Goal: Task Accomplishment & Management: Manage account settings

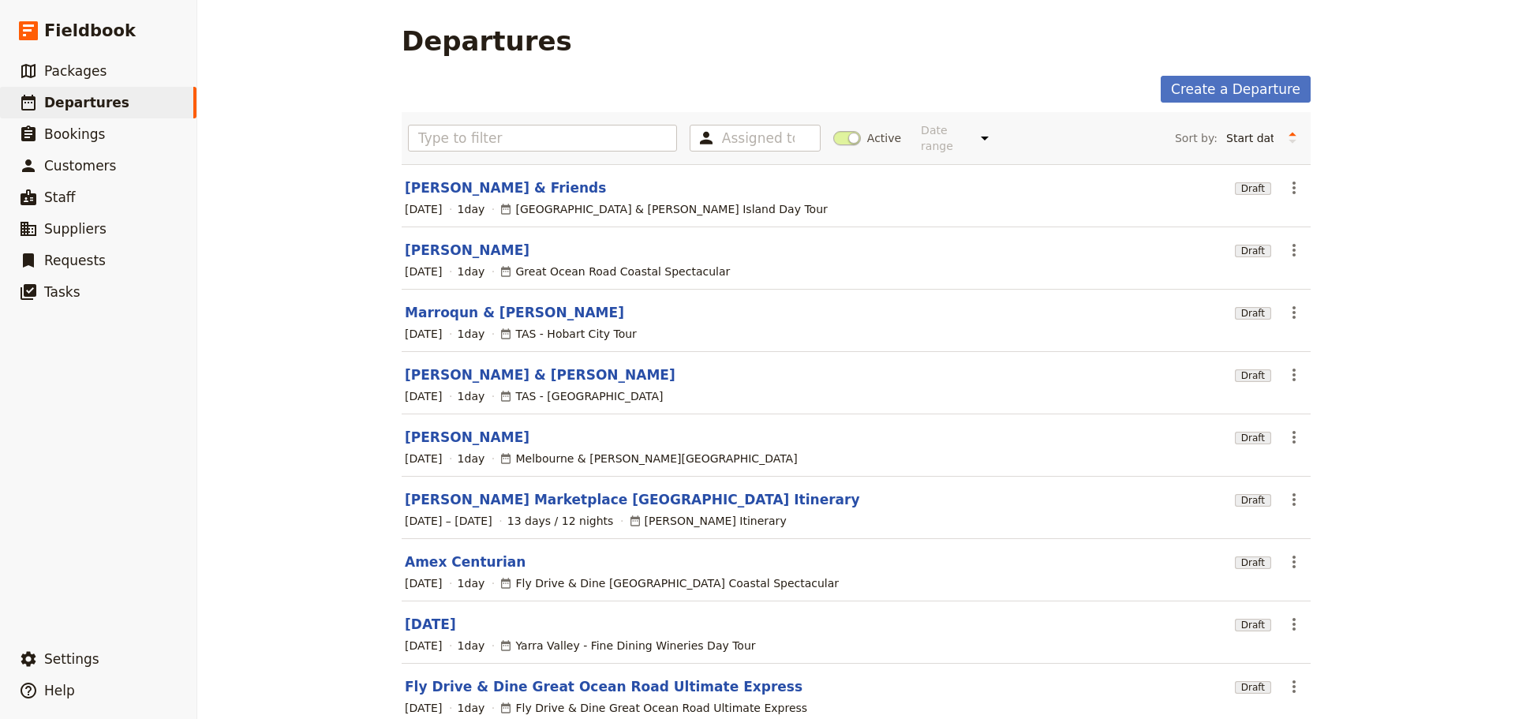
scroll to position [13, 0]
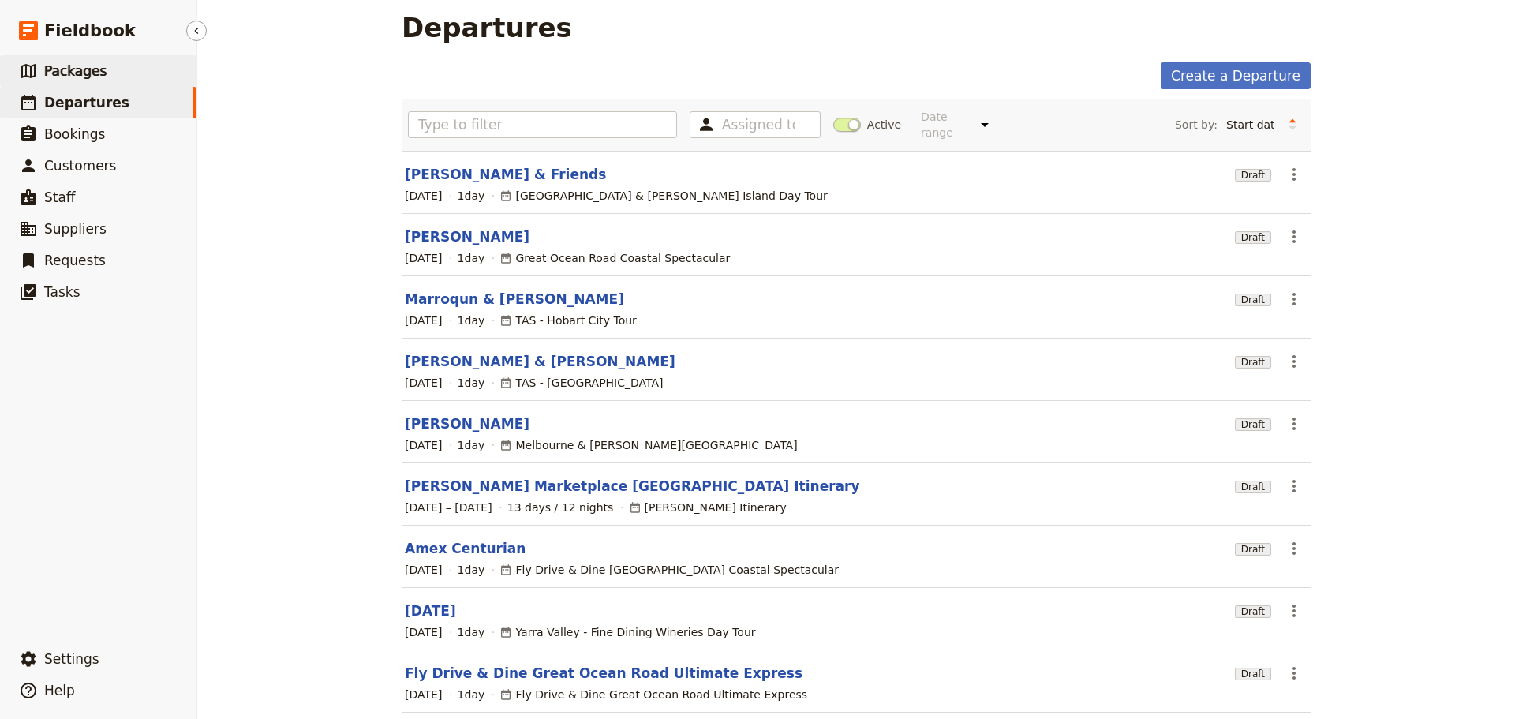
click at [122, 64] on link "​ Packages" at bounding box center [98, 71] width 196 height 32
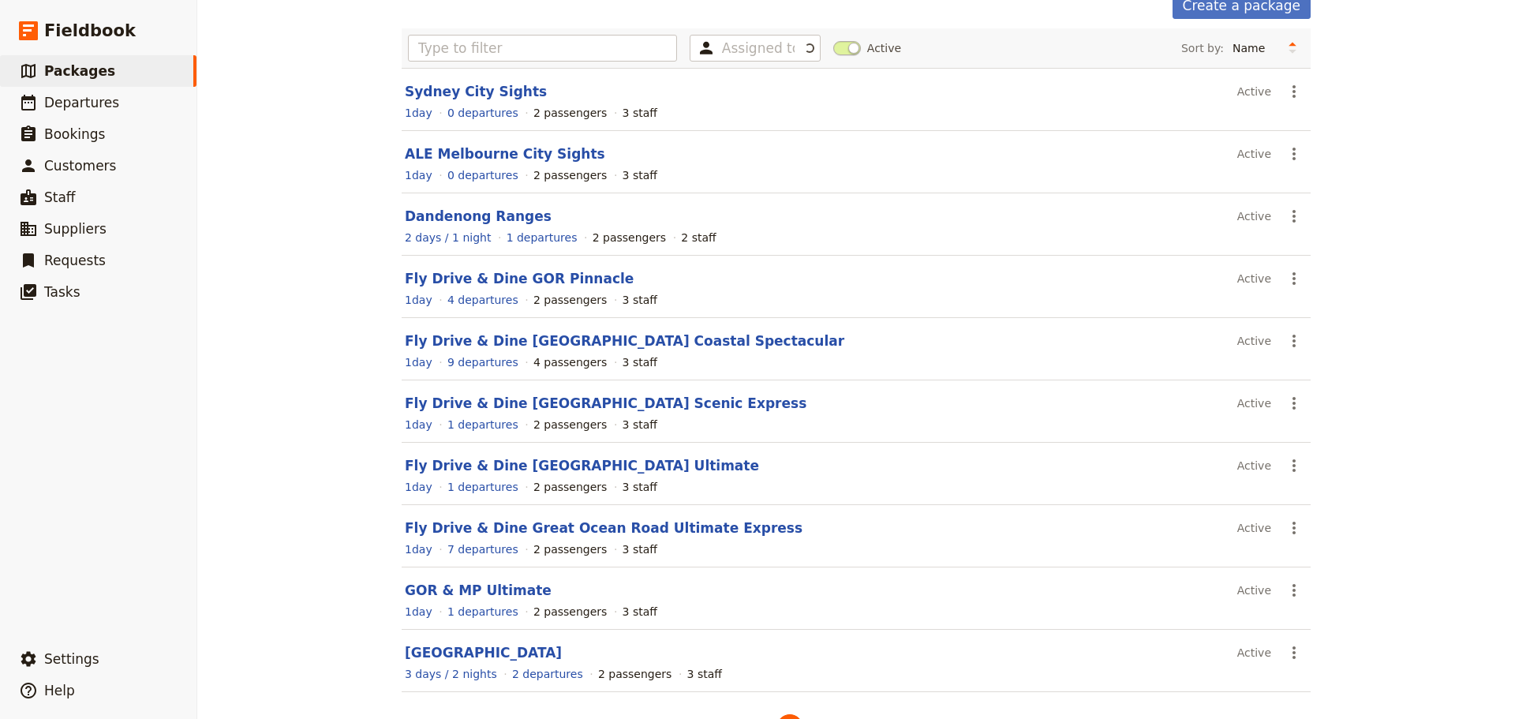
scroll to position [134, 0]
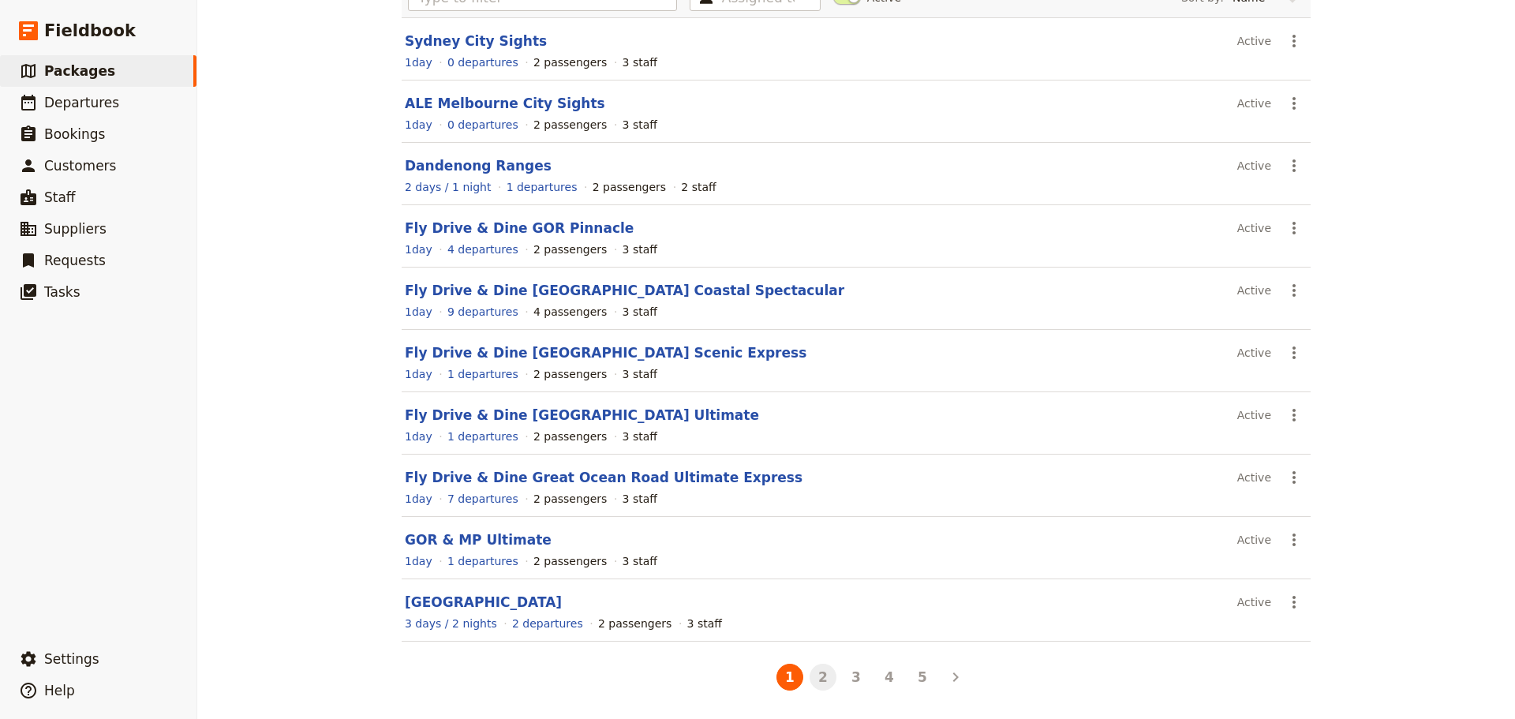
click at [816, 679] on button "2" at bounding box center [823, 677] width 27 height 27
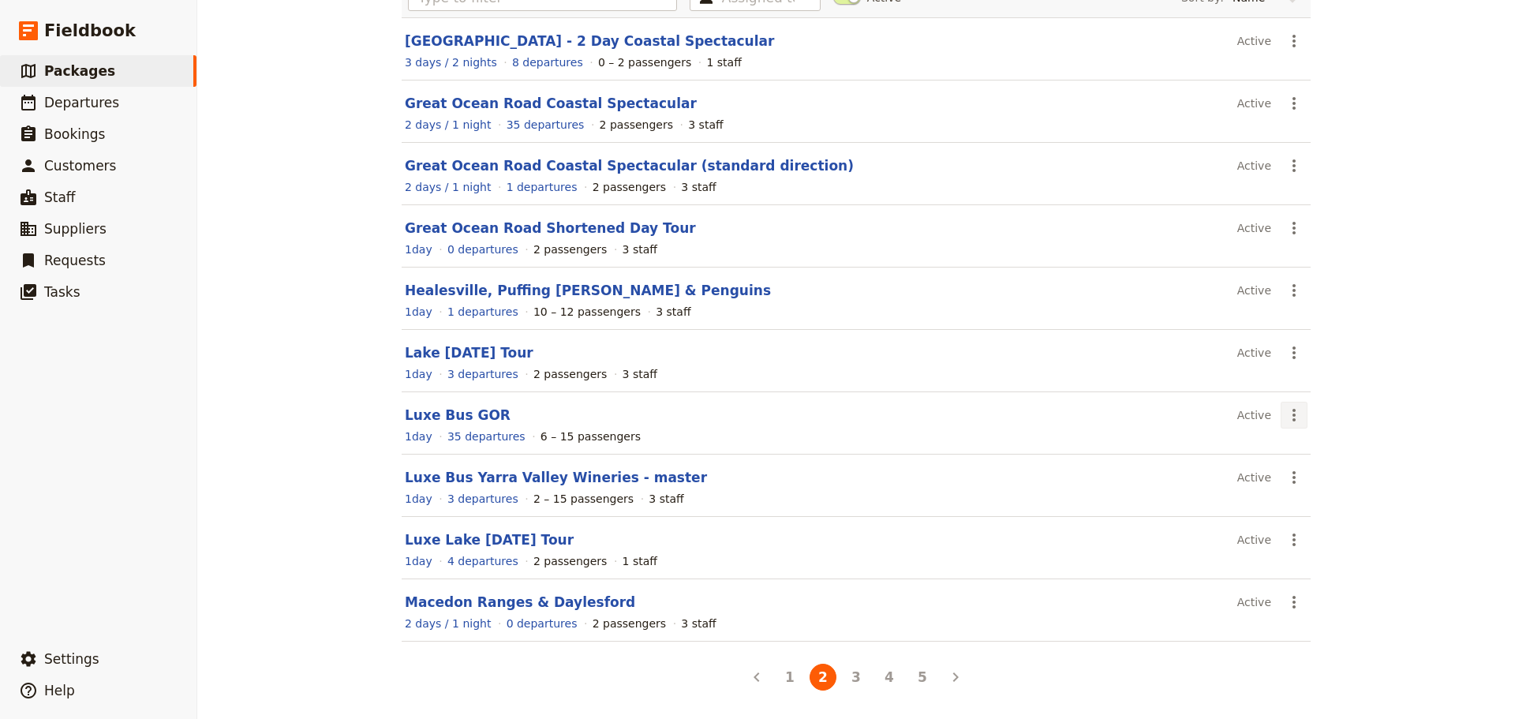
click at [1286, 414] on icon "Actions" at bounding box center [1294, 415] width 19 height 19
click at [1294, 473] on span "Schedule a departure" at bounding box center [1344, 472] width 119 height 16
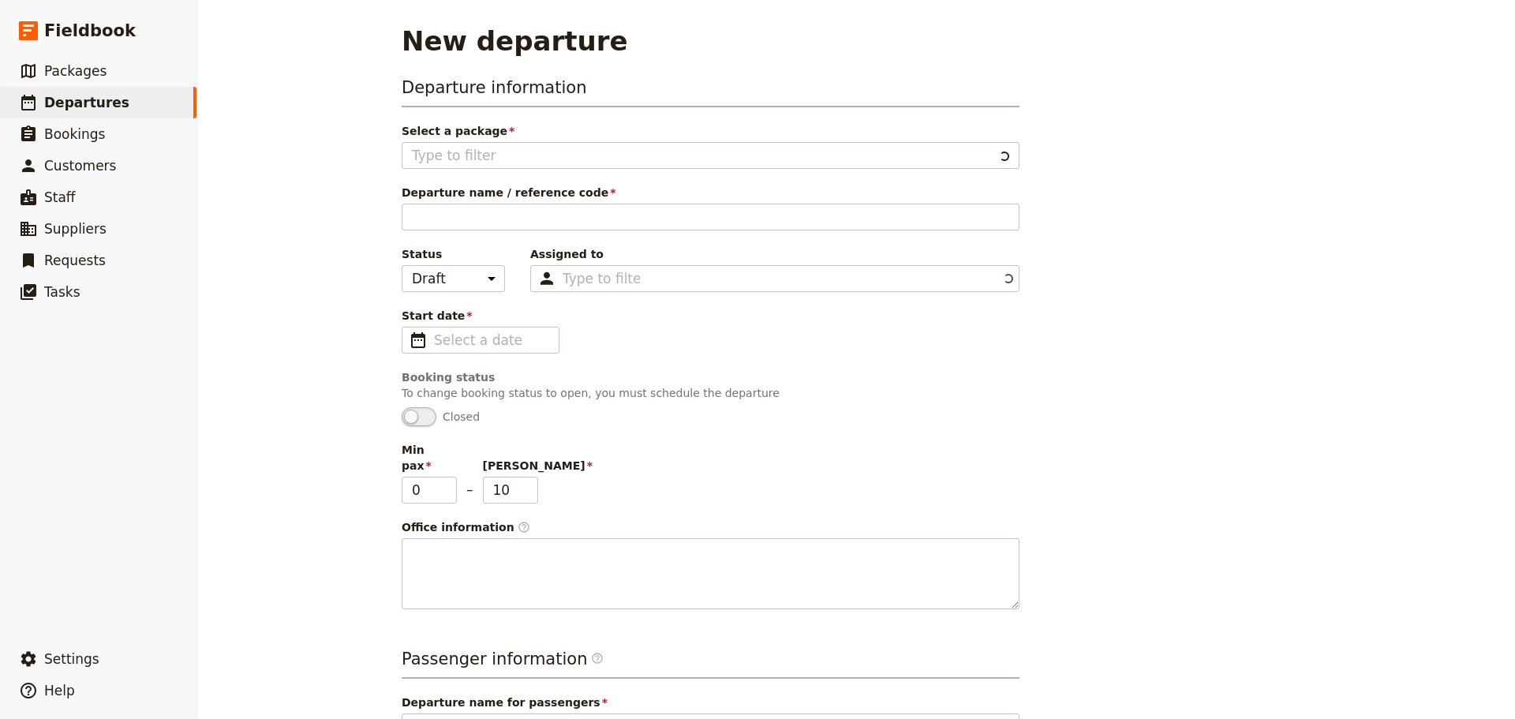
type input "Luxe Bus GOR"
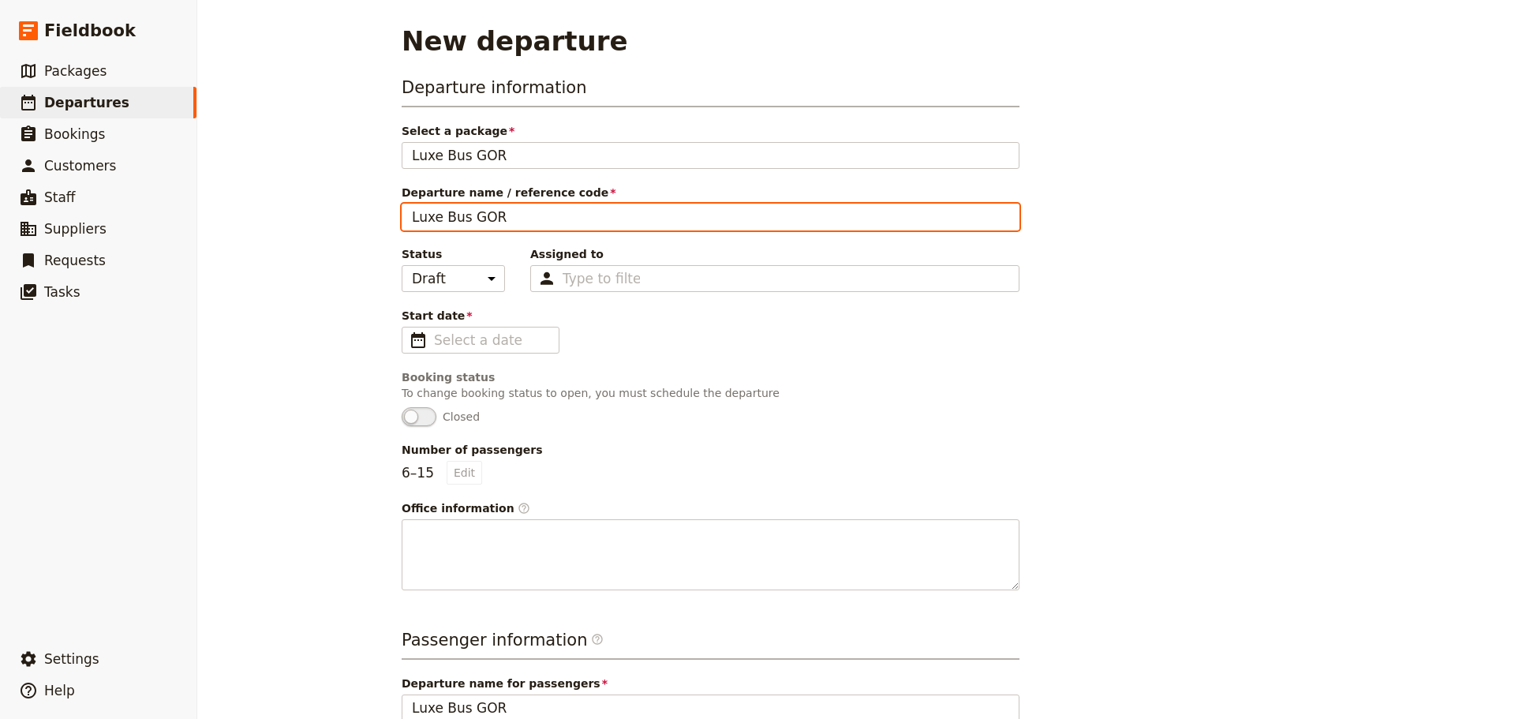
click at [510, 223] on input "Luxe Bus GOR" at bounding box center [711, 217] width 618 height 27
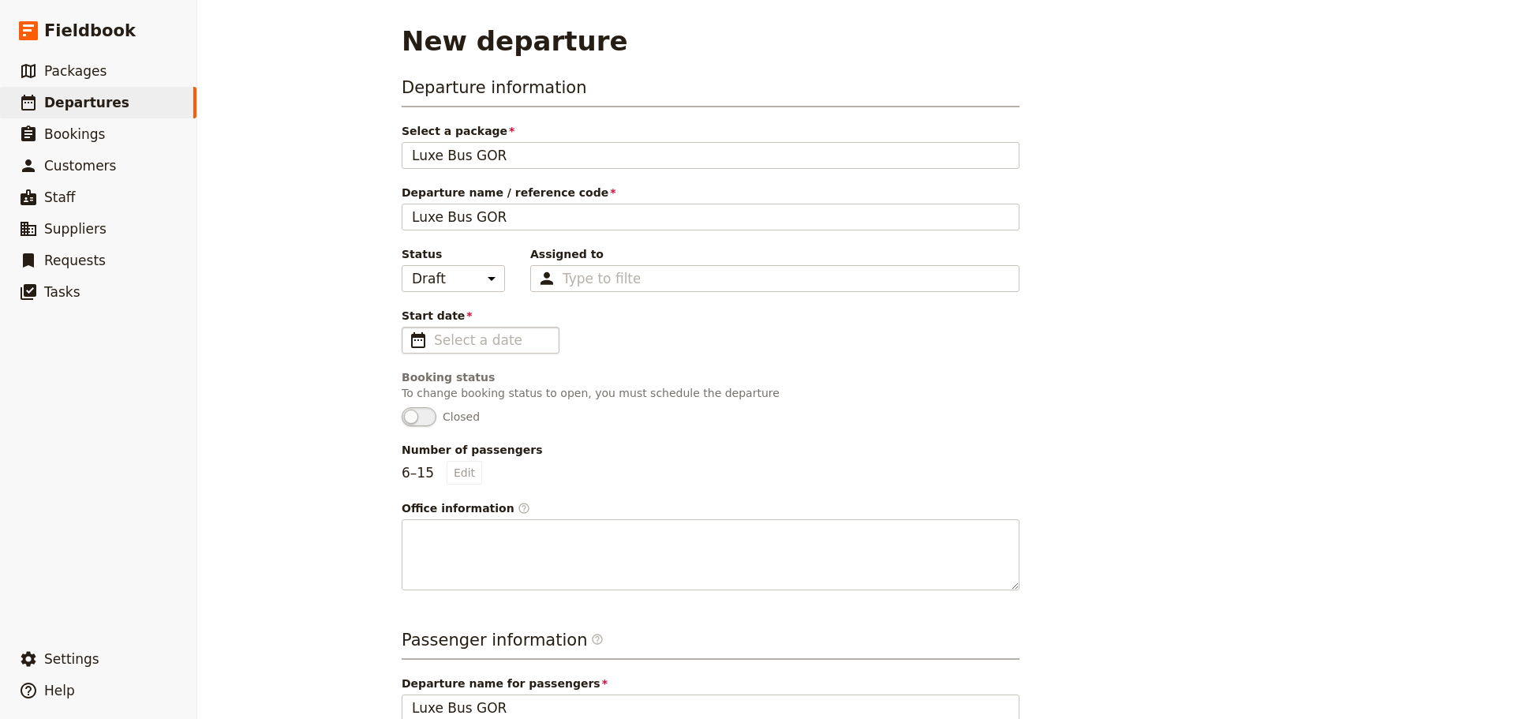
click at [409, 342] on span "​" at bounding box center [418, 340] width 19 height 19
click at [434, 342] on input "Start date ​" at bounding box center [491, 340] width 115 height 19
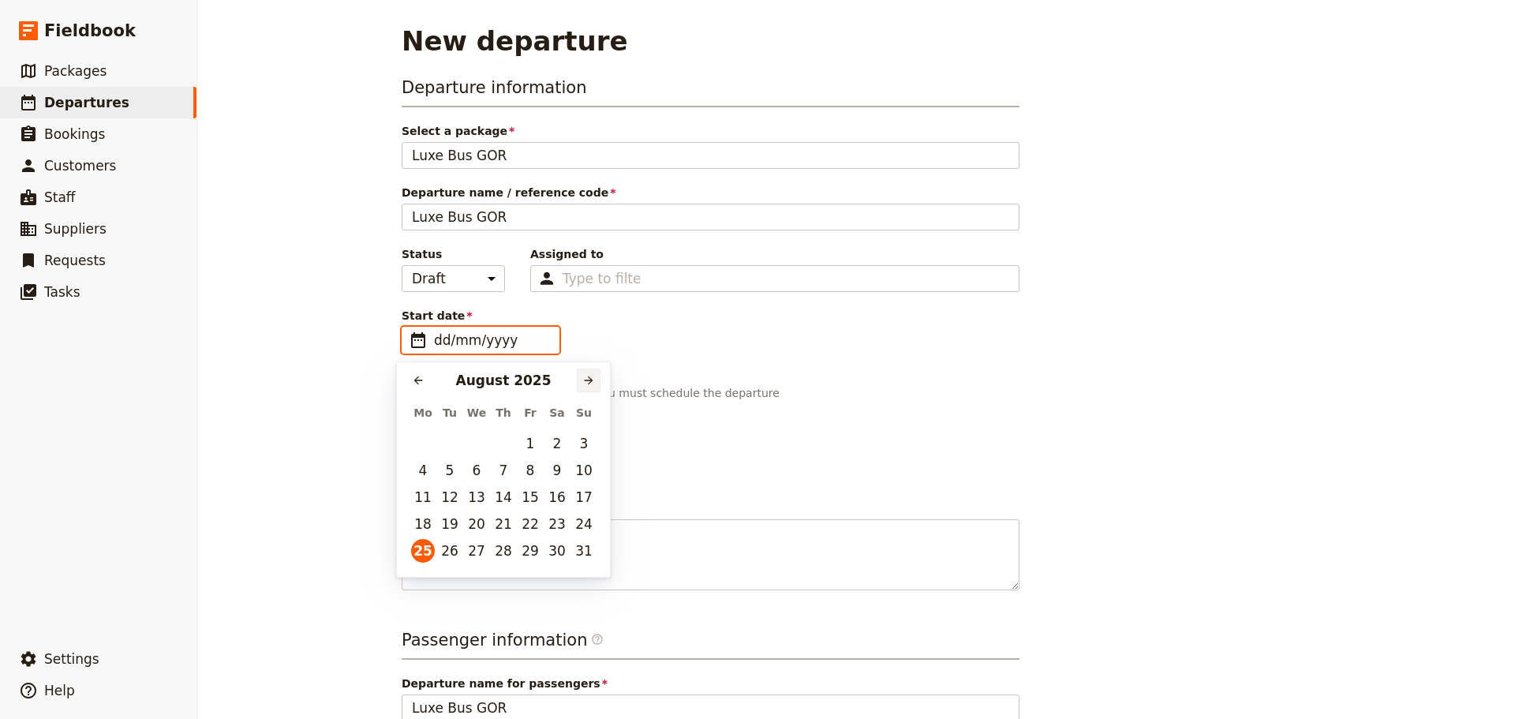
click at [581, 377] on button "​" at bounding box center [589, 380] width 24 height 24
click at [426, 447] on button "1" at bounding box center [423, 444] width 24 height 24
type input "01/09/2025"
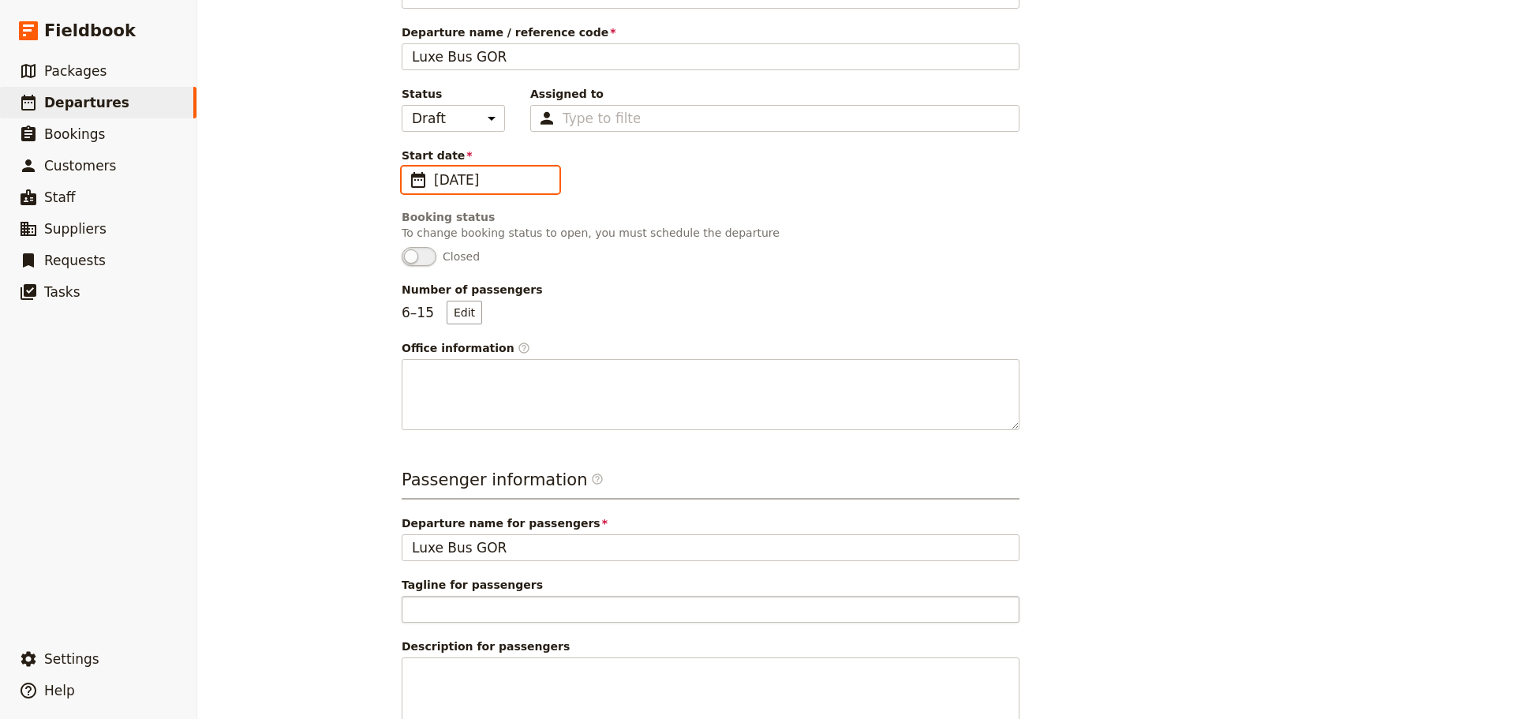
scroll to position [264, 0]
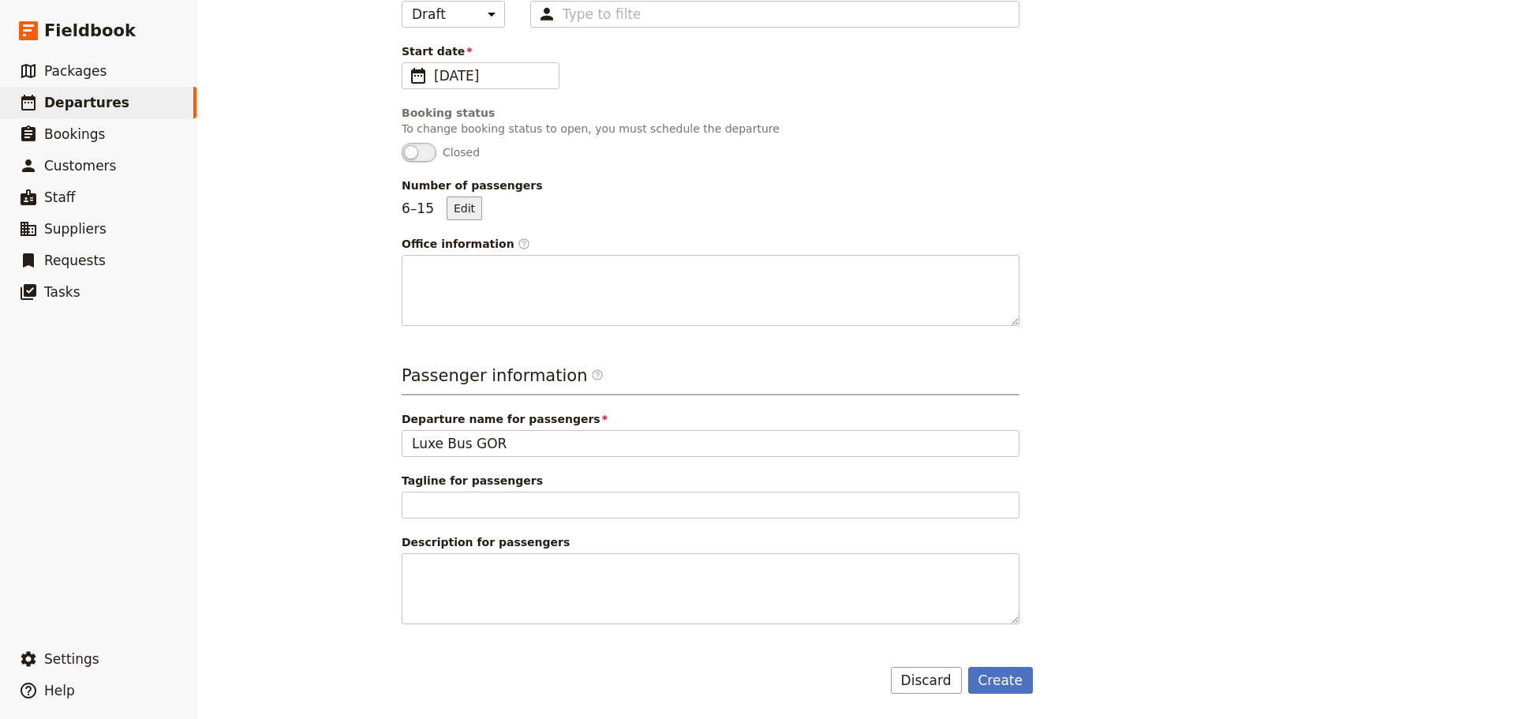
click at [460, 198] on button "Edit" at bounding box center [465, 208] width 36 height 24
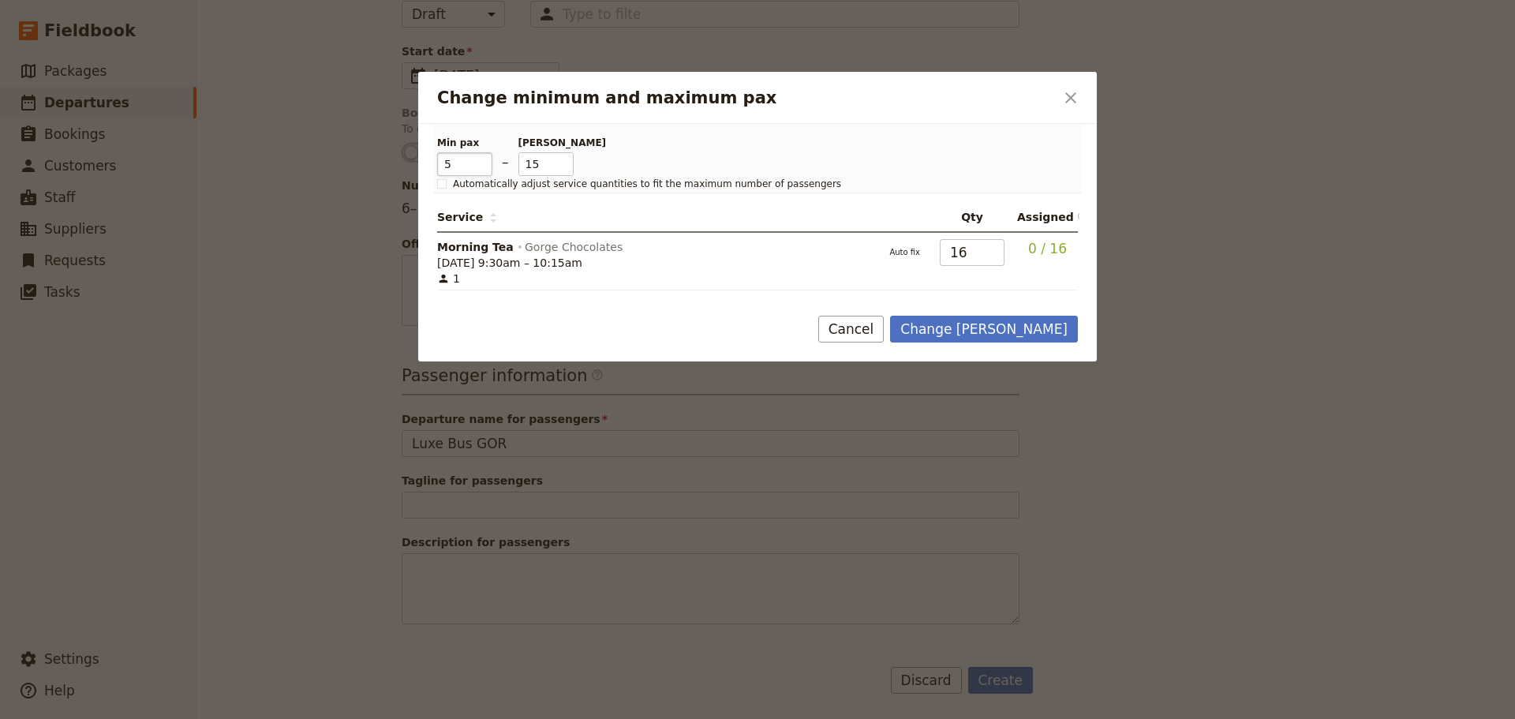
click at [486, 171] on input "5" at bounding box center [464, 164] width 55 height 24
click at [484, 169] on input "4" at bounding box center [464, 164] width 55 height 24
click at [484, 169] on input "3" at bounding box center [464, 164] width 55 height 24
type input "2"
click at [484, 169] on input "2" at bounding box center [464, 164] width 55 height 24
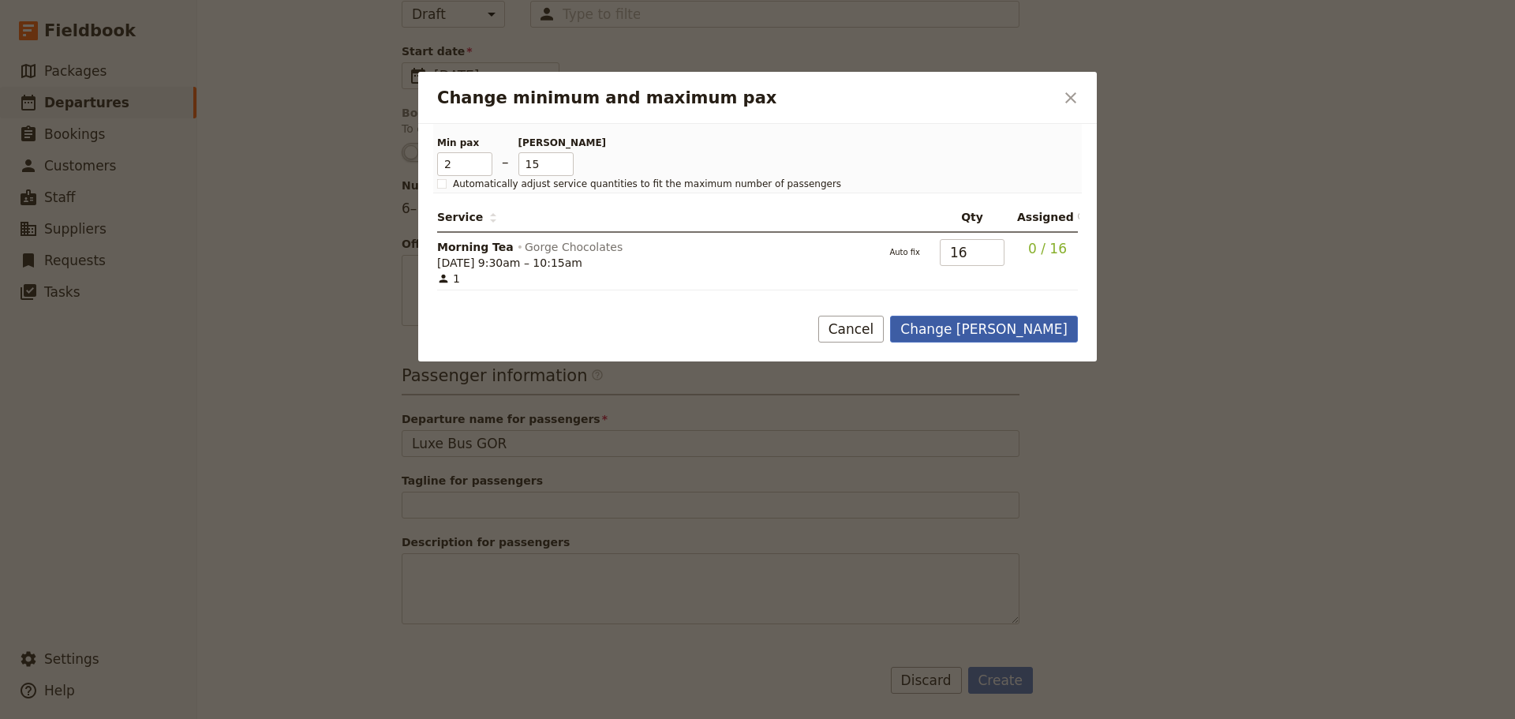
click at [995, 329] on button "Change max pax" at bounding box center [984, 329] width 188 height 27
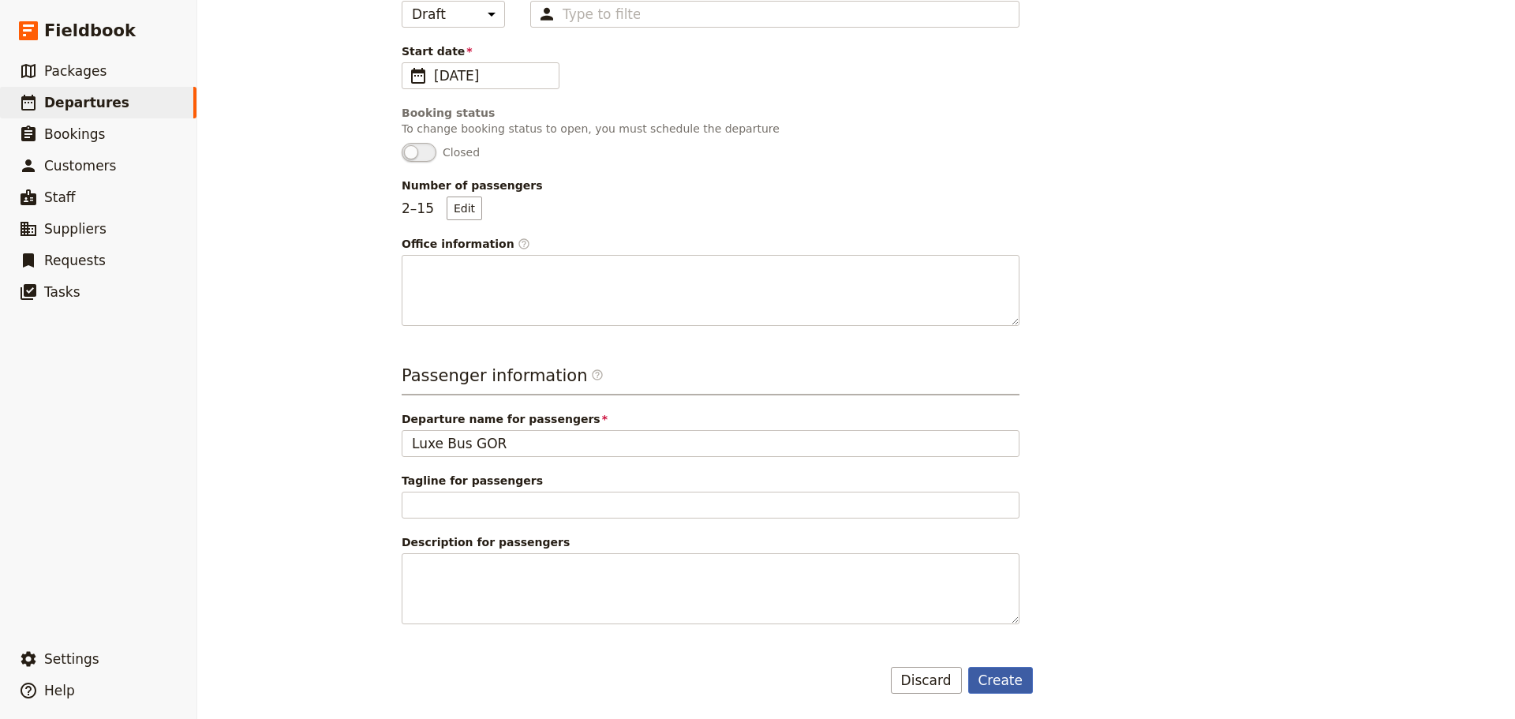
click at [999, 675] on button "Create" at bounding box center [1000, 680] width 65 height 27
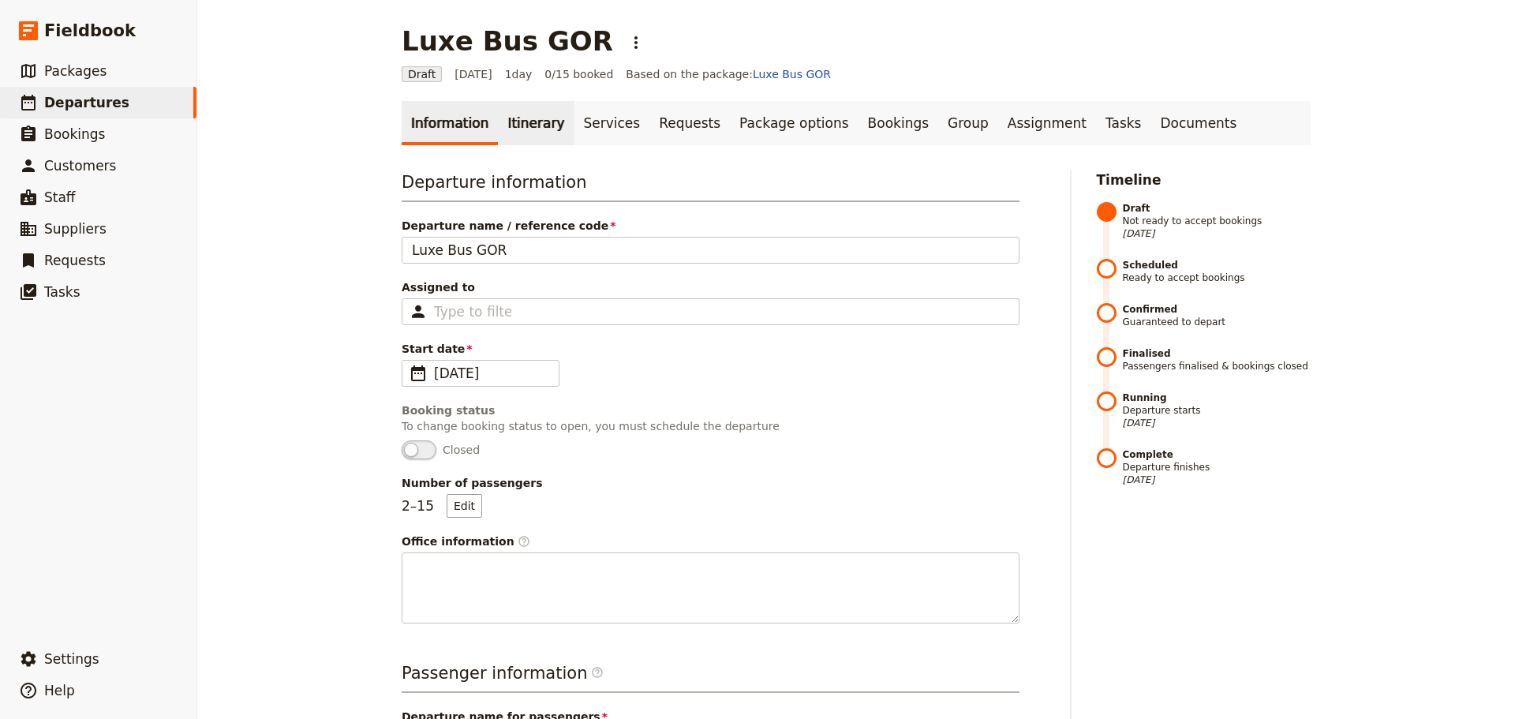
click at [522, 125] on link "Itinerary" at bounding box center [536, 123] width 76 height 44
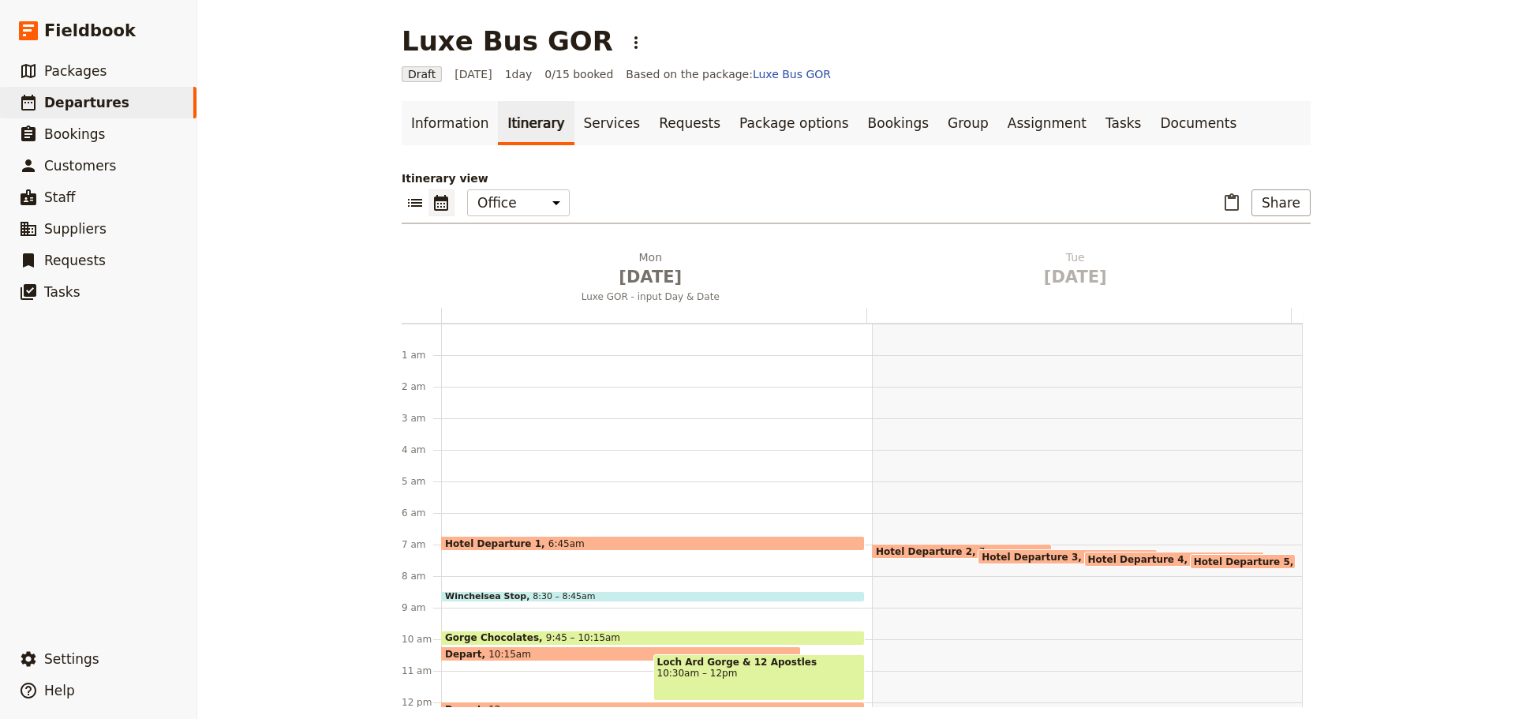
scroll to position [197, 0]
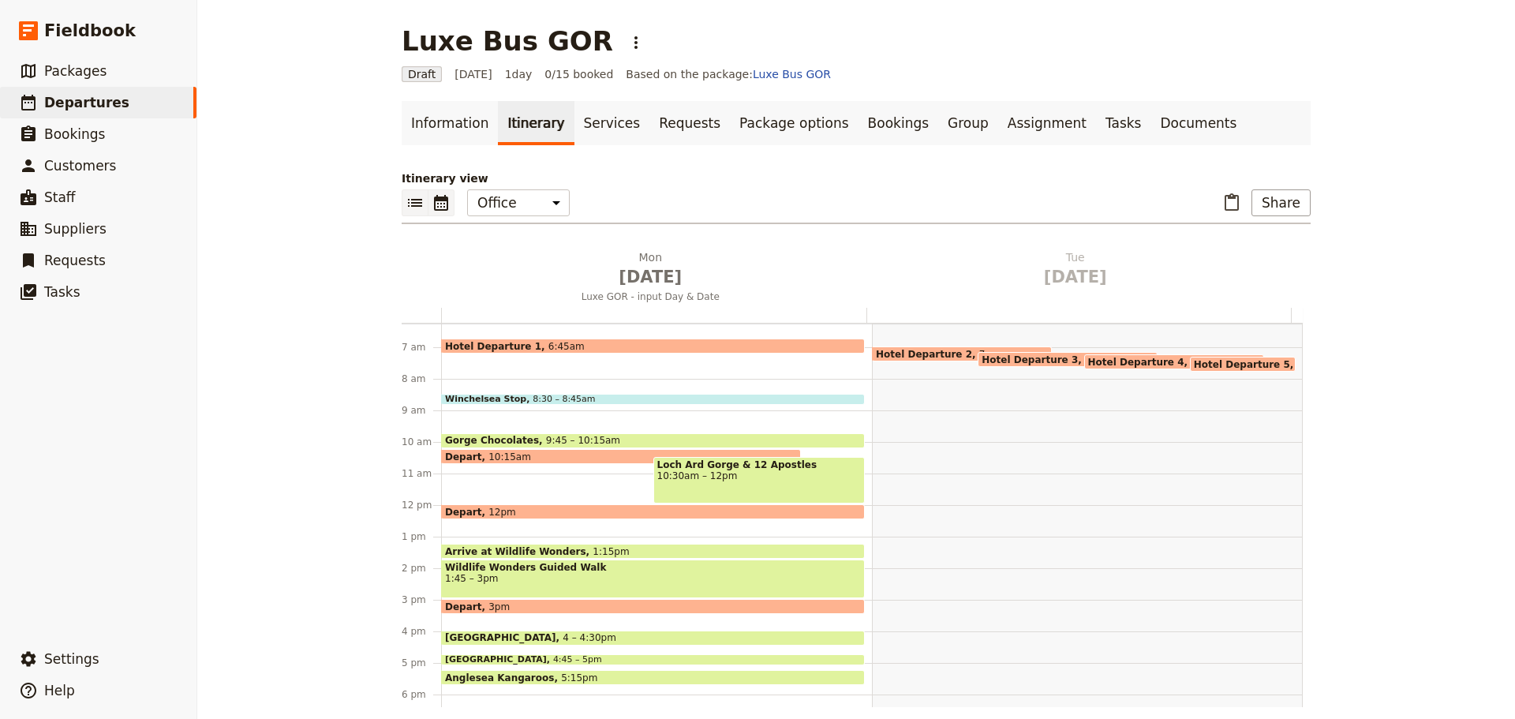
click at [409, 202] on icon "List view" at bounding box center [415, 203] width 14 height 8
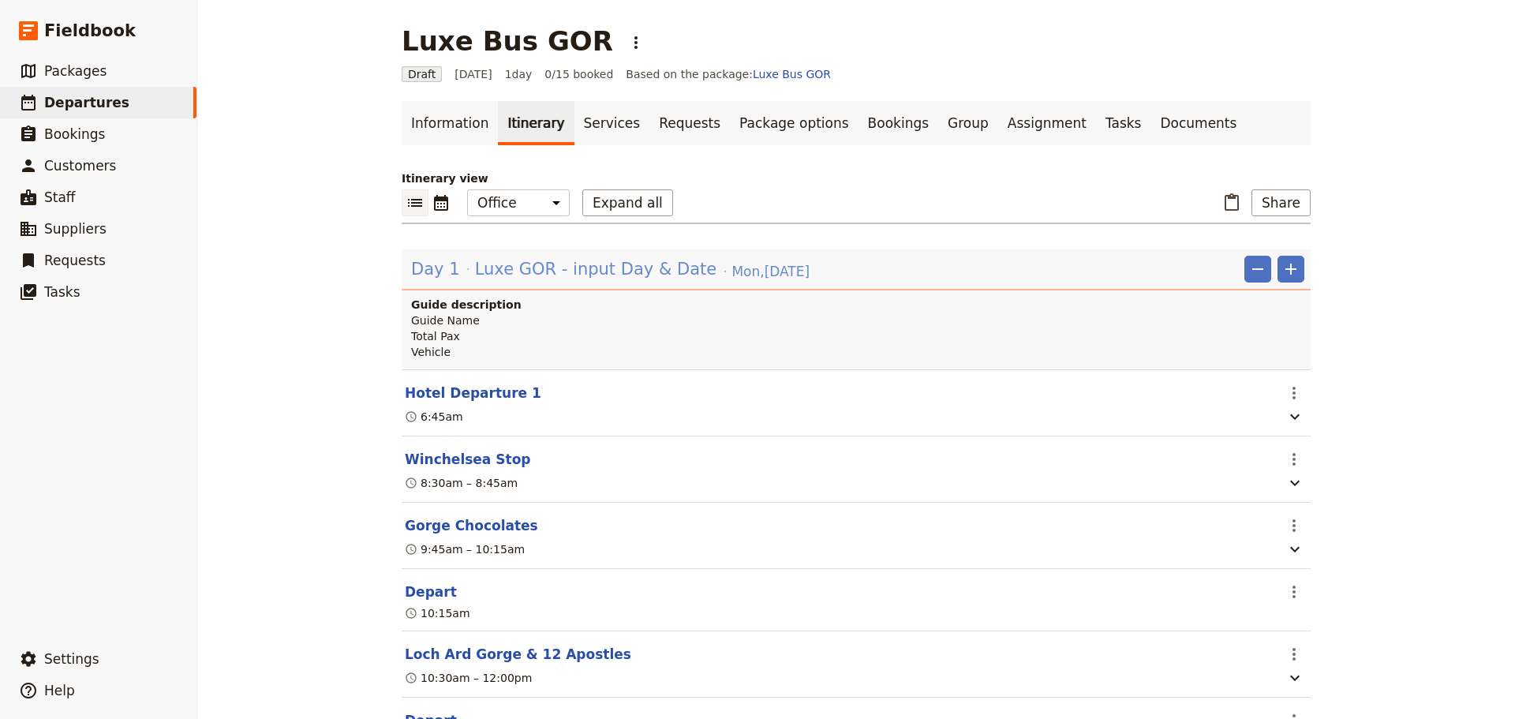
click at [518, 267] on span "Luxe GOR - input Day & Date" at bounding box center [595, 269] width 241 height 24
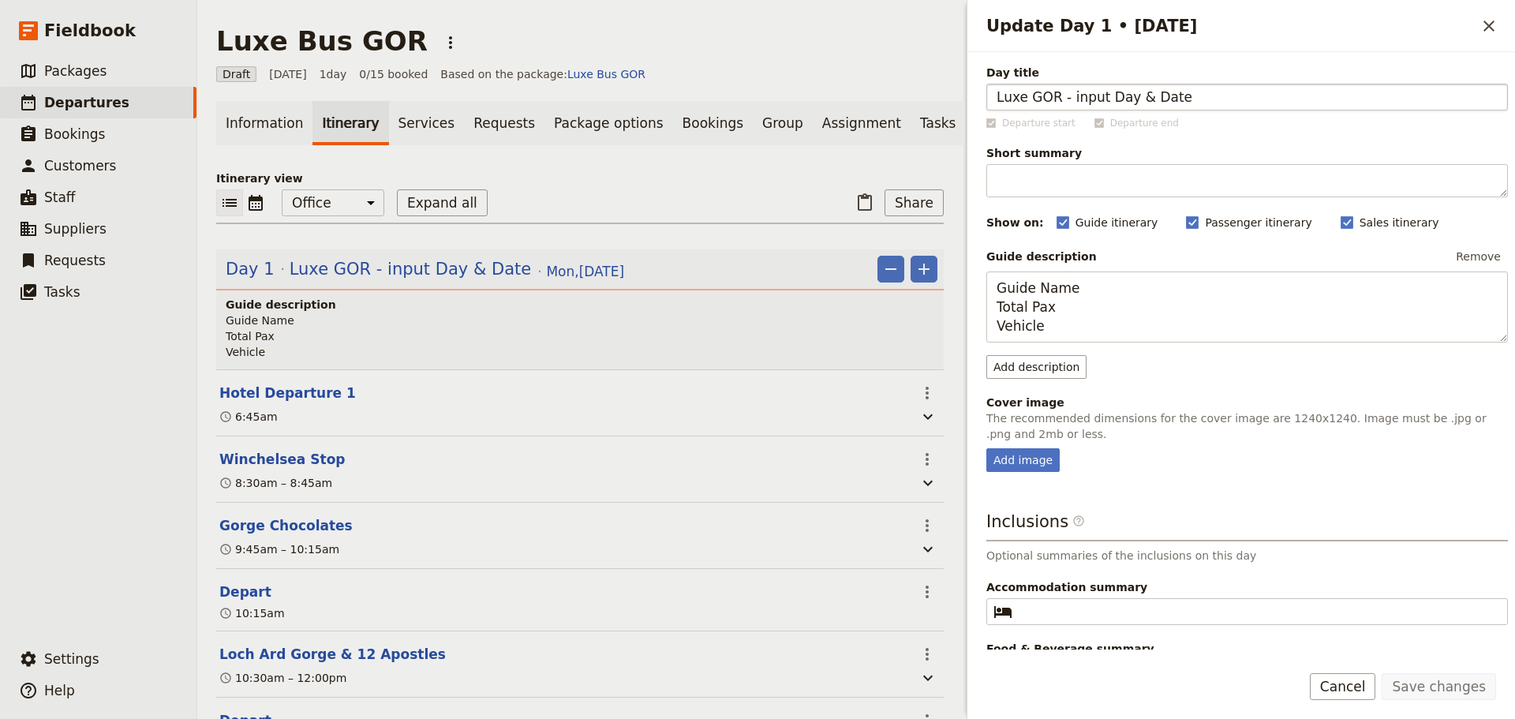
drag, startPoint x: 1136, startPoint y: 97, endPoint x: 1059, endPoint y: 107, distance: 78.0
click at [1059, 107] on input "Luxe GOR - input Day & Date" at bounding box center [1247, 97] width 522 height 27
type input "Luxe GOR"
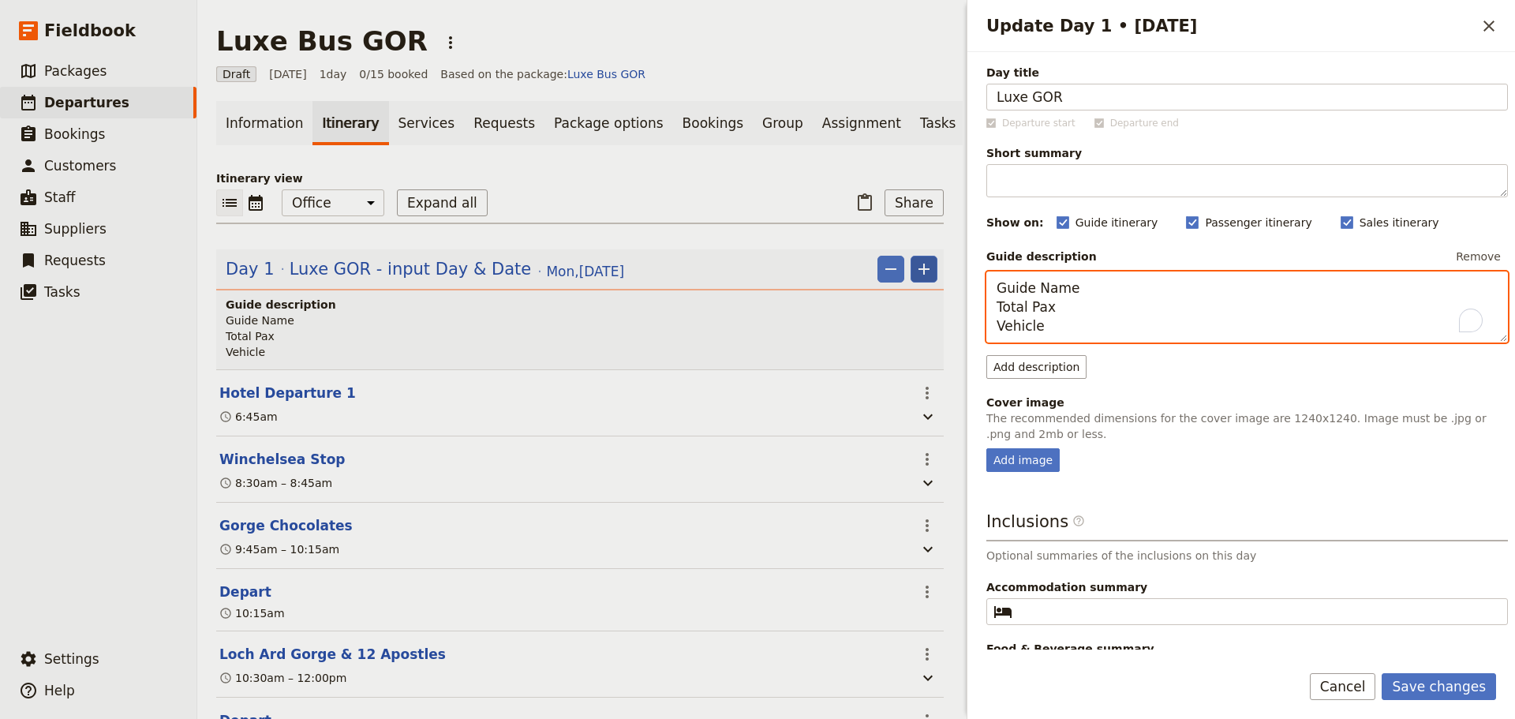
drag, startPoint x: 1045, startPoint y: 281, endPoint x: 900, endPoint y: 267, distance: 145.0
click at [900, 267] on div "Luxe Bus GOR ​ Draft 1 Sep 2025 1 day 0/15 booked Based on the package: Luxe Bu…" at bounding box center [856, 359] width 1318 height 719
drag, startPoint x: 1030, startPoint y: 307, endPoint x: 972, endPoint y: 314, distance: 58.8
click at [972, 314] on div "Day title Luxe GOR Departure start Departure end Short summary 150 / 150 charac…" at bounding box center [1241, 350] width 548 height 597
click at [1113, 307] on textarea "Steve B 2 Pax Vehicle" at bounding box center [1247, 306] width 522 height 71
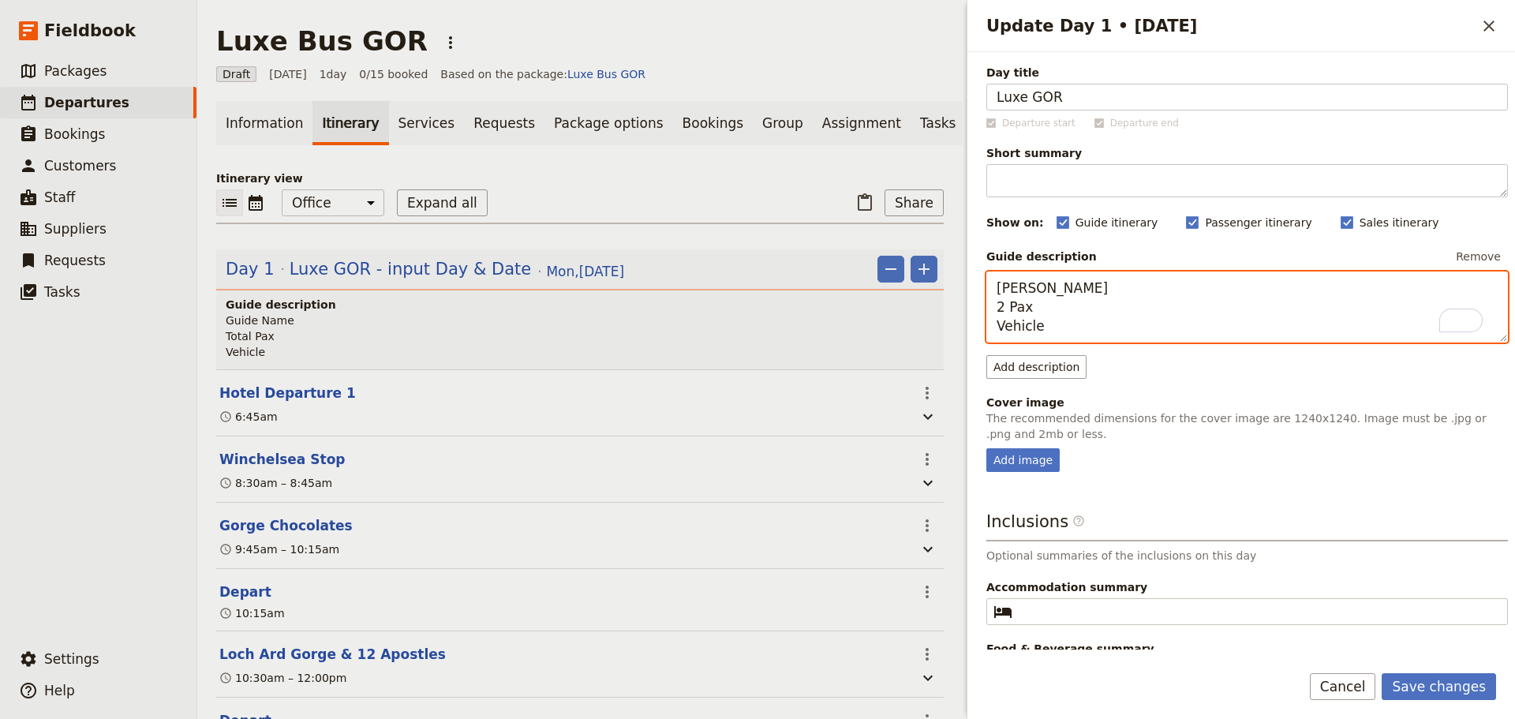
click at [1060, 305] on textarea "Steve B 2 Pax Vehicle" at bounding box center [1247, 306] width 522 height 71
paste textarea "Libby Dubick & Elizabeth Mitchell"
drag, startPoint x: 1056, startPoint y: 327, endPoint x: 998, endPoint y: 327, distance: 58.4
click at [1000, 326] on textarea "Steve B 2 Pax - Libby Dubick & Elizabeth Mitchell Vehicle" at bounding box center [1247, 306] width 522 height 71
type textarea "Steve B 2 Pax - Libby Dubick & Elizabeth Mitchell V250"
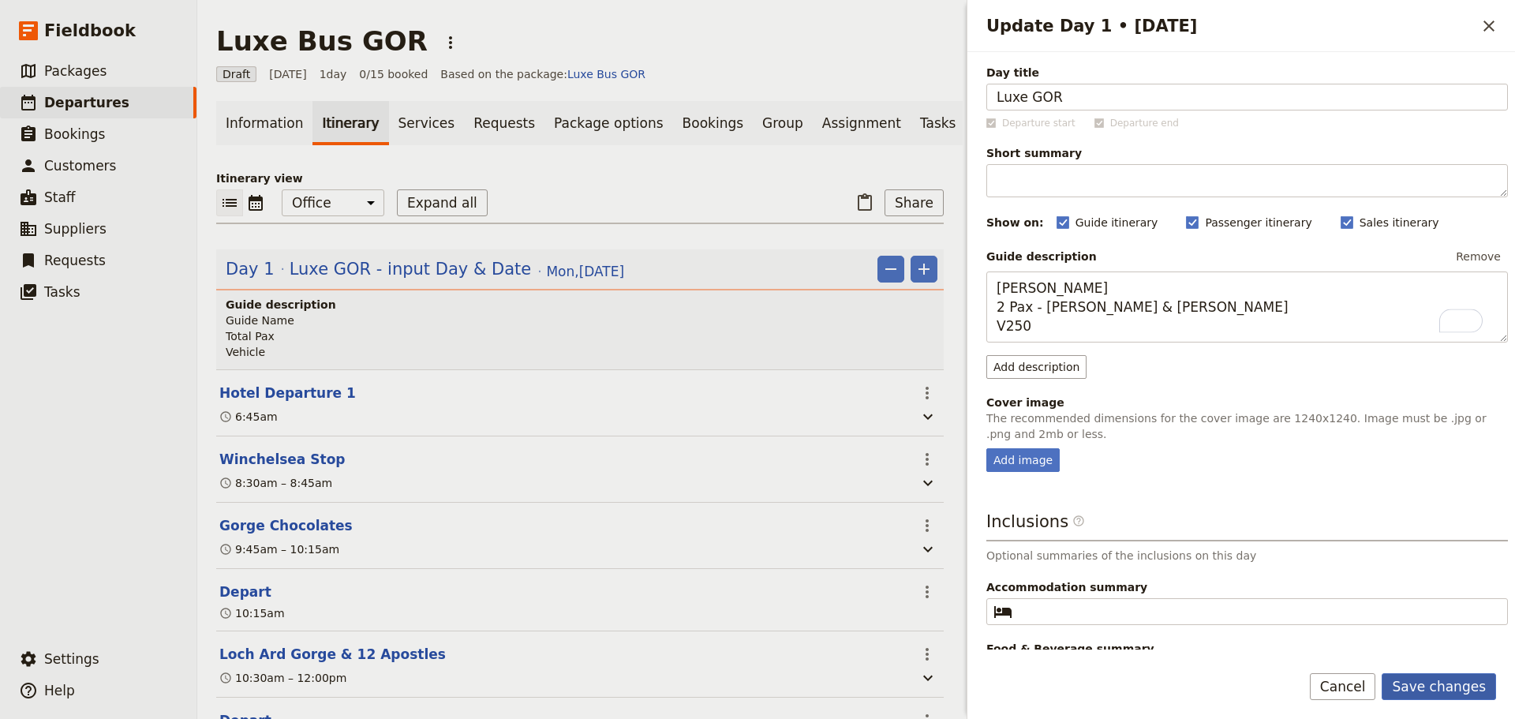
drag, startPoint x: 1416, startPoint y: 676, endPoint x: 1434, endPoint y: 675, distance: 18.2
click at [1418, 676] on button "Save changes" at bounding box center [1439, 686] width 114 height 27
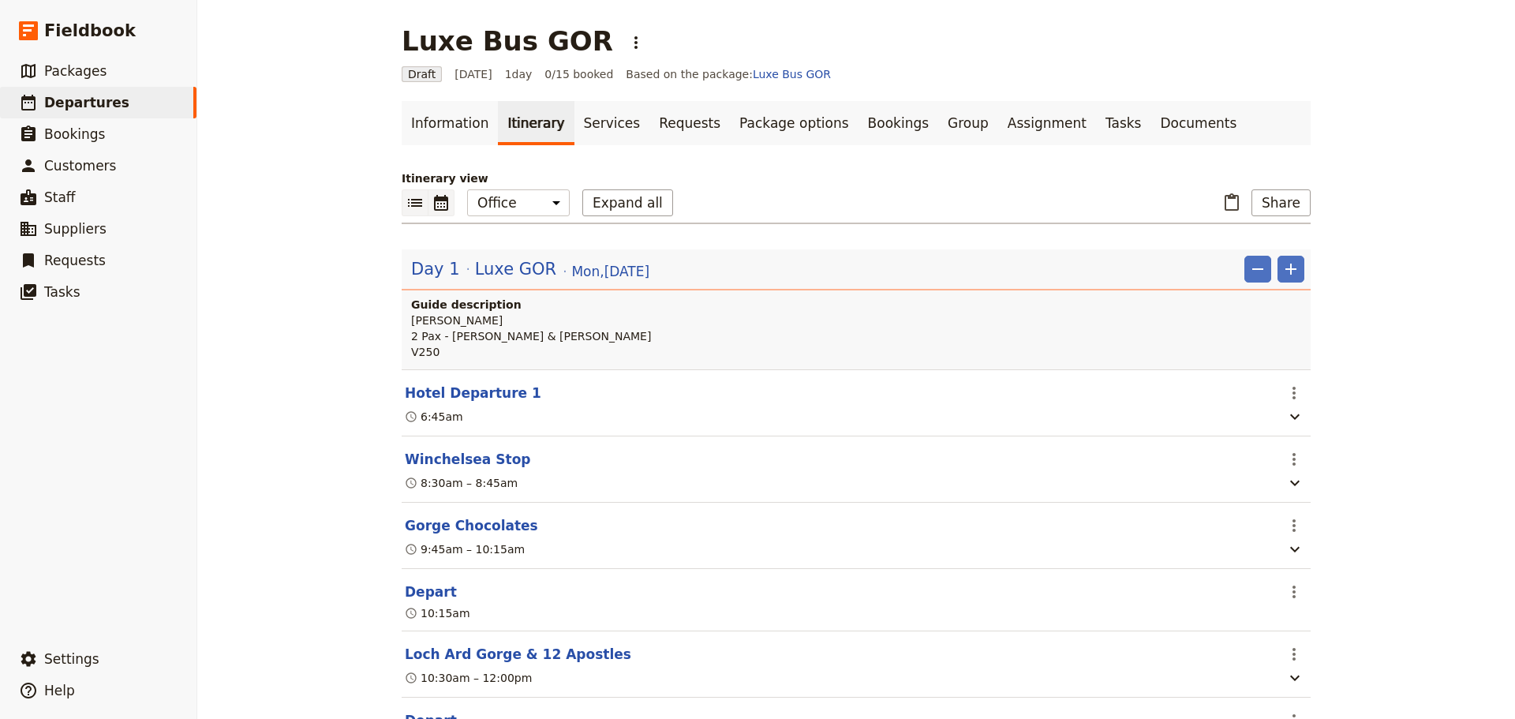
click at [443, 191] on button "​" at bounding box center [441, 202] width 26 height 27
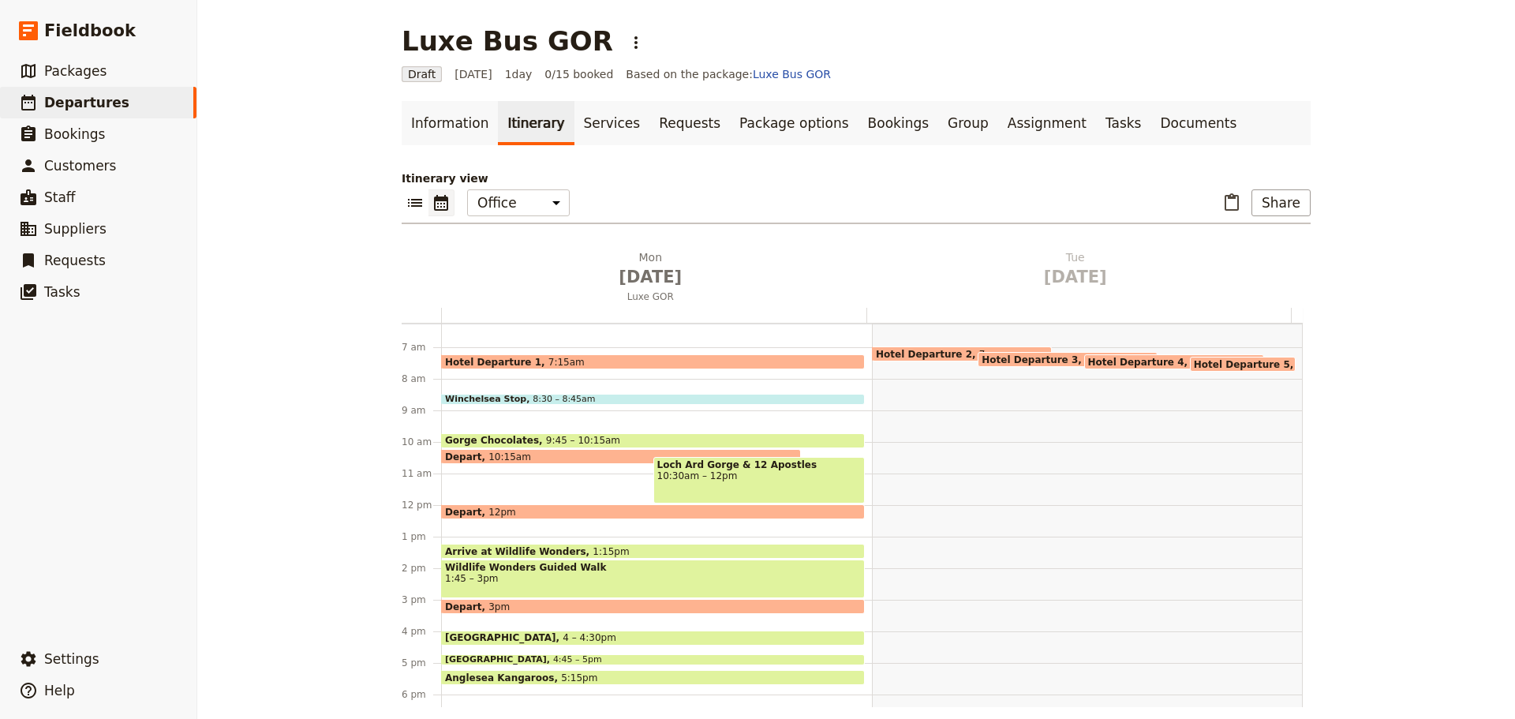
click at [569, 360] on div "Hotel Departure 1 7:15am" at bounding box center [653, 361] width 424 height 15
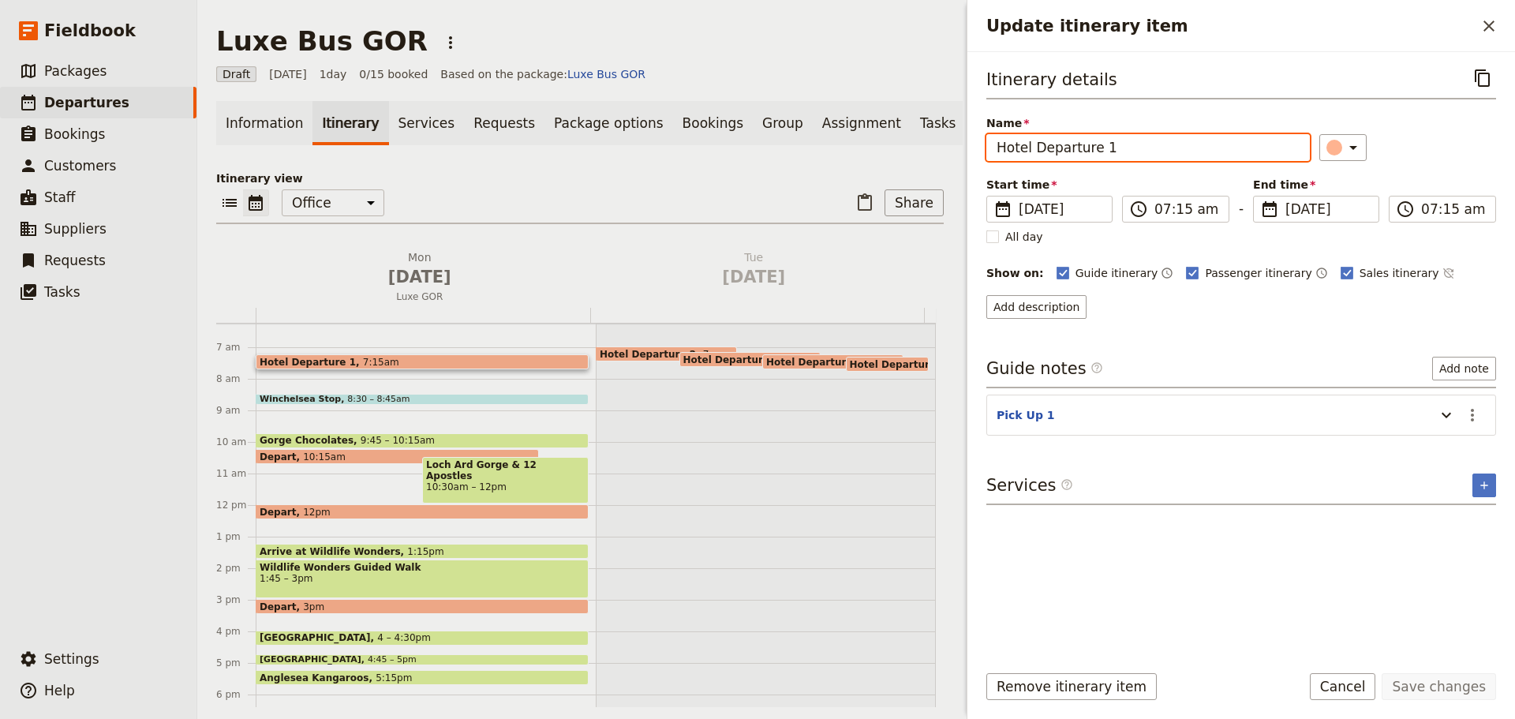
drag, startPoint x: 1008, startPoint y: 136, endPoint x: 948, endPoint y: 140, distance: 60.0
click at [948, 140] on div "Luxe Bus GOR ​ Draft 1 Sep 2025 1 day 0/15 booked Based on the package: Luxe Bu…" at bounding box center [856, 359] width 1318 height 719
type input "Park Hyatt Melbourne"
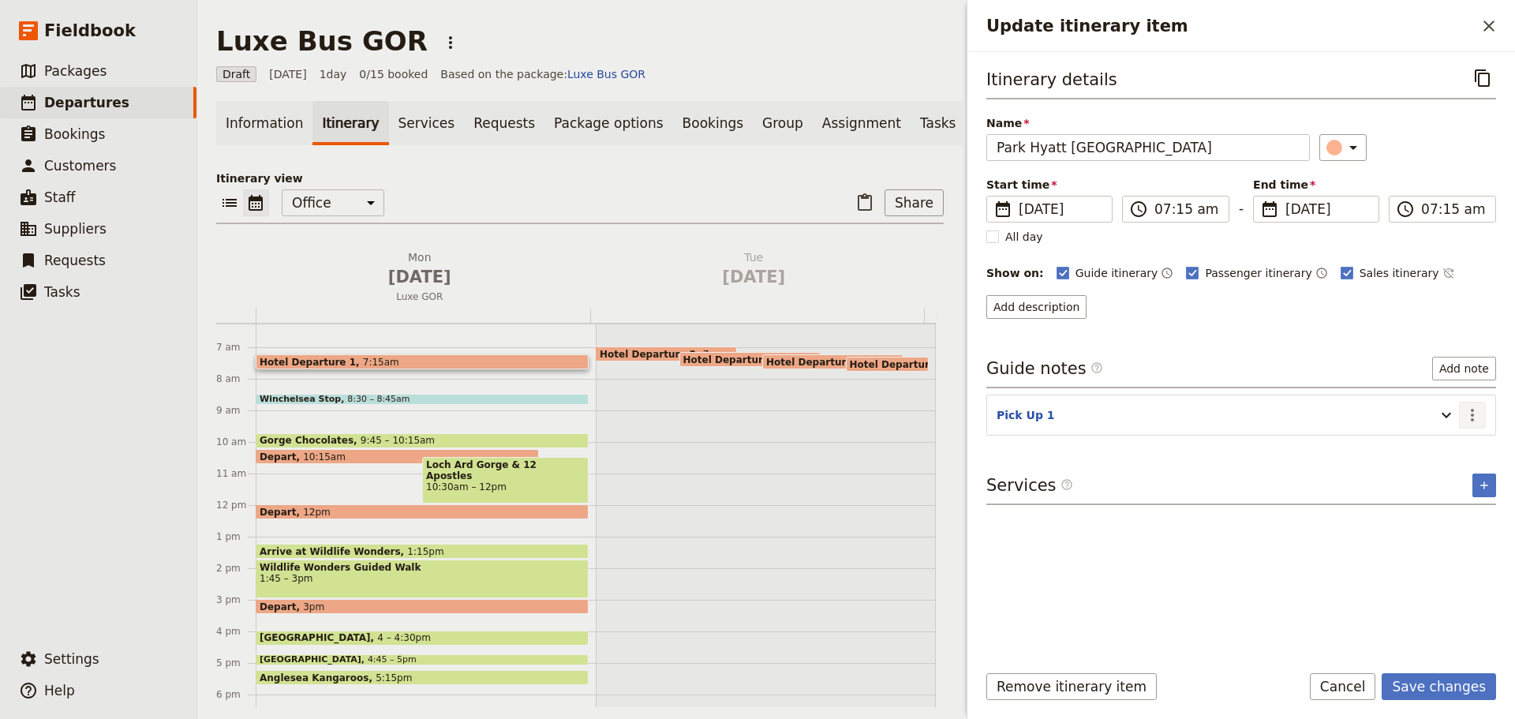
click at [1473, 407] on icon "Actions" at bounding box center [1472, 415] width 19 height 19
click at [1452, 441] on span "Edit note" at bounding box center [1427, 449] width 50 height 16
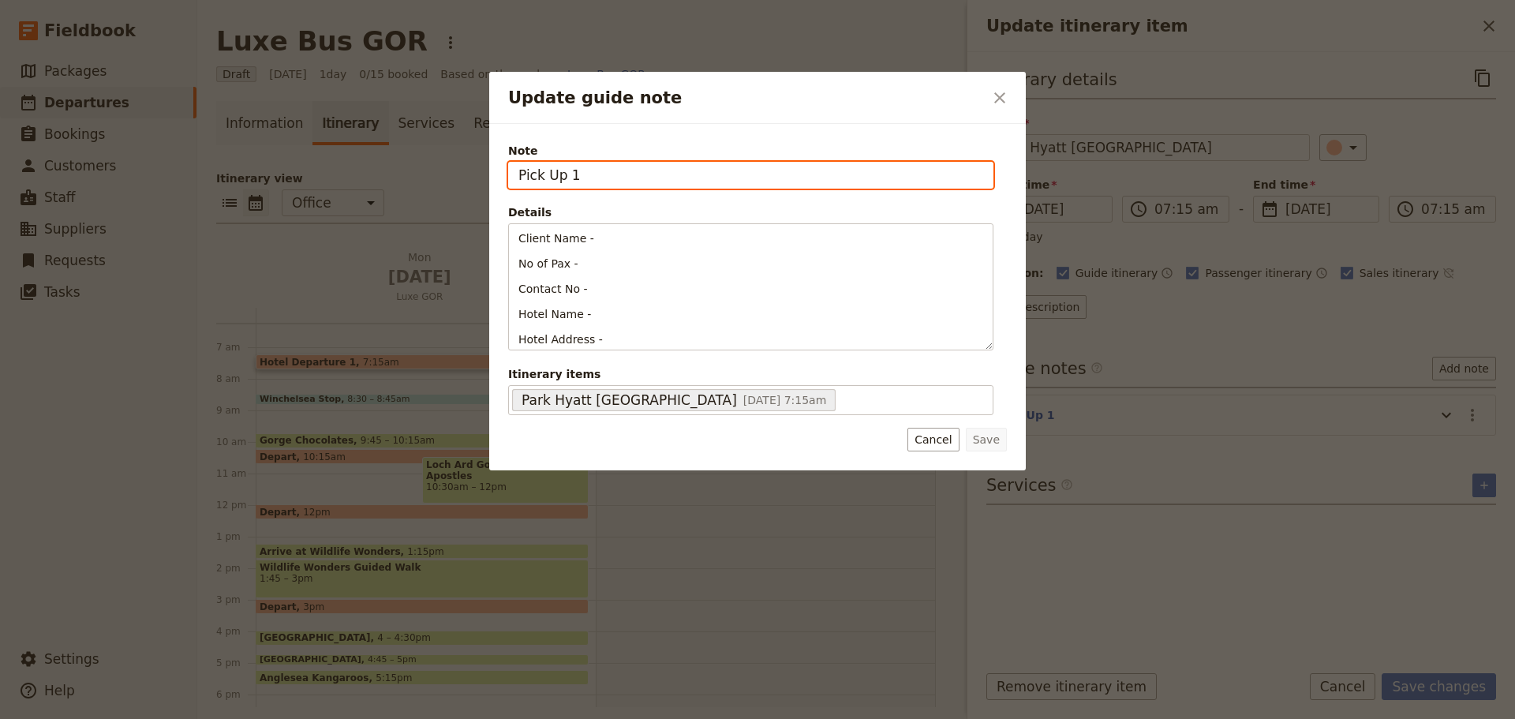
drag, startPoint x: 567, startPoint y: 180, endPoint x: 301, endPoint y: 155, distance: 267.9
click at [301, 718] on div "Update guide note ​ Note Pick Up 1 Details Client Name - No of Pax - Contact No…" at bounding box center [757, 719] width 1515 height 0
click at [585, 185] on input "1" at bounding box center [750, 175] width 485 height 27
type input "1 Parliament Square"
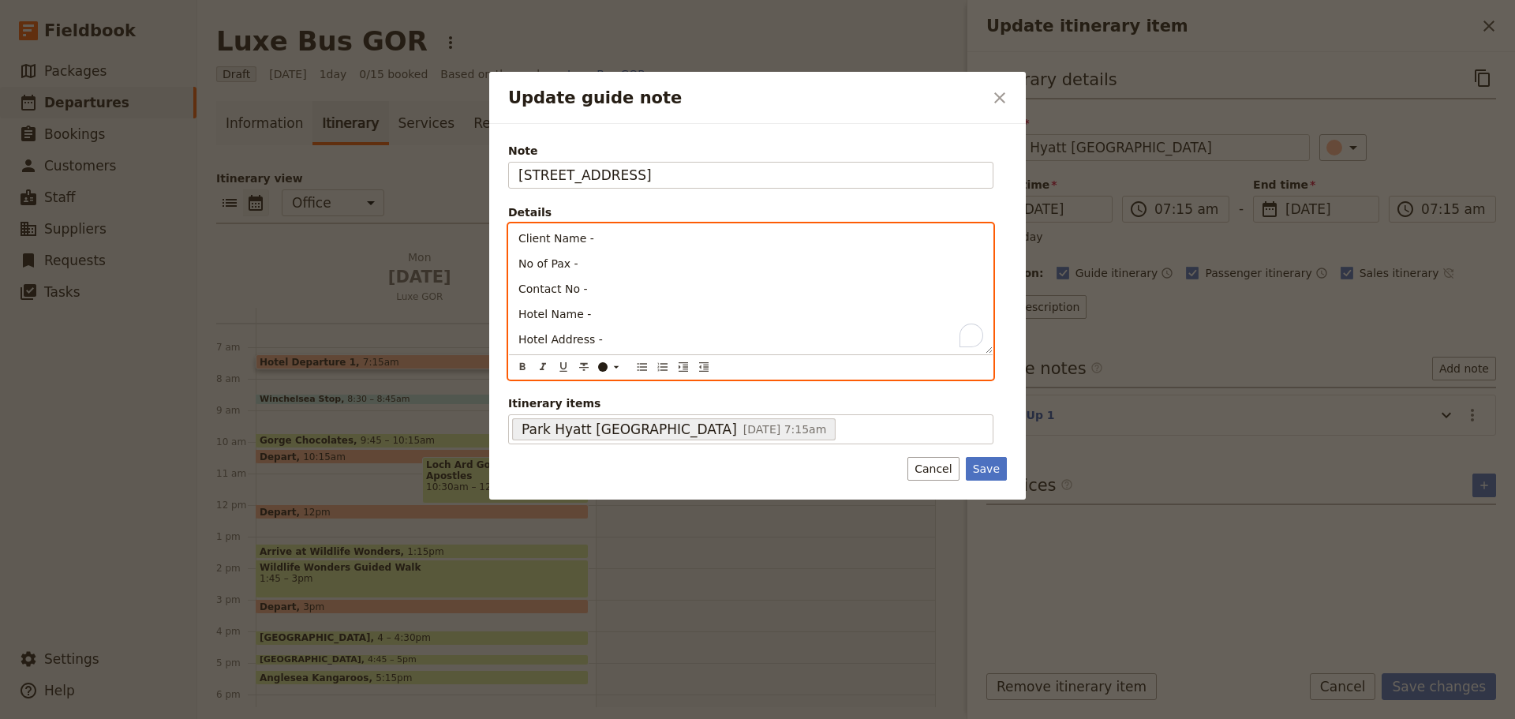
drag, startPoint x: 611, startPoint y: 338, endPoint x: 488, endPoint y: 200, distance: 185.5
click at [488, 718] on div "Update guide note ​ Note 1 Parliament Square Details Client Name - No of Pax - …" at bounding box center [757, 719] width 1515 height 0
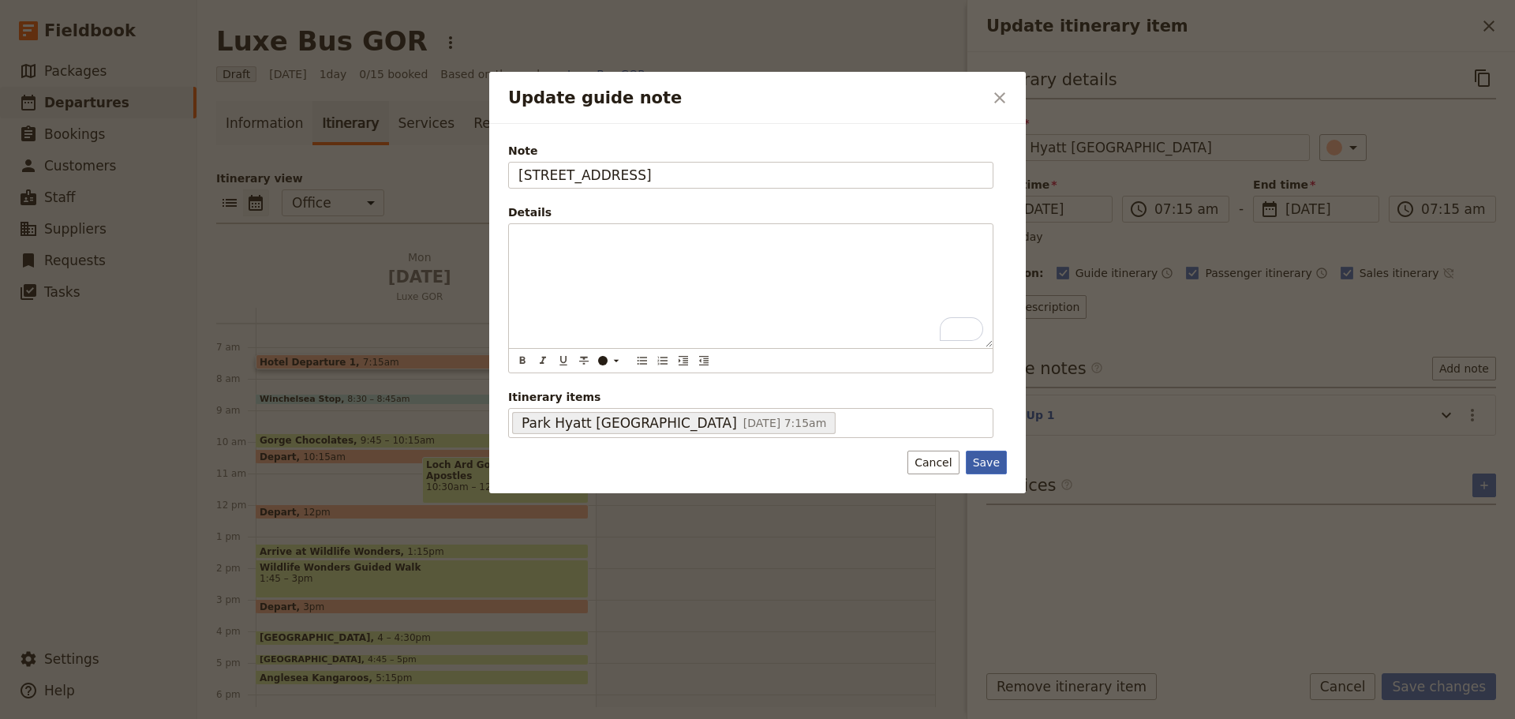
click at [973, 451] on button "Save" at bounding box center [986, 463] width 41 height 24
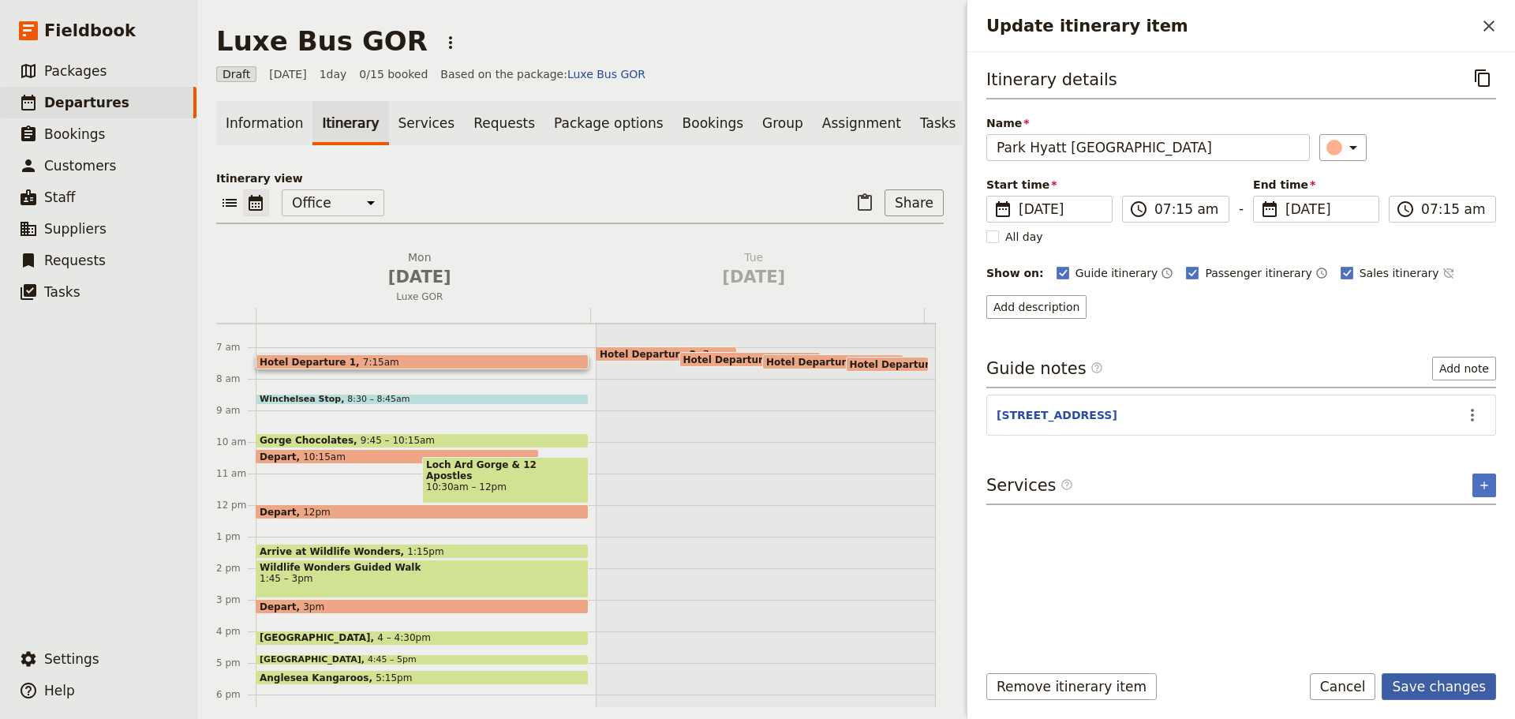
click at [1456, 690] on button "Save changes" at bounding box center [1439, 686] width 114 height 27
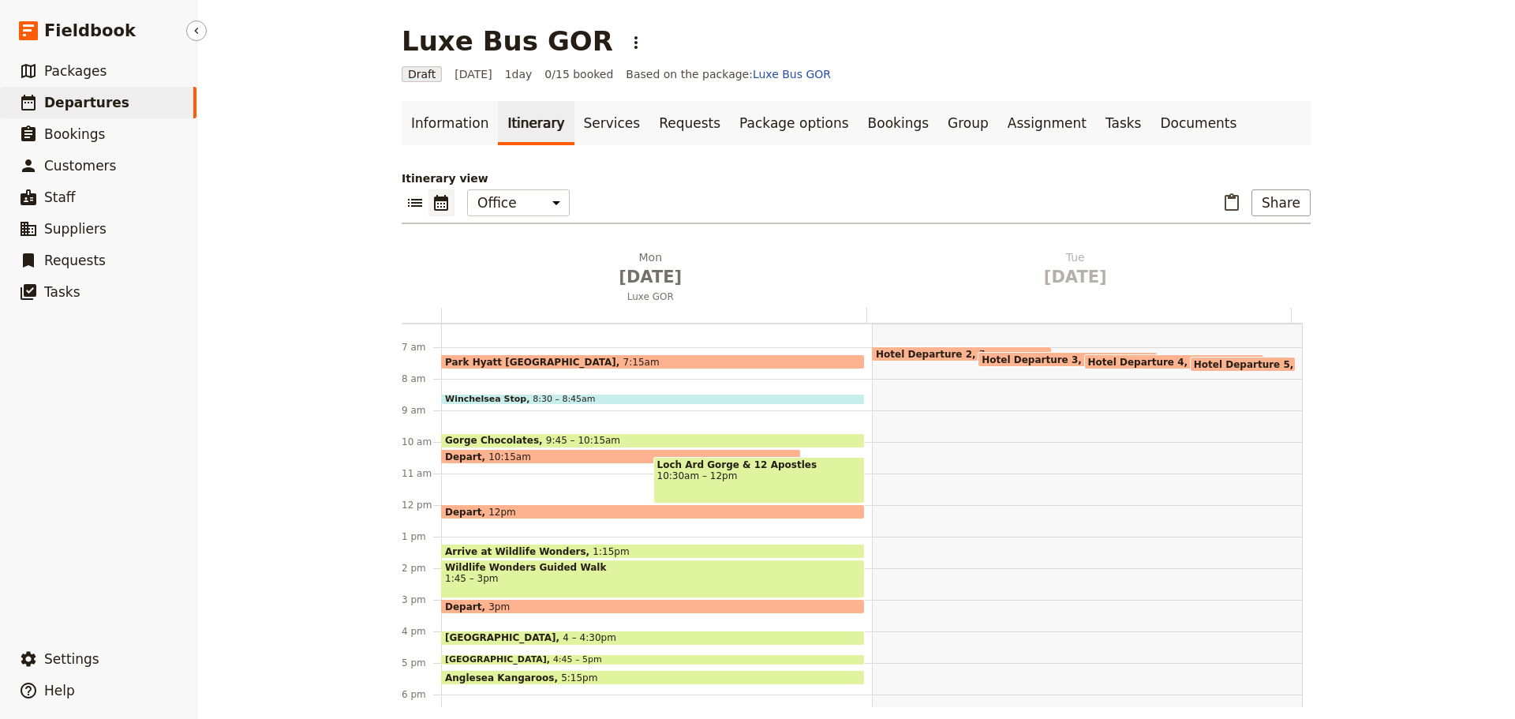
click at [90, 100] on span "Departures" at bounding box center [86, 103] width 85 height 16
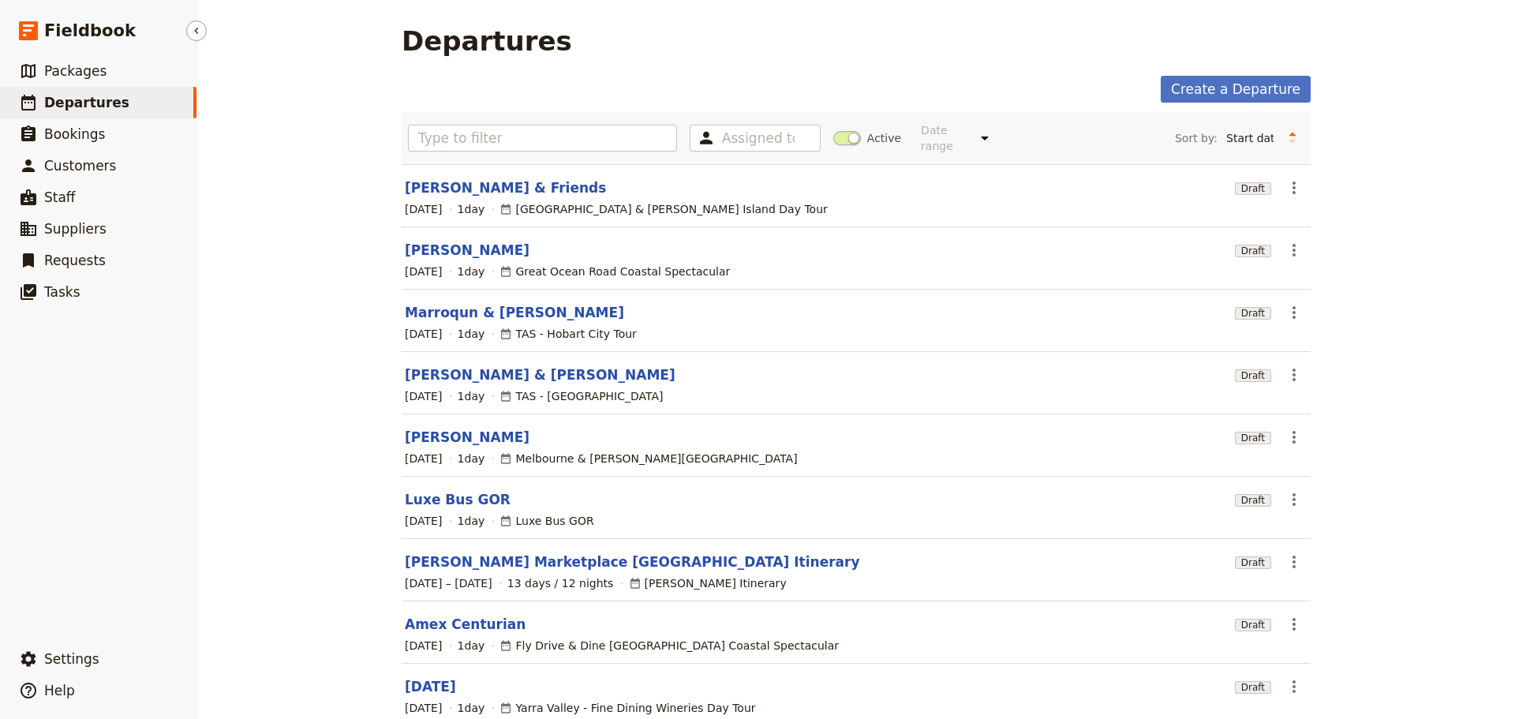
click at [99, 93] on span "Departures" at bounding box center [86, 102] width 85 height 19
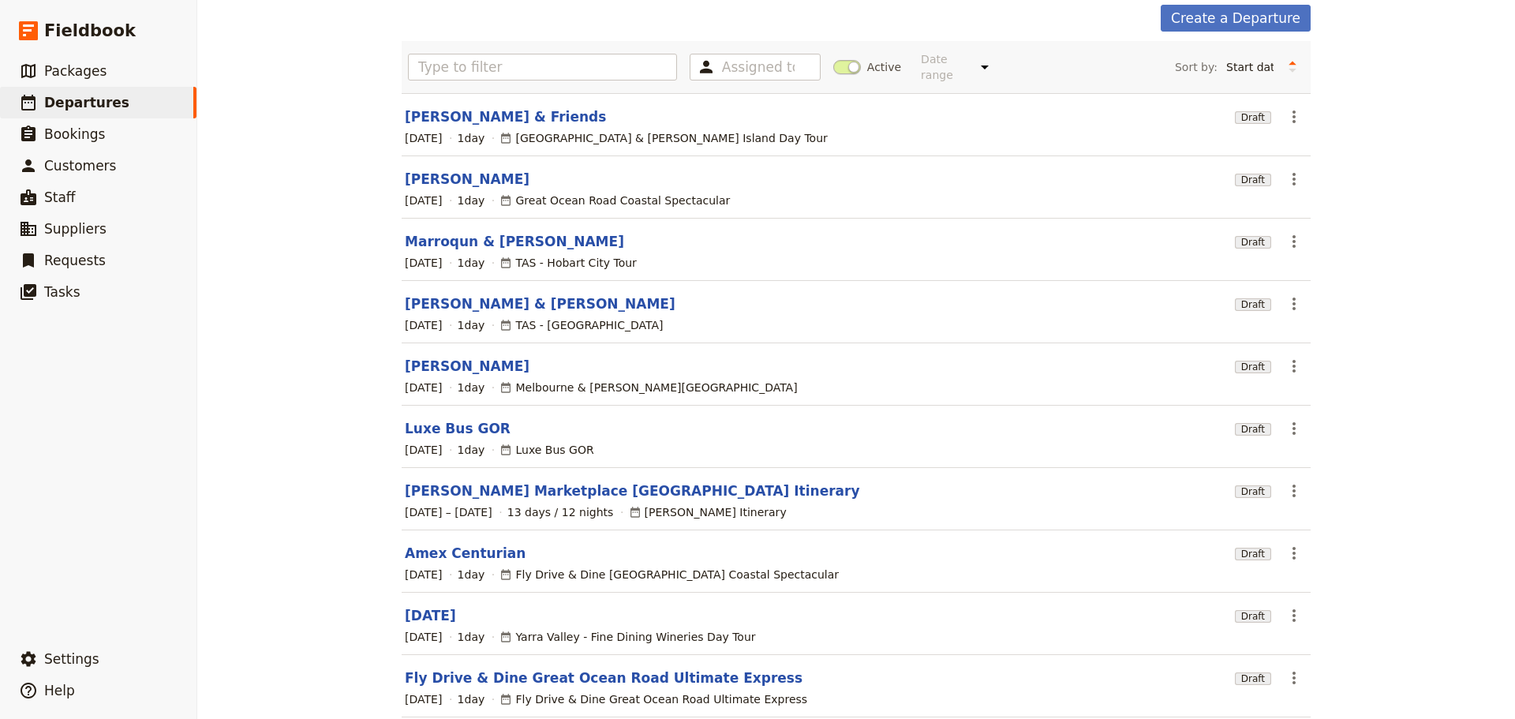
scroll to position [134, 0]
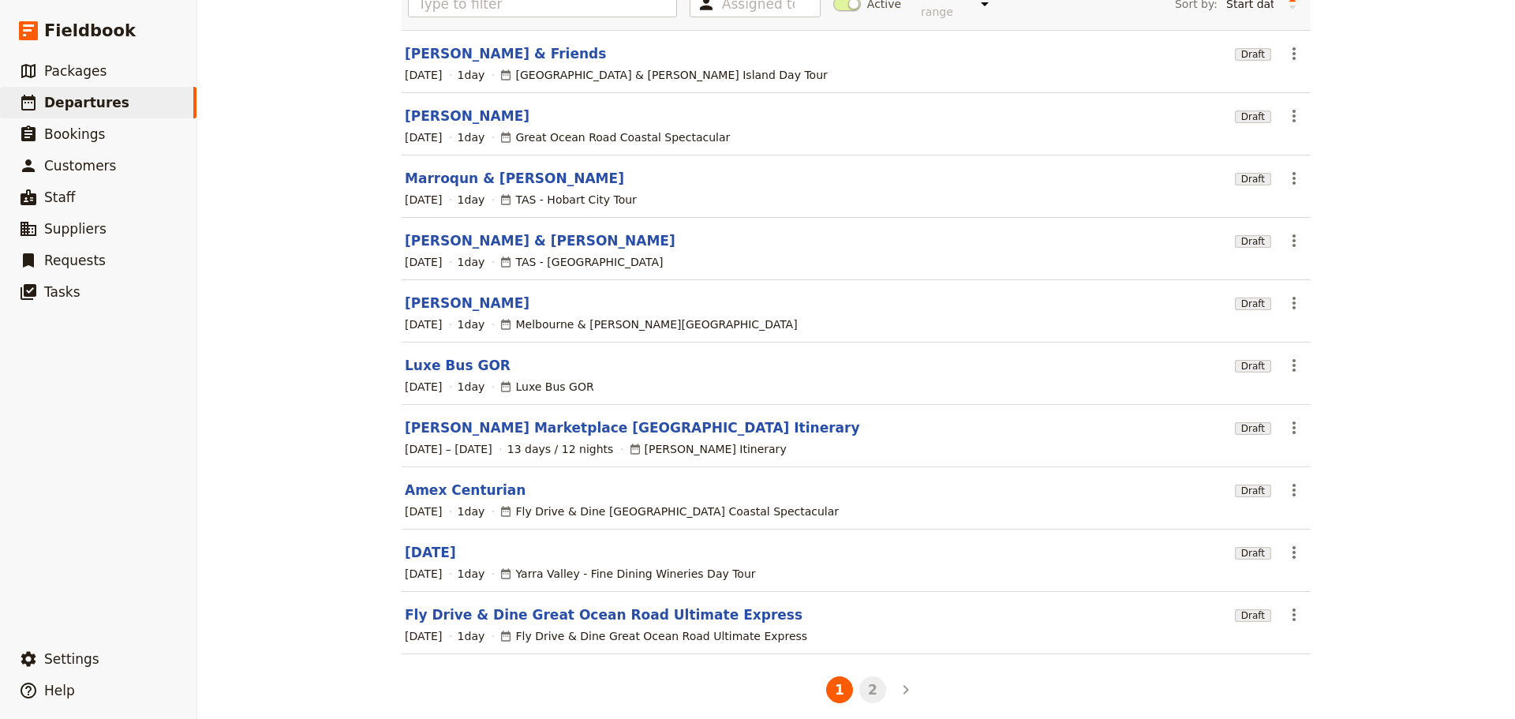
click at [869, 681] on button "2" at bounding box center [872, 689] width 27 height 27
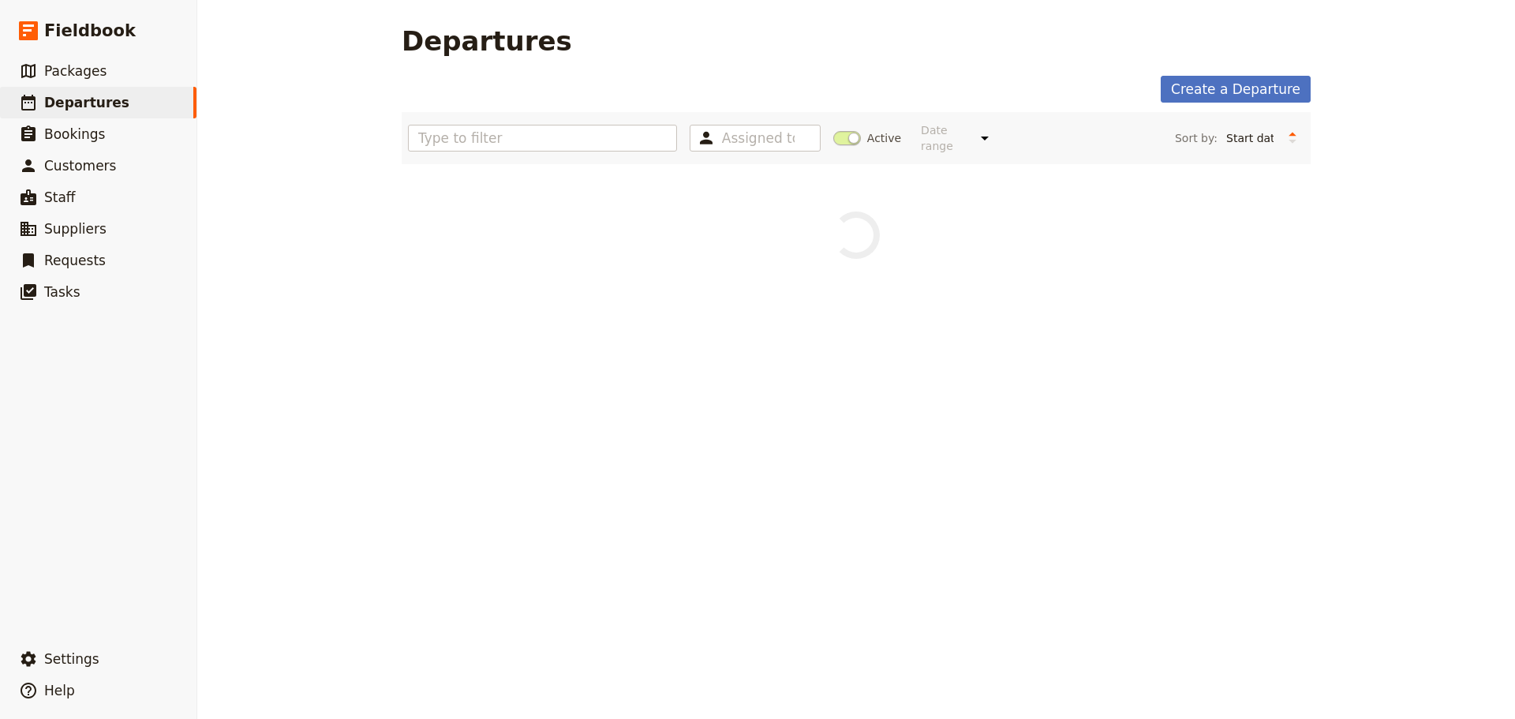
scroll to position [0, 0]
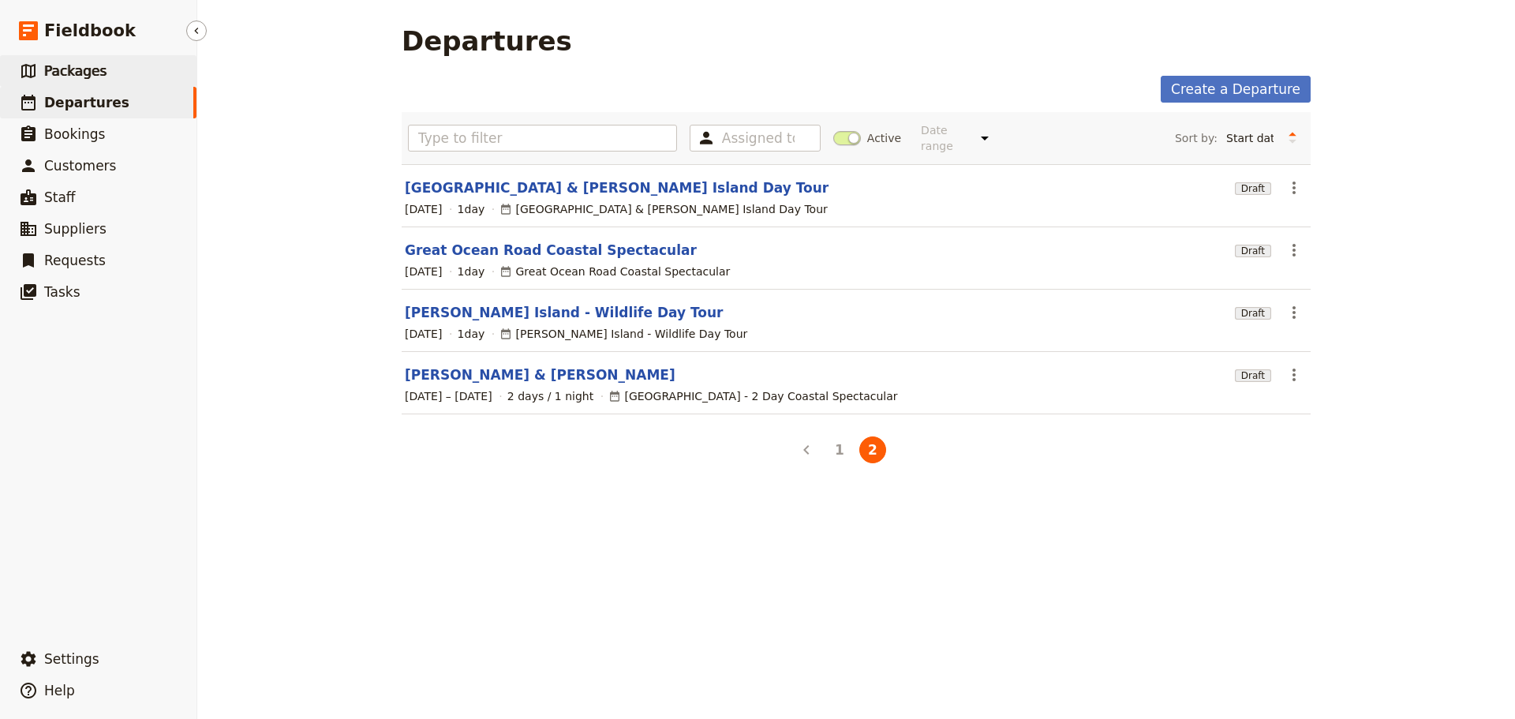
click at [60, 55] on link "​ Packages" at bounding box center [98, 71] width 196 height 32
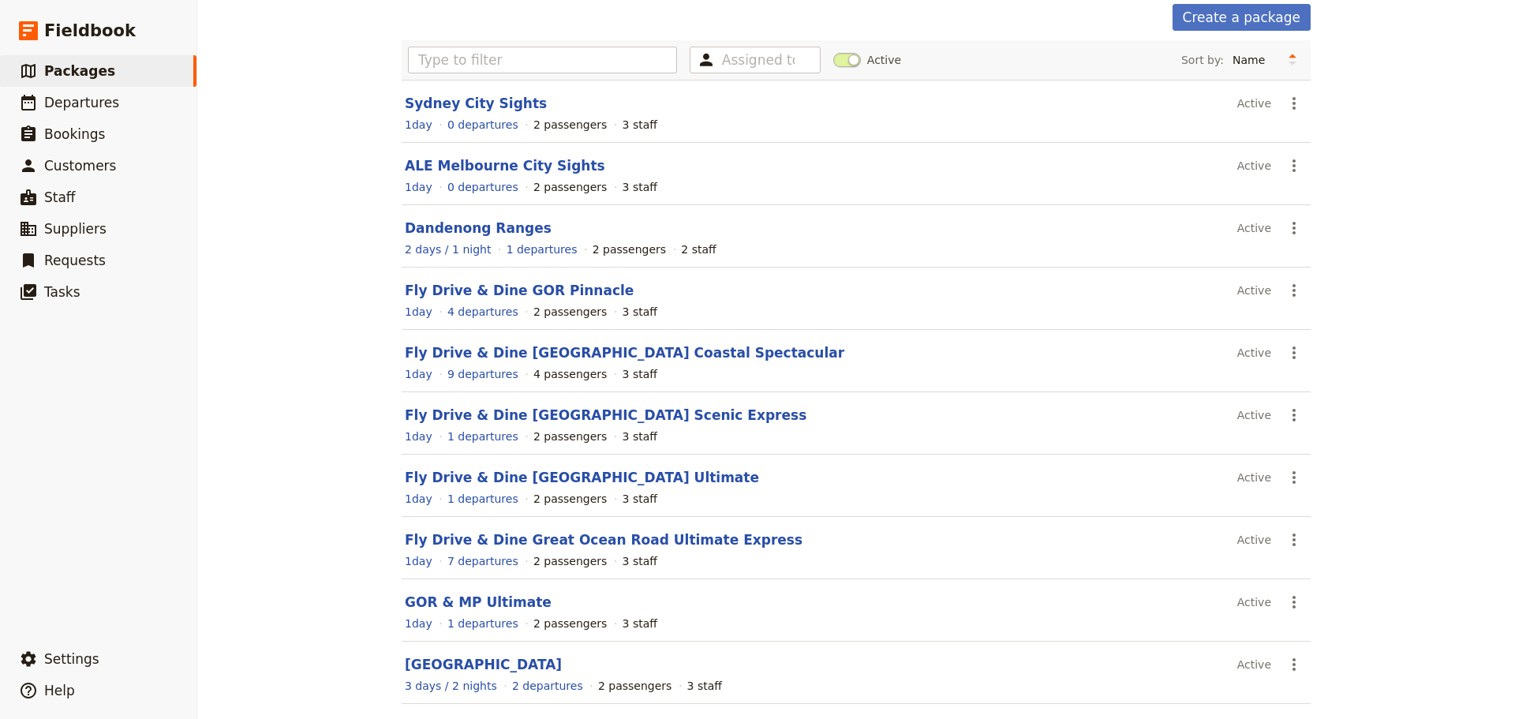
scroll to position [134, 0]
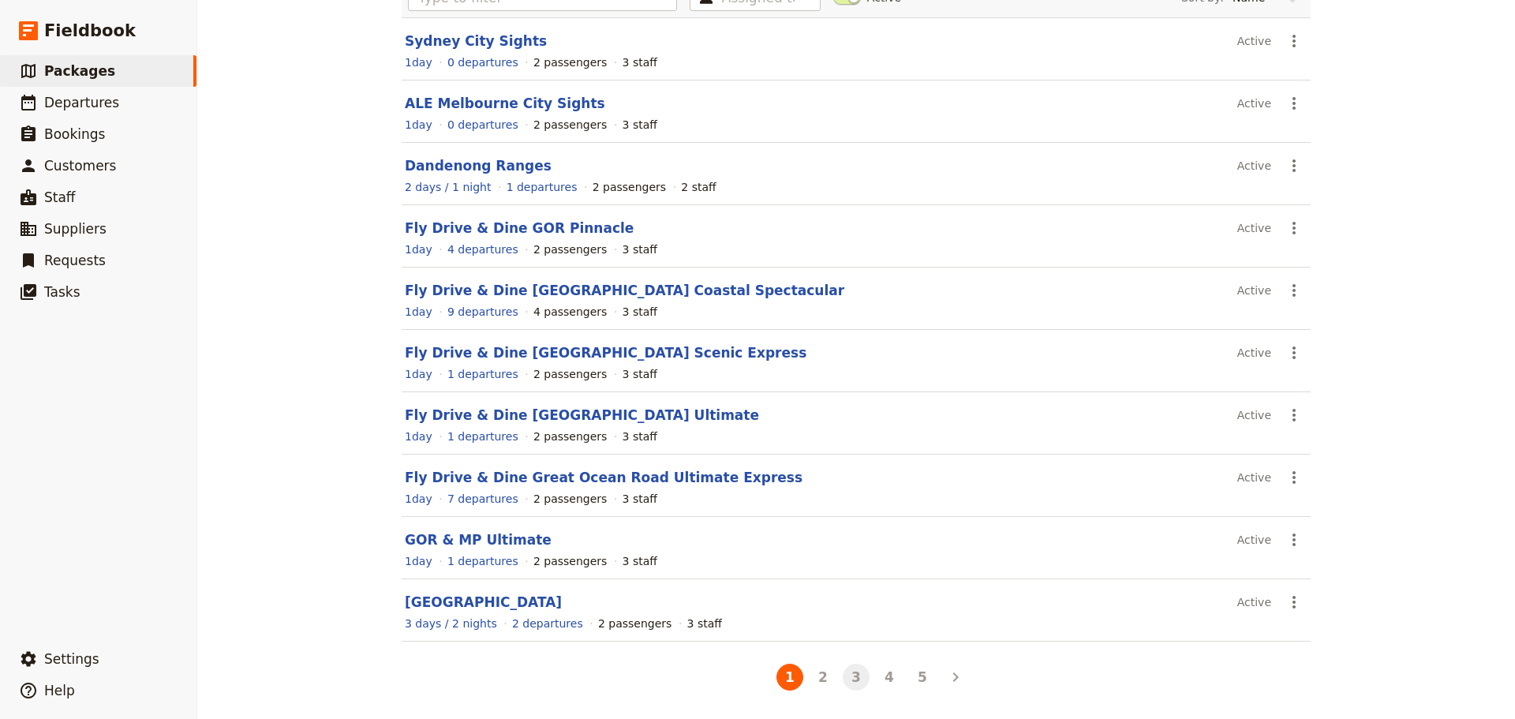
click at [856, 686] on button "3" at bounding box center [856, 677] width 27 height 27
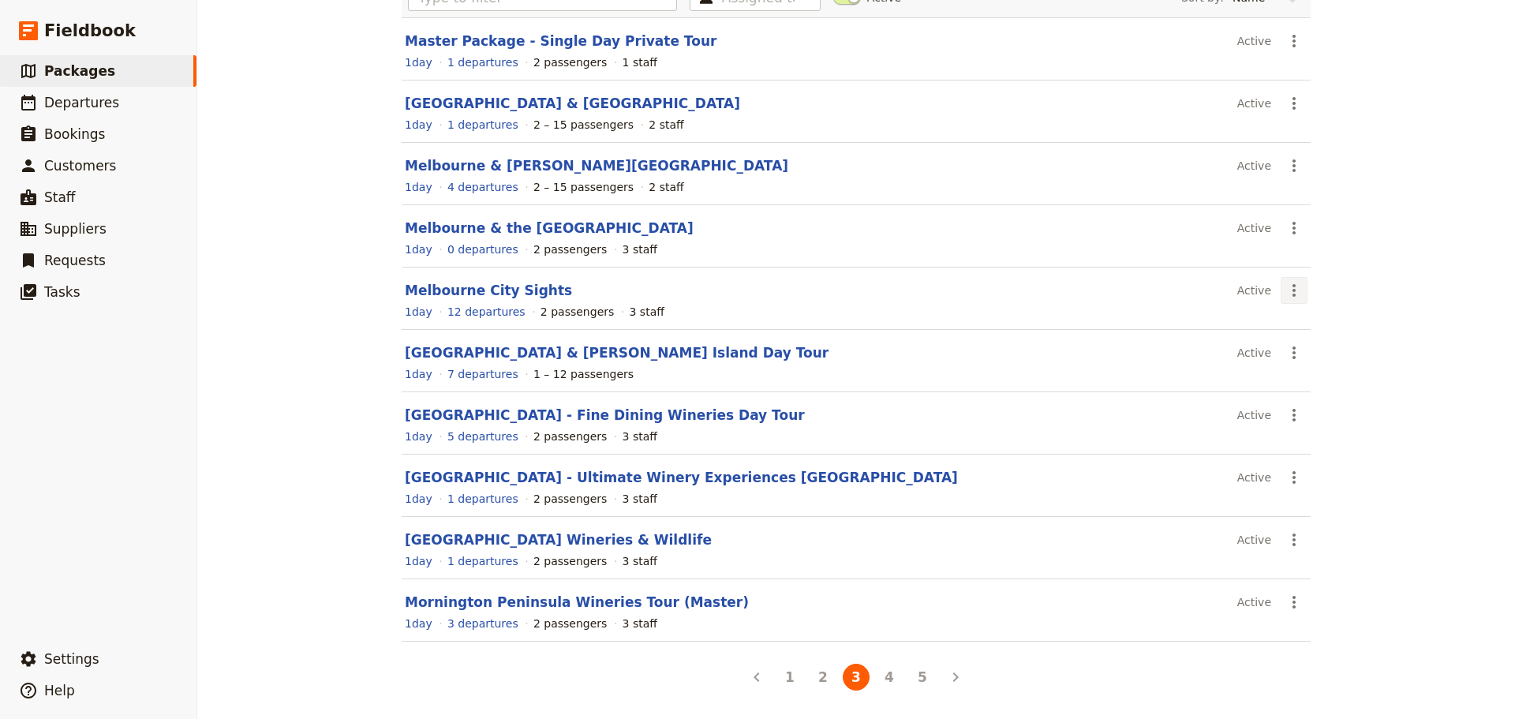
click at [1285, 289] on icon "Actions" at bounding box center [1294, 290] width 19 height 19
click at [1302, 350] on span "Schedule a departure" at bounding box center [1344, 347] width 119 height 16
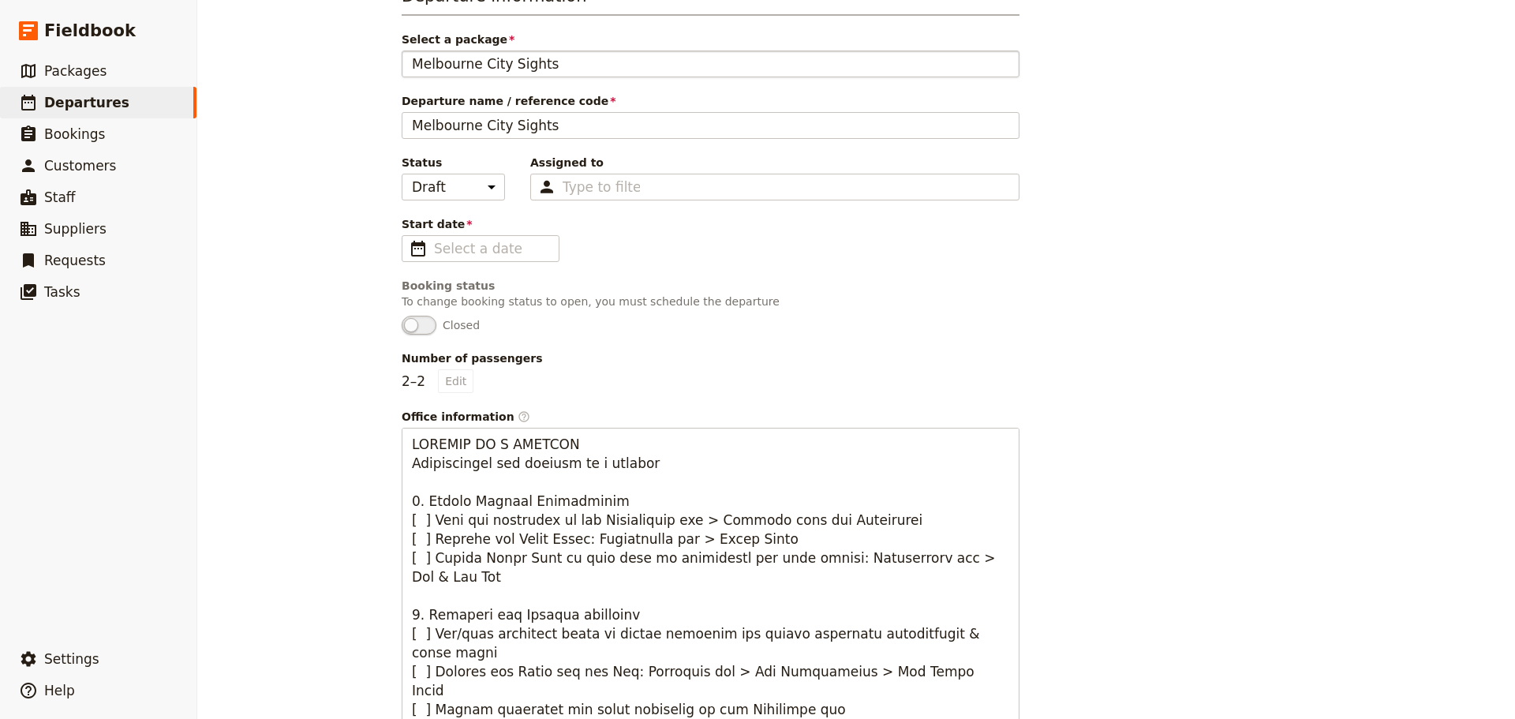
scroll to position [55, 0]
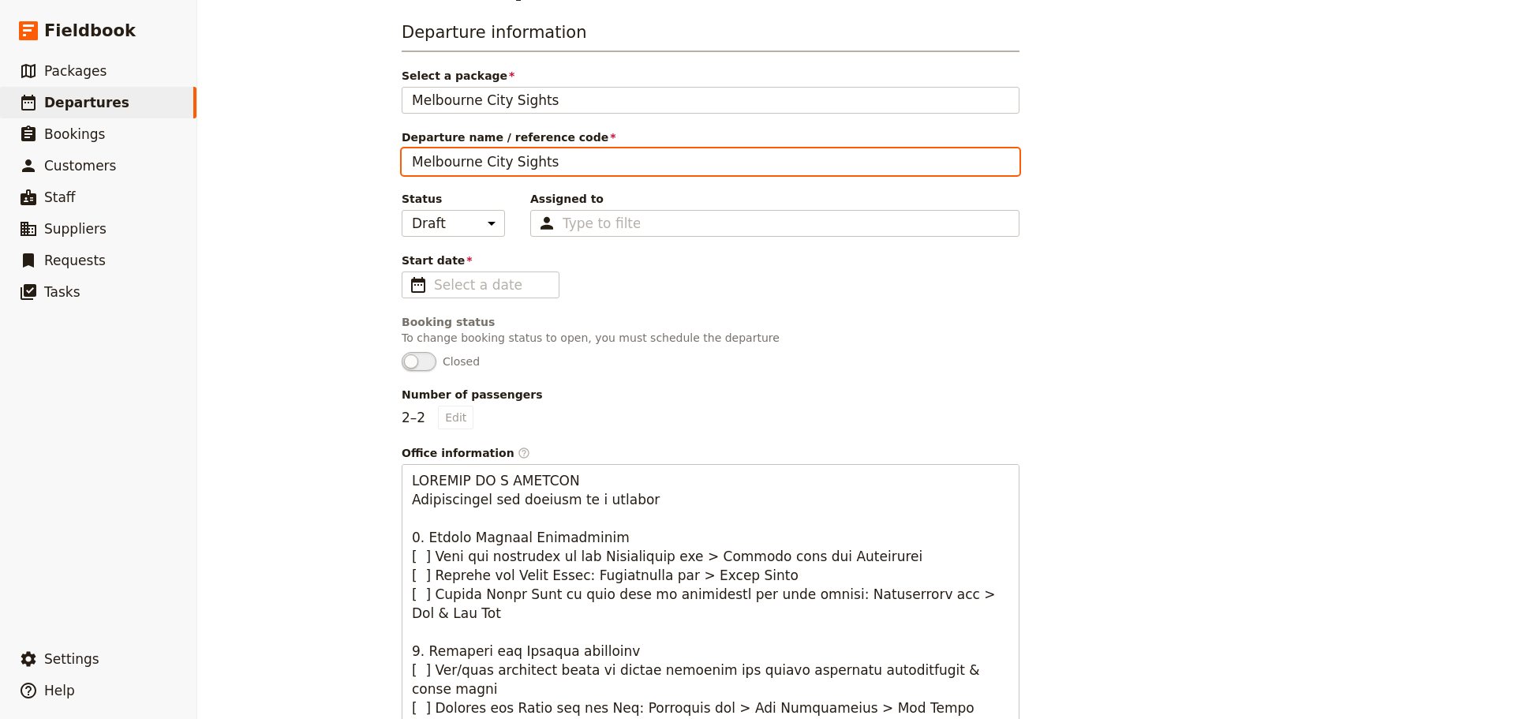
drag, startPoint x: 582, startPoint y: 168, endPoint x: 282, endPoint y: 133, distance: 301.1
click at [282, 133] on div "New departure Departure information Select a package [GEOGRAPHIC_DATA] Sights […" at bounding box center [856, 359] width 1318 height 719
type input "M"
type input "[PERSON_NAME] & [PERSON_NAME]"
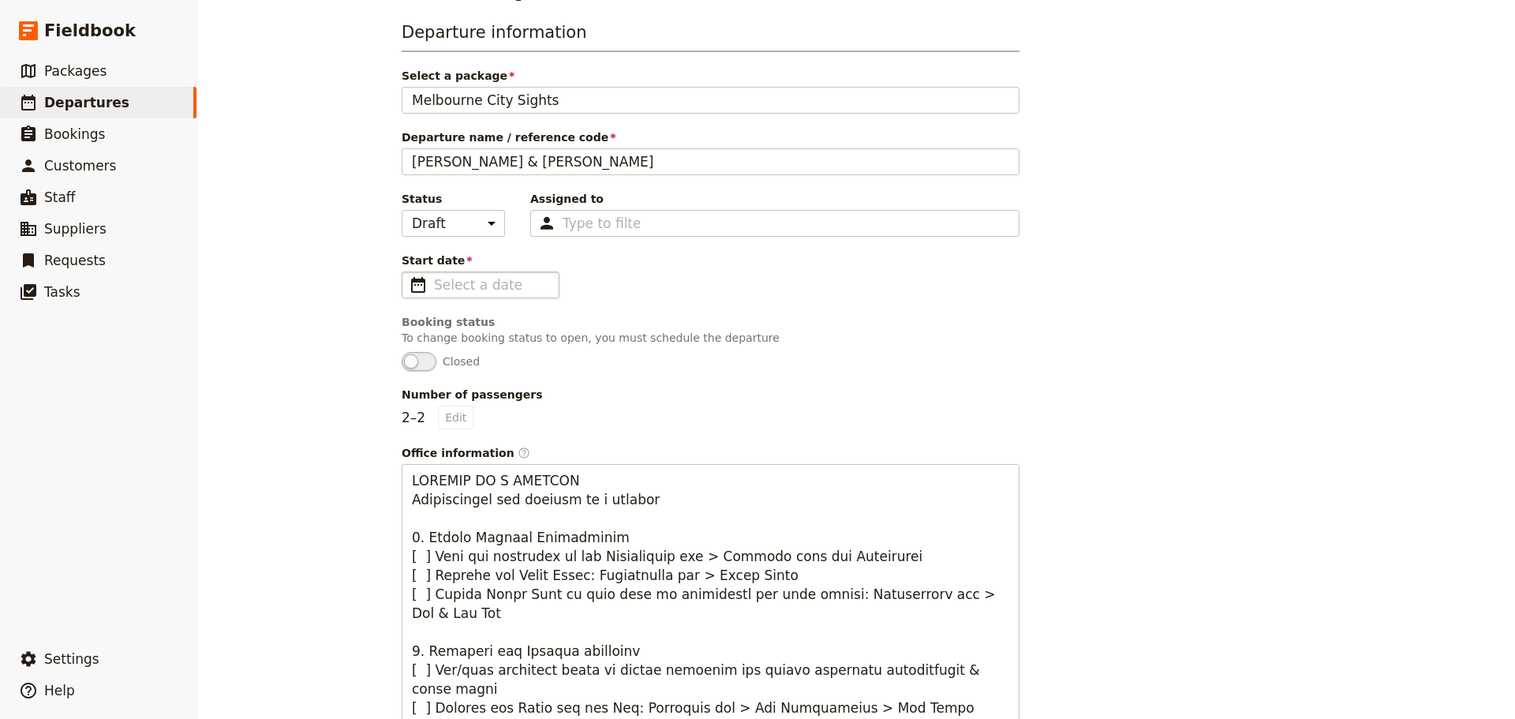
click at [414, 282] on span "​" at bounding box center [418, 284] width 19 height 19
click at [434, 282] on input "Start date ​" at bounding box center [491, 284] width 115 height 19
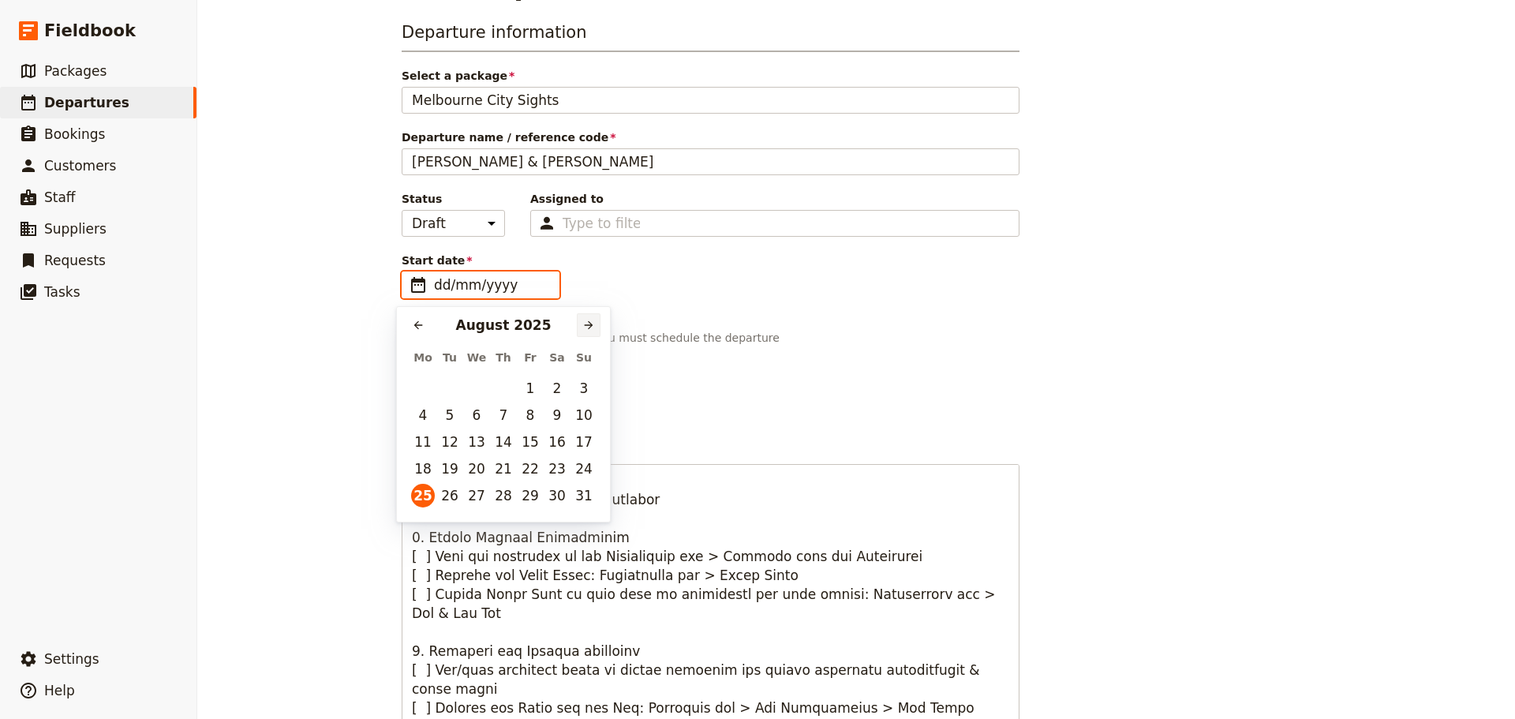
click at [587, 329] on icon "Next month" at bounding box center [588, 325] width 13 height 13
click at [499, 385] on button "4" at bounding box center [504, 388] width 24 height 24
type input "[DATE]"
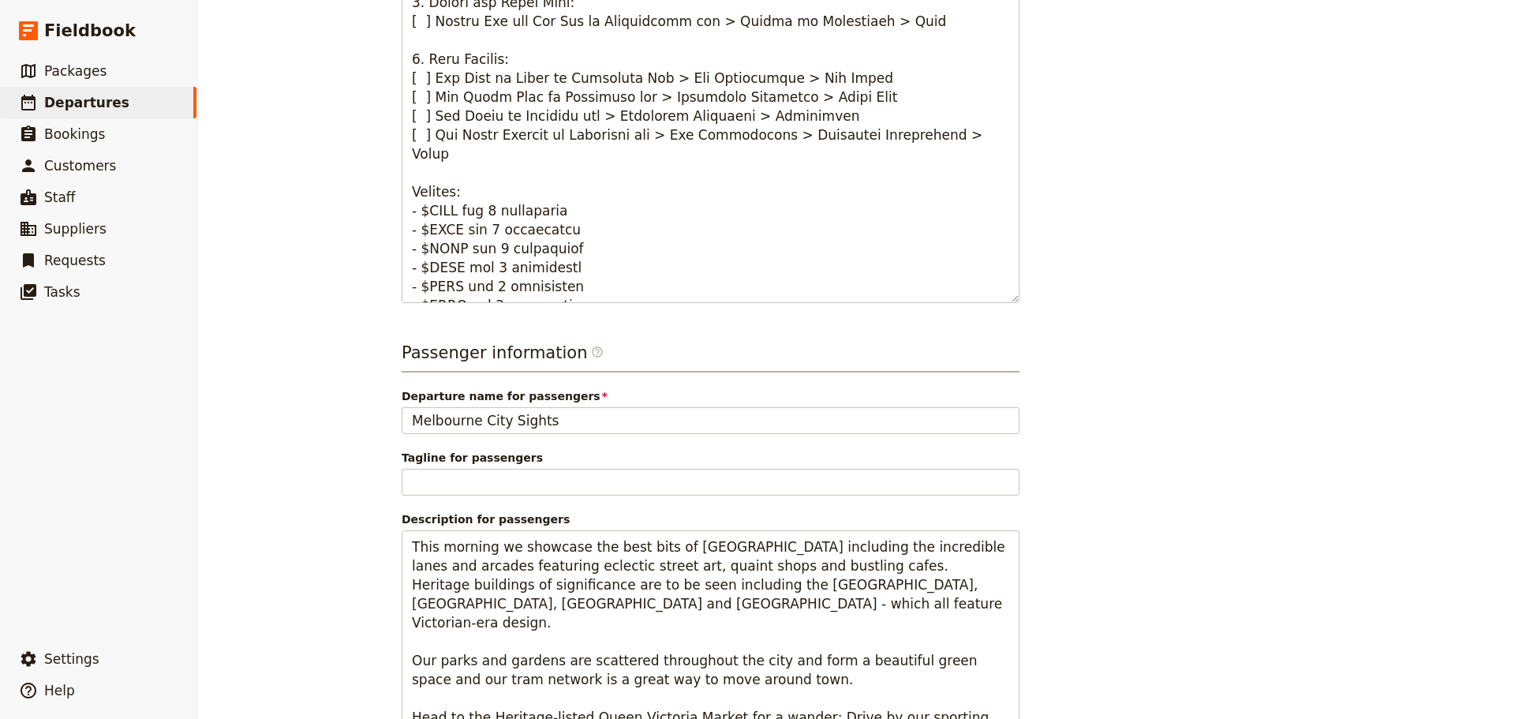
scroll to position [850, 0]
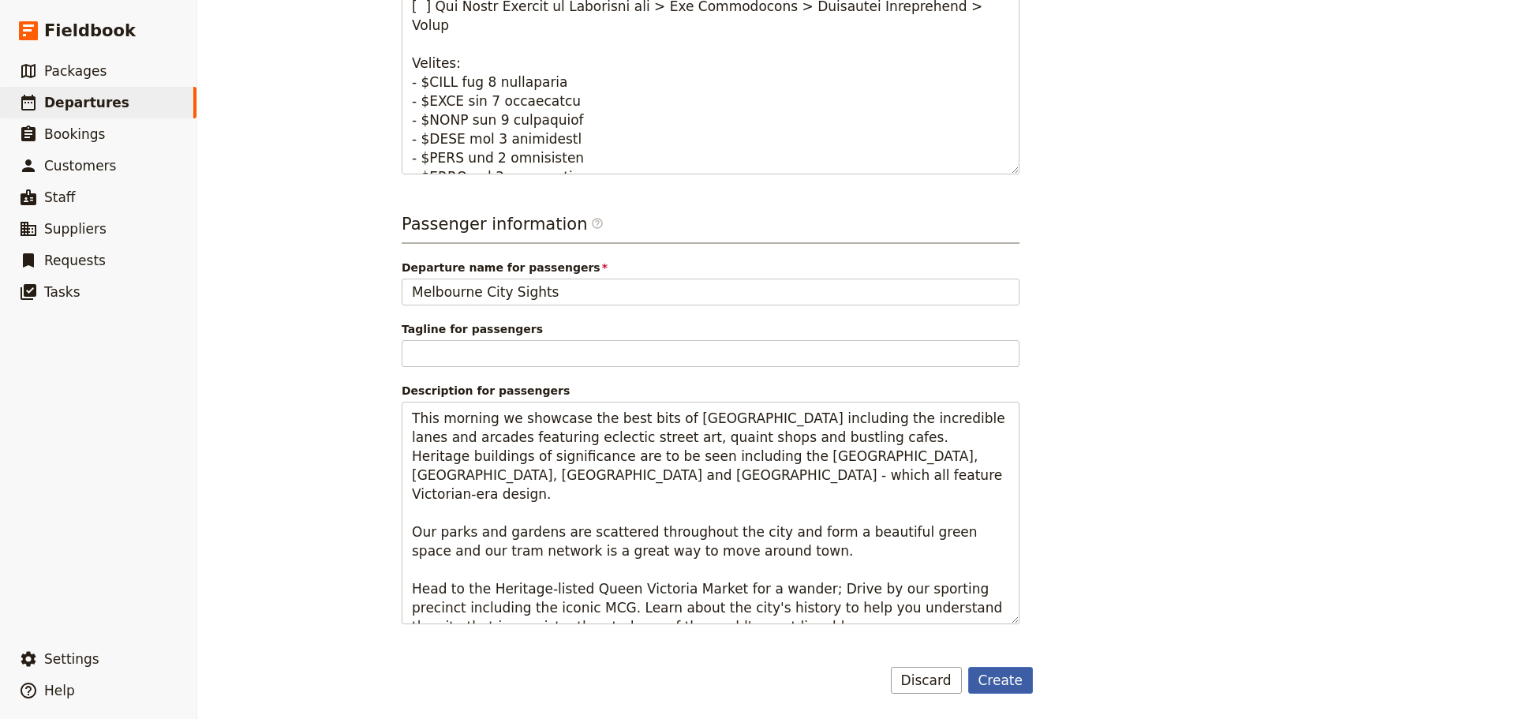
click at [1006, 684] on button "Create" at bounding box center [1000, 680] width 65 height 27
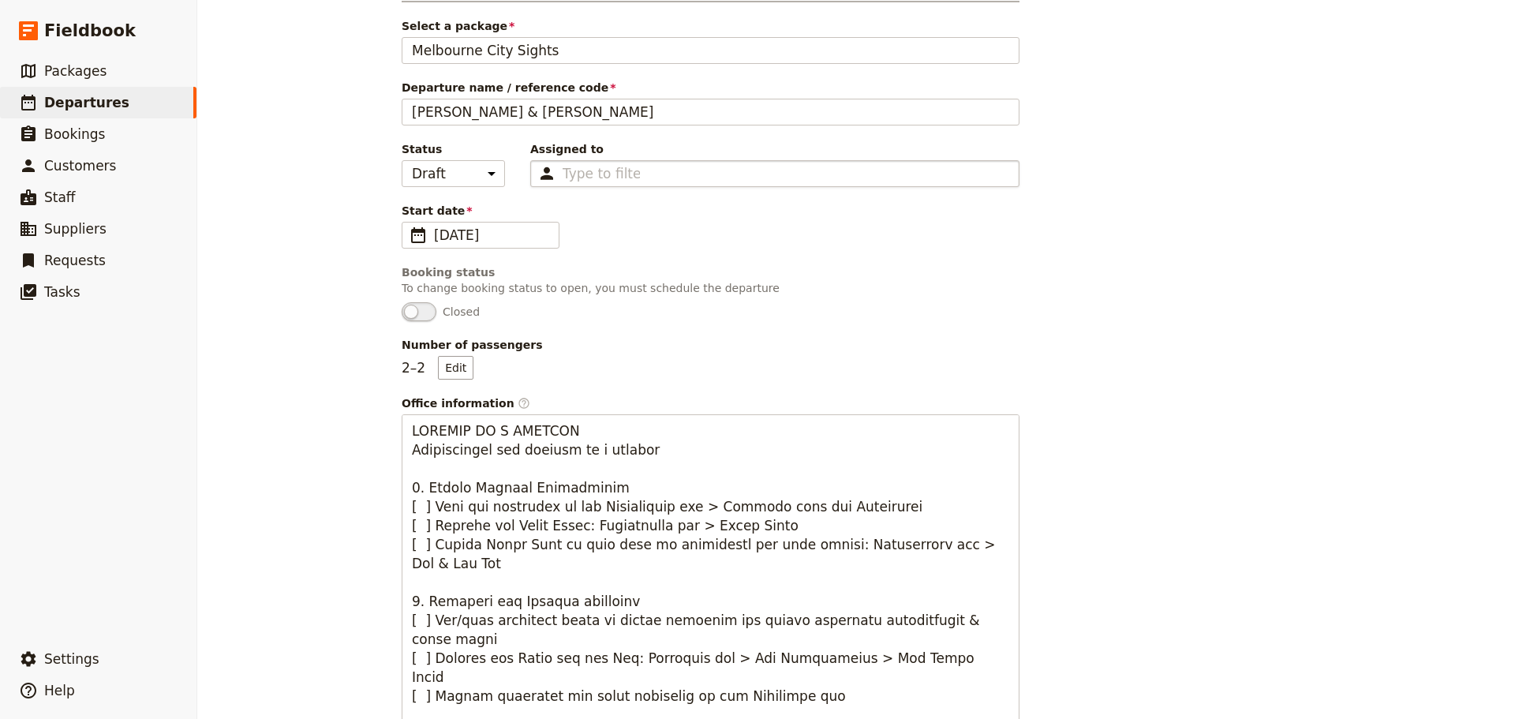
scroll to position [0, 0]
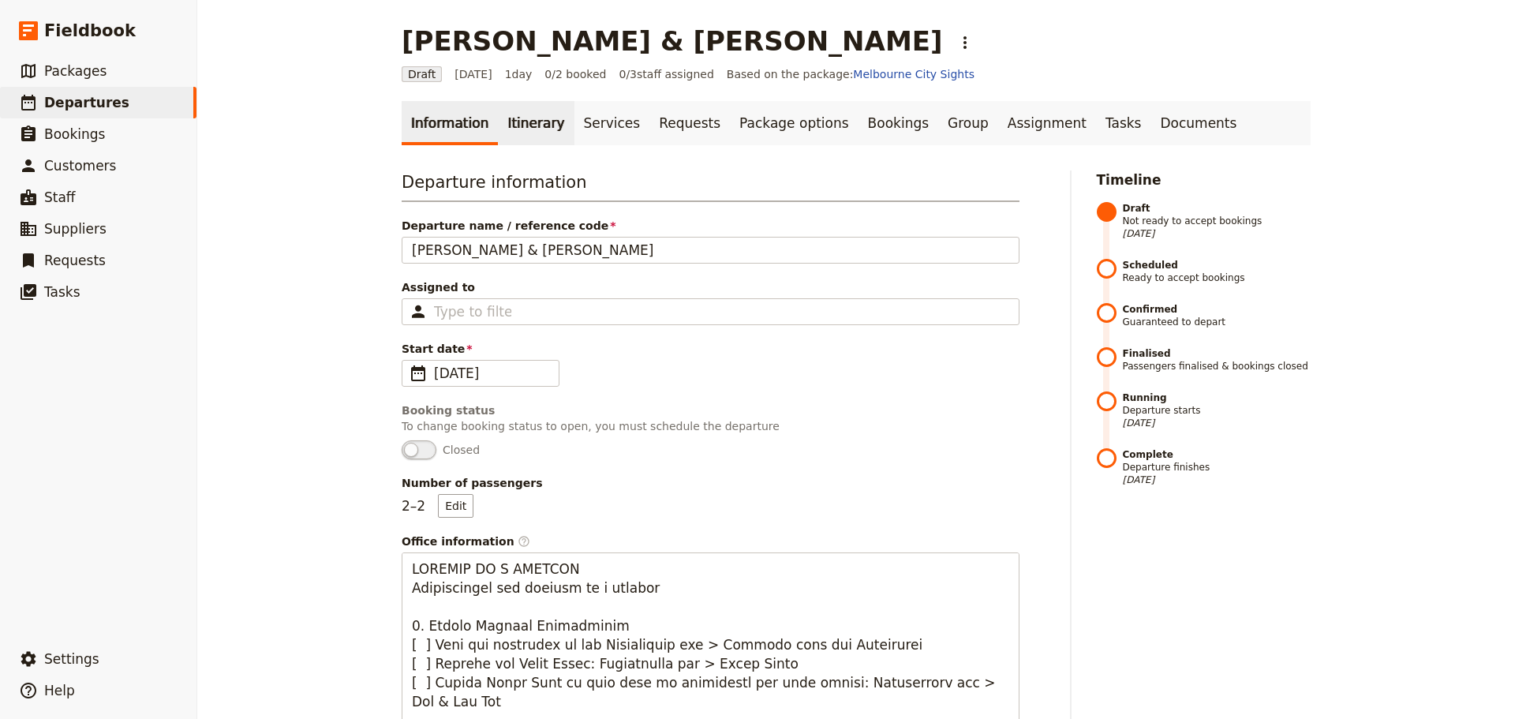
click at [524, 125] on link "Itinerary" at bounding box center [536, 123] width 76 height 44
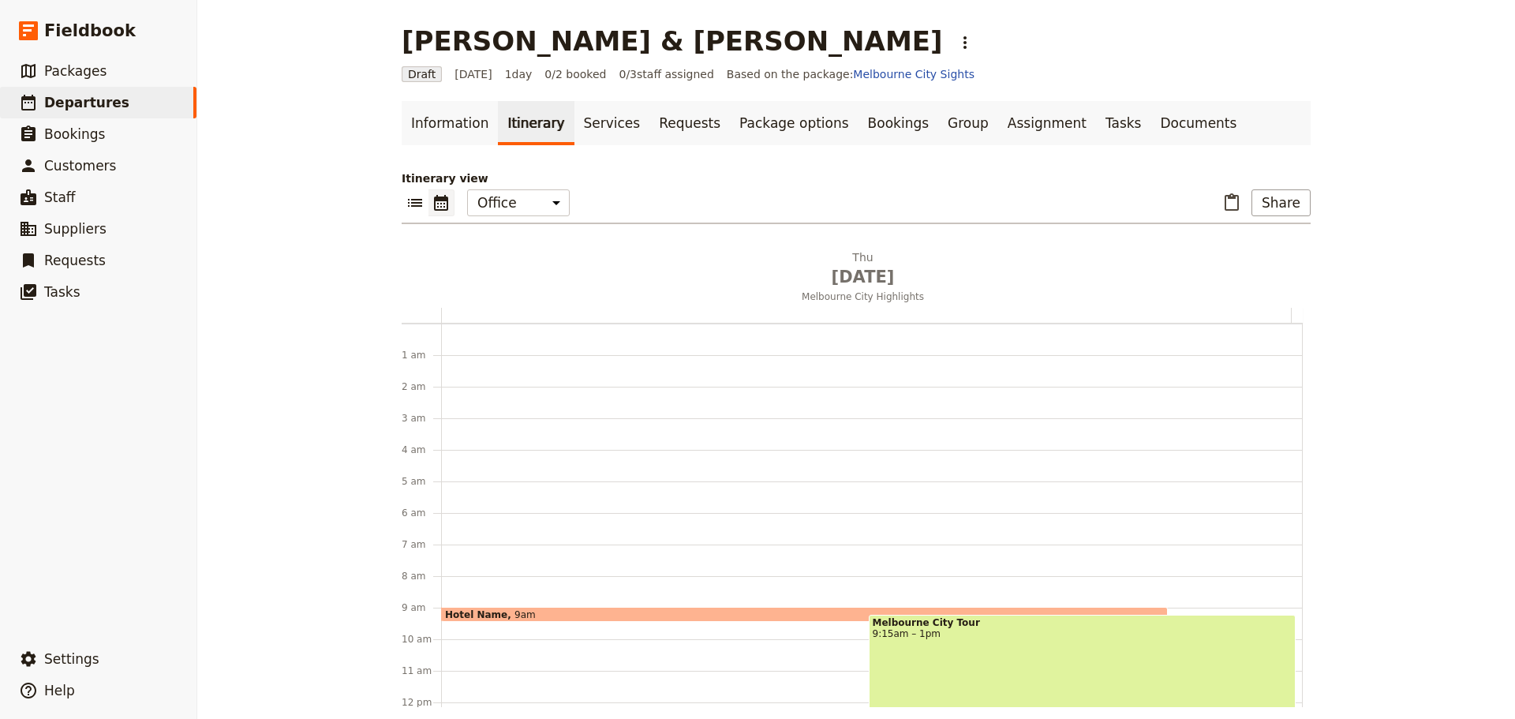
scroll to position [205, 0]
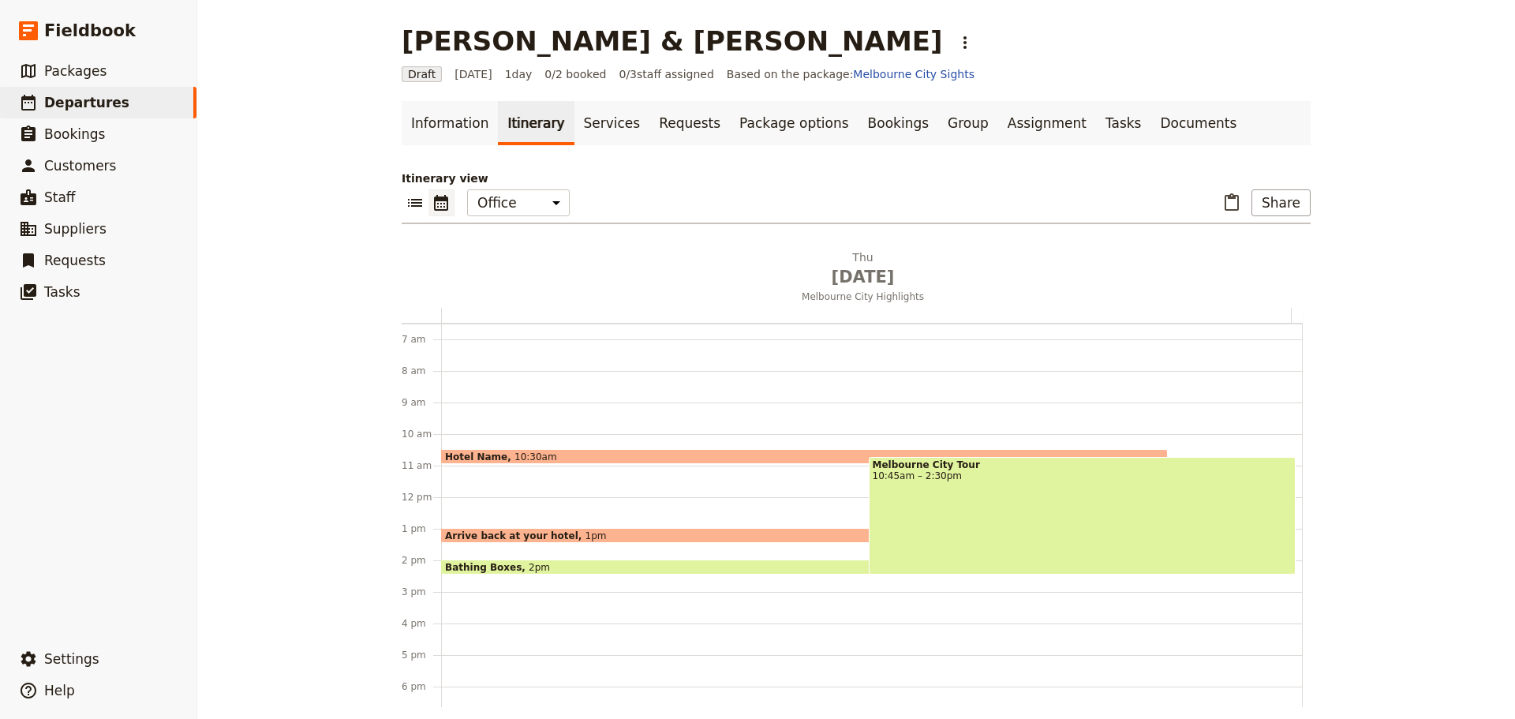
click at [592, 453] on div "Hotel Name 10:30am" at bounding box center [804, 456] width 727 height 15
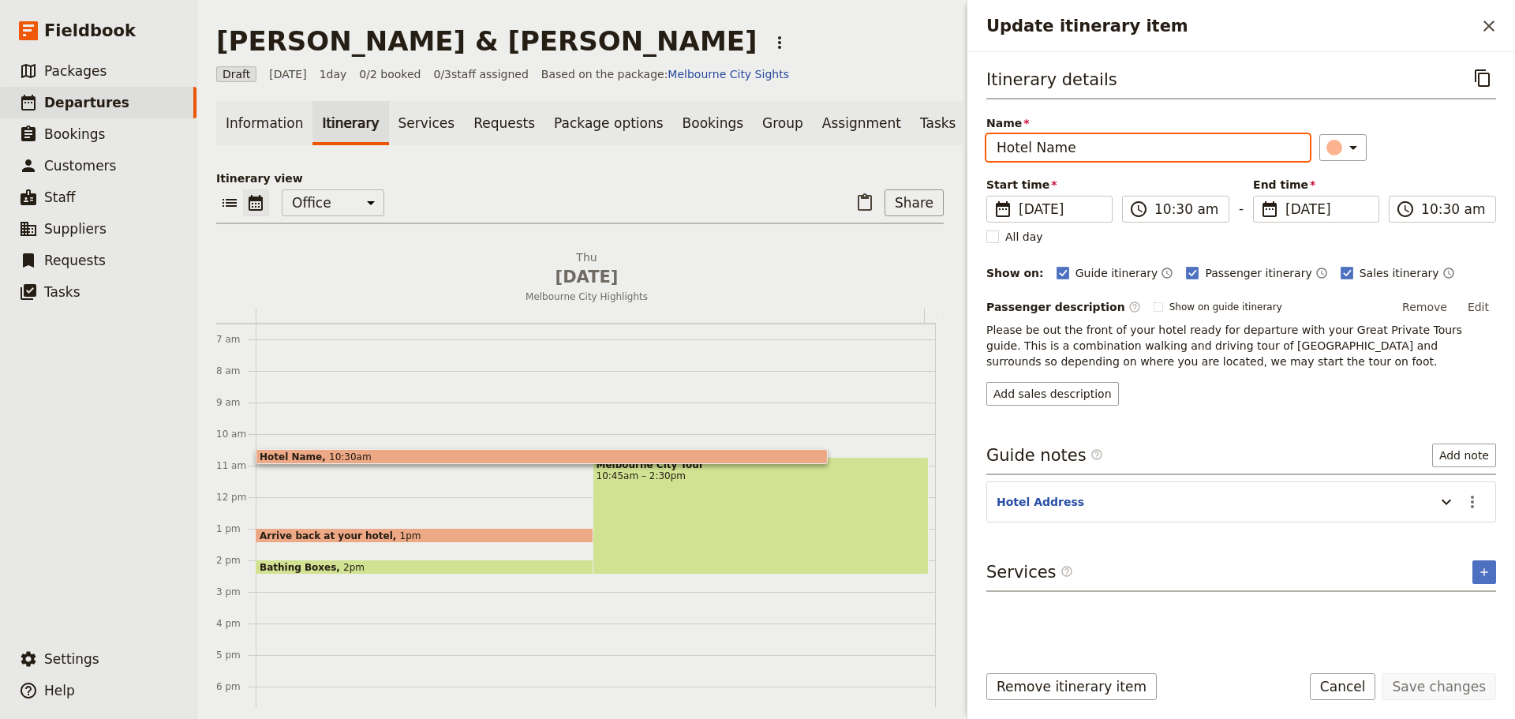
drag, startPoint x: 1081, startPoint y: 148, endPoint x: 897, endPoint y: 136, distance: 184.2
click at [897, 136] on div "Rodriguez & Vilain ​ Draft 4 Sep 2025 1 day 0/2 booked 0 / 3 staff assigned Bas…" at bounding box center [856, 359] width 1318 height 719
type input "Ritz Carlton [GEOGRAPHIC_DATA]"
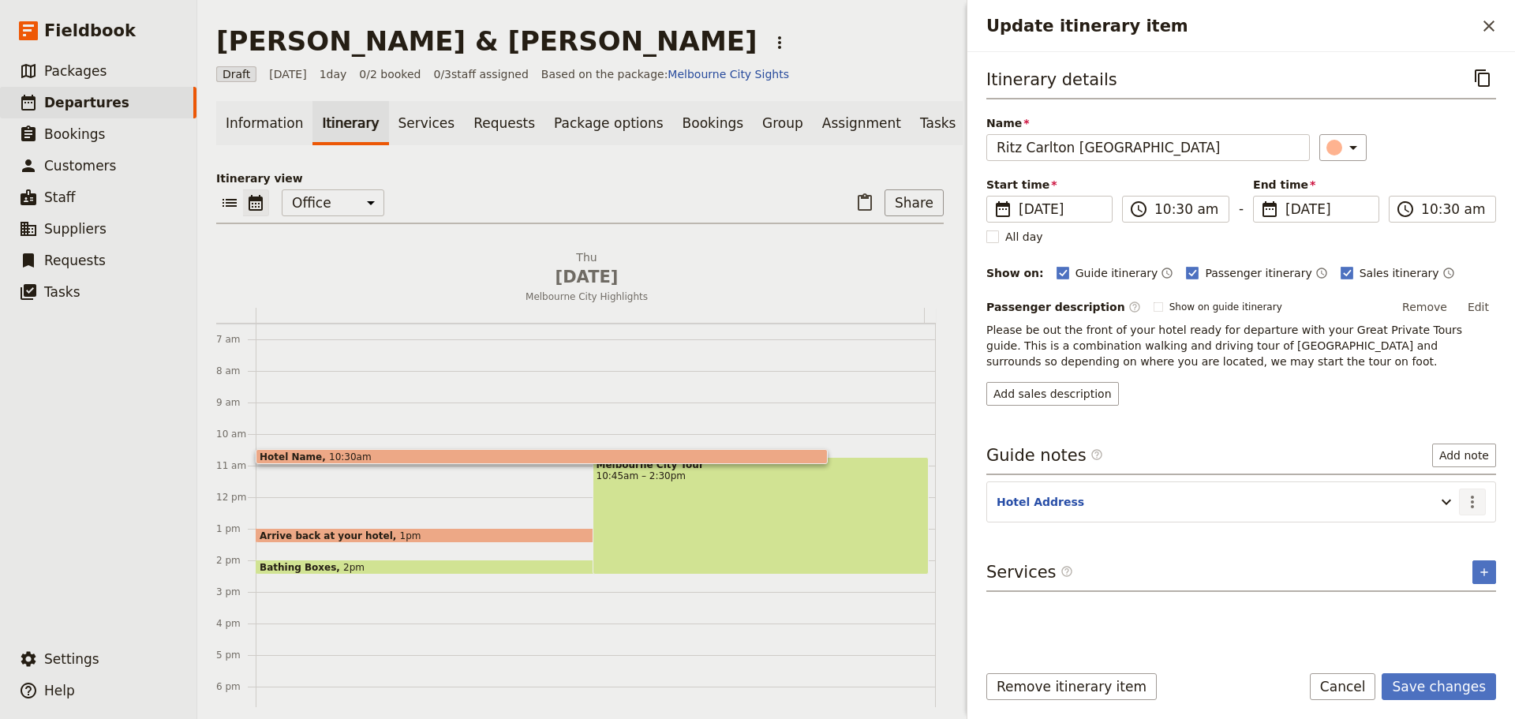
click at [1478, 496] on icon "Actions" at bounding box center [1472, 501] width 19 height 19
click at [1451, 526] on button "Edit note" at bounding box center [1439, 536] width 92 height 22
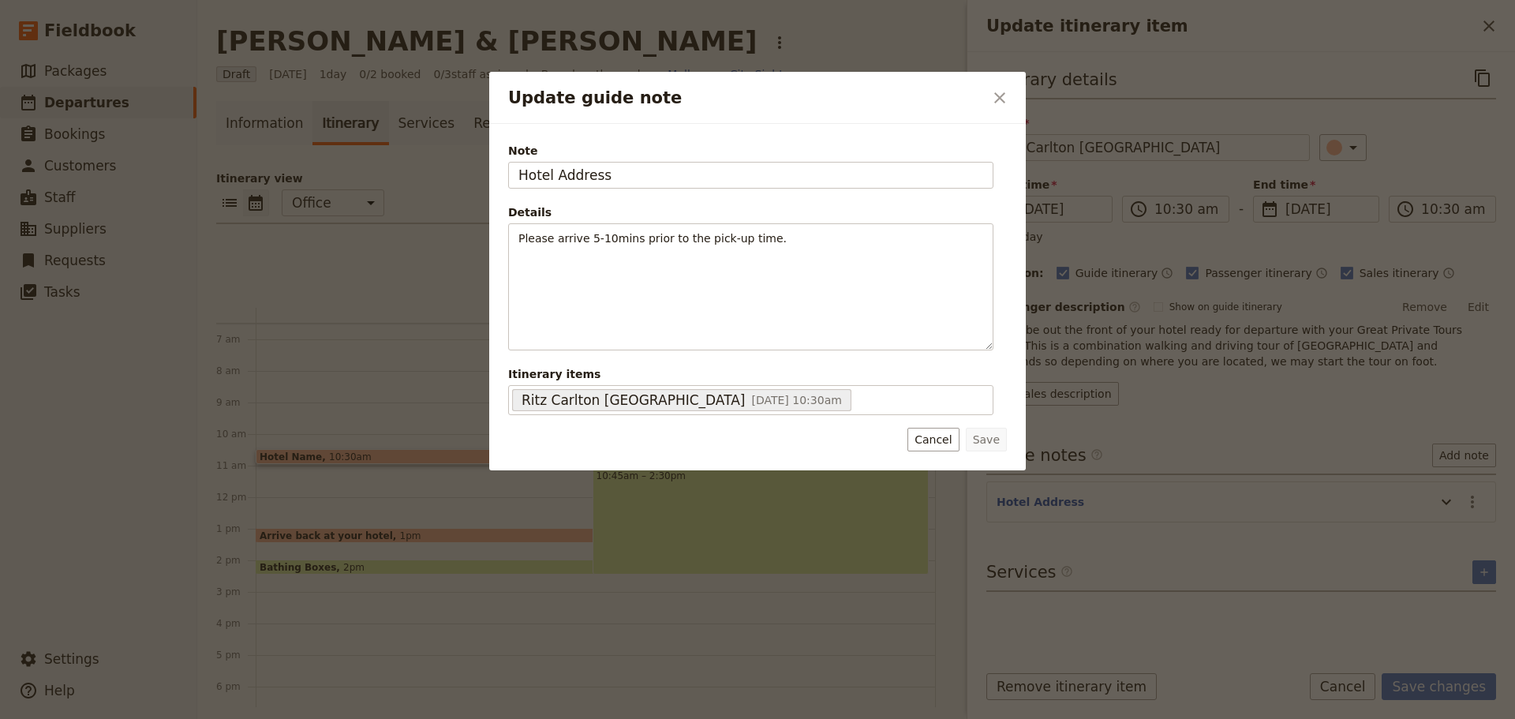
click at [1449, 528] on div at bounding box center [757, 359] width 1515 height 719
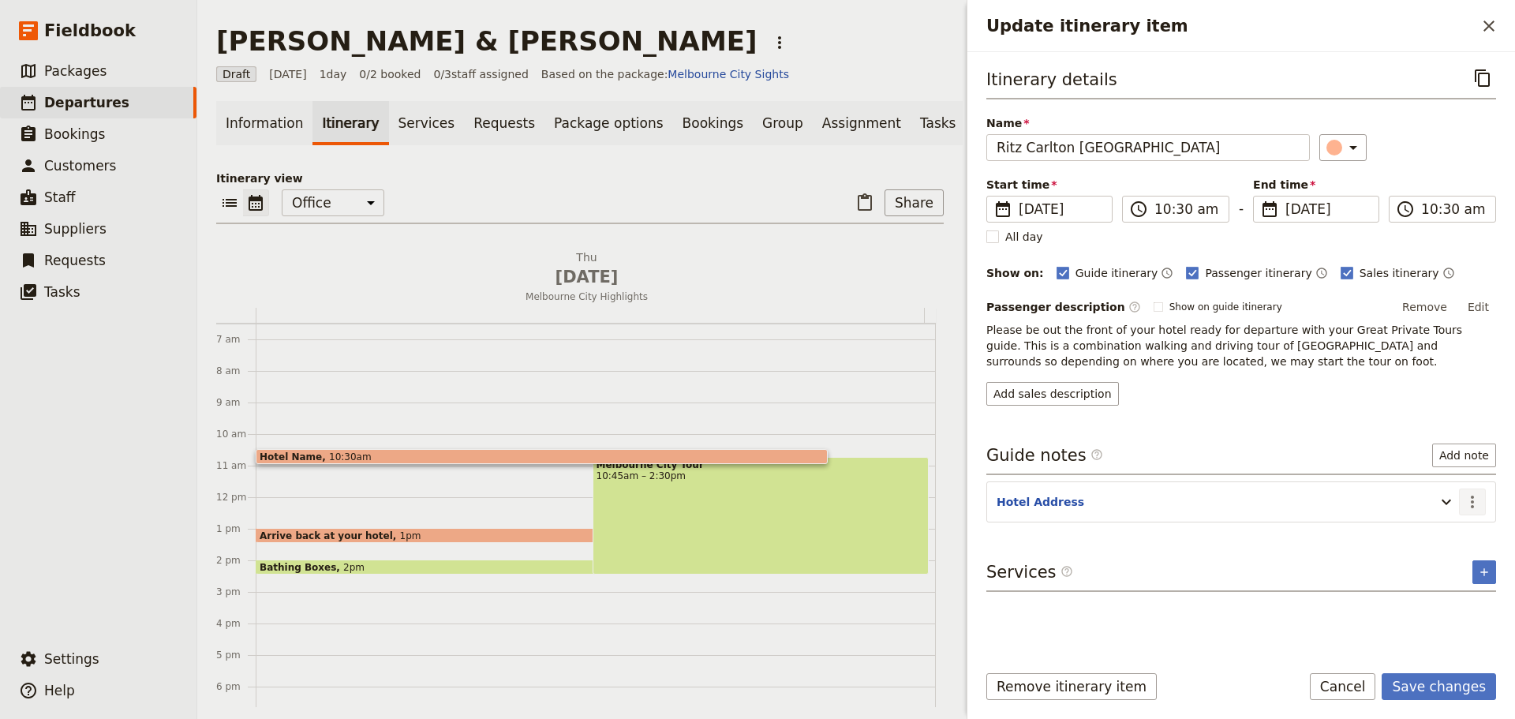
click at [1475, 497] on icon "Actions" at bounding box center [1472, 501] width 19 height 19
click at [1454, 533] on span "Edit note" at bounding box center [1438, 536] width 73 height 16
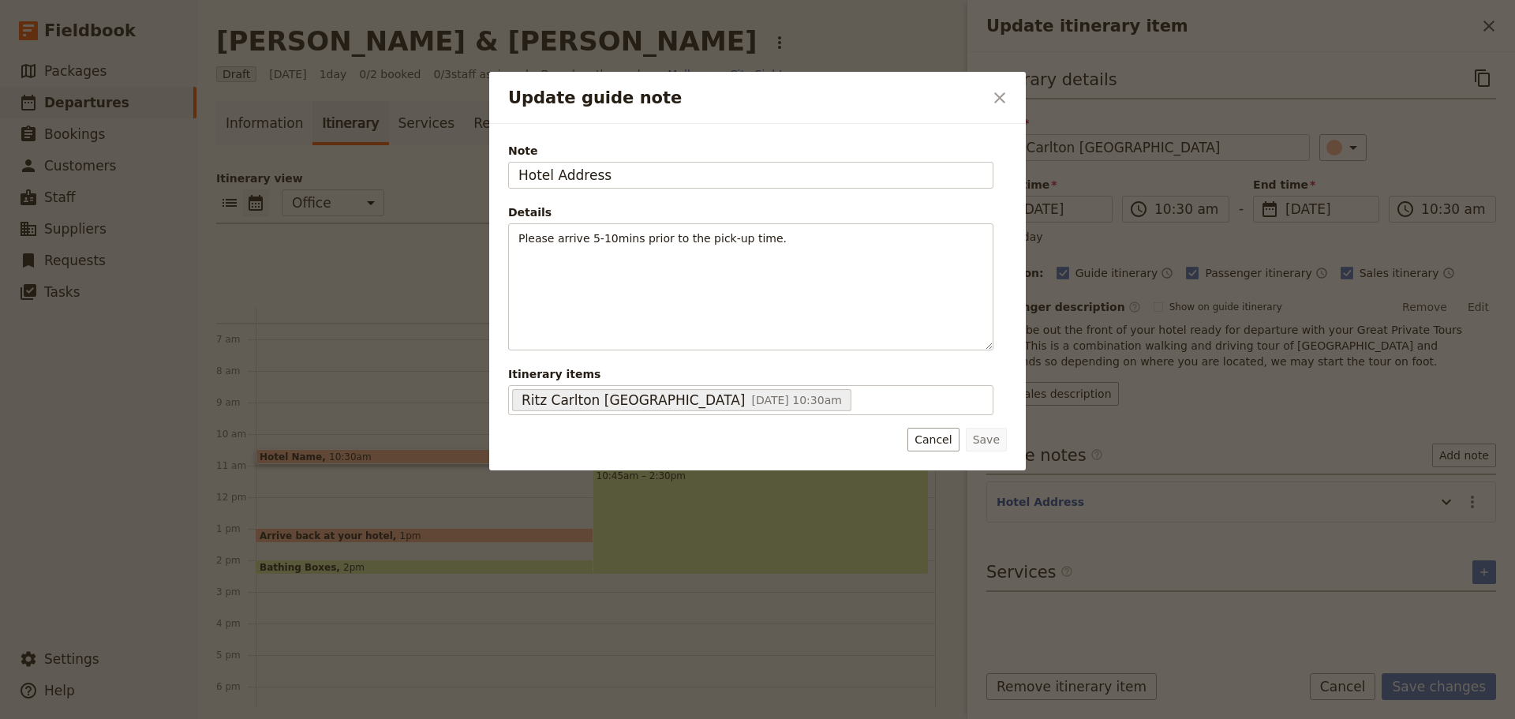
drag, startPoint x: 559, startPoint y: 170, endPoint x: 379, endPoint y: 163, distance: 180.8
click at [383, 718] on div "Update guide note ​ Note Hotel Address Details Please arrive 5-10mins prior to …" at bounding box center [757, 719] width 1515 height 0
type input "[STREET_ADDRESS]"
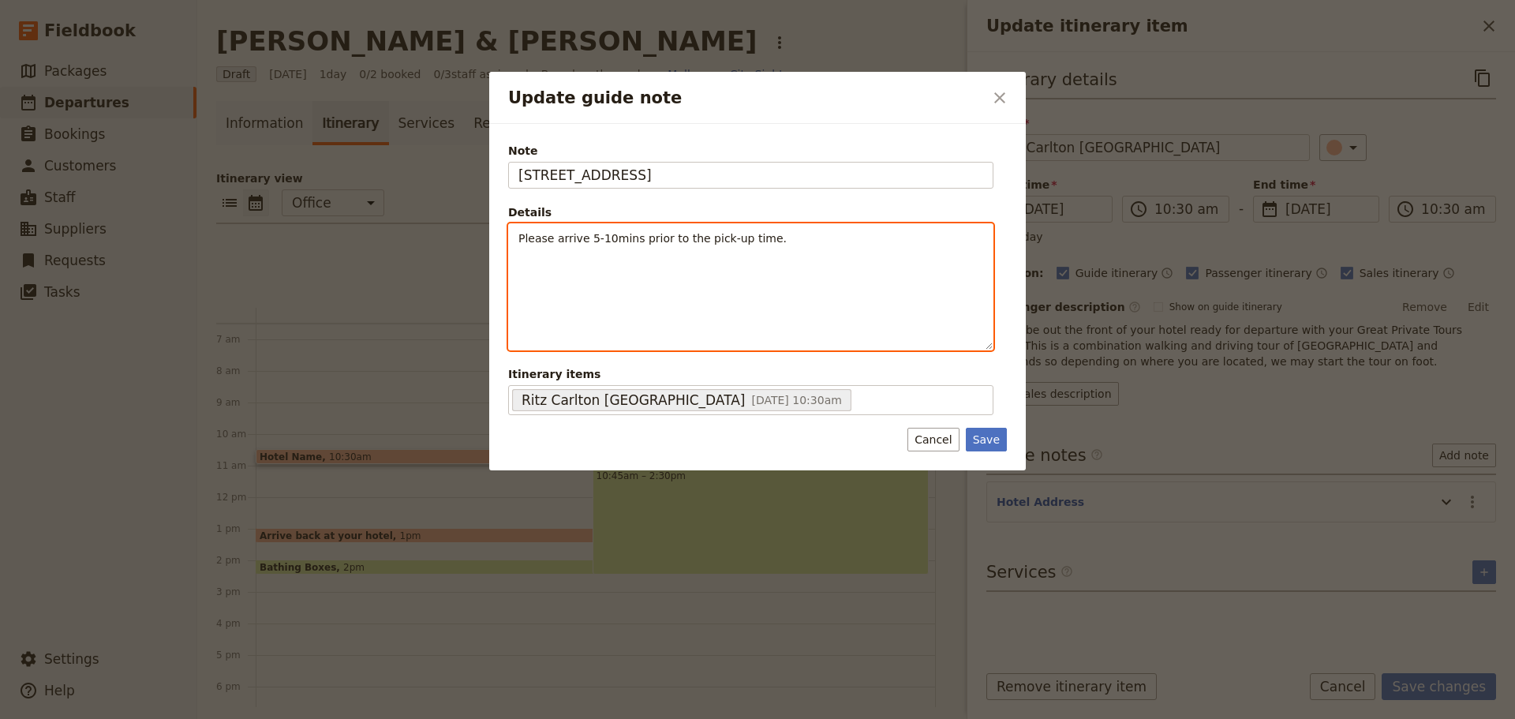
click at [795, 241] on p "Please arrive 5-10mins prior to the pick-up time." at bounding box center [750, 238] width 465 height 16
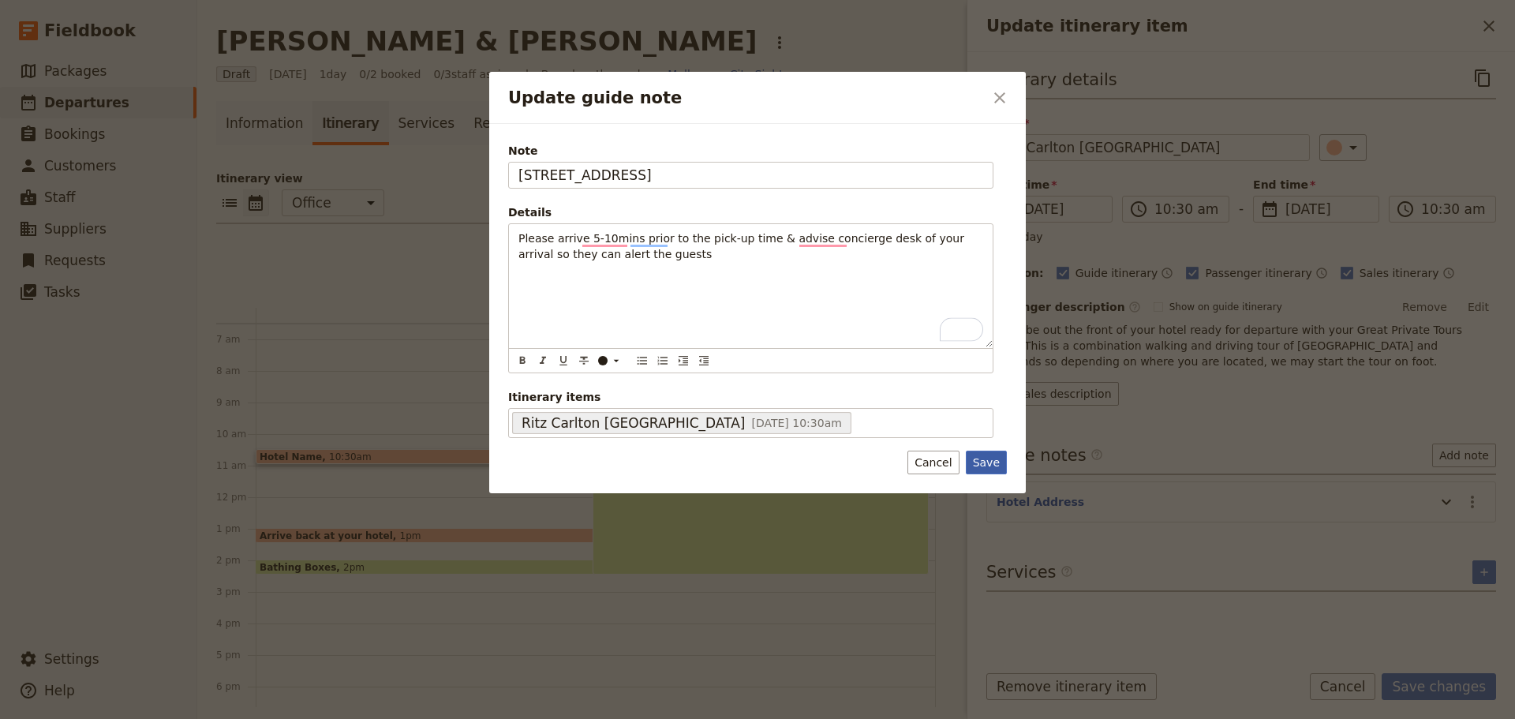
click at [985, 469] on button "Save" at bounding box center [986, 463] width 41 height 24
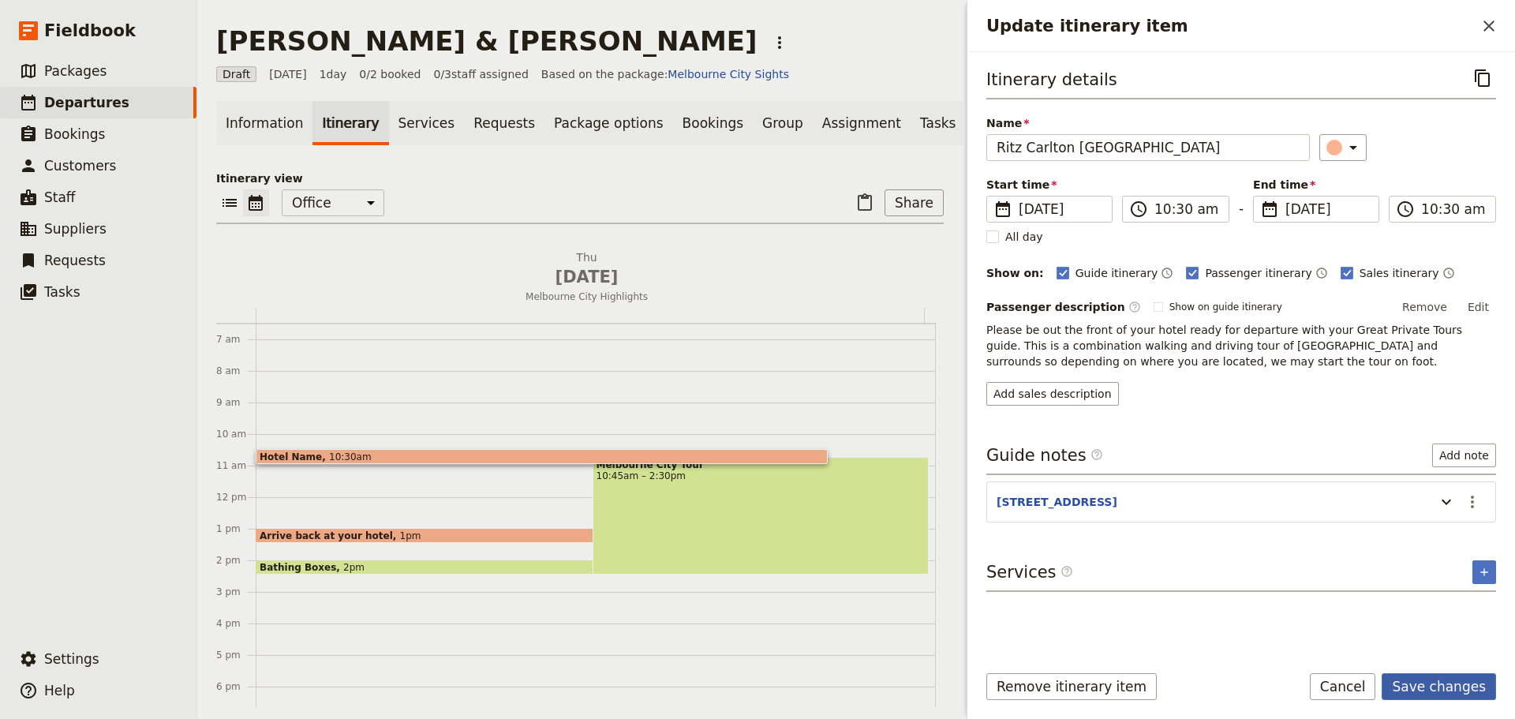
click at [1445, 686] on button "Save changes" at bounding box center [1439, 686] width 114 height 27
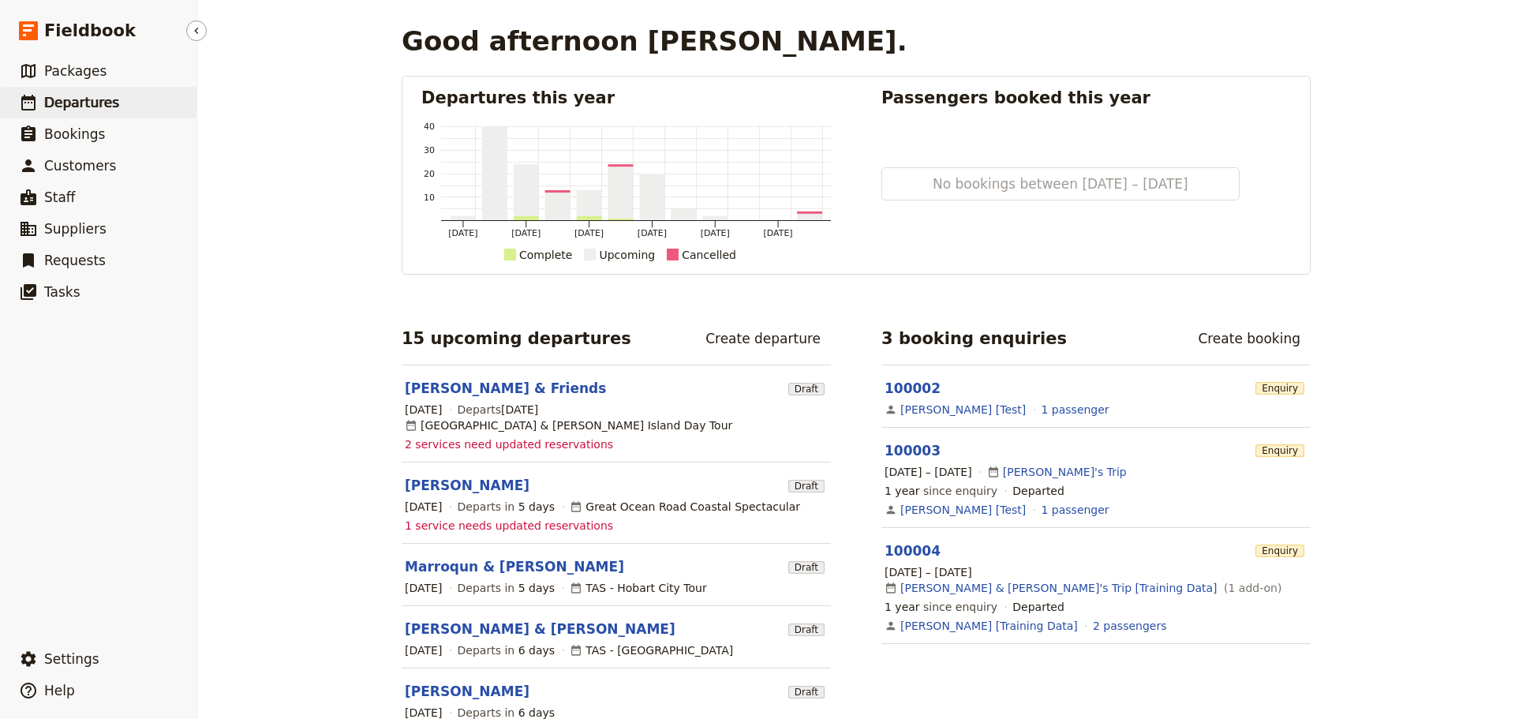
click at [75, 106] on span "Departures" at bounding box center [81, 103] width 75 height 16
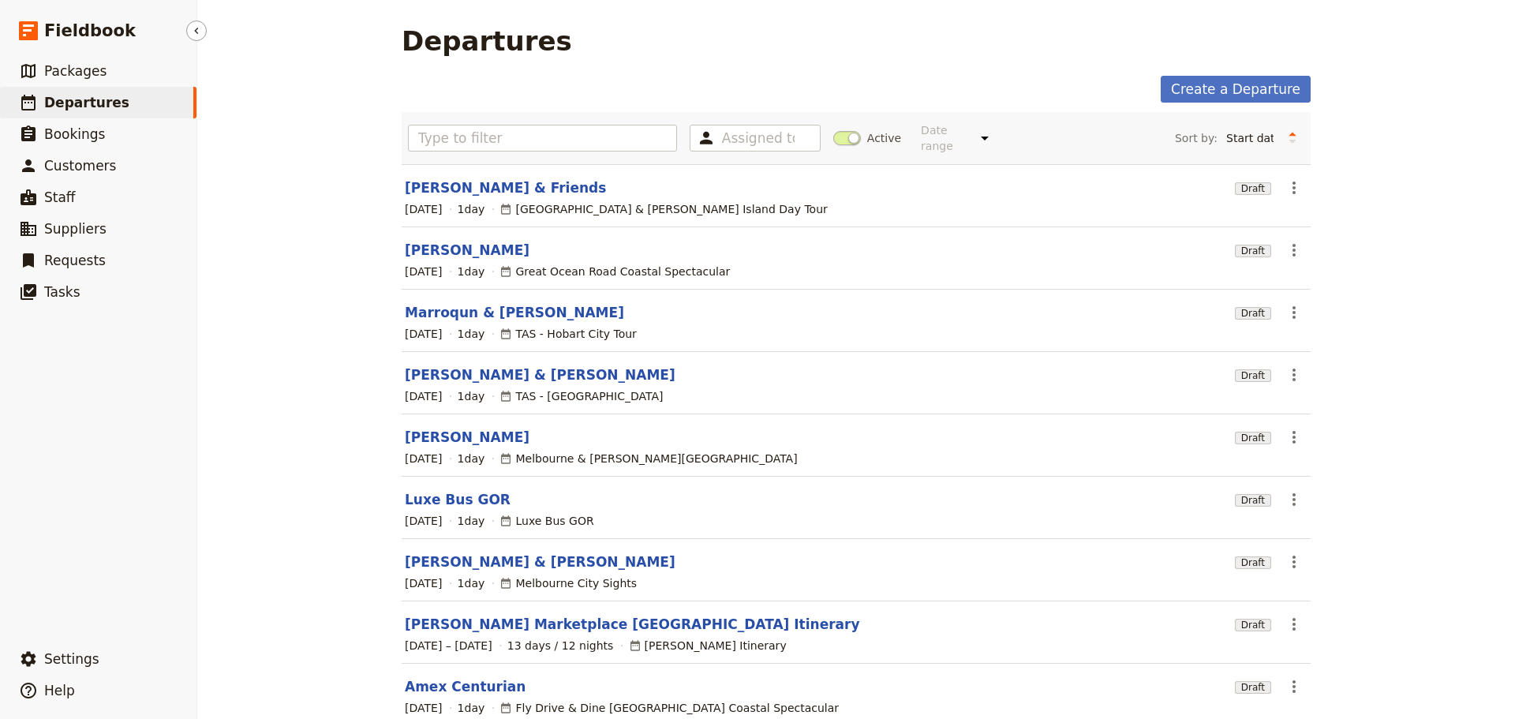
click at [59, 103] on span "Departures" at bounding box center [86, 103] width 85 height 16
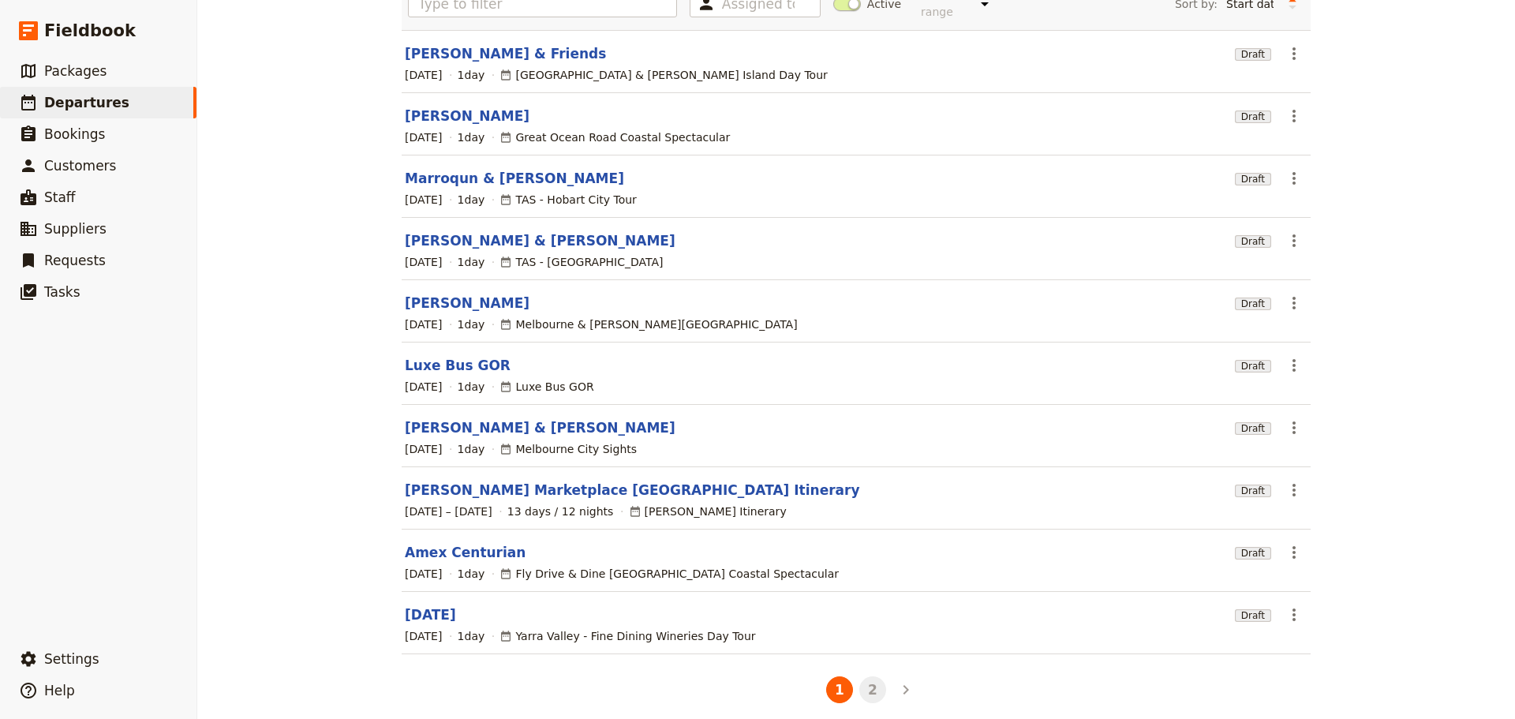
click at [877, 678] on button "2" at bounding box center [872, 689] width 27 height 27
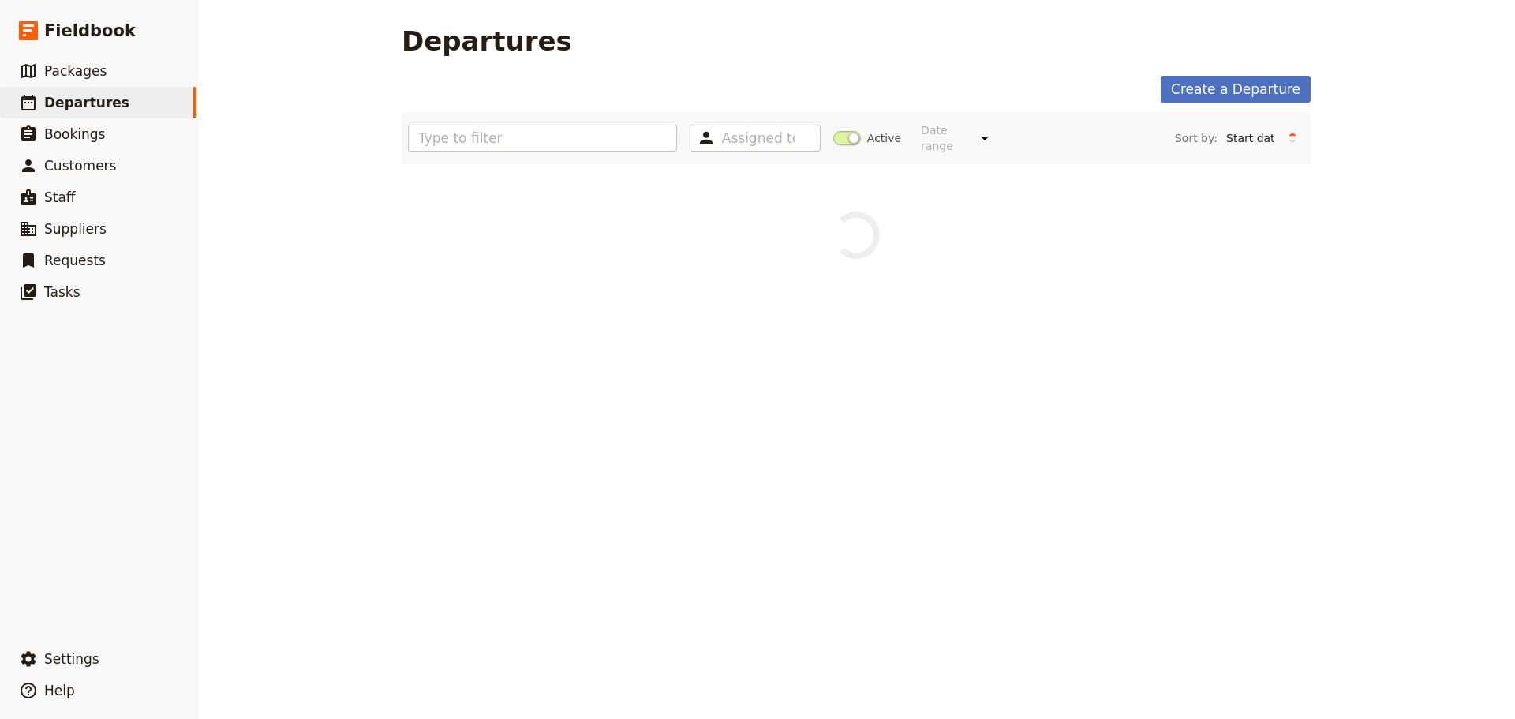
scroll to position [0, 0]
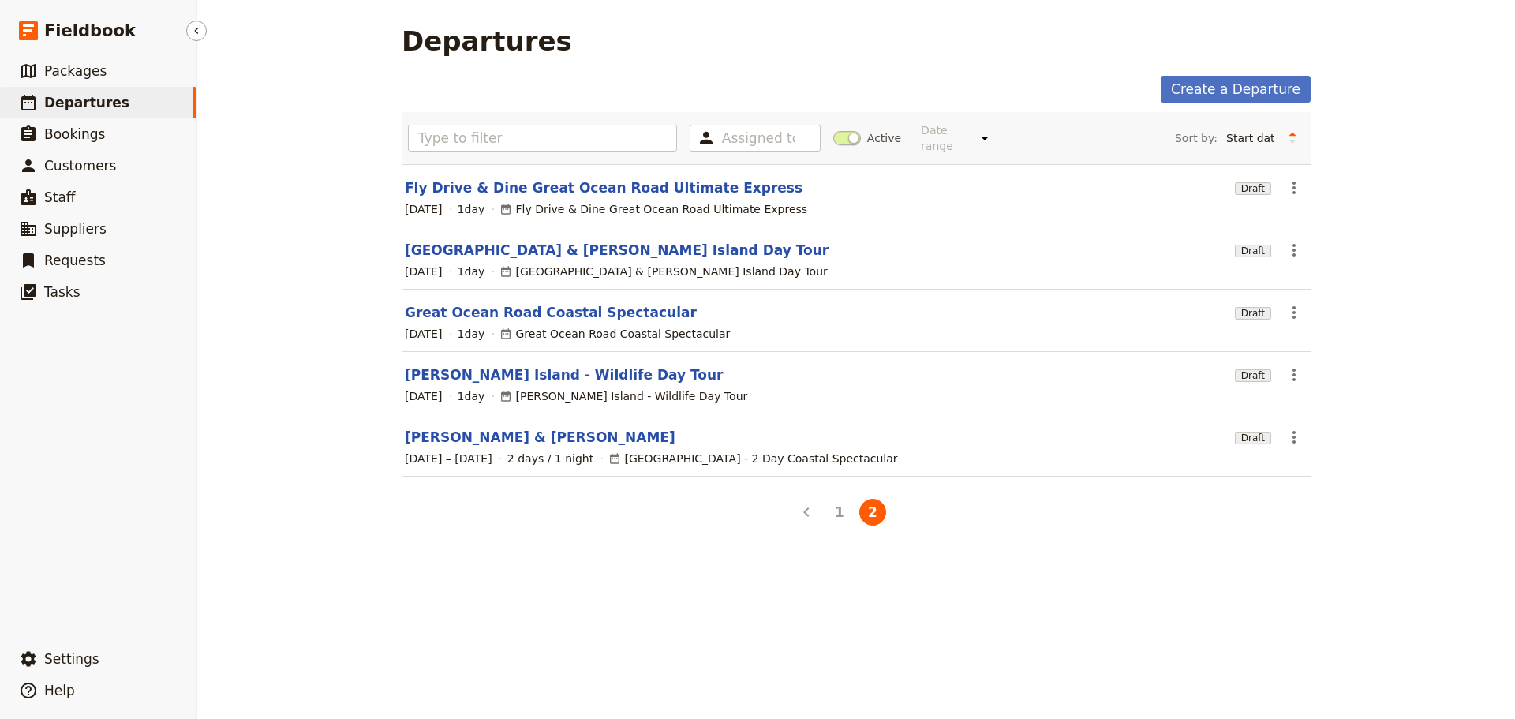
click at [62, 53] on nav "​ Fieldbook ​ ​ Packages ​ Departures ​ Bookings ​ Customers ​ Staff ​ Supplier…" at bounding box center [98, 359] width 197 height 719
click at [62, 58] on link "​ Packages" at bounding box center [98, 71] width 196 height 32
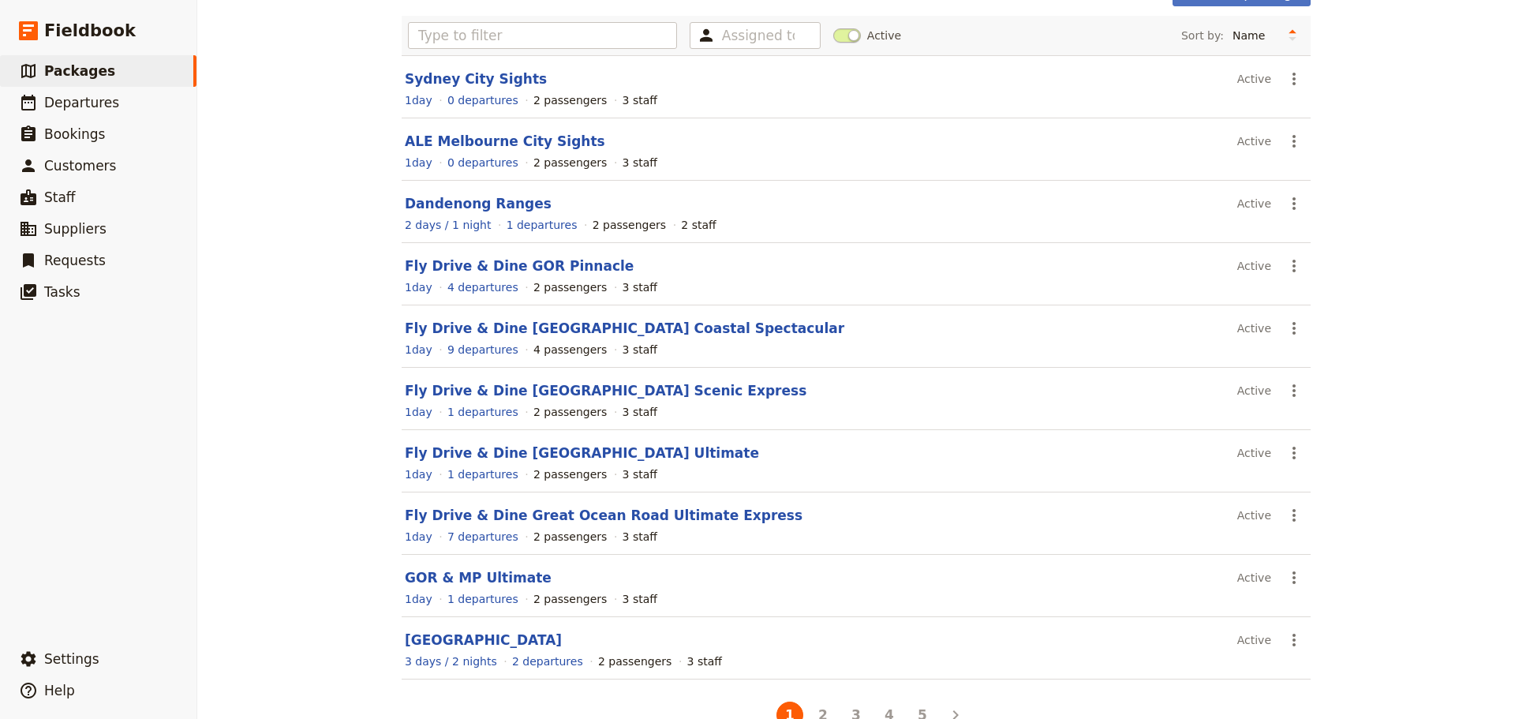
scroll to position [134, 0]
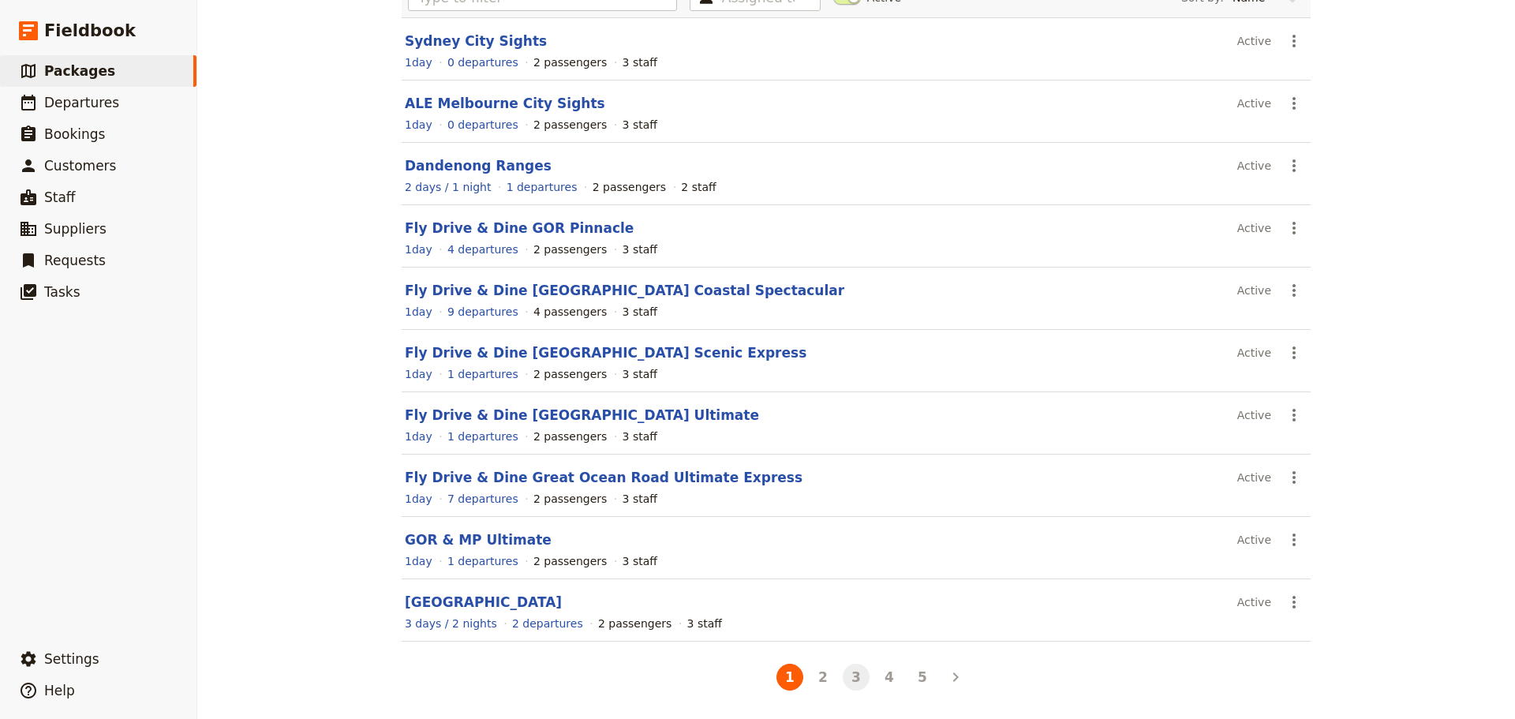
click at [848, 672] on button "3" at bounding box center [856, 677] width 27 height 27
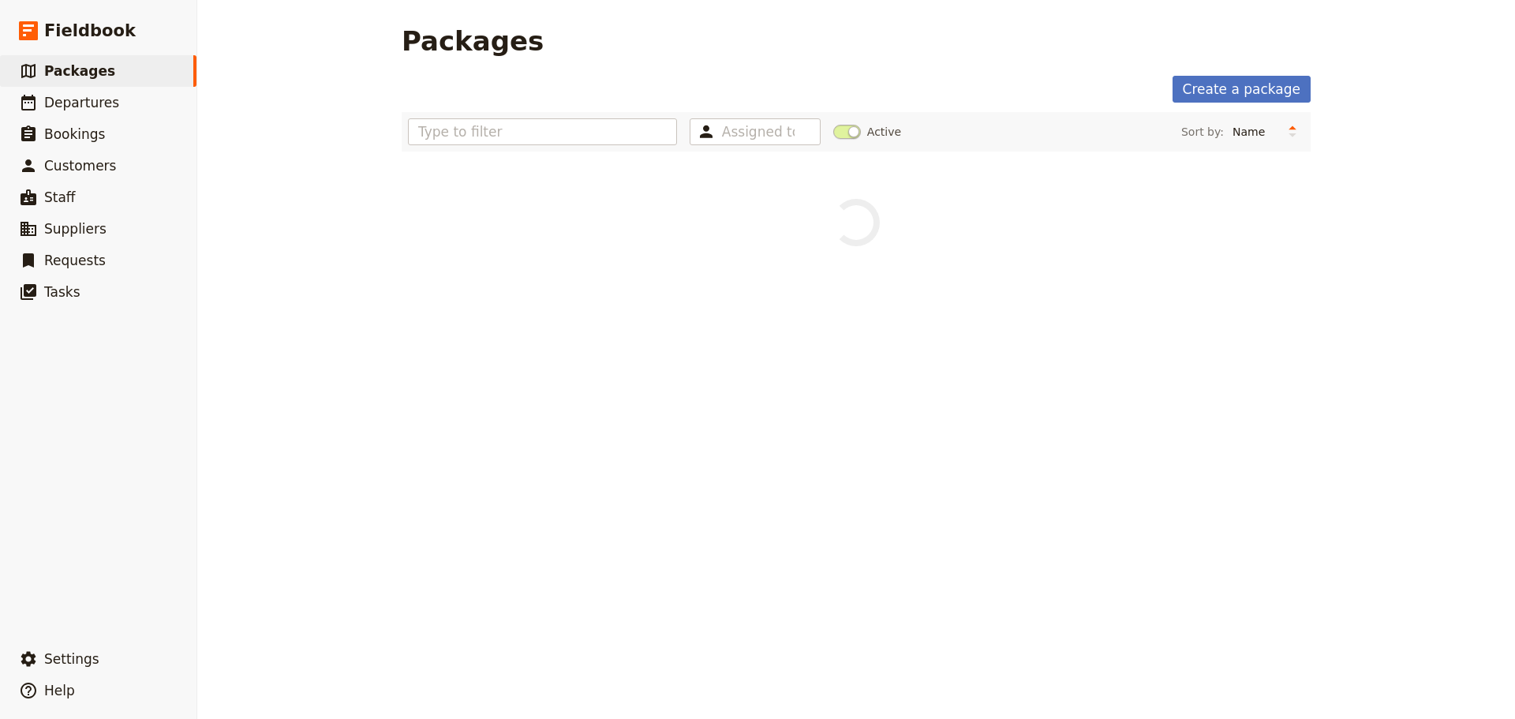
scroll to position [0, 0]
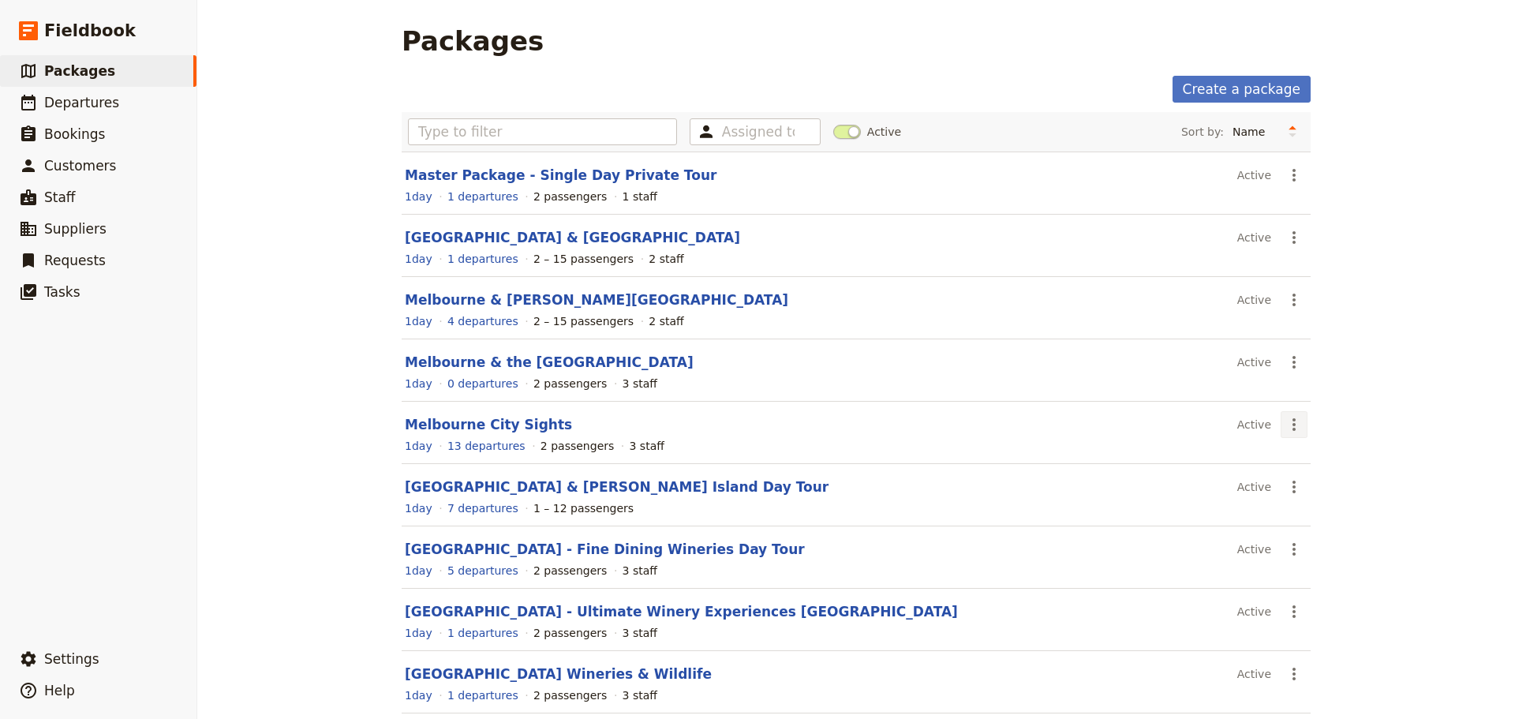
click at [1290, 423] on icon "Actions" at bounding box center [1294, 424] width 19 height 19
click at [1333, 474] on span "Schedule a departure" at bounding box center [1344, 481] width 119 height 16
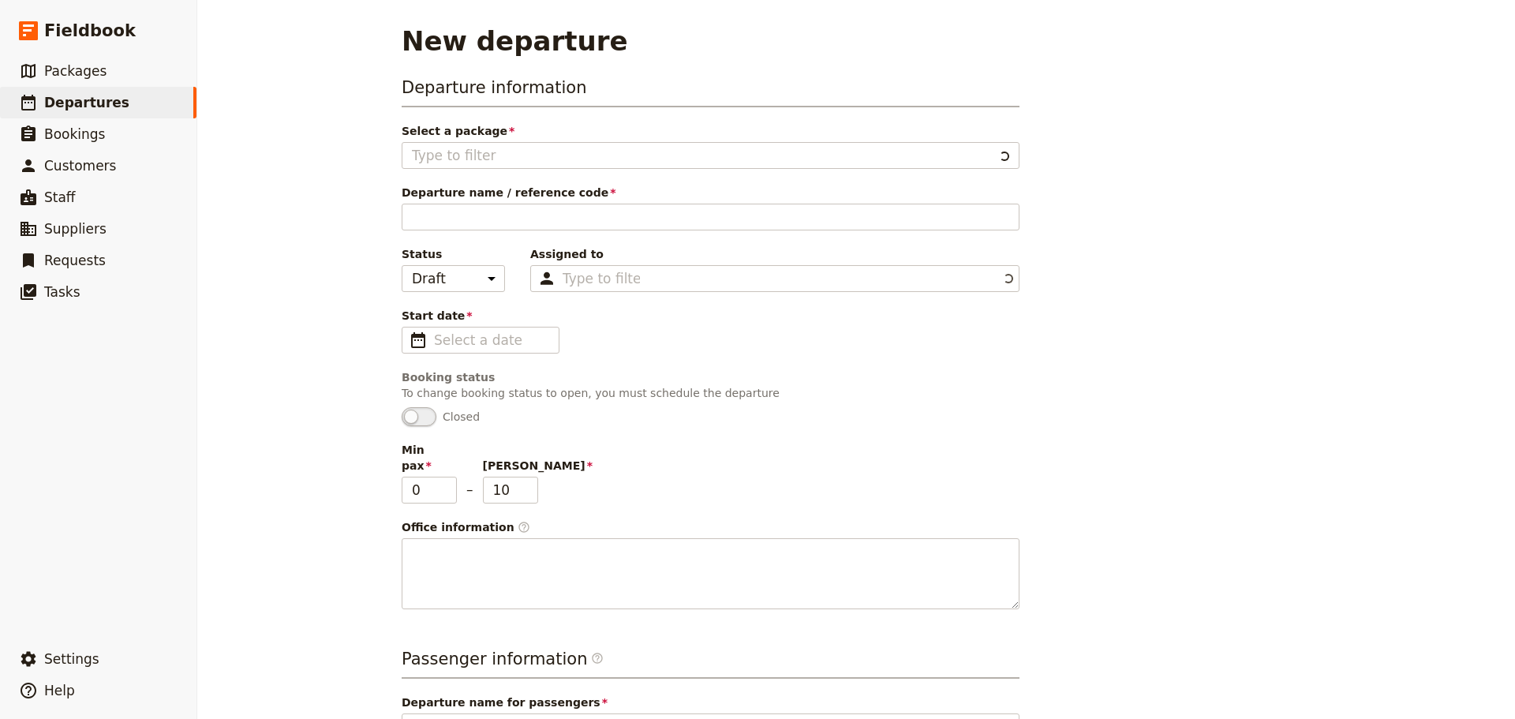
type input "Melbourne City Sights"
type textarea "SETTING UP A PACKAGE Instructions for setting up a package 1. Adding Package In…"
type input "Melbourne City Sights"
type textarea "This morning we showcase the best bits of [GEOGRAPHIC_DATA] including the incre…"
type input "Melbourne City Sights"
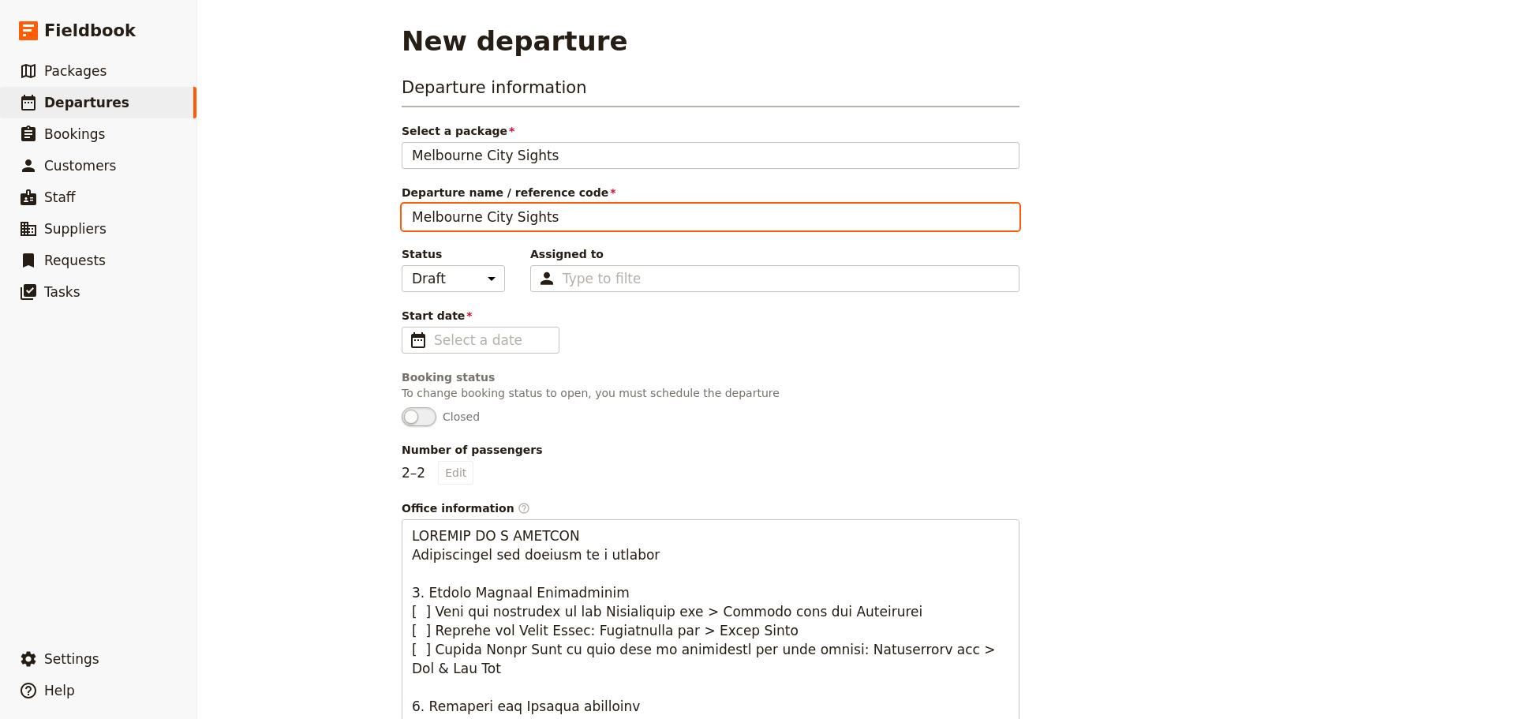
drag, startPoint x: 556, startPoint y: 218, endPoint x: 361, endPoint y: 208, distance: 195.9
click at [363, 209] on div "New departure Departure information Select a package [GEOGRAPHIC_DATA] Sights […" at bounding box center [856, 359] width 1318 height 719
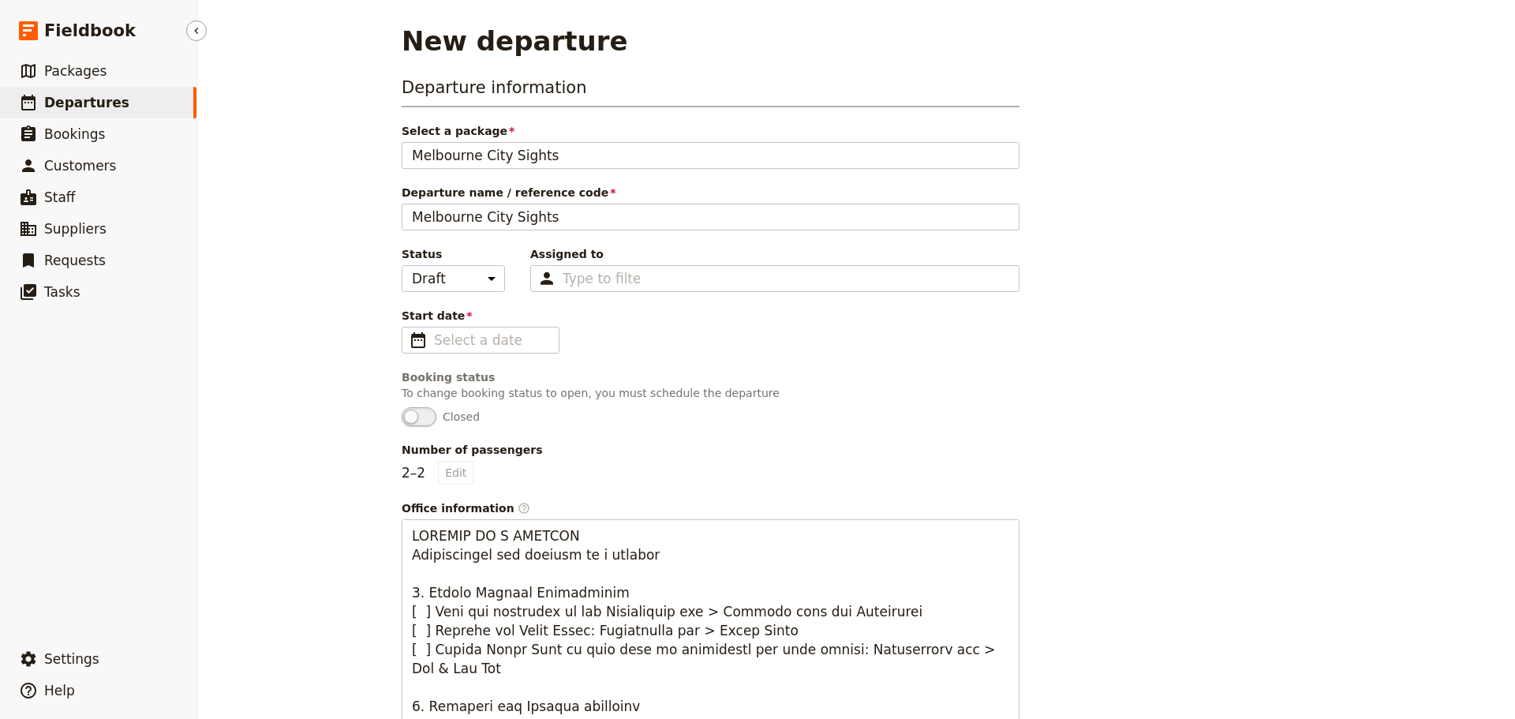
click at [123, 105] on link "​ Departures" at bounding box center [98, 103] width 196 height 32
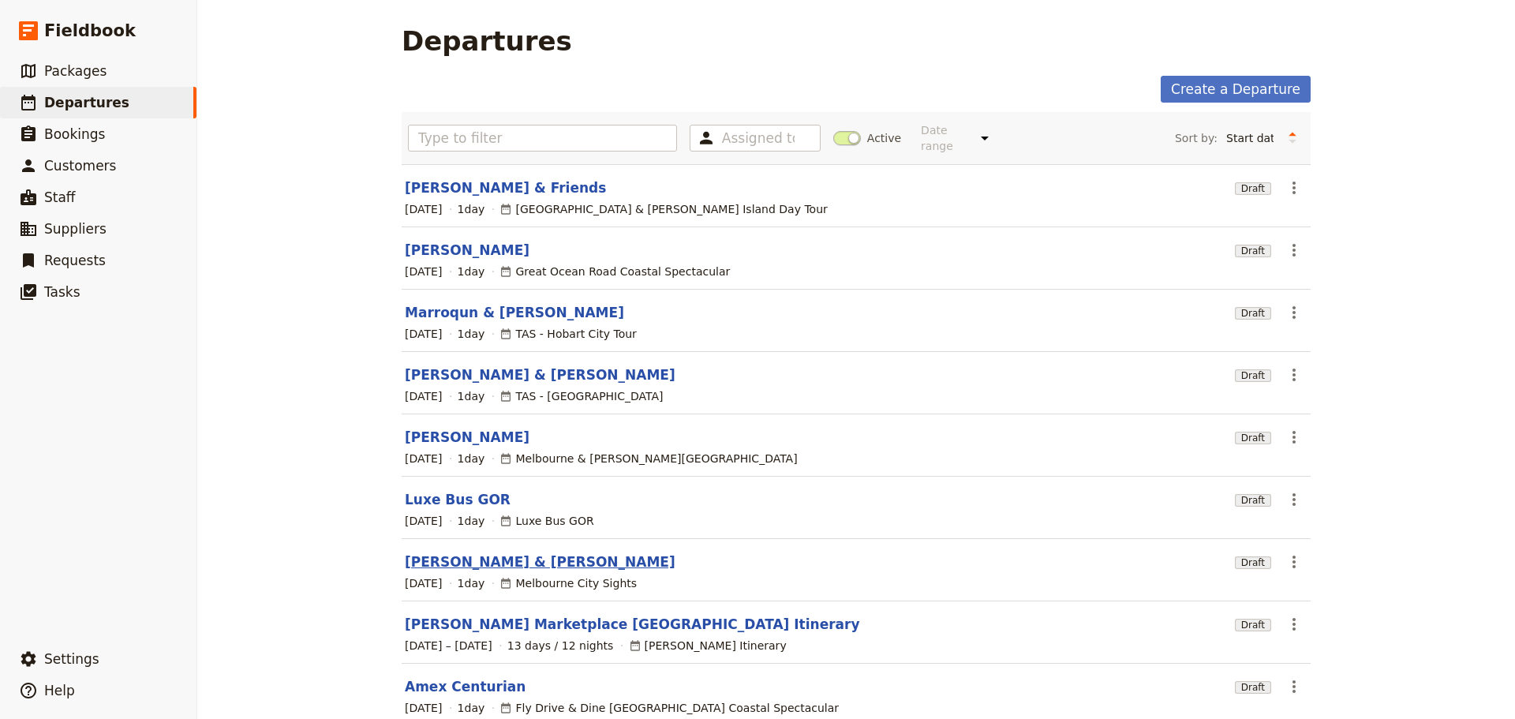
click at [455, 552] on link "[PERSON_NAME] & [PERSON_NAME]" at bounding box center [540, 561] width 271 height 19
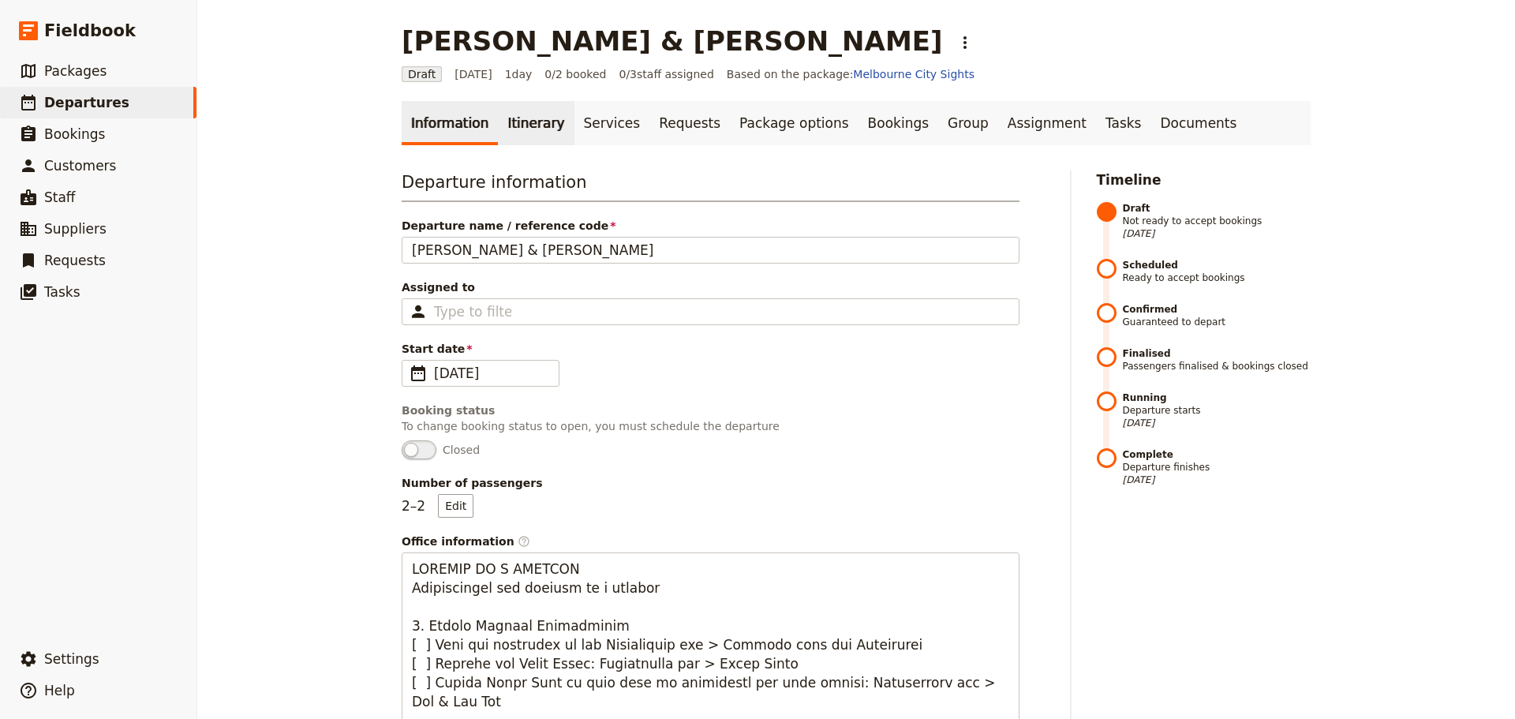
click at [525, 122] on link "Itinerary" at bounding box center [536, 123] width 76 height 44
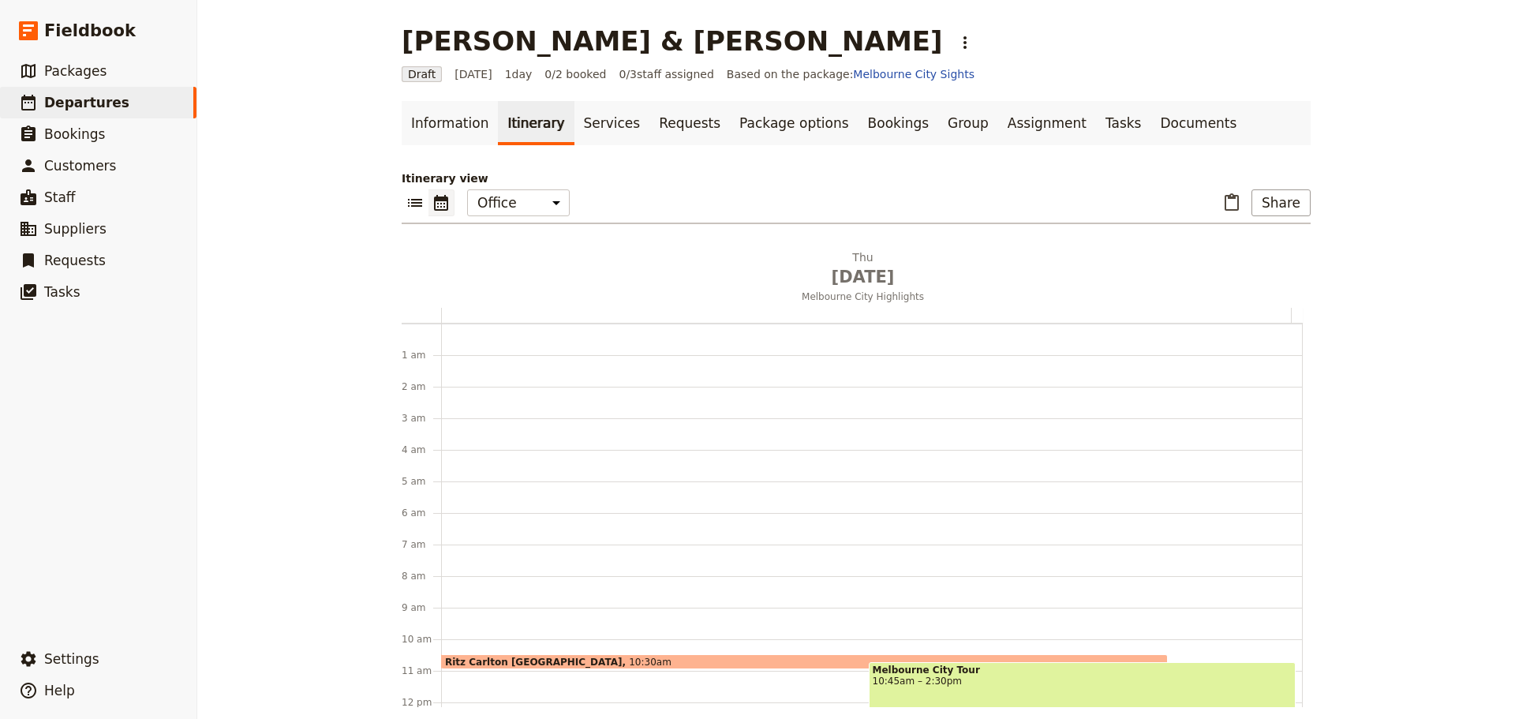
scroll to position [205, 0]
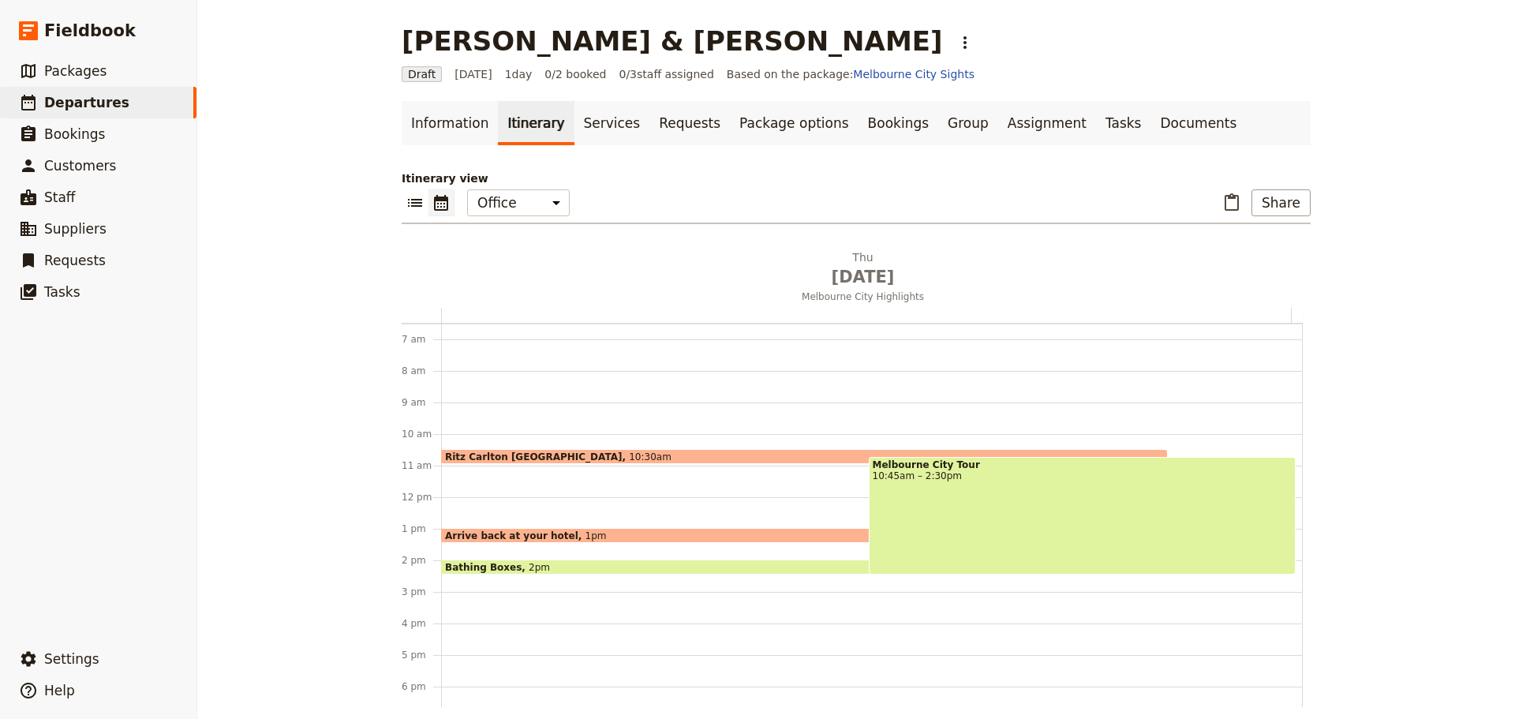
click at [980, 508] on div "Melbourne City Tour 10:45am – 2:30pm" at bounding box center [1083, 516] width 428 height 118
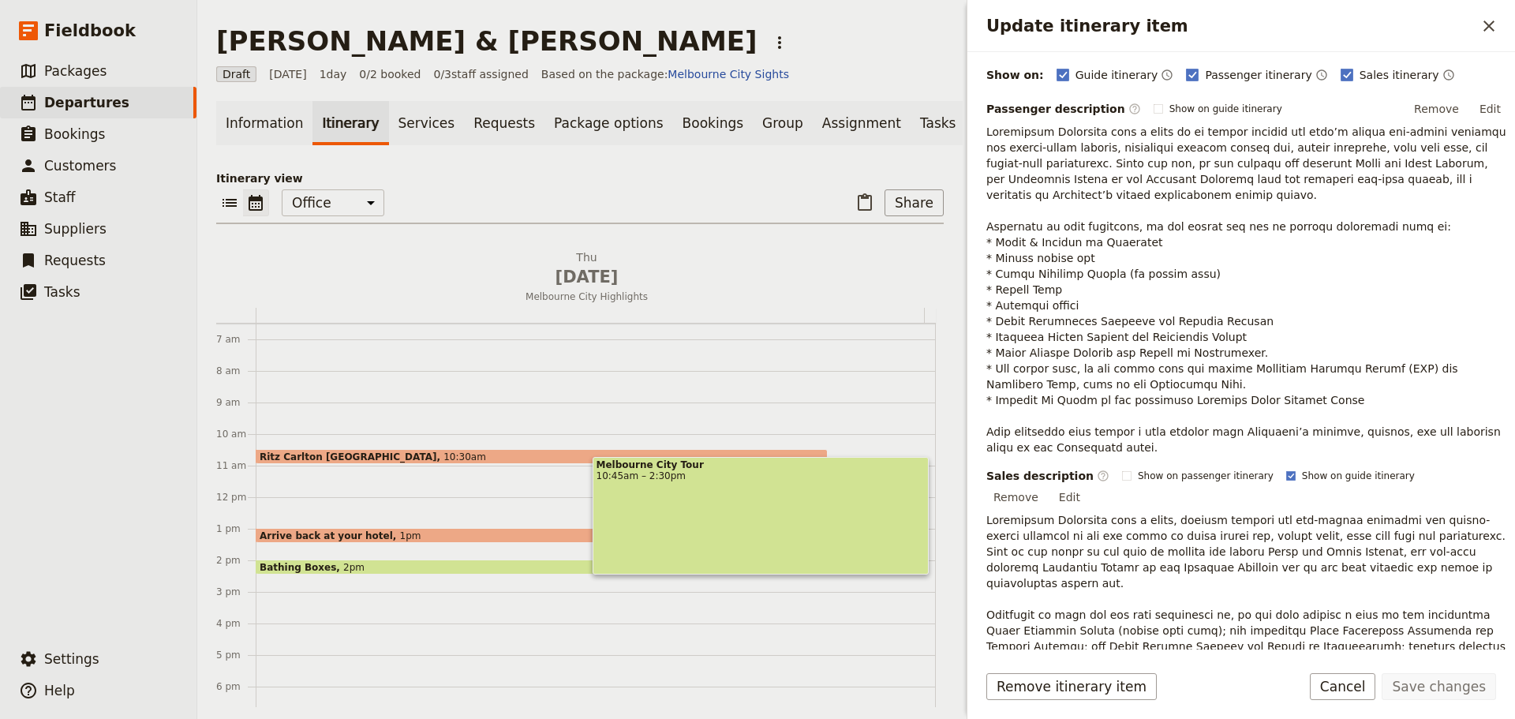
scroll to position [395, 0]
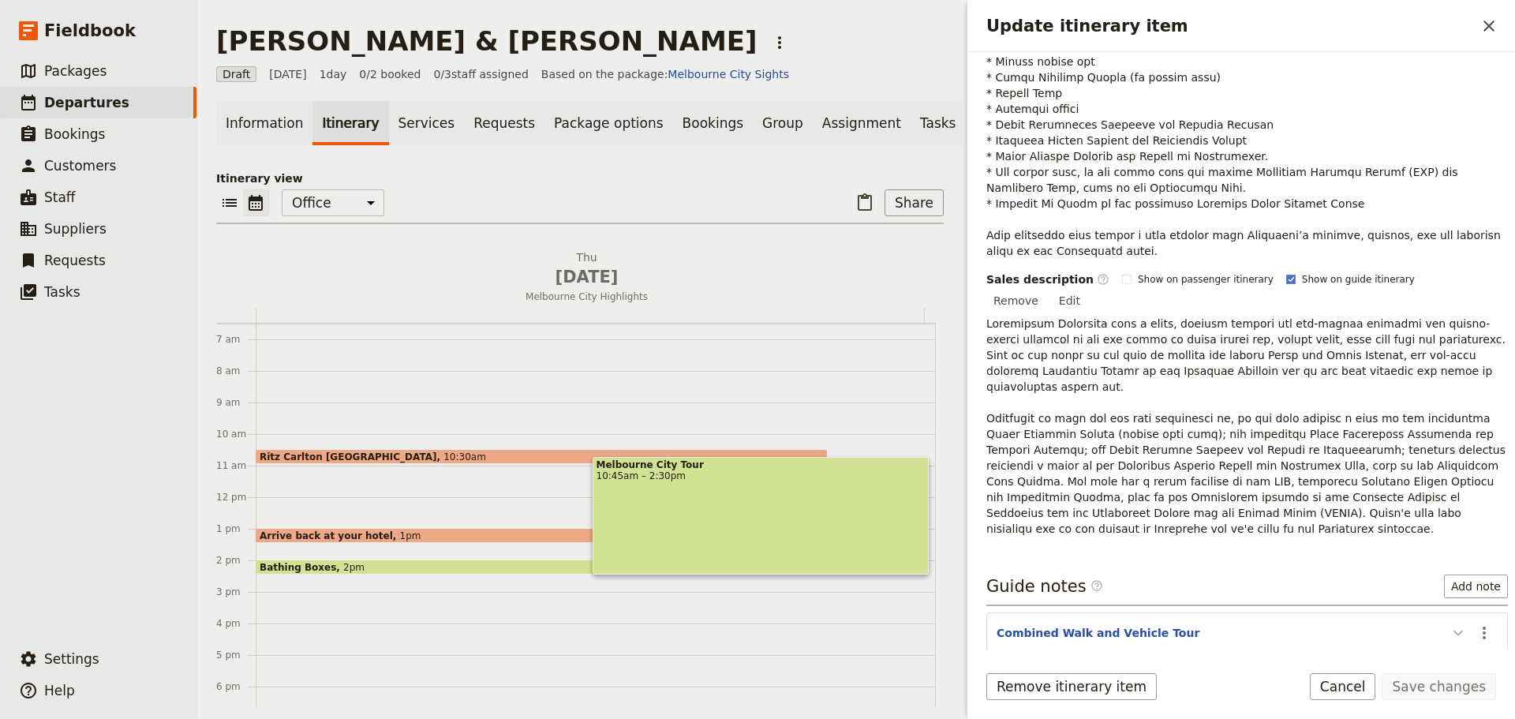
click at [1453, 630] on icon "Update itinerary item" at bounding box center [1457, 633] width 9 height 6
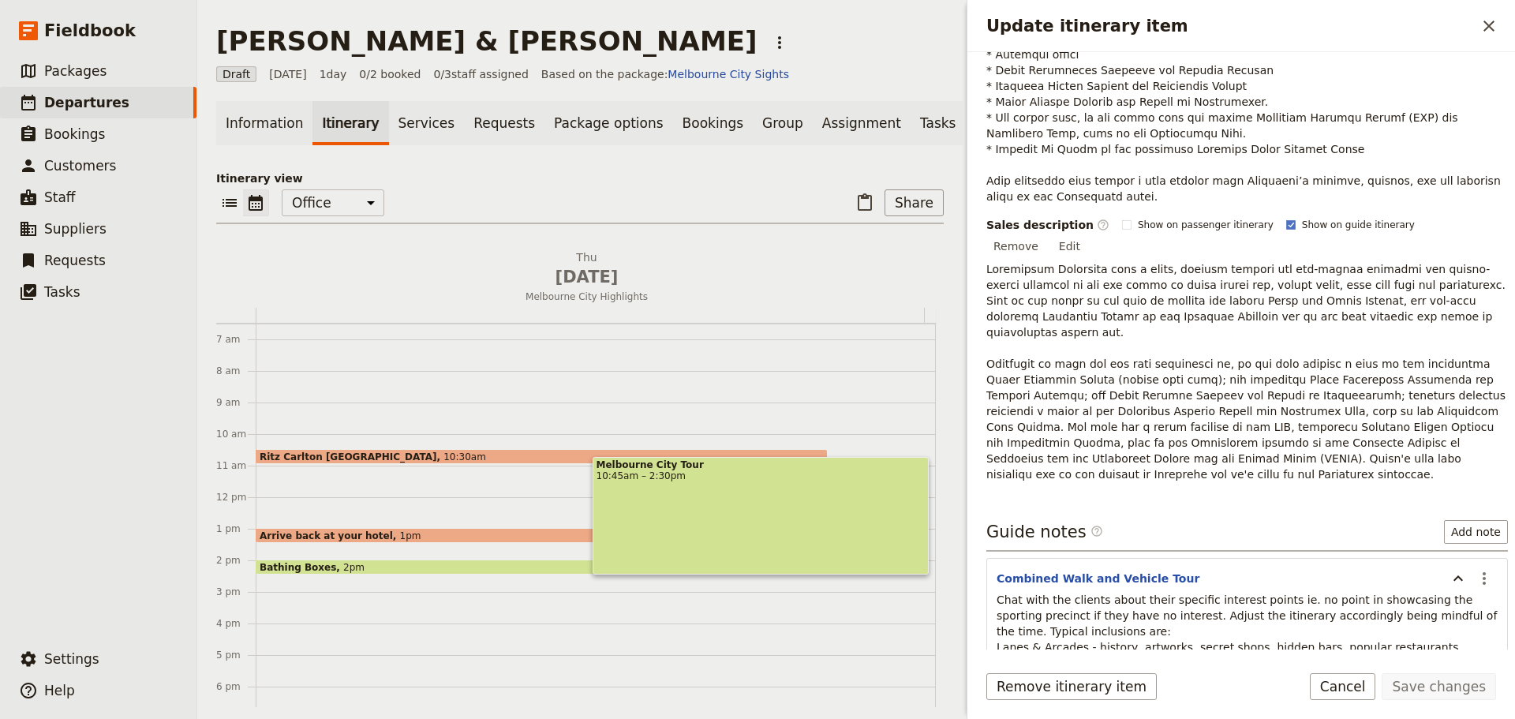
scroll to position [665, 0]
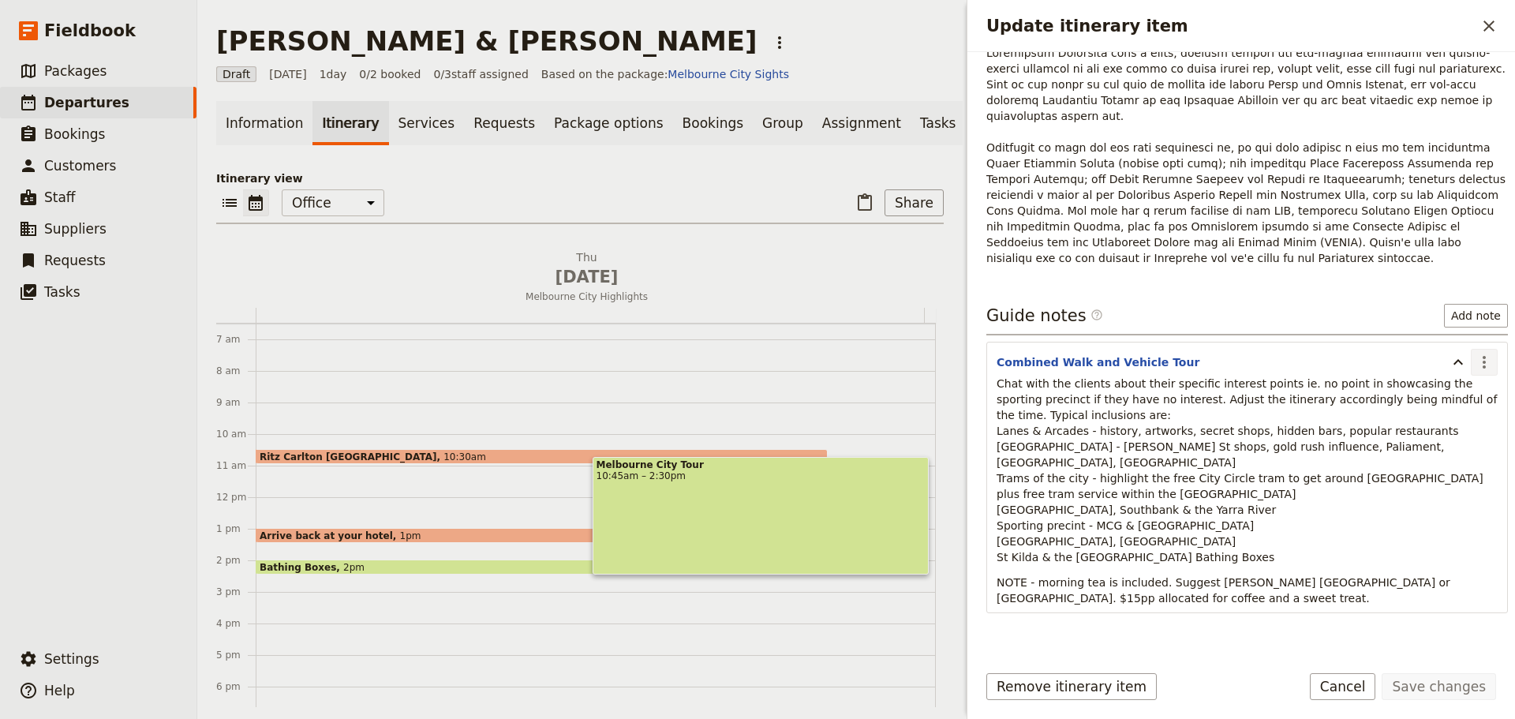
click at [1475, 353] on icon "Actions" at bounding box center [1484, 362] width 19 height 19
click at [1452, 365] on span "Edit note" at bounding box center [1427, 363] width 50 height 16
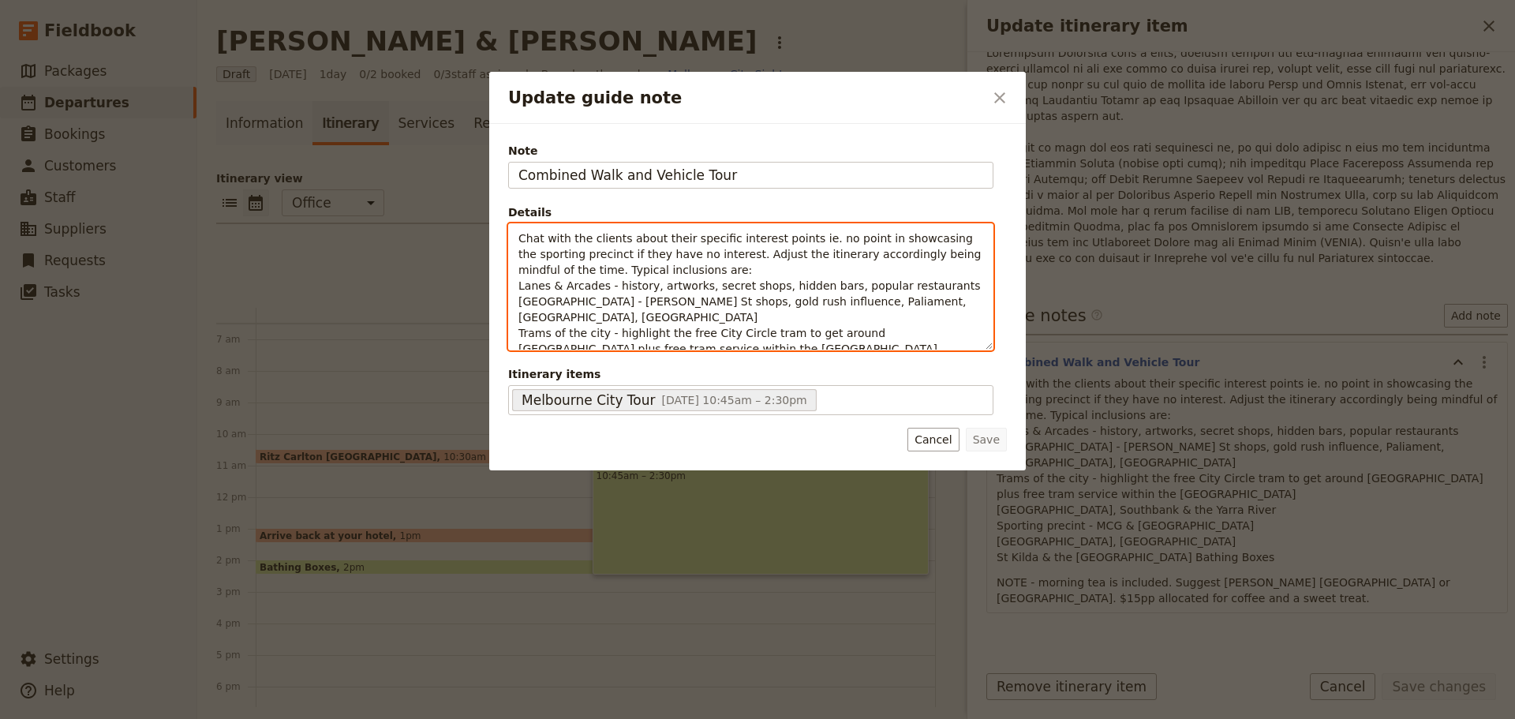
click at [748, 273] on p "Chat with the clients about their specific interest points ie. no point in show…" at bounding box center [750, 324] width 465 height 189
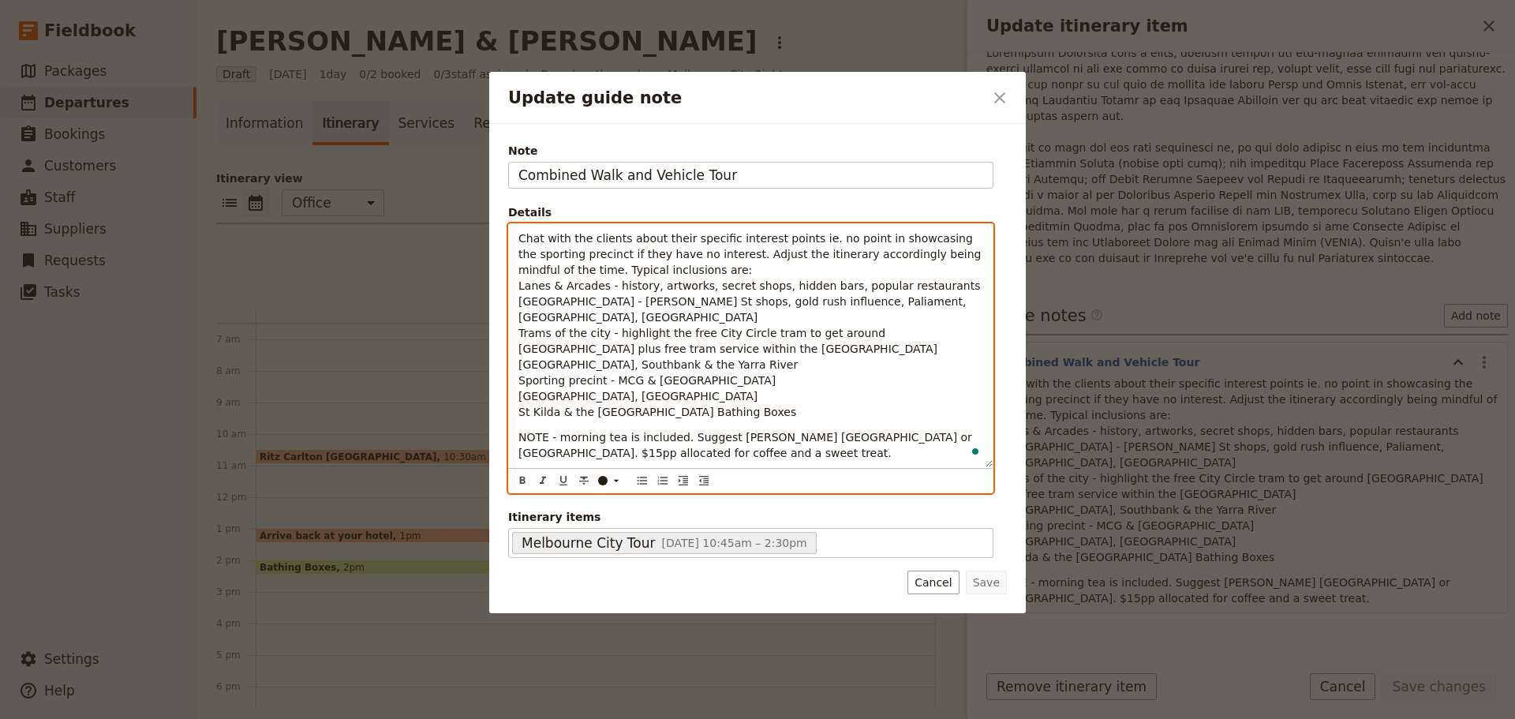
click at [969, 256] on p "Chat with the clients about their specific interest points ie. no point in show…" at bounding box center [750, 324] width 465 height 189
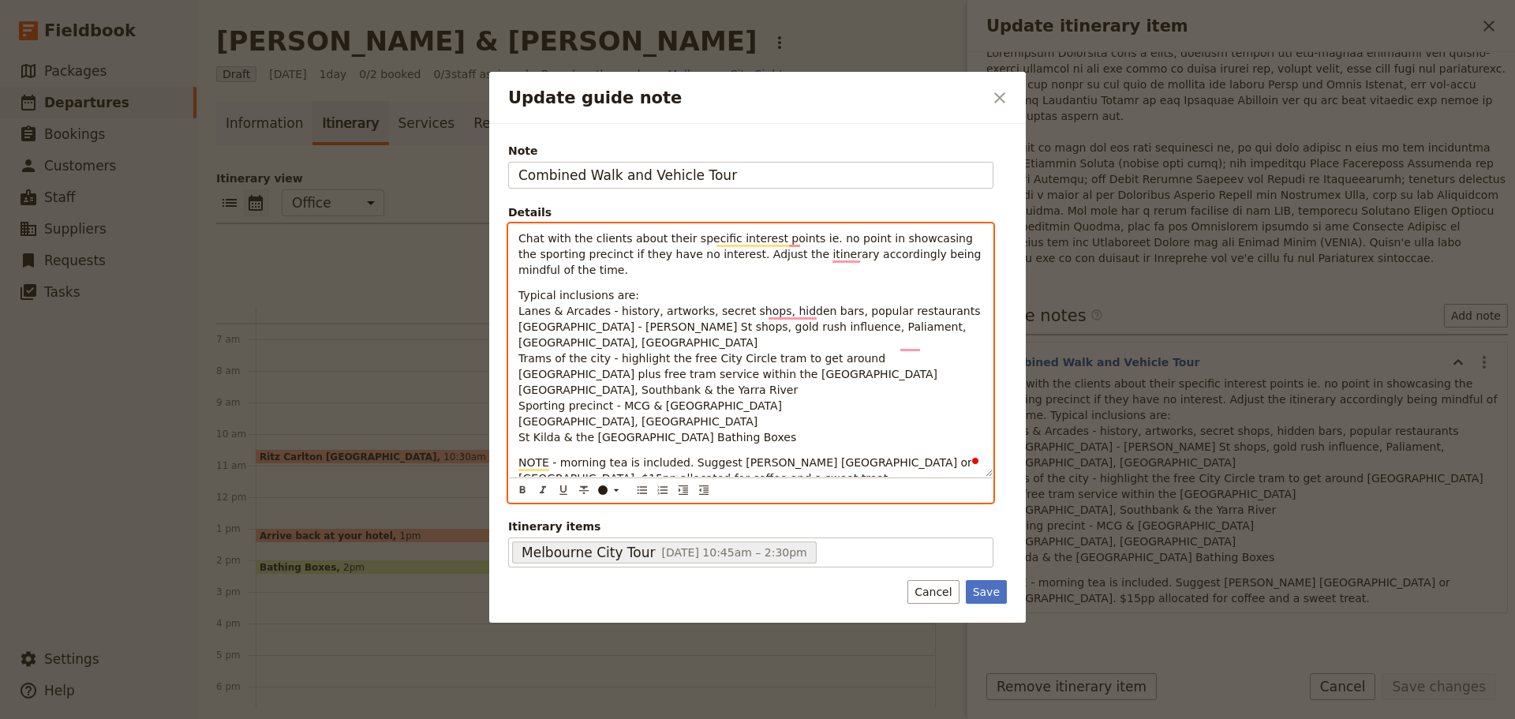
click at [679, 362] on p "Typical inclusions are: Lanes & Arcades - history, artworks, secret shops, hidd…" at bounding box center [750, 366] width 465 height 158
click at [514, 296] on div "Chat with the clients about their specific interest points ie. no point in show…" at bounding box center [751, 350] width 484 height 252
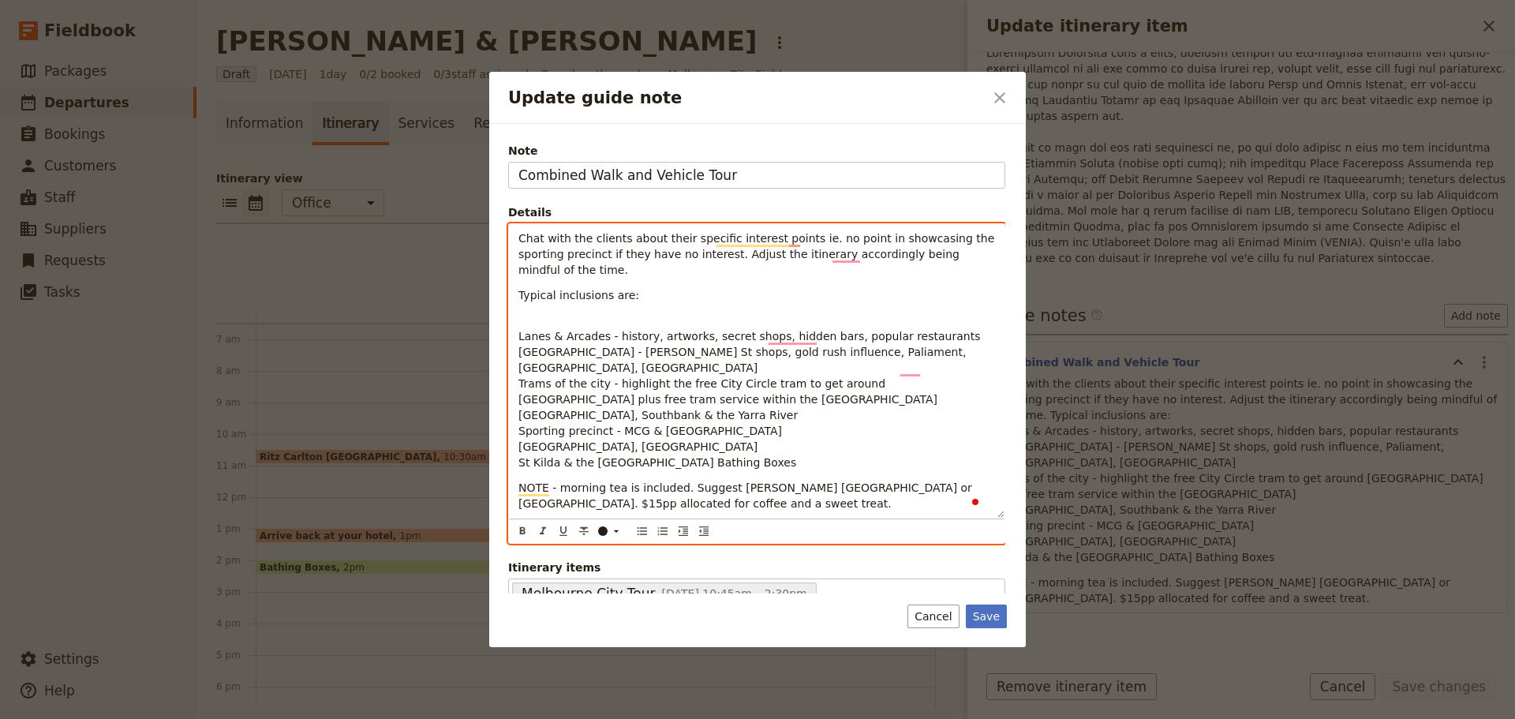
click at [534, 298] on p "Typical inclusions are:" at bounding box center [756, 303] width 477 height 32
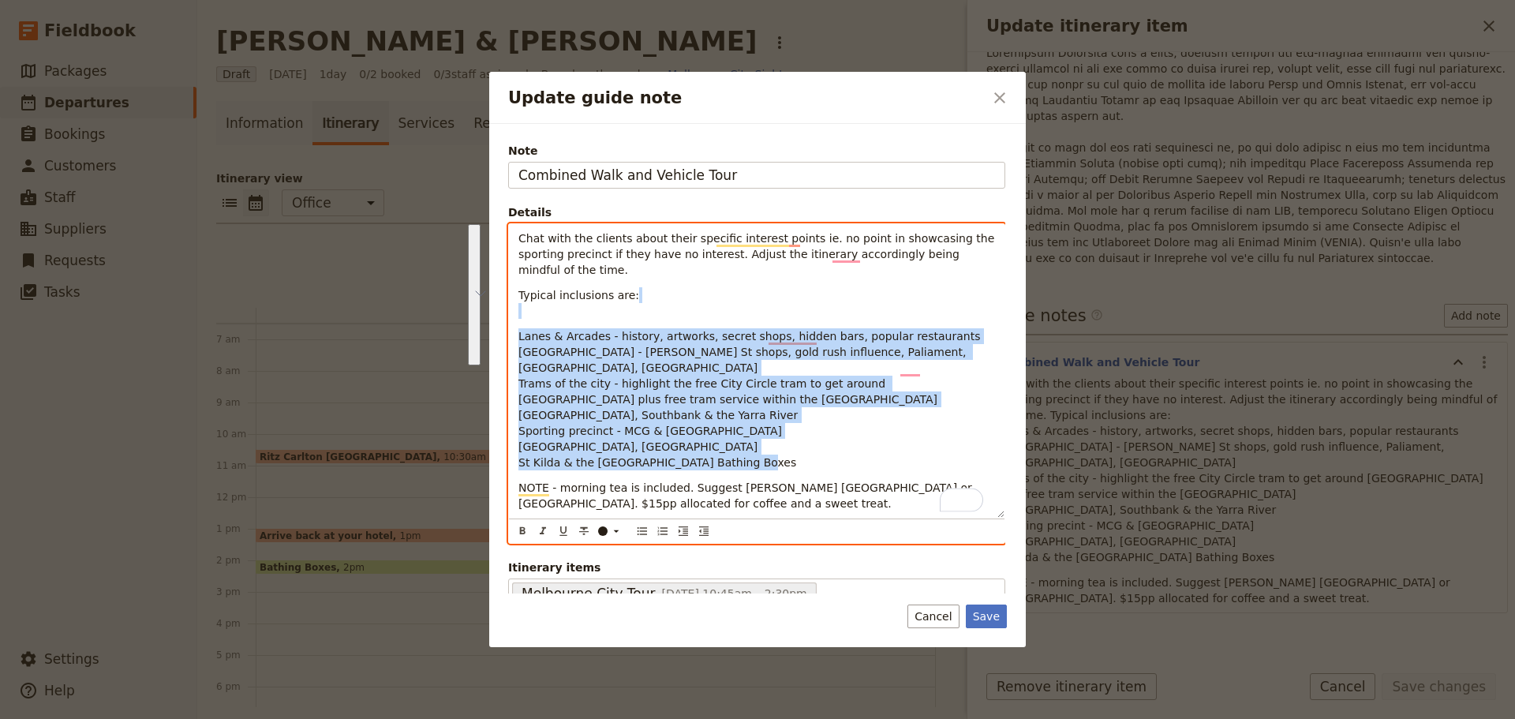
drag, startPoint x: 739, startPoint y: 447, endPoint x: 436, endPoint y: 301, distance: 335.9
click at [436, 718] on div "Update guide note ​ Note Combined Walk and Vehicle Tour Details Chat with the c…" at bounding box center [757, 719] width 1515 height 0
click at [636, 527] on icon "Bulleted list" at bounding box center [642, 531] width 13 height 13
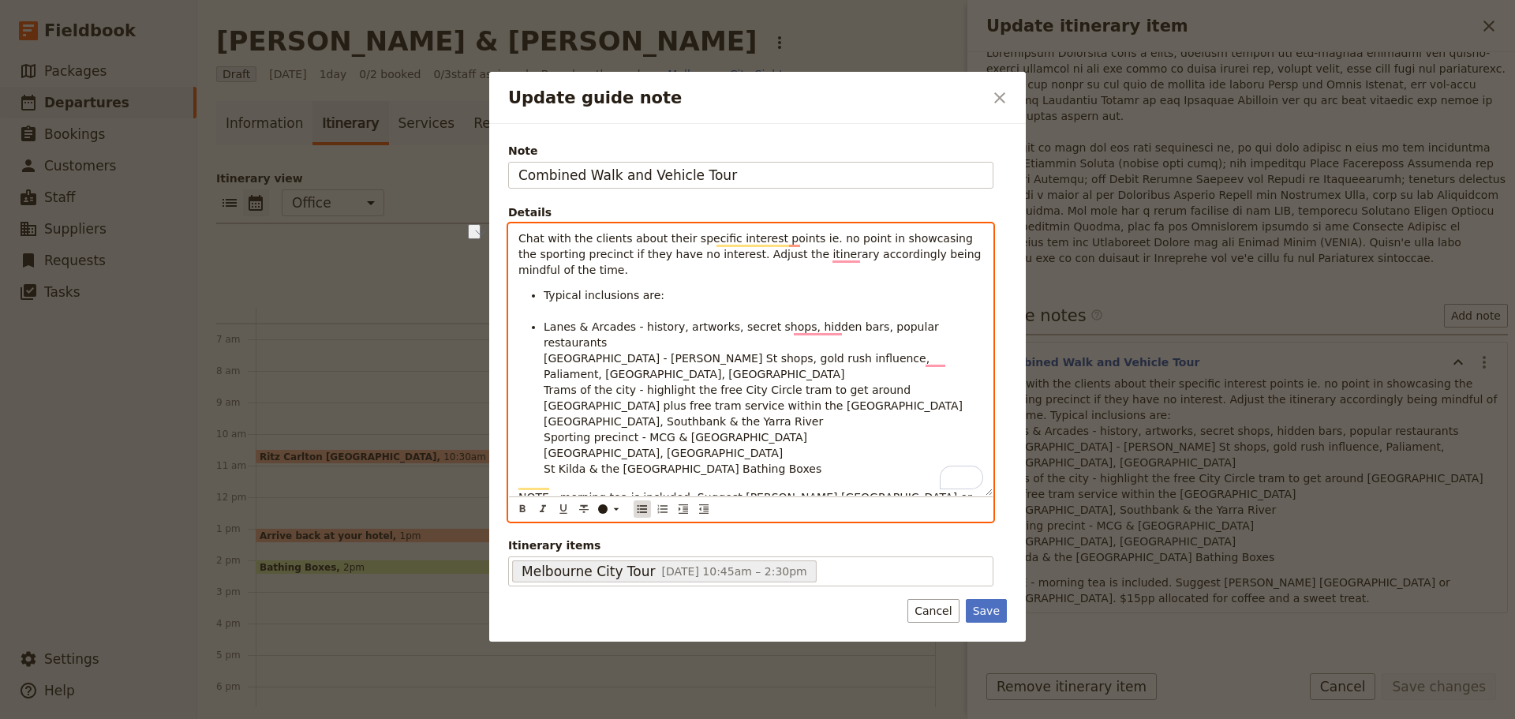
click at [645, 506] on icon "Bulleted list" at bounding box center [642, 509] width 9 height 8
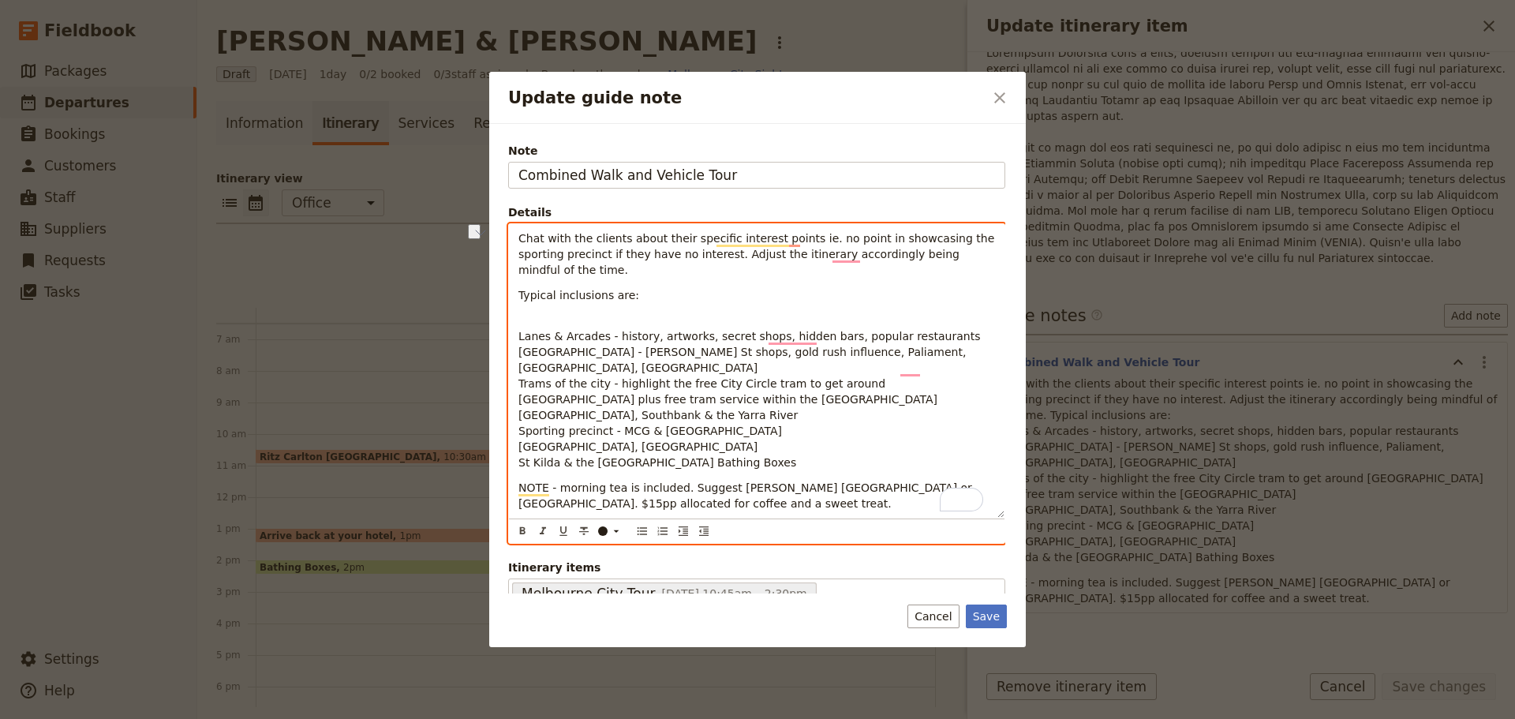
click at [576, 306] on div "Chat with the clients about their specific interest points ie. no point in show…" at bounding box center [757, 371] width 496 height 294
click at [578, 304] on div "Chat with the clients about their specific interest points ie. no point in show…" at bounding box center [757, 371] width 496 height 294
click at [514, 318] on div "Chat with the clients about their specific interest points ie. no point in show…" at bounding box center [757, 371] width 496 height 294
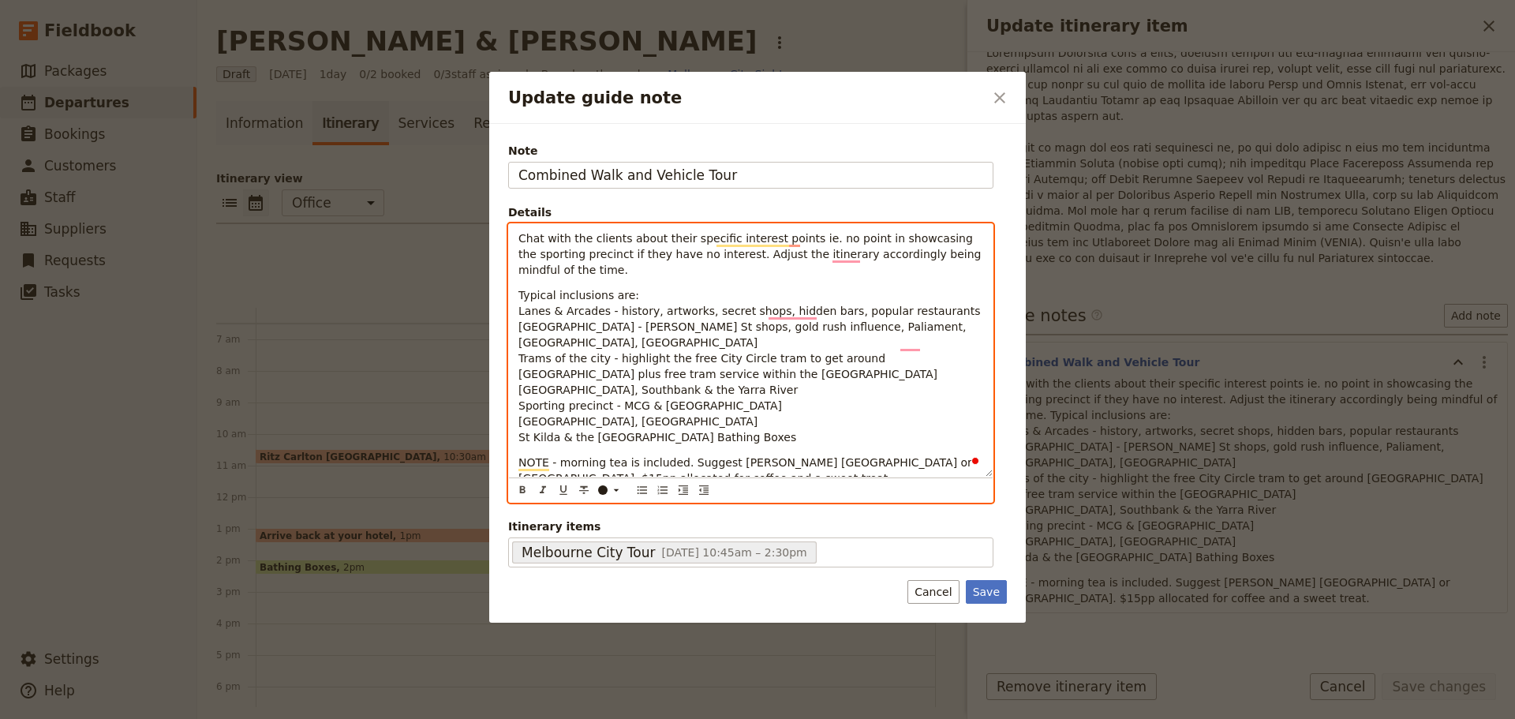
click at [630, 326] on p "Typical inclusions are: Lanes & Arcades - history, artworks, secret shops, hidd…" at bounding box center [750, 366] width 465 height 158
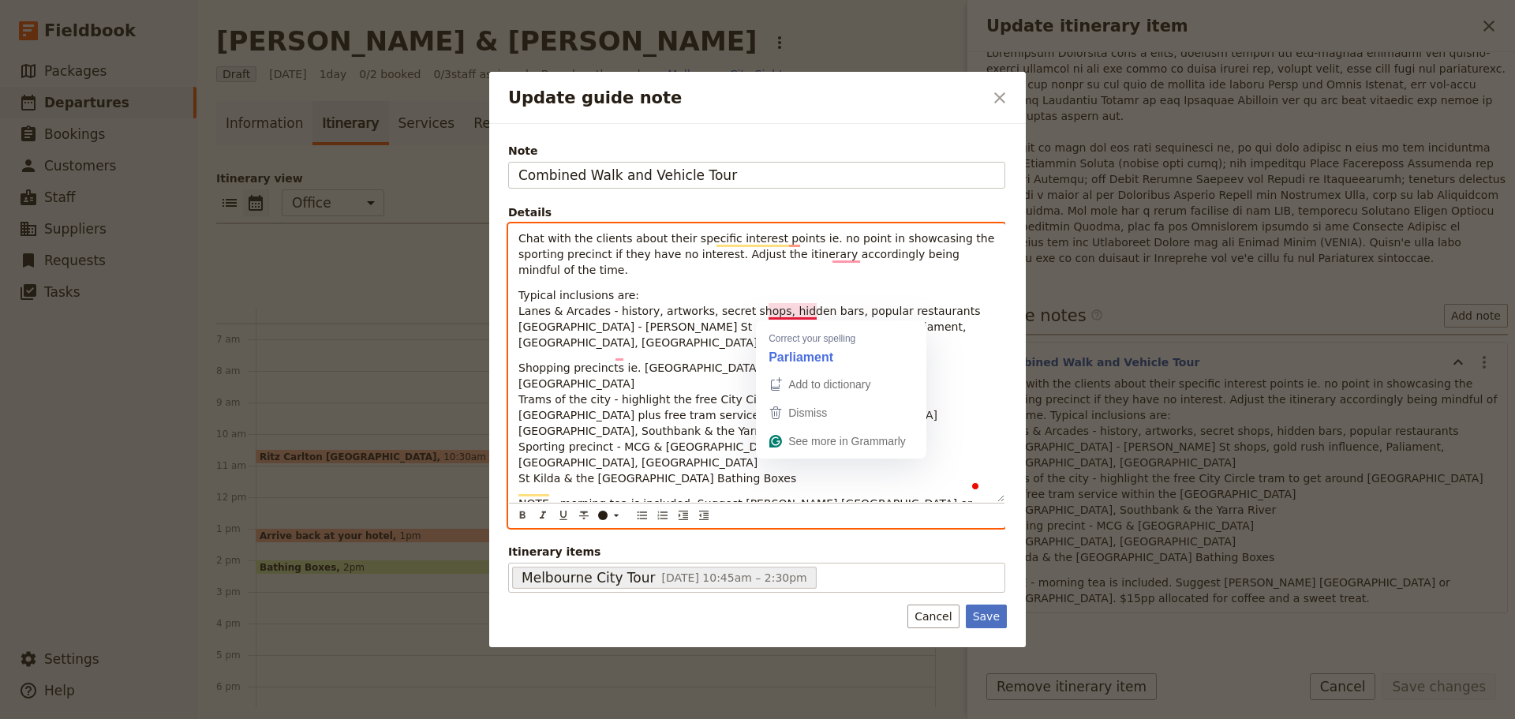
scroll to position [1, 0]
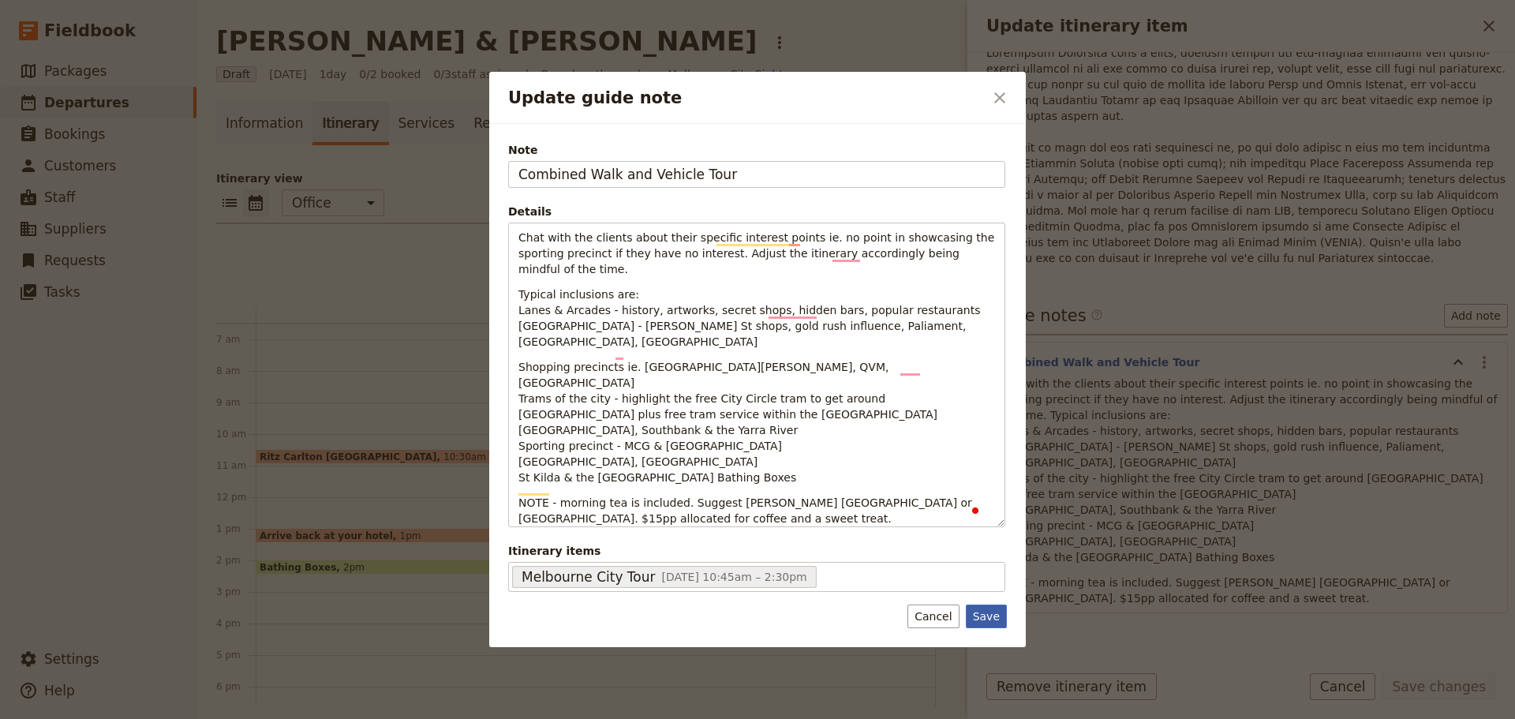
click at [985, 625] on button "Save" at bounding box center [986, 616] width 41 height 24
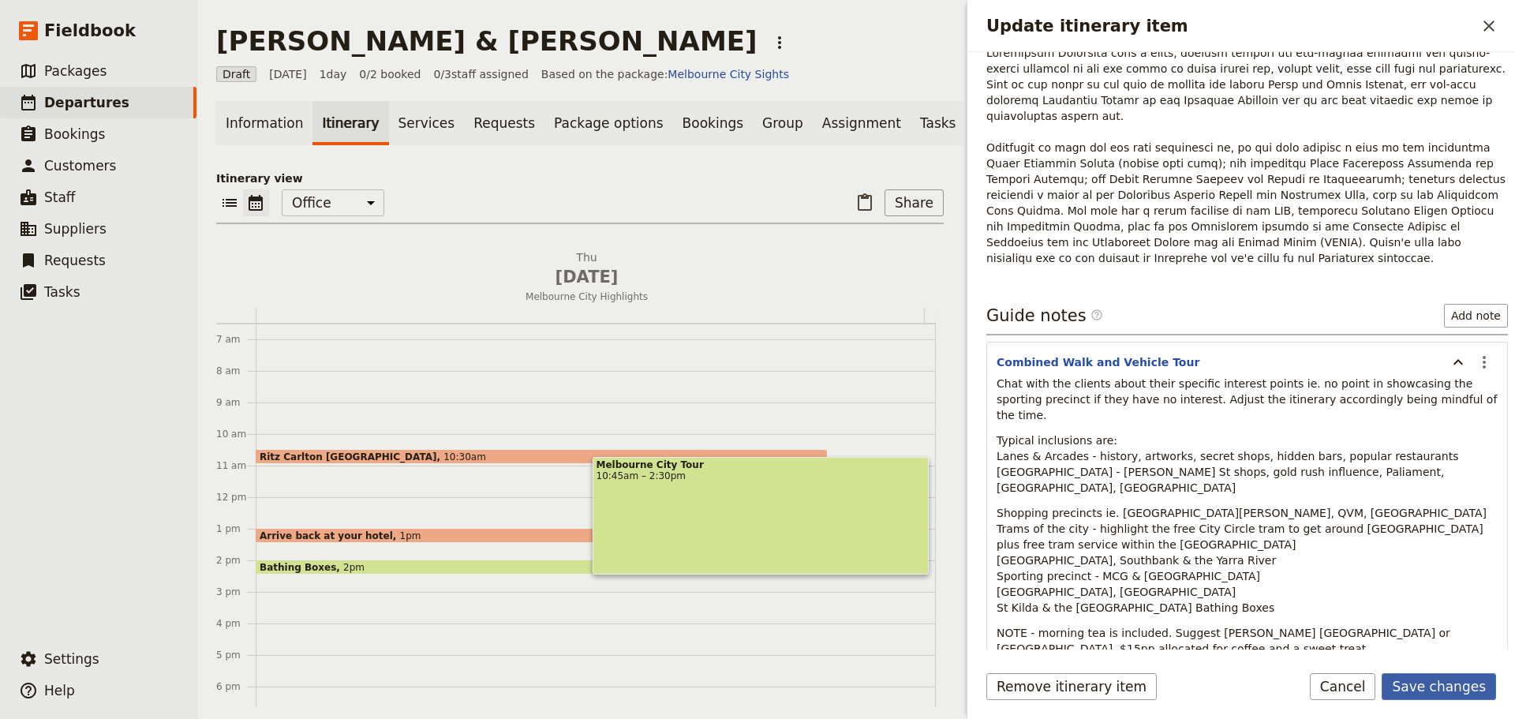
click at [1487, 684] on button "Save changes" at bounding box center [1439, 686] width 114 height 27
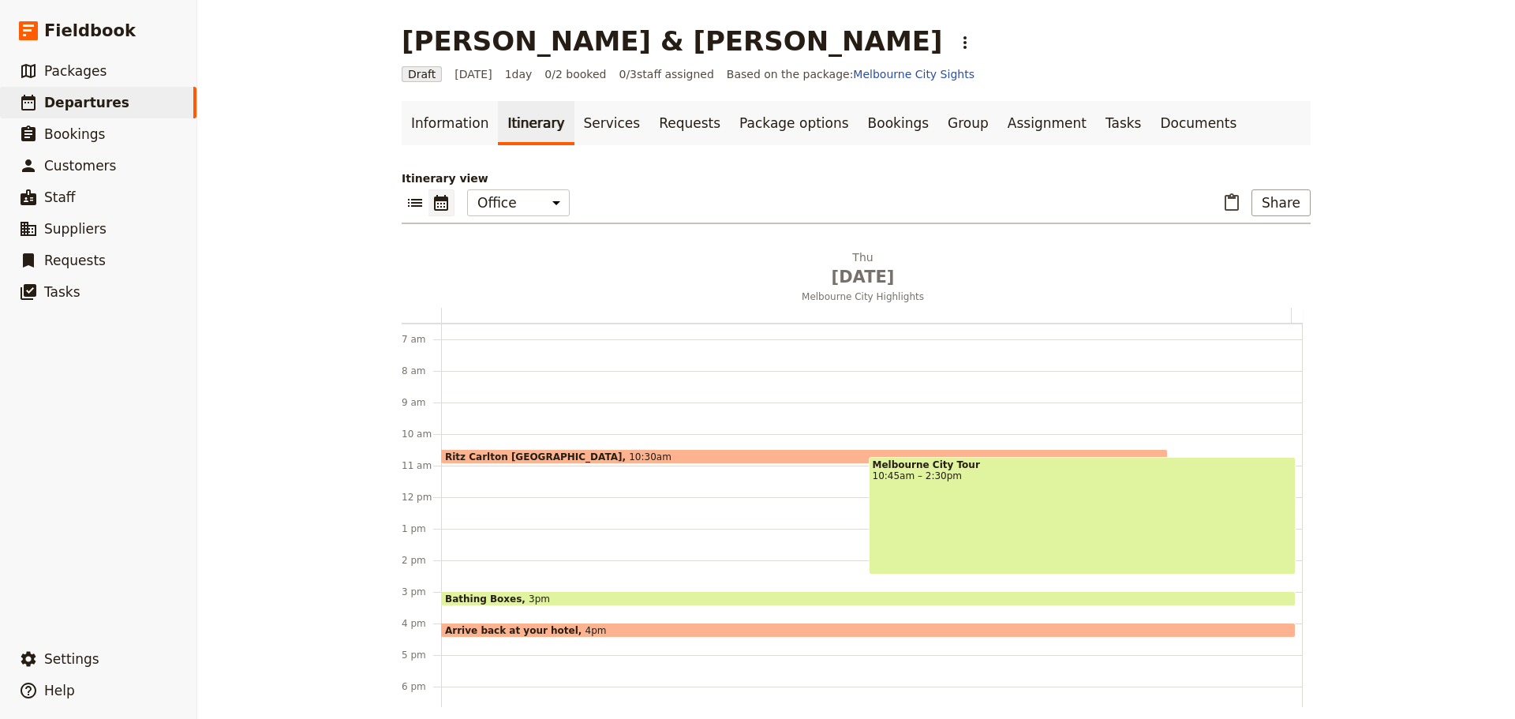
click at [1019, 483] on div "Melbourne City Tour 10:45am – 2:30pm" at bounding box center [1083, 516] width 428 height 118
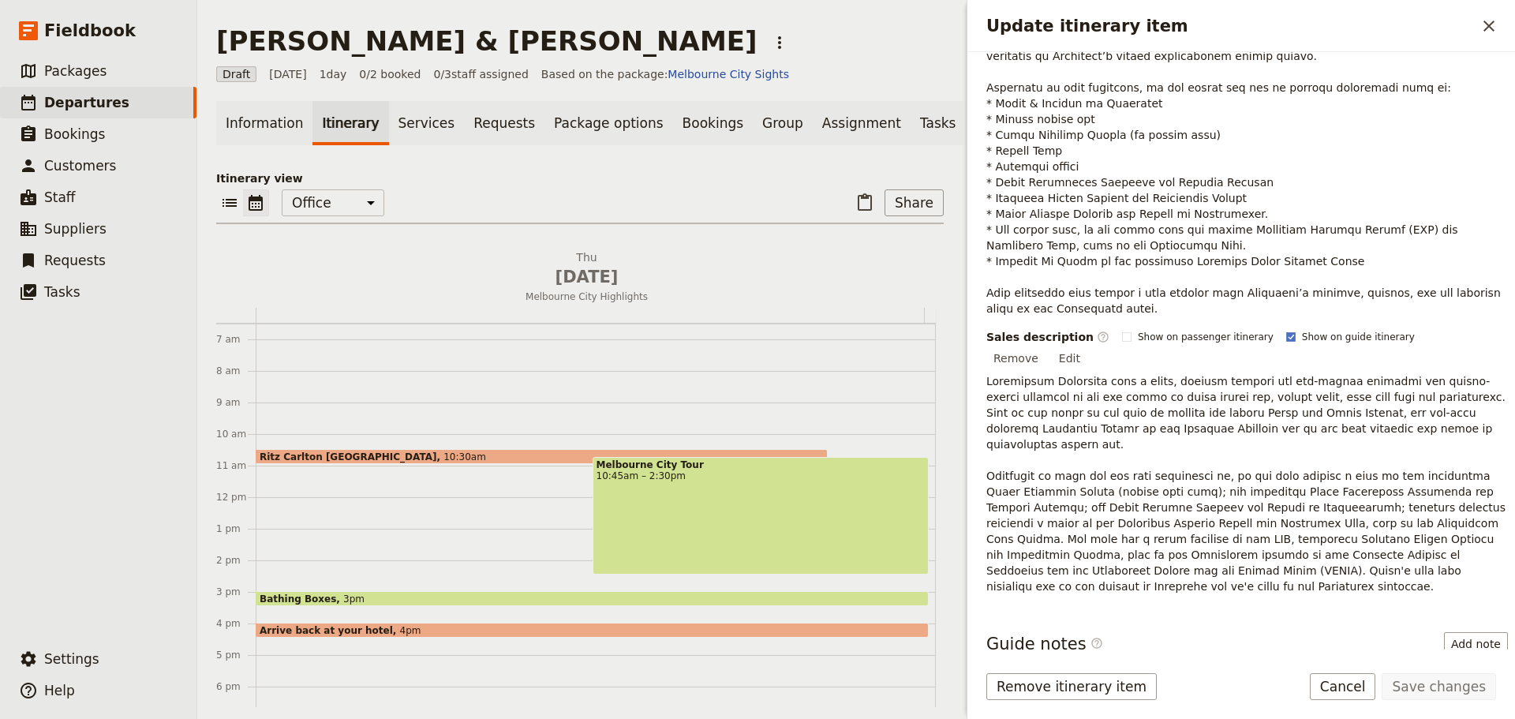
scroll to position [435, 0]
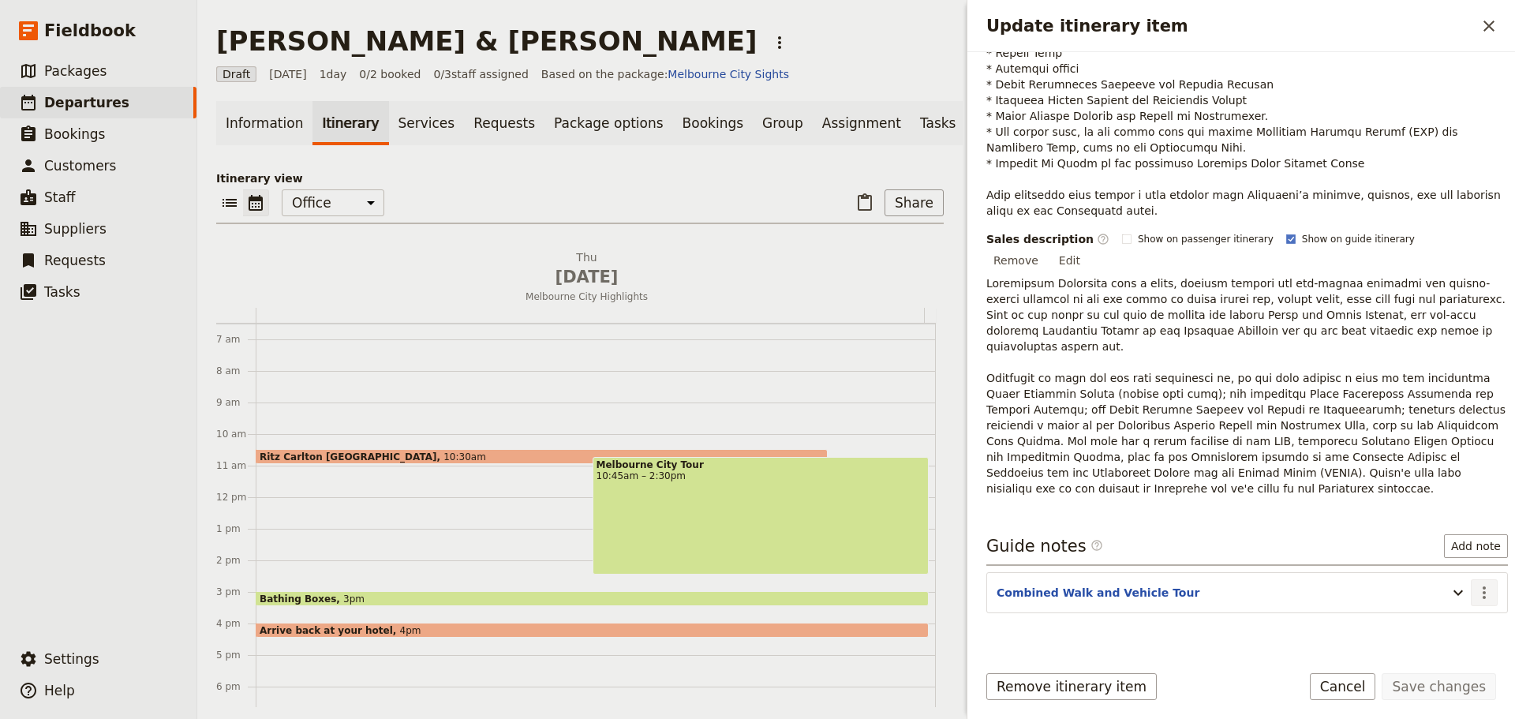
click at [1483, 586] on icon "Actions" at bounding box center [1484, 592] width 3 height 13
click at [1455, 598] on span "Edit note" at bounding box center [1438, 593] width 73 height 16
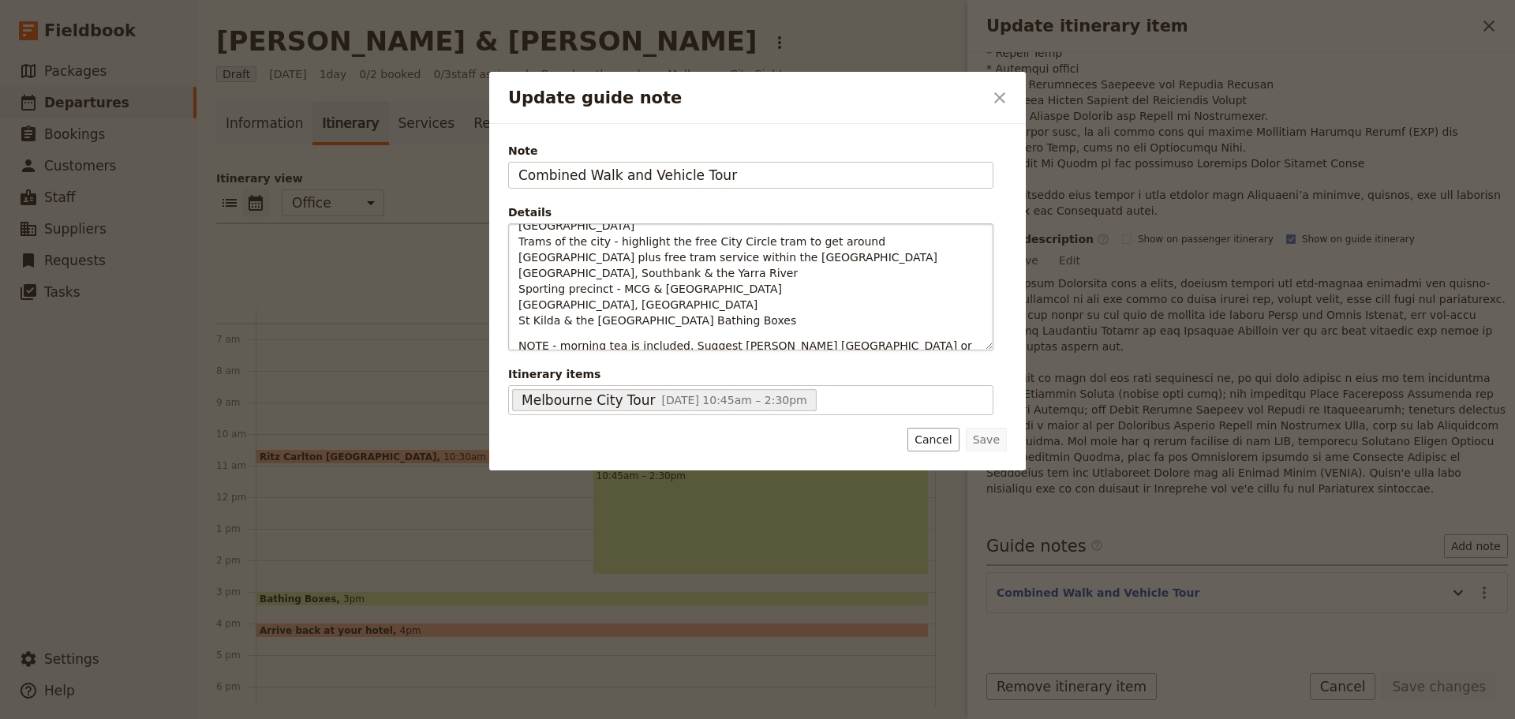
scroll to position [0, 0]
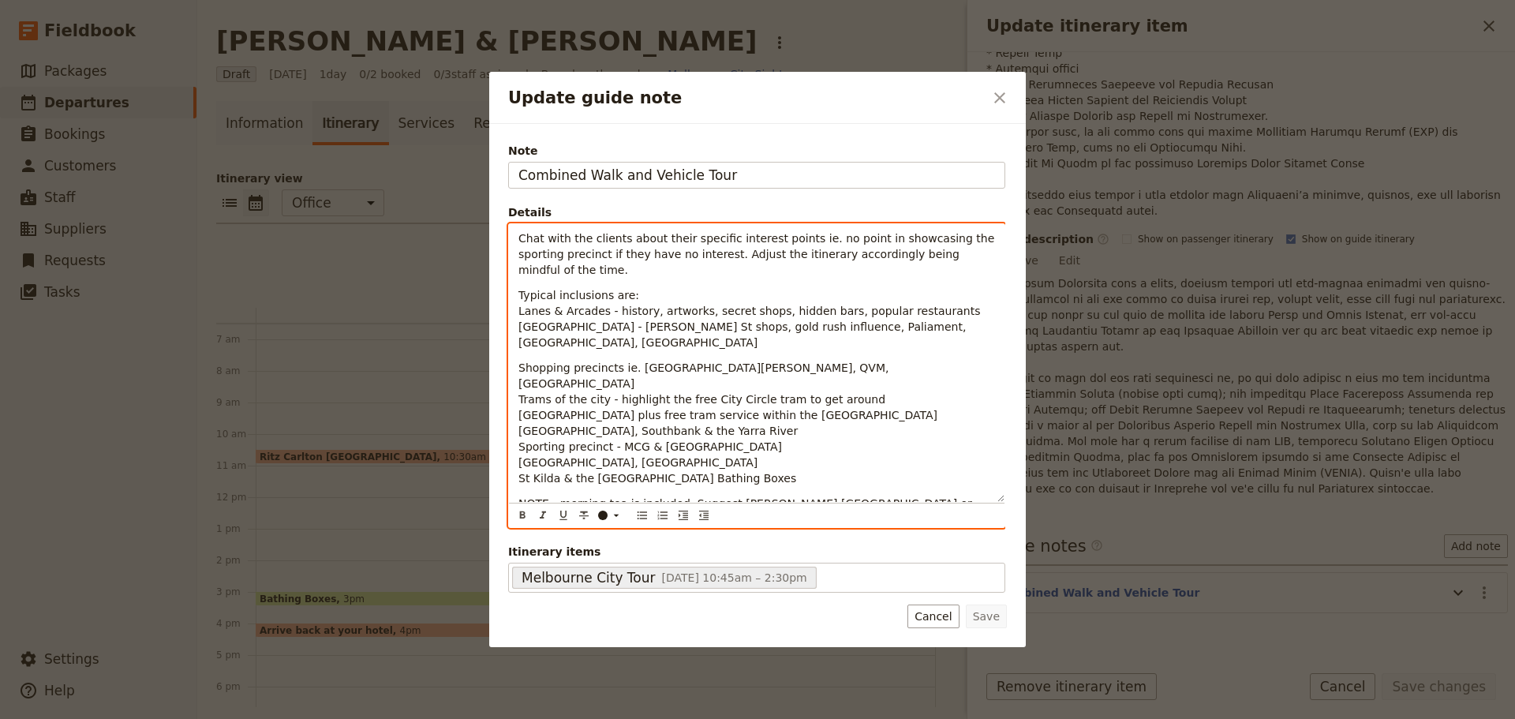
click at [945, 316] on p "Typical inclusions are: Lanes & Arcades - history, artworks, secret shops, hidd…" at bounding box center [756, 318] width 477 height 63
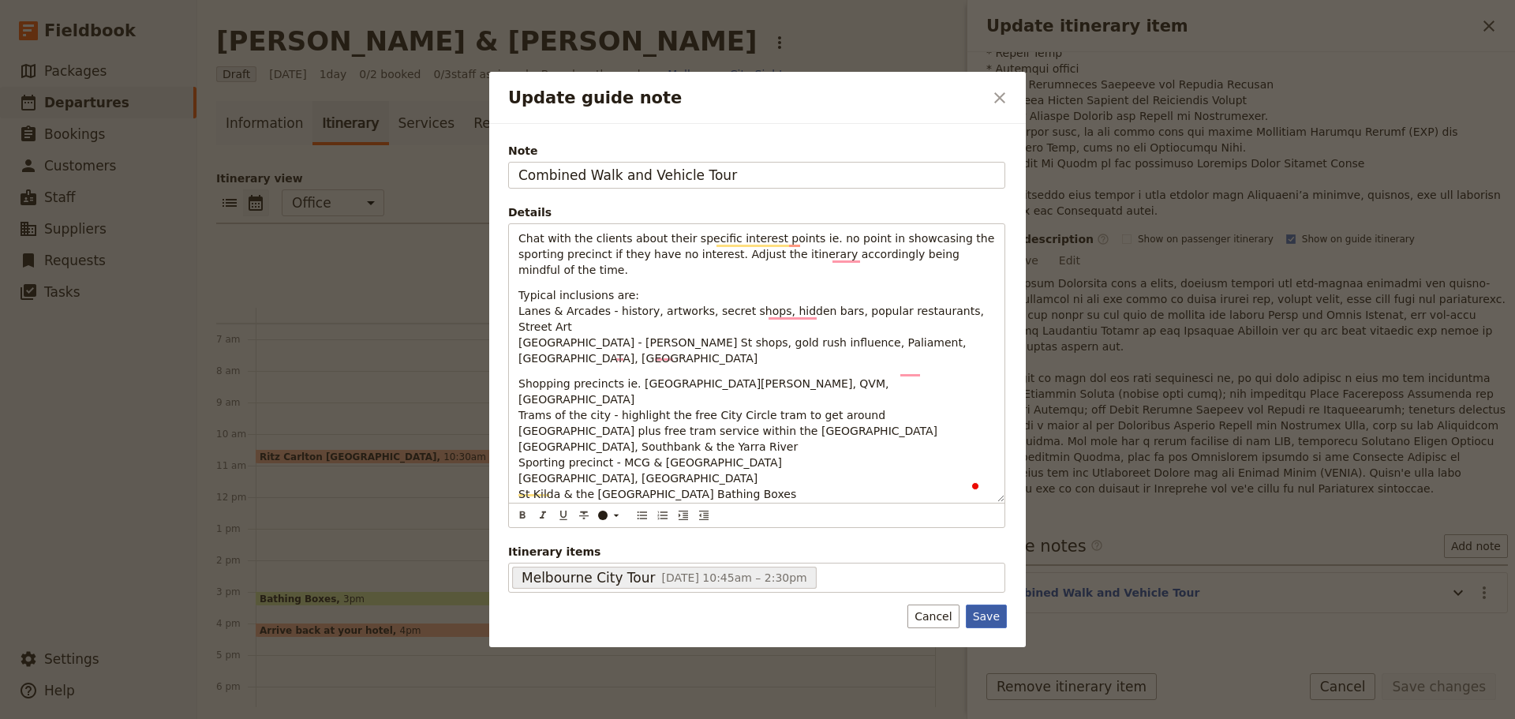
click at [985, 625] on button "Save" at bounding box center [986, 616] width 41 height 24
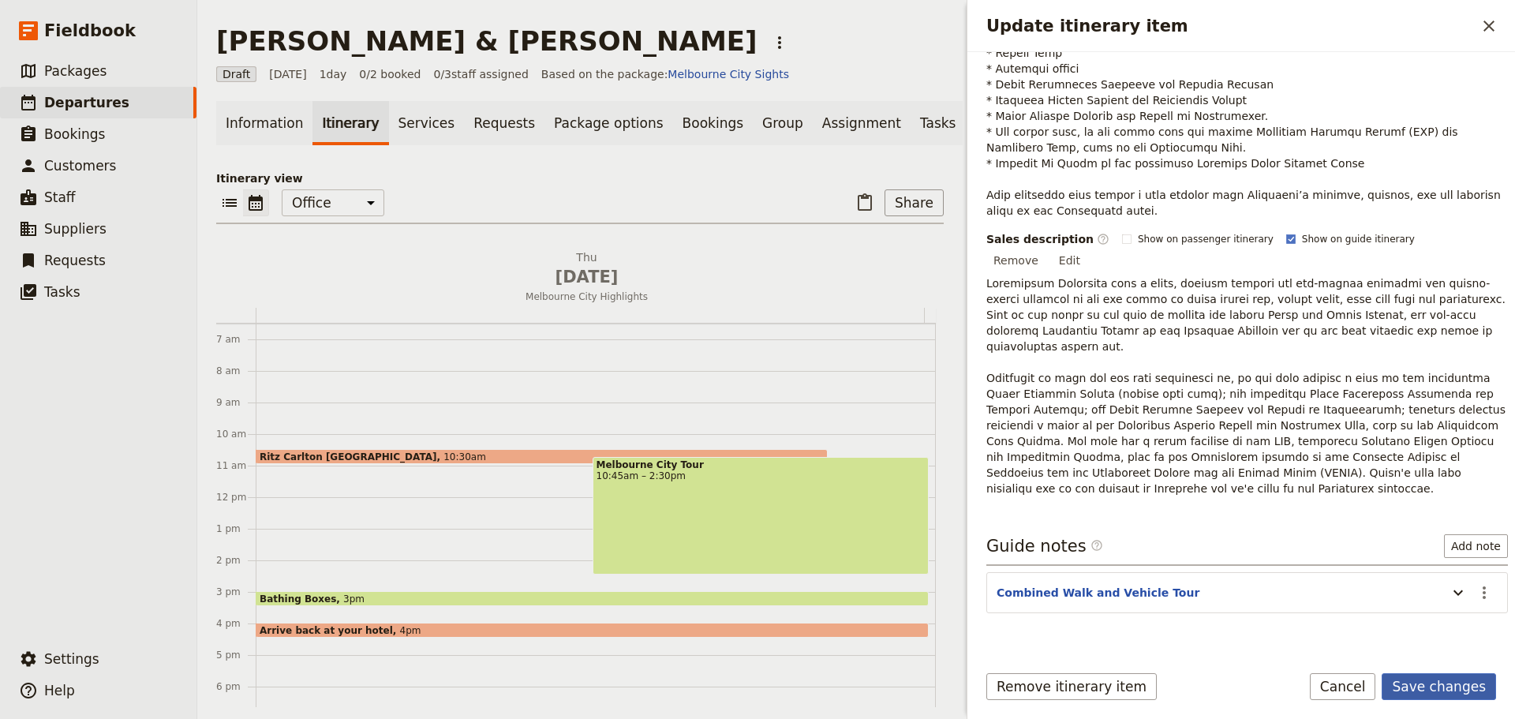
click at [1442, 686] on button "Save changes" at bounding box center [1439, 686] width 114 height 27
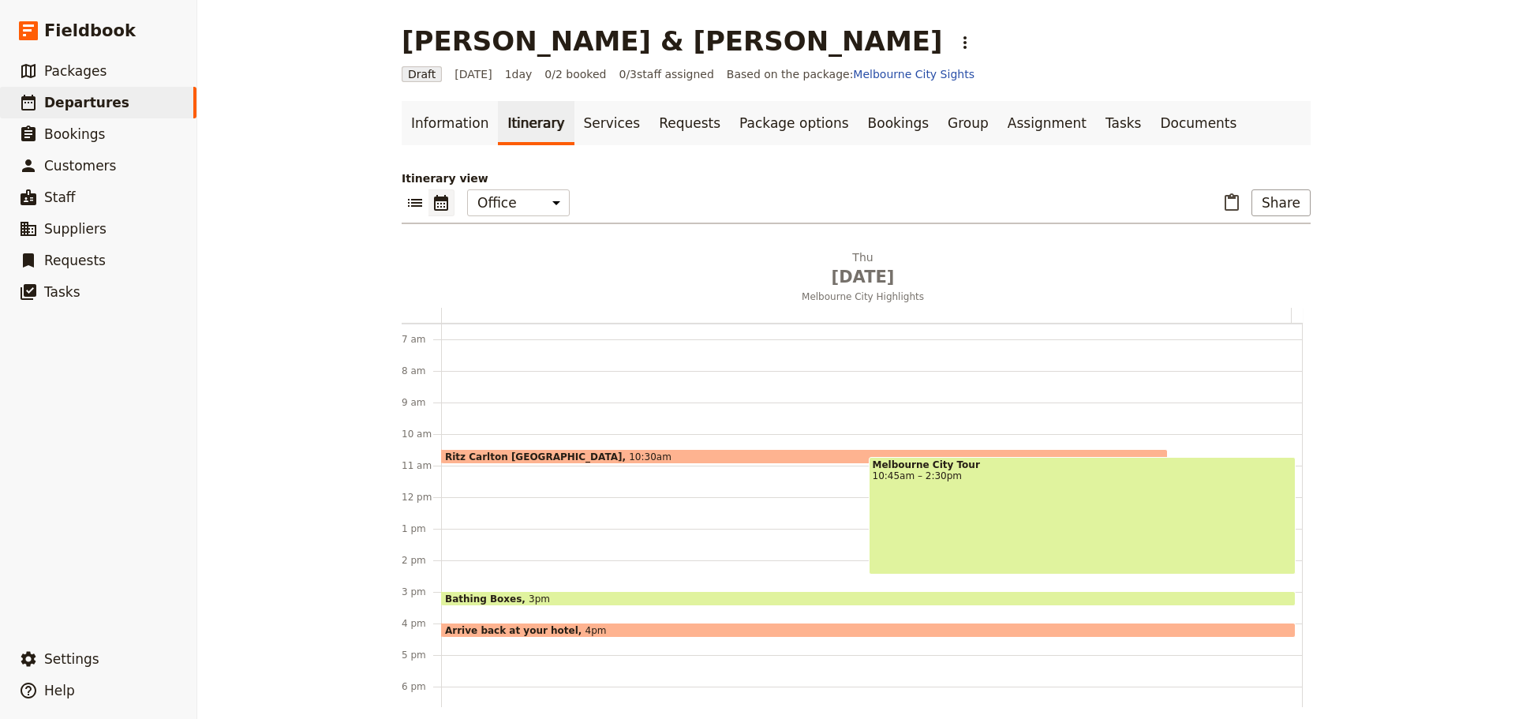
click at [1049, 492] on div "Melbourne City Tour 10:45am – 2:30pm" at bounding box center [1083, 516] width 428 height 118
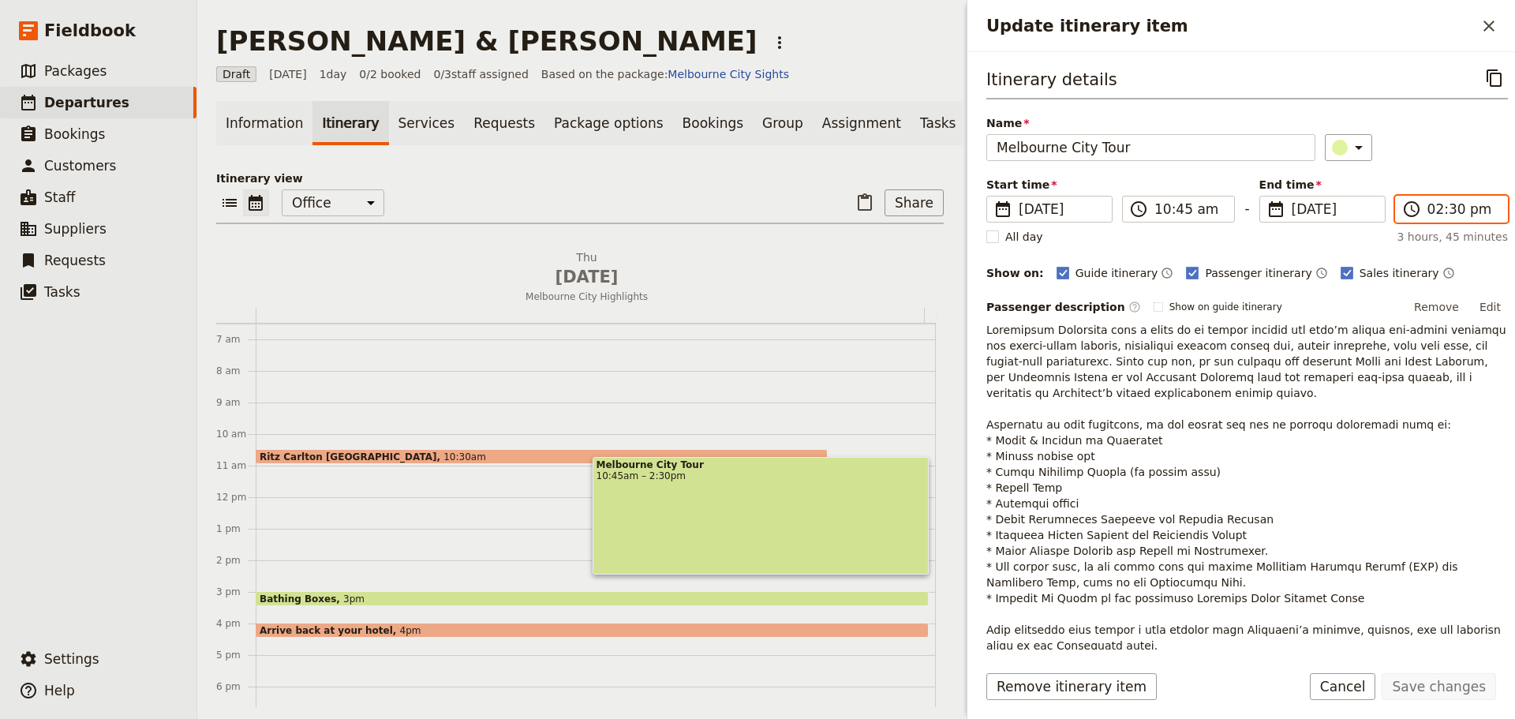
click at [1427, 211] on input "02:30 pm" at bounding box center [1462, 209] width 70 height 19
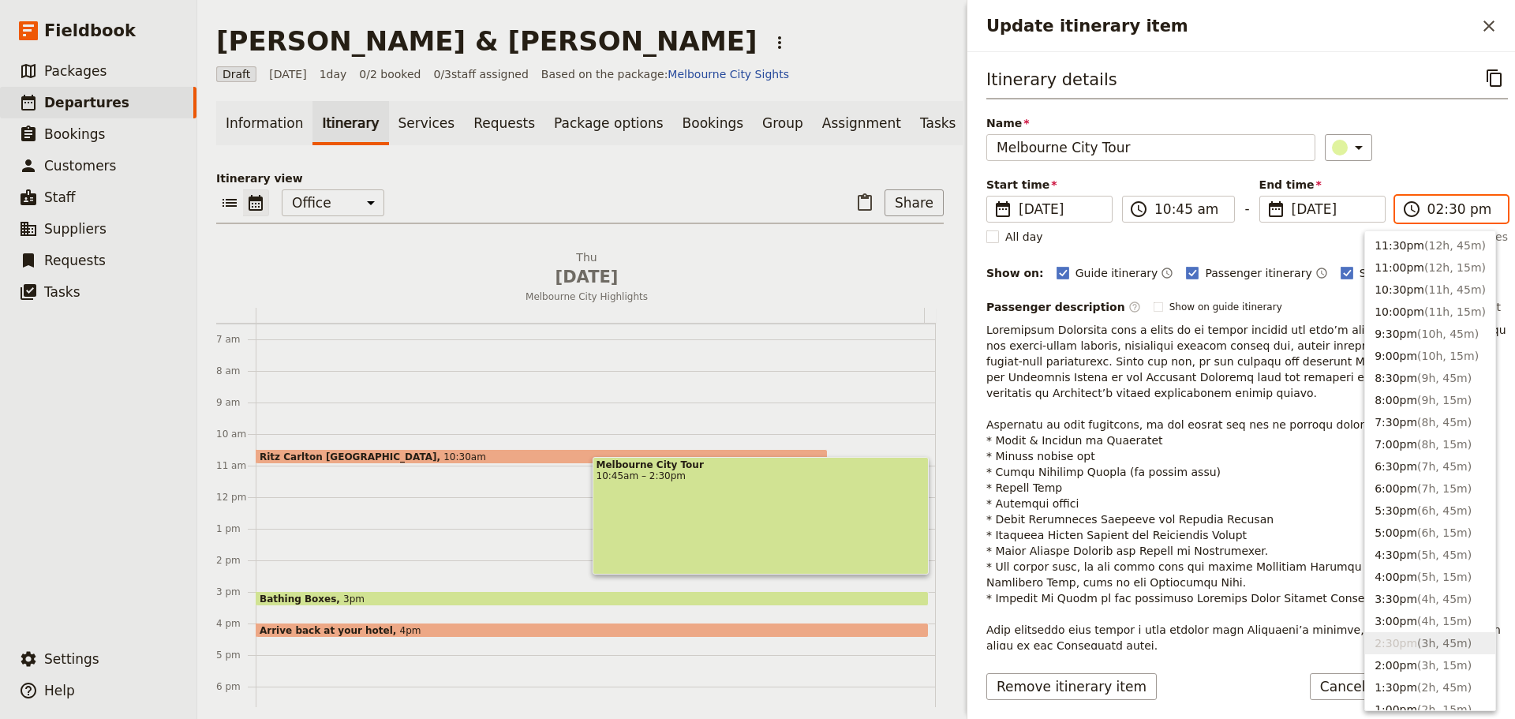
scroll to position [496, 0]
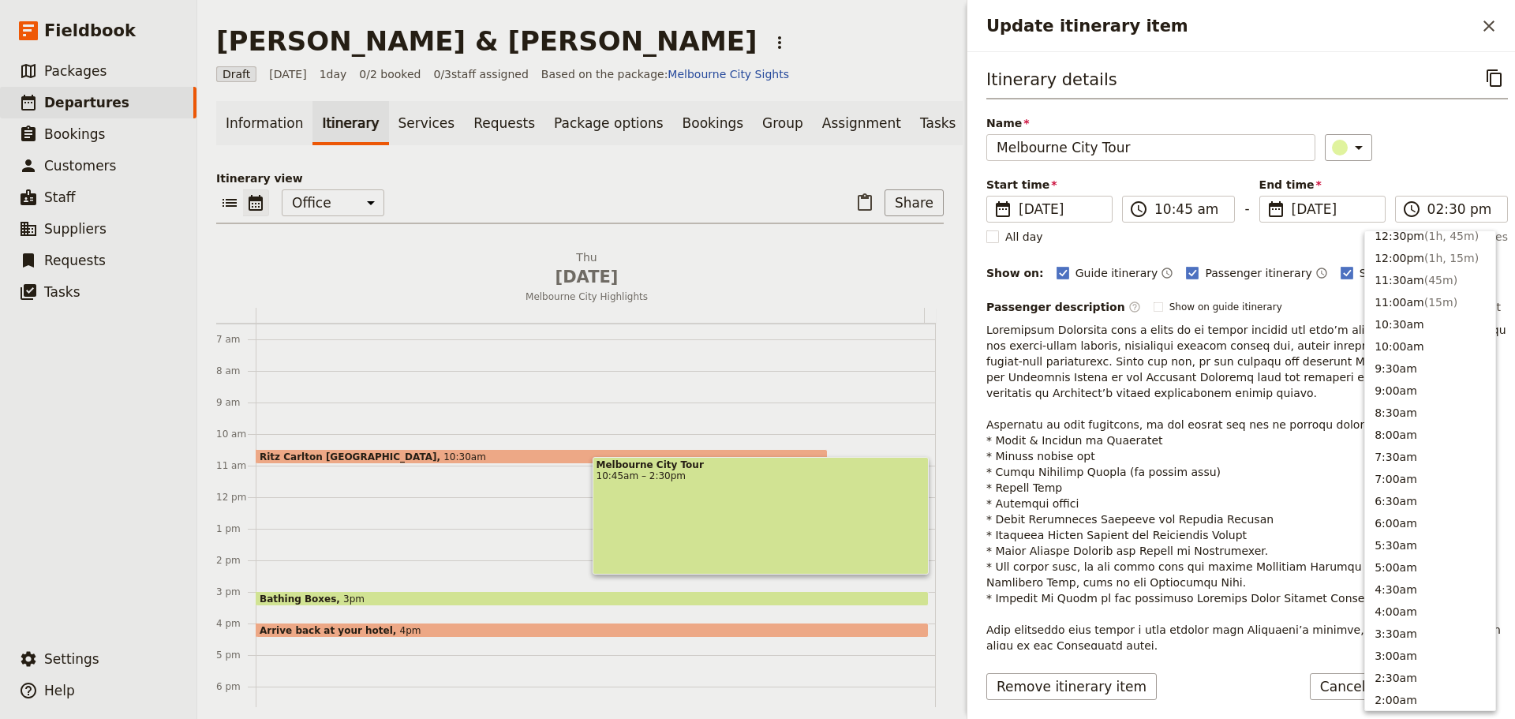
click at [1399, 146] on div "​" at bounding box center [1416, 147] width 183 height 27
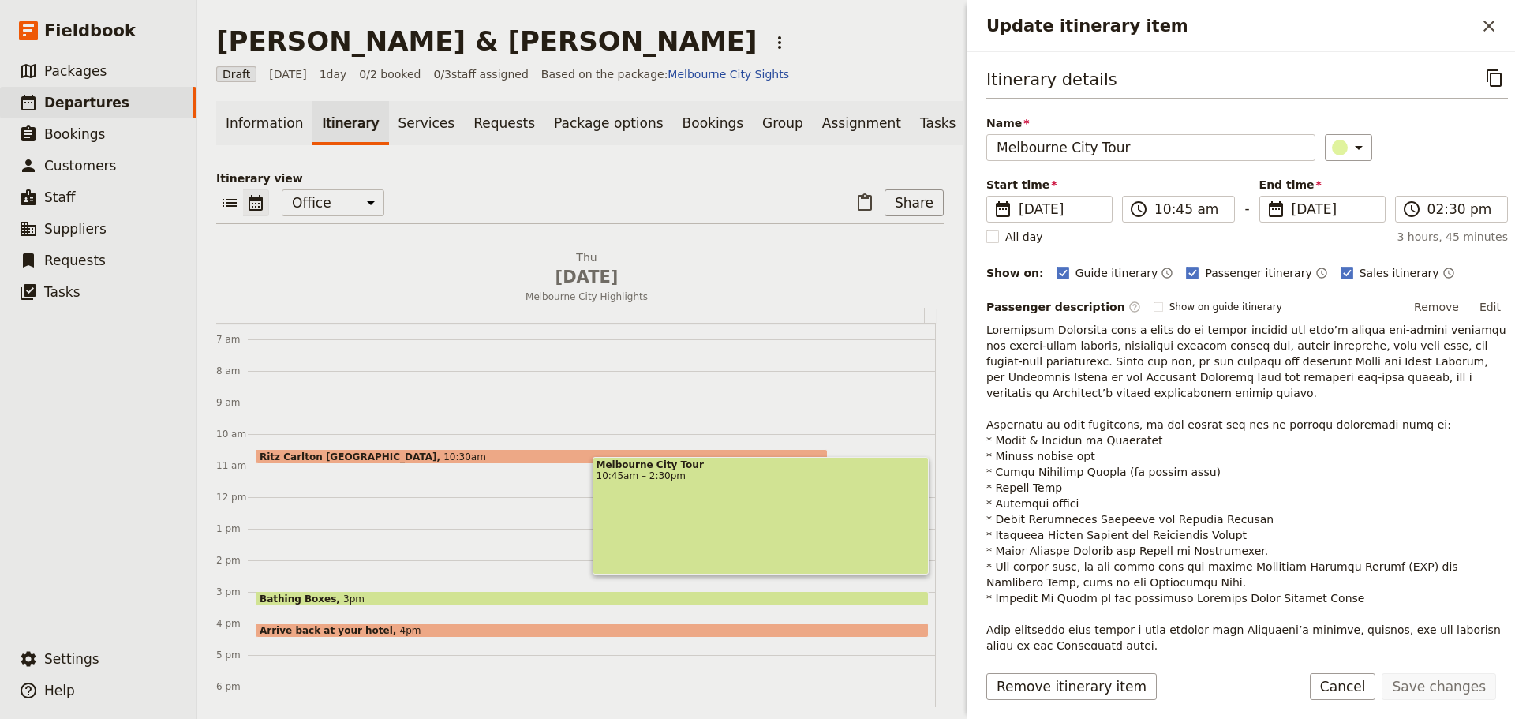
click at [793, 494] on div "Melbourne City Tour 10:45am – 2:30pm" at bounding box center [761, 516] width 337 height 118
click at [1438, 210] on input "02:30 pm" at bounding box center [1462, 209] width 70 height 19
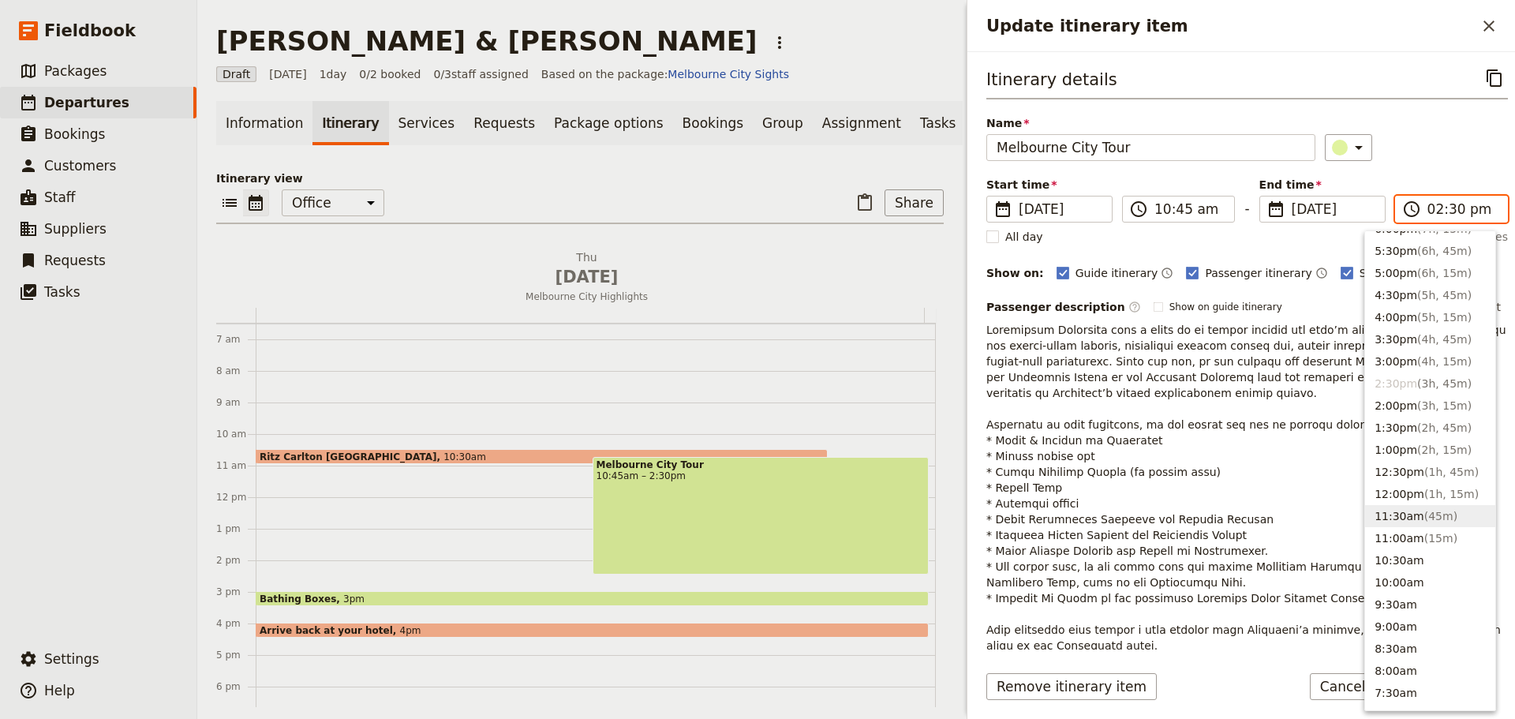
scroll to position [253, 0]
click at [1407, 363] on button "3:00pm ( 4h, 15m )" at bounding box center [1430, 368] width 130 height 22
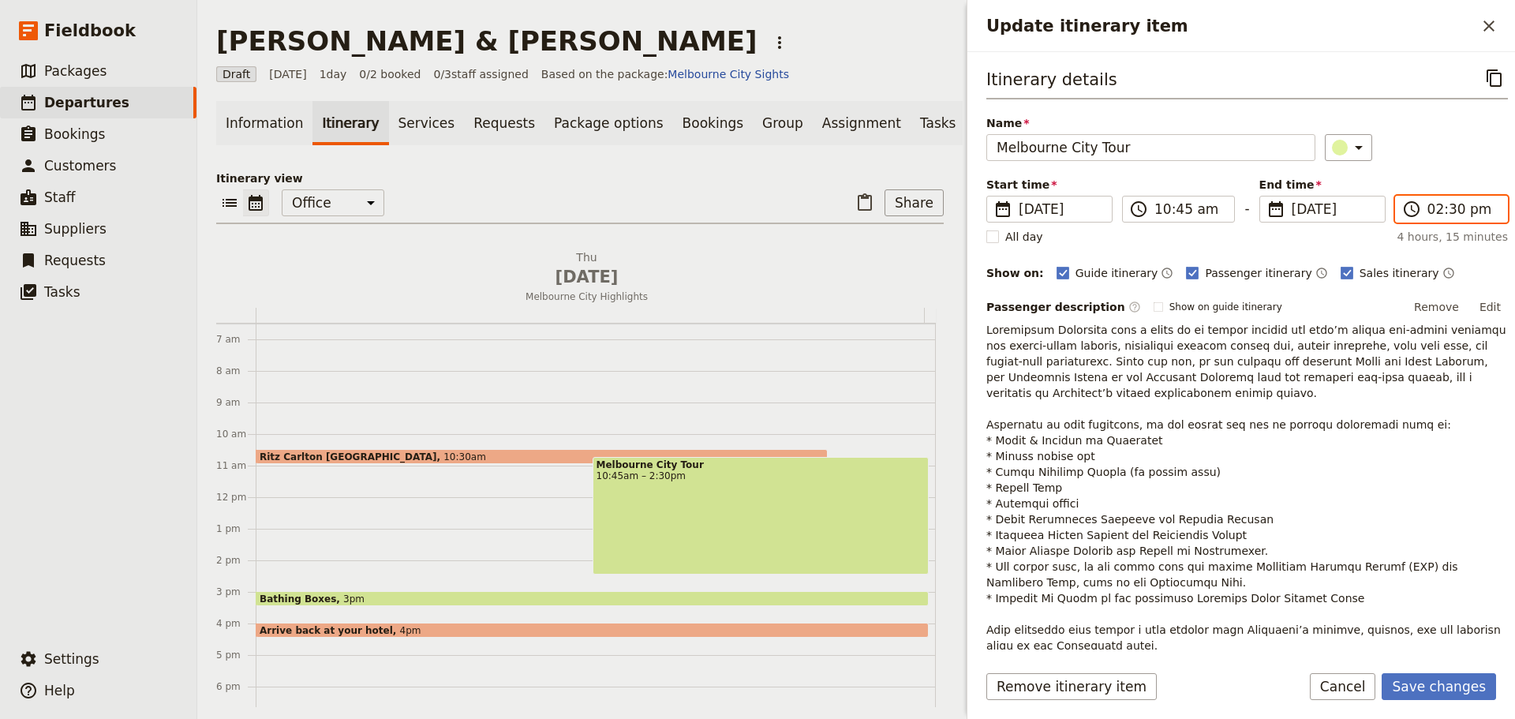
type input "03:00 pm"
click at [1449, 679] on button "Save changes" at bounding box center [1439, 686] width 114 height 27
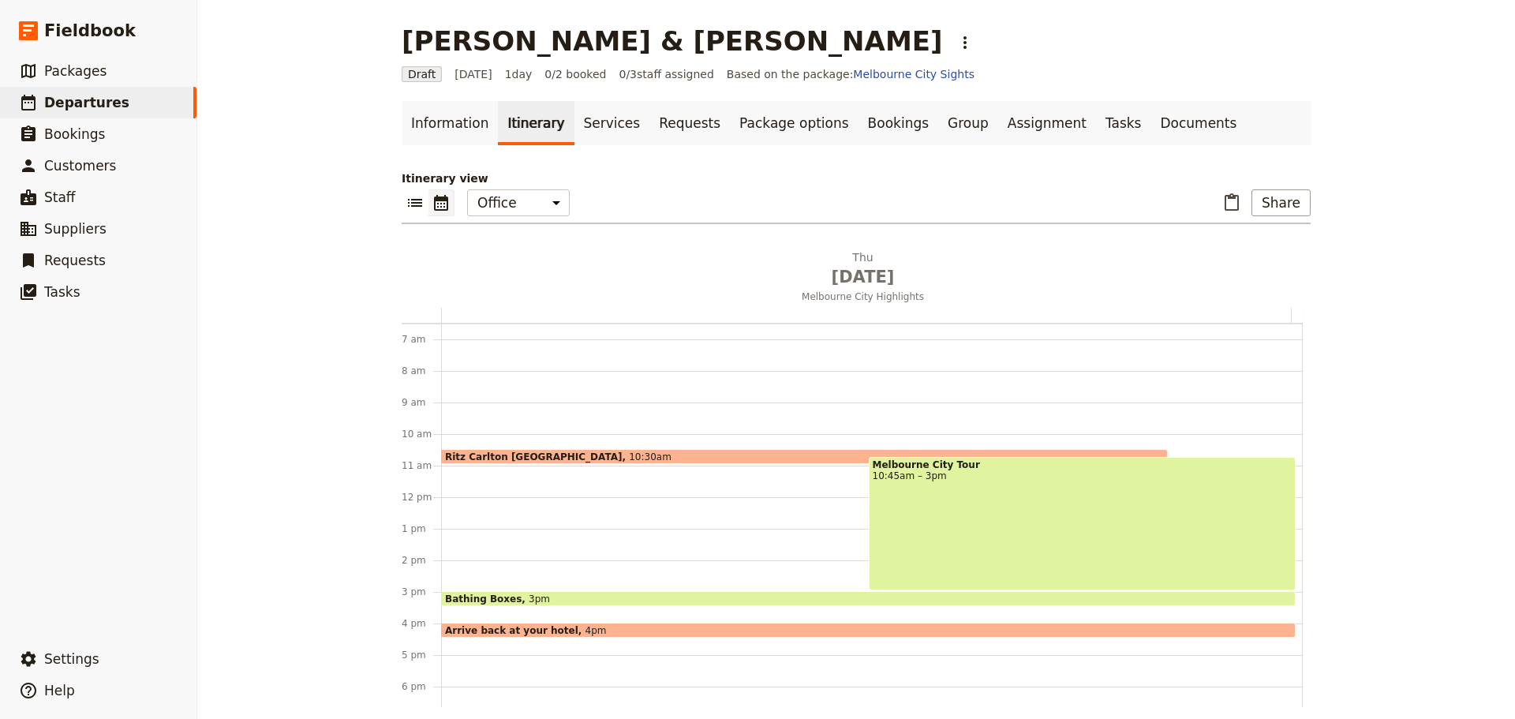
click at [593, 594] on div "Bathing Boxes 3pm" at bounding box center [868, 598] width 855 height 15
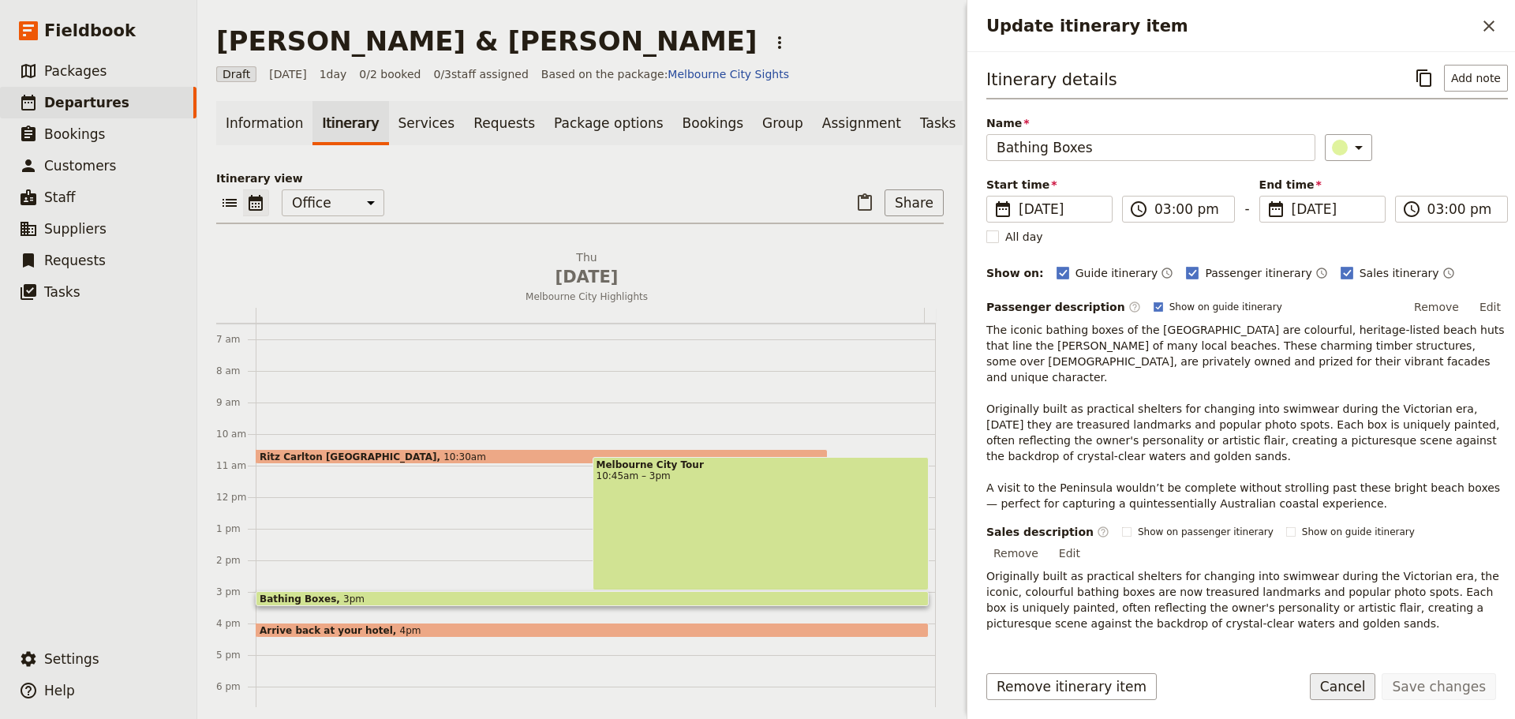
click at [1356, 689] on button "Cancel" at bounding box center [1343, 686] width 66 height 27
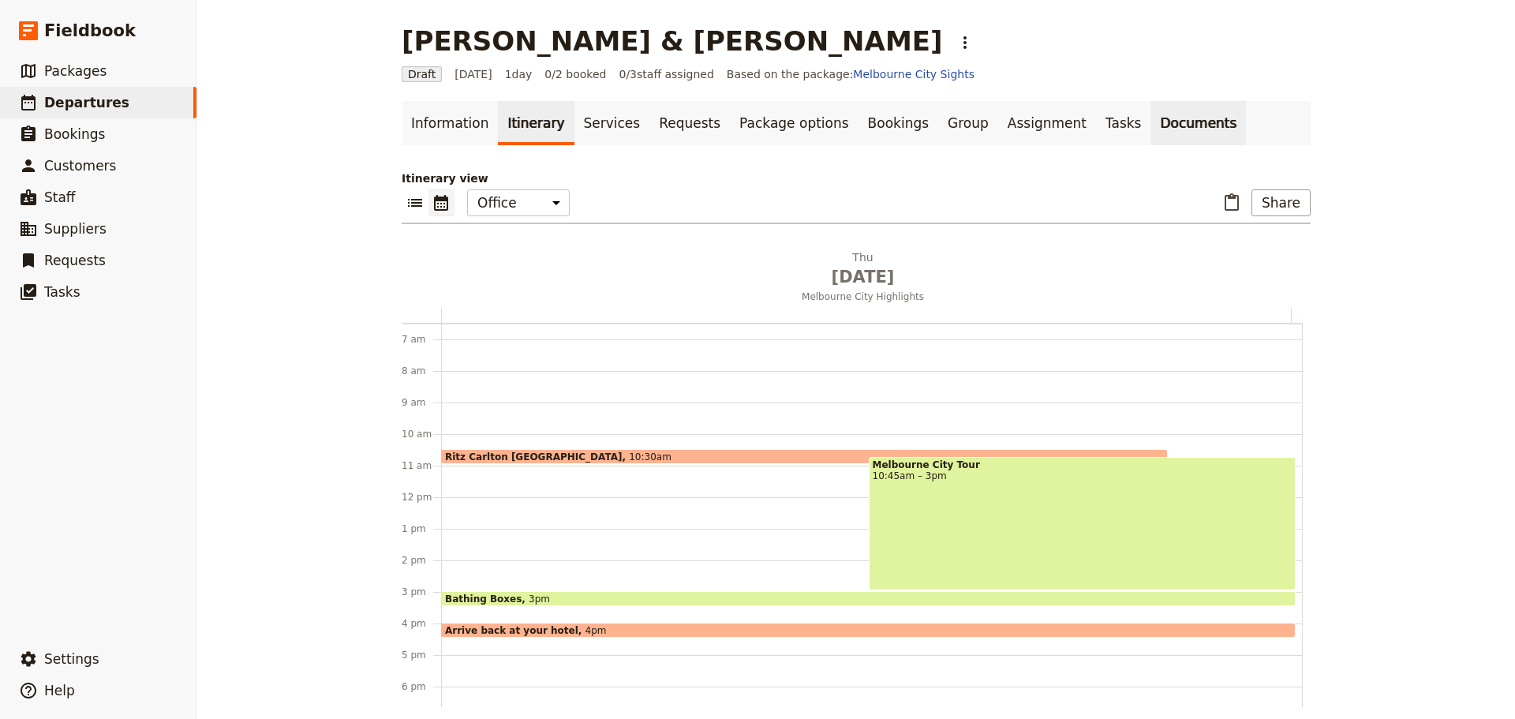
click at [1155, 114] on link "Documents" at bounding box center [1197, 123] width 95 height 44
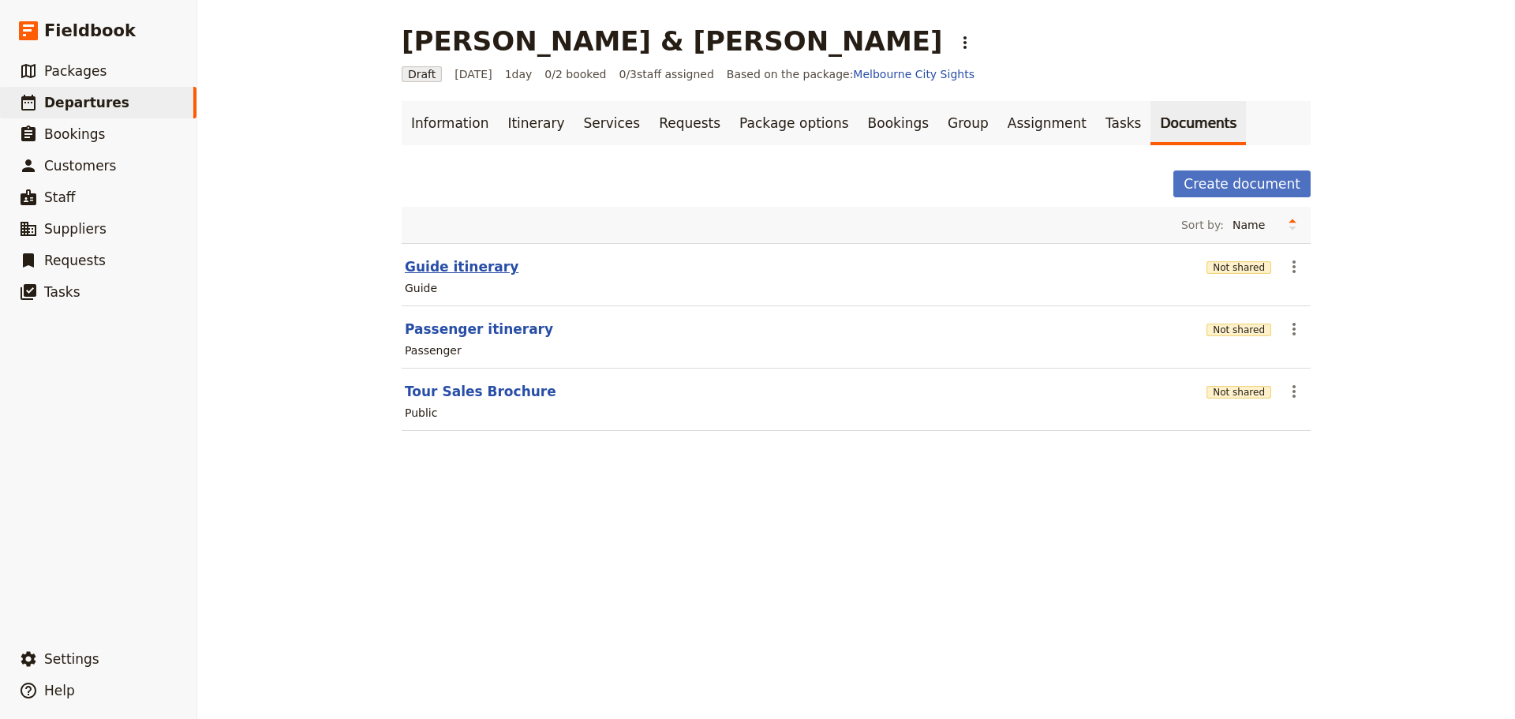
click at [447, 263] on button "Guide itinerary" at bounding box center [462, 266] width 114 height 19
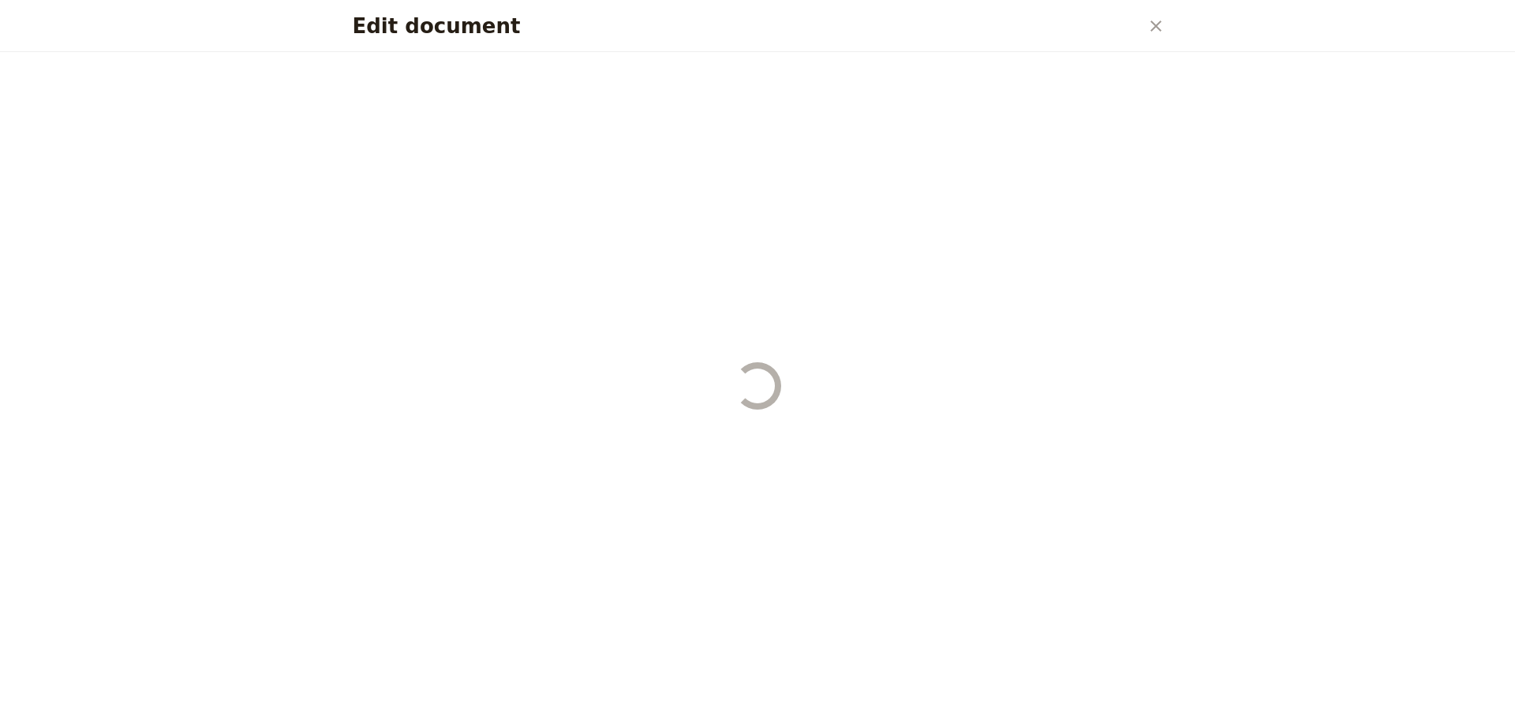
select select "STAFF"
select select "RUN_SHEET"
select select "DEFAULT"
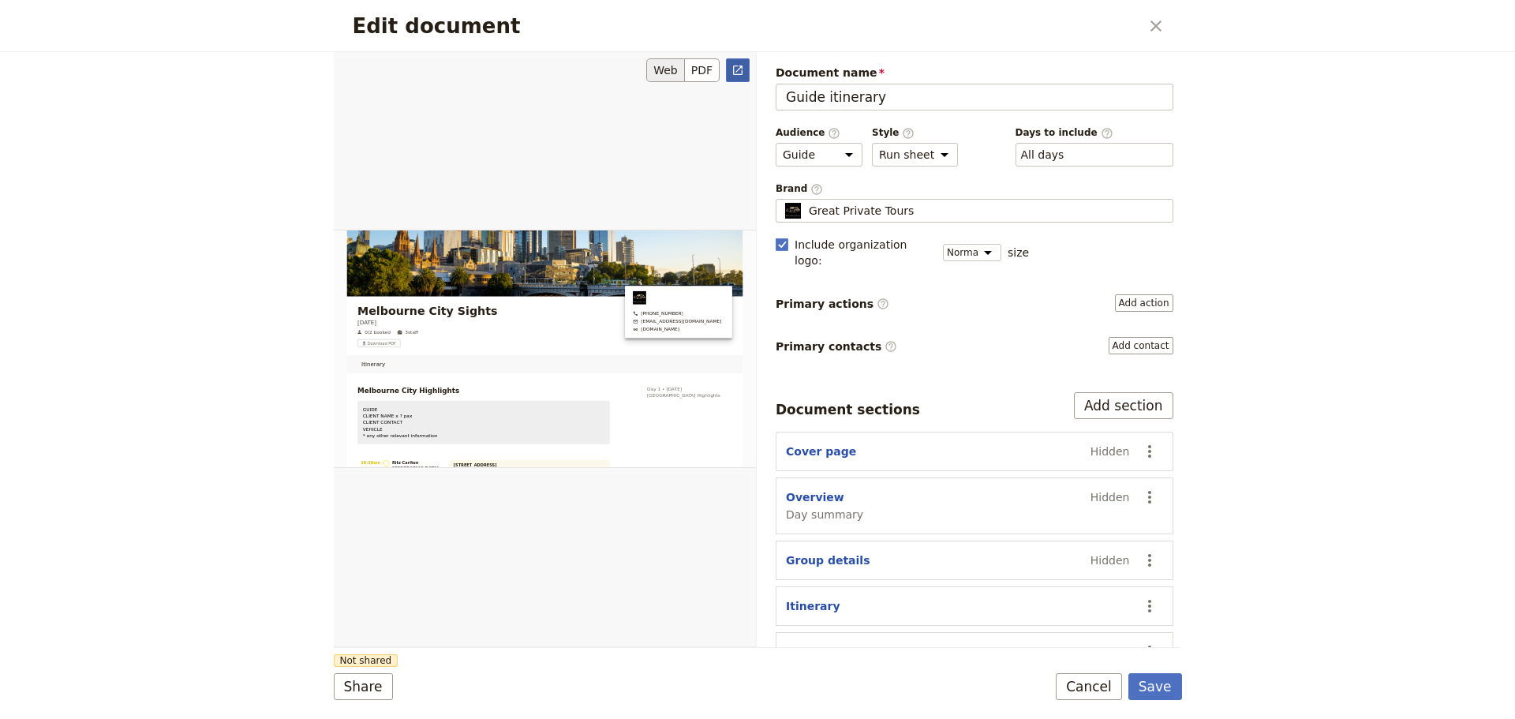
click at [731, 62] on link "​" at bounding box center [738, 70] width 24 height 24
click at [1086, 685] on button "Cancel" at bounding box center [1089, 686] width 66 height 27
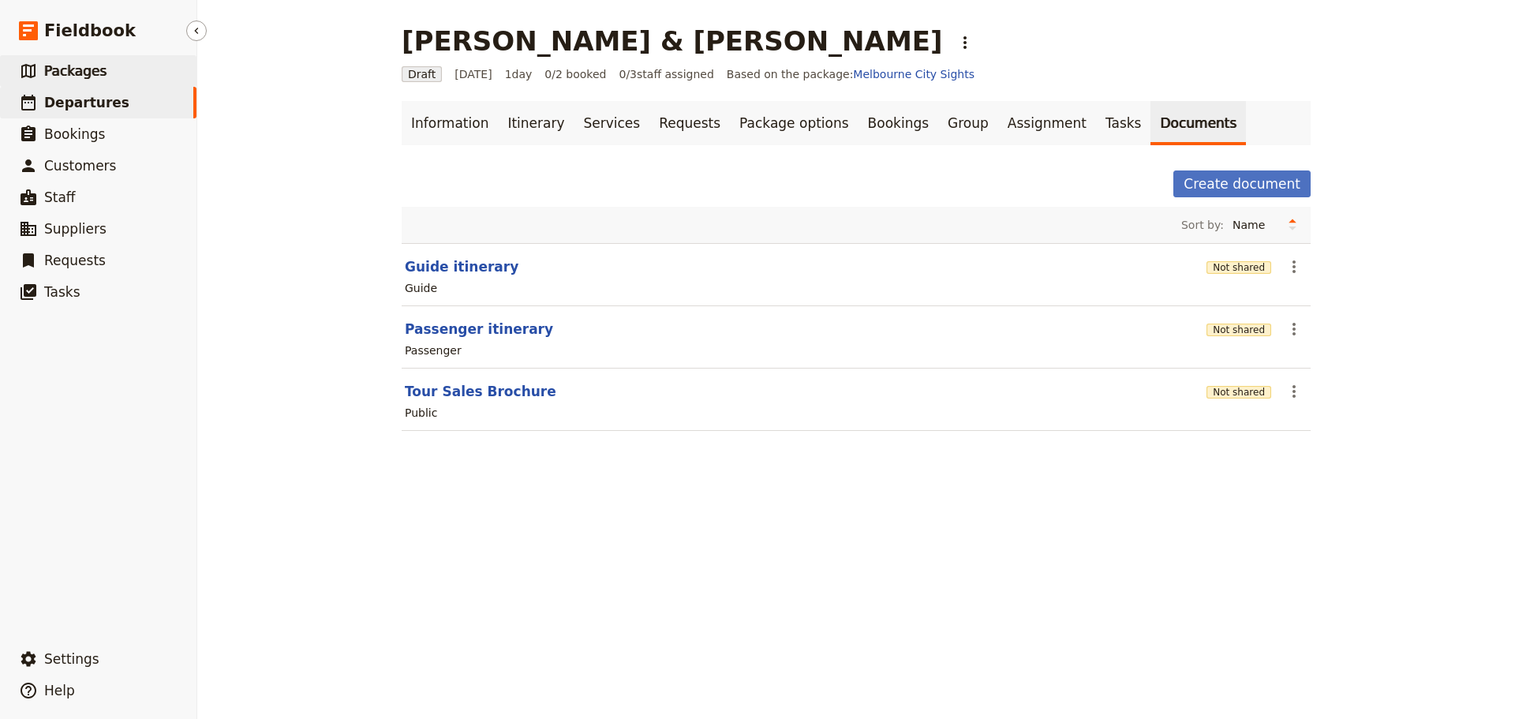
click at [121, 78] on link "​ Packages" at bounding box center [98, 71] width 196 height 32
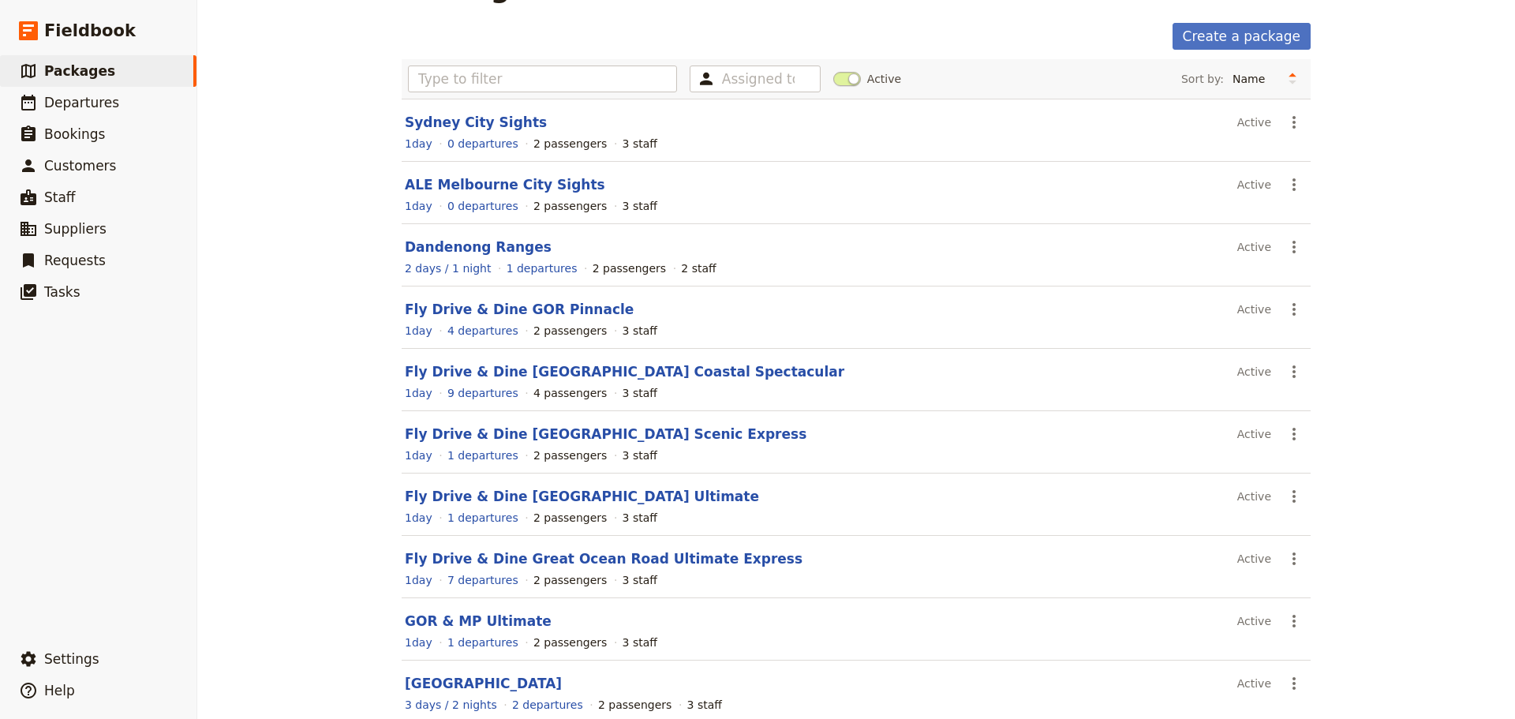
scroll to position [134, 0]
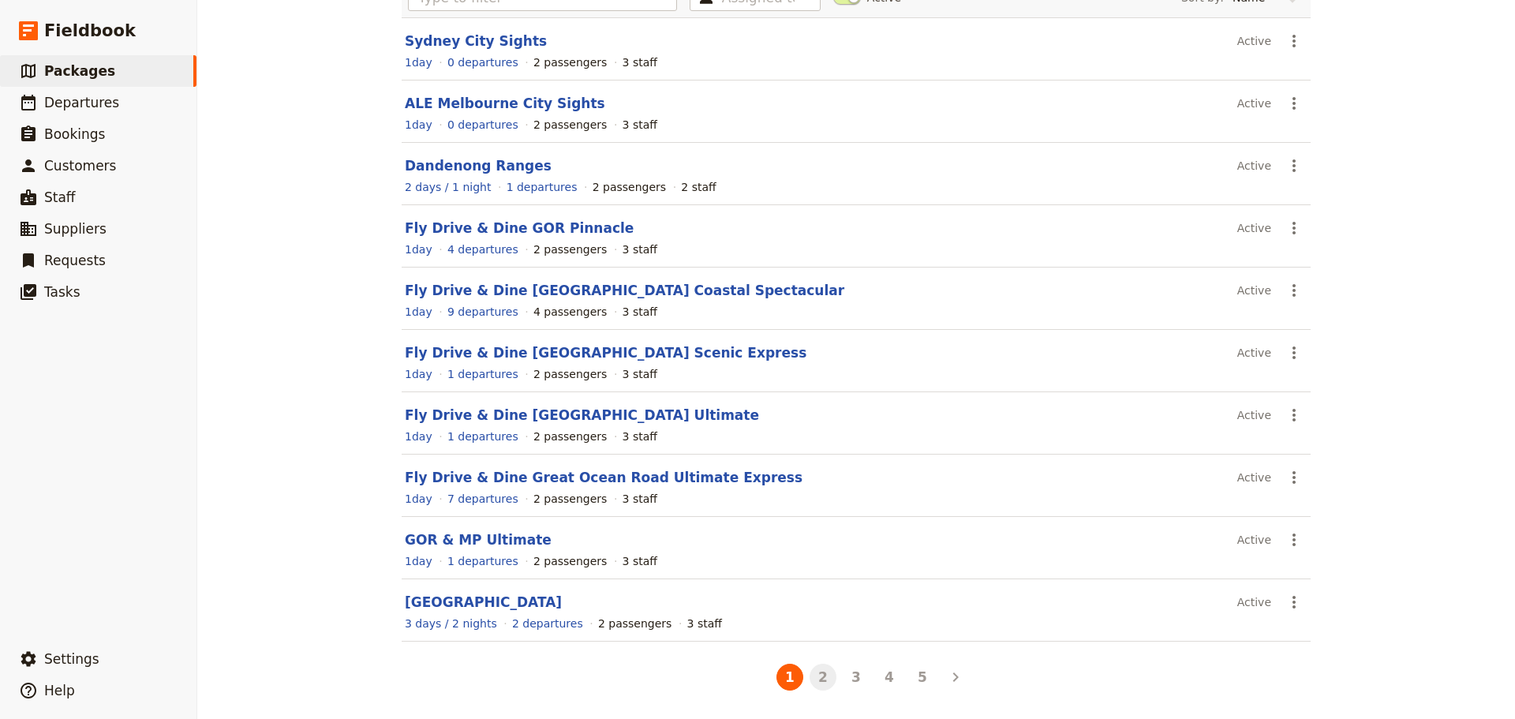
click at [817, 677] on button "2" at bounding box center [823, 677] width 27 height 27
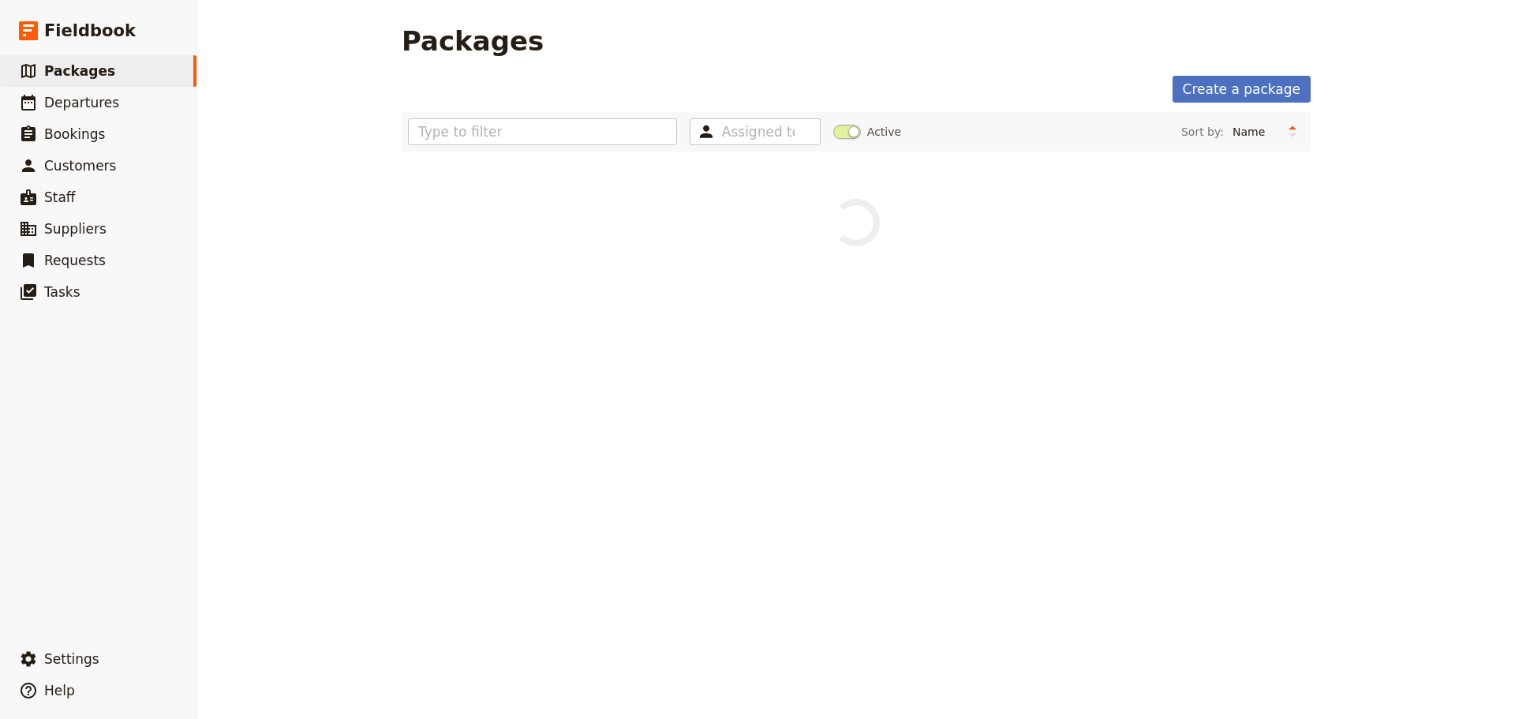
scroll to position [0, 0]
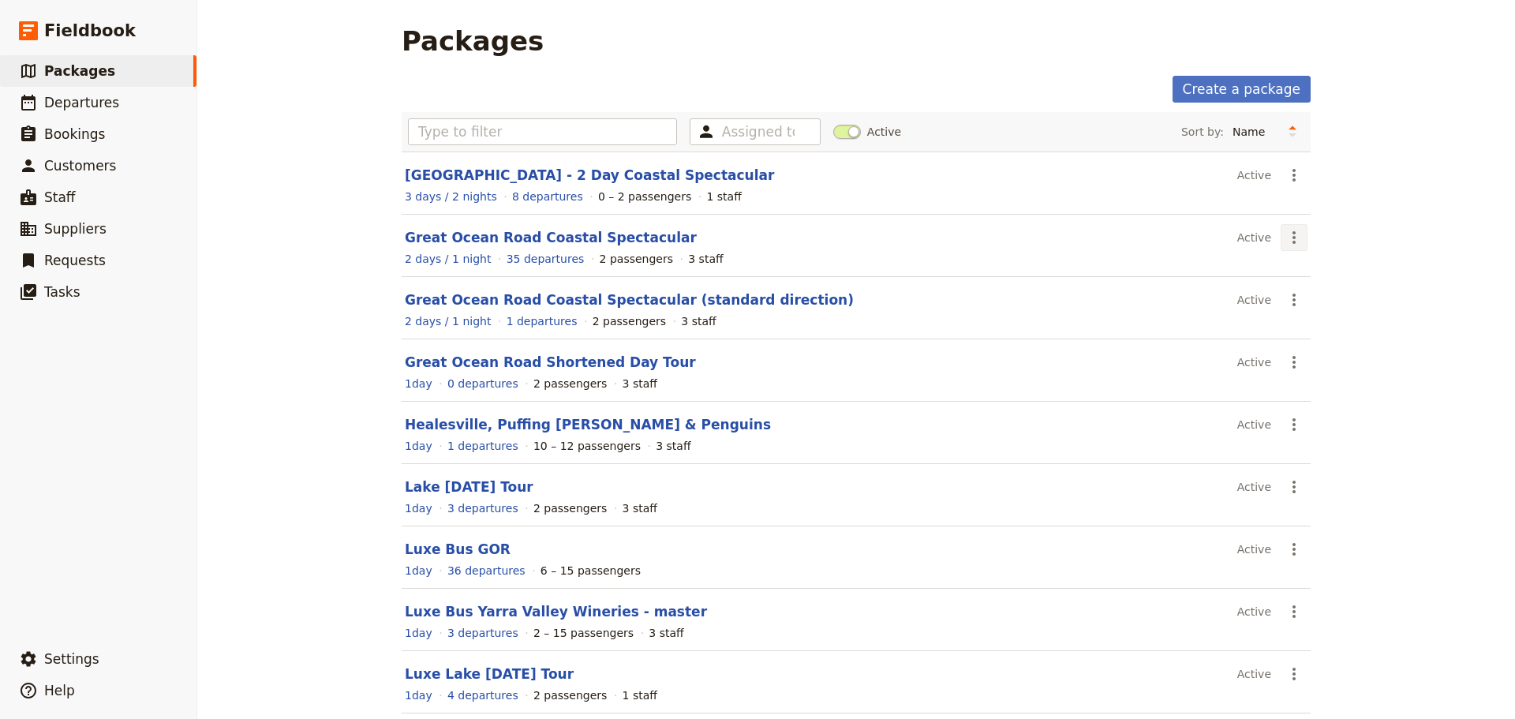
click at [1293, 234] on icon "Actions" at bounding box center [1294, 237] width 19 height 19
click at [1307, 288] on span "Schedule a departure" at bounding box center [1344, 294] width 119 height 16
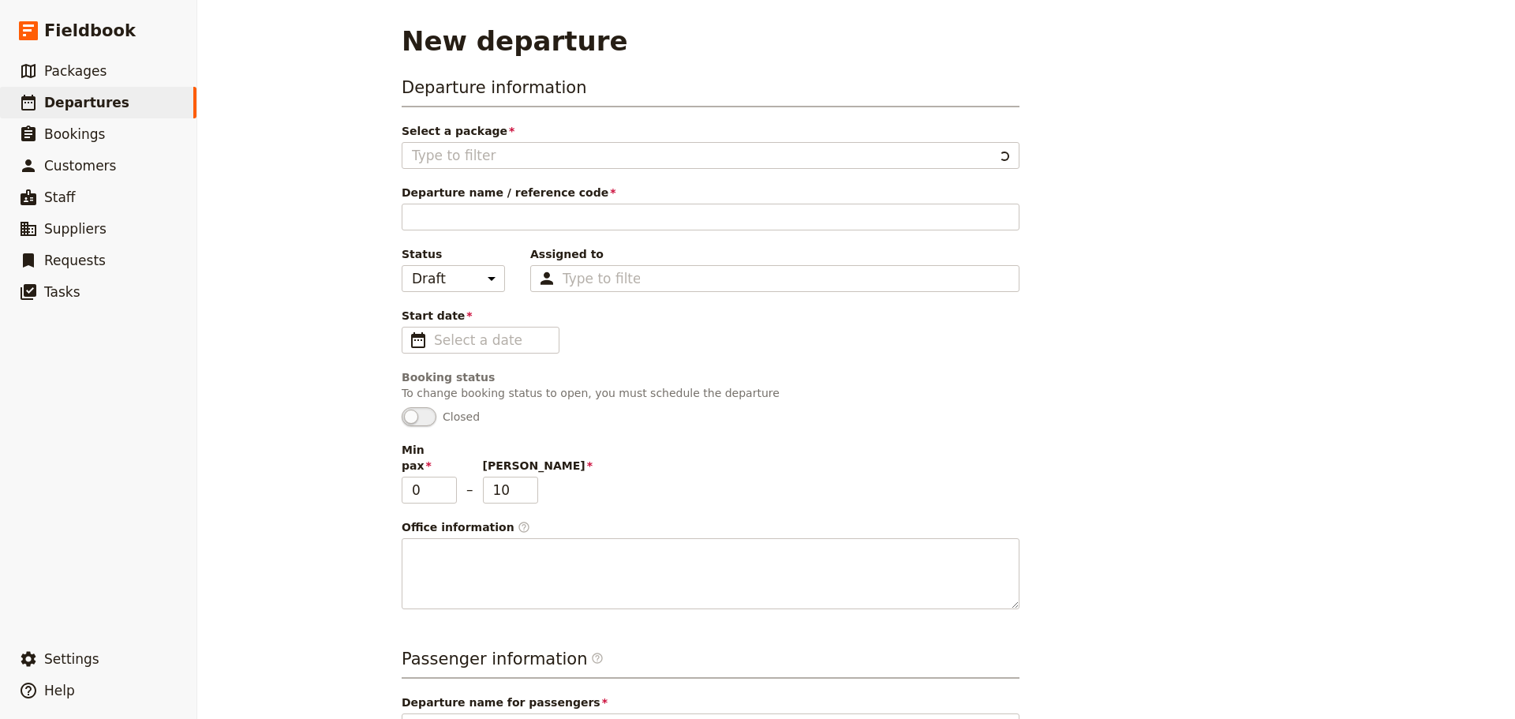
type input "Great Ocean Road Coastal Spectacular"
type textarea "SETUP INSTRUCTIONS Group Size: [ ] Change Min and [PERSON_NAME] in Information …"
type input "Great Ocean Road Coastal Spectacular"
type textarea "The [GEOGRAPHIC_DATA] is one of Australia's most breathtaking coastal drives, s…"
type input "Great Ocean Road Coastal Spectacular"
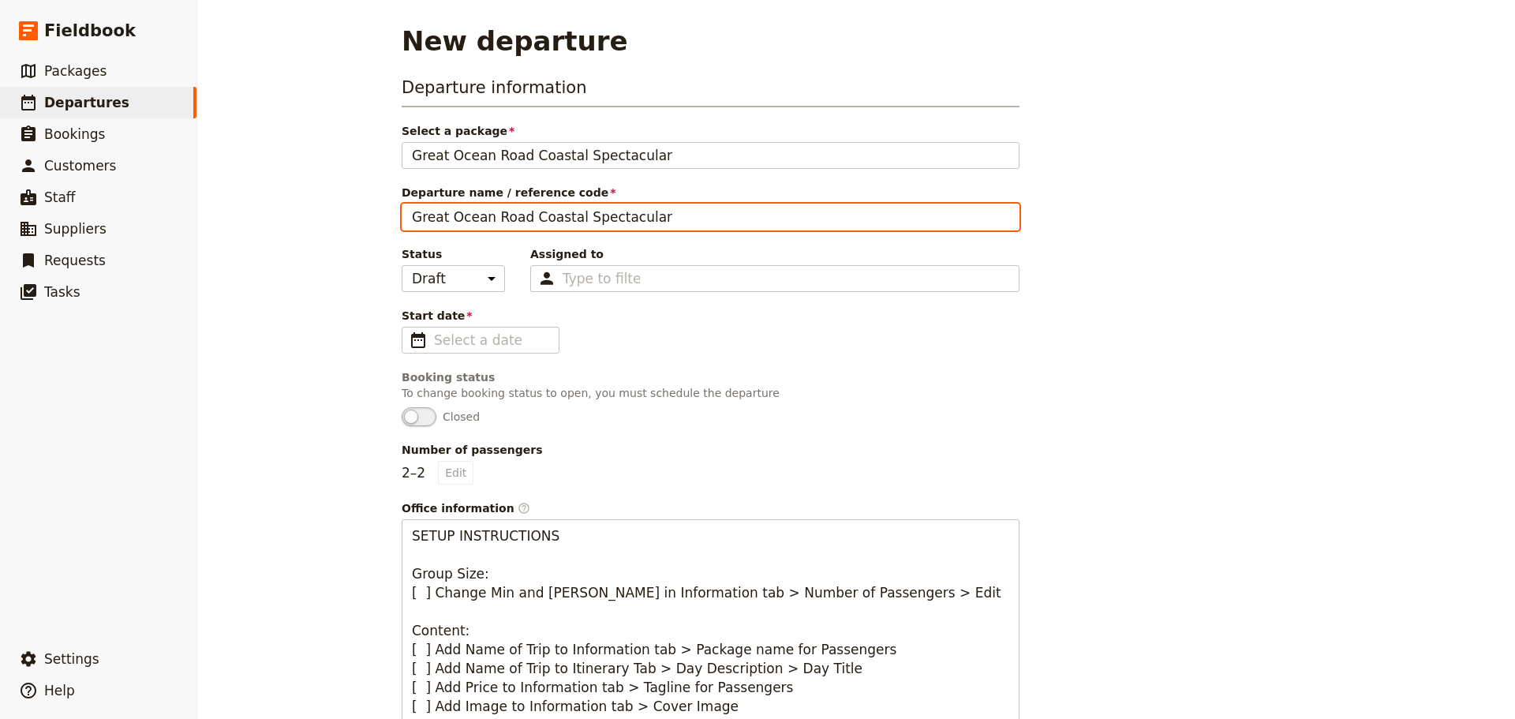
drag, startPoint x: 587, startPoint y: 219, endPoint x: 318, endPoint y: 219, distance: 269.1
click at [318, 219] on div "New departure Departure information Select a package Great Ocean Road Coastal S…" at bounding box center [856, 359] width 1318 height 719
type input "[PERSON_NAME] & [PERSON_NAME]"
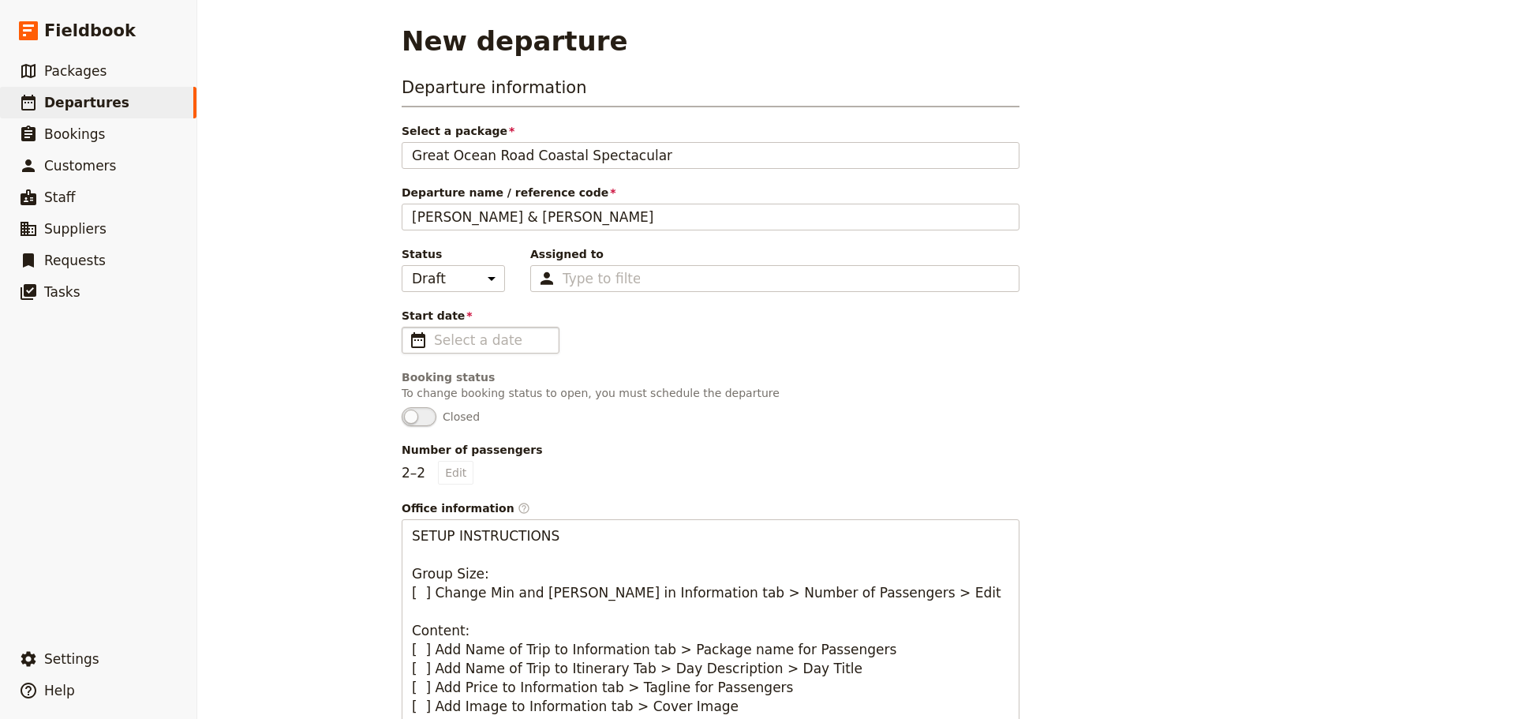
click at [418, 335] on span "​" at bounding box center [418, 340] width 19 height 19
click at [434, 335] on input "Start date ​" at bounding box center [491, 340] width 115 height 19
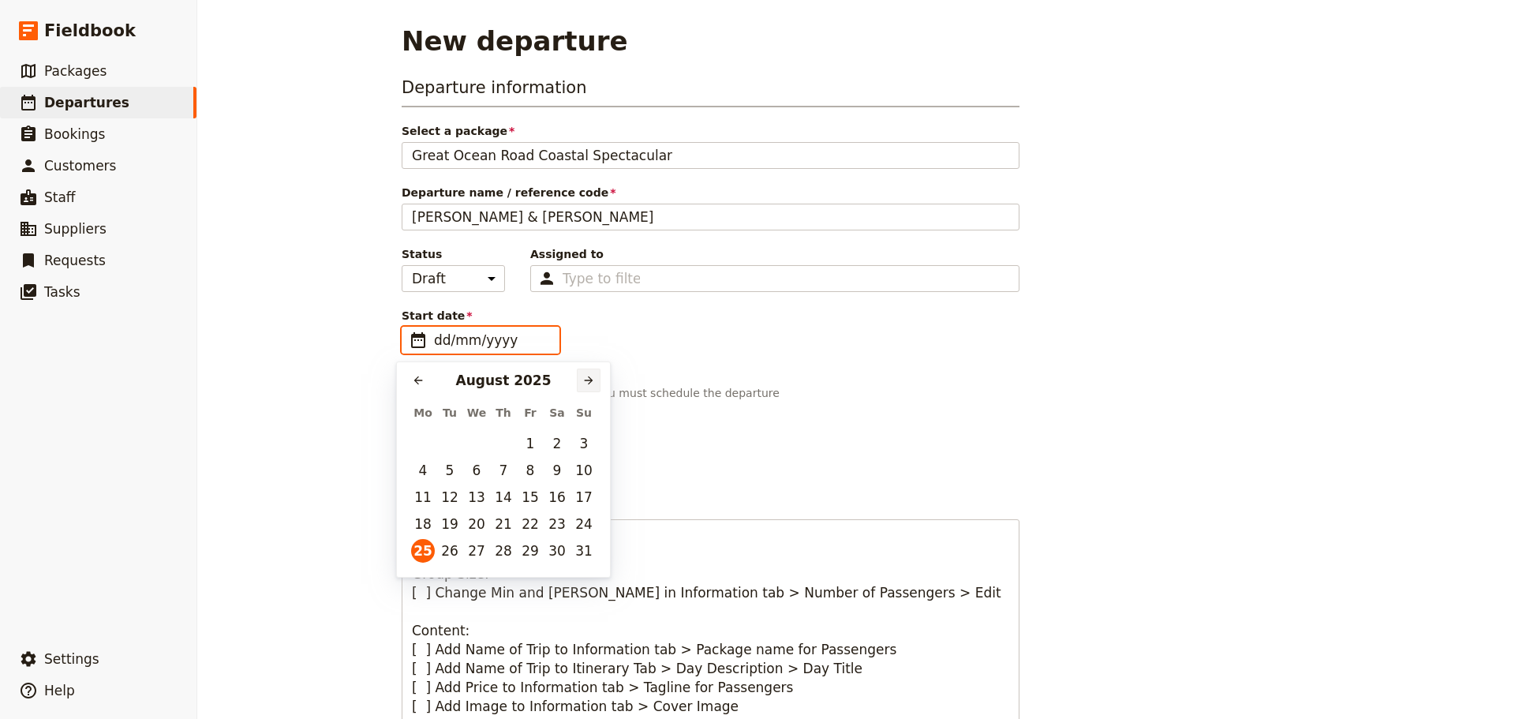
click at [586, 383] on icon "Next month" at bounding box center [588, 380] width 13 height 13
click at [531, 444] on button "5" at bounding box center [530, 444] width 24 height 24
type input "[DATE]"
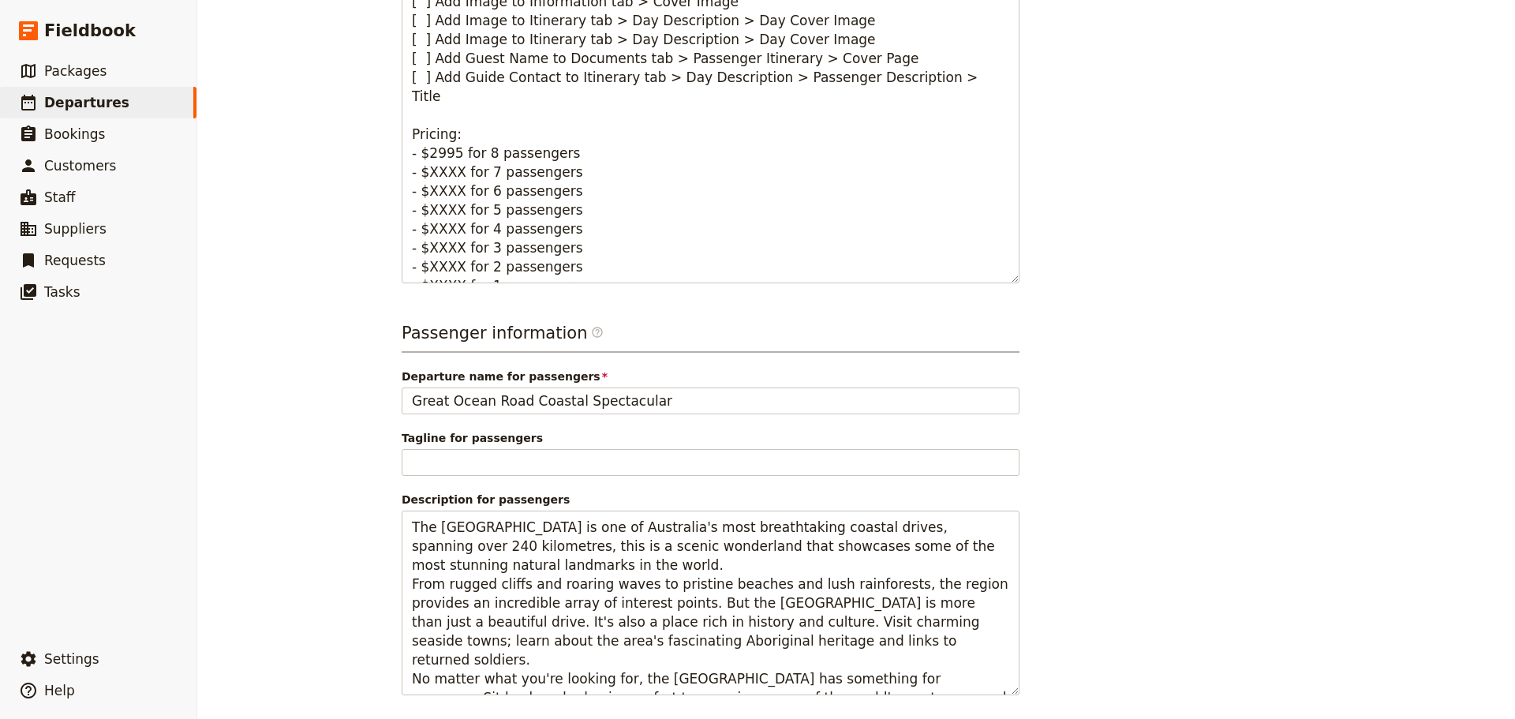
scroll to position [776, 0]
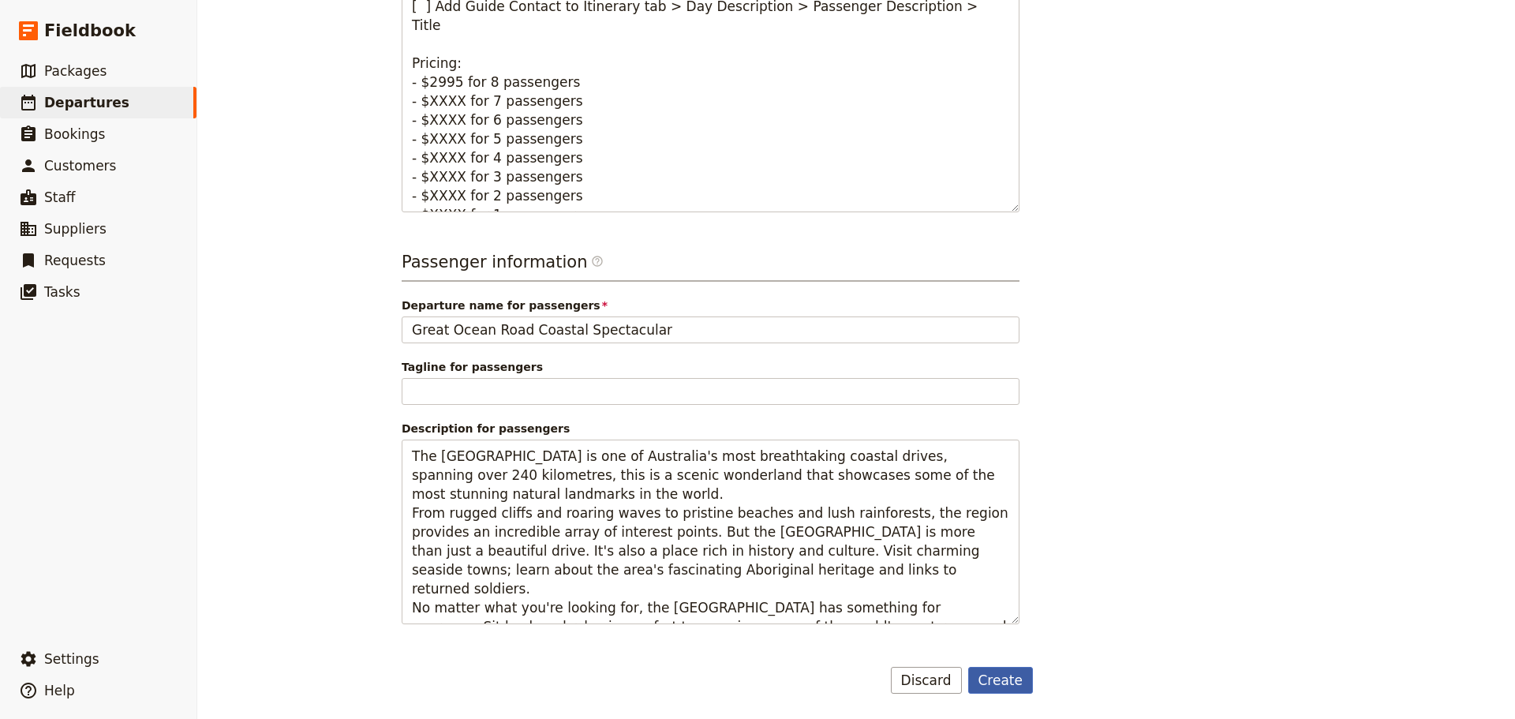
click at [978, 685] on button "Create" at bounding box center [1000, 680] width 65 height 27
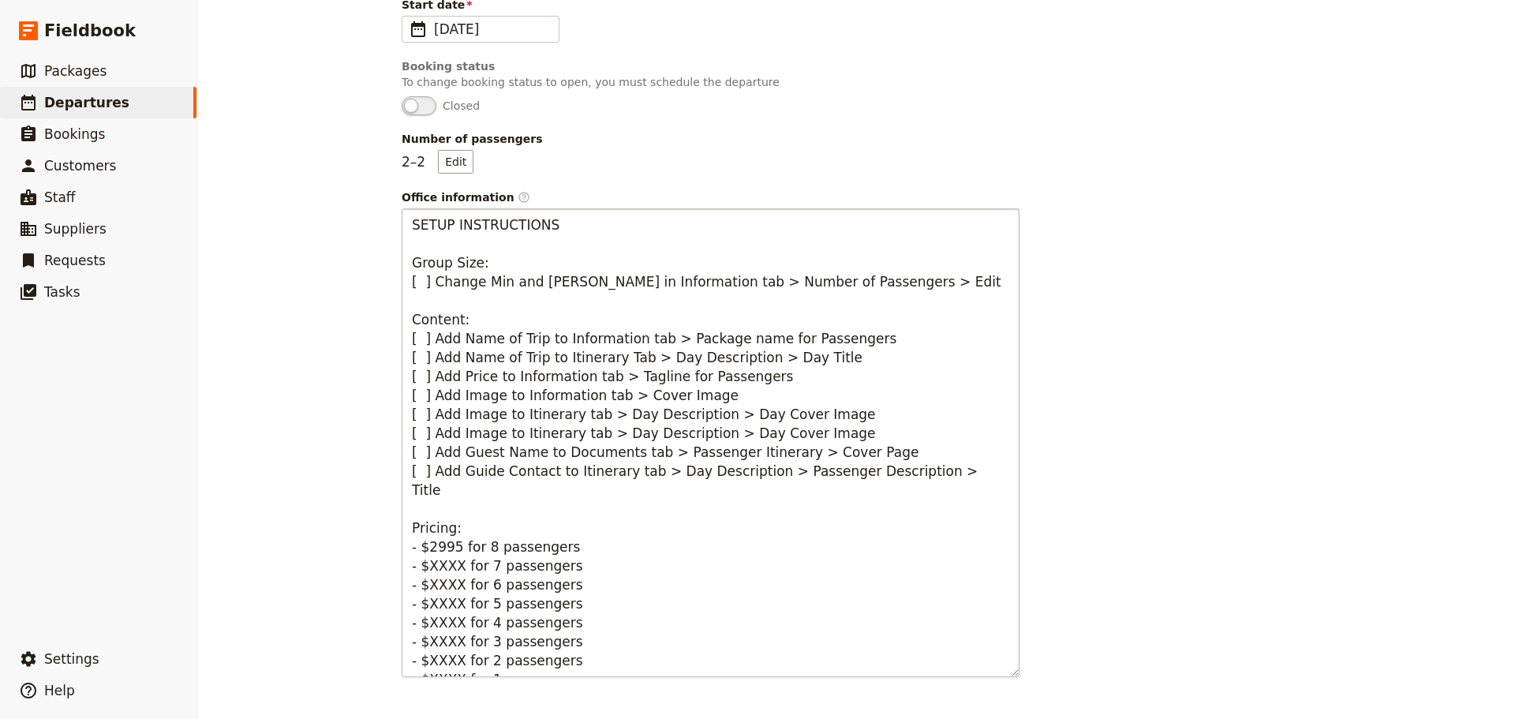
scroll to position [144, 0]
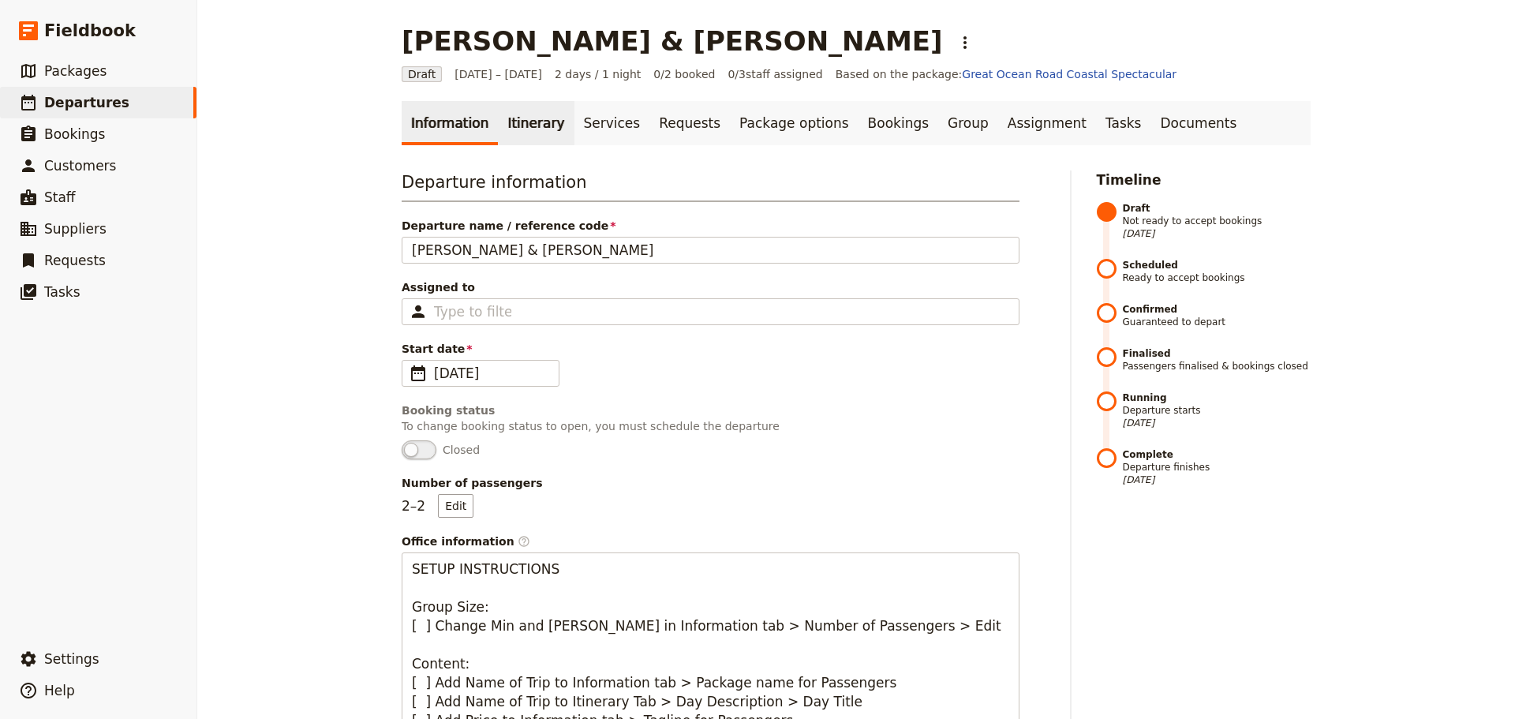
click at [498, 115] on link "Itinerary" at bounding box center [536, 123] width 76 height 44
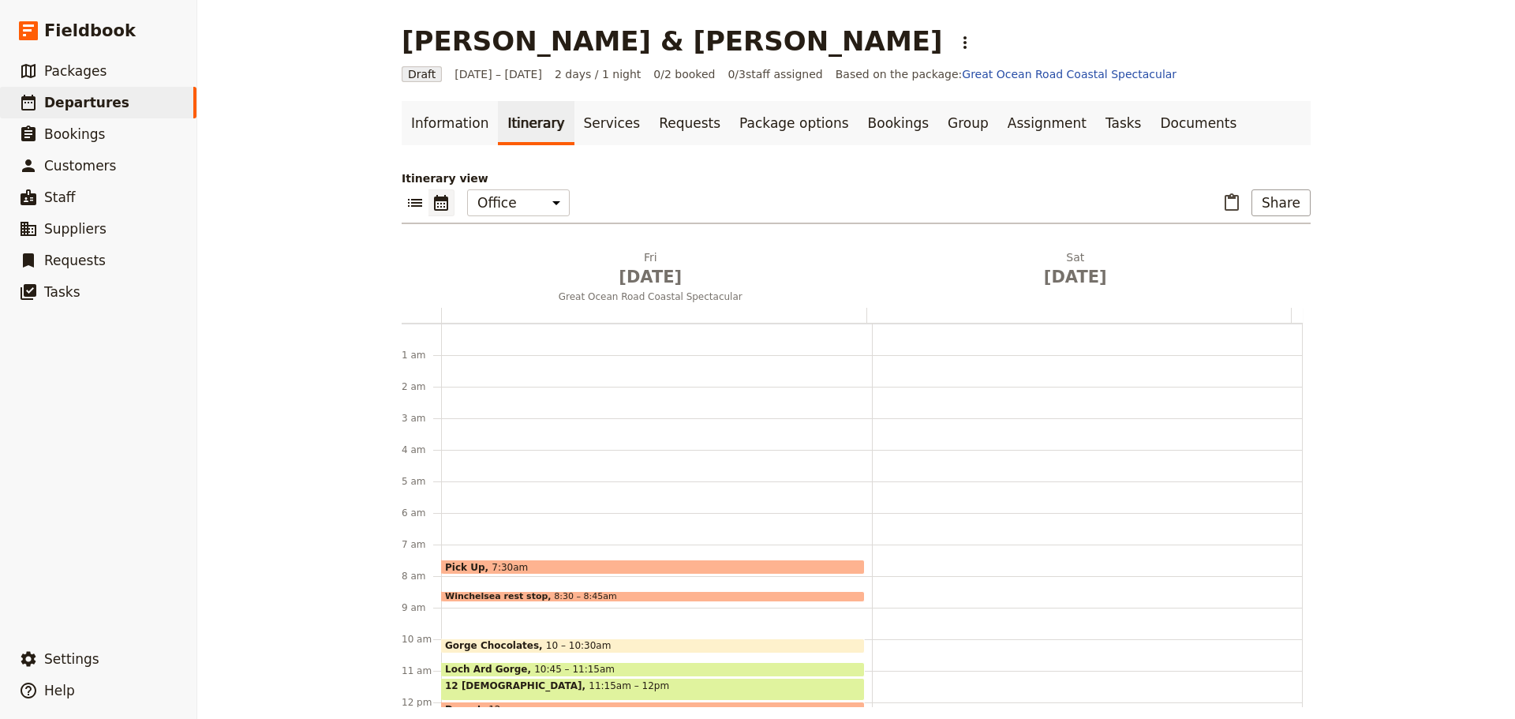
scroll to position [205, 0]
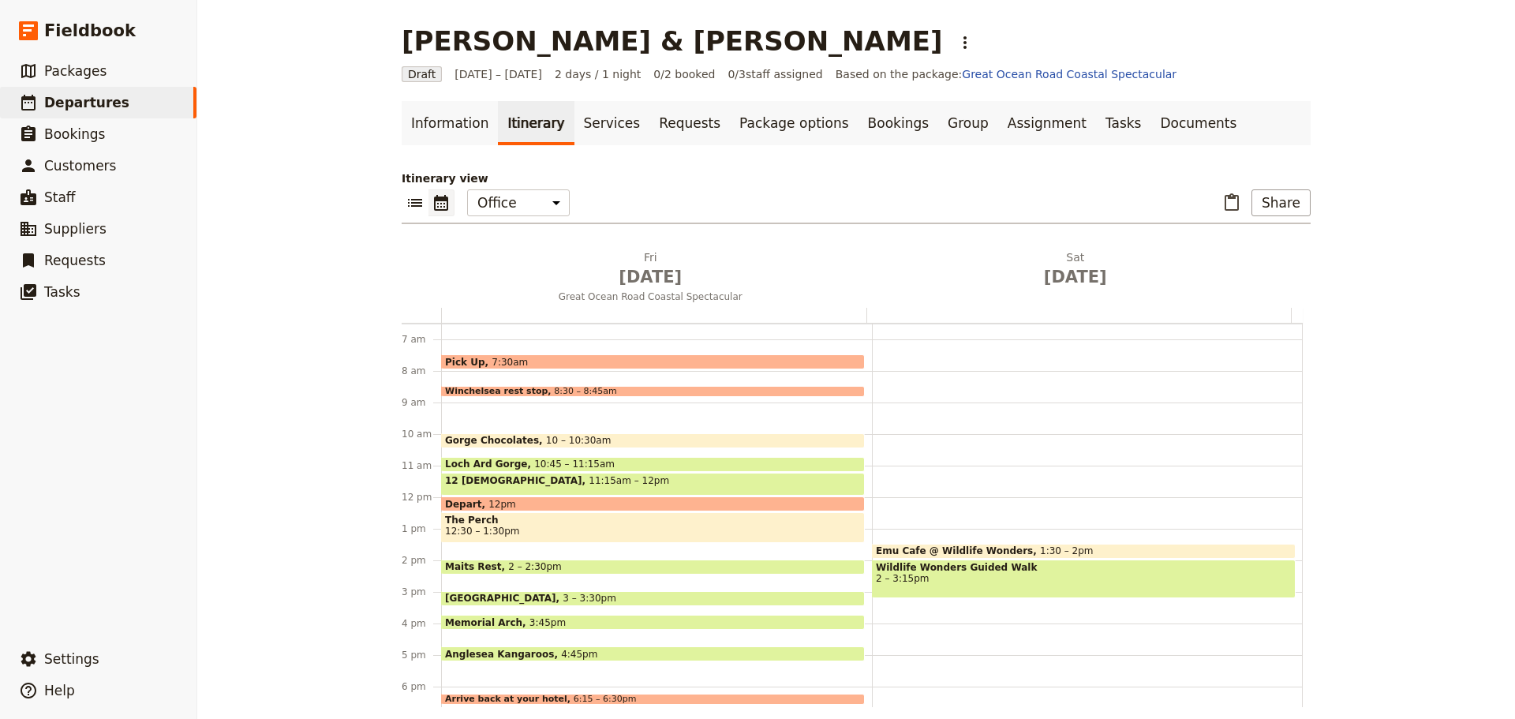
click at [583, 359] on div "Pick Up 7:30am" at bounding box center [653, 361] width 424 height 15
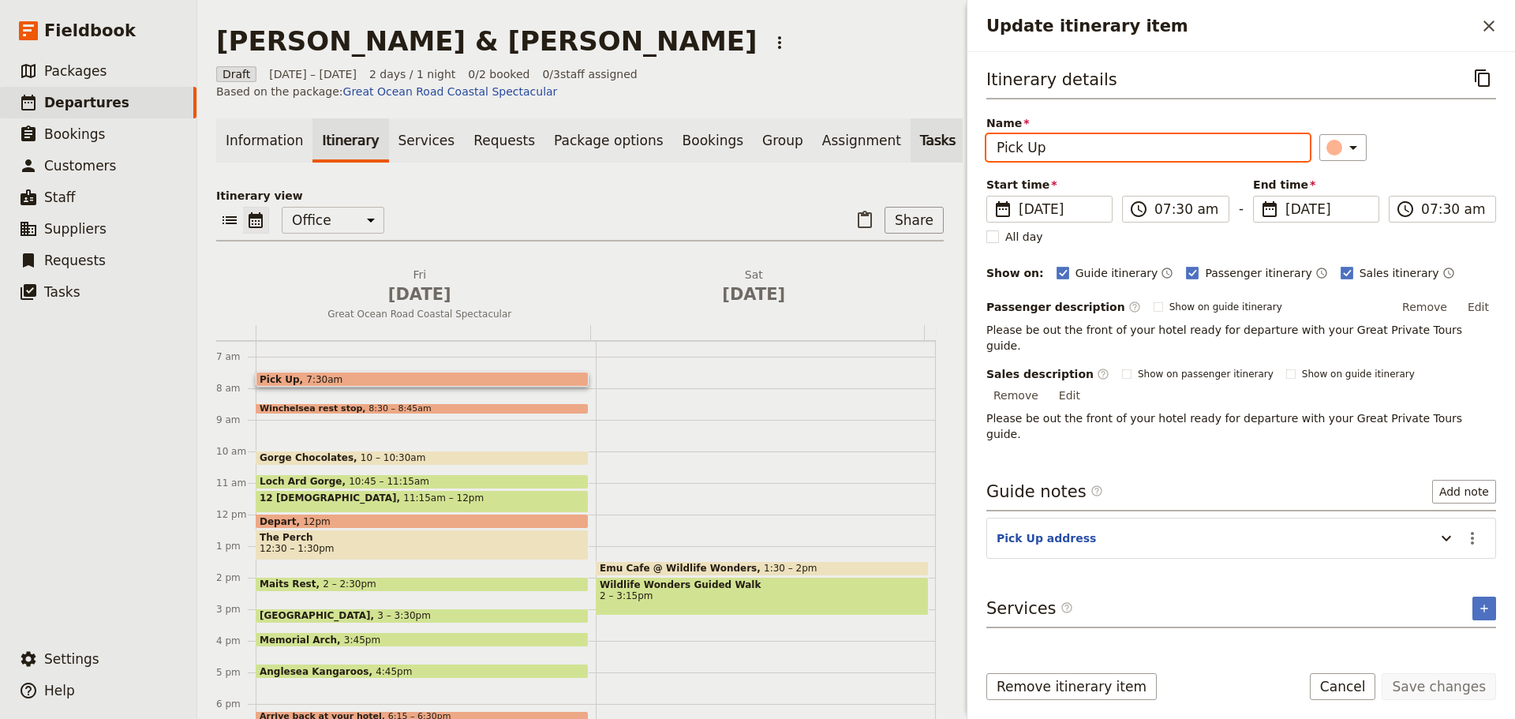
drag, startPoint x: 1074, startPoint y: 154, endPoint x: 870, endPoint y: 133, distance: 204.6
click at [870, 133] on div "[PERSON_NAME] & Vilain ​ Draft [DATE] – [DATE] 2 days / 1 night 0/2 booked 0 / …" at bounding box center [856, 359] width 1318 height 719
type input "Ritz Carlton [GEOGRAPHIC_DATA]"
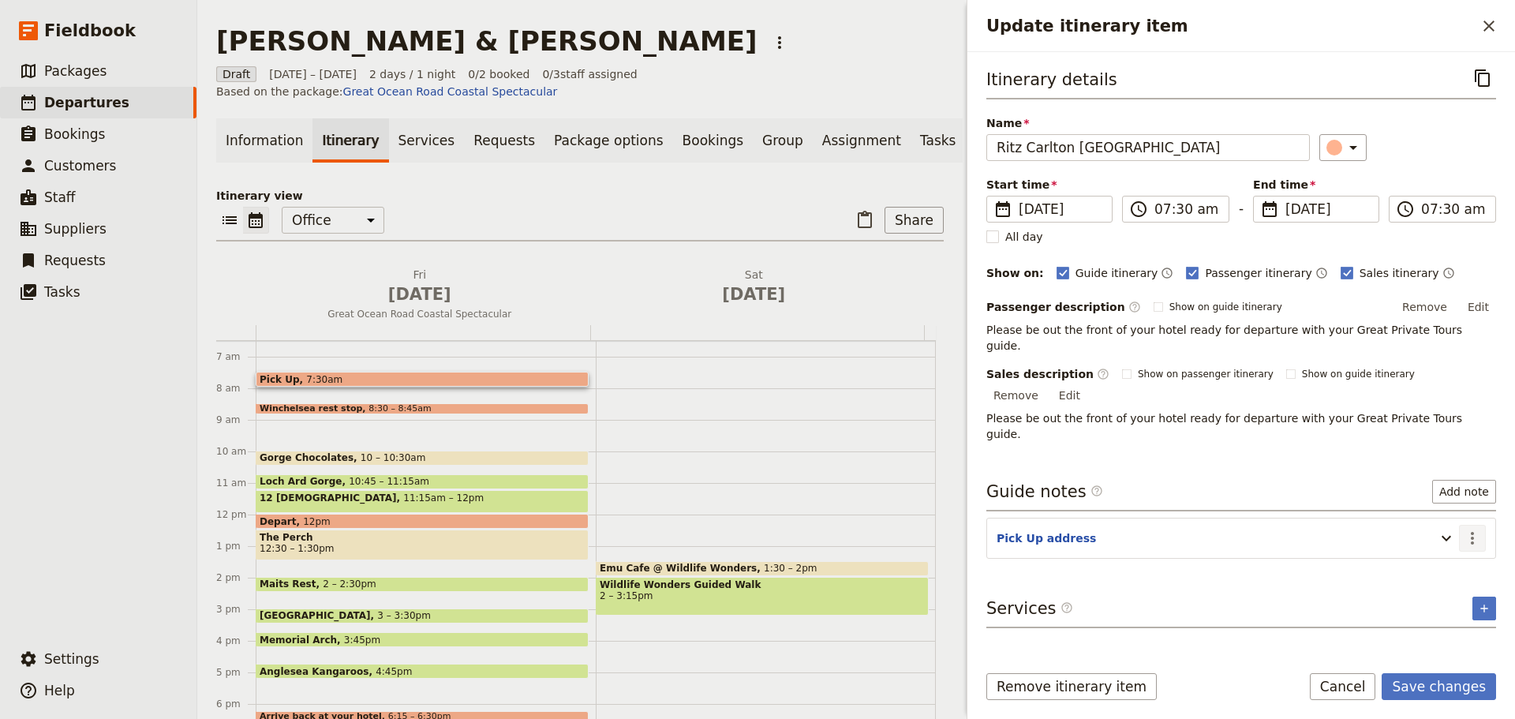
click at [1472, 532] on icon "Actions" at bounding box center [1472, 538] width 3 height 13
click at [1463, 522] on span "Edit note" at bounding box center [1438, 523] width 73 height 16
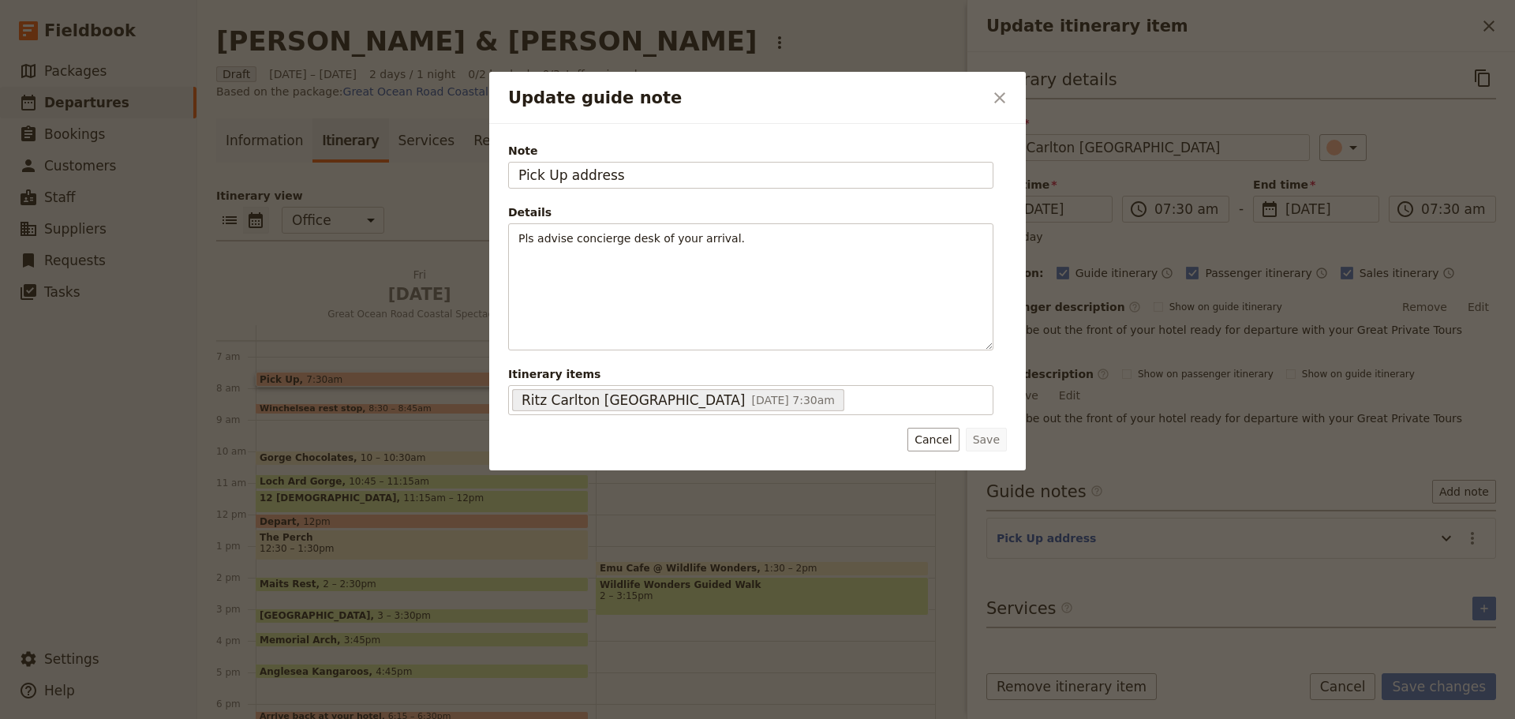
drag, startPoint x: 445, startPoint y: 148, endPoint x: 391, endPoint y: 144, distance: 54.6
click at [391, 718] on div "Update guide note ​ Note Pick Up address Details Pls advise concierge desk of y…" at bounding box center [757, 719] width 1515 height 0
type input "650 Lonsdale St."
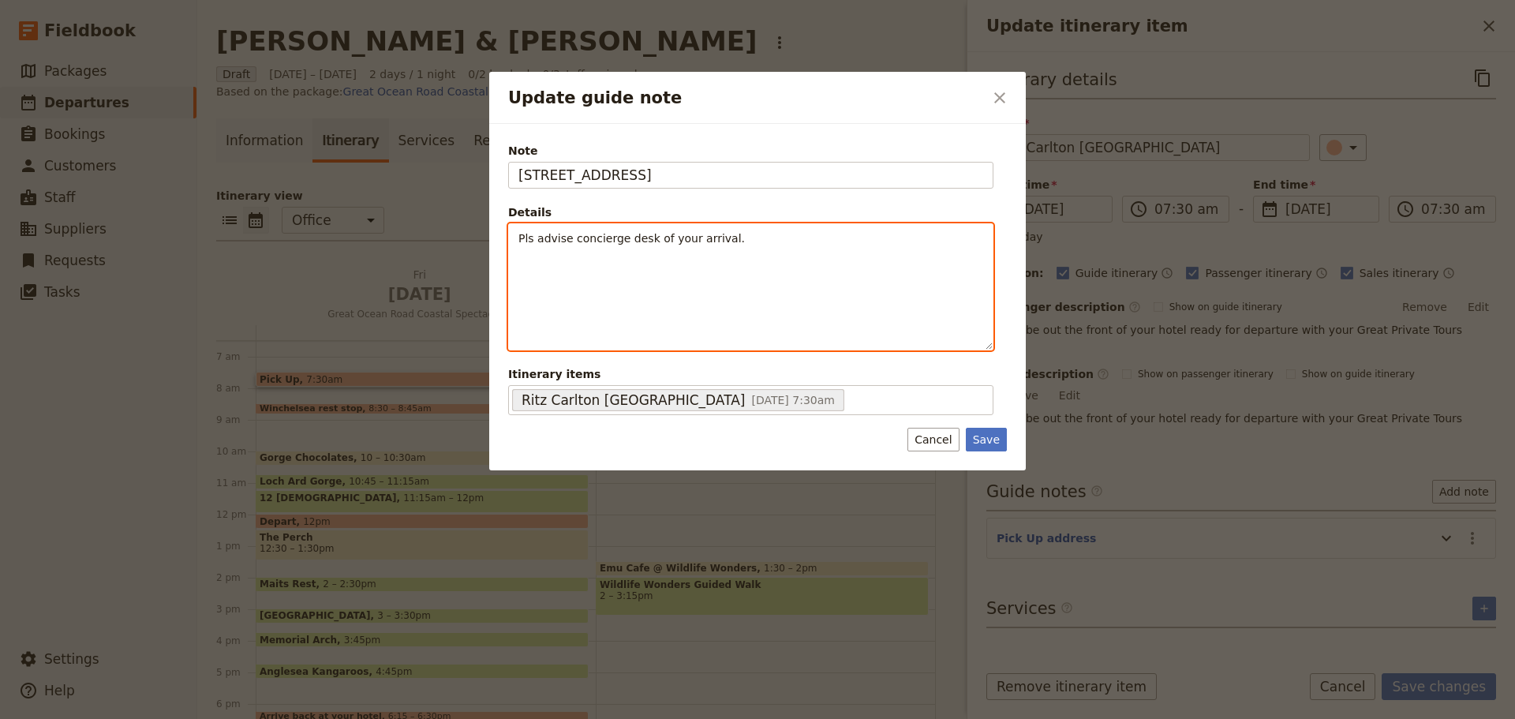
click at [775, 245] on p "Pls advise concierge desk of your arrival." at bounding box center [750, 238] width 465 height 16
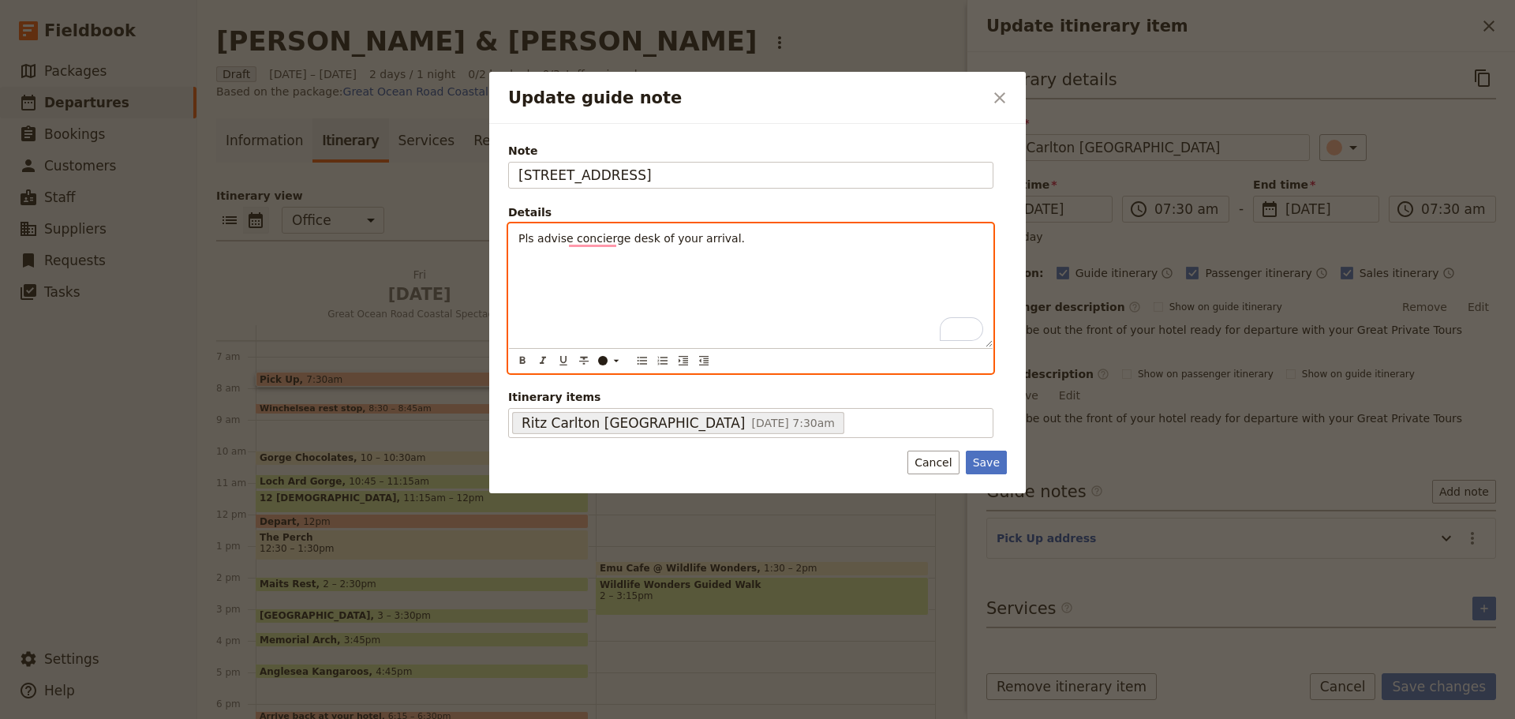
click at [535, 241] on span "Pls advise concierge desk of your arrival." at bounding box center [631, 238] width 226 height 13
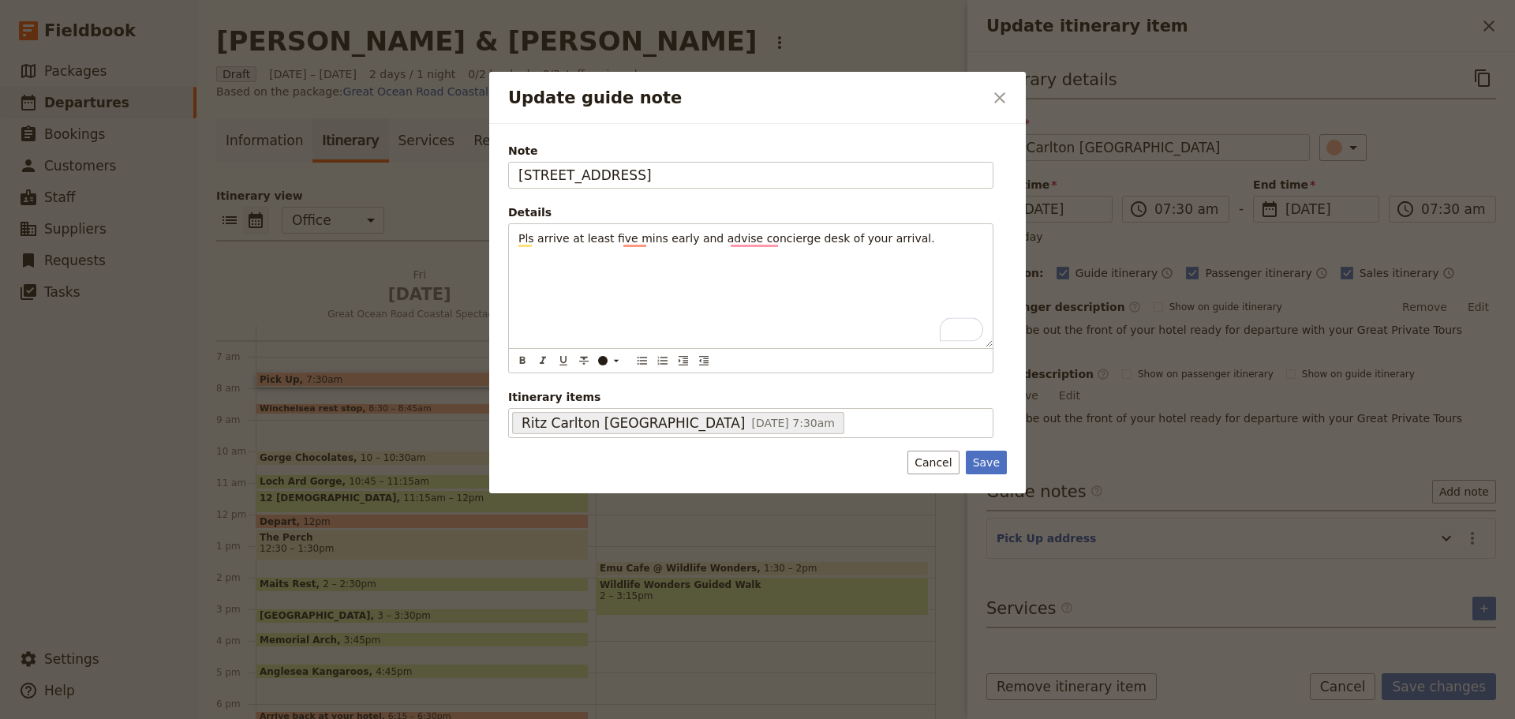
drag, startPoint x: 997, startPoint y: 458, endPoint x: 1251, endPoint y: 544, distance: 268.5
click at [998, 458] on button "Save" at bounding box center [986, 463] width 41 height 24
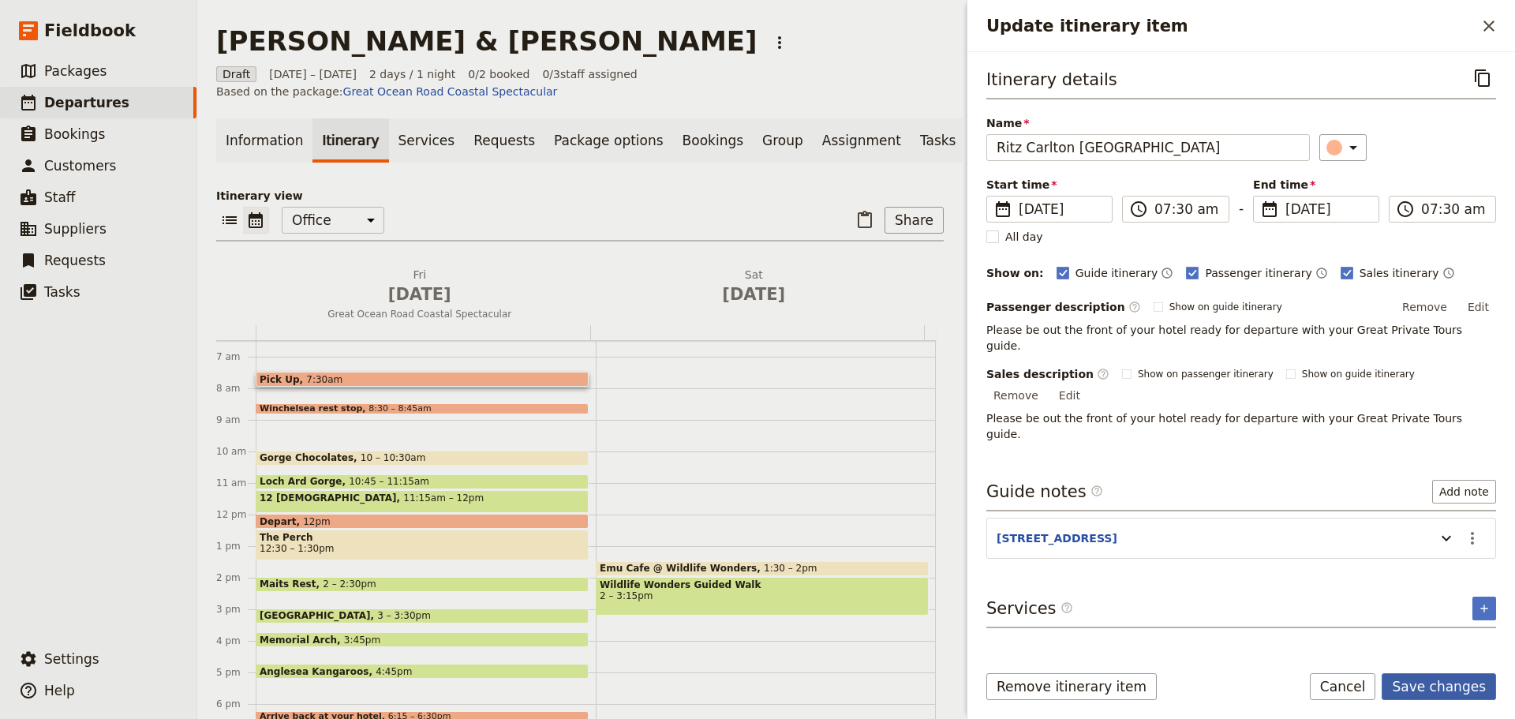
click at [1434, 687] on button "Save changes" at bounding box center [1439, 686] width 114 height 27
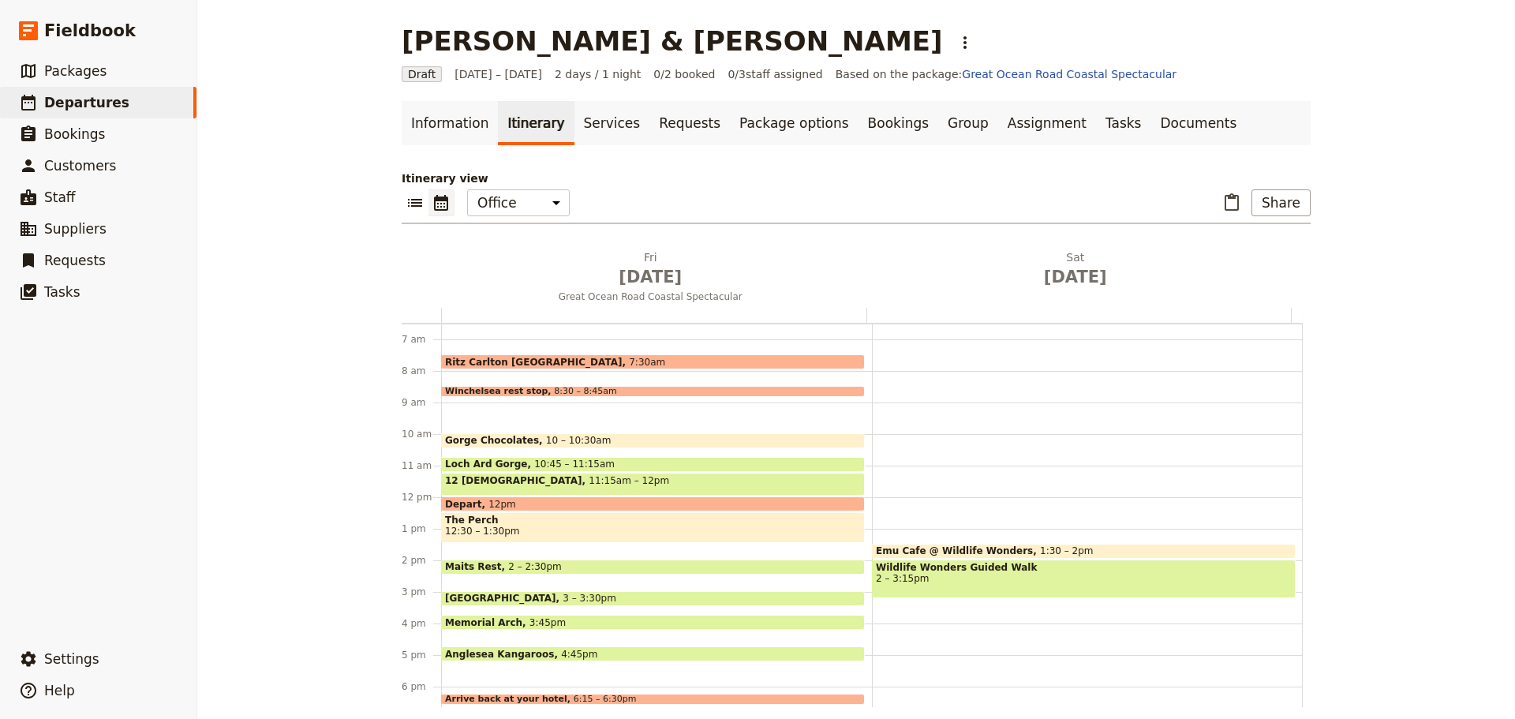
click at [604, 389] on div "Winchelsea rest stop 8:30 – 8:45am" at bounding box center [653, 391] width 424 height 11
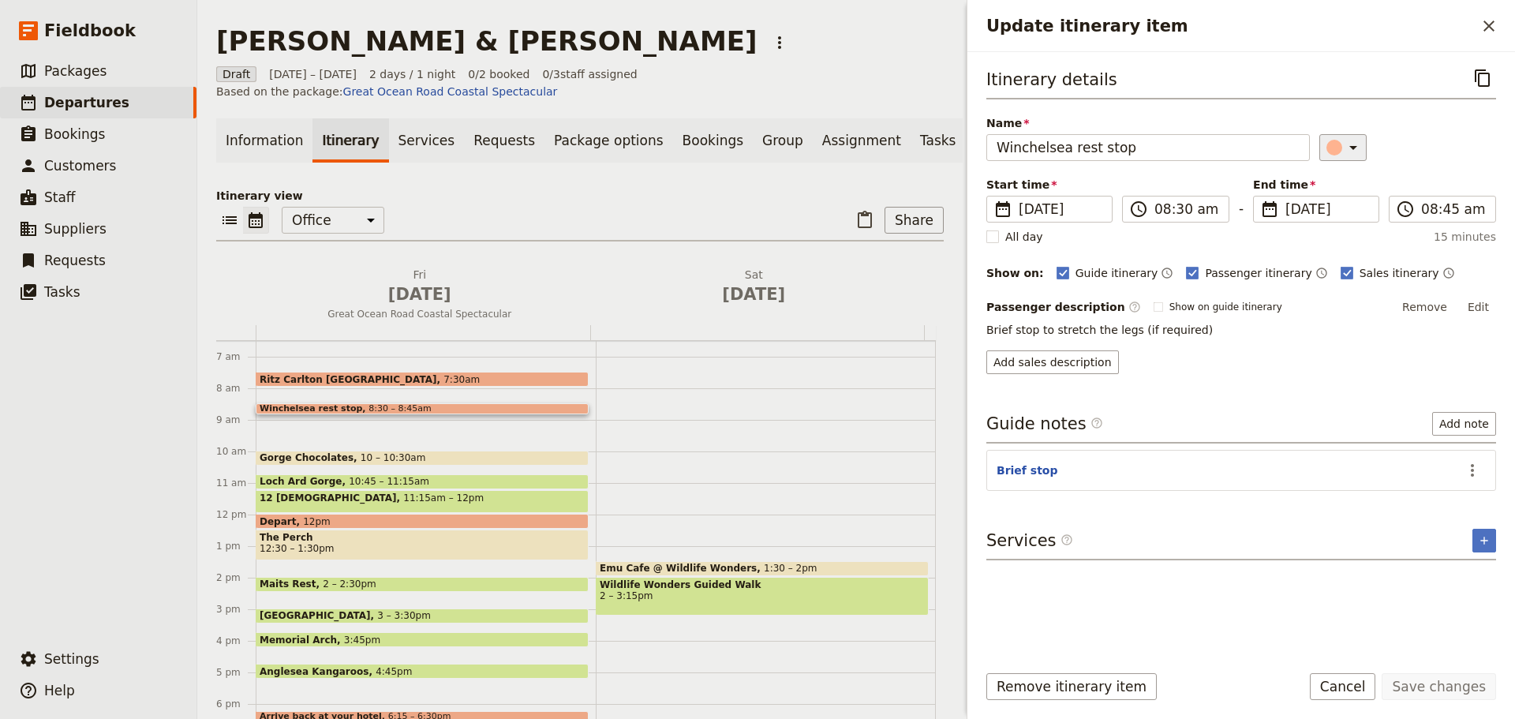
click at [1344, 140] on icon "Update itinerary item" at bounding box center [1353, 147] width 19 height 19
click at [1327, 195] on div "button" at bounding box center [1324, 200] width 16 height 16
click at [1452, 690] on button "Save changes" at bounding box center [1439, 686] width 114 height 27
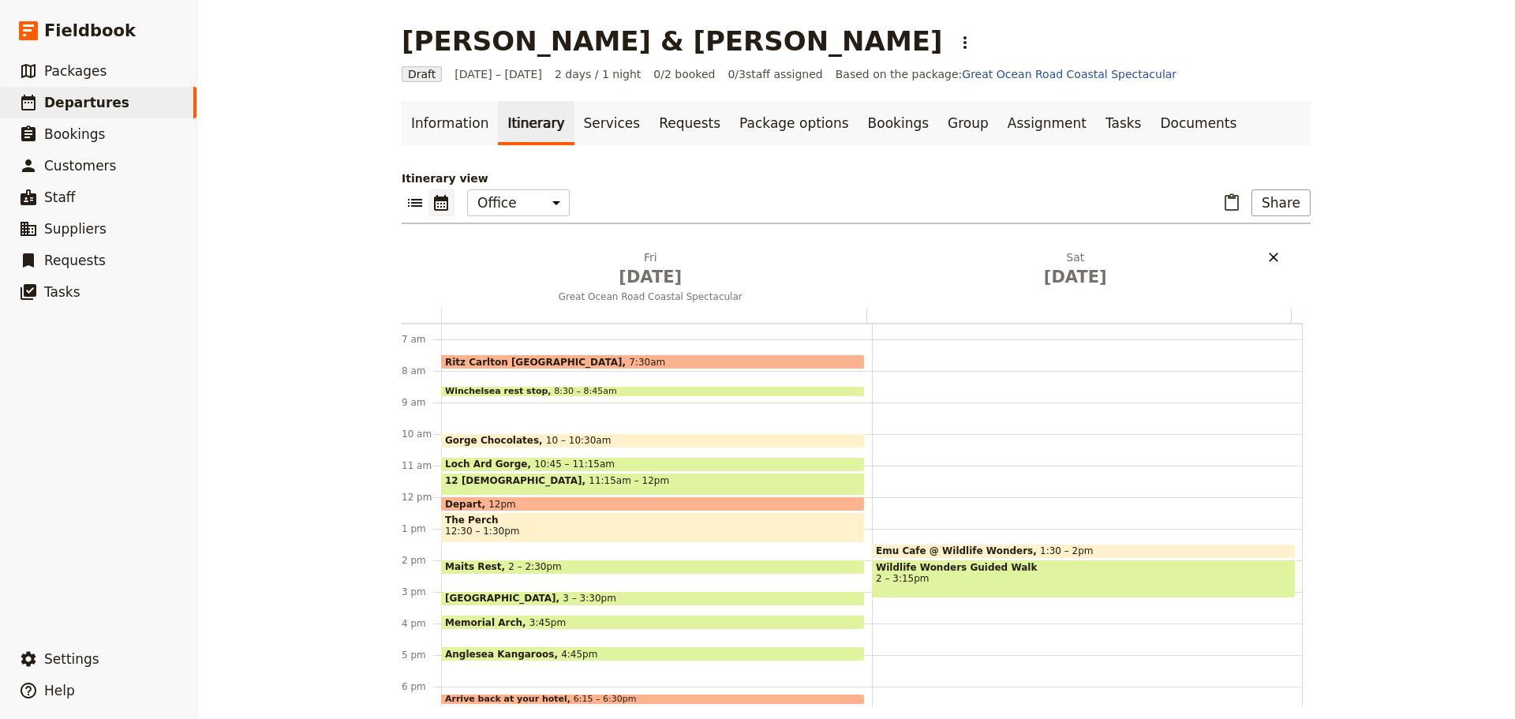
click at [1266, 251] on icon "Delete Sat Sep 6" at bounding box center [1274, 257] width 16 height 16
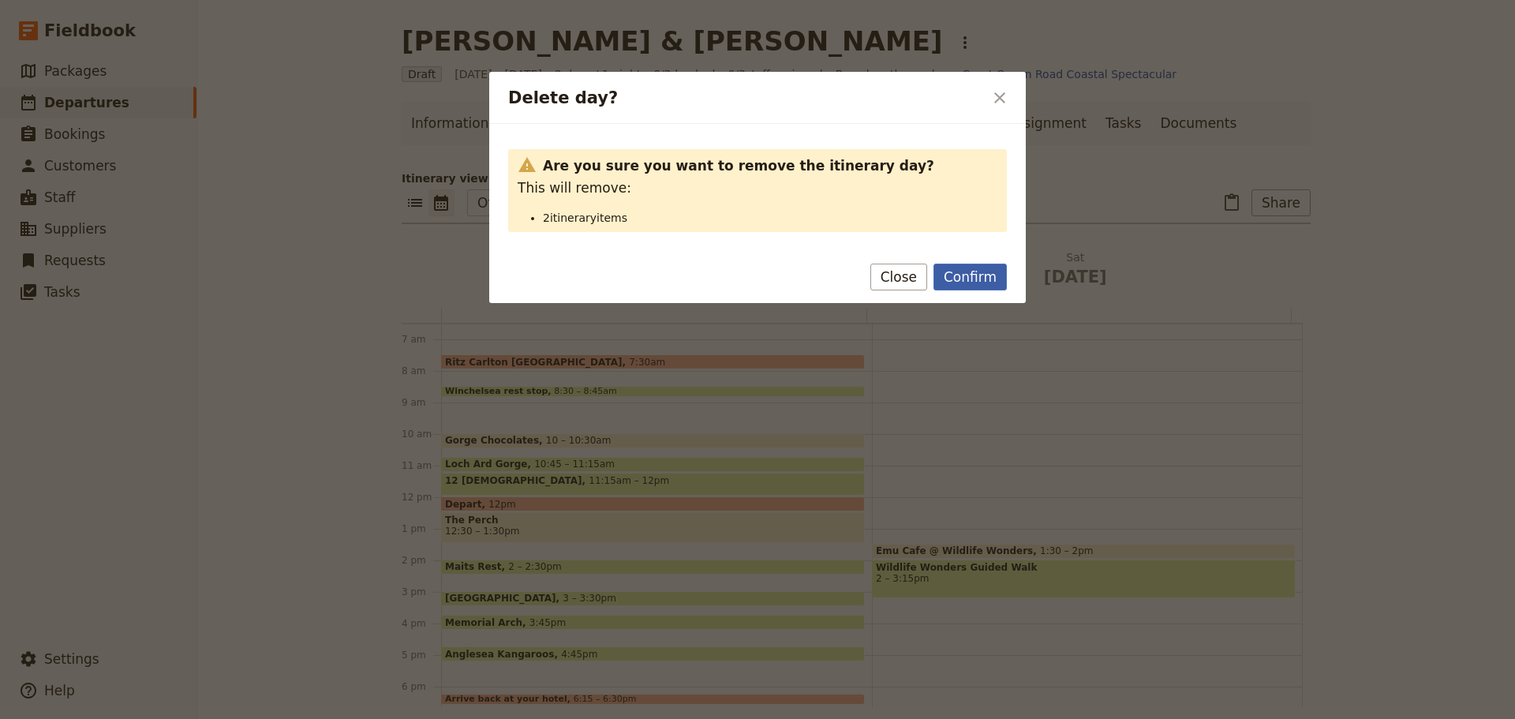
click at [974, 272] on button "Confirm" at bounding box center [969, 277] width 73 height 27
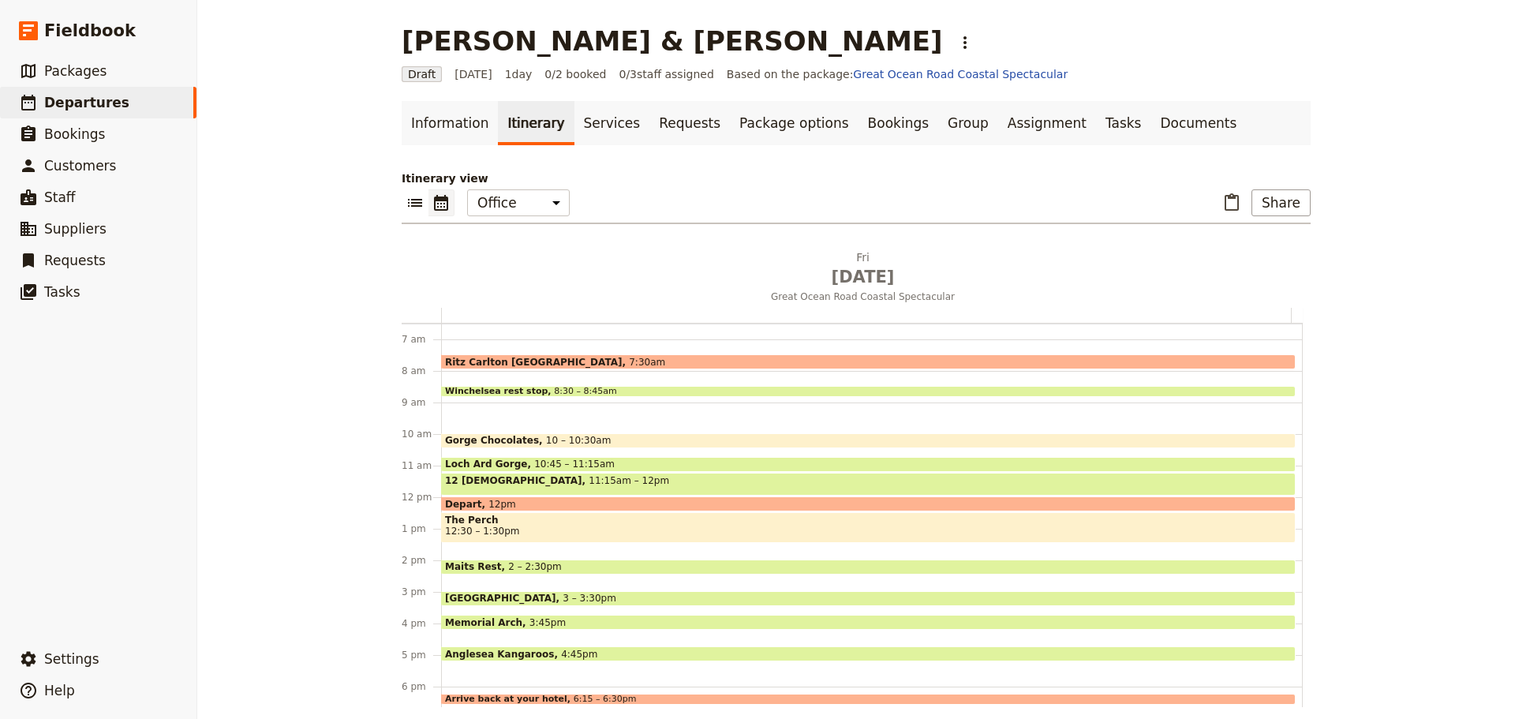
click at [526, 524] on span "The Perch" at bounding box center [868, 519] width 847 height 11
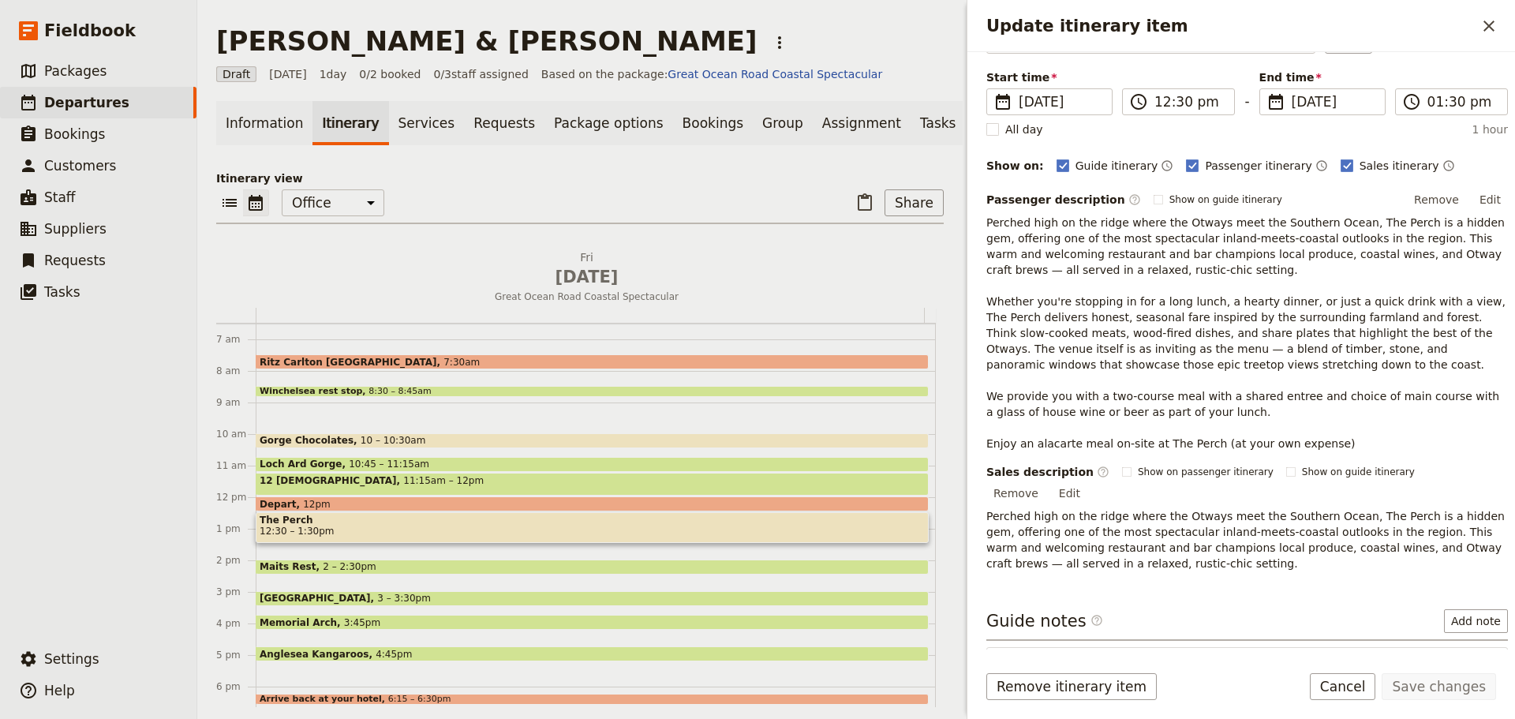
scroll to position [198, 0]
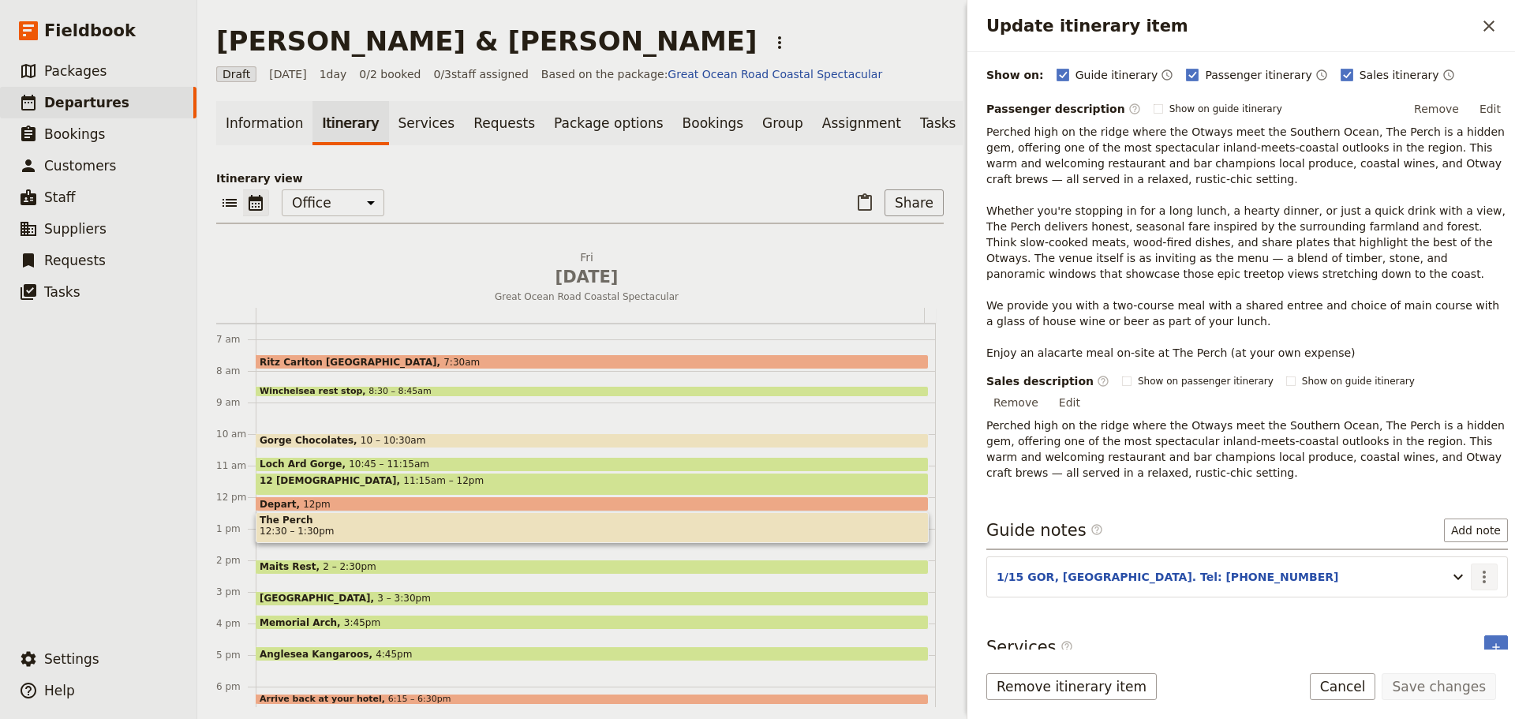
click at [1475, 567] on icon "Actions" at bounding box center [1484, 576] width 19 height 19
click at [1461, 590] on span "Edit note" at bounding box center [1438, 593] width 73 height 16
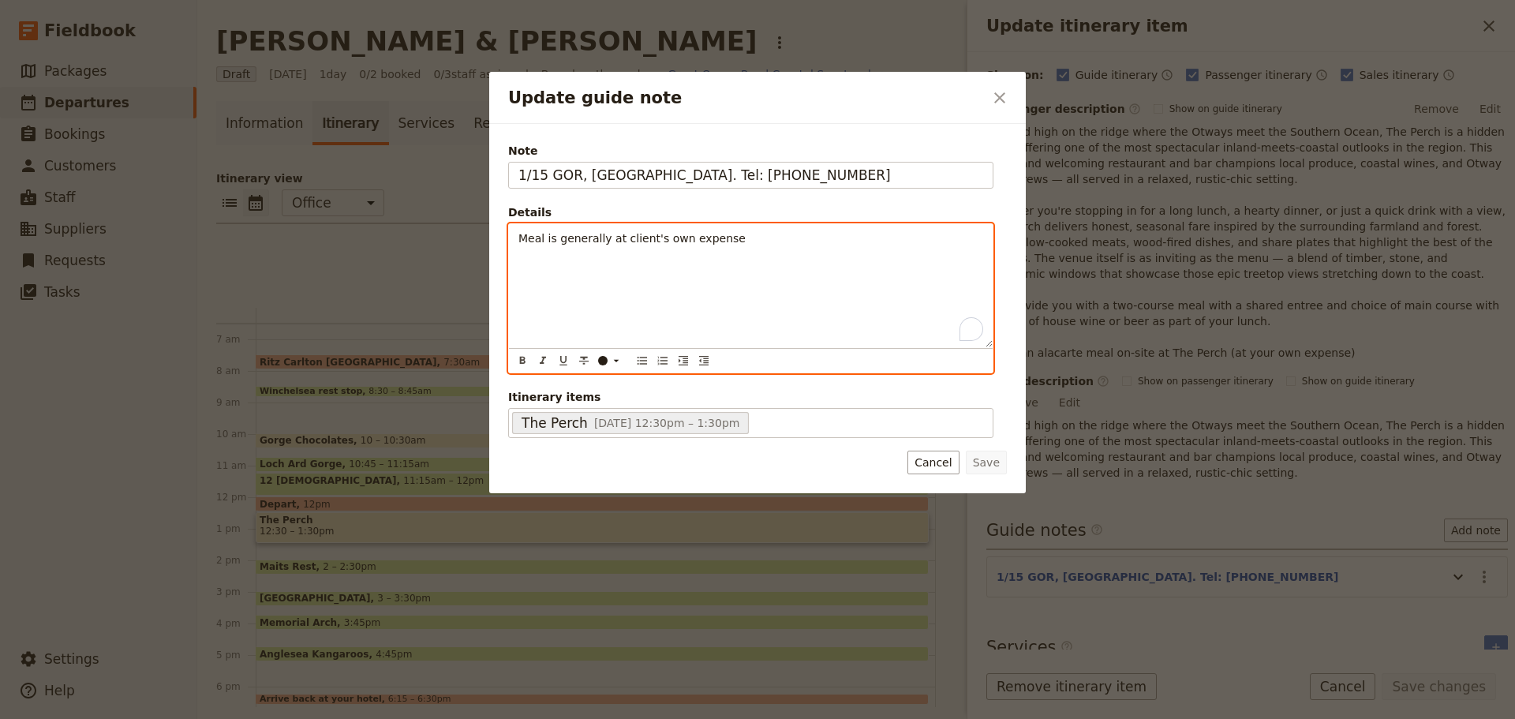
click at [518, 235] on span "Meal is generally at client's own expense" at bounding box center [631, 238] width 227 height 13
click at [638, 361] on icon "Bulleted list" at bounding box center [642, 361] width 9 height 8
click at [592, 255] on span "Meal is generally at client's own expense" at bounding box center [657, 254] width 227 height 13
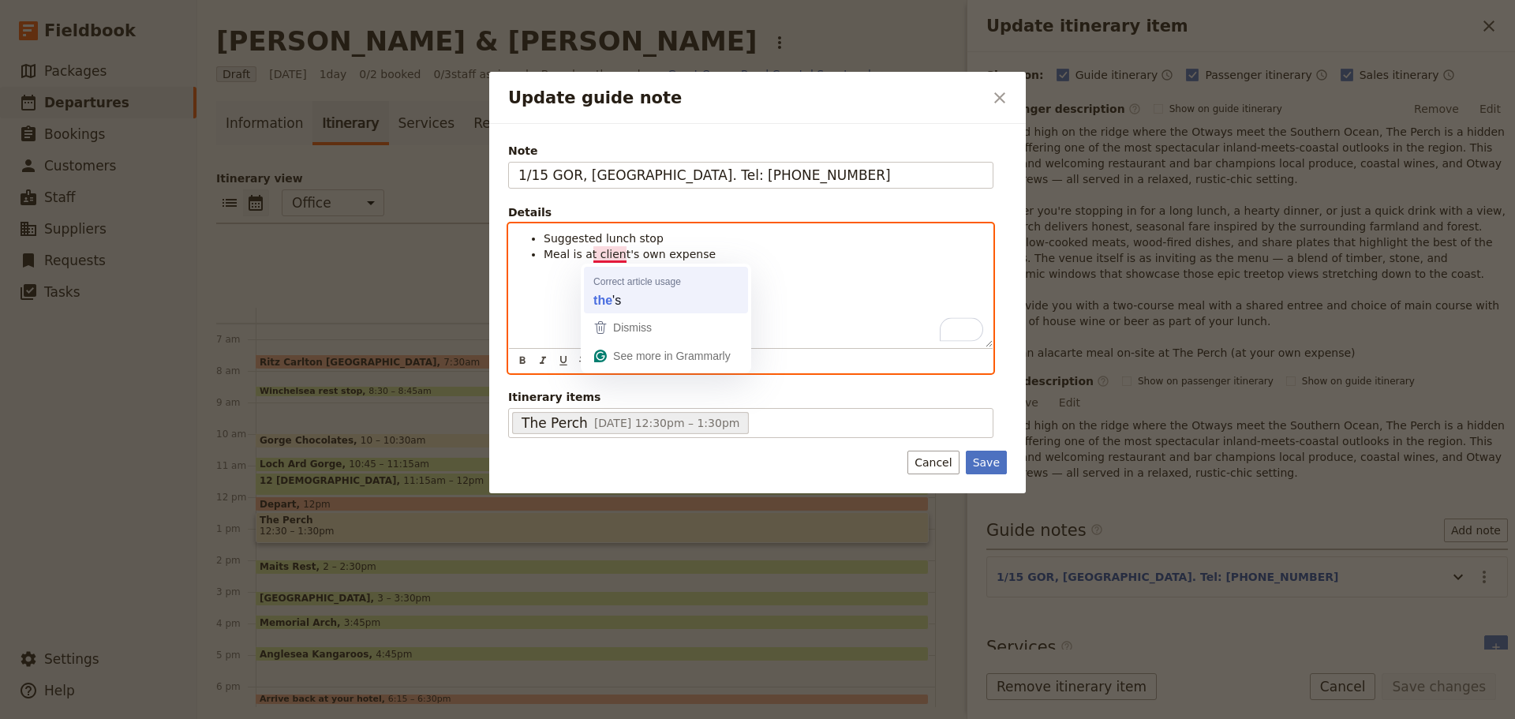
click at [604, 299] on div "Suggested lunch stop Meal is at client's own expense" at bounding box center [751, 285] width 484 height 123
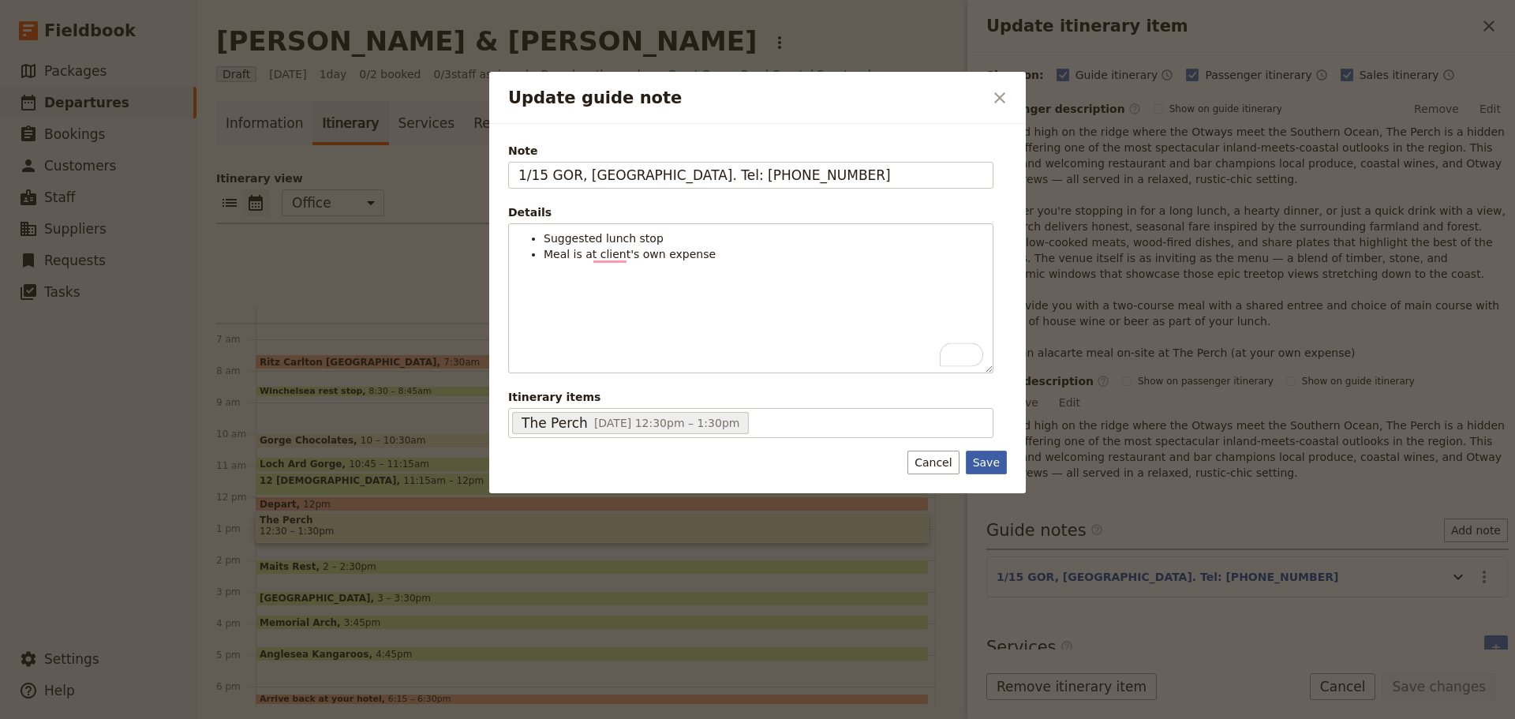
click at [986, 463] on button "Save" at bounding box center [986, 463] width 41 height 24
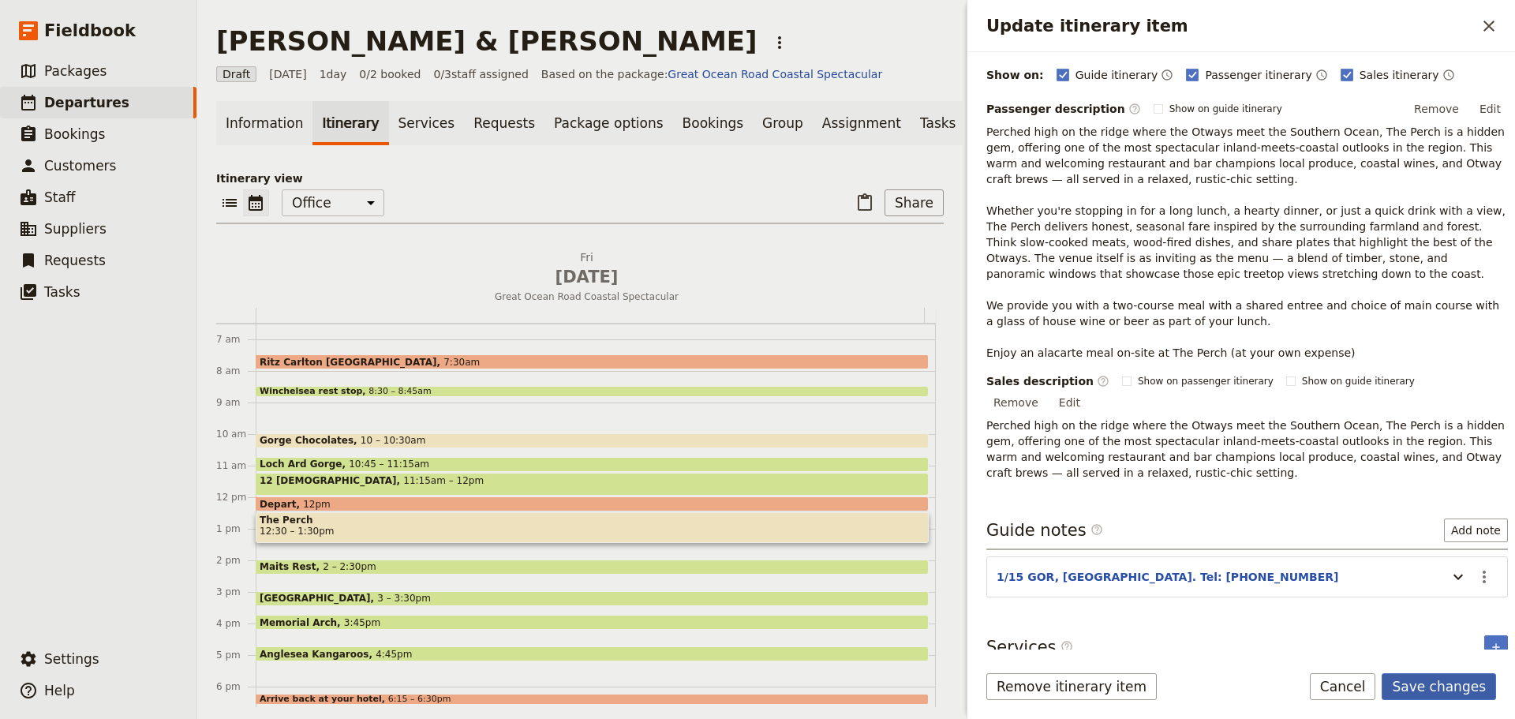
click at [1441, 685] on button "Save changes" at bounding box center [1439, 686] width 114 height 27
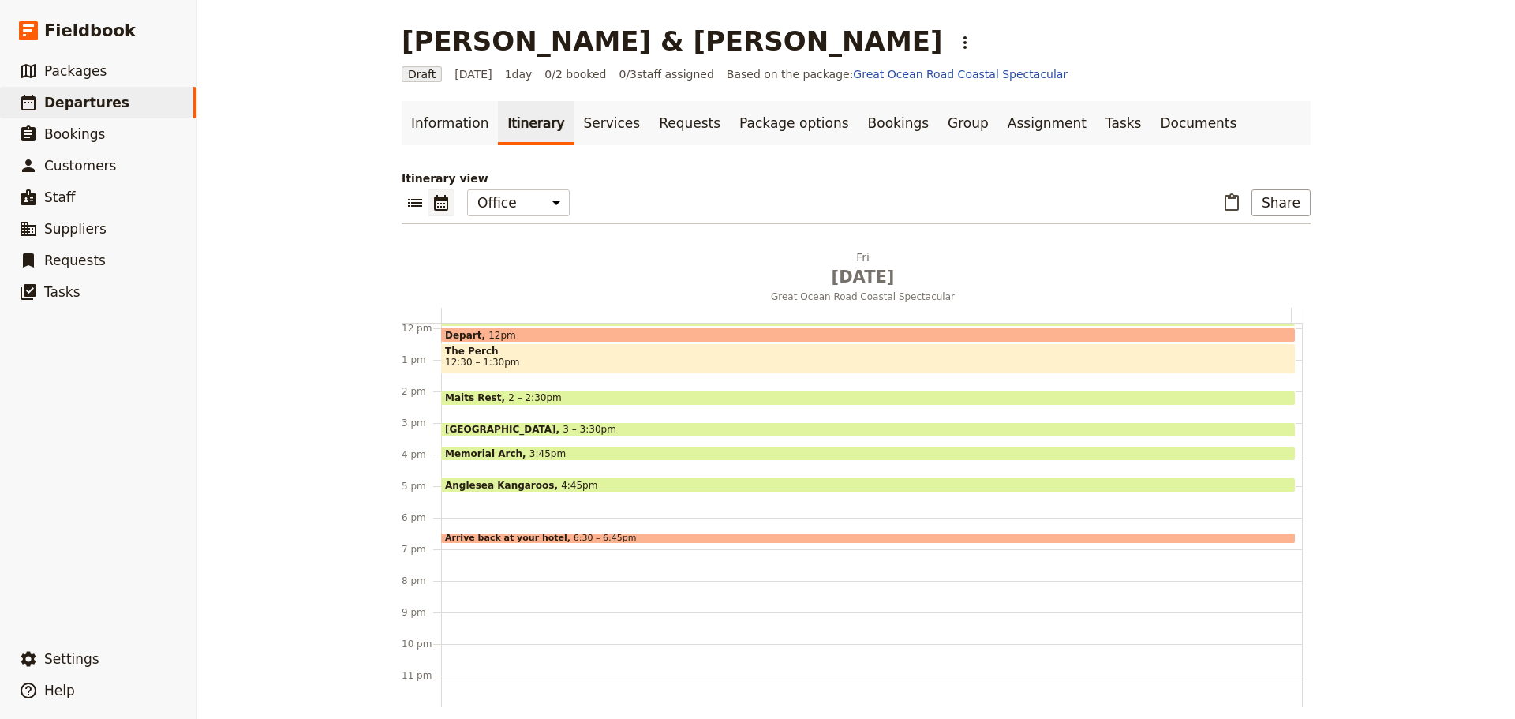
scroll to position [0, 0]
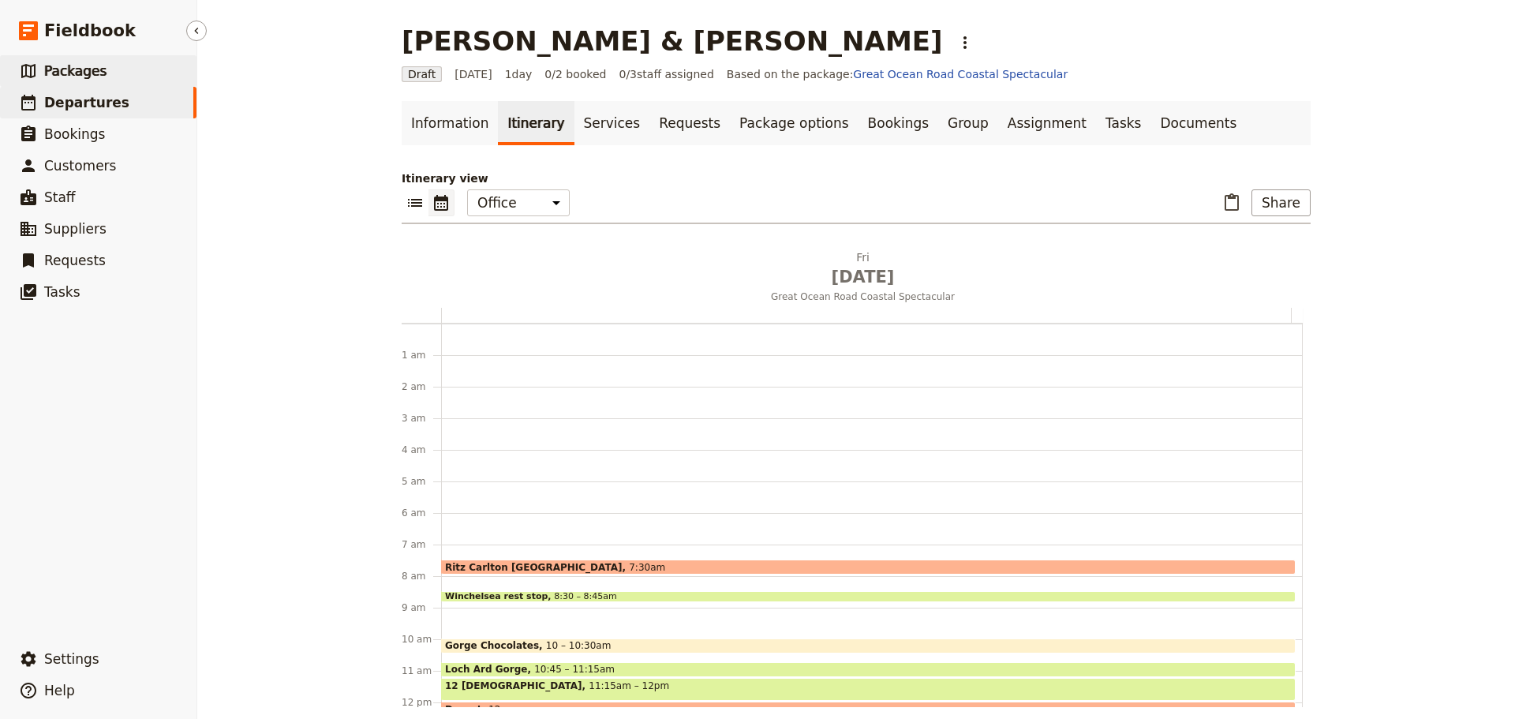
click at [87, 70] on span "Packages" at bounding box center [75, 71] width 62 height 16
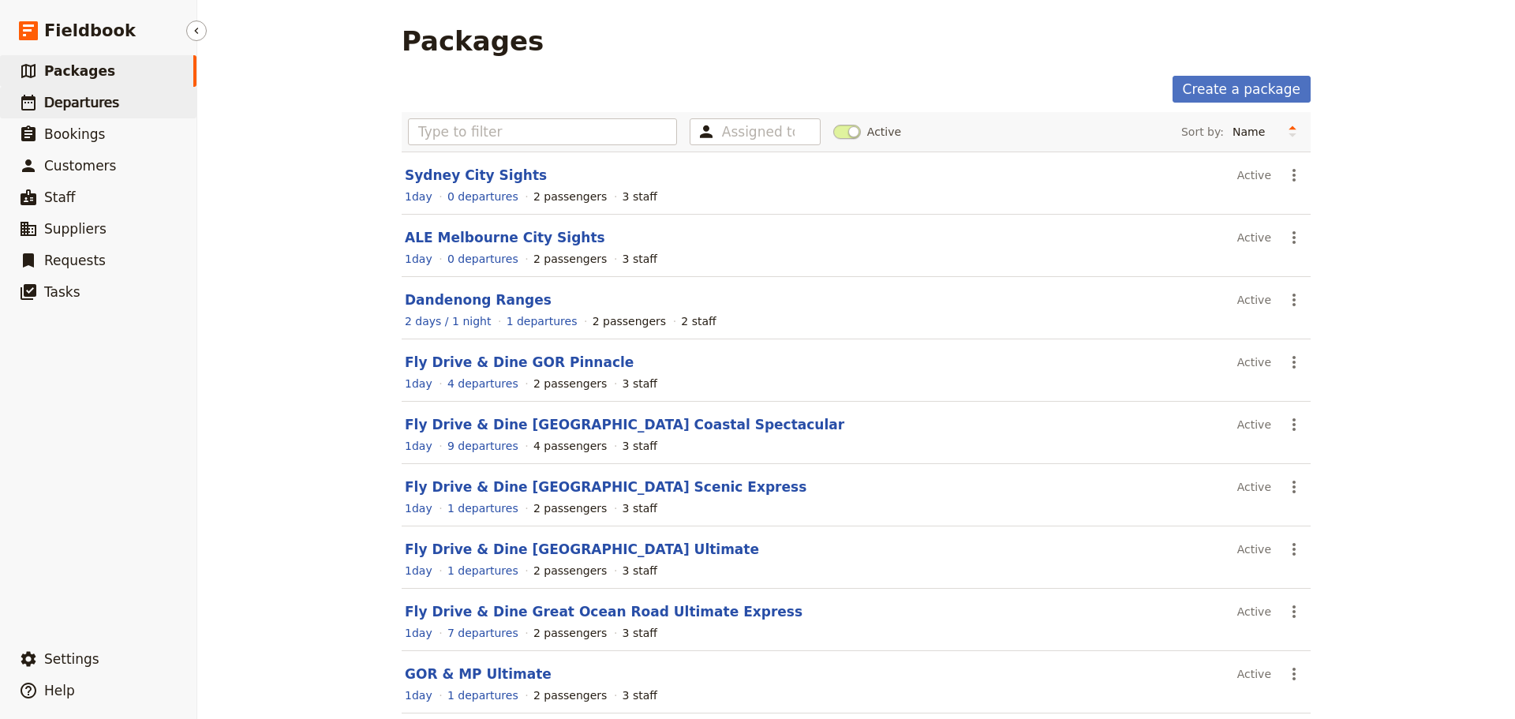
click at [155, 108] on link "​ Departures" at bounding box center [98, 103] width 196 height 32
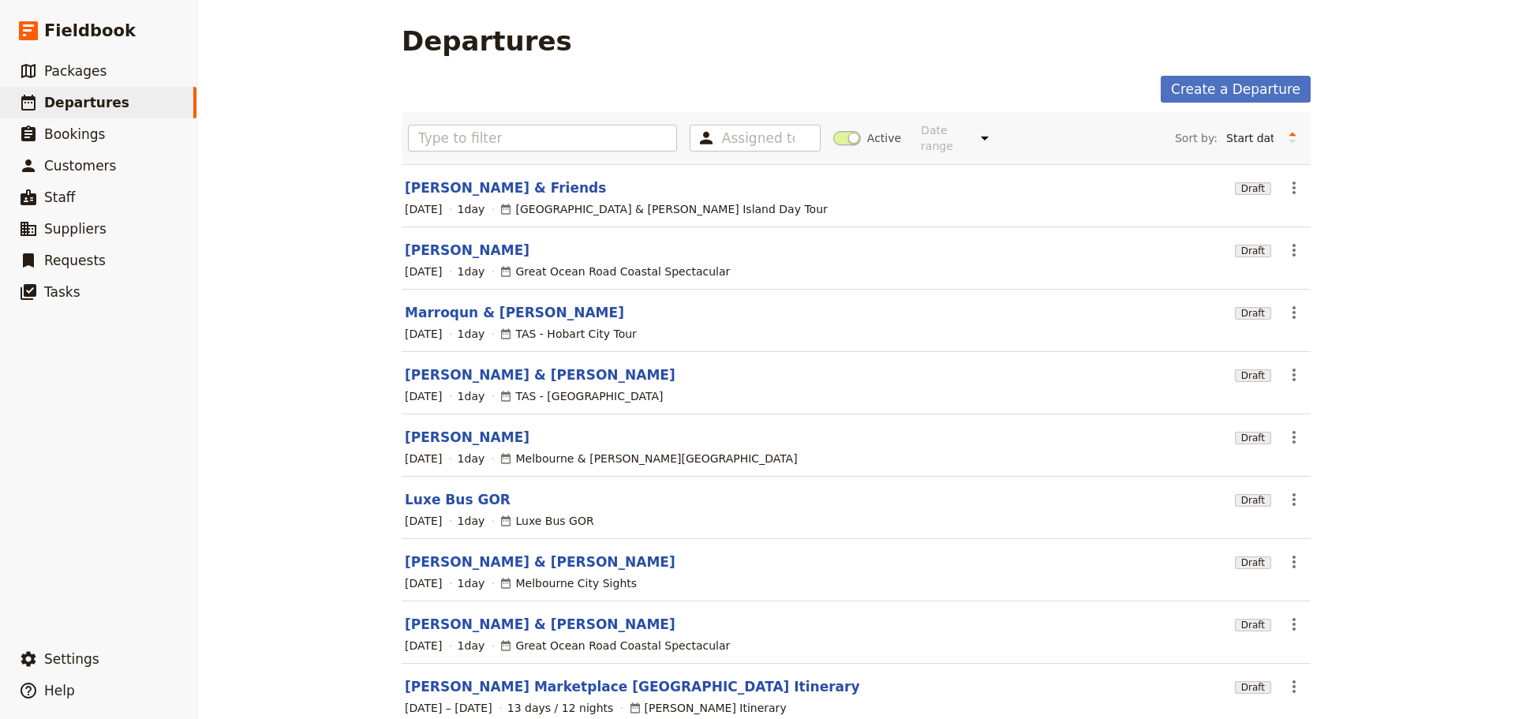
scroll to position [134, 0]
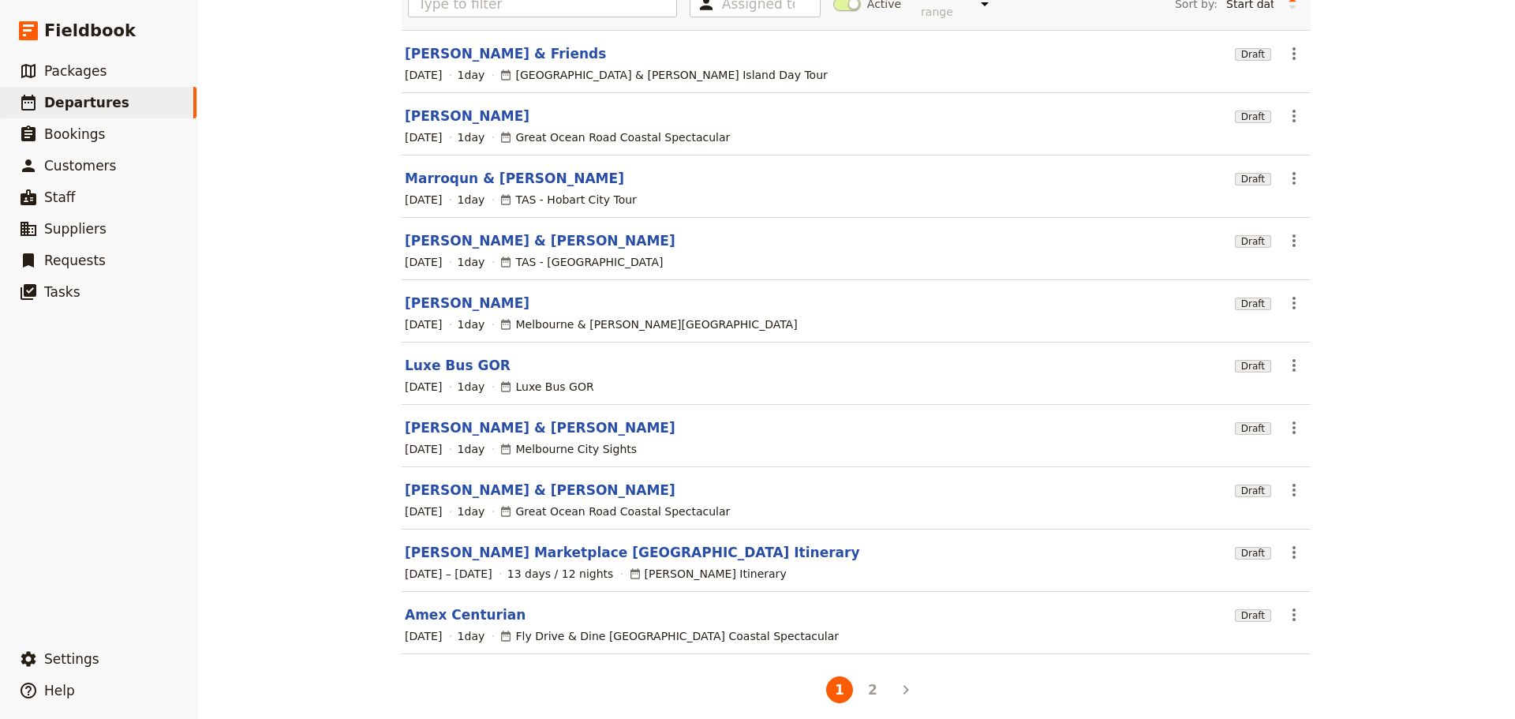
drag, startPoint x: 855, startPoint y: 674, endPoint x: 881, endPoint y: 679, distance: 27.4
click at [861, 676] on button "2" at bounding box center [872, 689] width 27 height 27
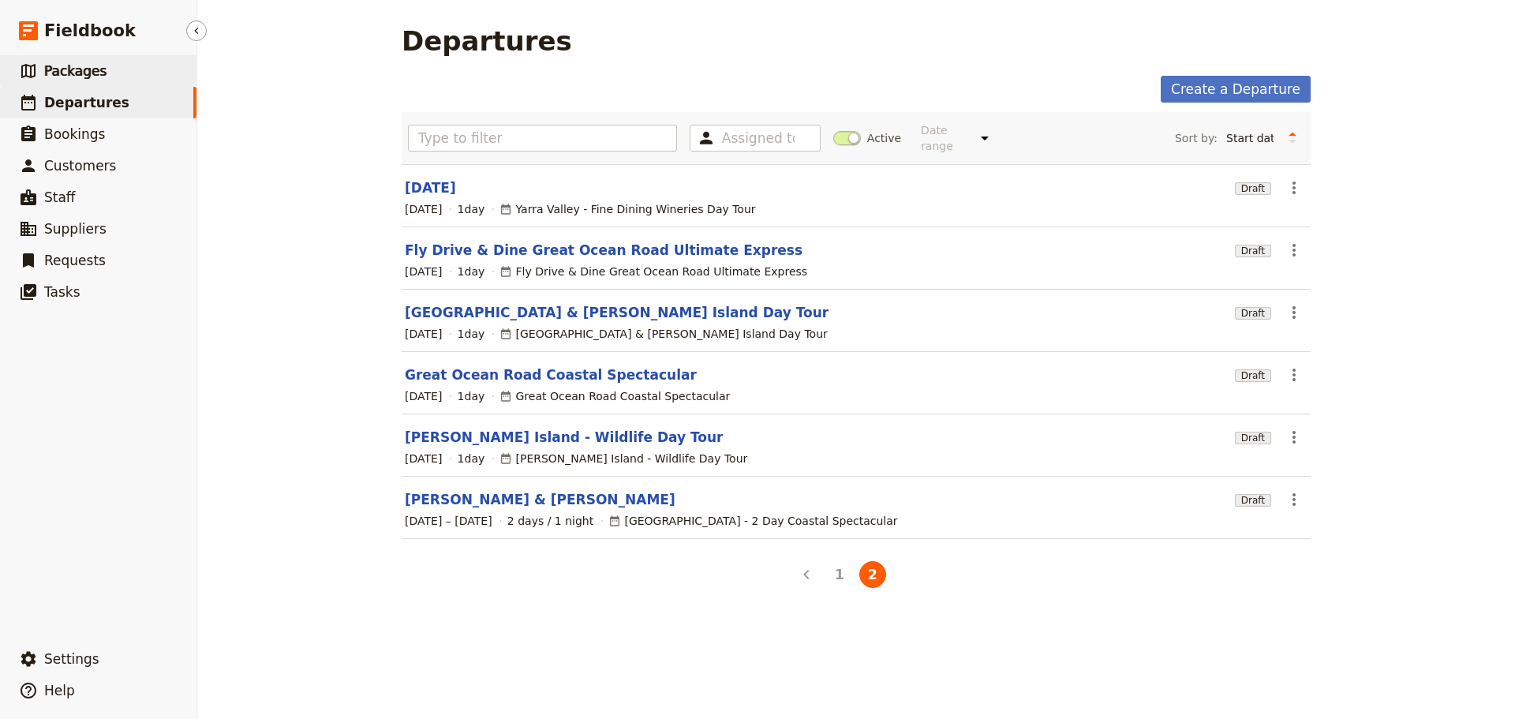
click at [116, 74] on link "​ Packages" at bounding box center [98, 71] width 196 height 32
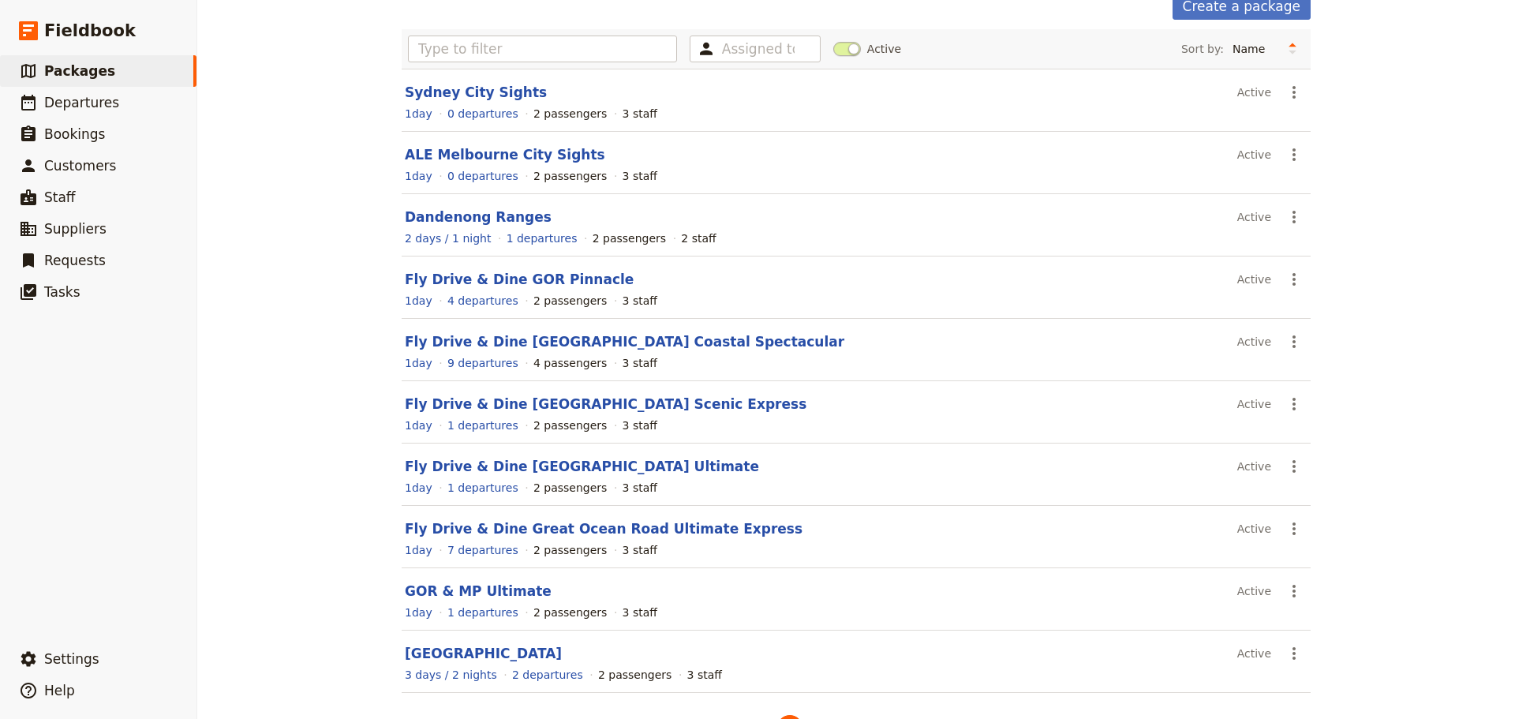
scroll to position [134, 0]
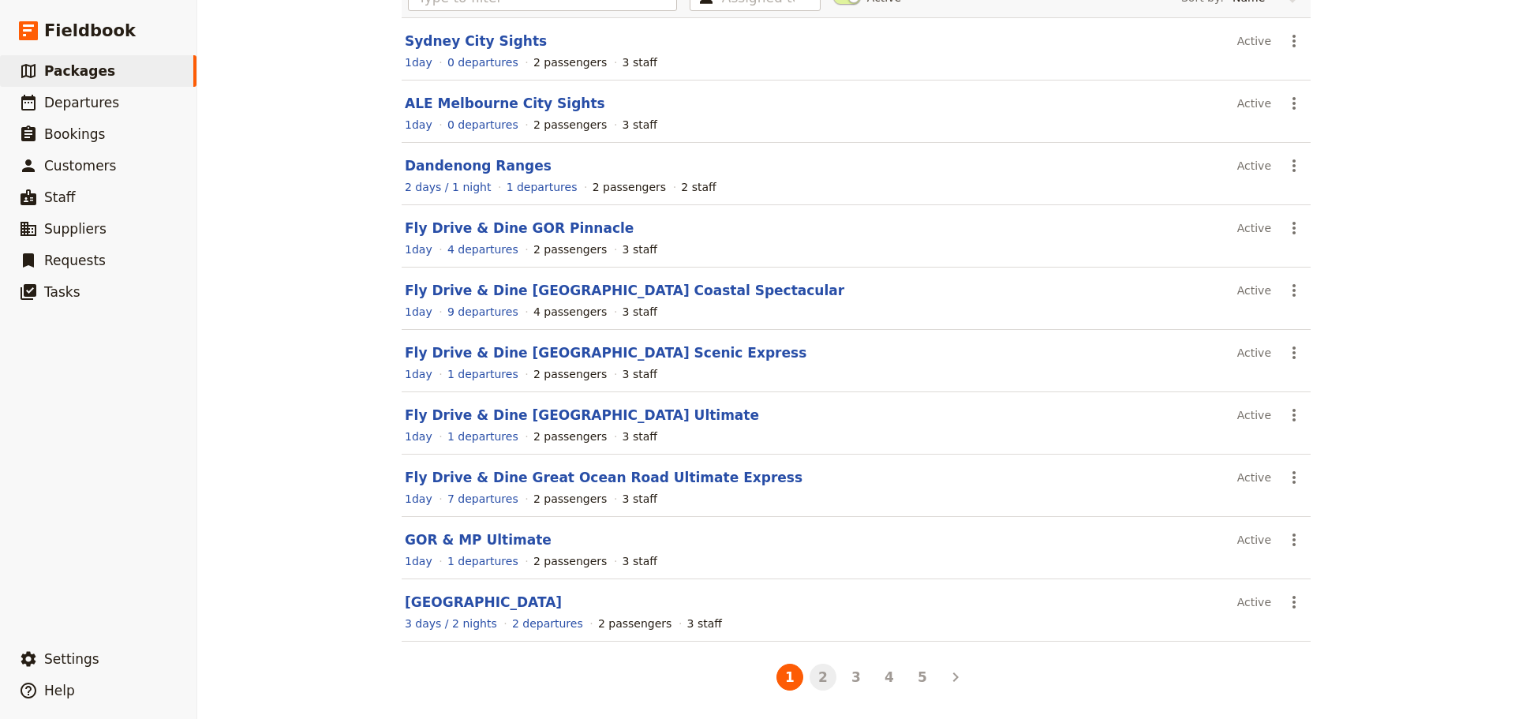
click at [810, 679] on button "2" at bounding box center [823, 677] width 27 height 27
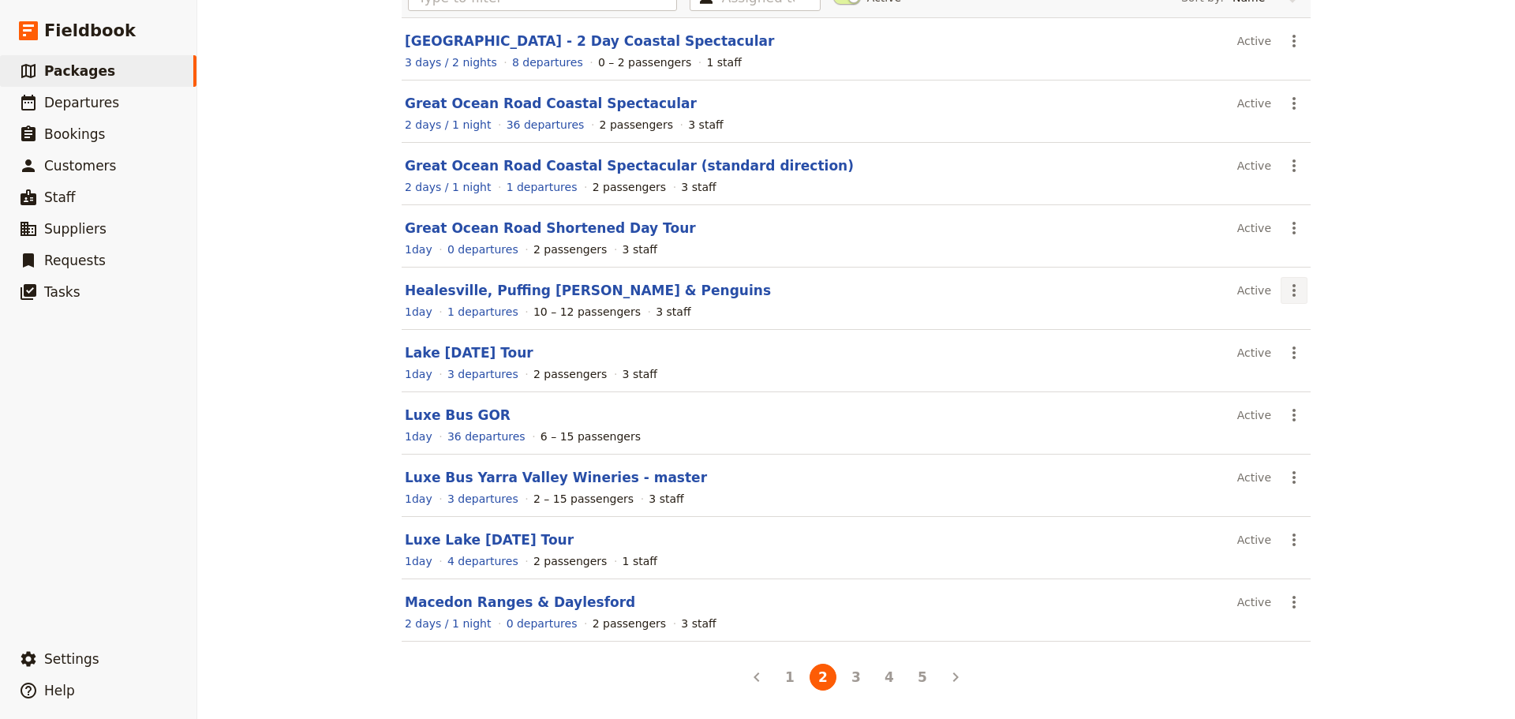
click at [1285, 289] on icon "Actions" at bounding box center [1294, 290] width 19 height 19
click at [1315, 350] on span "Schedule a departure" at bounding box center [1344, 347] width 119 height 16
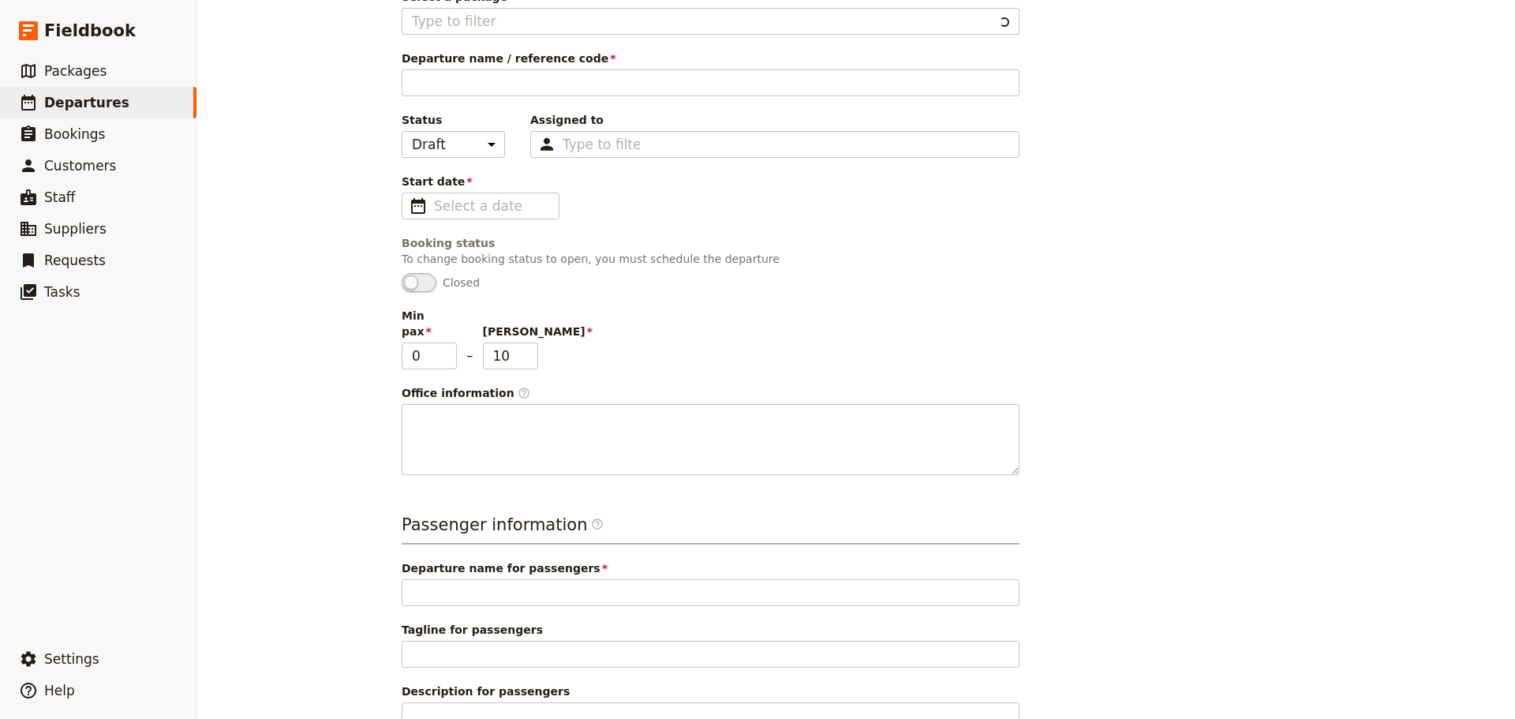
type input "Healesville, Puffing [PERSON_NAME] & Penguins"
type textarea "SETTING UP A PACKAGE Instructions for setting up a package 1. Adding Package In…"
type input "Healesville, Puffing [PERSON_NAME] & Penguins"
type textarea "Drive east from Melbourne through the picturesque Yarra Valley to the incredibl…"
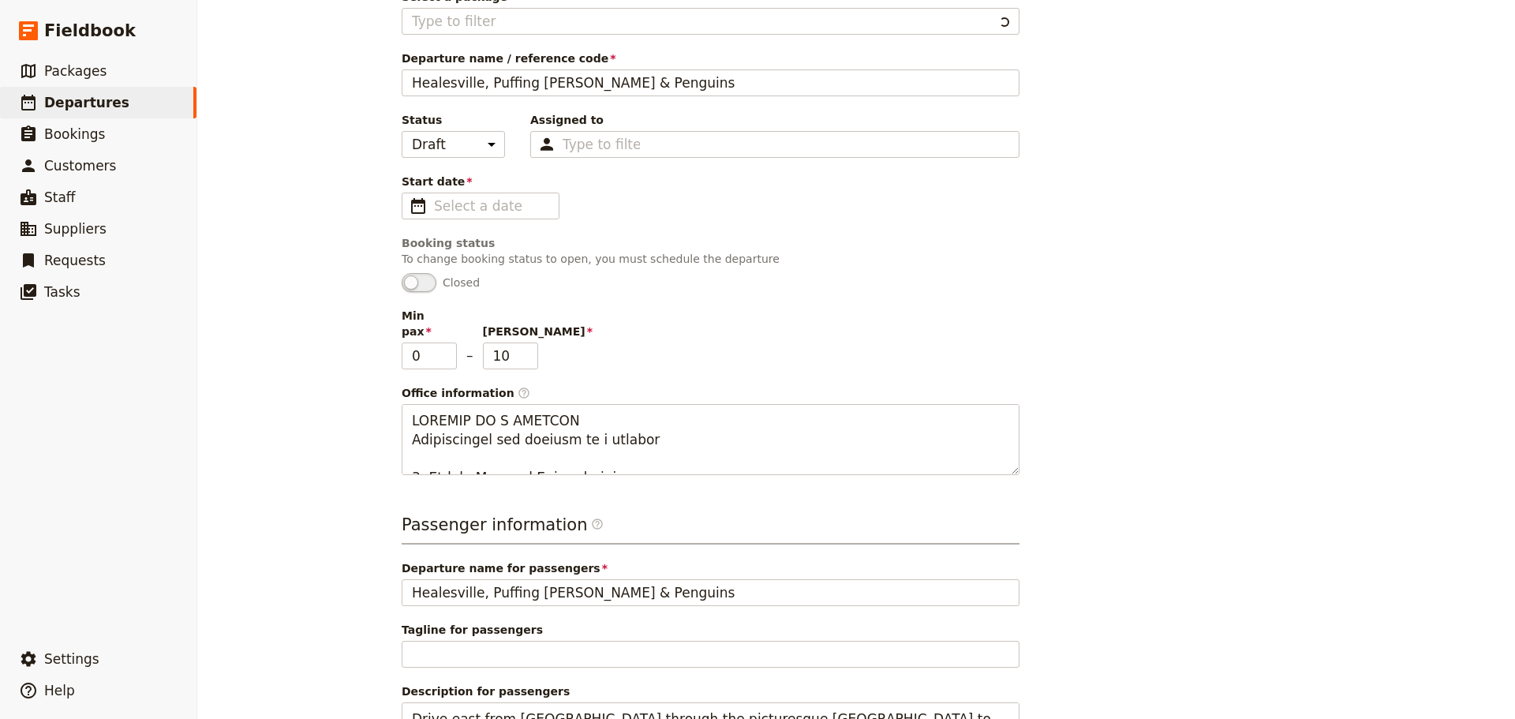
type input "Healesville, Puffing [PERSON_NAME] & Penguins"
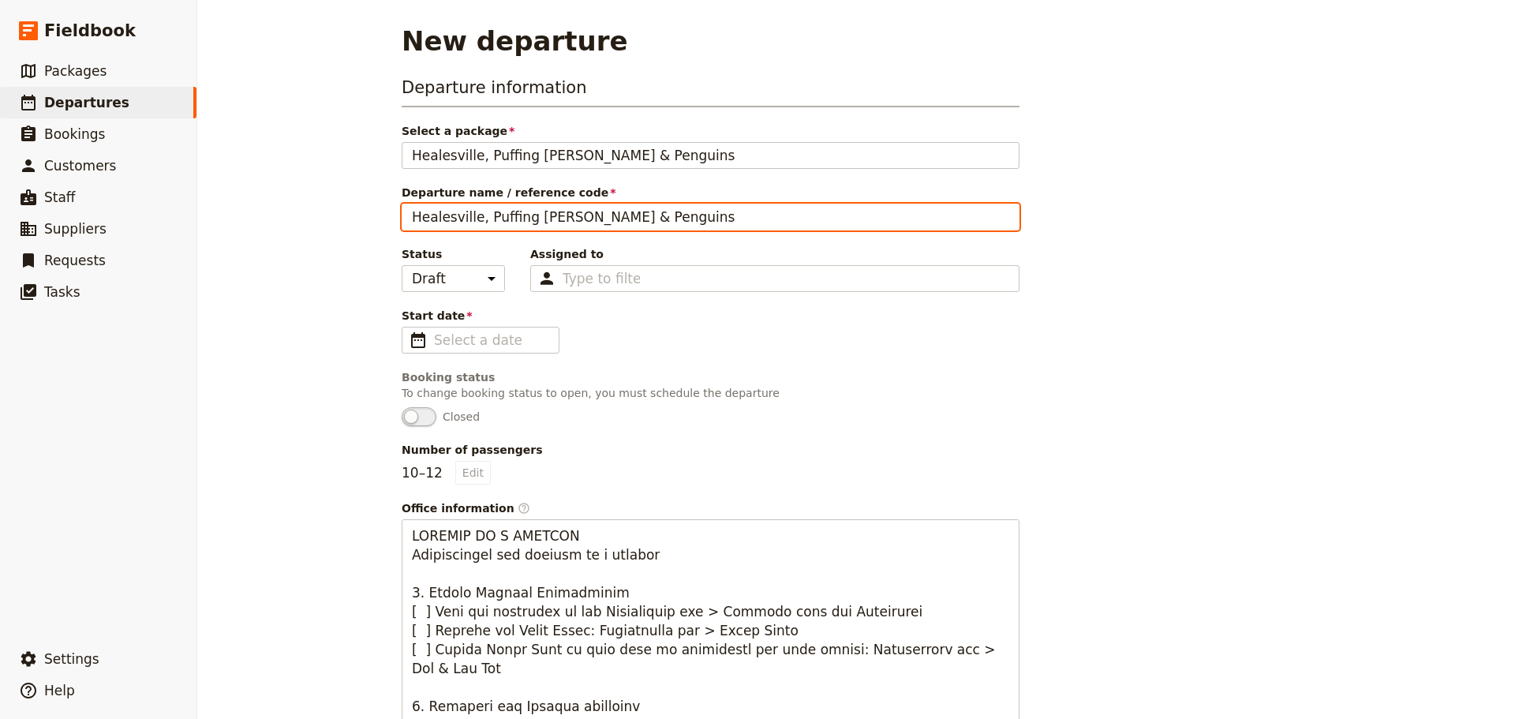
drag, startPoint x: 641, startPoint y: 217, endPoint x: 223, endPoint y: 198, distance: 417.8
click at [223, 198] on div "New departure Departure information Select a package Healesville, Puffing Billy…" at bounding box center [856, 359] width 1318 height 719
type input "R"
type input "[PERSON_NAME] Group"
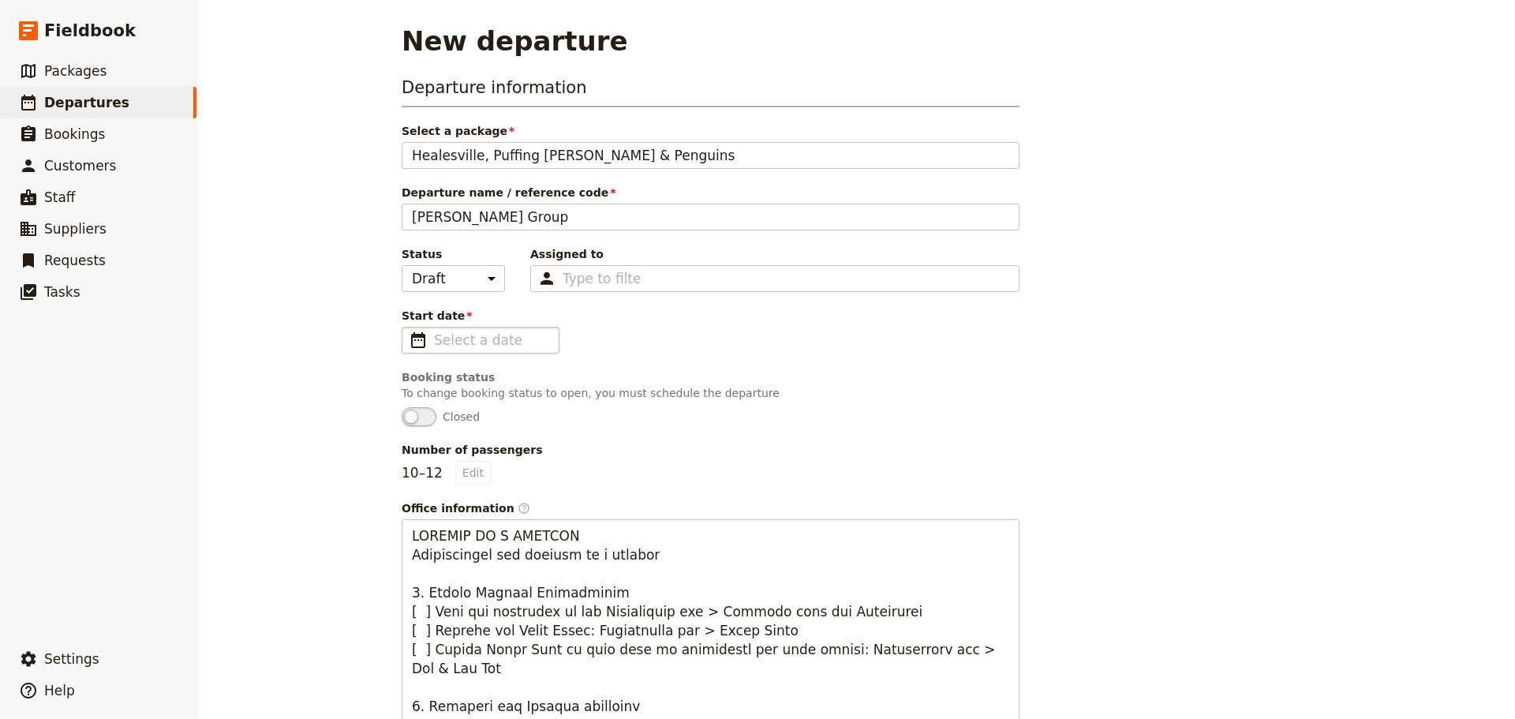
click at [409, 337] on span "​" at bounding box center [418, 340] width 19 height 19
click at [434, 337] on input "Start date ​" at bounding box center [491, 340] width 115 height 19
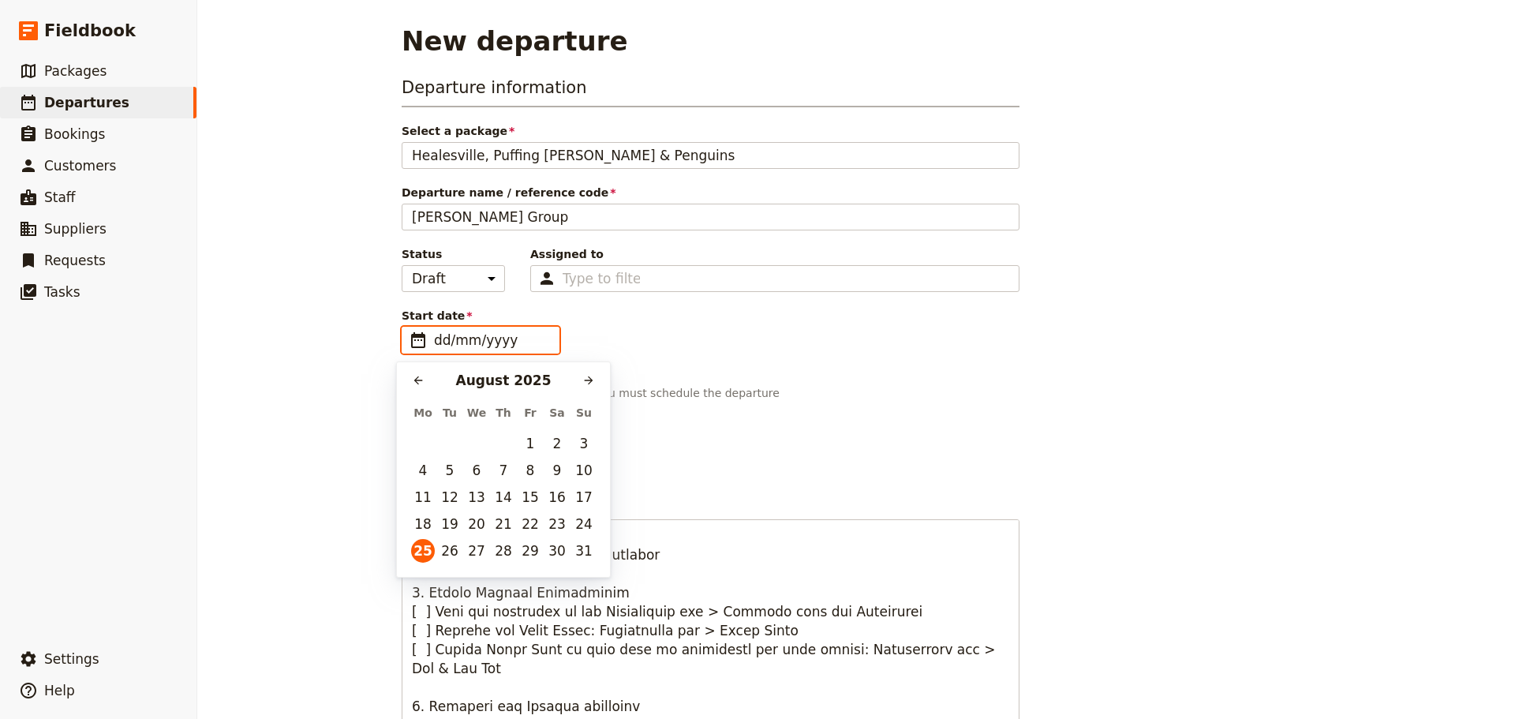
click at [576, 383] on div "August 2025" at bounding box center [503, 380] width 147 height 19
click at [587, 385] on icon "Next month" at bounding box center [588, 380] width 13 height 13
click at [538, 439] on button "5" at bounding box center [530, 444] width 24 height 24
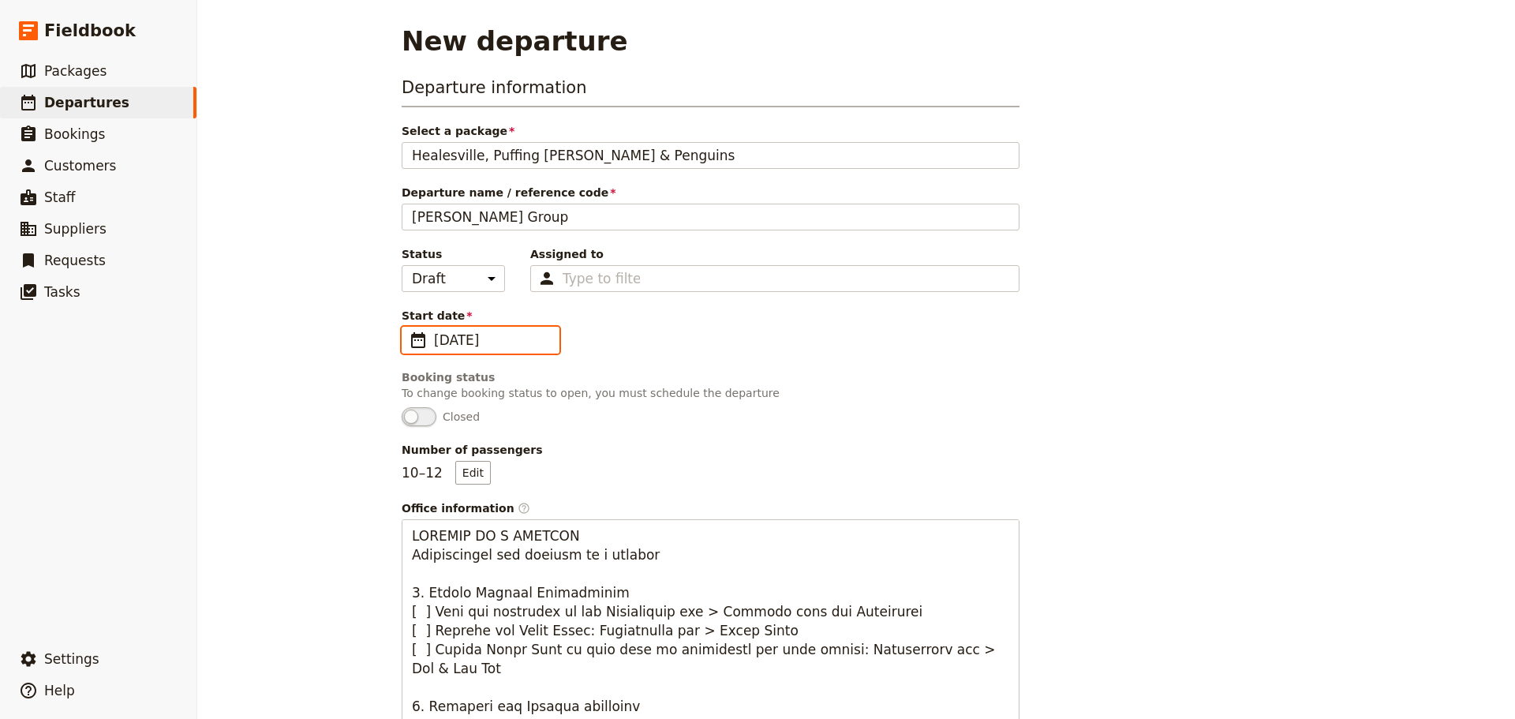
type input "05/09/2025"
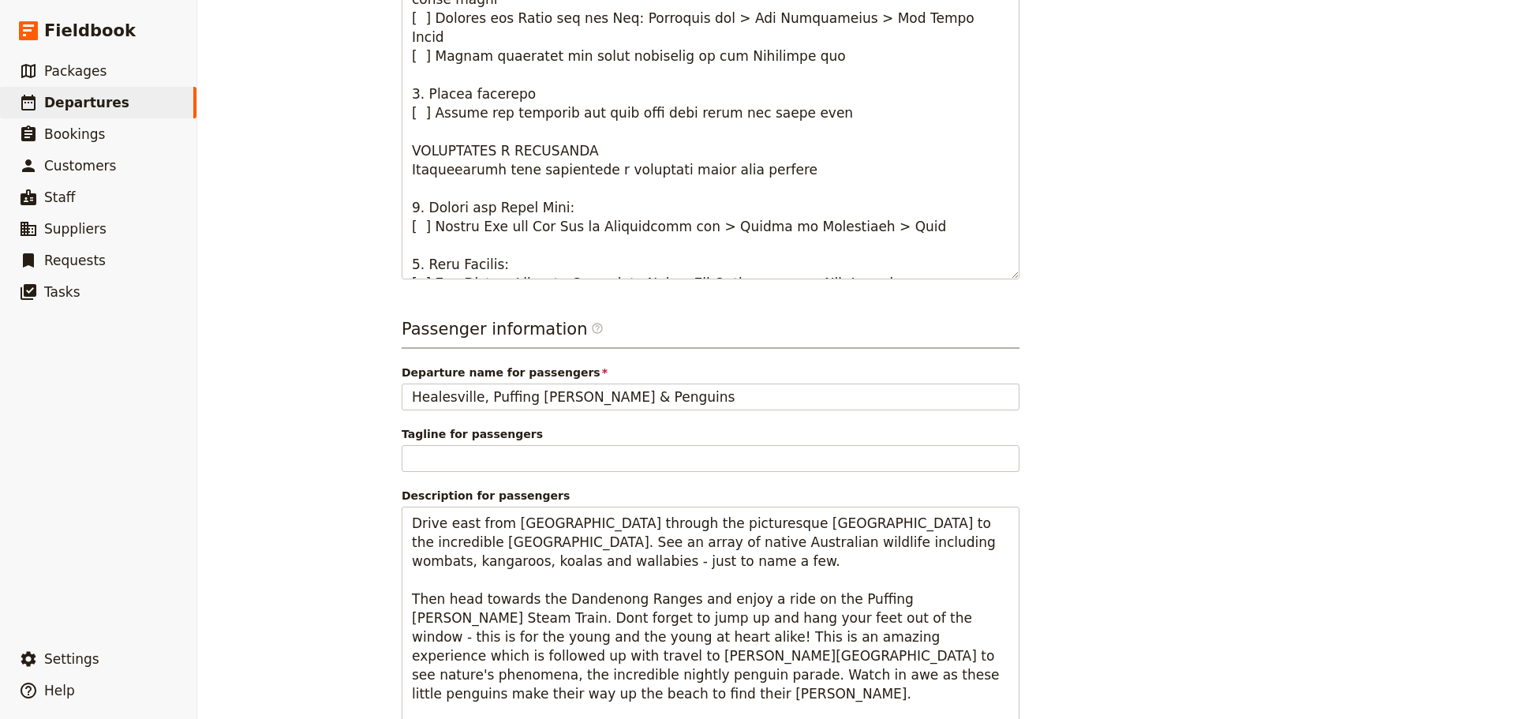
scroll to position [850, 0]
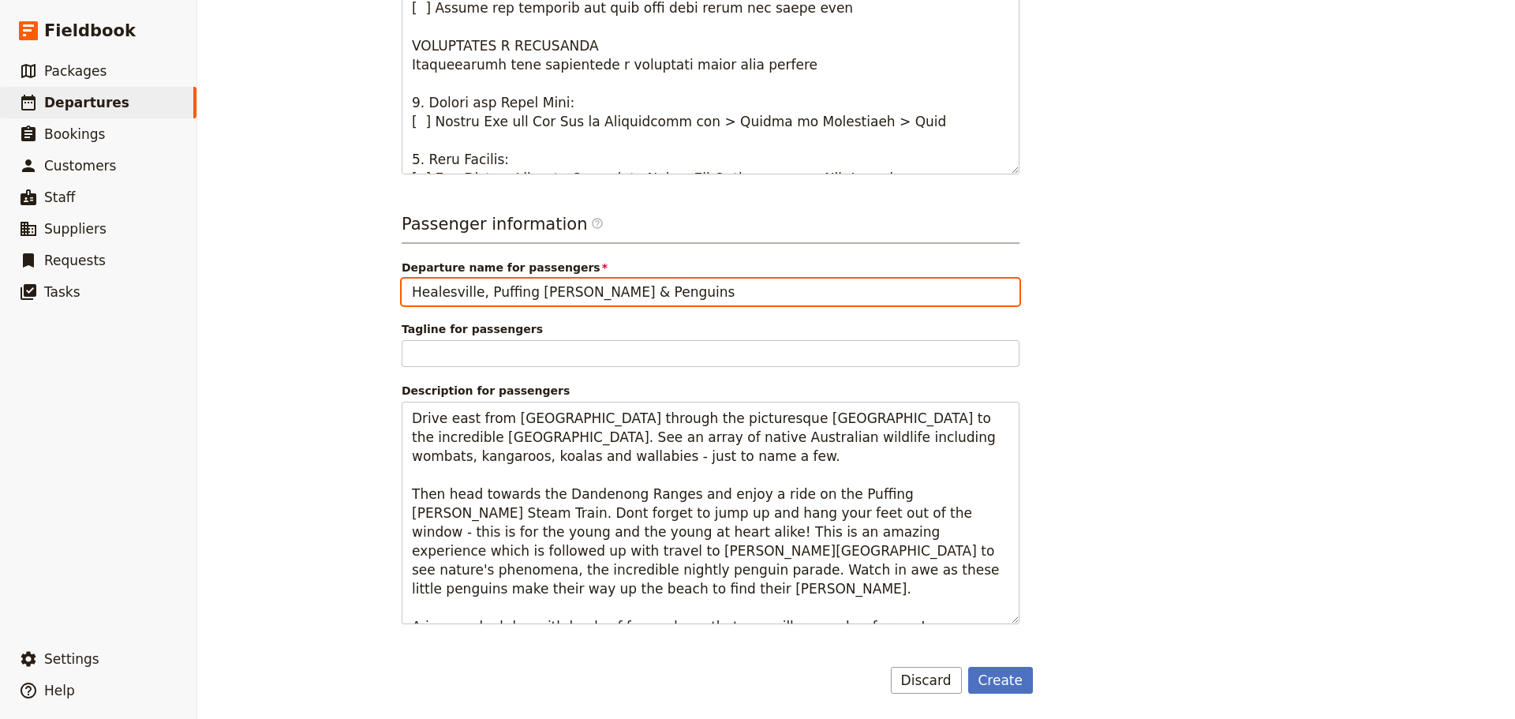
click at [466, 295] on input "Healesville, Puffing [PERSON_NAME] & Penguins" at bounding box center [711, 292] width 618 height 27
drag, startPoint x: 675, startPoint y: 291, endPoint x: 621, endPoint y: 286, distance: 53.9
click at [623, 286] on input "Healesville Sanctuary & Puffing Billy & Penguins" at bounding box center [711, 292] width 618 height 27
type input "Healesville Sanctuary & Puffing Billy Railway"
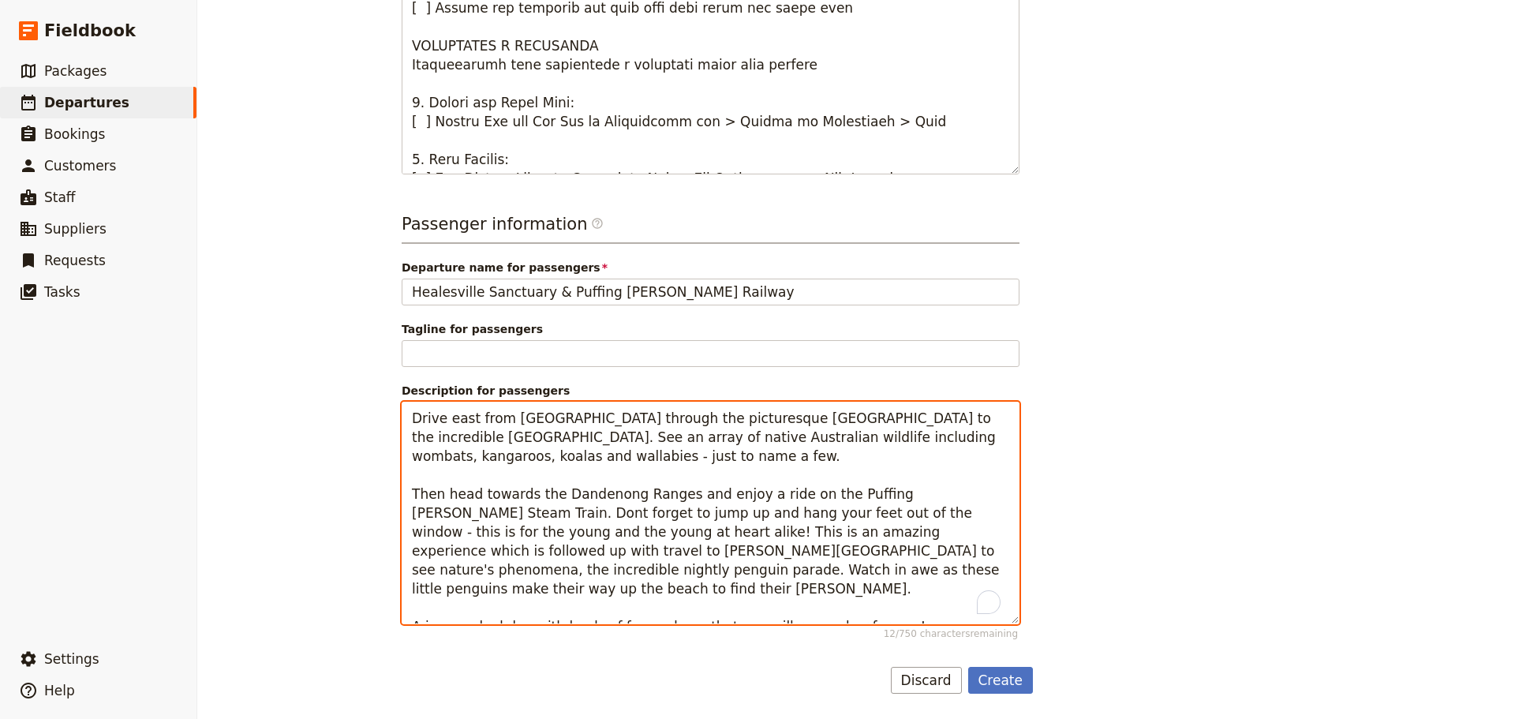
drag, startPoint x: 483, startPoint y: 533, endPoint x: 843, endPoint y: 570, distance: 361.6
click at [840, 572] on textarea "Drive east from Melbourne through the picturesque Yarra Valley to the incredibl…" at bounding box center [711, 513] width 618 height 223
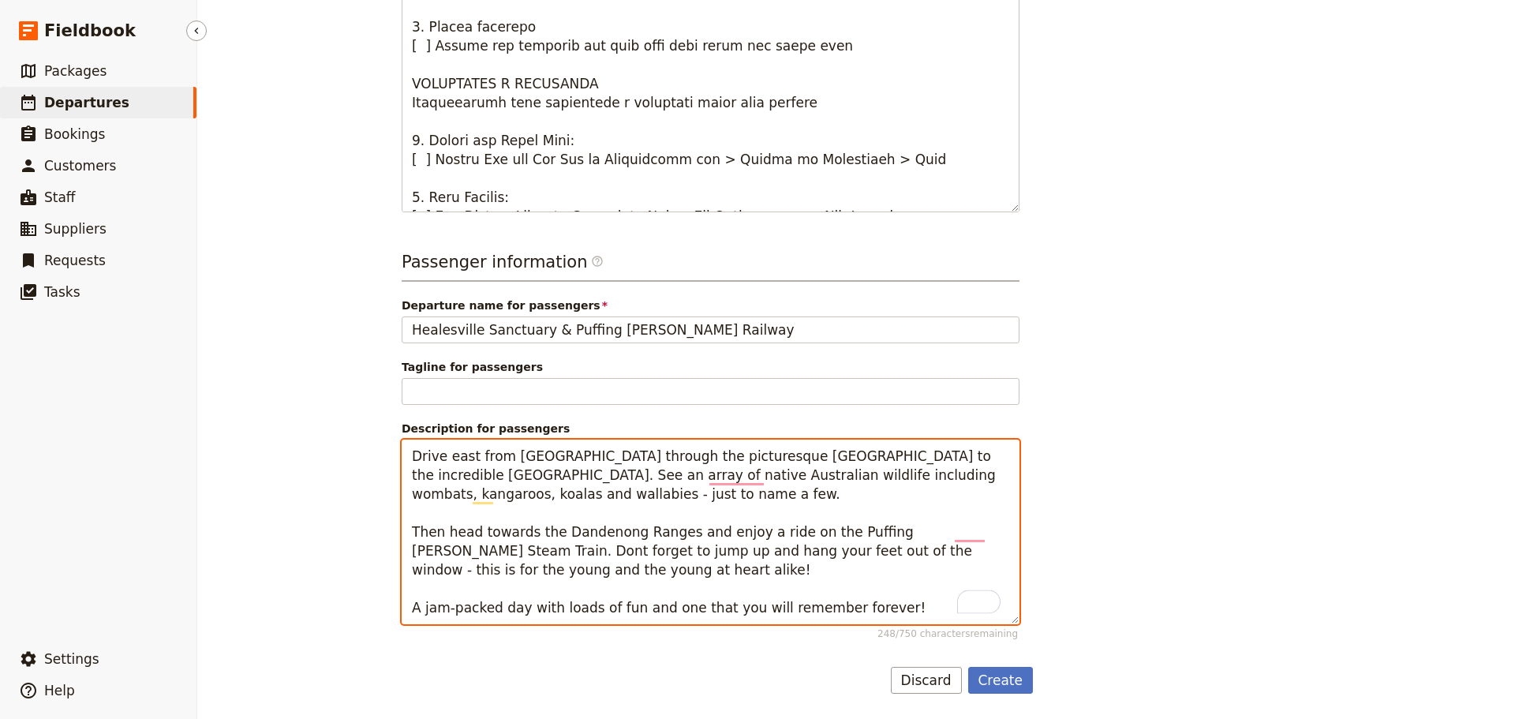
scroll to position [812, 0]
click at [980, 529] on textarea "Drive east from Melbourne through the picturesque Yarra Valley to the incredibl…" at bounding box center [711, 531] width 618 height 185
type textarea "Drive east from Melbourne through the picturesque Yarra Valley to the incredibl…"
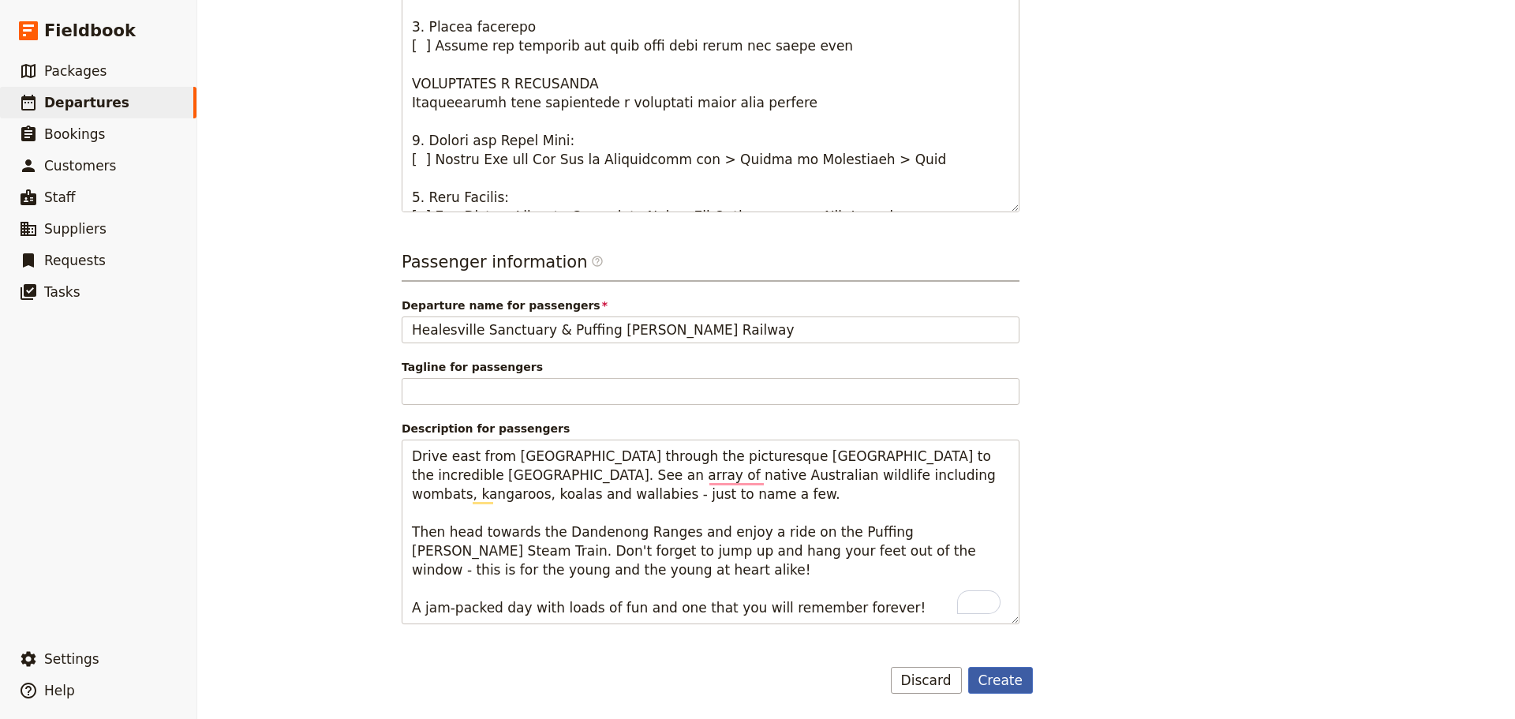
click at [1007, 681] on button "Create" at bounding box center [1000, 680] width 65 height 27
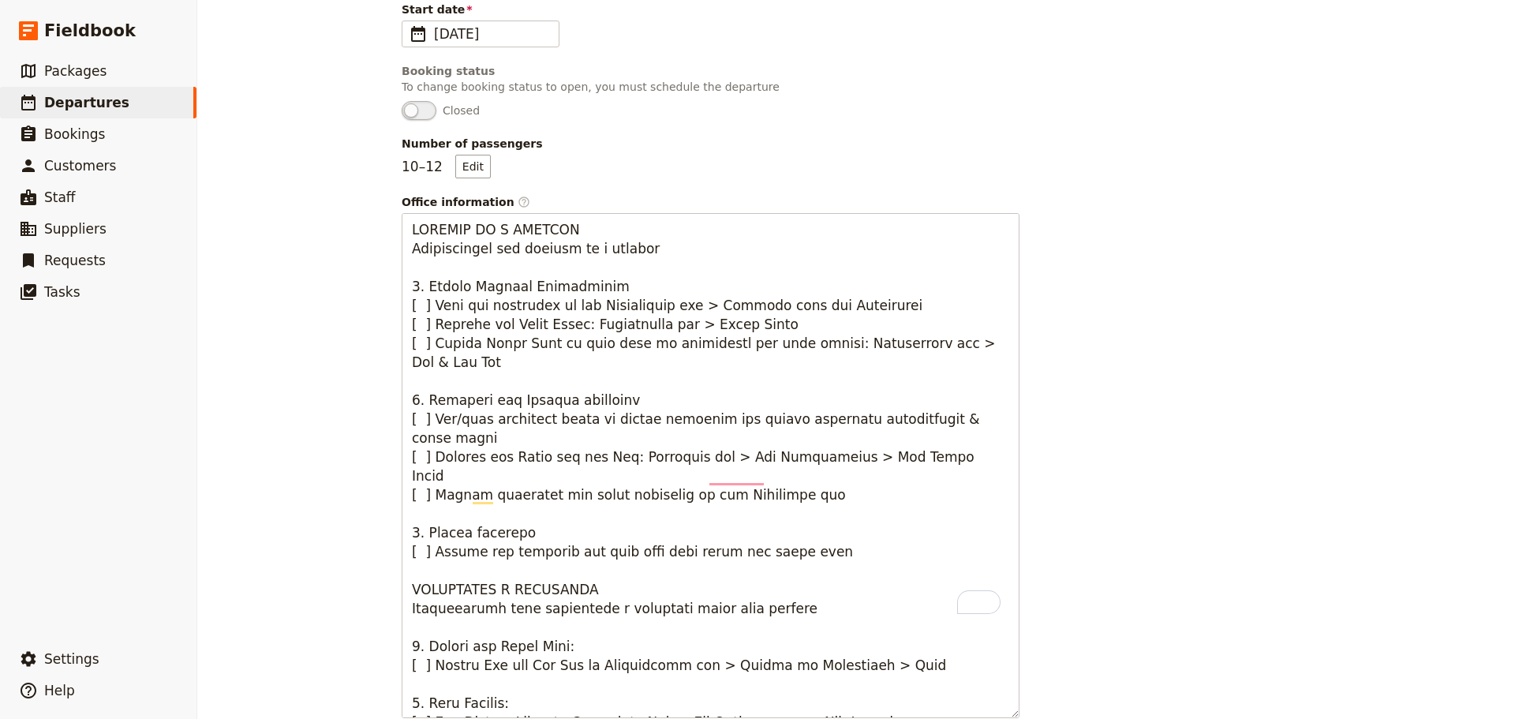
scroll to position [306, 0]
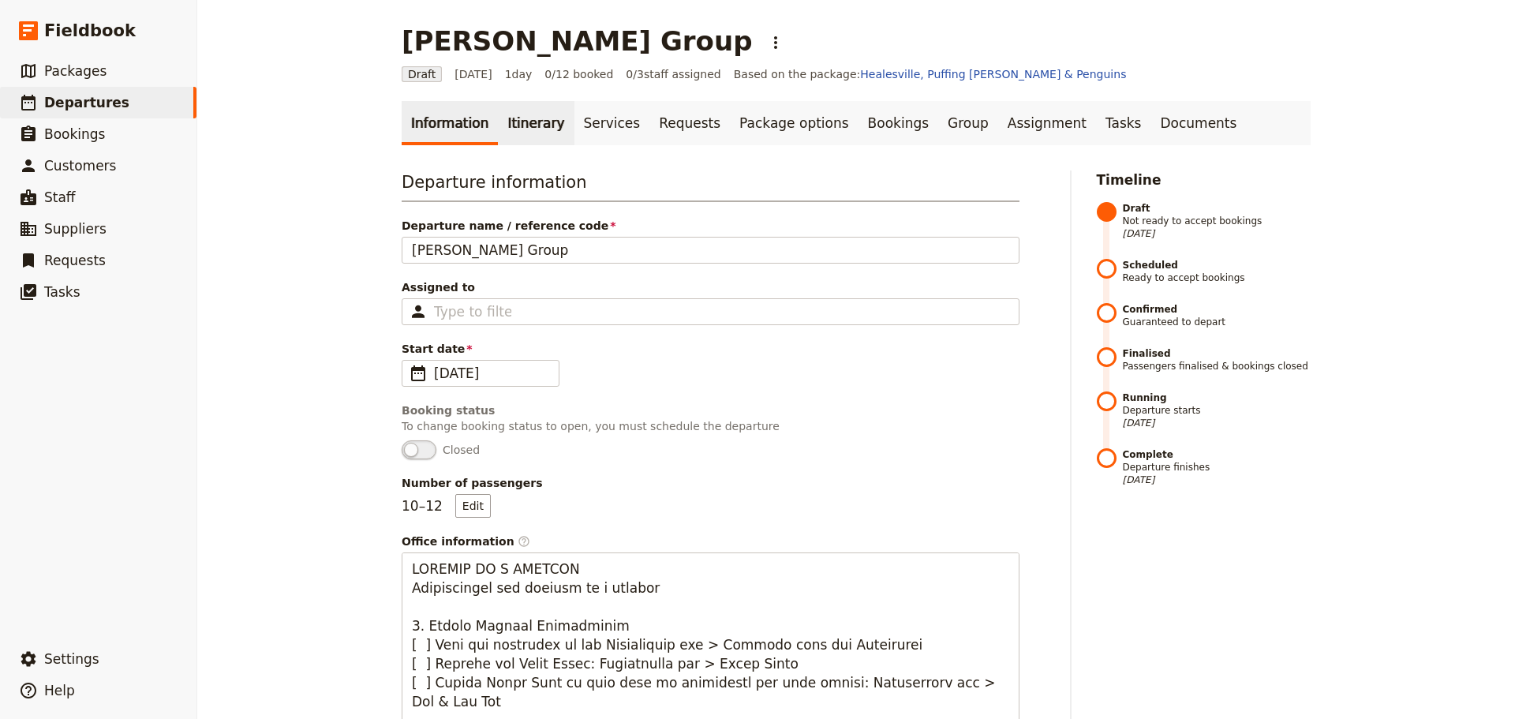
click at [508, 122] on link "Itinerary" at bounding box center [536, 123] width 76 height 44
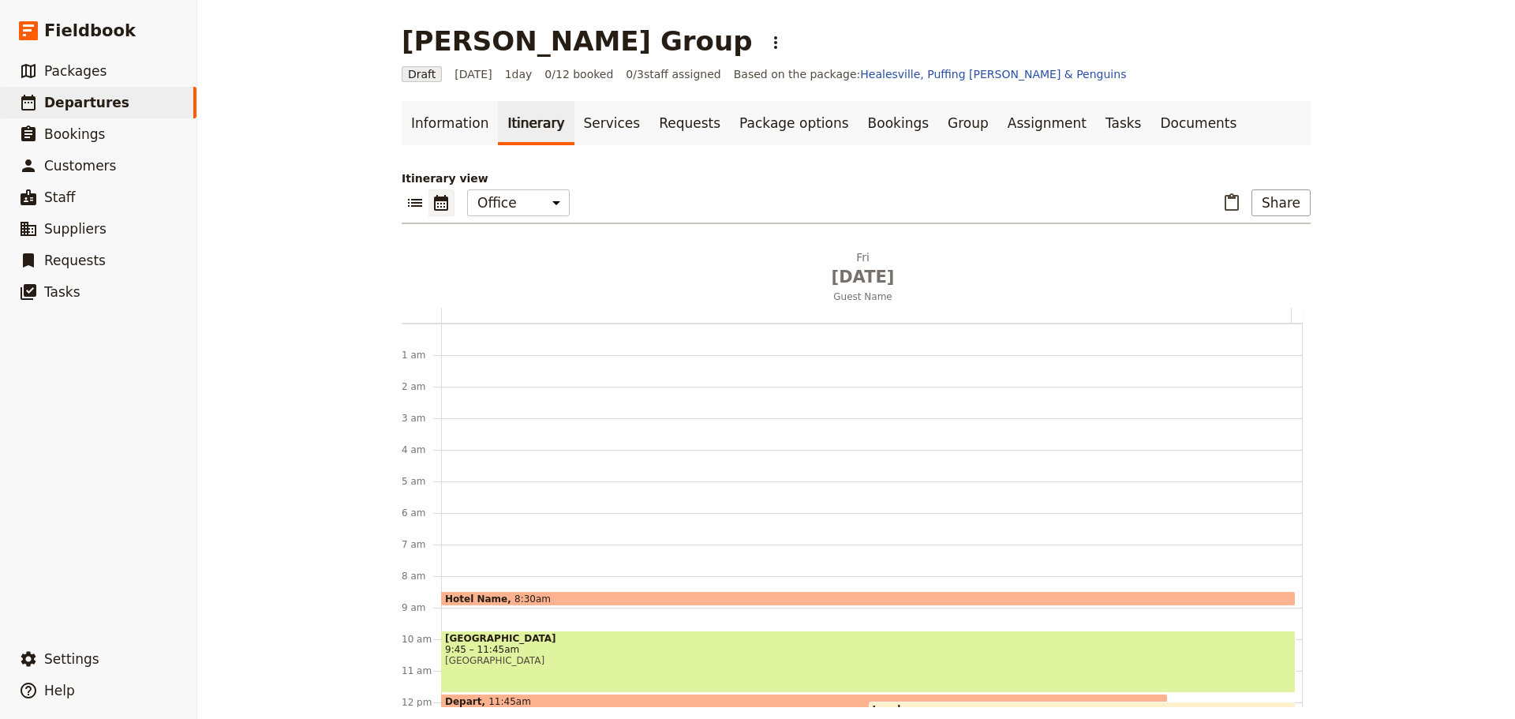
scroll to position [205, 0]
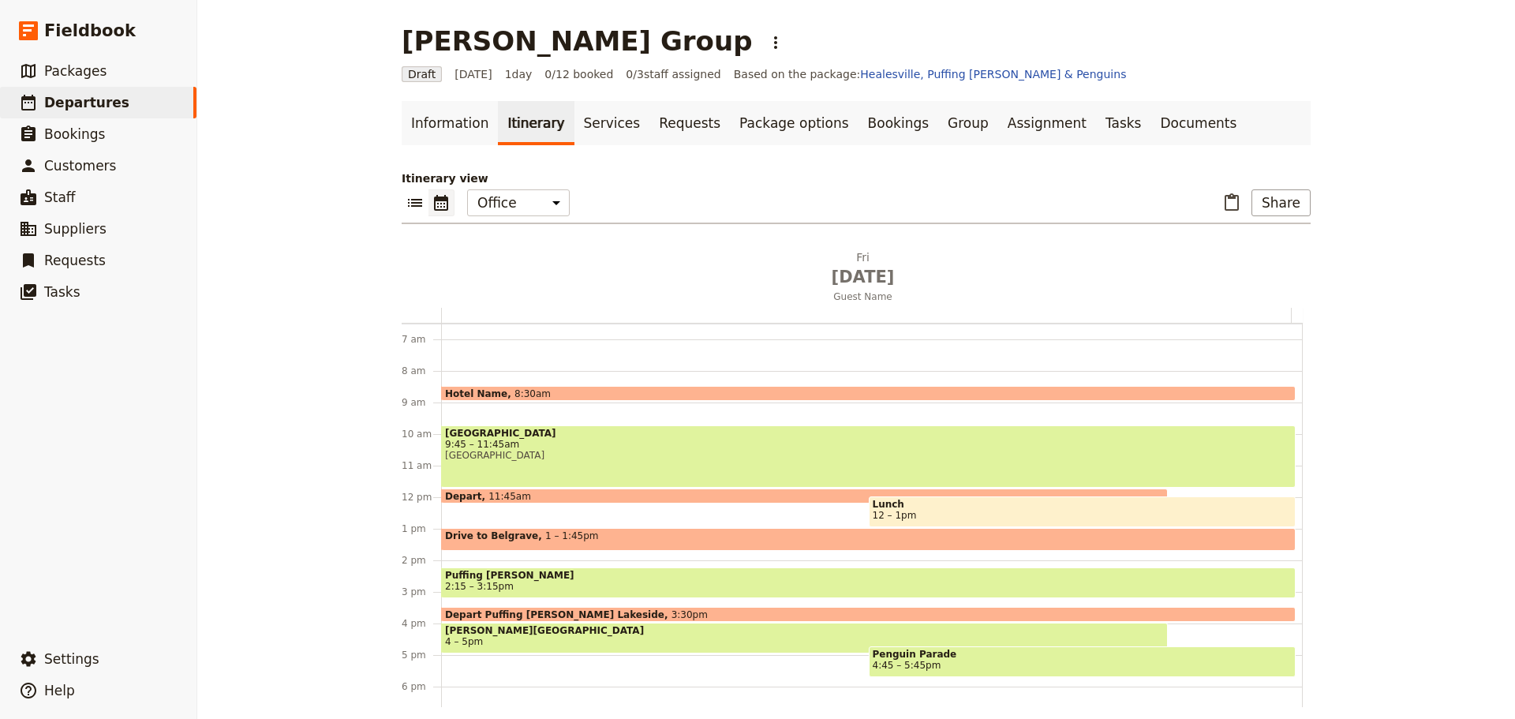
click at [479, 394] on span at bounding box center [868, 397] width 853 height 6
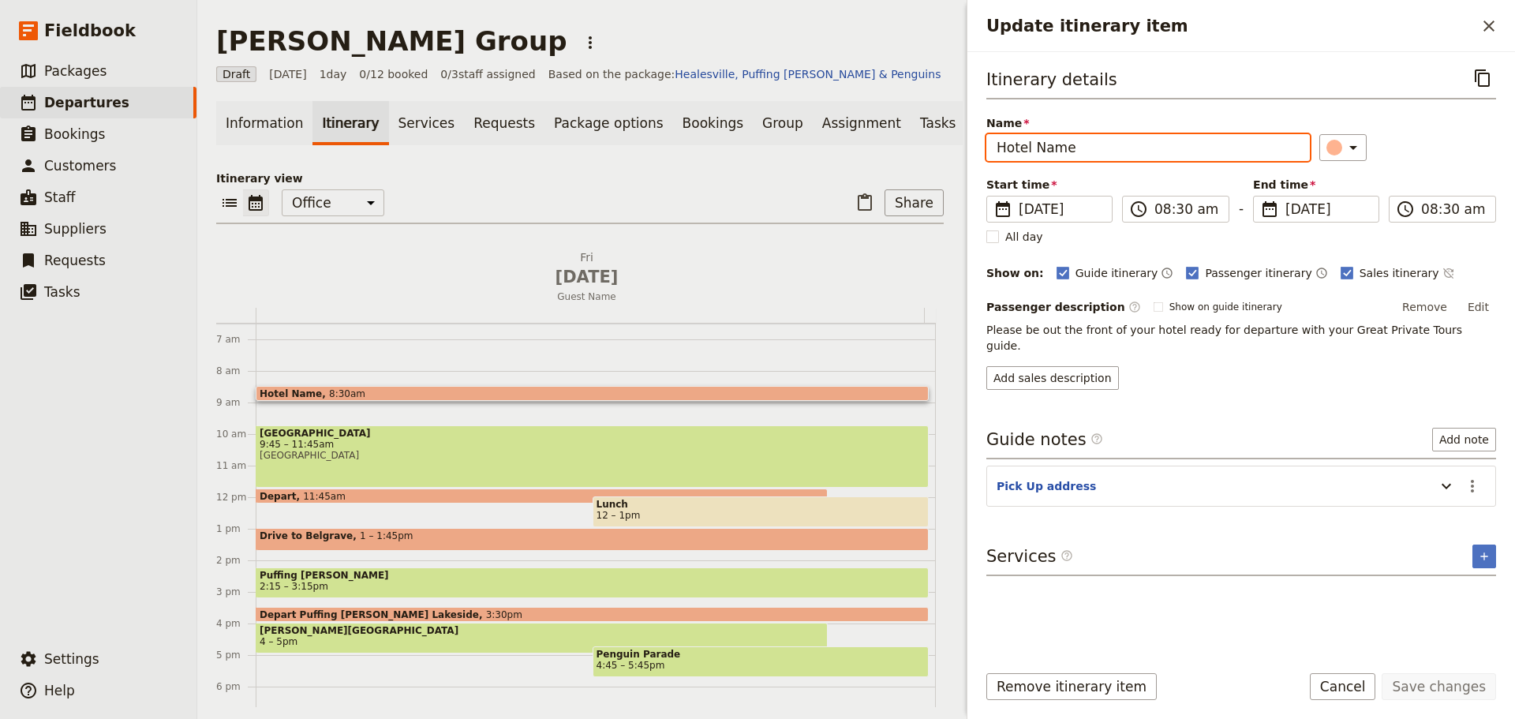
drag, startPoint x: 1079, startPoint y: 147, endPoint x: 813, endPoint y: 147, distance: 266.7
click at [825, 147] on div "Salcido Group ​ Draft 5 Sep 2025 1 day 0/12 booked 0 / 3 staff assigned Based o…" at bounding box center [856, 359] width 1318 height 719
type input "10 Tanner Street, Richmond"
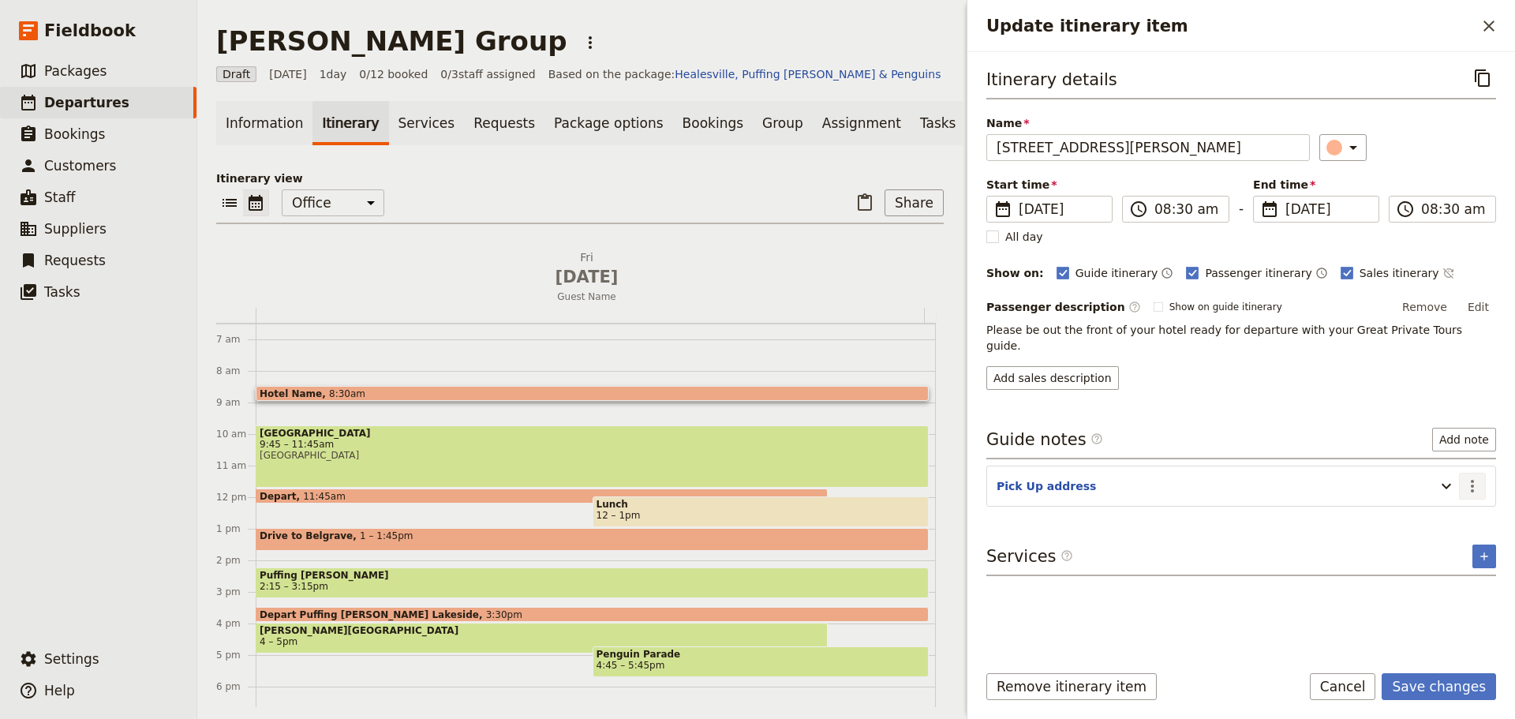
click at [1476, 477] on icon "Actions" at bounding box center [1472, 486] width 19 height 19
click at [1468, 513] on button "Edit note" at bounding box center [1439, 504] width 92 height 22
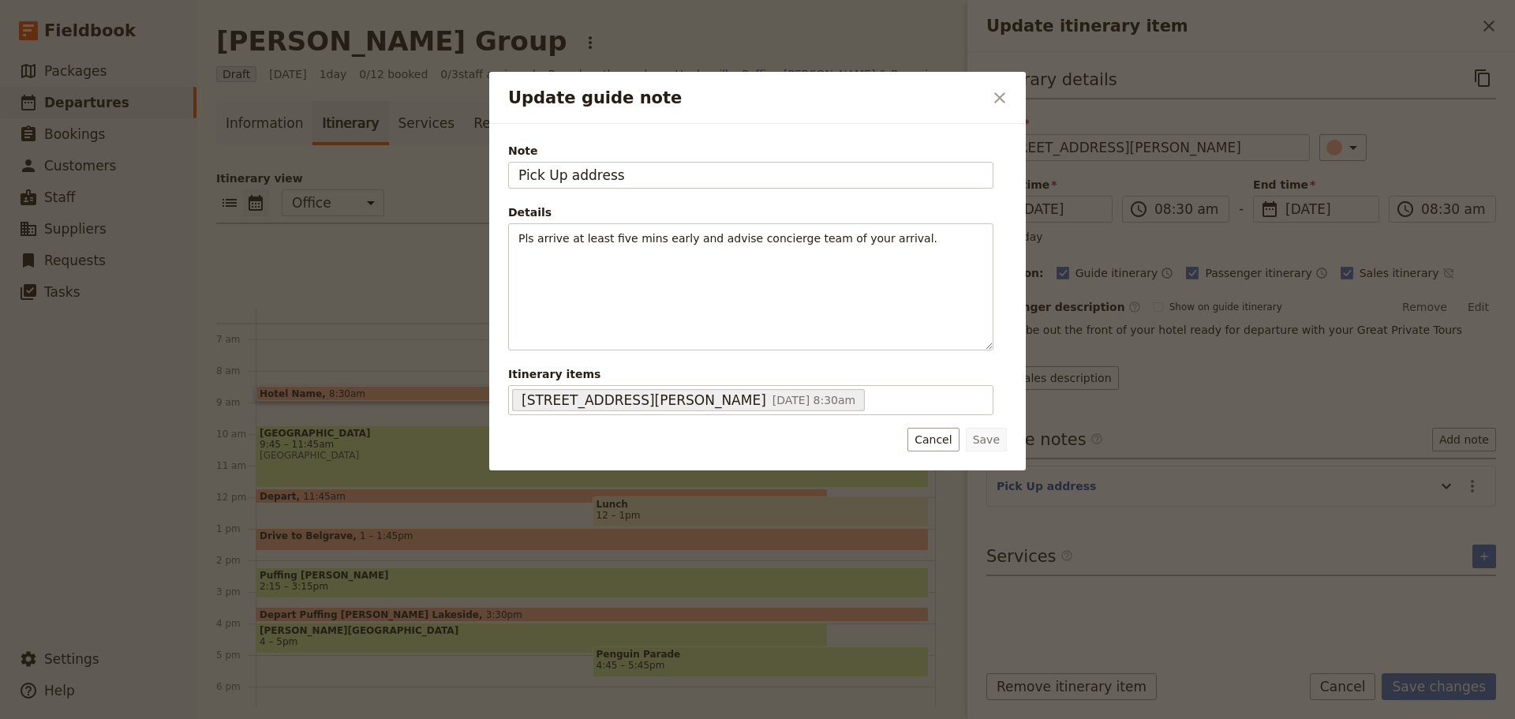
drag, startPoint x: 660, startPoint y: 182, endPoint x: 352, endPoint y: 176, distance: 308.6
click at [352, 718] on div "Update guide note ​ Note Pick Up address Details Pls arrive at least five mins …" at bounding box center [757, 719] width 1515 height 0
type input "10 Tanner St, Richmond"
click at [982, 436] on button "Save" at bounding box center [986, 440] width 41 height 24
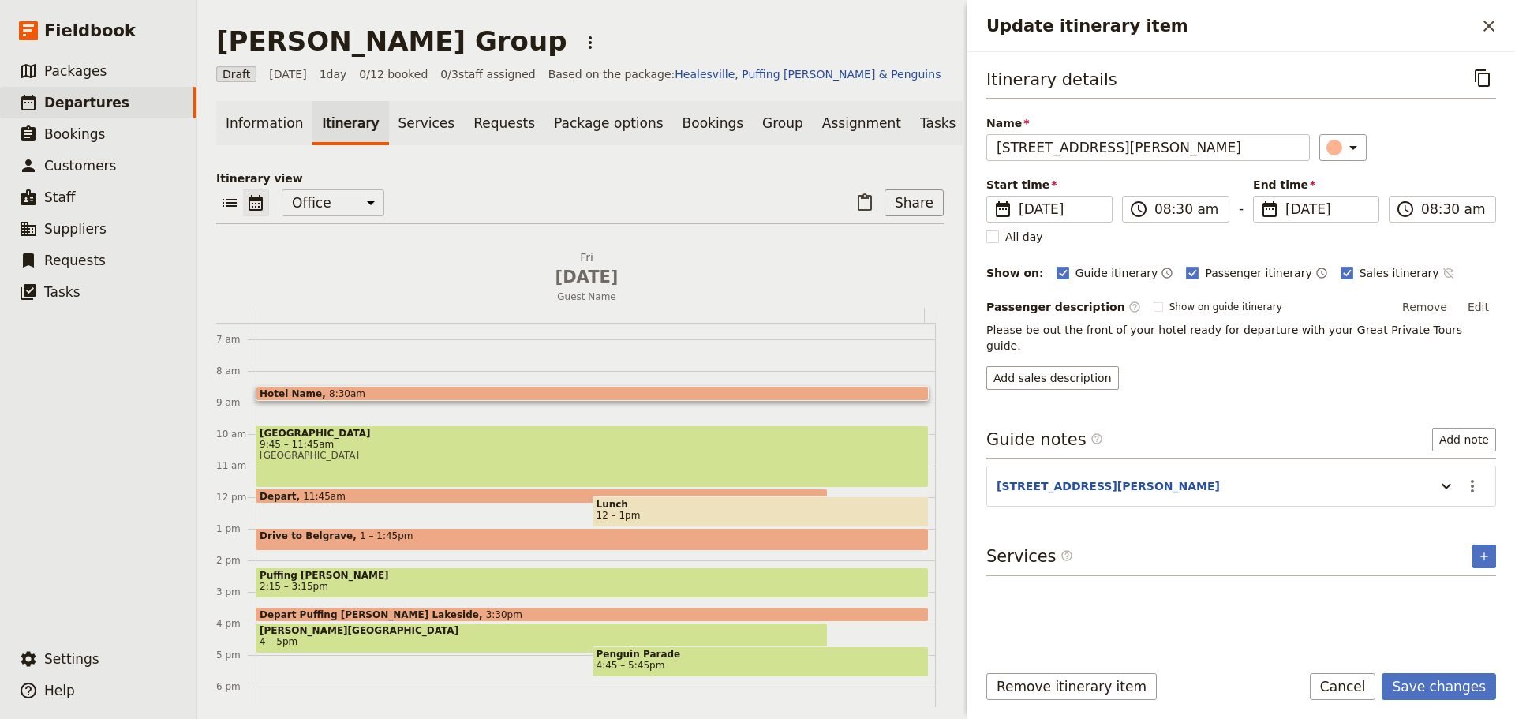
click at [1442, 274] on icon "Time not shown on sales itinerary" at bounding box center [1448, 273] width 13 height 13
click at [1479, 308] on button "Edit" at bounding box center [1478, 307] width 36 height 24
click at [1460, 697] on button "Save changes" at bounding box center [1439, 686] width 114 height 27
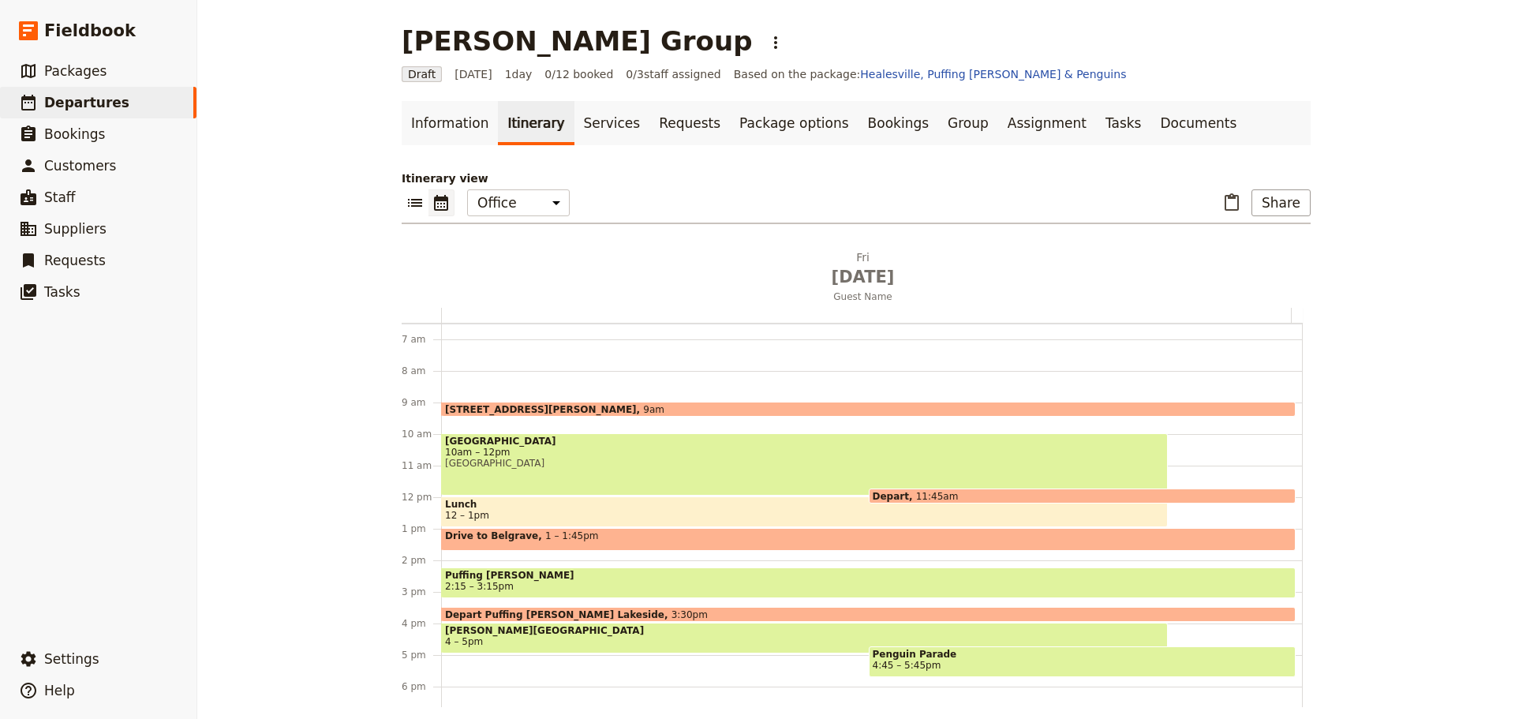
click at [551, 446] on span "[GEOGRAPHIC_DATA]" at bounding box center [804, 441] width 719 height 11
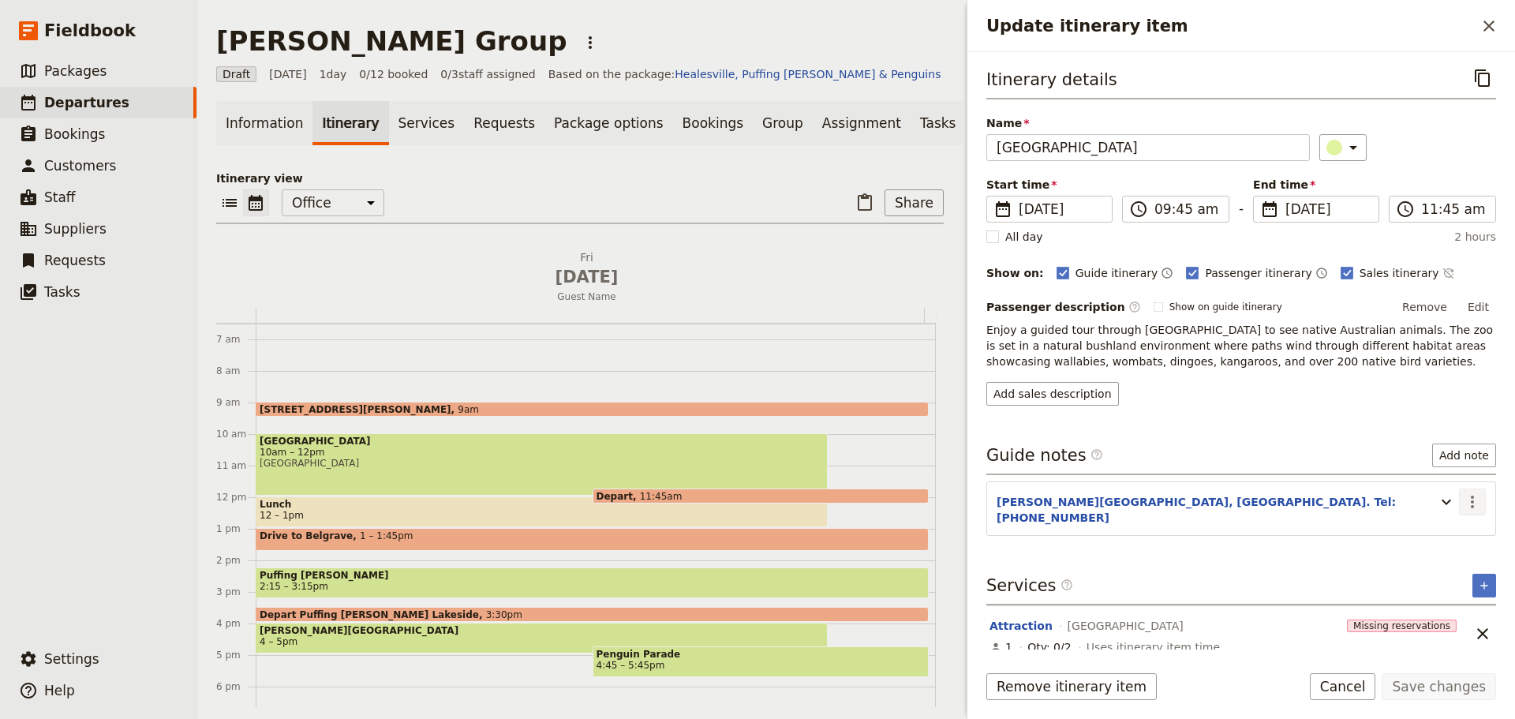
click at [1478, 499] on icon "Actions" at bounding box center [1472, 501] width 19 height 19
click at [1461, 533] on span "Edit note" at bounding box center [1438, 536] width 73 height 16
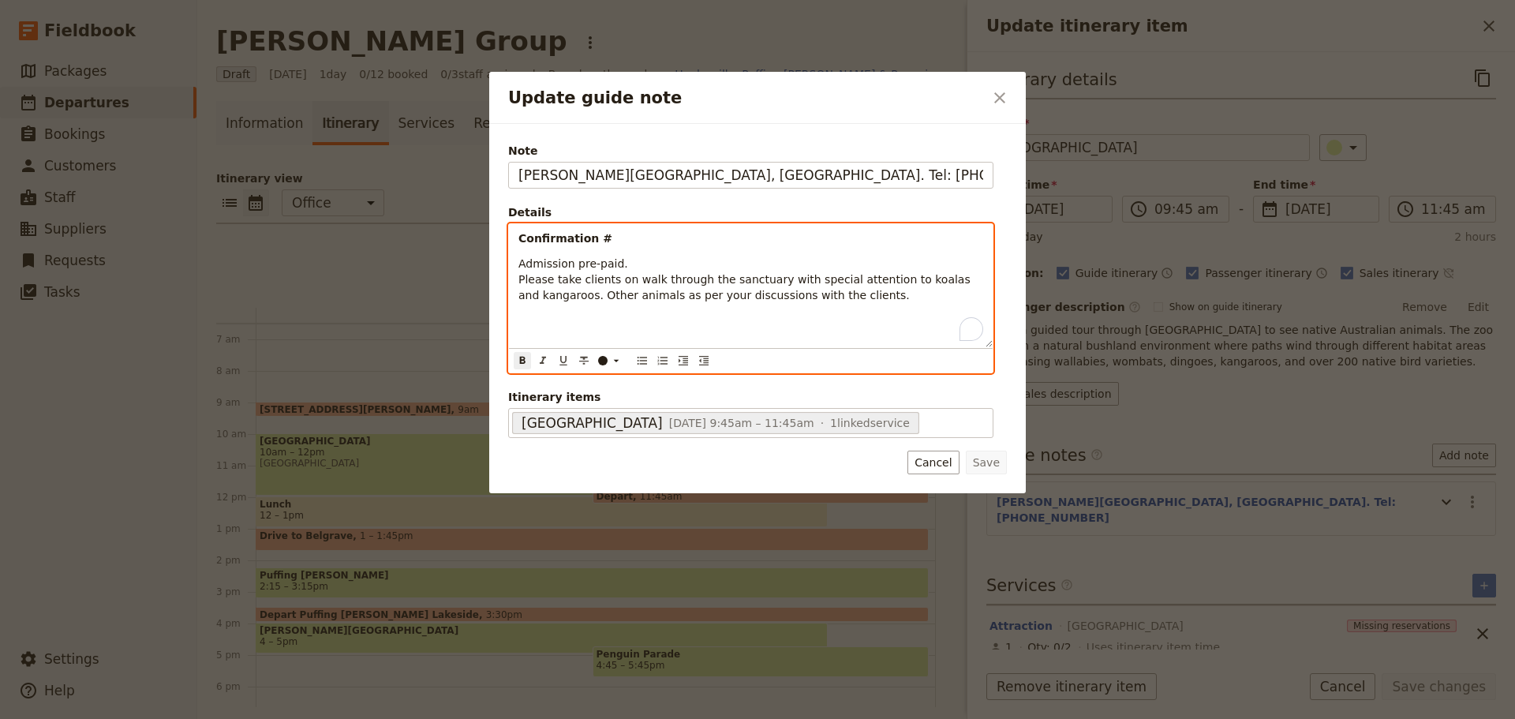
click at [631, 238] on p "Confirmation #" at bounding box center [750, 238] width 465 height 16
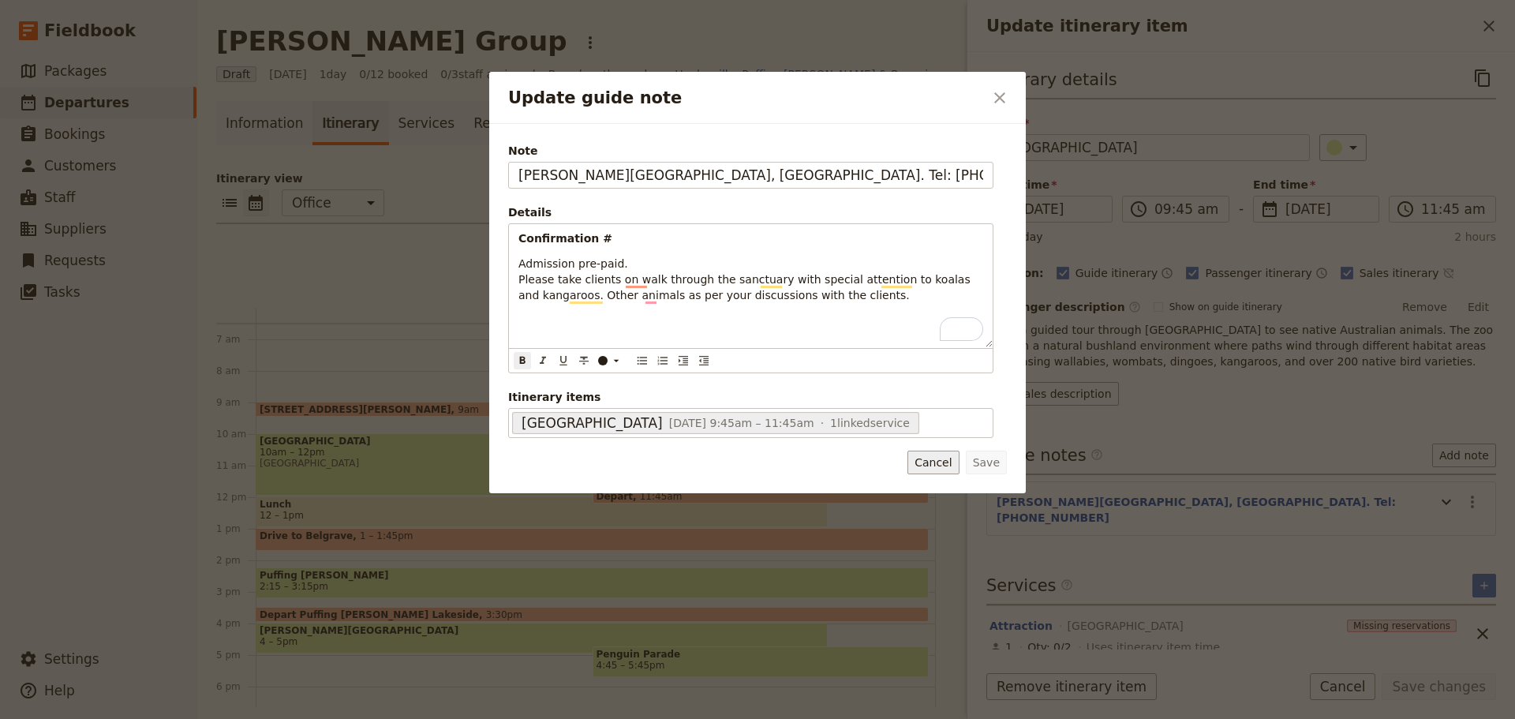
click at [945, 462] on button "Cancel" at bounding box center [932, 463] width 51 height 24
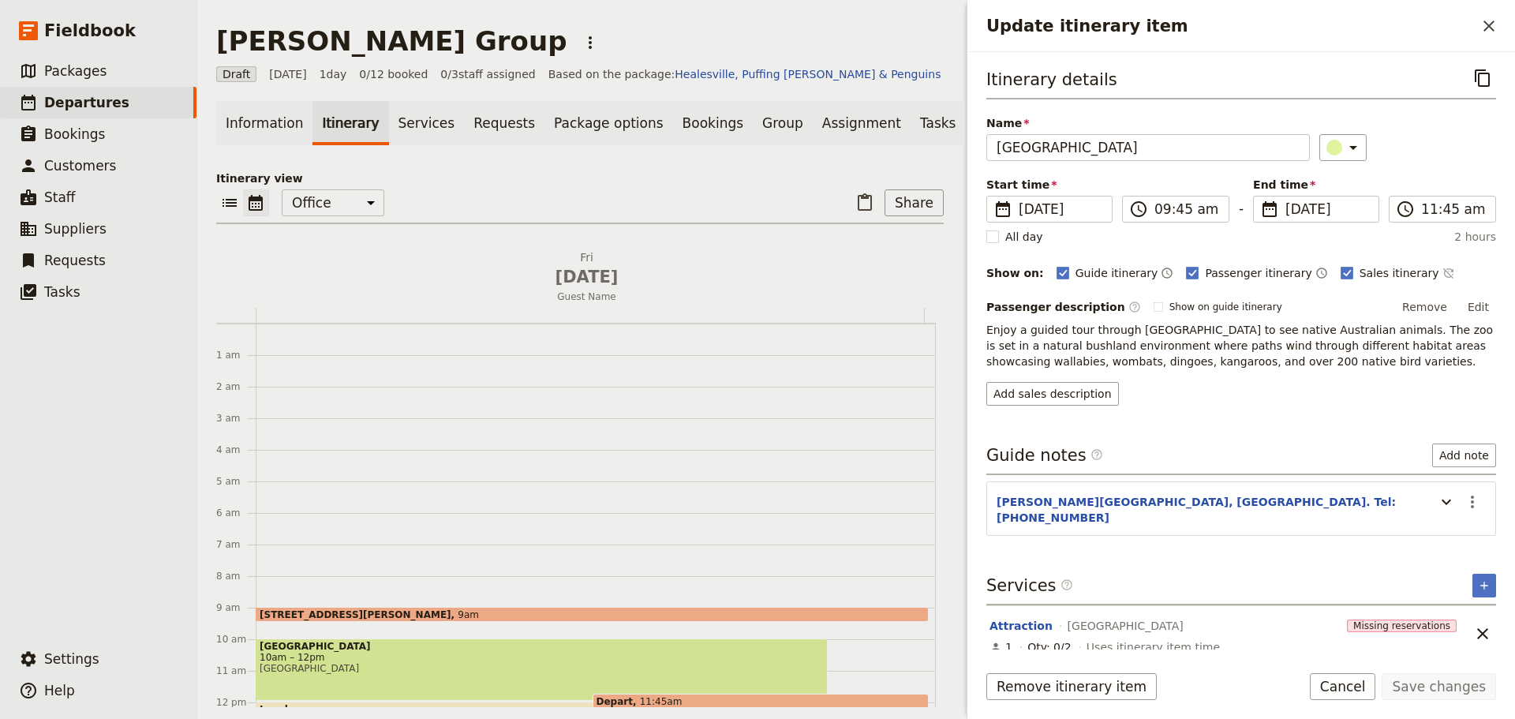
scroll to position [205, 0]
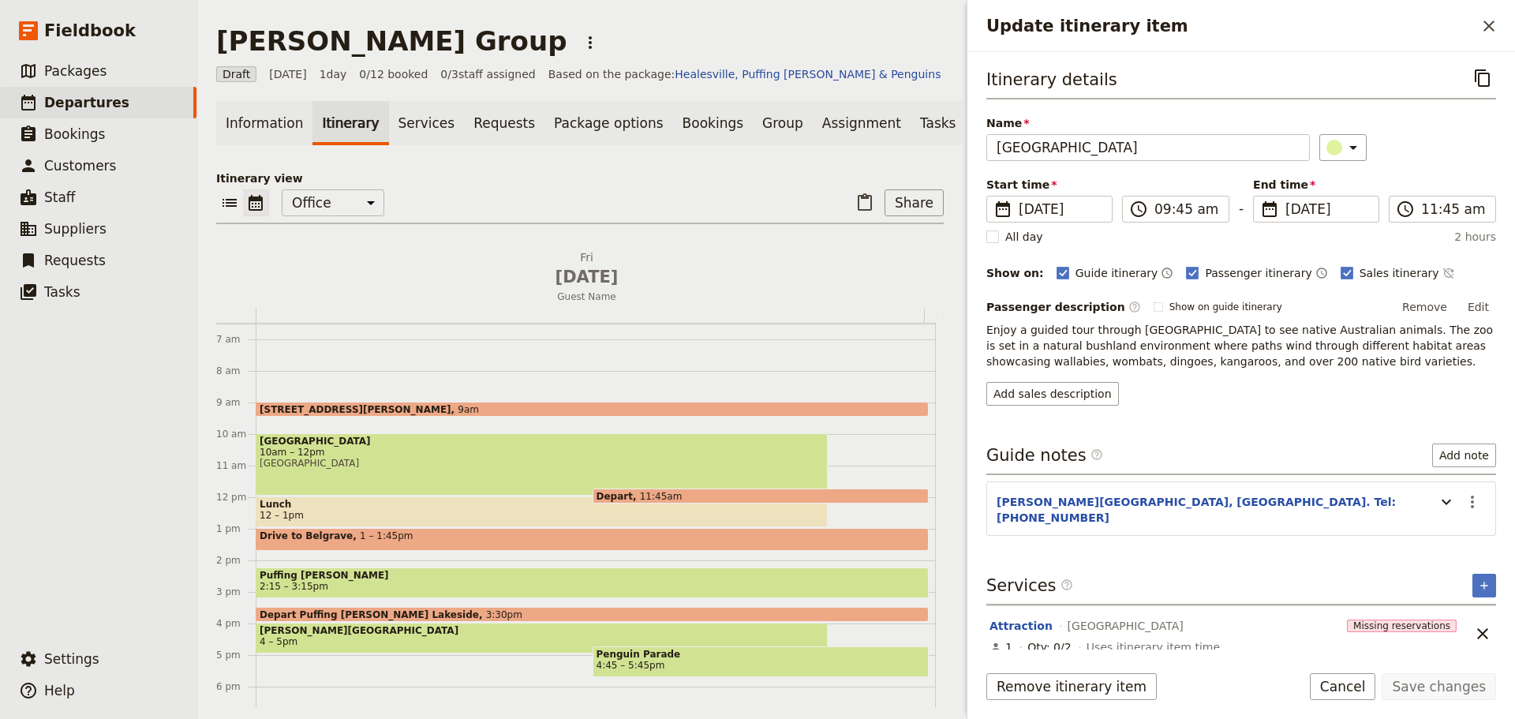
drag, startPoint x: 655, startPoint y: 499, endPoint x: 572, endPoint y: 504, distance: 83.0
click at [561, 510] on div "10 Tanner Street, Richmond 9am Healesville Sanctuary 10am – 12pm Healesville Sa…" at bounding box center [596, 496] width 680 height 757
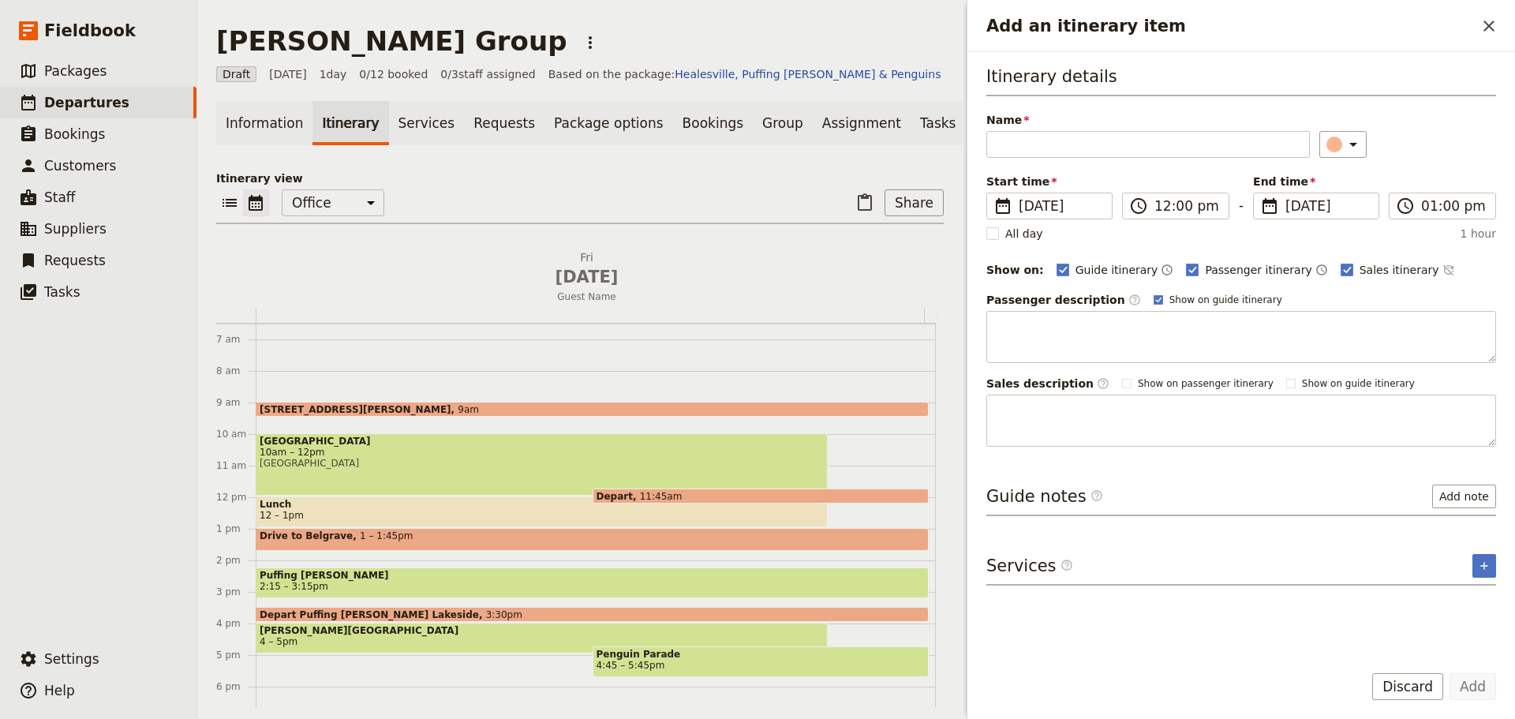
drag, startPoint x: 435, startPoint y: 456, endPoint x: 448, endPoint y: 459, distance: 13.8
click at [435, 457] on span "10am – 12pm" at bounding box center [542, 452] width 564 height 11
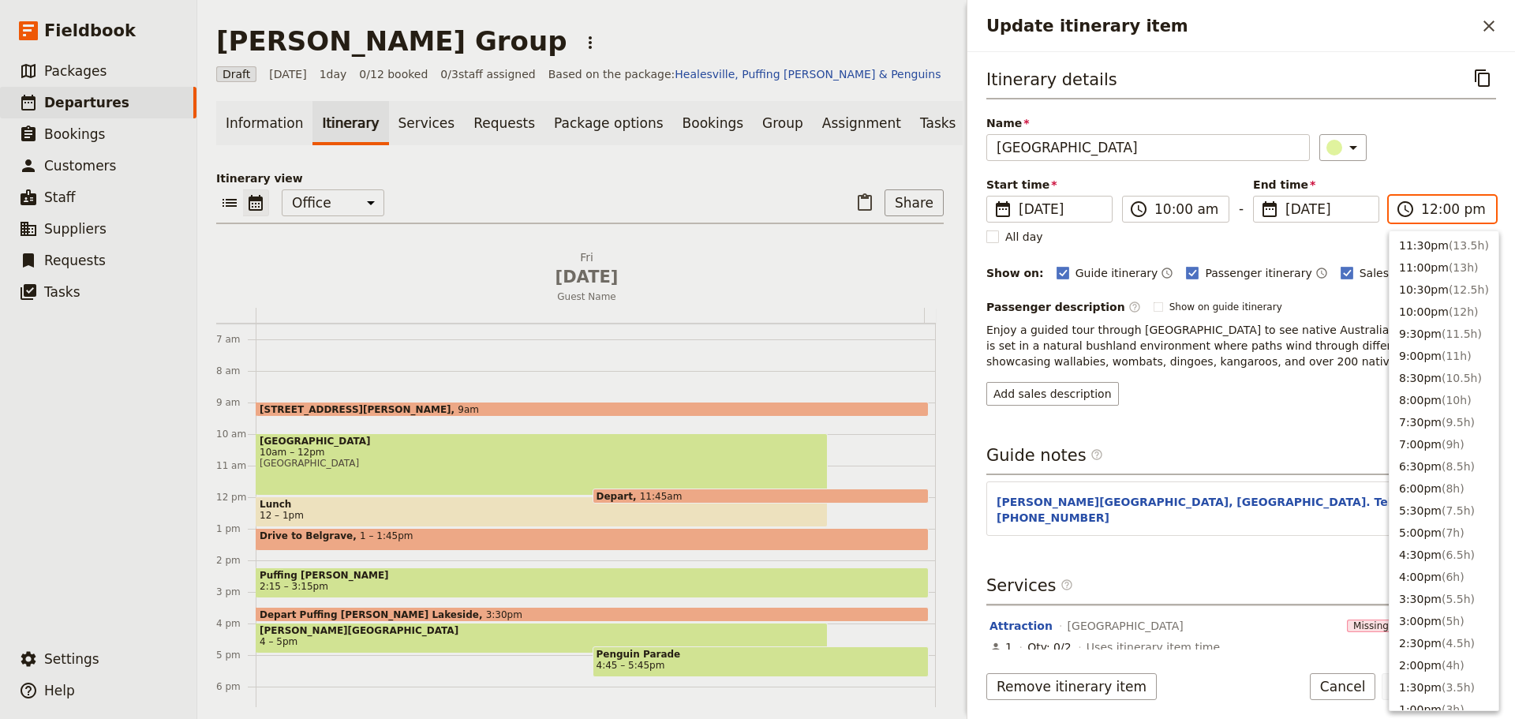
click at [1434, 215] on input "12:00 pm" at bounding box center [1453, 209] width 65 height 19
click at [1433, 290] on button "11:30am ( 1.5h )" at bounding box center [1443, 286] width 109 height 22
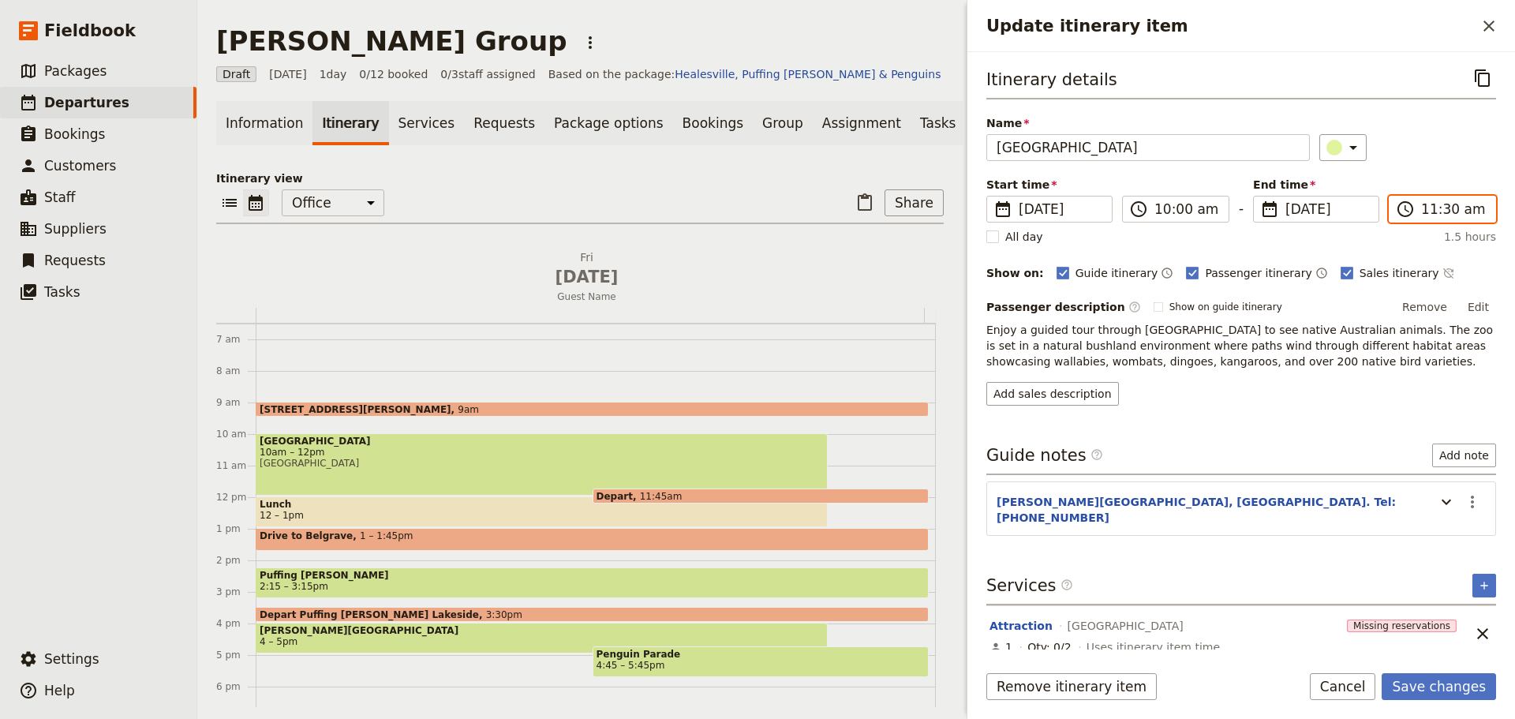
click at [1439, 214] on input "11:30 am" at bounding box center [1453, 209] width 65 height 19
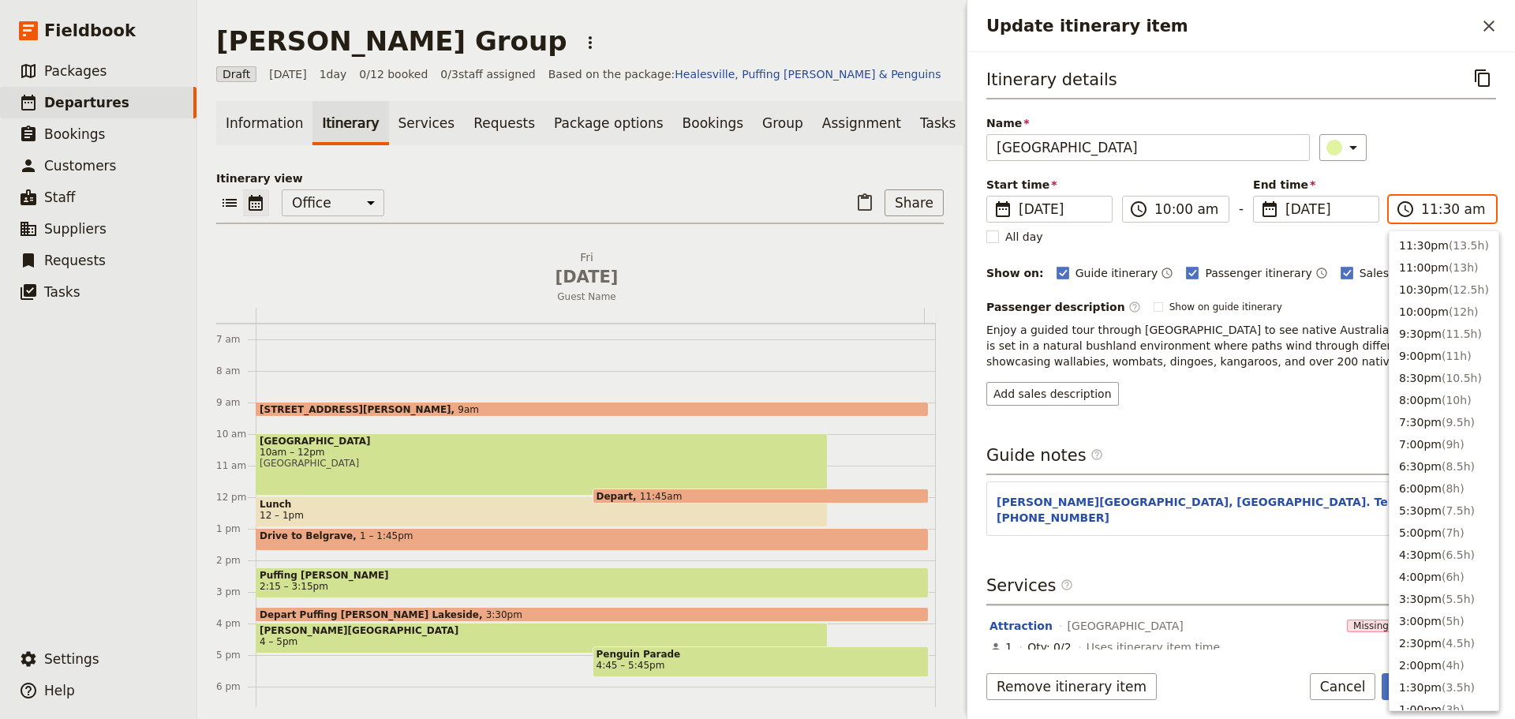
scroll to position [511, 0]
type input "11:45 am"
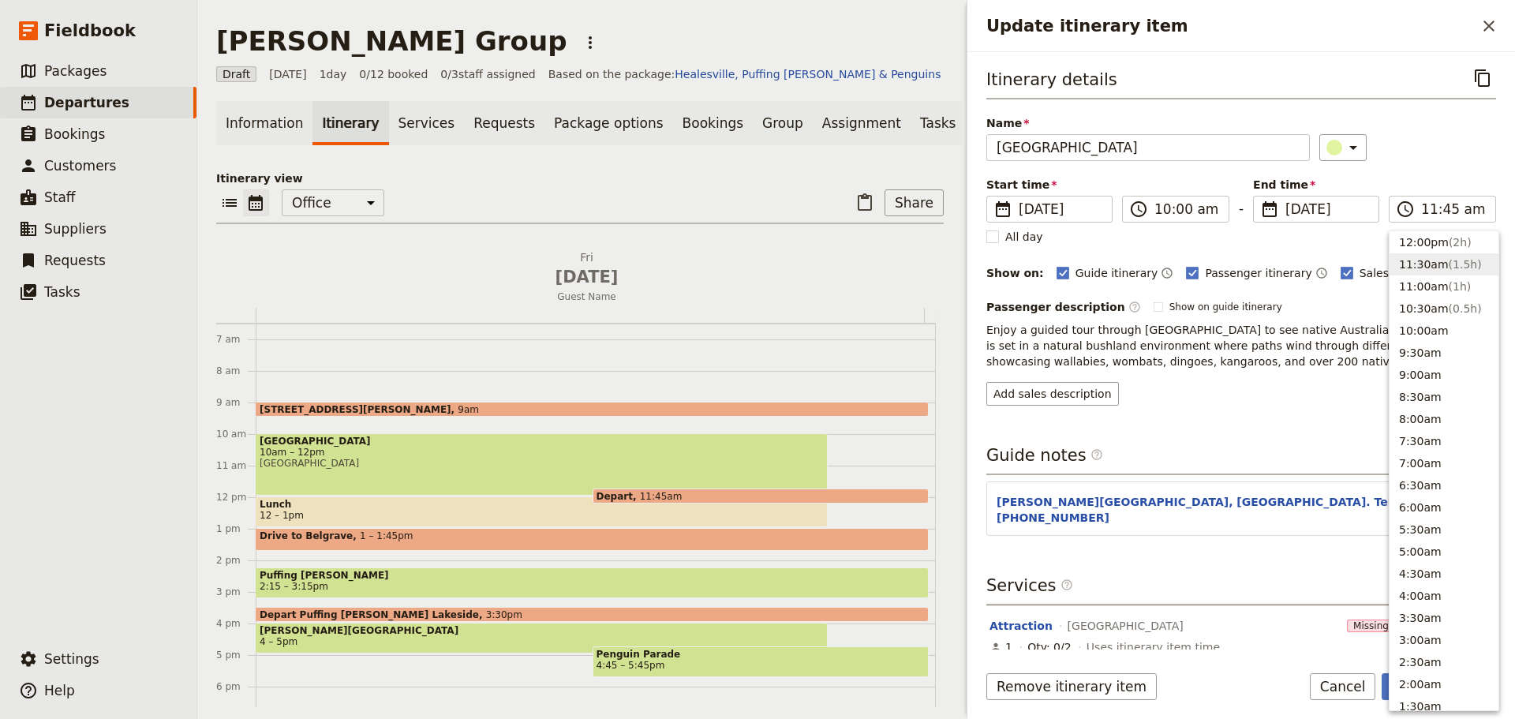
click at [1471, 165] on div "Itinerary details ​ Name Healesville Sanctuary ​ Start time ​ 5 Sep 2025 05/09/…" at bounding box center [1241, 235] width 510 height 341
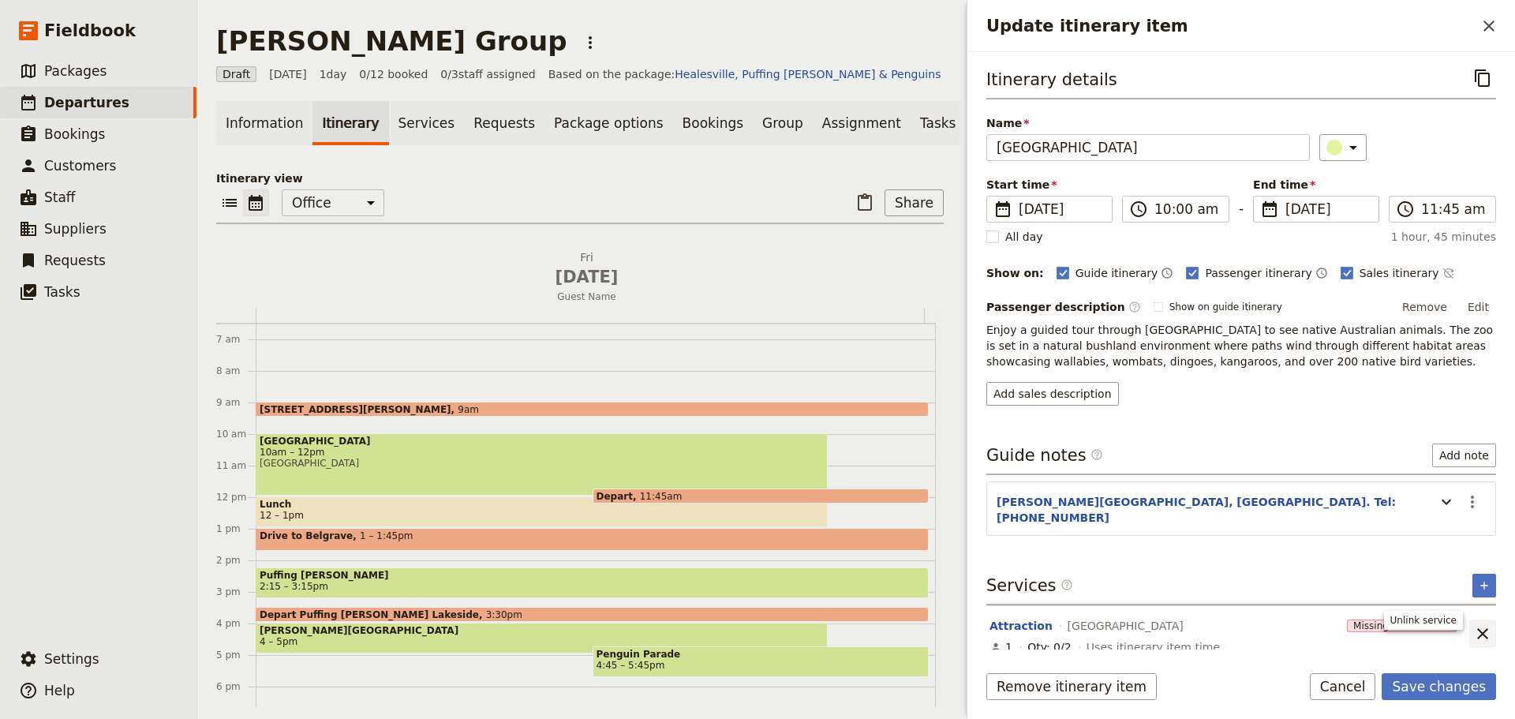
click at [1483, 624] on icon "Unlink service" at bounding box center [1482, 633] width 19 height 19
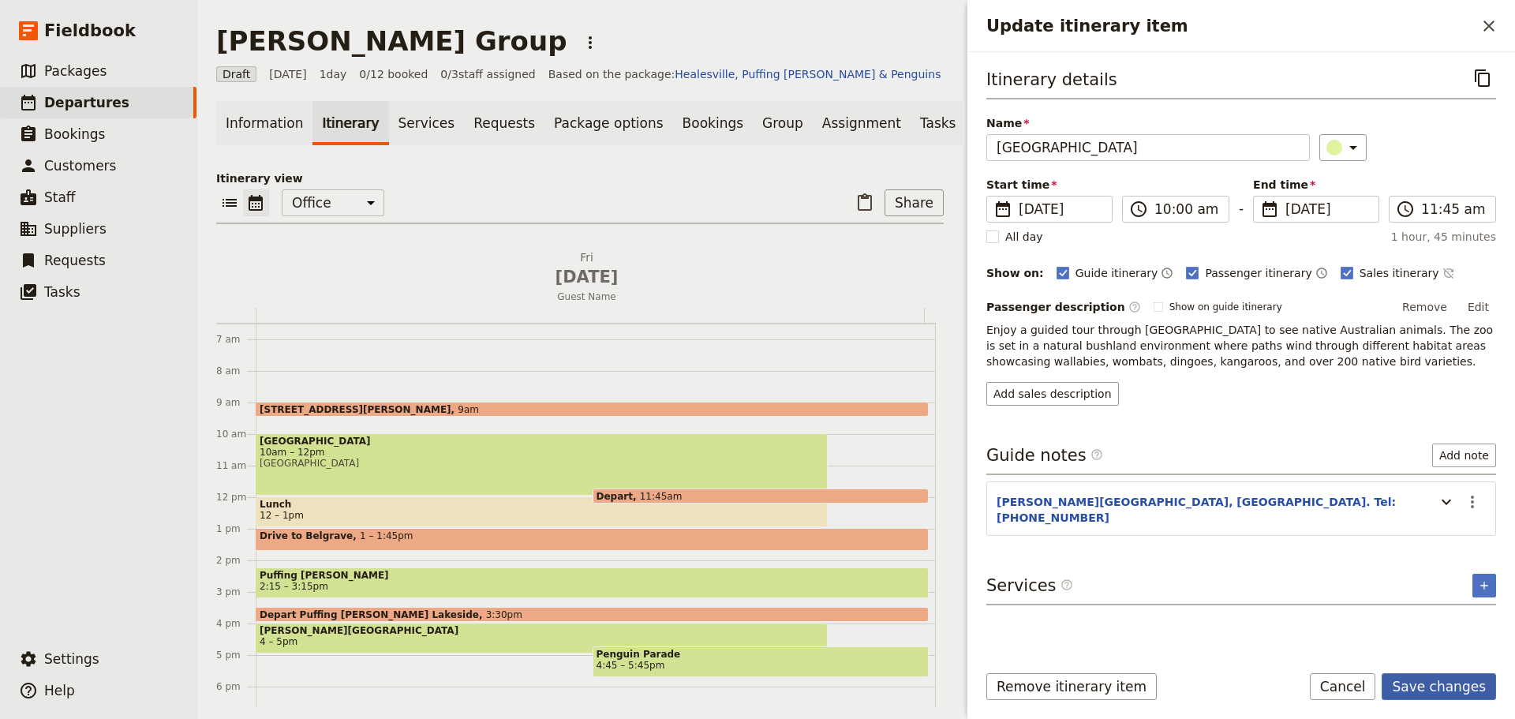
click at [1450, 686] on button "Save changes" at bounding box center [1439, 686] width 114 height 27
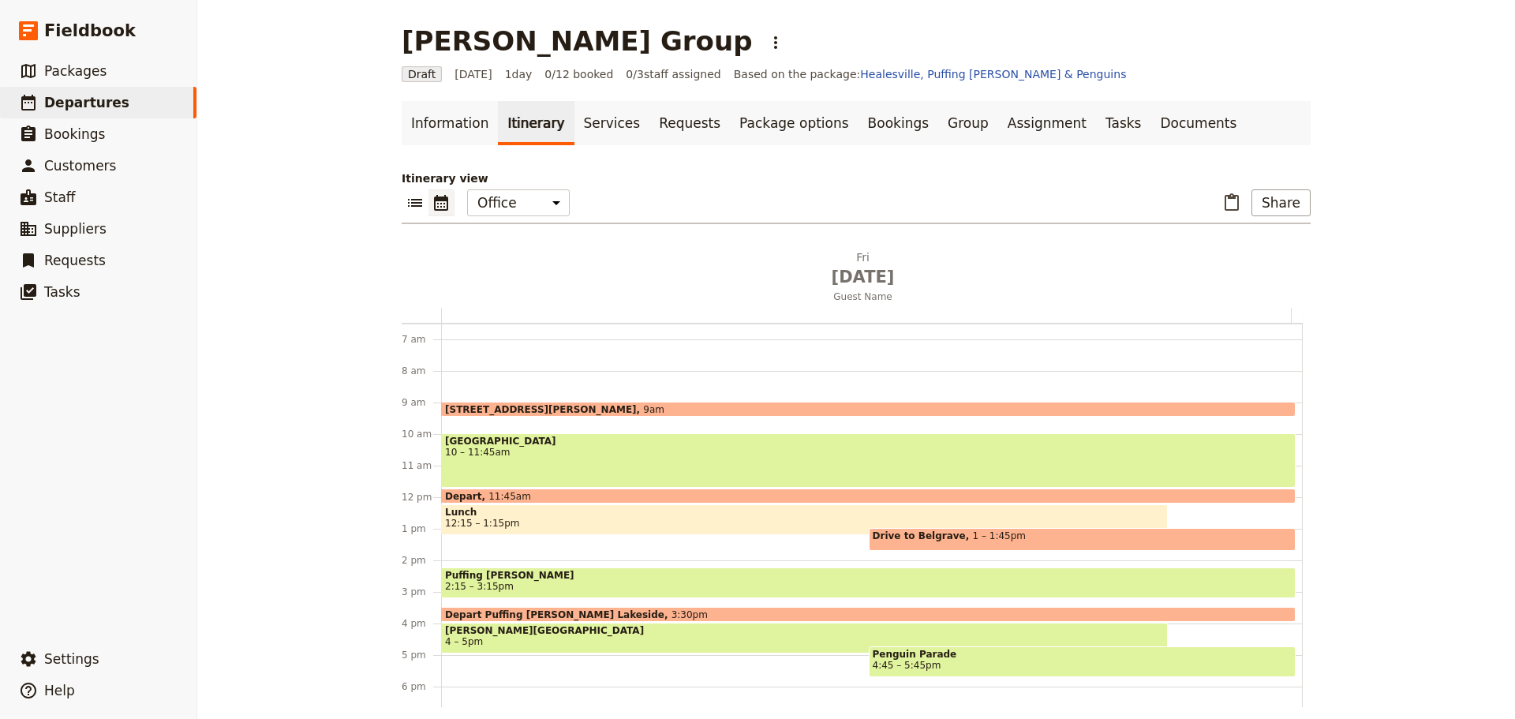
click at [707, 515] on span "Lunch" at bounding box center [804, 512] width 719 height 11
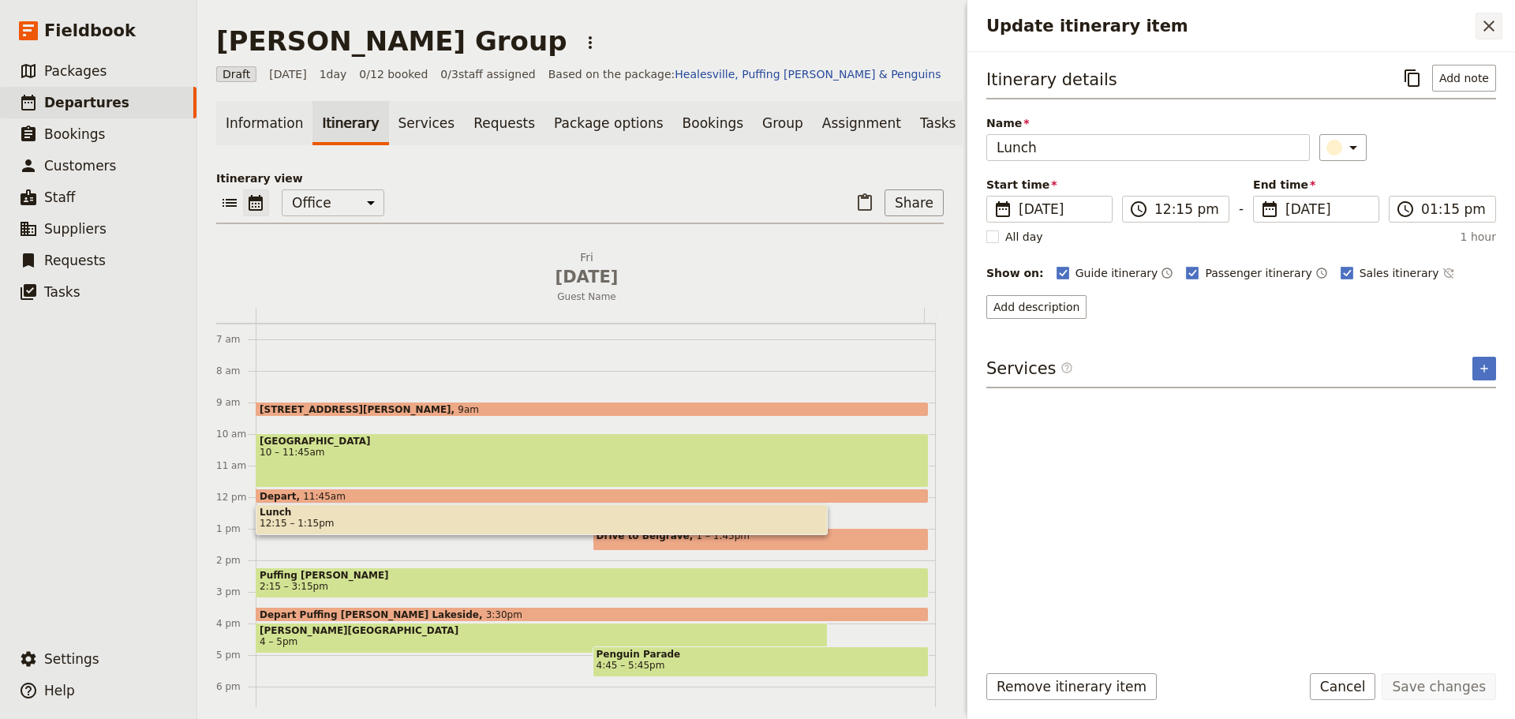
click at [1477, 24] on button "​" at bounding box center [1488, 26] width 27 height 27
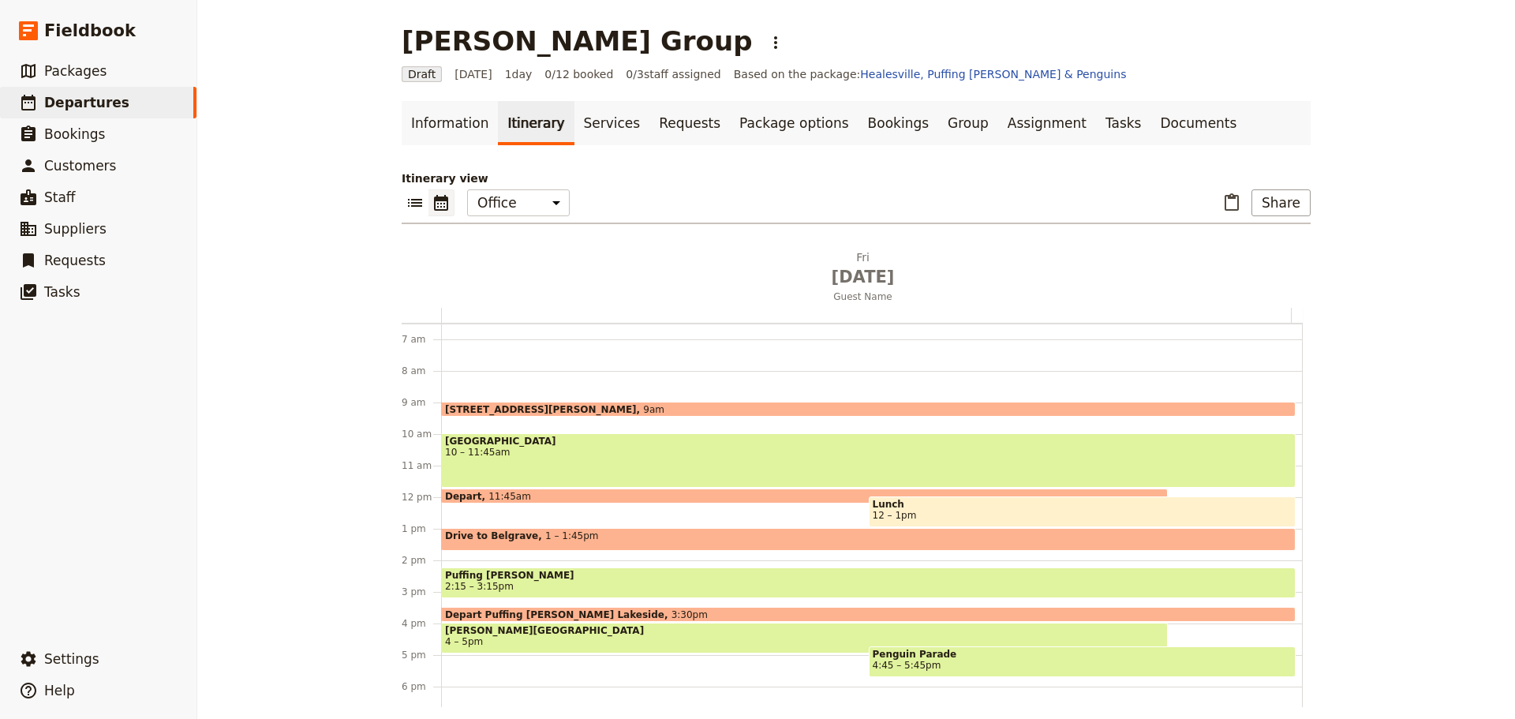
click at [917, 510] on span "12 – 1pm" at bounding box center [1083, 515] width 420 height 11
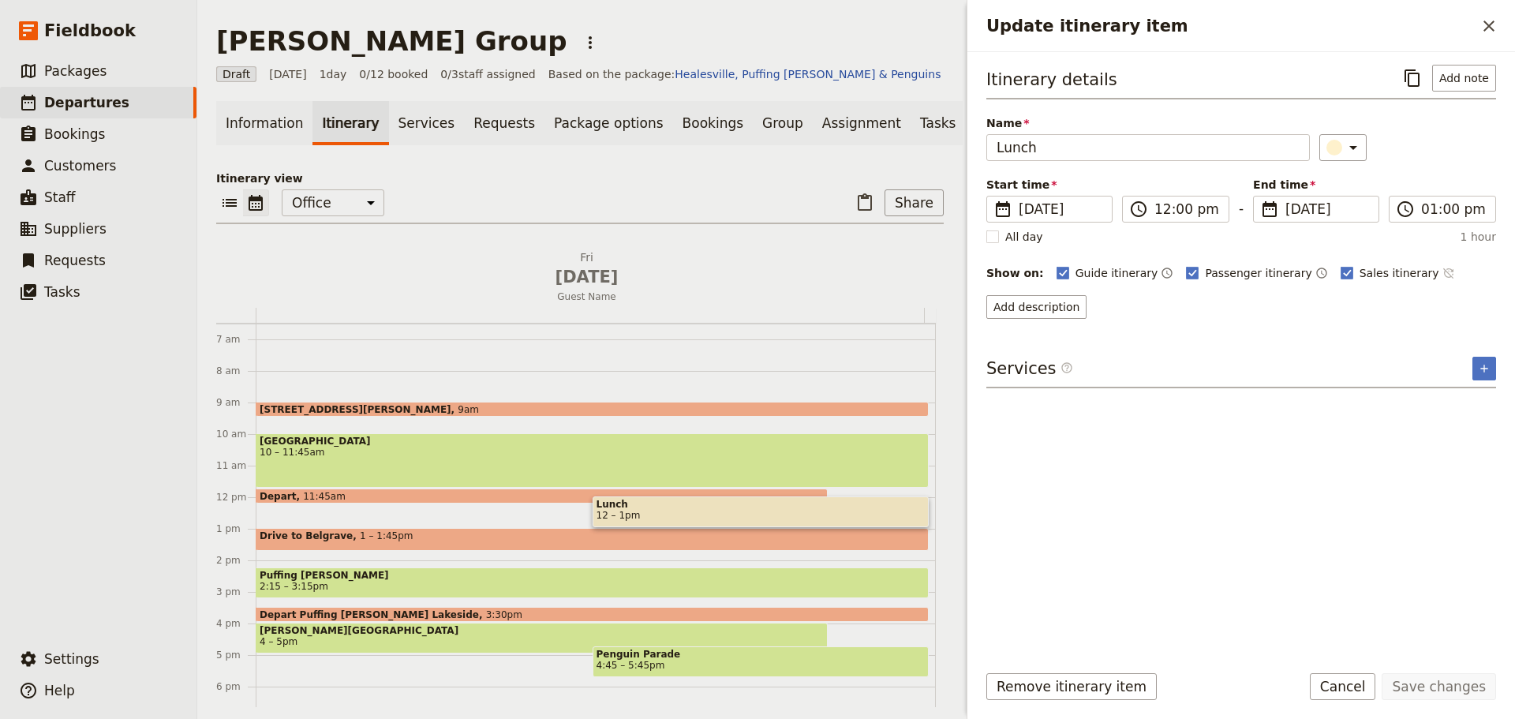
click at [1442, 275] on icon "Time not shown on sales itinerary" at bounding box center [1448, 273] width 13 height 13
click at [1025, 307] on button "Add description" at bounding box center [1036, 307] width 100 height 24
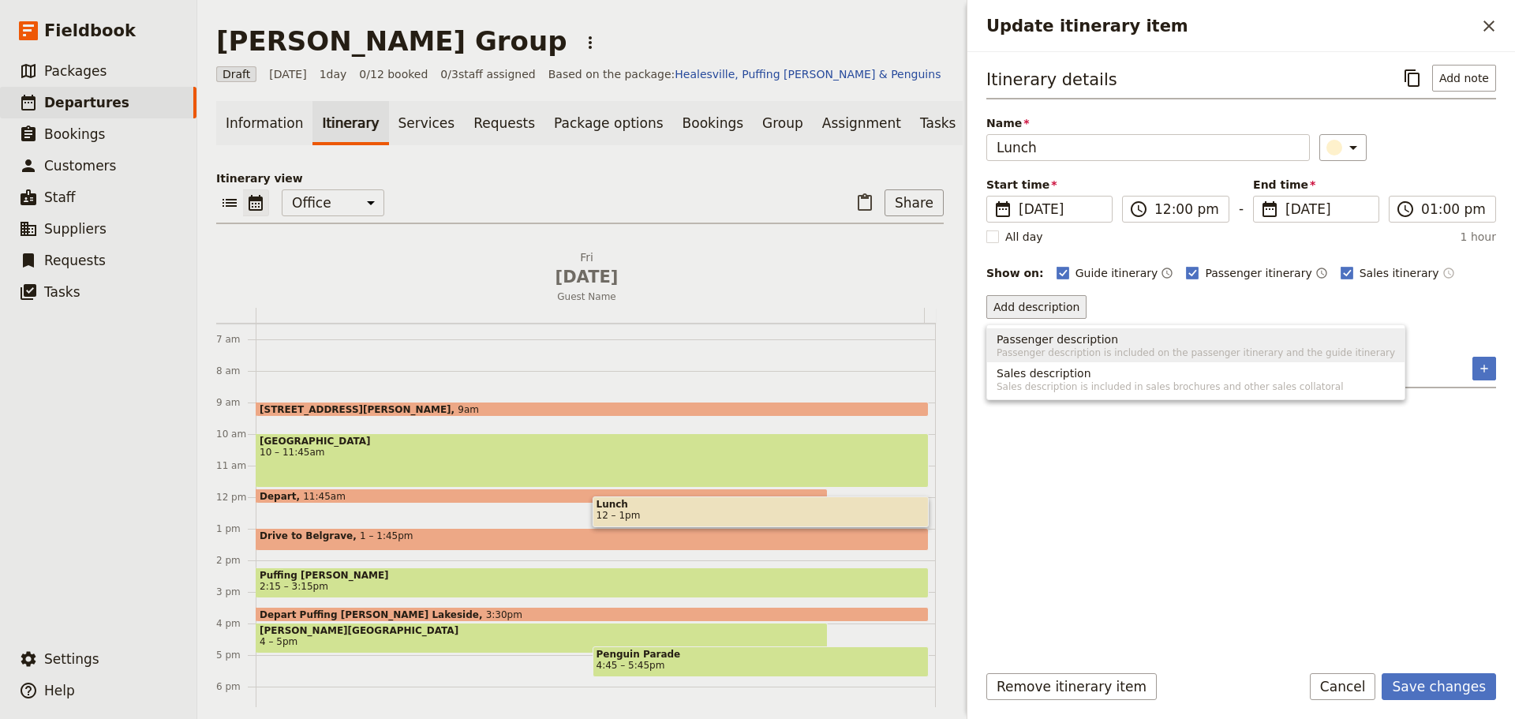
click at [1076, 338] on span "Passenger description" at bounding box center [1058, 339] width 122 height 16
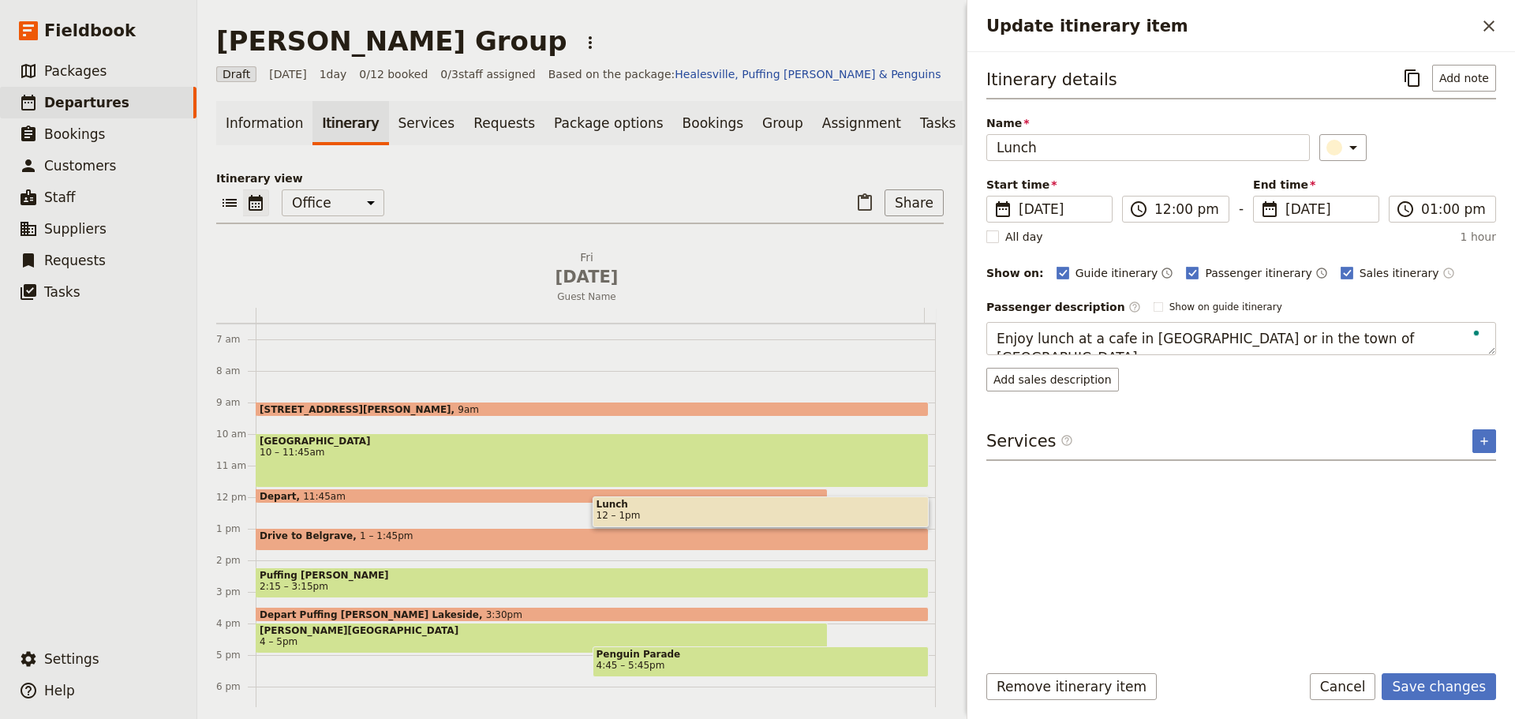
type textarea "Enjoy lunch at a cafe in Healesville Sanctuary or in the town of Healesville."
click at [1465, 67] on button "Add note" at bounding box center [1464, 78] width 64 height 27
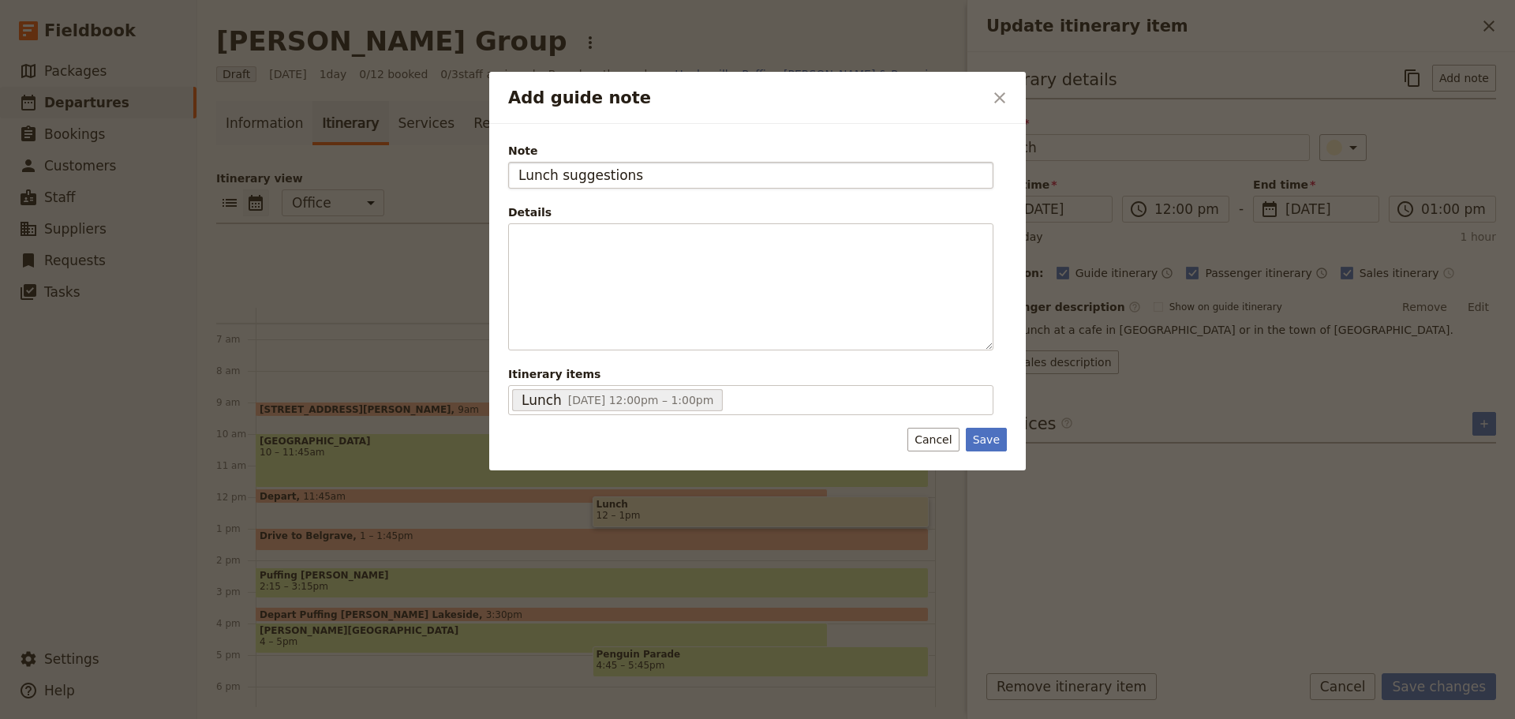
type input "Lunch suggestions"
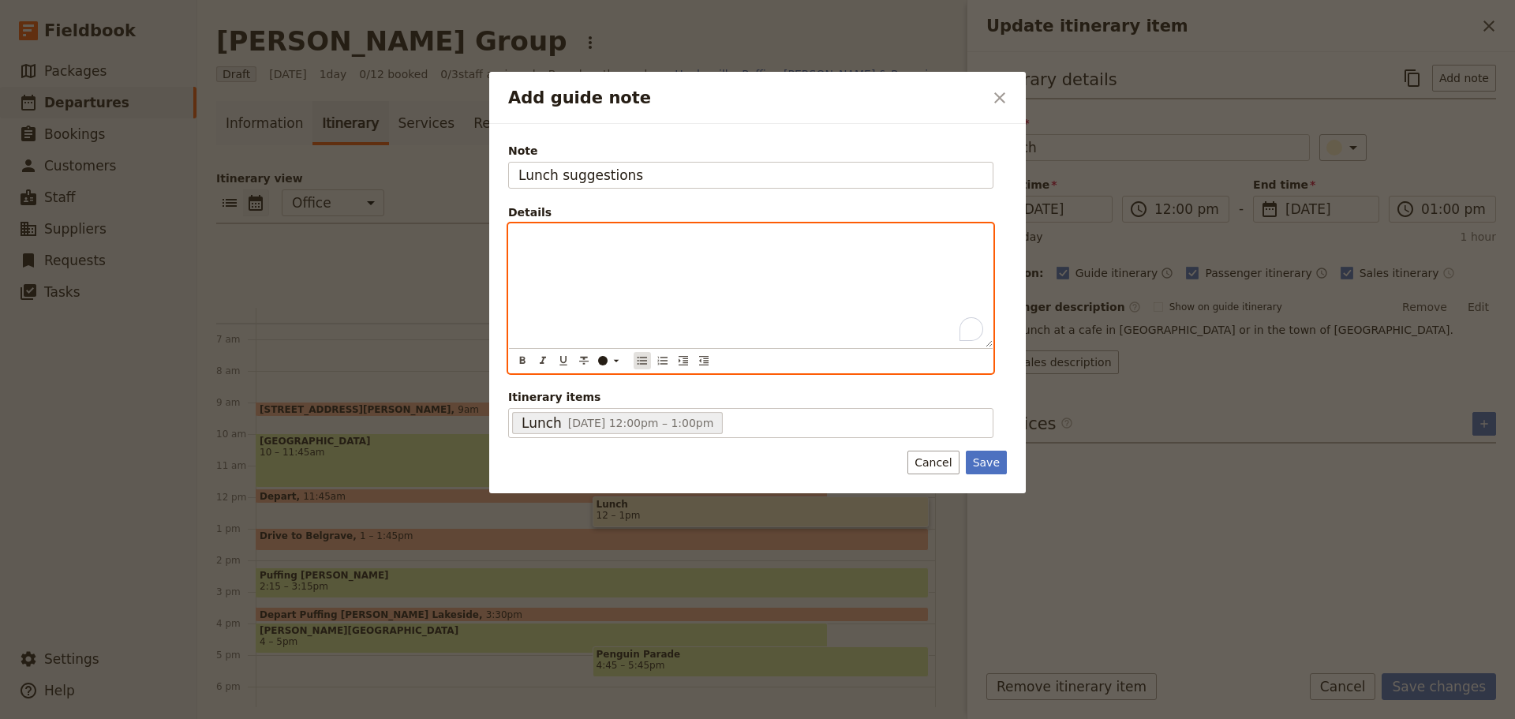
click at [640, 361] on icon "Bulleted list" at bounding box center [642, 360] width 13 height 13
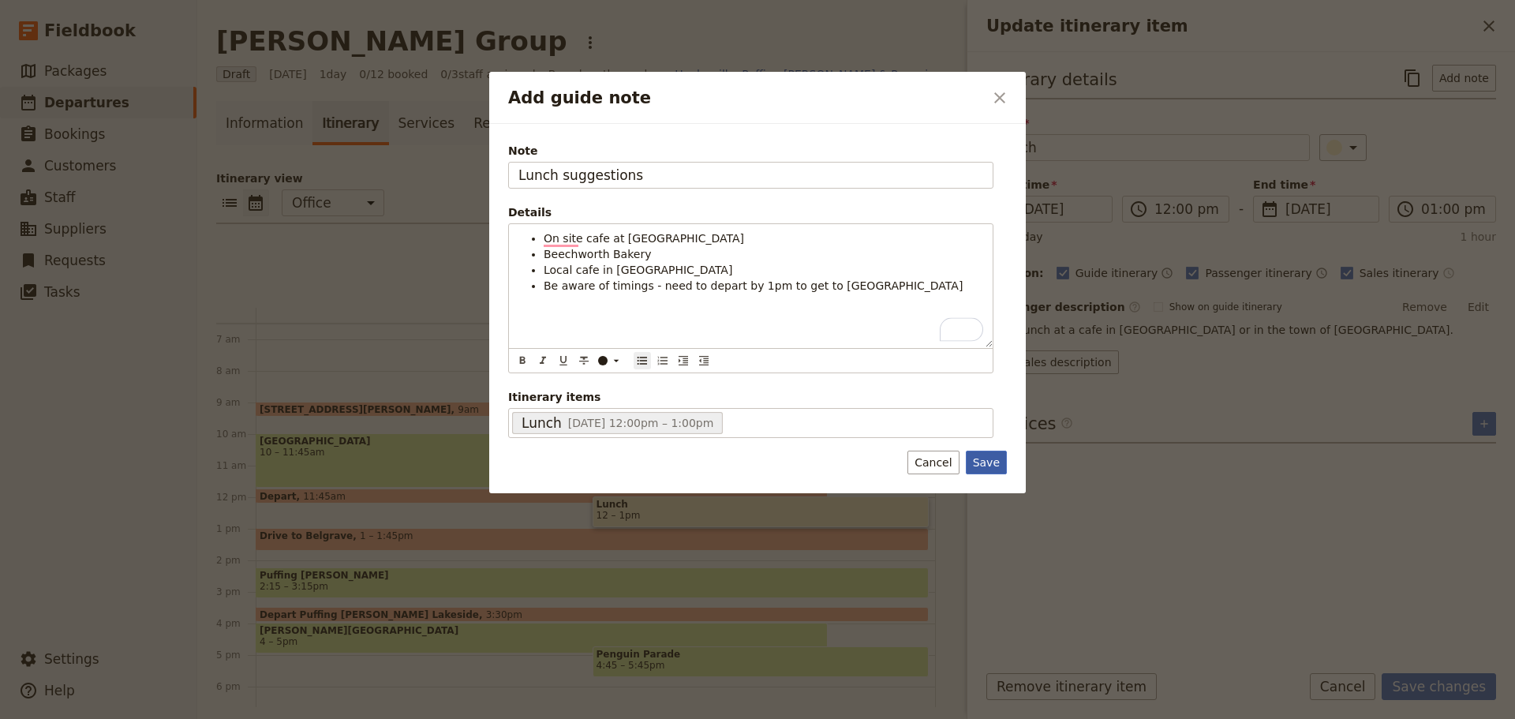
click at [1004, 467] on button "Save" at bounding box center [986, 463] width 41 height 24
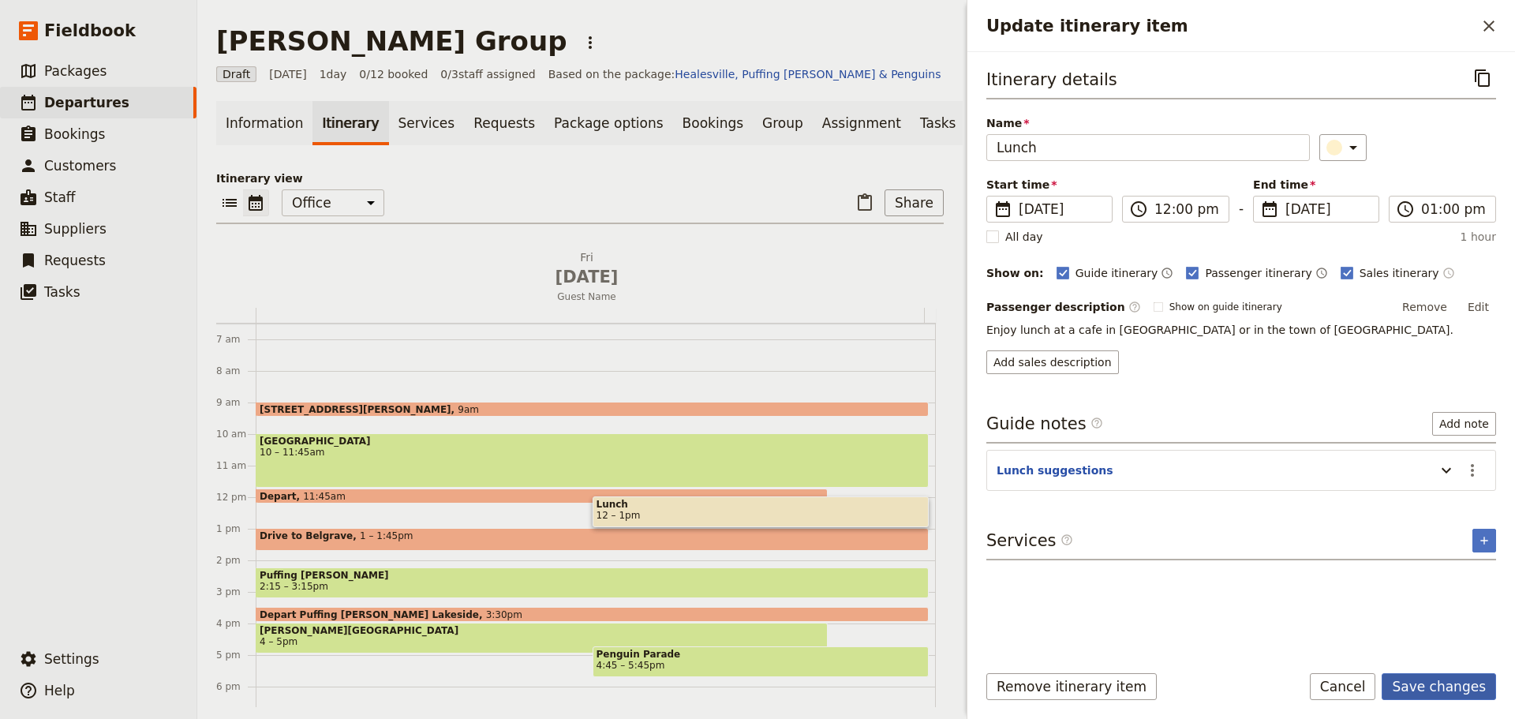
click at [1467, 694] on button "Save changes" at bounding box center [1439, 686] width 114 height 27
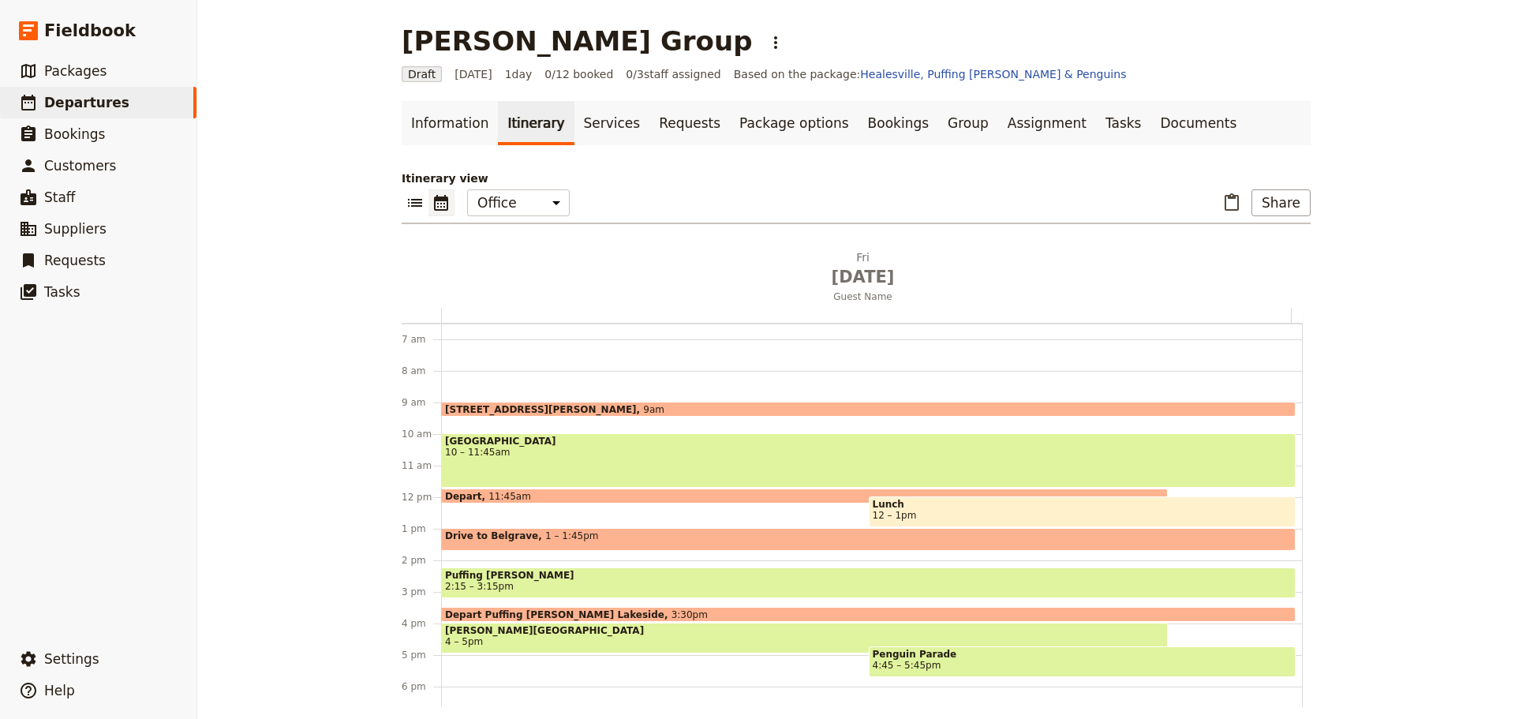
click at [916, 516] on span "12 – 1pm" at bounding box center [1083, 515] width 420 height 11
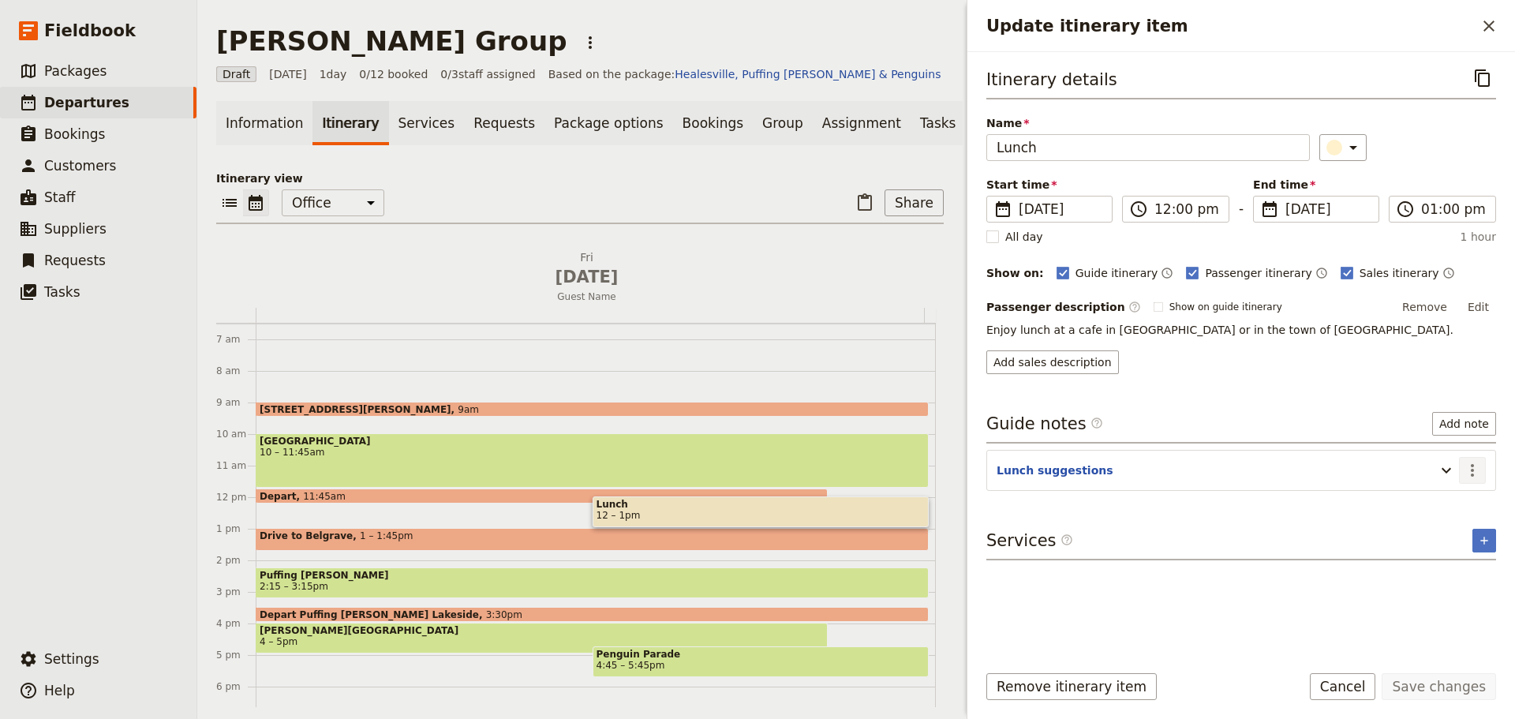
click at [1475, 470] on icon "Actions" at bounding box center [1472, 470] width 19 height 19
click at [1462, 507] on span "Edit note" at bounding box center [1438, 504] width 73 height 16
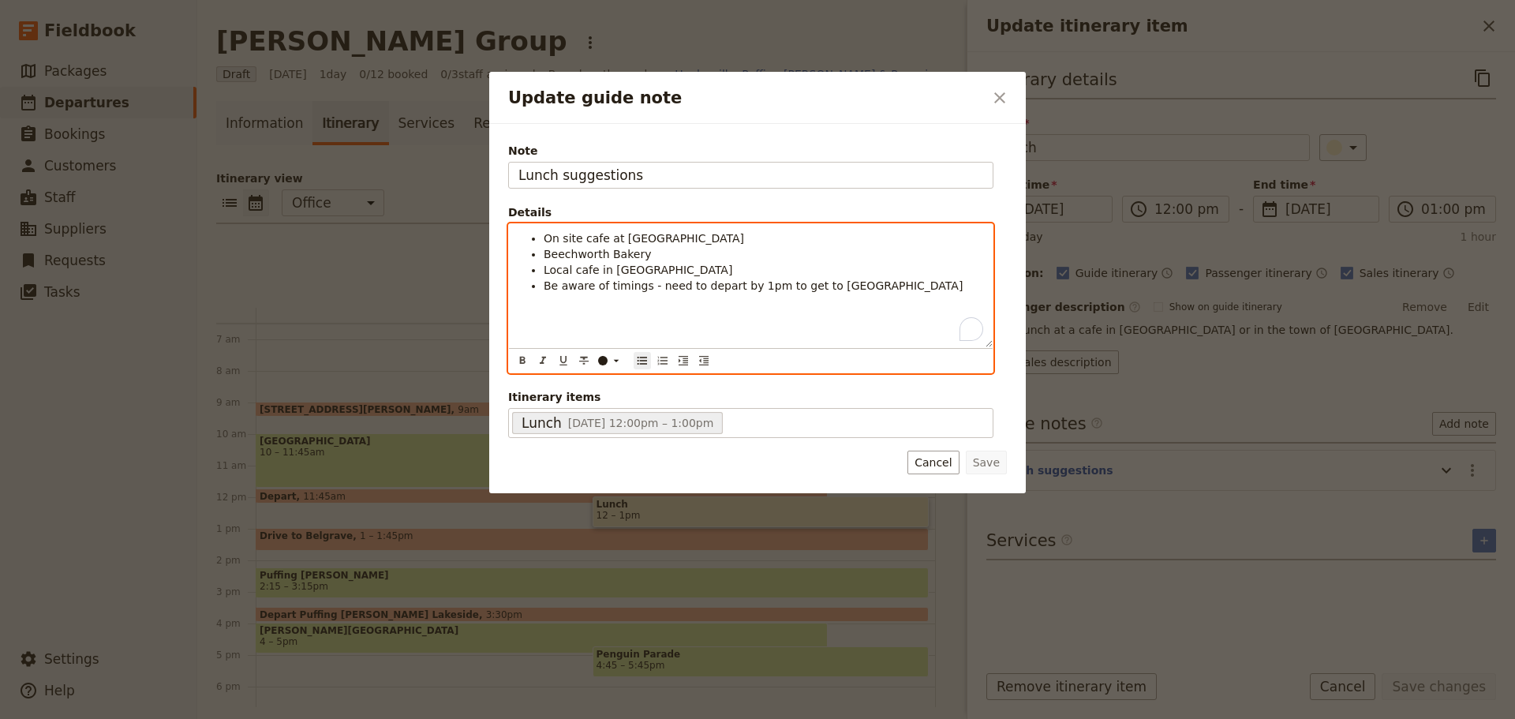
click at [734, 279] on span "Be aware of timings - need to depart by 1pm to get to Belgrave" at bounding box center [753, 285] width 419 height 13
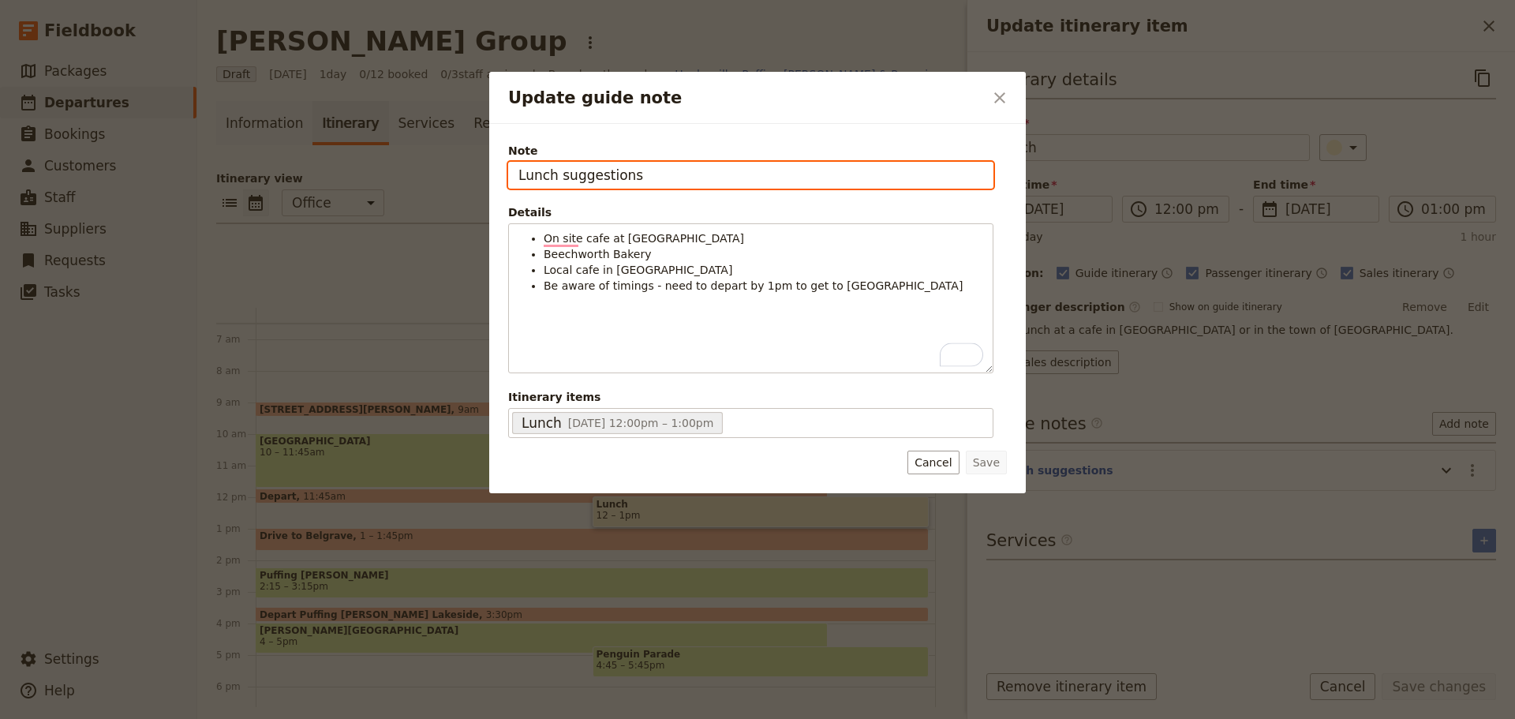
click at [664, 172] on input "Lunch suggestions" at bounding box center [750, 175] width 485 height 27
type input "Lunch suggestions - at clients own expense"
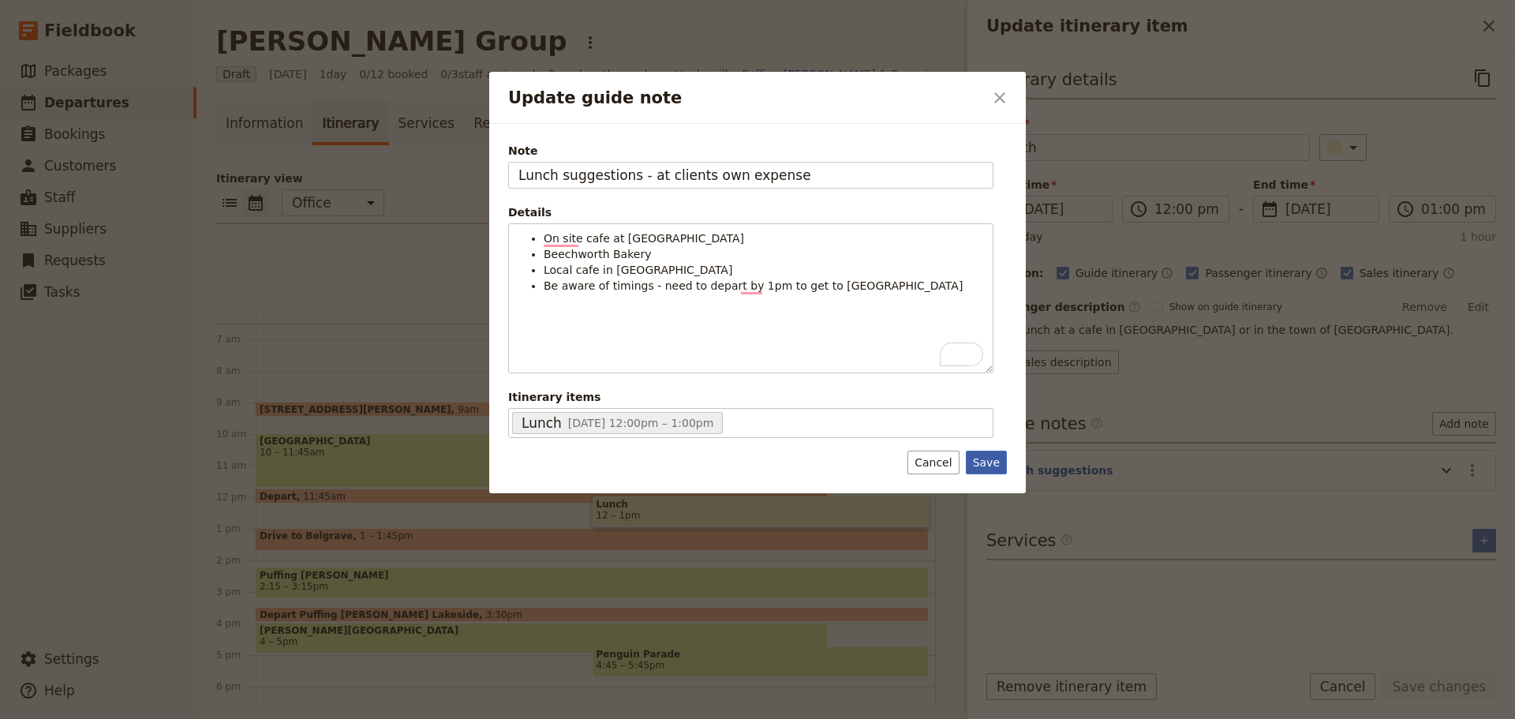
click at [991, 465] on button "Save" at bounding box center [986, 463] width 41 height 24
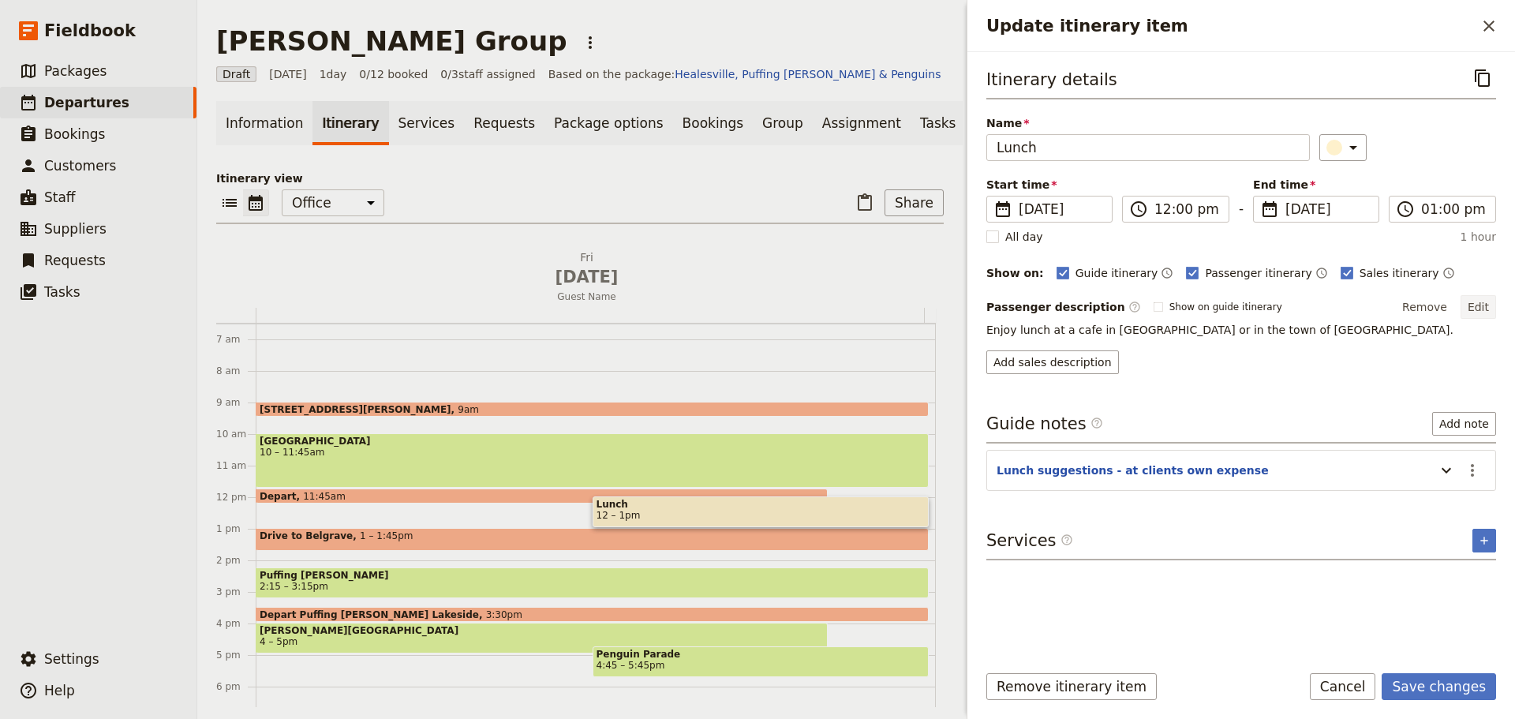
click at [1479, 304] on button "Edit" at bounding box center [1478, 307] width 36 height 24
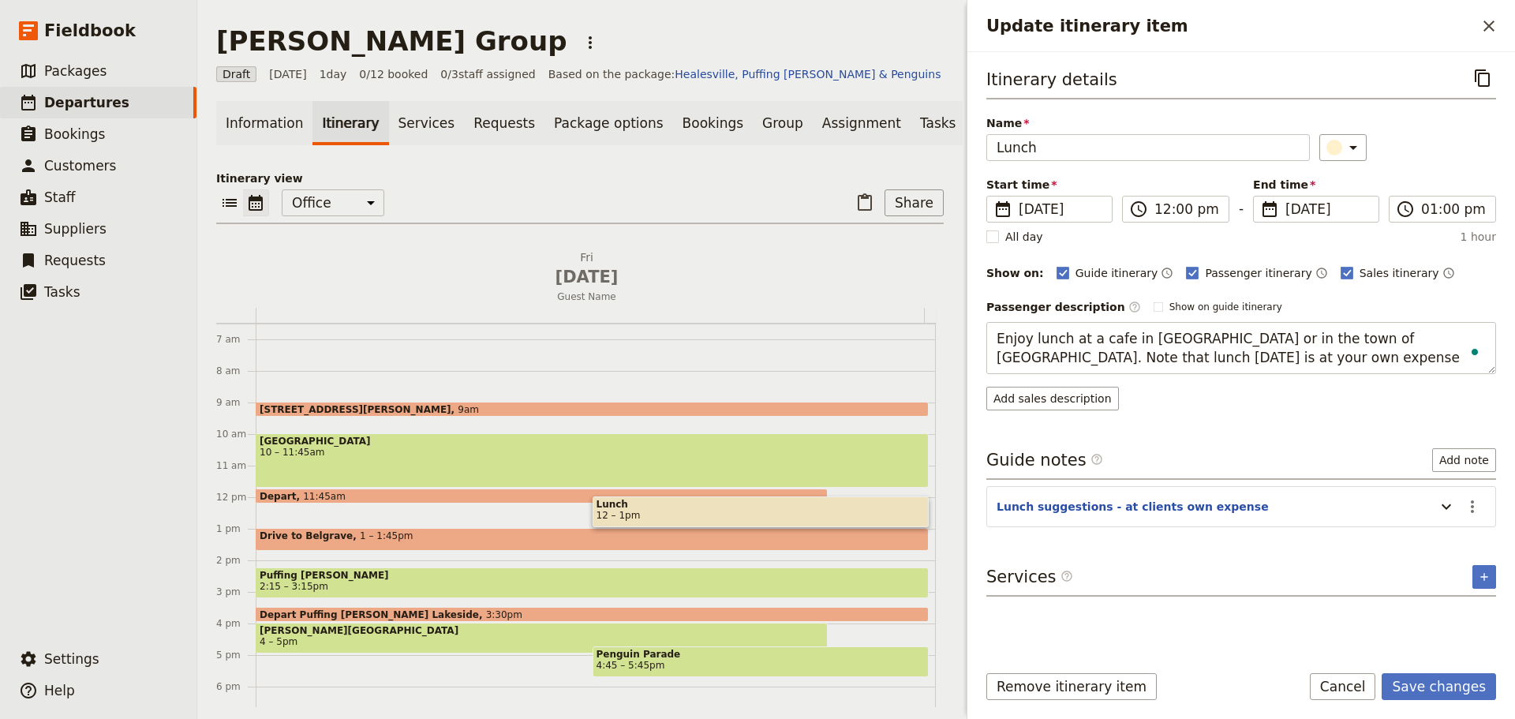
type textarea "Enjoy lunch at a cafe in Healesville Sanctuary or in the town of Healesville. N…"
click at [1441, 668] on form "Itinerary details ​ Name Lunch ​ Start time ​ 5 Sep 2025 05/09/2025 2025-09-05 …" at bounding box center [1241, 385] width 548 height 667
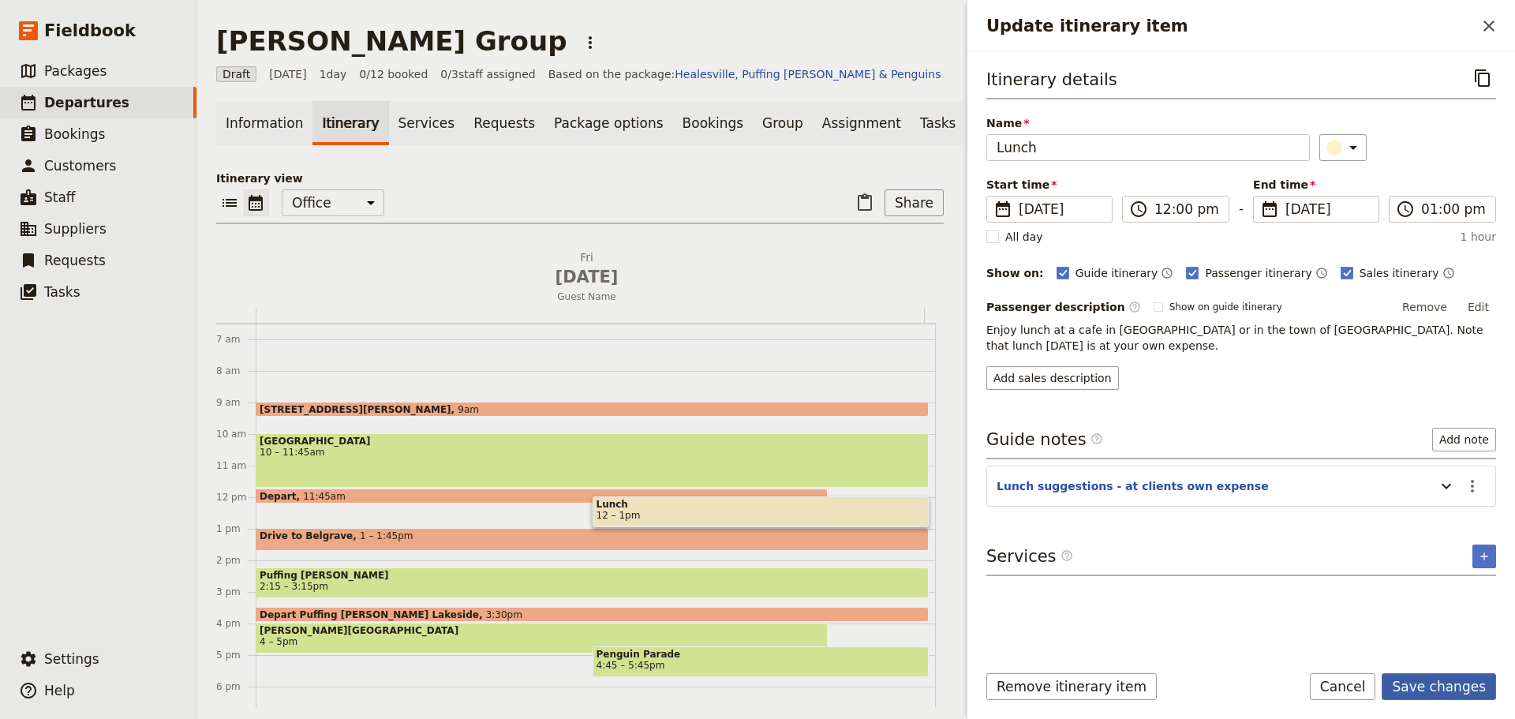
click at [1466, 686] on button "Save changes" at bounding box center [1439, 686] width 114 height 27
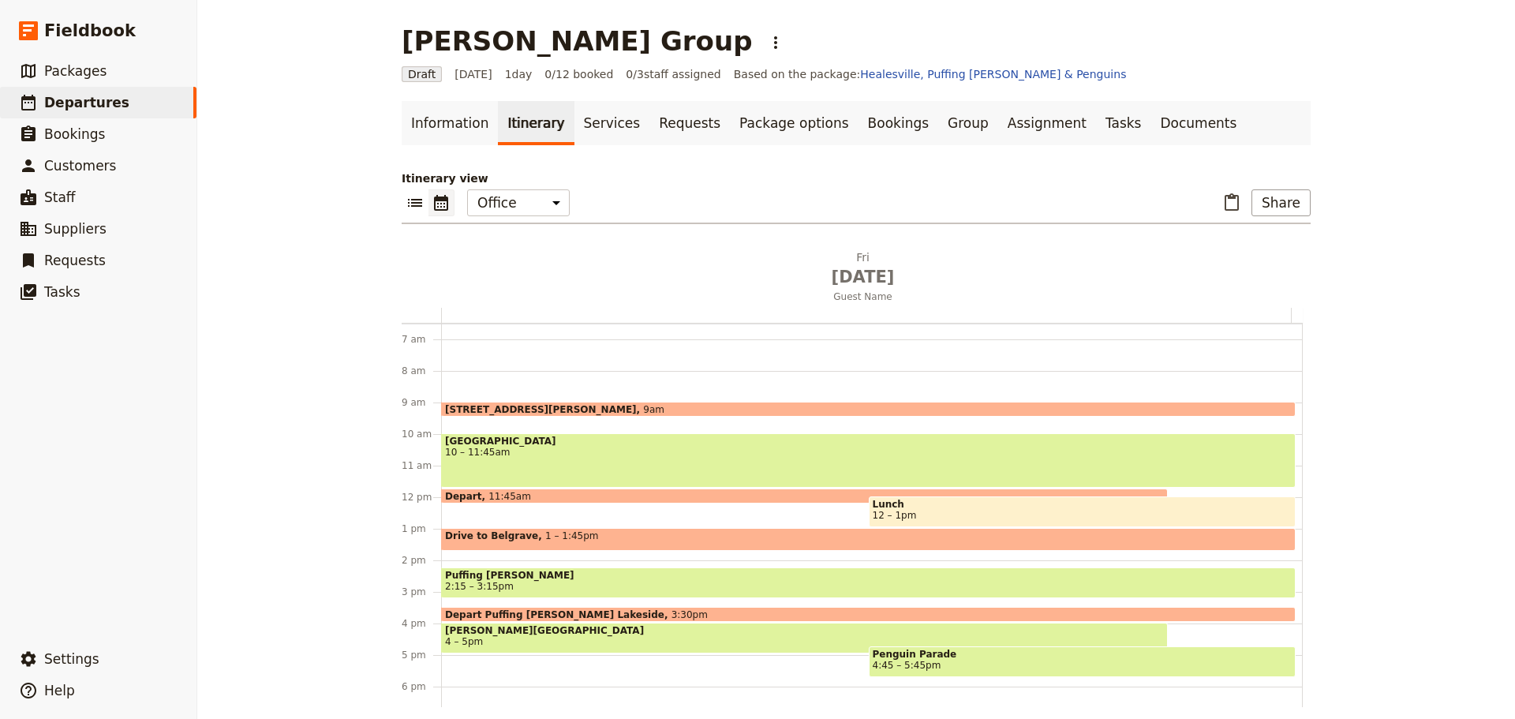
click at [558, 539] on span "1 – 1:45pm" at bounding box center [572, 539] width 54 height 18
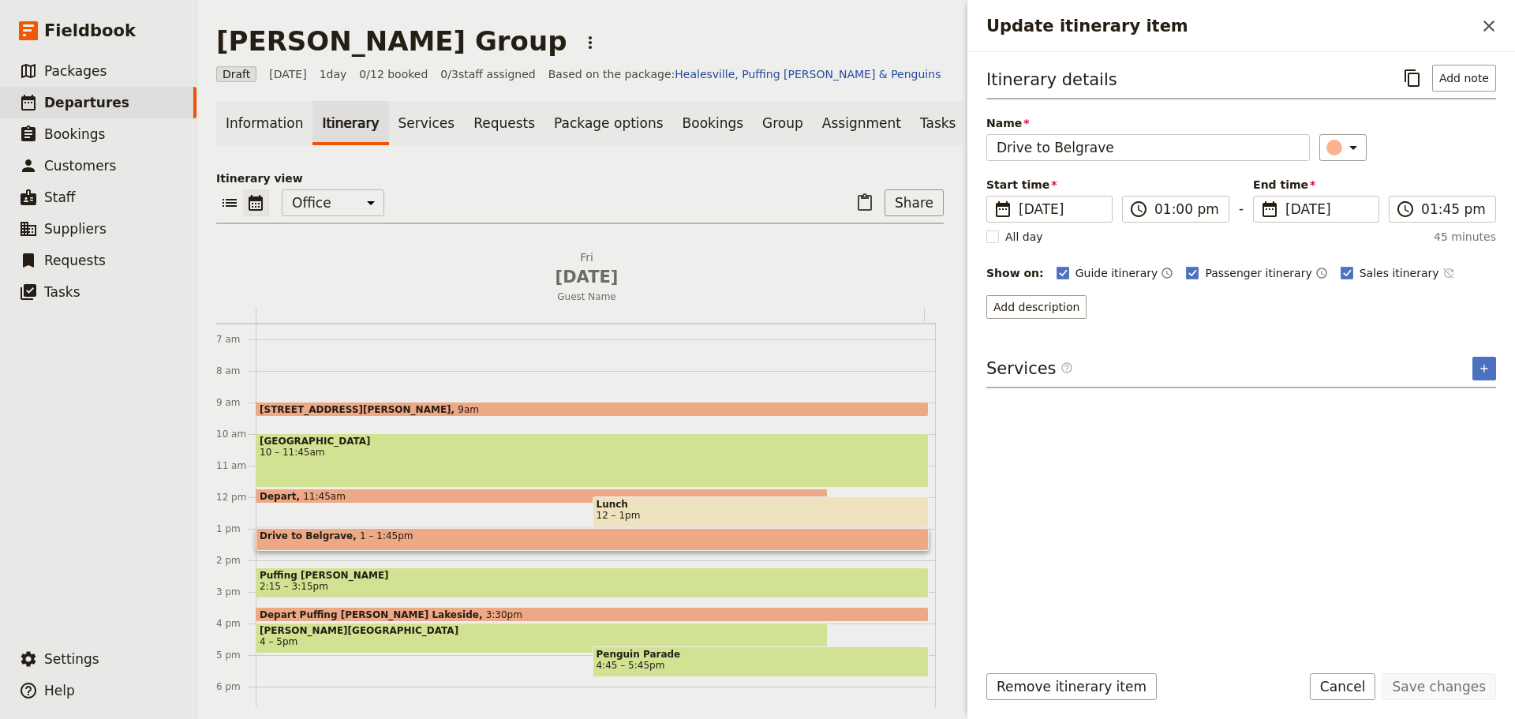
click at [1442, 272] on icon "Time not shown on sales itinerary" at bounding box center [1448, 273] width 13 height 13
click at [1427, 690] on button "Save changes" at bounding box center [1439, 686] width 114 height 27
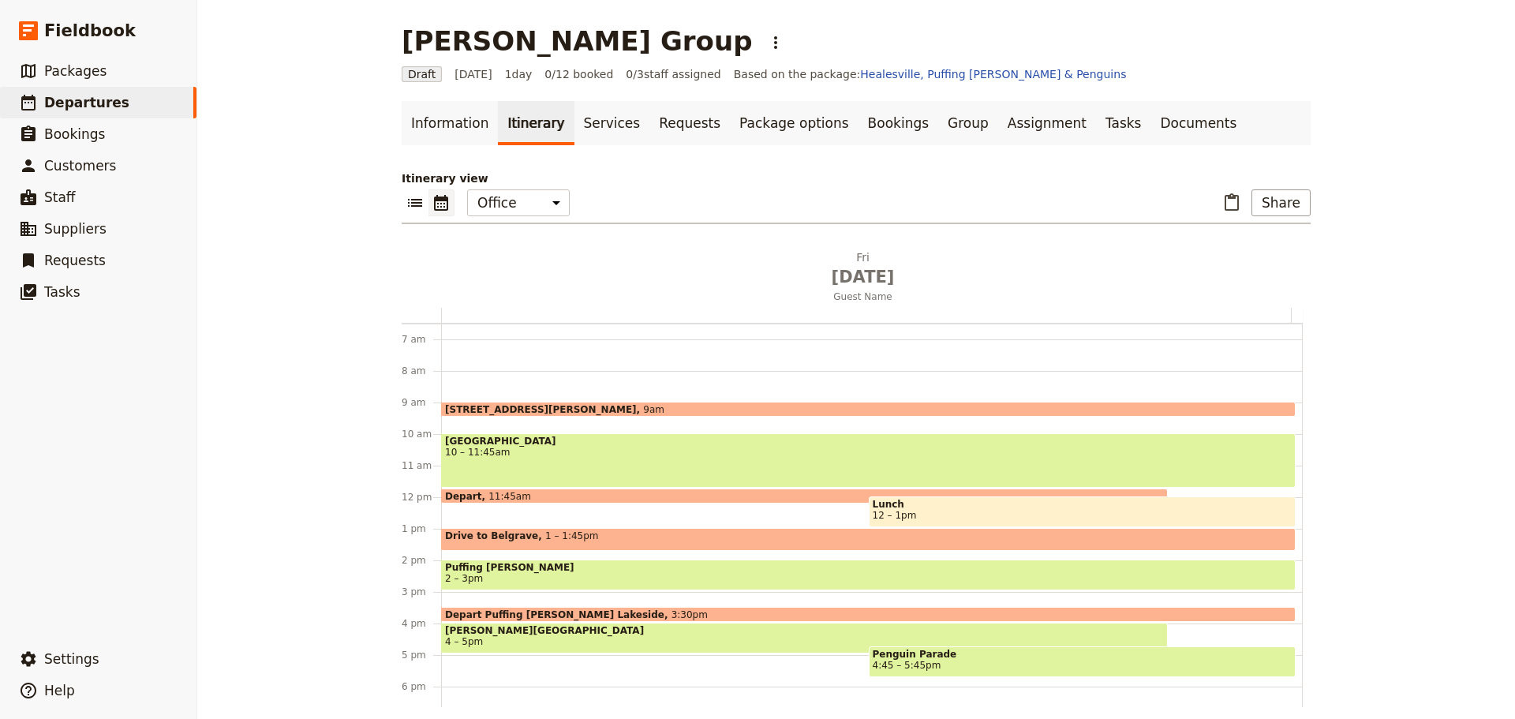
click at [546, 570] on span "Puffing [PERSON_NAME]" at bounding box center [868, 567] width 847 height 11
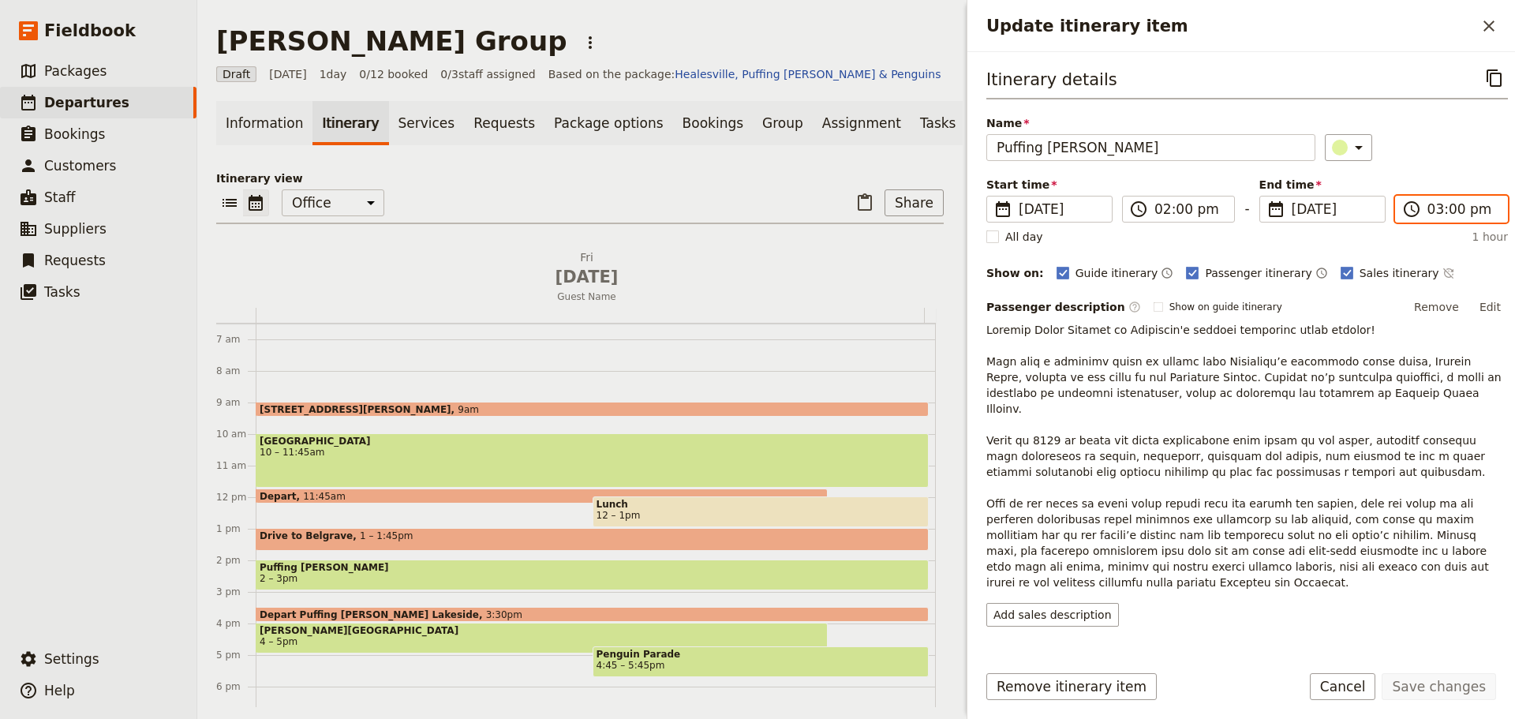
click at [1434, 203] on input "03:00 pm" at bounding box center [1462, 209] width 70 height 19
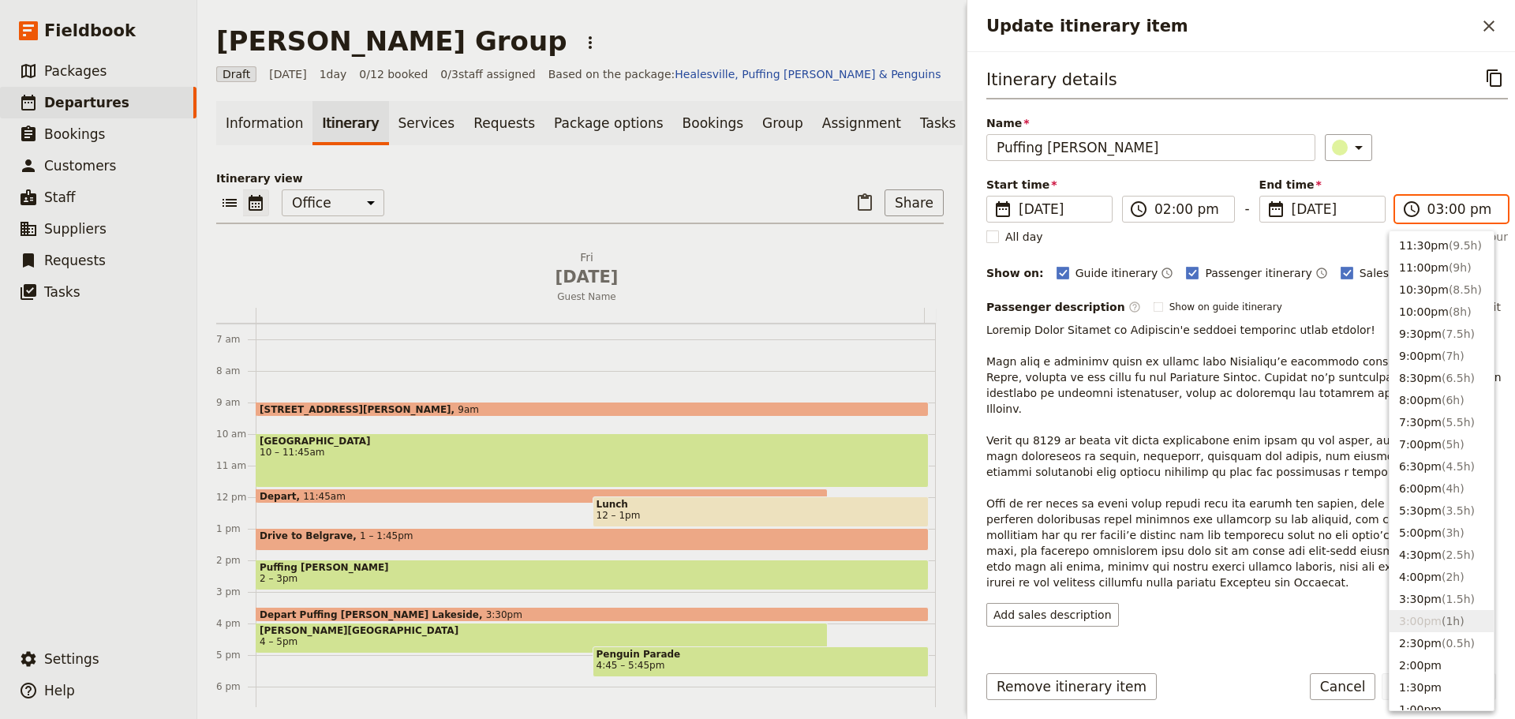
click at [1449, 208] on input "03:00 pm" at bounding box center [1462, 209] width 70 height 19
type input "03:15 pm"
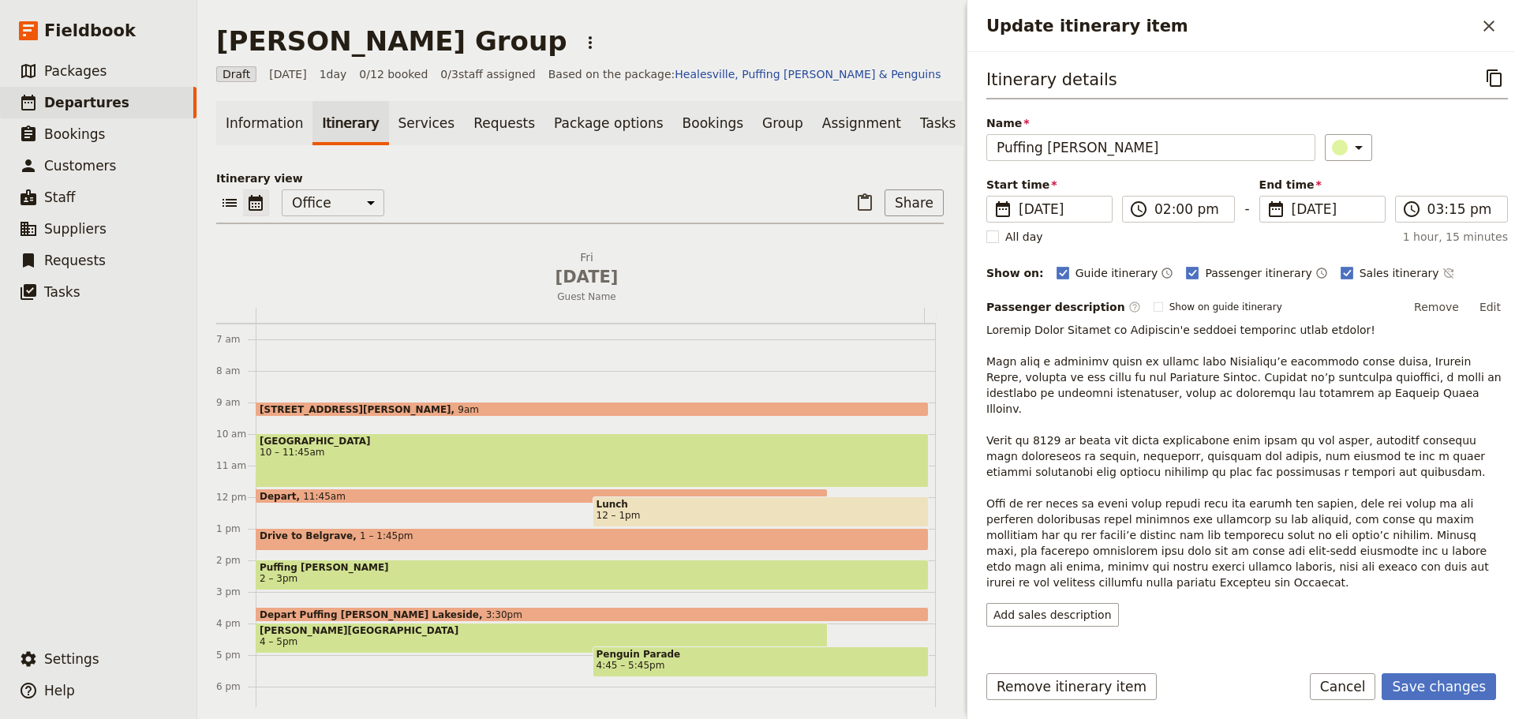
click at [1275, 395] on p "Update itinerary item" at bounding box center [1247, 456] width 522 height 268
click at [1442, 273] on icon "Time not shown on sales itinerary" at bounding box center [1448, 273] width 13 height 13
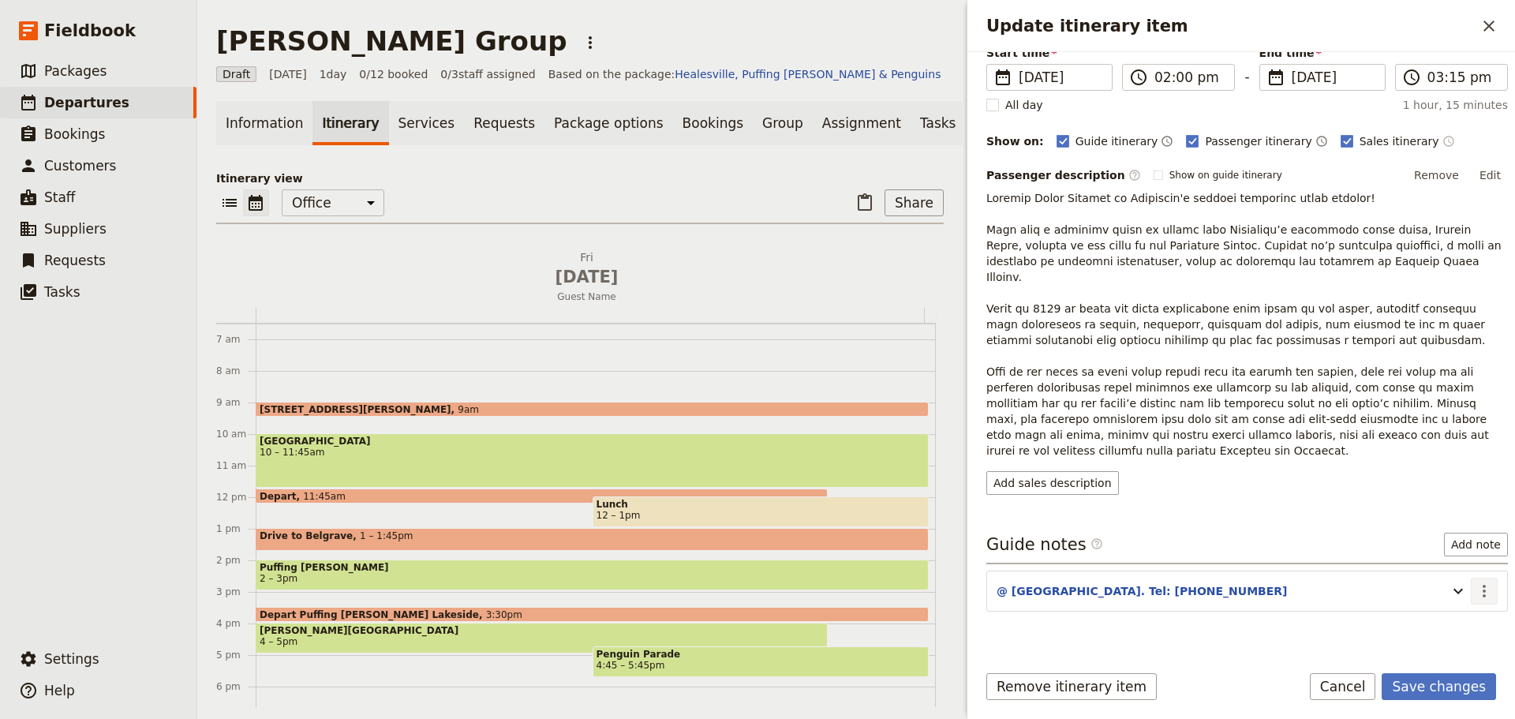
click at [1476, 582] on icon "Actions" at bounding box center [1484, 591] width 19 height 19
click at [1468, 593] on span "Edit note" at bounding box center [1438, 593] width 73 height 16
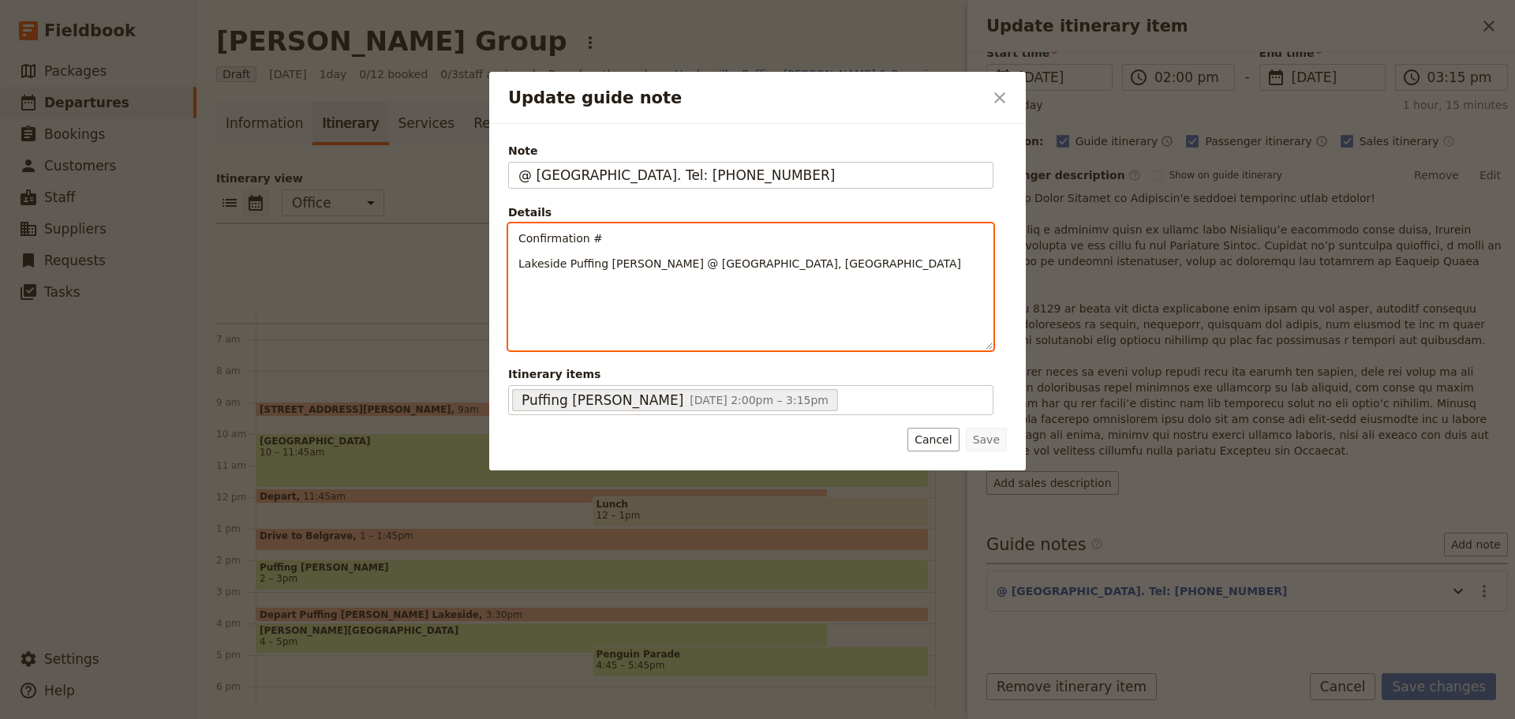
click at [688, 230] on div "Confirmation # Lakeside Puffing Billy @ Emerald Lake Rd, Emerald" at bounding box center [751, 286] width 484 height 125
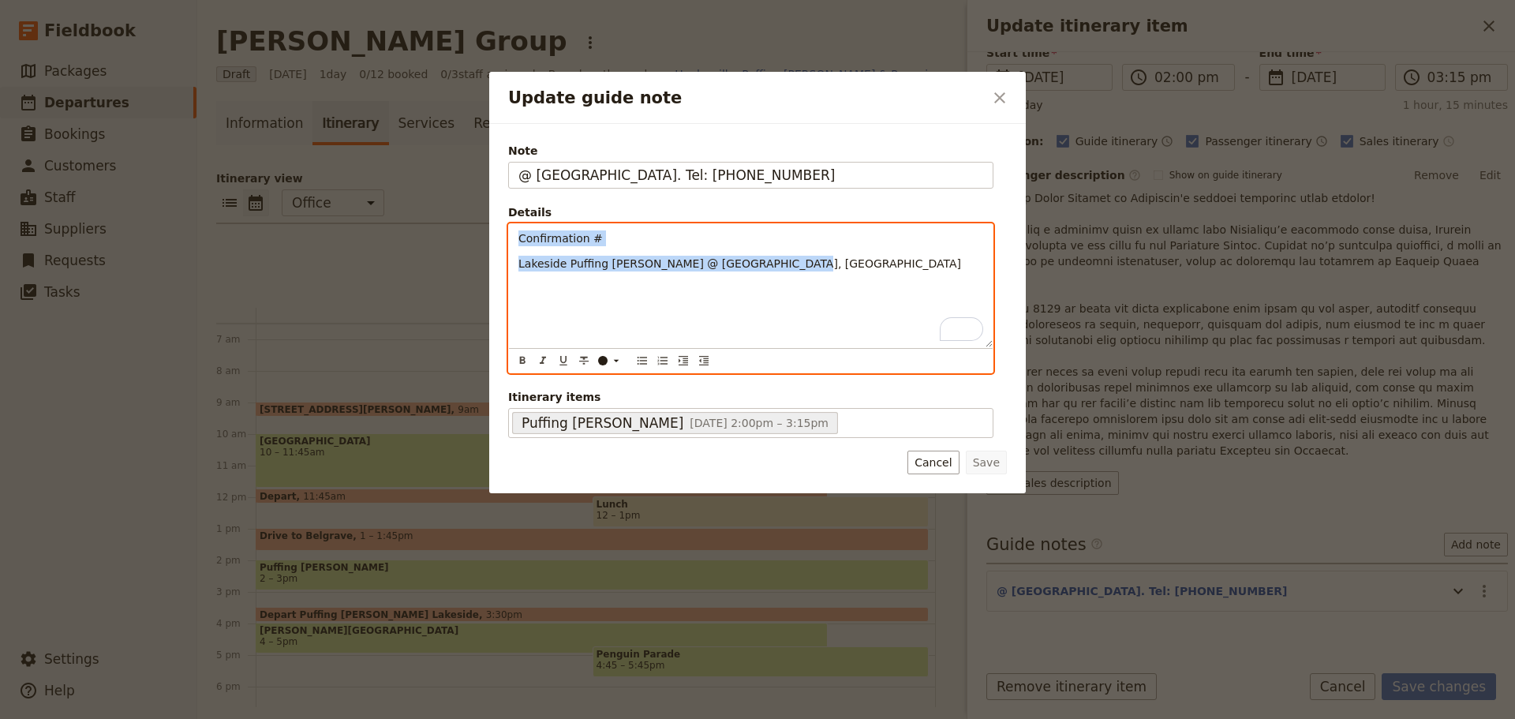
drag, startPoint x: 823, startPoint y: 269, endPoint x: 498, endPoint y: 222, distance: 328.5
click at [498, 222] on div "Note @ Belgrave Train Station. Tel: 9757 0700 Details Confirmation # Lakeside P…" at bounding box center [757, 308] width 537 height 369
click at [645, 365] on icon "Bulleted list" at bounding box center [642, 360] width 13 height 13
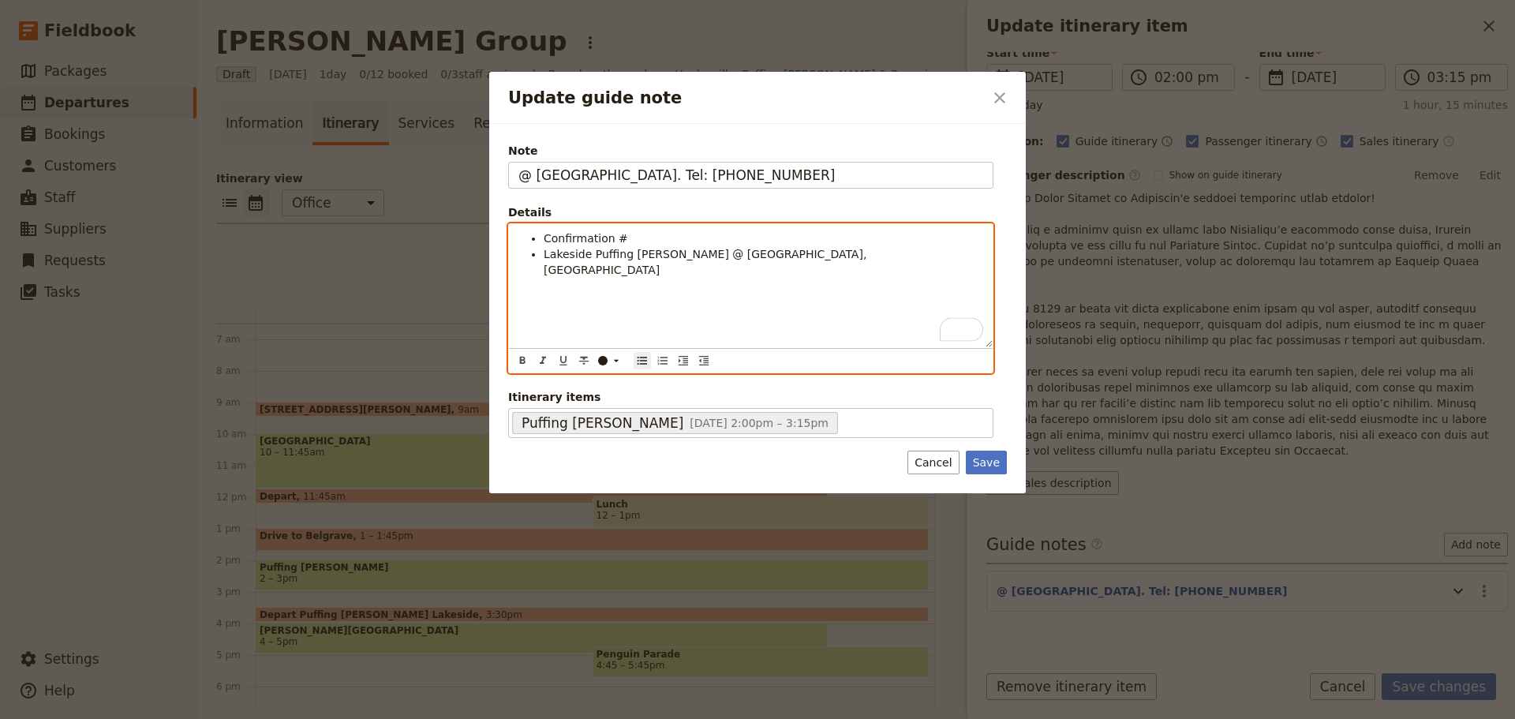
click at [625, 261] on span "Lakeside Puffing Billy @ Emerald Lake Rd, Emerald" at bounding box center [707, 262] width 327 height 28
drag, startPoint x: 625, startPoint y: 249, endPoint x: 633, endPoint y: 241, distance: 11.7
click at [626, 249] on span "Lakeside Puffing Billy @ Emerald Lake Rd, Emerald" at bounding box center [707, 262] width 327 height 28
click at [633, 241] on li "Confirmation #" at bounding box center [763, 238] width 439 height 16
click at [668, 235] on li "Confirmation #" at bounding box center [763, 238] width 439 height 16
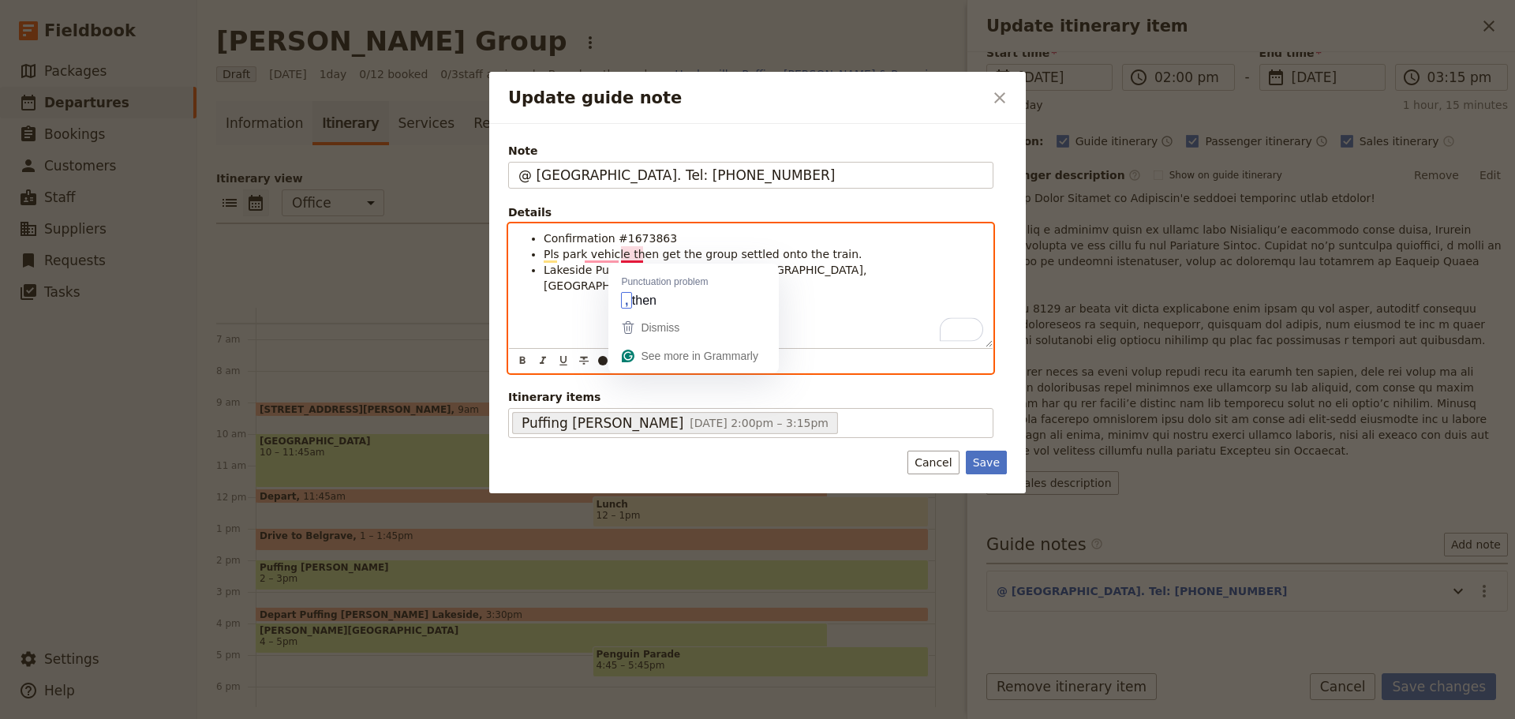
click at [622, 252] on span "Pls park vehicle then get the group settled onto the train." at bounding box center [703, 254] width 319 height 13
click at [626, 255] on span "Pls park vehicle then get the group settled onto the train." at bounding box center [703, 254] width 319 height 13
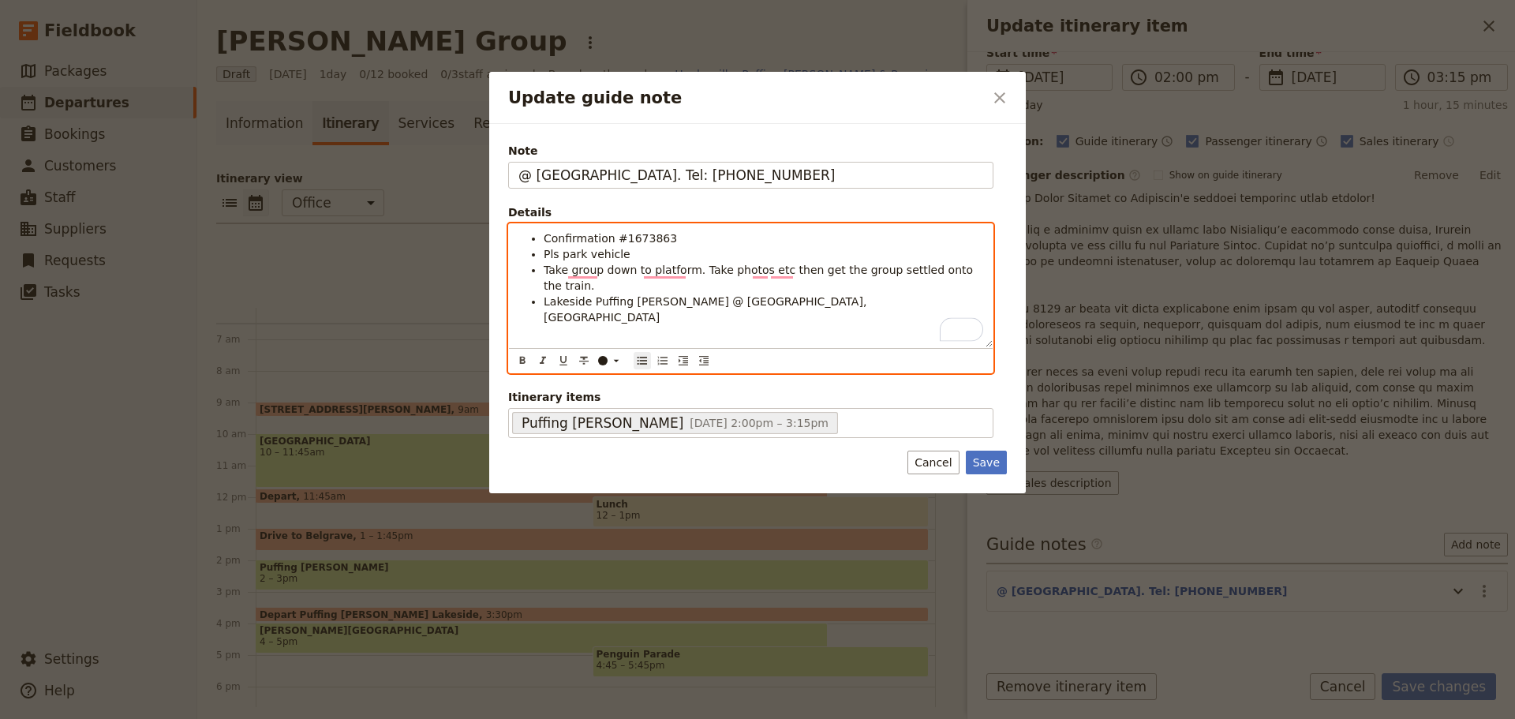
click at [975, 273] on li "Take group down to platform. Take photos etc then get the group settled onto th…" at bounding box center [763, 278] width 439 height 32
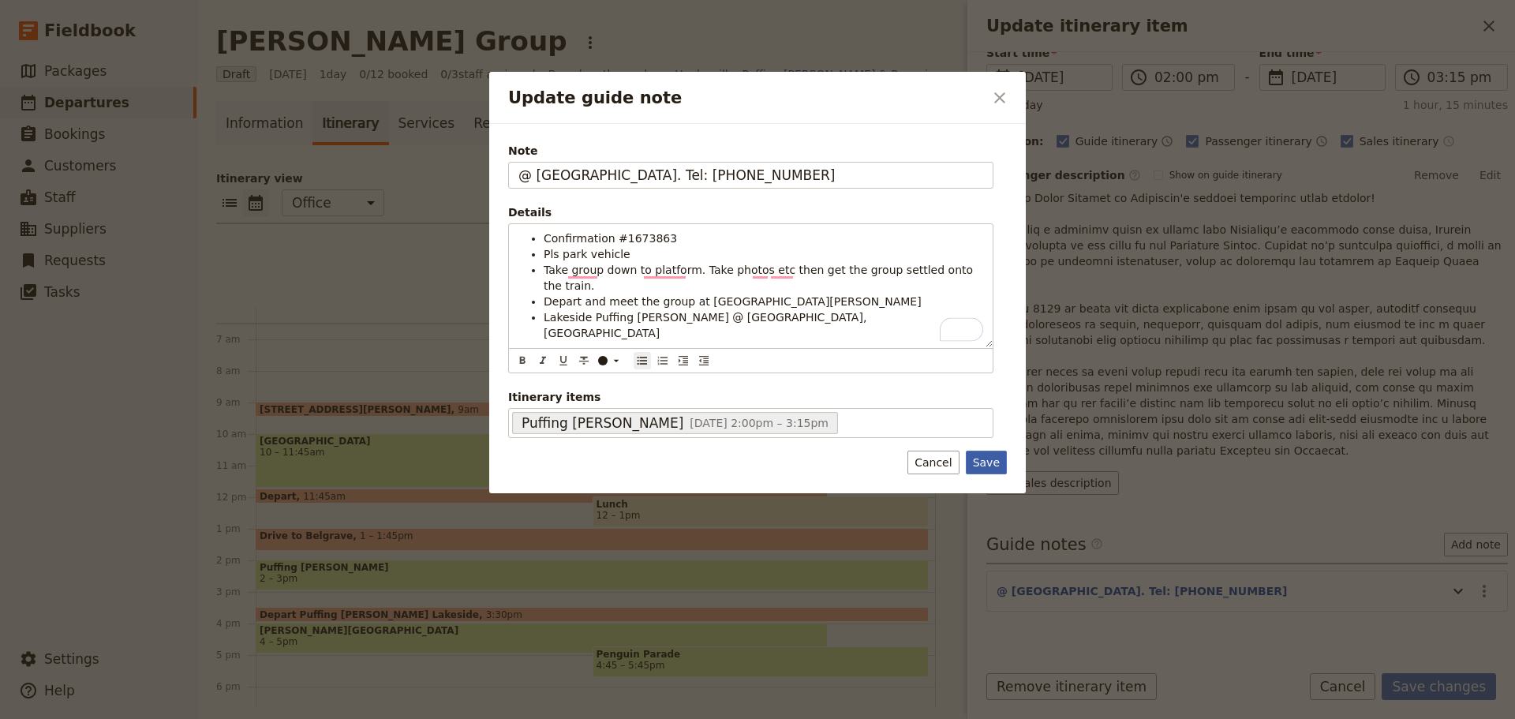
click at [992, 454] on button "Save" at bounding box center [986, 463] width 41 height 24
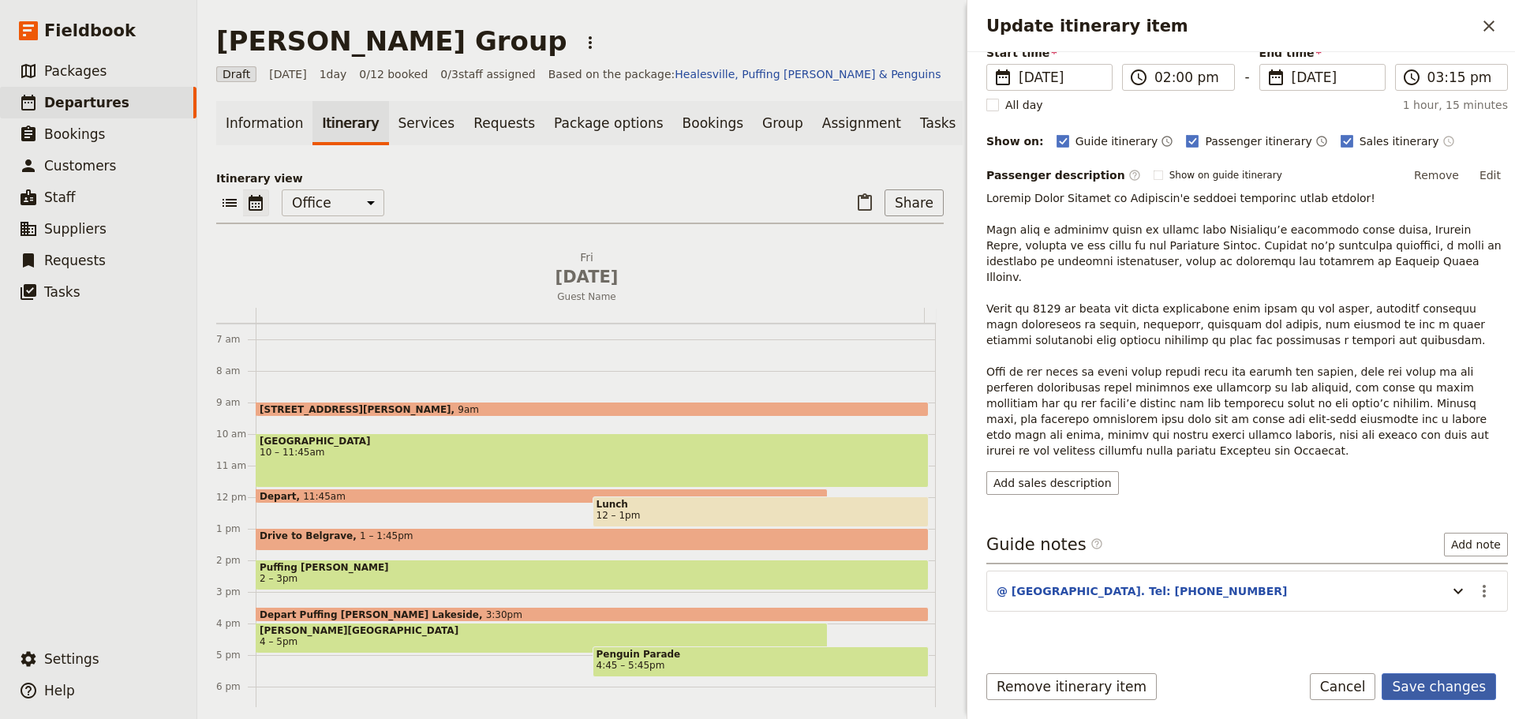
click at [1448, 682] on button "Save changes" at bounding box center [1439, 686] width 114 height 27
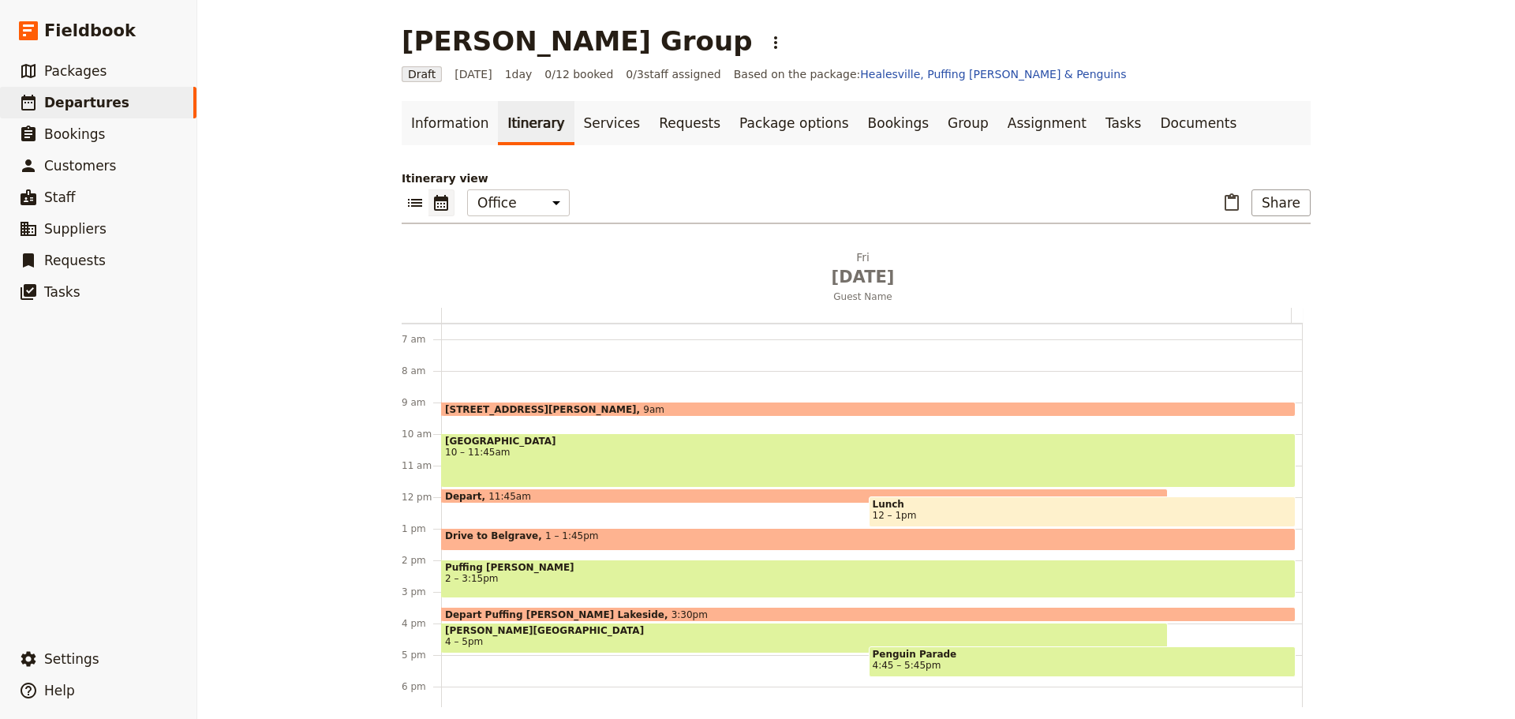
drag, startPoint x: 555, startPoint y: 580, endPoint x: 929, endPoint y: 423, distance: 404.9
click at [555, 579] on span "2 – 3:15pm" at bounding box center [868, 578] width 847 height 11
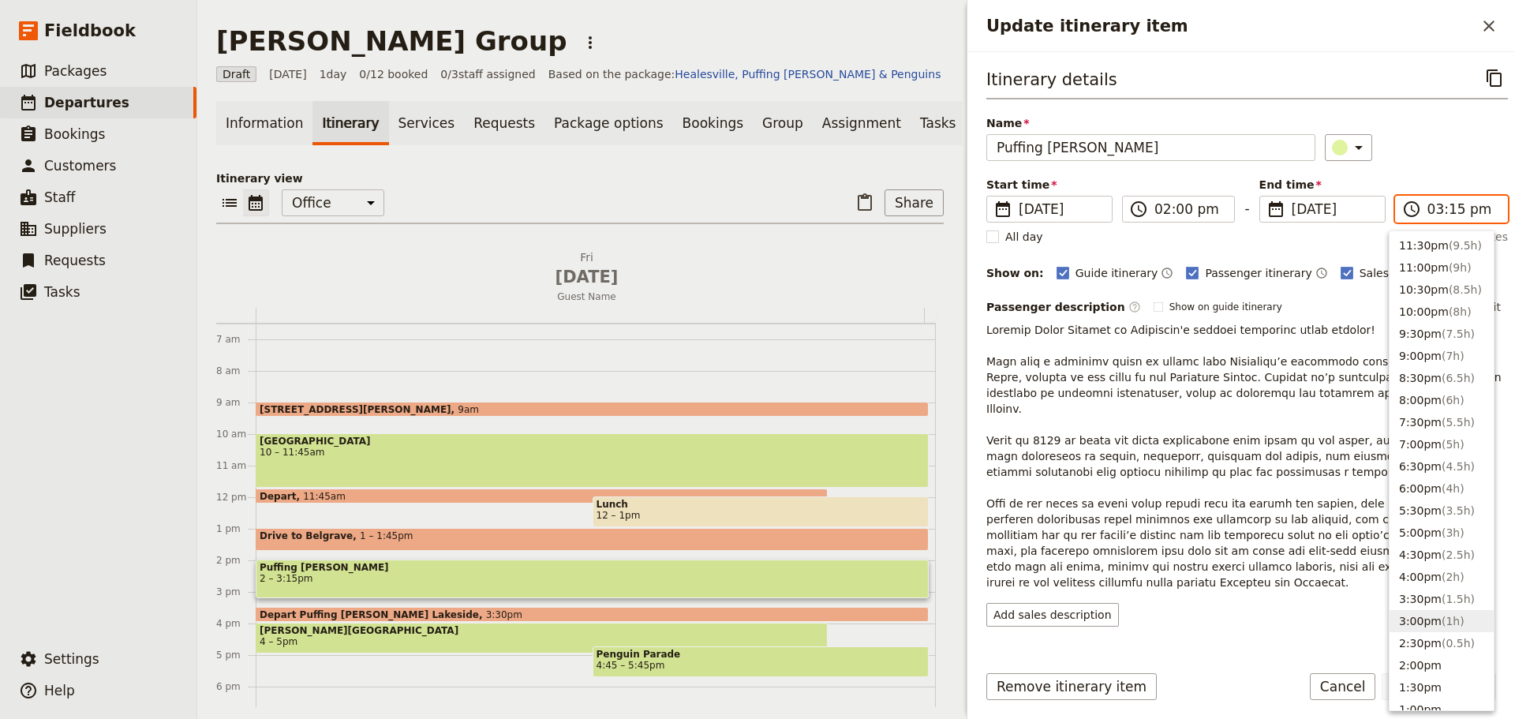
click at [1431, 211] on input "03:15 pm" at bounding box center [1462, 209] width 70 height 19
click at [1444, 208] on input "03:15 pm" at bounding box center [1462, 209] width 70 height 19
type input "03:30 pm"
click at [1440, 160] on div "​" at bounding box center [1416, 147] width 183 height 27
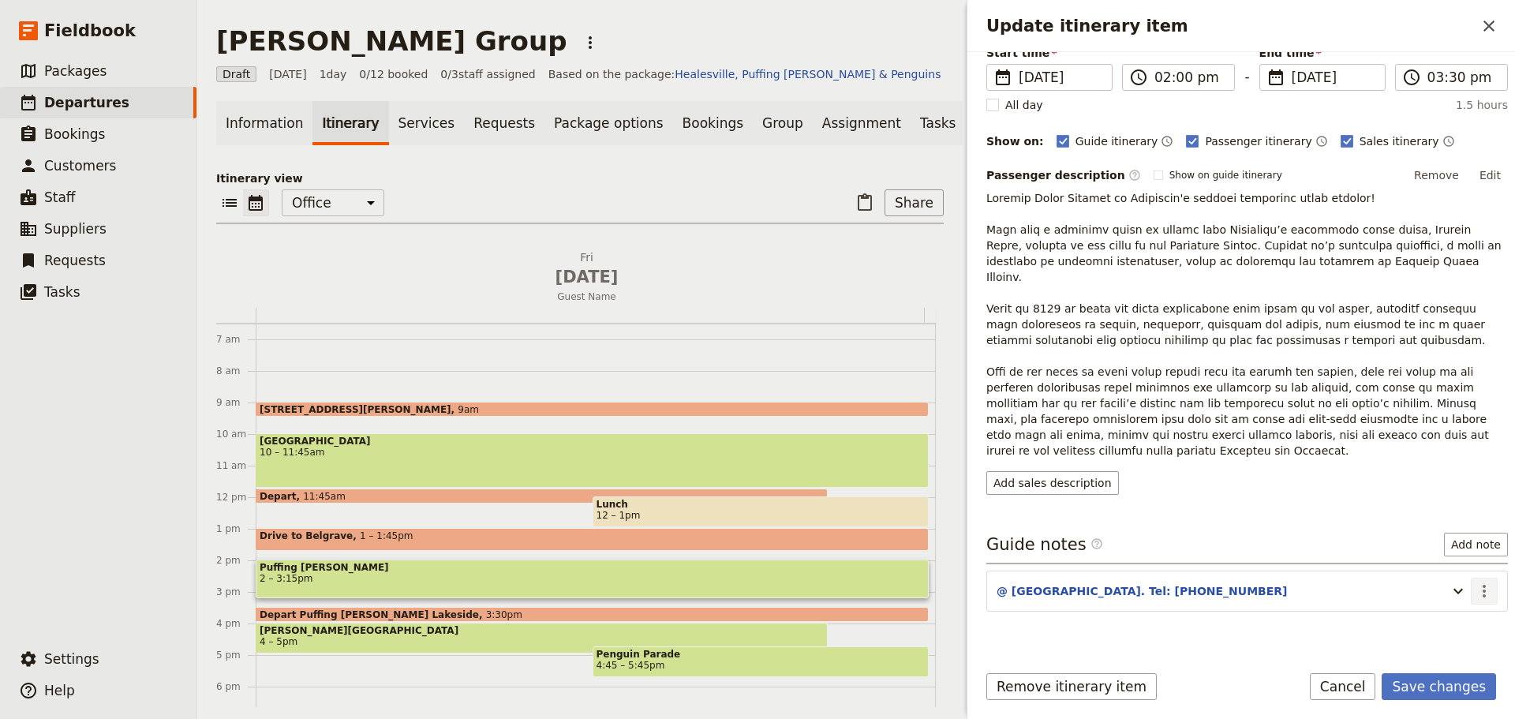
click at [1475, 582] on icon "Actions" at bounding box center [1484, 591] width 19 height 19
click at [1452, 593] on span "Edit note" at bounding box center [1427, 593] width 50 height 16
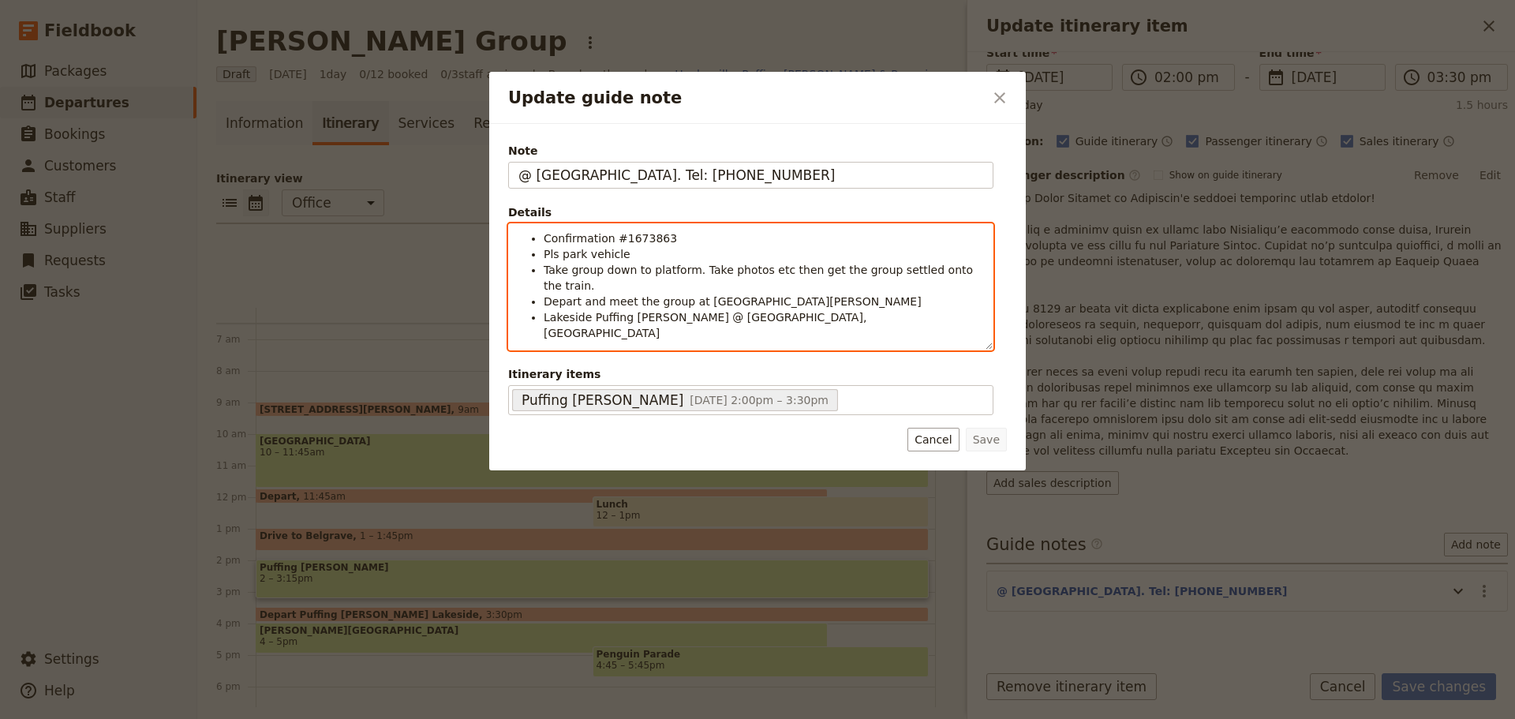
click at [828, 309] on li "Lakeside Puffing Billy @ Emerald Lake Rd, Emerald" at bounding box center [763, 325] width 439 height 32
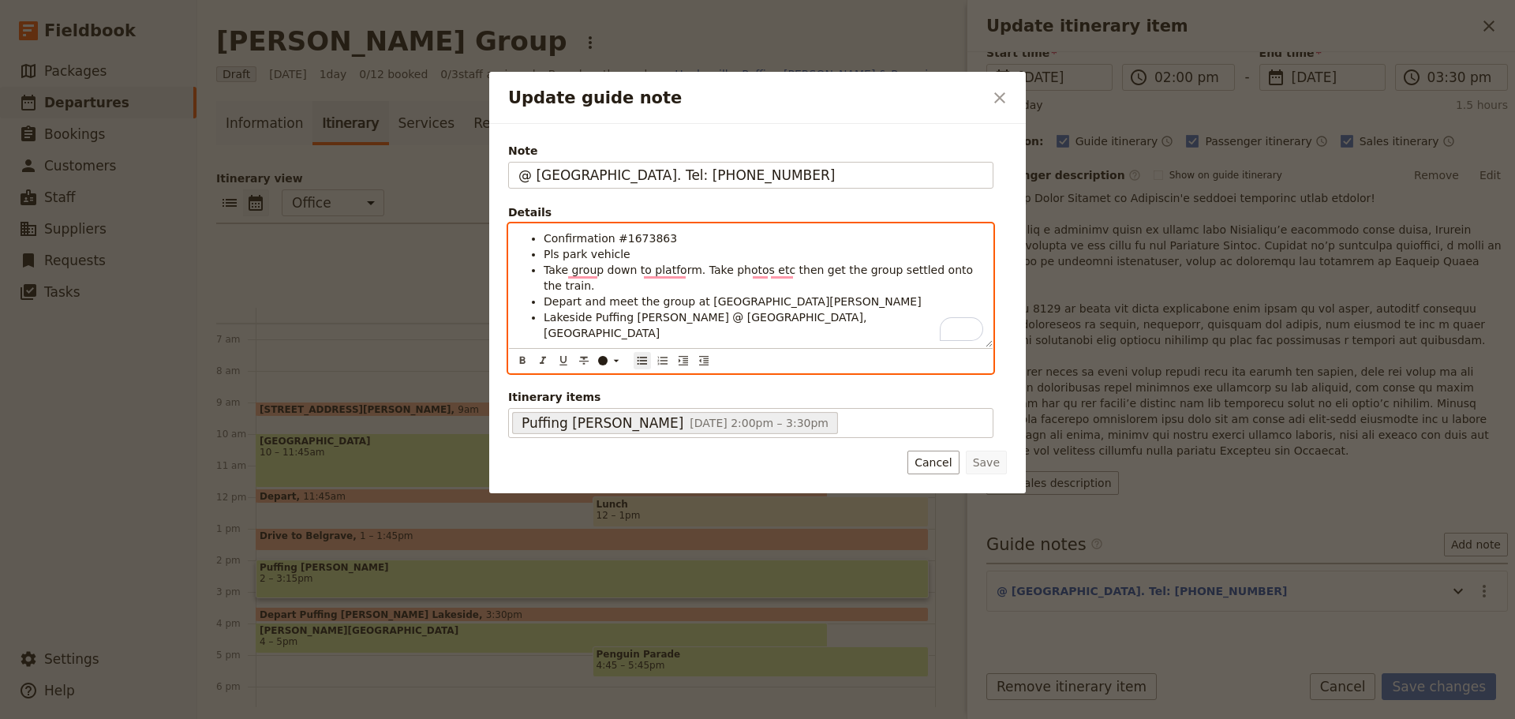
click at [981, 267] on li "Take group down to platform. Take photos etc then get the group settled onto th…" at bounding box center [763, 278] width 439 height 32
click at [610, 295] on span "Train departs at 2:15pm" at bounding box center [610, 301] width 133 height 13
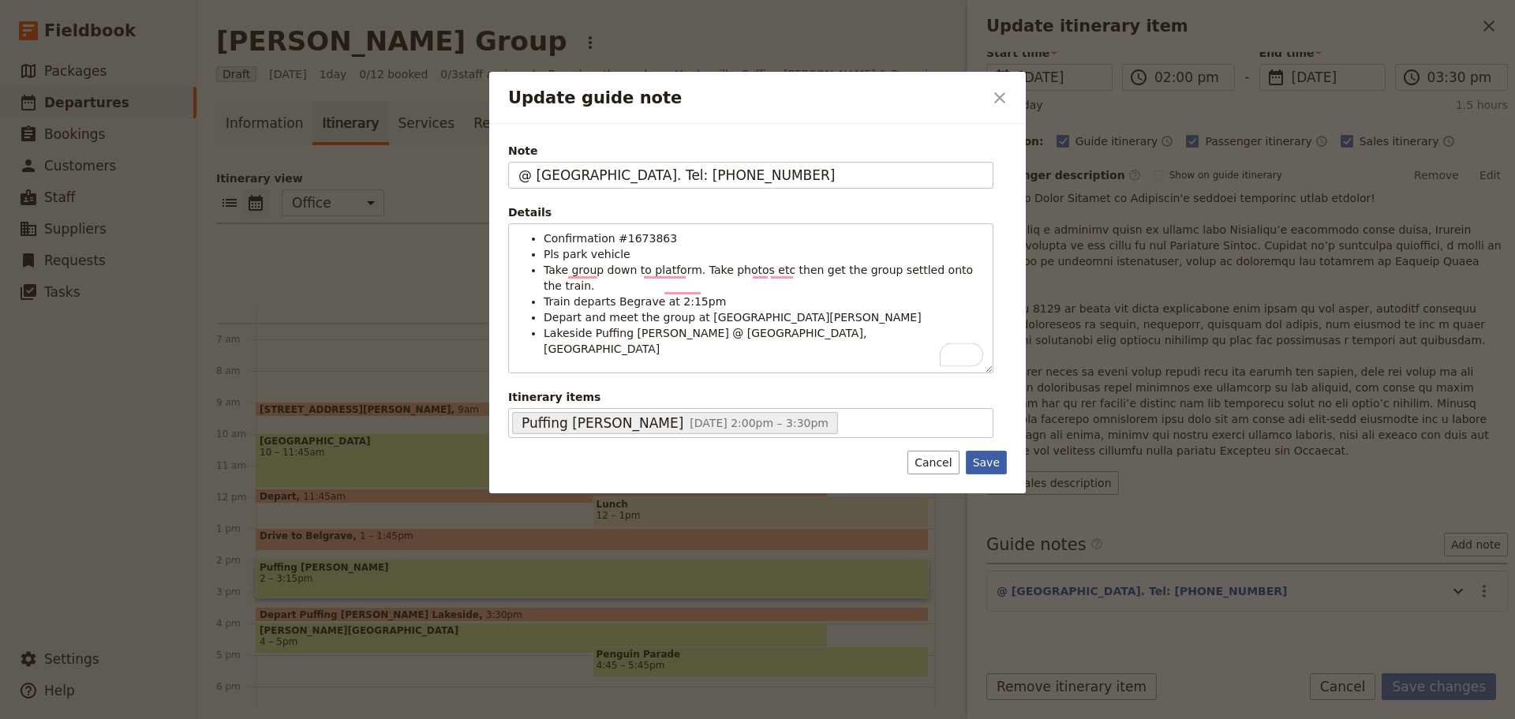
click at [989, 466] on button "Save" at bounding box center [986, 463] width 41 height 24
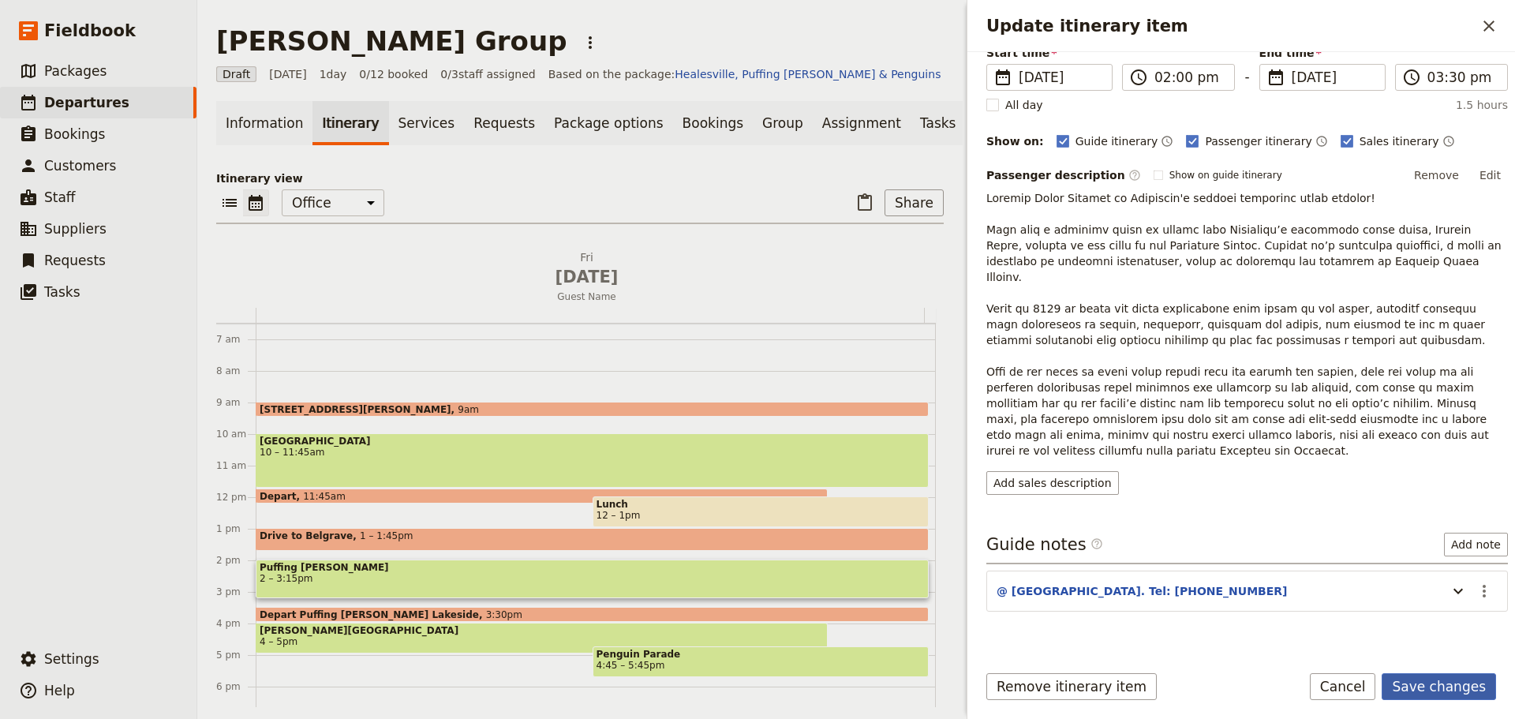
click at [1452, 686] on button "Save changes" at bounding box center [1439, 686] width 114 height 27
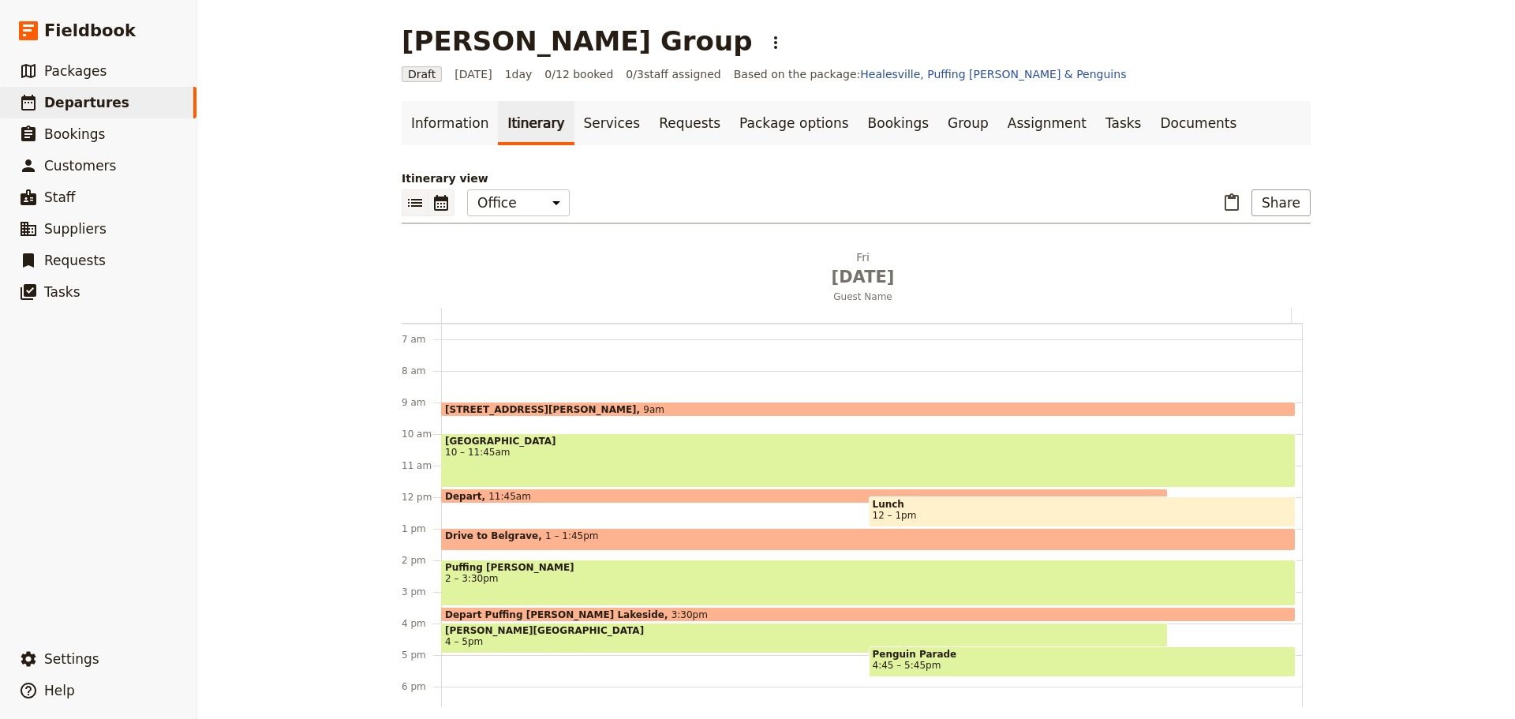
click at [406, 203] on icon "List view" at bounding box center [415, 202] width 19 height 19
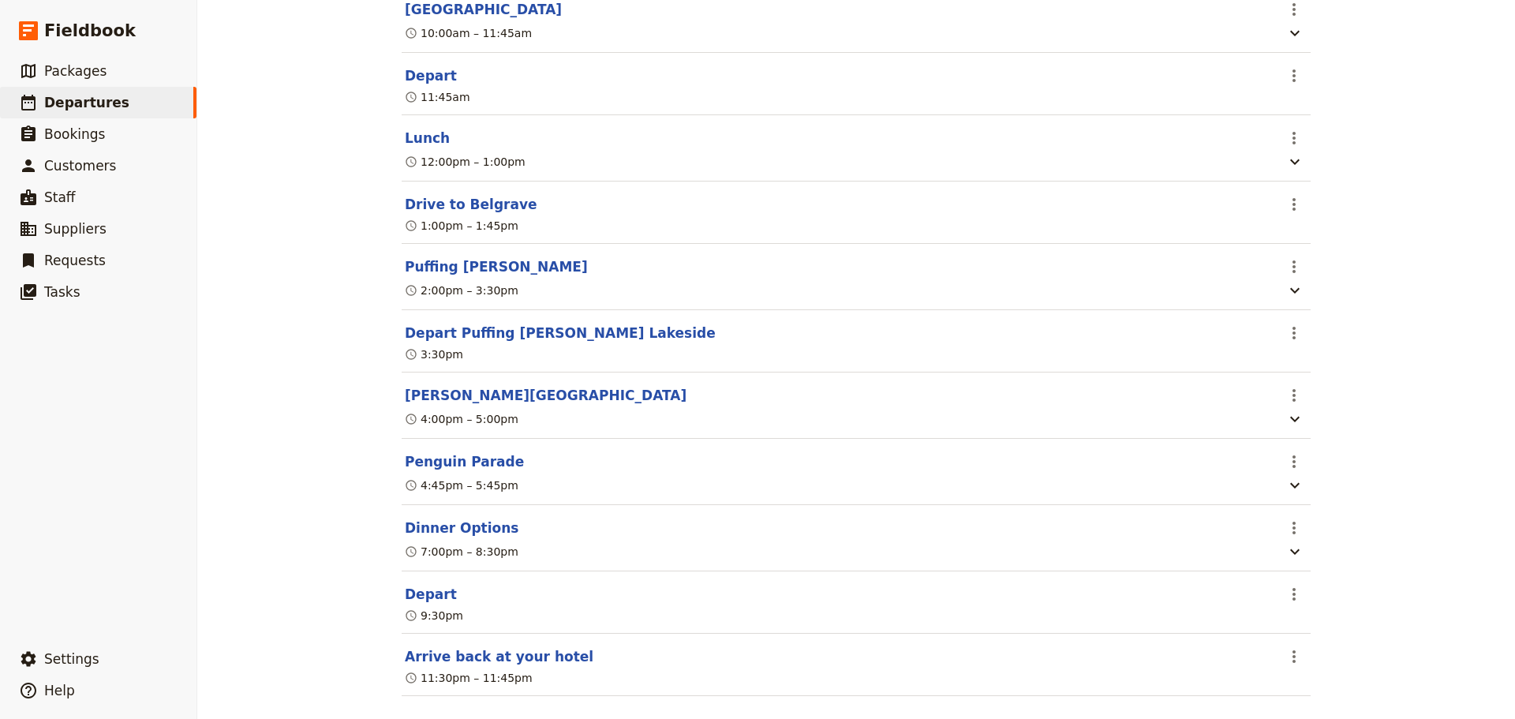
scroll to position [566, 0]
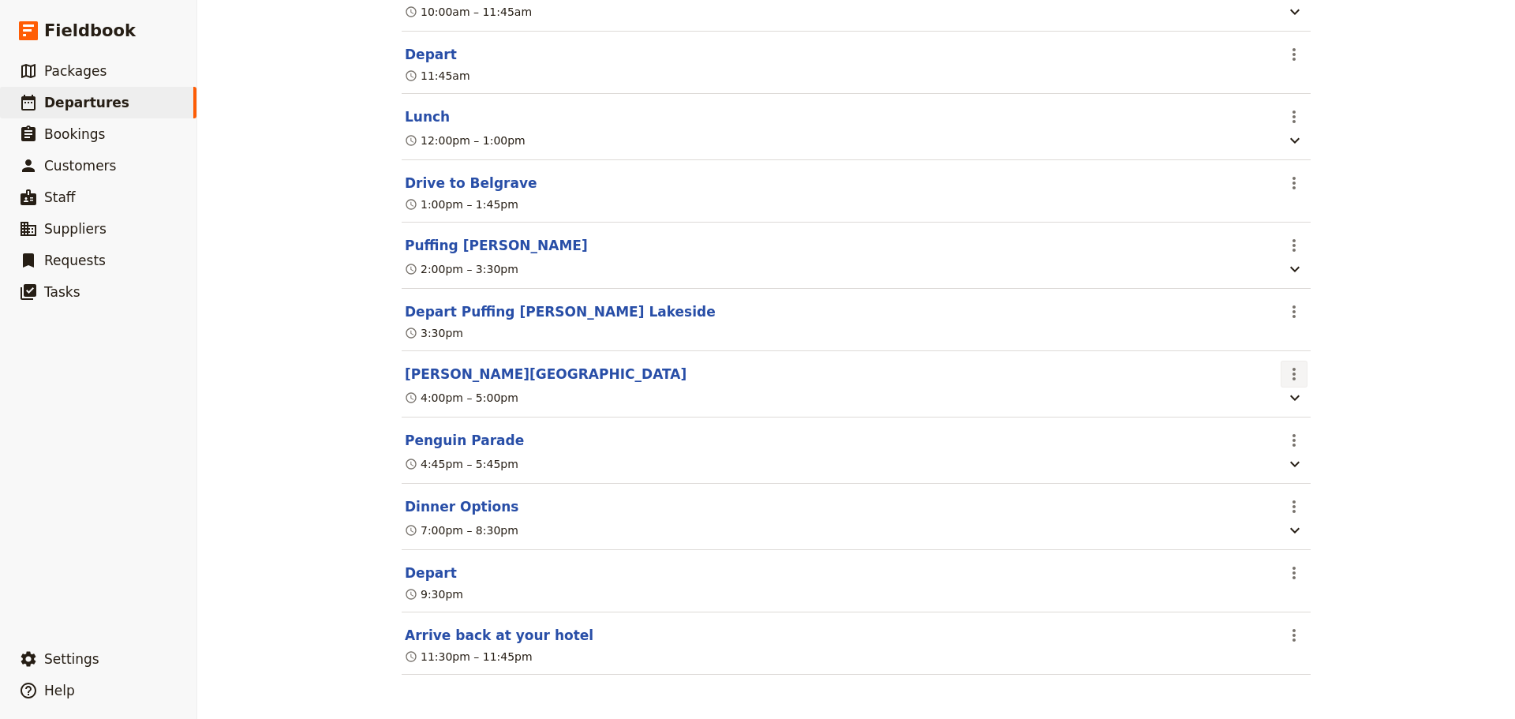
click at [1294, 368] on icon "Actions" at bounding box center [1294, 374] width 19 height 19
click at [1293, 433] on span "Delete this itinerary item" at bounding box center [1354, 427] width 139 height 16
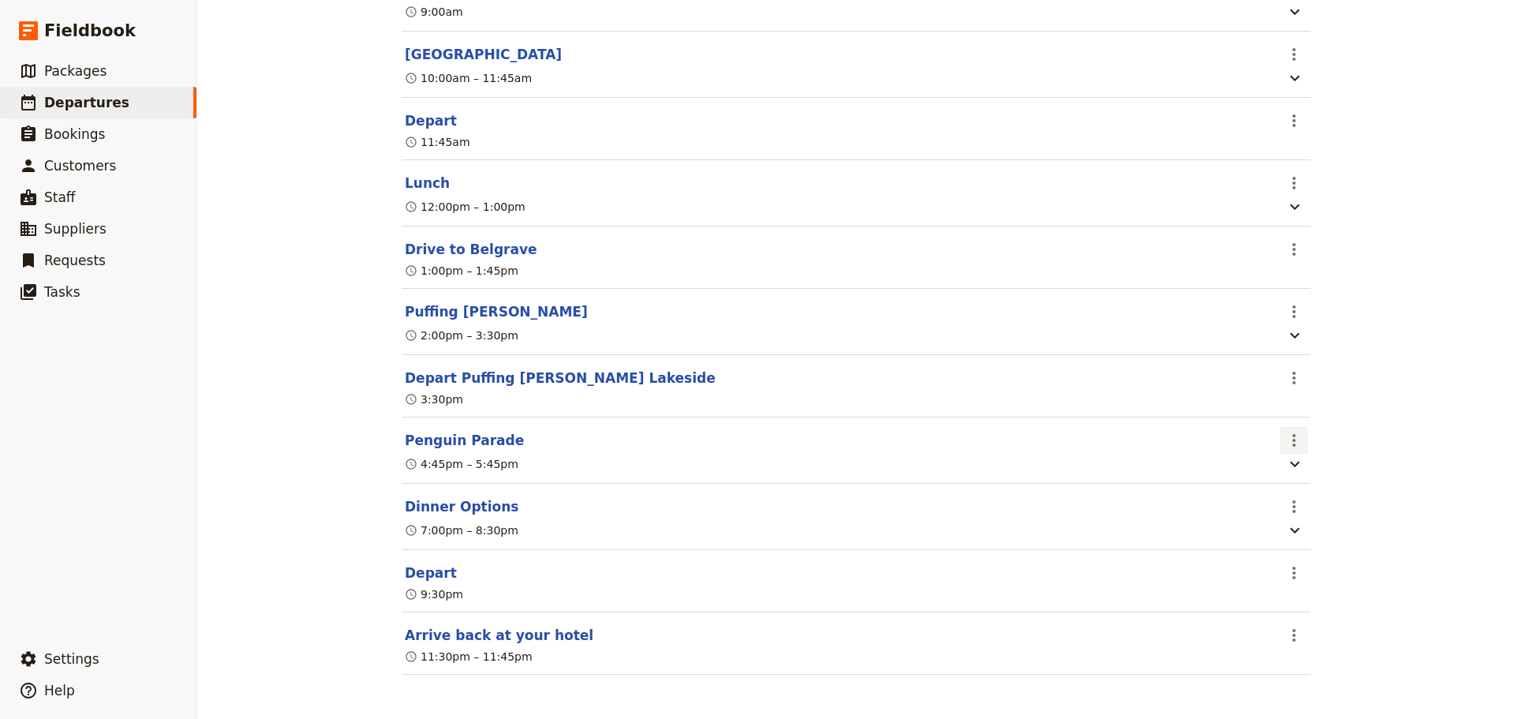
click at [1299, 436] on button "​" at bounding box center [1294, 440] width 27 height 27
click at [1299, 502] on button "Delete this itinerary item" at bounding box center [1355, 494] width 158 height 22
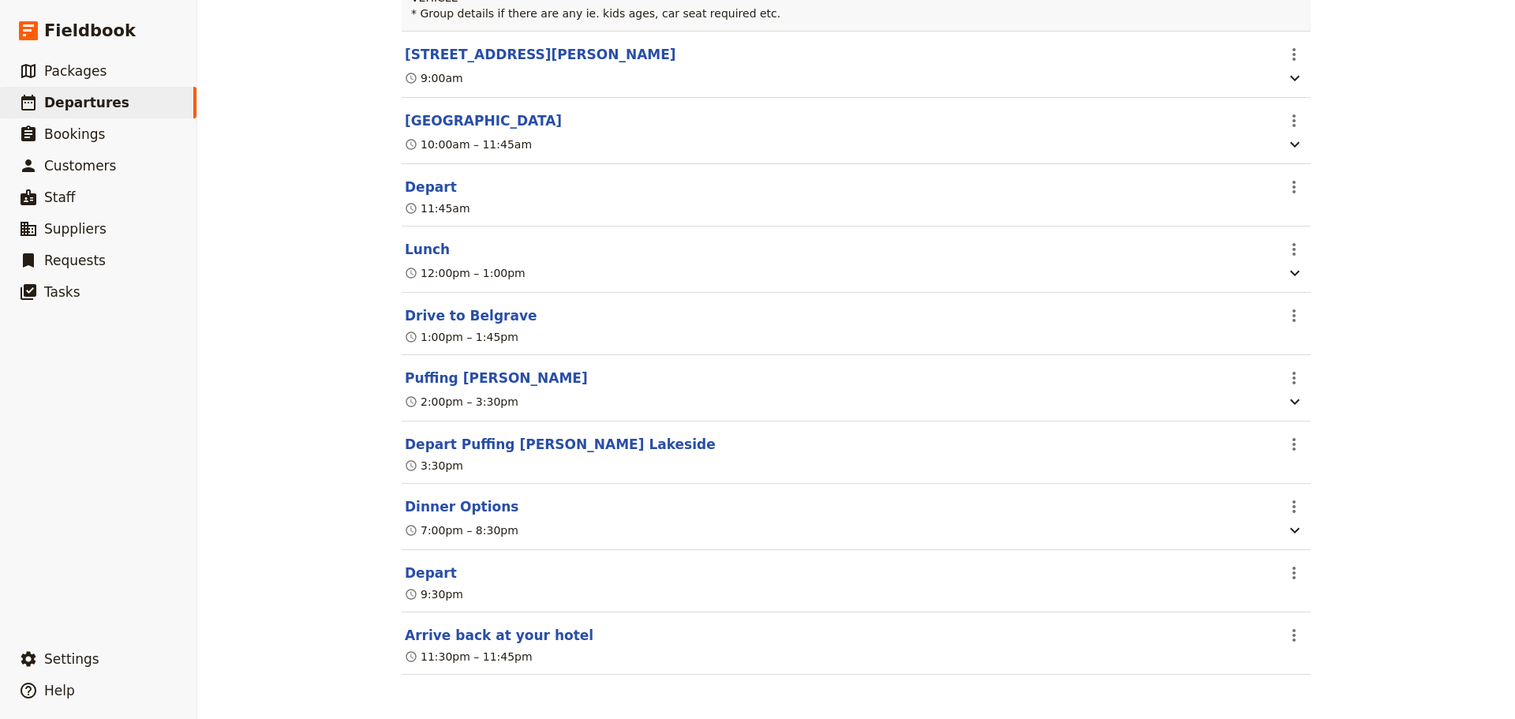
scroll to position [431, 0]
click at [1292, 505] on icon "Actions" at bounding box center [1293, 506] width 3 height 13
click at [1293, 570] on button "Delete this itinerary item" at bounding box center [1355, 562] width 158 height 22
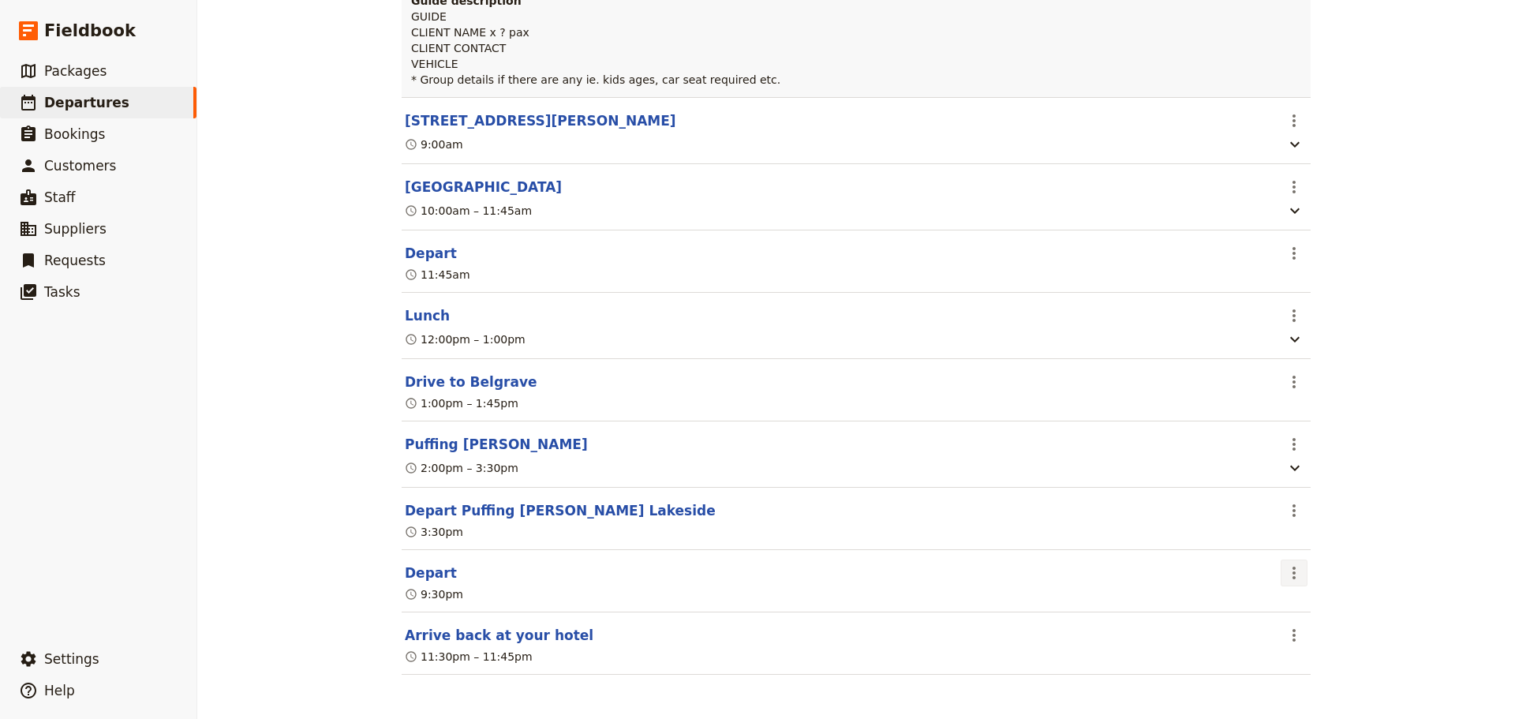
click at [1292, 570] on icon "Actions" at bounding box center [1294, 572] width 19 height 19
click at [1297, 636] on span "Delete this itinerary item" at bounding box center [1354, 630] width 139 height 16
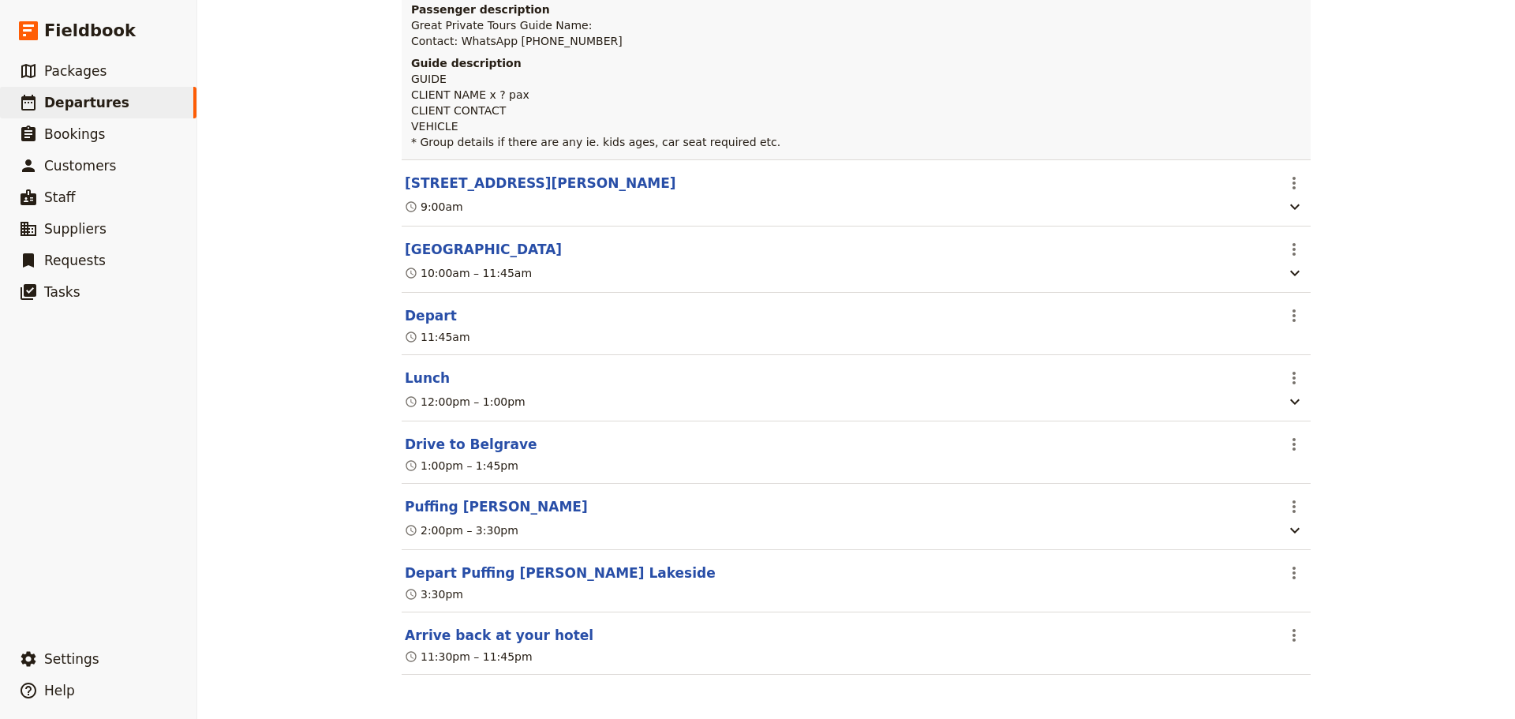
click at [502, 572] on button "Depart Puffing Billy Lakeside" at bounding box center [560, 572] width 311 height 19
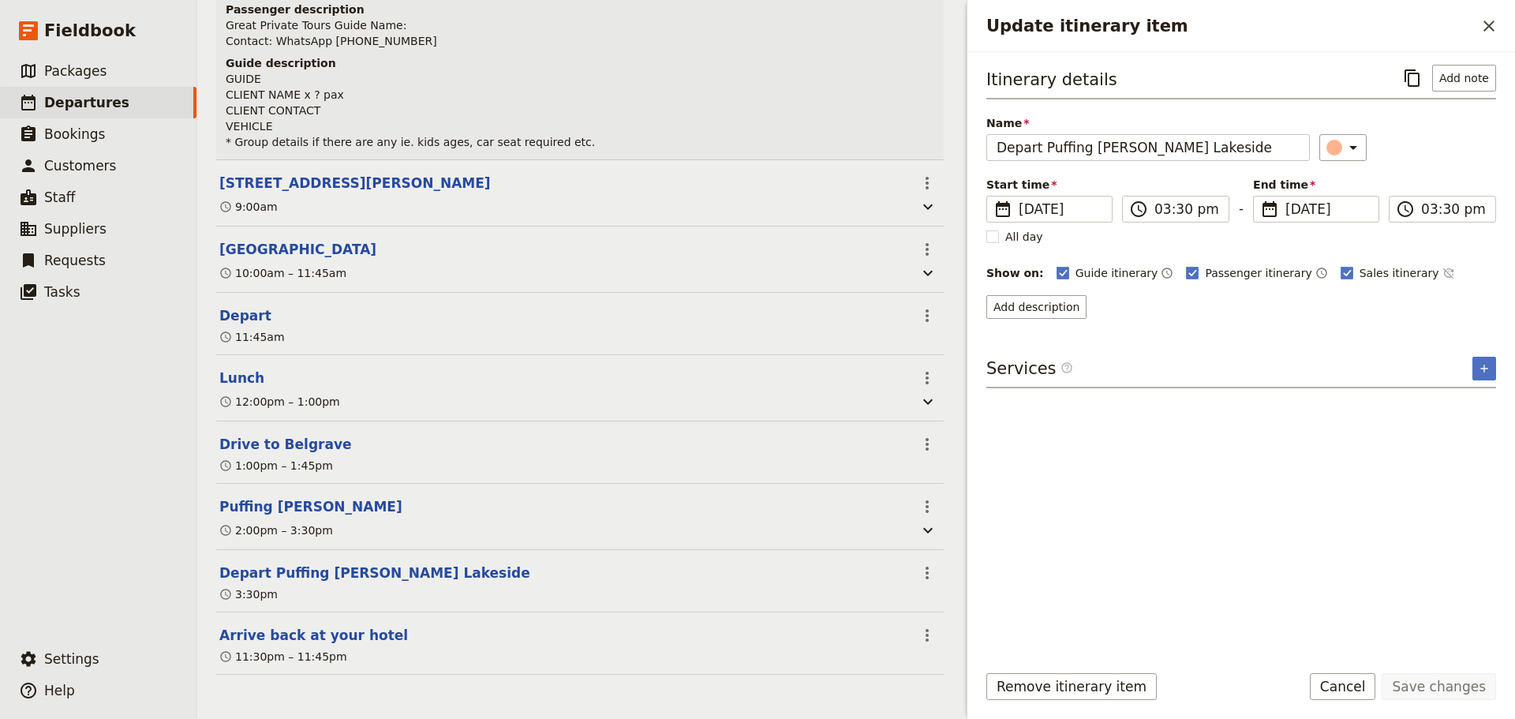
scroll to position [309, 0]
drag, startPoint x: 1042, startPoint y: 148, endPoint x: 836, endPoint y: 148, distance: 205.9
click at [836, 148] on div "Salcido Group ​ Draft 5 Sep 2025 1 day 0/12 booked 0 / 3 staff assigned Based o…" at bounding box center [856, 359] width 1318 height 719
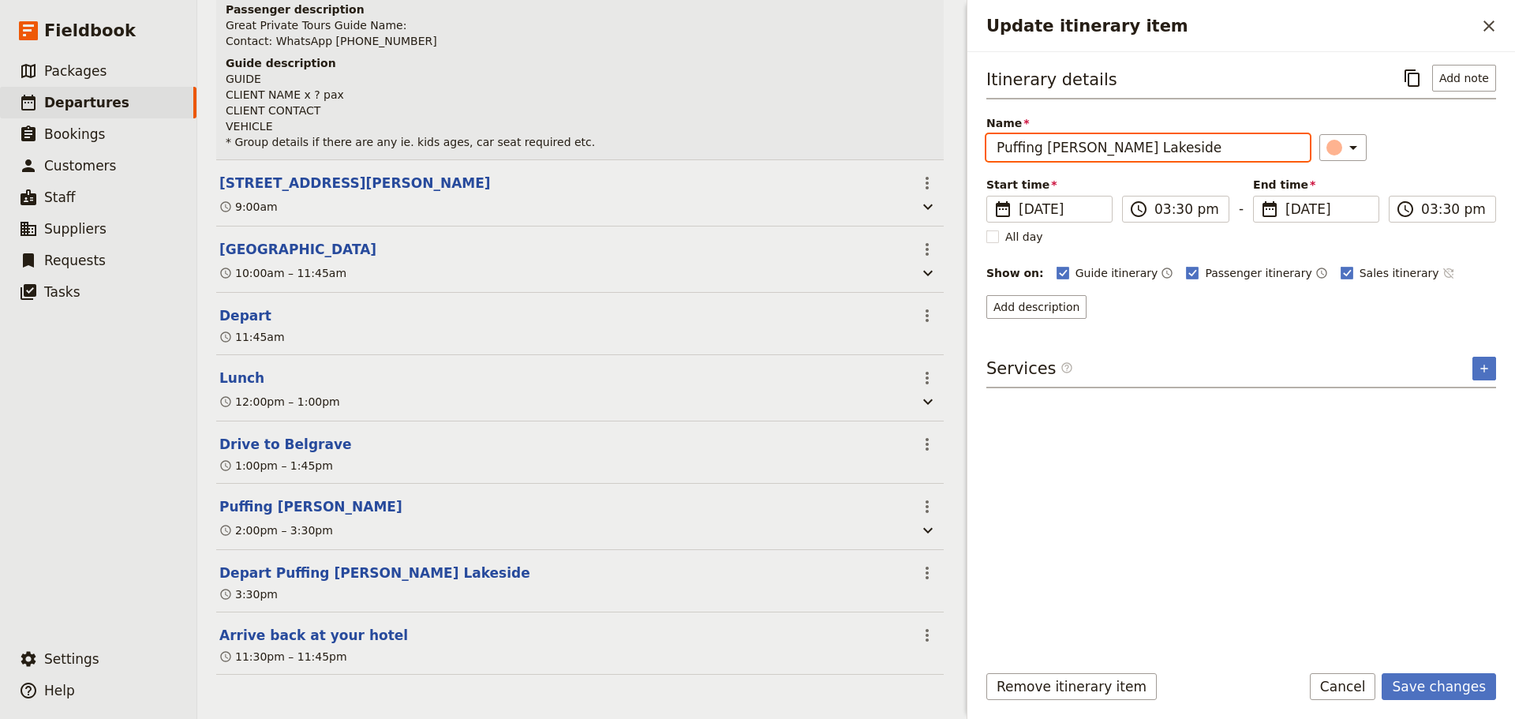
type input "Puffing Billy Lakeside"
click at [1442, 276] on icon "Time not shown on sales itinerary" at bounding box center [1448, 273] width 13 height 13
click at [1001, 306] on button "Add description" at bounding box center [1036, 307] width 100 height 24
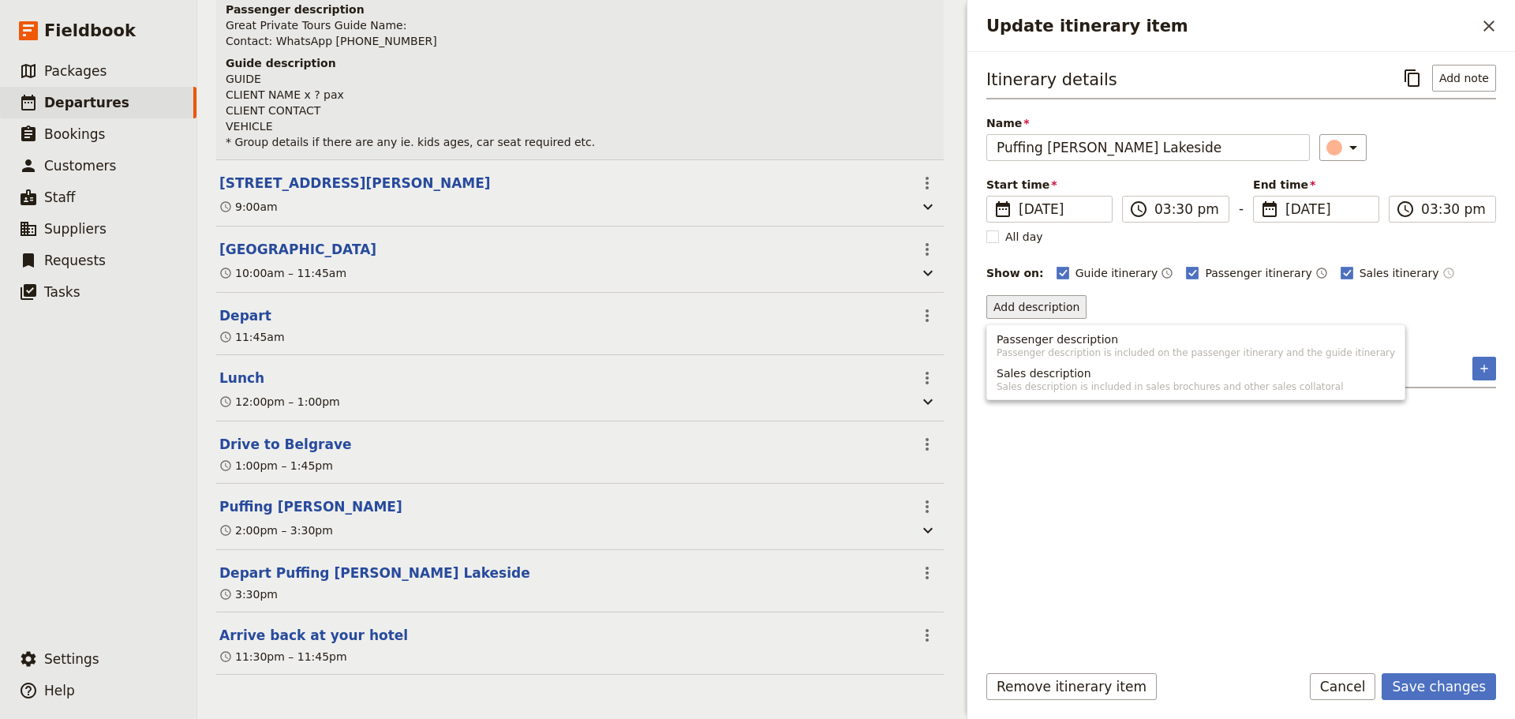
click at [1034, 334] on span "Passenger description" at bounding box center [1058, 339] width 122 height 16
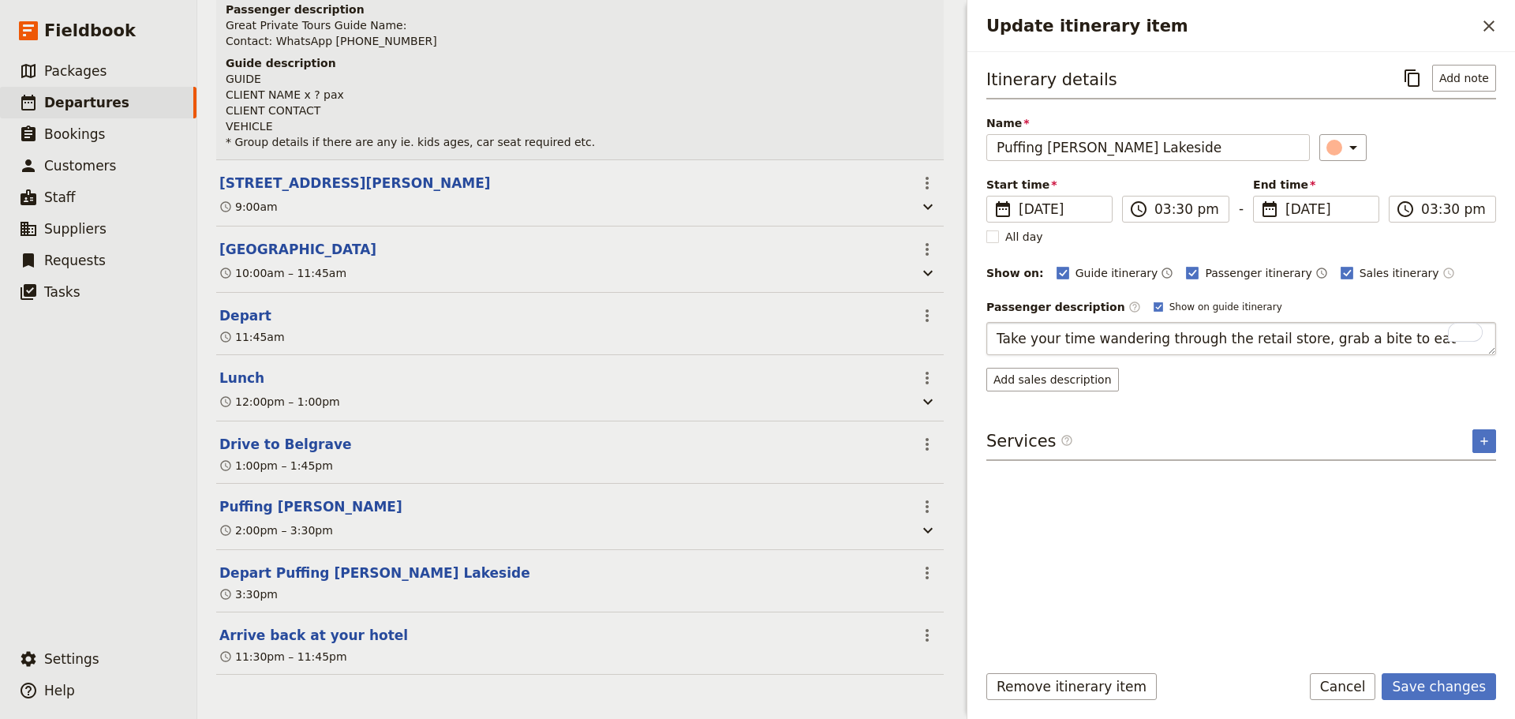
click at [1084, 342] on textarea "Take your time wandering through the retail store, grab a bite to eat" at bounding box center [1241, 338] width 510 height 33
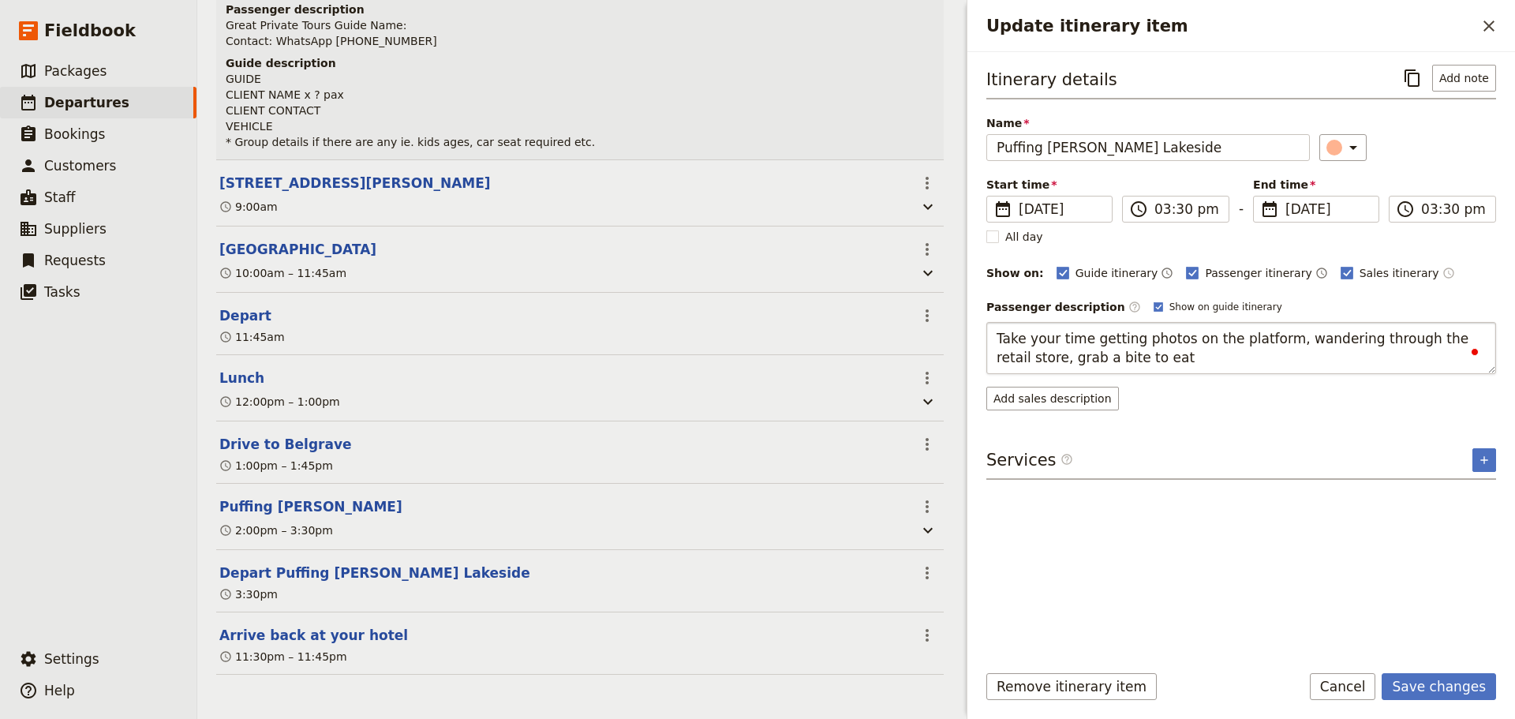
click at [1337, 342] on textarea "Take your time getting photos on the platform, wandering through the retail sto…" at bounding box center [1241, 348] width 510 height 52
click at [1469, 340] on textarea "Take your time getting photos on the platform, wander through the retail store,…" at bounding box center [1241, 348] width 510 height 52
drag, startPoint x: 1114, startPoint y: 363, endPoint x: 1028, endPoint y: 353, distance: 86.5
click at [1028, 353] on textarea "Take your time getting photos on the platform, wander through the retail store …" at bounding box center [1241, 348] width 510 height 52
type textarea "Take your time getting photos on the platform, wander through the retail store …"
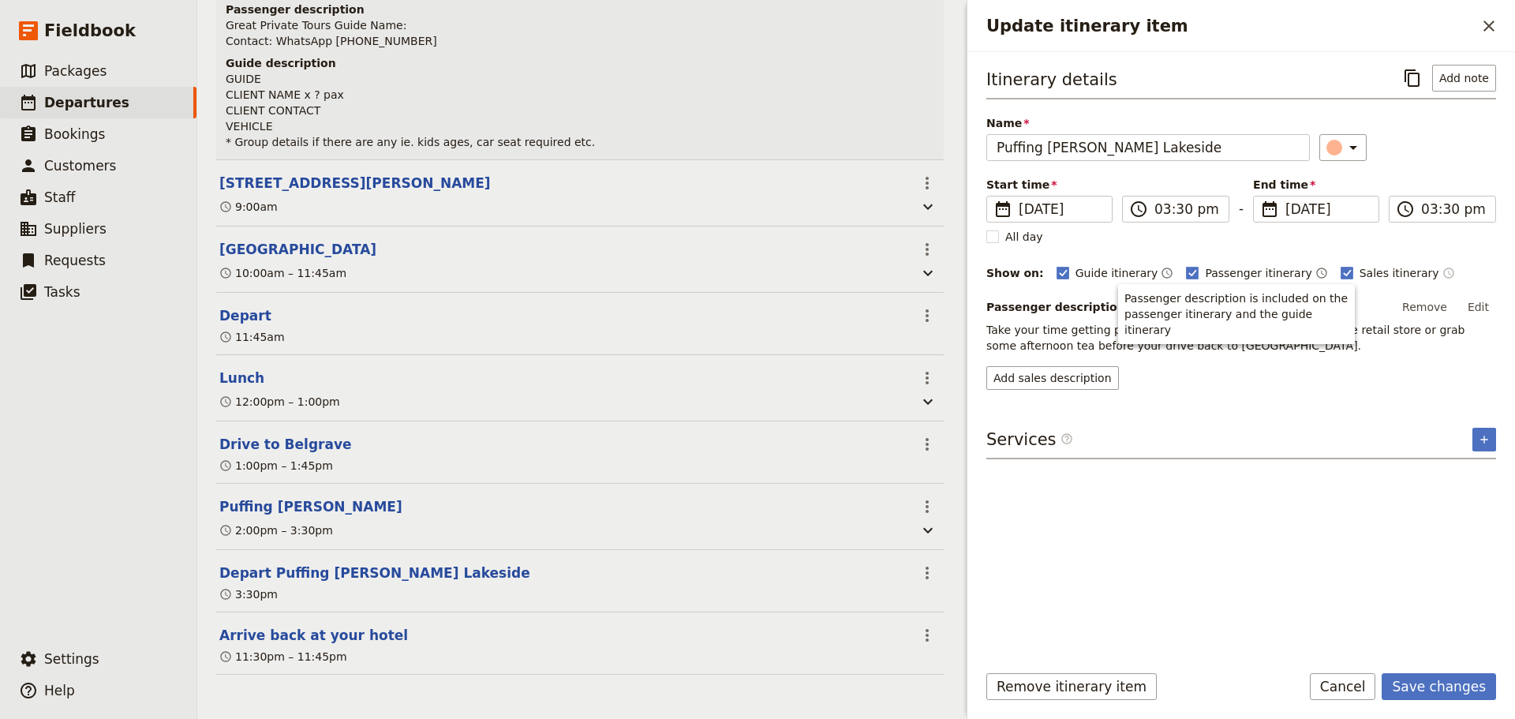
click at [1095, 305] on label "Passenger description ​" at bounding box center [1063, 307] width 155 height 16
click at [1120, 342] on p "Take your time getting photos on the platform, wander through the retail store …" at bounding box center [1241, 338] width 510 height 32
click at [1154, 302] on rect "Update itinerary item" at bounding box center [1158, 306] width 9 height 9
click at [1153, 301] on input "Show on guide itinerary" at bounding box center [1153, 300] width 1 height 1
checkbox input "false"
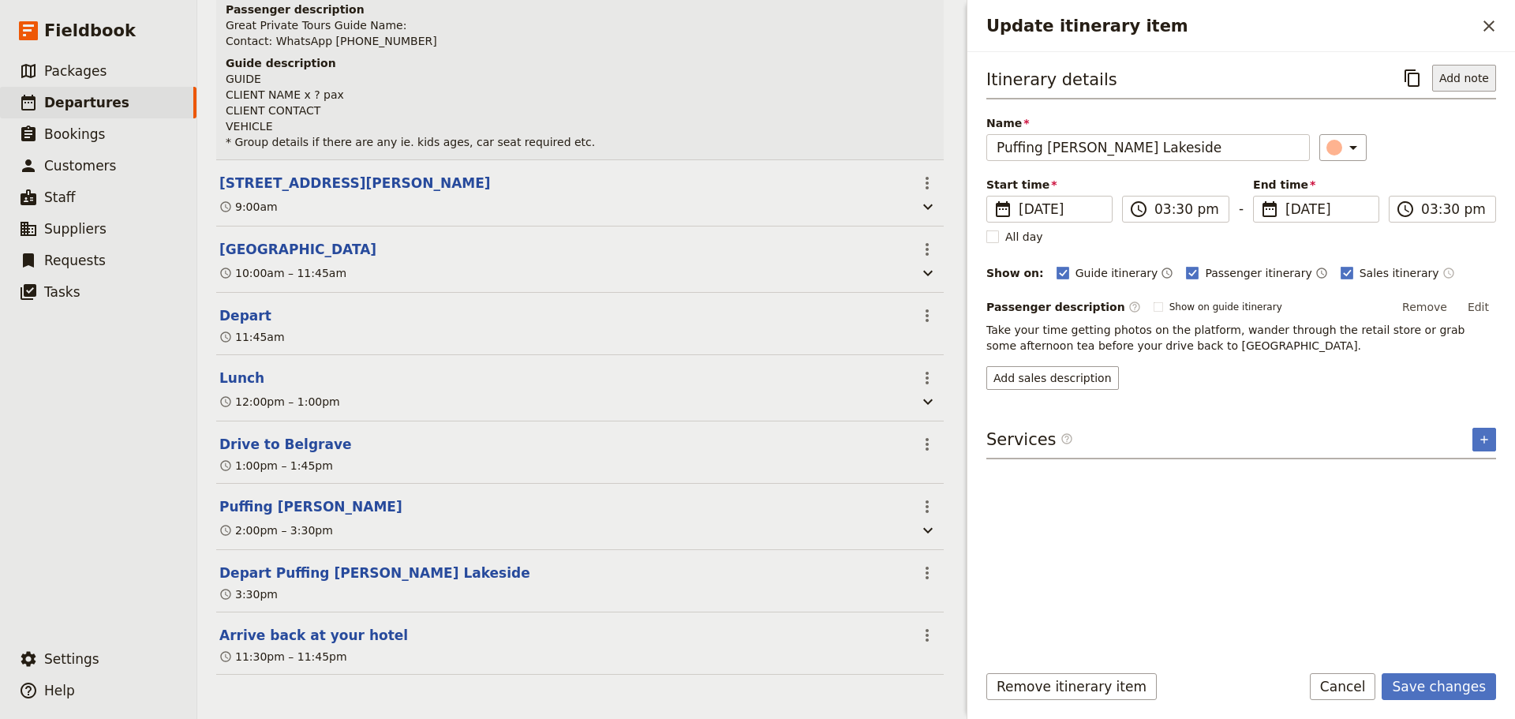
click at [1469, 83] on button "Add note" at bounding box center [1464, 78] width 64 height 27
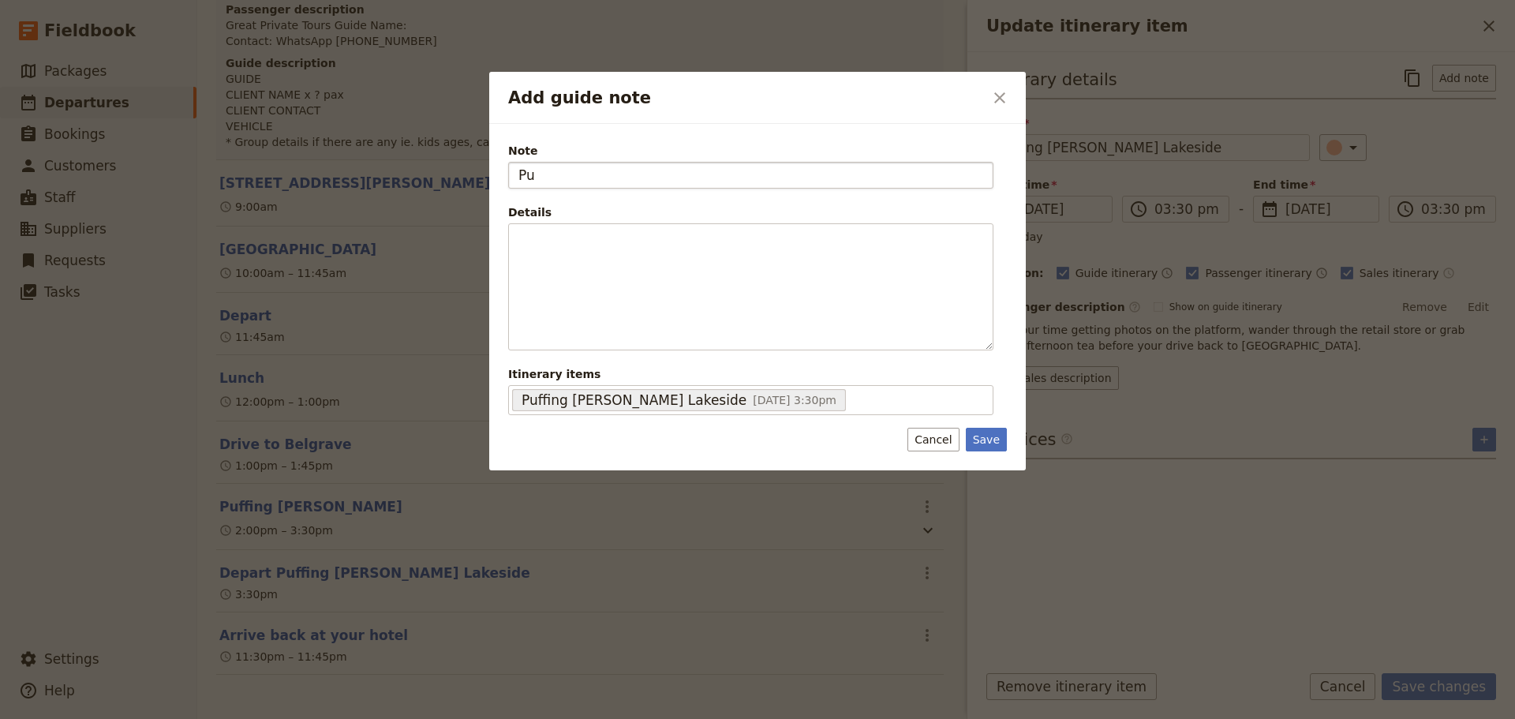
type input "P"
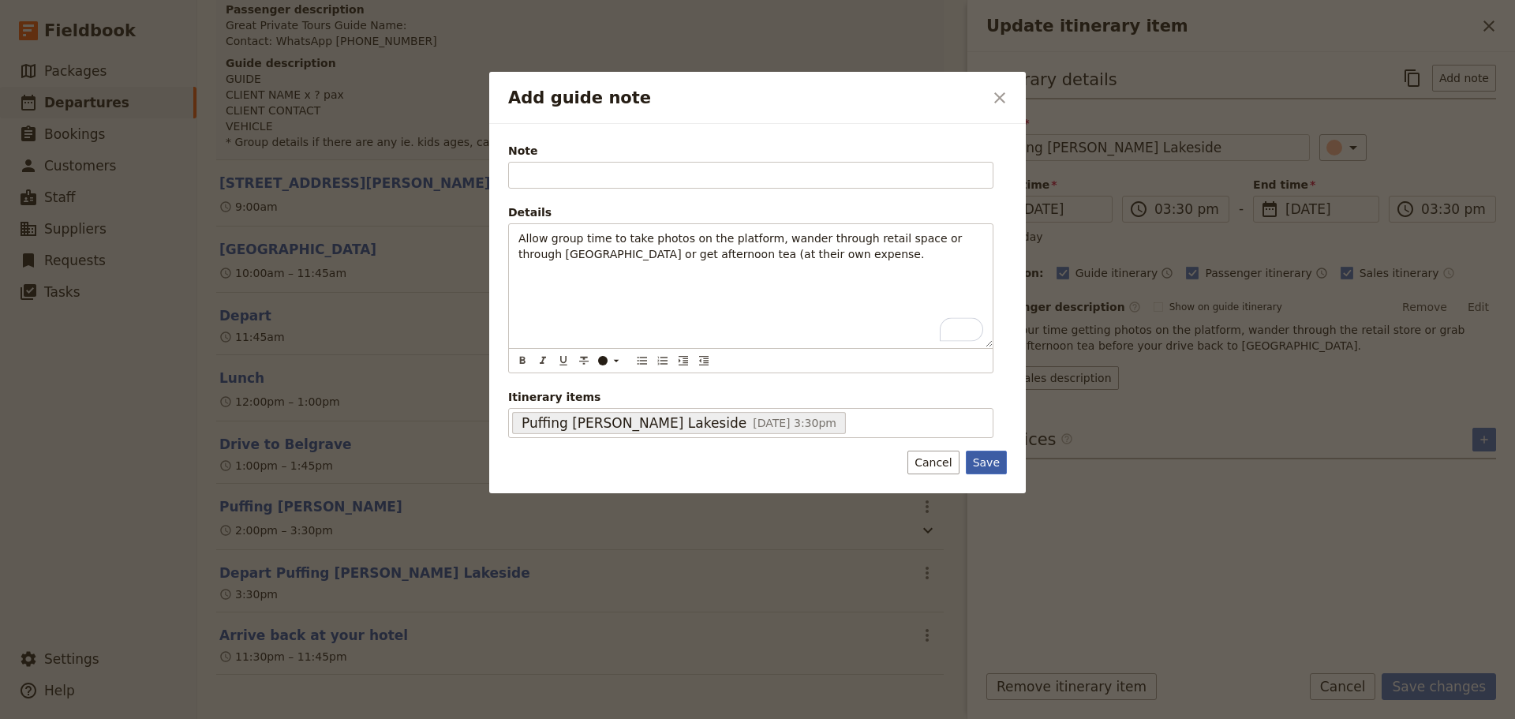
click at [986, 469] on button "Save" at bounding box center [986, 463] width 41 height 24
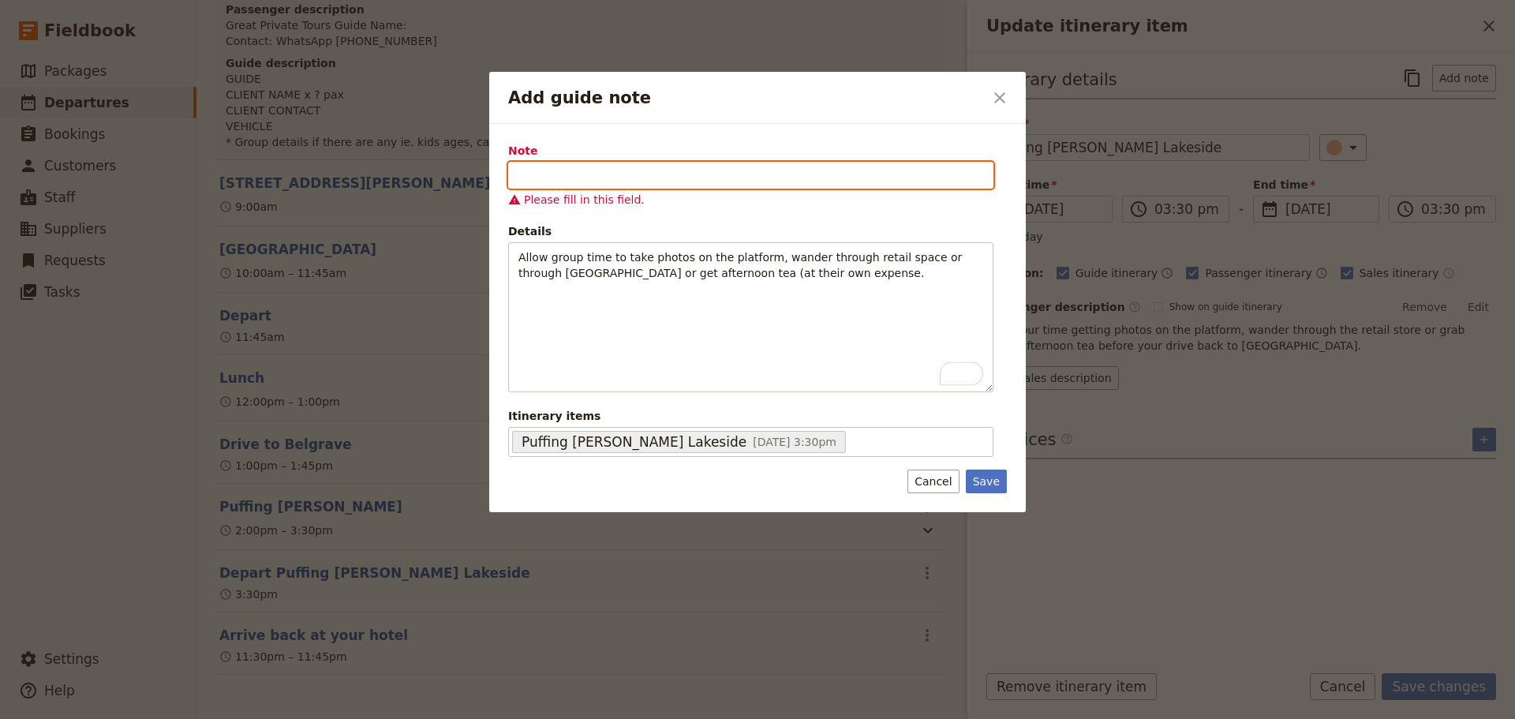
click at [625, 179] on input "Note" at bounding box center [750, 175] width 485 height 27
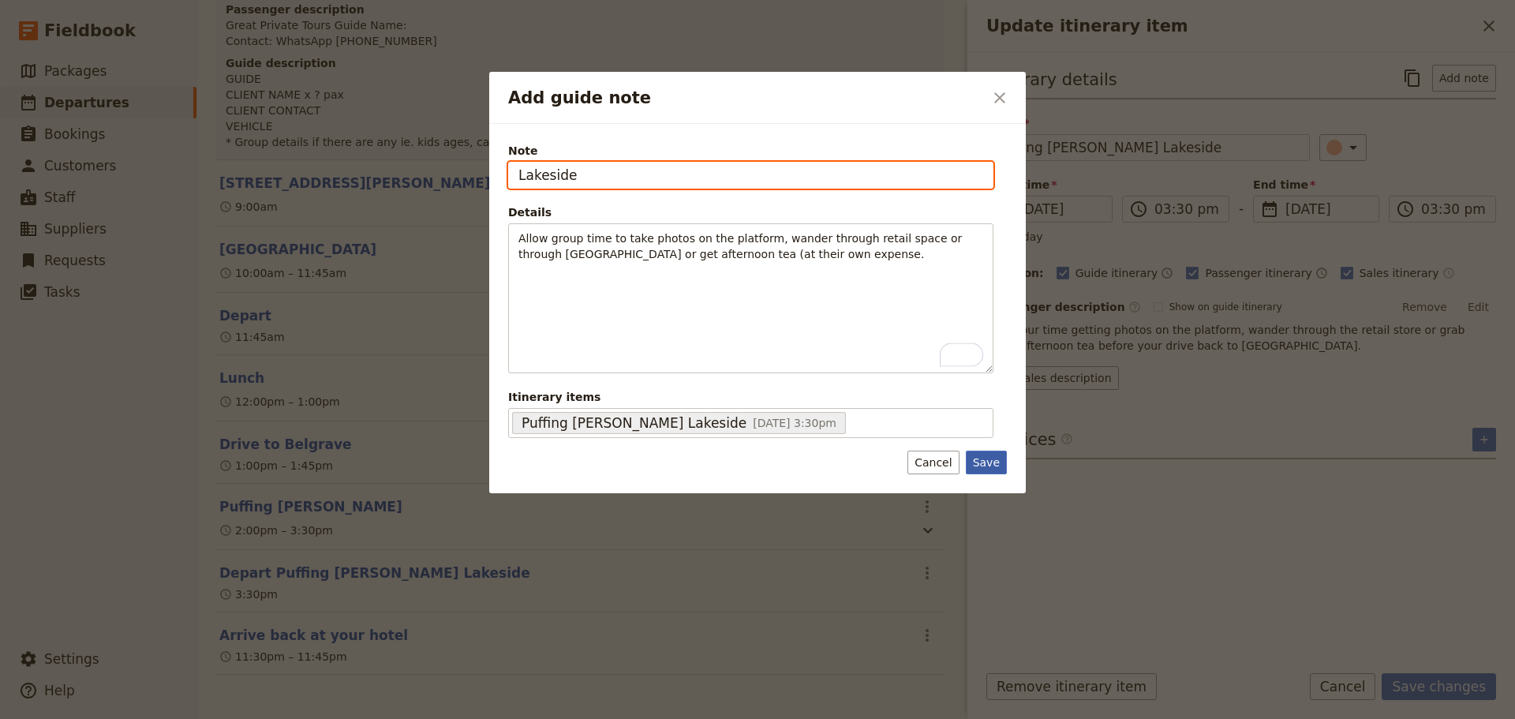
type input "Lakeside"
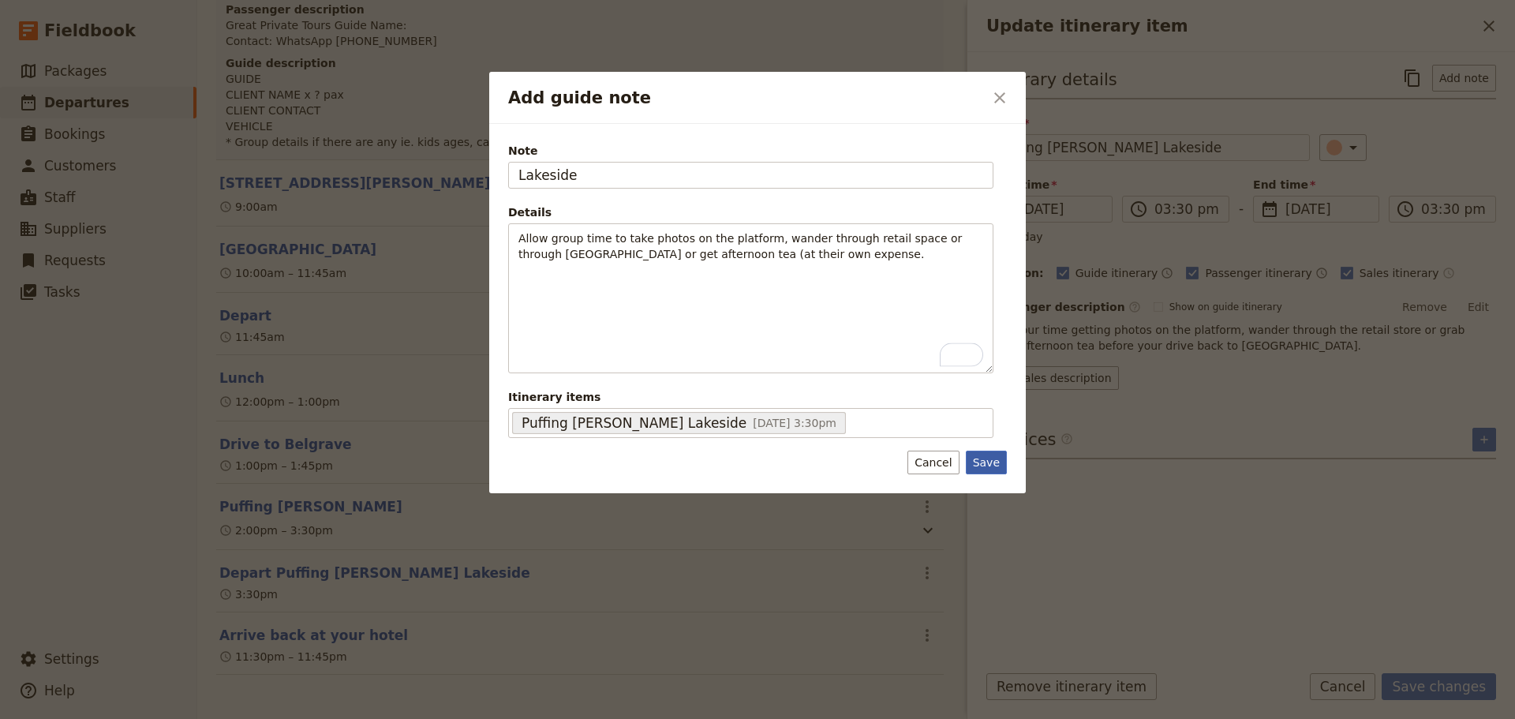
click at [991, 462] on button "Save" at bounding box center [986, 463] width 41 height 24
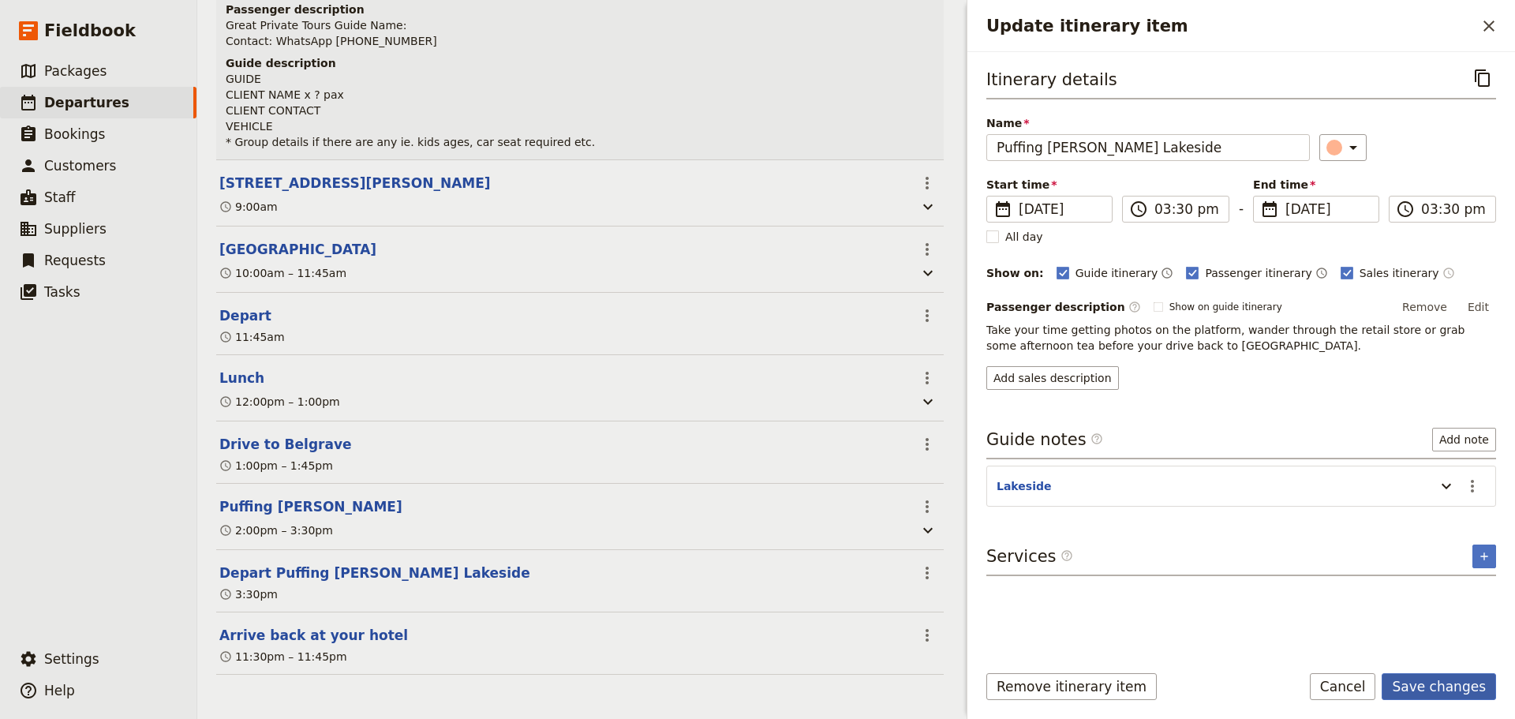
click at [1464, 687] on button "Save changes" at bounding box center [1439, 686] width 114 height 27
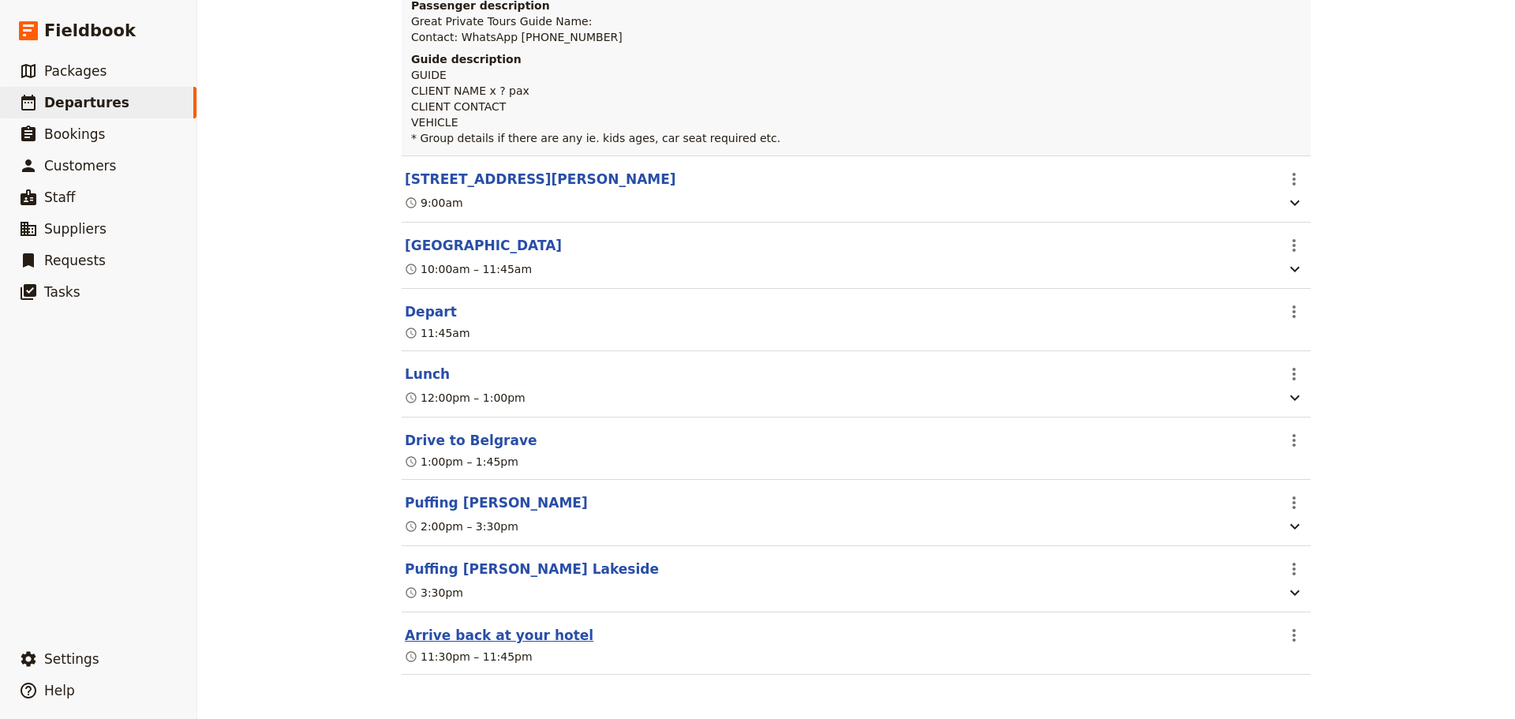
click at [450, 635] on button "Arrive back at your hotel" at bounding box center [499, 635] width 189 height 19
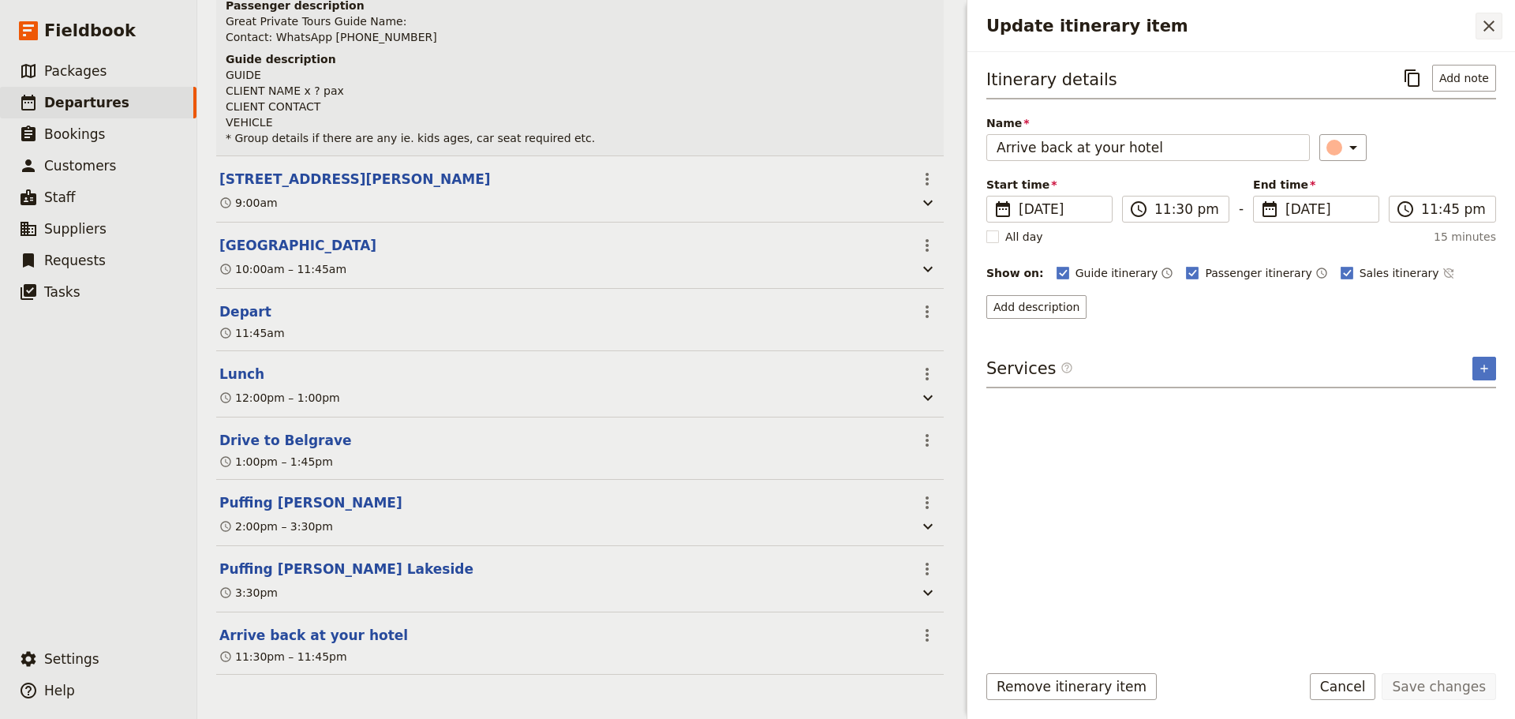
click at [1482, 21] on icon "Close drawer" at bounding box center [1488, 26] width 19 height 19
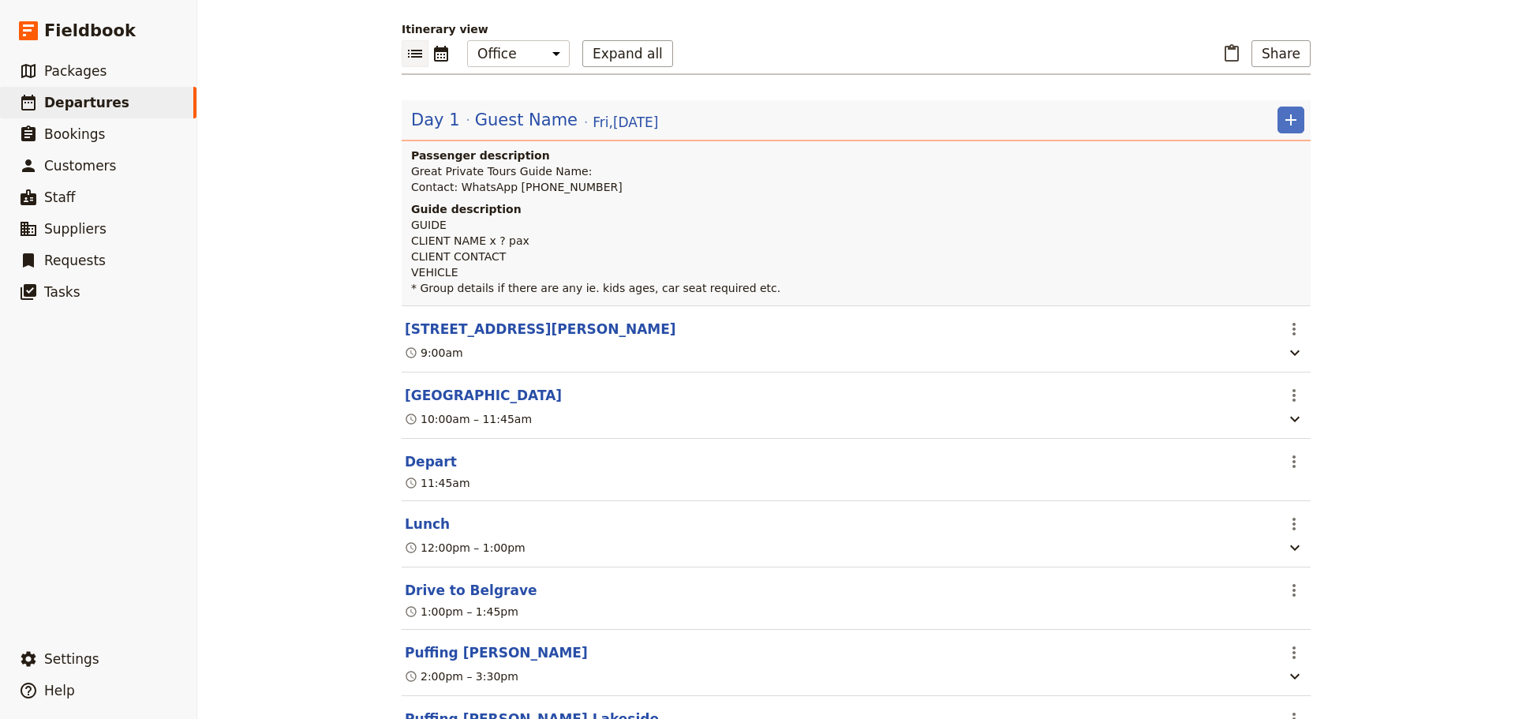
scroll to position [143, 0]
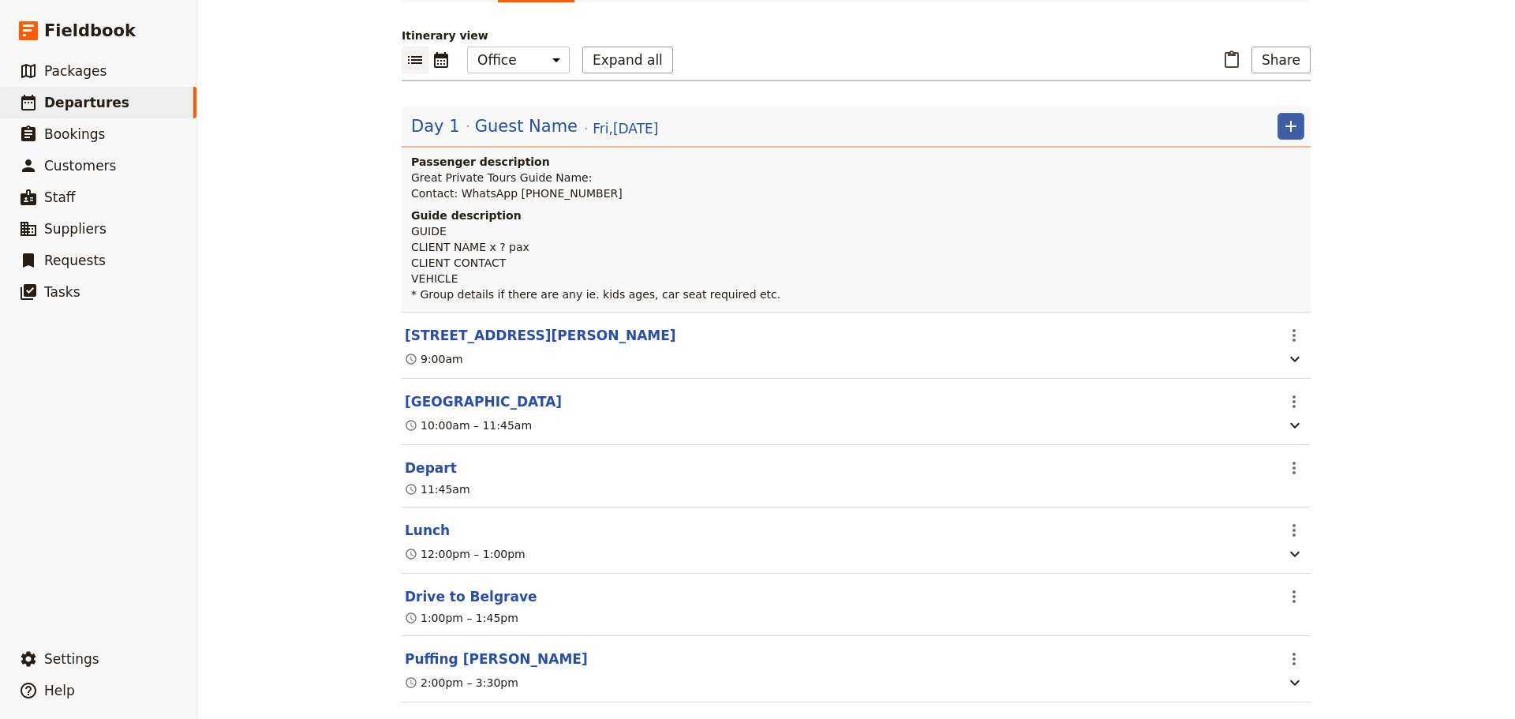
click at [1281, 122] on icon "Add" at bounding box center [1290, 126] width 19 height 19
click at [1267, 156] on span "Add itinerary item" at bounding box center [1237, 161] width 100 height 16
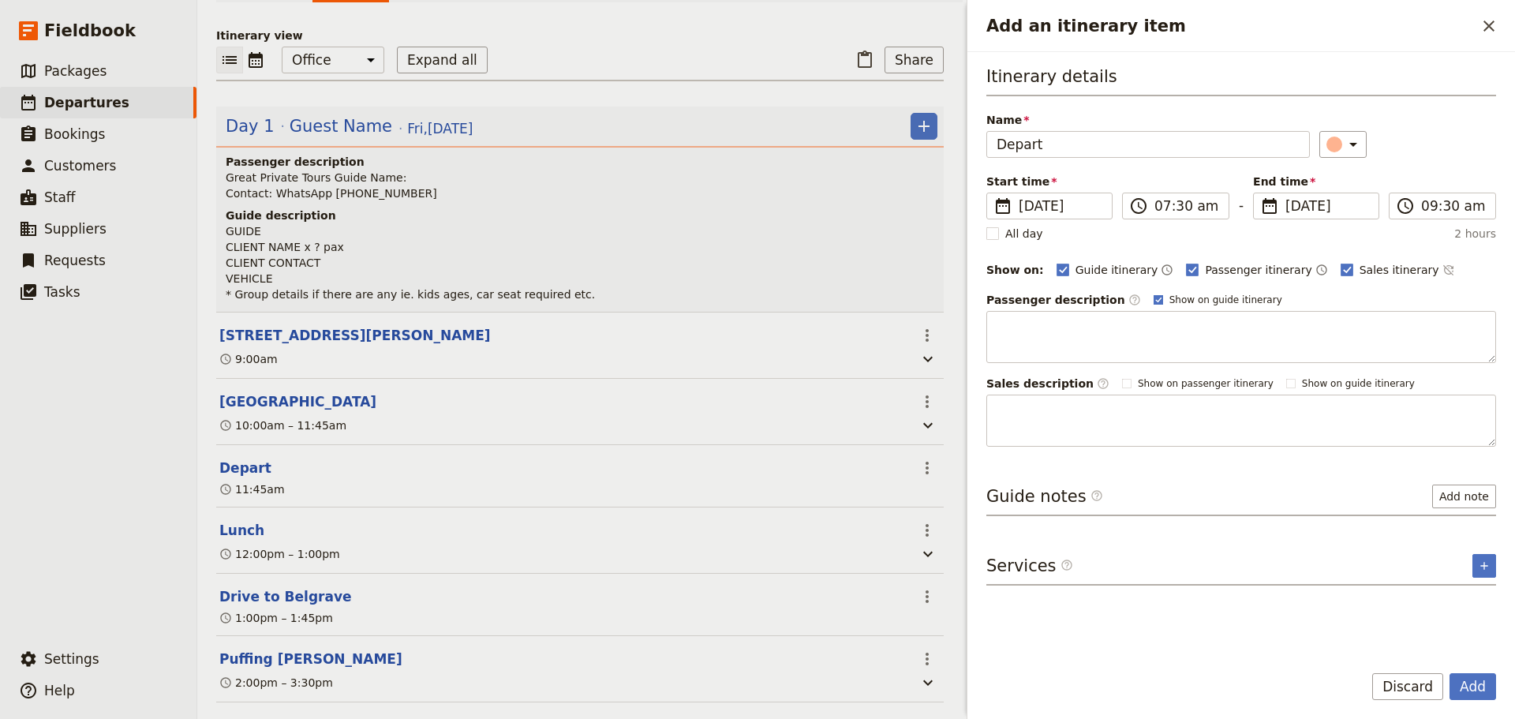
type input "Depart"
click at [1155, 298] on polygon "Add an itinerary item" at bounding box center [1158, 299] width 6 height 6
click at [1153, 294] on input "Show on guide itinerary" at bounding box center [1153, 293] width 1 height 1
checkbox input "false"
click at [1442, 265] on icon "Time not shown on sales itinerary" at bounding box center [1447, 270] width 10 height 10
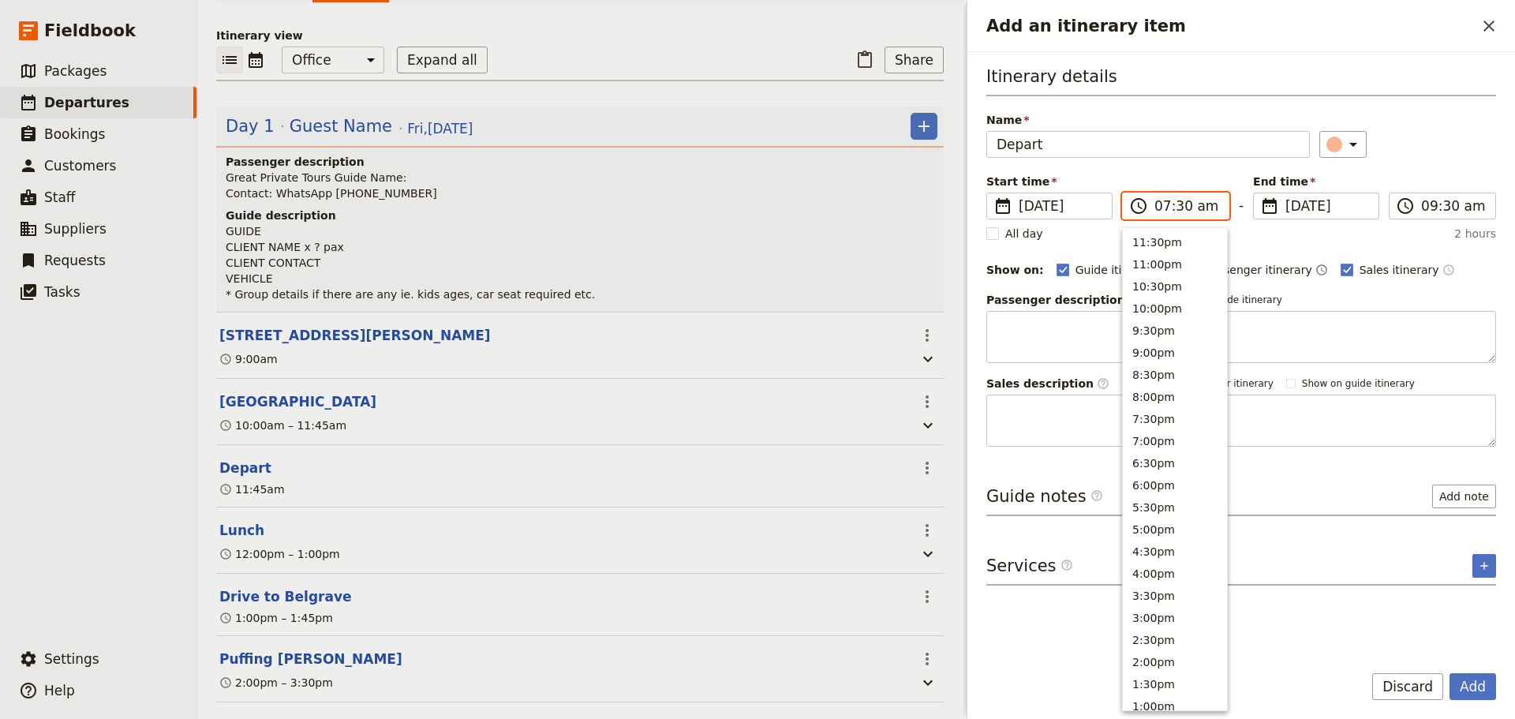
drag, startPoint x: 1164, startPoint y: 202, endPoint x: 1172, endPoint y: 204, distance: 8.8
click at [1165, 202] on input "07:30 am" at bounding box center [1186, 205] width 65 height 19
click at [1138, 360] on button "4:30pm" at bounding box center [1175, 361] width 104 height 22
type input "04:30 pm"
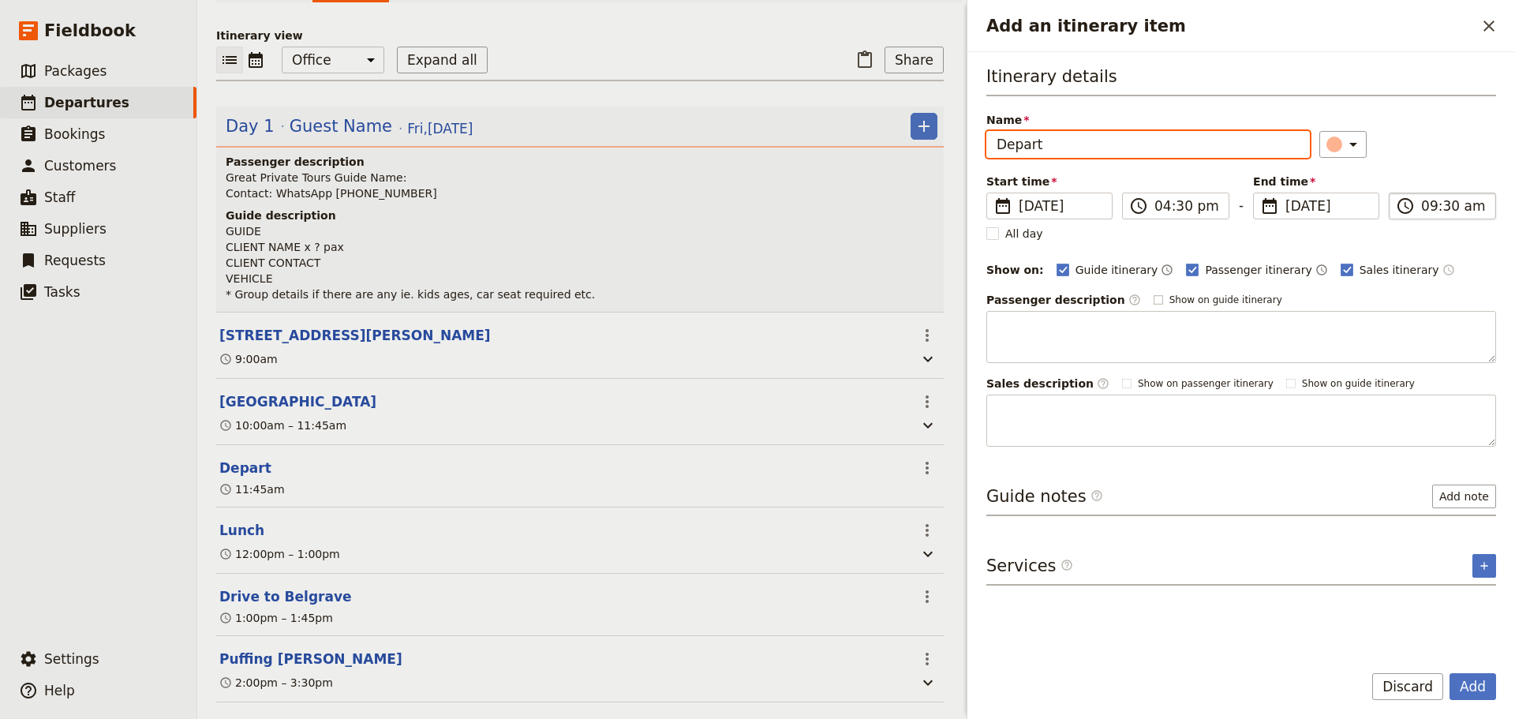
type input "04:30 pm"
click at [1469, 200] on input "04:30 pm" at bounding box center [1453, 205] width 65 height 19
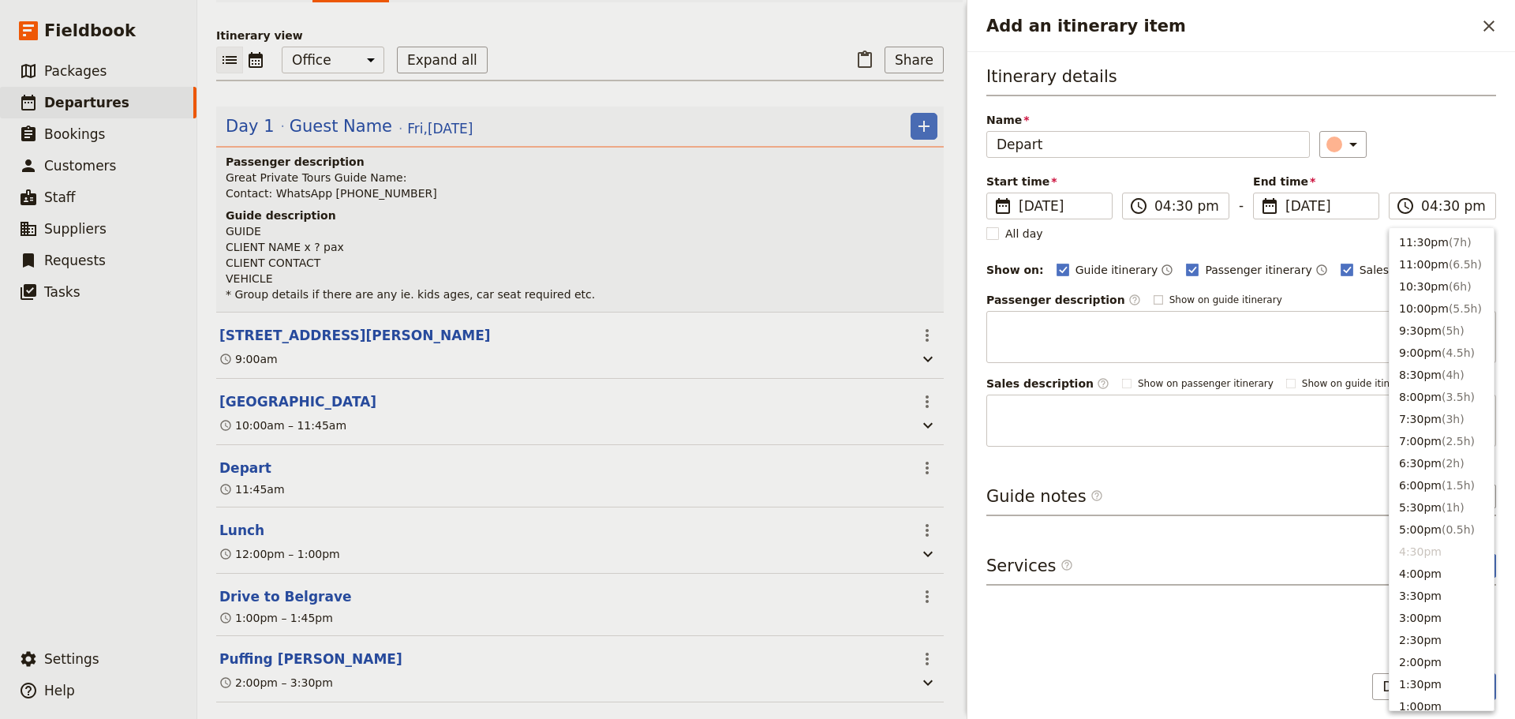
click at [1418, 145] on div "​" at bounding box center [1408, 144] width 178 height 27
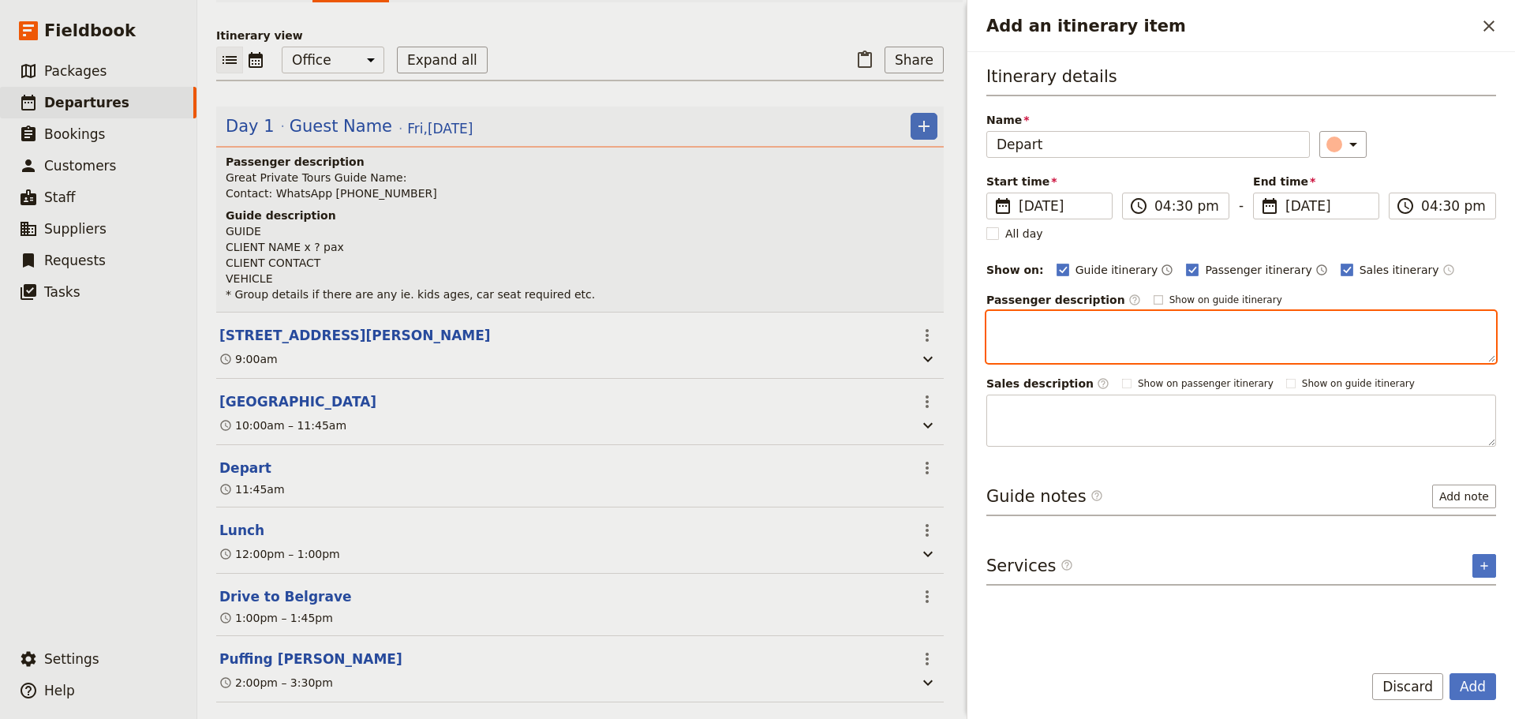
click at [1072, 329] on textarea "Add an itinerary item" at bounding box center [1241, 337] width 510 height 52
type textarea "Head back to Melbourne"
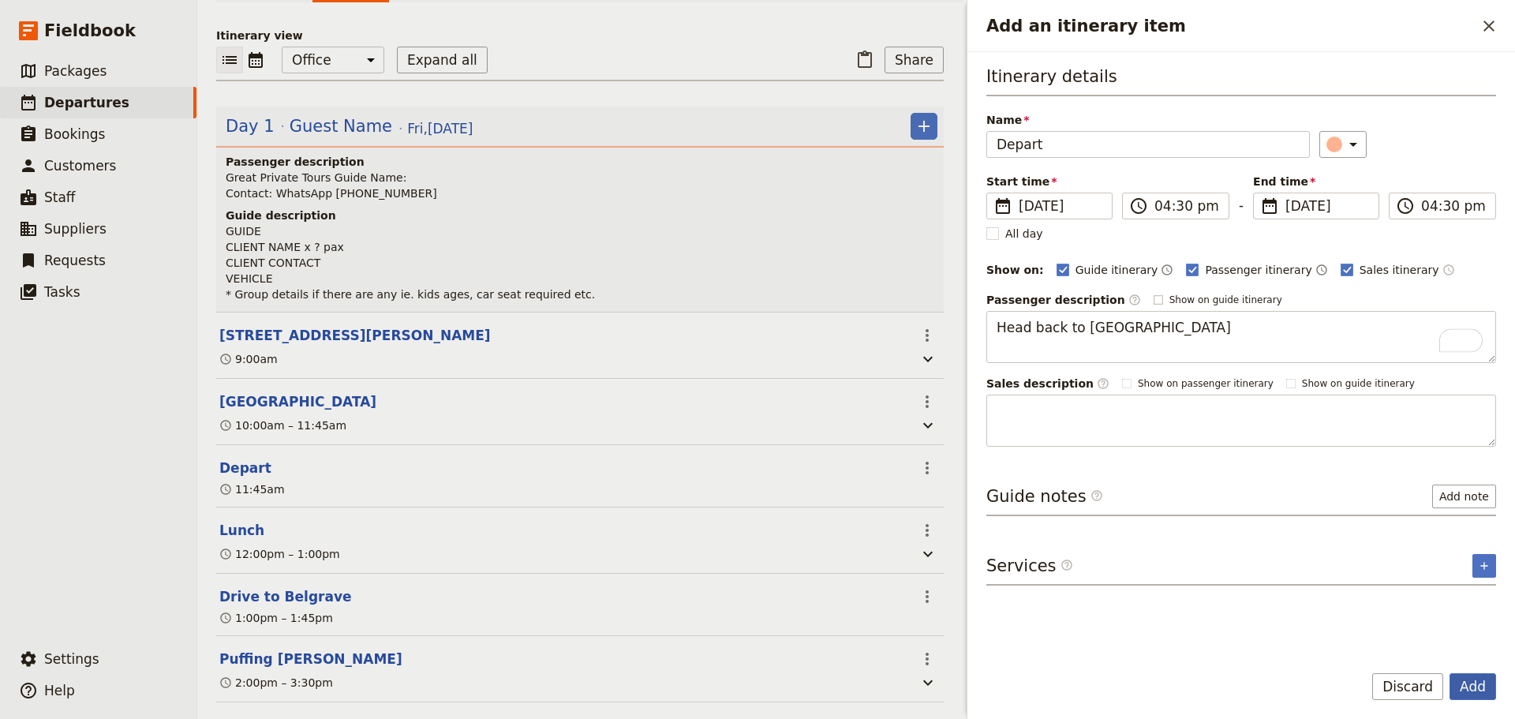
click at [1485, 683] on button "Add" at bounding box center [1472, 686] width 47 height 27
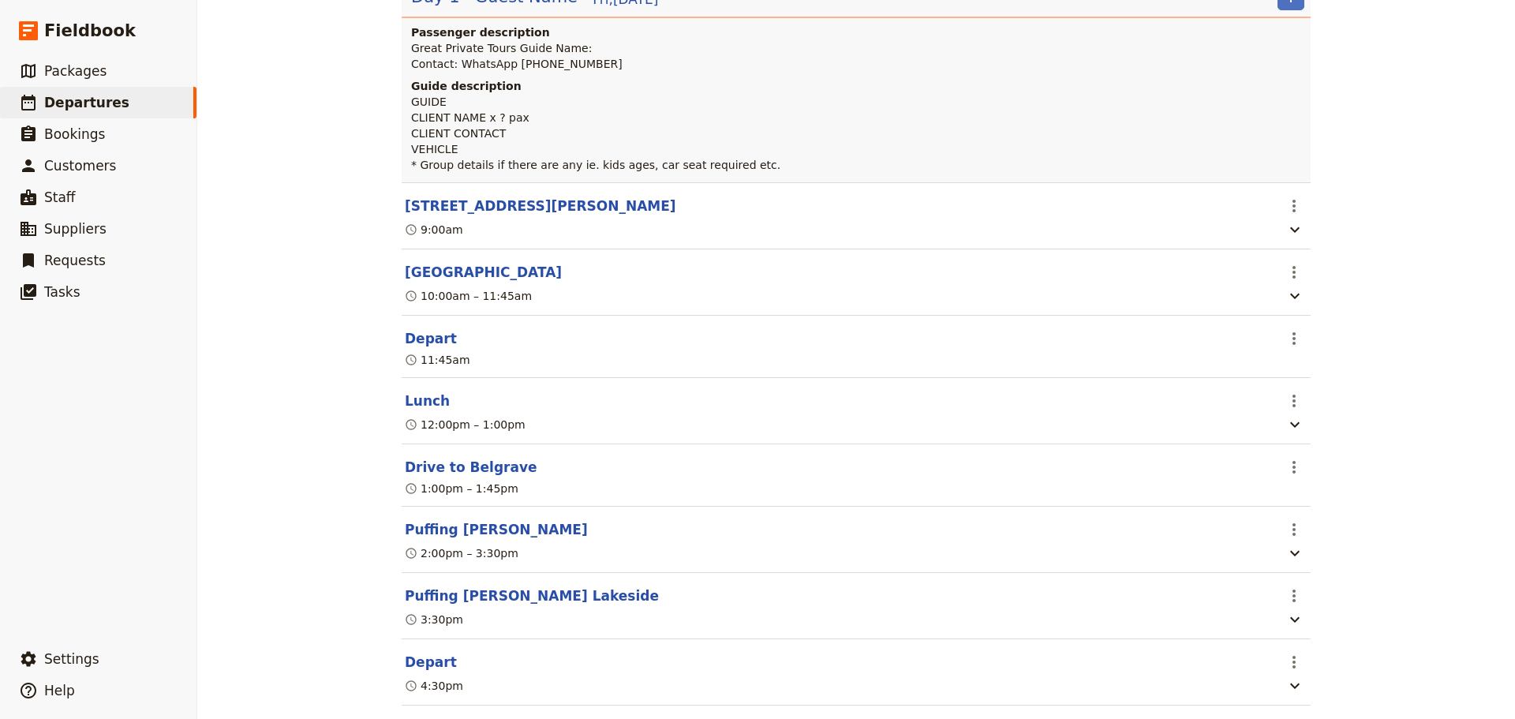
scroll to position [137, 0]
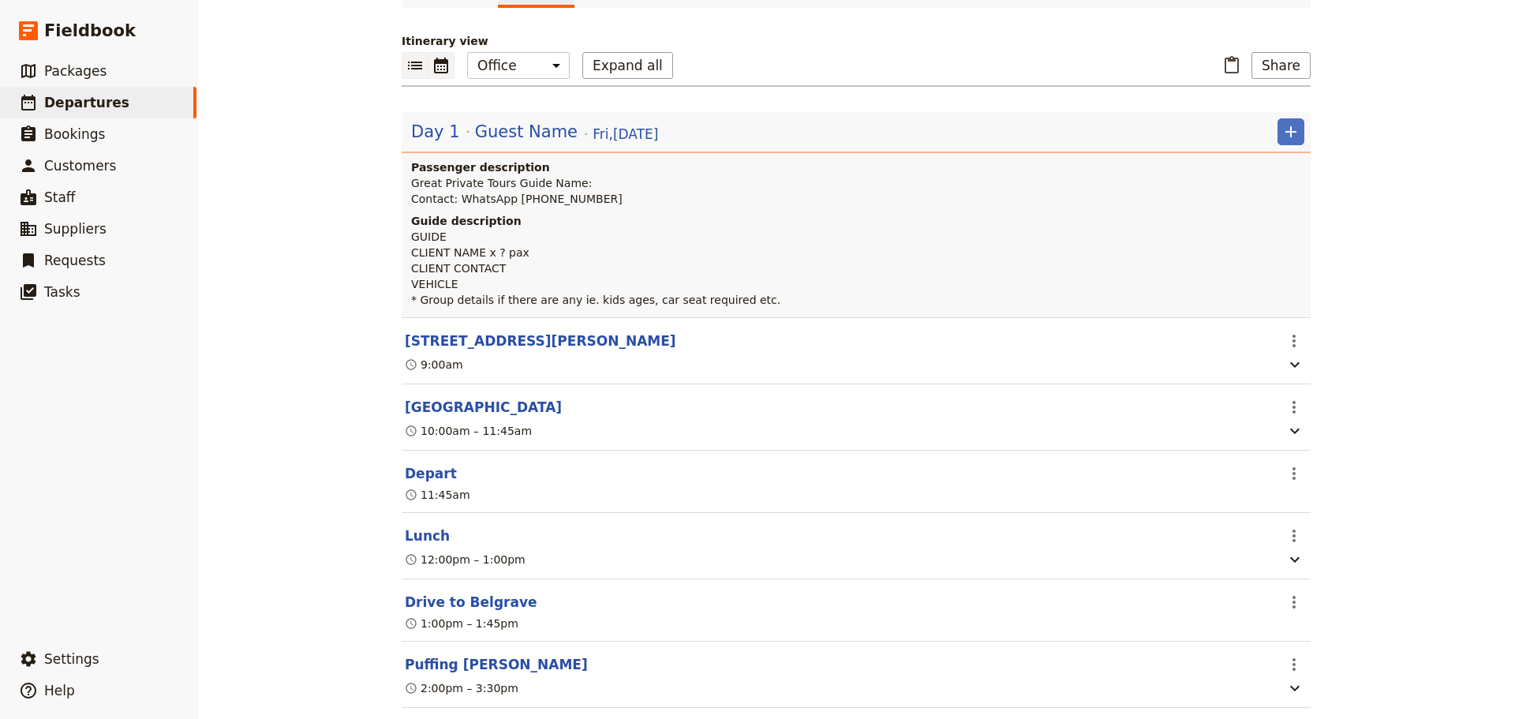
click at [443, 77] on button "​" at bounding box center [441, 65] width 26 height 27
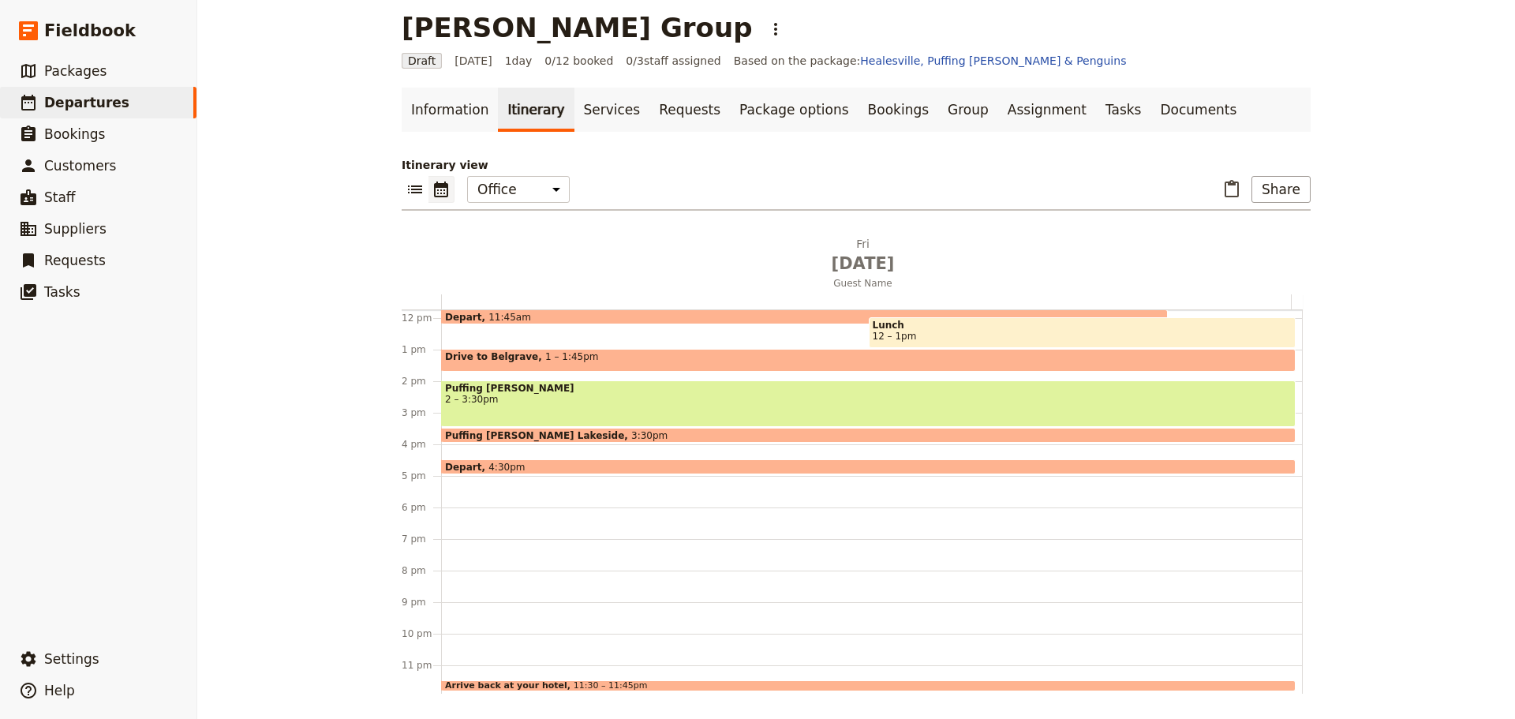
scroll to position [374, 0]
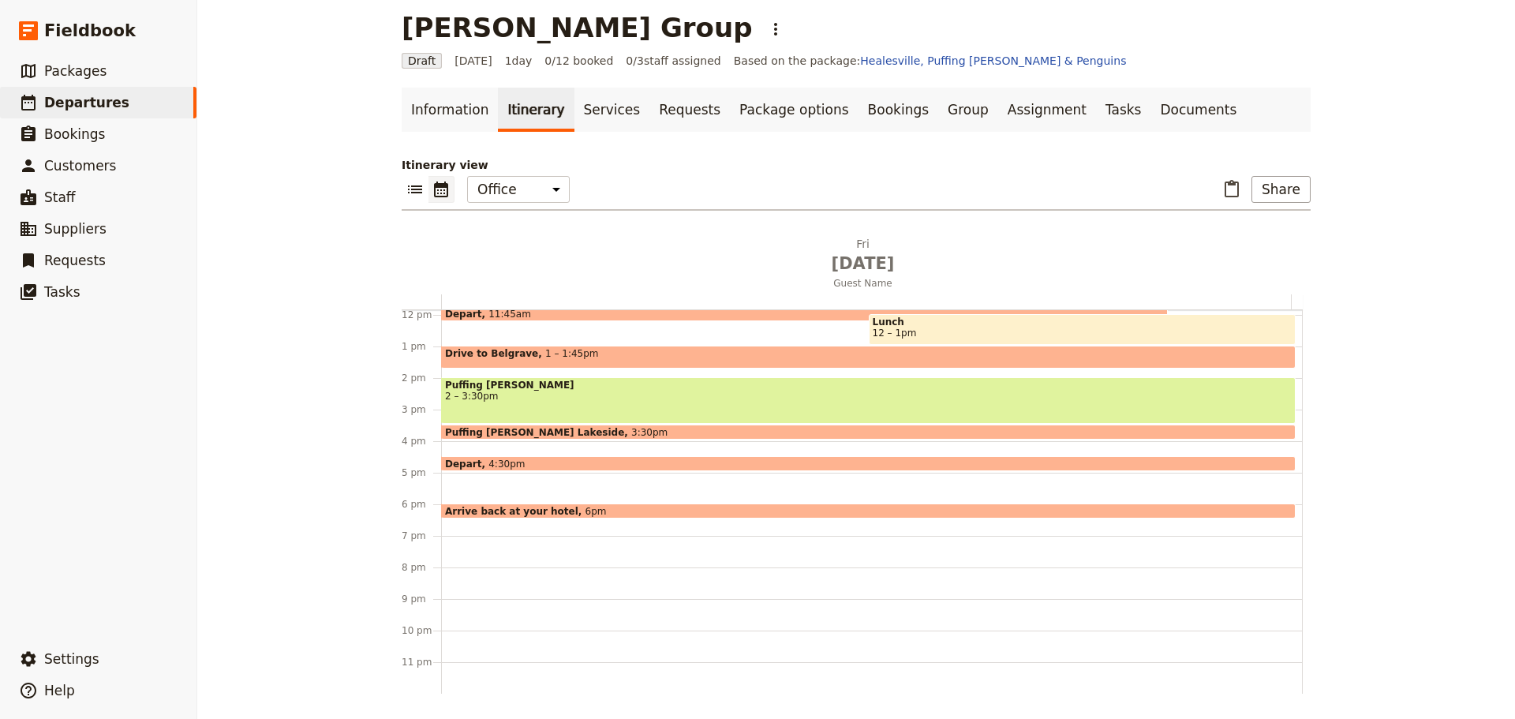
click at [540, 512] on span at bounding box center [868, 514] width 853 height 6
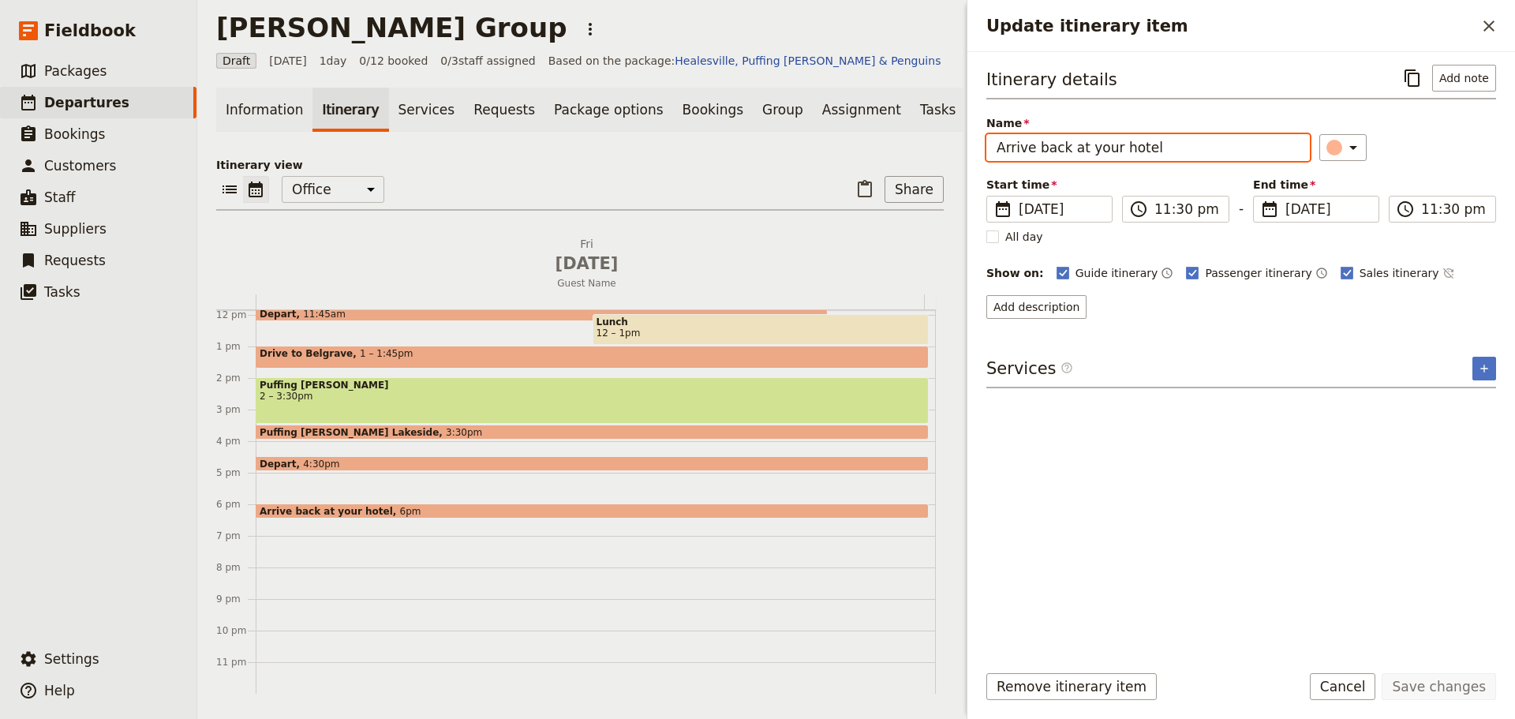
drag, startPoint x: 1154, startPoint y: 144, endPoint x: 1066, endPoint y: 147, distance: 87.6
click at [1066, 147] on input "Arrive back at your hotel" at bounding box center [1147, 147] width 323 height 27
type input "Arrive back in Richmond"
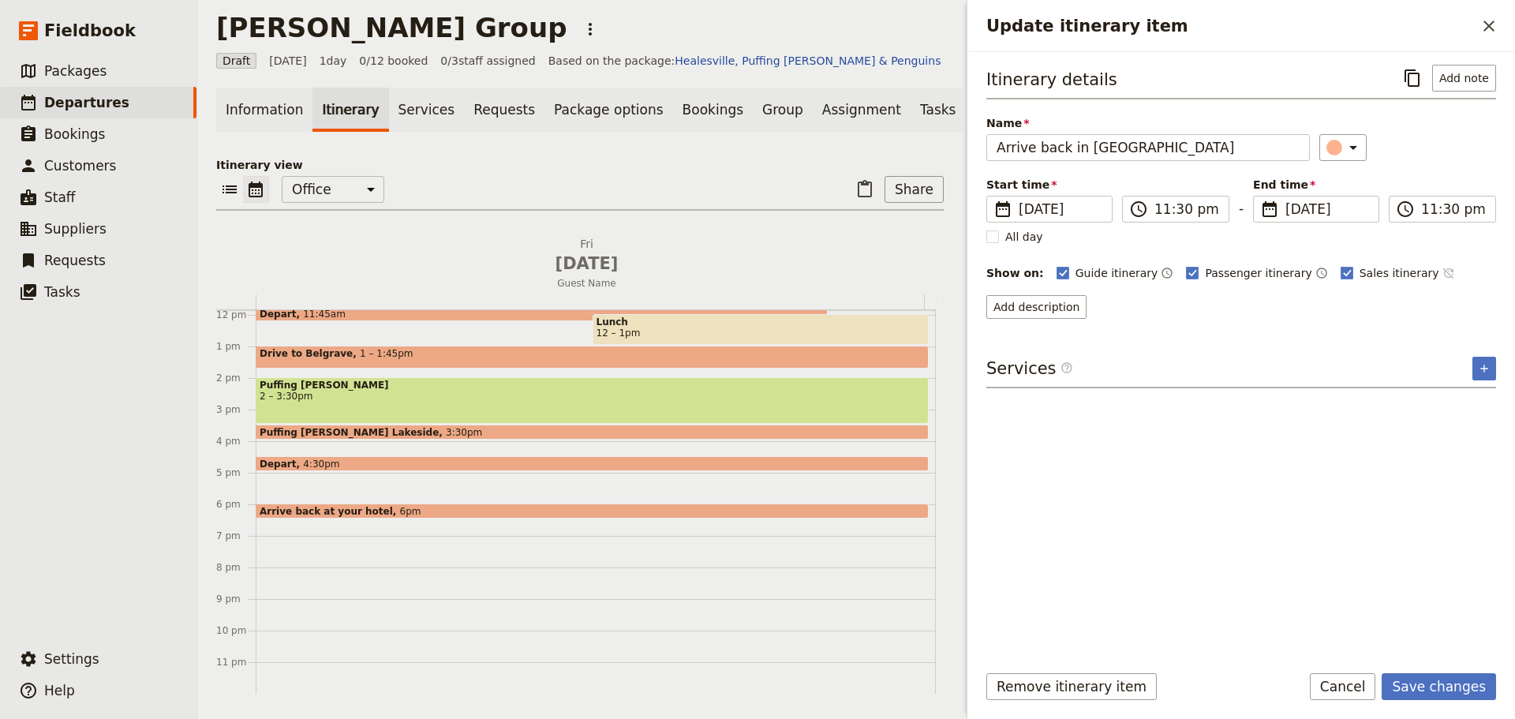
click at [1442, 274] on icon "Time not shown on sales itinerary" at bounding box center [1448, 273] width 13 height 13
click at [1448, 73] on button "Add note" at bounding box center [1464, 78] width 64 height 27
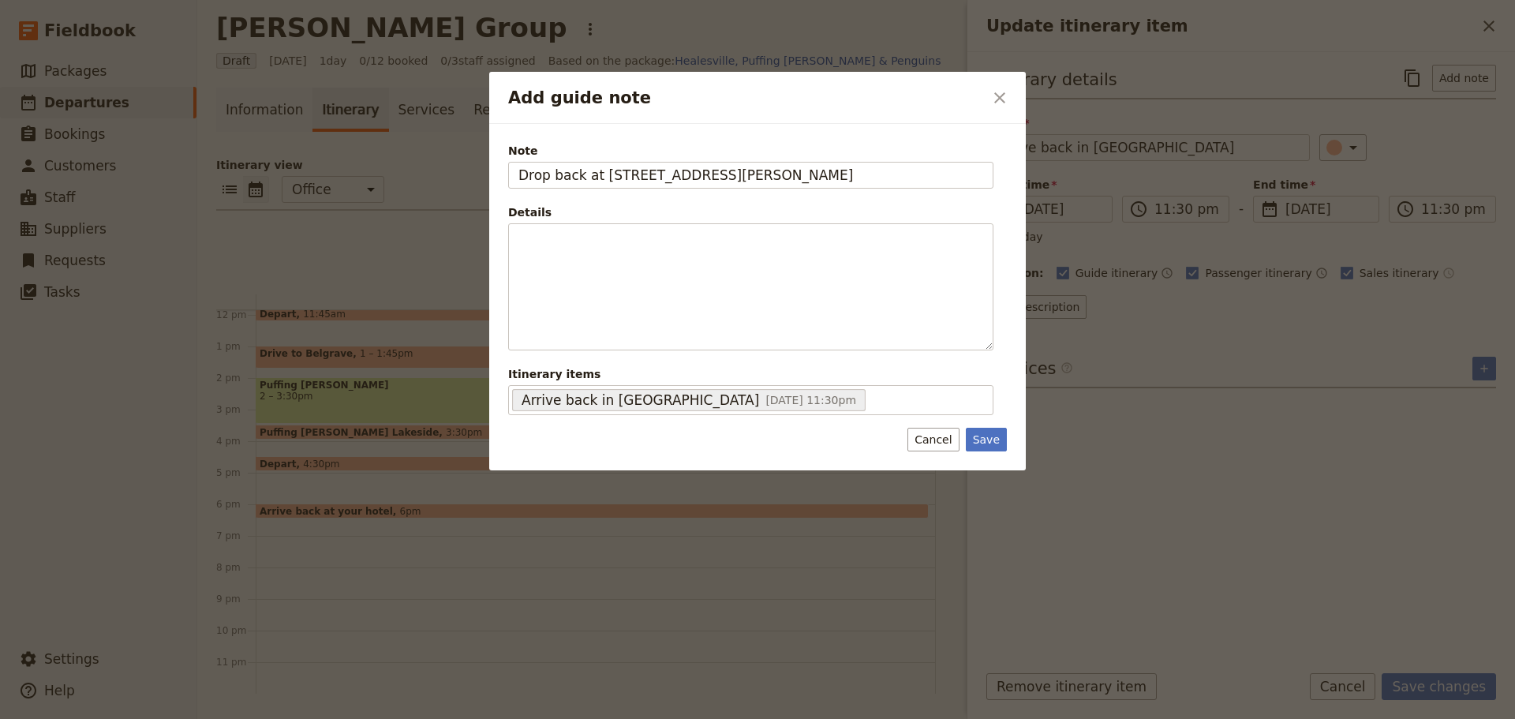
type input "Drop back at 10 Tanner St, Richmond"
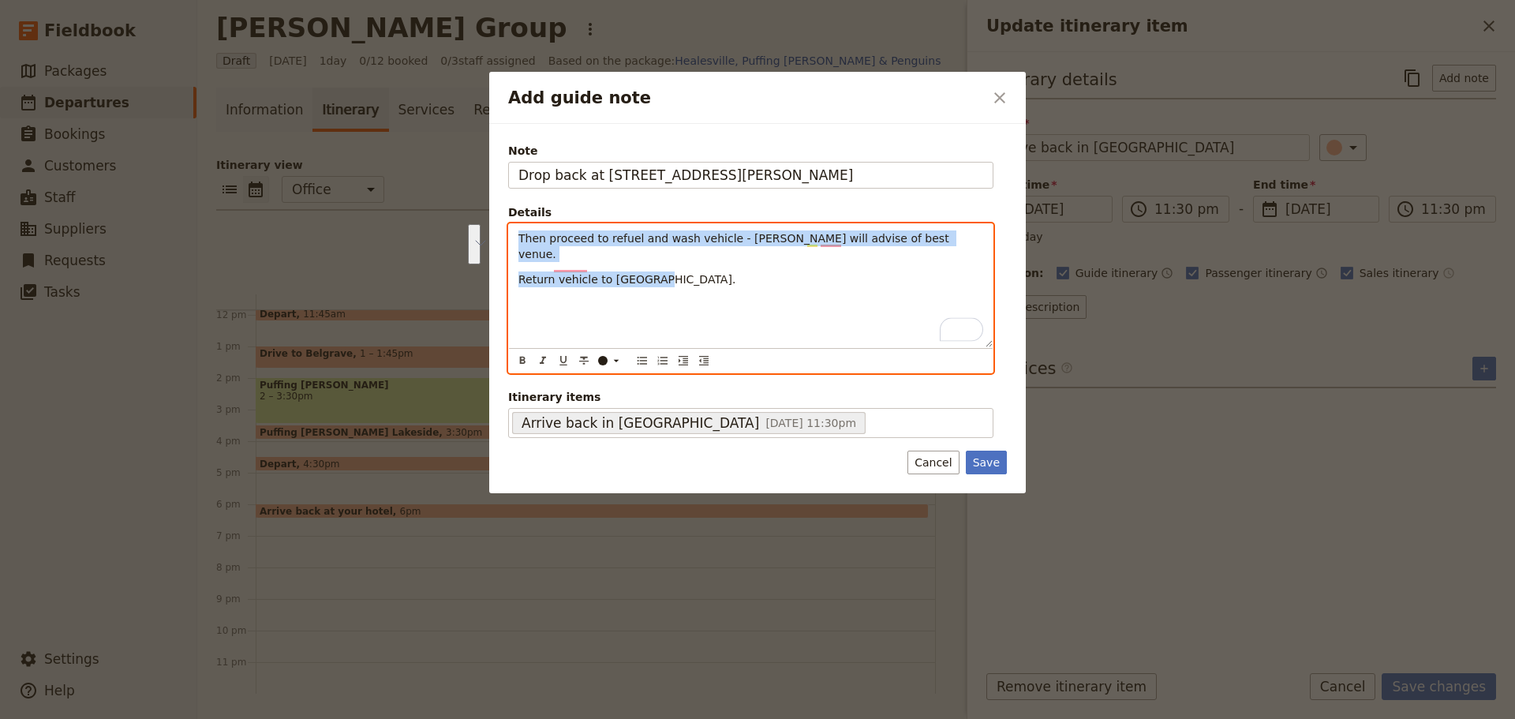
drag, startPoint x: 601, startPoint y: 263, endPoint x: 448, endPoint y: 226, distance: 157.5
click at [448, 718] on div "Add guide note ​ Note Drop back at 10 Tanner St, Richmond Details Then proceed …" at bounding box center [757, 719] width 1515 height 0
click at [635, 364] on button "​" at bounding box center [642, 360] width 17 height 17
drag, startPoint x: 682, startPoint y: 267, endPoint x: 686, endPoint y: 255, distance: 13.2
click at [682, 267] on div "Then proceed to refuel and wash vehicle - Steve will advise of best venue. Retu…" at bounding box center [751, 285] width 484 height 123
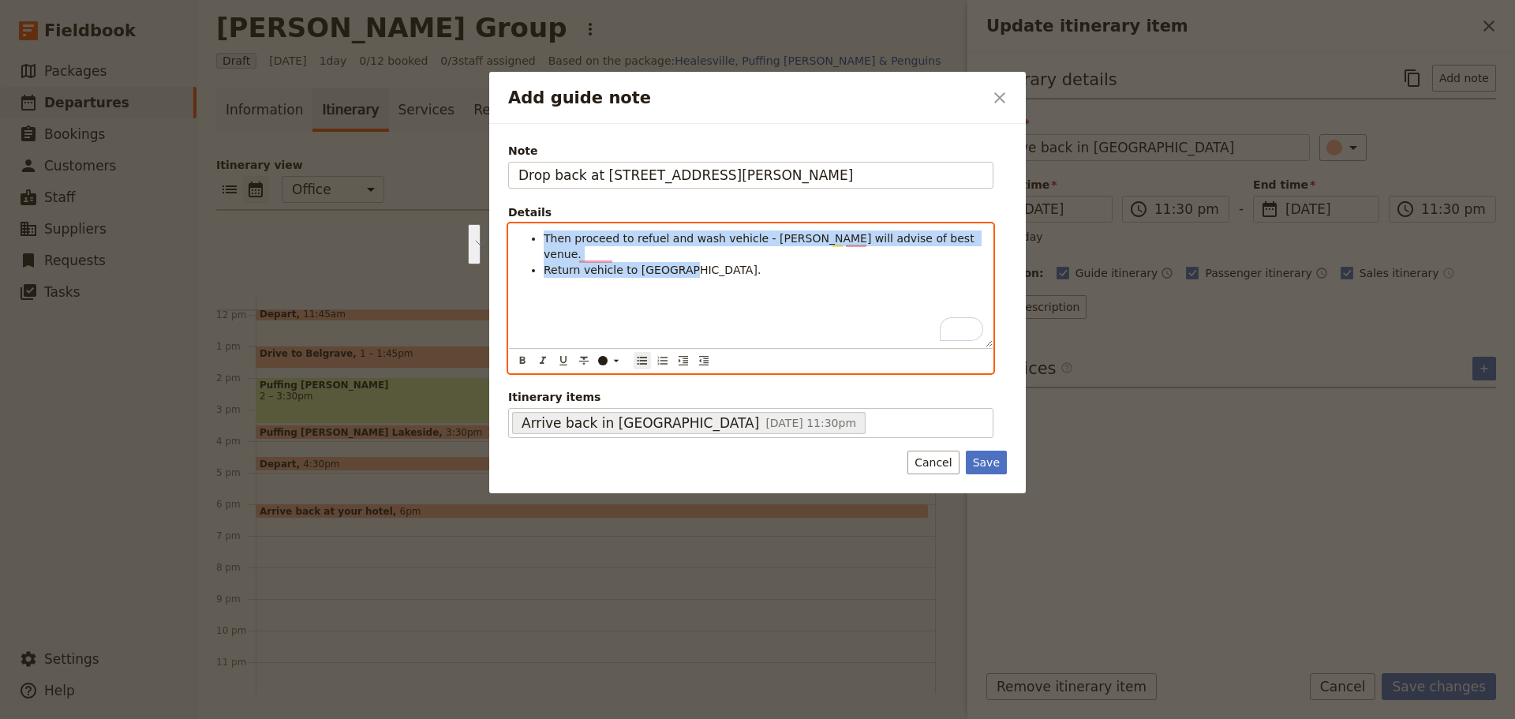
click at [686, 262] on li "Return vehicle to Elwood." at bounding box center [763, 270] width 439 height 16
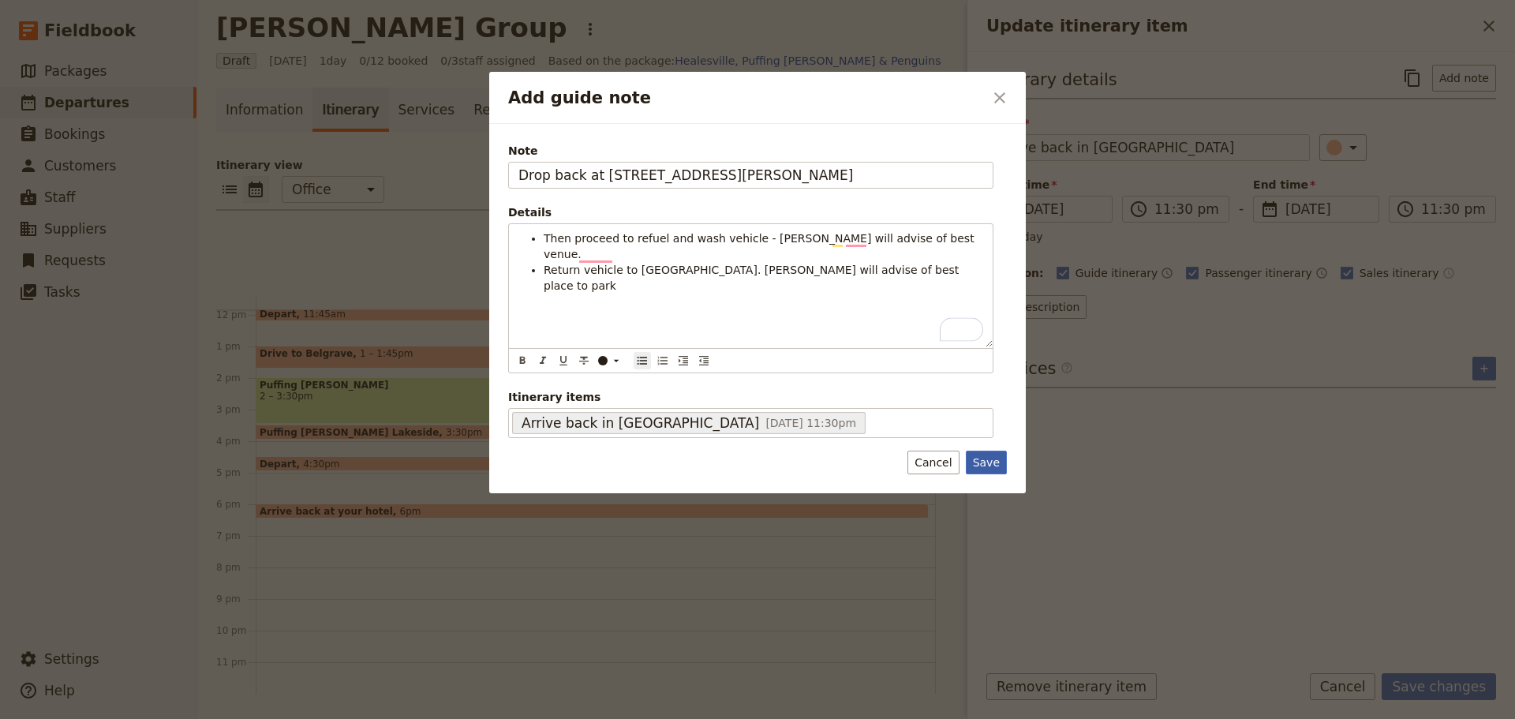
drag, startPoint x: 989, startPoint y: 458, endPoint x: 1090, endPoint y: 501, distance: 109.6
click at [989, 459] on button "Save" at bounding box center [986, 463] width 41 height 24
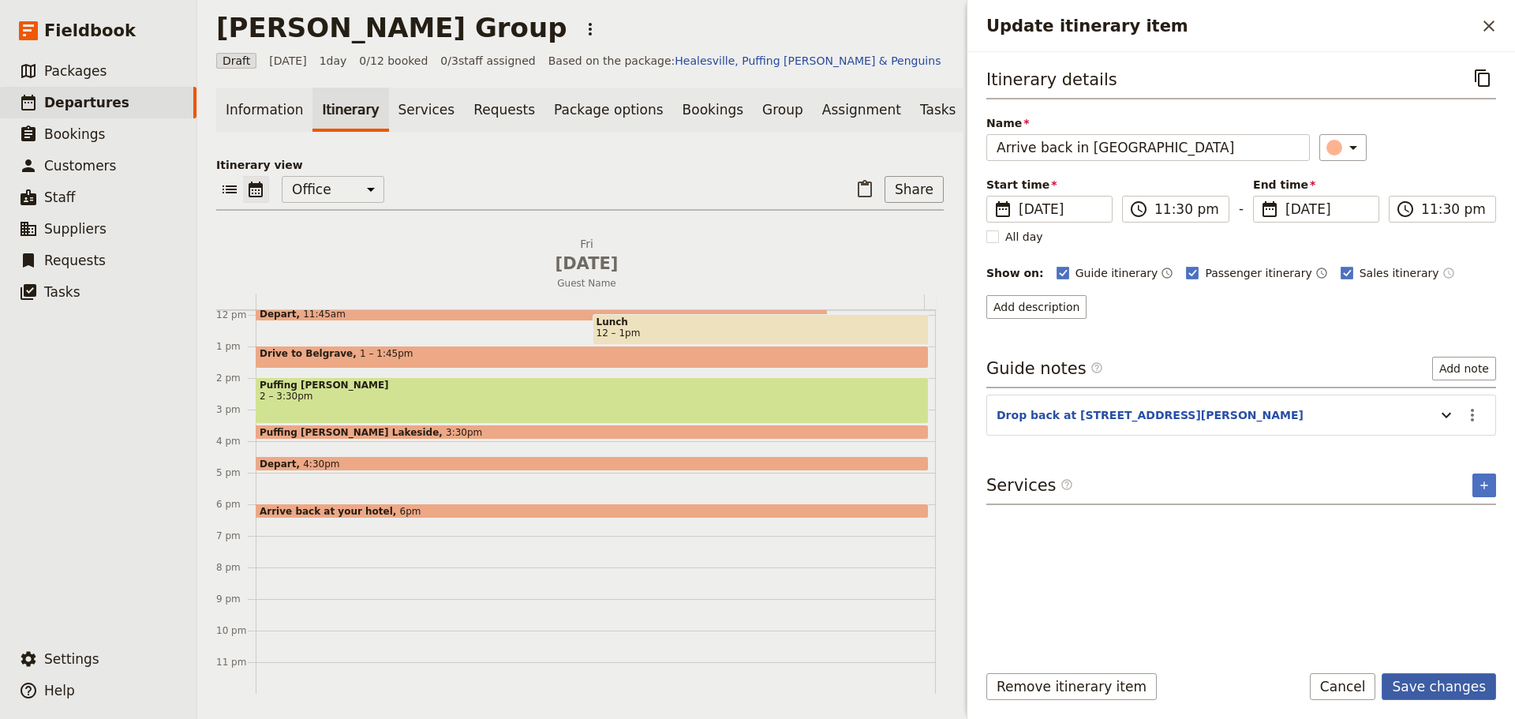
click at [1445, 692] on button "Save changes" at bounding box center [1439, 686] width 114 height 27
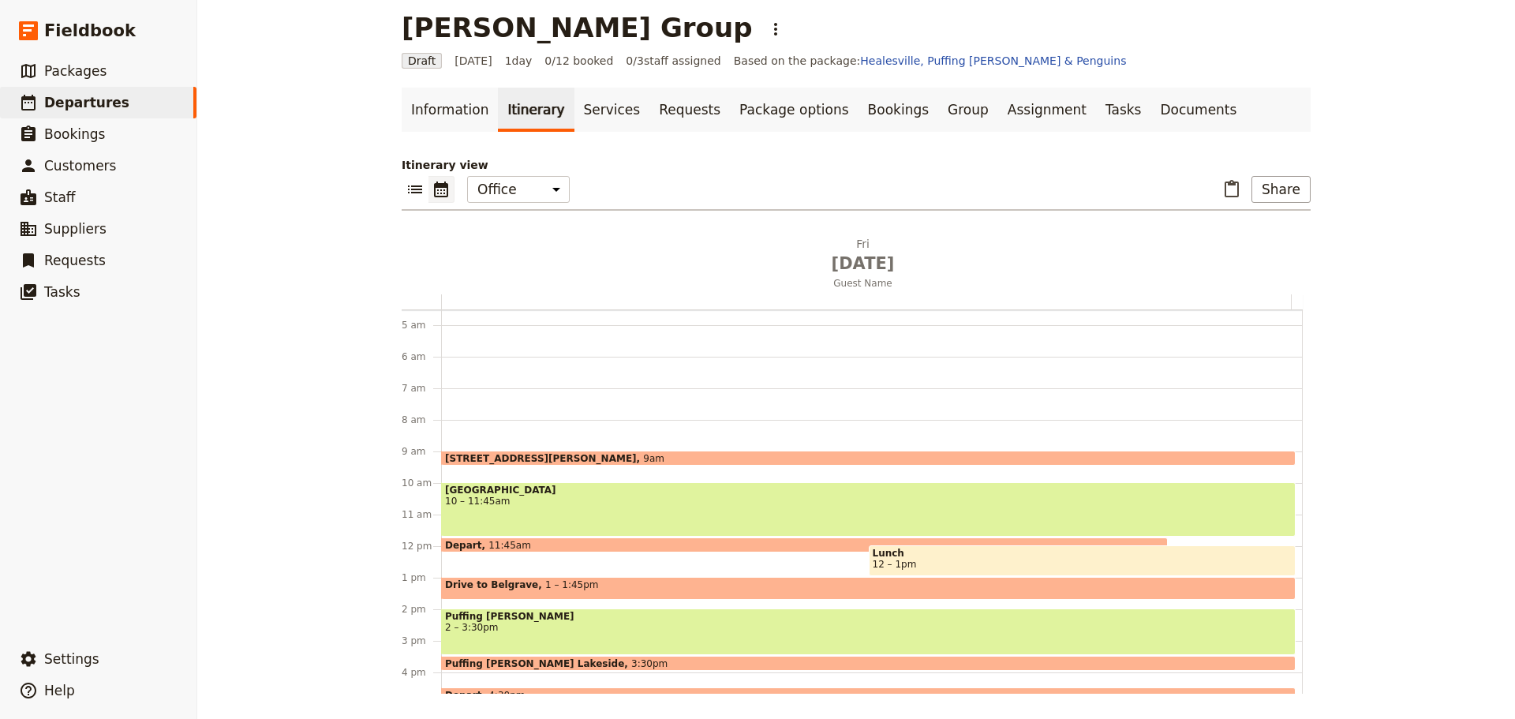
scroll to position [137, 0]
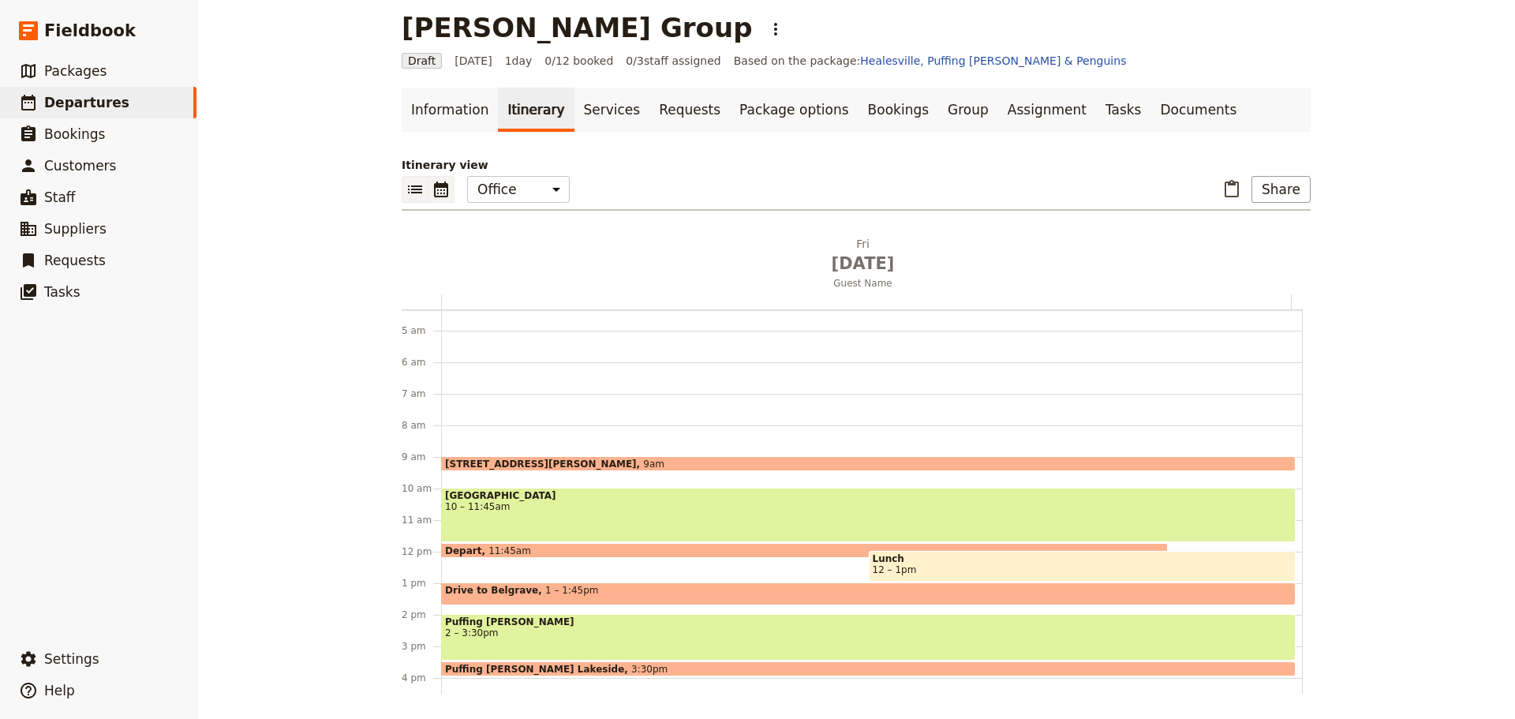
click at [402, 180] on button "​" at bounding box center [415, 189] width 27 height 27
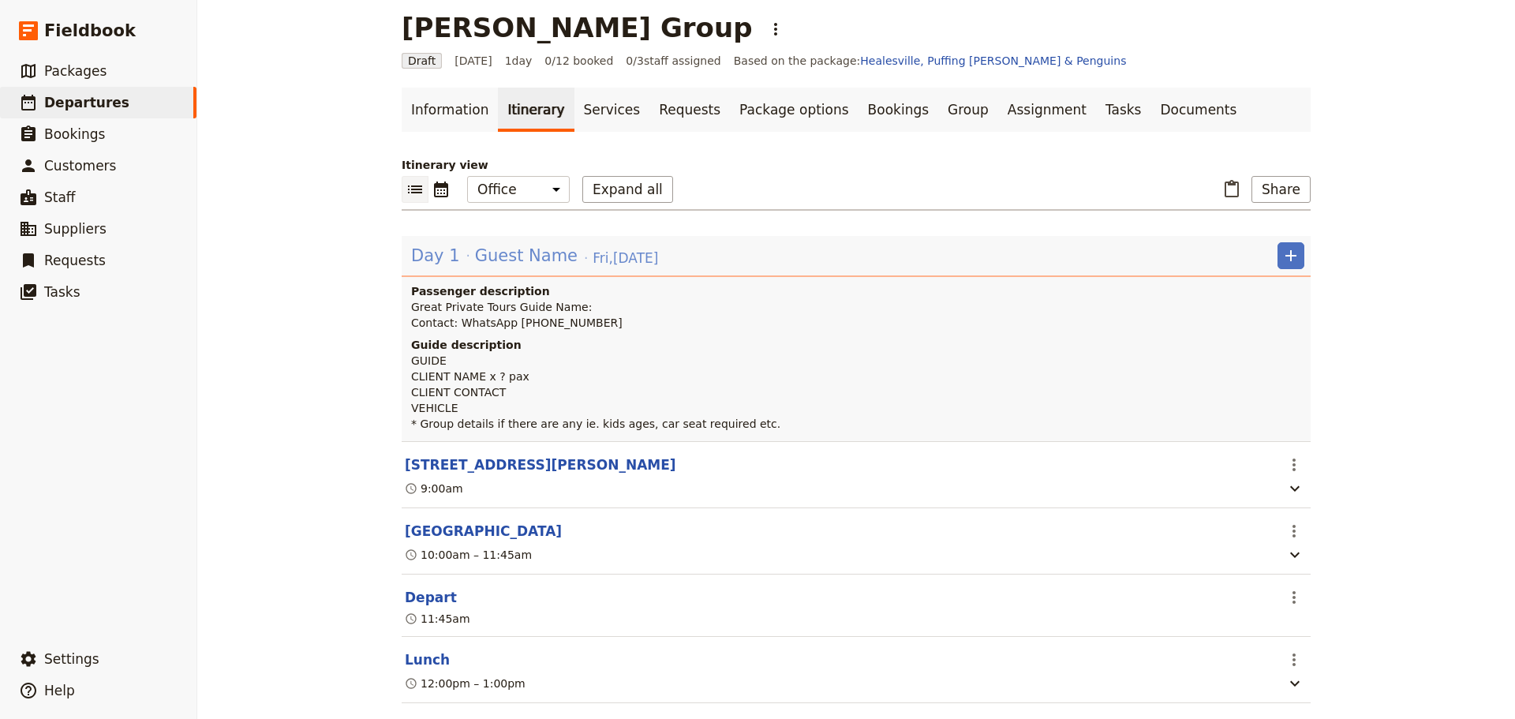
click at [495, 260] on span "Guest Name" at bounding box center [526, 256] width 103 height 24
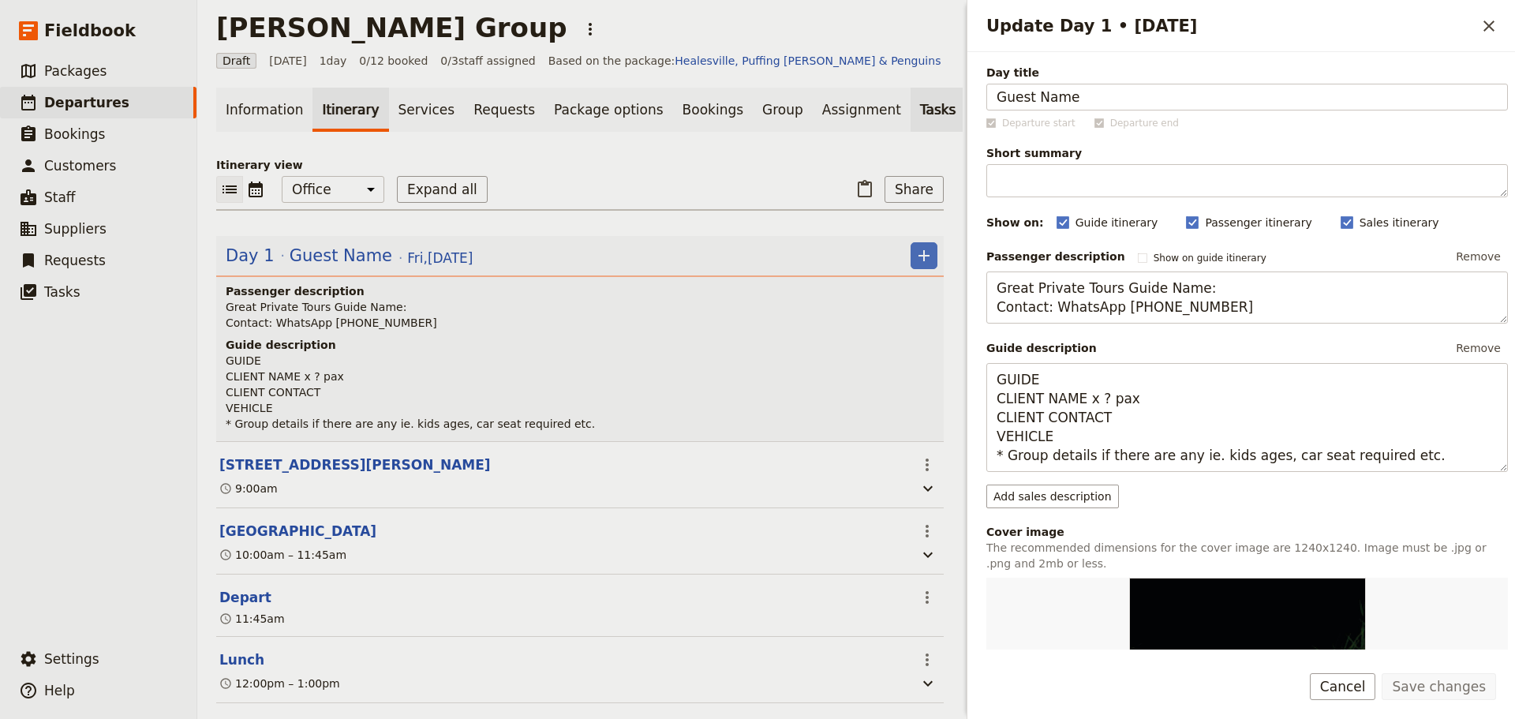
drag, startPoint x: 1116, startPoint y: 107, endPoint x: 867, endPoint y: 103, distance: 248.6
click at [867, 103] on div "Salcido Group ​ Draft 5 Sep 2025 1 day 0/12 booked 0 / 3 staff assigned Based o…" at bounding box center [856, 359] width 1318 height 719
type input "[PERSON_NAME]"
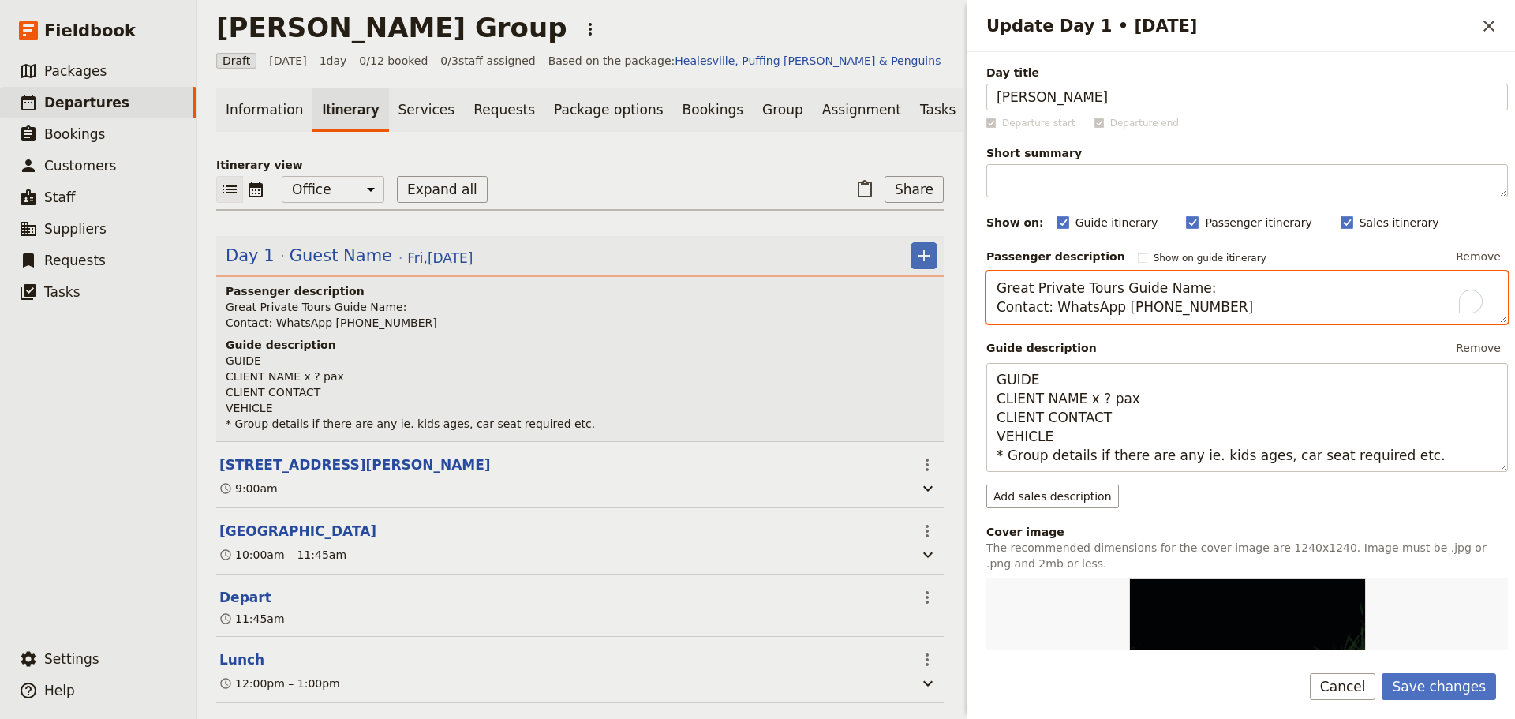
click at [1246, 284] on textarea "Great Private Tours Guide Name: Contact: WhatsApp +61 400 000 000" at bounding box center [1247, 297] width 522 height 52
type textarea "Great Private Tours Guide - Luis Perez Contact: WhatsApp +61 400 000 000"
drag, startPoint x: 1050, startPoint y: 312, endPoint x: 896, endPoint y: 310, distance: 154.7
click at [896, 310] on div "Salcido Group ​ Draft 5 Sep 2025 1 day 0/12 booked 0 / 3 staff assigned Based o…" at bounding box center [856, 359] width 1318 height 719
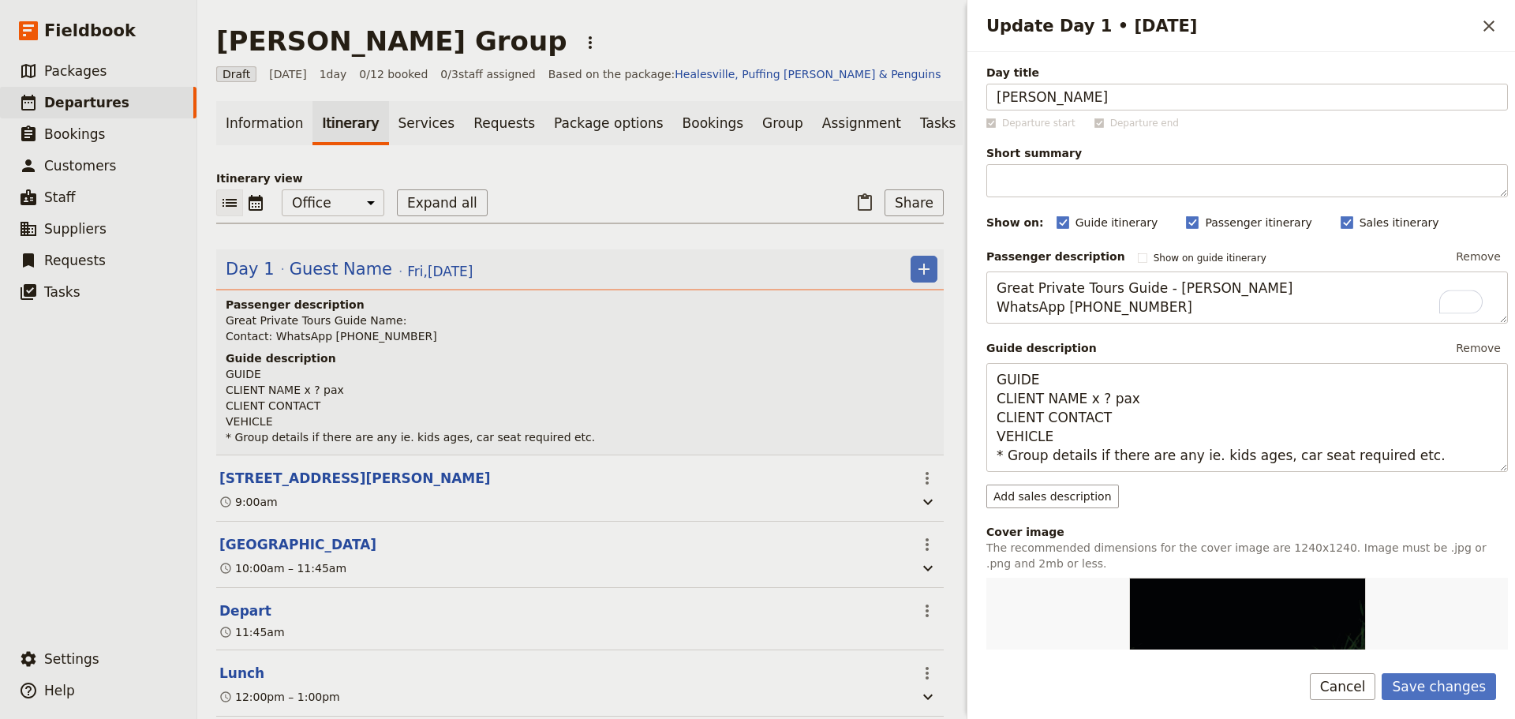
scroll to position [13, 0]
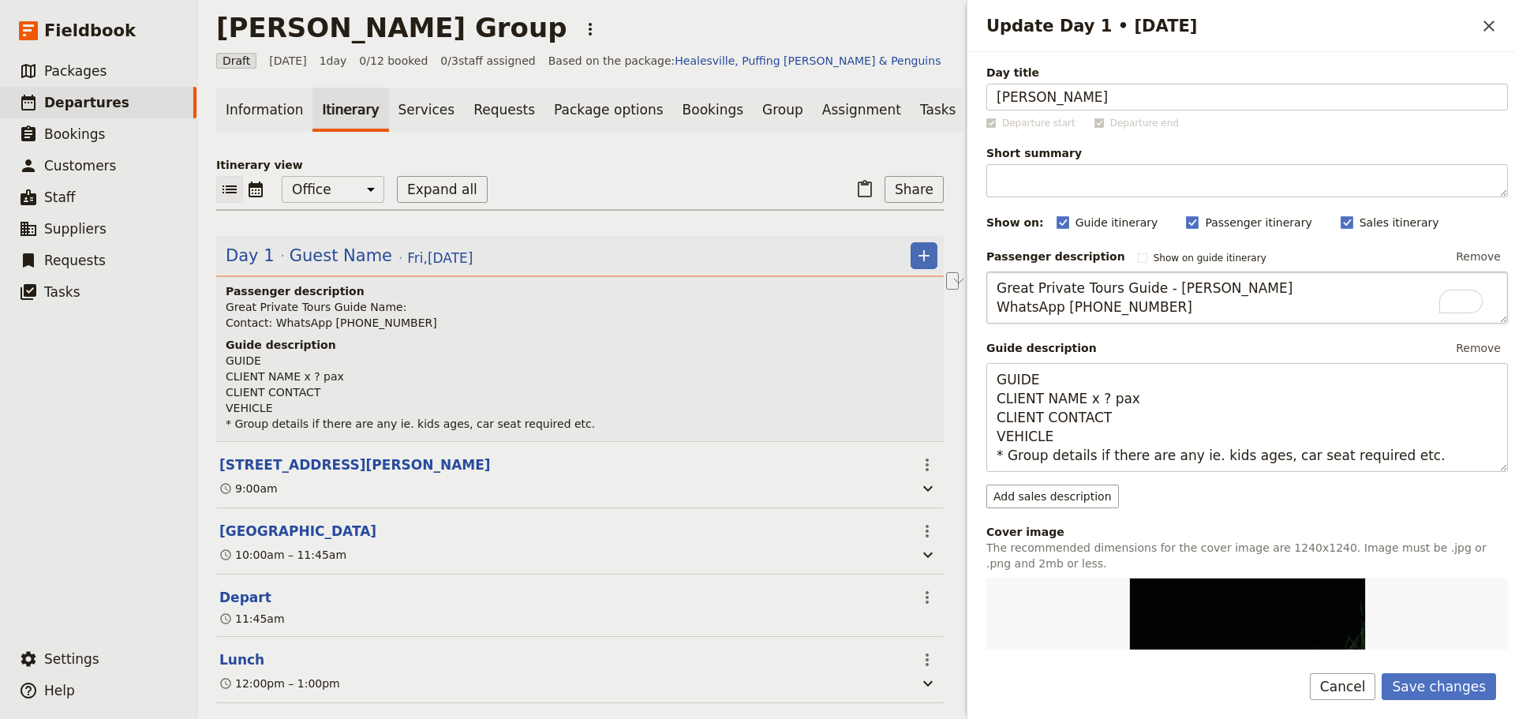
drag, startPoint x: 1127, startPoint y: 312, endPoint x: 1096, endPoint y: 309, distance: 30.9
click at [1096, 309] on textarea "Great Private Tours Guide - Luis Perez WhatsApp +61 400 000 000" at bounding box center [1247, 297] width 522 height 52
type textarea "Great Private Tours Guide - Luis Perez WhatsApp +61 437 885 957"
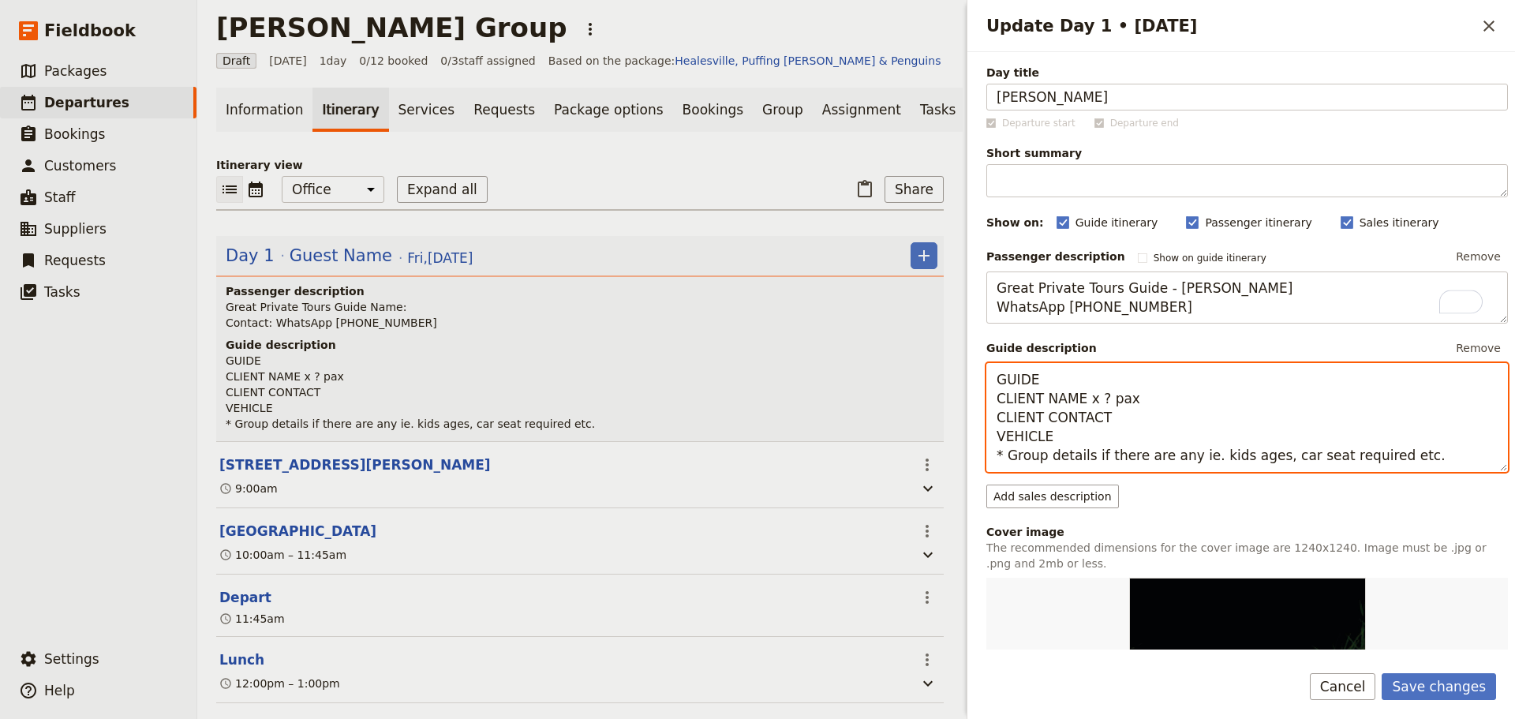
click at [1097, 376] on textarea "GUIDE CLIENT NAME x ? pax CLIENT CONTACT VEHICLE * Group details if there are a…" at bounding box center [1247, 417] width 522 height 109
drag, startPoint x: 1083, startPoint y: 398, endPoint x: 914, endPoint y: 398, distance: 168.8
click at [914, 398] on div "Salcido Group ​ Draft 5 Sep 2025 1 day 0/12 booked 0 / 3 staff assigned Based o…" at bounding box center [856, 359] width 1318 height 719
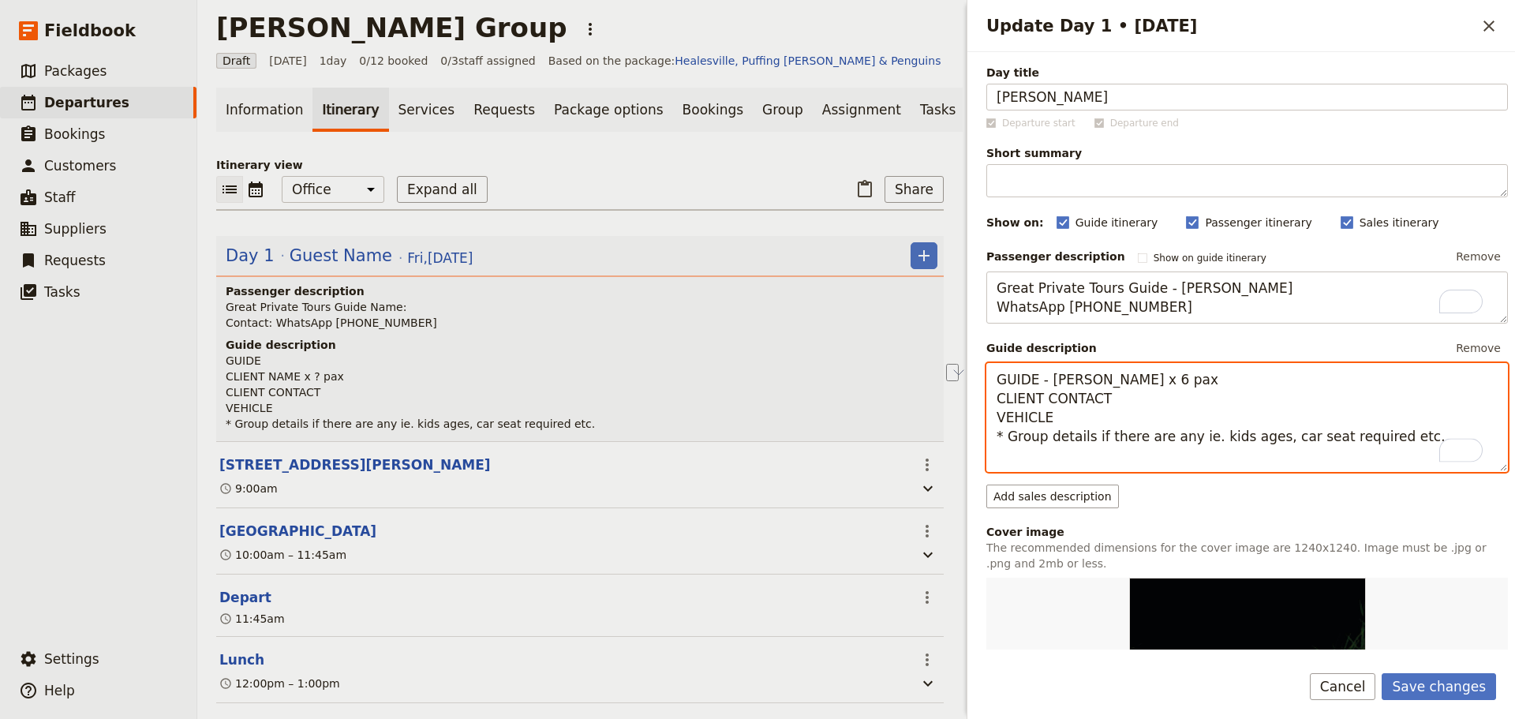
drag, startPoint x: 1114, startPoint y: 413, endPoint x: 963, endPoint y: 413, distance: 151.5
click at [963, 413] on div "Update Day 1 • 5 Sep ​ Day title Ricardo Salcido Departure start Departure end …" at bounding box center [1239, 359] width 552 height 719
drag, startPoint x: 1120, startPoint y: 419, endPoint x: 998, endPoint y: 415, distance: 122.4
click at [998, 415] on textarea "GUIDE - Luis Ricardo Salcido x 6 pax CLIENT CONTACT VEHICLE * Group details if …" at bounding box center [1247, 417] width 522 height 109
drag, startPoint x: 1050, startPoint y: 438, endPoint x: 989, endPoint y: 443, distance: 61.7
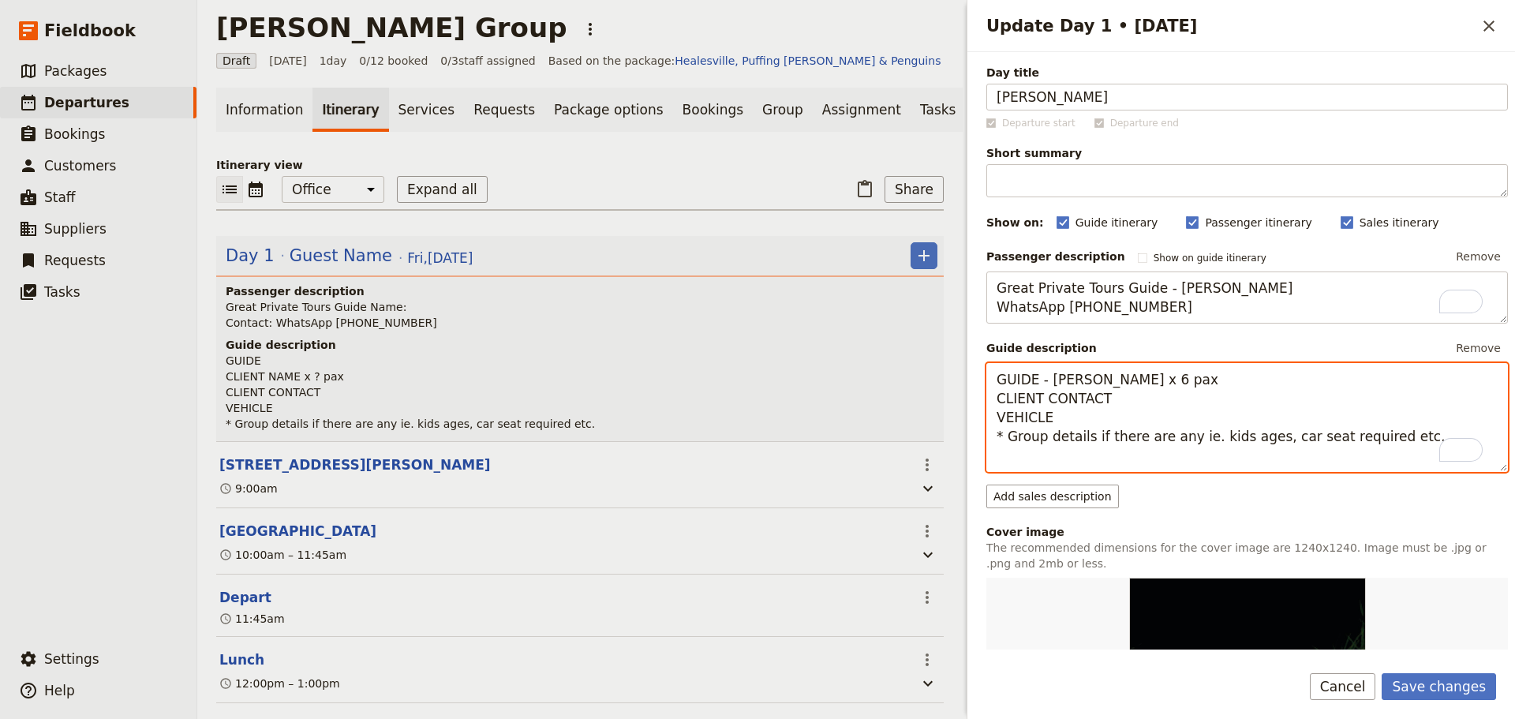
click at [989, 443] on textarea "GUIDE - Luis Ricardo Salcido x 6 pax CLIENT CONTACT VEHICLE * Group details if …" at bounding box center [1247, 417] width 522 height 109
type textarea "GUIDE - Luis Ricardo Salcido x 6 pax CLIENT CONTACT Sixt Sprinter * Group detai…"
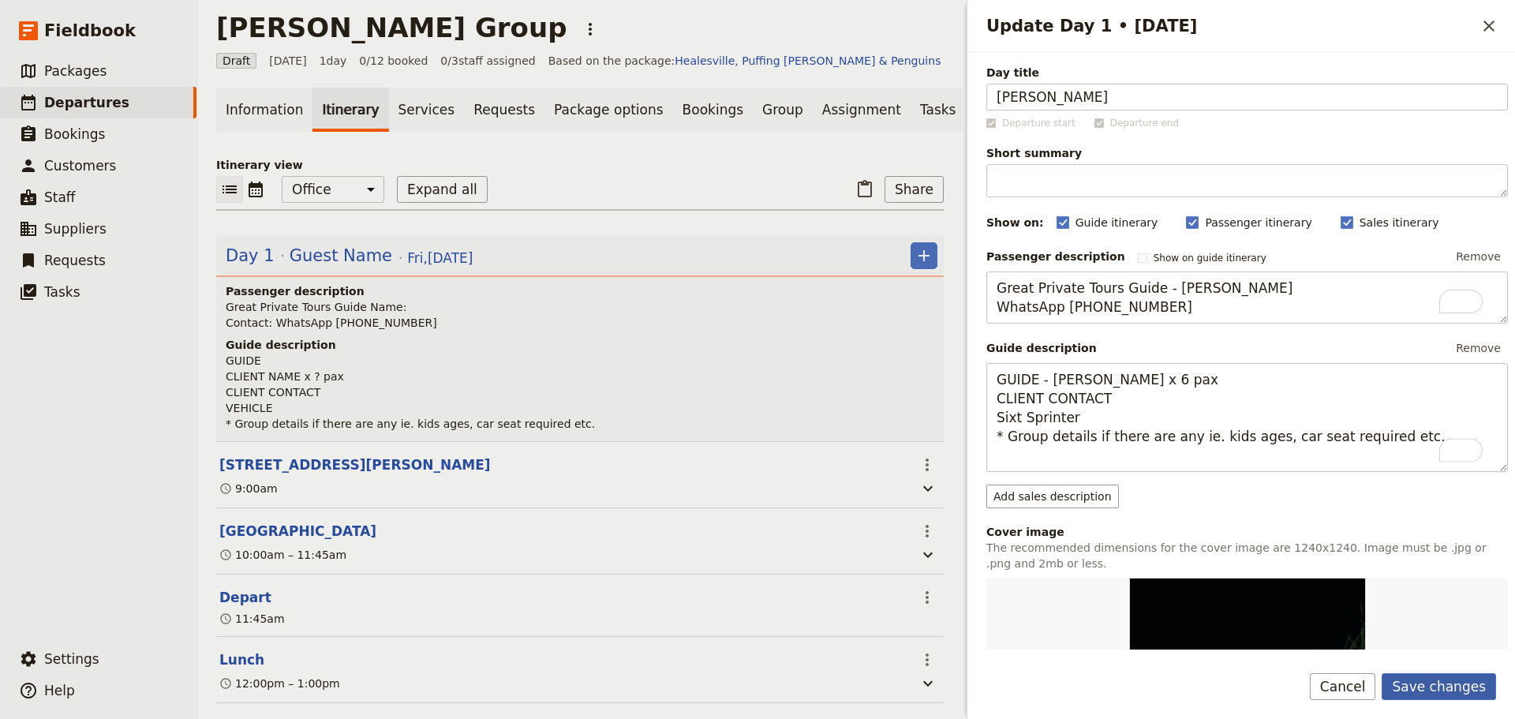
click at [1444, 673] on button "Save changes" at bounding box center [1439, 686] width 114 height 27
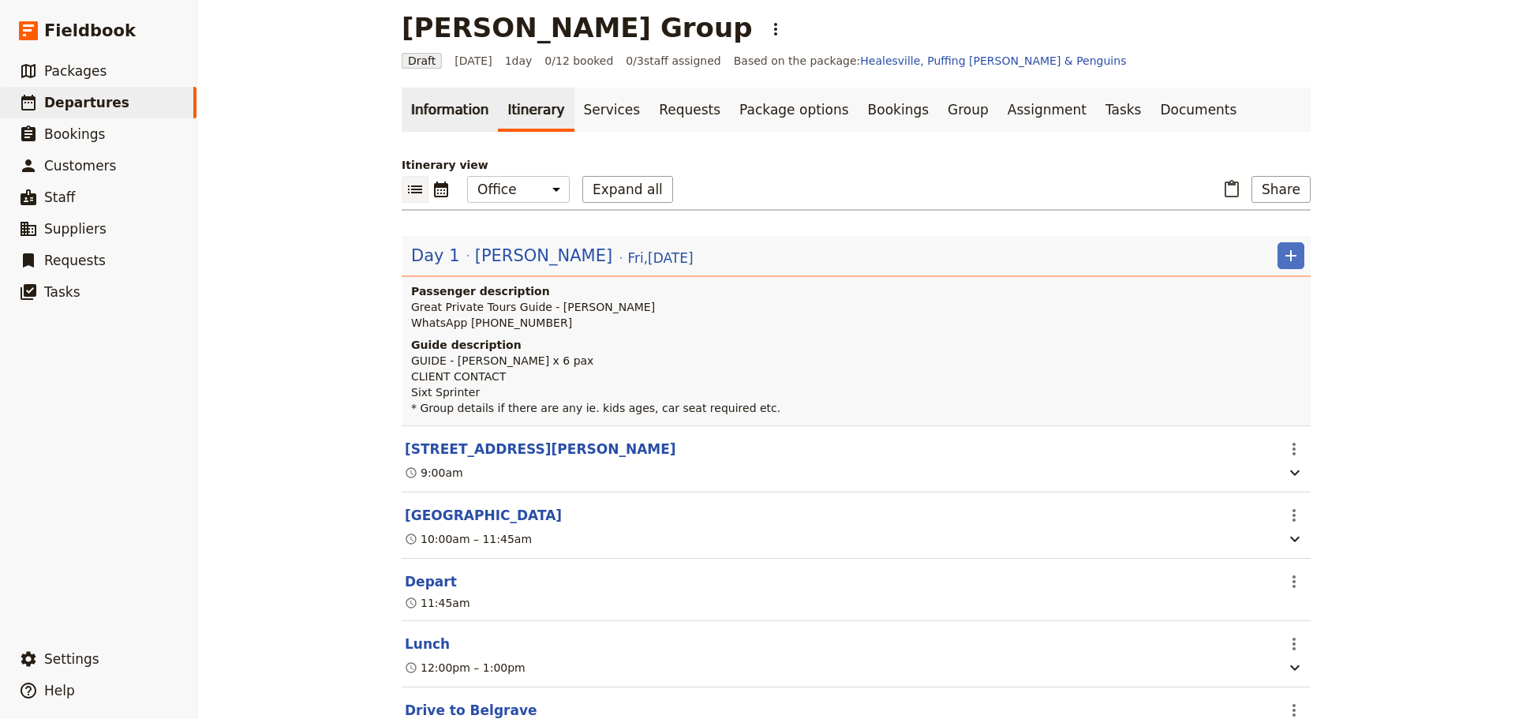
click at [424, 110] on link "Information" at bounding box center [450, 110] width 96 height 44
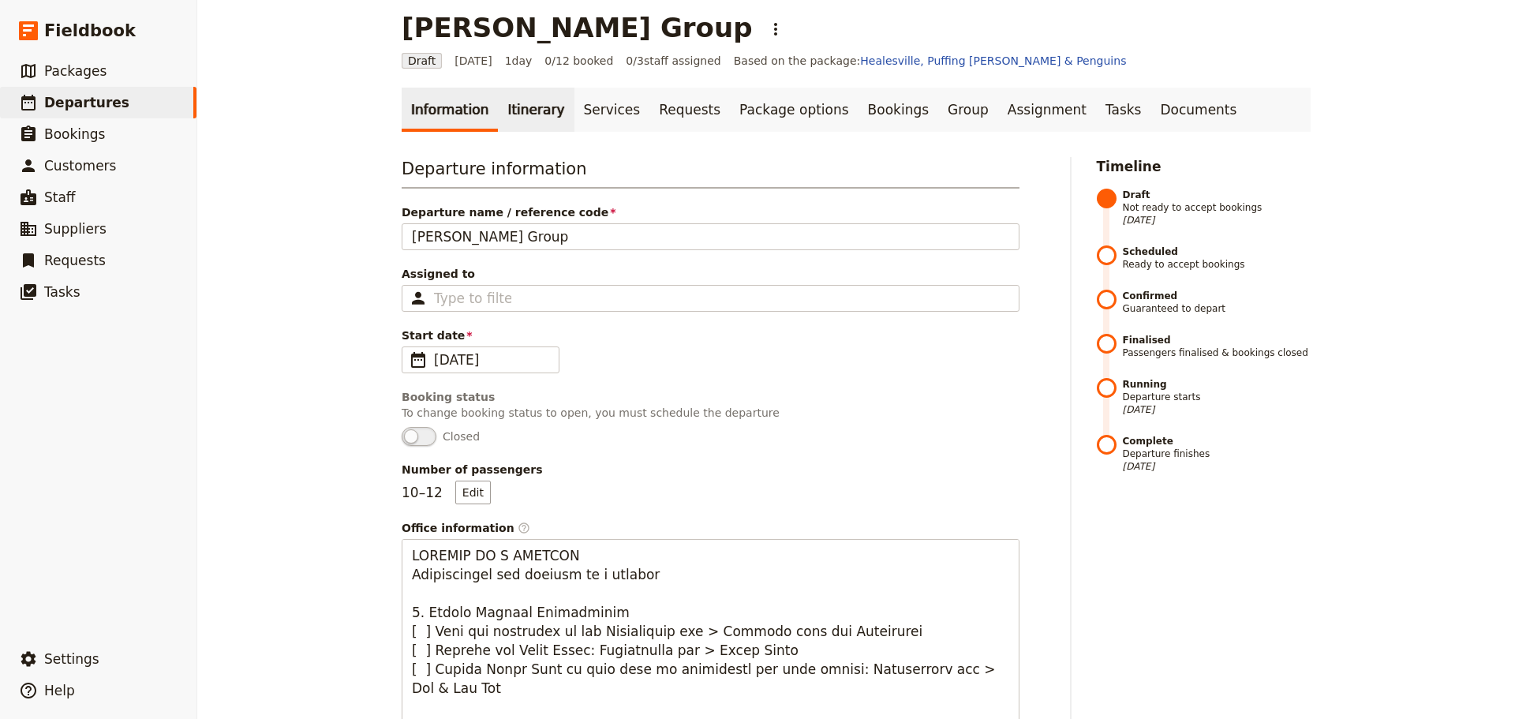
click at [515, 107] on link "Itinerary" at bounding box center [536, 110] width 76 height 44
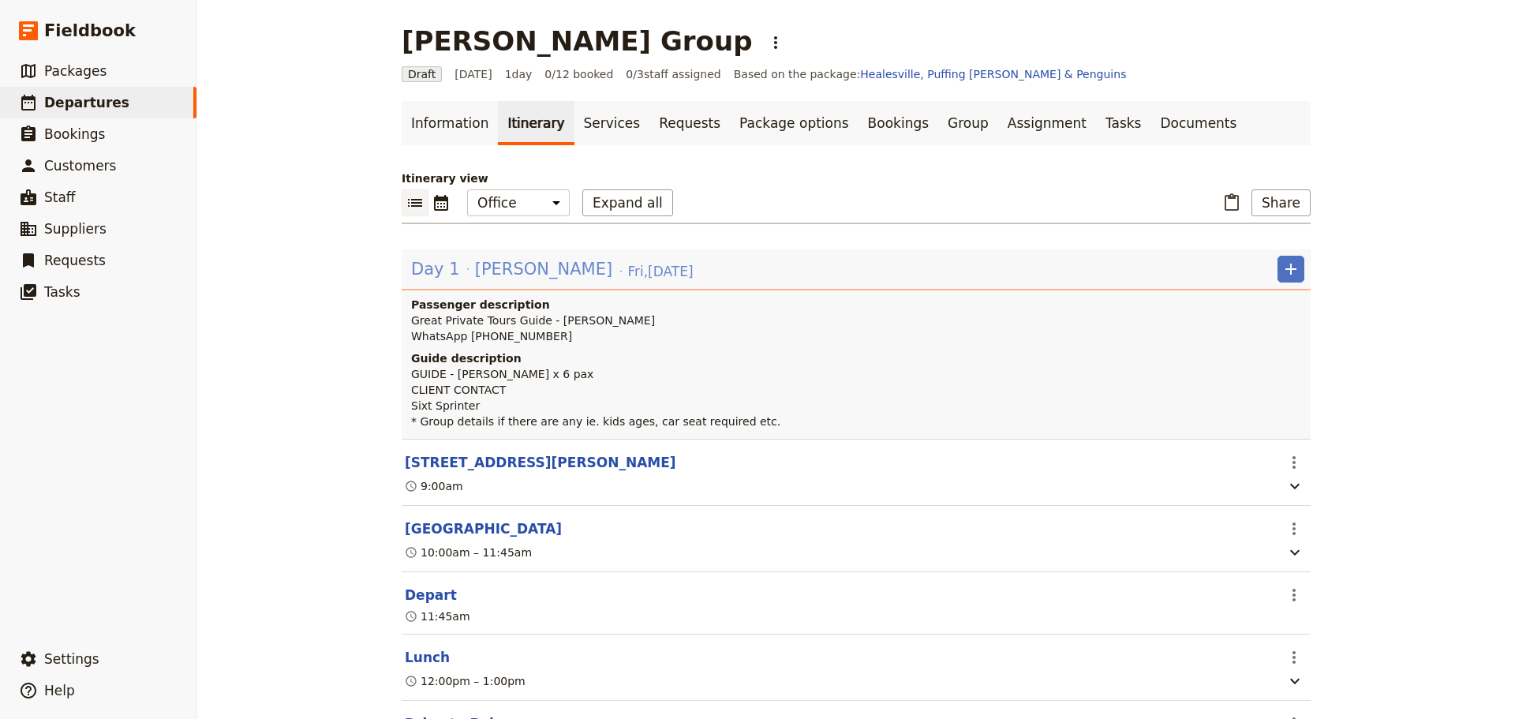
click at [525, 267] on span "Ricardo Salcido" at bounding box center [543, 269] width 137 height 24
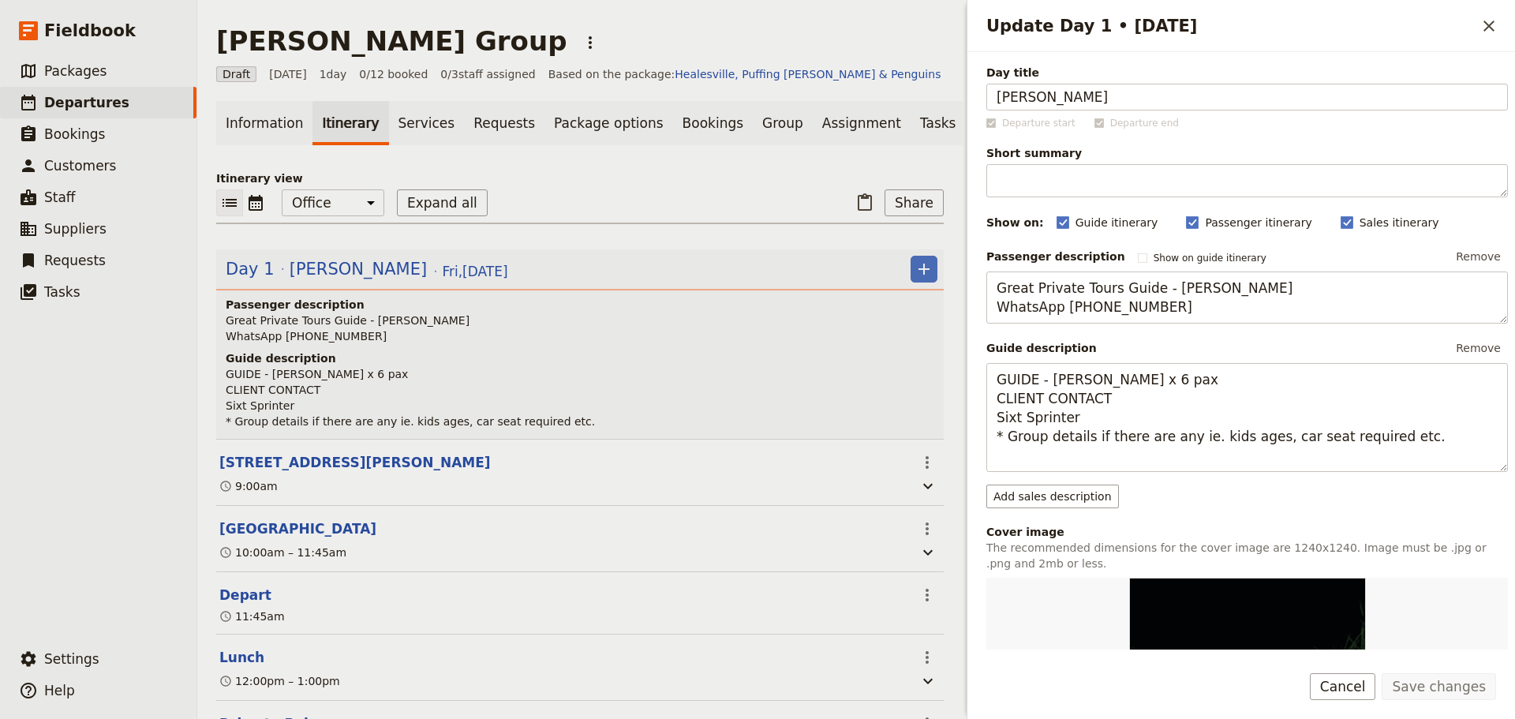
scroll to position [395, 0]
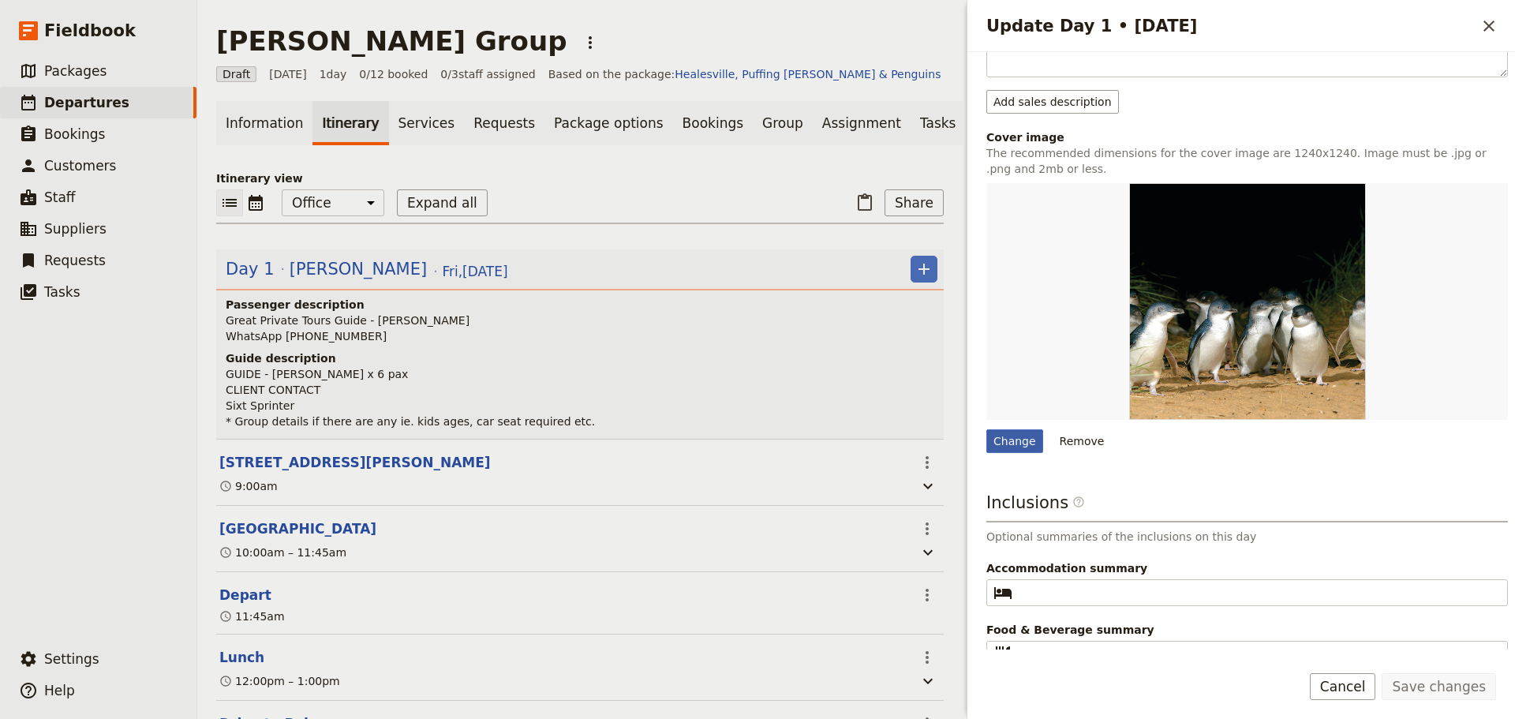
click at [1002, 442] on div "Change" at bounding box center [1014, 441] width 57 height 24
click at [986, 429] on input "Change" at bounding box center [985, 428] width 1 height 1
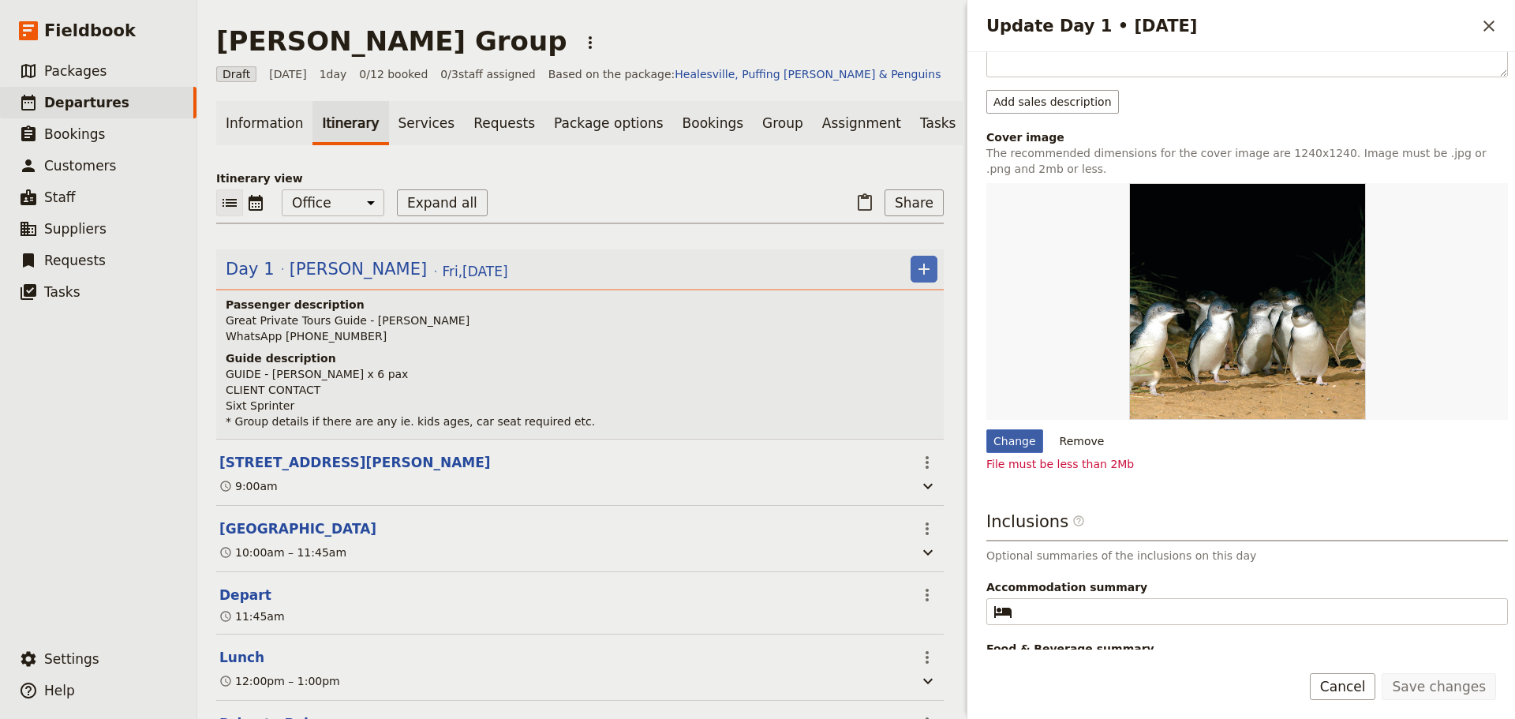
click at [1008, 432] on div "Change" at bounding box center [1014, 441] width 57 height 24
click at [986, 429] on input "Change" at bounding box center [985, 428] width 1 height 1
click at [1018, 434] on div "Change" at bounding box center [1014, 441] width 57 height 24
click at [986, 429] on input "Change" at bounding box center [985, 428] width 1 height 1
click at [1007, 441] on div "Change" at bounding box center [1014, 441] width 57 height 24
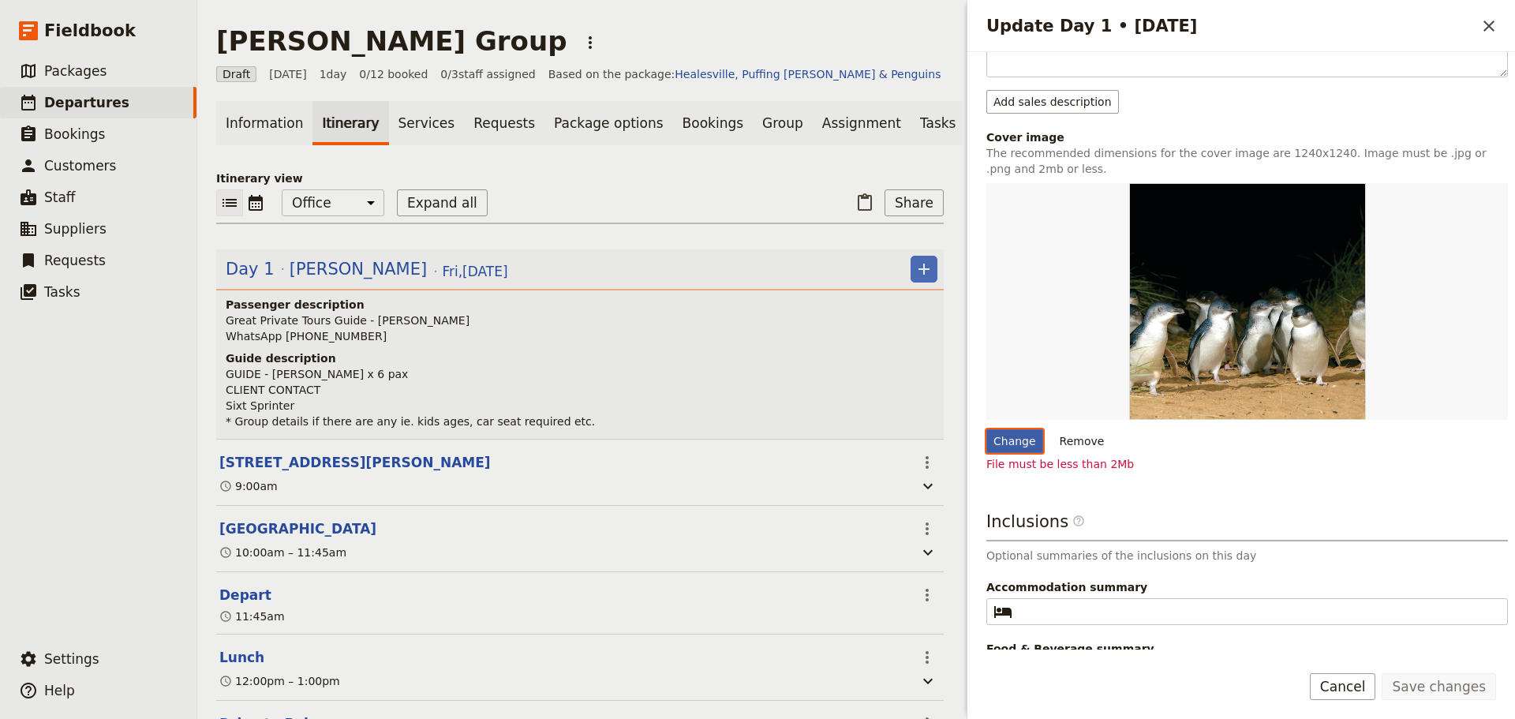
click at [986, 429] on input "Change" at bounding box center [985, 428] width 1 height 1
type input "C:\fakepath\Puffing-Billy-Railway--Dandenong-Ranges.jpg"
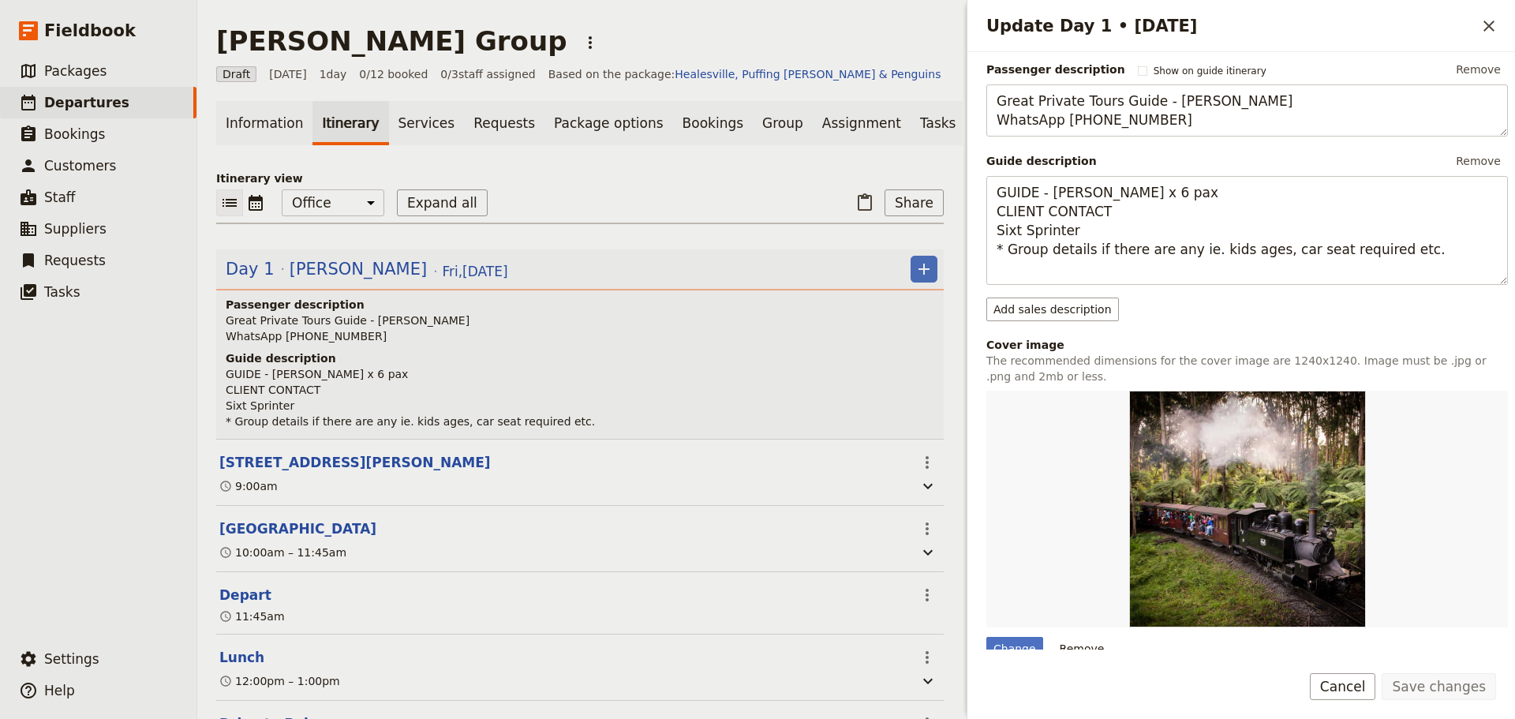
scroll to position [0, 0]
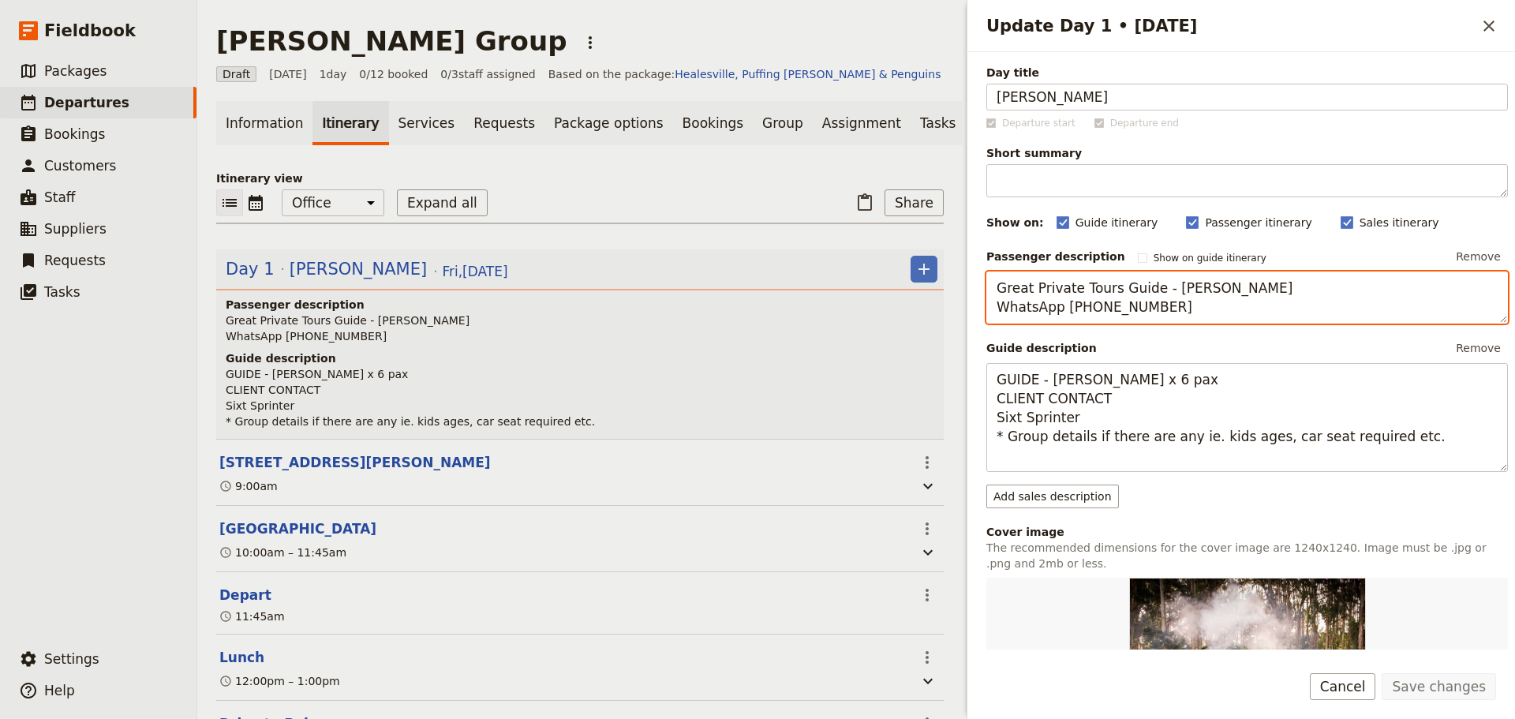
click at [1173, 309] on textarea "Great Private Tours Guide - Luis Perez WhatsApp +61 437 885 957" at bounding box center [1247, 297] width 522 height 52
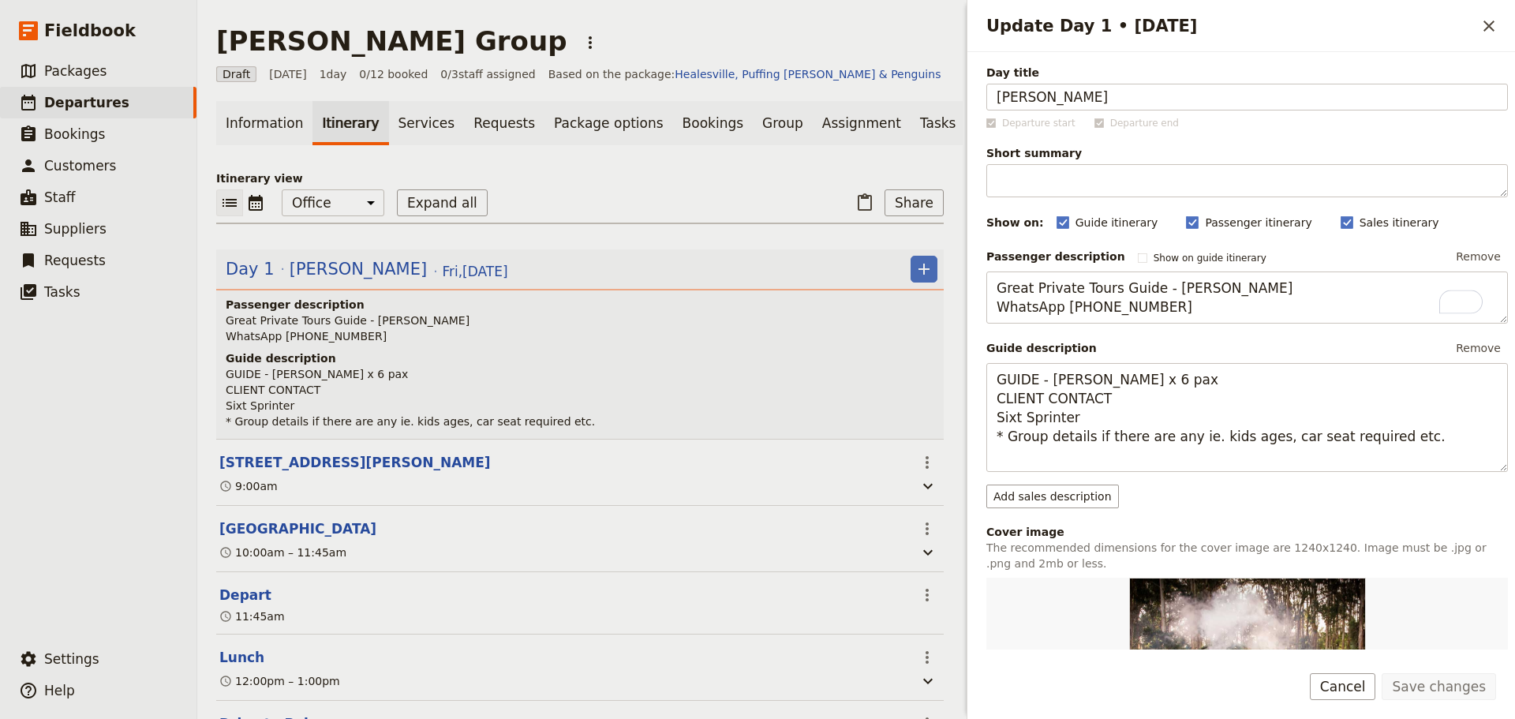
click at [1355, 682] on button "Cancel" at bounding box center [1343, 686] width 66 height 27
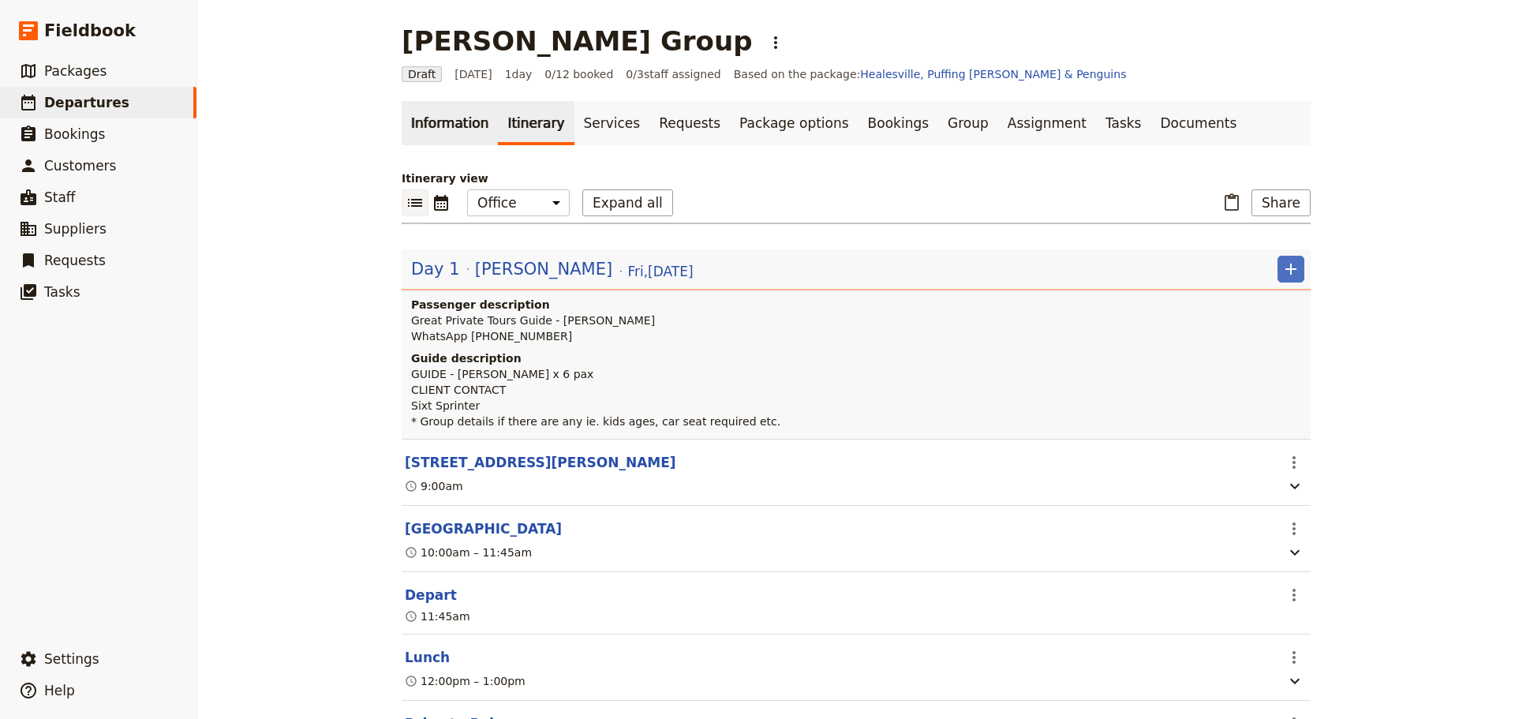
click at [426, 117] on link "Information" at bounding box center [450, 123] width 96 height 44
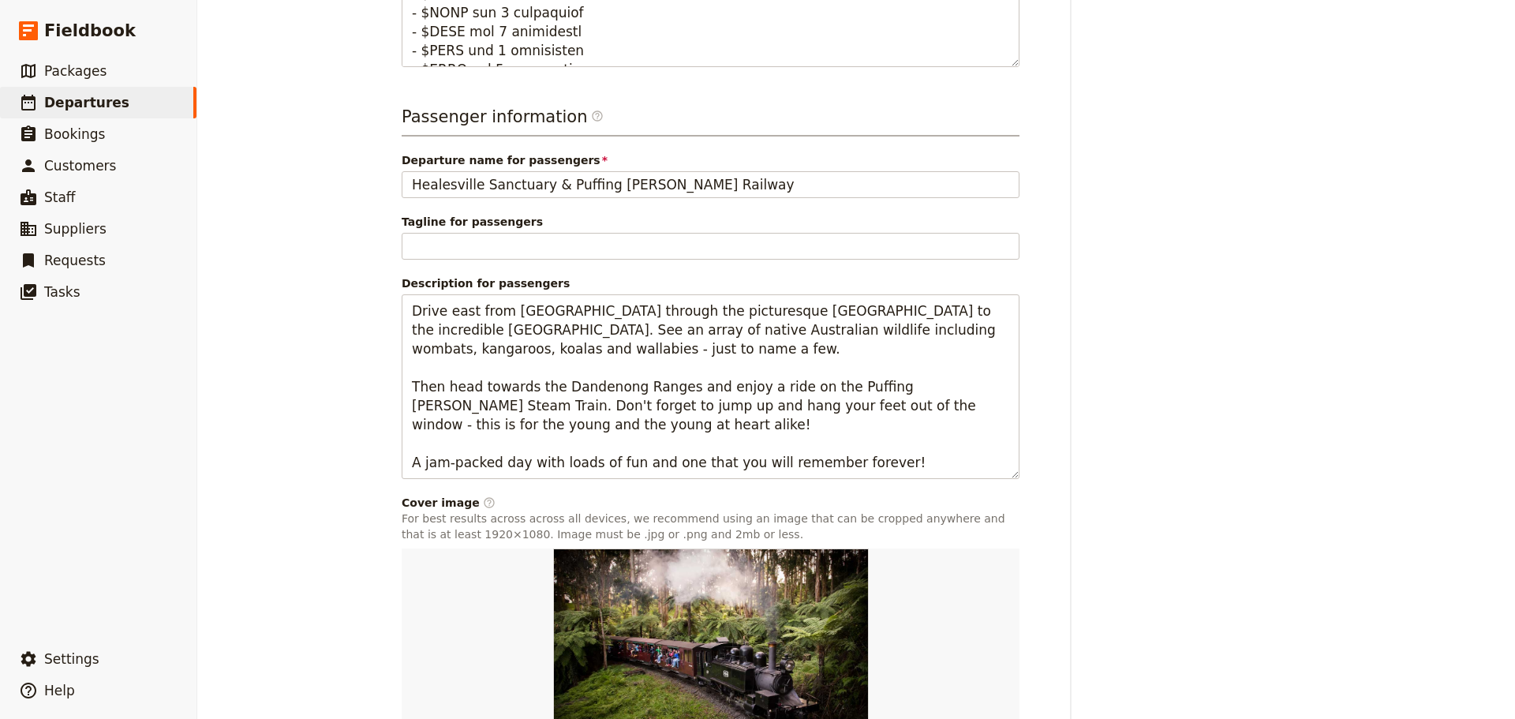
scroll to position [1120, 0]
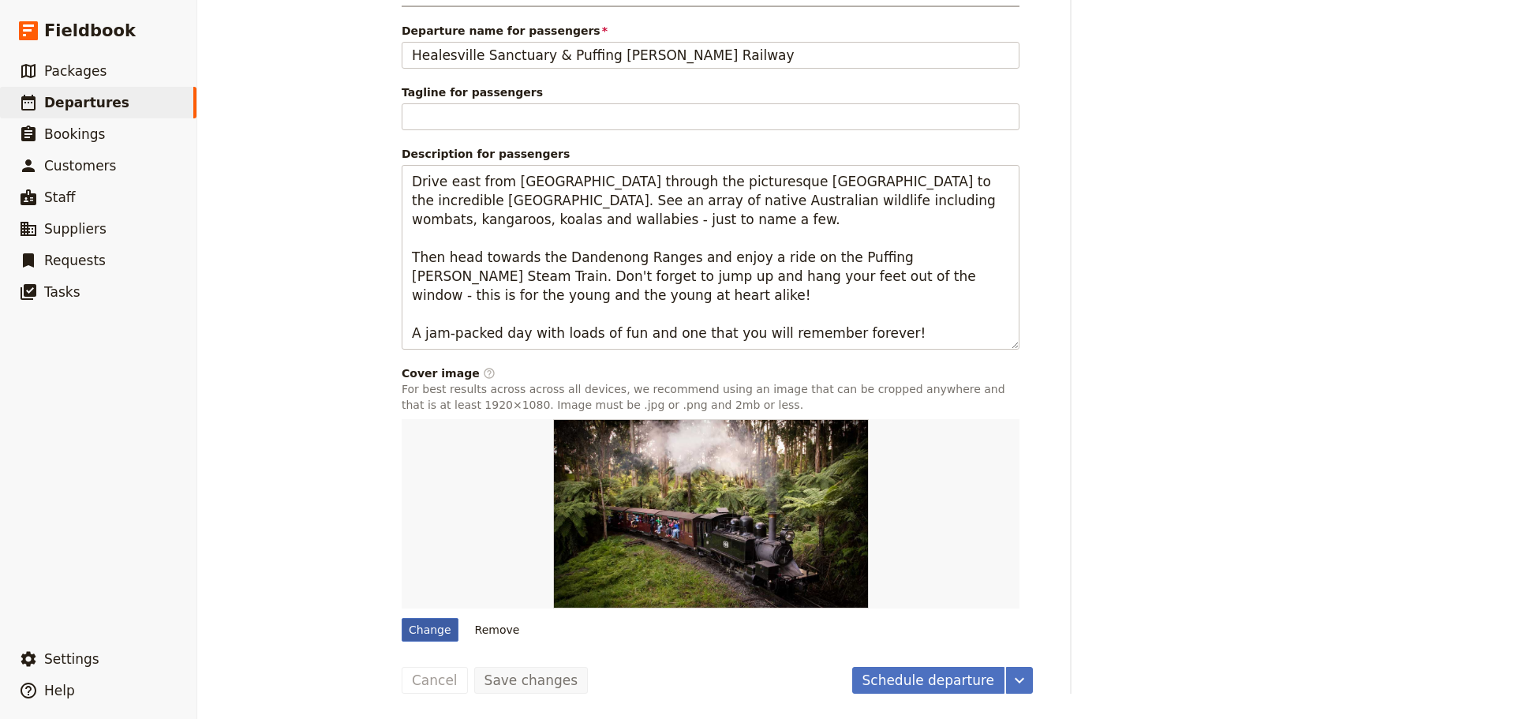
click at [418, 624] on div "Change" at bounding box center [430, 630] width 57 height 24
click at [402, 618] on input "Change" at bounding box center [401, 617] width 1 height 1
type input "C:\fakepath\Halsville Sanctuary.jpg"
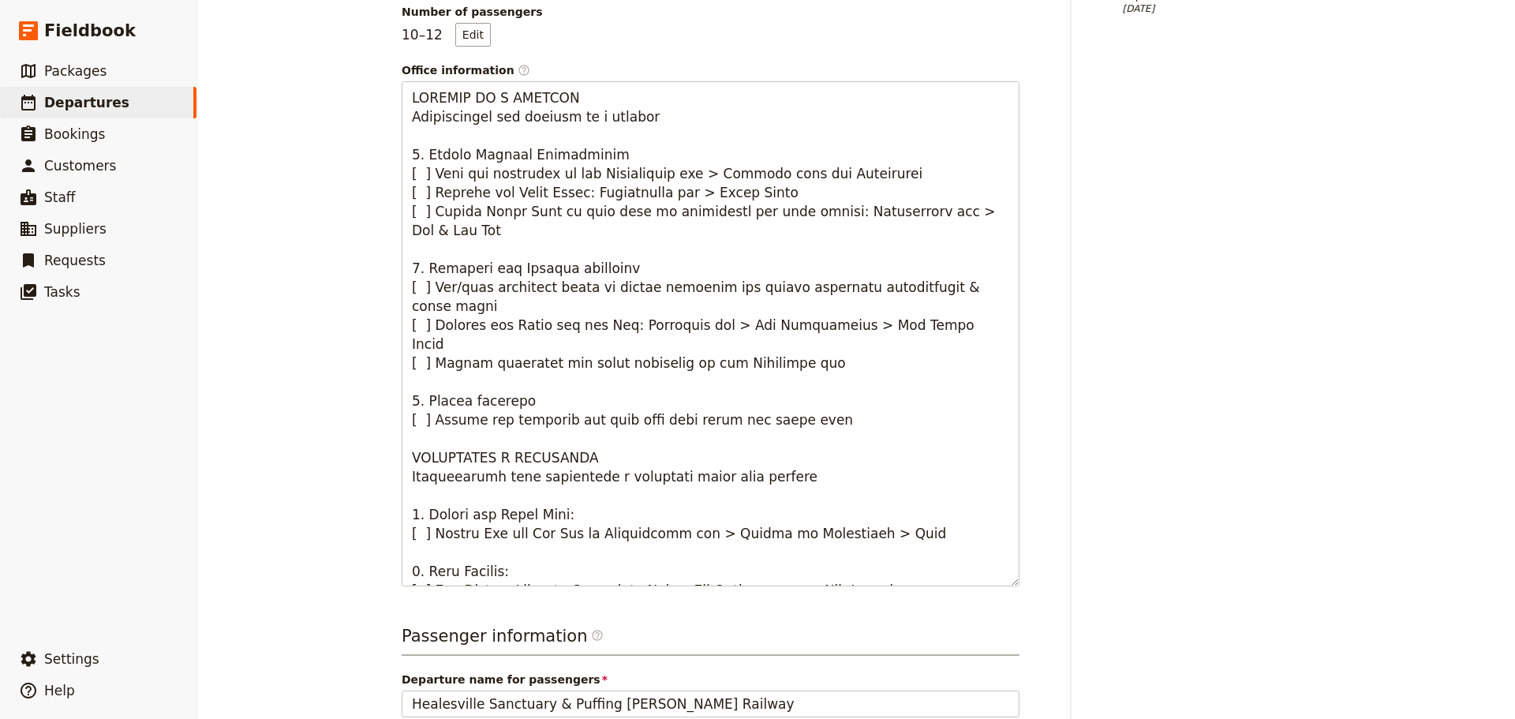
scroll to position [15, 0]
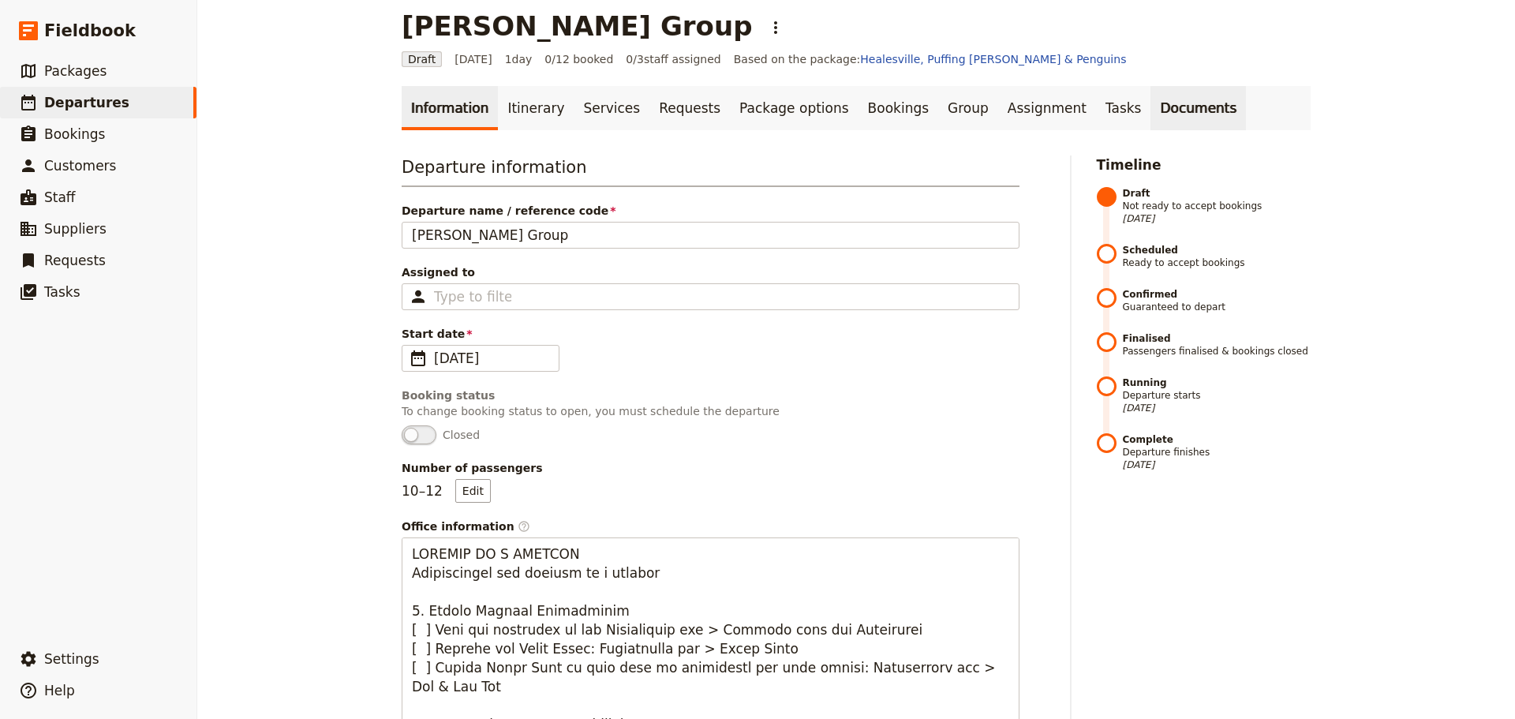
drag, startPoint x: 1135, startPoint y: 116, endPoint x: 1129, endPoint y: 109, distance: 9.5
click at [1150, 116] on link "Documents" at bounding box center [1197, 108] width 95 height 44
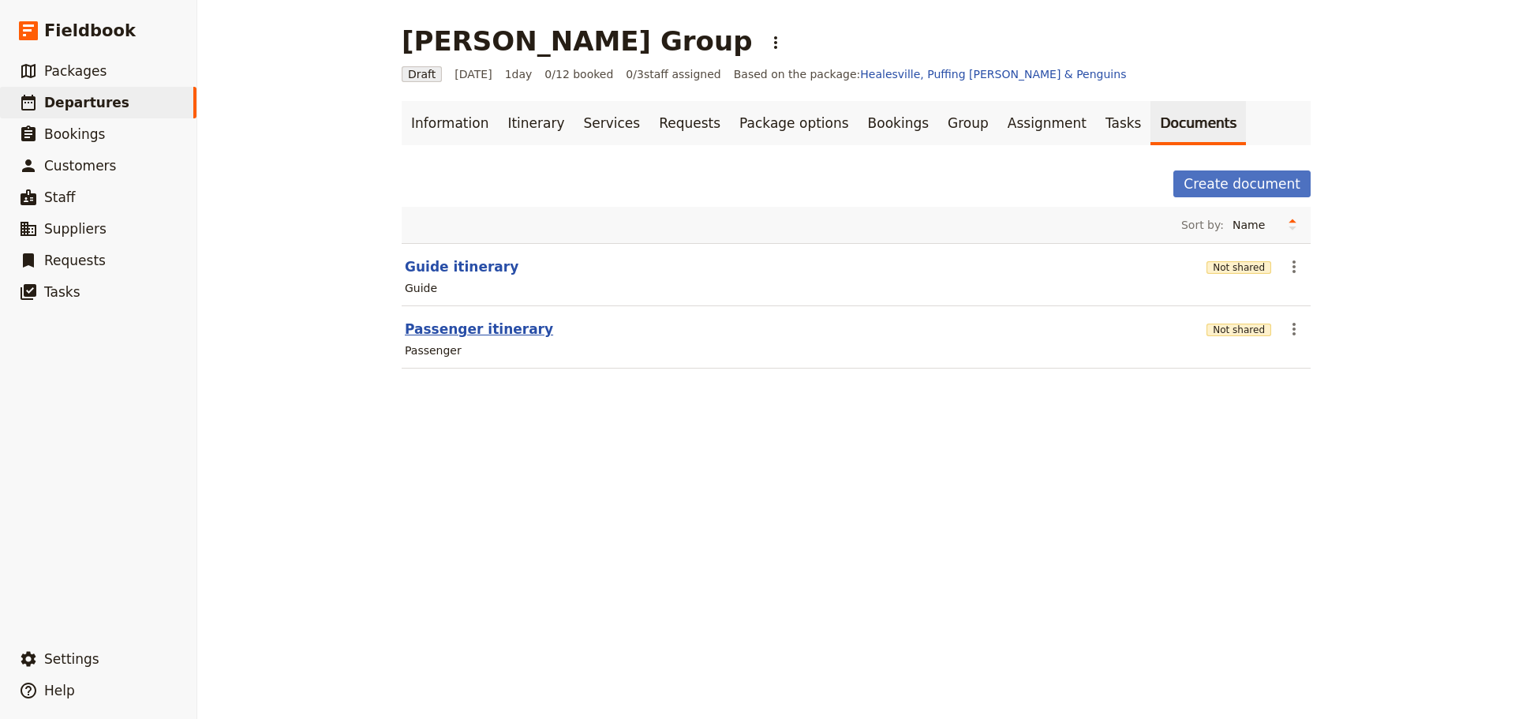
click at [474, 331] on button "Passenger itinerary" at bounding box center [479, 329] width 148 height 19
select select "PASSENGER"
select select "RUN_SHEET"
select select "DEFAULT"
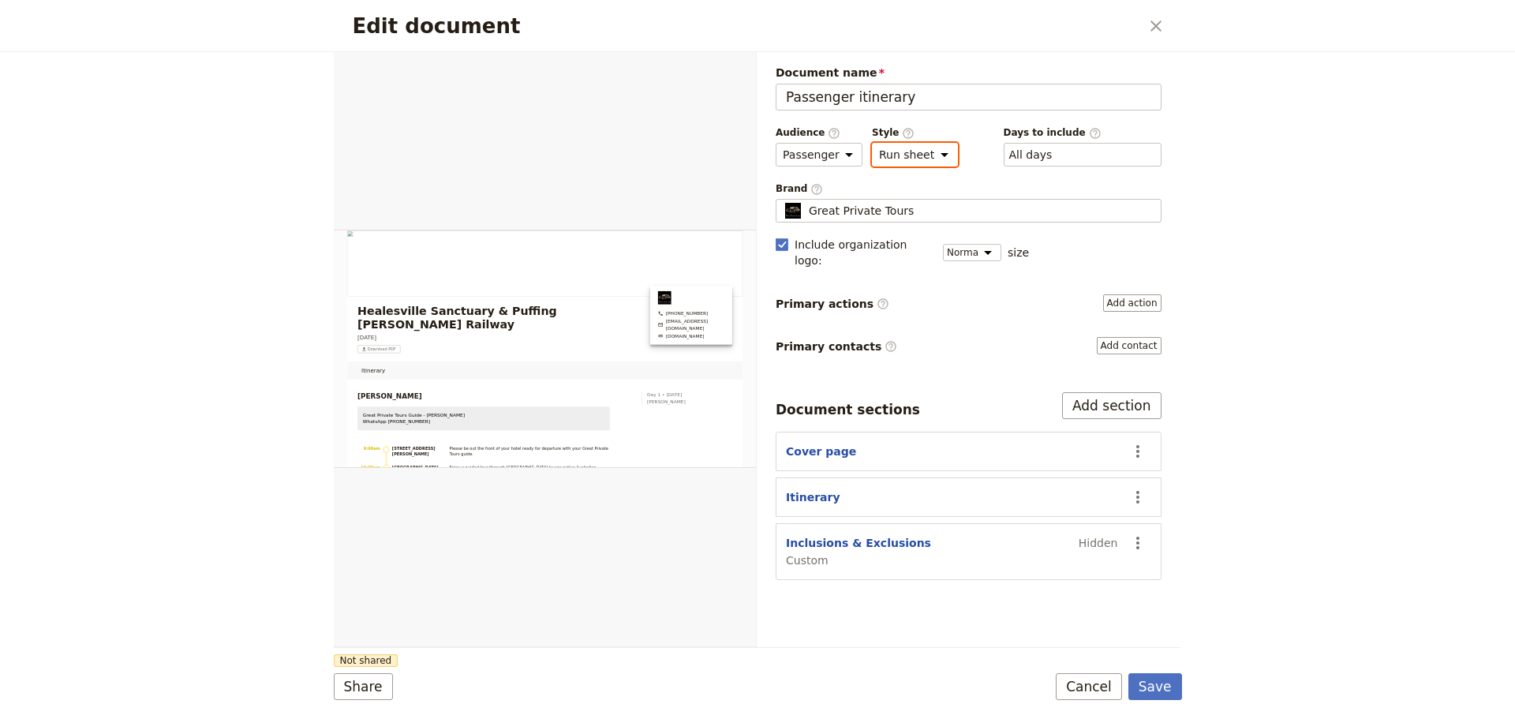
click at [935, 155] on select "Brochure Run sheet" at bounding box center [915, 155] width 86 height 24
select select "BROCHURE"
click at [872, 143] on select "Brochure Run sheet" at bounding box center [915, 155] width 86 height 24
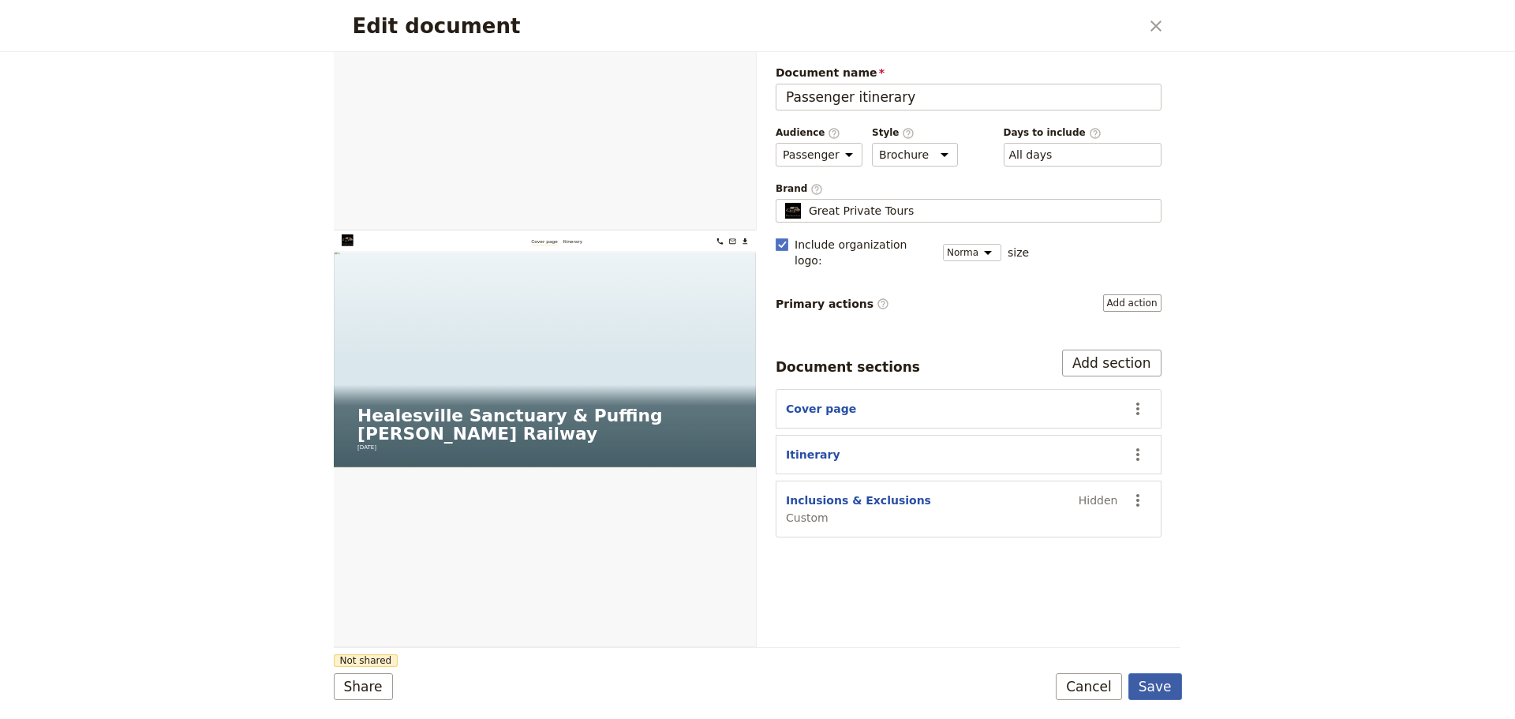
click at [1154, 686] on button "Save" at bounding box center [1155, 686] width 54 height 27
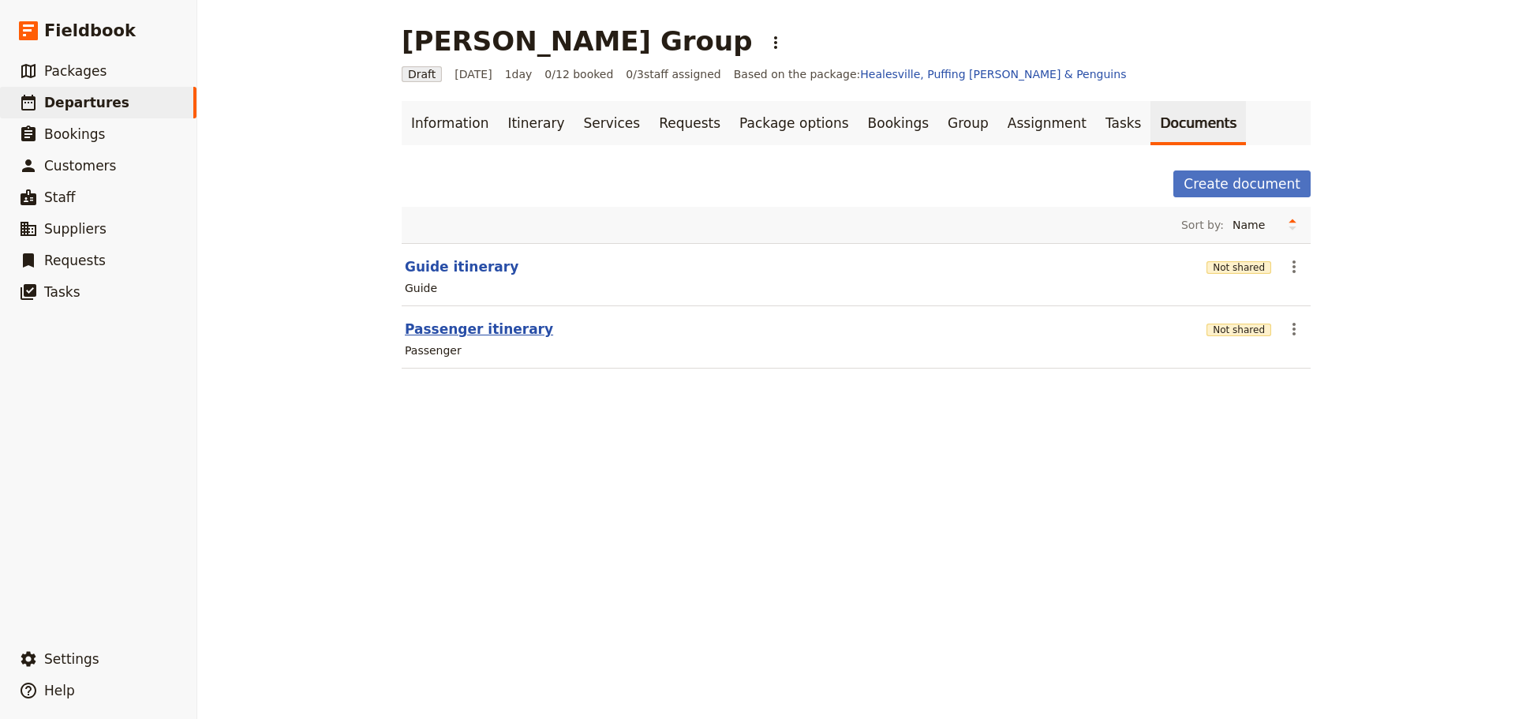
click at [417, 329] on button "Passenger itinerary" at bounding box center [479, 329] width 148 height 19
select select "PASSENGER"
select select "DEFAULT"
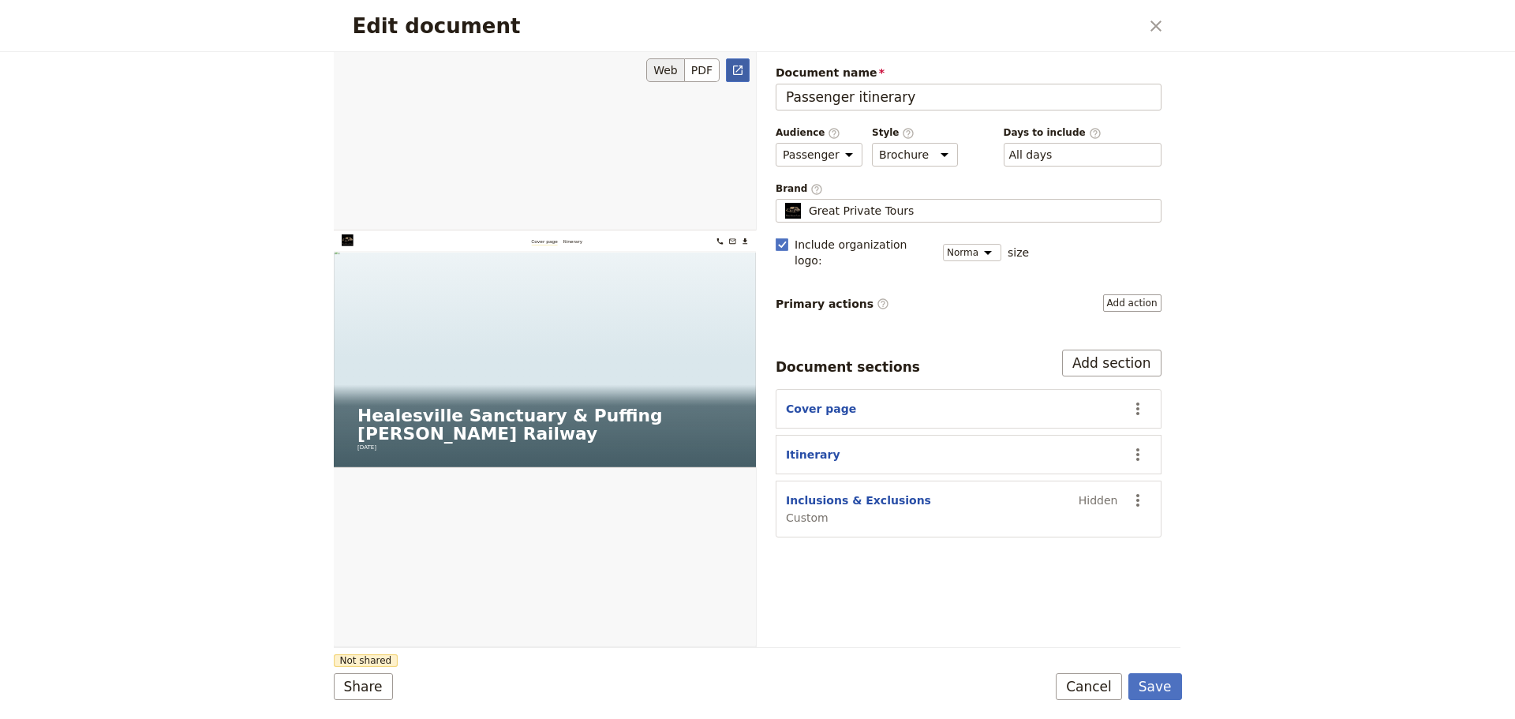
click at [738, 61] on link "​" at bounding box center [738, 70] width 24 height 24
click at [1102, 678] on button "Cancel" at bounding box center [1089, 686] width 66 height 27
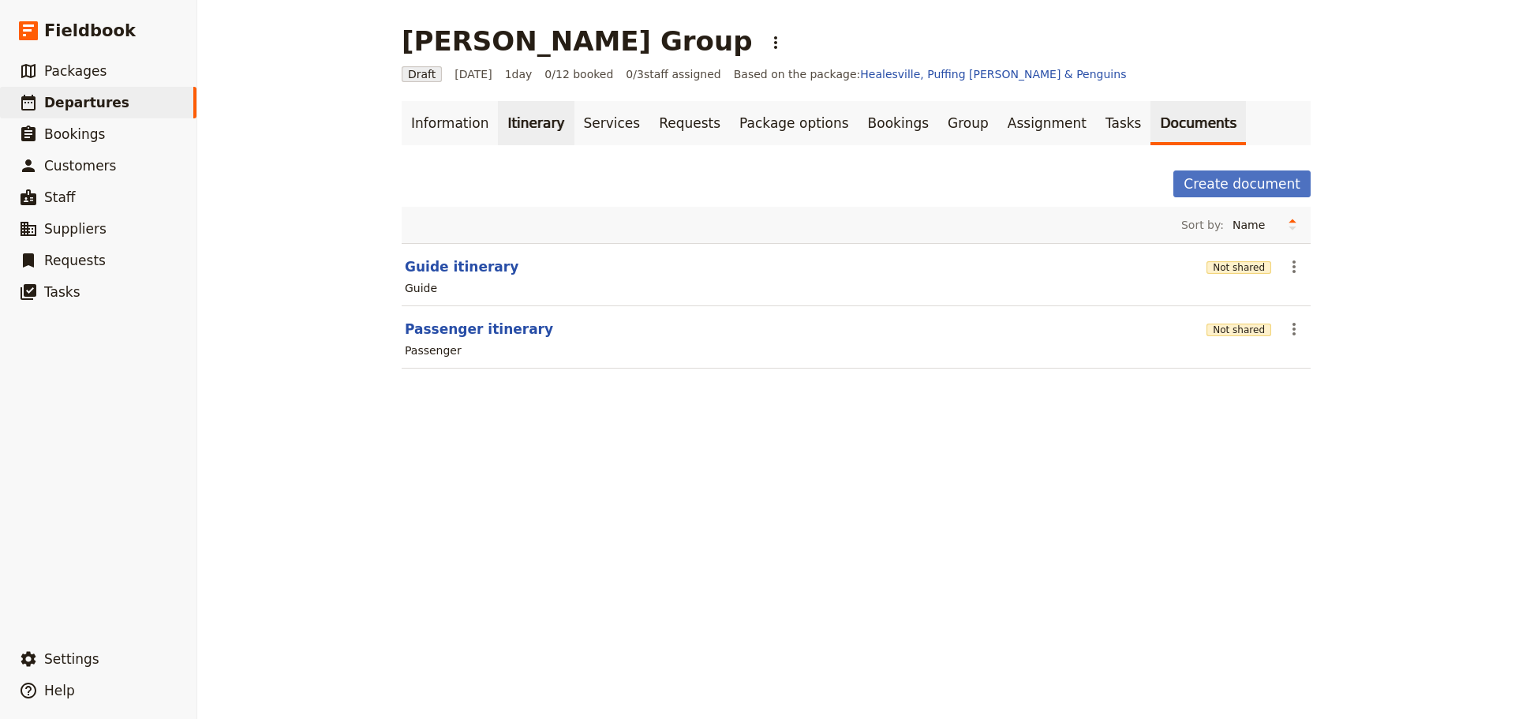
click at [510, 122] on link "Itinerary" at bounding box center [536, 123] width 76 height 44
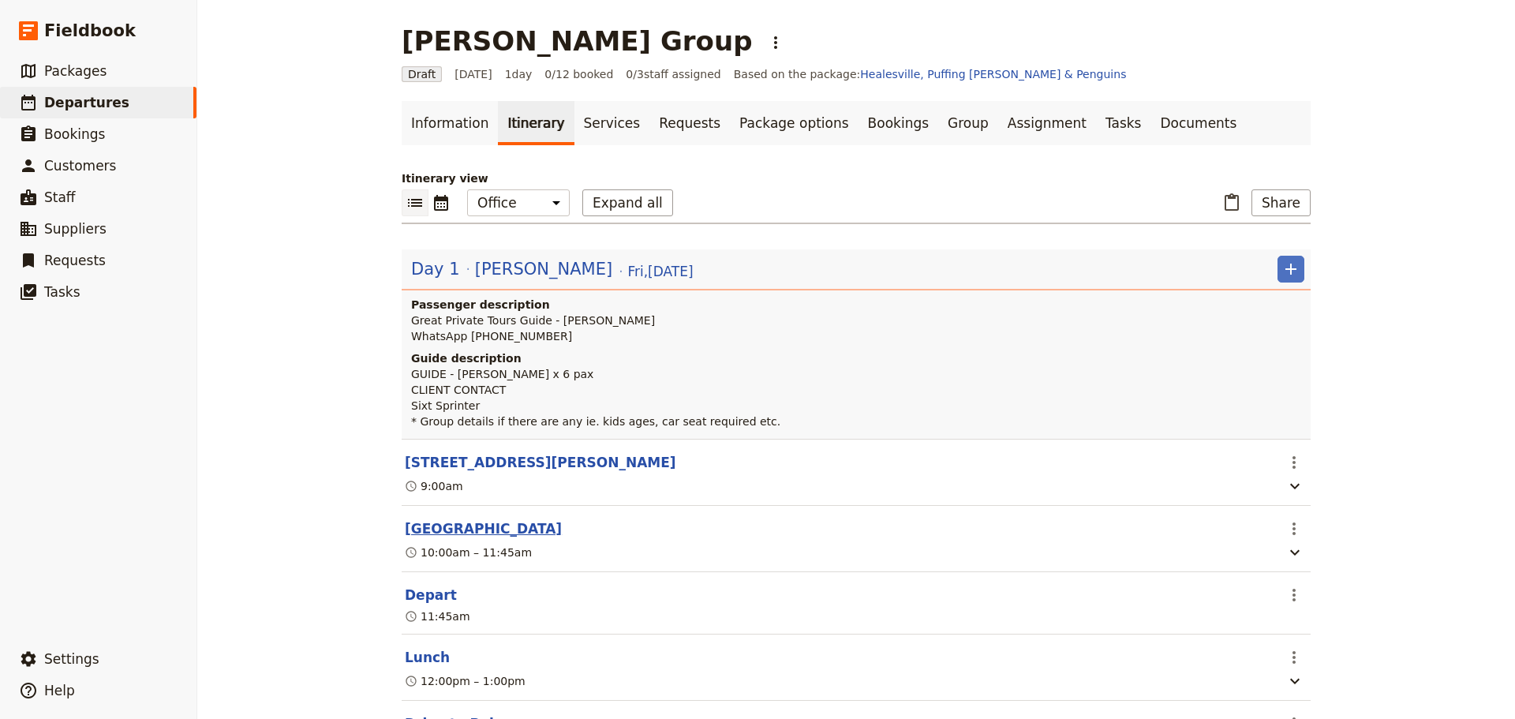
click at [453, 538] on button "[GEOGRAPHIC_DATA]" at bounding box center [483, 528] width 157 height 19
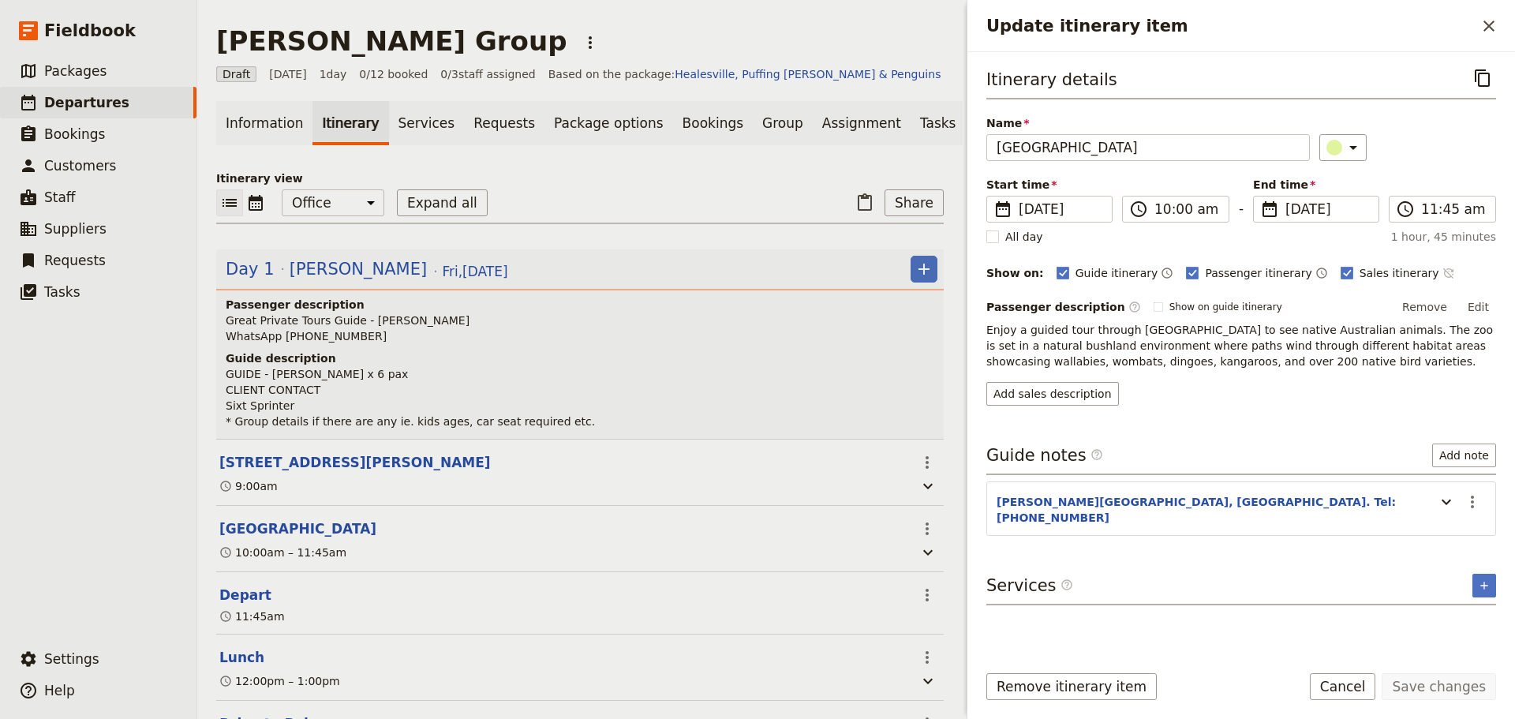
click at [1442, 267] on icon "Time not shown on sales itinerary" at bounding box center [1448, 273] width 13 height 13
click at [1449, 691] on button "Save changes" at bounding box center [1439, 686] width 114 height 27
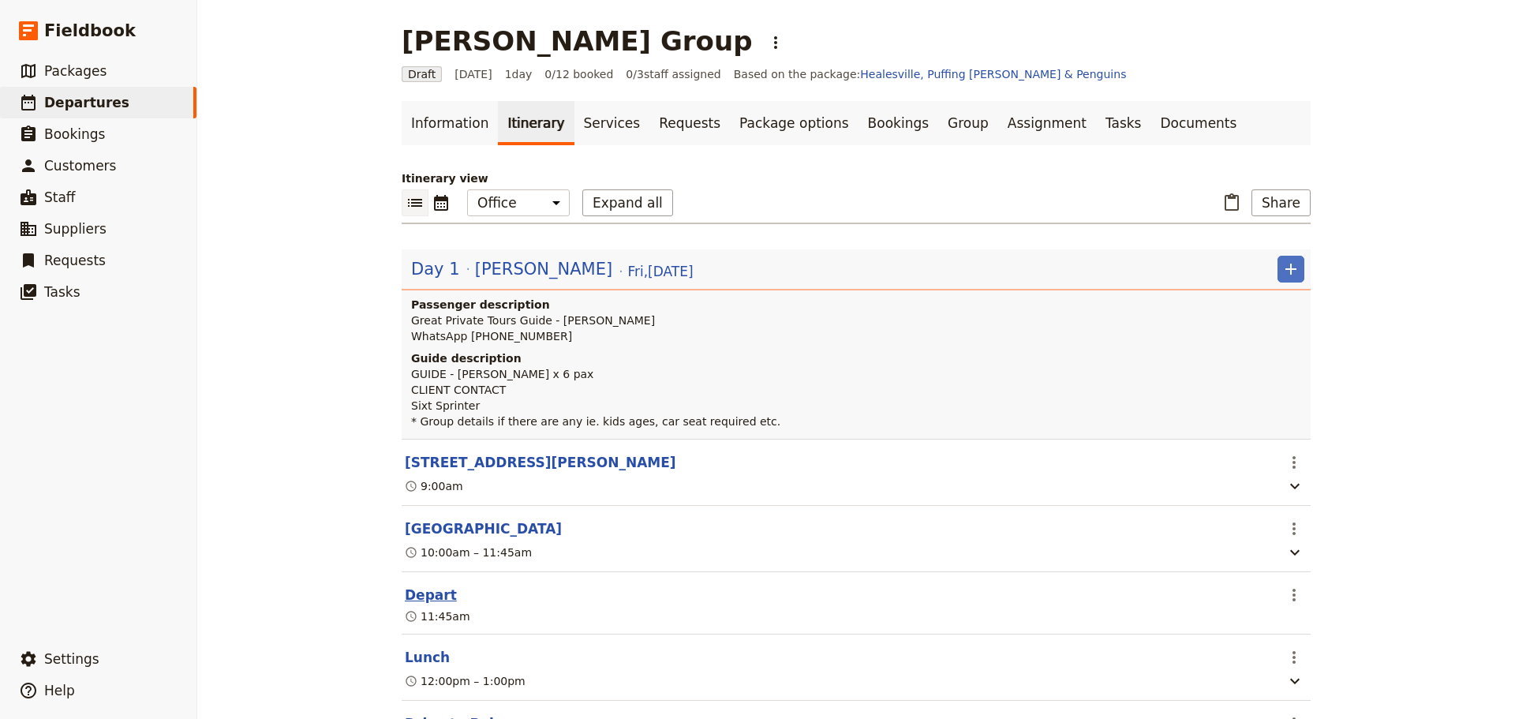
click at [427, 604] on button "Depart" at bounding box center [431, 594] width 52 height 19
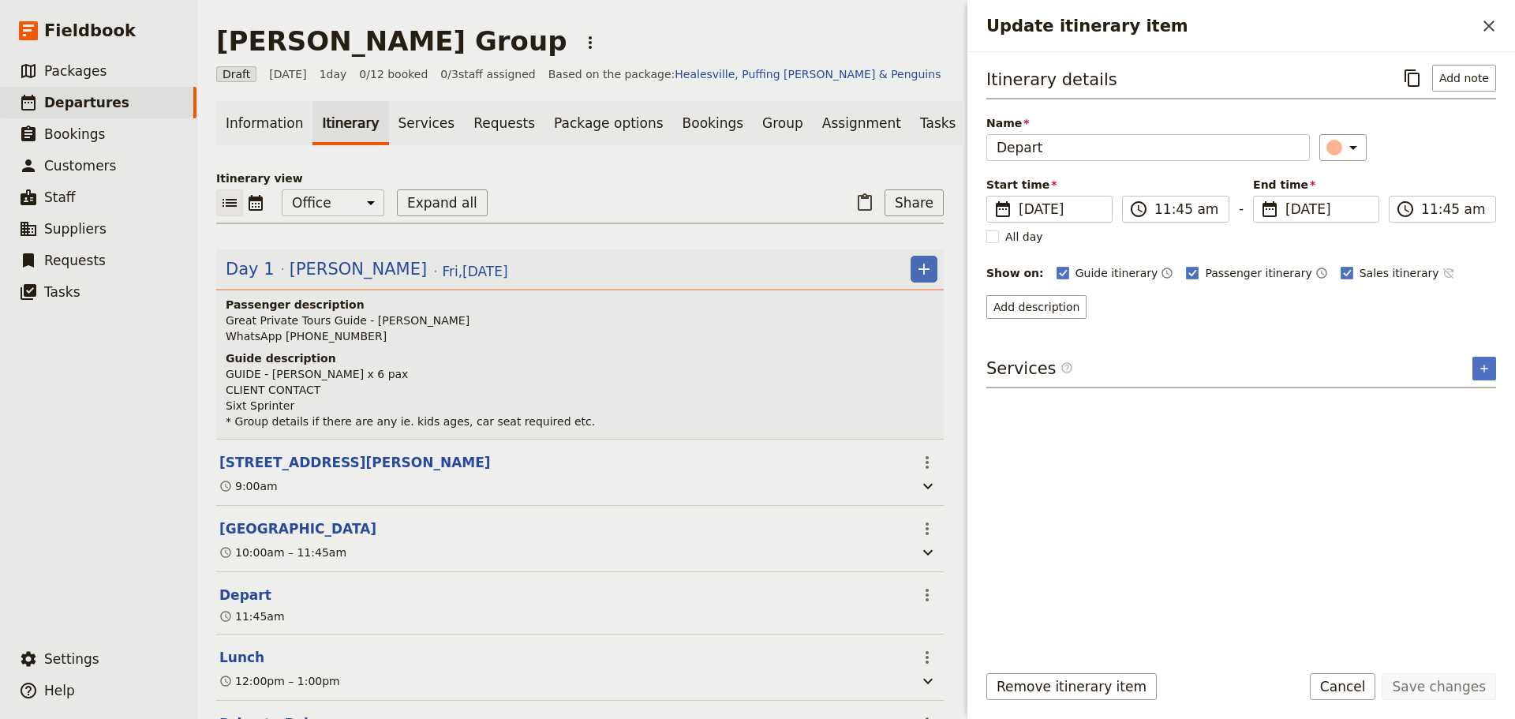
click at [1442, 268] on icon "Time not shown on sales itinerary" at bounding box center [1447, 273] width 10 height 10
click at [1427, 686] on button "Save changes" at bounding box center [1439, 686] width 114 height 27
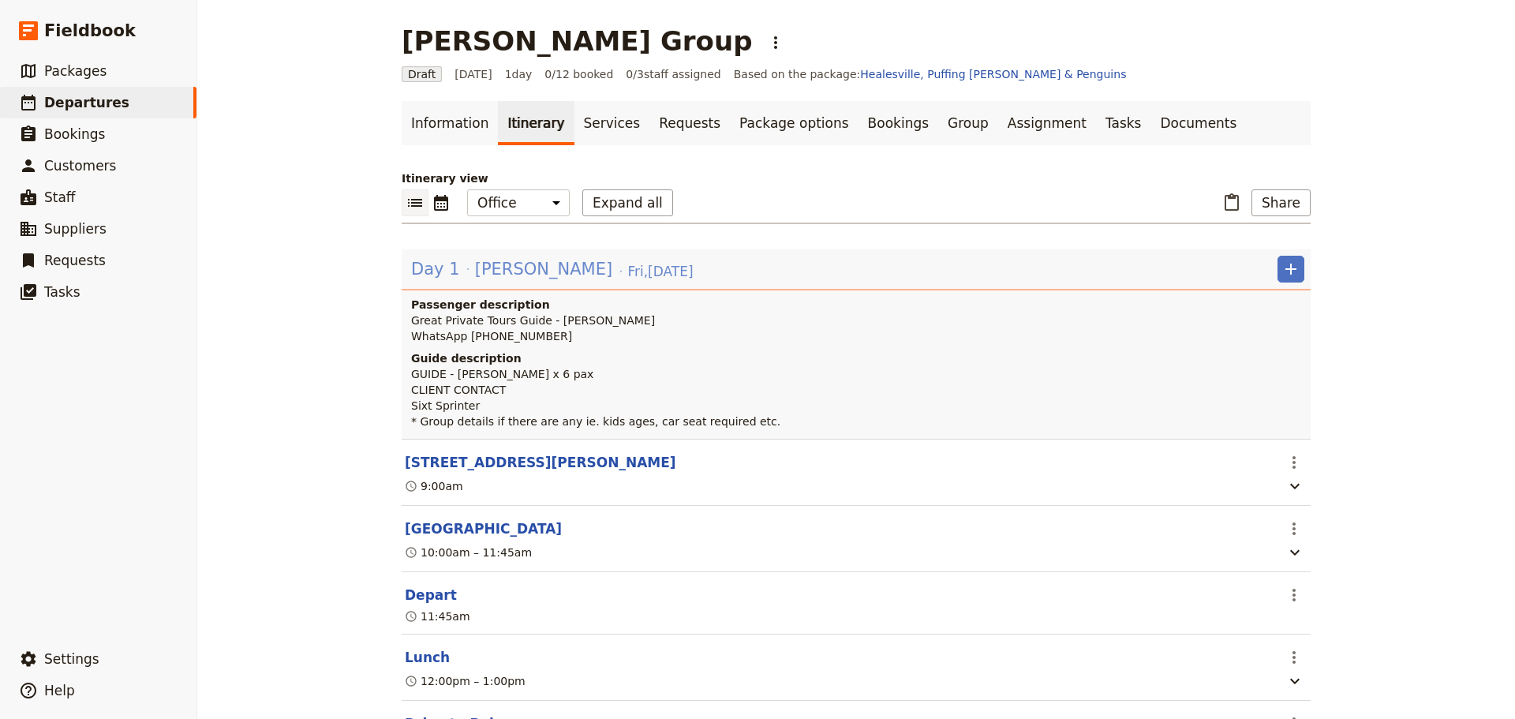
drag, startPoint x: 481, startPoint y: 259, endPoint x: 493, endPoint y: 264, distance: 13.1
click at [481, 259] on span "Ricardo Salcido" at bounding box center [543, 269] width 137 height 24
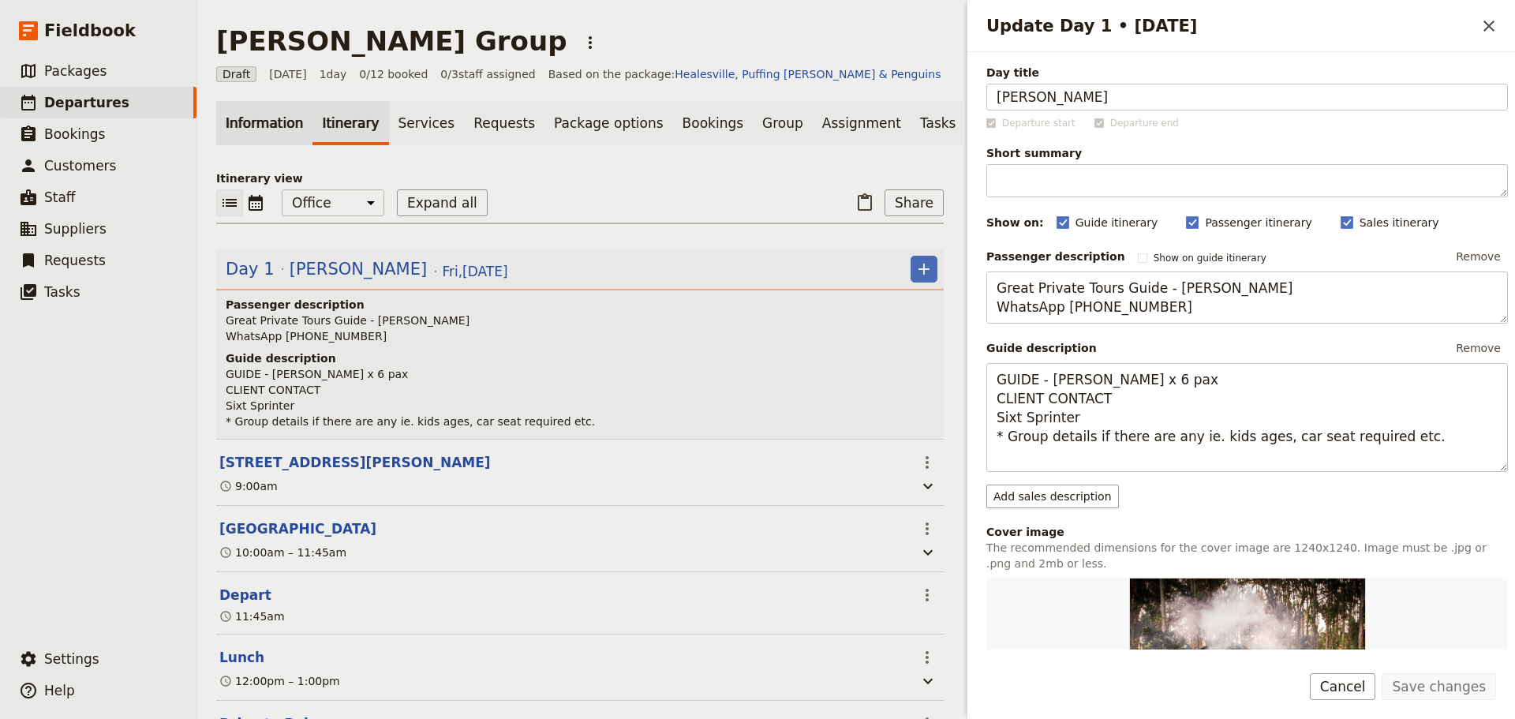
click at [252, 128] on link "Information" at bounding box center [264, 123] width 96 height 44
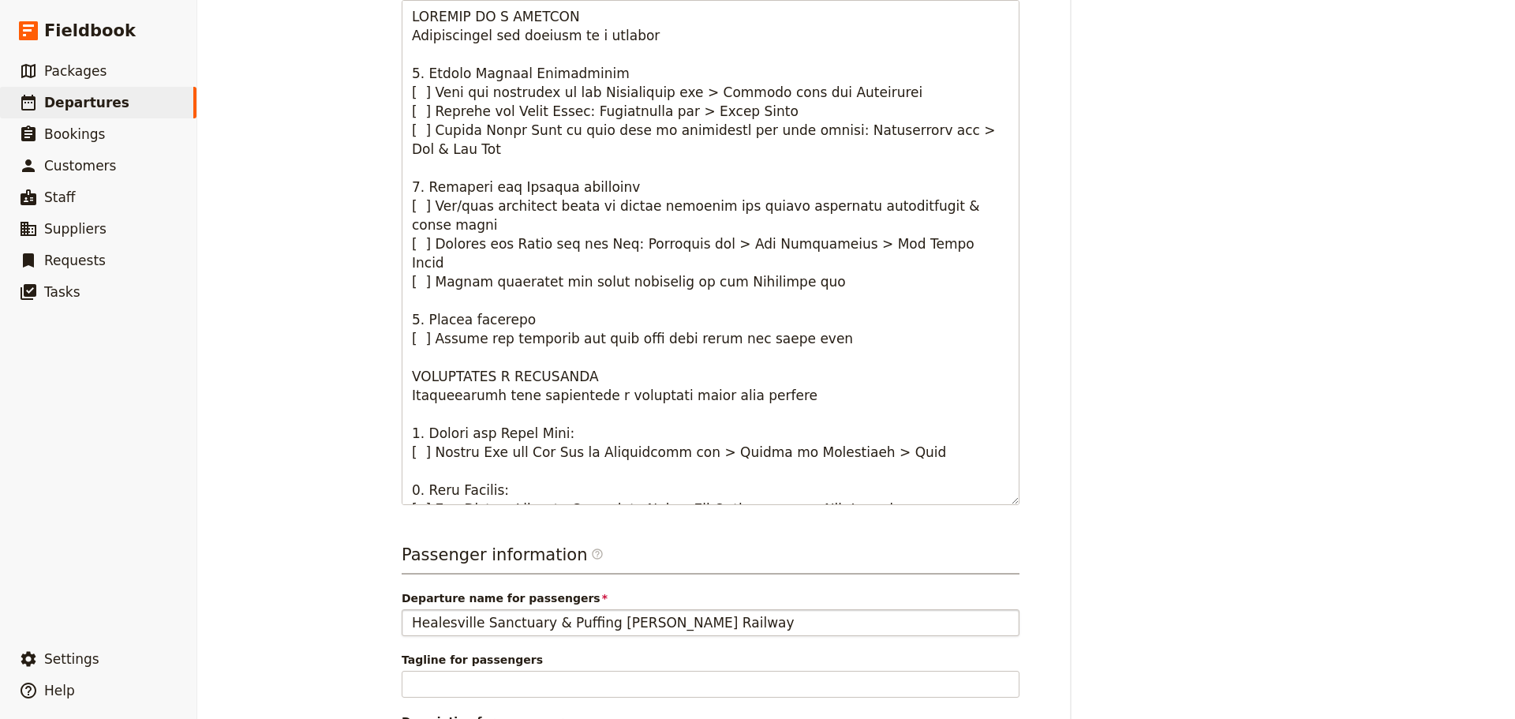
scroll to position [1120, 0]
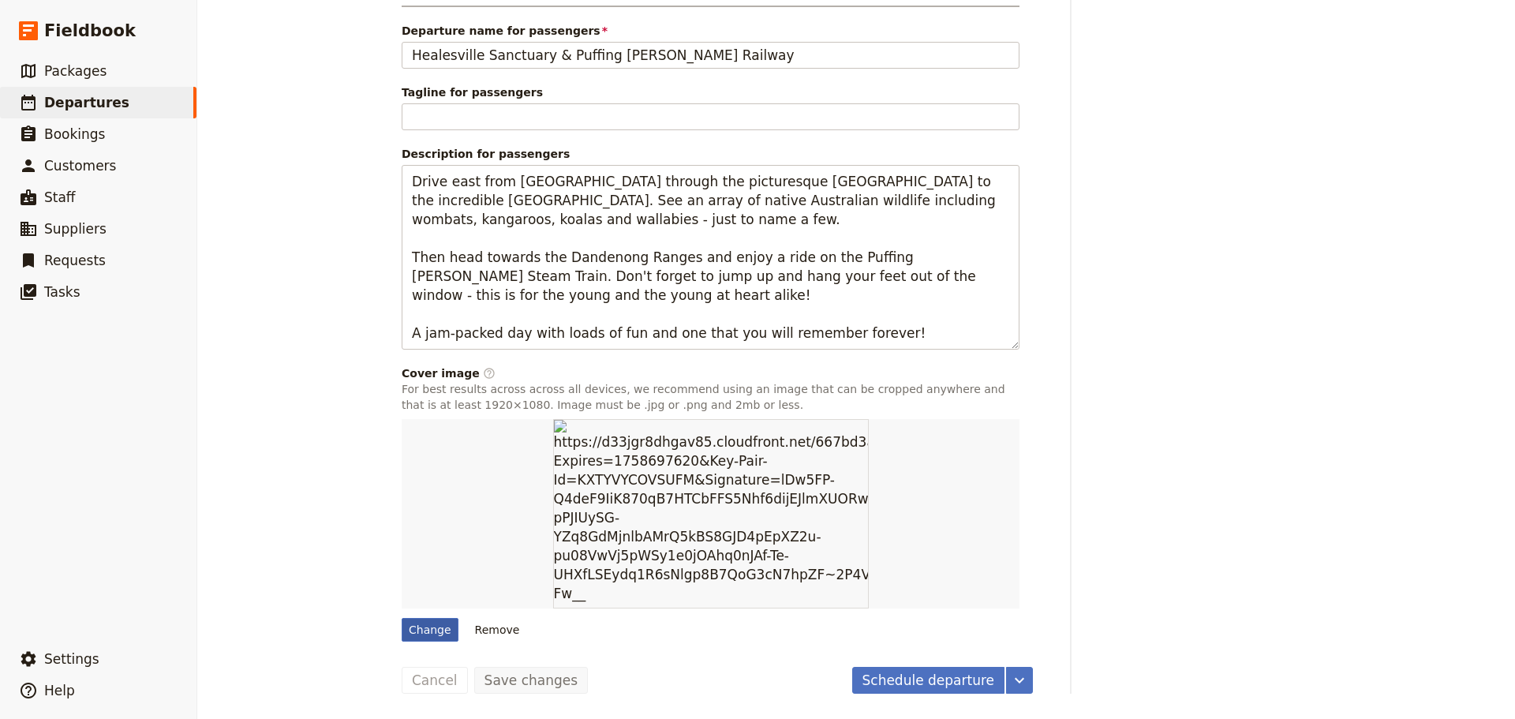
click at [421, 626] on div "Change" at bounding box center [430, 630] width 57 height 24
click at [402, 618] on input "Change" at bounding box center [401, 617] width 1 height 1
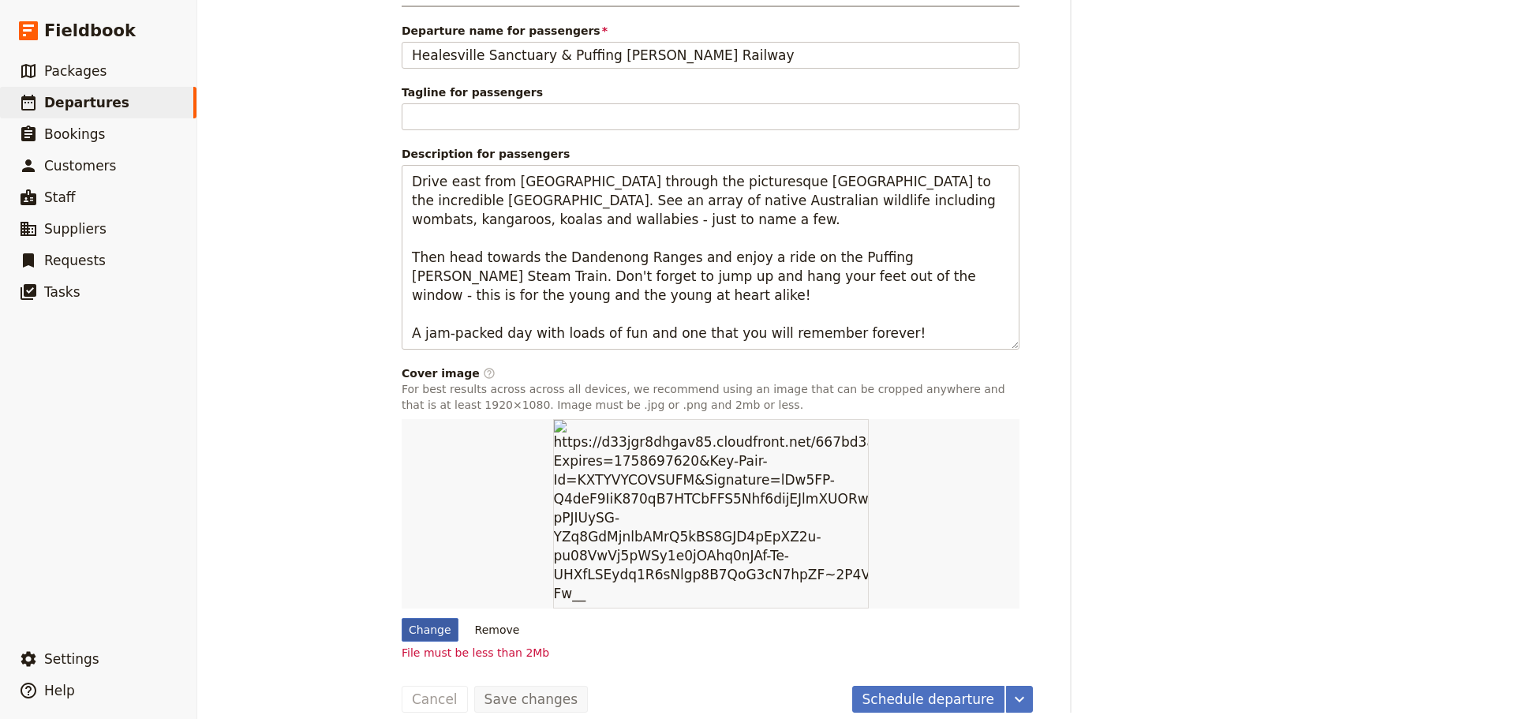
click at [421, 634] on div "Change" at bounding box center [430, 630] width 57 height 24
click at [402, 618] on input "Change" at bounding box center [401, 617] width 1 height 1
type input "C:\fakepath\heaslesville_sanctuary_feature.jpg"
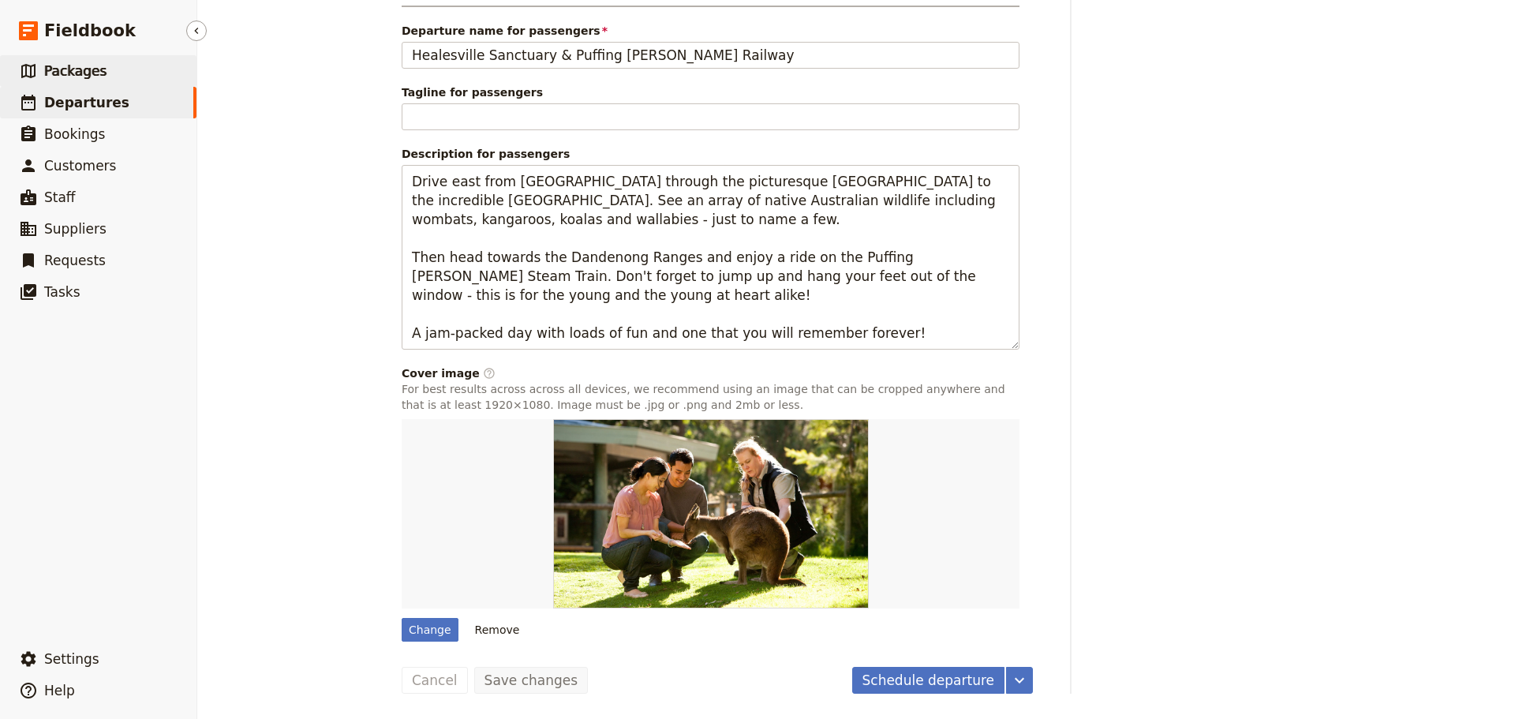
click at [84, 65] on span "Packages" at bounding box center [75, 71] width 62 height 16
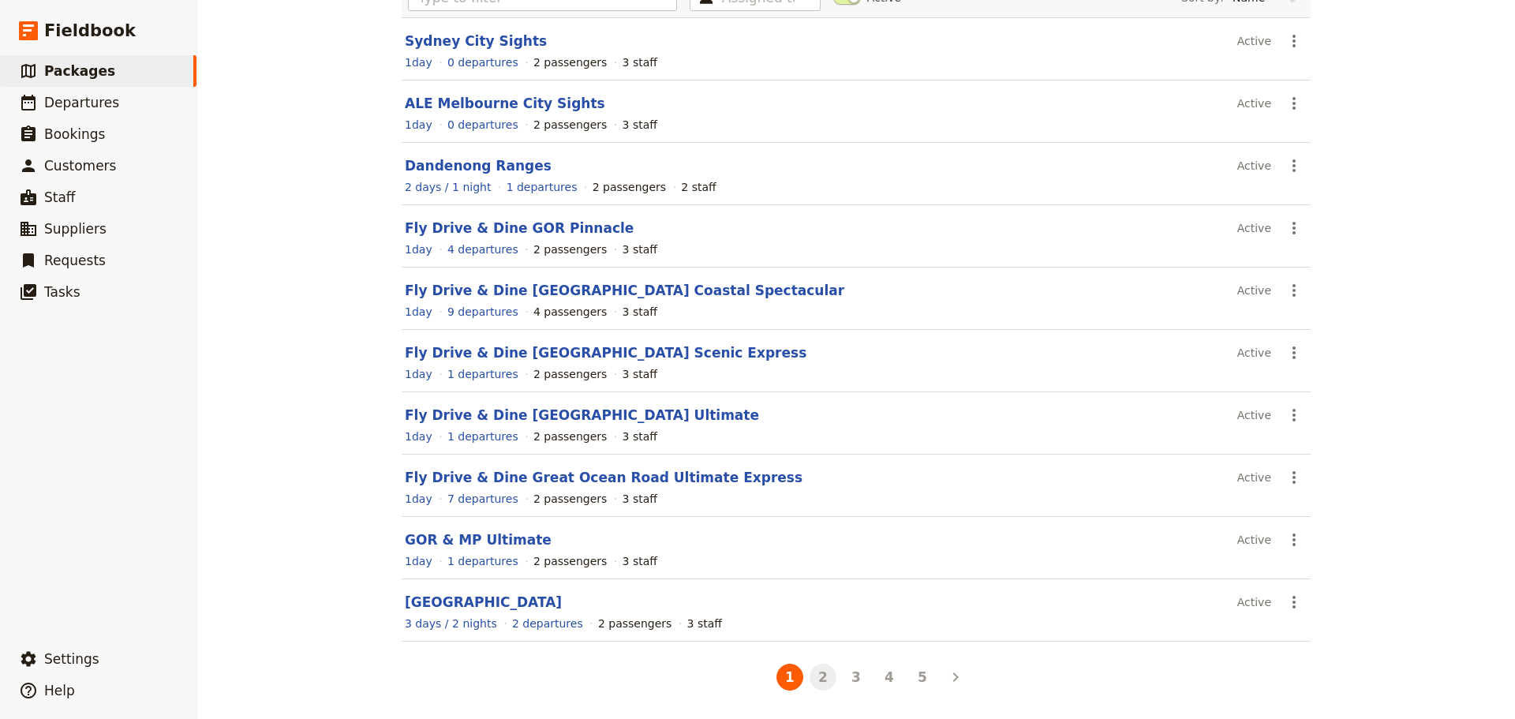
click at [817, 681] on button "2" at bounding box center [823, 677] width 27 height 27
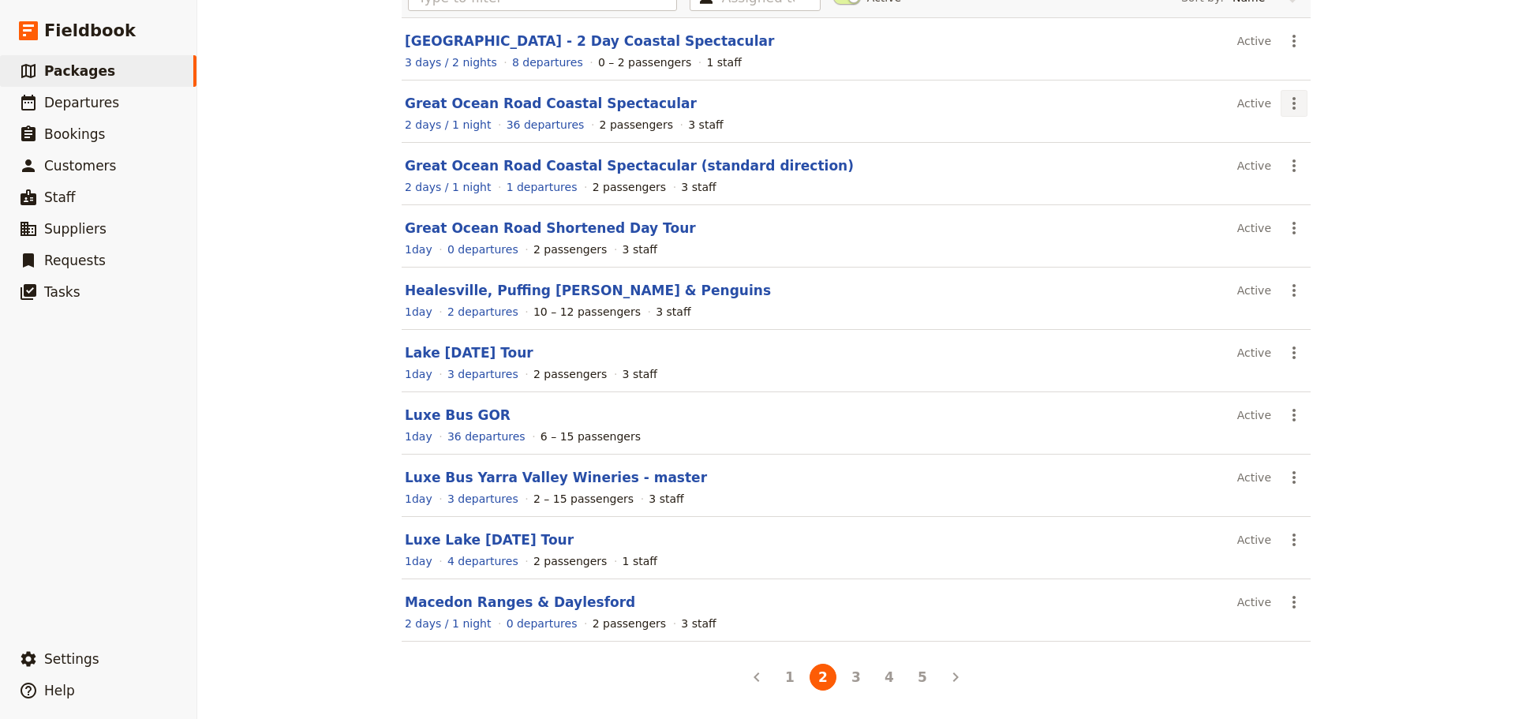
click at [1286, 111] on icon "Actions" at bounding box center [1294, 103] width 19 height 19
click at [1301, 163] on span "Schedule a departure" at bounding box center [1344, 160] width 119 height 16
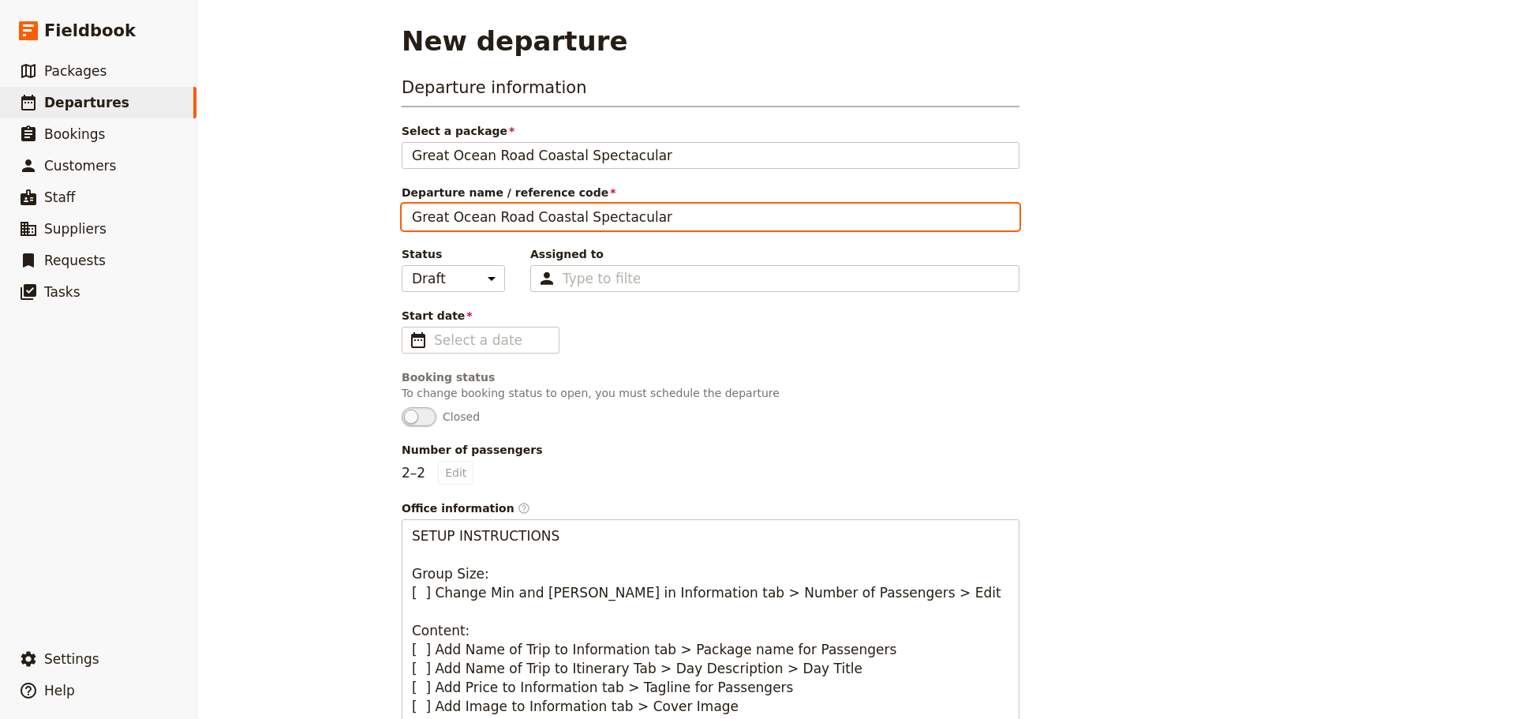
drag, startPoint x: 654, startPoint y: 223, endPoint x: 299, endPoint y: 219, distance: 355.1
click at [299, 219] on div "New departure Departure information Select a package Great Ocean Road Coastal S…" at bounding box center [856, 359] width 1318 height 719
type input "Ricardo Salcido"
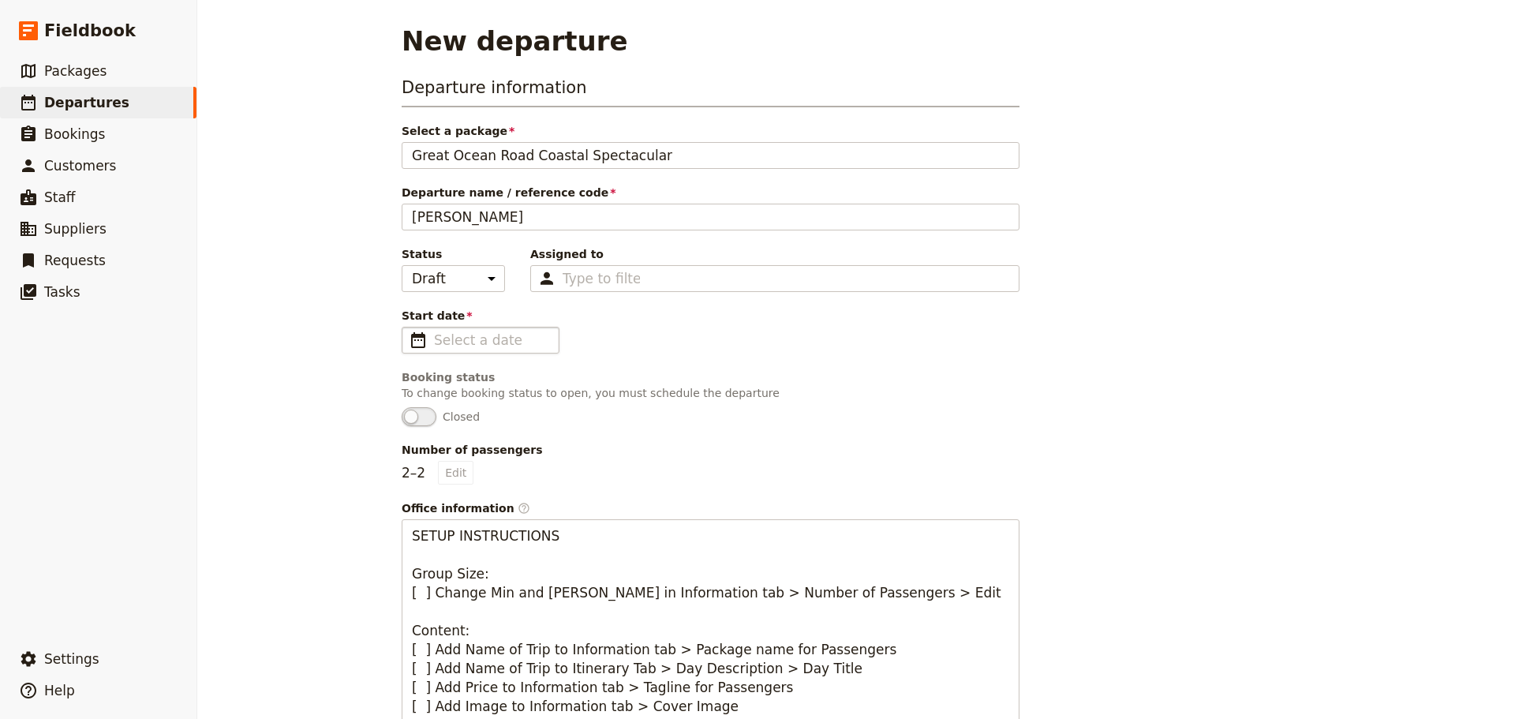
click at [409, 334] on span "​" at bounding box center [418, 340] width 19 height 19
click at [434, 334] on input "Start date ​" at bounding box center [491, 340] width 115 height 19
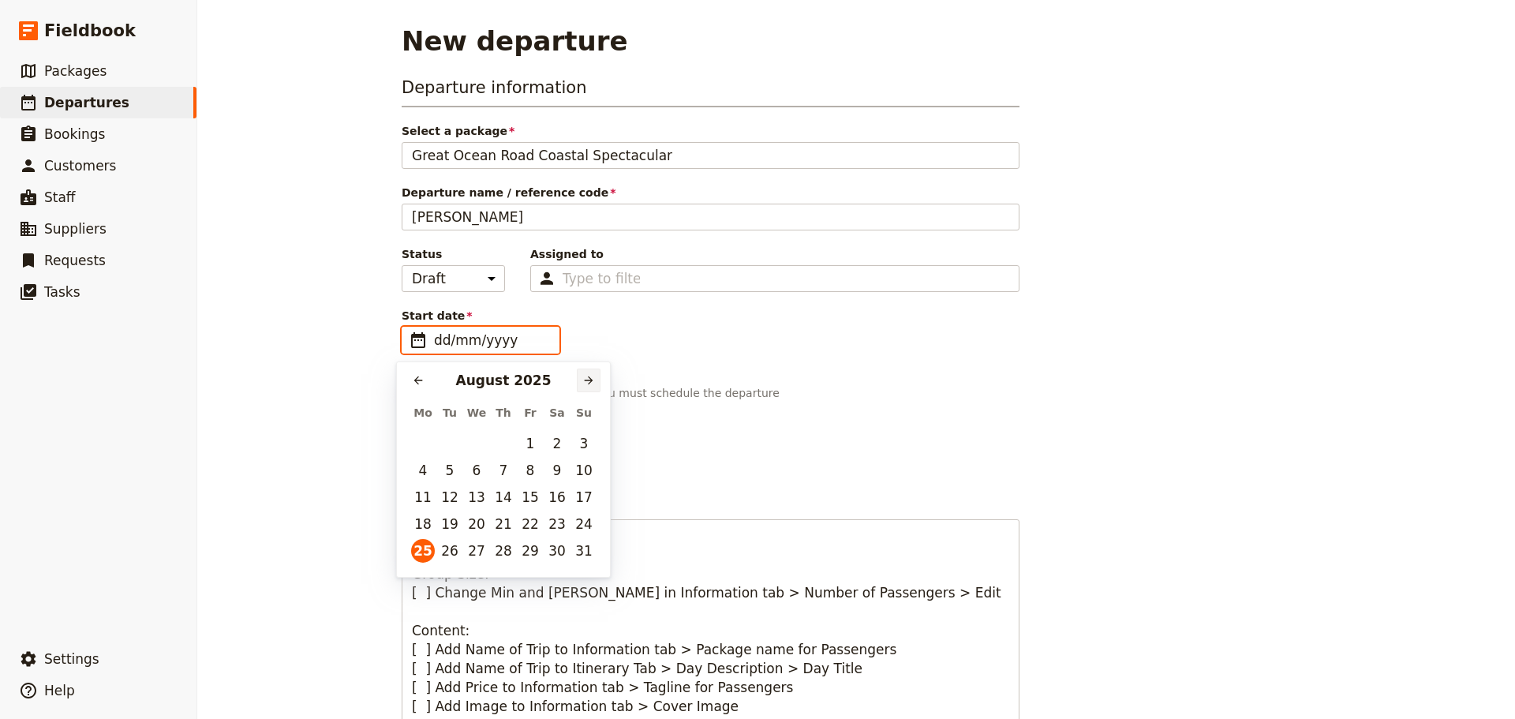
click at [582, 385] on icon "Next month" at bounding box center [588, 380] width 13 height 13
click at [552, 446] on button "6" at bounding box center [557, 444] width 24 height 24
type input "06/09/2025"
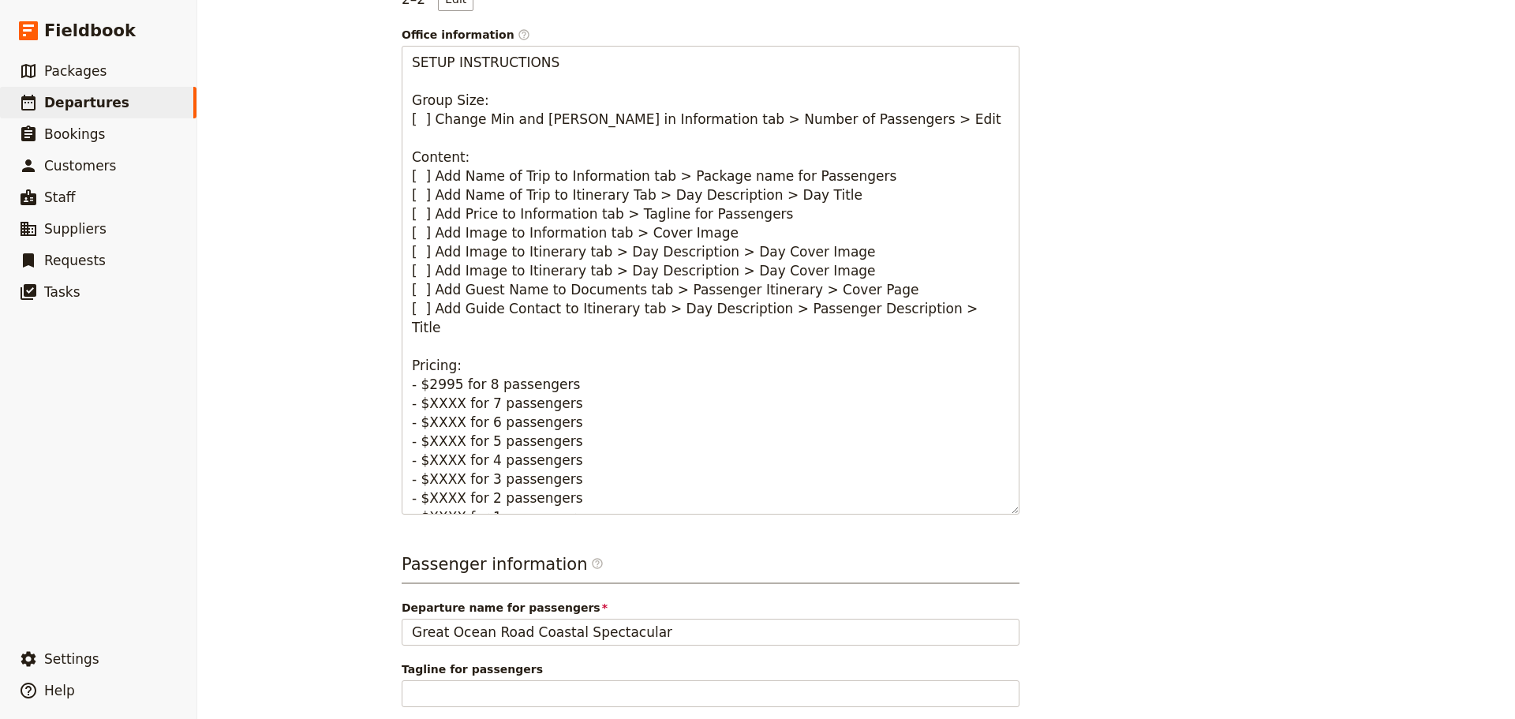
scroll to position [776, 0]
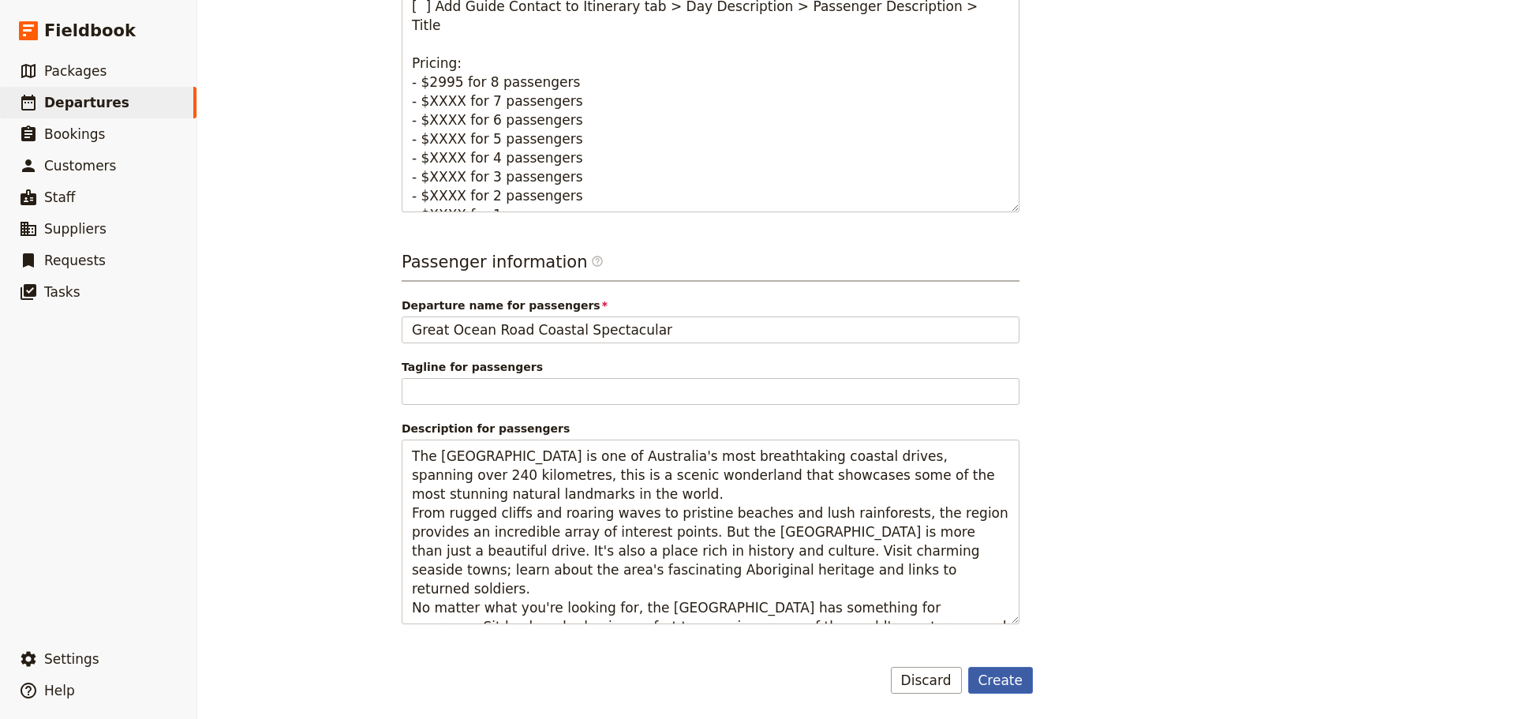
click at [1004, 682] on button "Create" at bounding box center [1000, 680] width 65 height 27
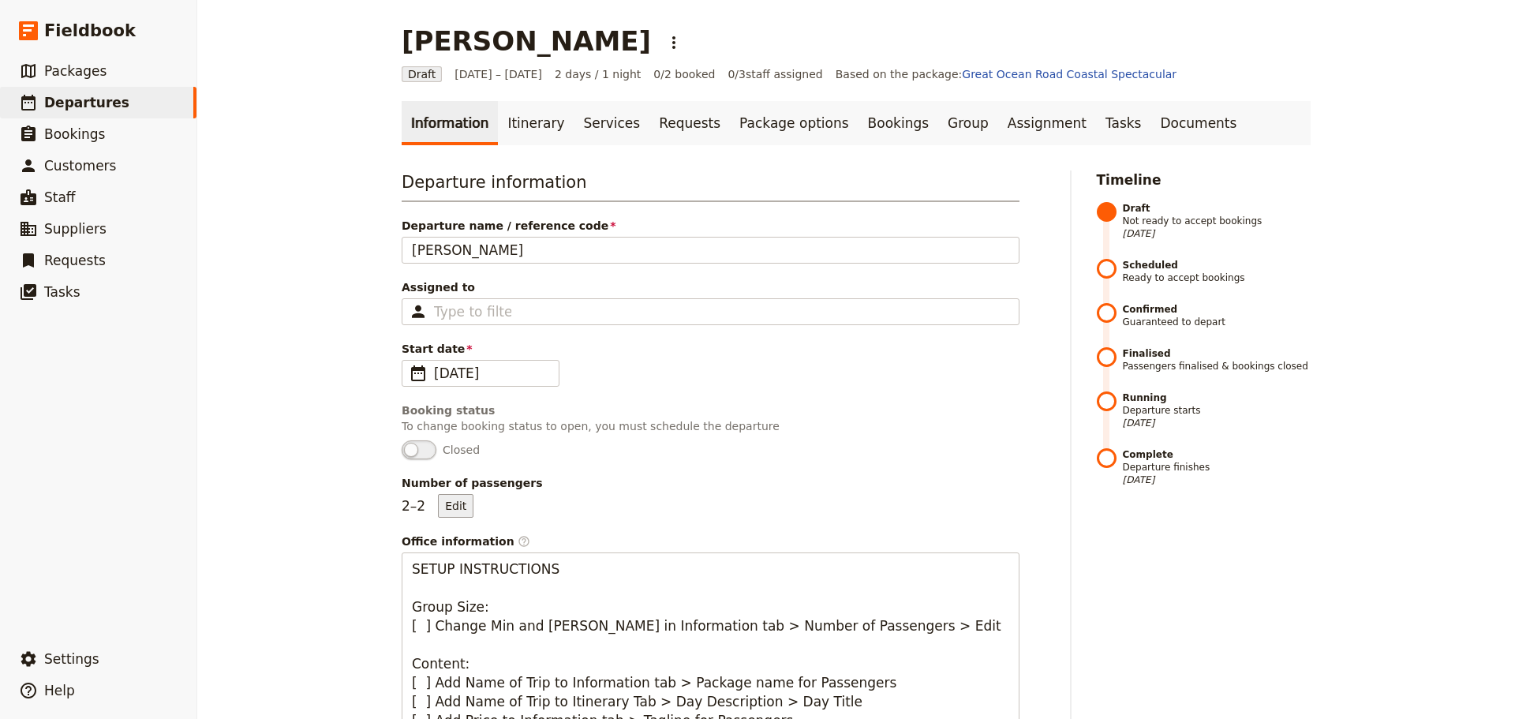
click at [456, 505] on button "Edit" at bounding box center [456, 506] width 36 height 24
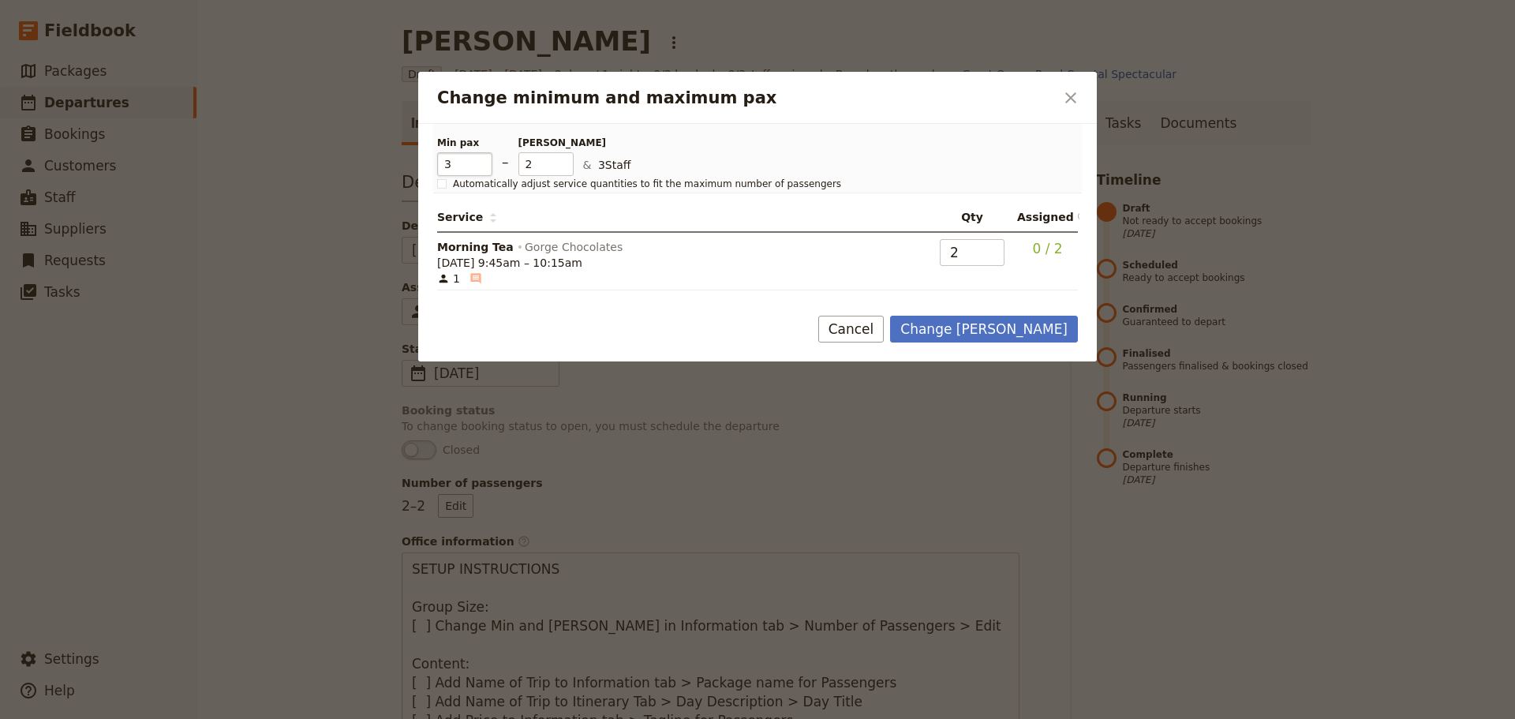
click at [482, 160] on input "3" at bounding box center [464, 164] width 55 height 24
click at [482, 160] on input "4" at bounding box center [464, 164] width 55 height 24
click at [482, 160] on input "5" at bounding box center [464, 164] width 55 height 24
click at [482, 160] on input "6" at bounding box center [464, 164] width 55 height 24
click at [482, 160] on input "7" at bounding box center [464, 164] width 55 height 24
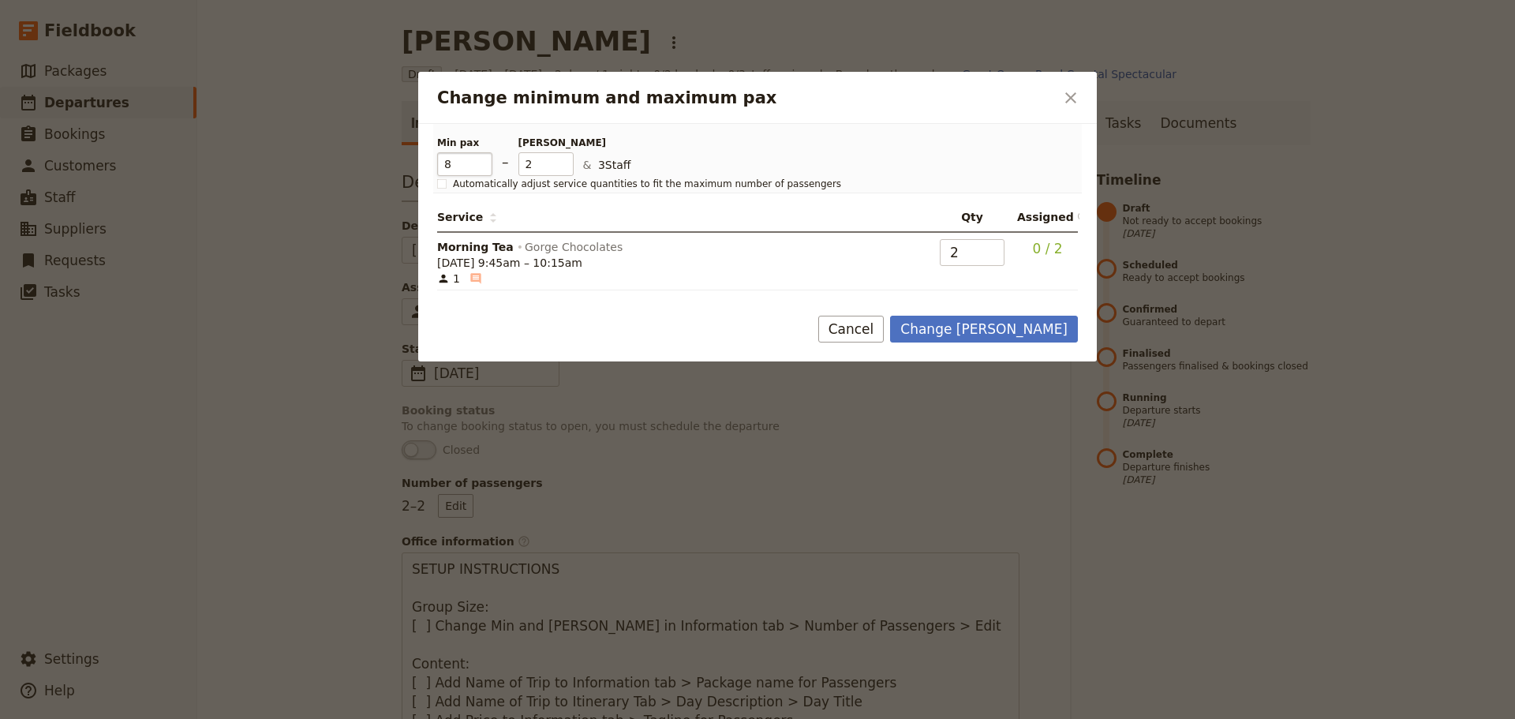
type input "8"
click at [482, 160] on input "8" at bounding box center [464, 164] width 55 height 24
type input "8"
click at [563, 155] on input "8" at bounding box center [545, 164] width 55 height 24
click at [1049, 323] on button "Change max pax" at bounding box center [984, 329] width 188 height 27
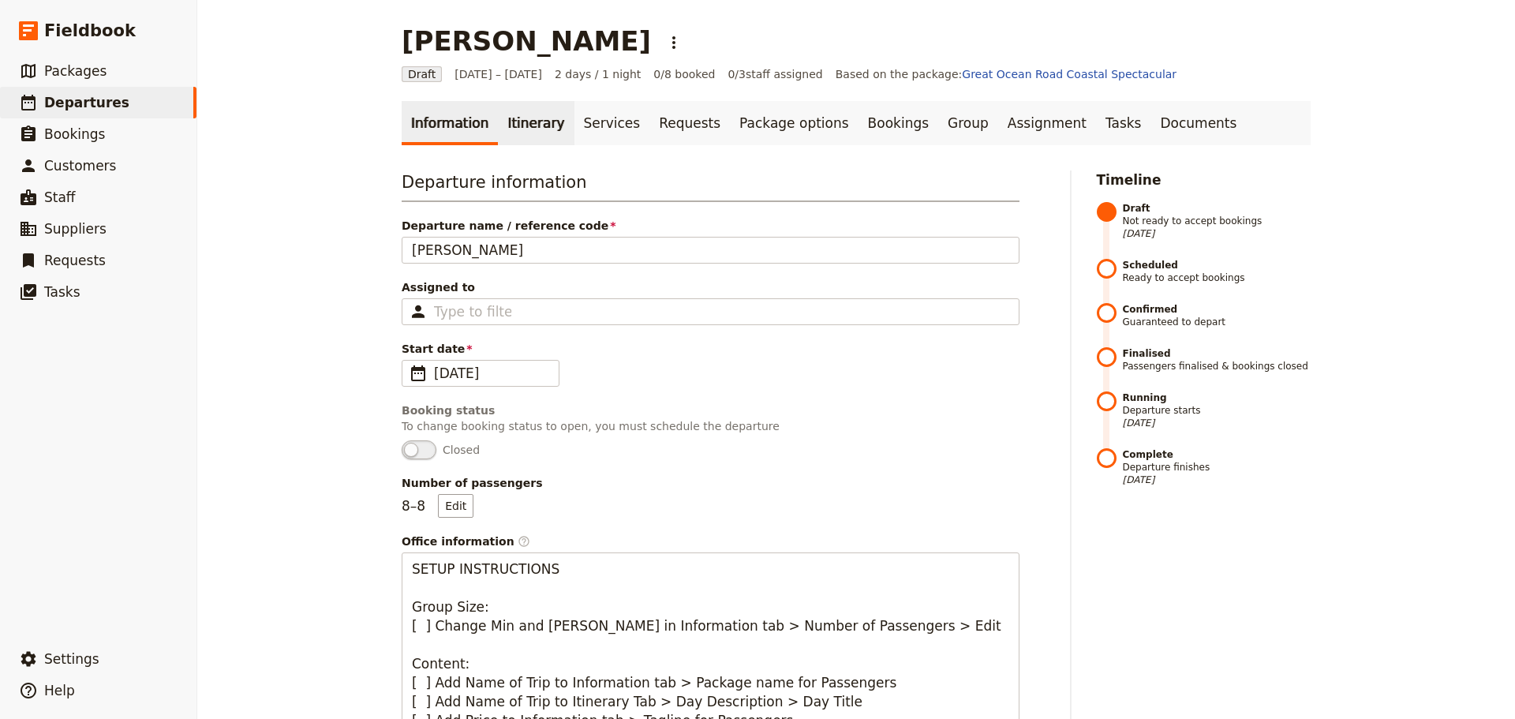
click at [528, 119] on link "Itinerary" at bounding box center [536, 123] width 76 height 44
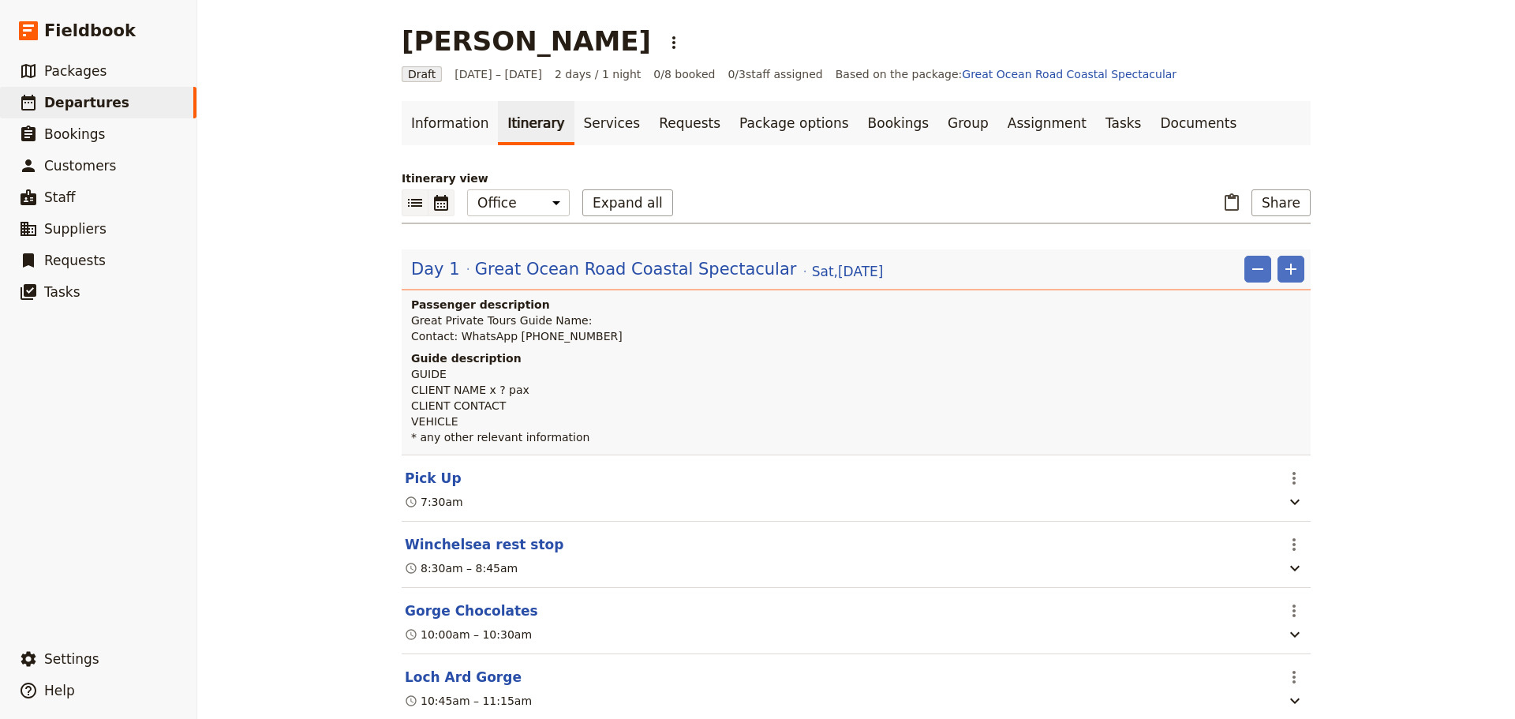
click at [434, 200] on icon "Calendar view" at bounding box center [441, 203] width 14 height 16
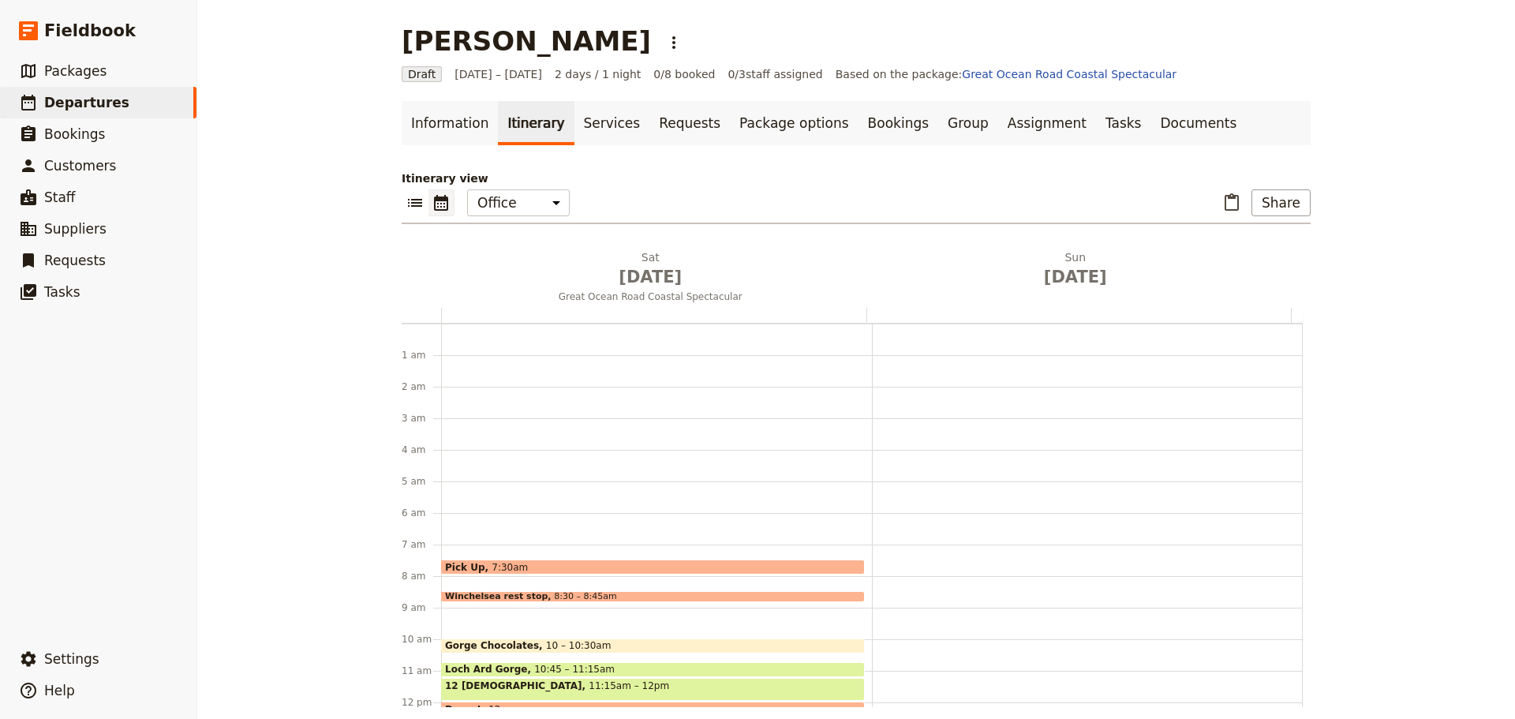
scroll to position [205, 0]
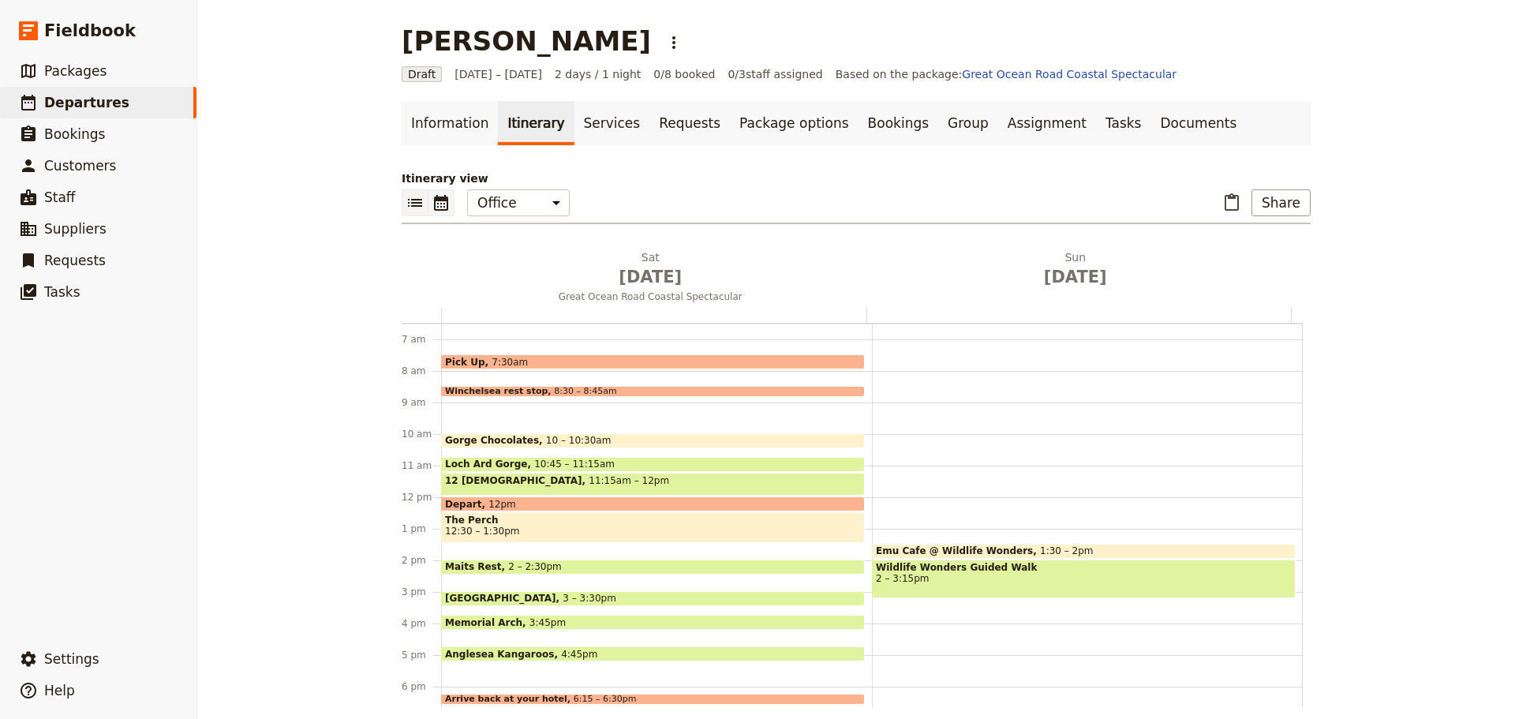
click at [405, 189] on button "​" at bounding box center [415, 202] width 27 height 27
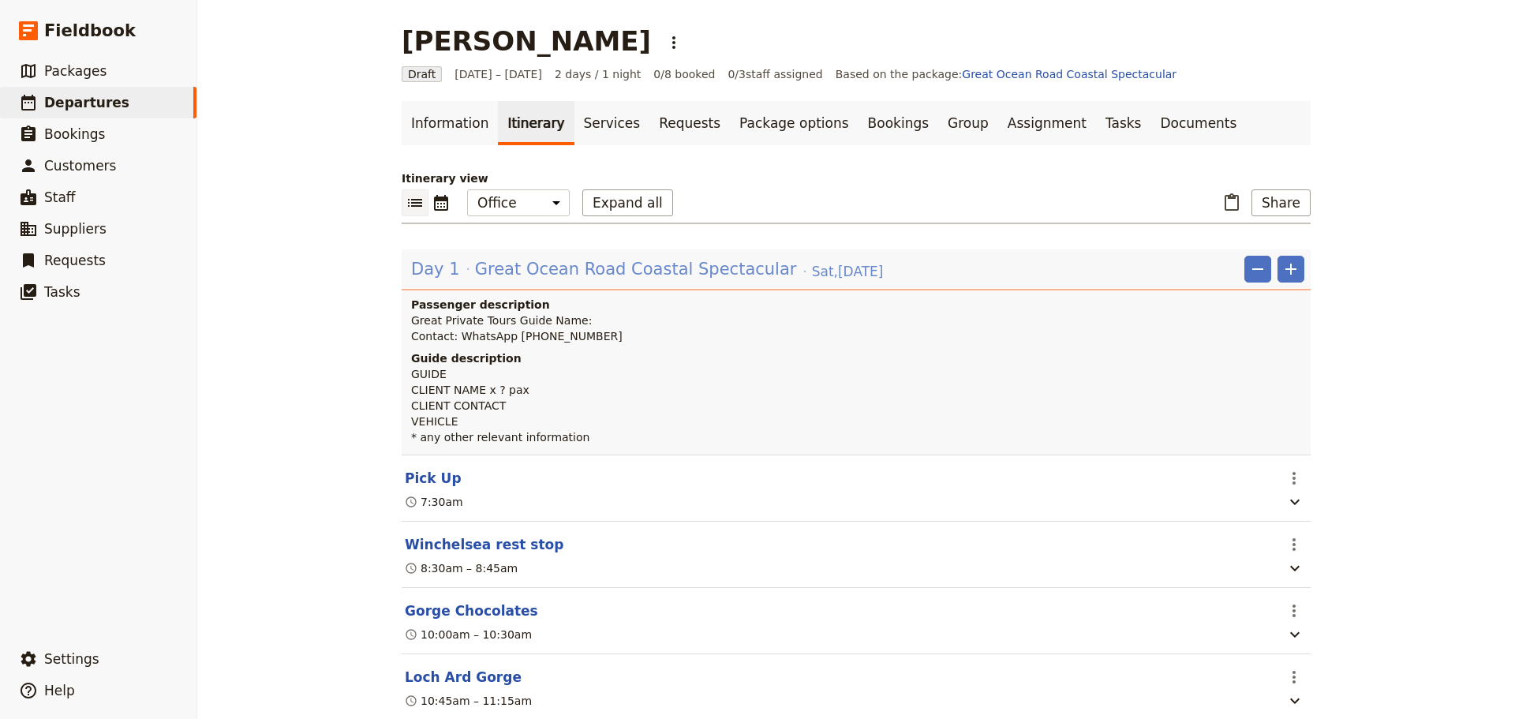
click at [648, 260] on span "Great Ocean Road Coastal Spectacular" at bounding box center [636, 269] width 322 height 24
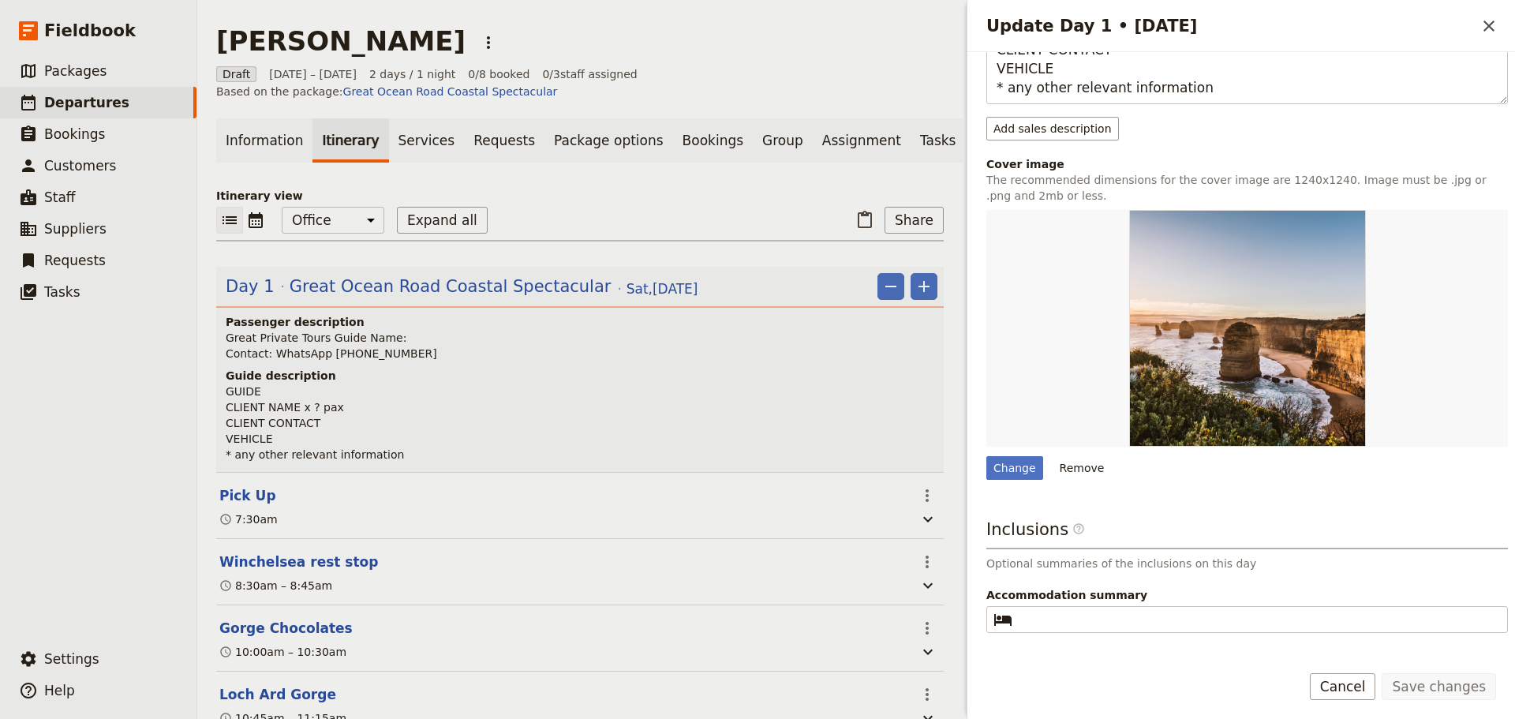
scroll to position [433, 0]
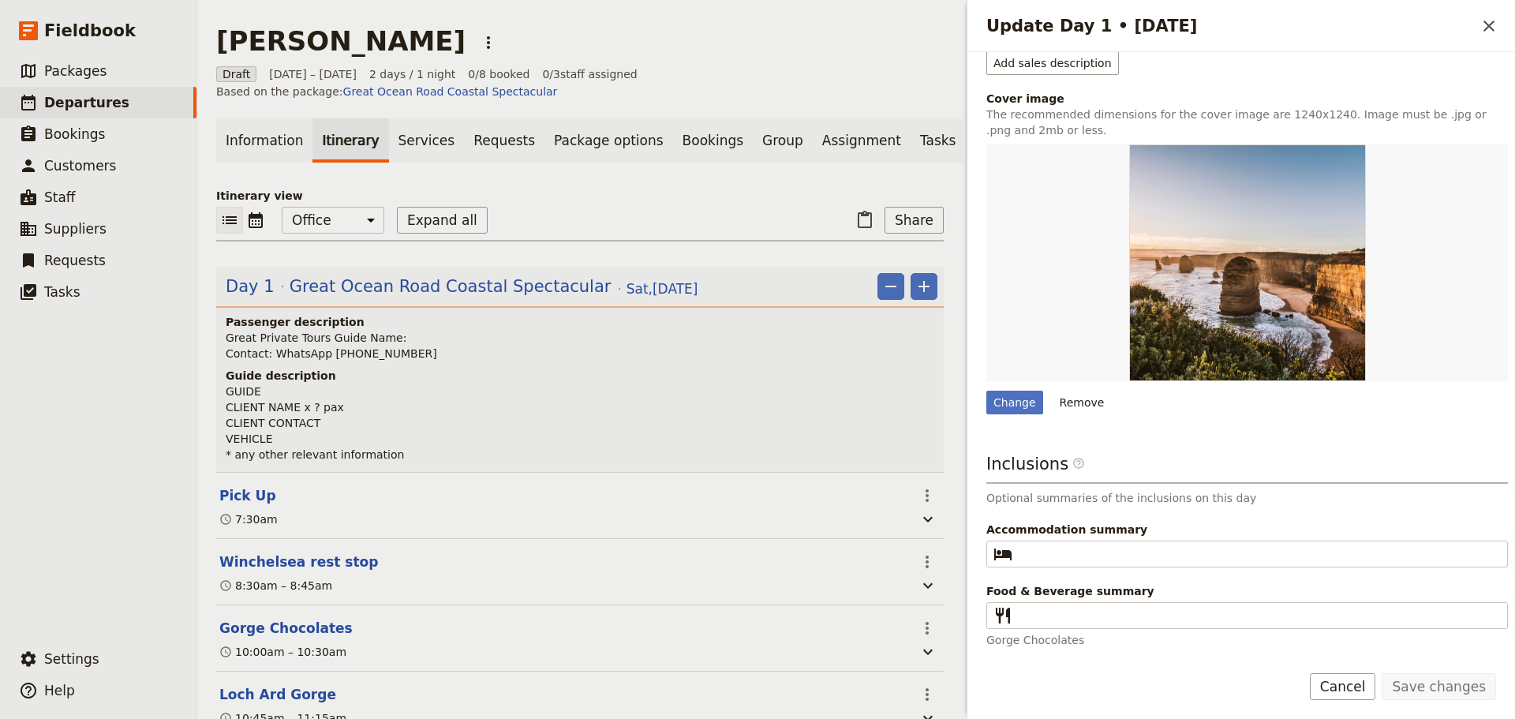
click at [1355, 681] on button "Cancel" at bounding box center [1343, 686] width 66 height 27
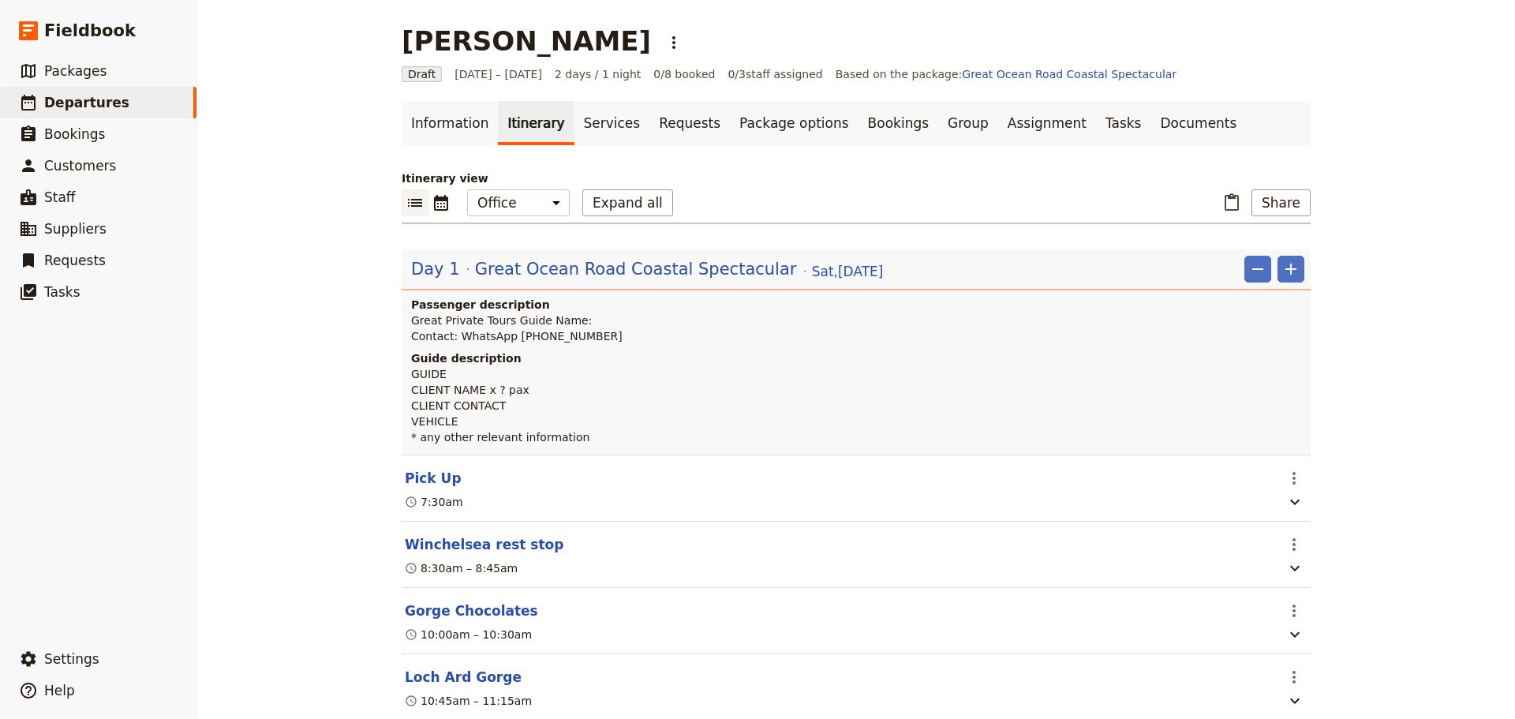
click at [418, 478] on button "Pick Up" at bounding box center [433, 478] width 57 height 19
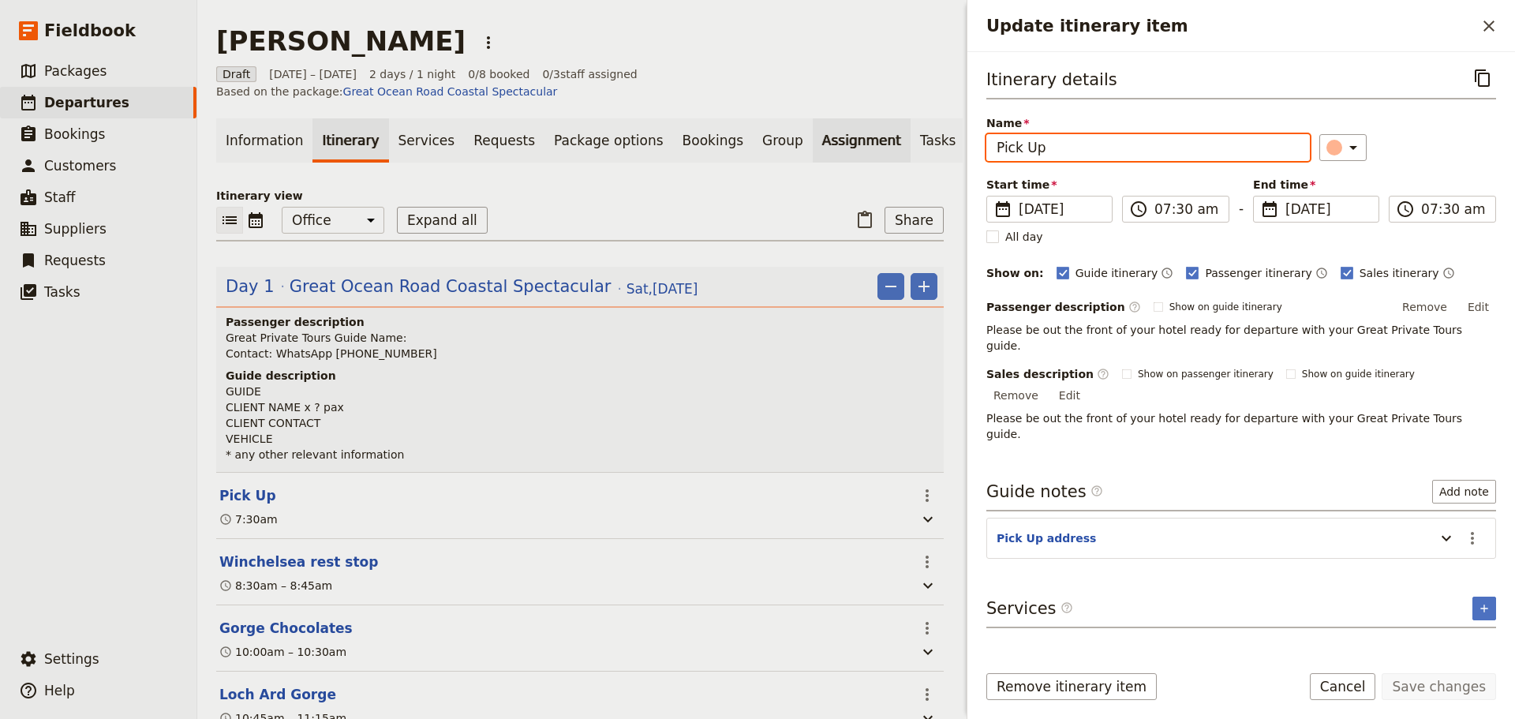
drag, startPoint x: 1139, startPoint y: 151, endPoint x: 837, endPoint y: 139, distance: 301.7
click at [839, 138] on div "Ricardo Salcido ​ Draft 6 – 7 Sep 2025 2 days / 1 night 0/8 booked 0 / 3 staff …" at bounding box center [856, 359] width 1318 height 719
type input "[STREET_ADDRESS][PERSON_NAME]"
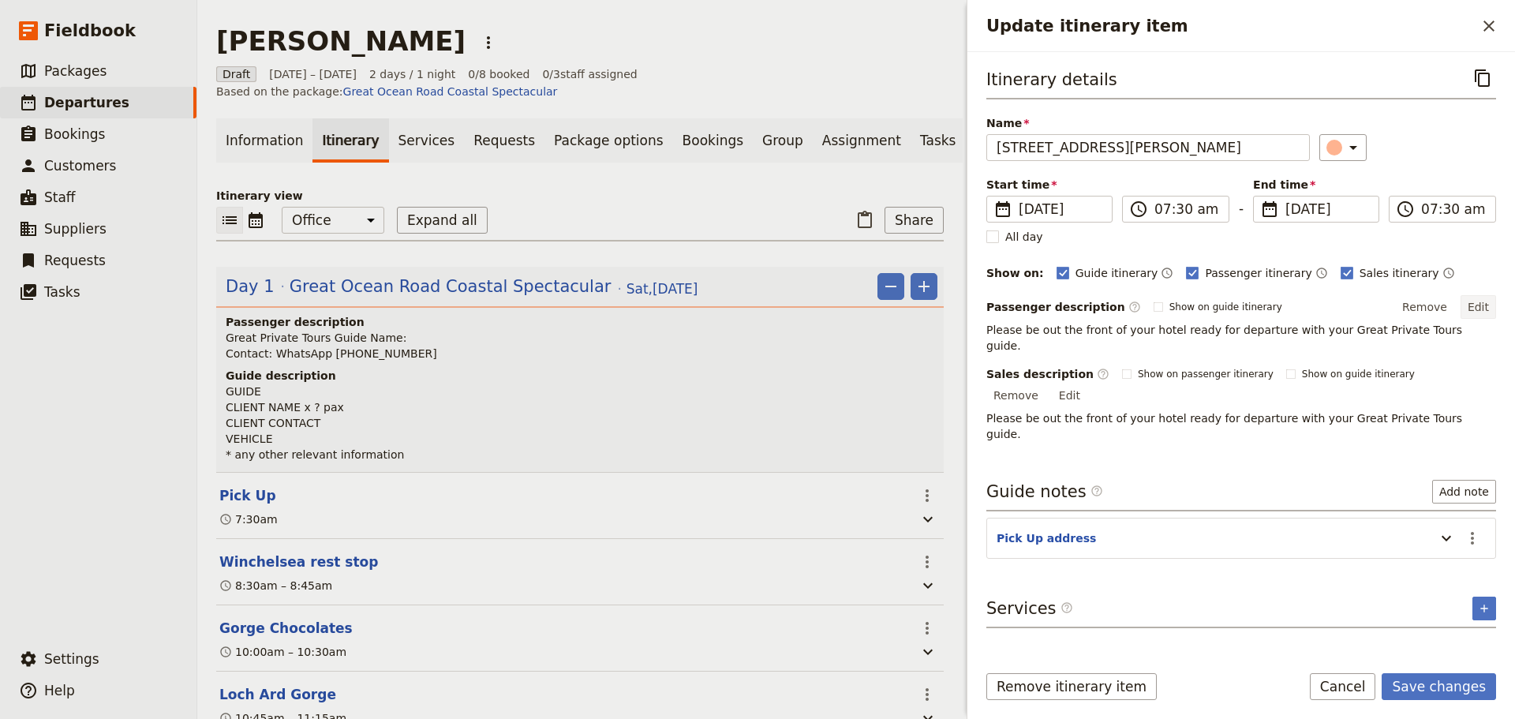
click at [1477, 301] on button "Edit" at bounding box center [1478, 307] width 36 height 24
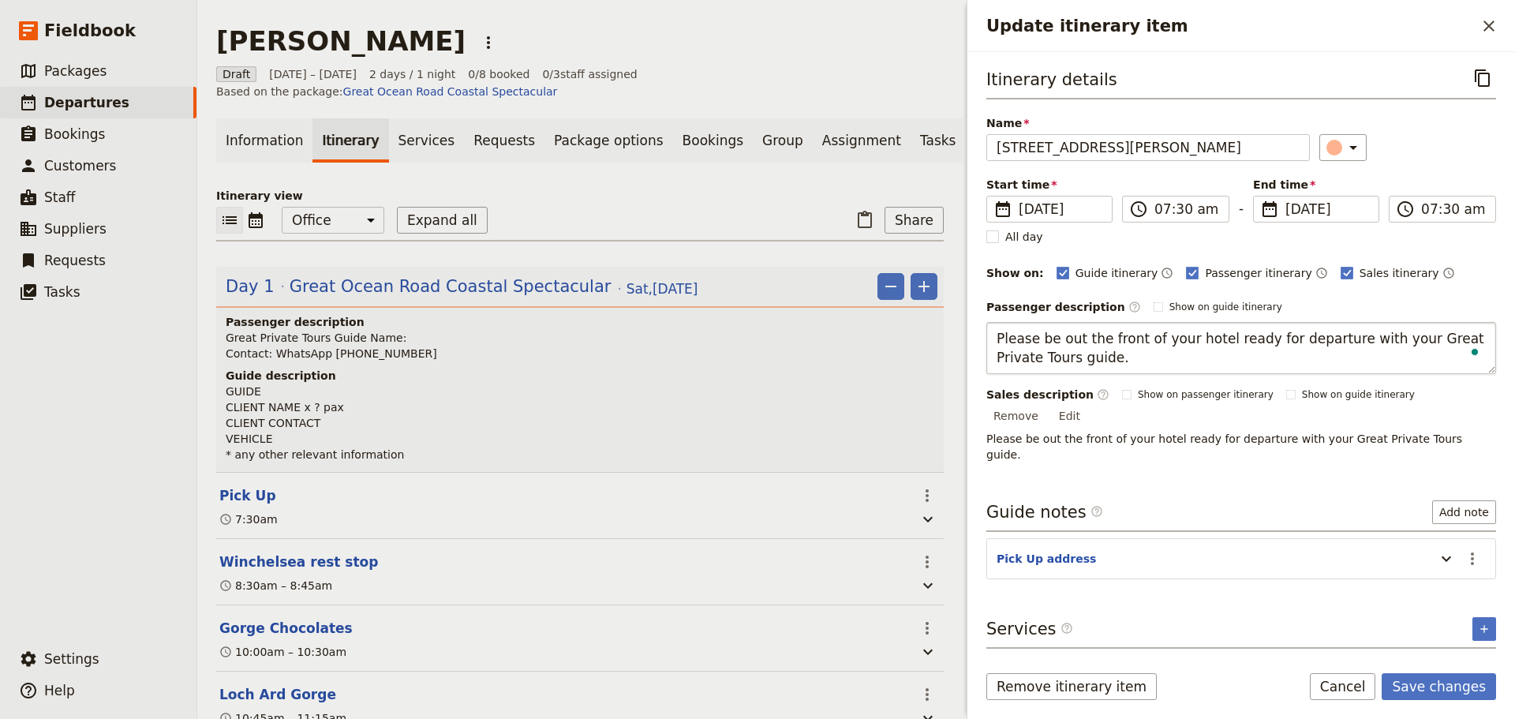
click at [1196, 338] on textarea "Please be out the front of your hotel ready for departure with your Great Priva…" at bounding box center [1241, 348] width 510 height 52
type textarea "Please be out the front of your accommodation, ready for departure with your Gr…"
drag, startPoint x: 1445, startPoint y: 507, endPoint x: 1456, endPoint y: 518, distance: 14.5
click at [1446, 538] on section "Pick Up address ​" at bounding box center [1241, 558] width 510 height 41
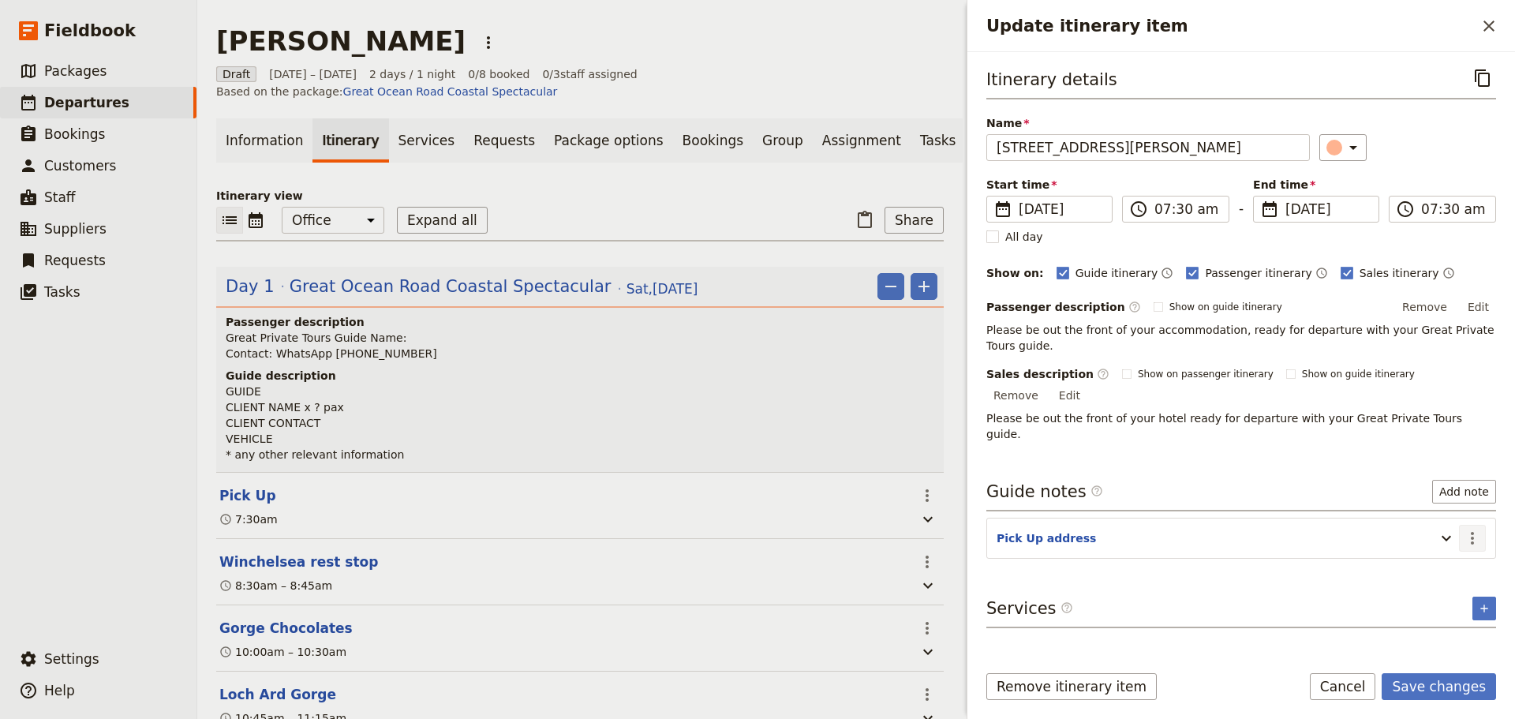
click at [1473, 532] on icon "Actions" at bounding box center [1472, 538] width 3 height 13
click at [1467, 521] on span "Edit note" at bounding box center [1438, 523] width 73 height 16
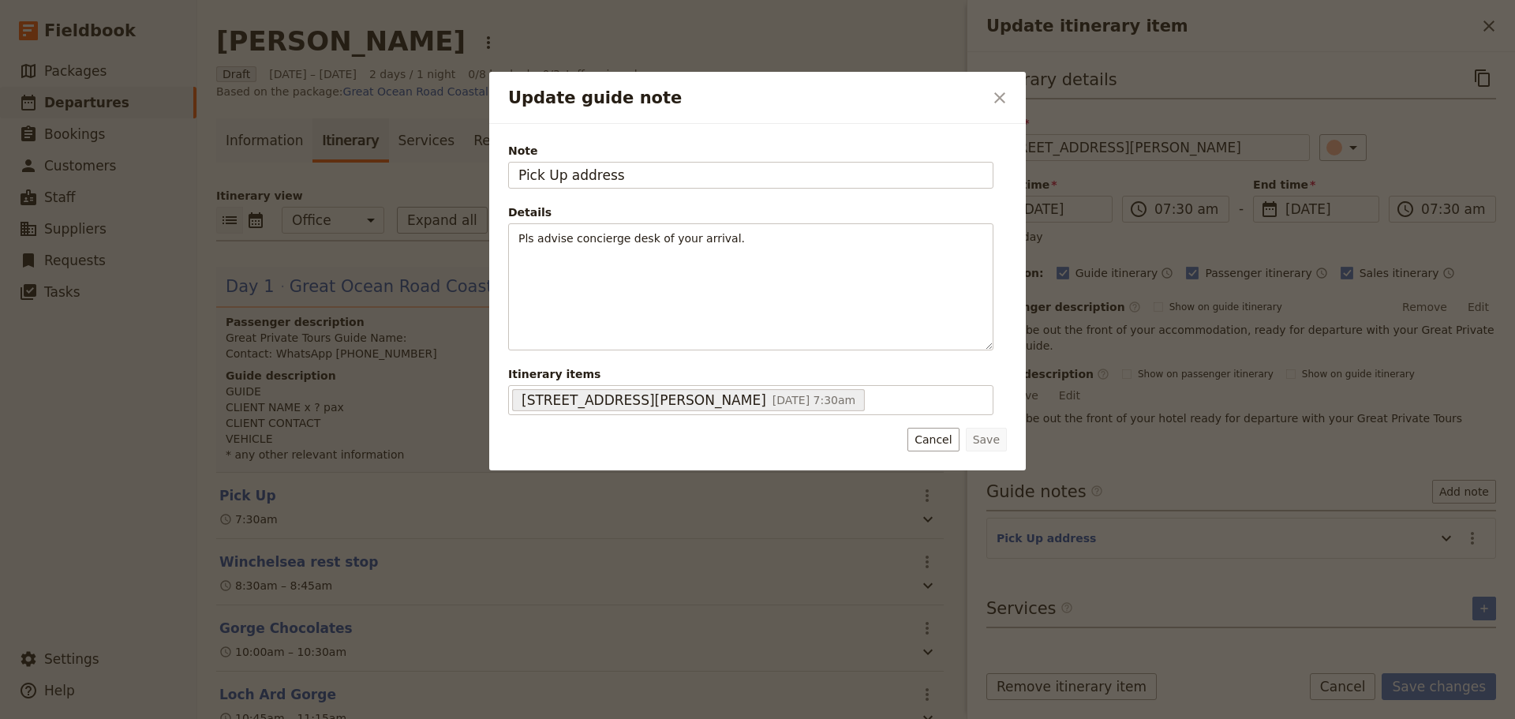
drag, startPoint x: 680, startPoint y: 178, endPoint x: 393, endPoint y: 173, distance: 287.3
click at [393, 718] on div "Update guide note ​ Note Pick Up address Details Pls advise concierge desk of y…" at bounding box center [757, 719] width 1515 height 0
type input "[STREET_ADDRESS][PERSON_NAME]"
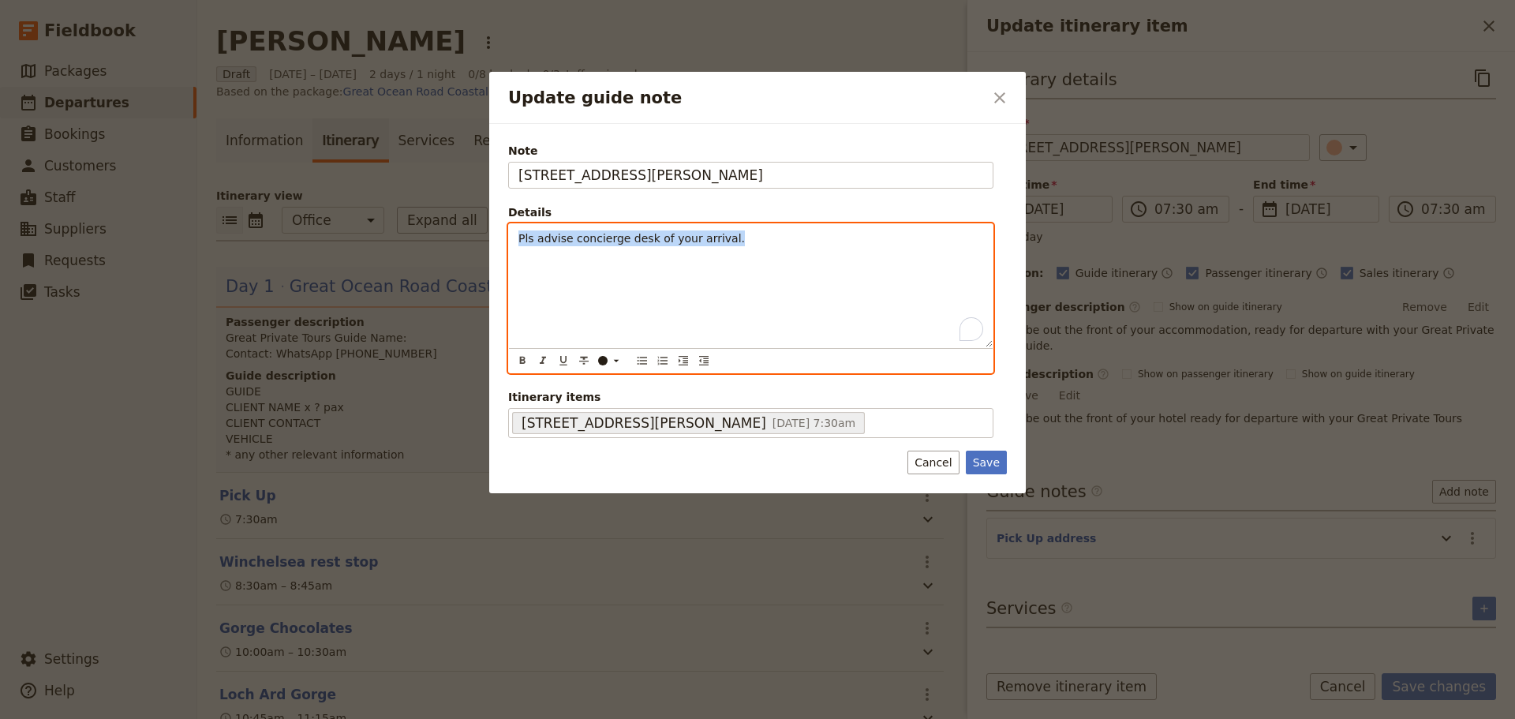
drag, startPoint x: 730, startPoint y: 234, endPoint x: 456, endPoint y: 230, distance: 273.8
click at [456, 718] on div "Update guide note ​ Note 10 Tanner St, Richmond Details Pls advise concierge de…" at bounding box center [757, 719] width 1515 height 0
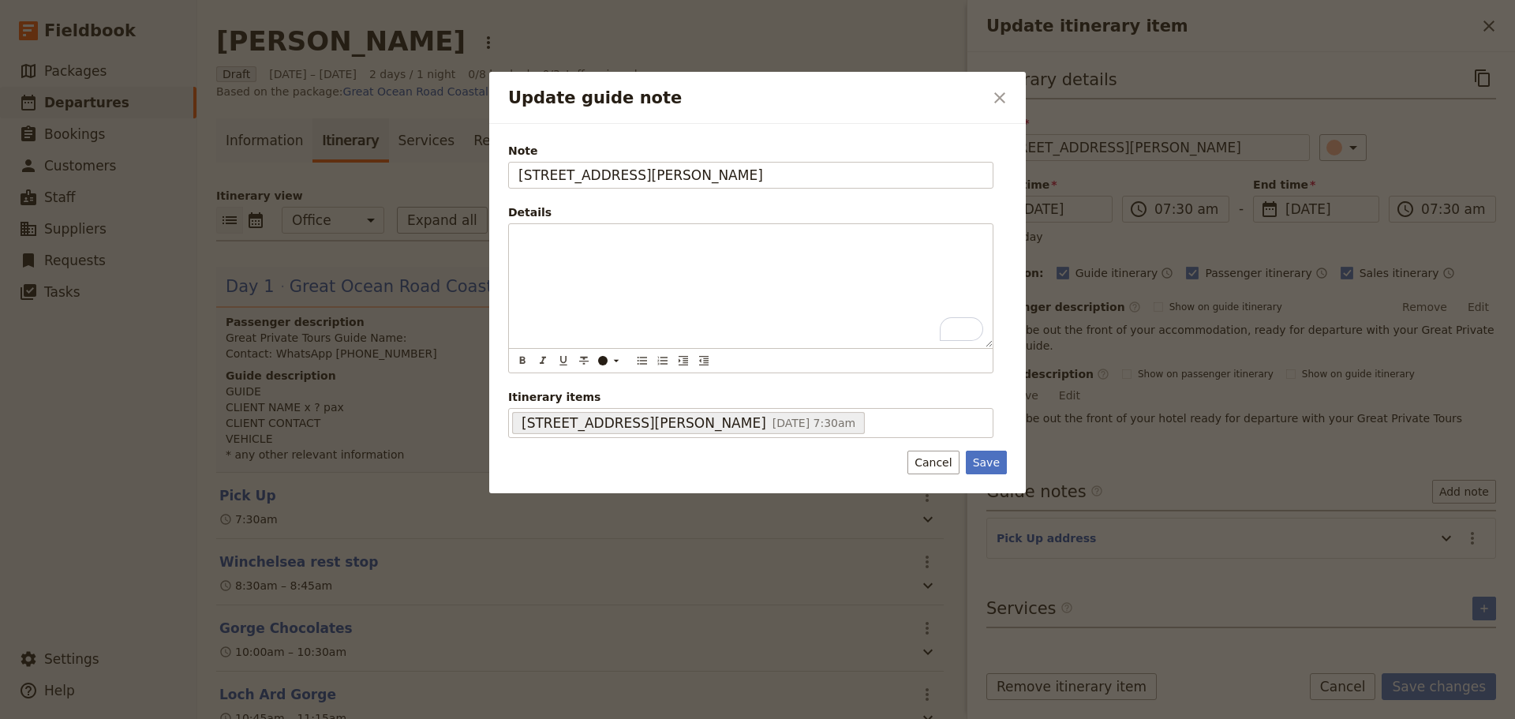
click at [1004, 457] on button "Save" at bounding box center [986, 463] width 41 height 24
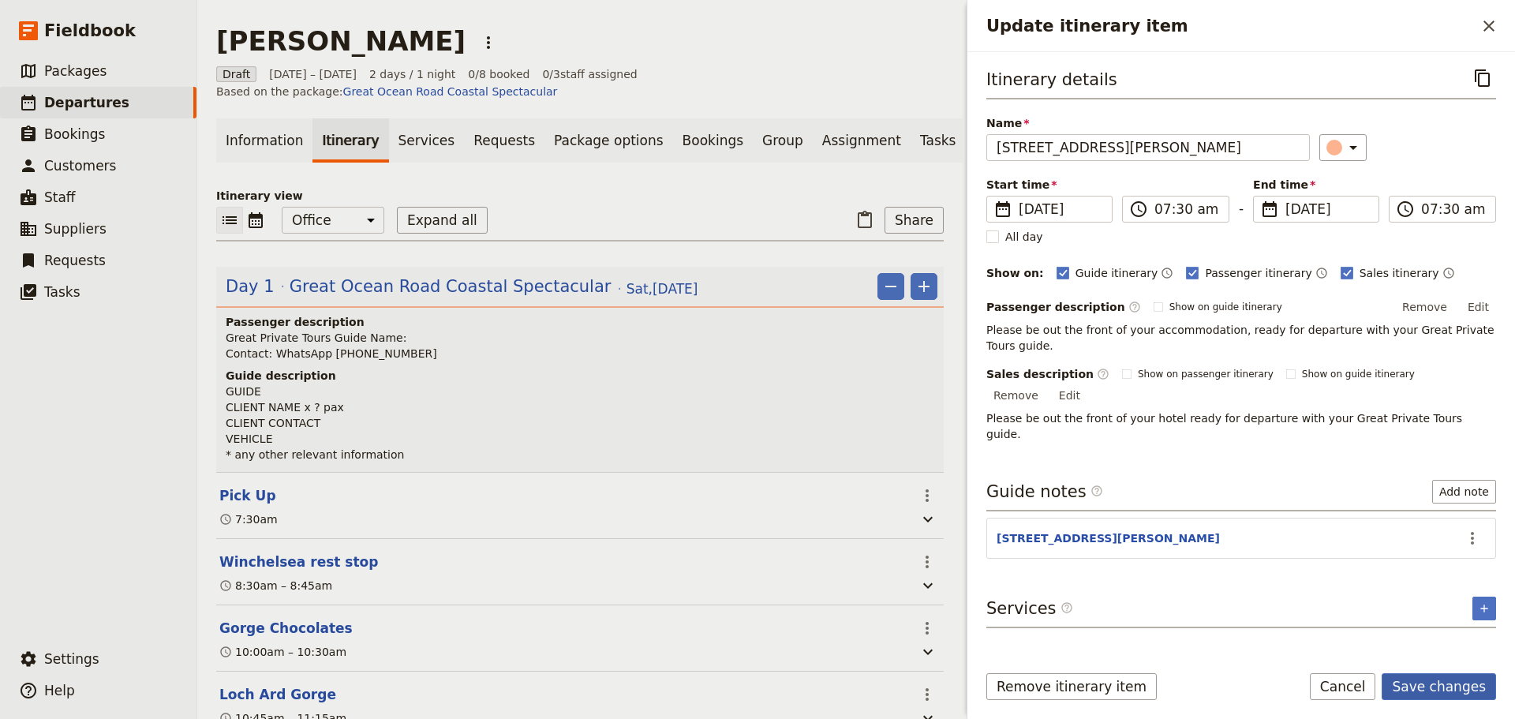
click at [1449, 680] on button "Save changes" at bounding box center [1439, 686] width 114 height 27
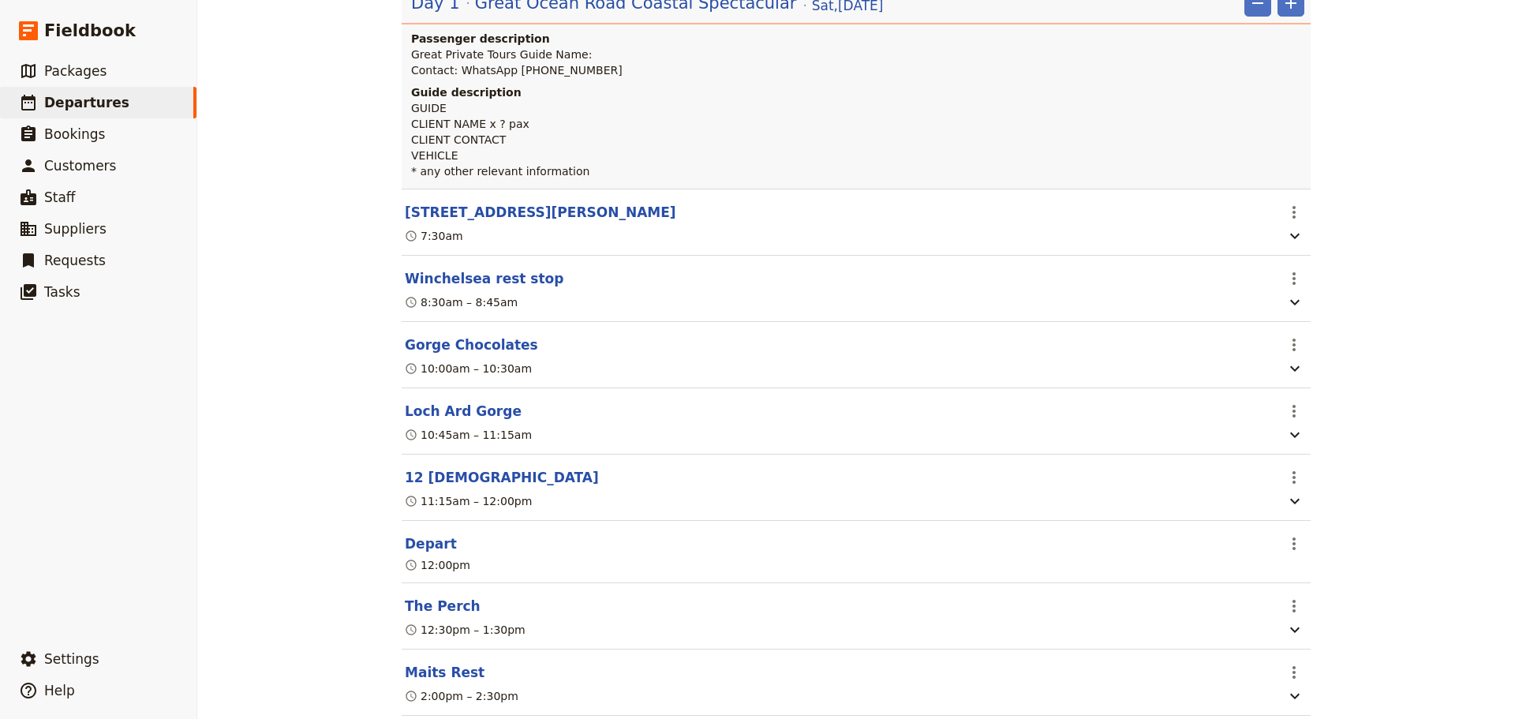
scroll to position [316, 0]
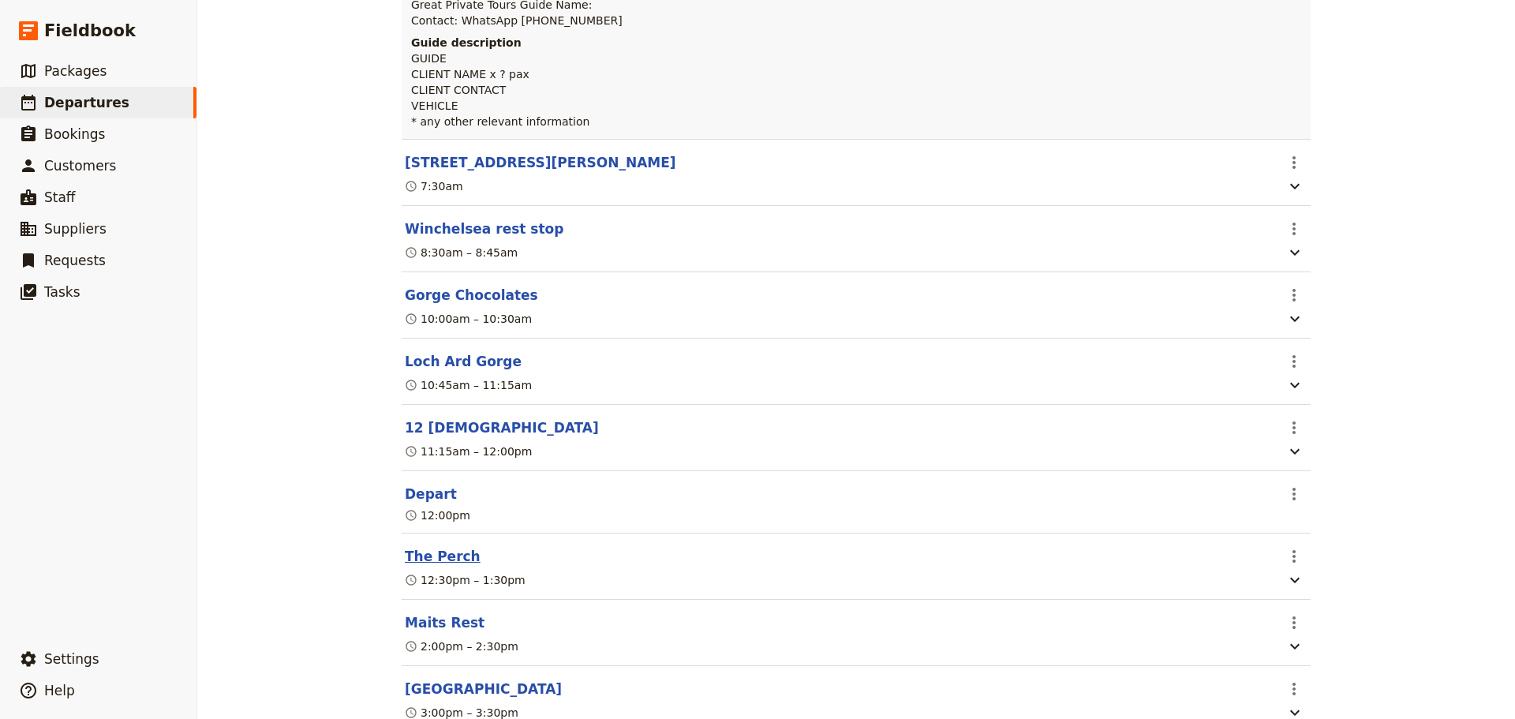
click at [420, 559] on button "The Perch" at bounding box center [443, 556] width 76 height 19
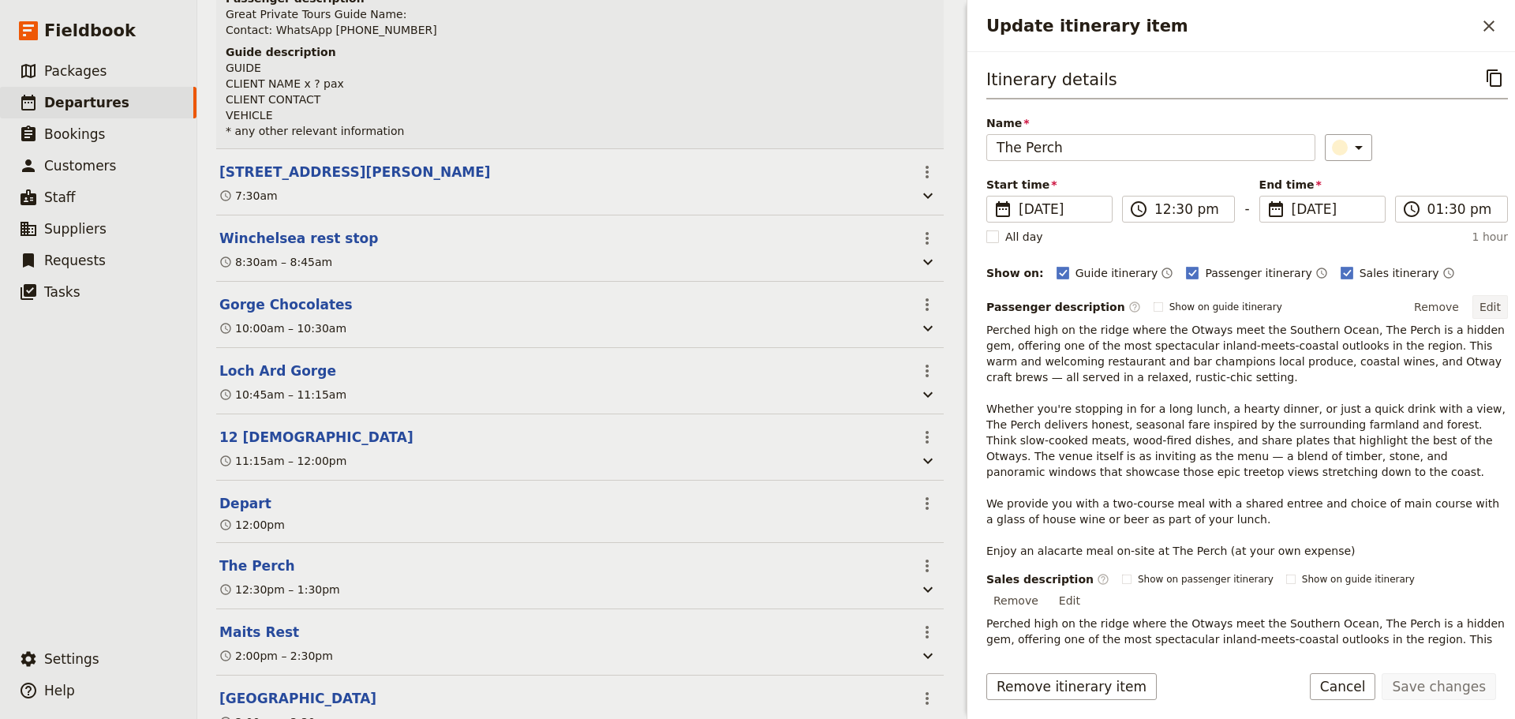
click at [1478, 301] on button "Edit" at bounding box center [1490, 307] width 36 height 24
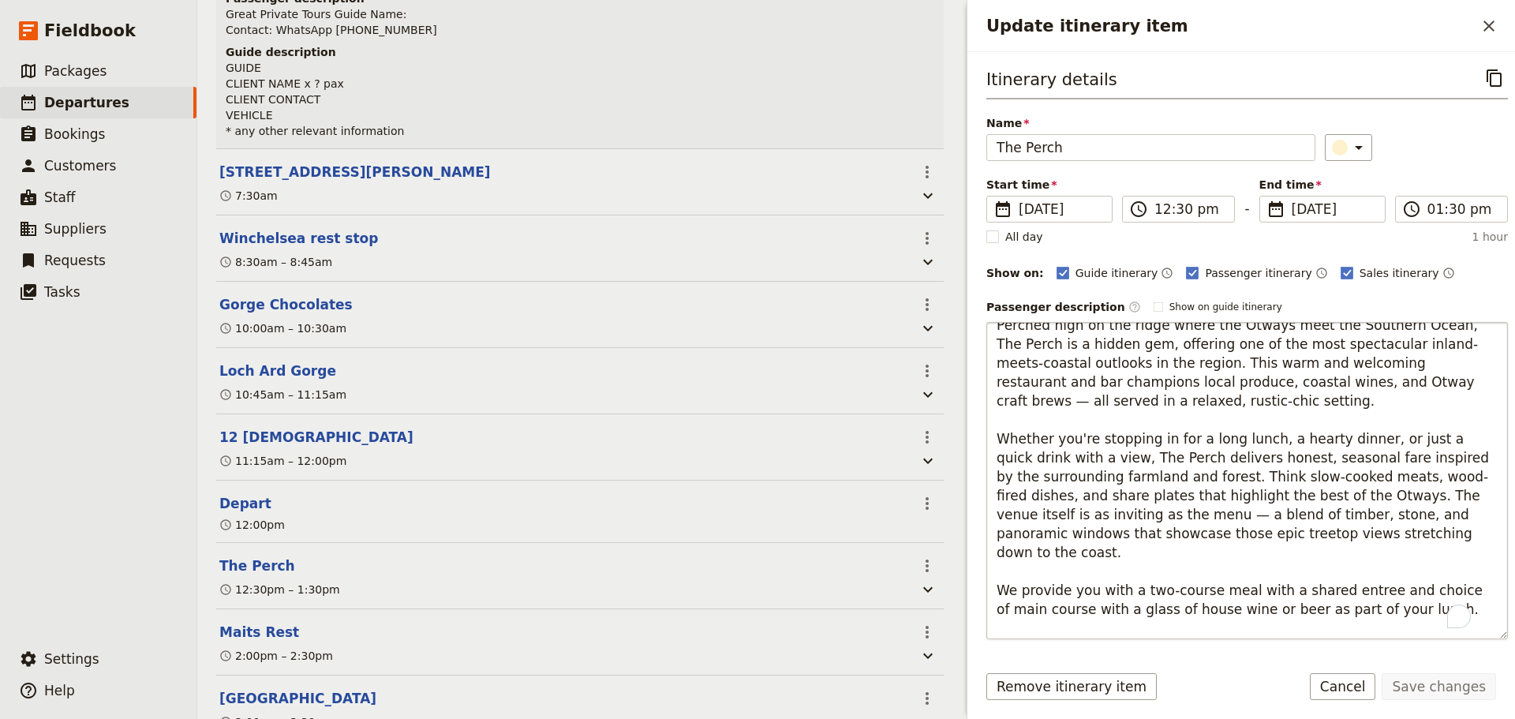
scroll to position [19, 0]
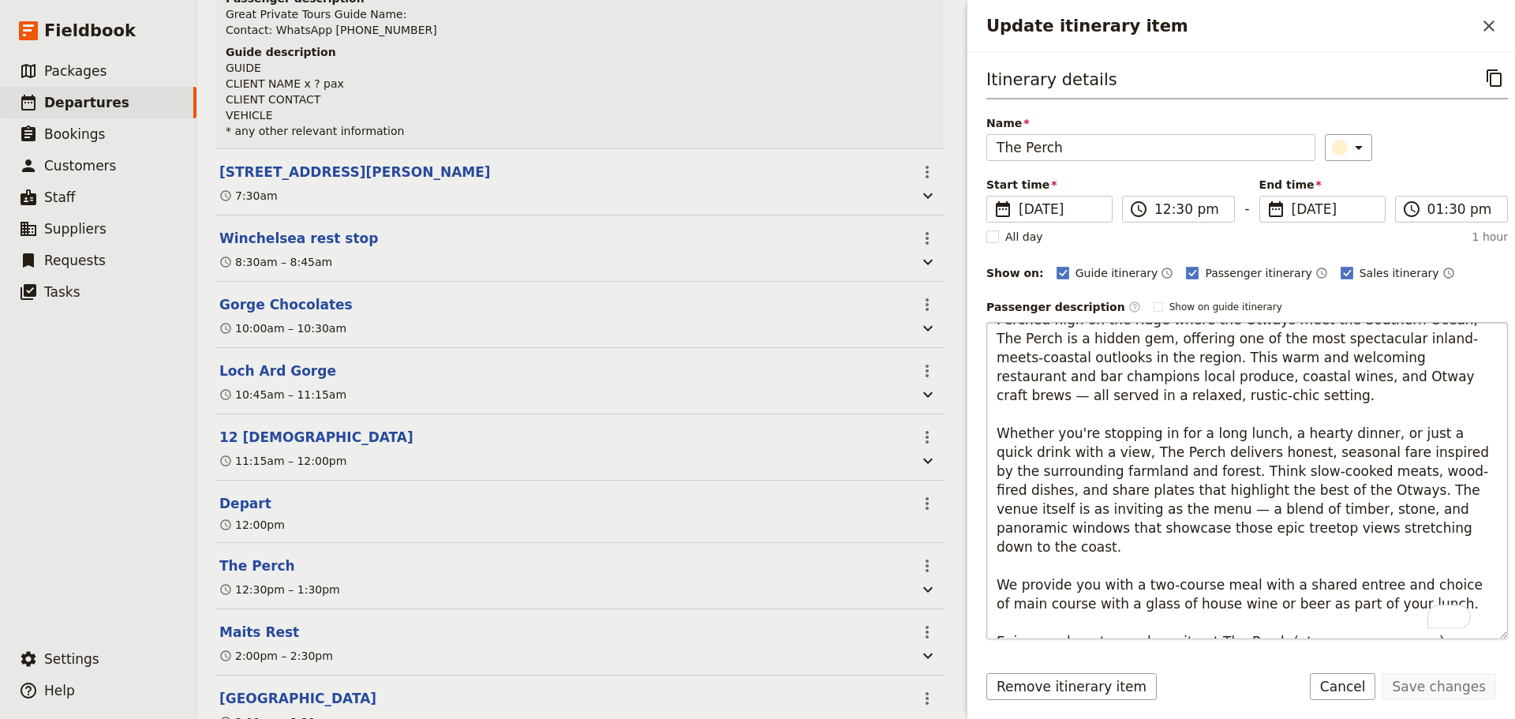
drag, startPoint x: 1379, startPoint y: 590, endPoint x: 994, endPoint y: 559, distance: 386.3
click at [994, 559] on textarea "Perched high on the ridge where the Otways meet the Southern Ocean, The Perch i…" at bounding box center [1247, 480] width 522 height 317
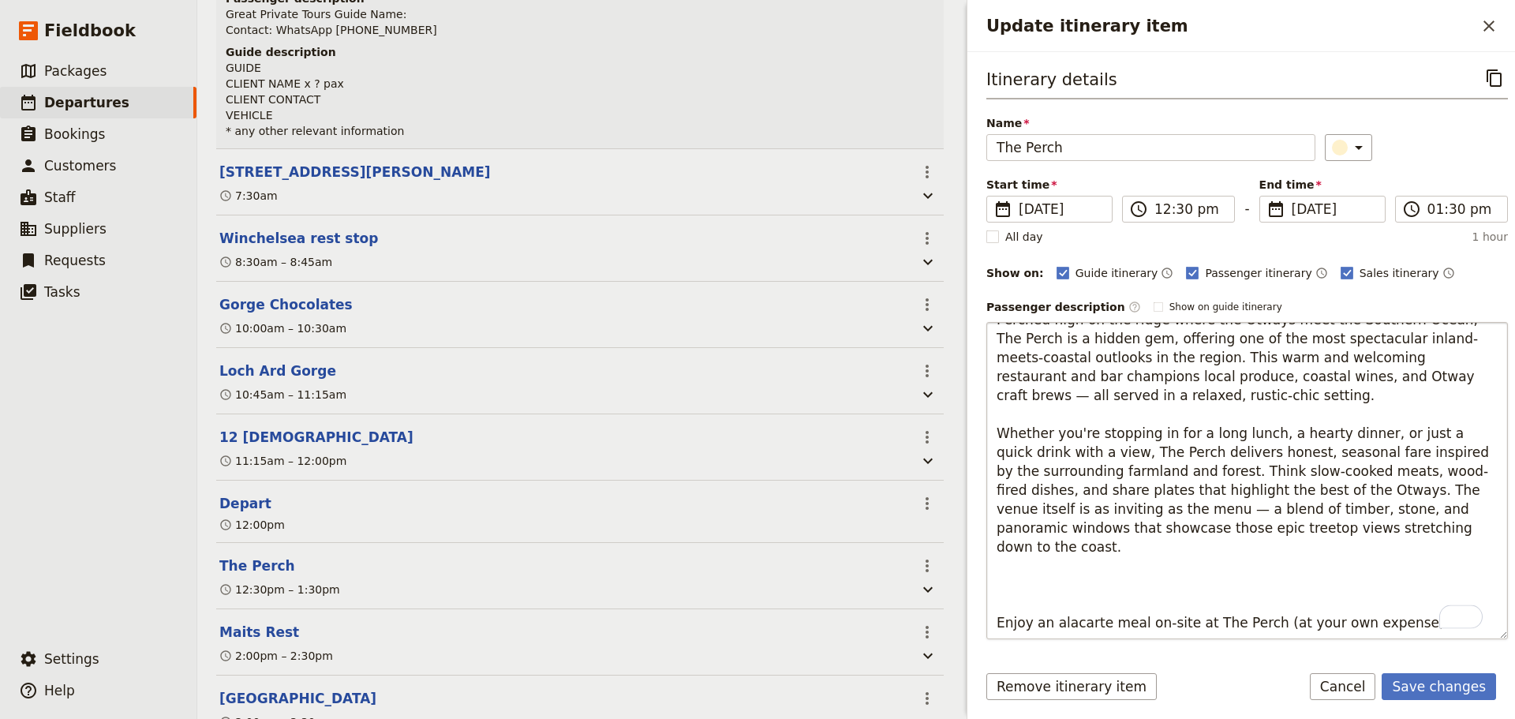
scroll to position [0, 0]
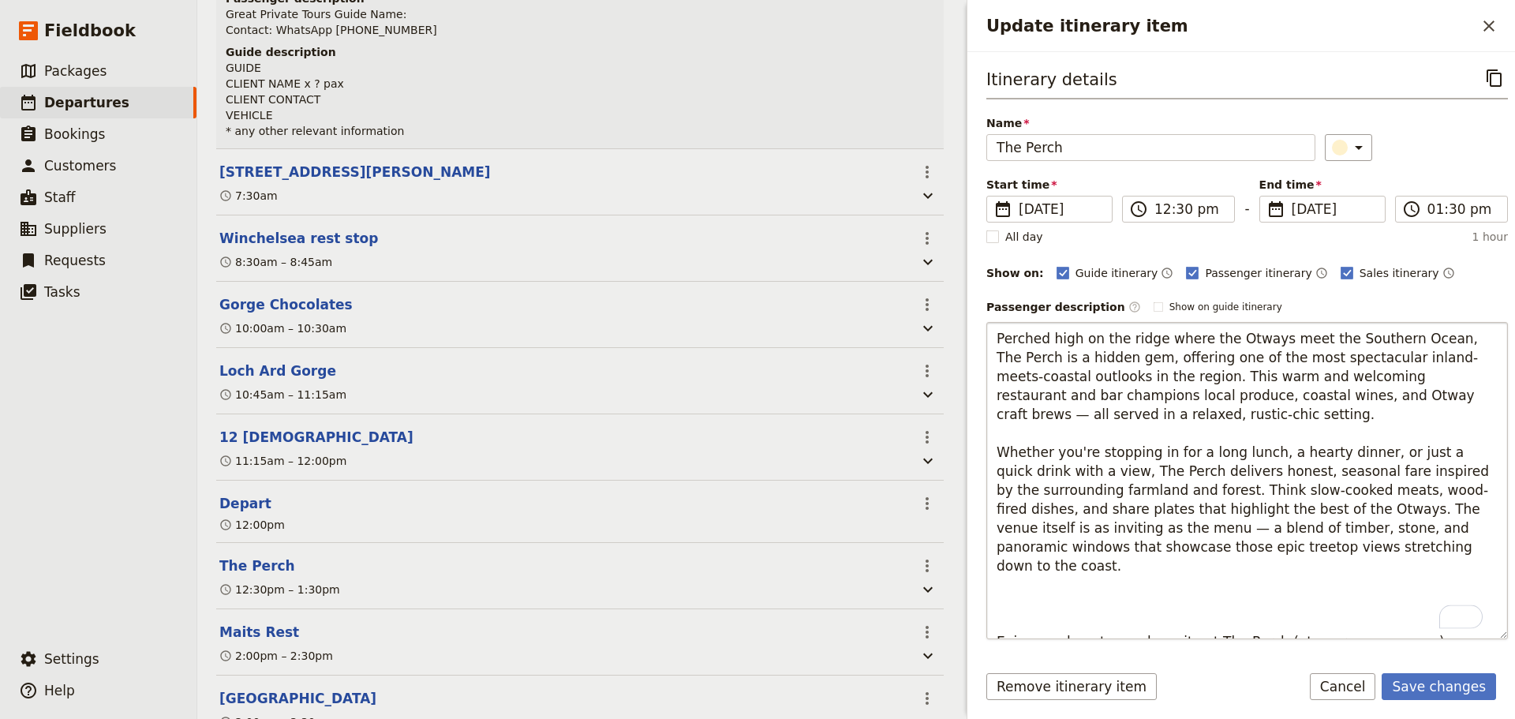
click at [1068, 599] on textarea "Perched high on the ridge where the Otways meet the Southern Ocean, The Perch i…" at bounding box center [1247, 480] width 522 height 317
type textarea "Perched high on the ridge where the Otways meet the Southern Ocean, The Perch i…"
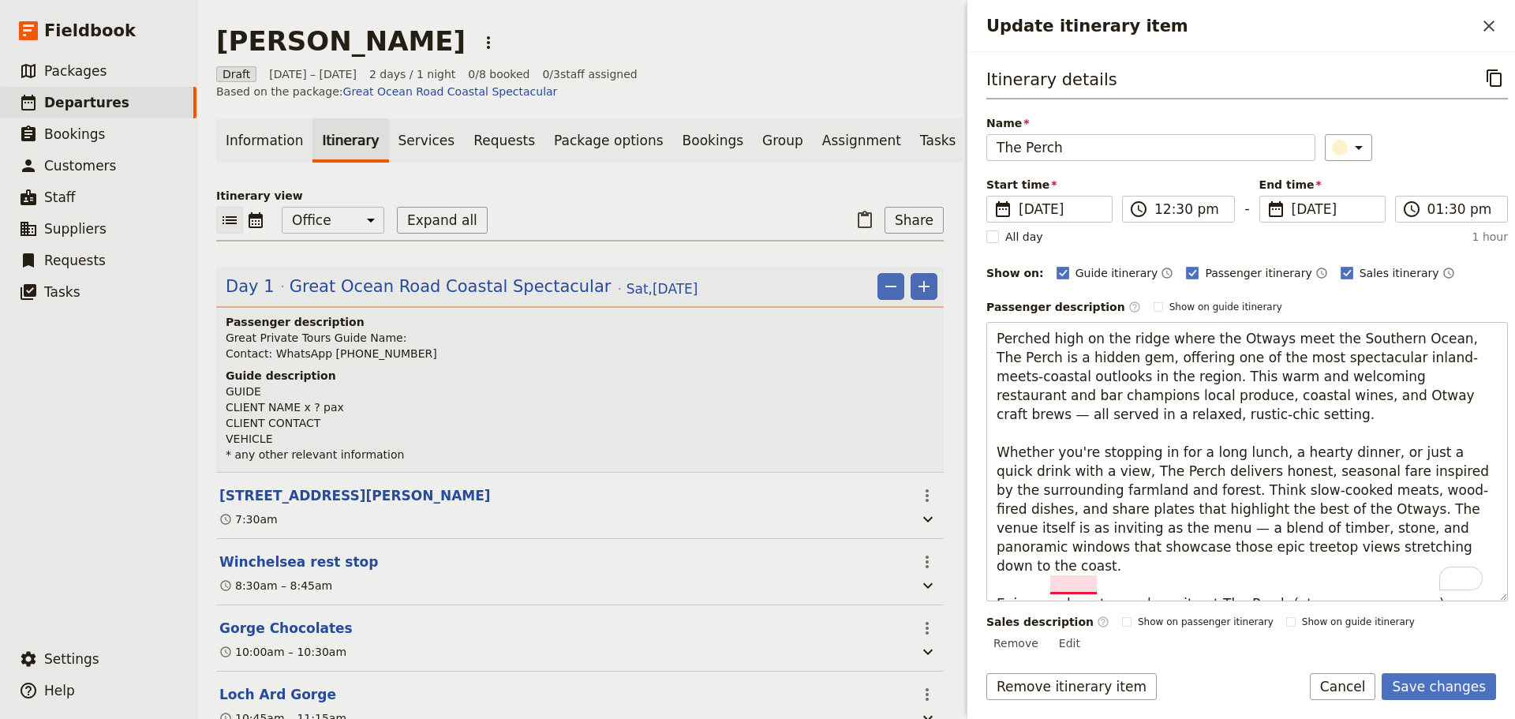
scroll to position [323, 0]
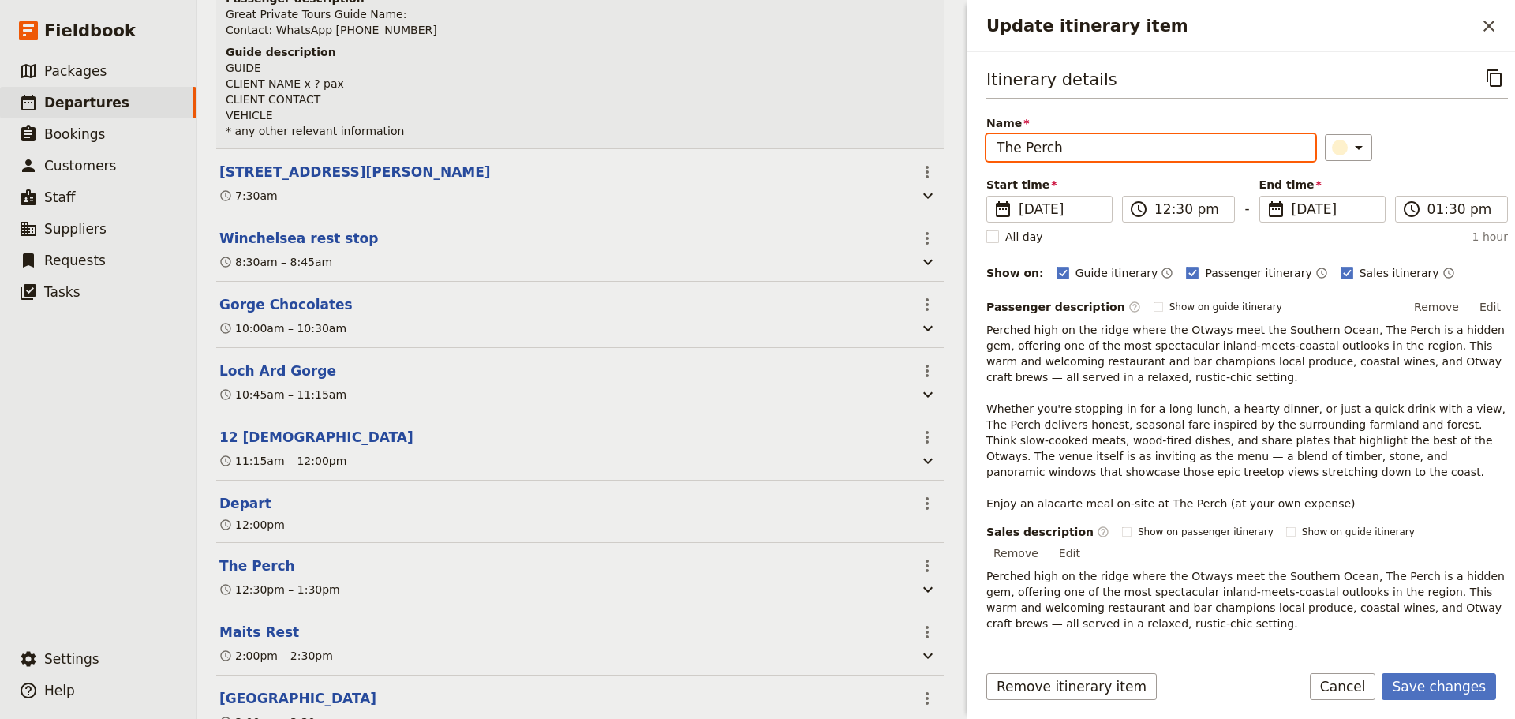
drag, startPoint x: 1034, startPoint y: 148, endPoint x: 850, endPoint y: 131, distance: 184.7
click at [850, 131] on div "[PERSON_NAME] ​ Draft [DATE] – [DATE] 2 days / 1 night 0/8 booked 0 / 3 staff a…" at bounding box center [856, 359] width 1318 height 719
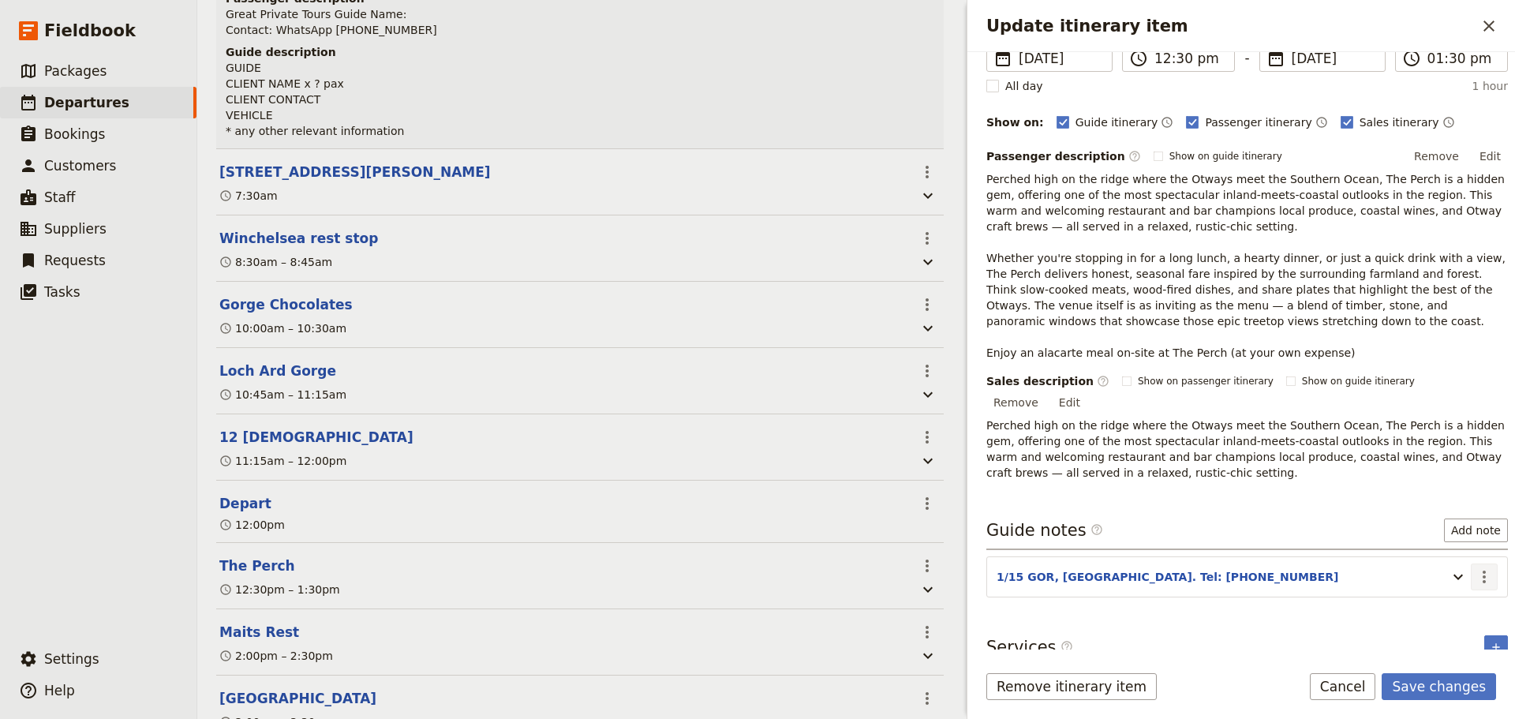
type input "Lunch option"
click at [1475, 567] on icon "Actions" at bounding box center [1484, 576] width 19 height 19
click at [1446, 592] on span "Edit note" at bounding box center [1427, 593] width 50 height 16
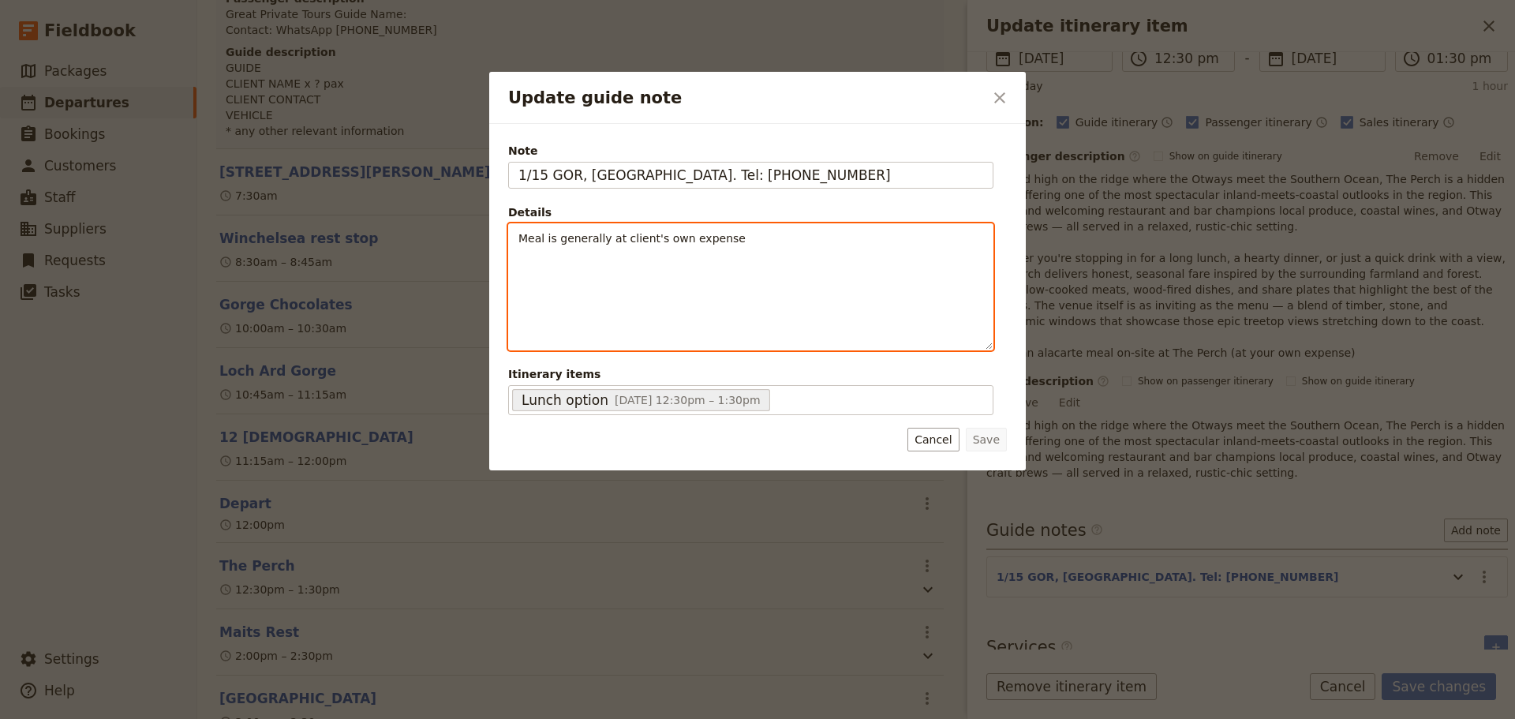
click at [577, 241] on span "Meal is generally at client's own expense" at bounding box center [631, 238] width 227 height 13
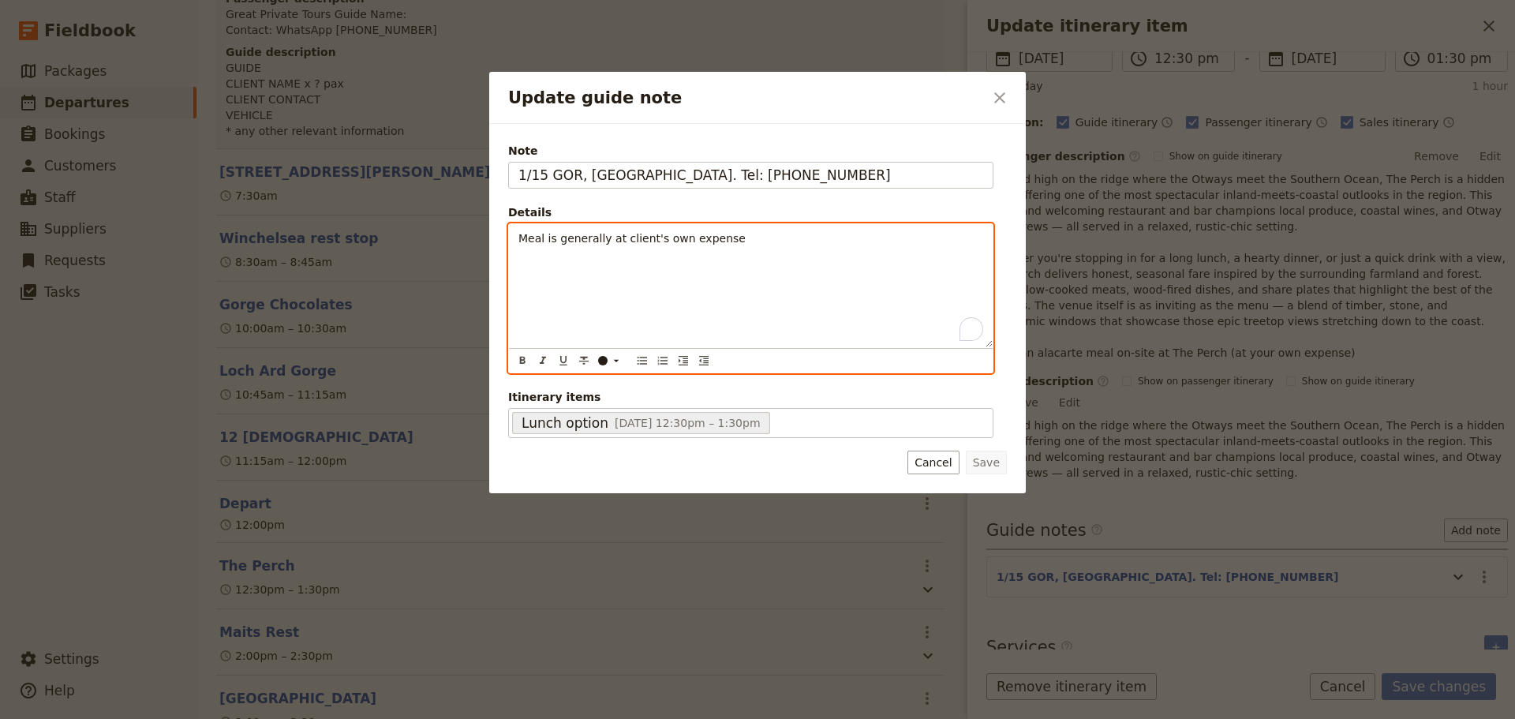
click at [580, 241] on span "Meal is generally at client's own expense" at bounding box center [631, 238] width 227 height 13
click at [581, 241] on span "Meal is generally at client's own expense" at bounding box center [631, 238] width 227 height 13
click at [582, 241] on span "Meal is generally at client's own expense" at bounding box center [631, 238] width 227 height 13
click at [519, 241] on span "Meal is at client's own expense" at bounding box center [604, 238] width 172 height 13
click at [638, 361] on icon "Bulleted list" at bounding box center [642, 361] width 9 height 8
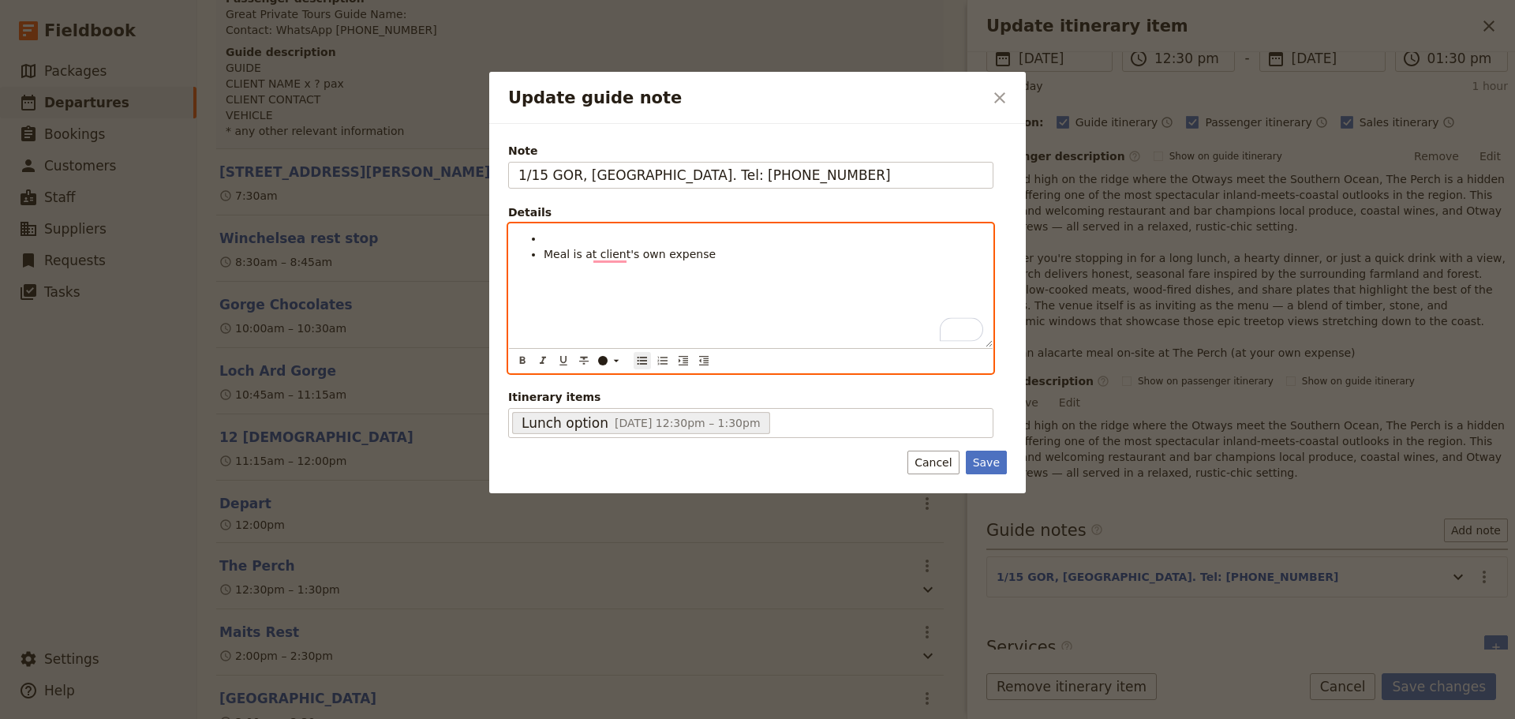
click at [571, 237] on li "To enrich screen reader interactions, please activate Accessibility in Grammarl…" at bounding box center [763, 238] width 439 height 16
click at [544, 239] on span "No booking" at bounding box center [575, 238] width 62 height 13
click at [560, 238] on li "To enrich screen reader interactions, please activate Accessibility in Grammarl…" at bounding box center [763, 238] width 439 height 16
click at [544, 241] on span "Suggested lunch venue" at bounding box center [609, 238] width 130 height 13
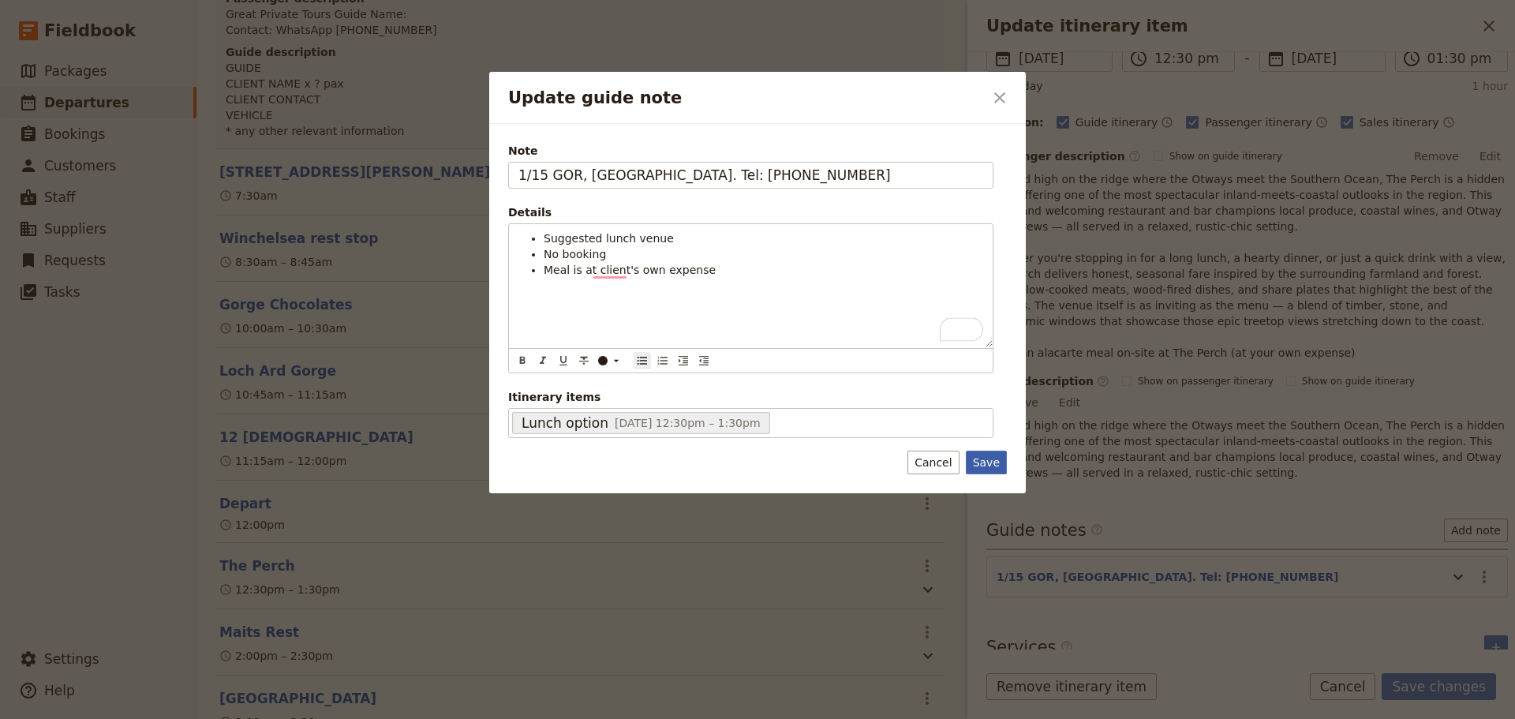
click at [997, 456] on button "Save" at bounding box center [986, 463] width 41 height 24
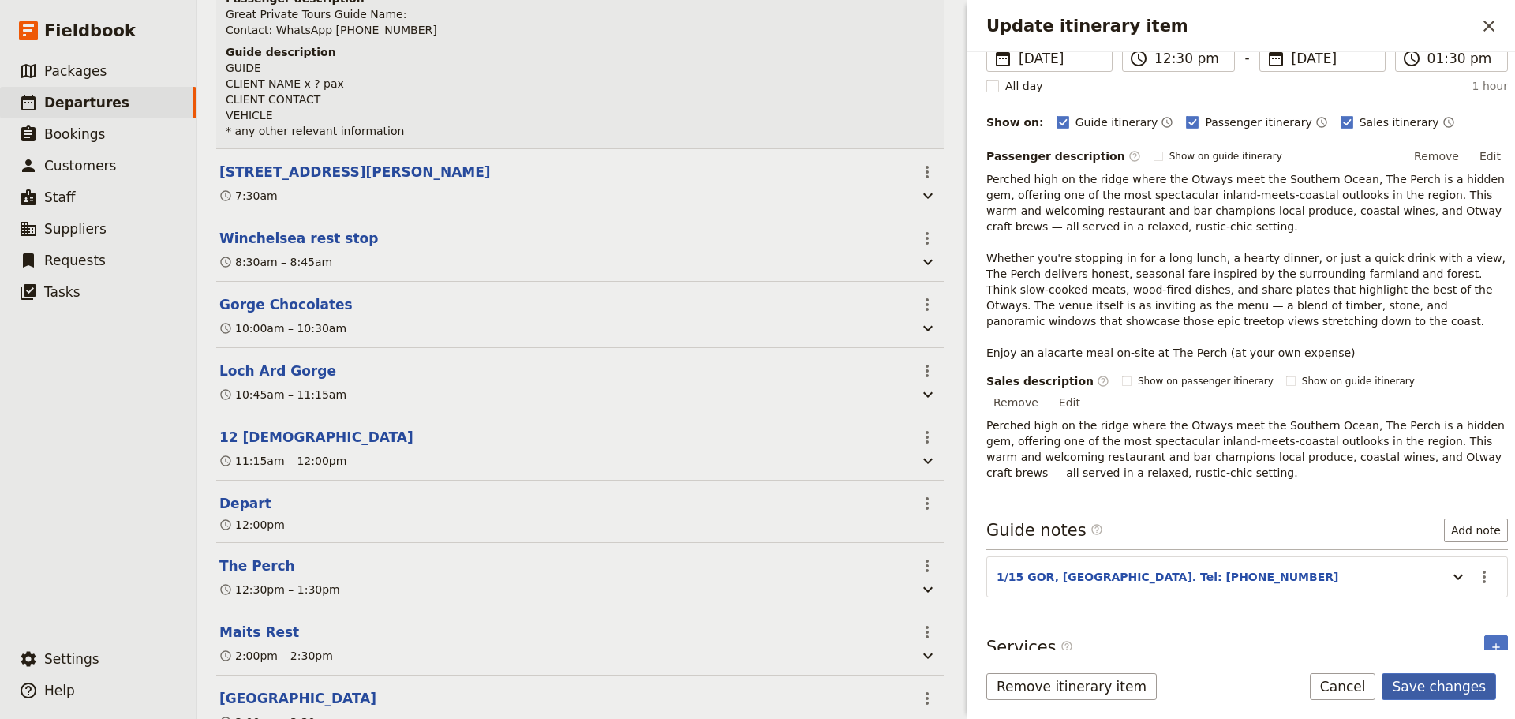
click at [1469, 682] on button "Save changes" at bounding box center [1439, 686] width 114 height 27
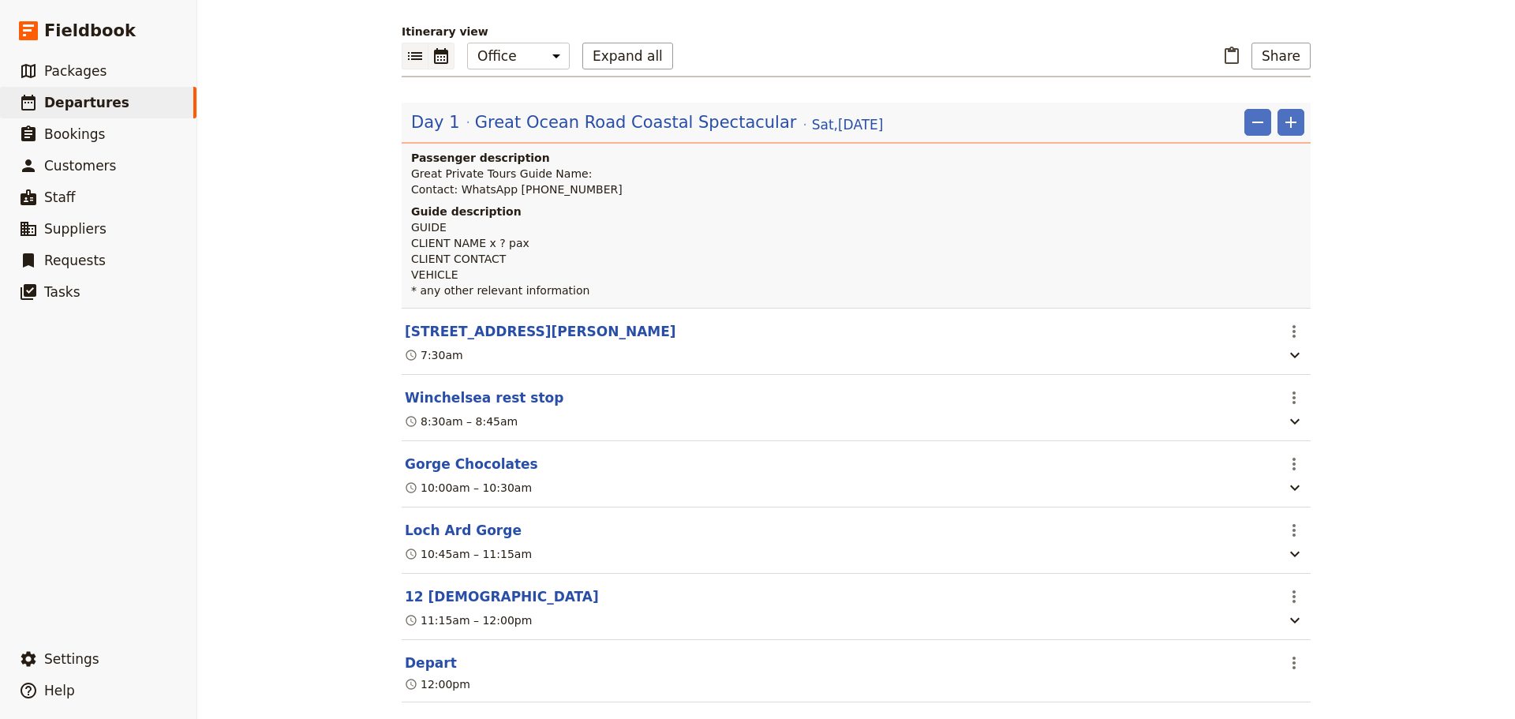
click at [435, 56] on icon "Calendar view" at bounding box center [441, 56] width 14 height 16
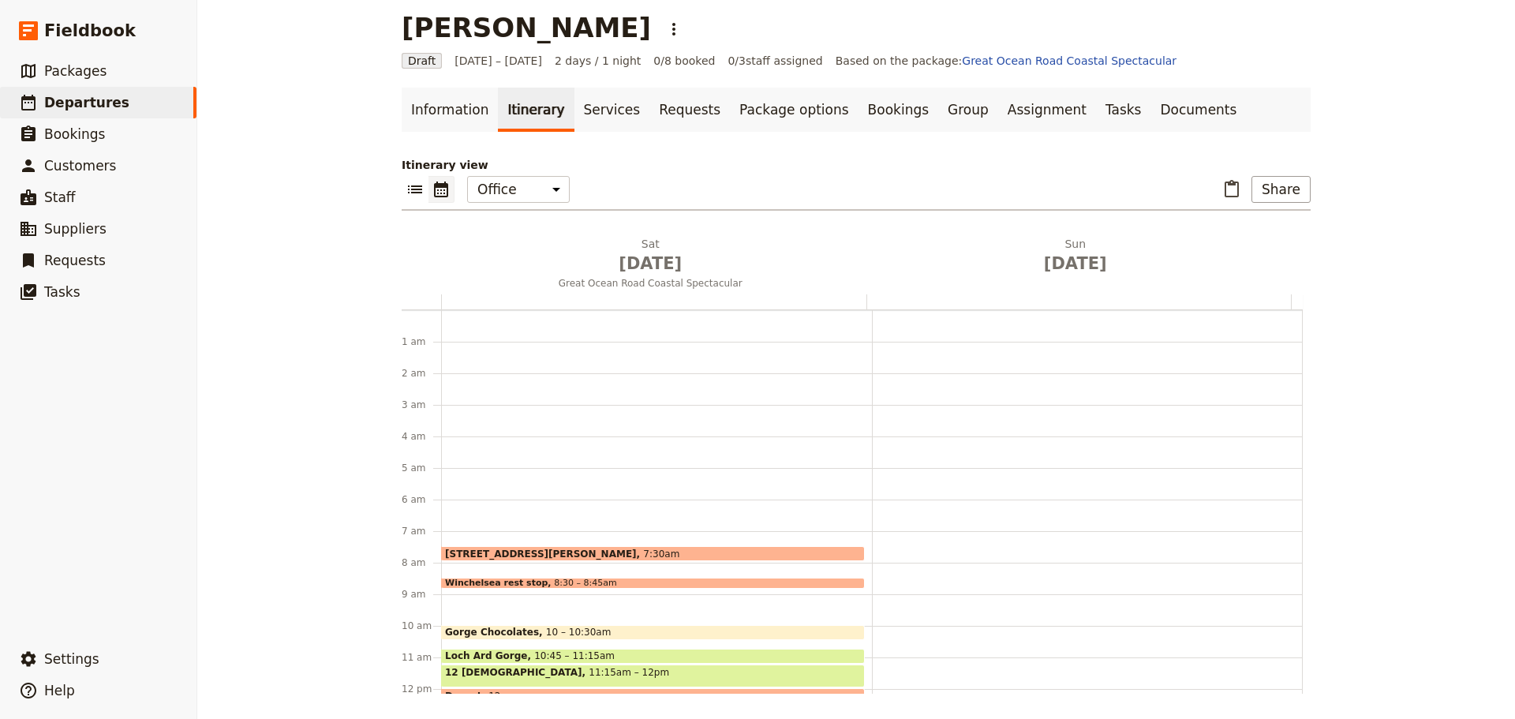
scroll to position [205, 0]
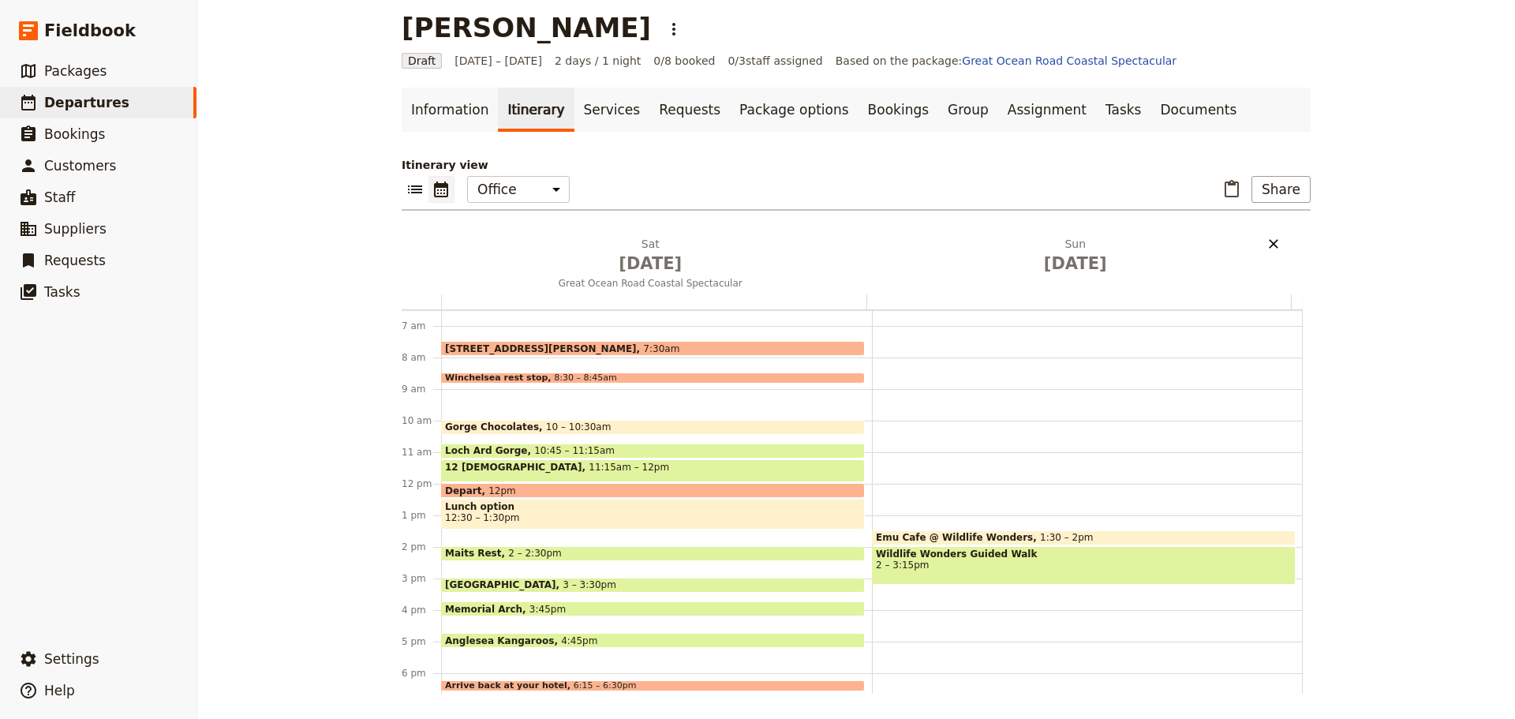
click at [1269, 241] on icon "Delete Sun Sep 7" at bounding box center [1273, 243] width 9 height 9
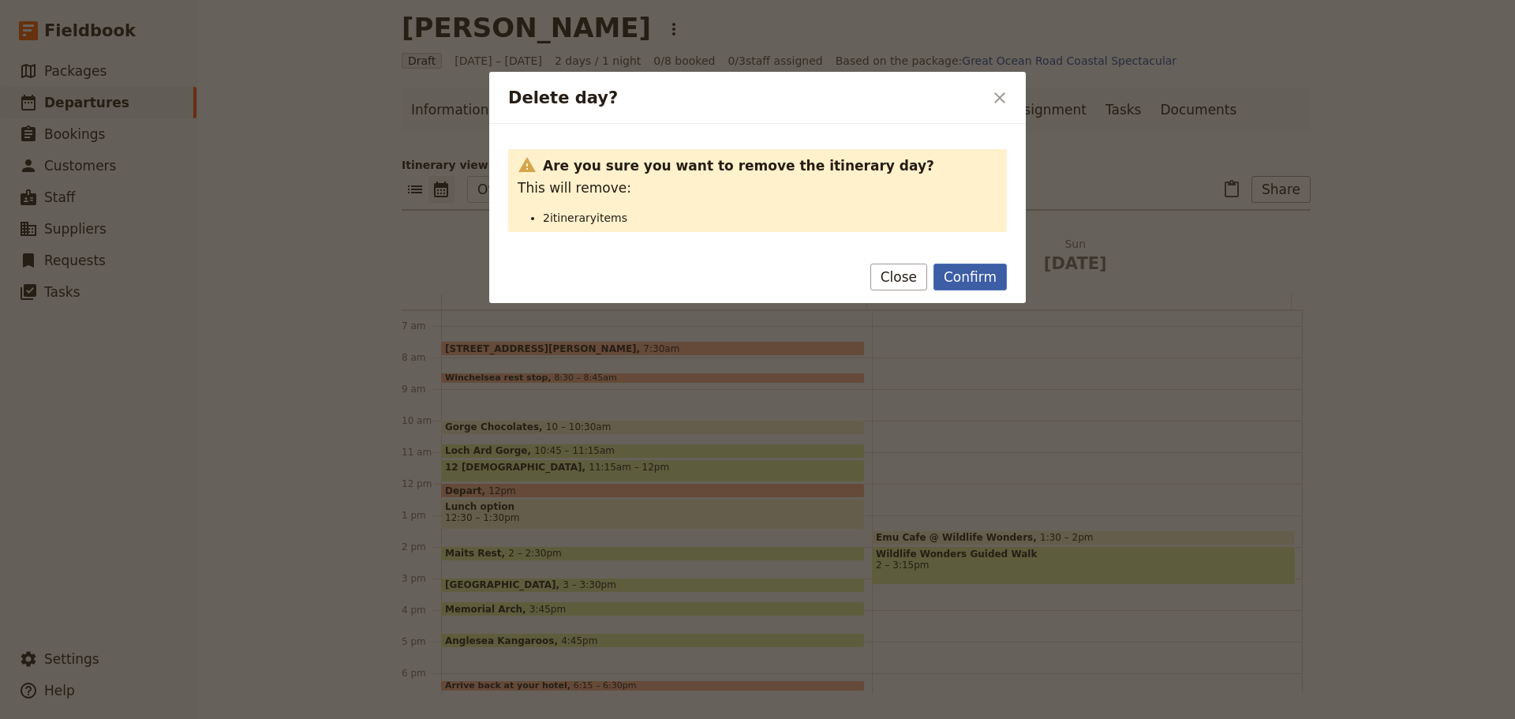
click at [983, 278] on button "Confirm" at bounding box center [969, 277] width 73 height 27
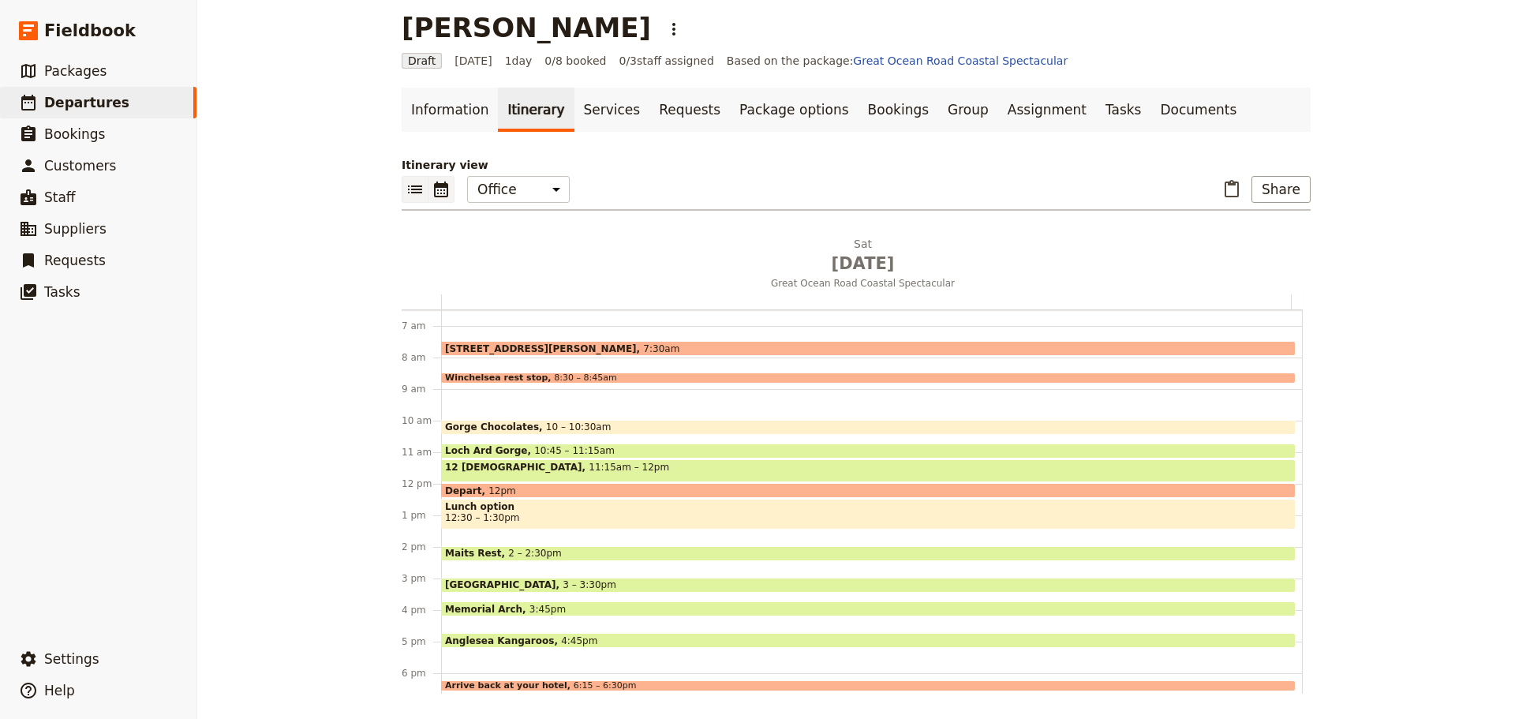
click at [406, 186] on icon "List view" at bounding box center [415, 189] width 19 height 19
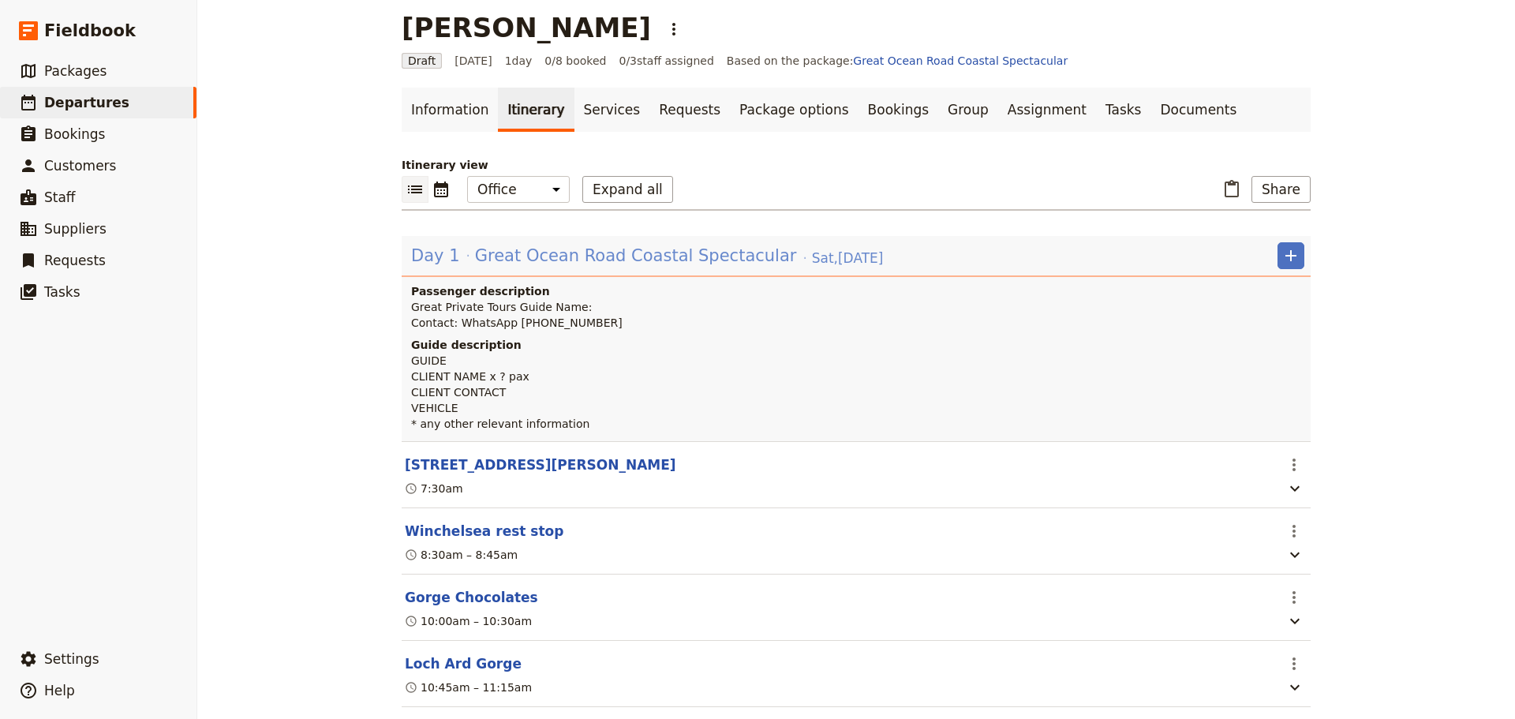
click at [480, 252] on span "Great Ocean Road Coastal Spectacular" at bounding box center [636, 256] width 322 height 24
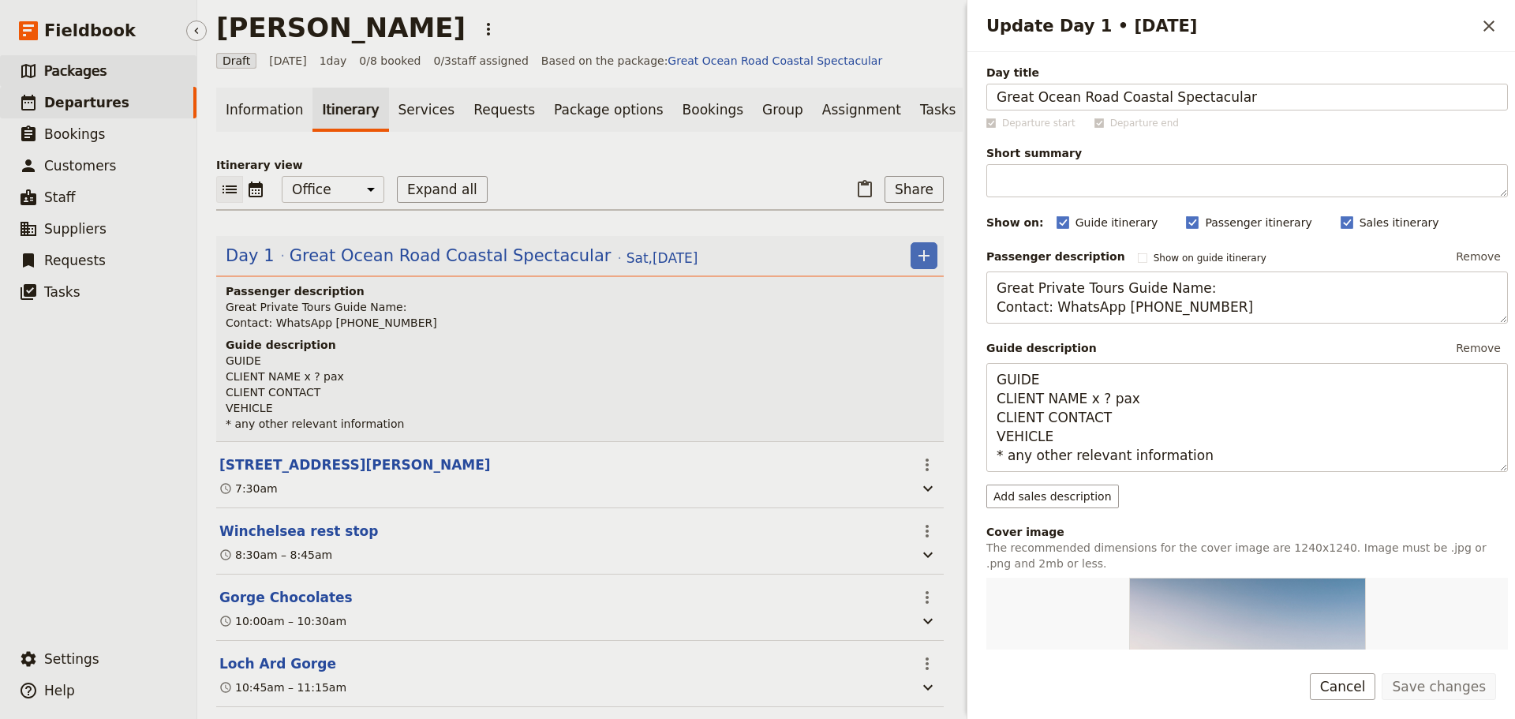
drag, startPoint x: 98, startPoint y: 92, endPoint x: 81, endPoint y: 72, distance: 26.4
click at [96, 92] on link "​ Departures" at bounding box center [98, 103] width 196 height 32
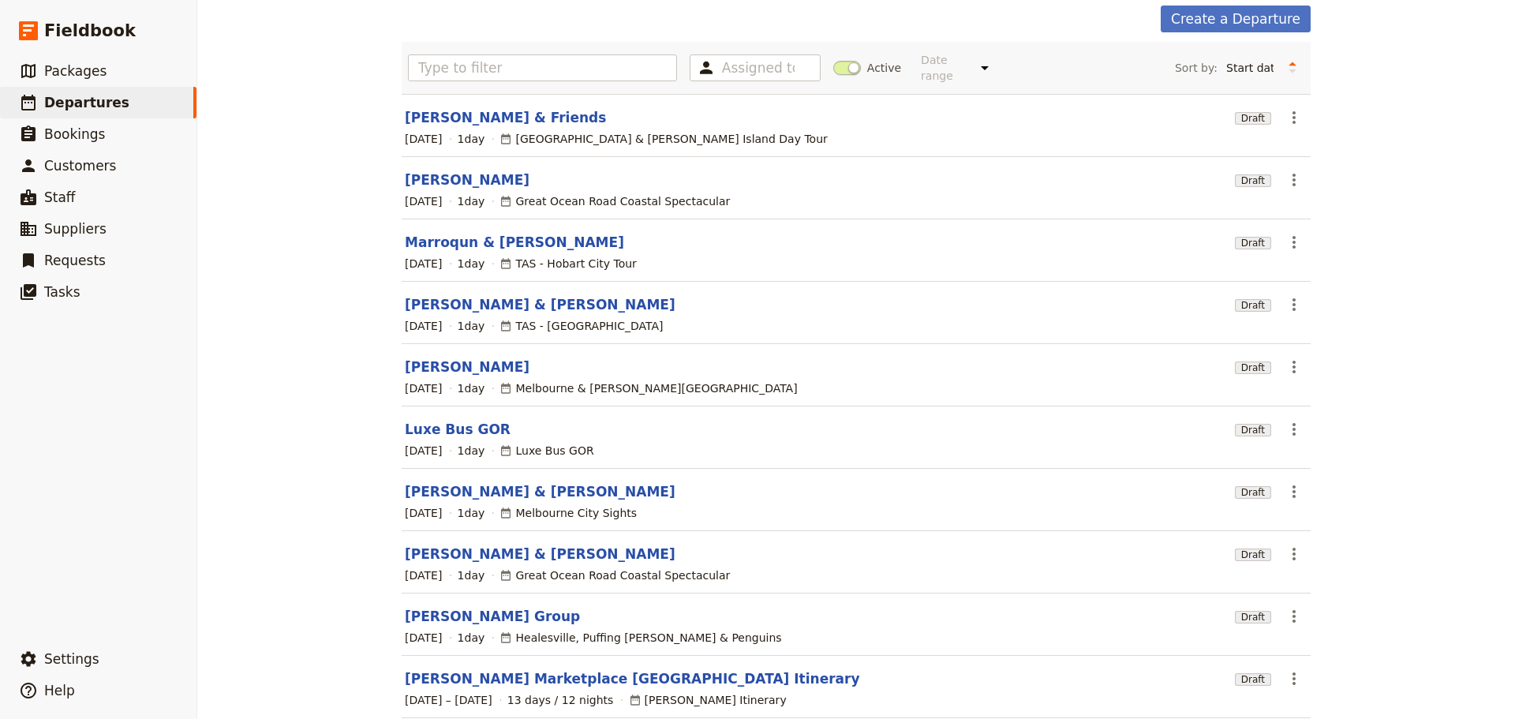
scroll to position [134, 0]
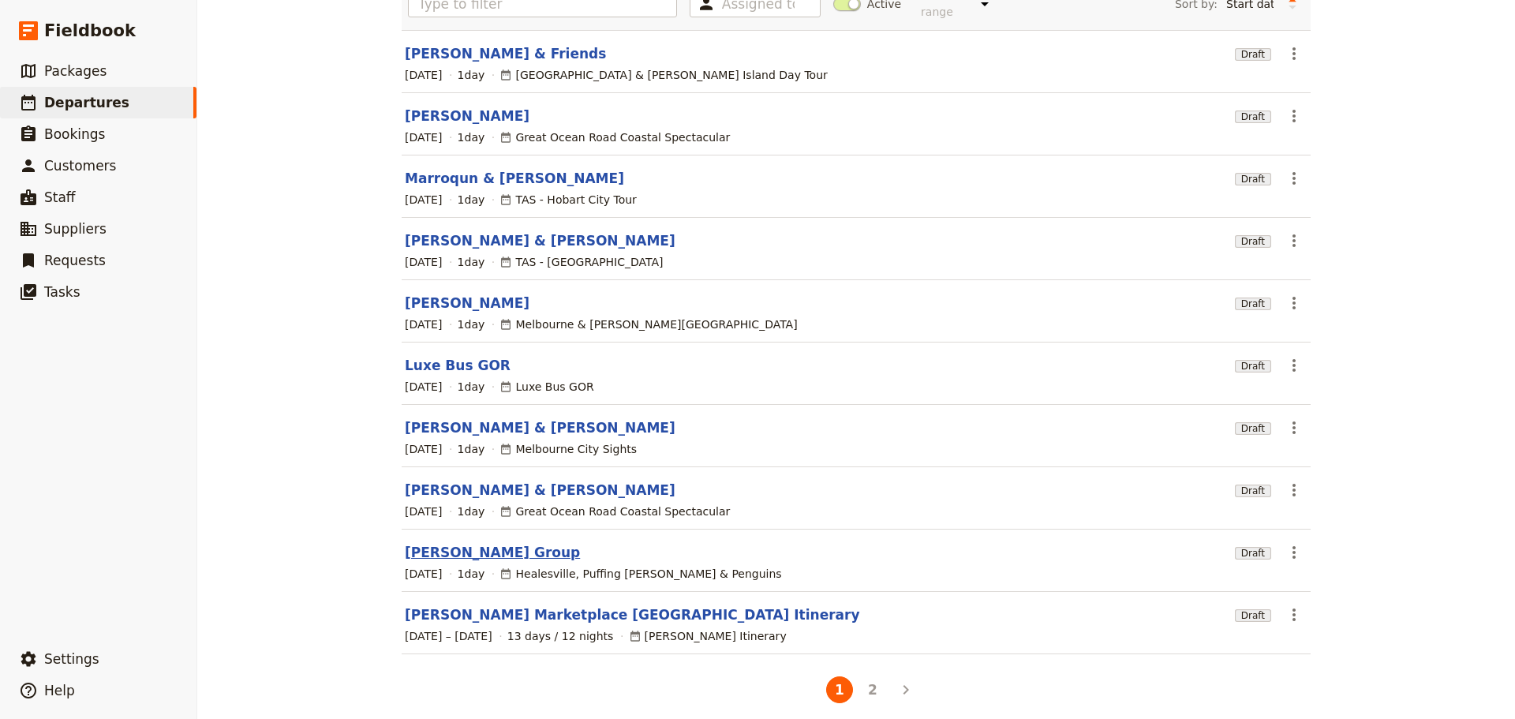
click at [448, 543] on link "[PERSON_NAME] Group" at bounding box center [492, 552] width 175 height 19
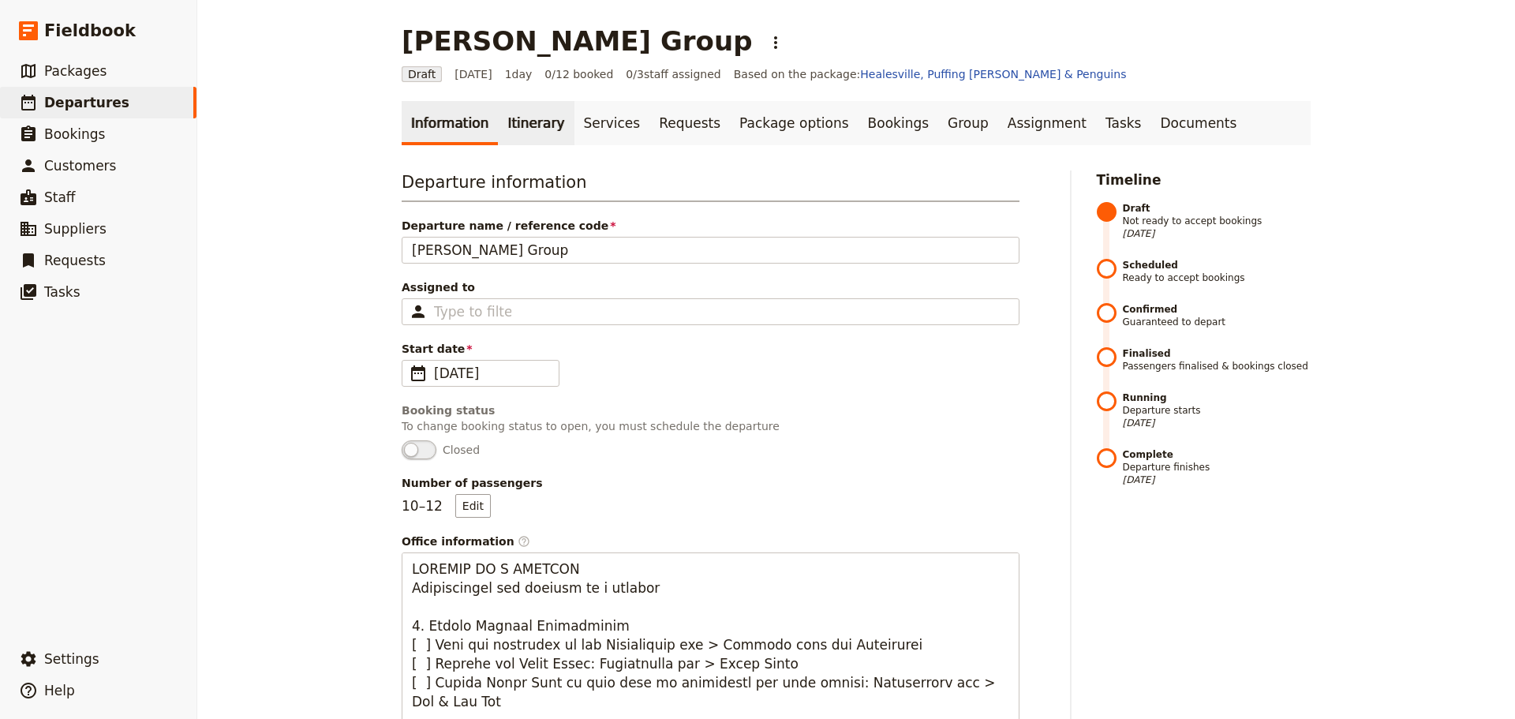
click at [533, 106] on link "Itinerary" at bounding box center [536, 123] width 76 height 44
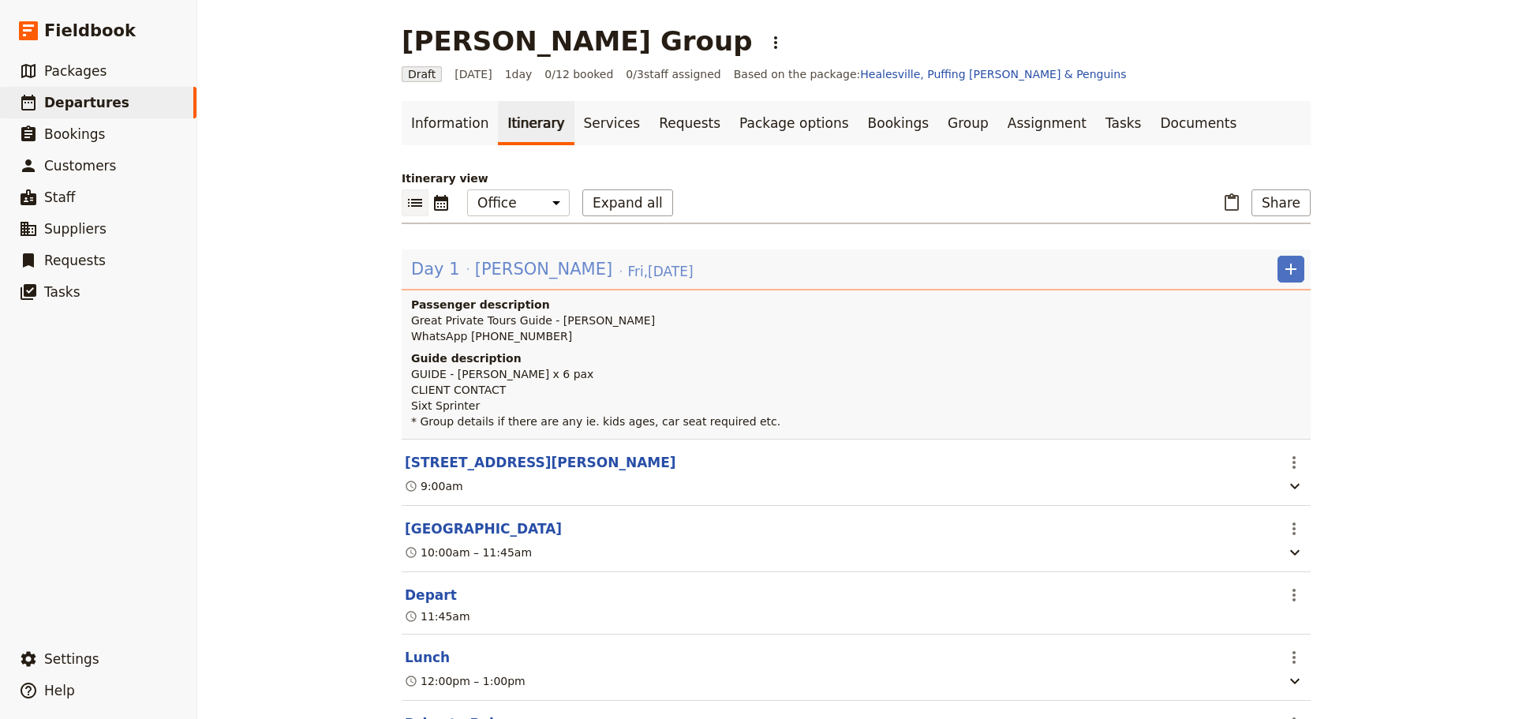
click at [475, 273] on span "[PERSON_NAME]" at bounding box center [543, 269] width 137 height 24
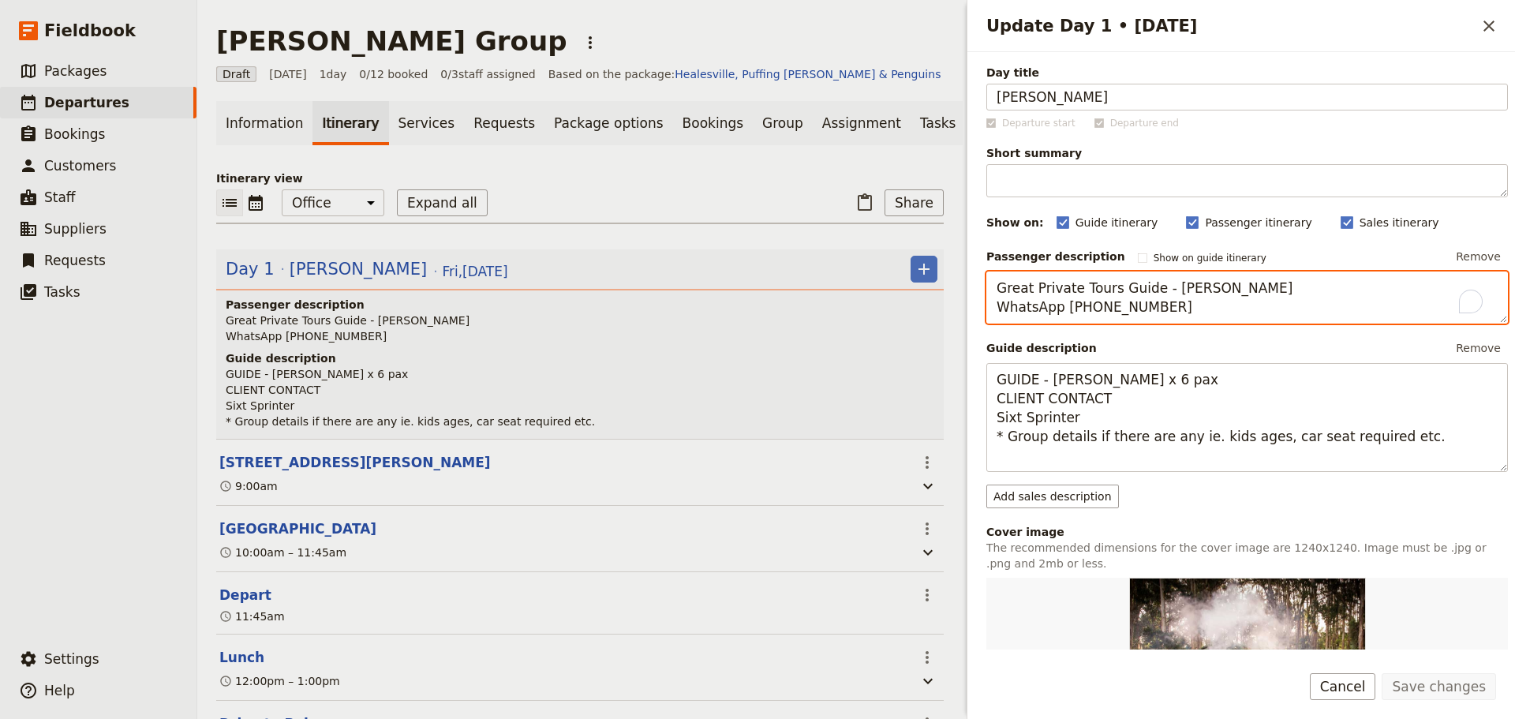
drag, startPoint x: 1181, startPoint y: 307, endPoint x: 932, endPoint y: 290, distance: 249.9
click at [932, 290] on div "Salcido Group ​ Draft 5 Sep 2025 1 day 0/12 booked 0 / 3 staff assigned Based o…" at bounding box center [856, 359] width 1318 height 719
click at [103, 112] on link "​ Departures" at bounding box center [98, 103] width 196 height 32
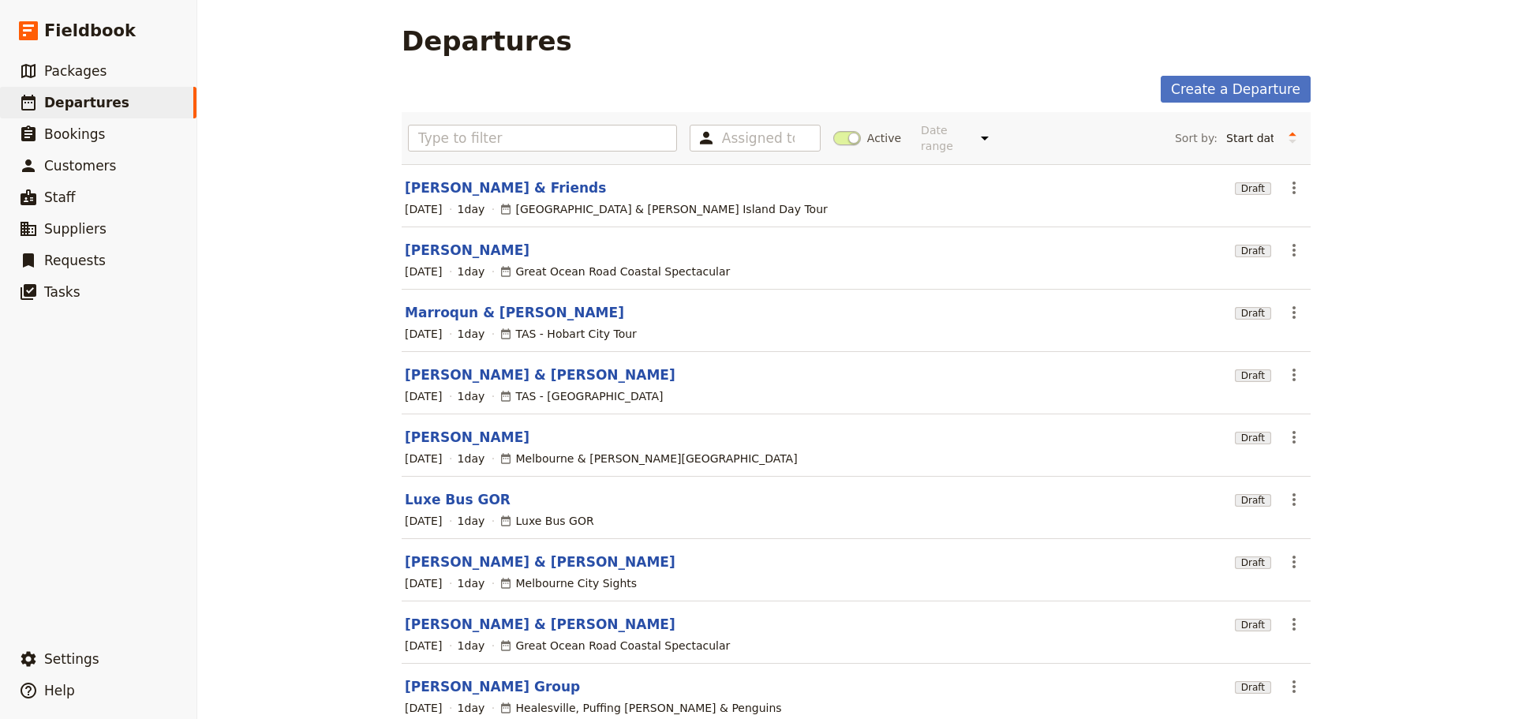
scroll to position [134, 0]
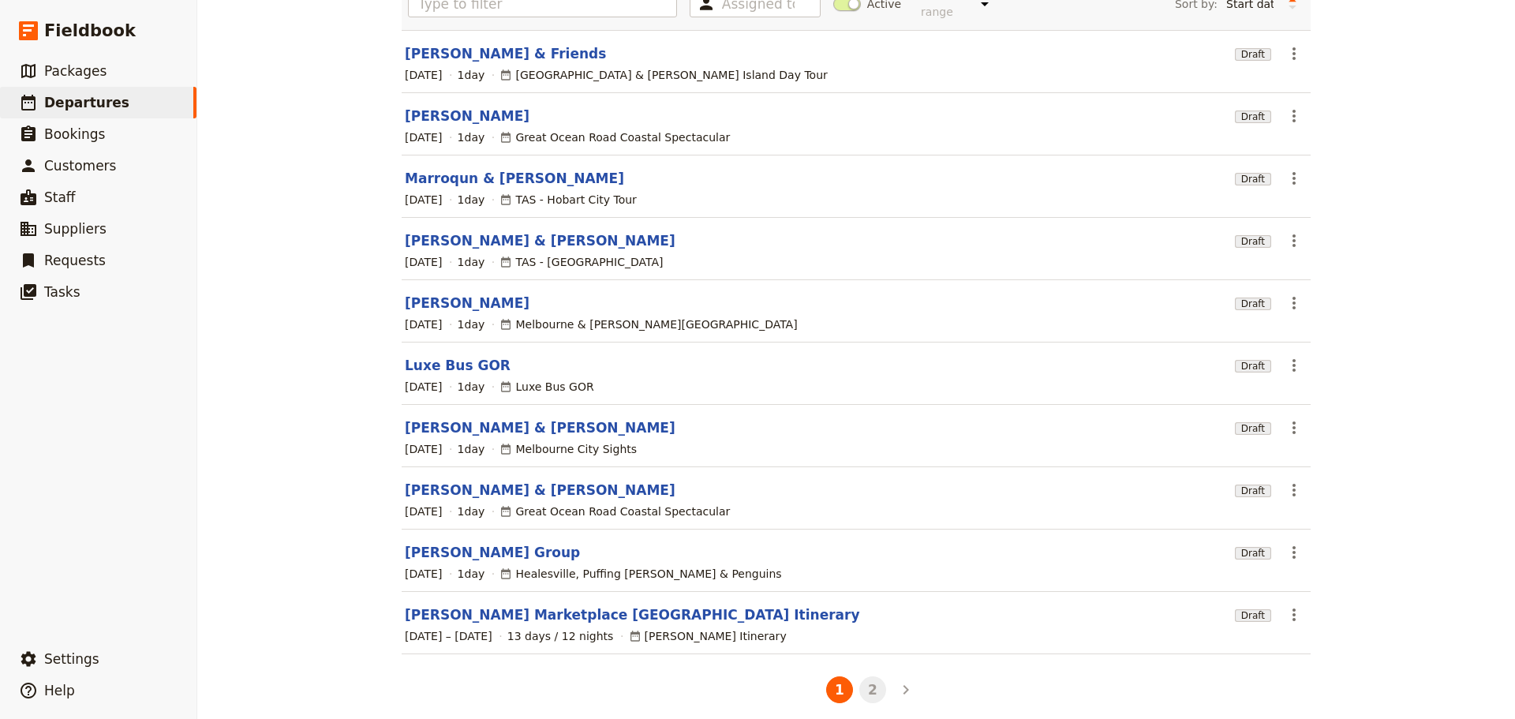
click at [872, 682] on button "2" at bounding box center [872, 689] width 27 height 27
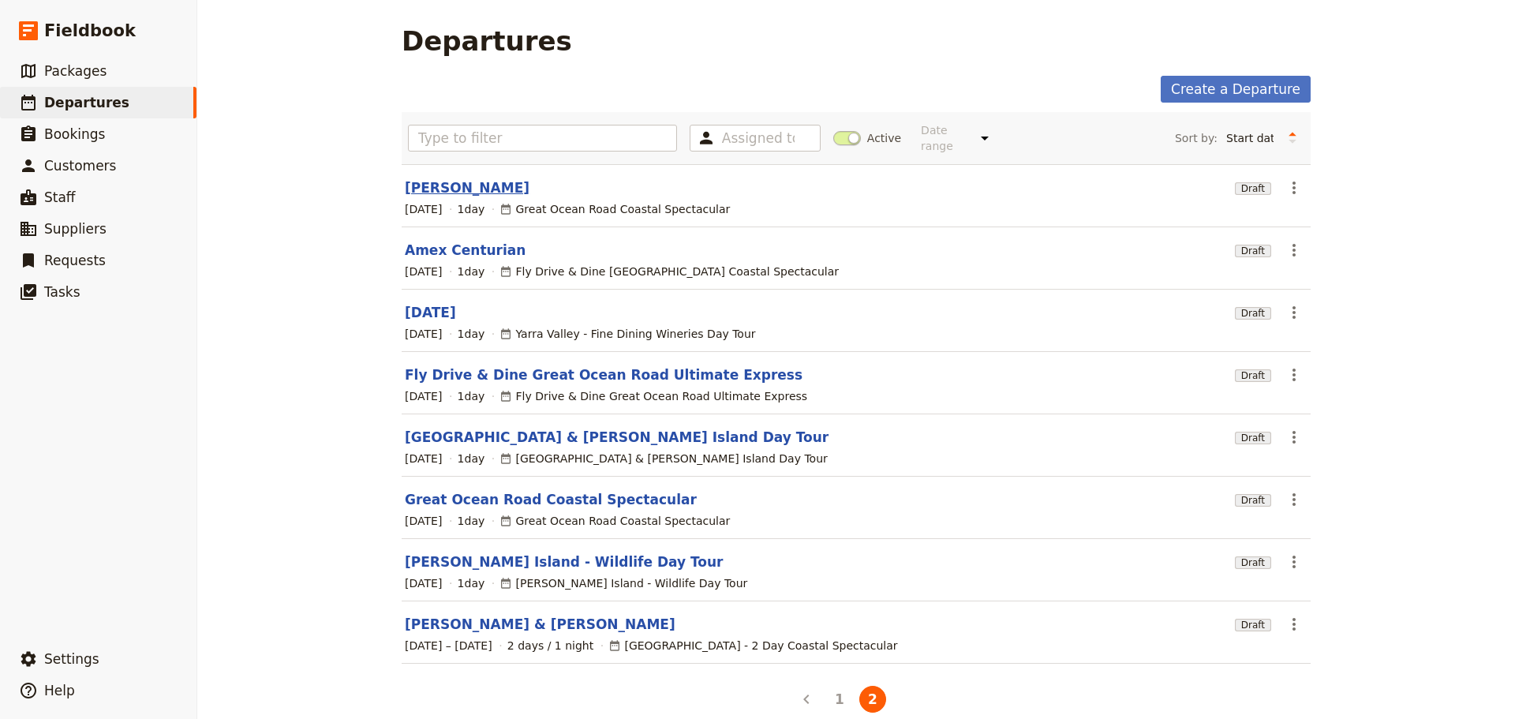
click at [471, 178] on link "[PERSON_NAME]" at bounding box center [467, 187] width 125 height 19
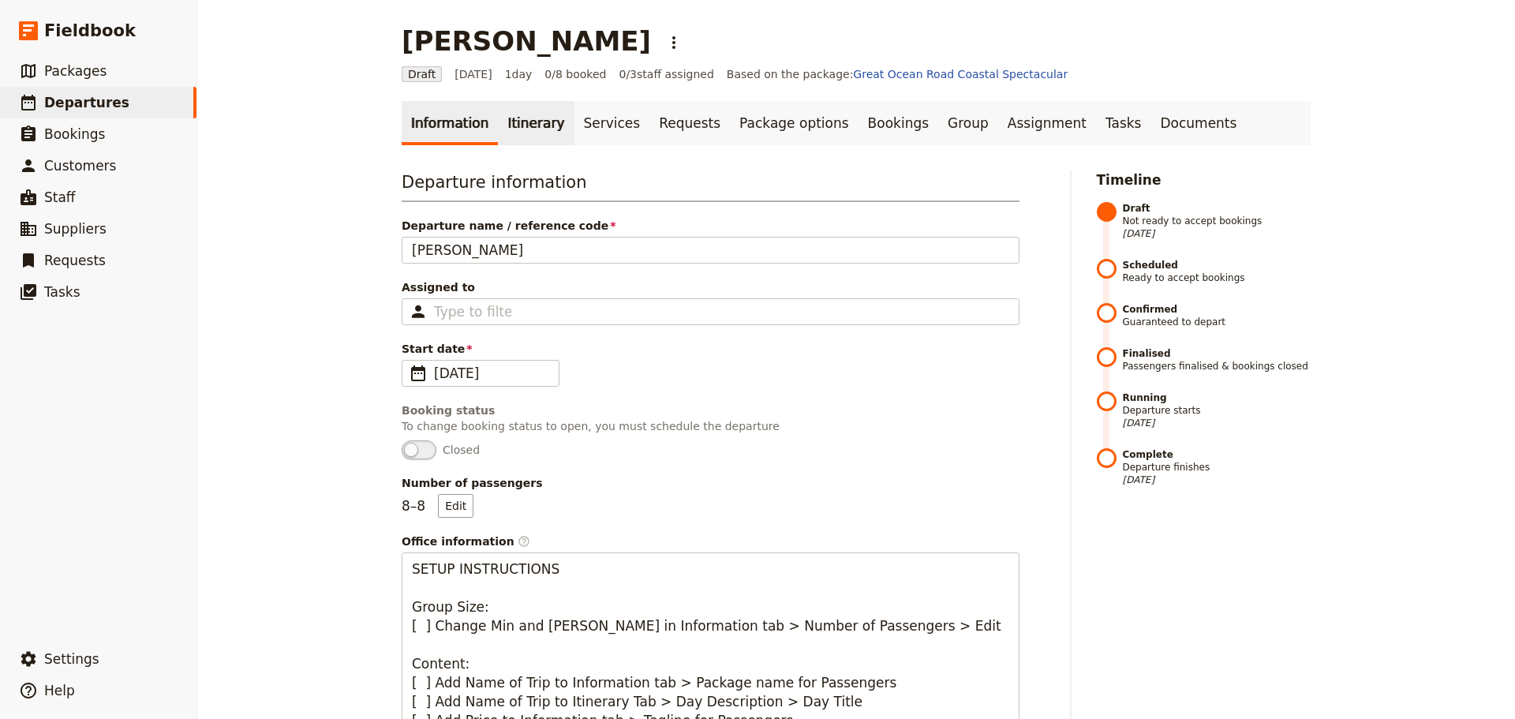
click at [522, 135] on link "Itinerary" at bounding box center [536, 123] width 76 height 44
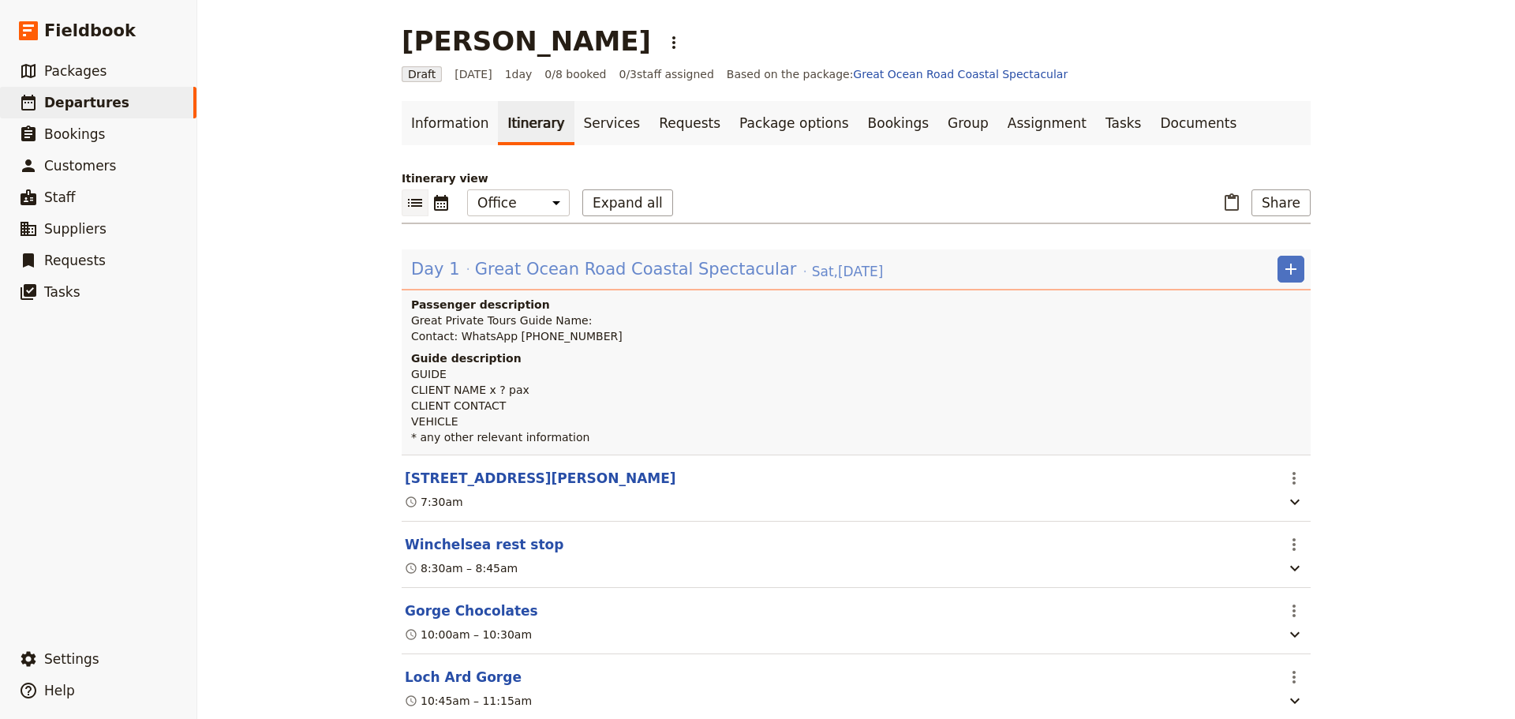
click at [516, 267] on span "Great Ocean Road Coastal Spectacular" at bounding box center [636, 269] width 322 height 24
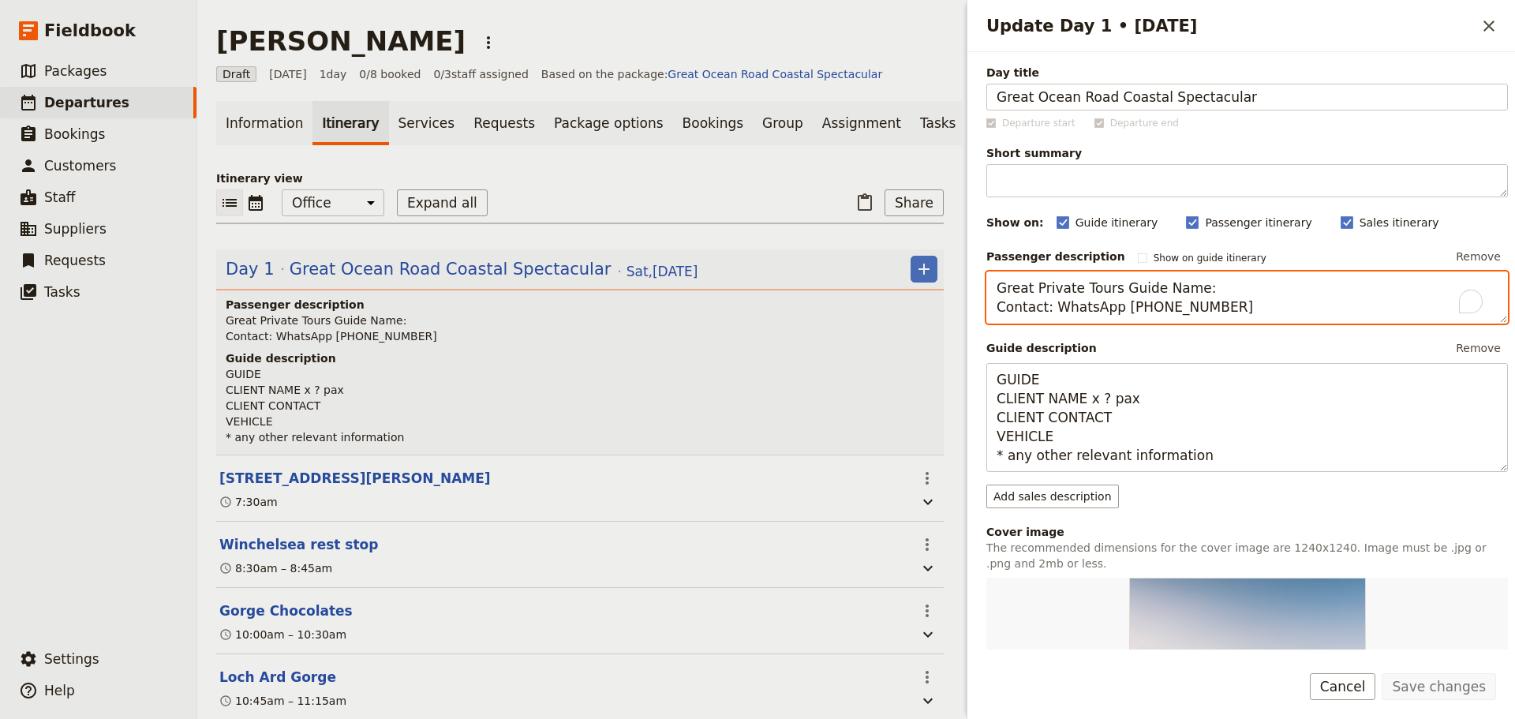
drag, startPoint x: 1233, startPoint y: 309, endPoint x: 928, endPoint y: 283, distance: 306.4
click at [928, 283] on div "Ricardo Salcido ​ Draft 6 Sep 2025 1 day 0/8 booked 0 / 3 staff assigned Based …" at bounding box center [856, 359] width 1318 height 719
paste textarea "- Luis Perez WhatsApp +61 437 885 957"
type textarea "Great Private Tours Guide - Luis Perez WhatsApp +61 437 885 957"
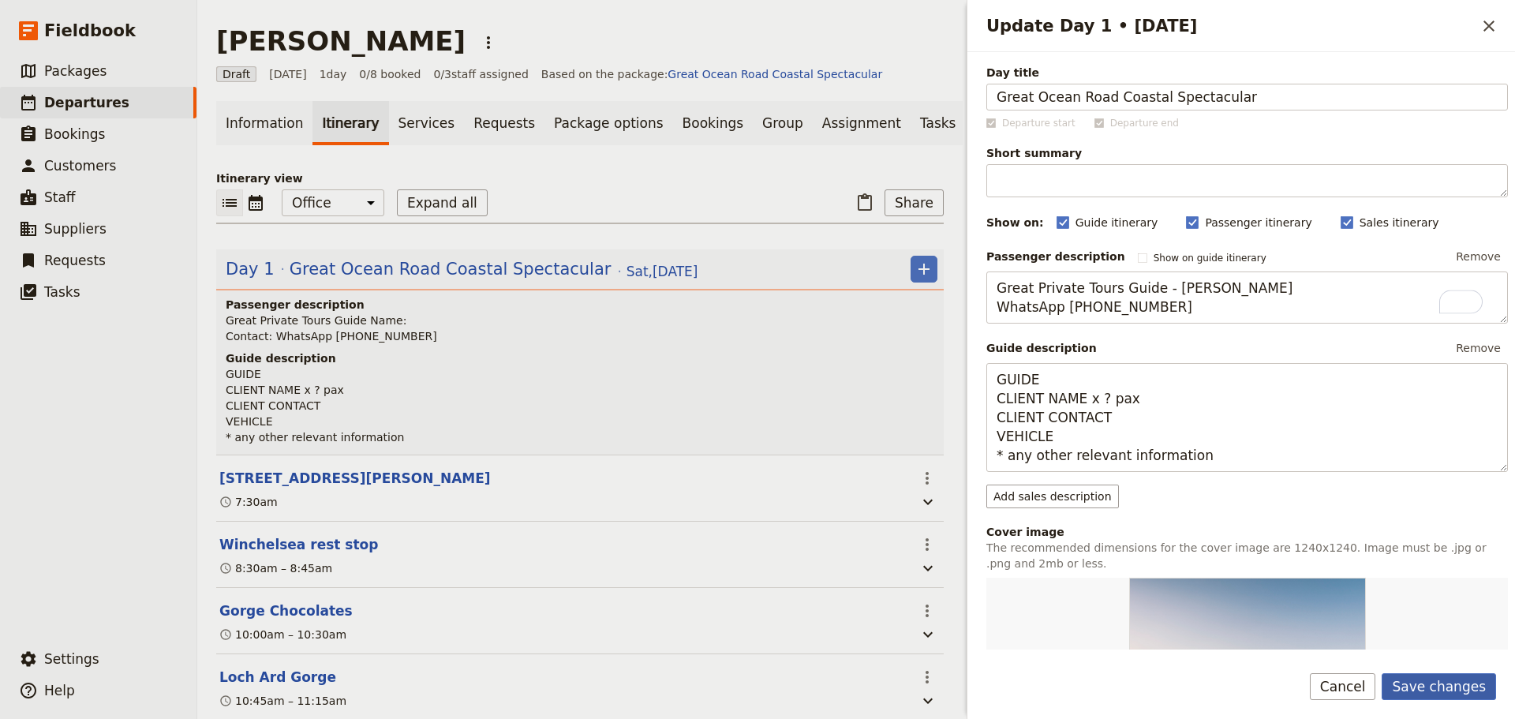
click at [1444, 675] on button "Save changes" at bounding box center [1439, 686] width 114 height 27
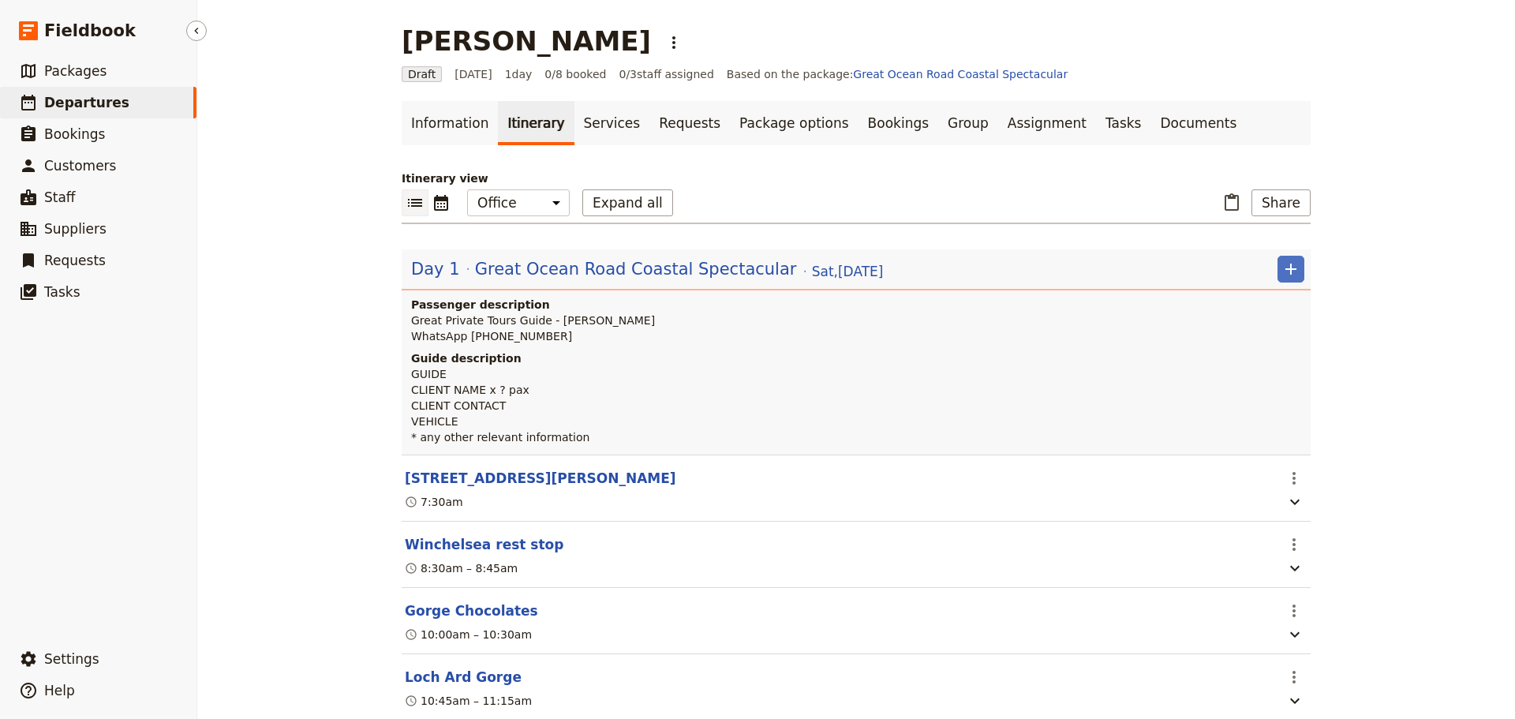
click at [83, 104] on span "Departures" at bounding box center [86, 103] width 85 height 16
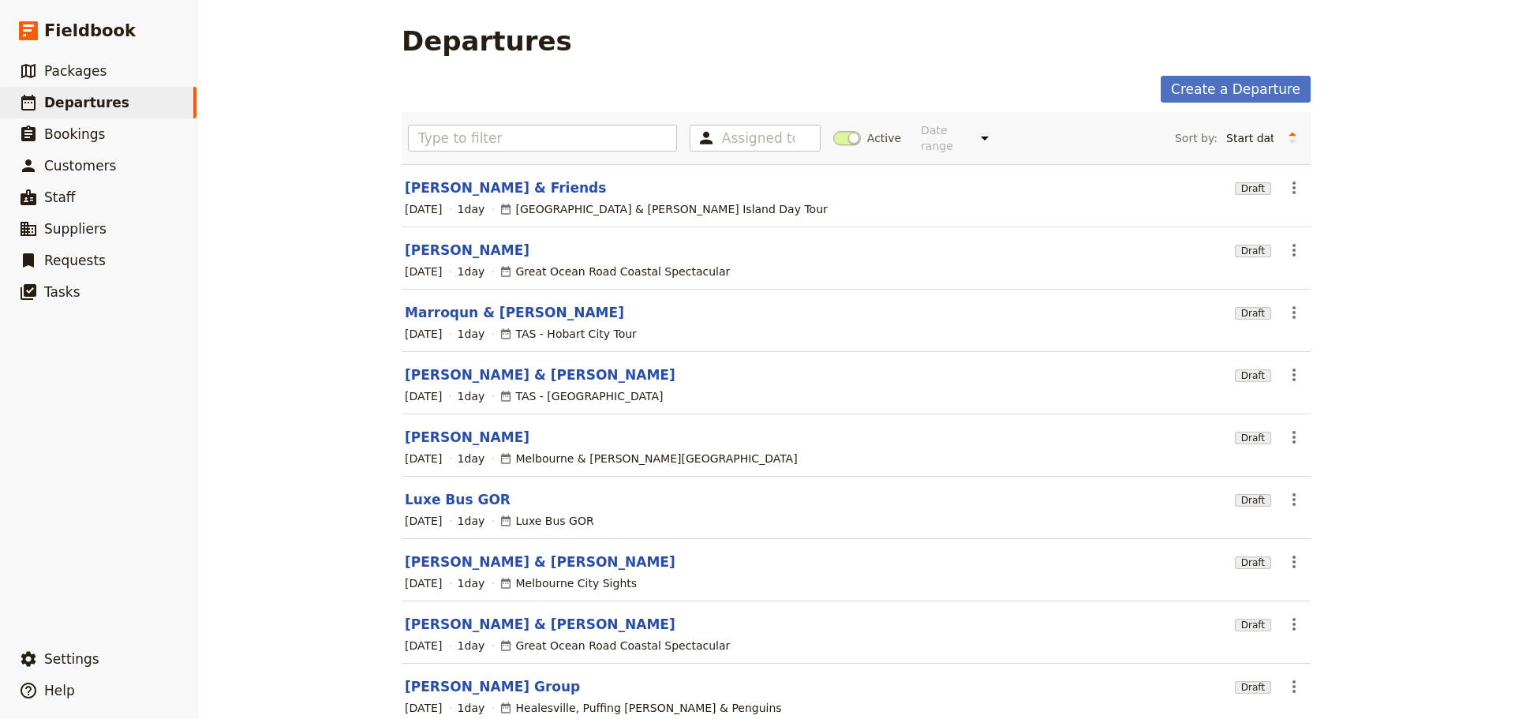
scroll to position [134, 0]
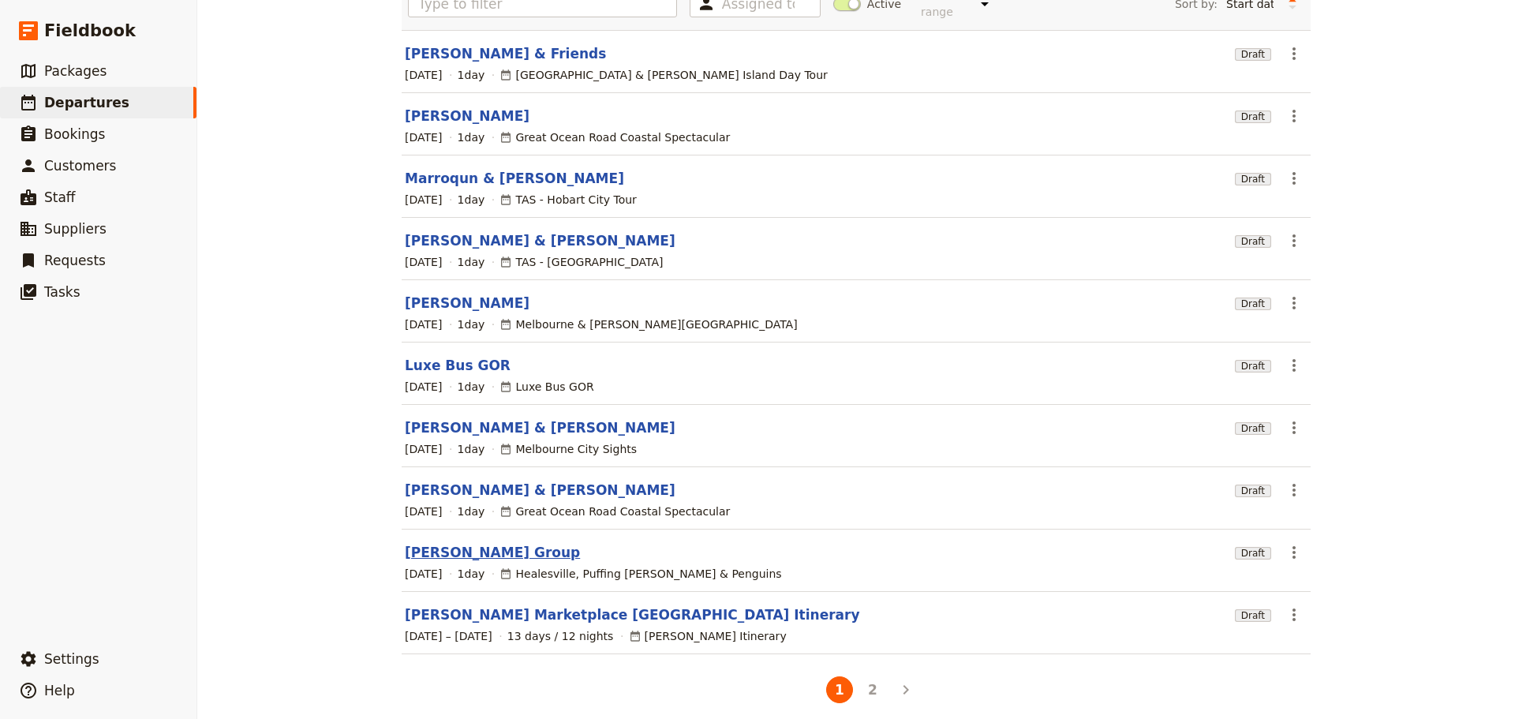
click at [434, 543] on link "[PERSON_NAME] Group" at bounding box center [492, 552] width 175 height 19
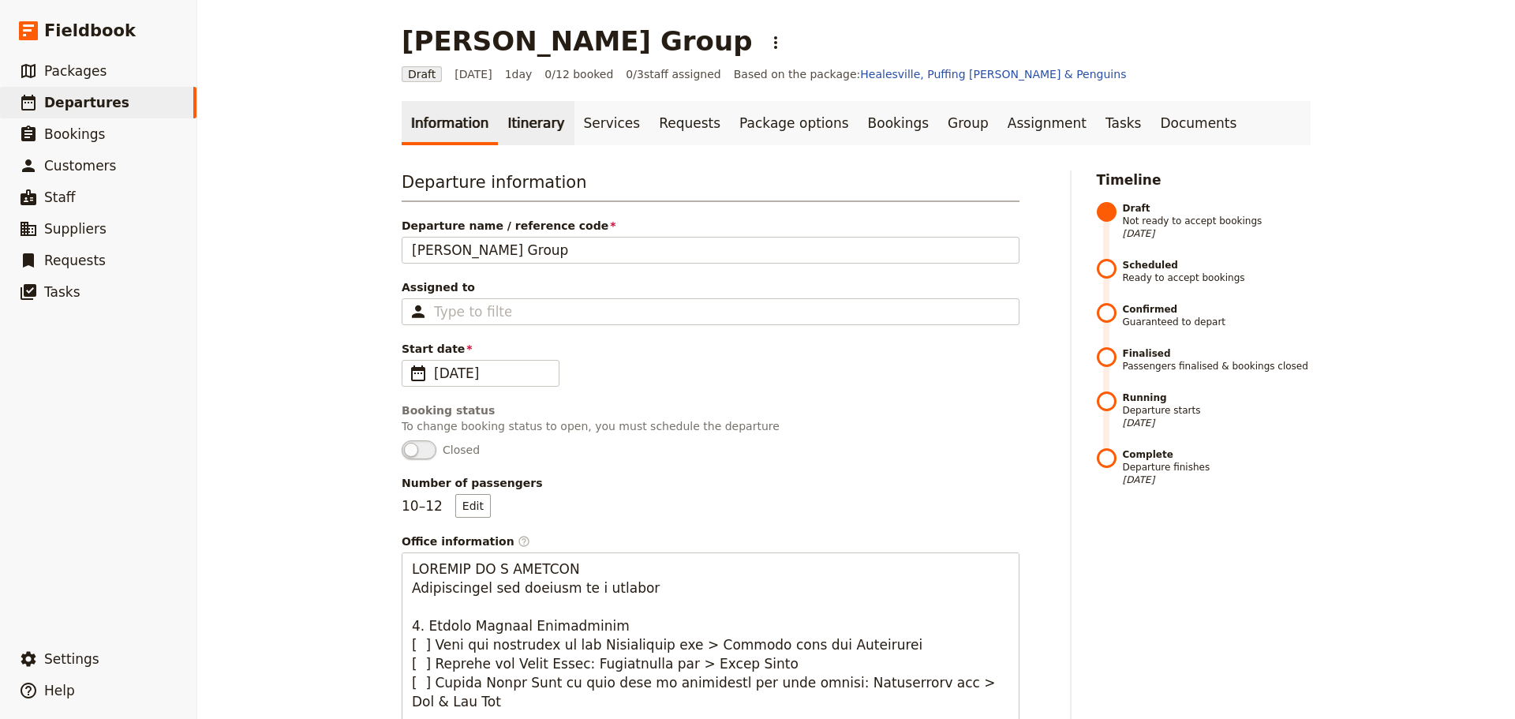
click at [527, 118] on link "Itinerary" at bounding box center [536, 123] width 76 height 44
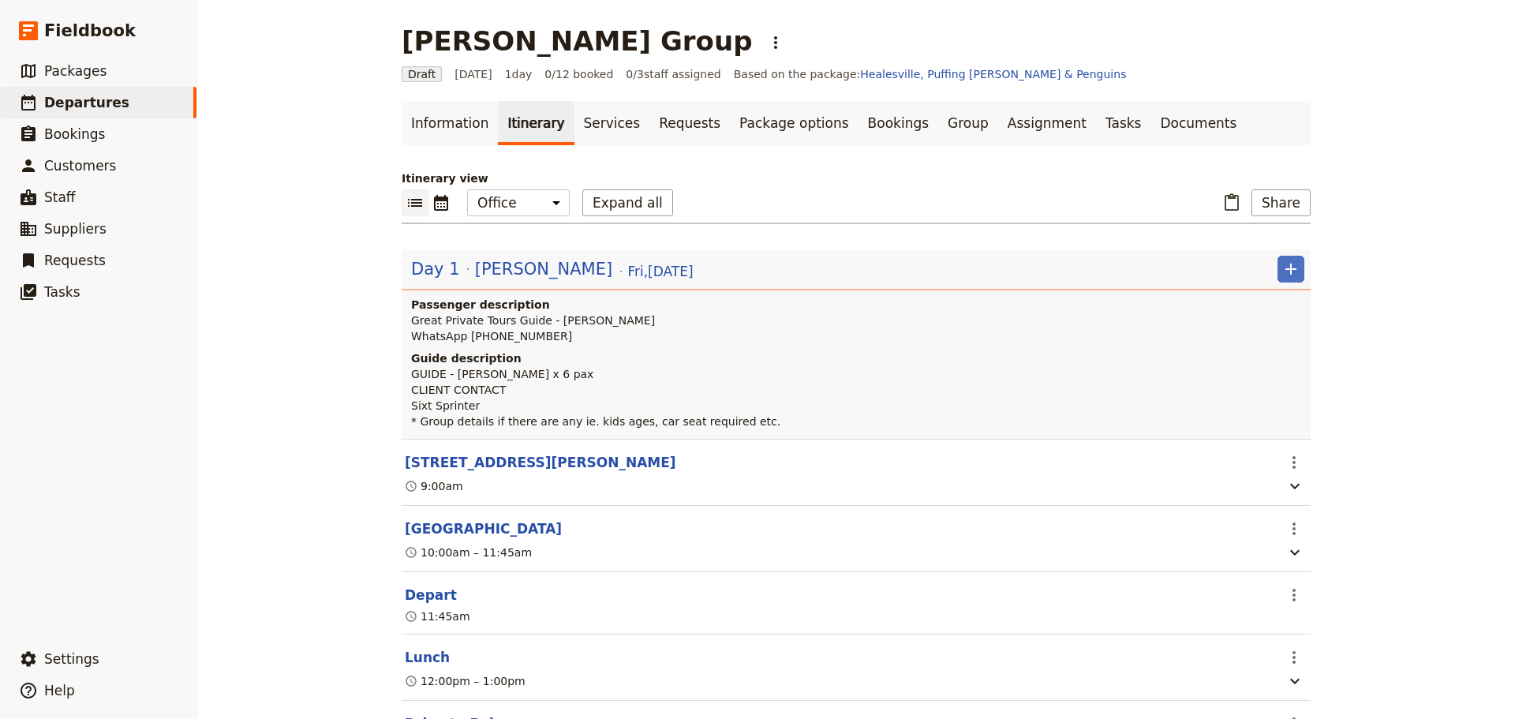
click at [507, 267] on span "[PERSON_NAME]" at bounding box center [543, 269] width 137 height 24
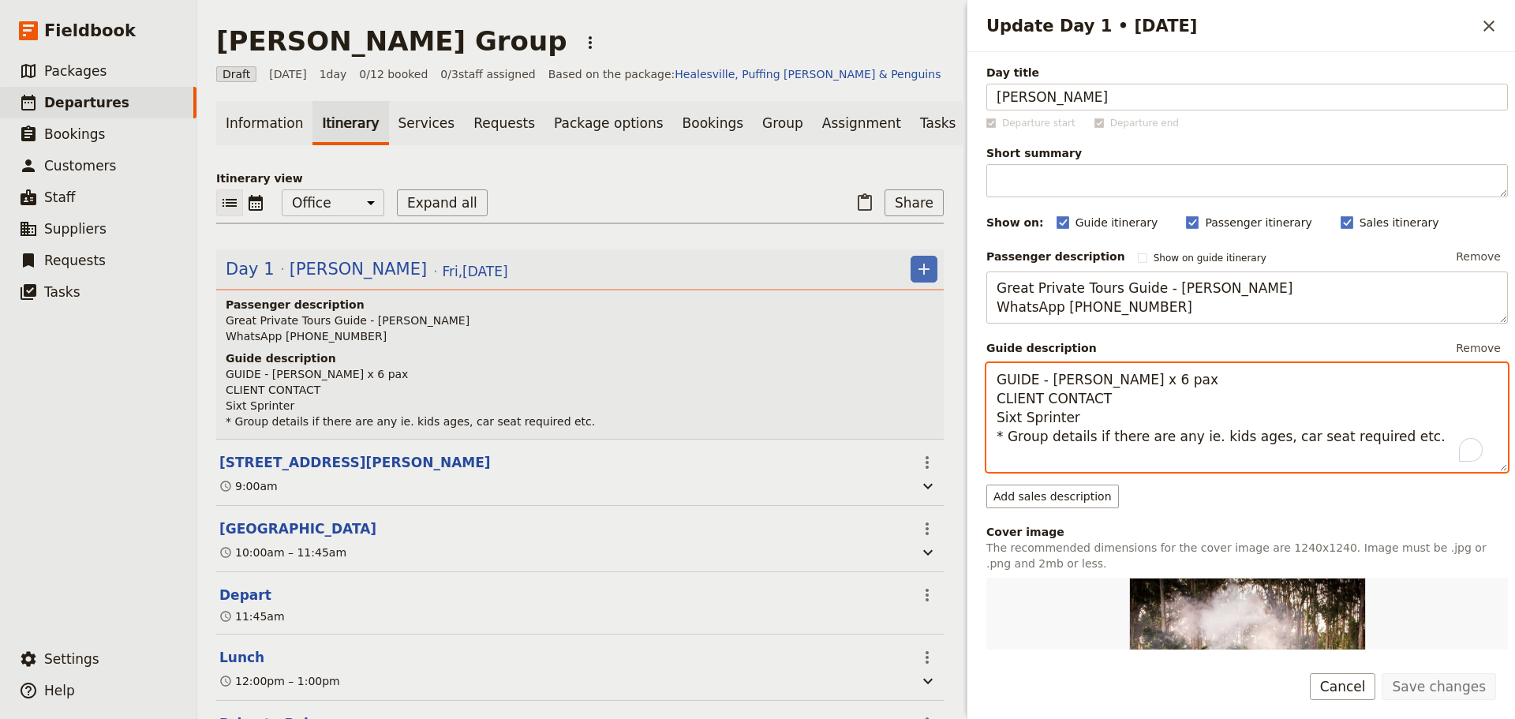
drag, startPoint x: 1393, startPoint y: 453, endPoint x: 883, endPoint y: 374, distance: 516.6
click at [883, 374] on div "Salcido Group ​ Draft 5 Sep 2025 1 day 0/12 booked 0 / 3 staff assigned Based o…" at bounding box center [856, 359] width 1318 height 719
click at [84, 96] on span "Departures" at bounding box center [86, 103] width 85 height 16
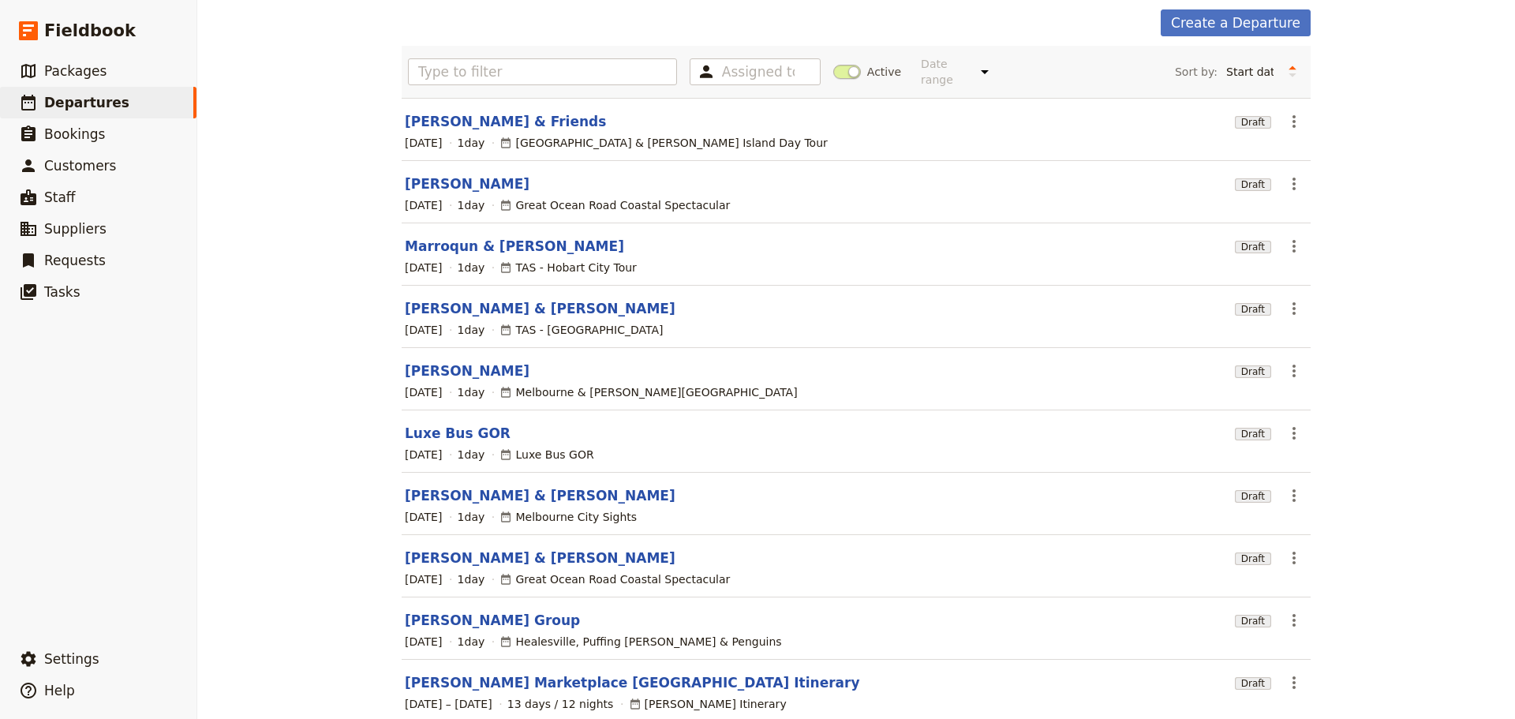
scroll to position [134, 0]
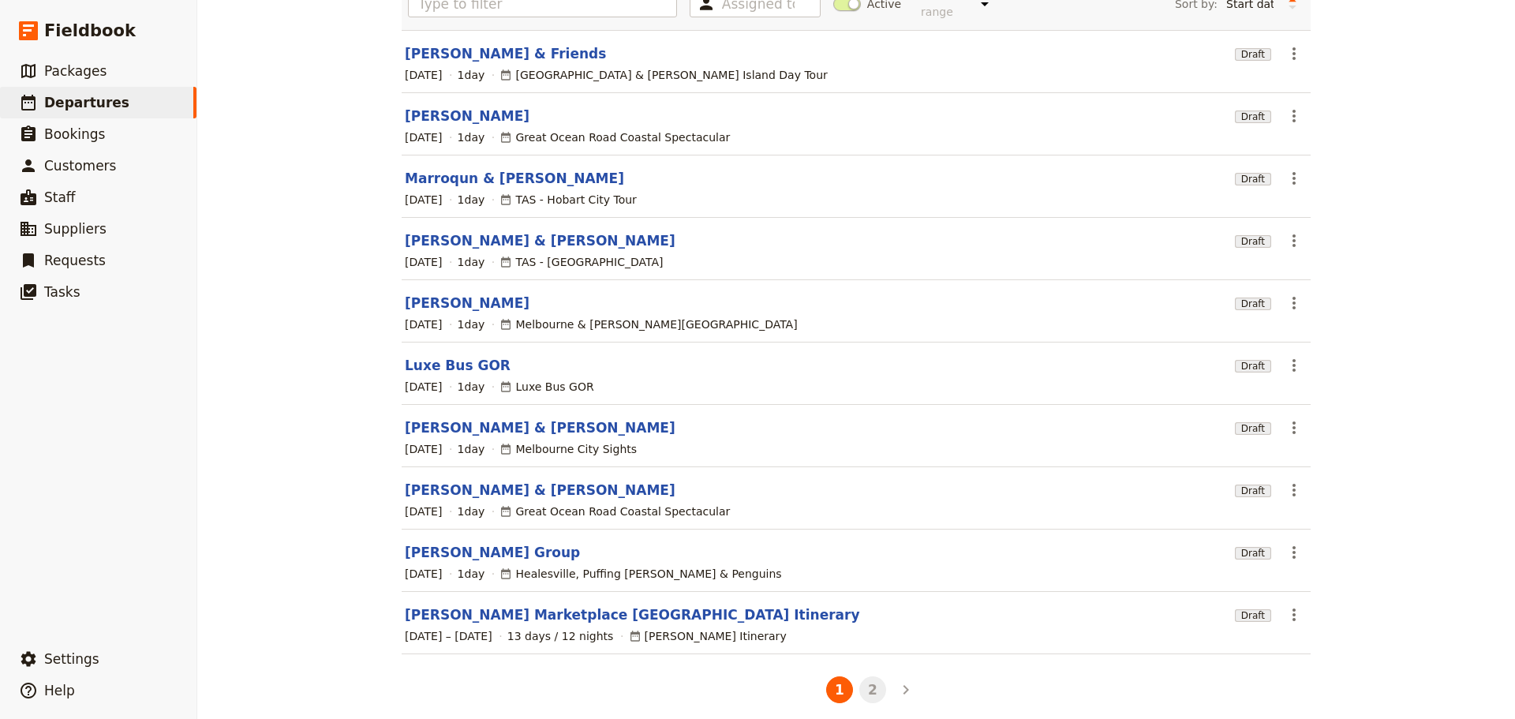
click at [866, 679] on button "2" at bounding box center [872, 689] width 27 height 27
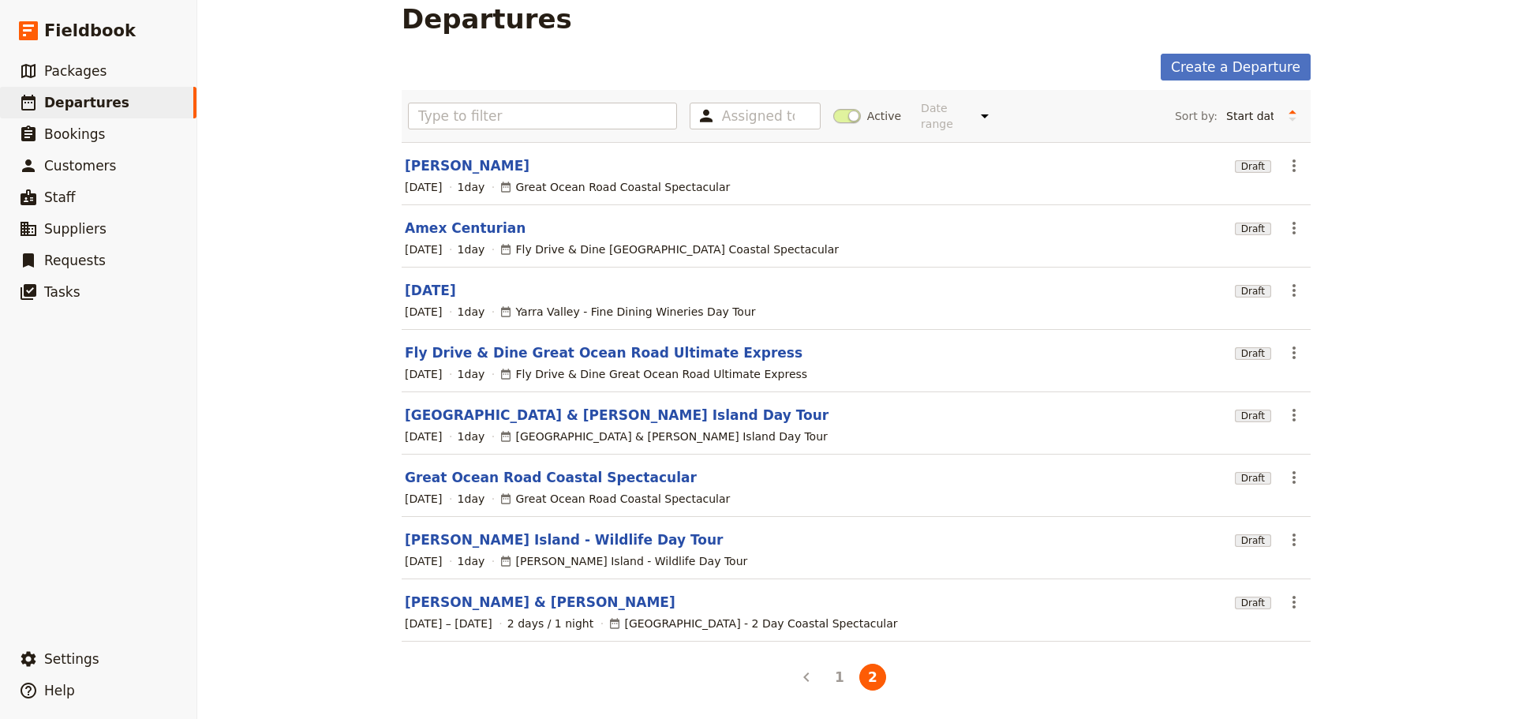
scroll to position [9, 0]
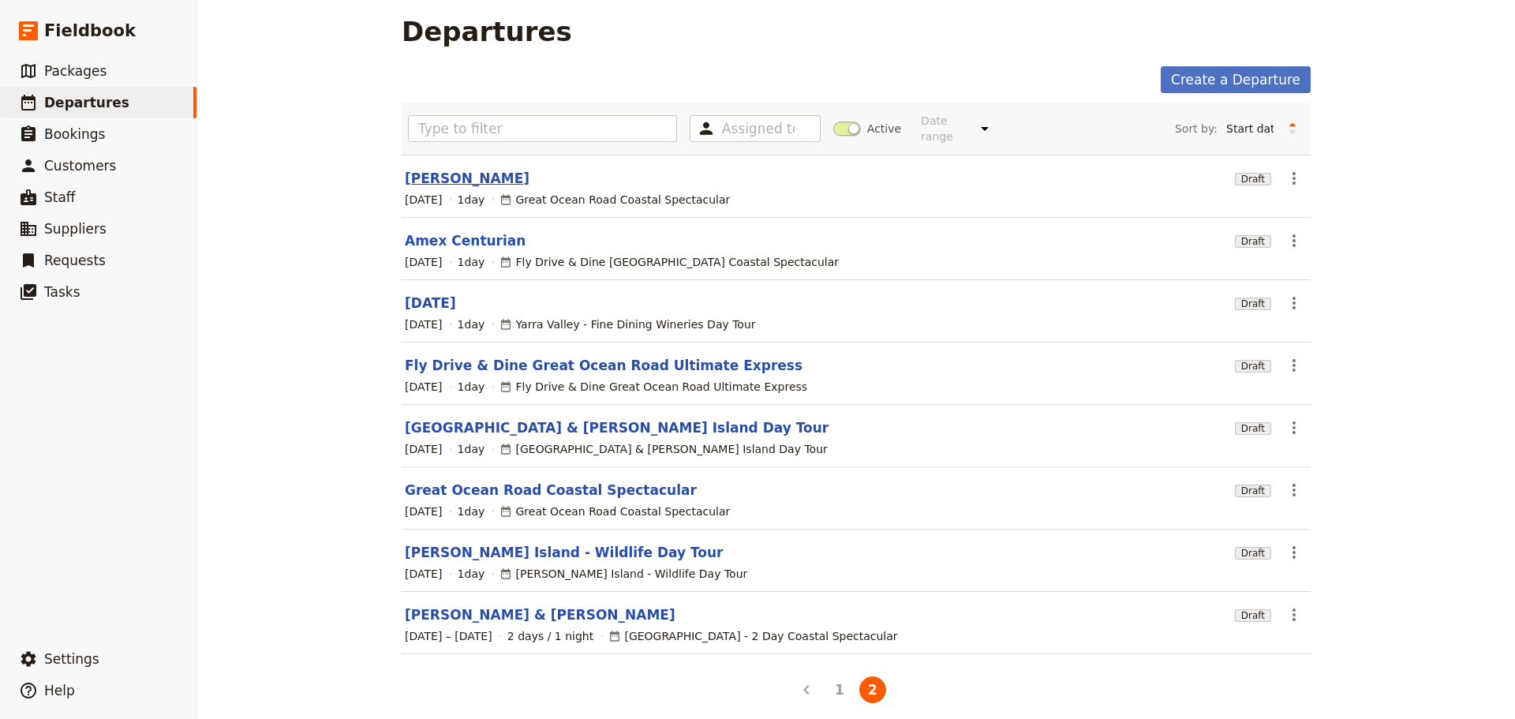
click at [444, 169] on link "[PERSON_NAME]" at bounding box center [467, 178] width 125 height 19
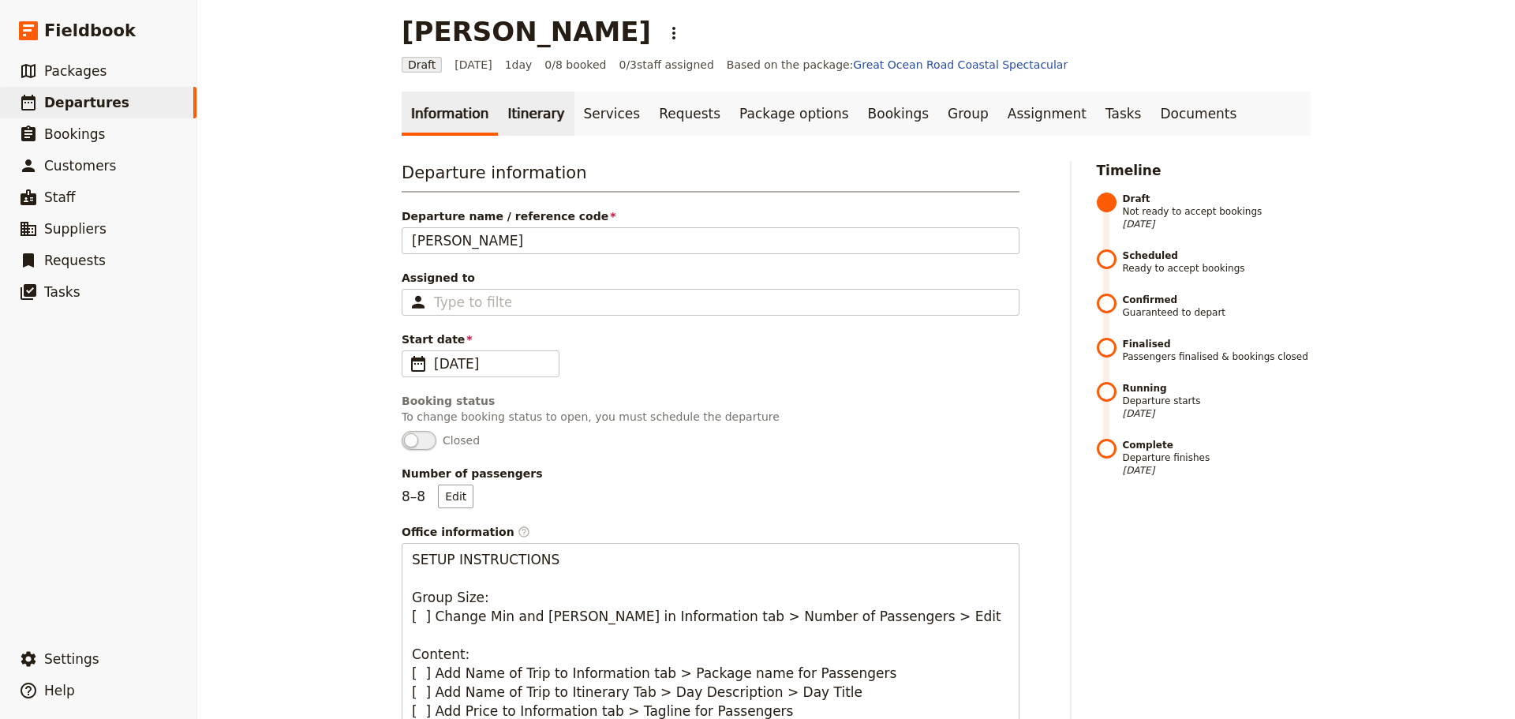
click at [535, 95] on link "Itinerary" at bounding box center [536, 114] width 76 height 44
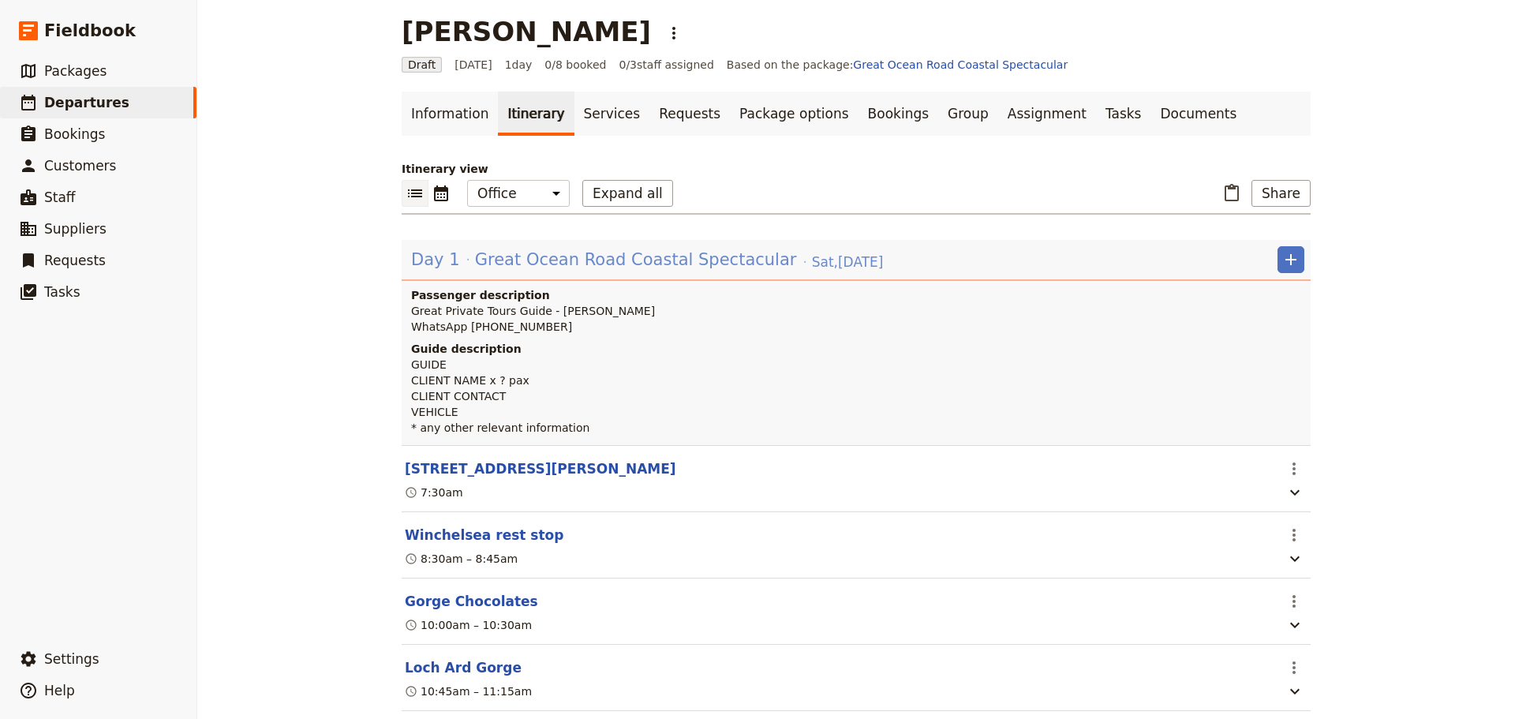
click at [511, 260] on span "Great Ocean Road Coastal Spectacular" at bounding box center [636, 260] width 322 height 24
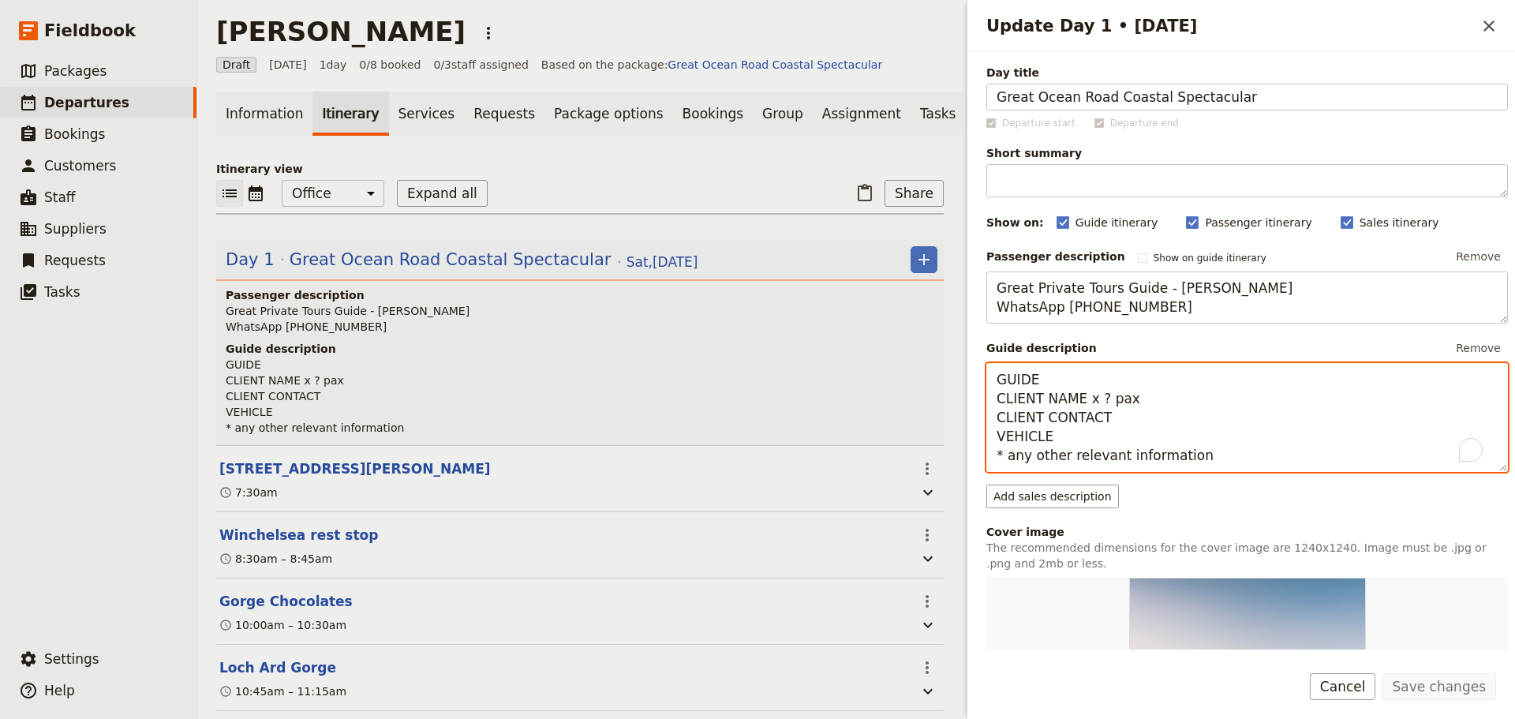
drag, startPoint x: 1218, startPoint y: 460, endPoint x: 836, endPoint y: 369, distance: 392.5
click at [836, 369] on div "Ricardo Salcido ​ Draft 6 Sep 2025 1 day 0/8 booked 0 / 3 staff assigned Based …" at bounding box center [856, 359] width 1318 height 719
paste textarea "- Luis Ricardo Salcido x 6 pax CLIENT CONTACT Sixt Sprinter * Group details if …"
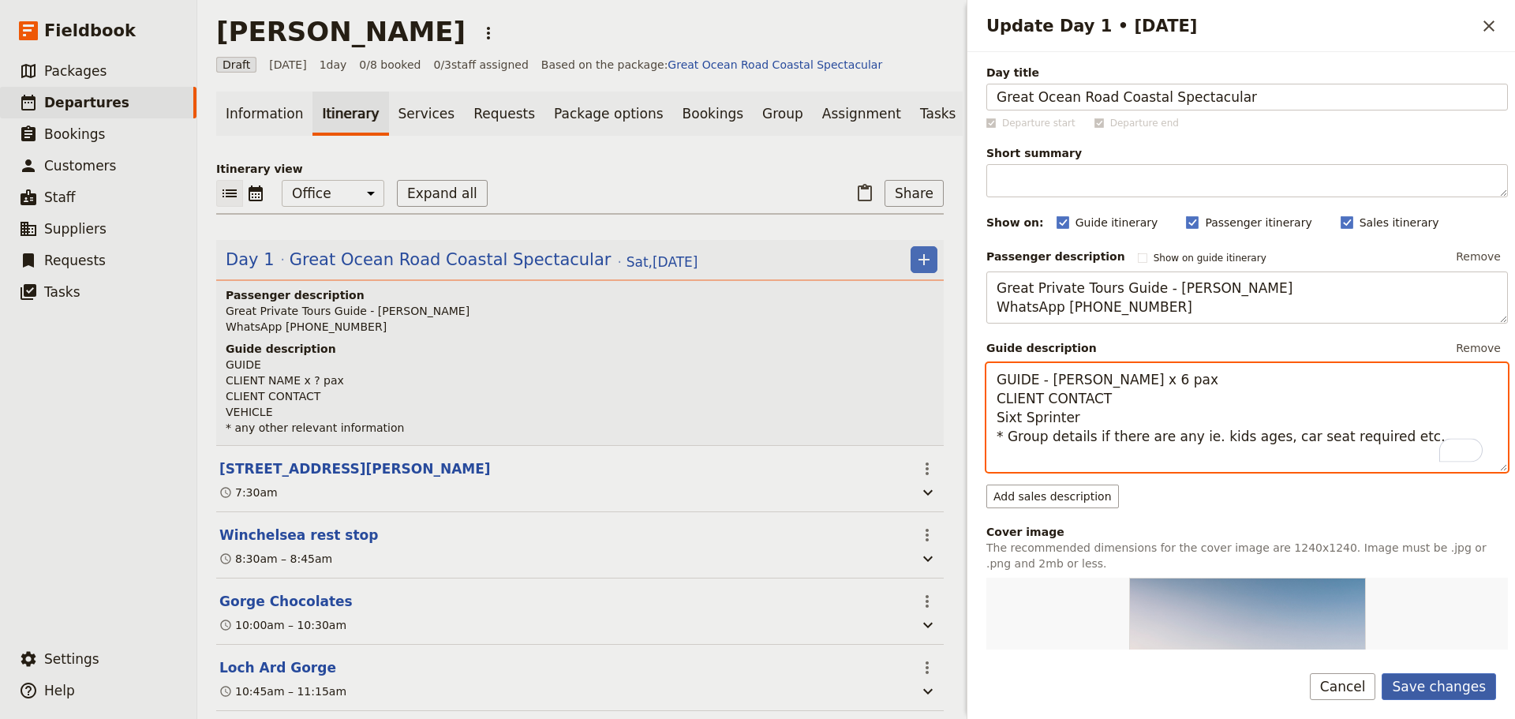
type textarea "GUIDE - Luis Ricardo Salcido x 6 pax CLIENT CONTACT Sixt Sprinter * Group detai…"
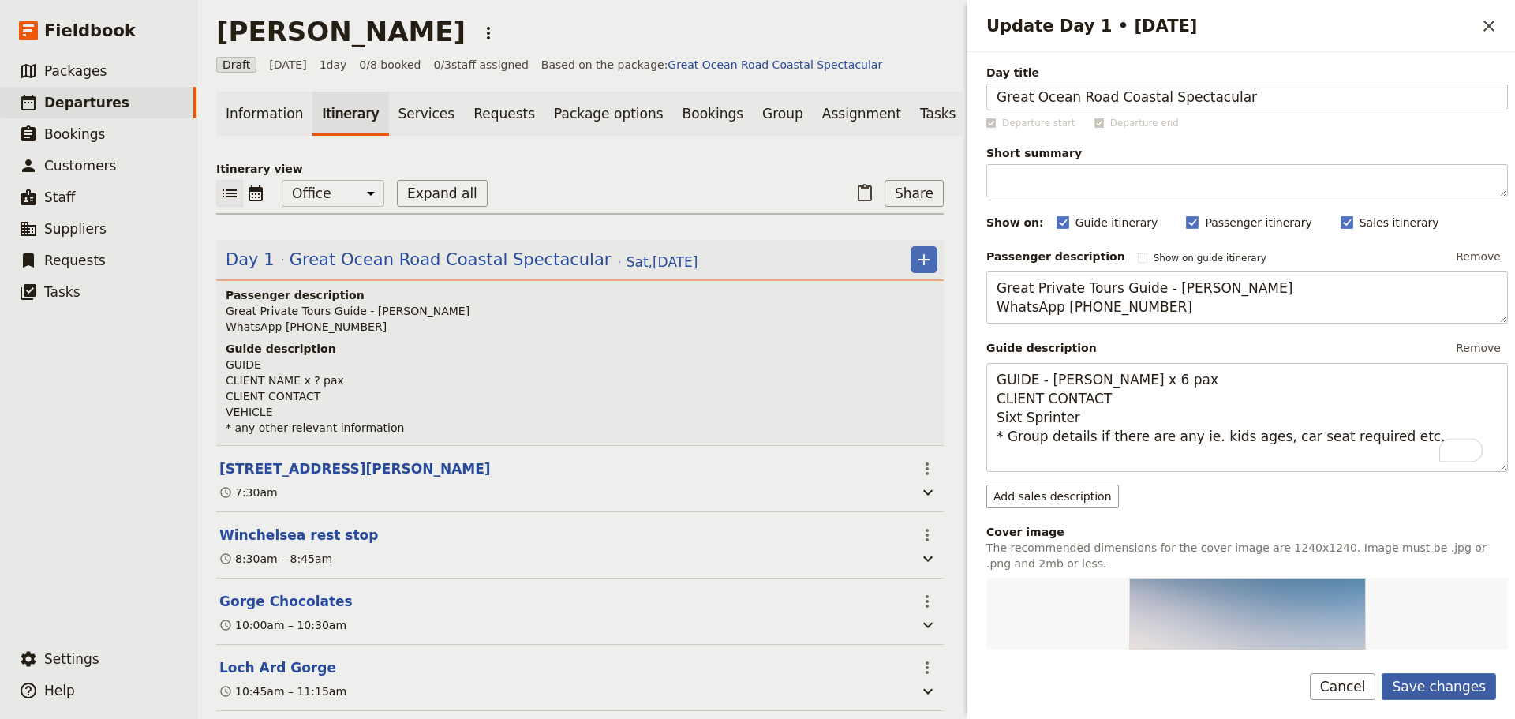
click at [1454, 677] on button "Save changes" at bounding box center [1439, 686] width 114 height 27
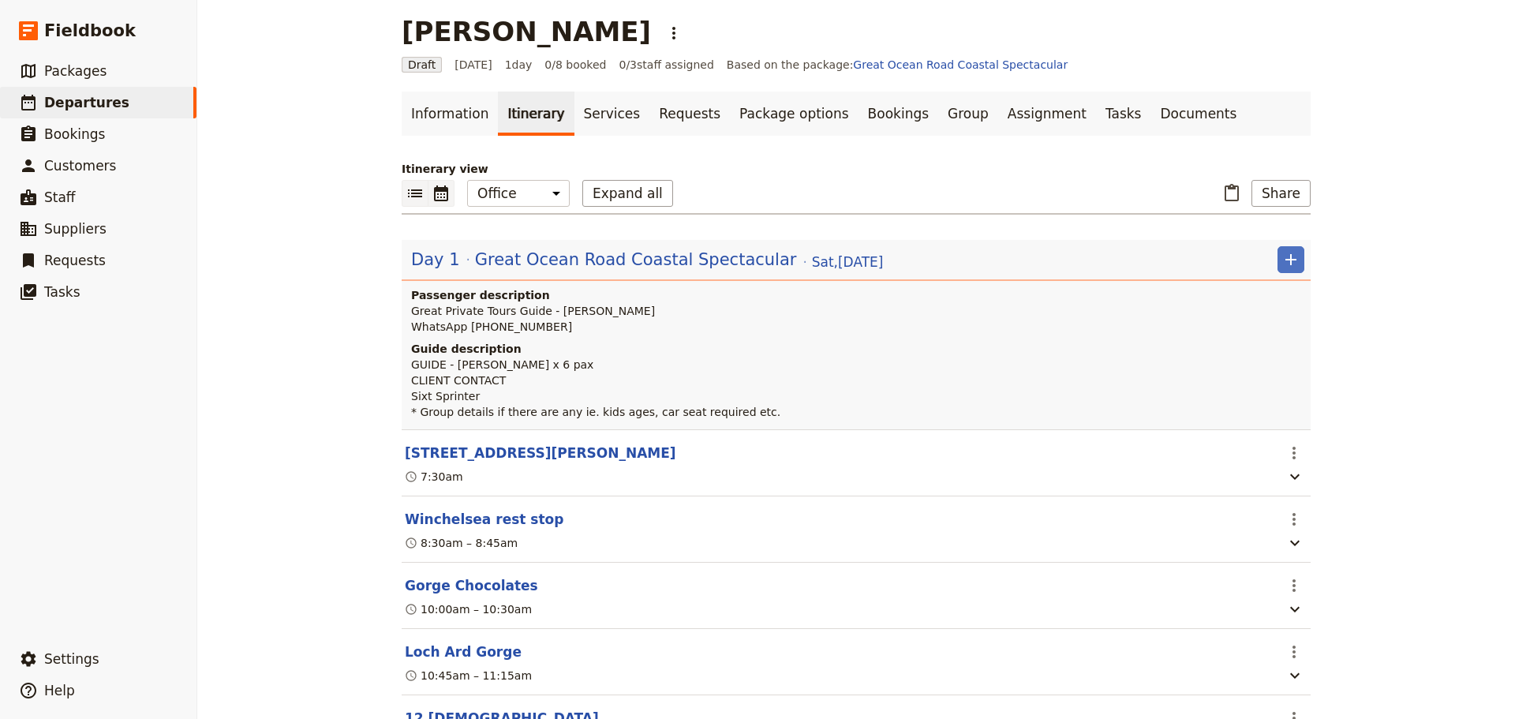
click at [434, 191] on icon "Calendar view" at bounding box center [441, 193] width 14 height 16
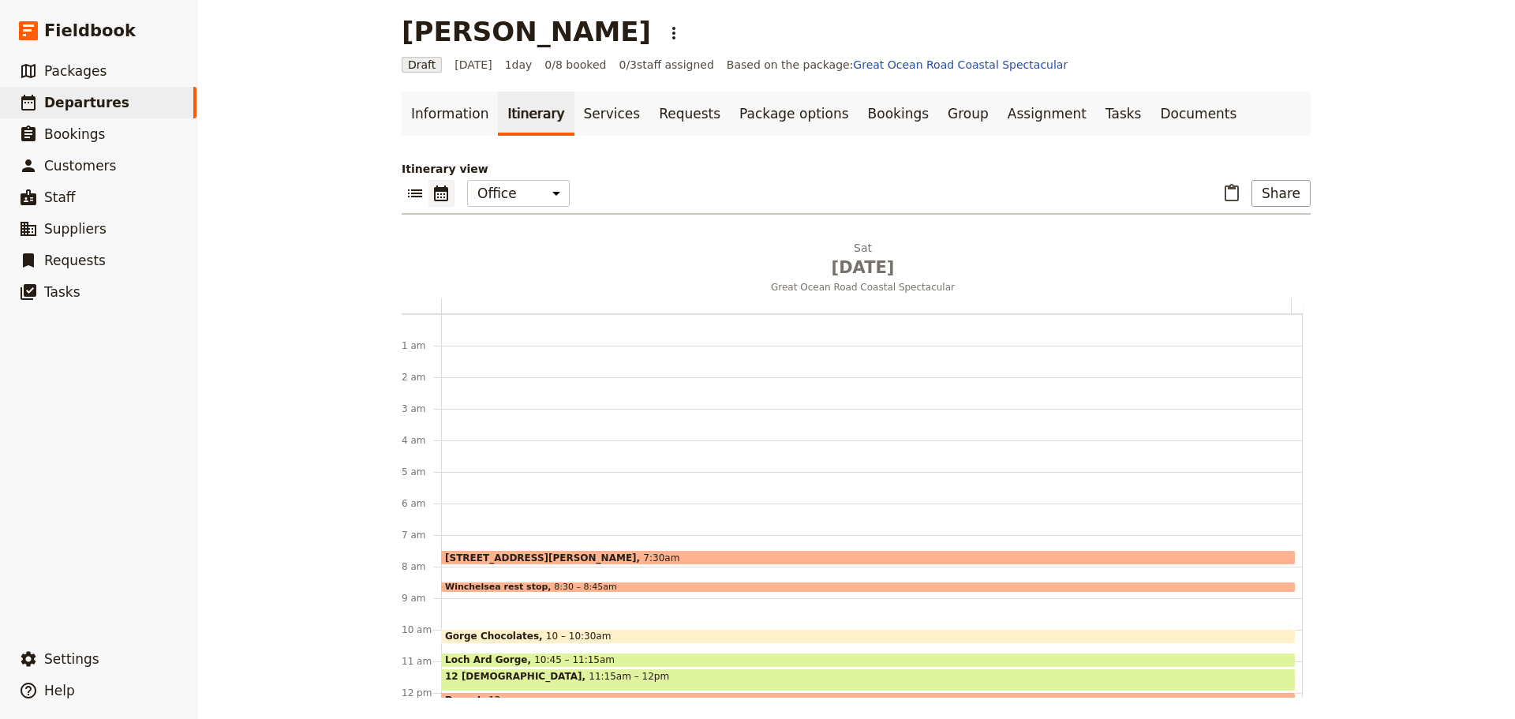
scroll to position [205, 0]
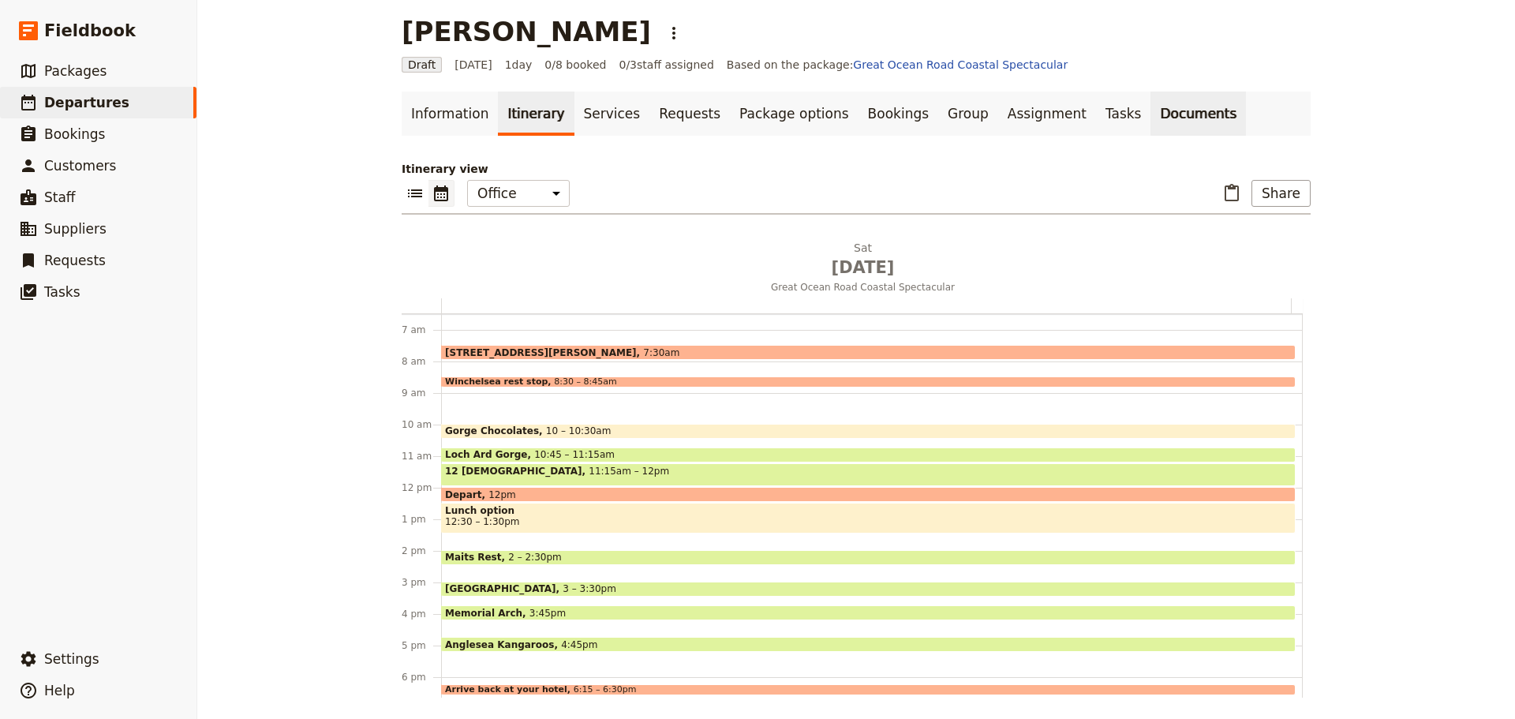
click at [1150, 96] on link "Documents" at bounding box center [1197, 114] width 95 height 44
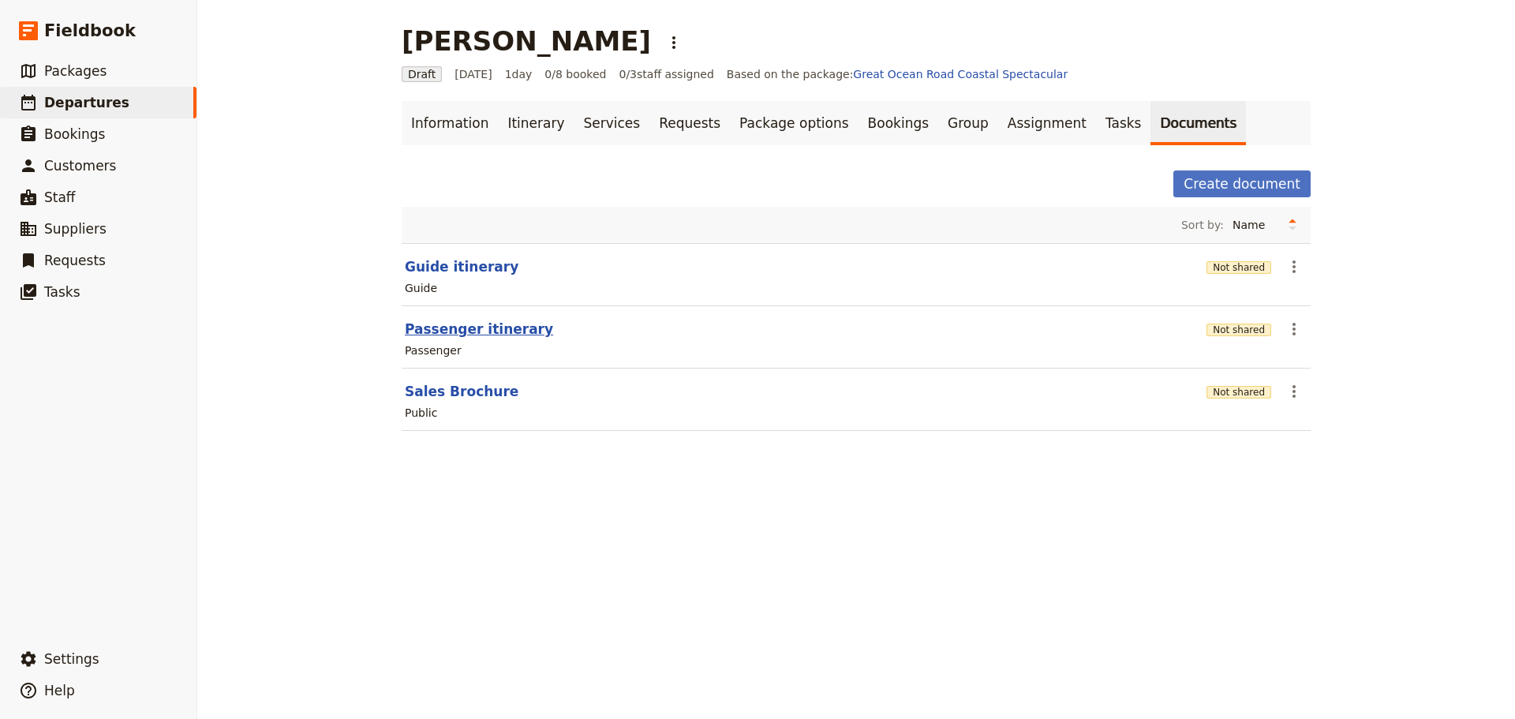
click at [459, 334] on button "Passenger itinerary" at bounding box center [479, 329] width 148 height 19
select select "PASSENGER"
select select "DEFAULT"
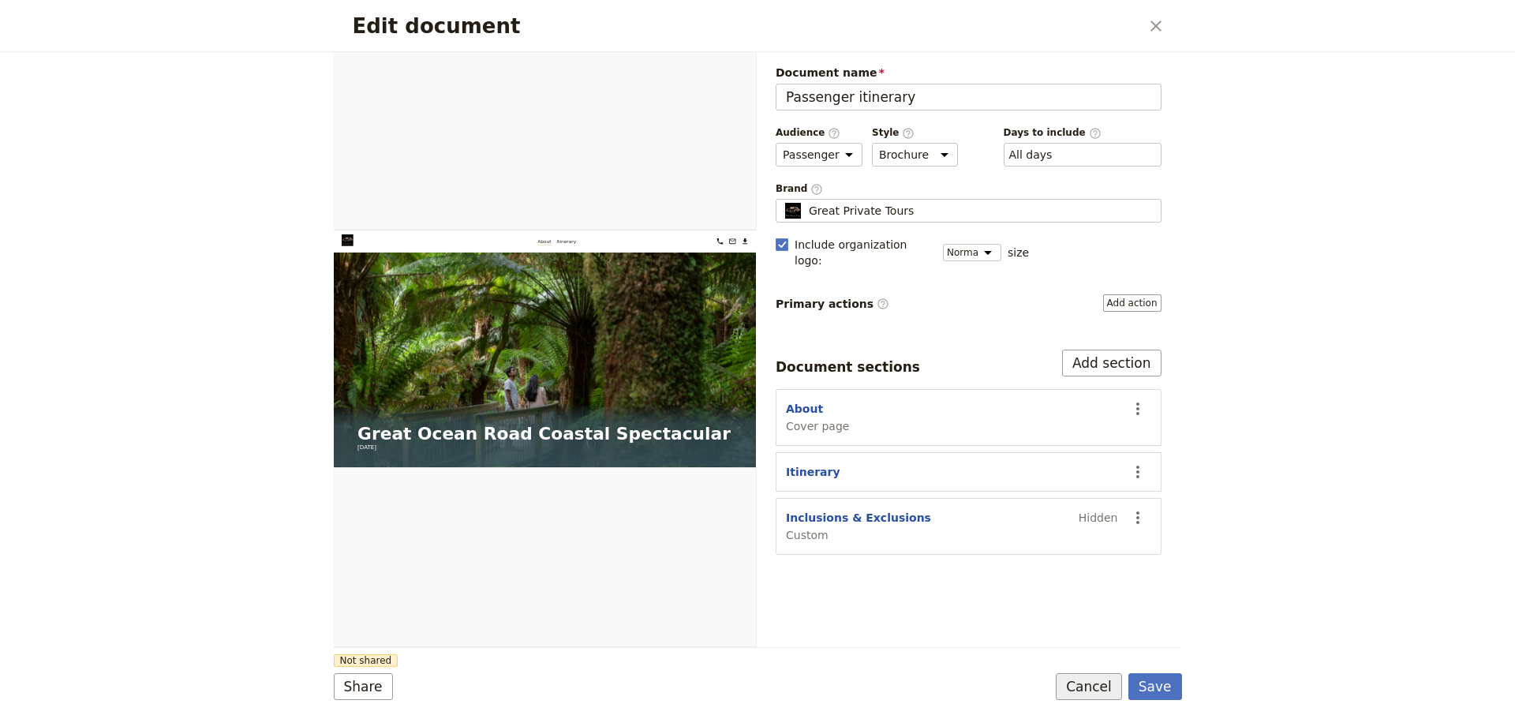
click at [1084, 683] on button "Cancel" at bounding box center [1089, 686] width 66 height 27
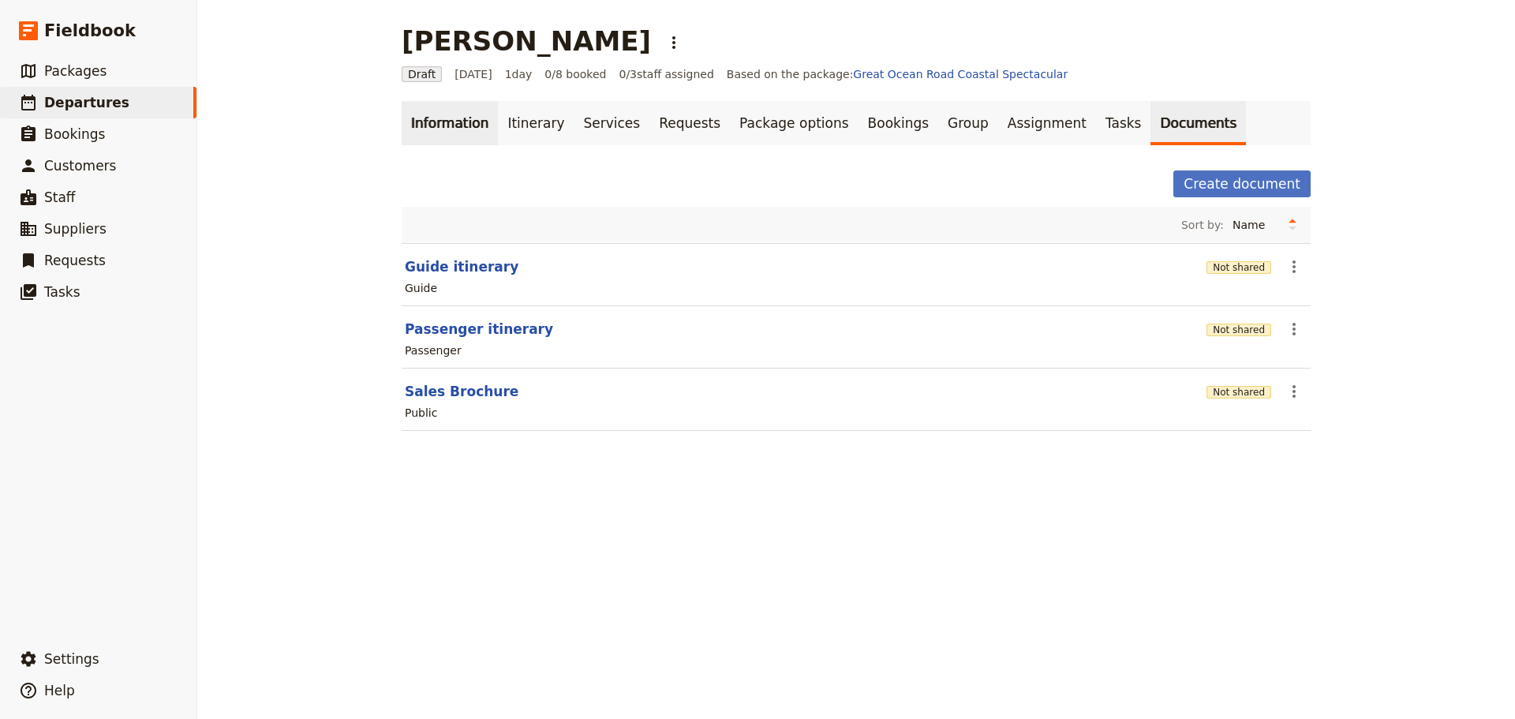
click at [436, 126] on link "Information" at bounding box center [450, 123] width 96 height 44
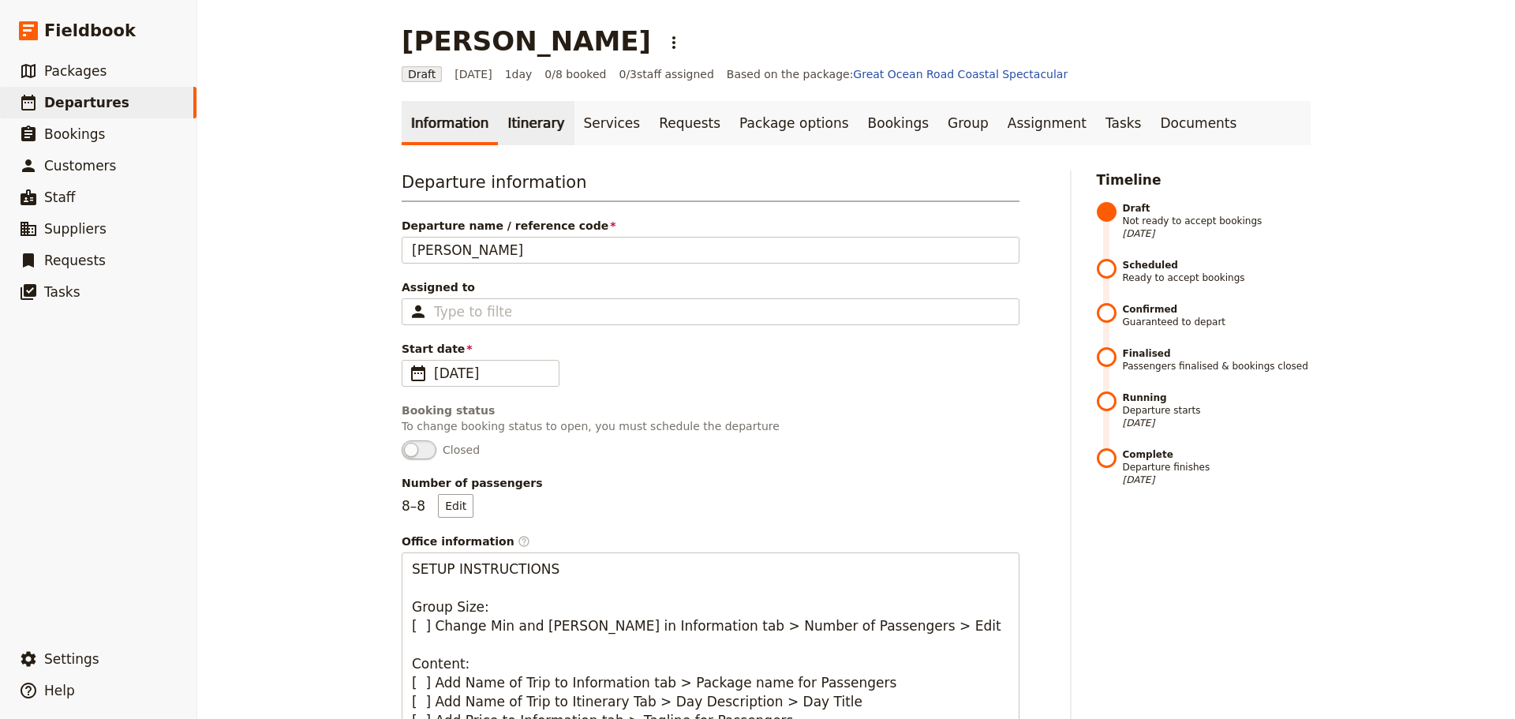
click at [500, 127] on link "Itinerary" at bounding box center [536, 123] width 76 height 44
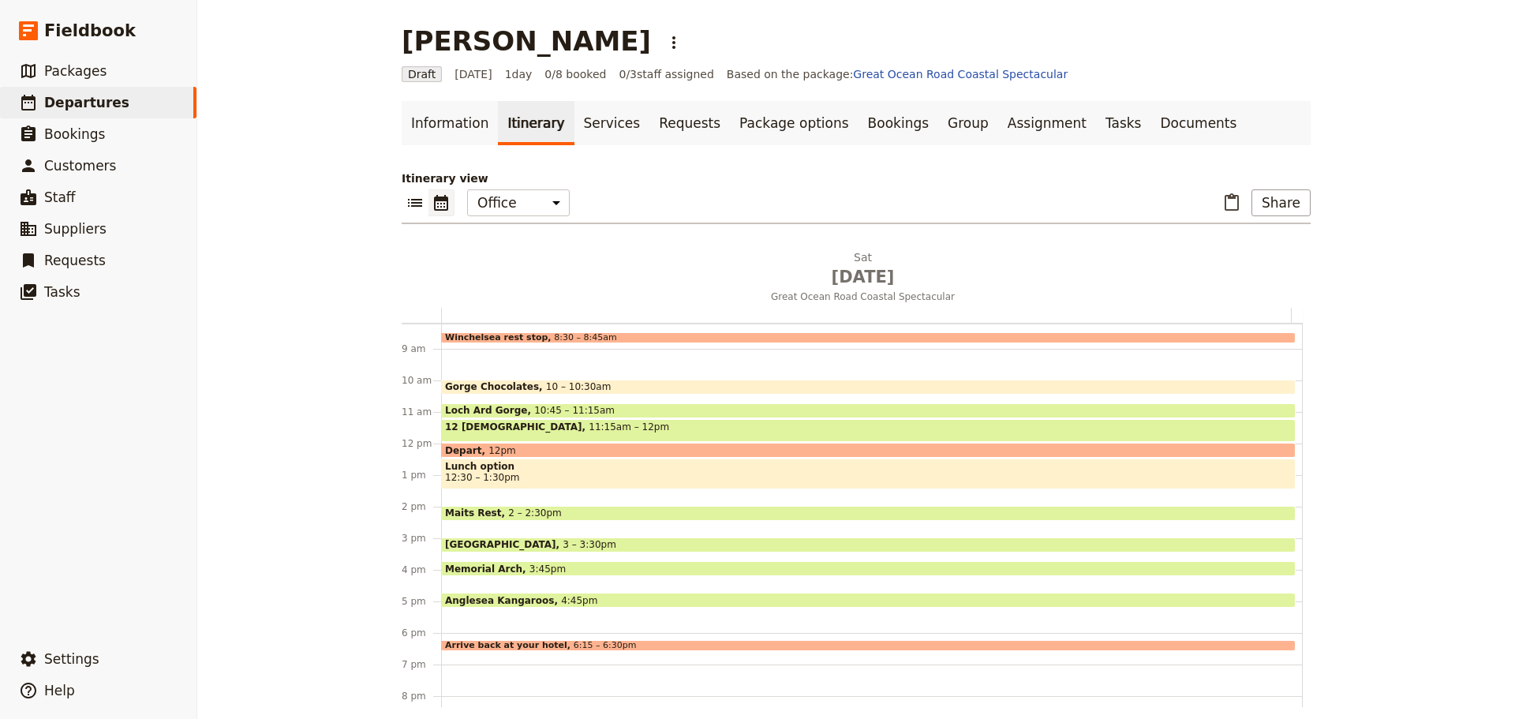
scroll to position [284, 0]
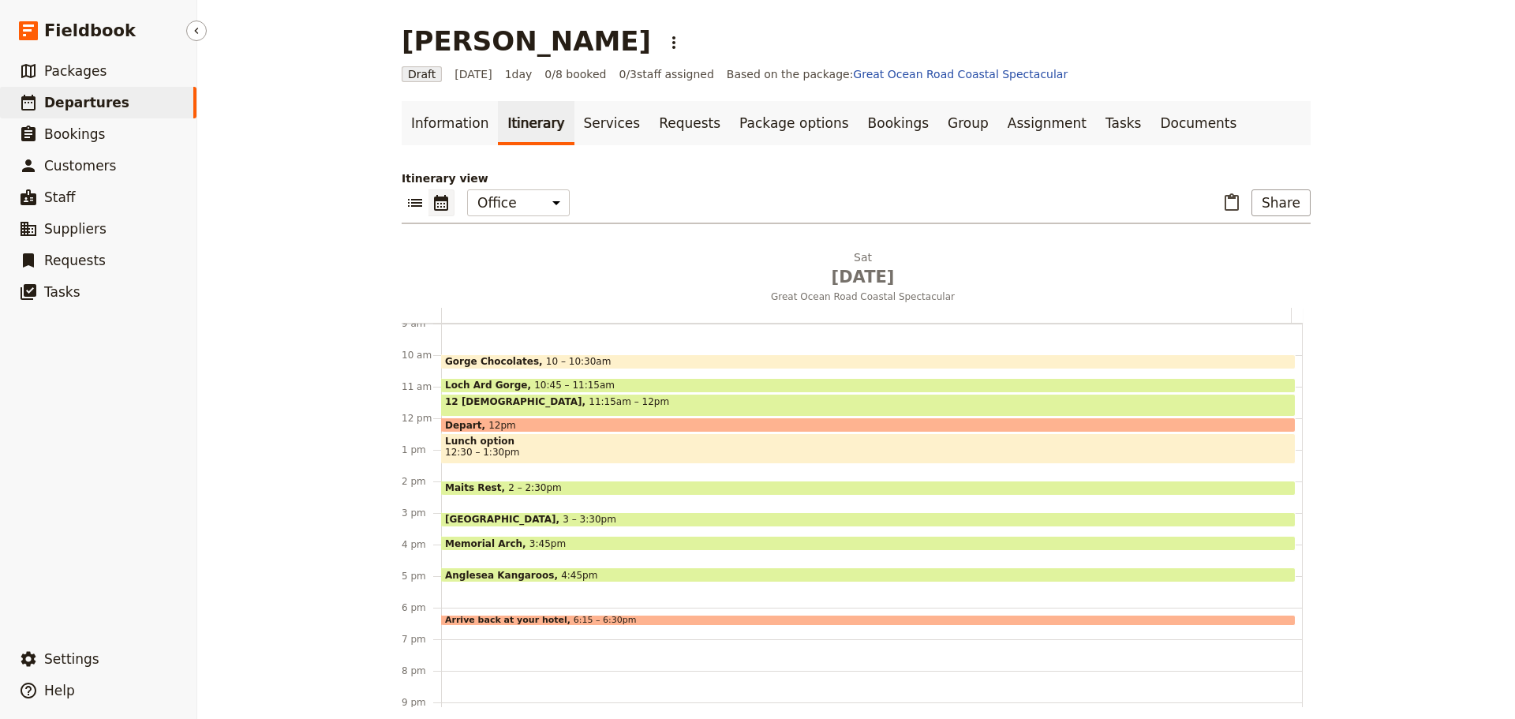
click at [129, 110] on link "​ Departures" at bounding box center [98, 103] width 196 height 32
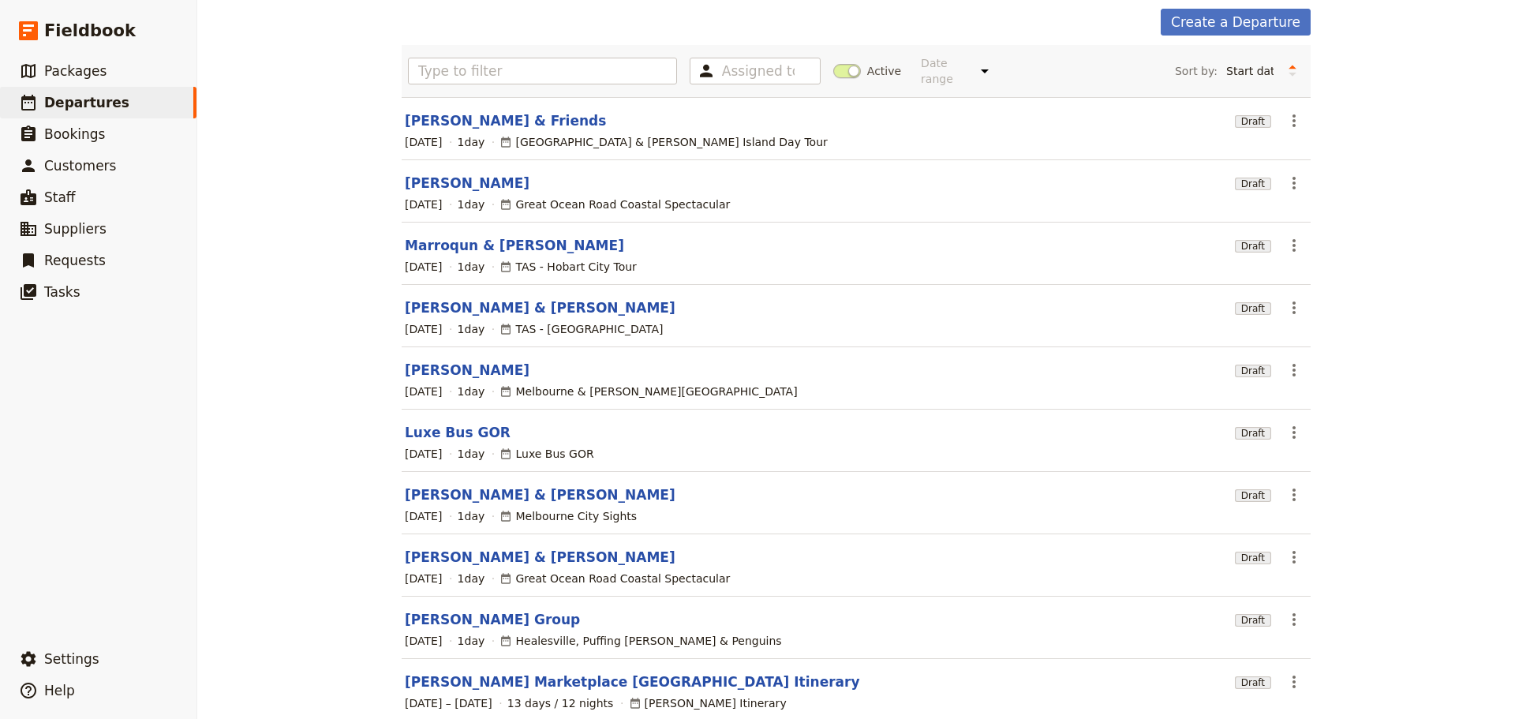
scroll to position [134, 0]
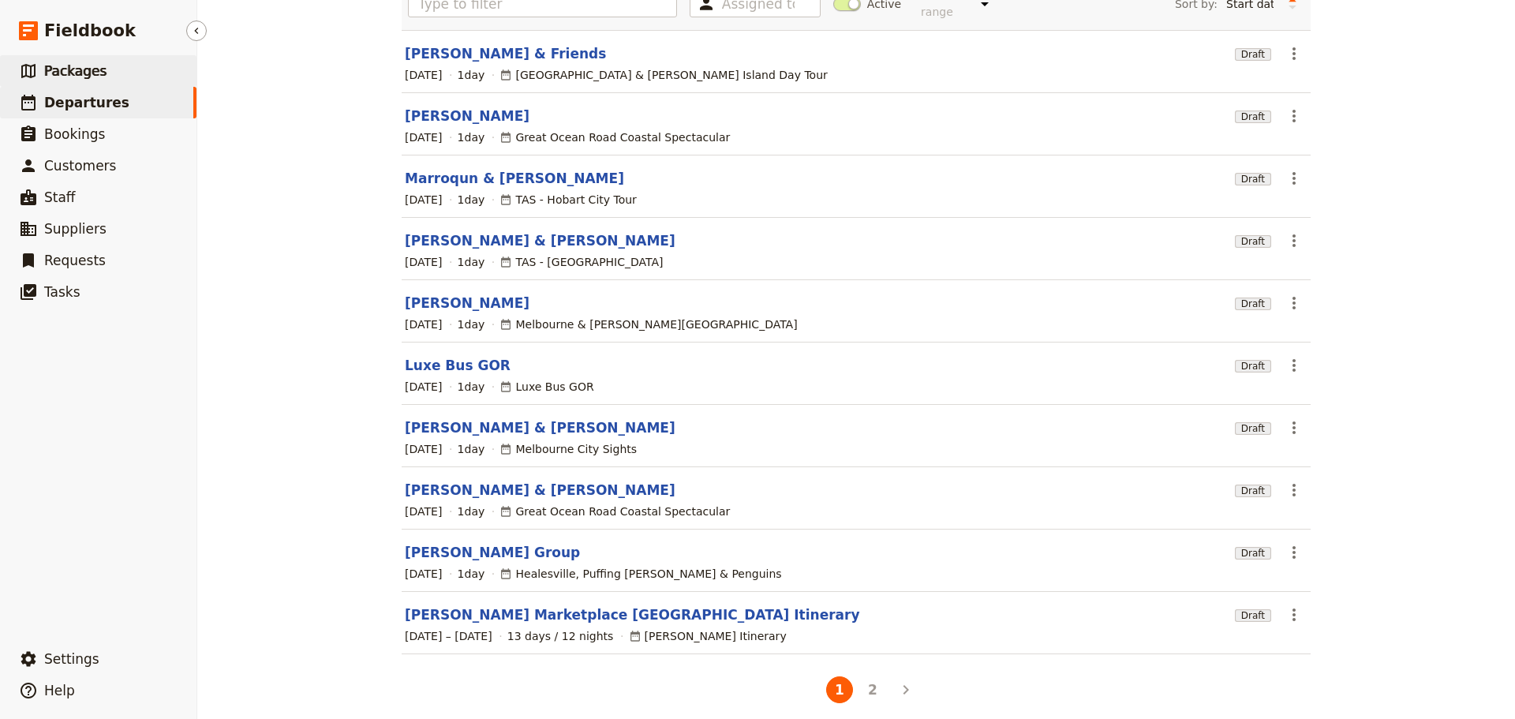
click at [73, 66] on span "Packages" at bounding box center [75, 71] width 62 height 16
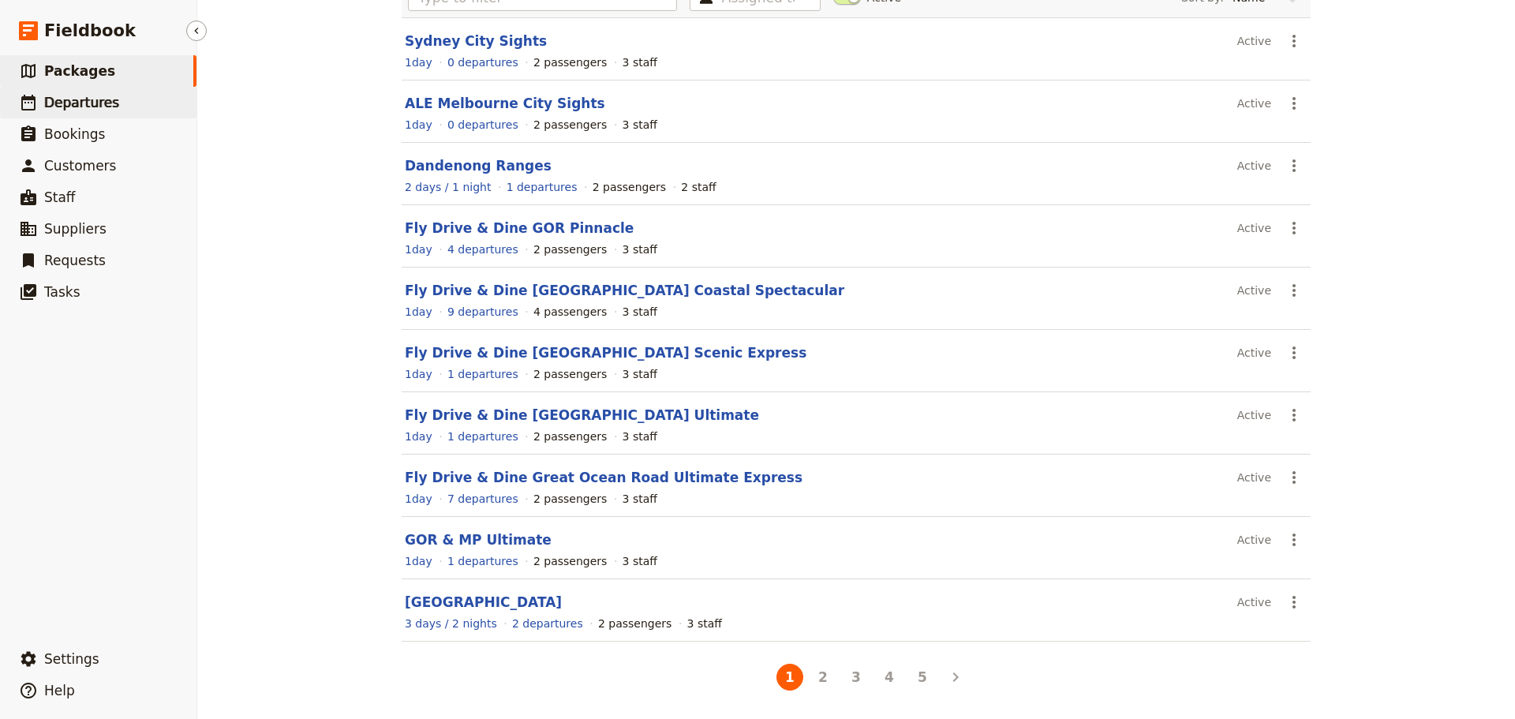
click at [88, 103] on span "Departures" at bounding box center [81, 103] width 75 height 16
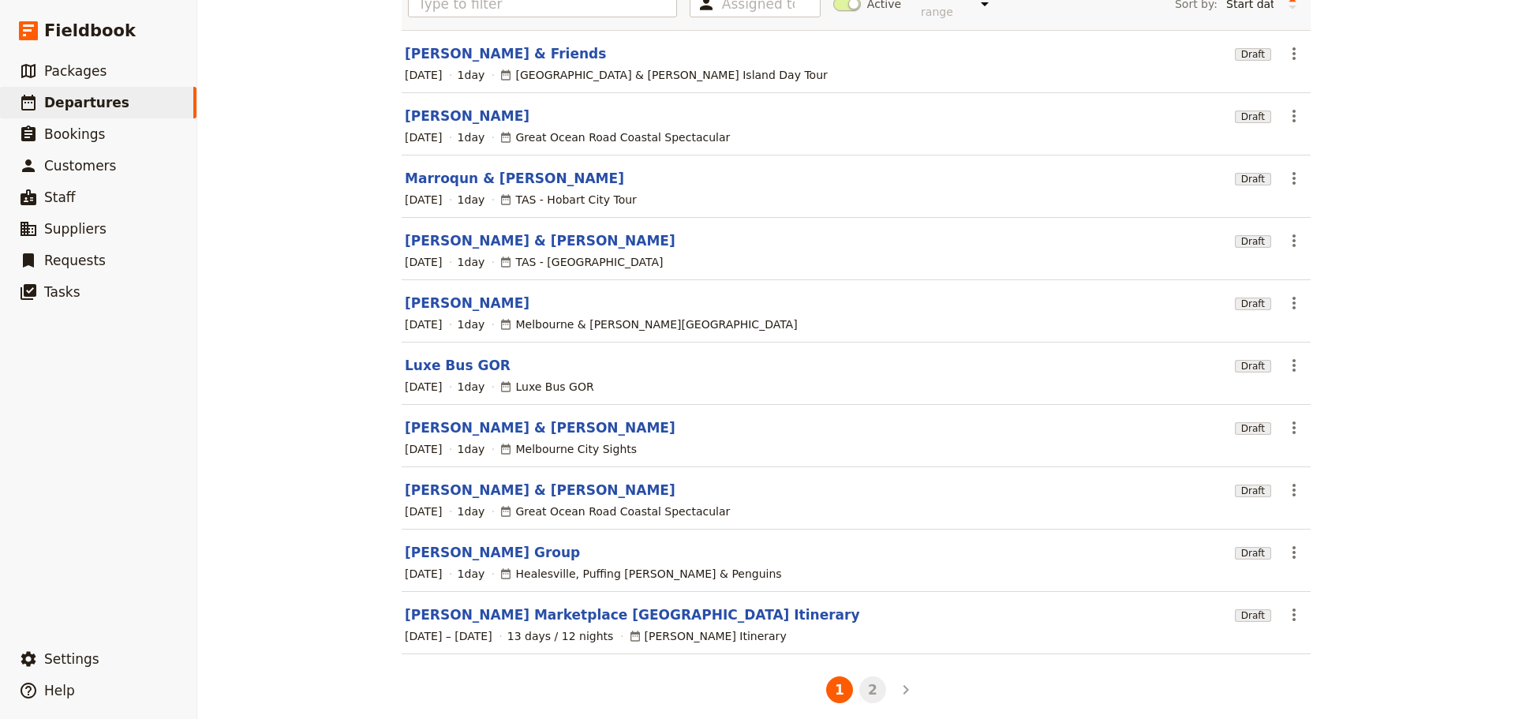
click at [862, 679] on button "2" at bounding box center [872, 689] width 27 height 27
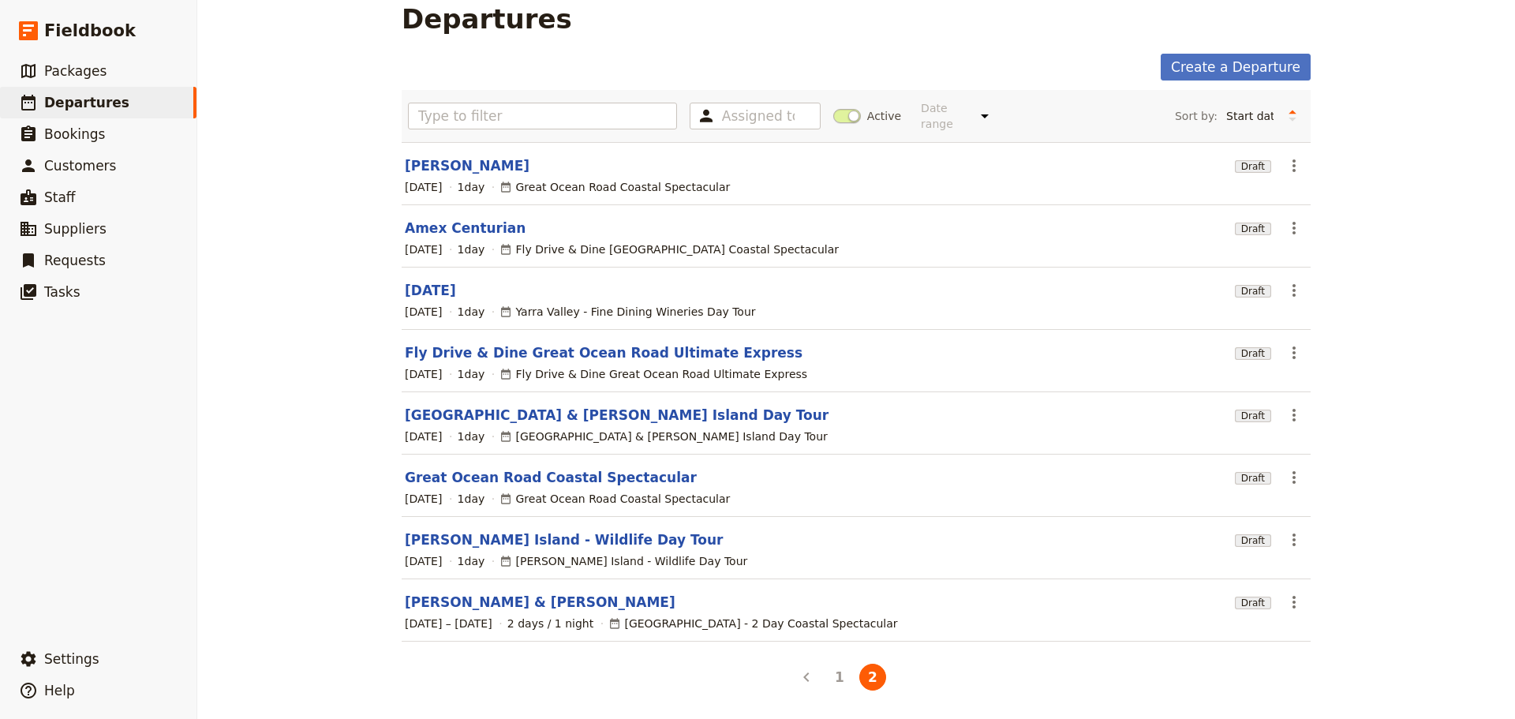
scroll to position [9, 0]
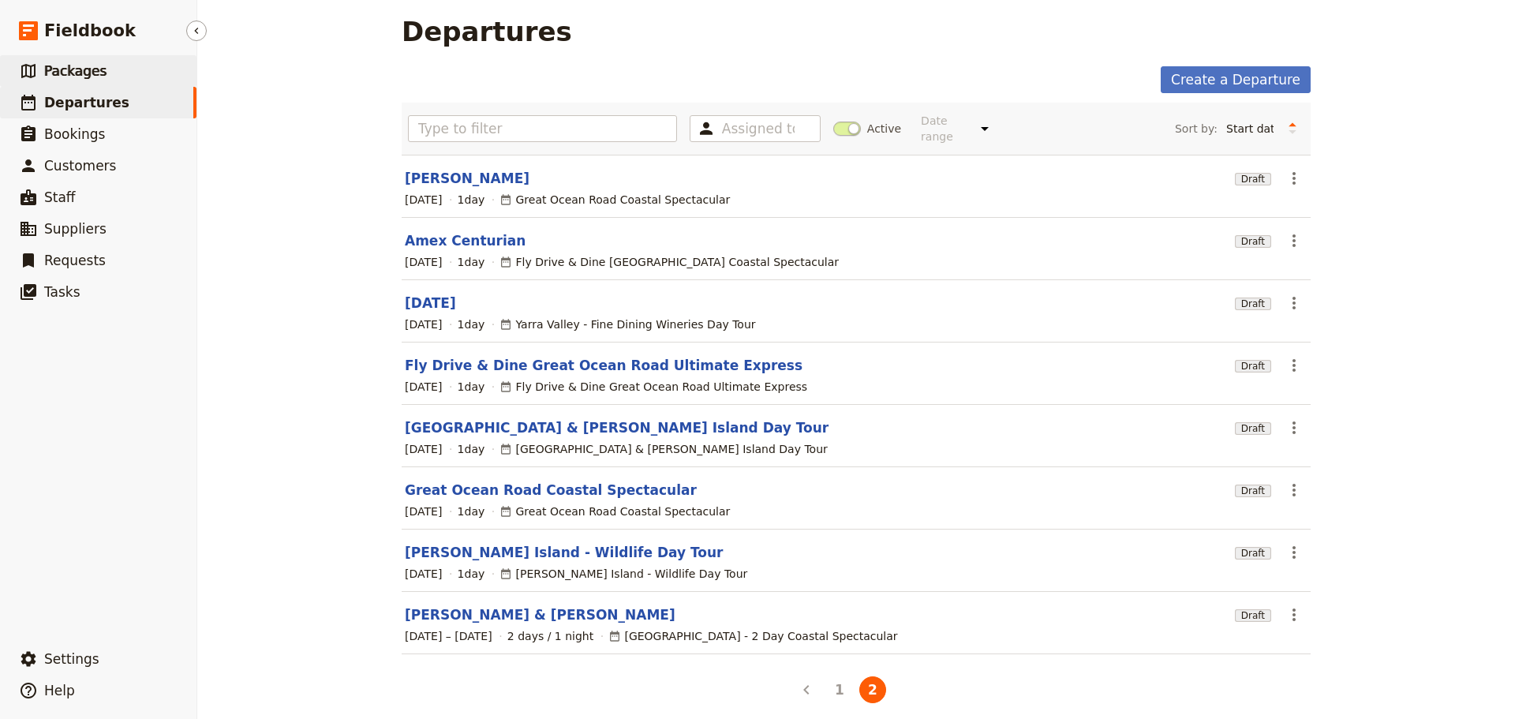
click at [118, 71] on link "​ Packages" at bounding box center [98, 71] width 196 height 32
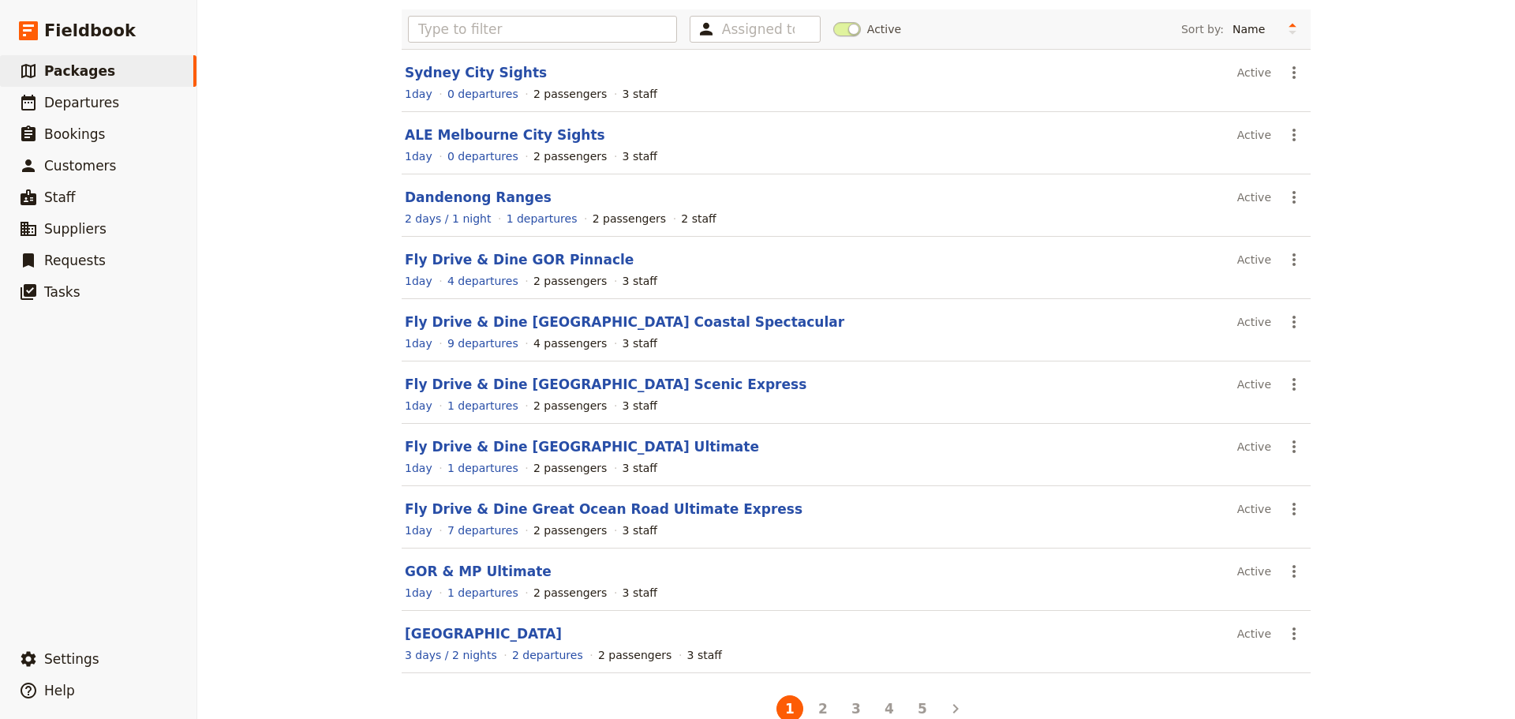
scroll to position [134, 0]
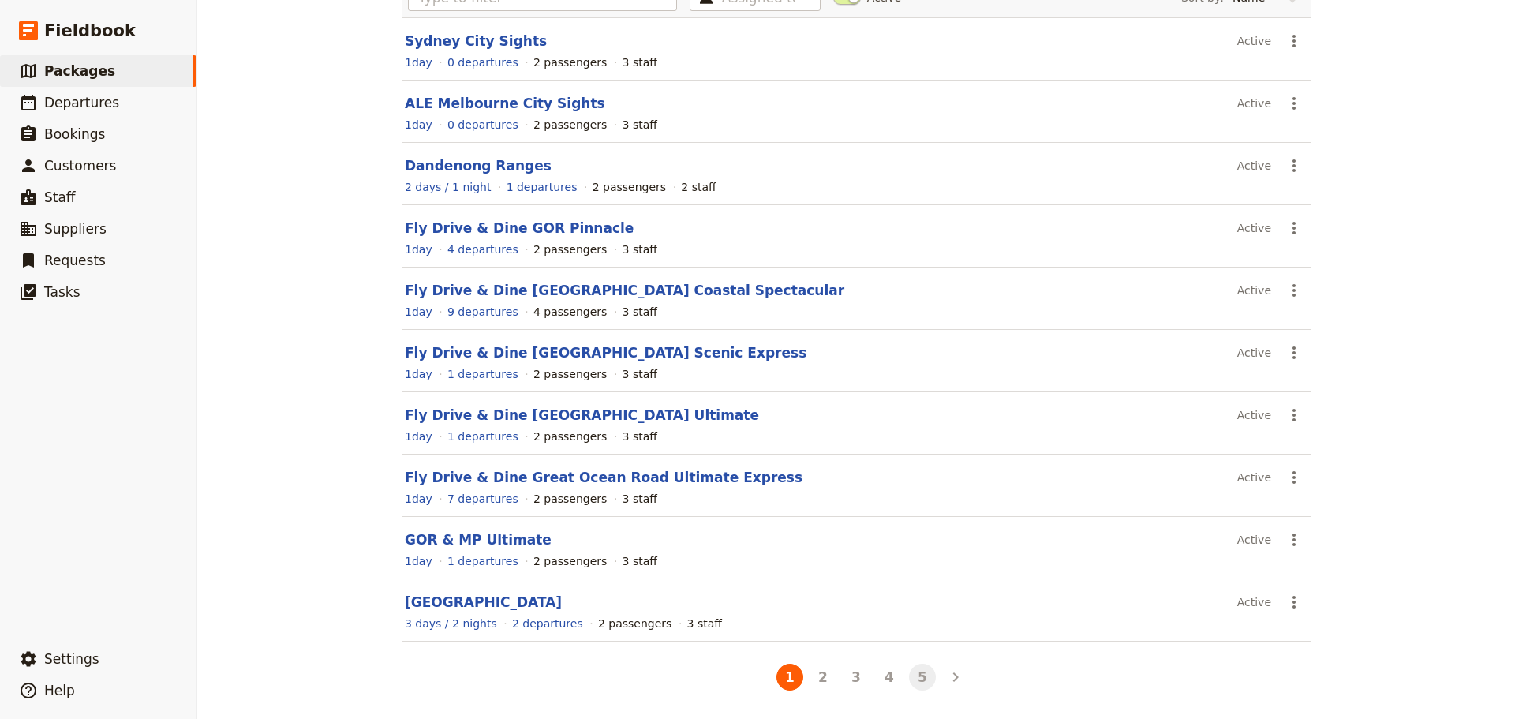
click at [922, 679] on button "5" at bounding box center [922, 677] width 27 height 27
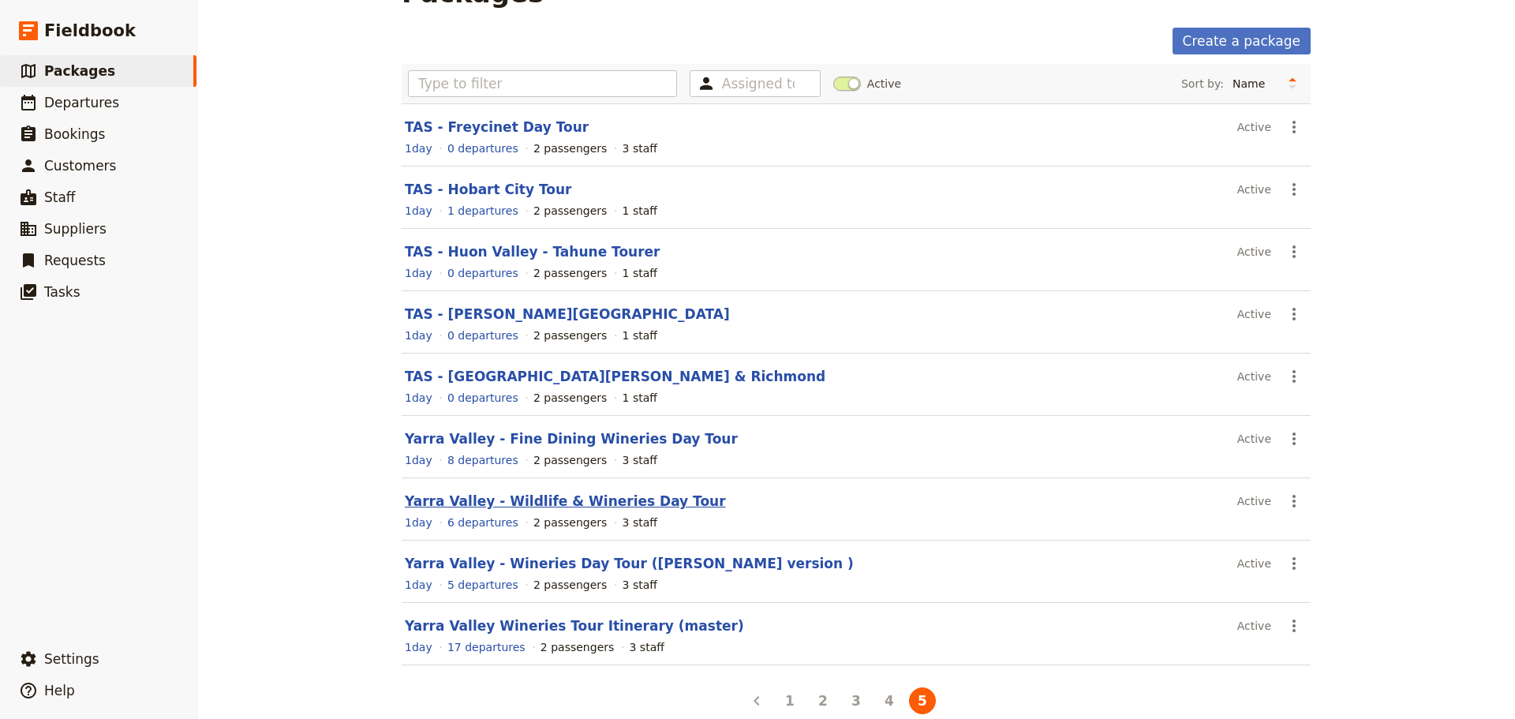
scroll to position [72, 0]
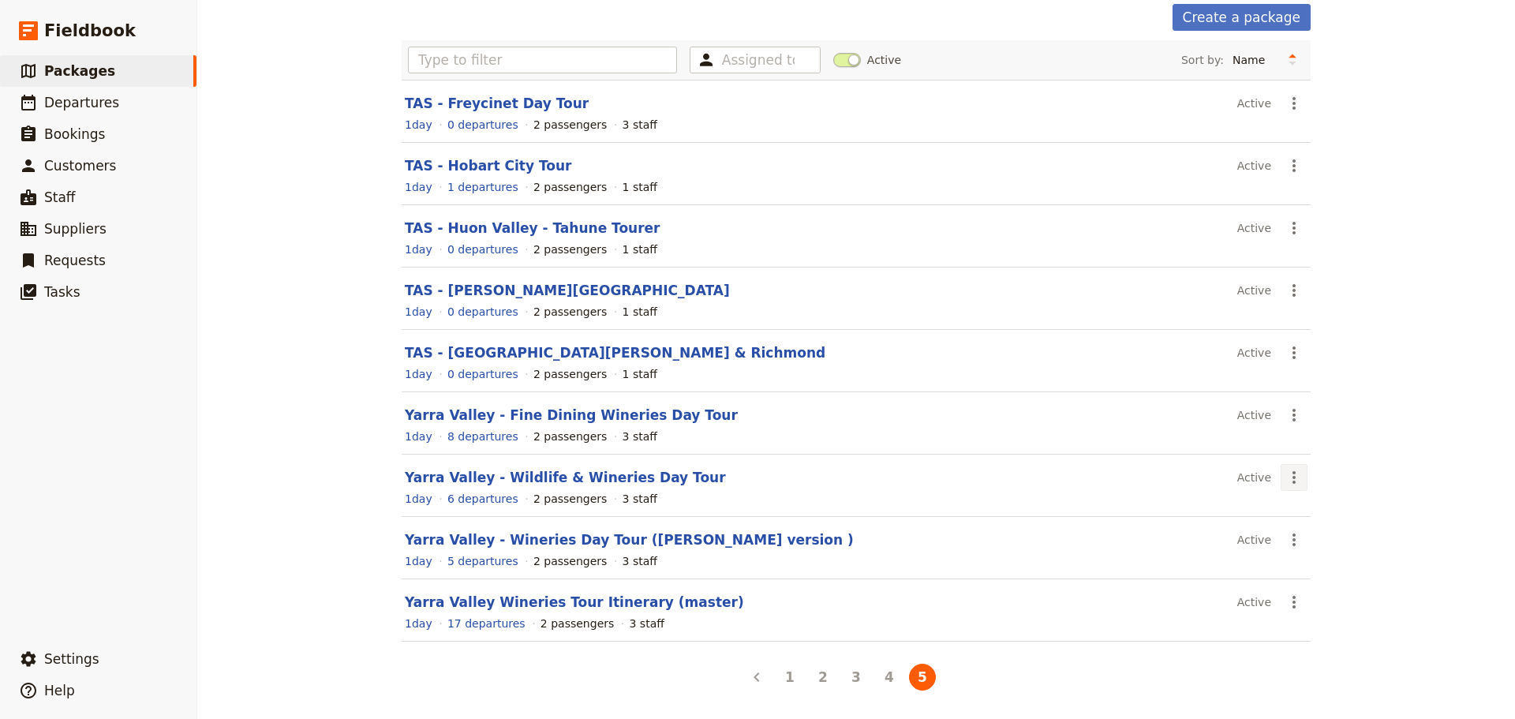
click at [1288, 475] on icon "Actions" at bounding box center [1294, 477] width 19 height 19
click at [1312, 537] on span "Schedule a departure" at bounding box center [1344, 534] width 119 height 16
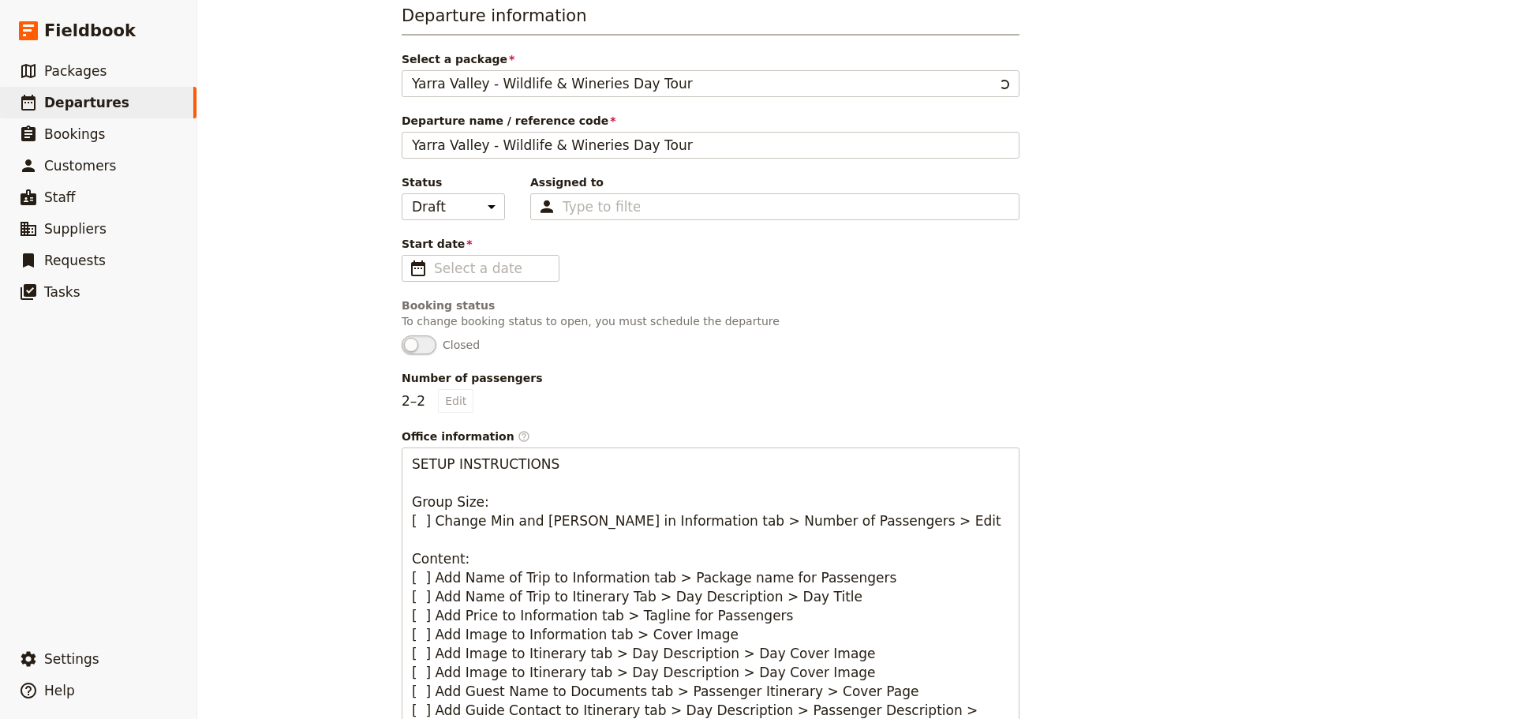
type input "Yarra Valley - Wildlife & Wineries Day Tour"
type textarea "SETUP INSTRUCTIONS Group Size: [ ] Change Min and [PERSON_NAME] in Information …"
type input "Yarra Valley Wildlife & Wineries Day Tour"
type textarea "Located just an hour's drive from [GEOGRAPHIC_DATA], the [GEOGRAPHIC_DATA] regi…"
type input "Yarra Valley - Wildlife & Wineries Day Tour"
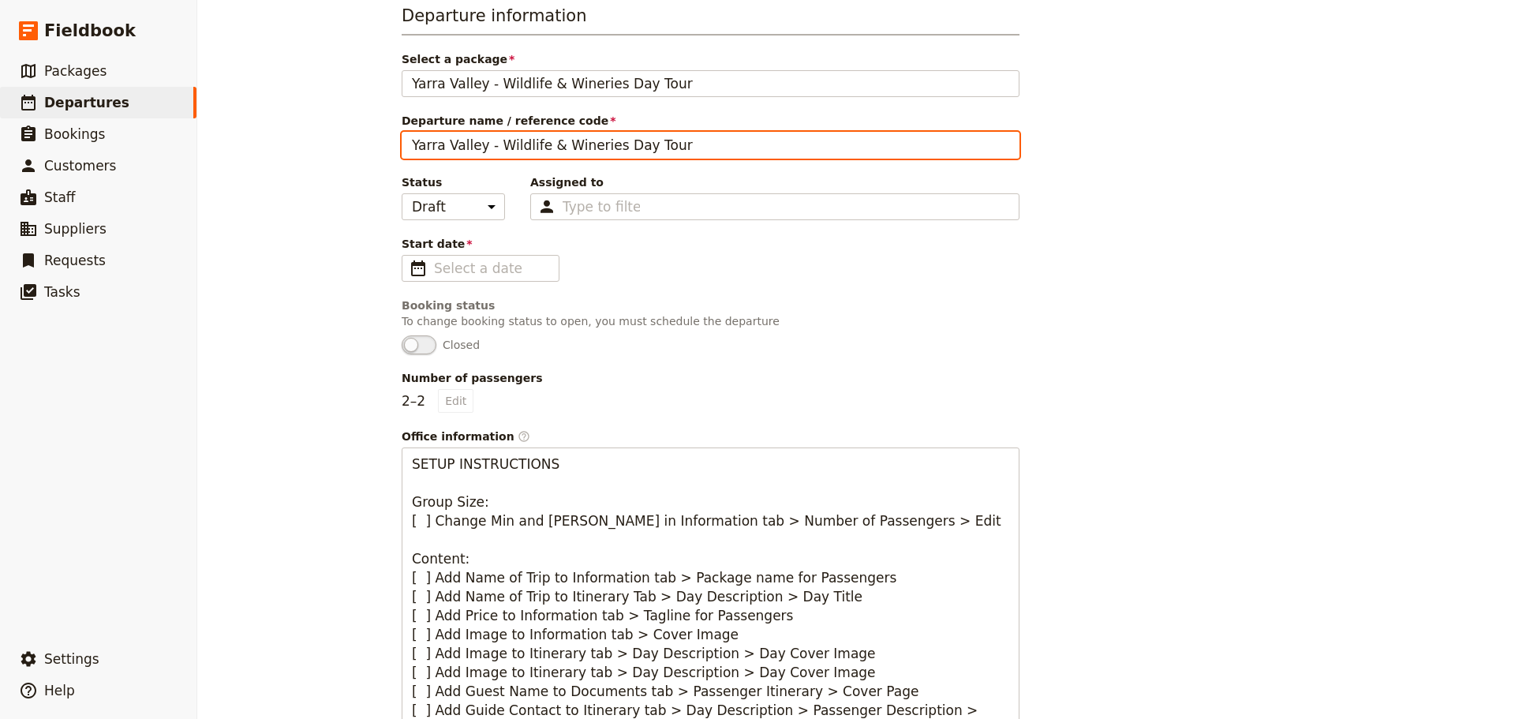
drag, startPoint x: 705, startPoint y: 151, endPoint x: 282, endPoint y: 157, distance: 423.7
click at [282, 157] on div "New departure Departure information Select a package Yarra Valley - Wildlife & …" at bounding box center [856, 359] width 1318 height 719
type input "Elbech & [PERSON_NAME]"
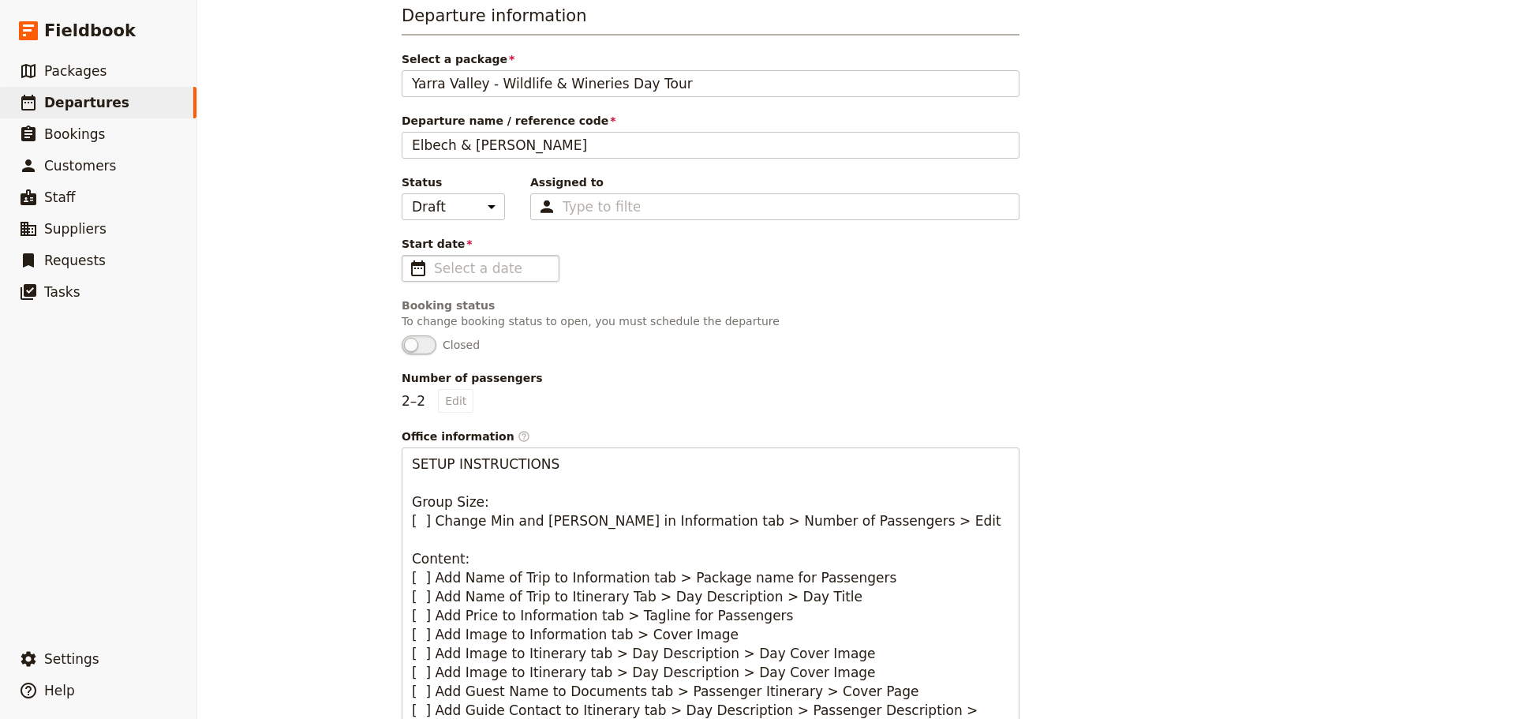
click at [417, 271] on span "​" at bounding box center [418, 268] width 19 height 19
click at [434, 271] on input "Start date ​" at bounding box center [491, 268] width 115 height 19
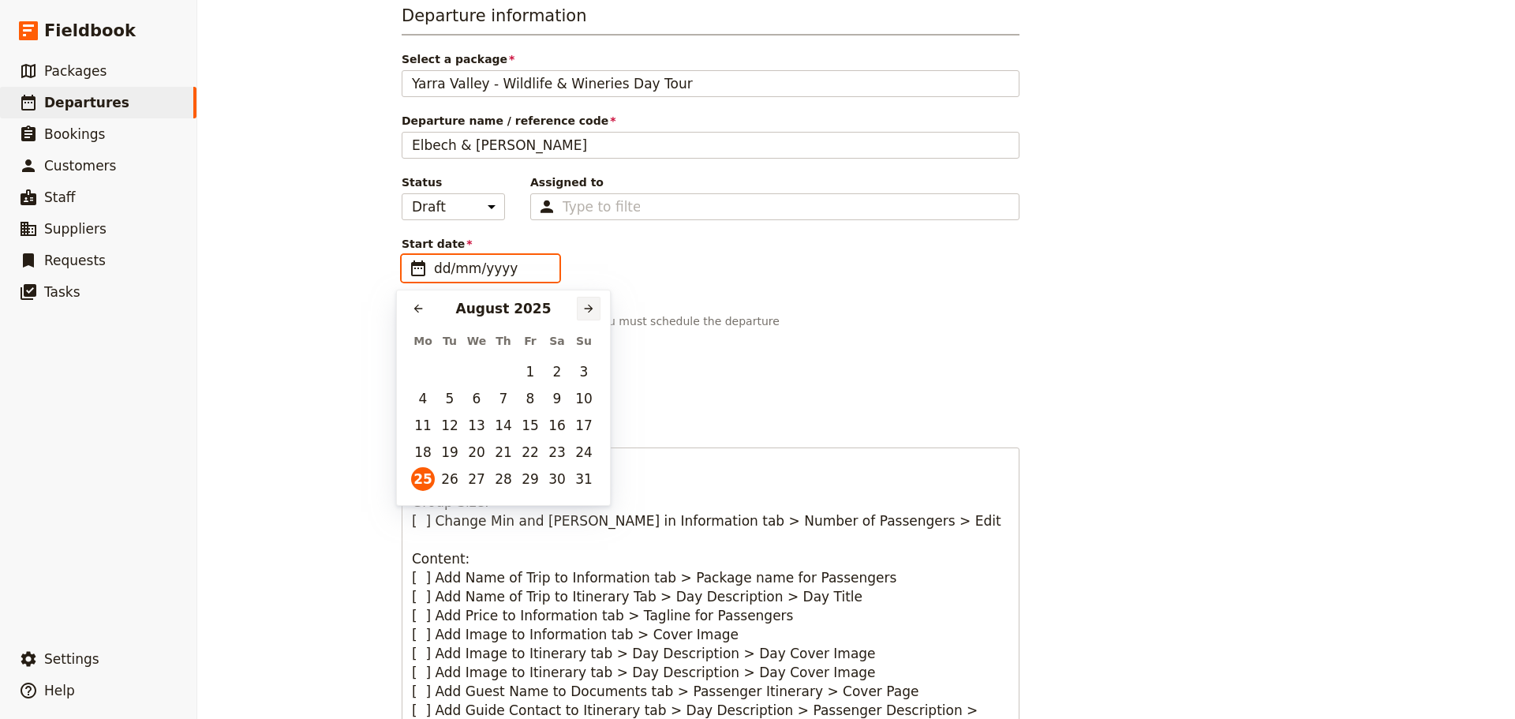
click at [592, 314] on icon "Next month" at bounding box center [588, 308] width 13 height 13
click at [578, 371] on button "7" at bounding box center [584, 372] width 24 height 24
type input "[DATE]"
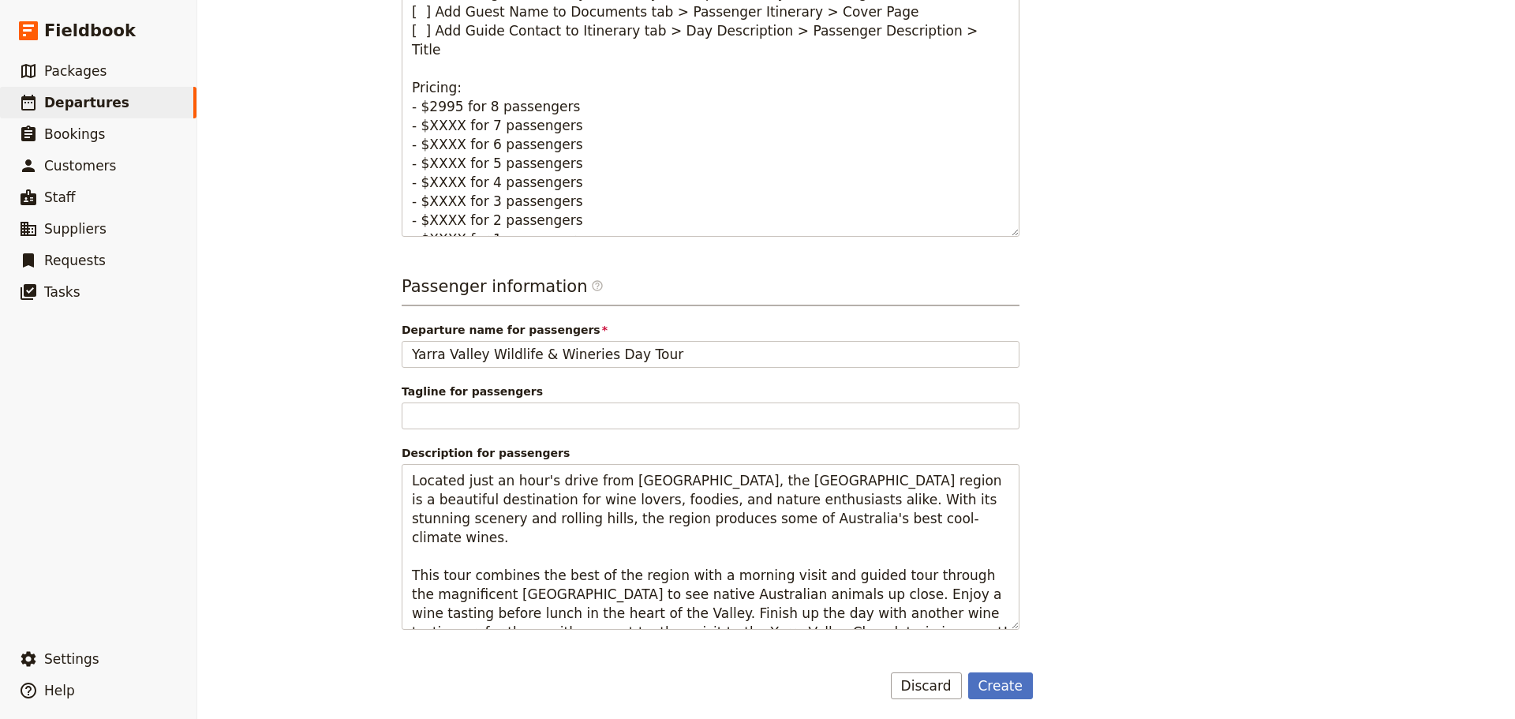
scroll to position [757, 0]
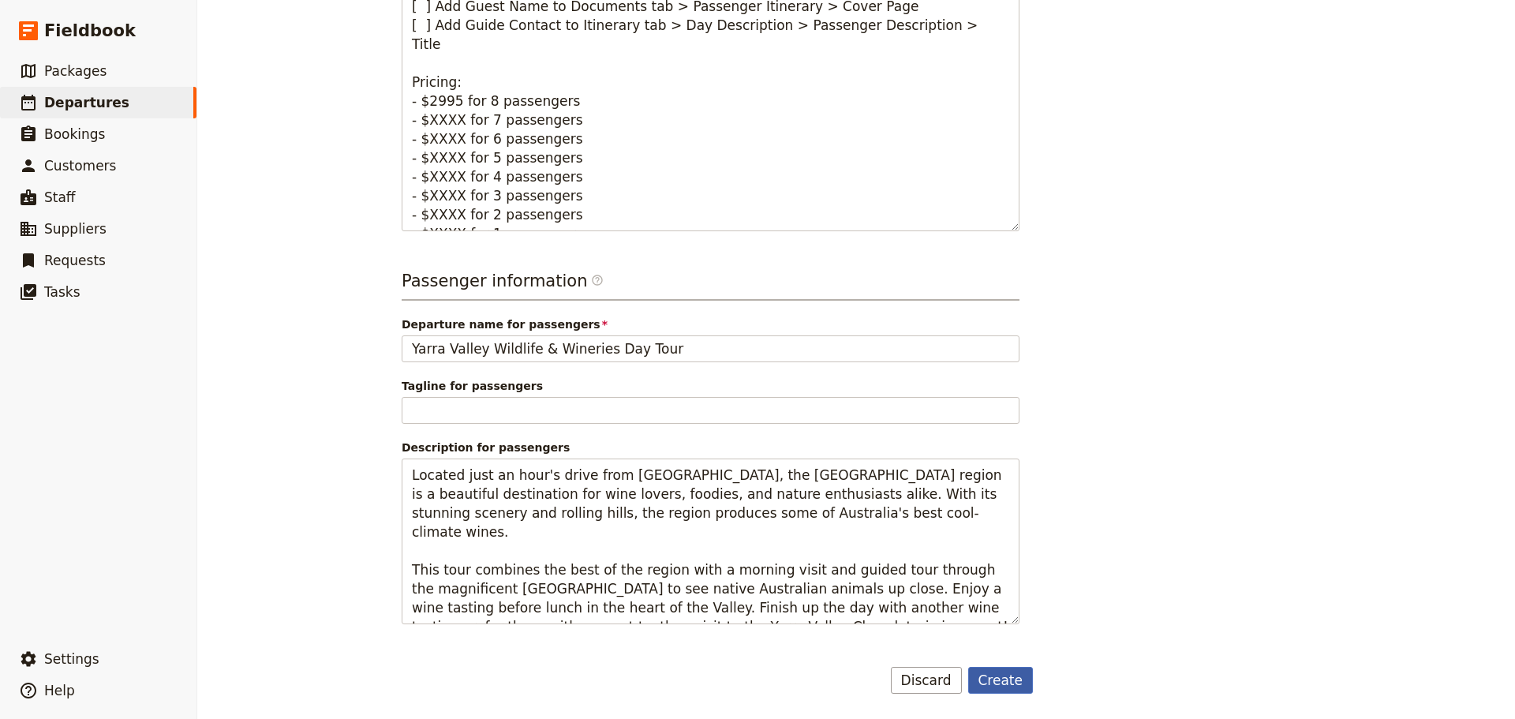
click at [1003, 676] on button "Create" at bounding box center [1000, 680] width 65 height 27
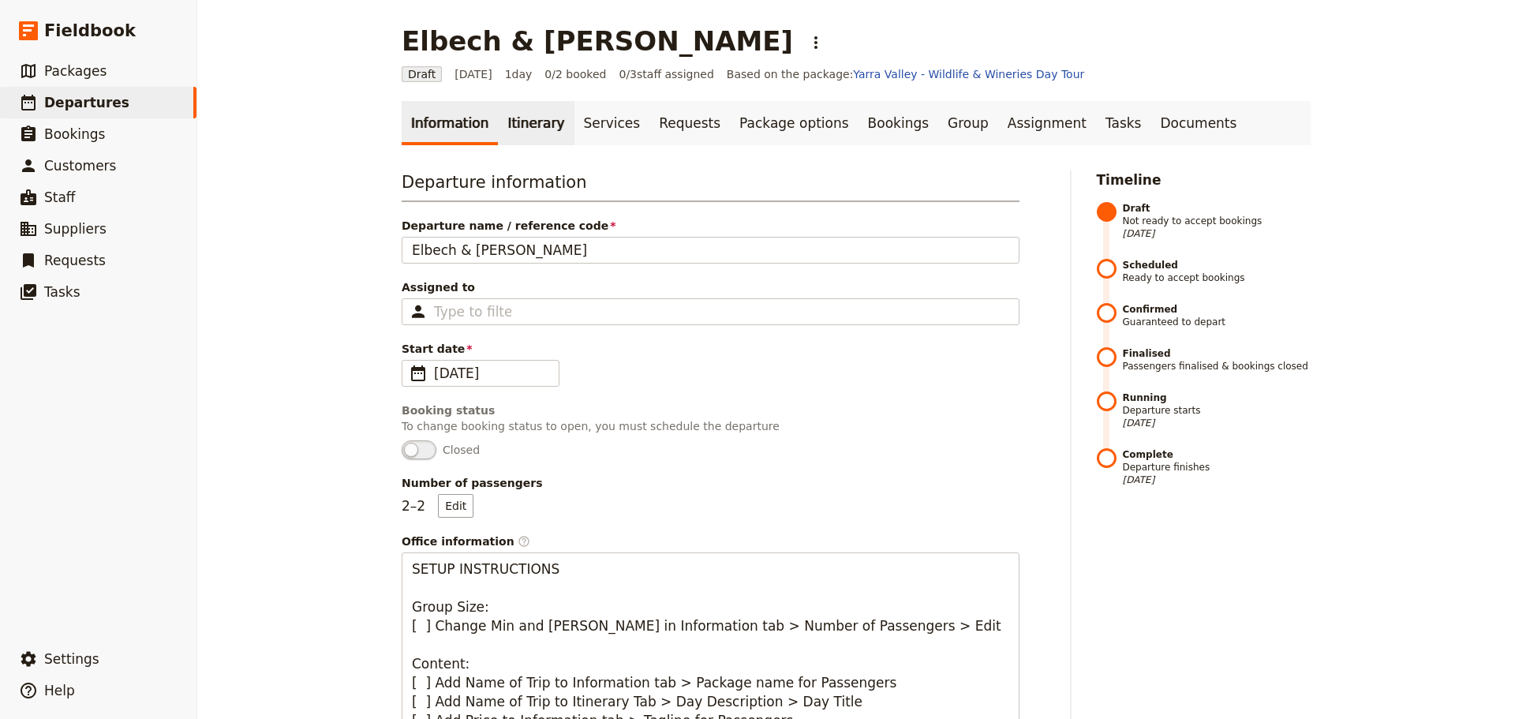
click at [526, 127] on link "Itinerary" at bounding box center [536, 123] width 76 height 44
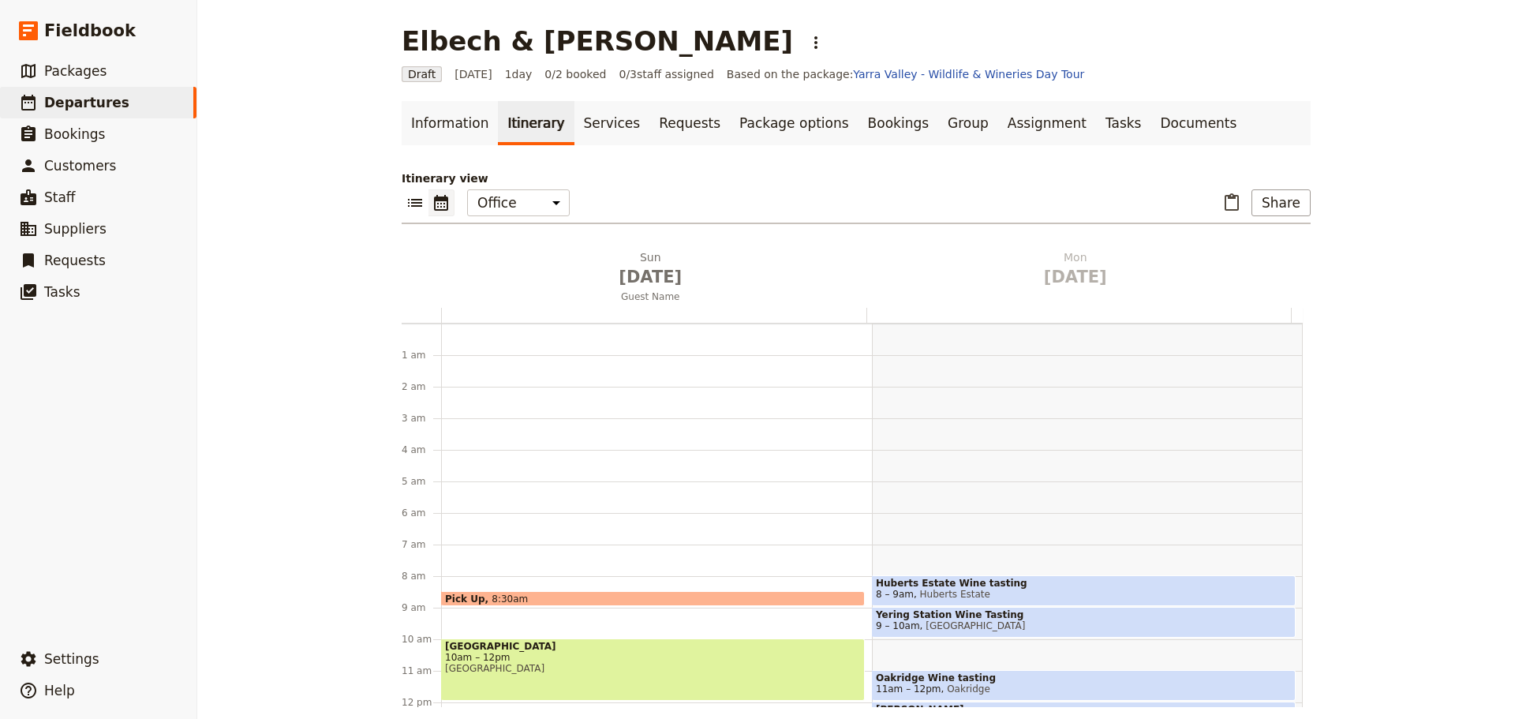
scroll to position [205, 0]
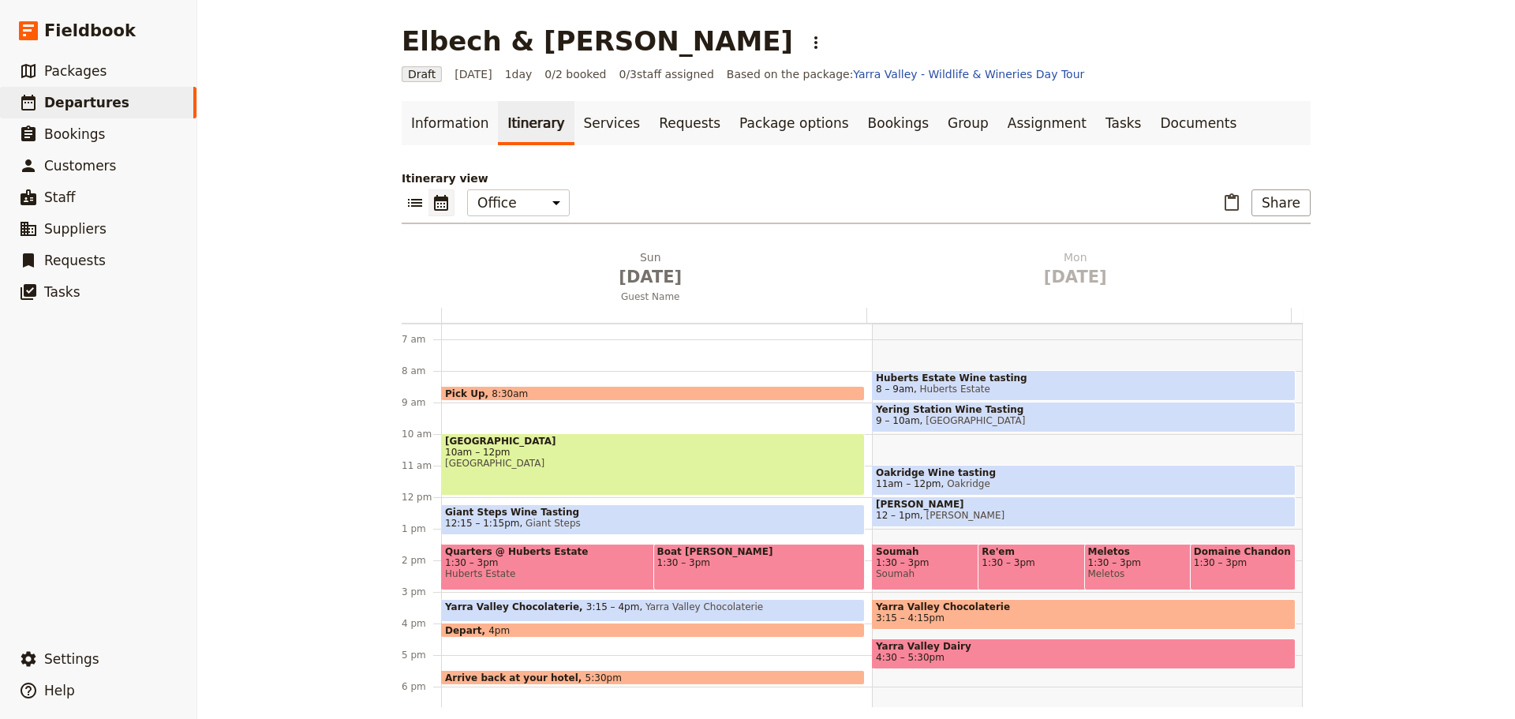
click at [542, 391] on div "Pick Up 8:30am" at bounding box center [653, 393] width 424 height 15
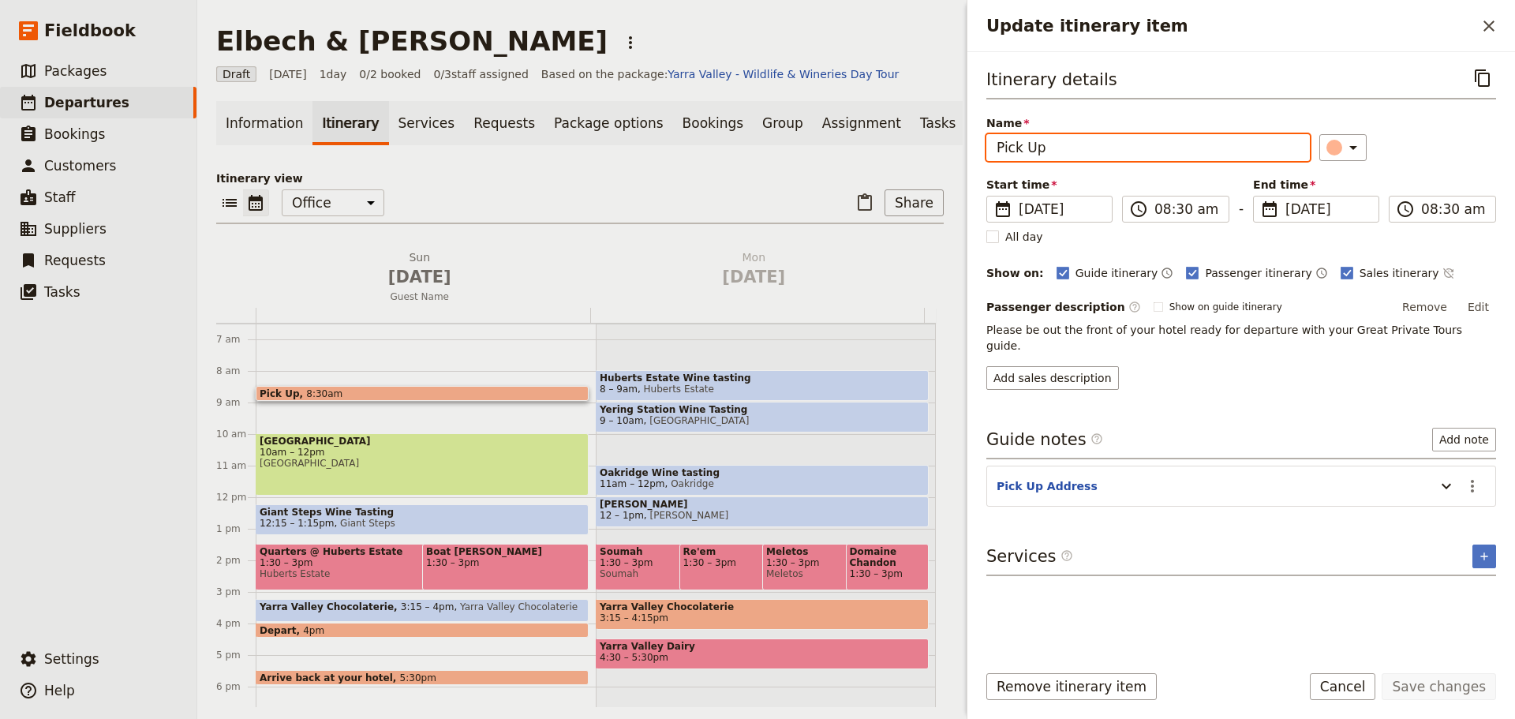
drag, startPoint x: 1086, startPoint y: 154, endPoint x: 918, endPoint y: 114, distance: 171.9
click at [891, 150] on div "Elbech & Boultinghouse ​ Draft 7 Sep 2025 1 day 0/2 booked 0 / 3 staff assigned…" at bounding box center [856, 359] width 1318 height 719
type input "Ritz Carlton [GEOGRAPHIC_DATA]"
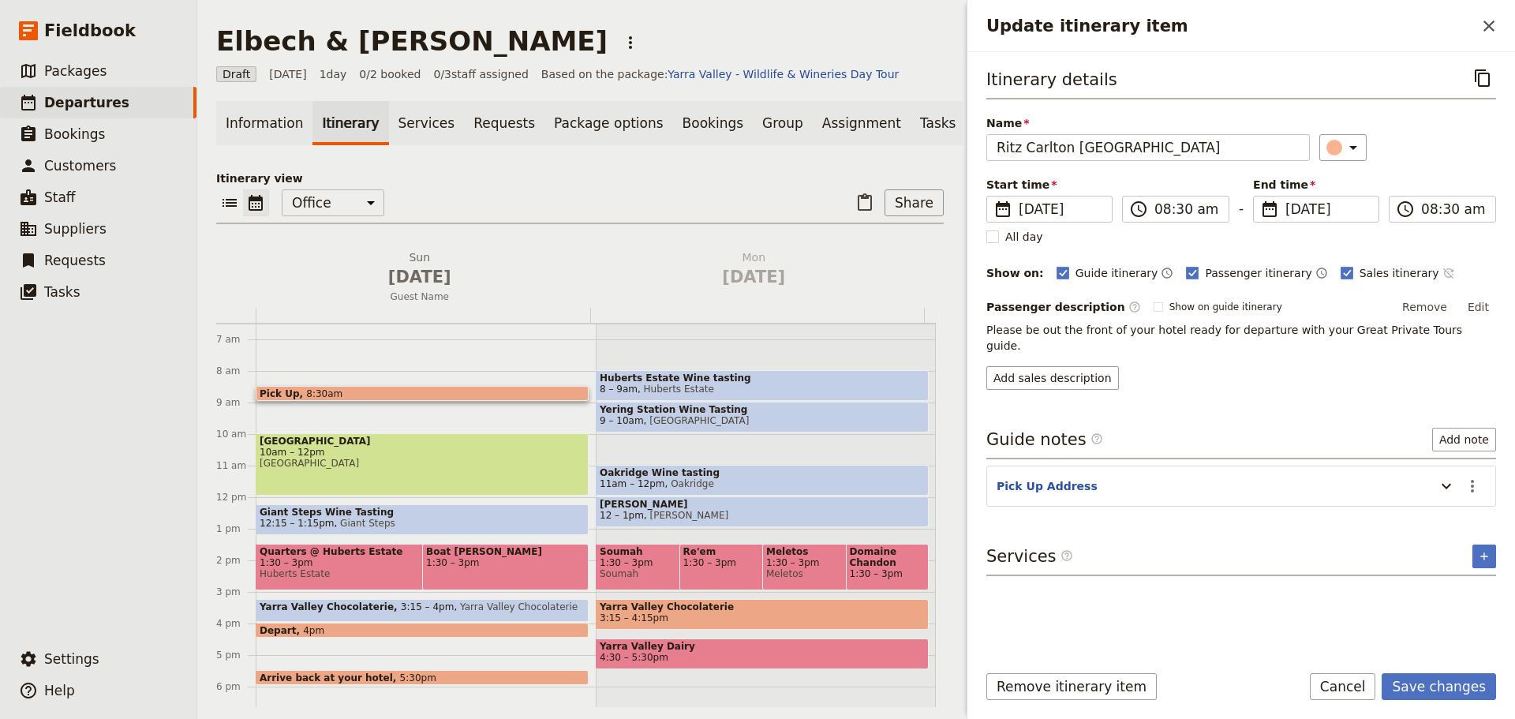
click at [1442, 267] on icon "Time not shown on sales itinerary" at bounding box center [1448, 273] width 13 height 13
click at [1479, 477] on icon "Actions" at bounding box center [1472, 486] width 19 height 19
click at [1446, 502] on span "Edit note" at bounding box center [1427, 504] width 50 height 16
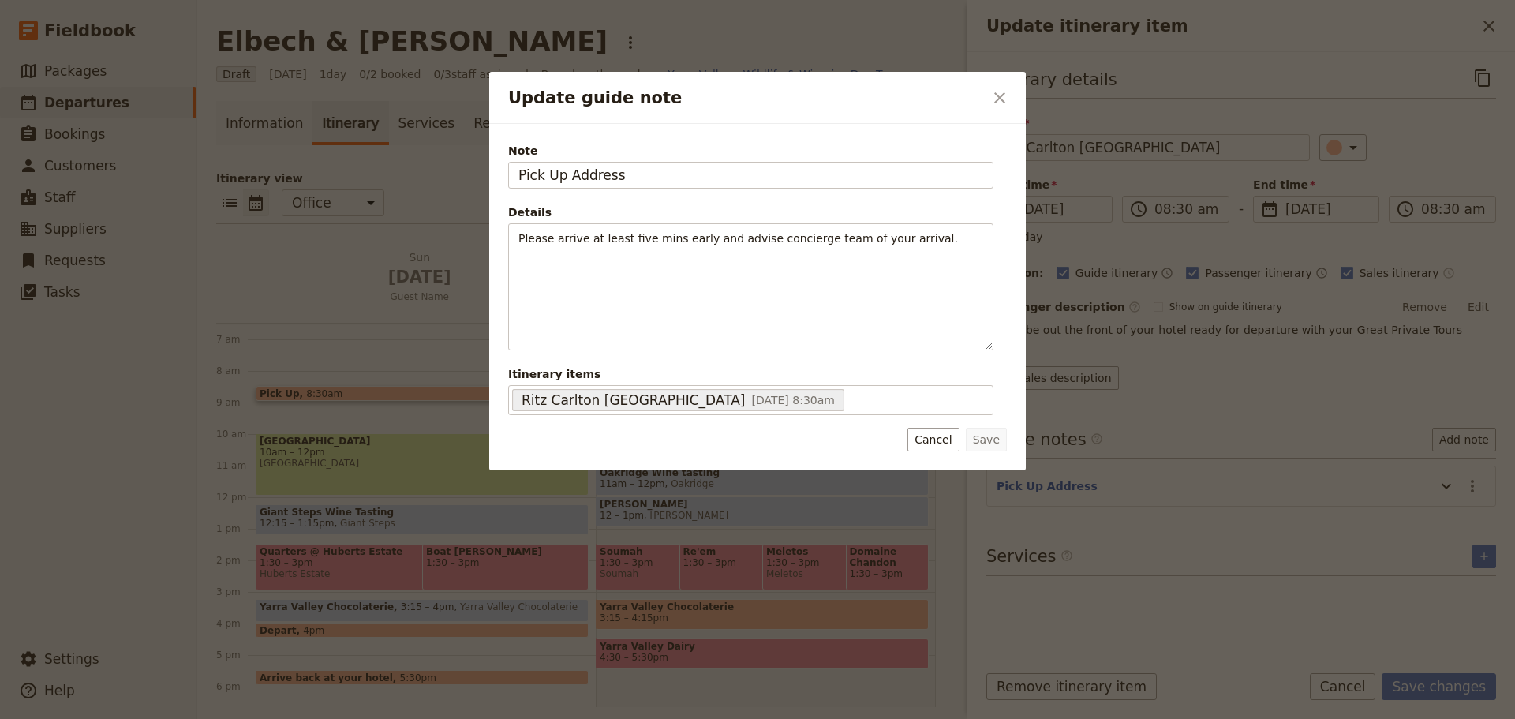
drag, startPoint x: 653, startPoint y: 178, endPoint x: 290, endPoint y: 178, distance: 362.2
click at [290, 718] on div "Update guide note ​ Note Pick Up Address Details Please arrive at least five mi…" at bounding box center [757, 719] width 1515 height 0
type input "650 Lonsdale St"
click at [985, 440] on button "Save" at bounding box center [986, 440] width 41 height 24
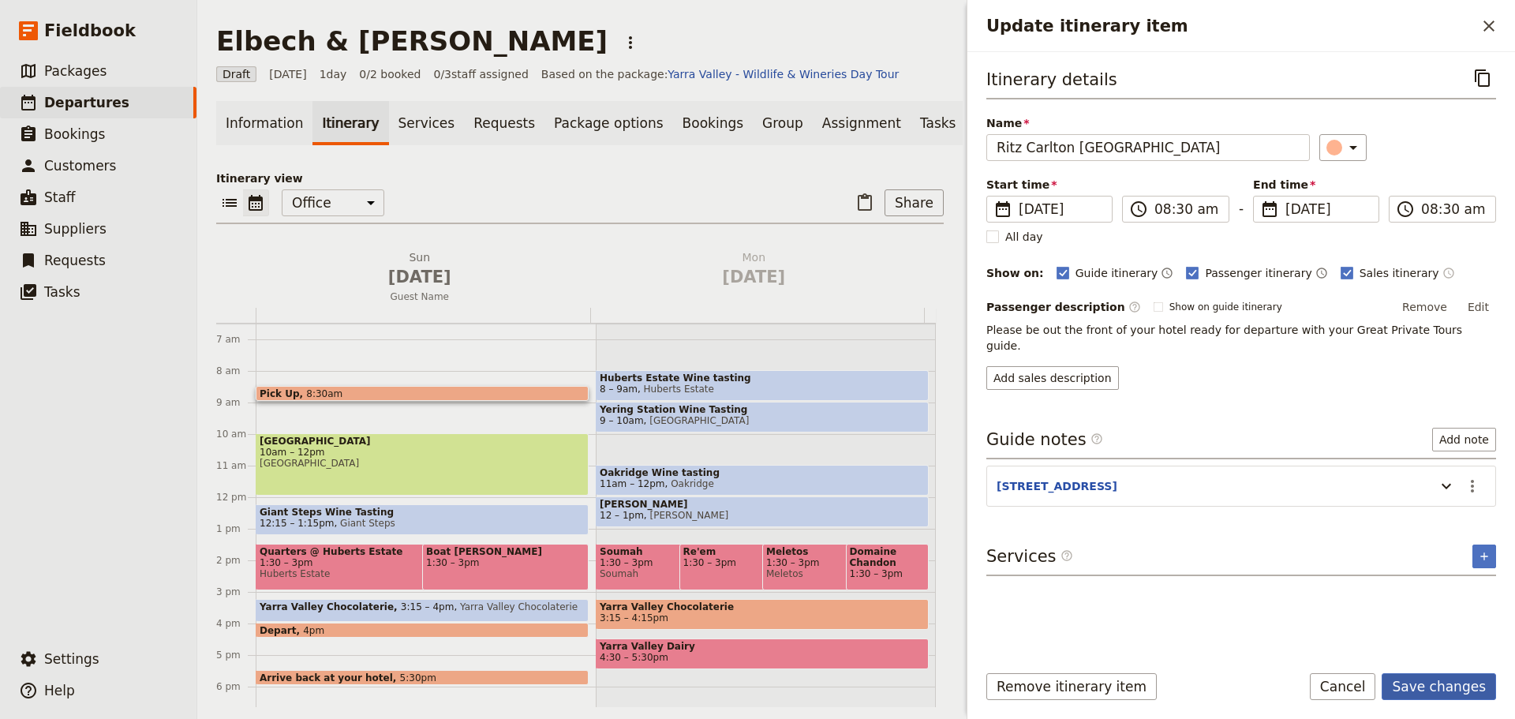
click at [1459, 690] on button "Save changes" at bounding box center [1439, 686] width 114 height 27
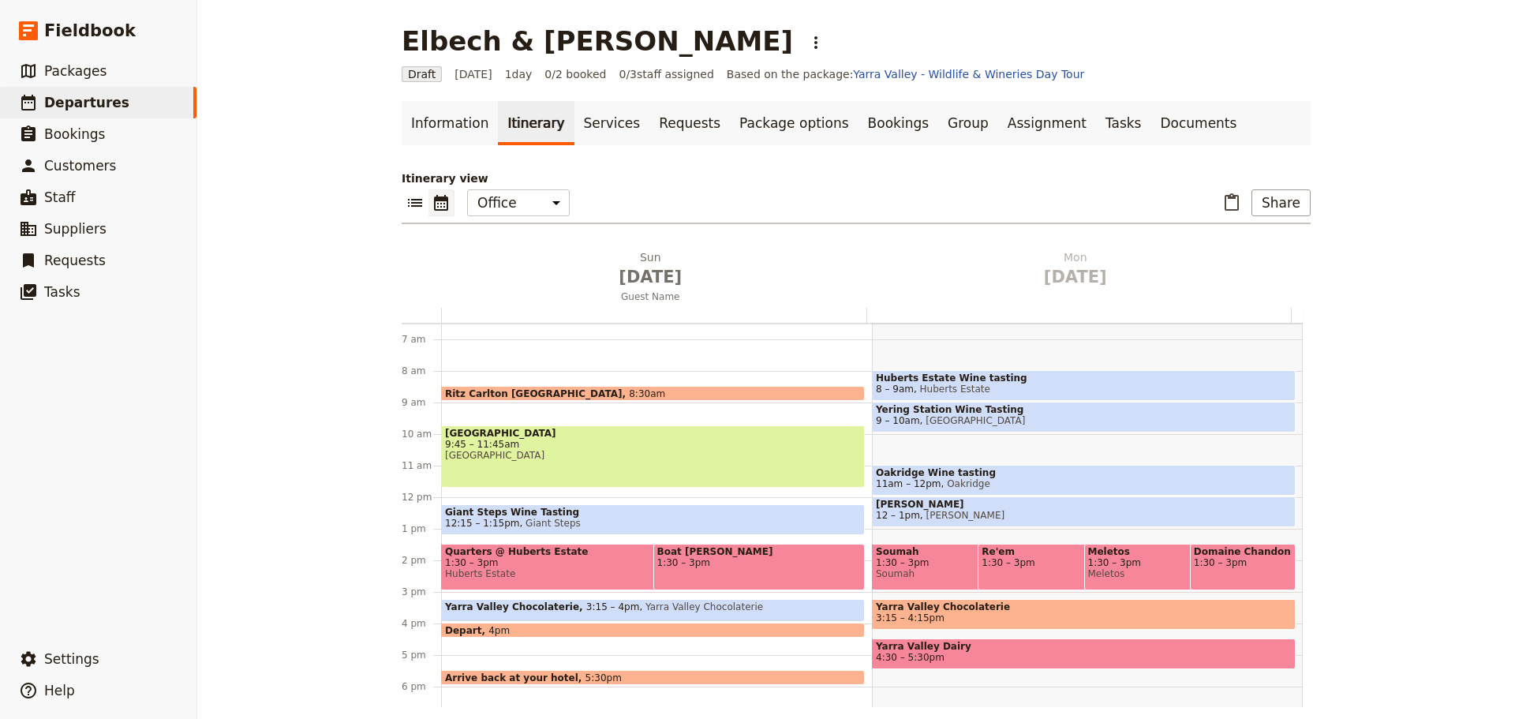
click at [582, 448] on span "9:45 – 11:45am" at bounding box center [653, 444] width 416 height 11
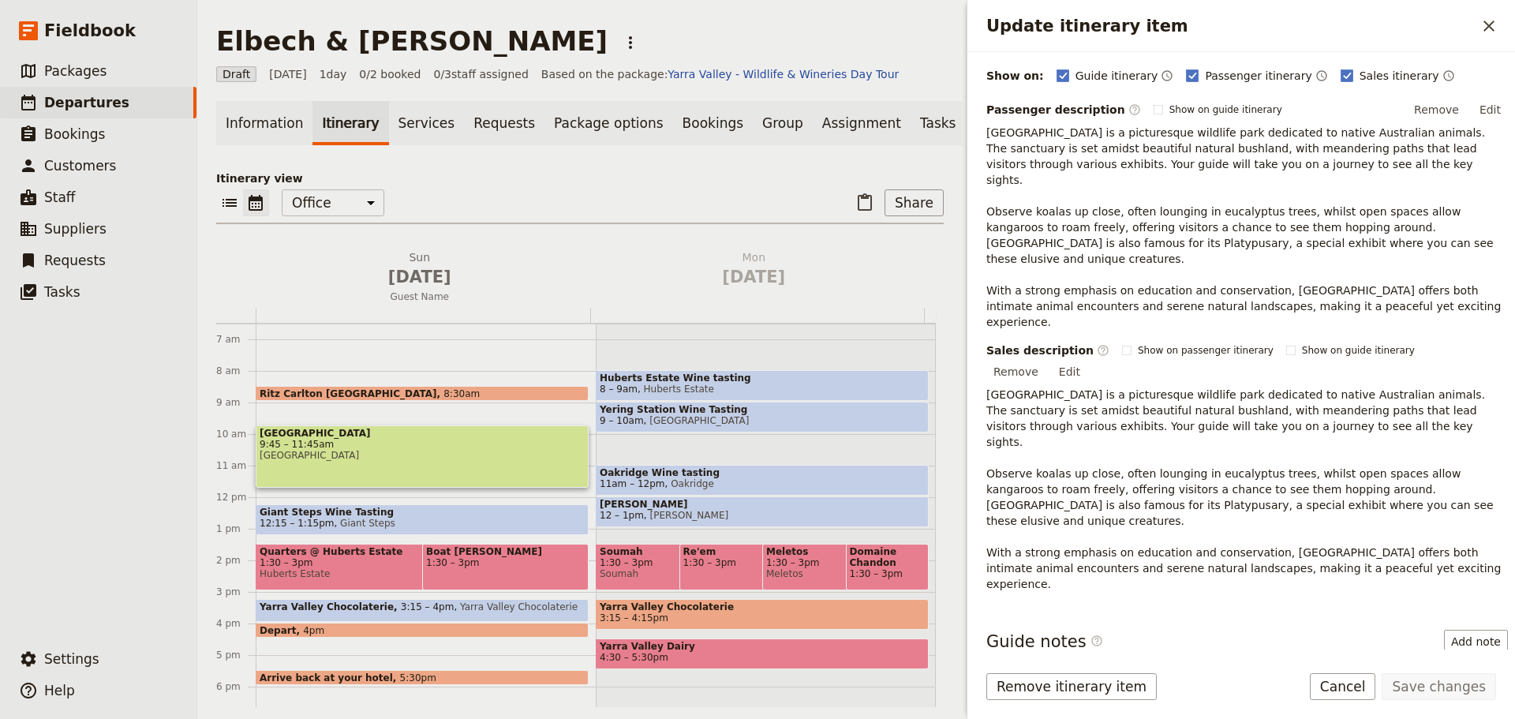
scroll to position [270, 0]
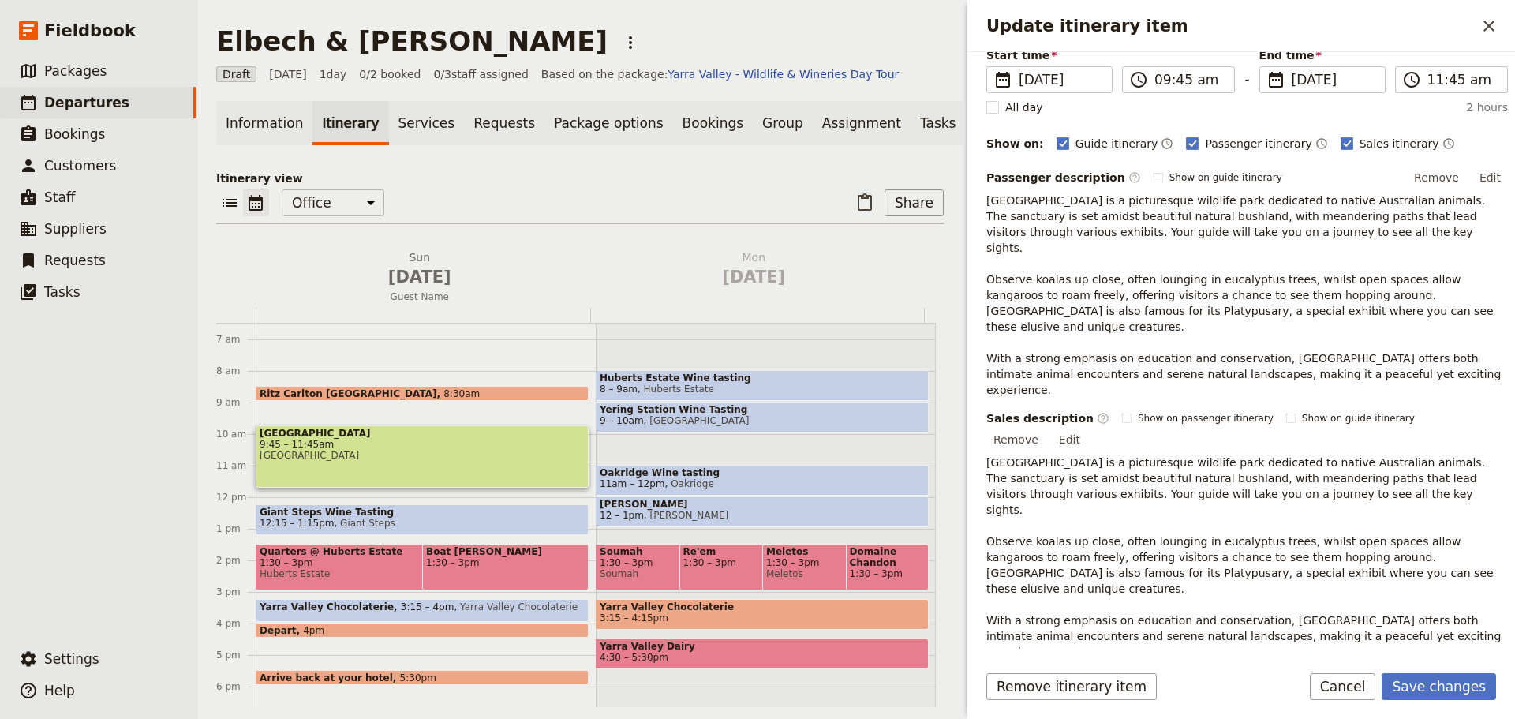
scroll to position [214, 0]
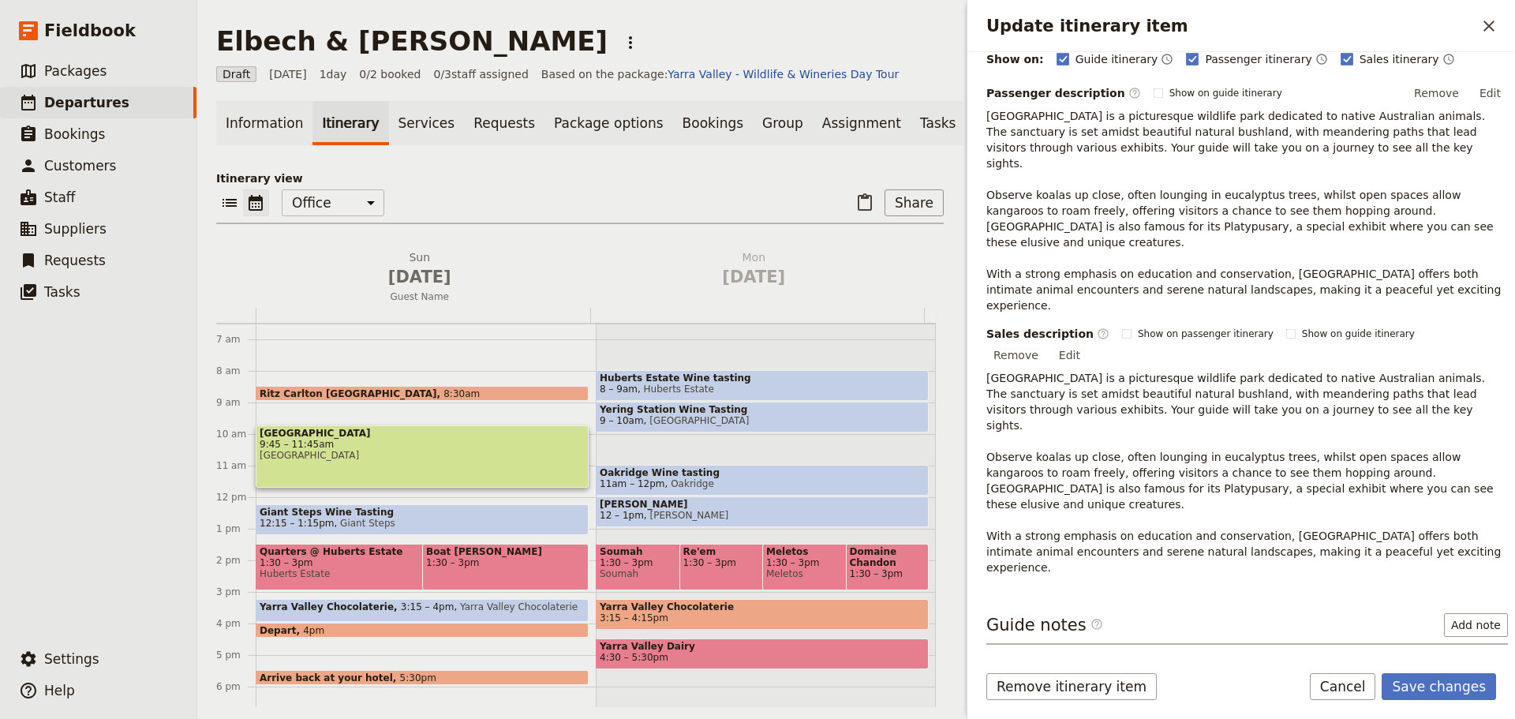
click at [1483, 665] on icon "Actions" at bounding box center [1484, 671] width 3 height 13
click at [1455, 594] on span "Edit note" at bounding box center [1438, 593] width 73 height 16
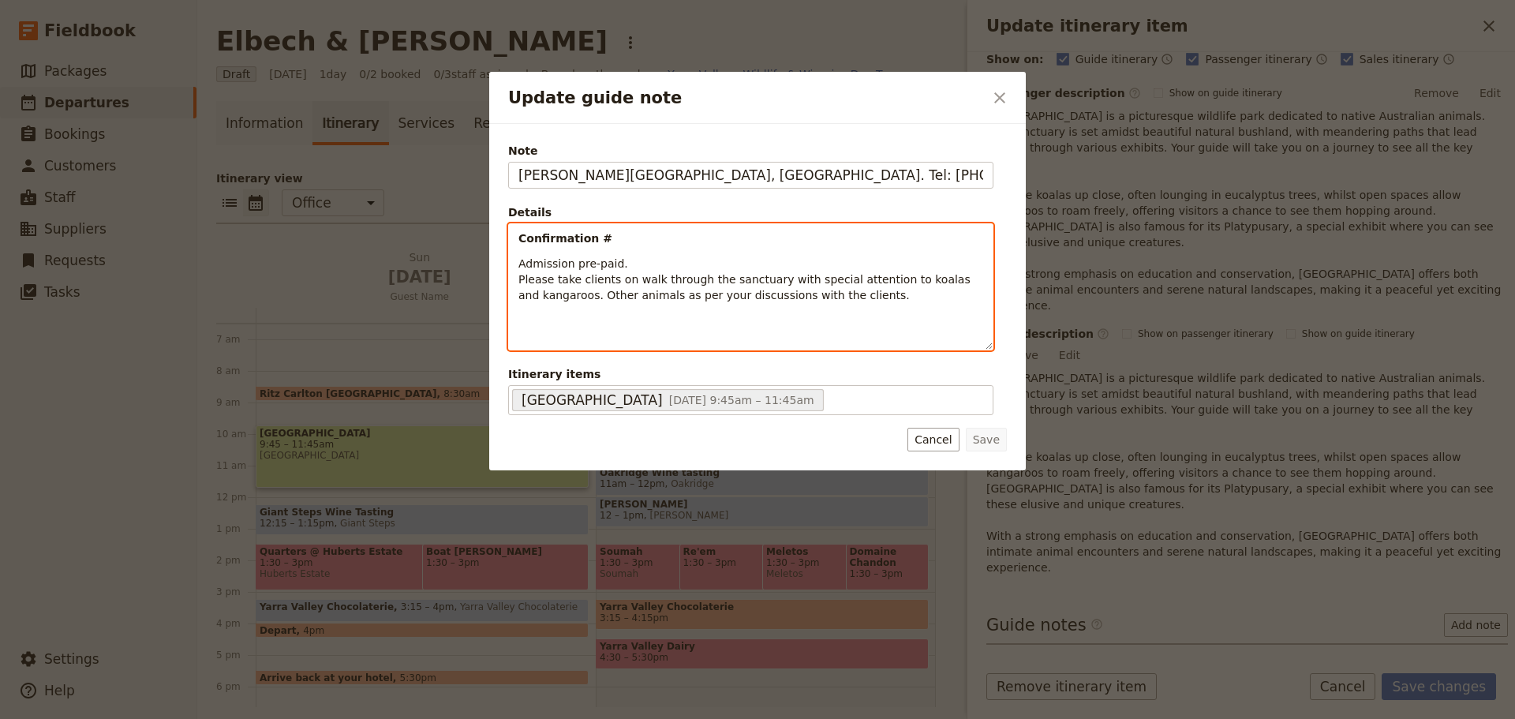
click at [645, 242] on p "Confirmation #" at bounding box center [750, 238] width 465 height 16
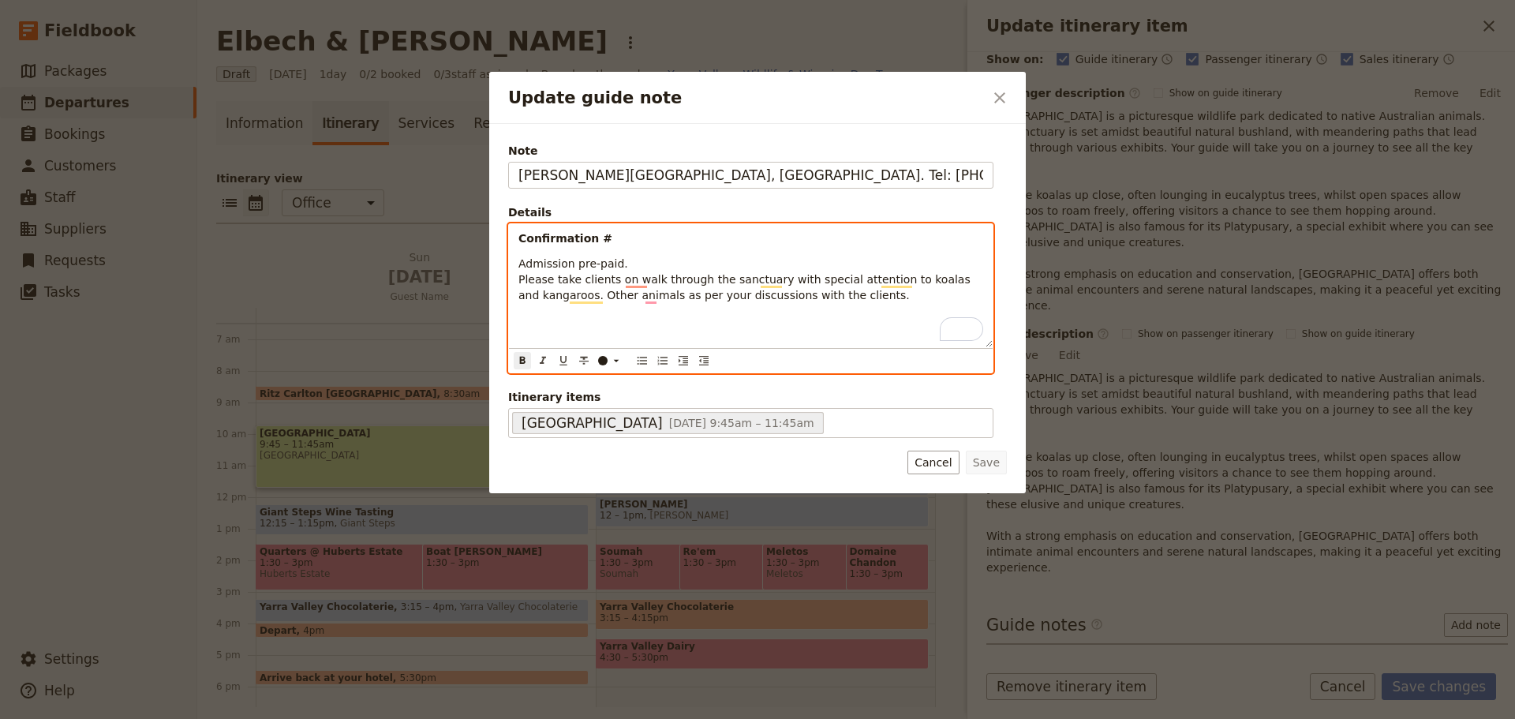
click at [645, 240] on p "Confirmation #" at bounding box center [750, 238] width 465 height 16
paste div "To enrich screen reader interactions, please activate Accessibility in Grammarl…"
drag, startPoint x: 561, startPoint y: 261, endPoint x: 520, endPoint y: 262, distance: 41.0
click at [510, 263] on div "Confirmation #552508220389 Admission pre-paid. Please take clients on walk thro…" at bounding box center [751, 285] width 484 height 123
drag, startPoint x: 808, startPoint y: 287, endPoint x: 482, endPoint y: 238, distance: 329.5
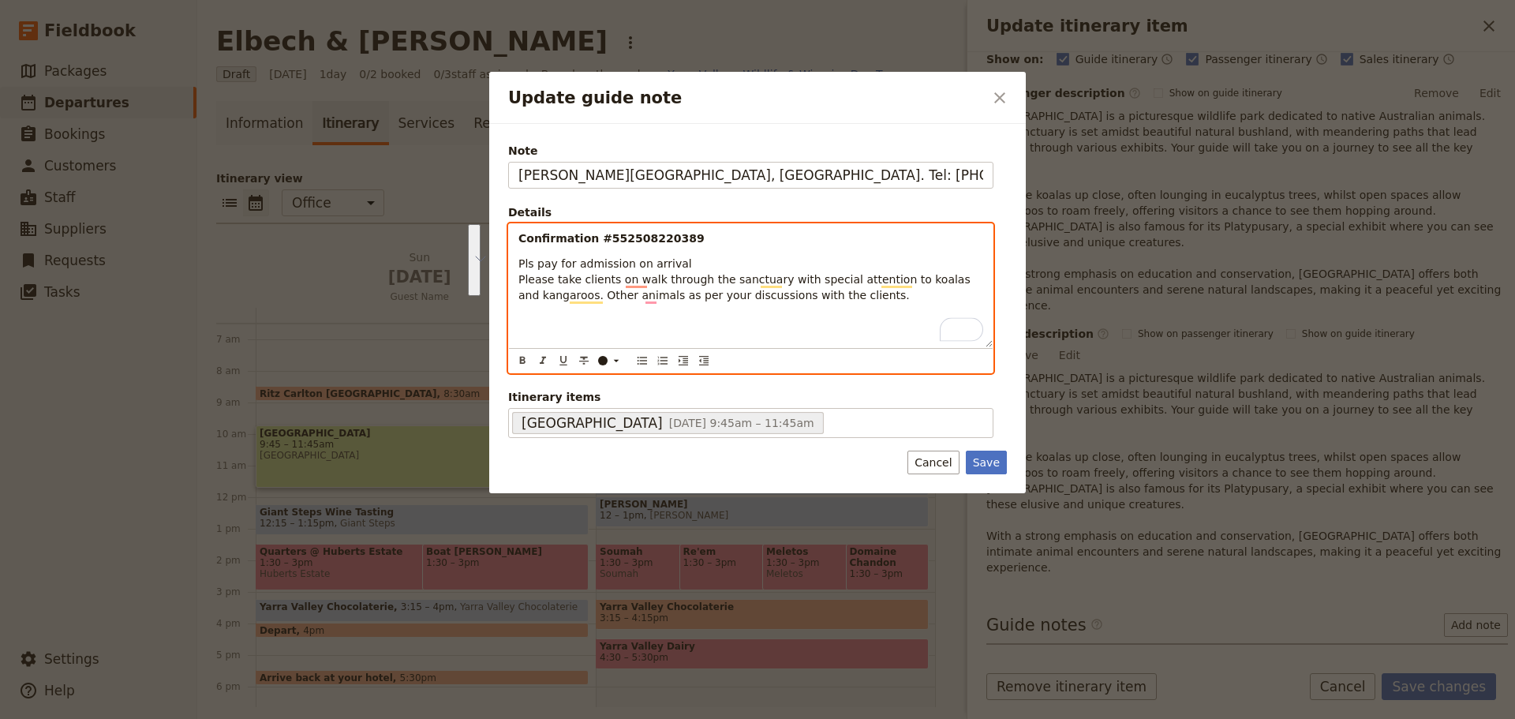
click at [482, 718] on div "Update guide note ​ Note Glen Eadie Ave, Healesville. Tel: 1300 966 784 Details…" at bounding box center [757, 719] width 1515 height 0
click at [639, 360] on icon "Bulleted list" at bounding box center [642, 360] width 13 height 13
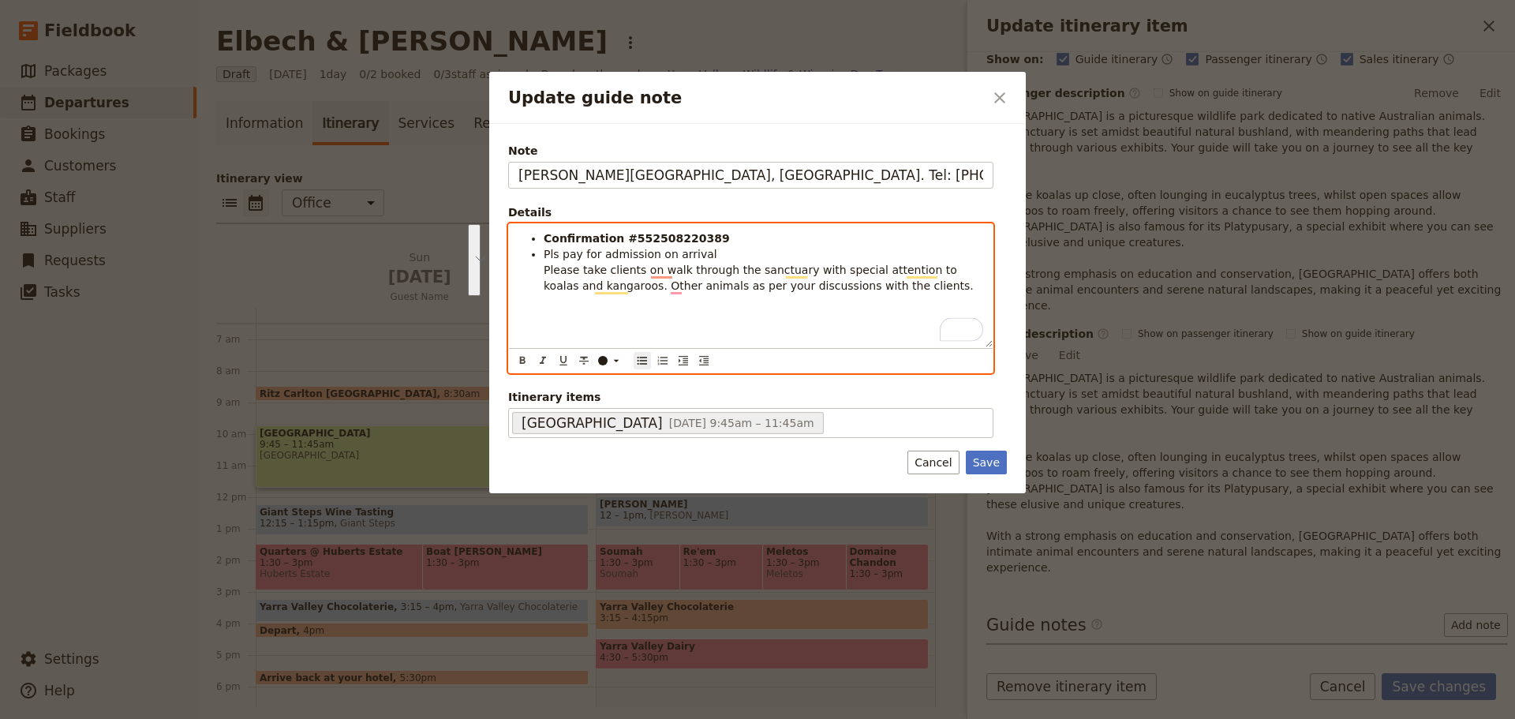
click at [547, 278] on span "Pls pay for admission on arrival Please take clients on walk through the sanctu…" at bounding box center [759, 270] width 430 height 44
click at [537, 271] on ul "Confirmation #552508220389 Pls pay for admission on arrival Please take clients…" at bounding box center [750, 261] width 465 height 63
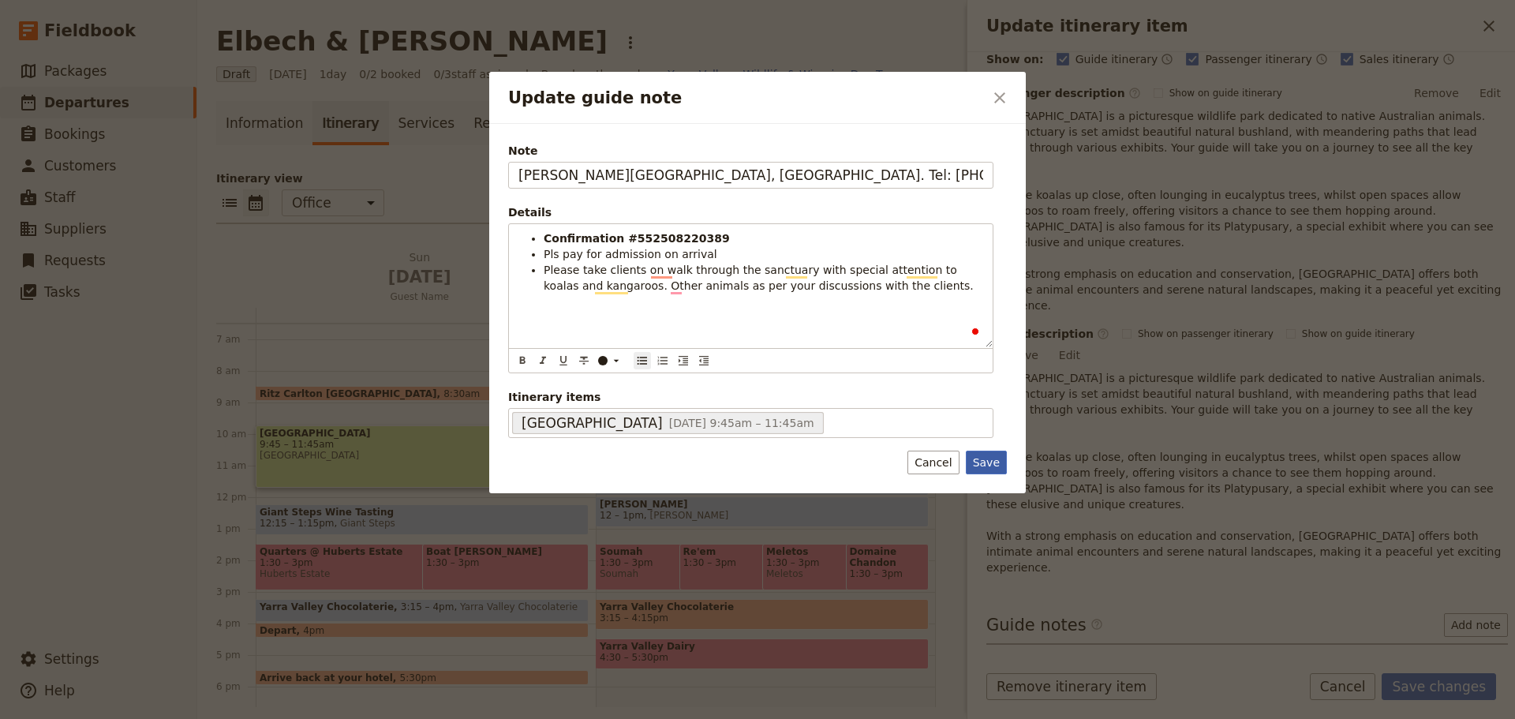
click at [999, 469] on button "Save" at bounding box center [986, 463] width 41 height 24
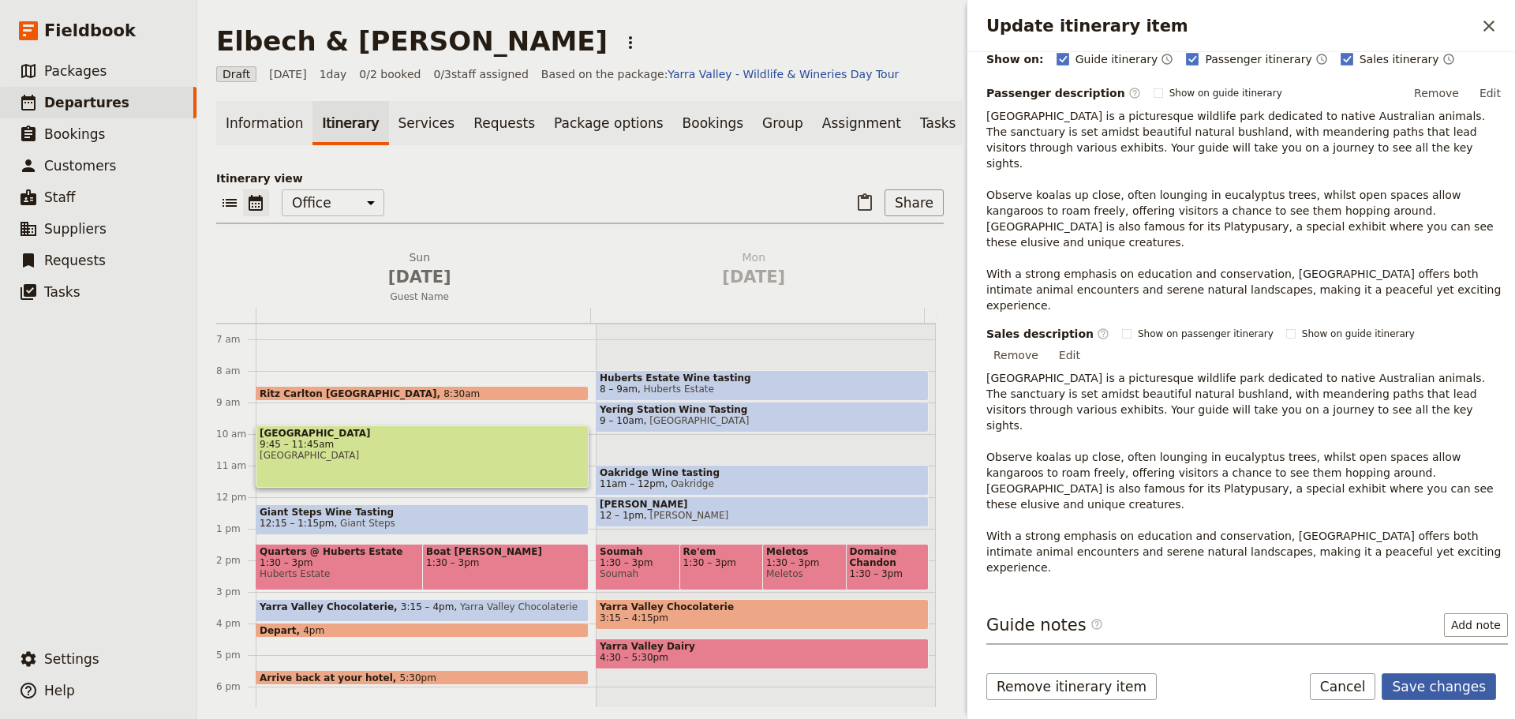
click at [1448, 689] on button "Save changes" at bounding box center [1439, 686] width 114 height 27
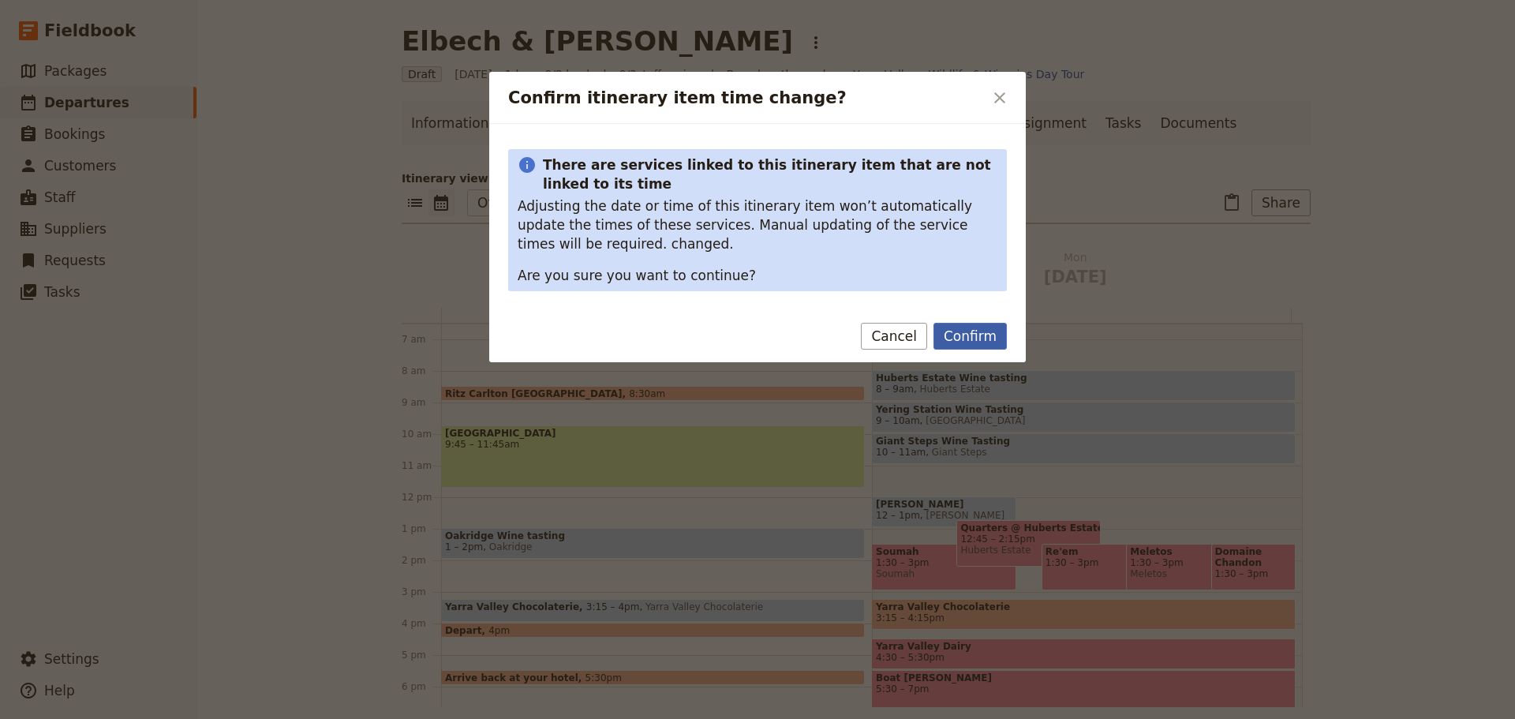
click at [959, 339] on button "Confirm" at bounding box center [969, 336] width 73 height 27
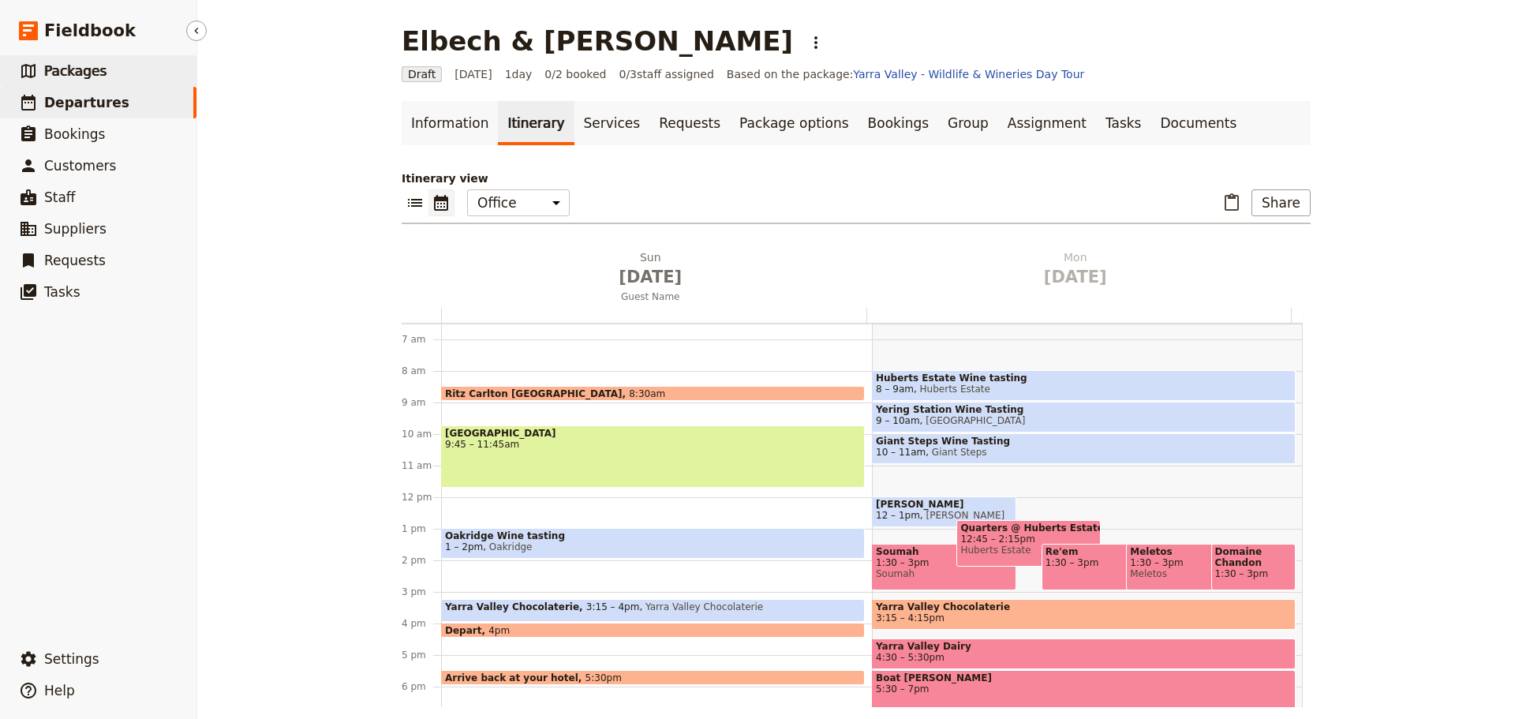
click at [38, 64] on link "​ Packages" at bounding box center [98, 71] width 196 height 32
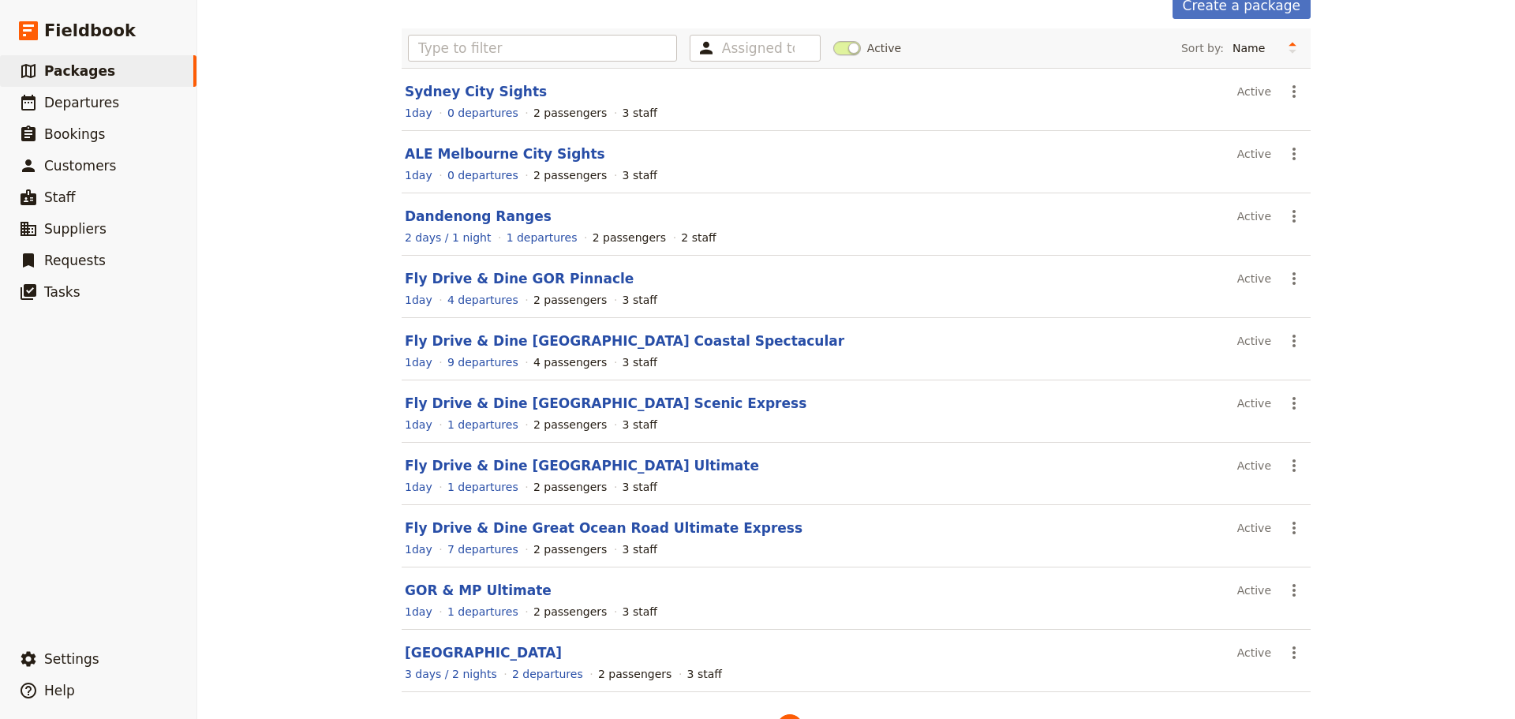
scroll to position [134, 0]
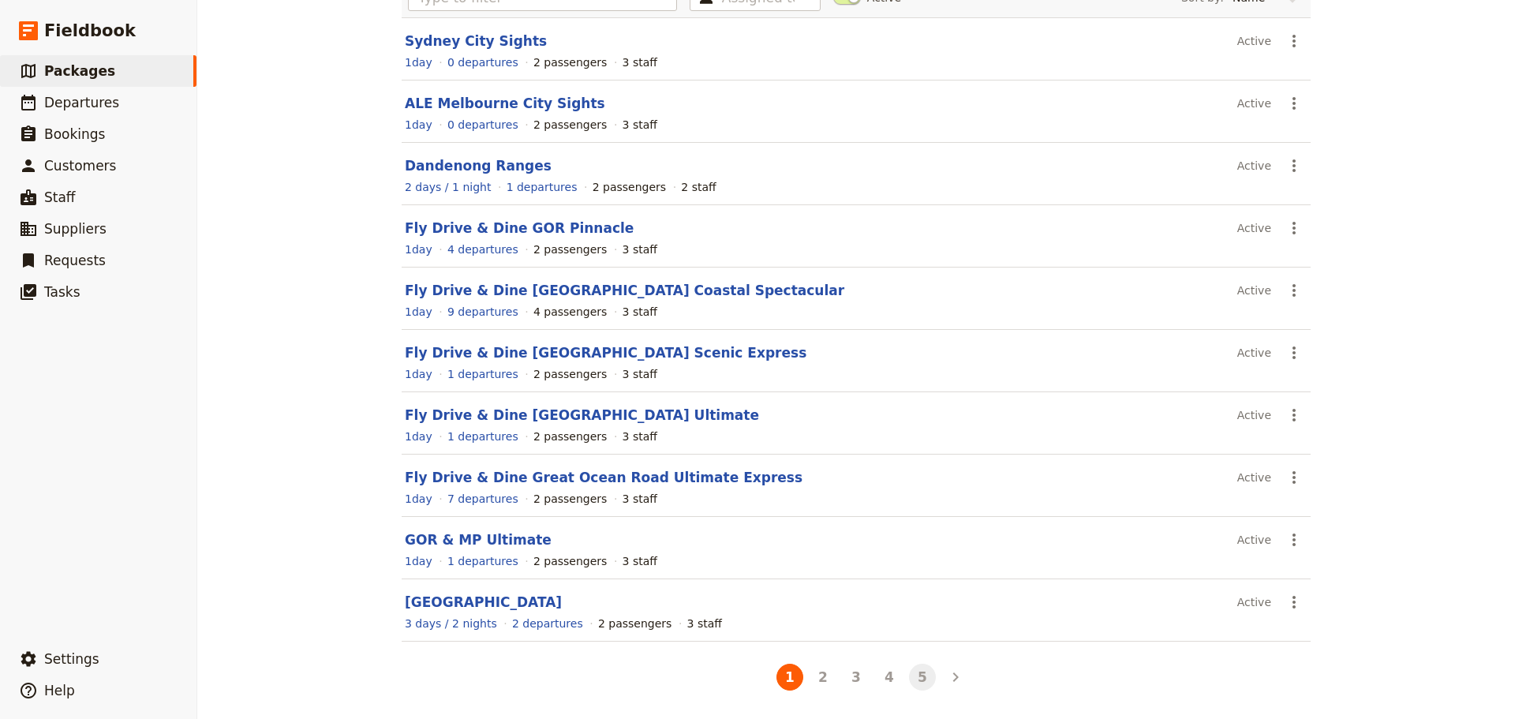
click at [914, 673] on button "5" at bounding box center [922, 677] width 27 height 27
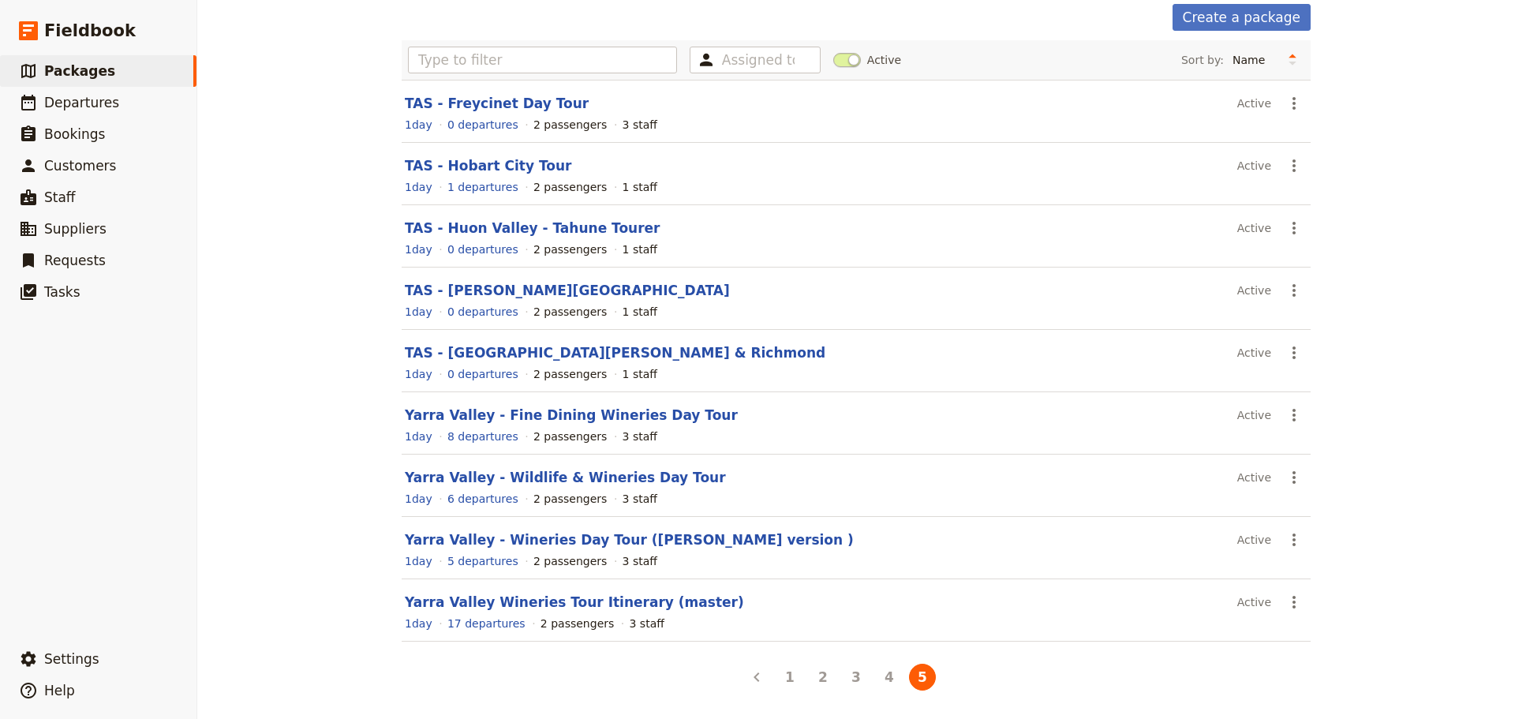
scroll to position [72, 0]
click at [519, 596] on link "Yarra Valley Wineries Tour Itinerary (master)" at bounding box center [574, 602] width 339 height 16
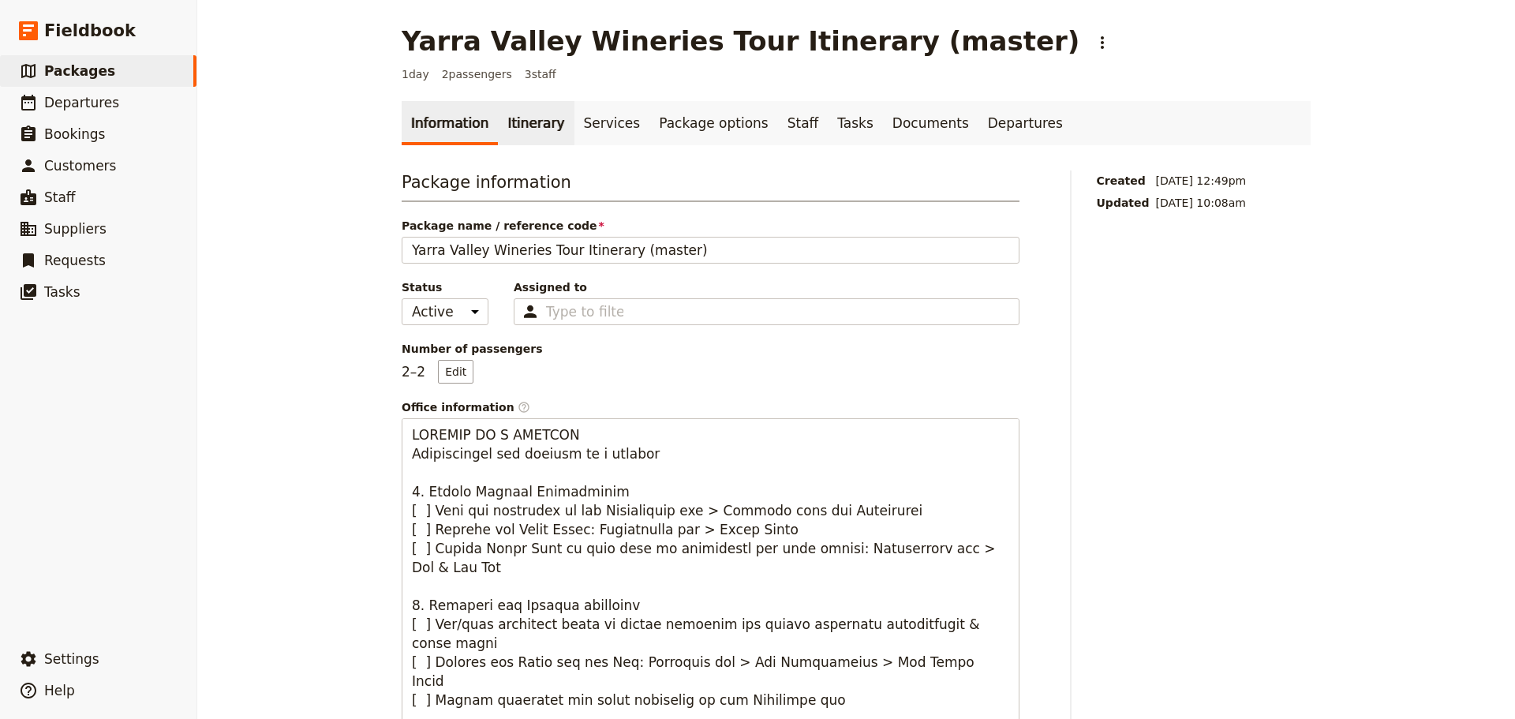
click at [515, 135] on link "Itinerary" at bounding box center [536, 123] width 76 height 44
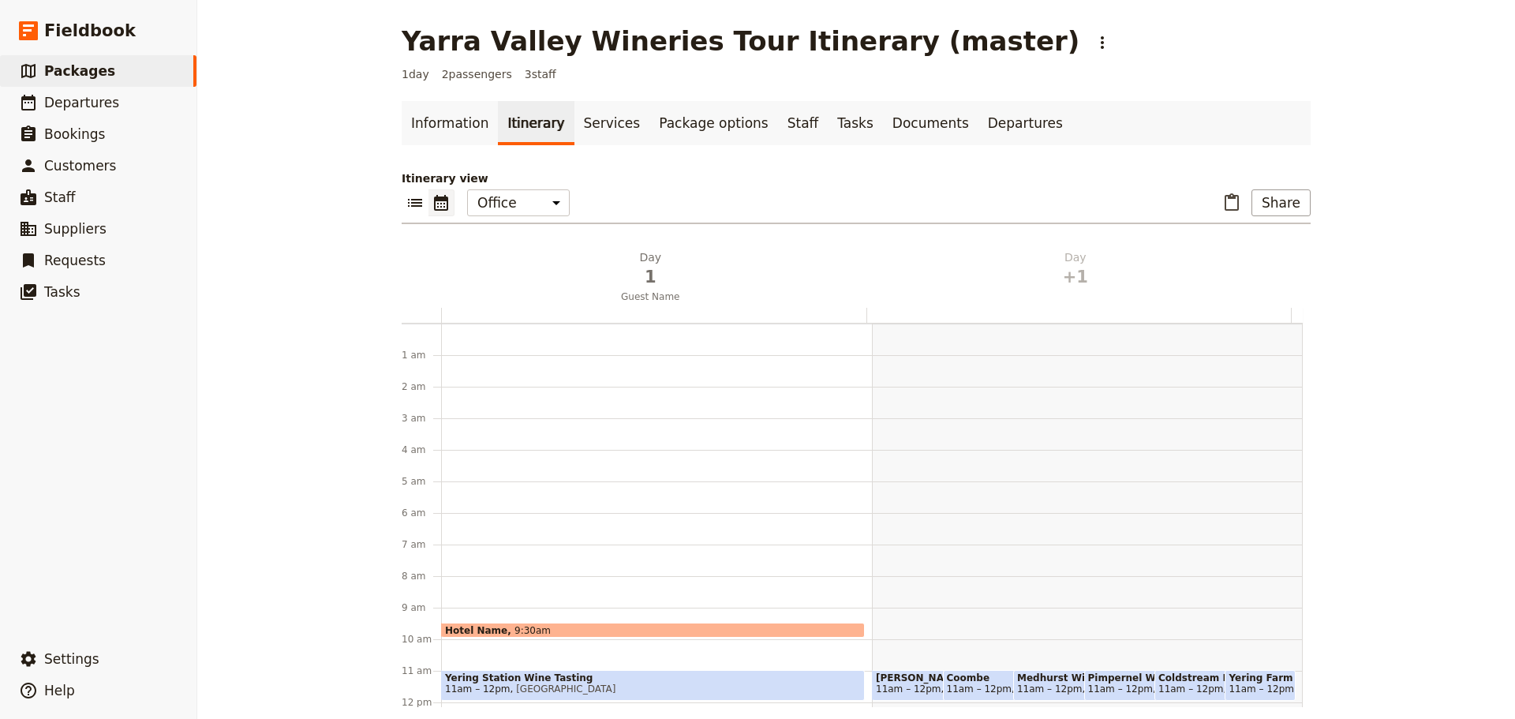
scroll to position [205, 0]
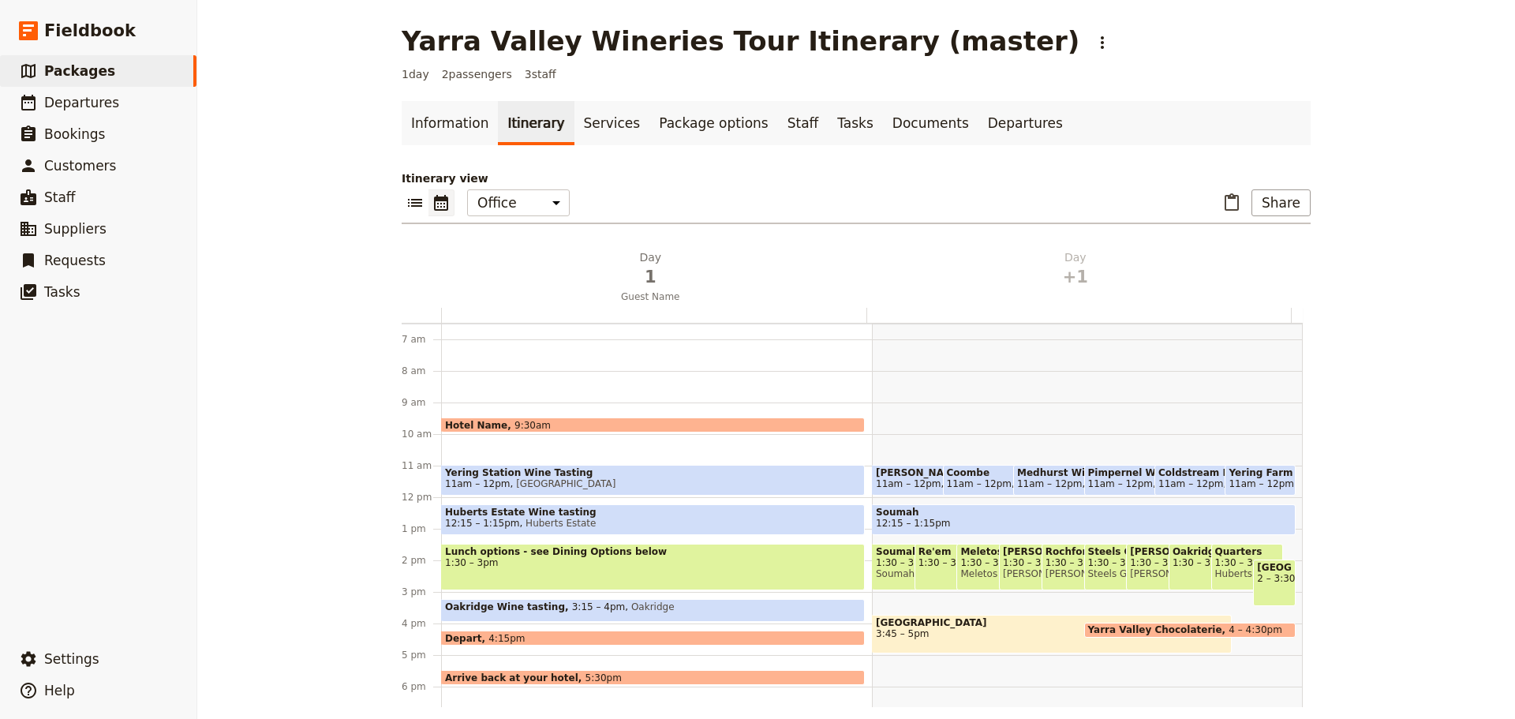
click at [1101, 484] on span "11am – 12pm" at bounding box center [1120, 483] width 65 height 11
select select "2"
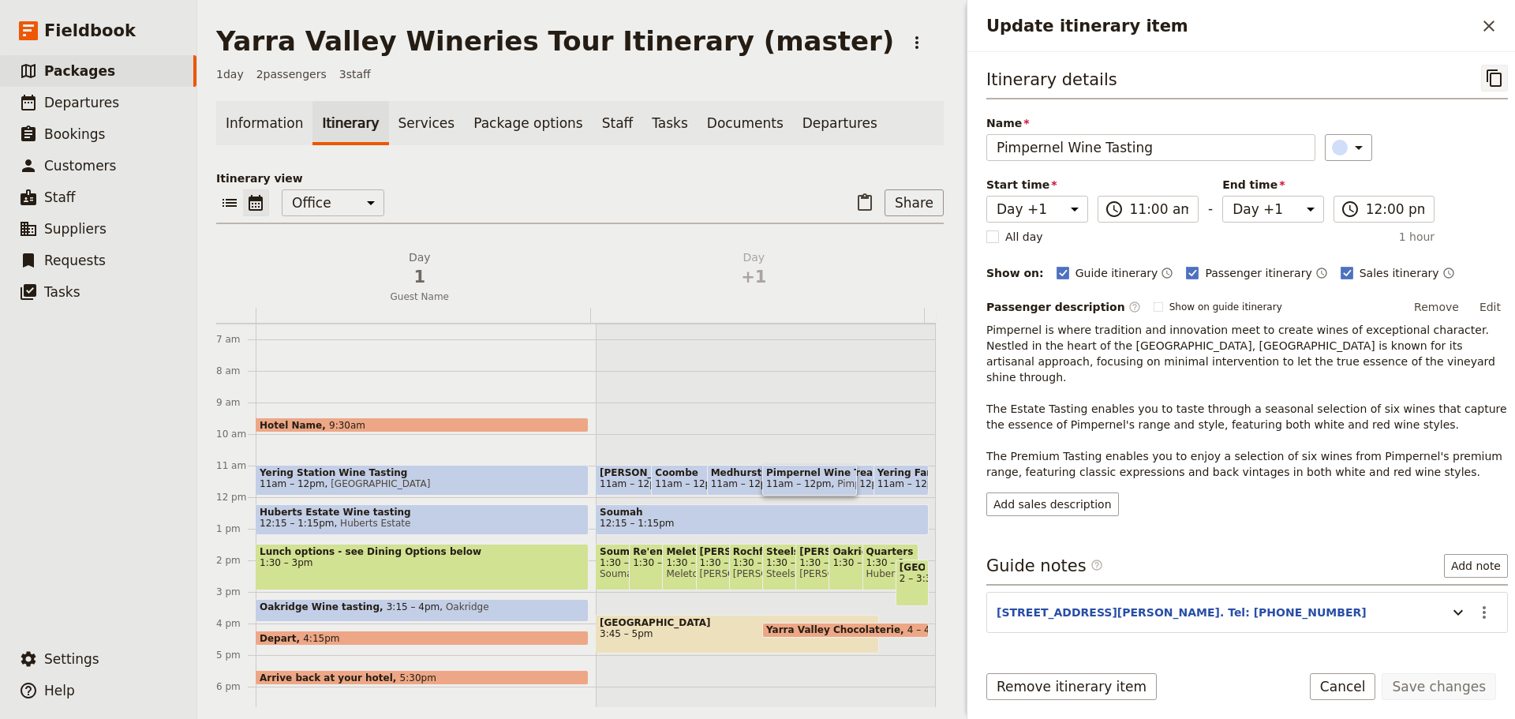
click at [1481, 76] on button "​" at bounding box center [1494, 78] width 27 height 27
click at [1496, 32] on icon "Close drawer" at bounding box center [1488, 26] width 19 height 19
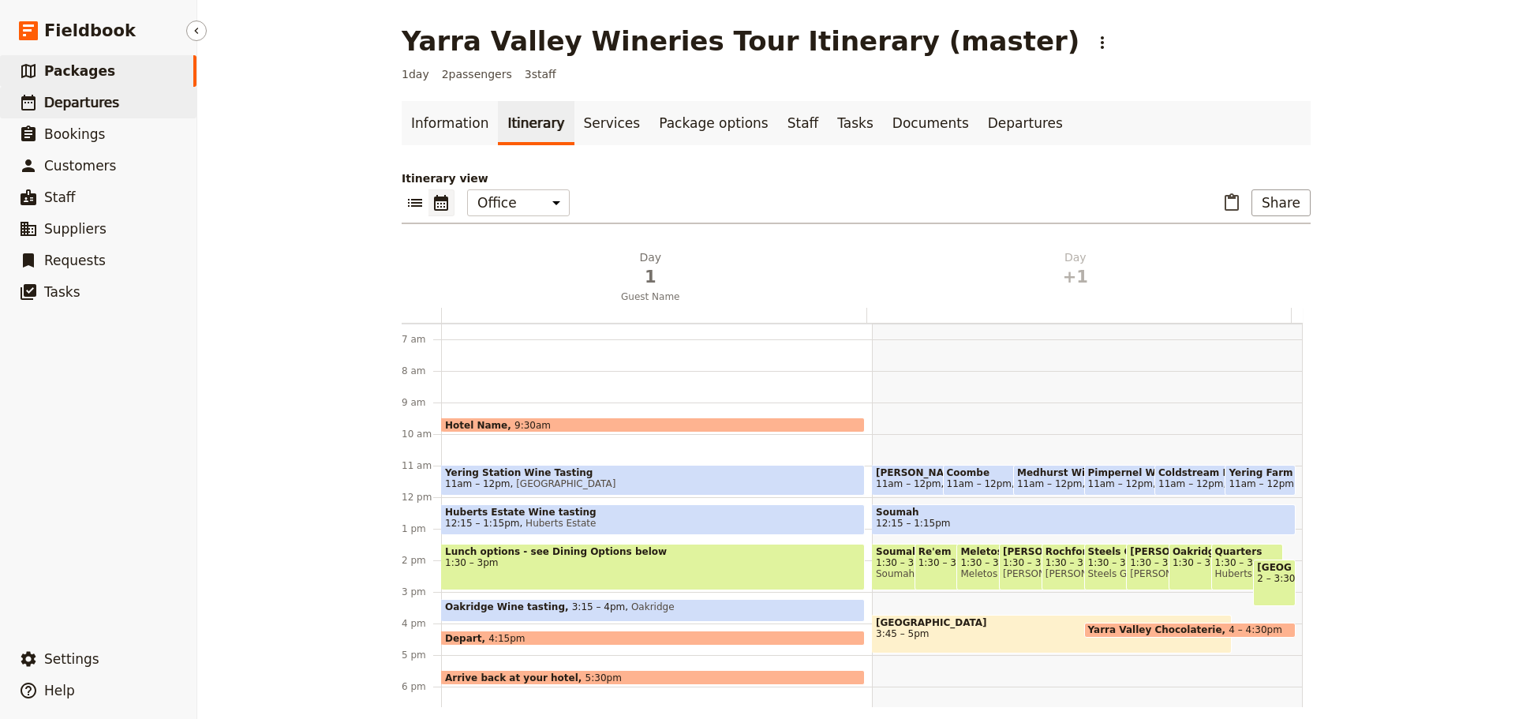
click at [59, 98] on span "Departures" at bounding box center [81, 103] width 75 height 16
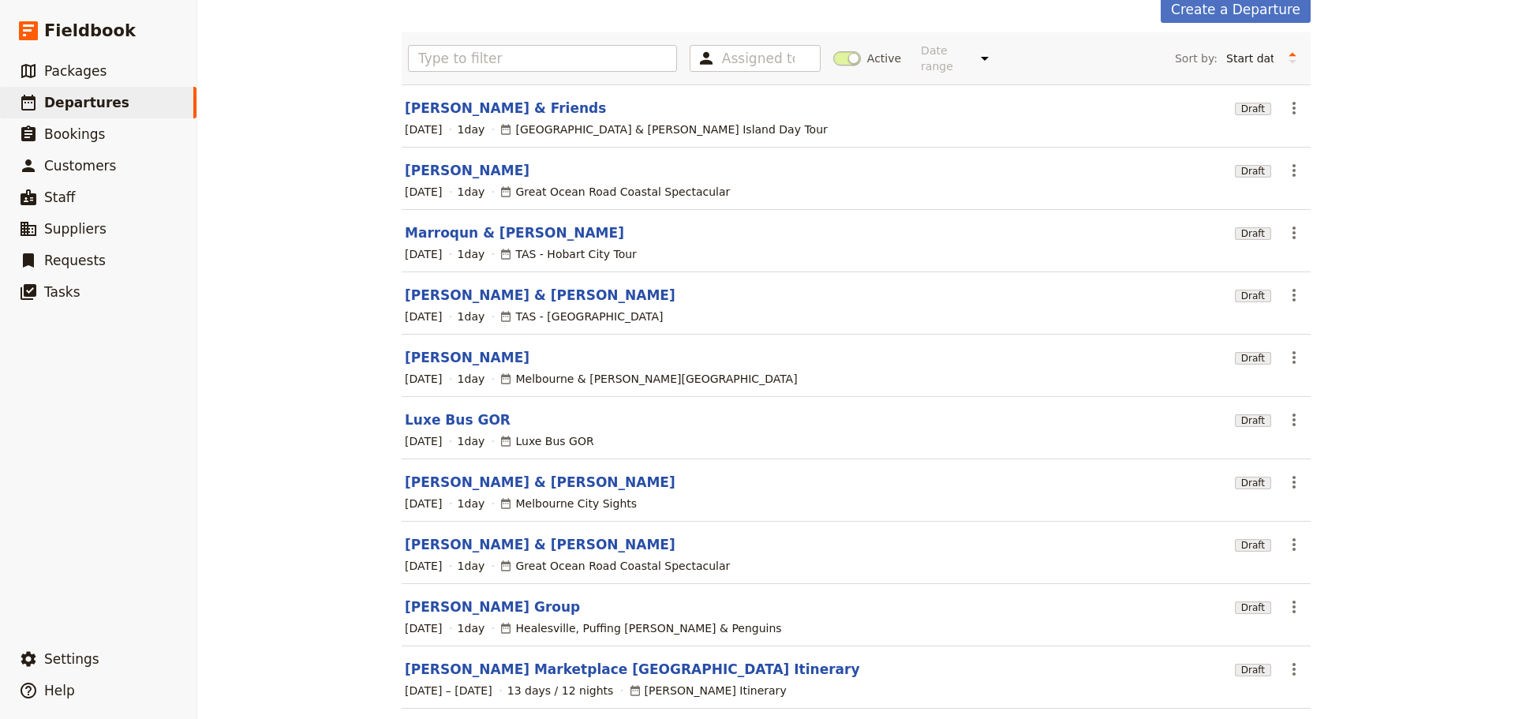
scroll to position [134, 0]
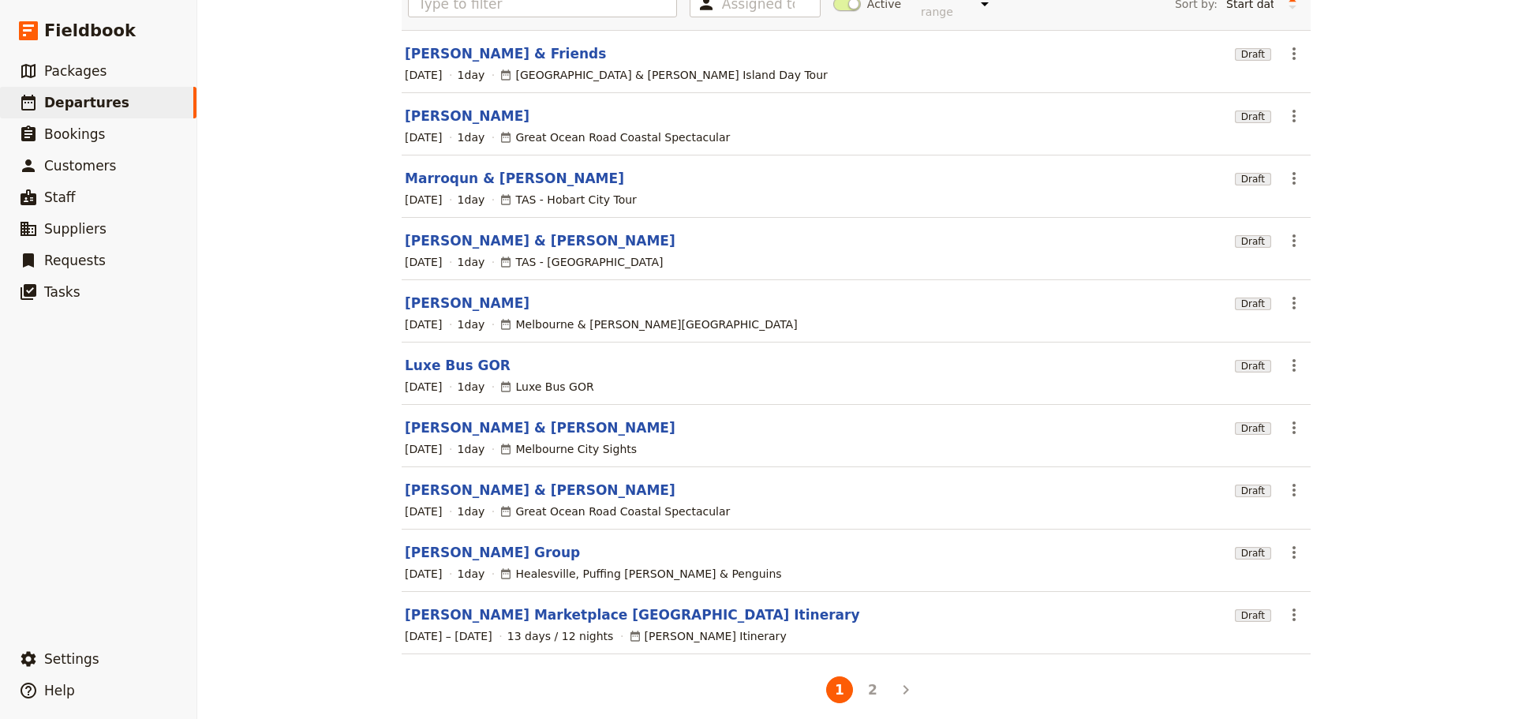
click at [879, 688] on li "2" at bounding box center [872, 689] width 33 height 33
click at [872, 683] on button "2" at bounding box center [872, 689] width 27 height 27
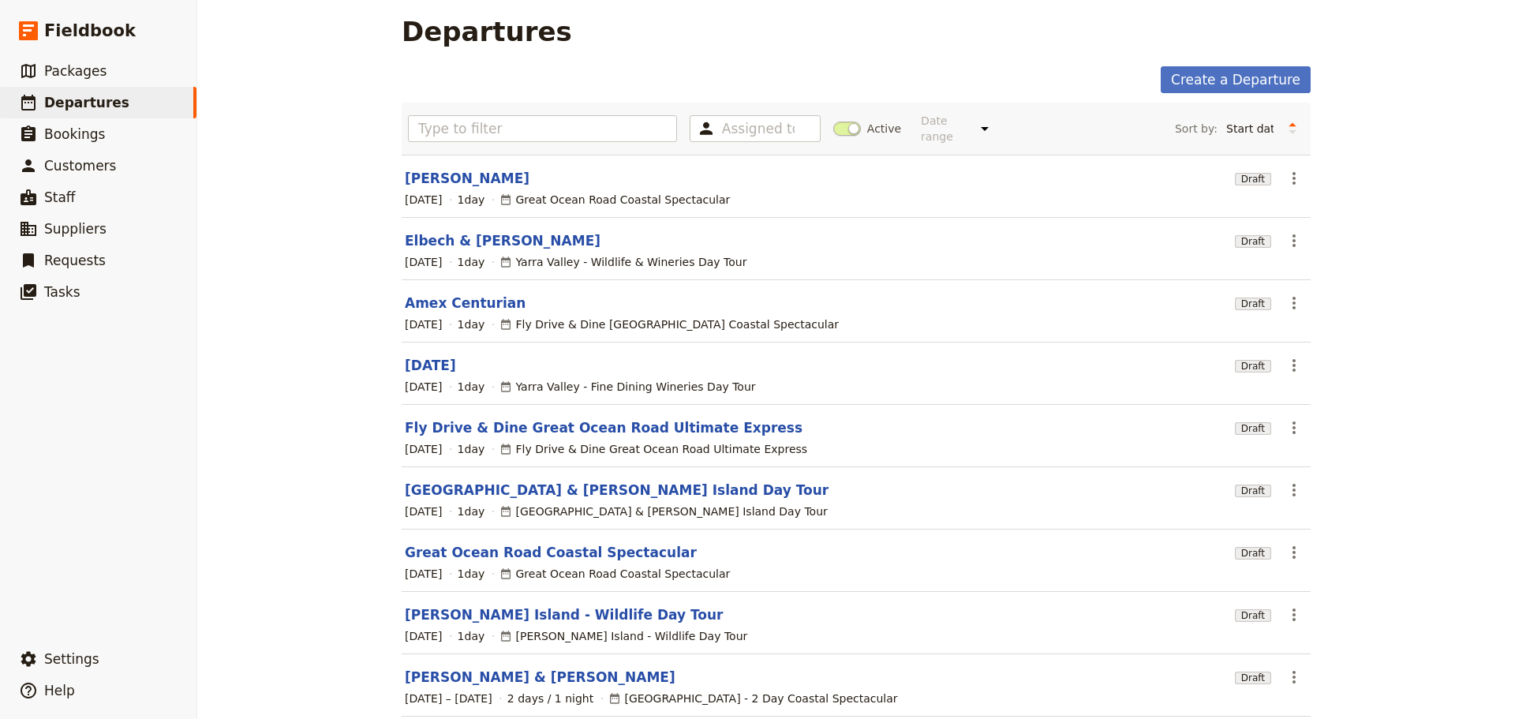
scroll to position [72, 0]
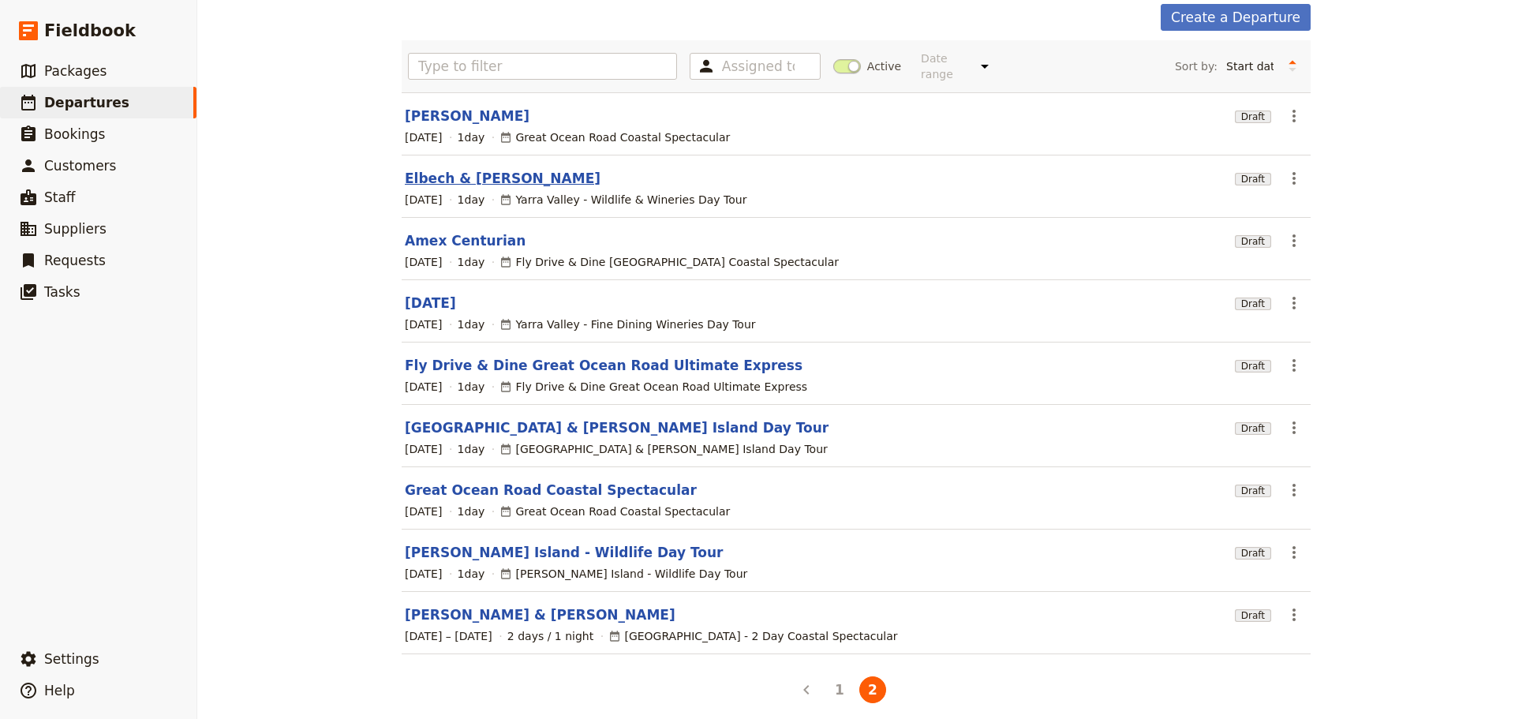
click at [477, 169] on link "Elbech & [PERSON_NAME]" at bounding box center [503, 178] width 196 height 19
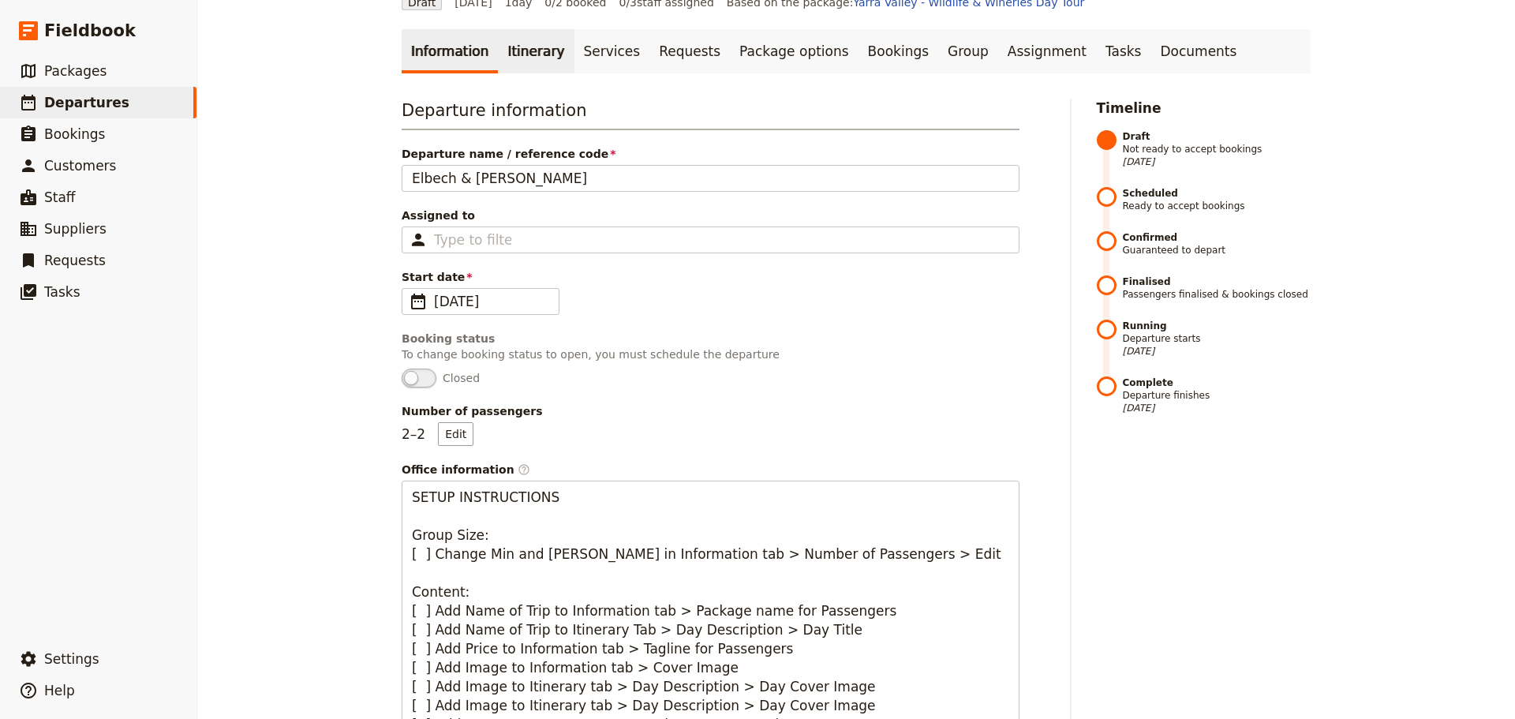
click at [512, 43] on link "Itinerary" at bounding box center [536, 51] width 76 height 44
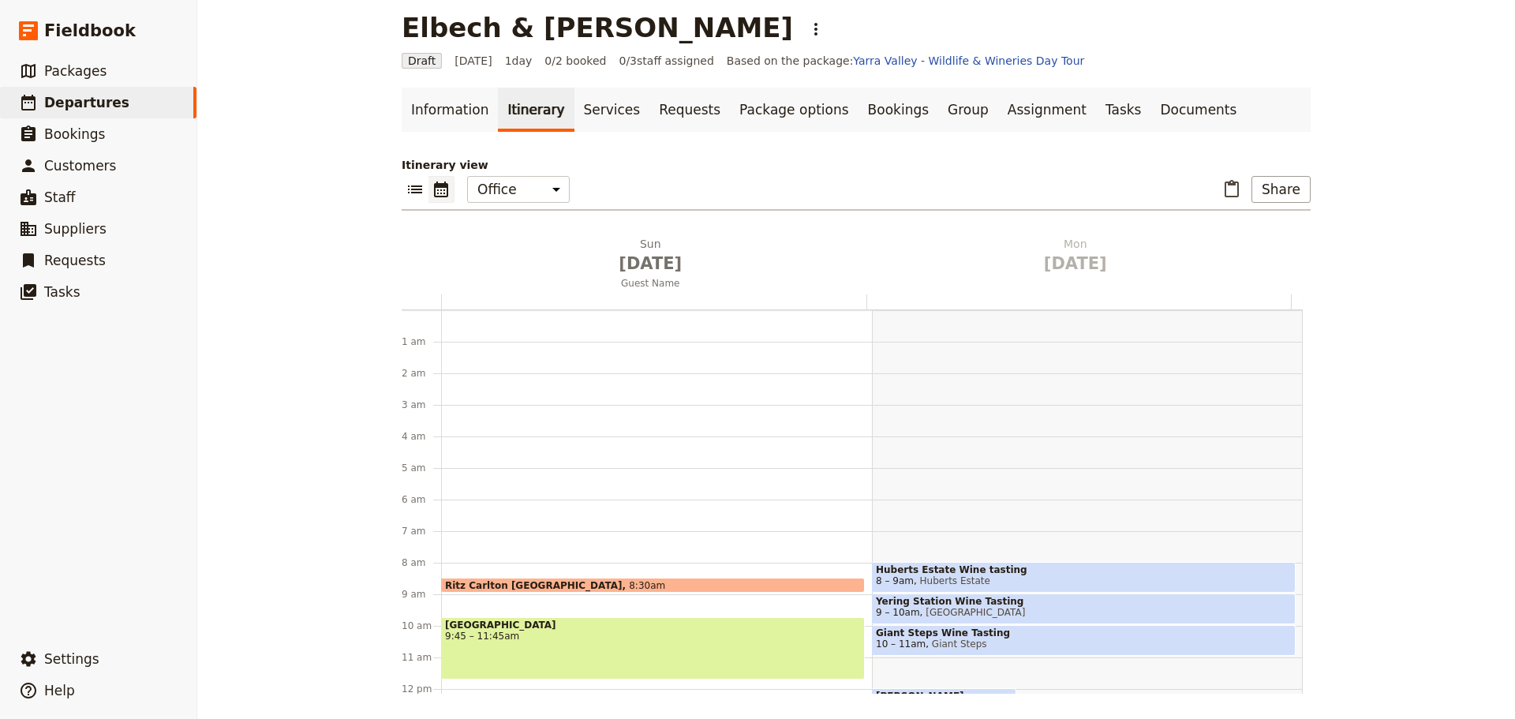
scroll to position [205, 0]
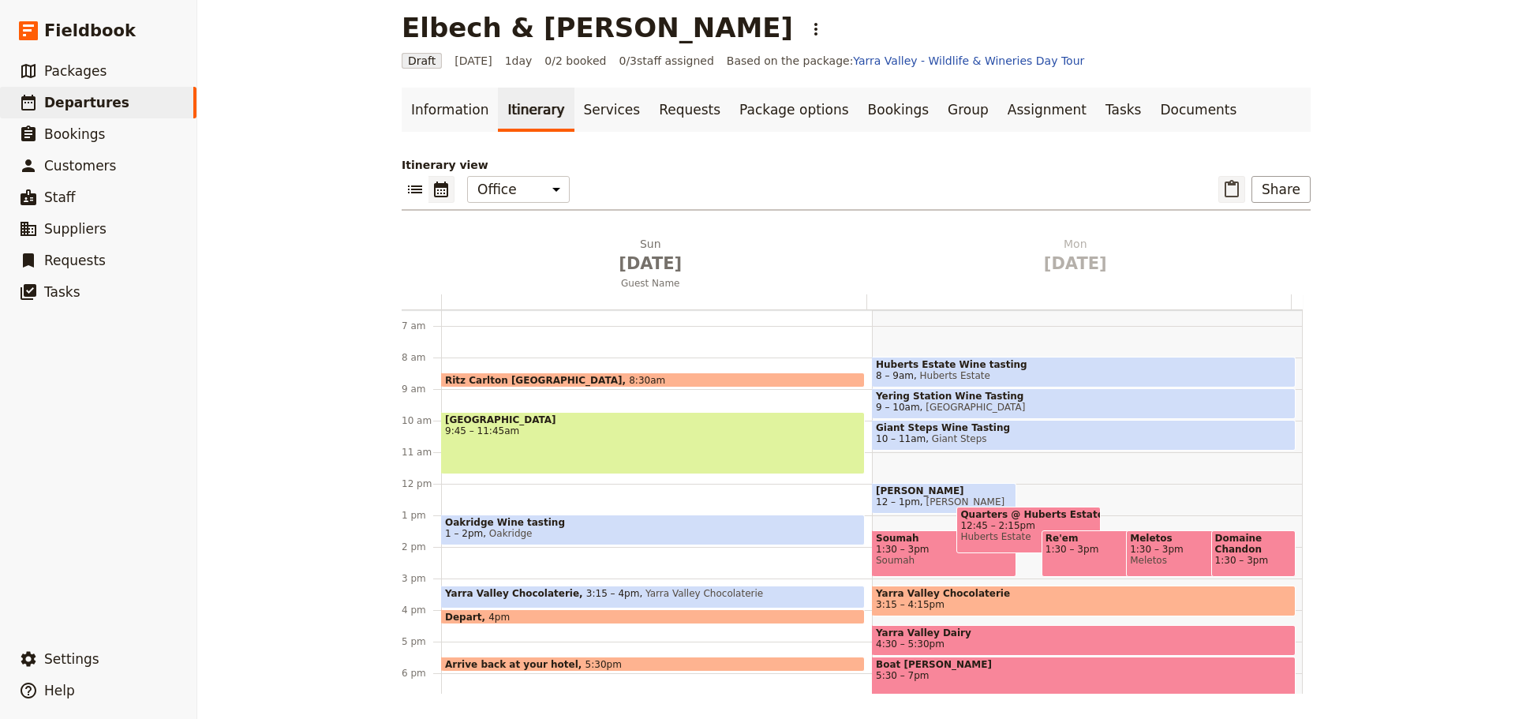
click at [1232, 185] on icon "Paste itinerary item" at bounding box center [1232, 188] width 14 height 17
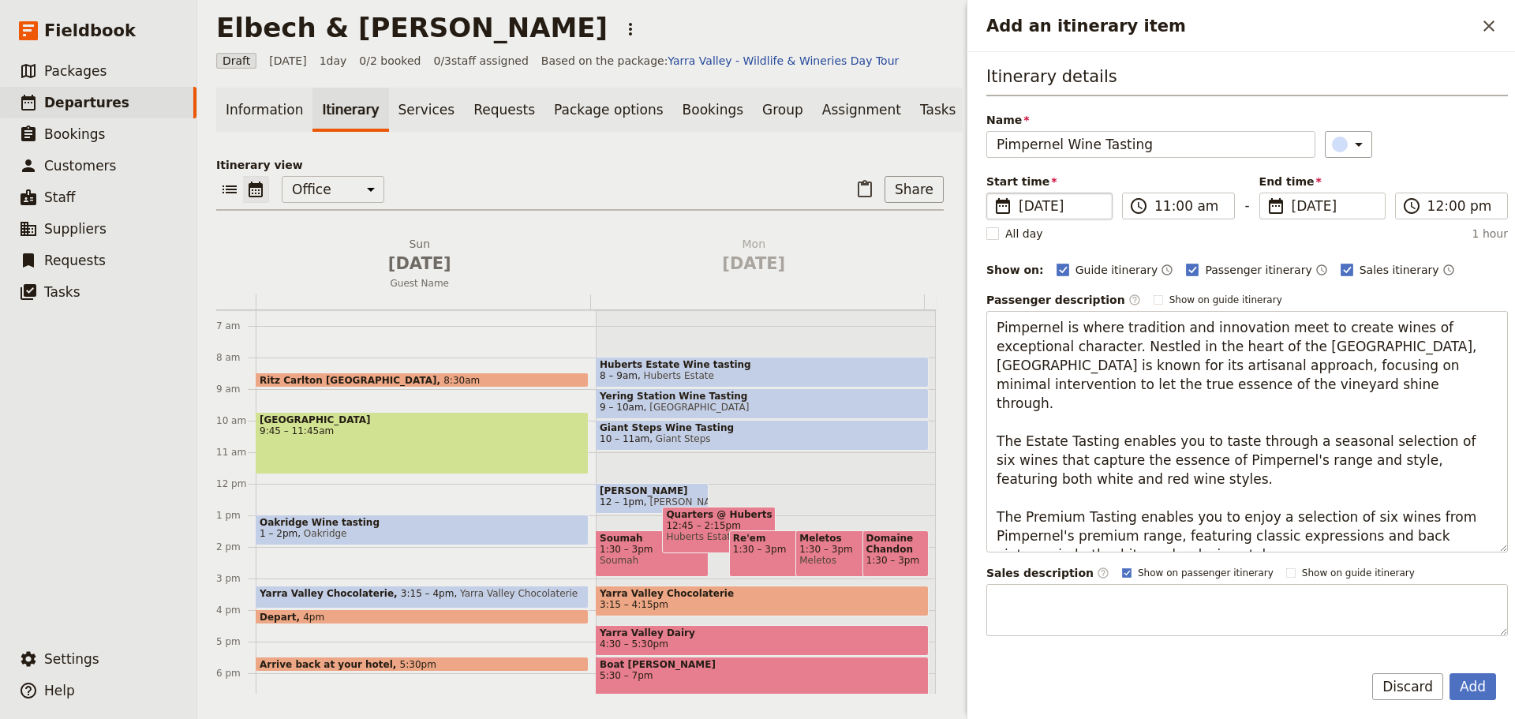
click at [1082, 204] on span "[DATE]" at bounding box center [1061, 205] width 84 height 19
click at [993, 193] on input "[DATE]" at bounding box center [993, 193] width 1 height 1
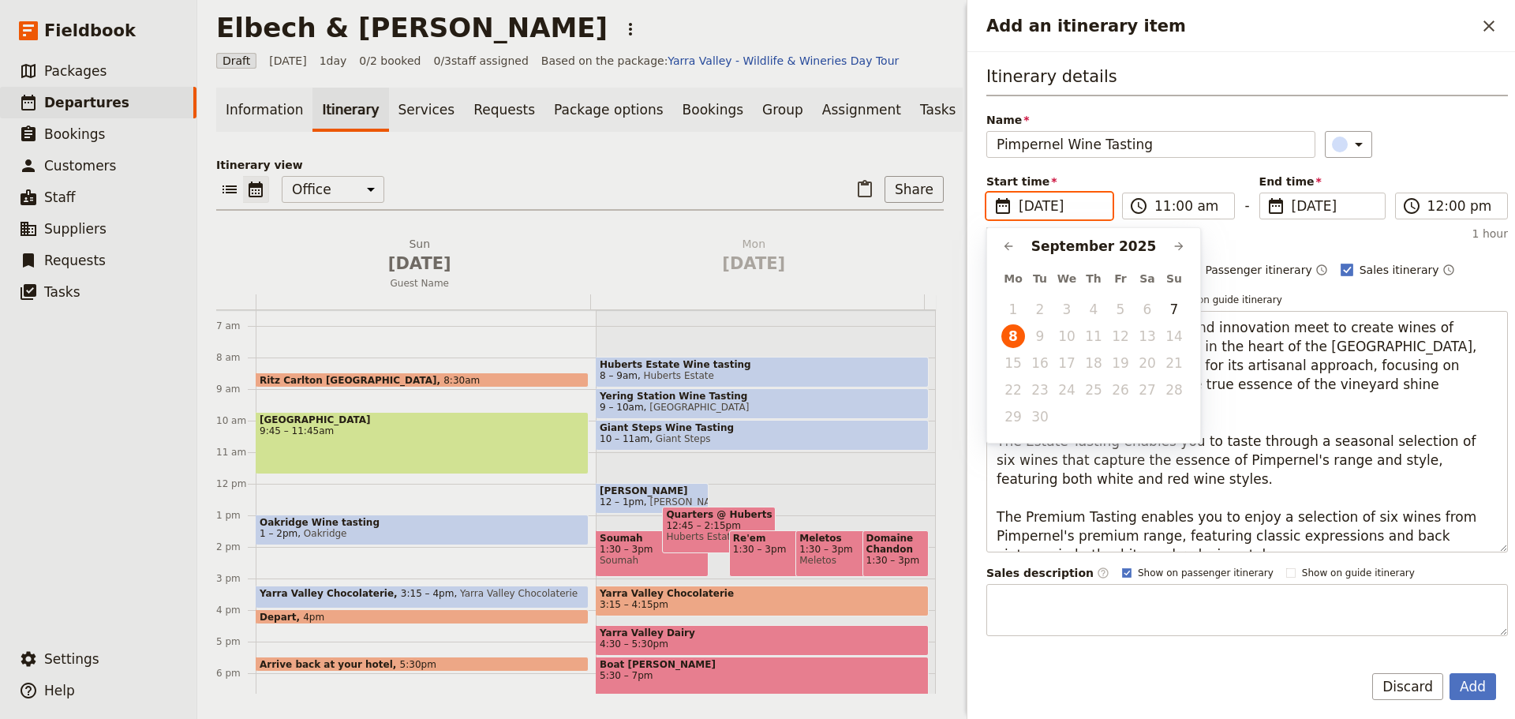
scroll to position [0, 0]
click at [1175, 313] on button "7" at bounding box center [1174, 309] width 24 height 24
type input "[DATE]"
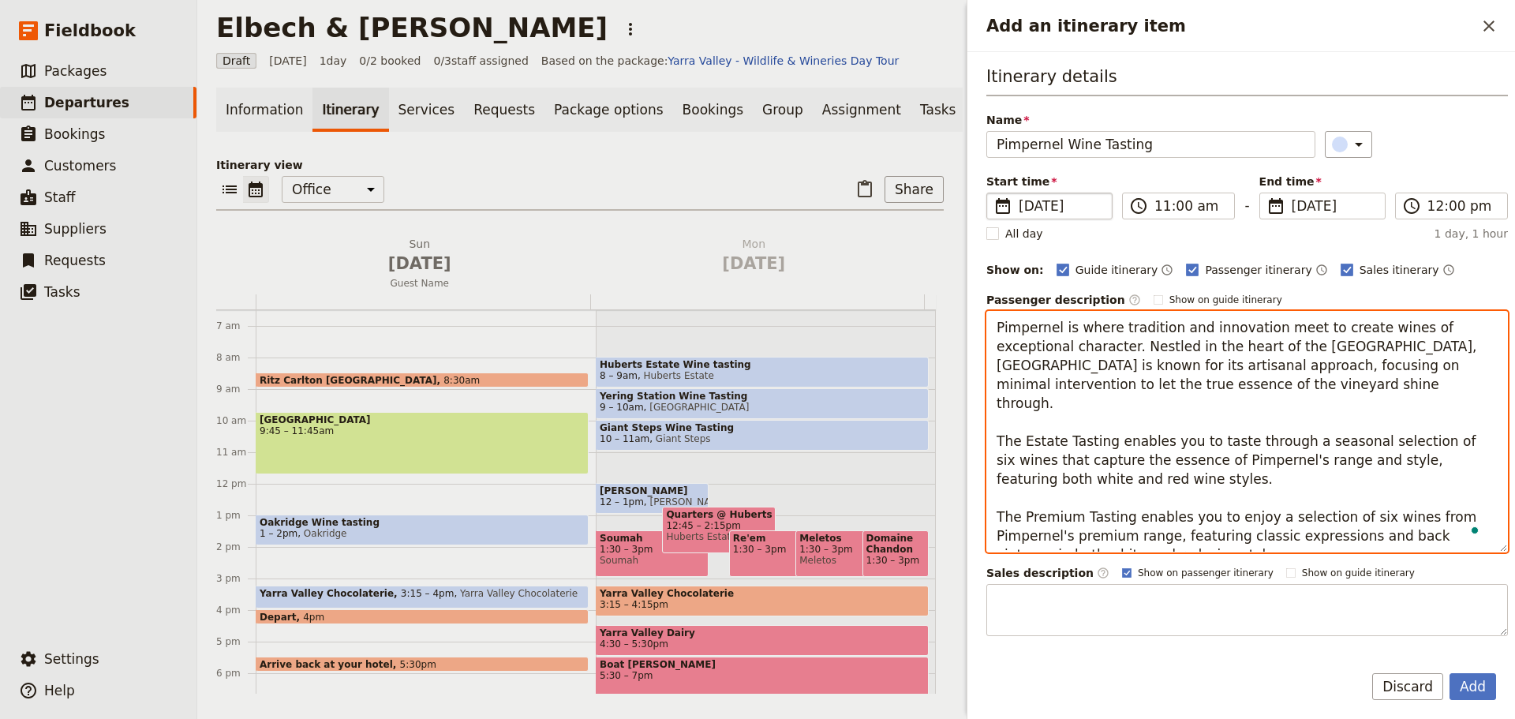
drag, startPoint x: 1041, startPoint y: 458, endPoint x: 981, endPoint y: 418, distance: 71.8
click at [981, 418] on div "Itinerary details Name Pimpernel Wine Tasting ​ Start time ​ 7 Sep 2025 07/09/2…" at bounding box center [1241, 350] width 548 height 597
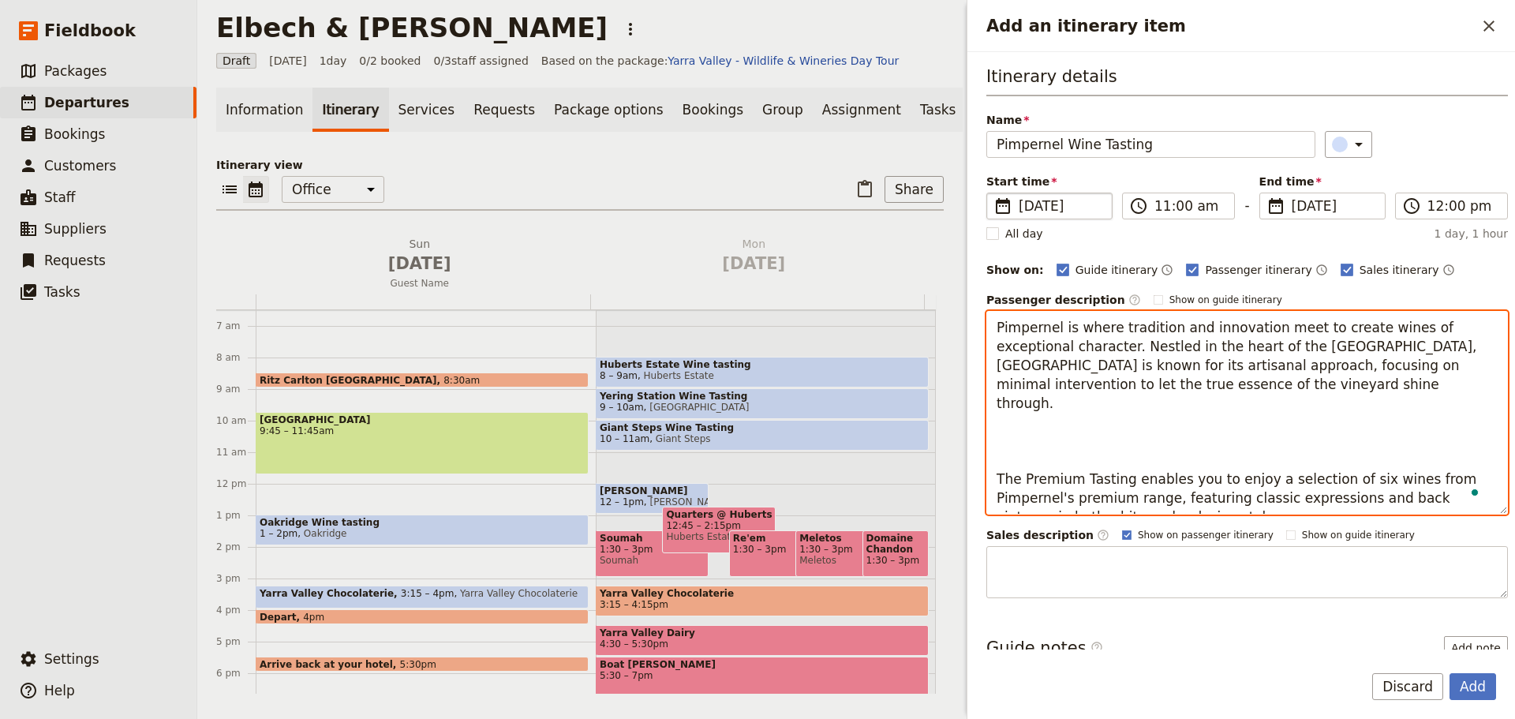
click at [1045, 443] on textarea "Pimpernel is where tradition and innovation meet to create wines of exceptional…" at bounding box center [1247, 413] width 522 height 204
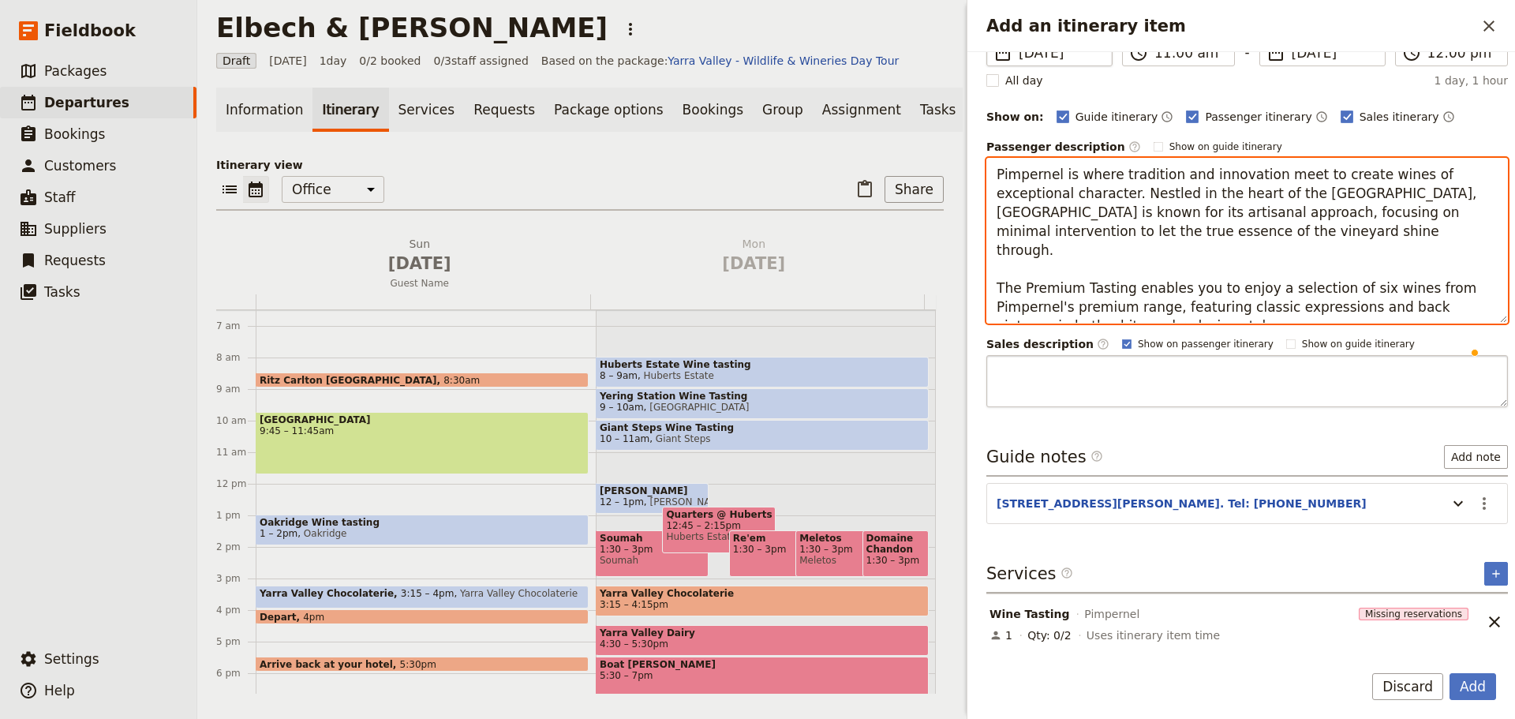
scroll to position [165, 0]
type textarea "Pimpernel is where tradition and innovation meet to create wines of exceptional…"
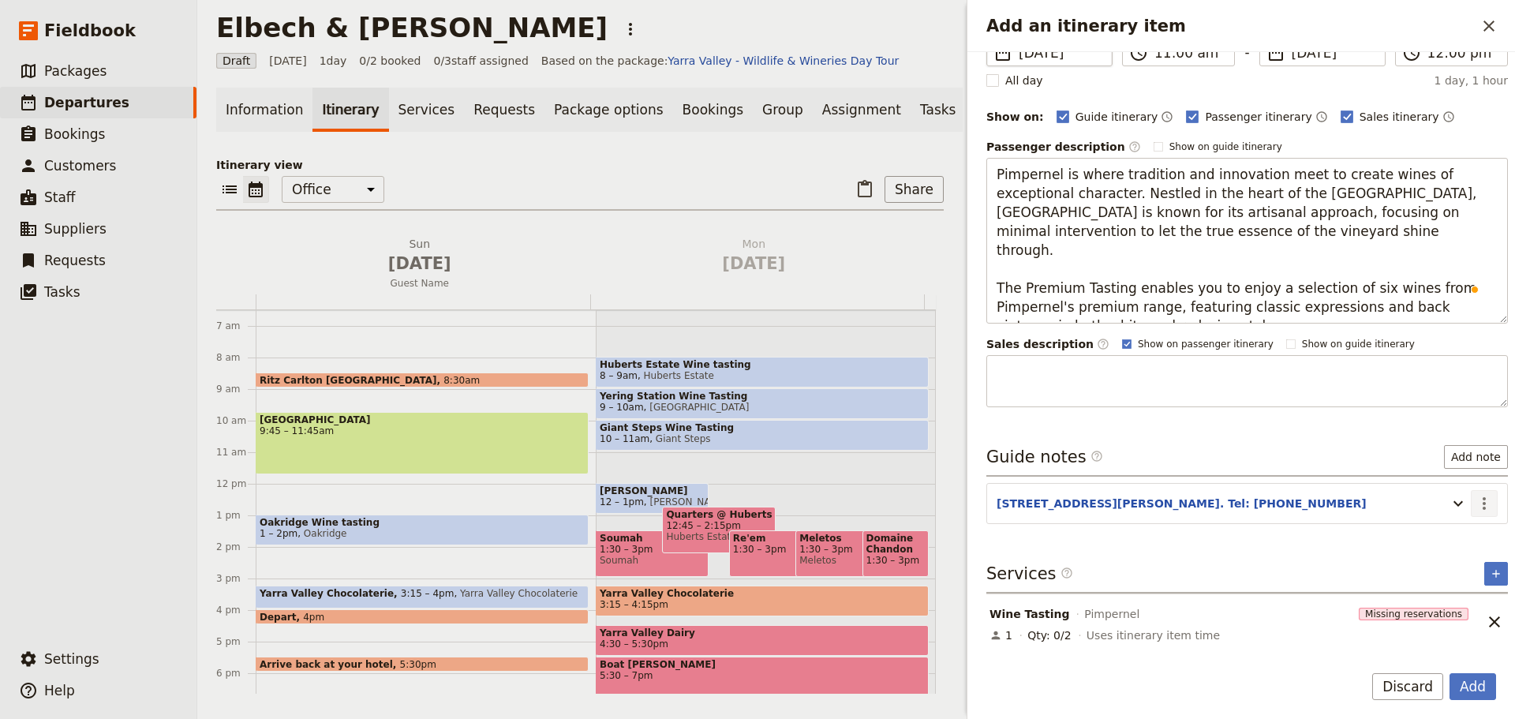
click at [1475, 494] on icon "Actions" at bounding box center [1484, 503] width 19 height 19
click at [1449, 522] on span "Edit note" at bounding box center [1427, 526] width 50 height 16
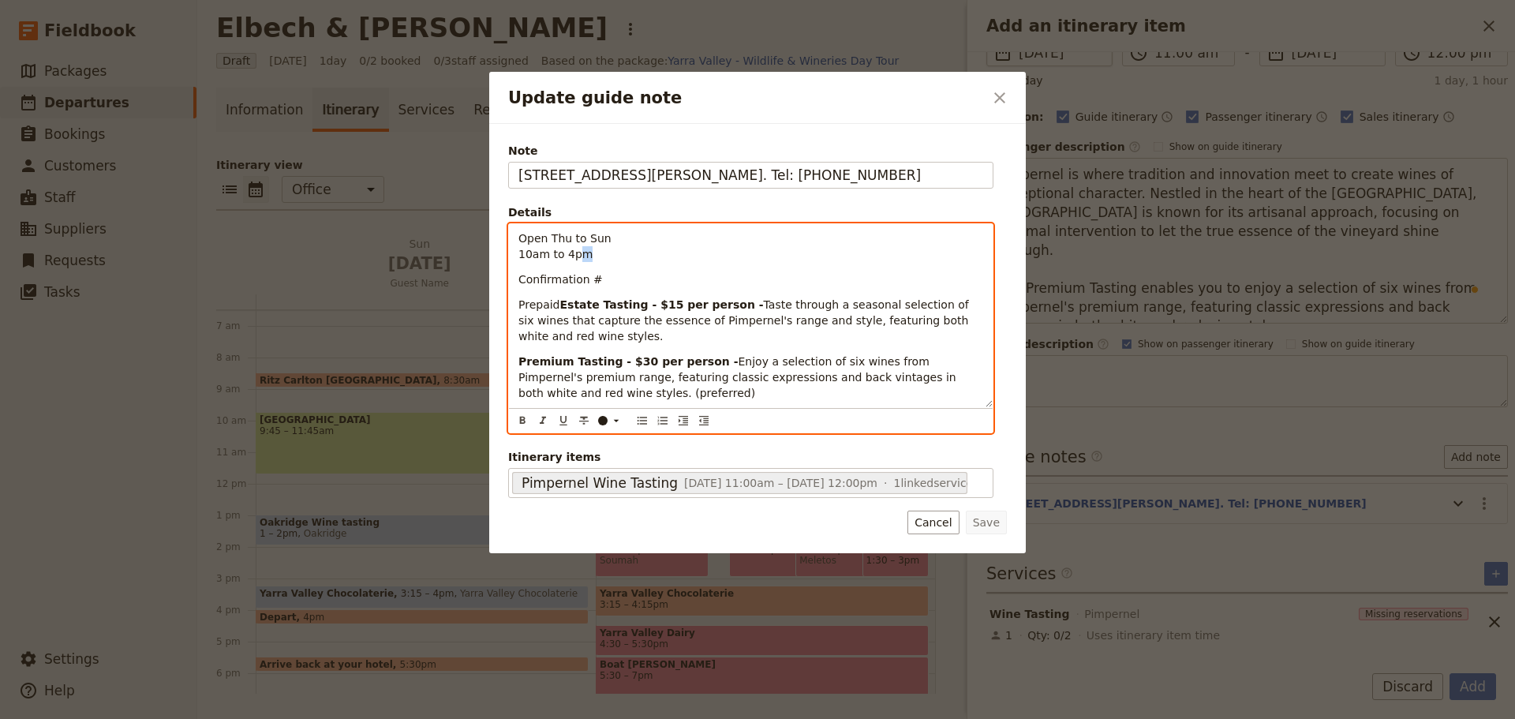
scroll to position [153, 0]
drag, startPoint x: 587, startPoint y: 255, endPoint x: 501, endPoint y: 225, distance: 91.1
click at [501, 225] on div "Note 6 Hill Rd, Coldstream. Tel: 0407 010 802 Details Open Thu to Sun 10am to 4…" at bounding box center [757, 338] width 537 height 429
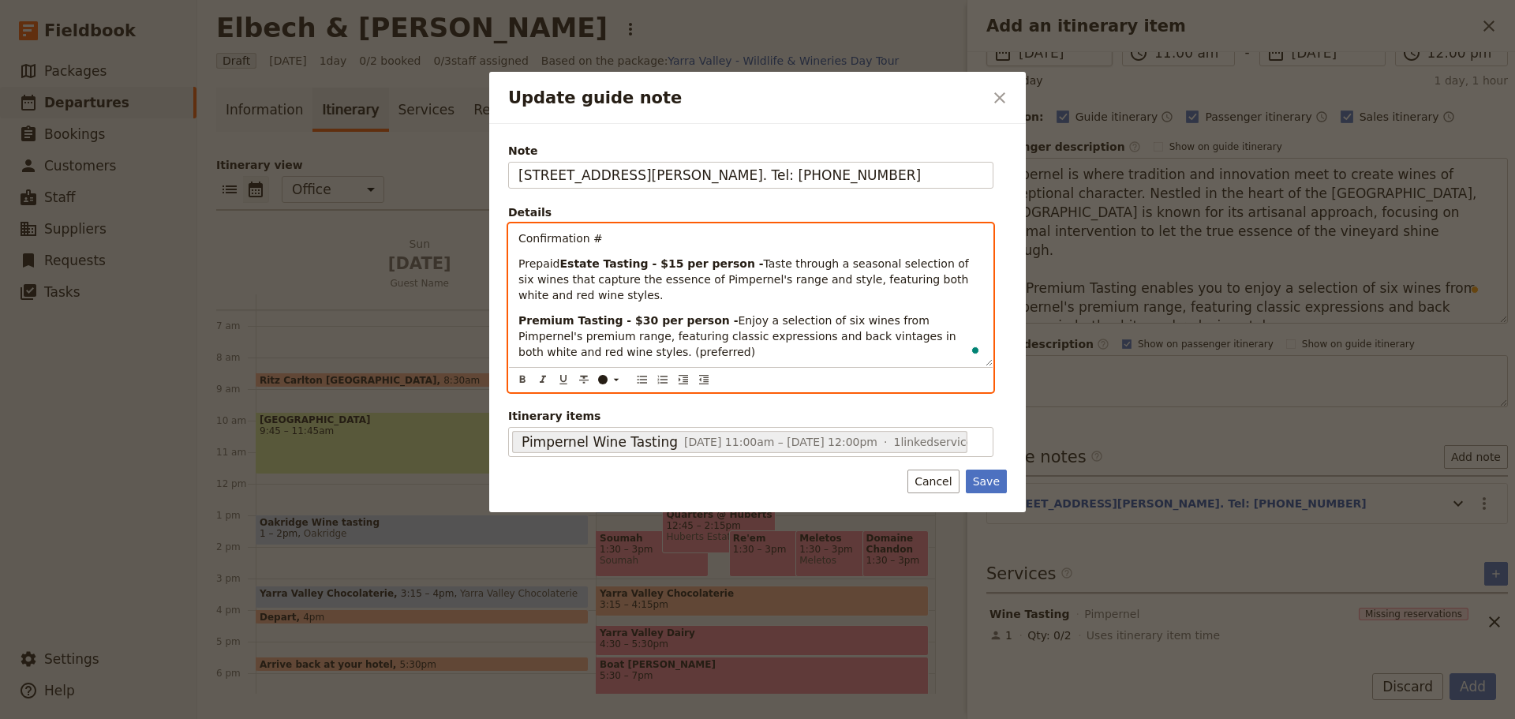
scroll to position [165, 0]
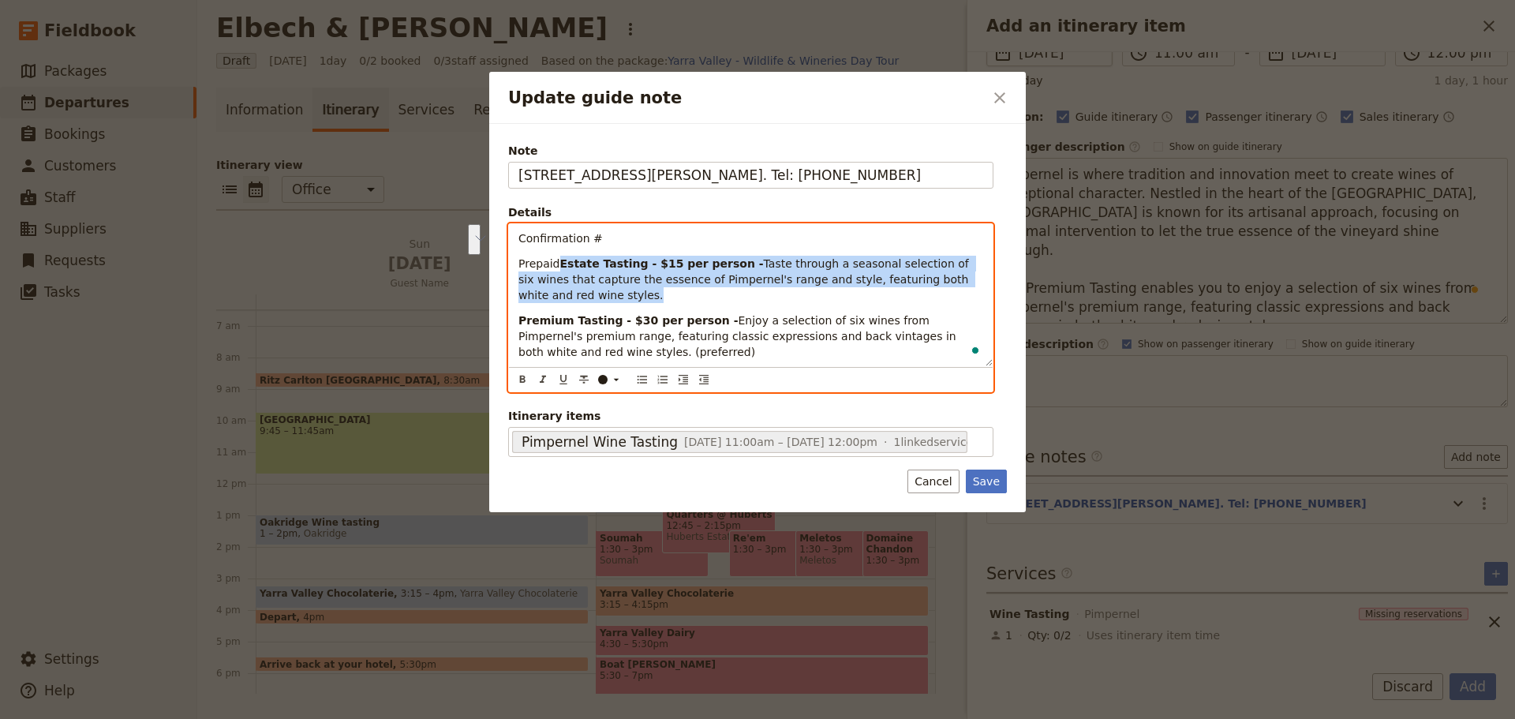
drag, startPoint x: 933, startPoint y: 295, endPoint x: 480, endPoint y: 276, distance: 453.3
click at [480, 718] on div "Update guide note ​ Note 6 Hill Rd, Coldstream. Tel: 0407 010 802 Details Confi…" at bounding box center [757, 719] width 1515 height 0
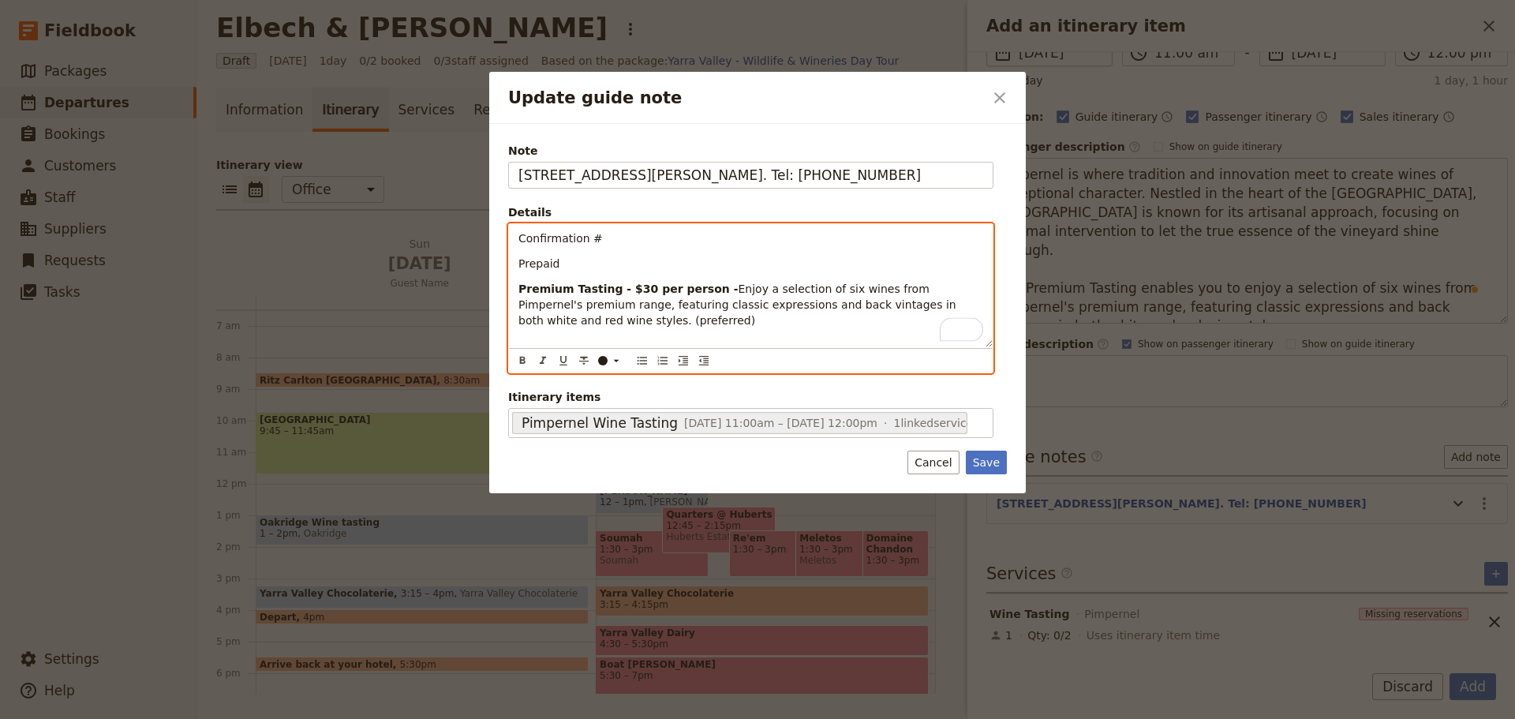
drag, startPoint x: 565, startPoint y: 265, endPoint x: 489, endPoint y: 264, distance: 75.8
click at [489, 264] on div "Note 6 Hill Rd, Coldstream. Tel: 0407 010 802 Details Confirmation # Prepaid Pr…" at bounding box center [757, 308] width 537 height 369
click at [664, 241] on p "Confirmation #" at bounding box center [750, 238] width 465 height 16
click at [614, 238] on p "Confirmation #" at bounding box center [750, 238] width 465 height 16
click at [813, 259] on p "Pls pay on the day when requested by cellar door staff" at bounding box center [750, 264] width 465 height 16
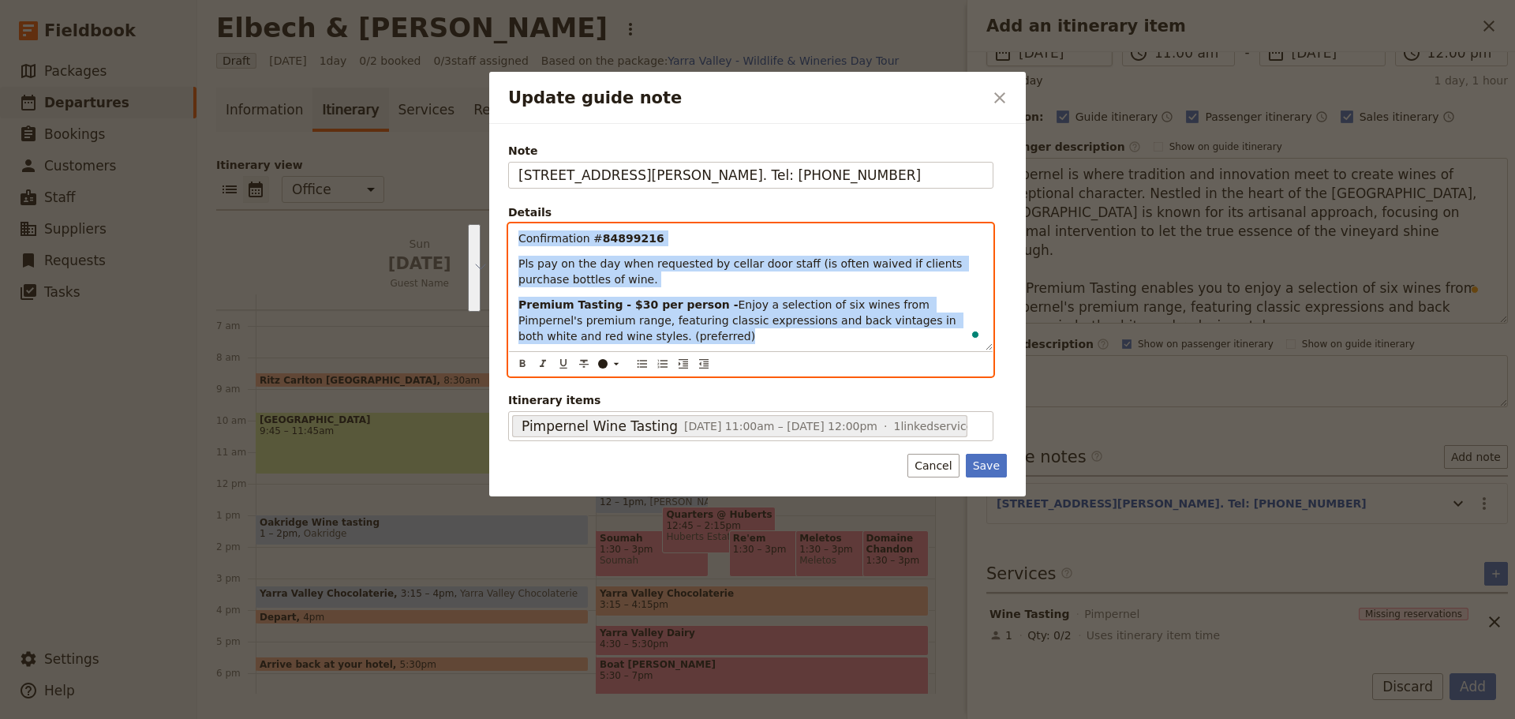
drag, startPoint x: 518, startPoint y: 295, endPoint x: 504, endPoint y: 234, distance: 62.4
click at [504, 234] on div "Note 6 Hill Rd, Coldstream. Tel: 0407 010 802 Details Confirmation # 84899216 P…" at bounding box center [757, 310] width 537 height 372
click at [642, 365] on icon "Bulleted list" at bounding box center [642, 363] width 13 height 13
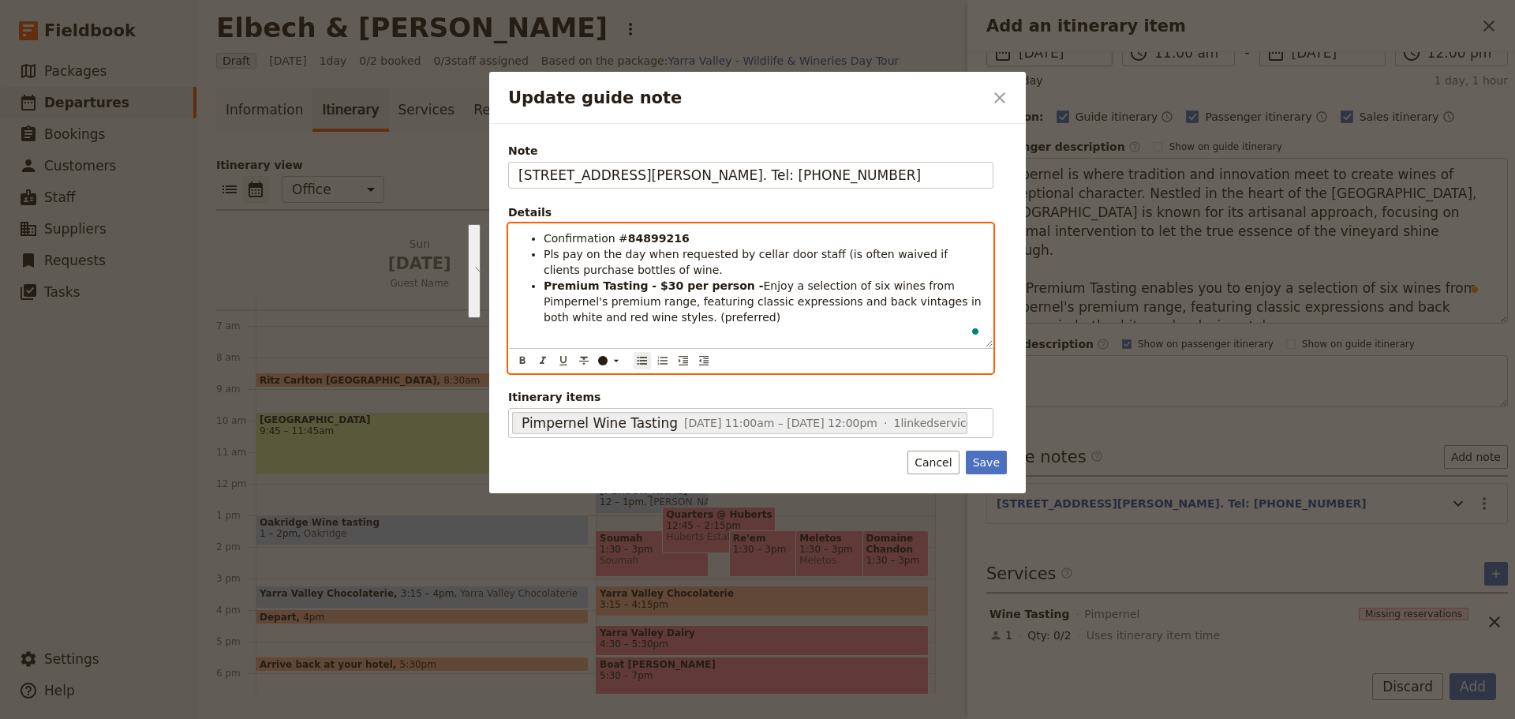
click at [578, 312] on span "Enjoy a selection of six wines from Pimpernel's premium range, featuring classi…" at bounding box center [764, 301] width 441 height 44
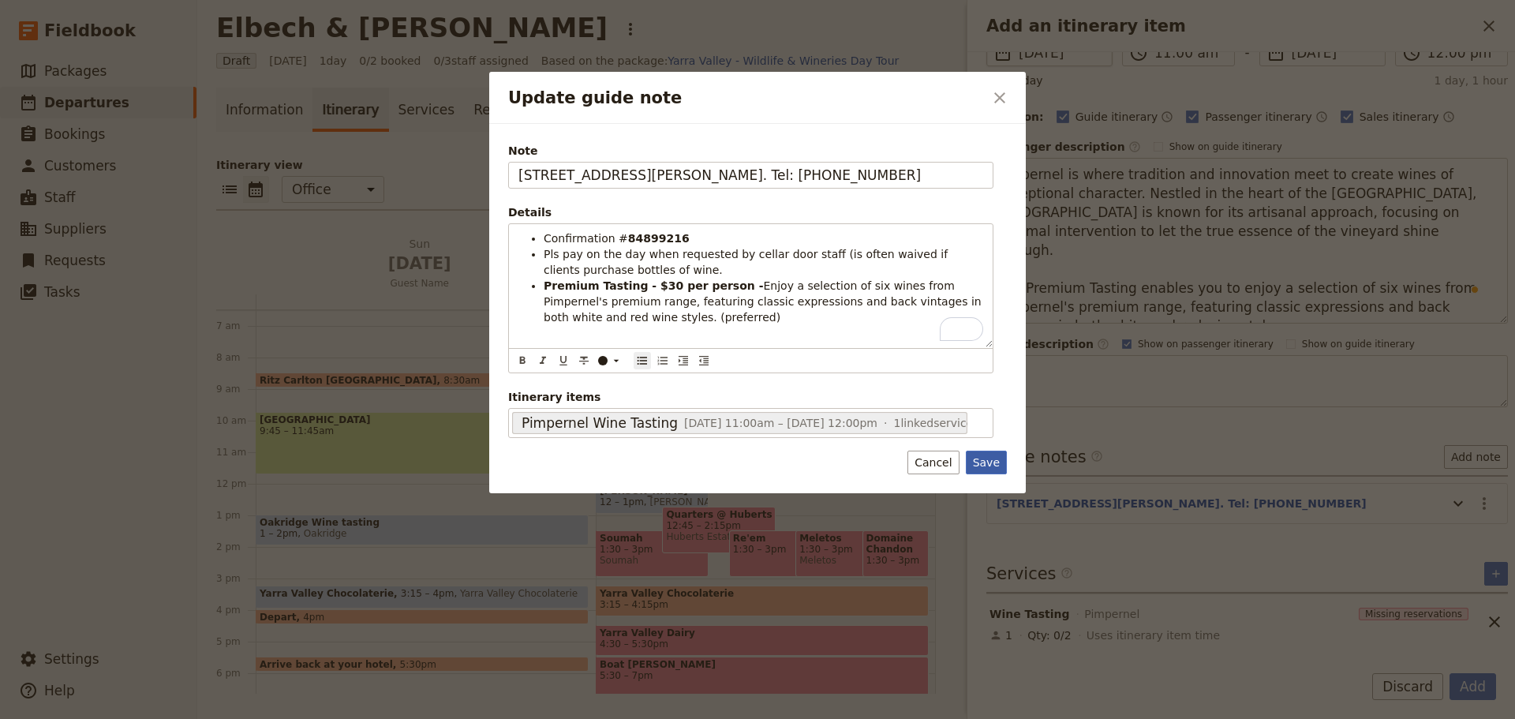
click at [985, 459] on button "Save" at bounding box center [986, 463] width 41 height 24
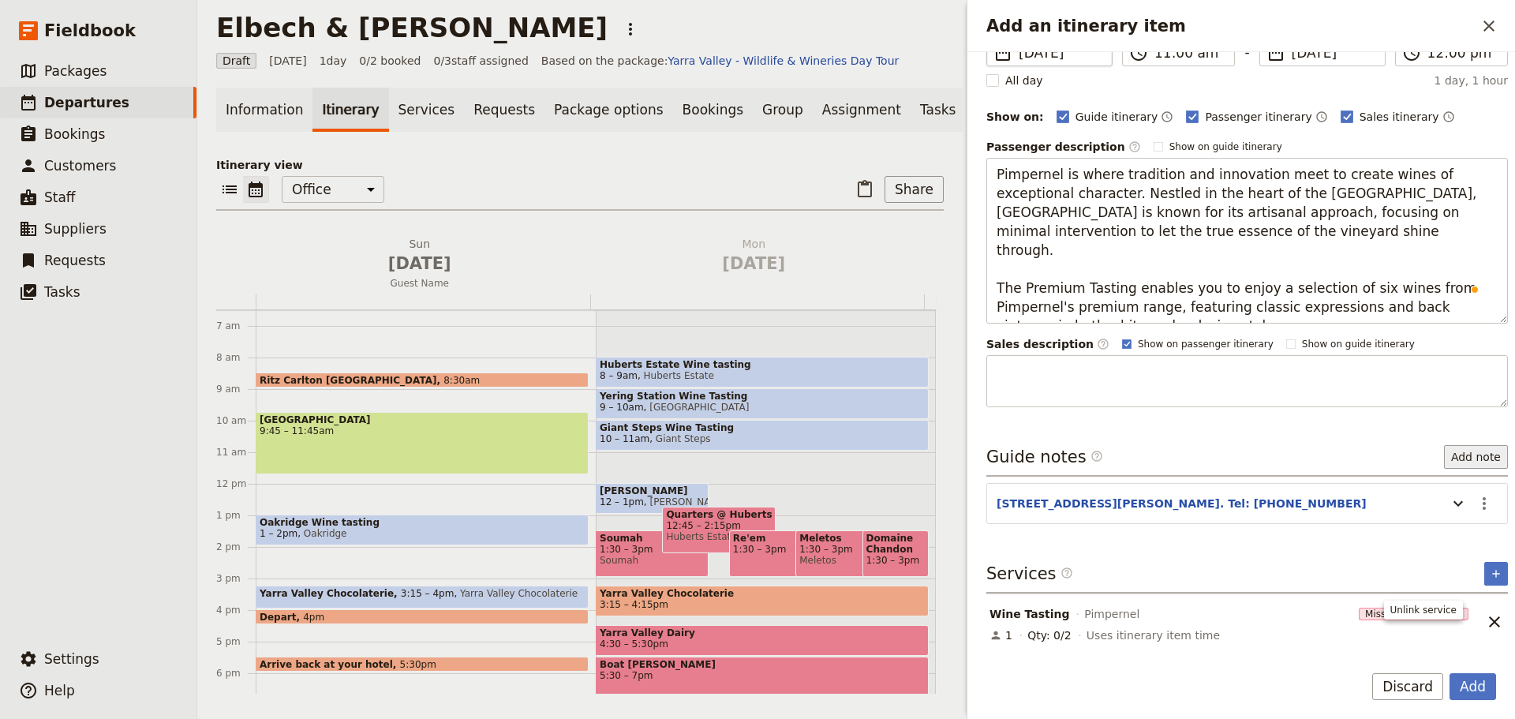
click at [1485, 612] on icon "Unlink service" at bounding box center [1494, 621] width 19 height 19
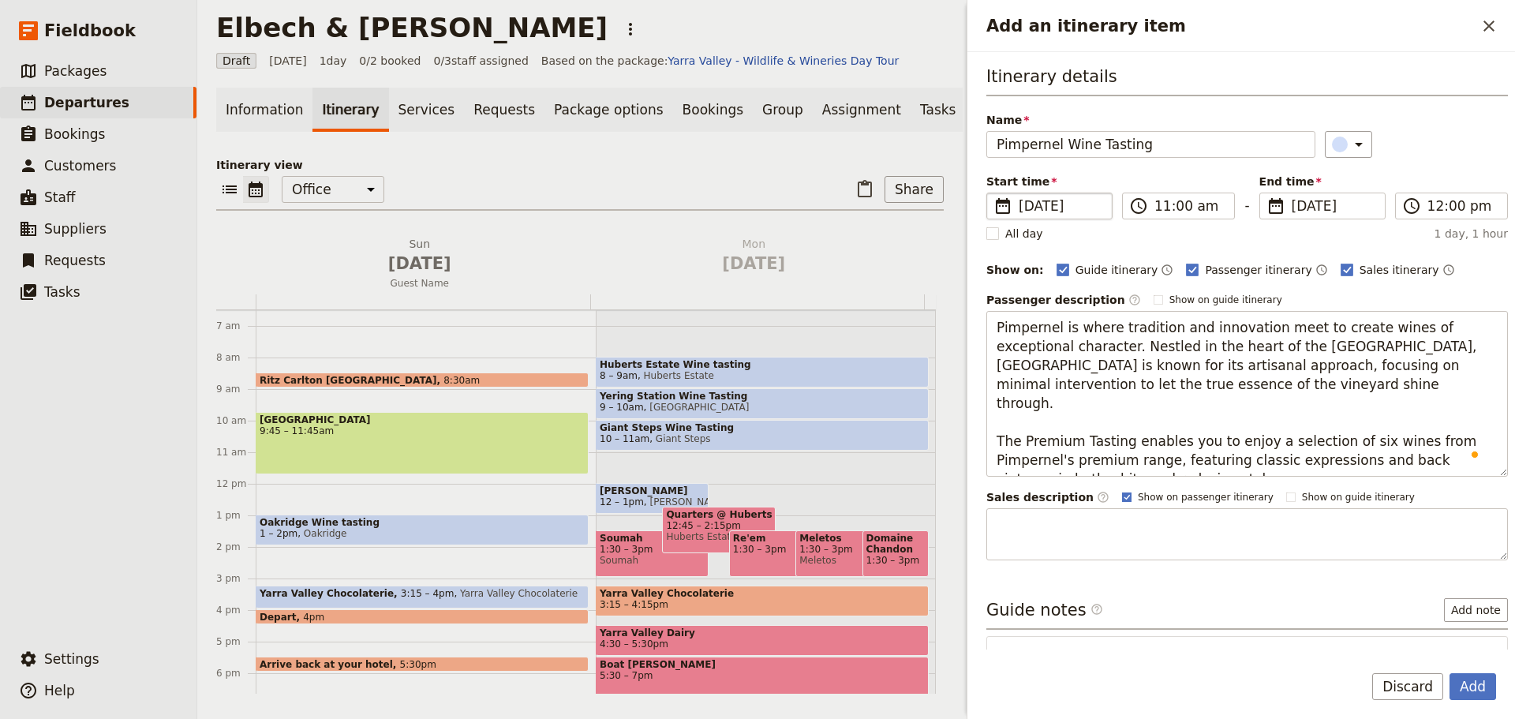
click at [1122, 496] on rect "Add an itinerary item" at bounding box center [1126, 496] width 9 height 9
click at [1121, 491] on input "Show on passenger itinerary" at bounding box center [1121, 490] width 1 height 1
checkbox input "false"
click at [1314, 204] on span "[DATE]" at bounding box center [1334, 205] width 84 height 19
click at [1266, 193] on input "[DATE]" at bounding box center [1266, 193] width 1 height 1
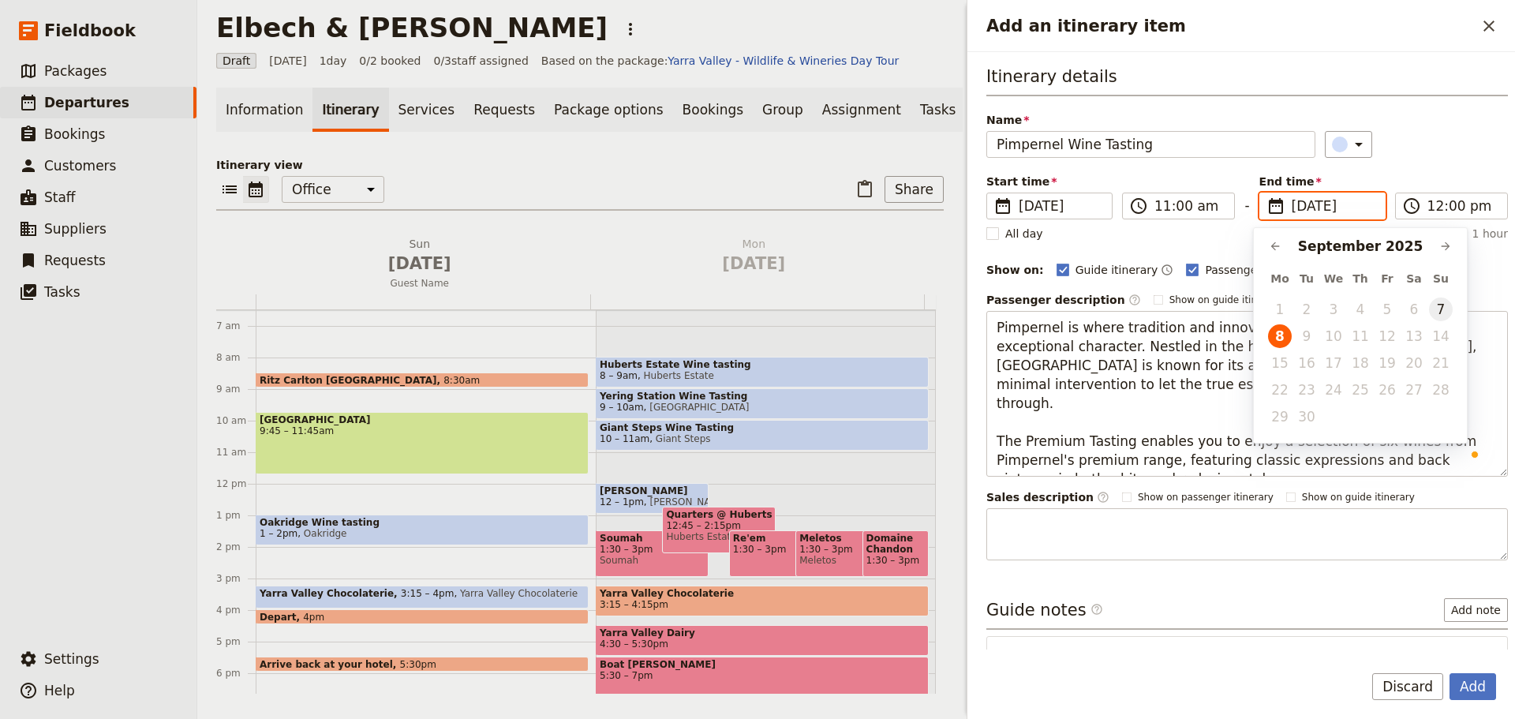
click at [1443, 309] on button "7" at bounding box center [1441, 309] width 24 height 24
type input "[DATE]"
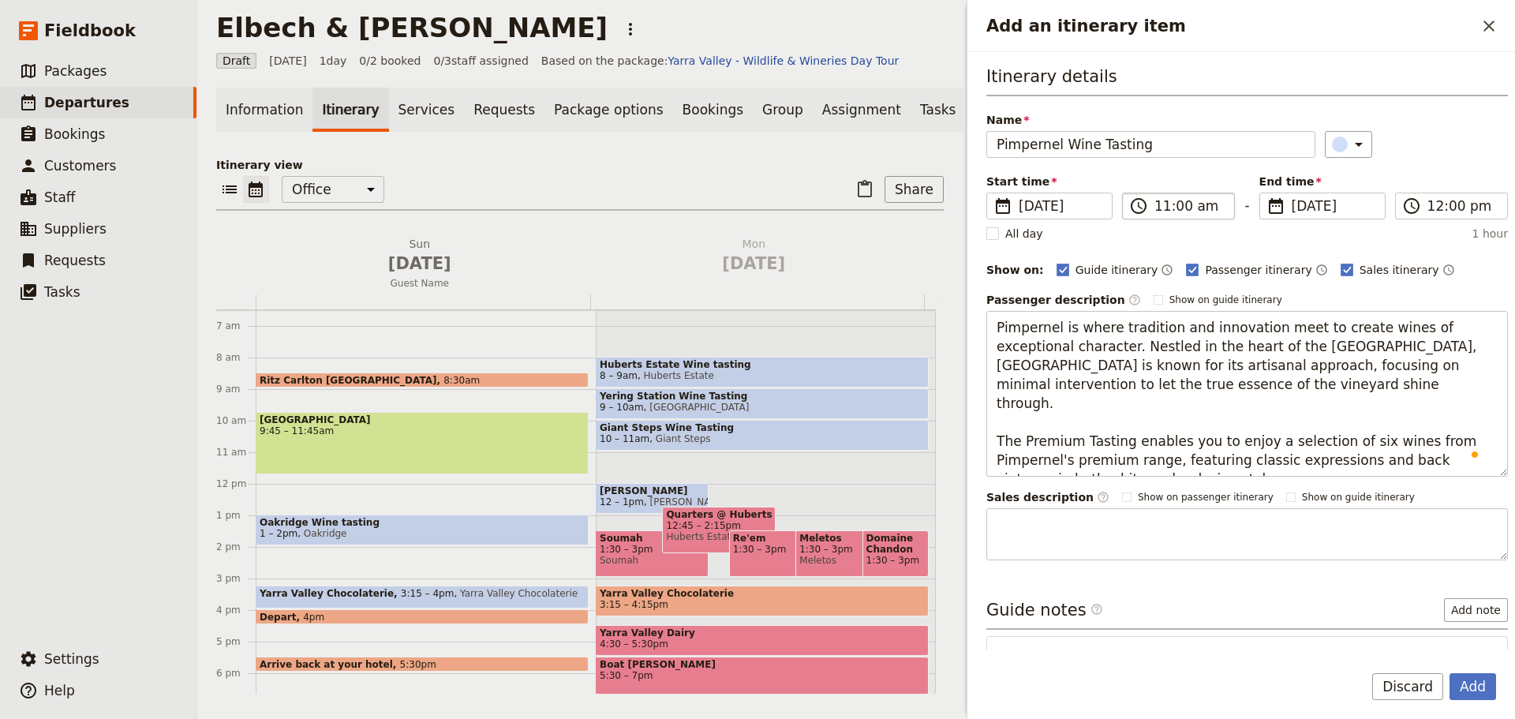
click at [1172, 195] on label "​ 11:00 am" at bounding box center [1178, 206] width 113 height 27
click at [1172, 196] on input "11:00 am" at bounding box center [1189, 205] width 70 height 19
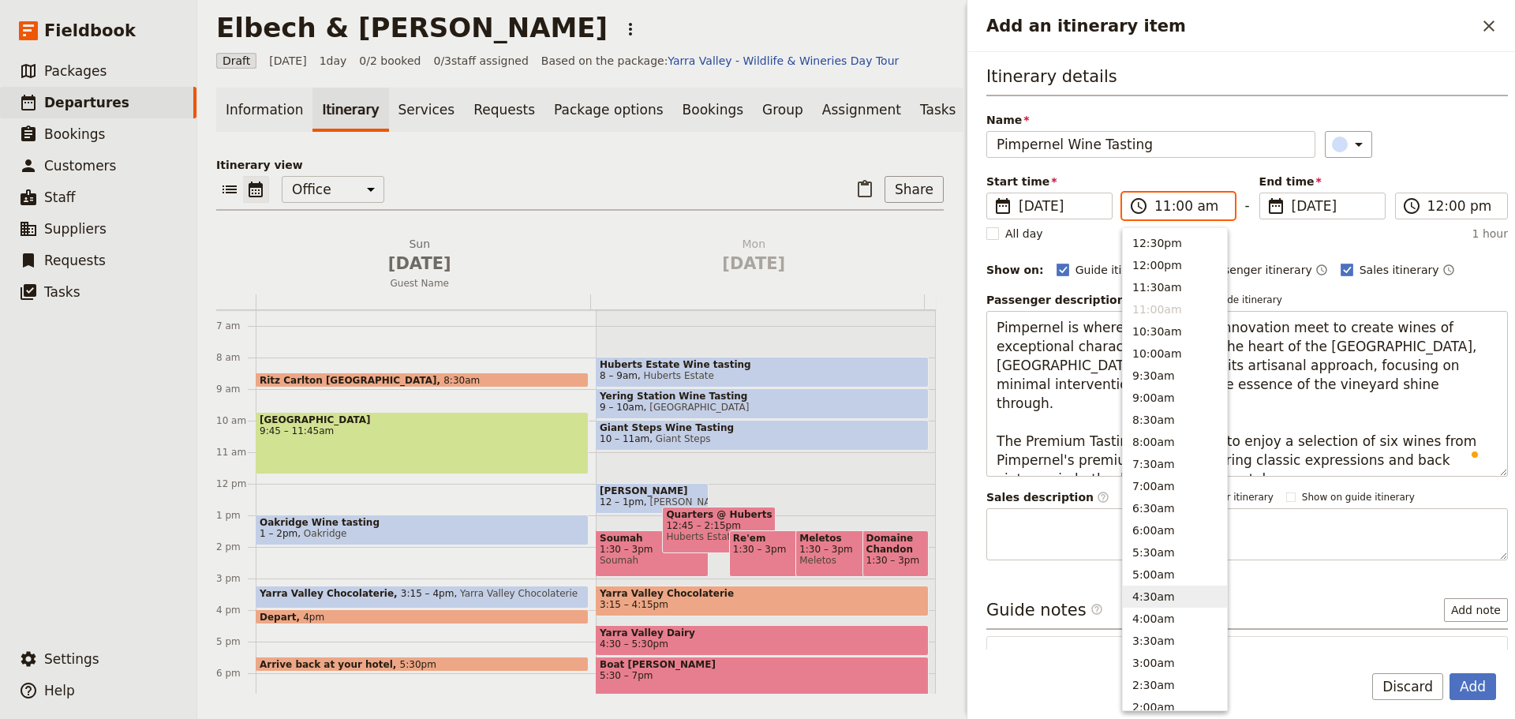
scroll to position [398, 0]
click at [1147, 346] on button "12:00pm" at bounding box center [1175, 353] width 104 height 22
type input "12:00 pm"
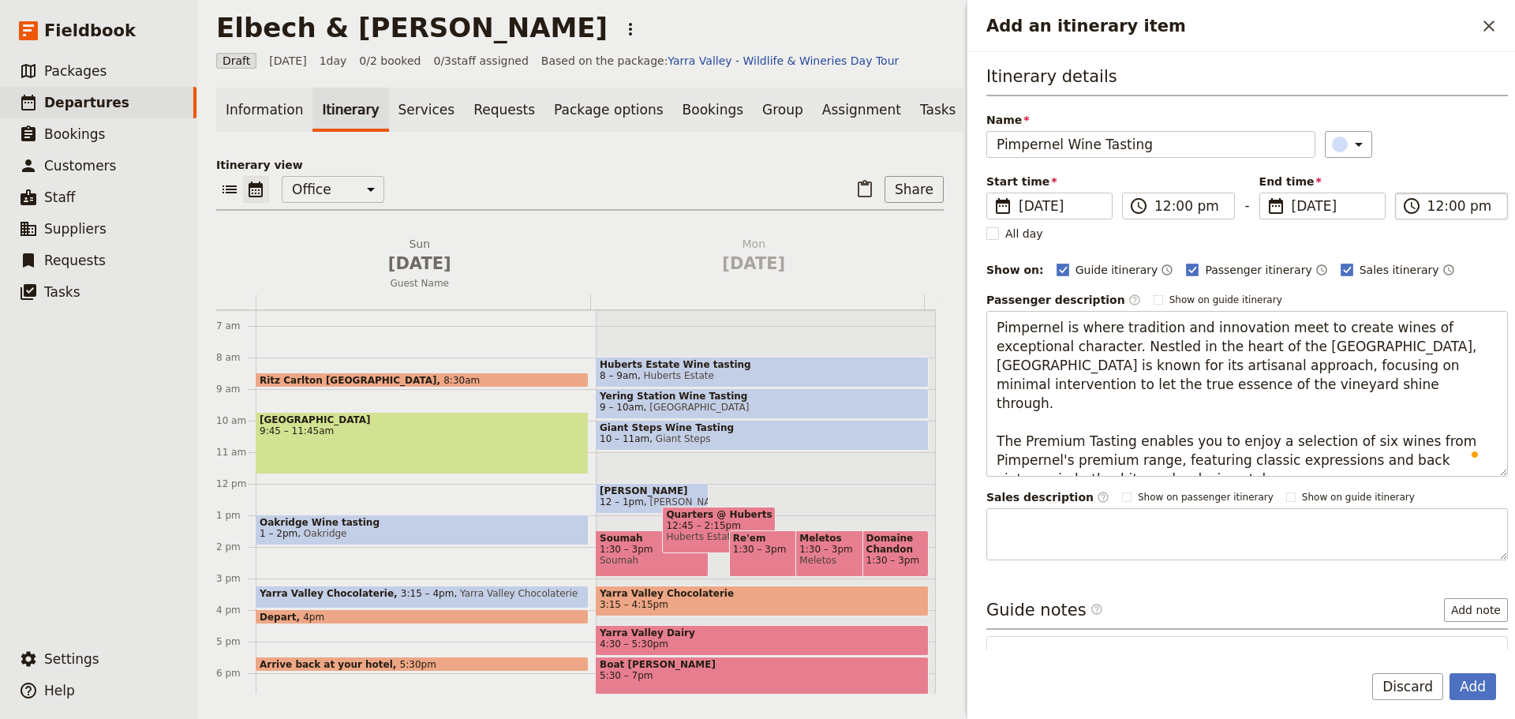
click at [1487, 211] on label "​ 12:00 pm" at bounding box center [1451, 206] width 113 height 27
click at [1487, 211] on input "12:00 pm" at bounding box center [1462, 205] width 70 height 19
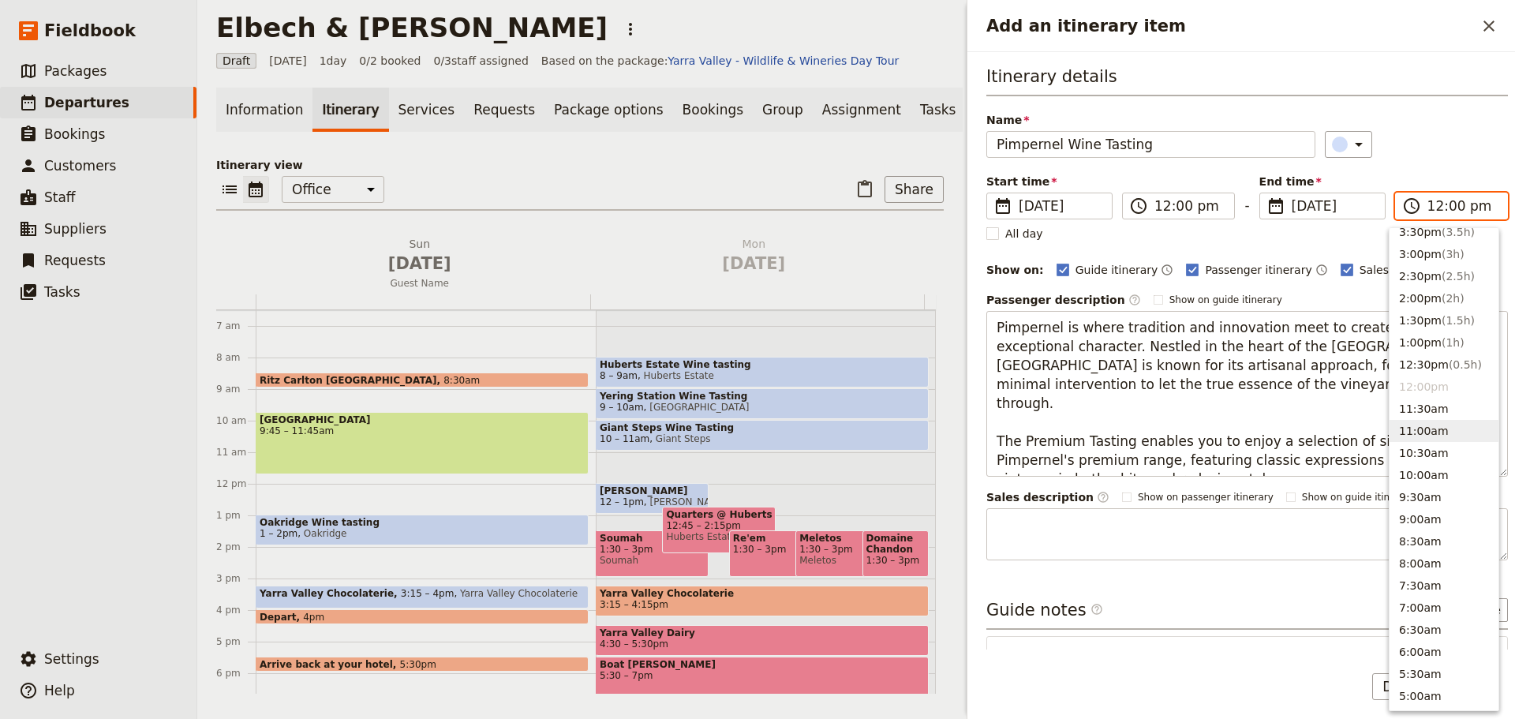
scroll to position [353, 0]
click at [1429, 355] on button "1:00pm ( 1h )" at bounding box center [1443, 353] width 109 height 22
type input "01:00 pm"
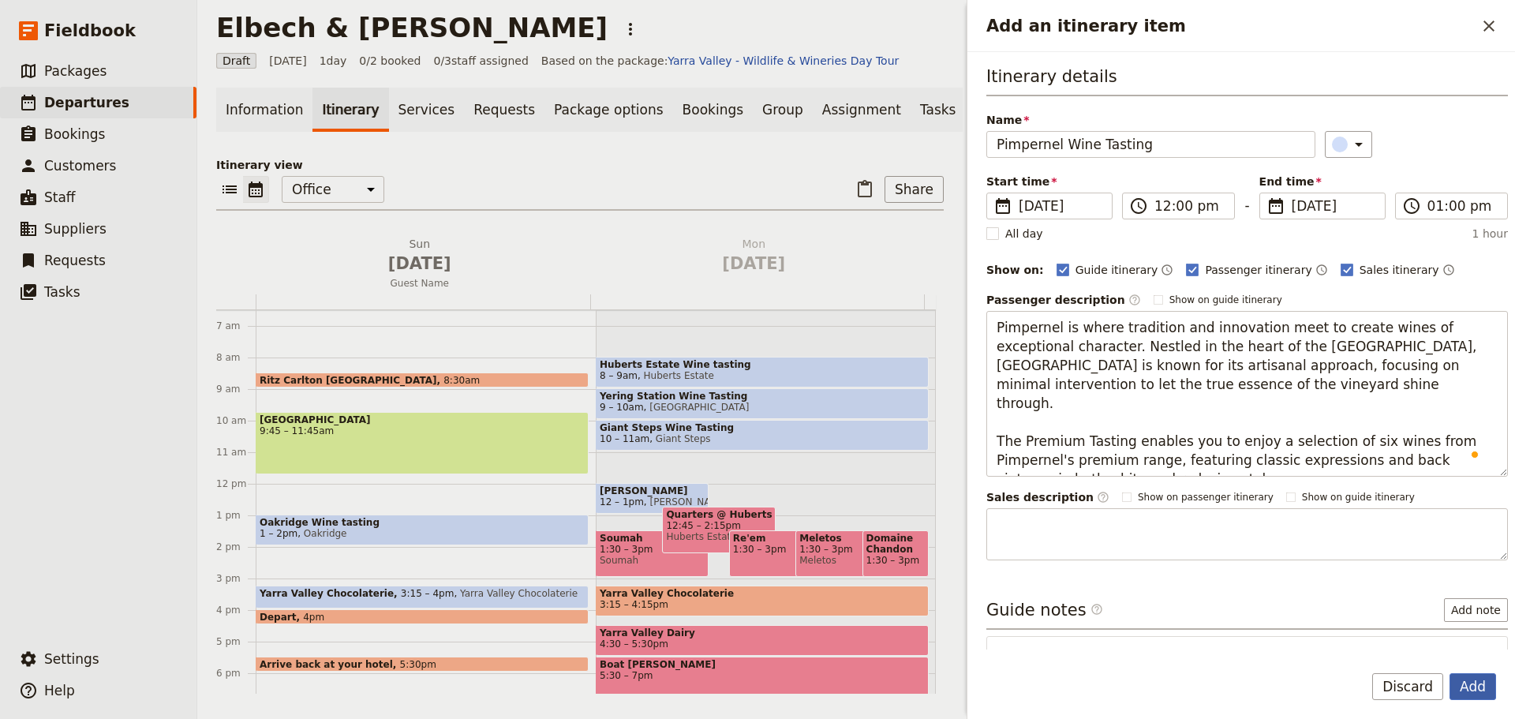
click at [1474, 678] on button "Add" at bounding box center [1472, 686] width 47 height 27
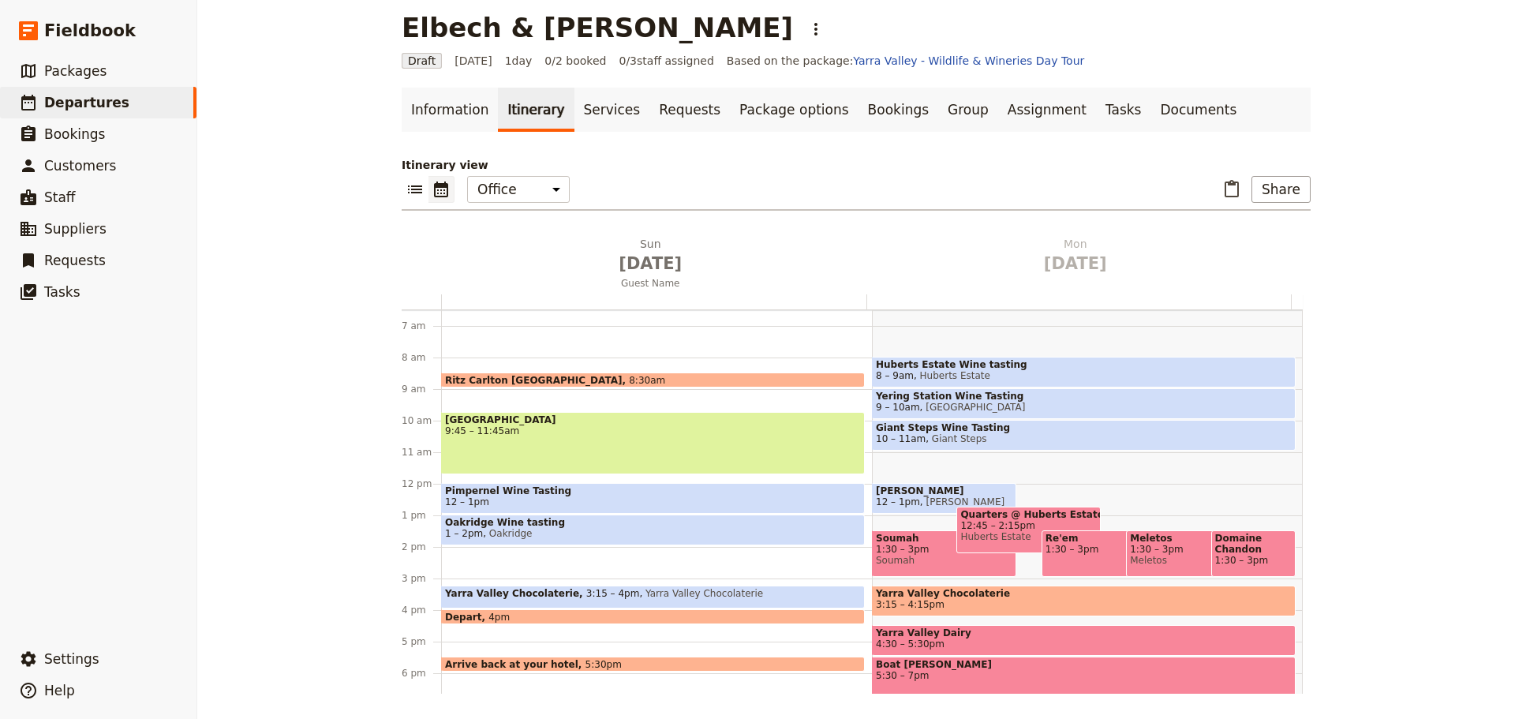
click at [503, 533] on span "Oakridge" at bounding box center [507, 533] width 49 height 11
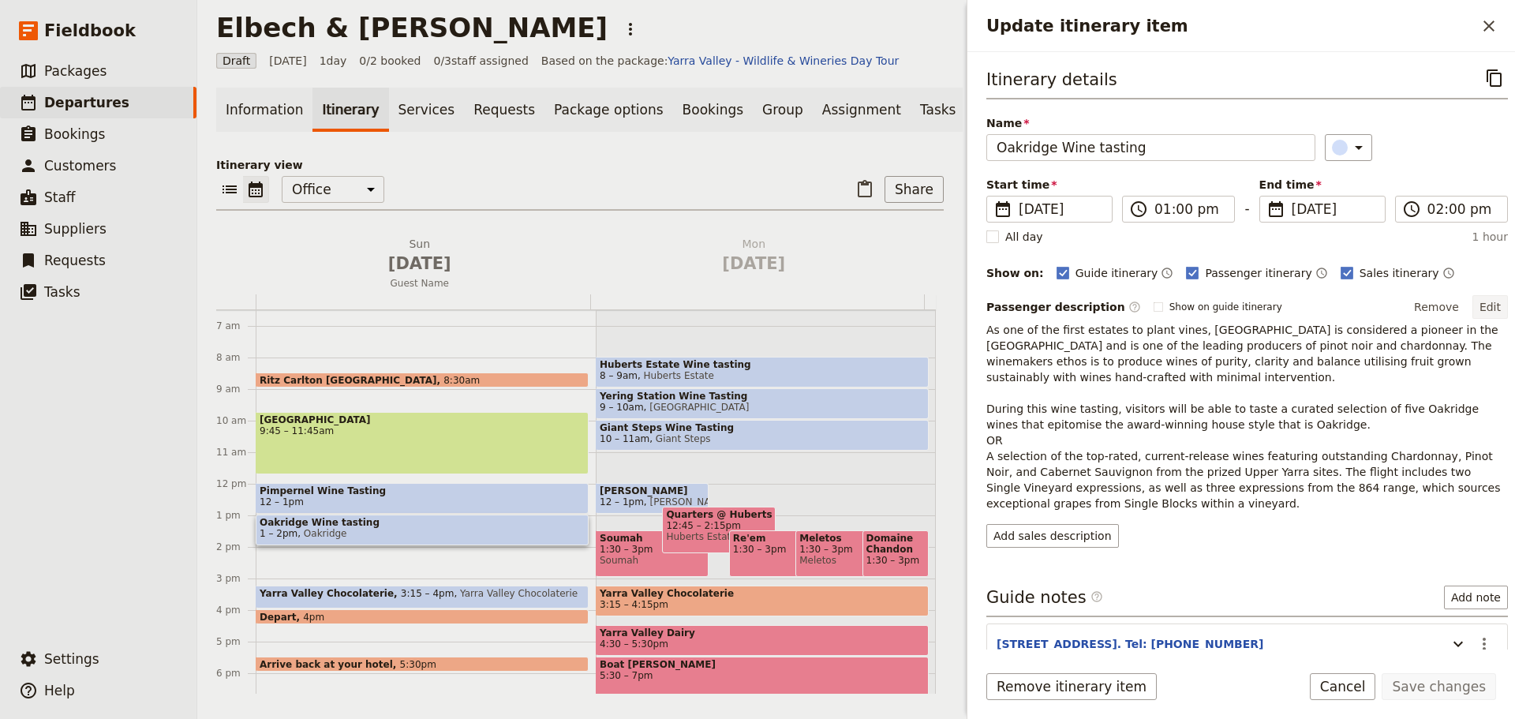
click at [1475, 298] on button "Edit" at bounding box center [1490, 307] width 36 height 24
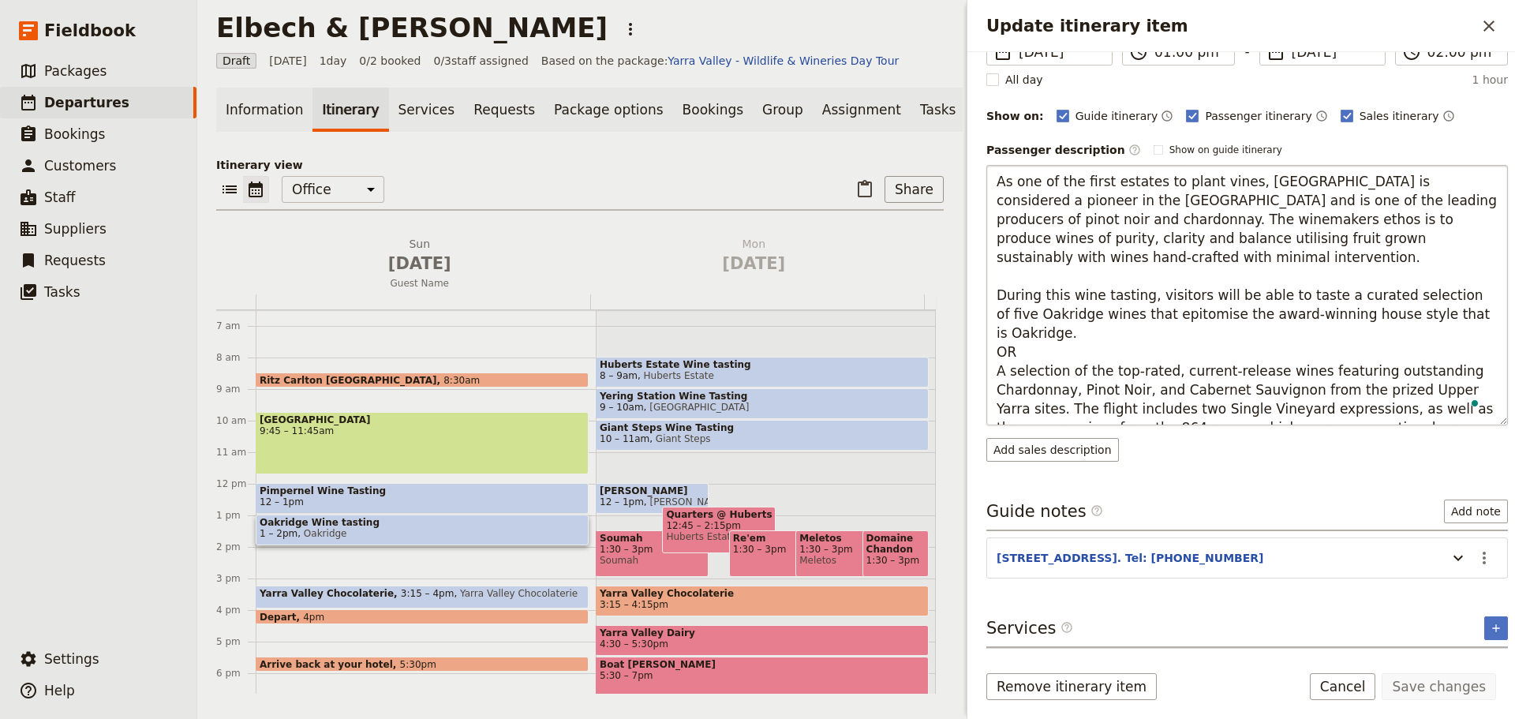
scroll to position [158, 0]
drag, startPoint x: 1008, startPoint y: 314, endPoint x: 1144, endPoint y: 276, distance: 141.7
click at [1144, 276] on textarea "As one of the first estates to plant vines, [GEOGRAPHIC_DATA] is considered a p…" at bounding box center [1247, 294] width 522 height 260
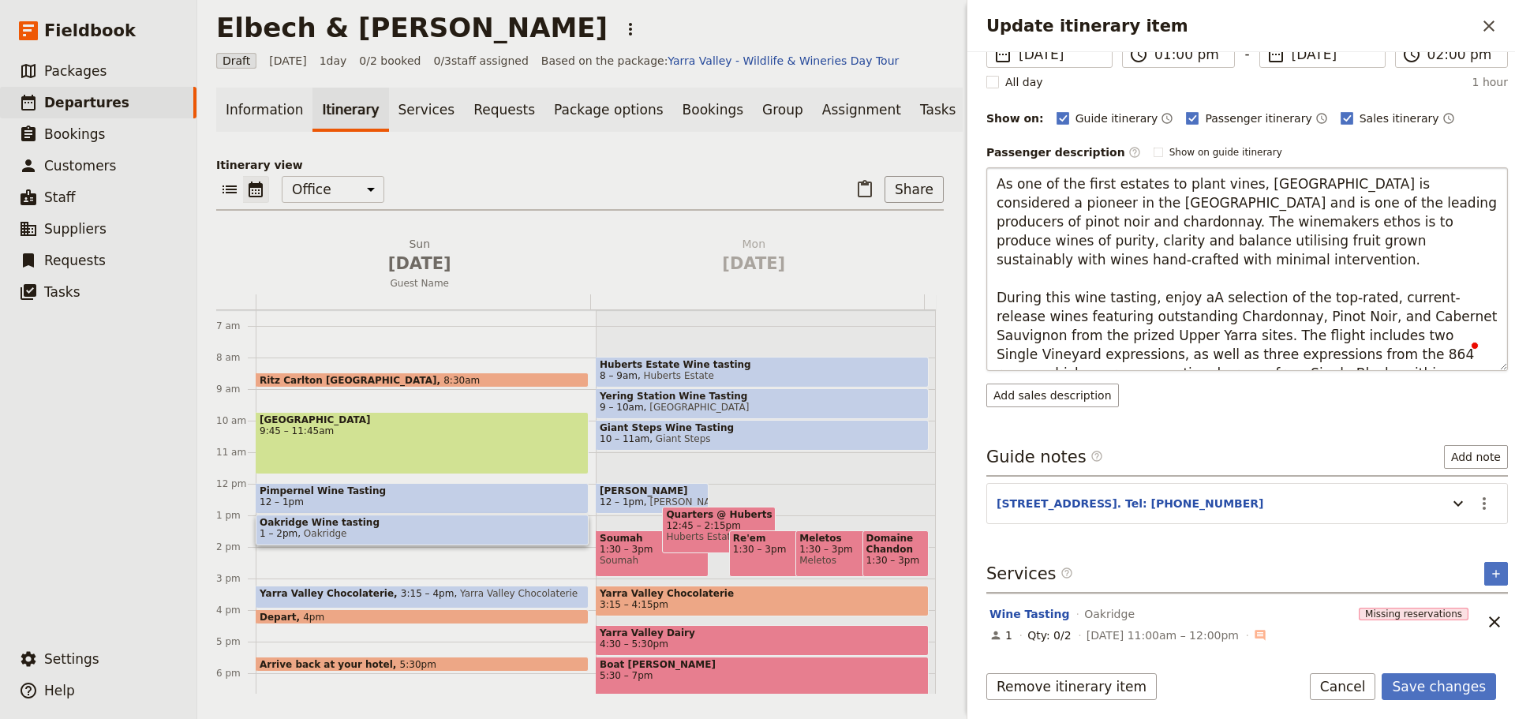
type textarea "As one of the first estates to plant vines, [GEOGRAPHIC_DATA] is considered a p…"
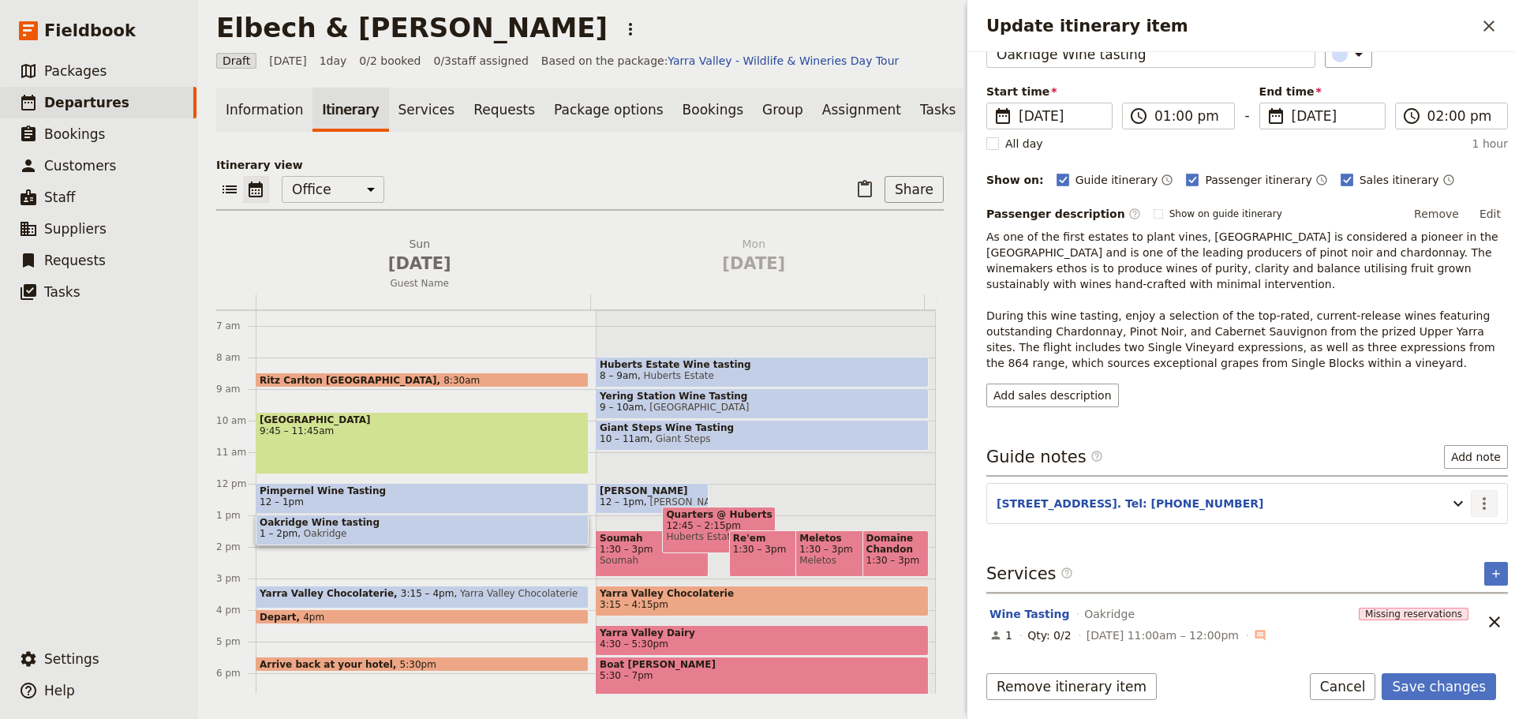
click at [1475, 498] on icon "Actions" at bounding box center [1484, 503] width 19 height 19
click at [1459, 537] on span "Edit note" at bounding box center [1438, 537] width 73 height 16
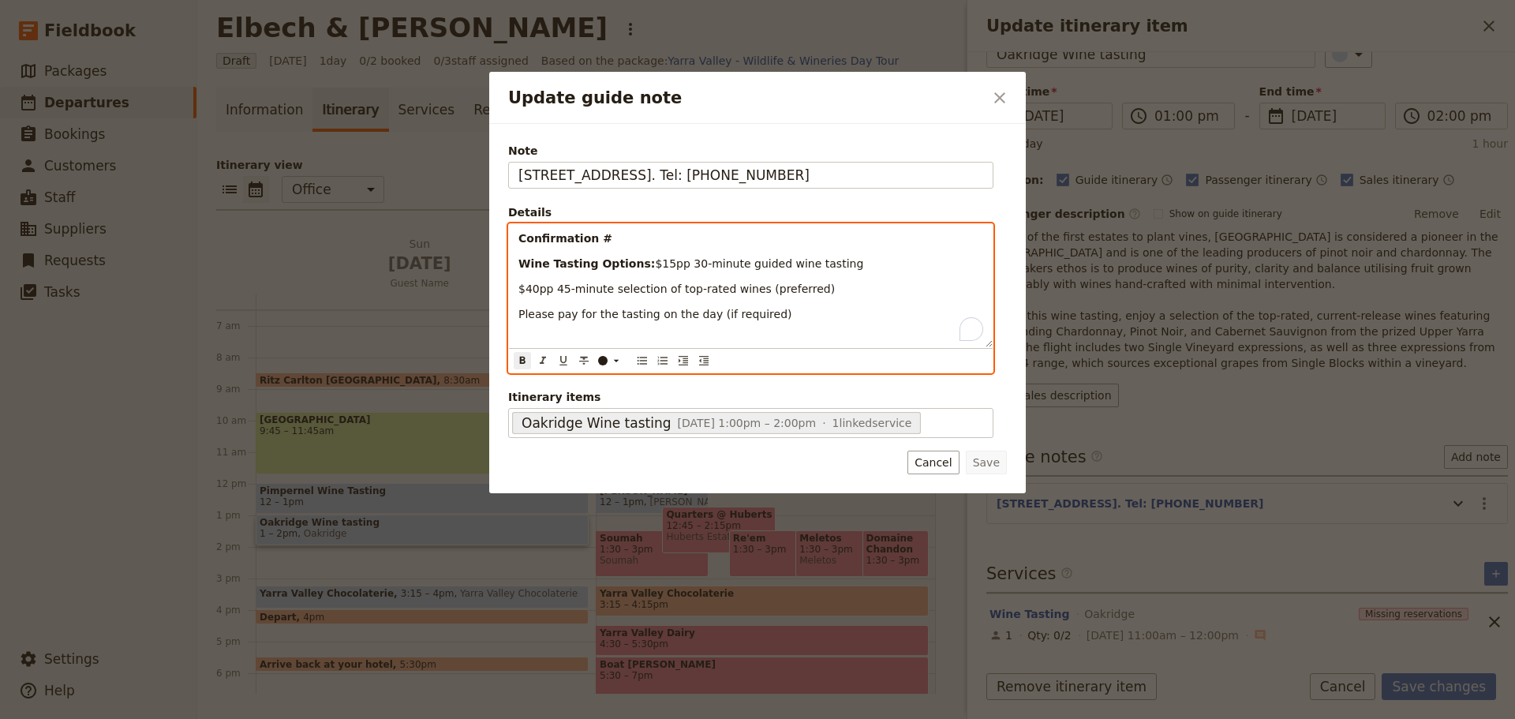
click at [612, 237] on p "Confirmation #" at bounding box center [750, 238] width 465 height 16
click at [599, 240] on p "Confirmation #" at bounding box center [750, 238] width 465 height 16
drag, startPoint x: 604, startPoint y: 277, endPoint x: 477, endPoint y: 279, distance: 127.0
click at [477, 718] on div "Update guide note ​ Note [STREET_ADDRESS], Coldstream. Tel: [PHONE_NUMBER] Deta…" at bounding box center [757, 719] width 1515 height 0
click at [536, 272] on div "Confirmation #84909753 Wine Tasting Options: $40pp 45-minute selection of top-r…" at bounding box center [751, 285] width 484 height 123
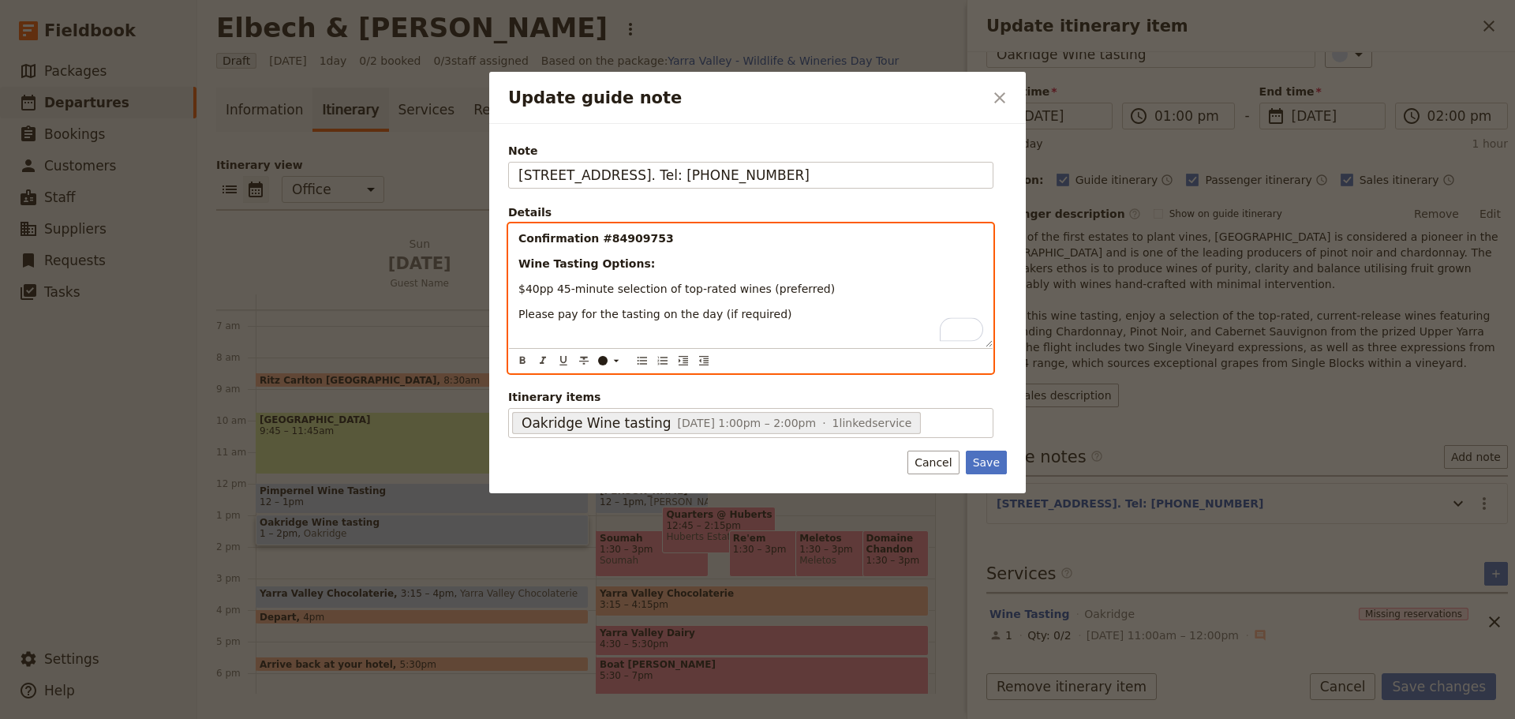
drag, startPoint x: 817, startPoint y: 286, endPoint x: 742, endPoint y: 290, distance: 74.2
click at [742, 290] on p "$40pp 45-minute selection of top-rated wines (preferred)" at bounding box center [750, 289] width 465 height 16
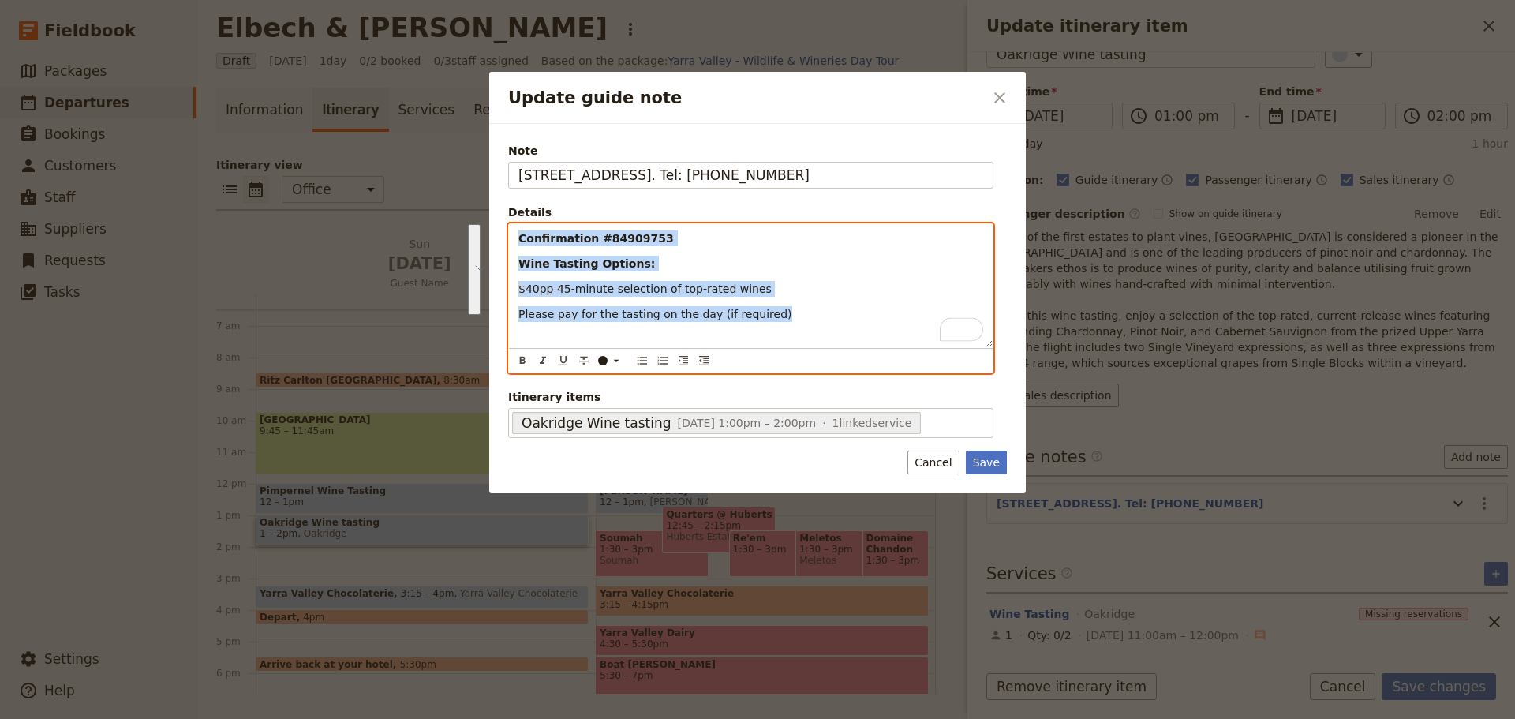
drag, startPoint x: 748, startPoint y: 318, endPoint x: 467, endPoint y: 226, distance: 295.4
click at [467, 718] on div "Update guide note ​ Note [STREET_ADDRESS], Coldstream. Tel: [PHONE_NUMBER] Deta…" at bounding box center [757, 719] width 1515 height 0
click at [640, 366] on icon "Bulleted list" at bounding box center [642, 360] width 13 height 13
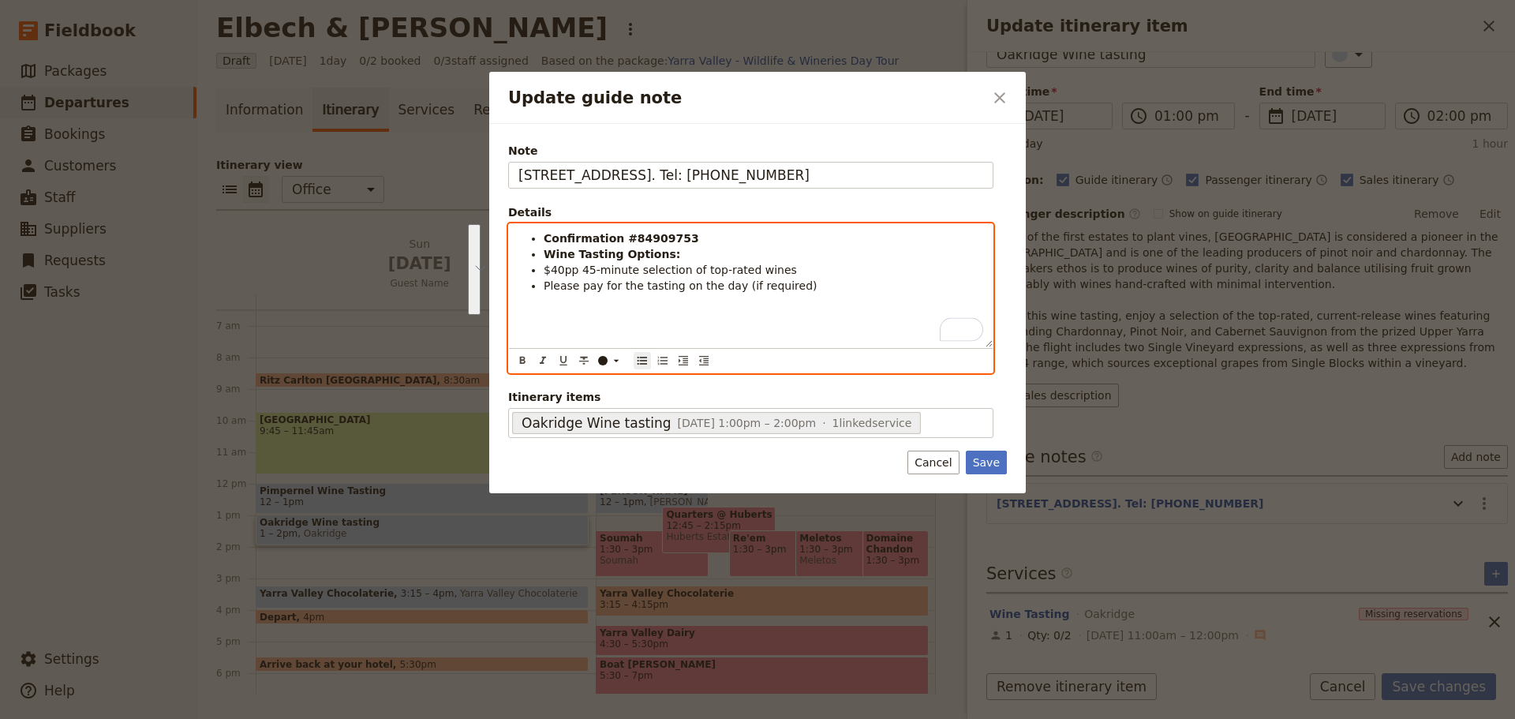
click at [586, 305] on div "Confirmation #84909753 Wine Tasting Options: $40pp 45-minute selection of top-r…" at bounding box center [751, 285] width 484 height 123
drag, startPoint x: 769, startPoint y: 289, endPoint x: 538, endPoint y: 287, distance: 230.4
click at [538, 287] on ul "Confirmation #84909753 Wine Tasting Options: $40pp 45-minute selection of top-r…" at bounding box center [750, 261] width 465 height 63
drag, startPoint x: 699, startPoint y: 256, endPoint x: 537, endPoint y: 252, distance: 162.6
click at [544, 252] on li "Wine Tasting Options:" at bounding box center [763, 254] width 439 height 16
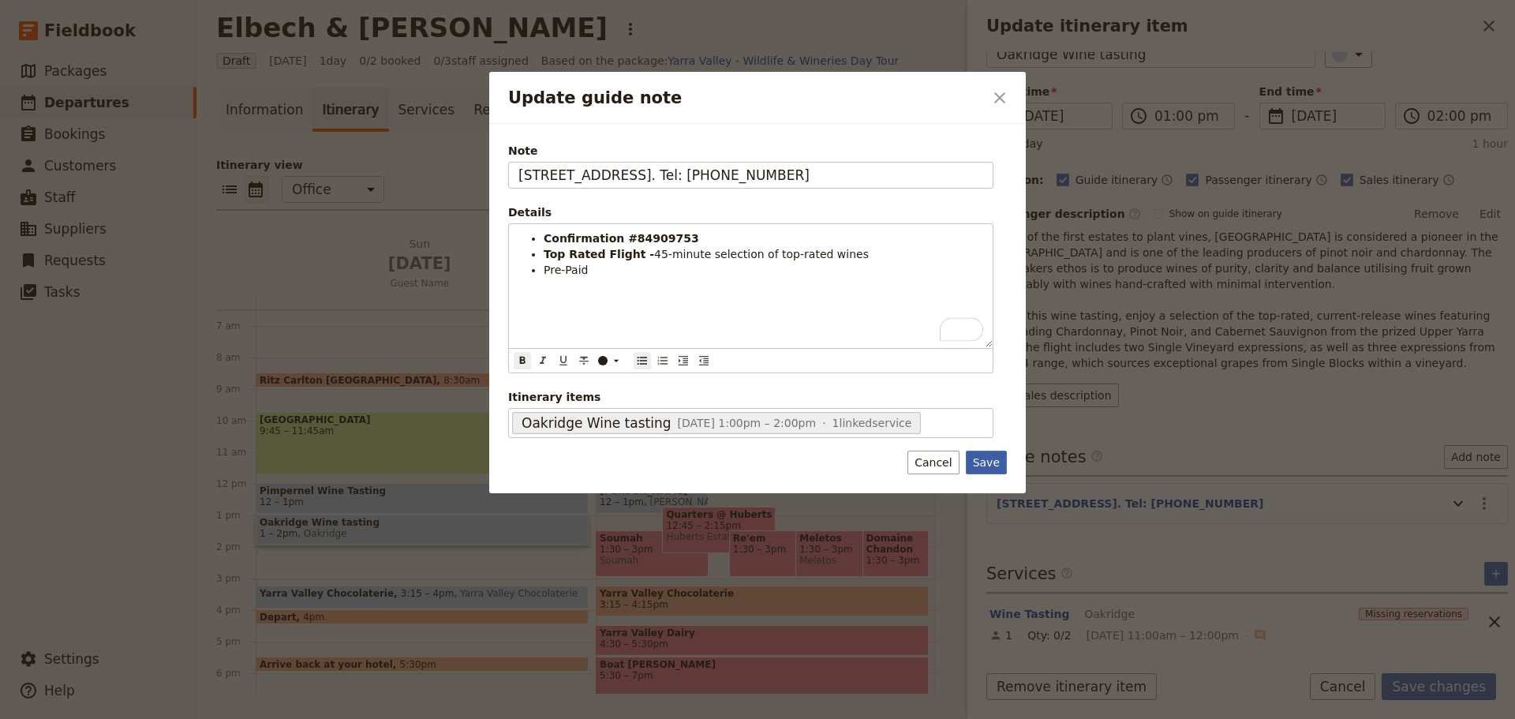
click at [990, 466] on button "Save" at bounding box center [986, 463] width 41 height 24
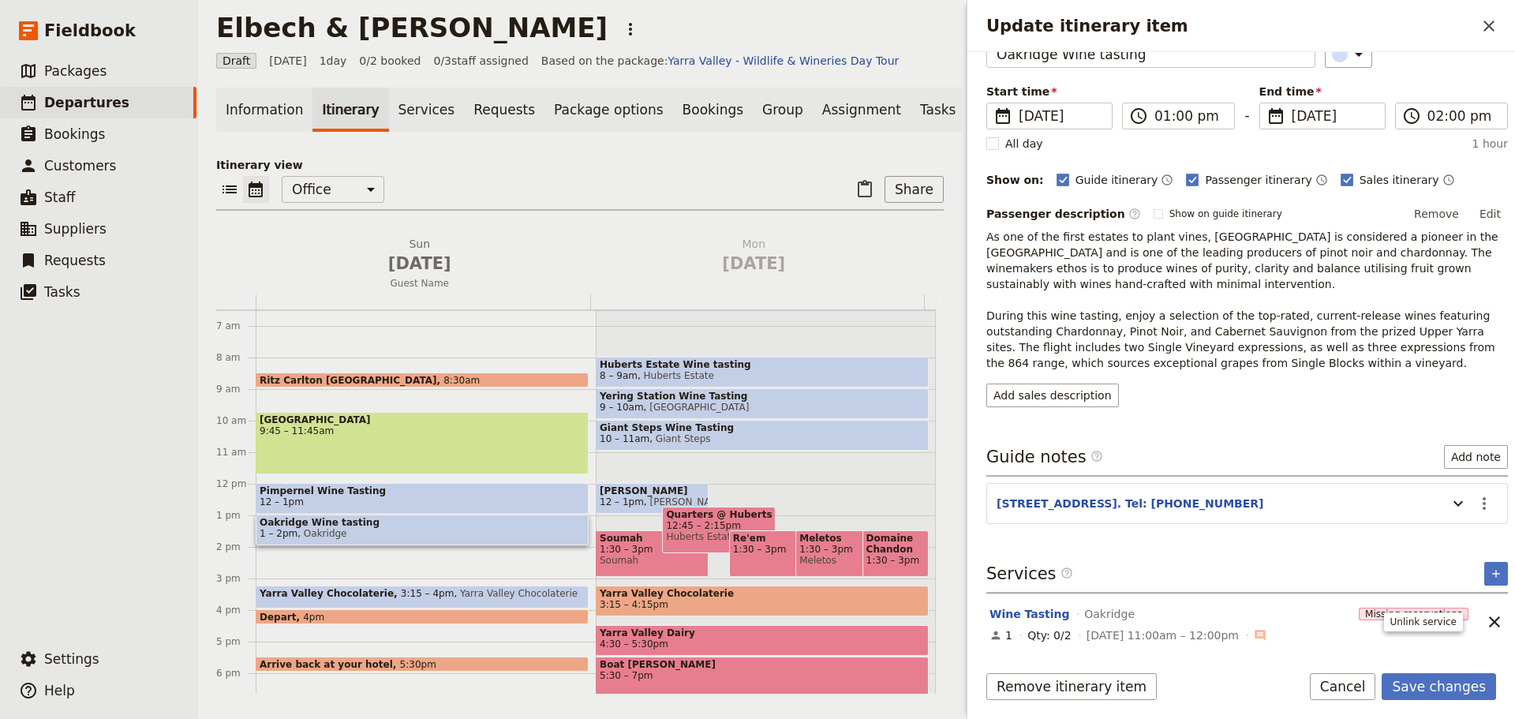
drag, startPoint x: 1472, startPoint y: 623, endPoint x: 1483, endPoint y: 623, distance: 11.0
click at [1481, 623] on button "​" at bounding box center [1494, 621] width 27 height 27
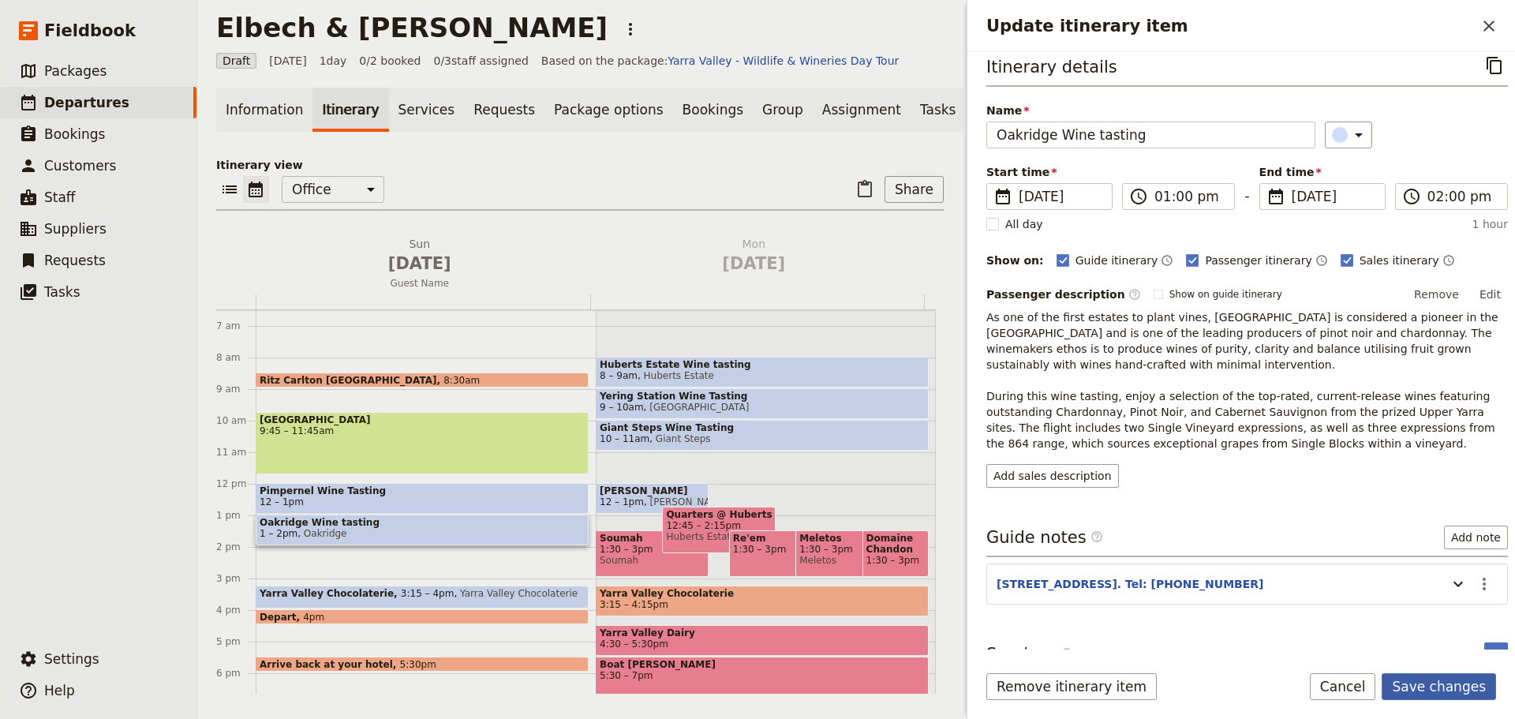
click at [1423, 681] on button "Save changes" at bounding box center [1439, 686] width 114 height 27
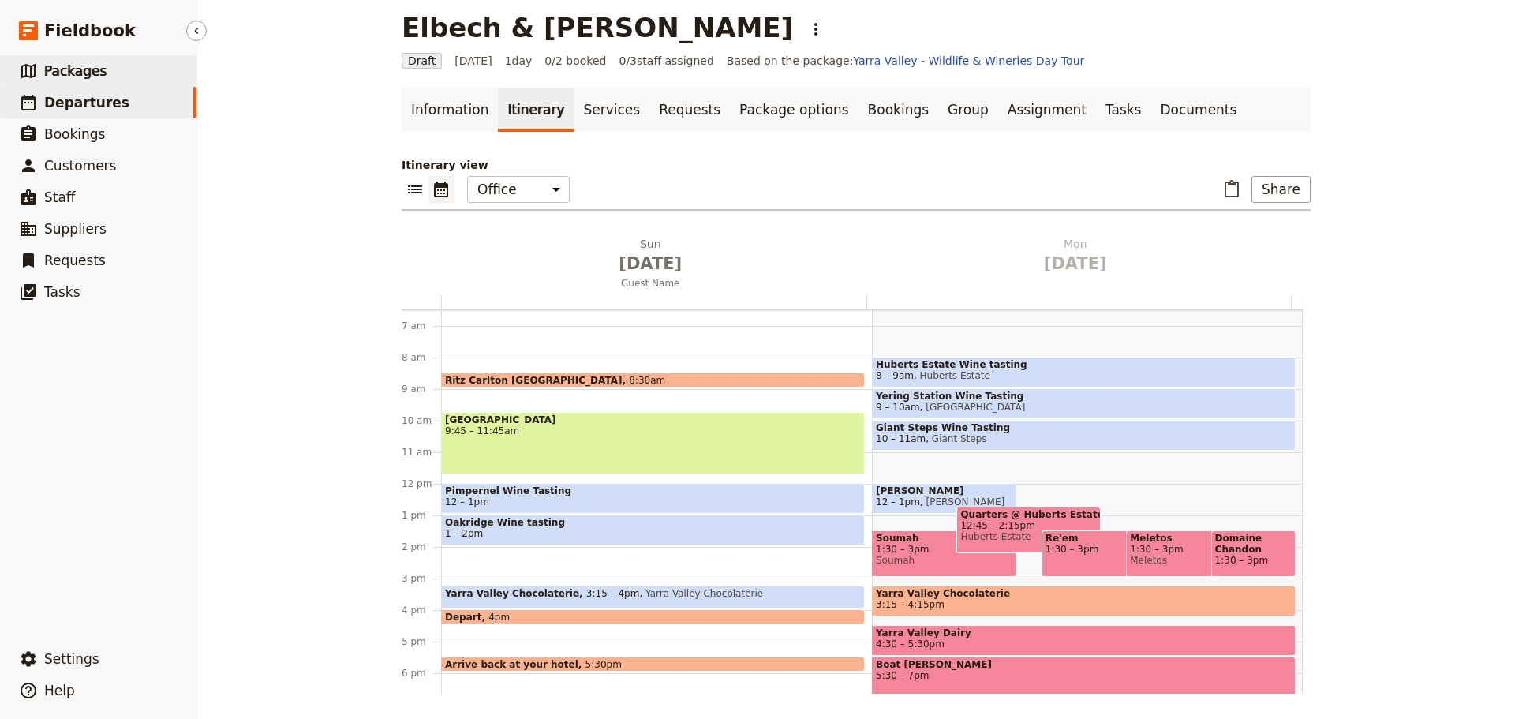
click at [89, 70] on span "Packages" at bounding box center [75, 71] width 62 height 16
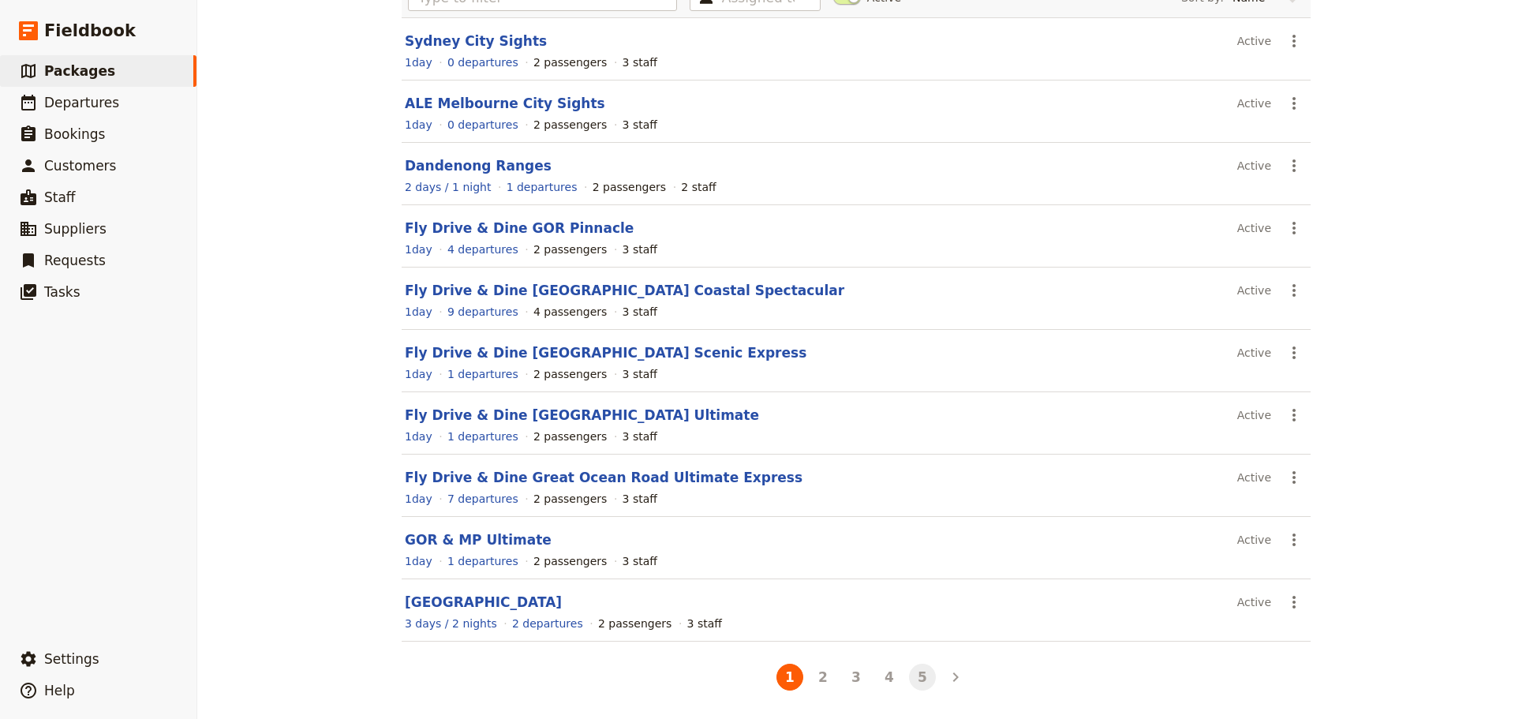
click at [914, 679] on button "5" at bounding box center [922, 677] width 27 height 27
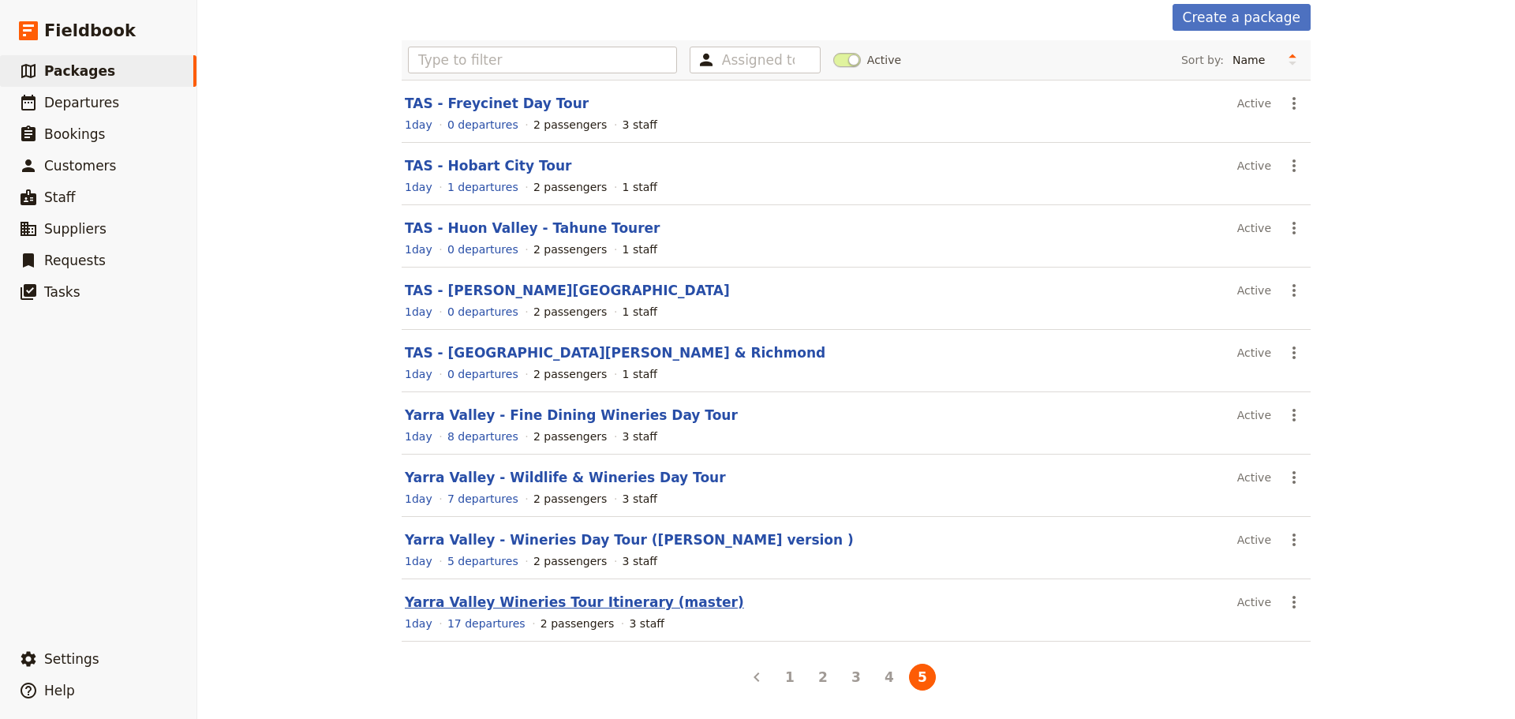
click at [453, 606] on link "Yarra Valley Wineries Tour Itinerary (master)" at bounding box center [574, 602] width 339 height 16
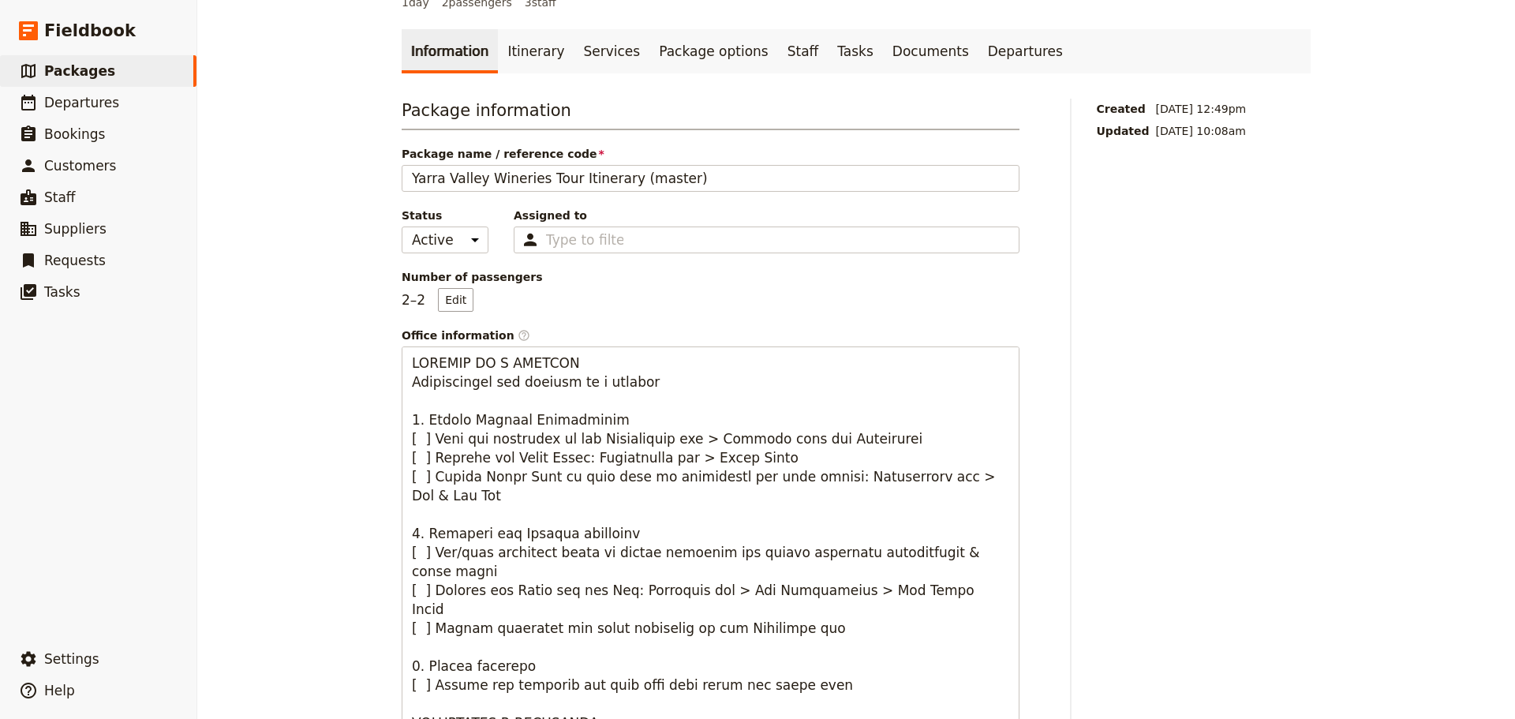
click at [541, 51] on link "Itinerary" at bounding box center [536, 51] width 76 height 44
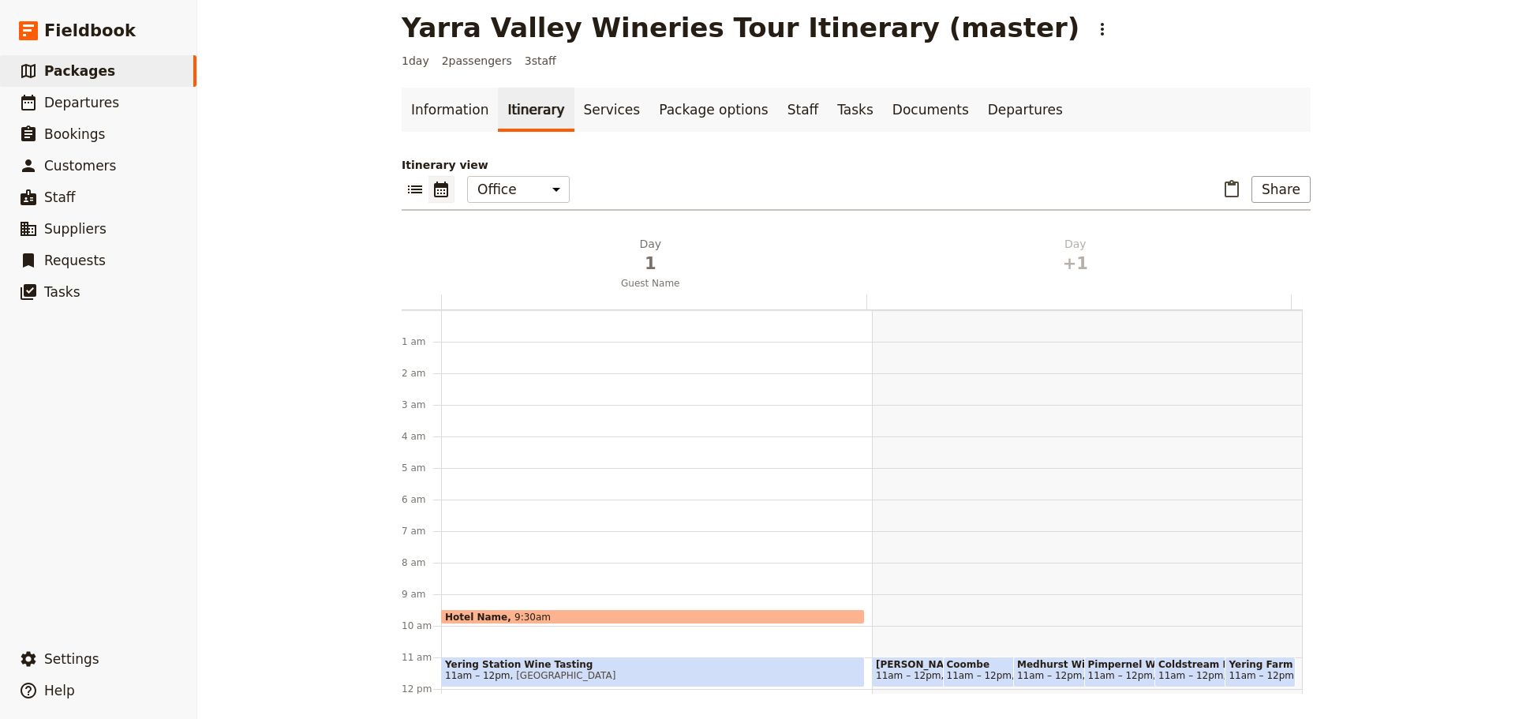
scroll to position [205, 0]
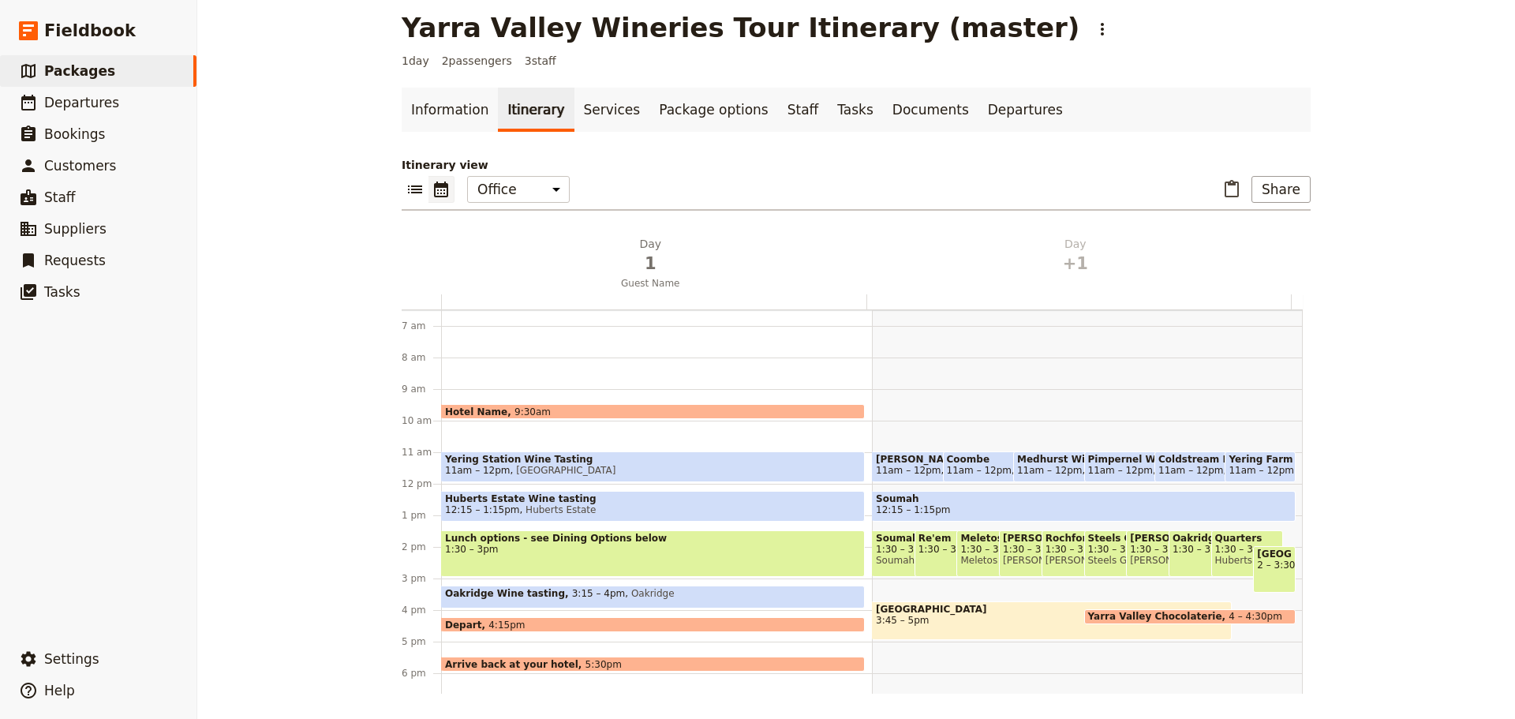
click at [1258, 559] on span "[GEOGRAPHIC_DATA]" at bounding box center [1274, 553] width 35 height 11
select select "2"
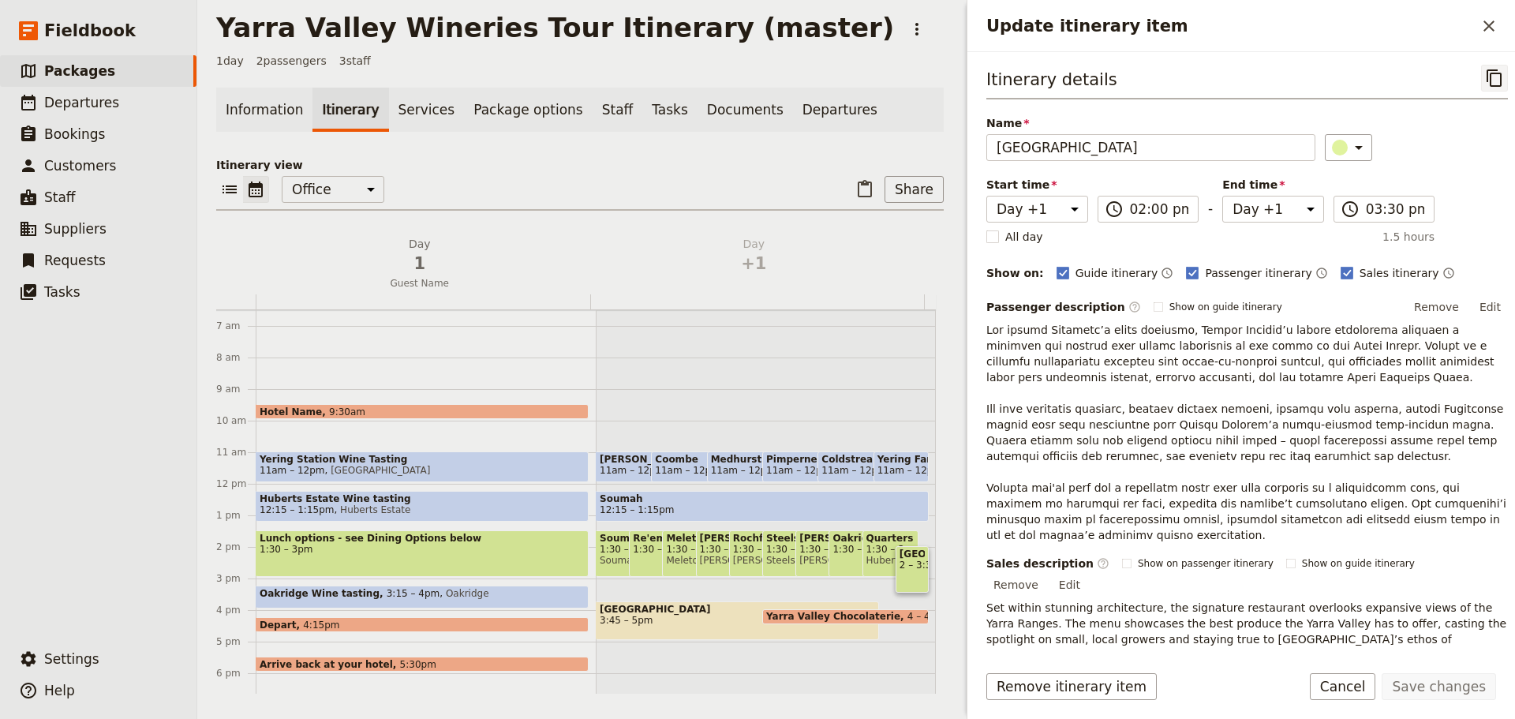
click at [1489, 80] on icon "Copy itinerary item" at bounding box center [1494, 77] width 15 height 17
click at [1497, 25] on icon "Close drawer" at bounding box center [1488, 26] width 19 height 19
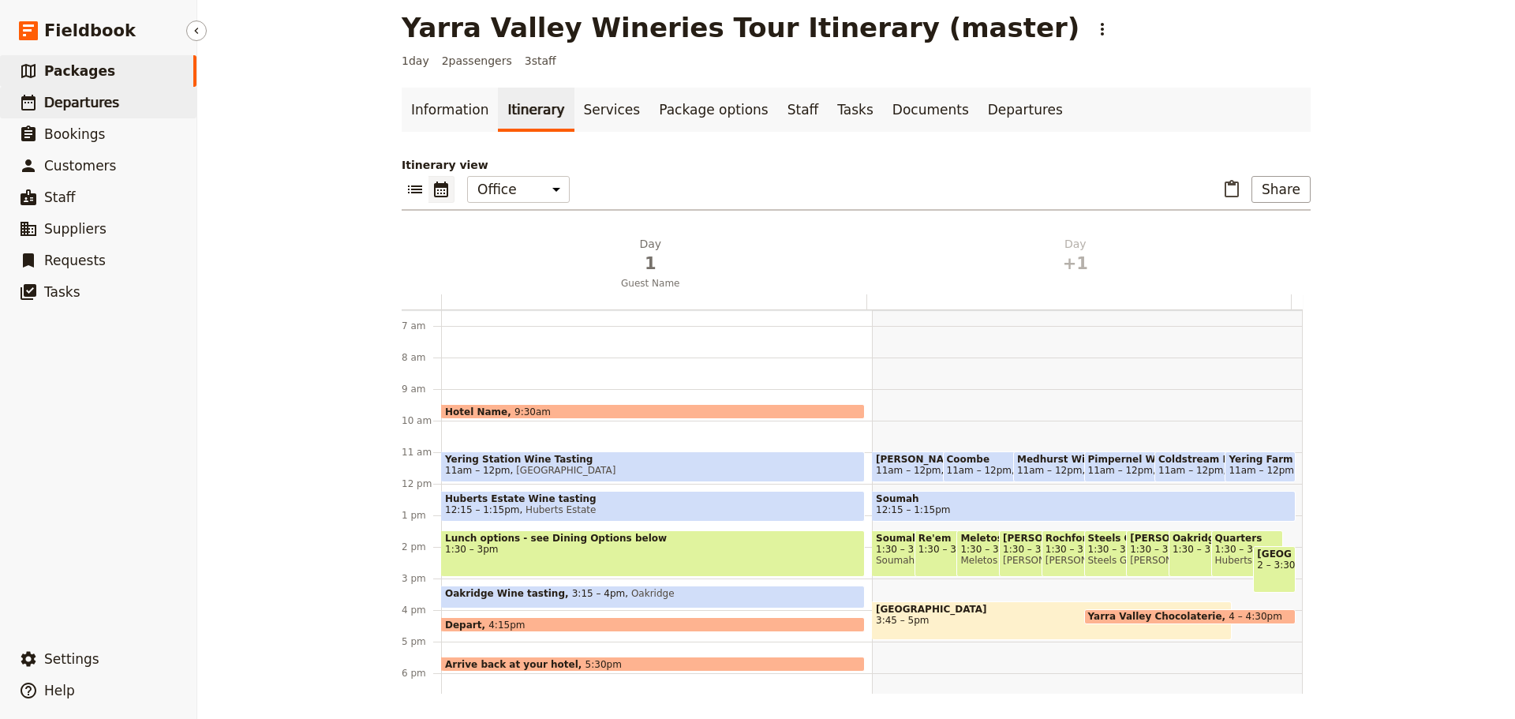
click at [107, 109] on span "Departures" at bounding box center [81, 103] width 75 height 16
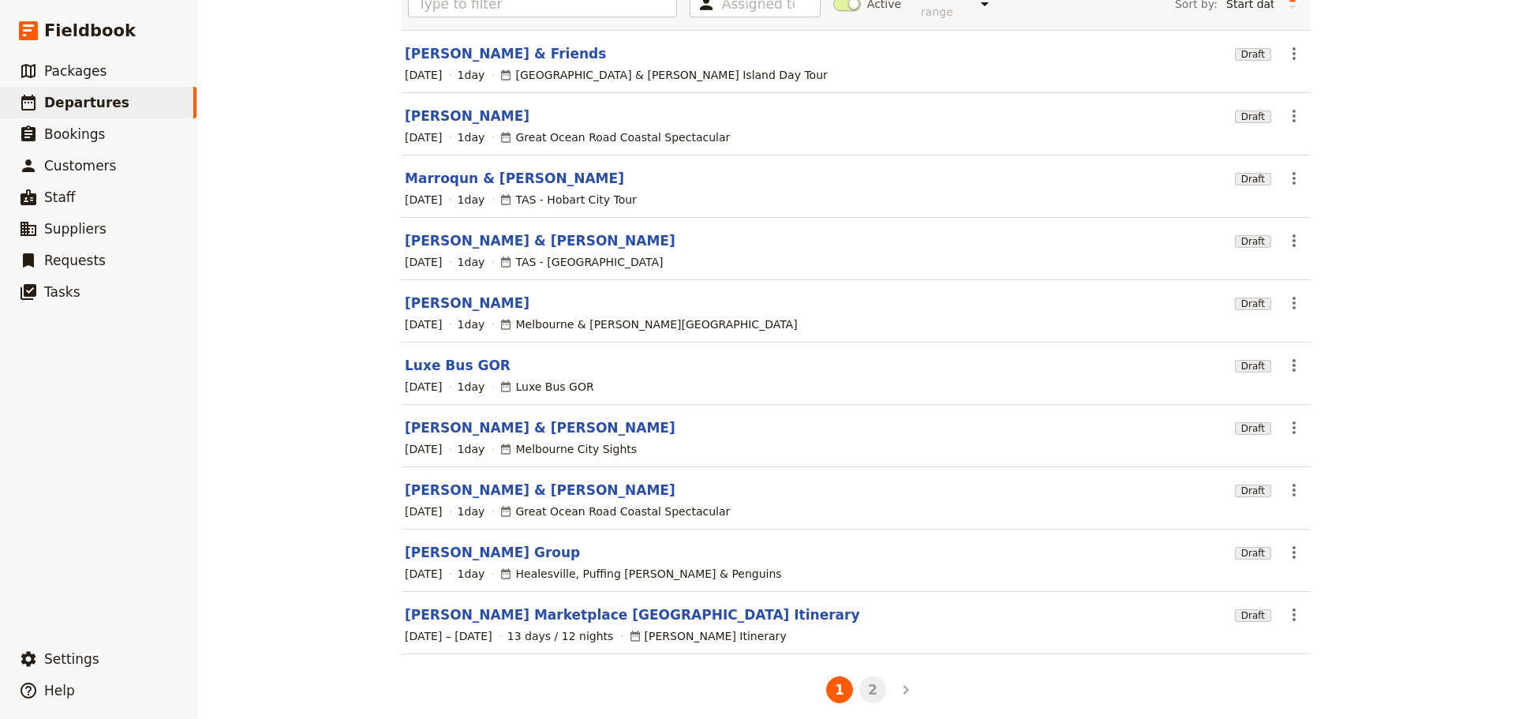
click at [865, 682] on button "2" at bounding box center [872, 689] width 27 height 27
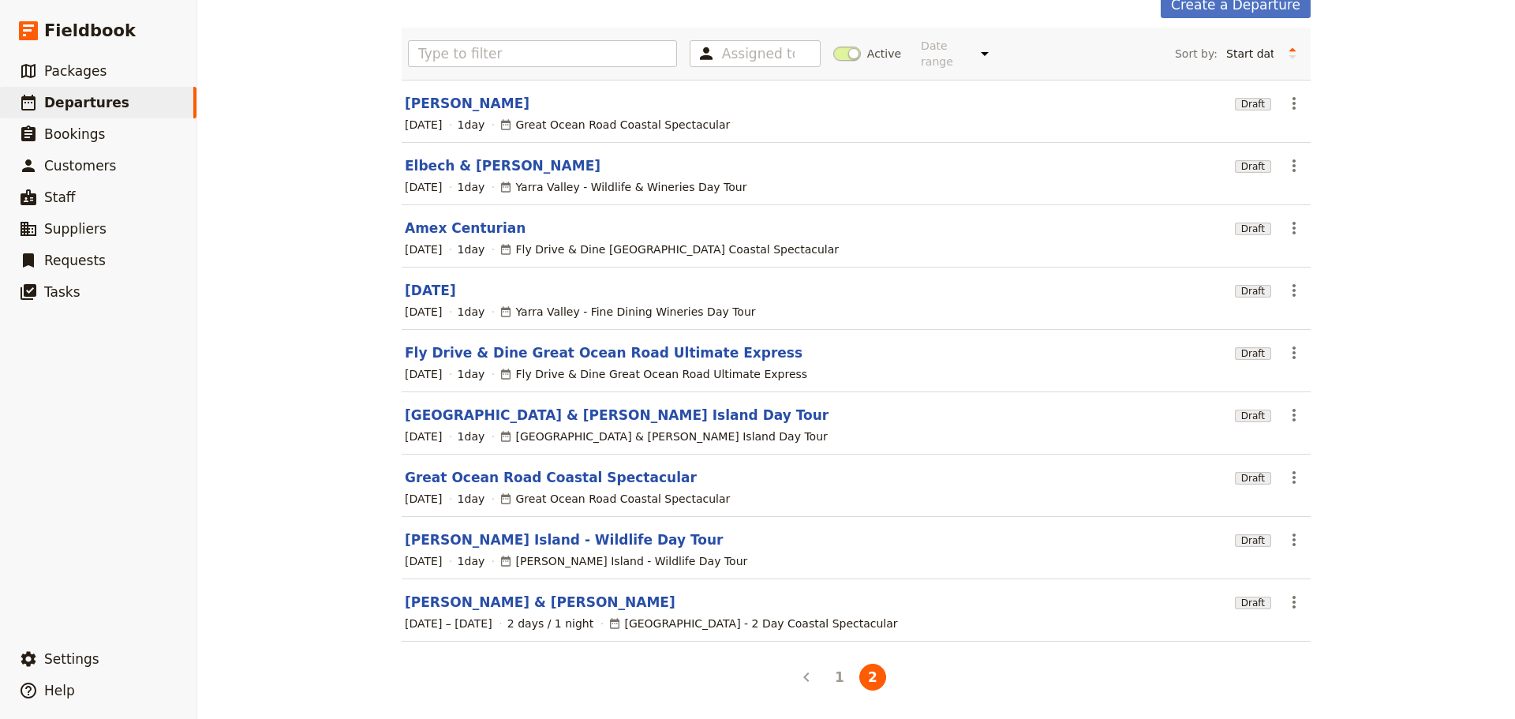
scroll to position [72, 0]
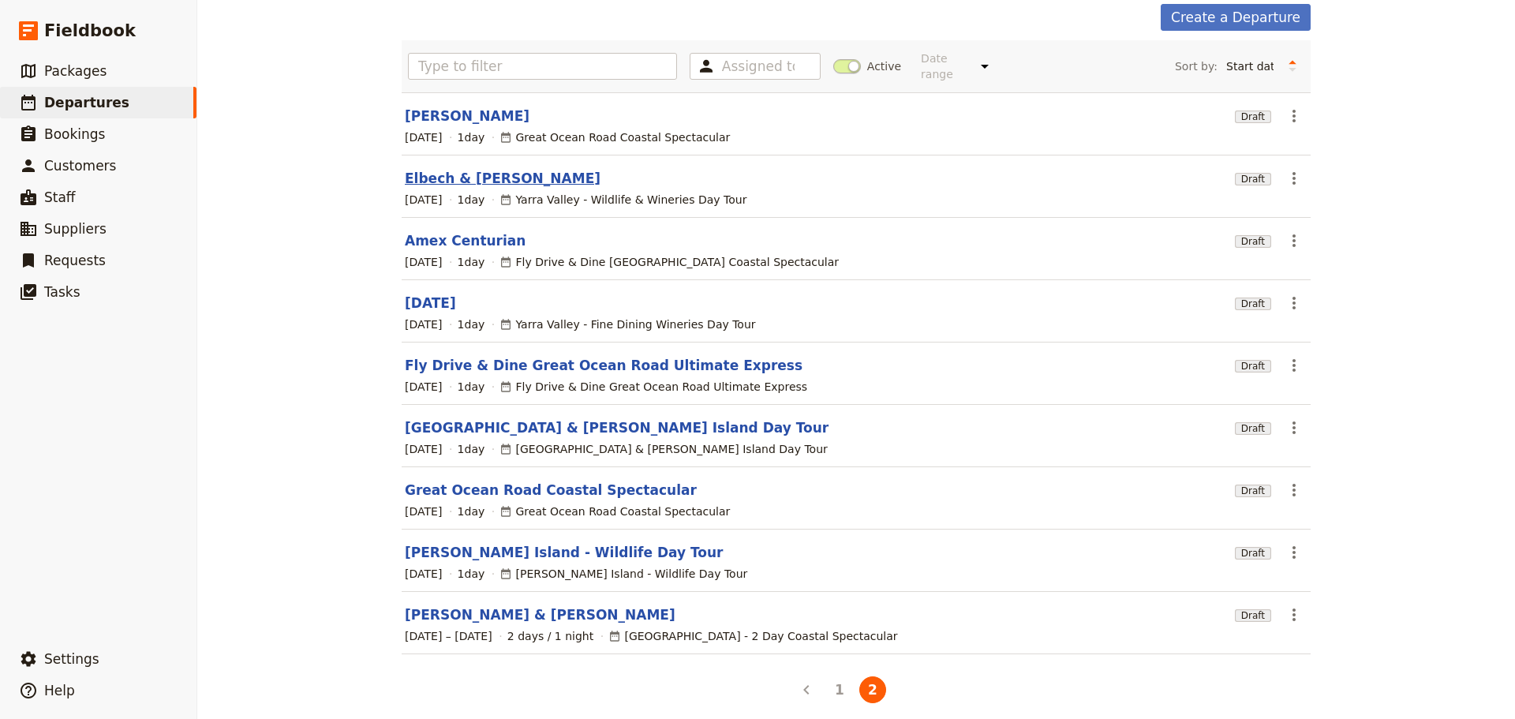
click at [451, 169] on link "Elbech & [PERSON_NAME]" at bounding box center [503, 178] width 196 height 19
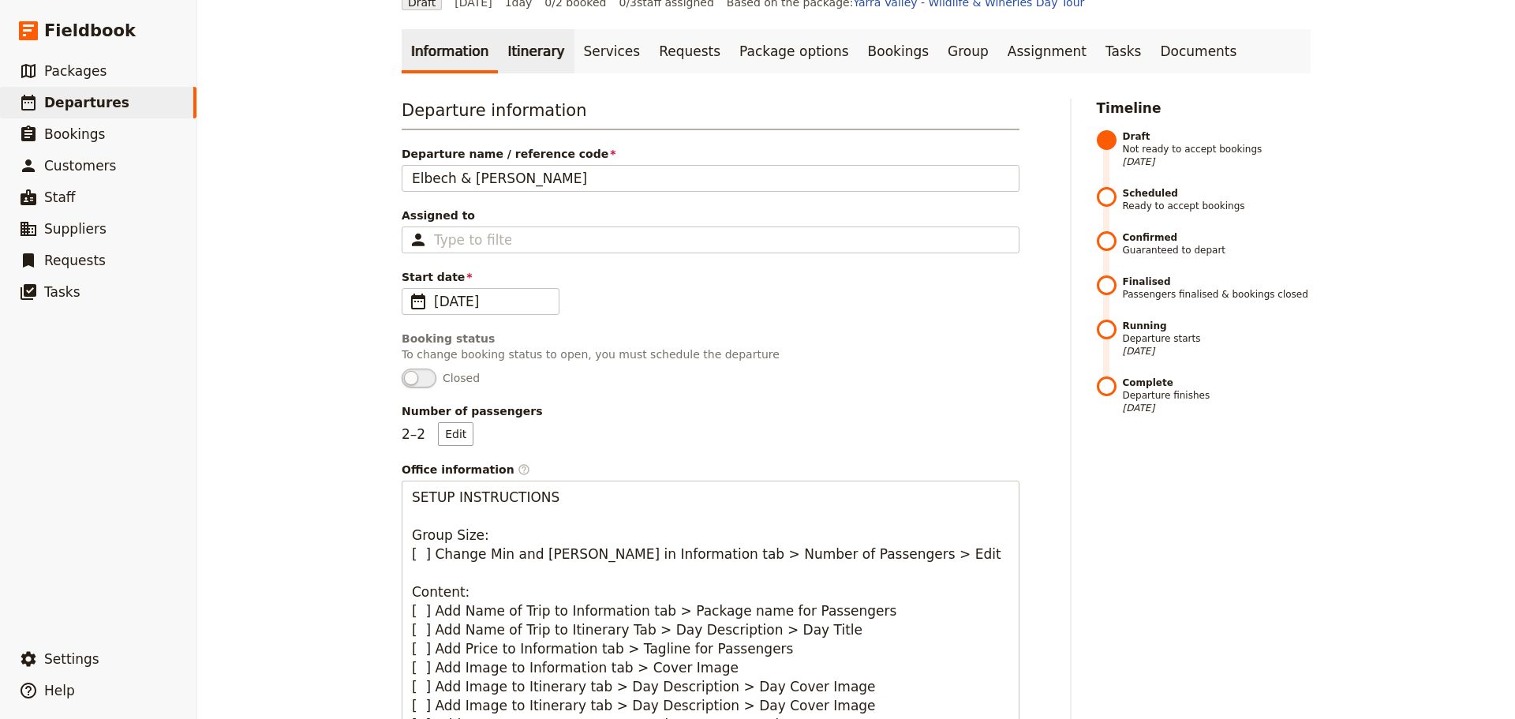
click at [498, 51] on link "Itinerary" at bounding box center [536, 51] width 76 height 44
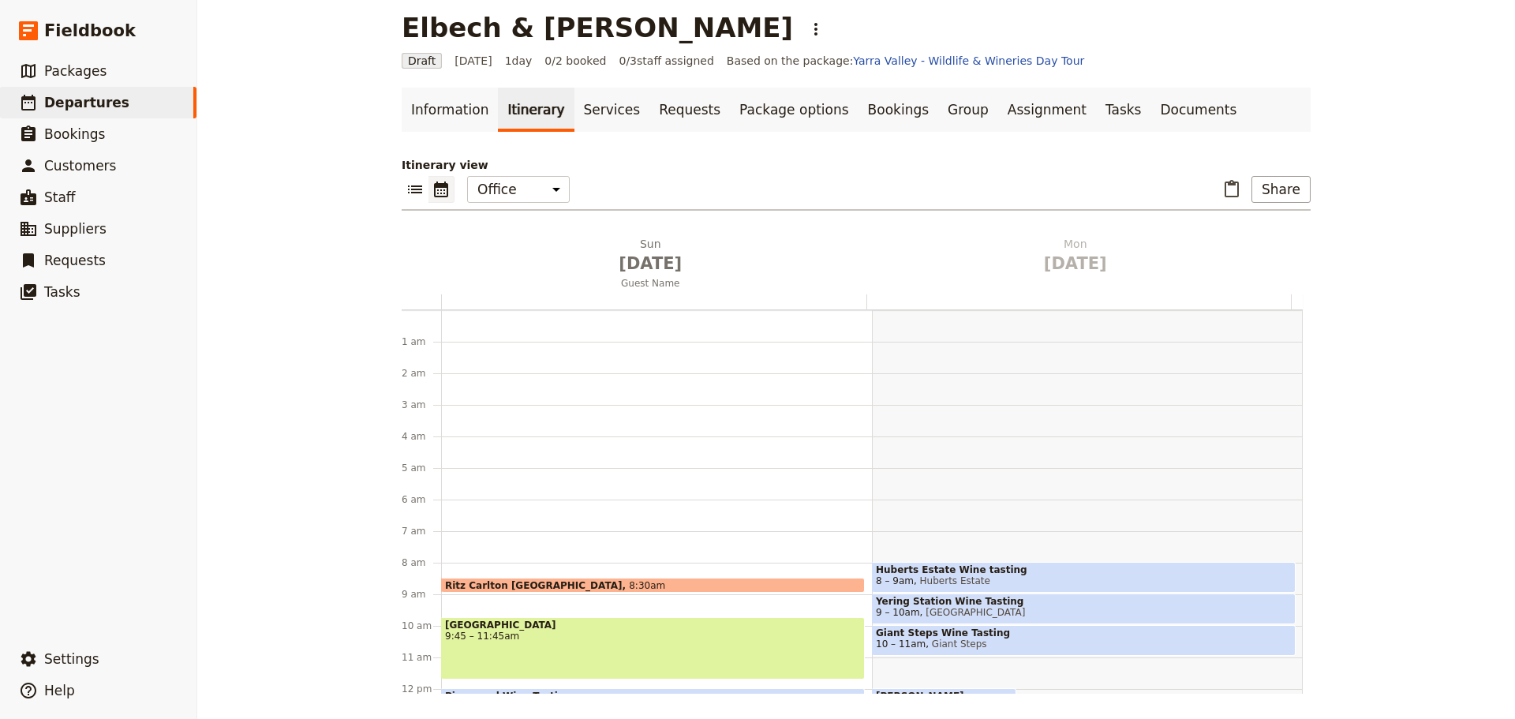
scroll to position [205, 0]
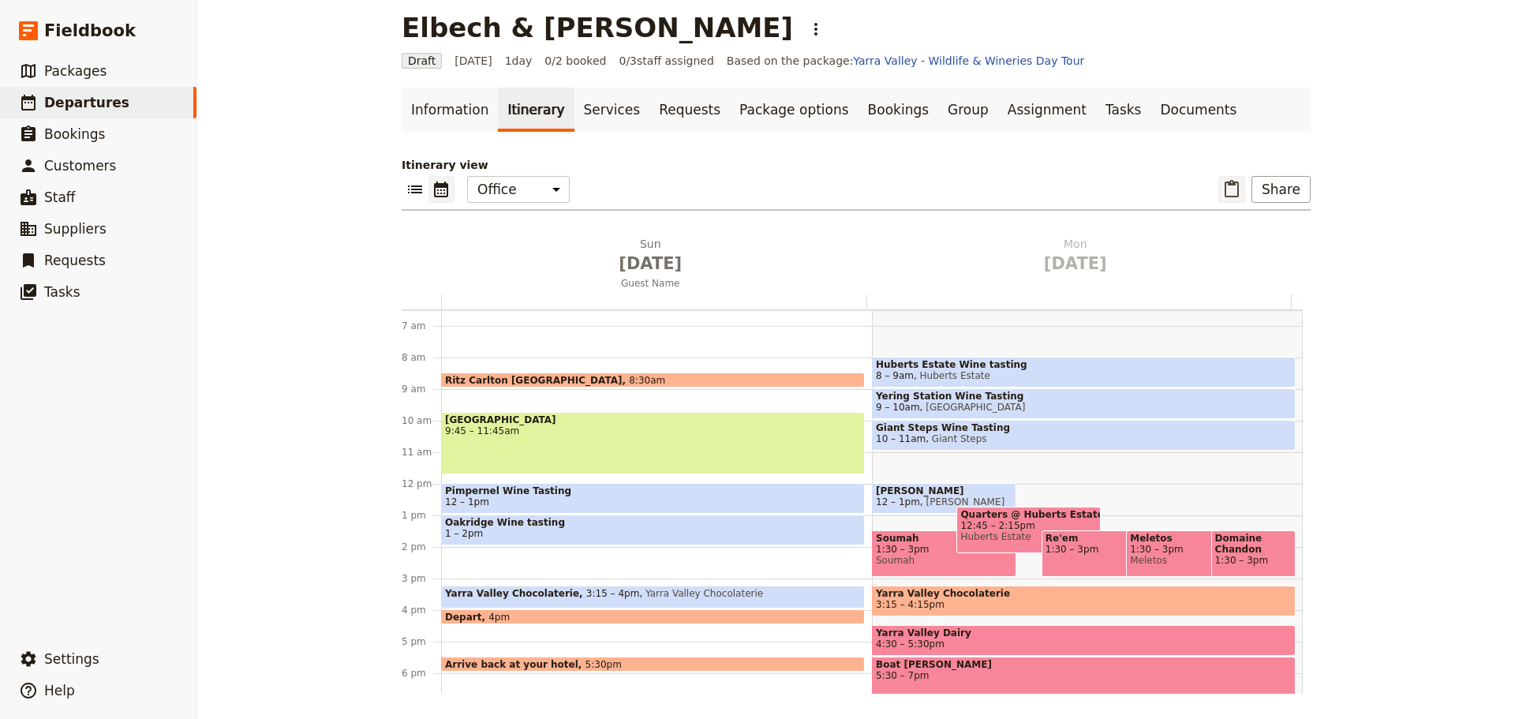
click at [1231, 188] on icon "Paste itinerary item" at bounding box center [1231, 189] width 19 height 19
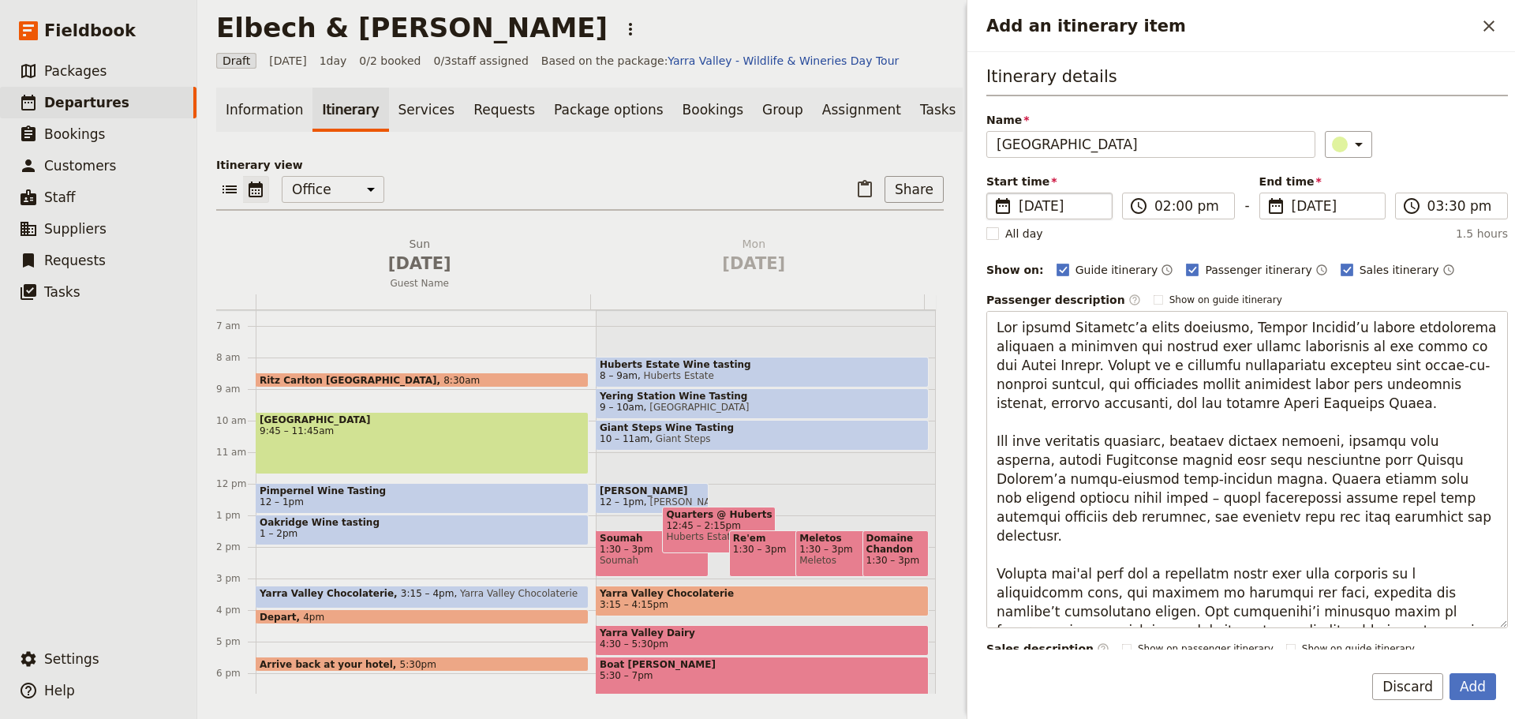
click at [1089, 201] on span "[DATE]" at bounding box center [1061, 205] width 84 height 19
click at [993, 193] on input "[DATE]" at bounding box center [993, 193] width 1 height 1
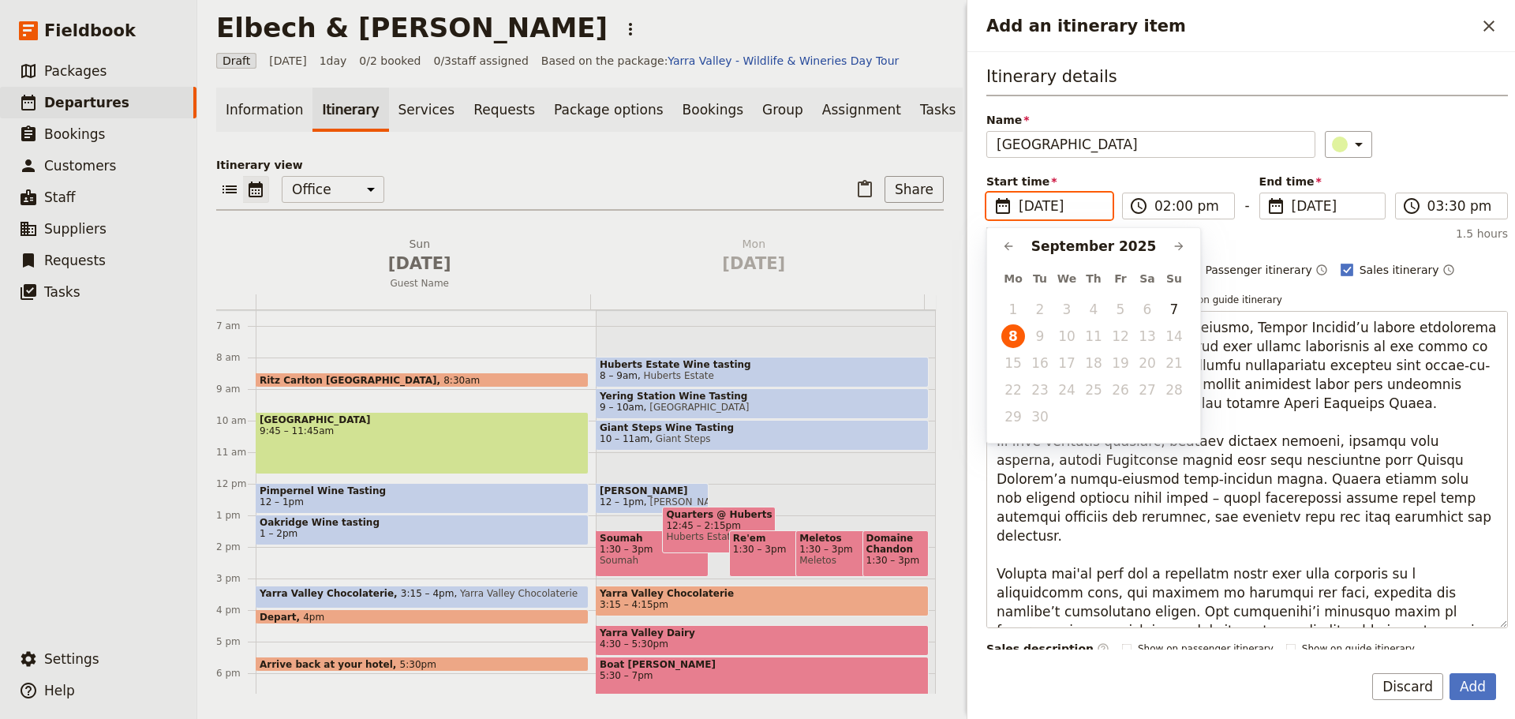
drag, startPoint x: 1169, startPoint y: 309, endPoint x: 1167, endPoint y: 285, distance: 23.7
click at [1169, 308] on button "7" at bounding box center [1174, 309] width 24 height 24
type input "[DATE]"
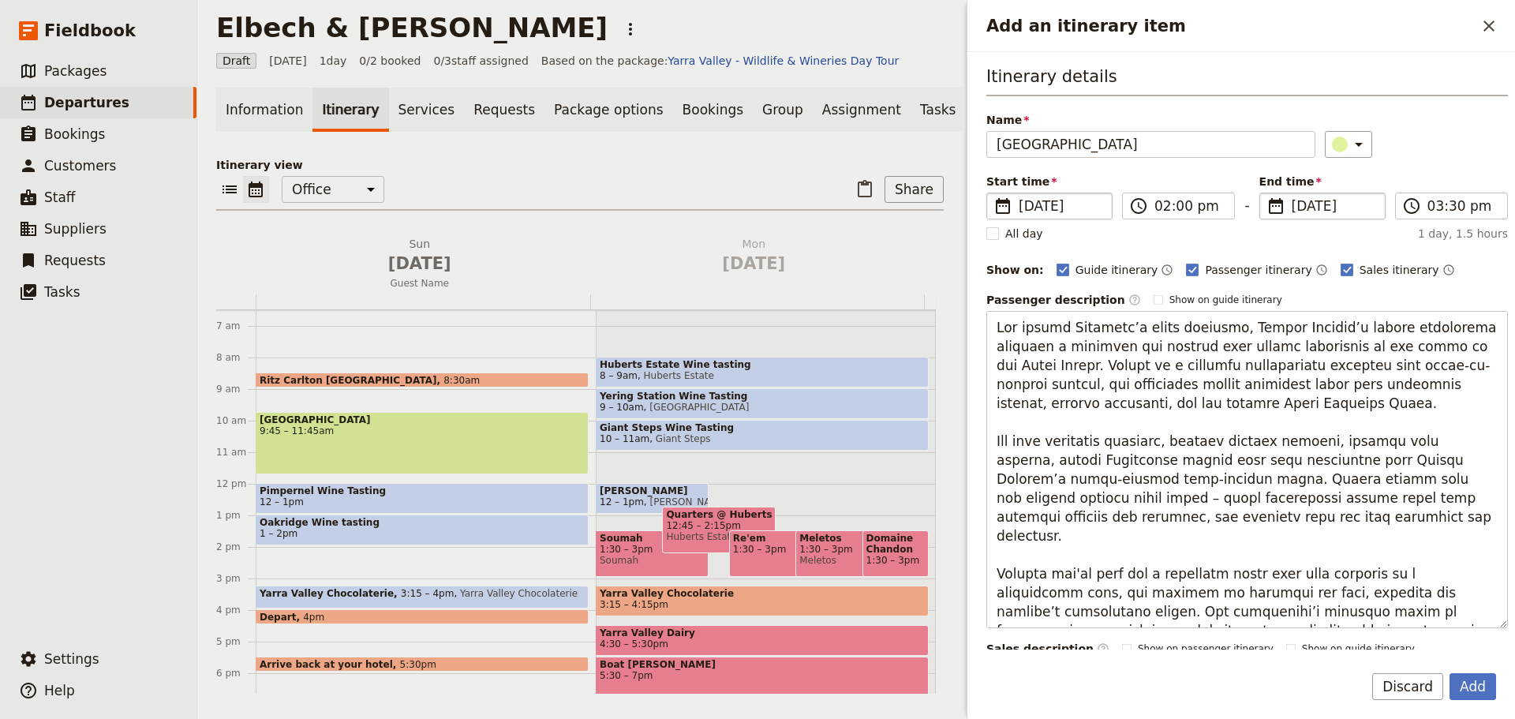
click at [1274, 200] on span "​" at bounding box center [1275, 205] width 19 height 19
click at [1266, 193] on input "[DATE]" at bounding box center [1266, 193] width 1 height 1
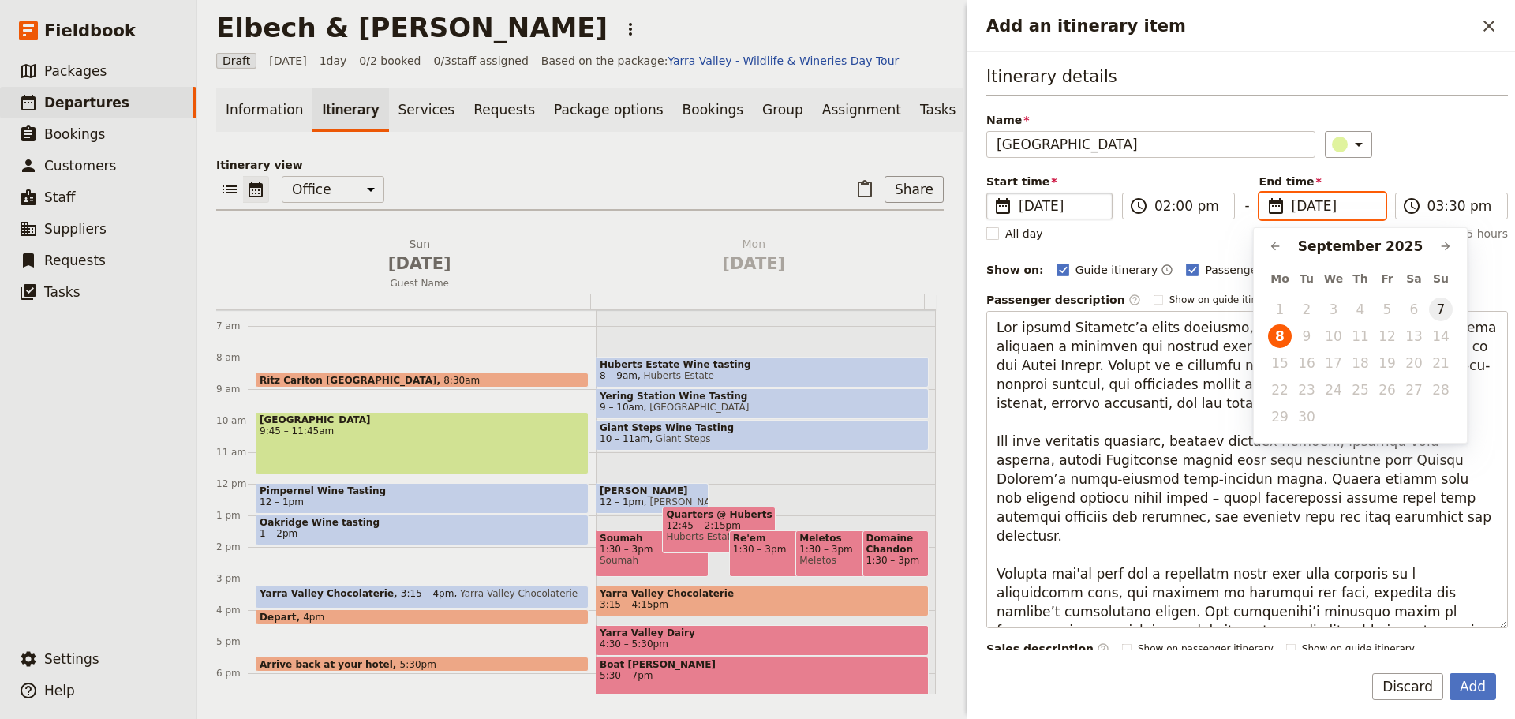
click at [1435, 312] on button "7" at bounding box center [1441, 309] width 24 height 24
type input "[DATE]"
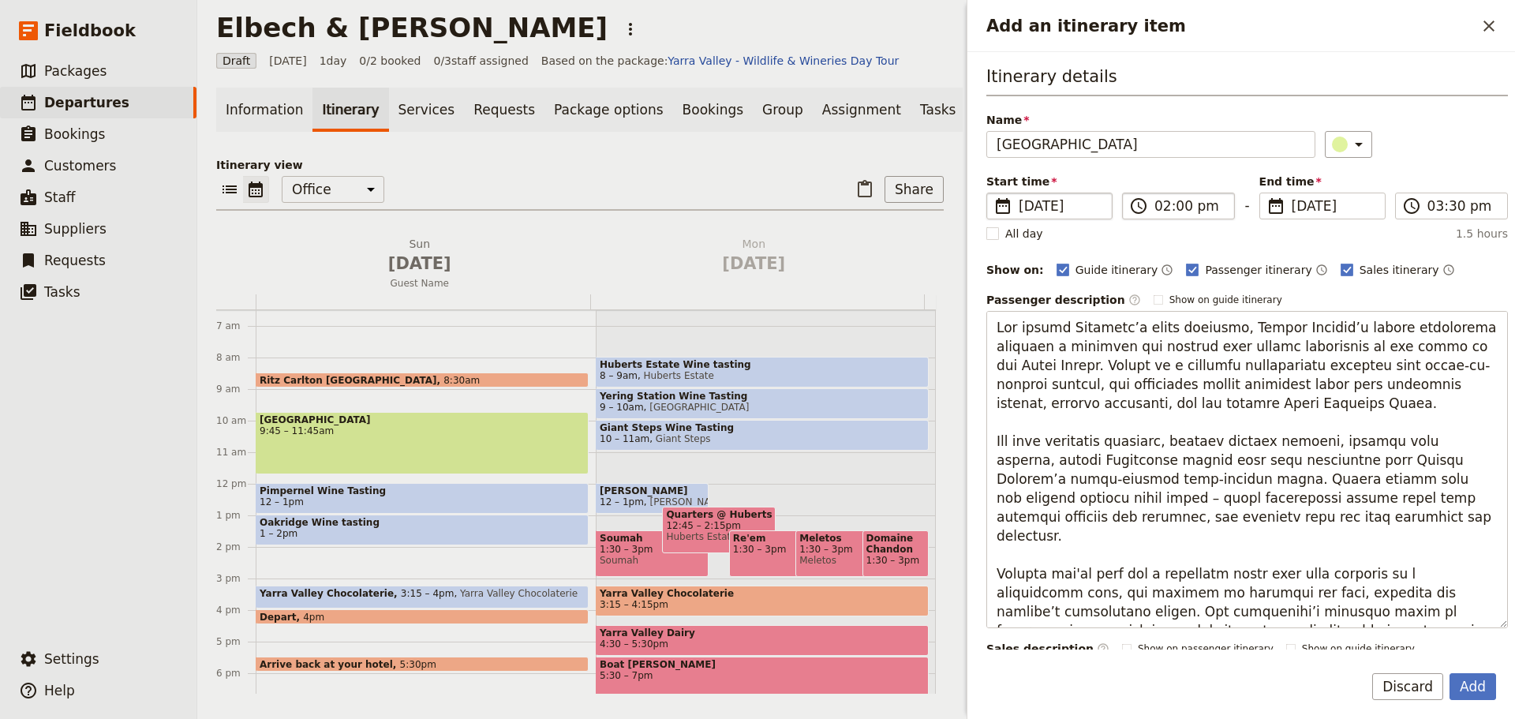
click at [1151, 196] on label "​ 02:00 pm" at bounding box center [1178, 206] width 113 height 27
click at [1154, 196] on input "02:00 pm" at bounding box center [1189, 205] width 70 height 19
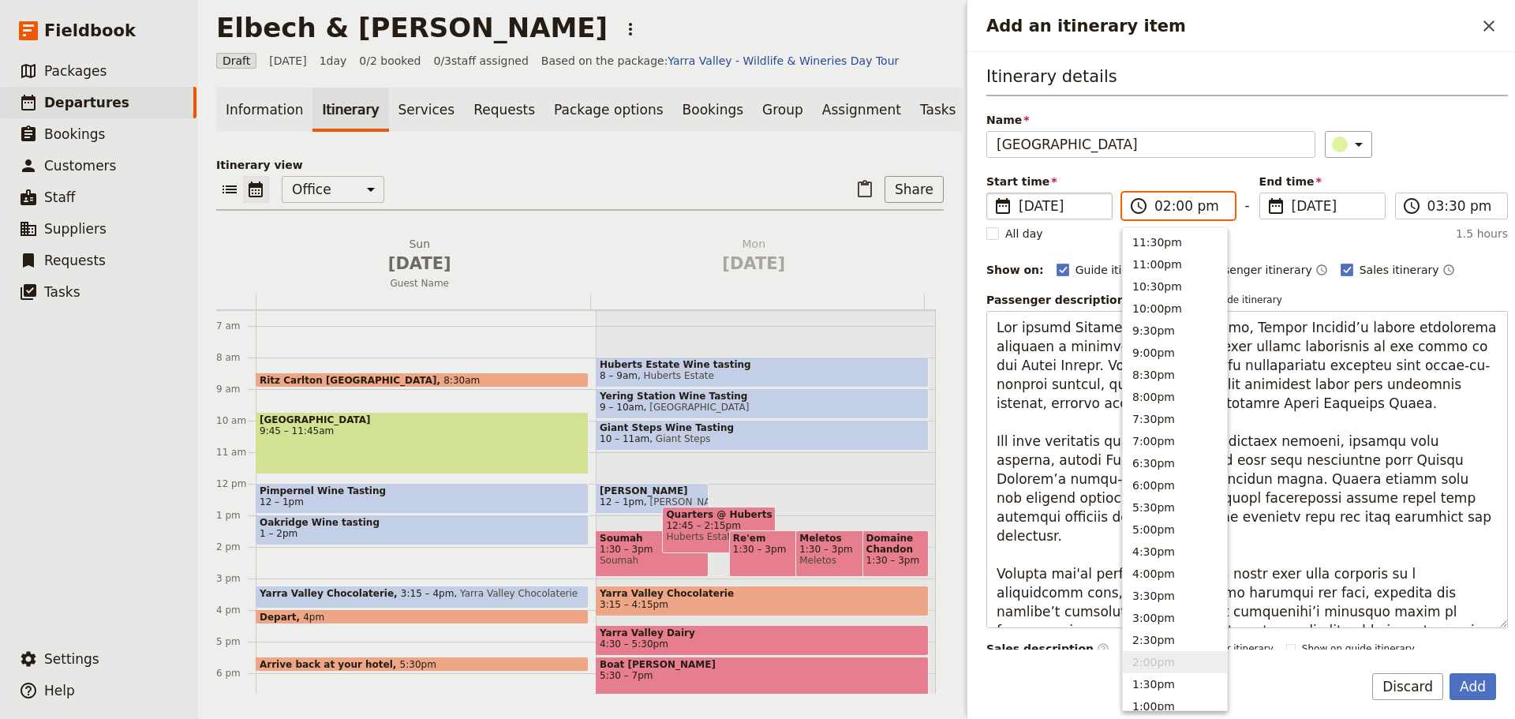
click at [1178, 208] on input "02:00 pm" at bounding box center [1189, 205] width 70 height 19
type input "02:15 pm"
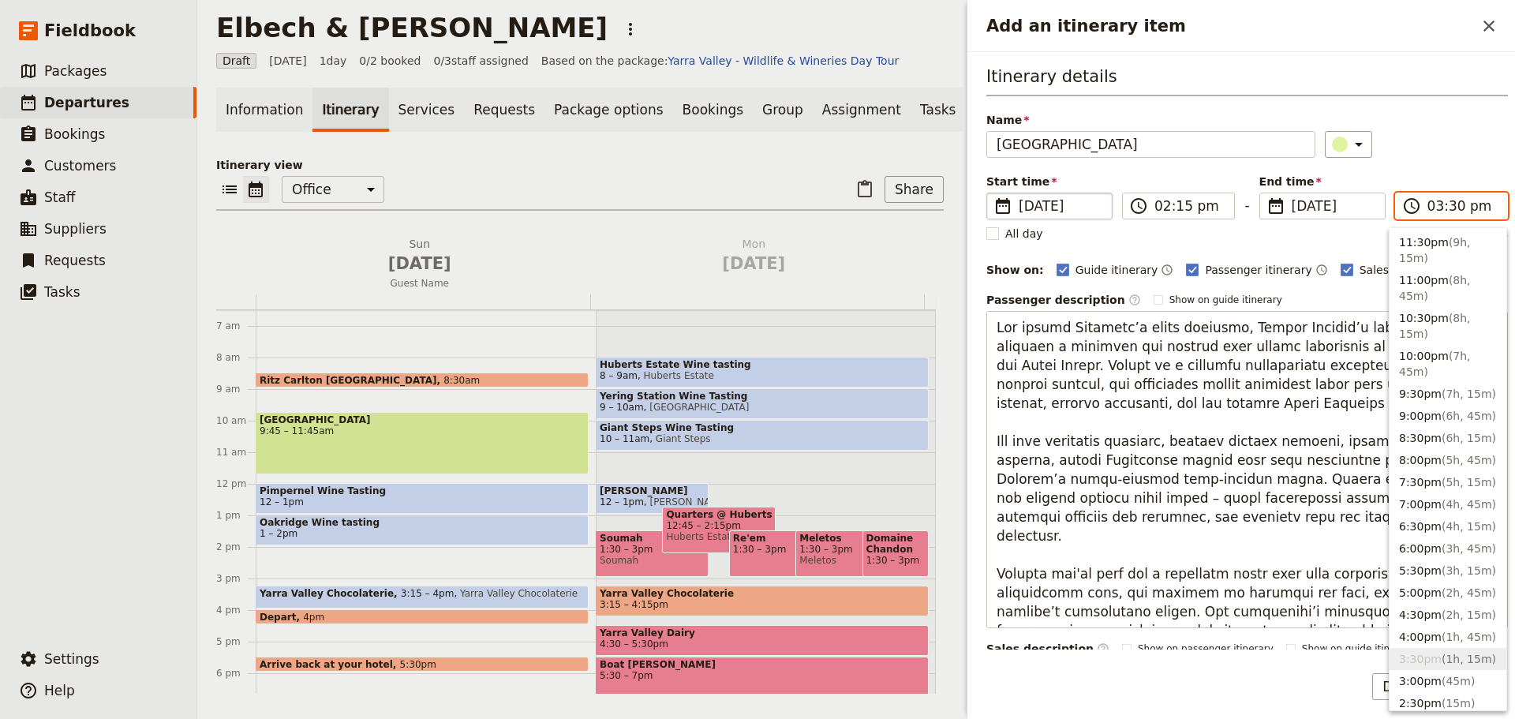
click at [1440, 199] on input "03:30 pm" at bounding box center [1462, 205] width 70 height 19
click at [1445, 638] on span "( 1h, 45m )" at bounding box center [1469, 636] width 54 height 13
type input "04:00 pm"
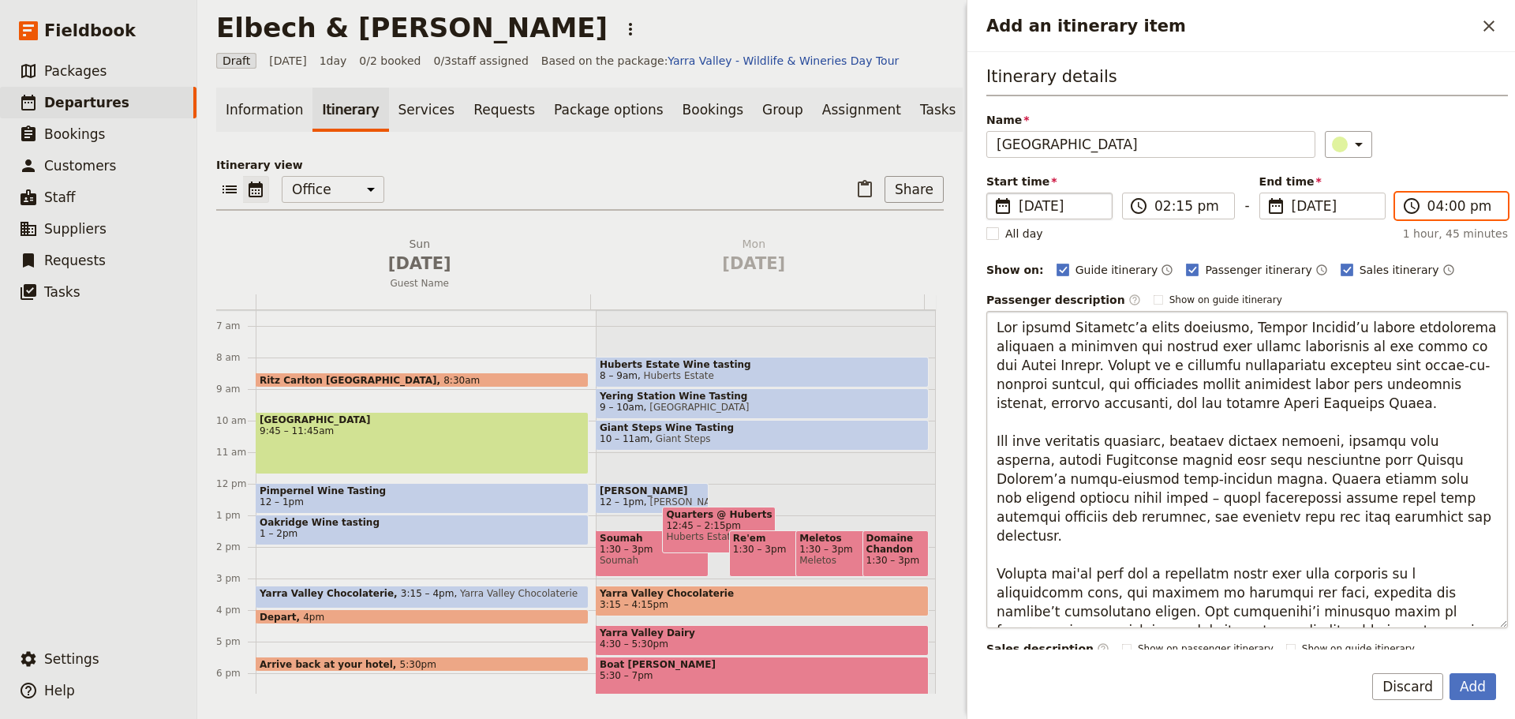
scroll to position [19, 0]
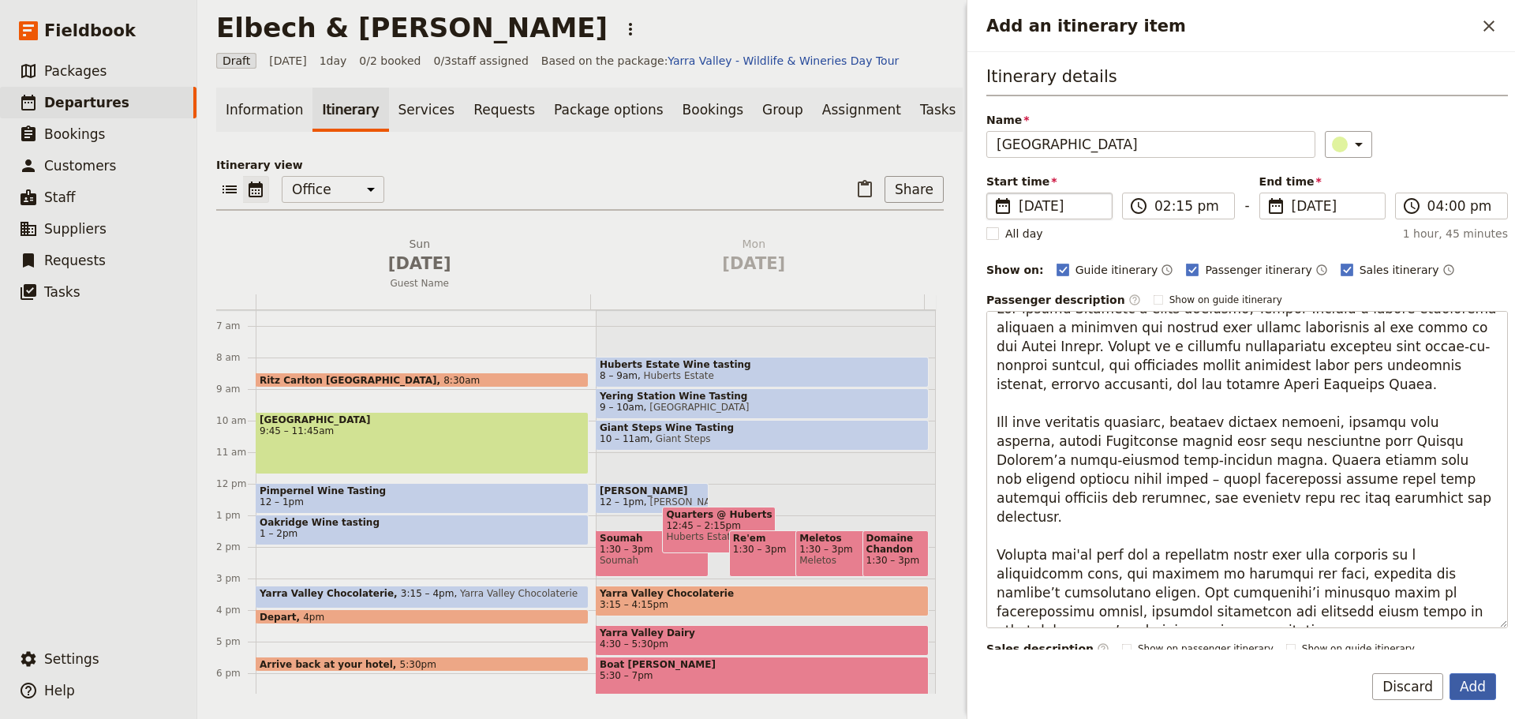
click at [1463, 686] on button "Add" at bounding box center [1472, 686] width 47 height 27
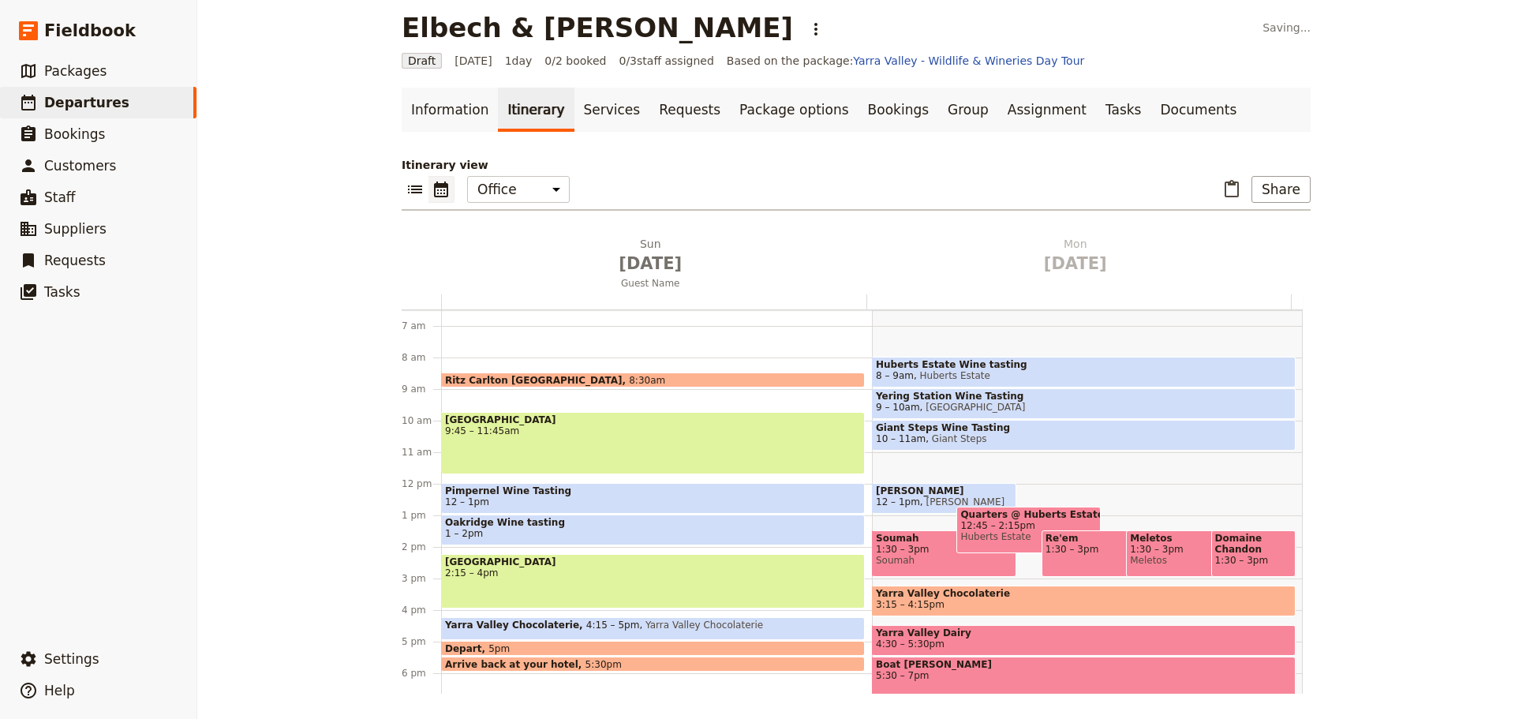
click at [496, 556] on span "[GEOGRAPHIC_DATA]" at bounding box center [653, 561] width 416 height 11
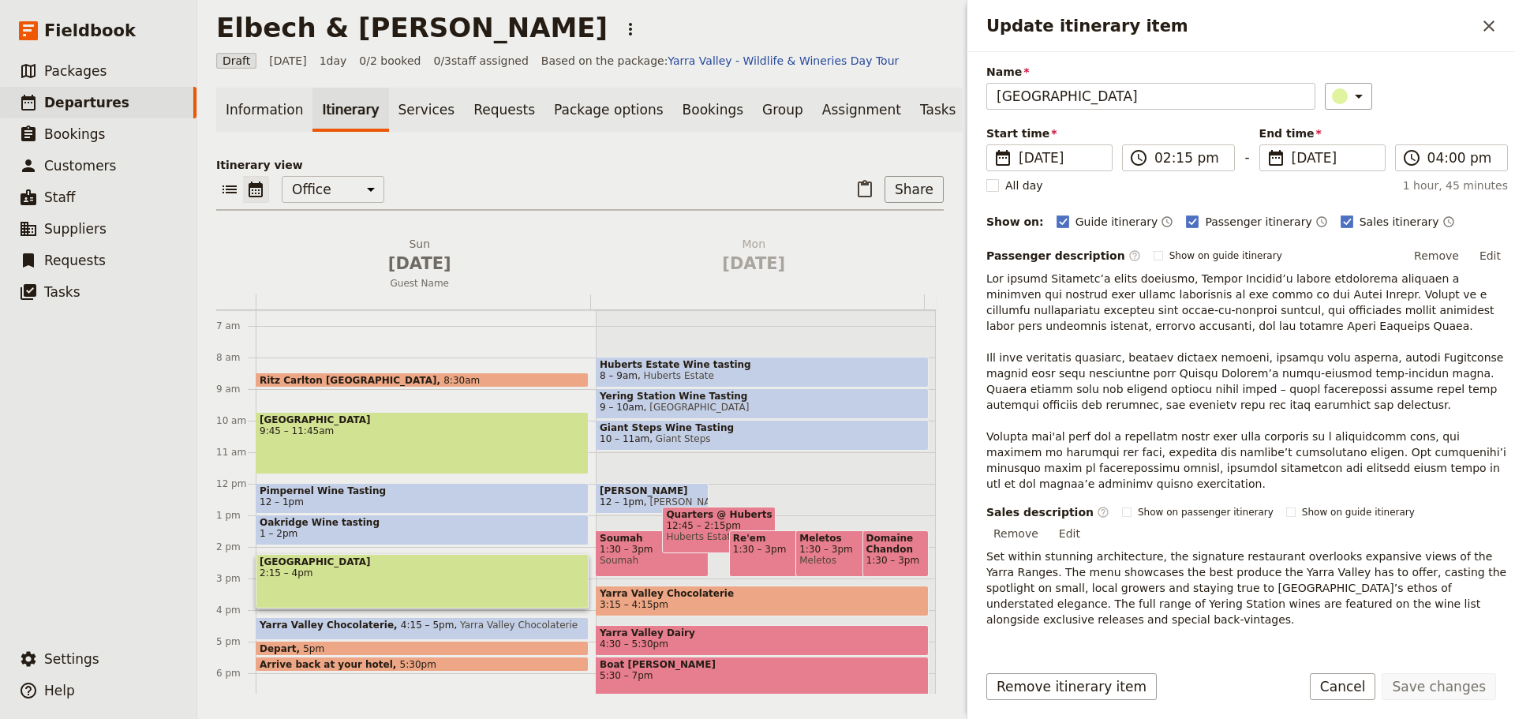
scroll to position [79, 0]
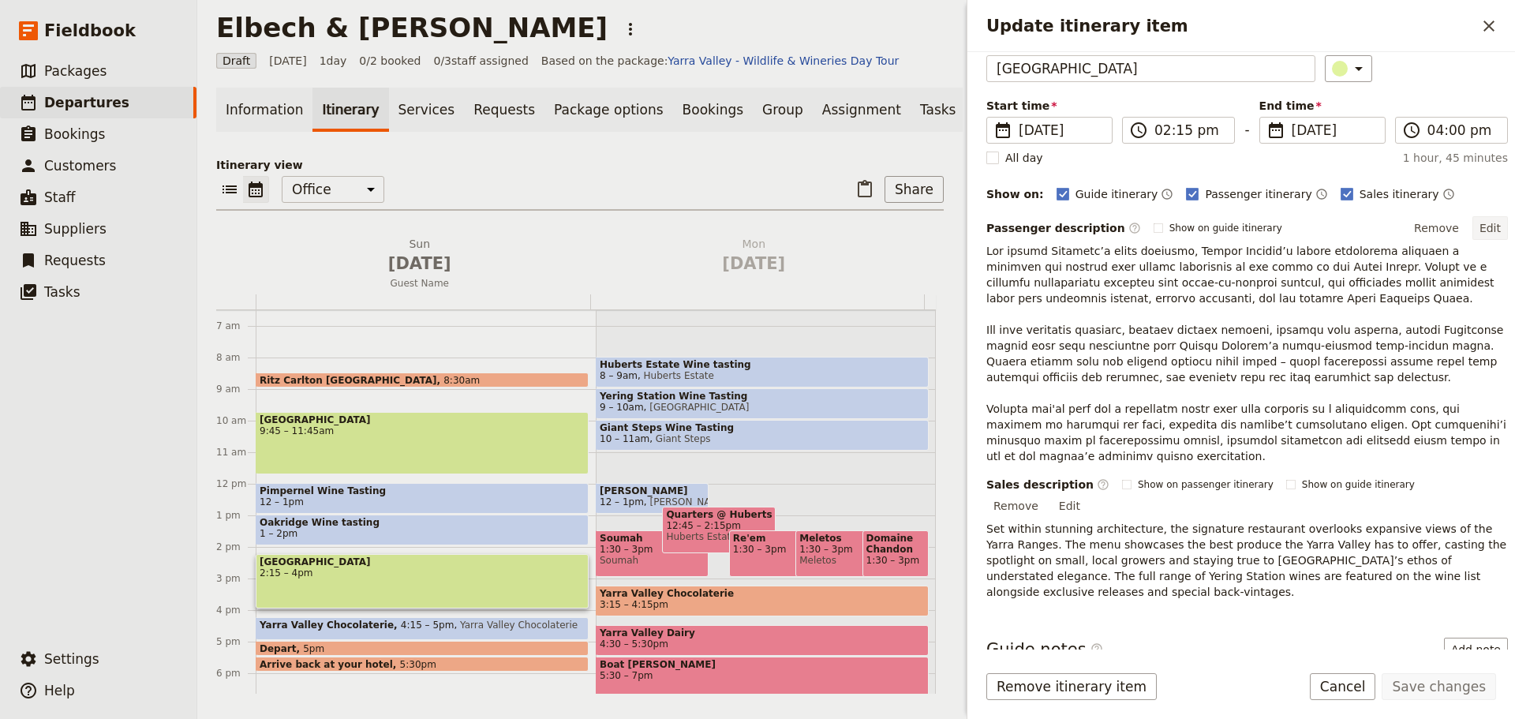
click at [1479, 229] on button "Edit" at bounding box center [1490, 228] width 36 height 24
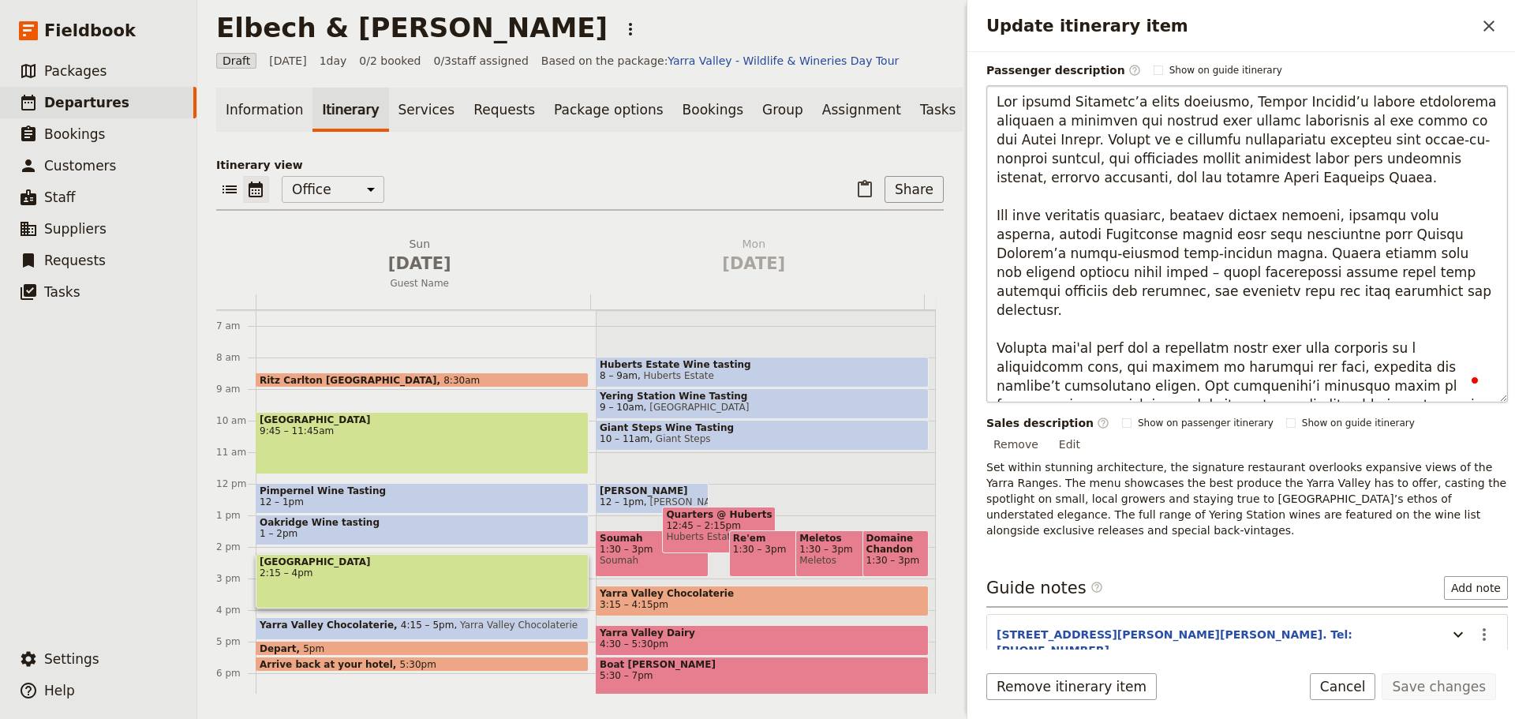
scroll to position [237, 0]
drag, startPoint x: 1448, startPoint y: 350, endPoint x: 969, endPoint y: 328, distance: 479.4
click at [970, 327] on div "Update itinerary item ​ Itinerary details ​ Name [GEOGRAPHIC_DATA] ​ Start time…" at bounding box center [1239, 359] width 552 height 719
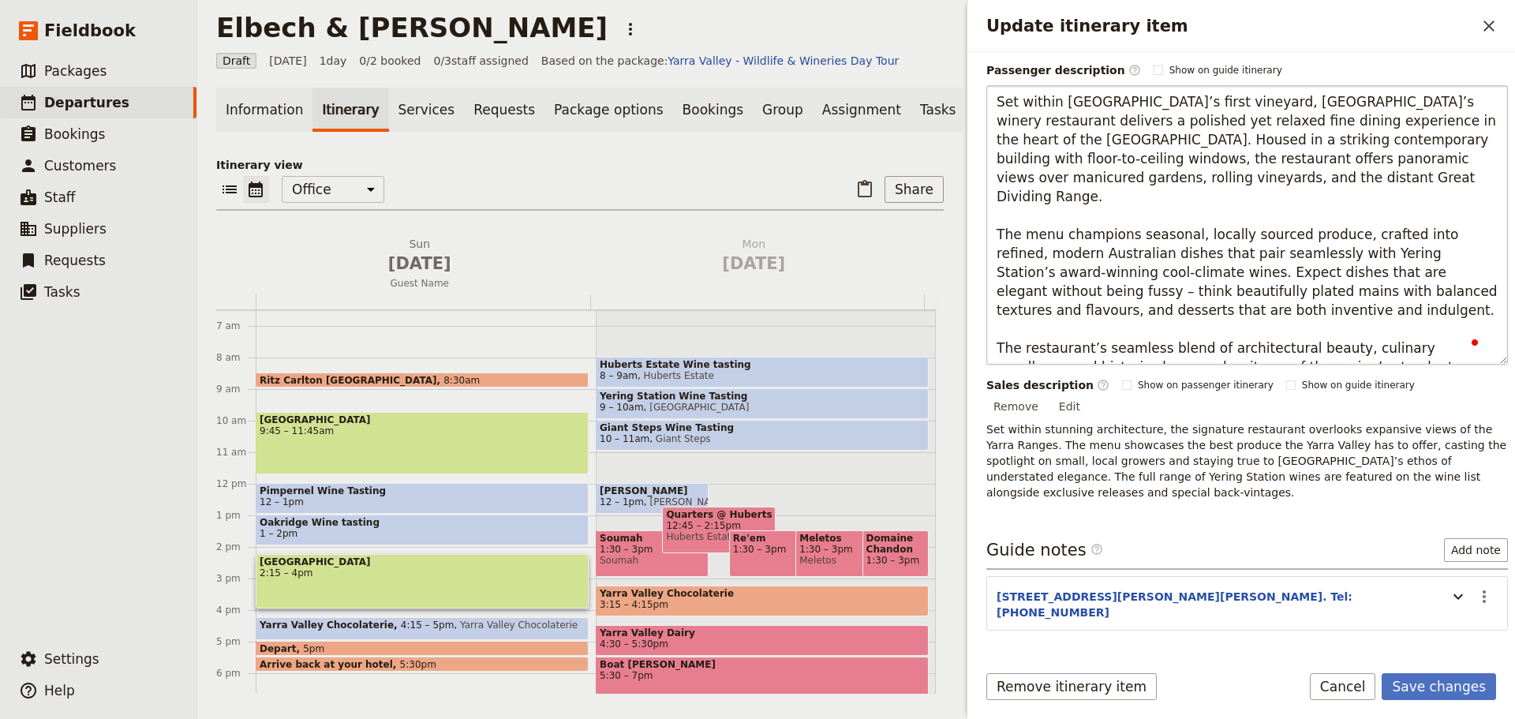
click at [1435, 349] on textarea "Set within [GEOGRAPHIC_DATA]’s first vineyard, [GEOGRAPHIC_DATA]’s winery resta…" at bounding box center [1247, 224] width 522 height 279
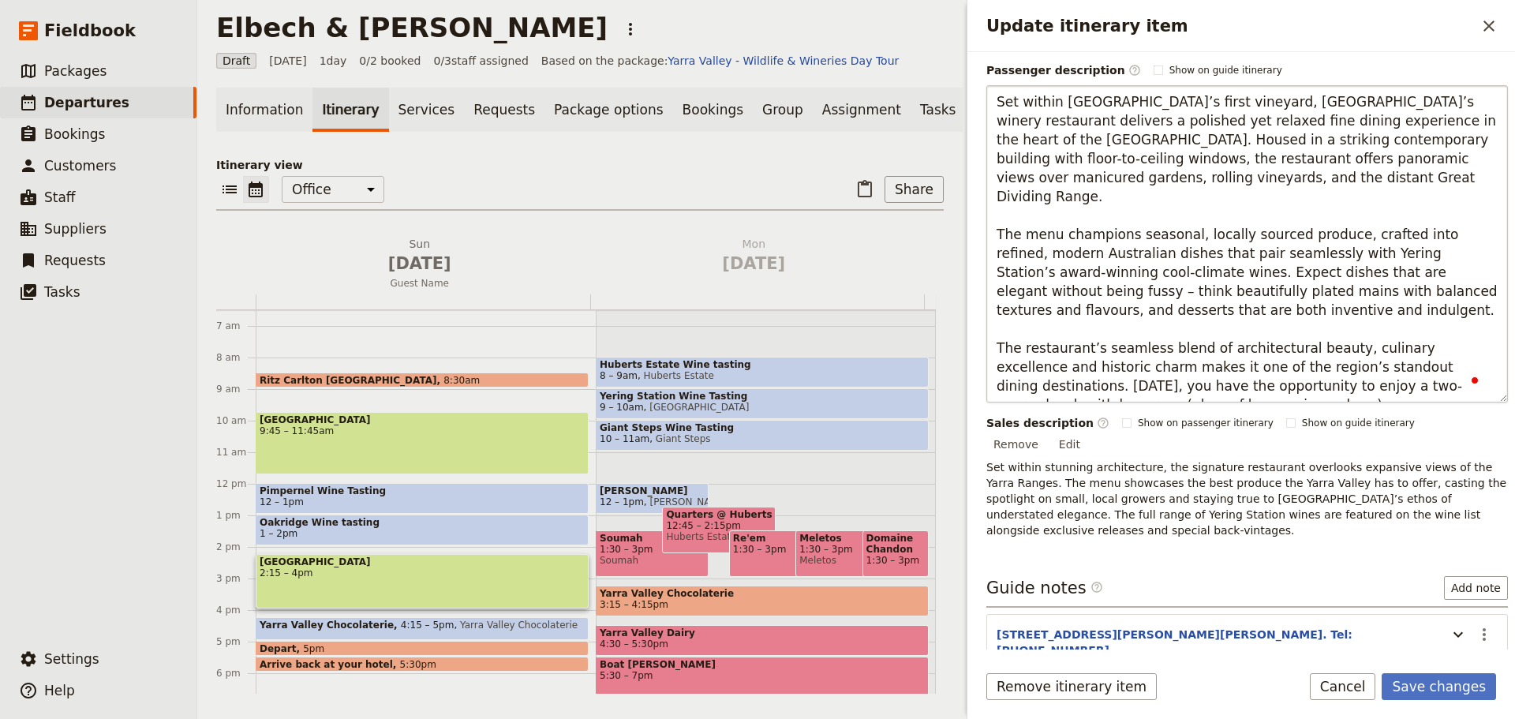
type textarea "Set within [GEOGRAPHIC_DATA]’s first vineyard, [GEOGRAPHIC_DATA]’s winery resta…"
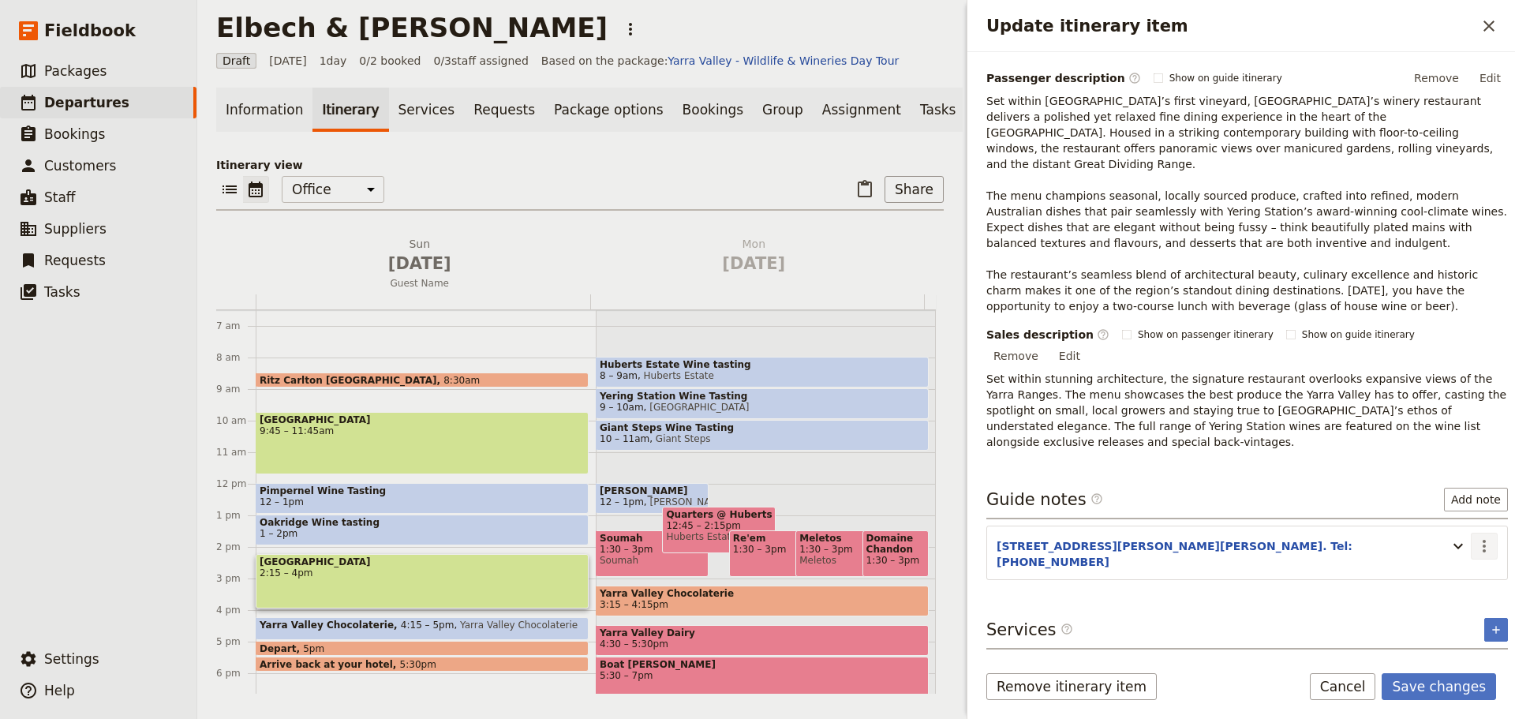
click at [1479, 604] on div "Itinerary details ​ Name [GEOGRAPHIC_DATA] ​ Start time ​ [DATE] [DATE] [DATE] …" at bounding box center [1241, 350] width 548 height 597
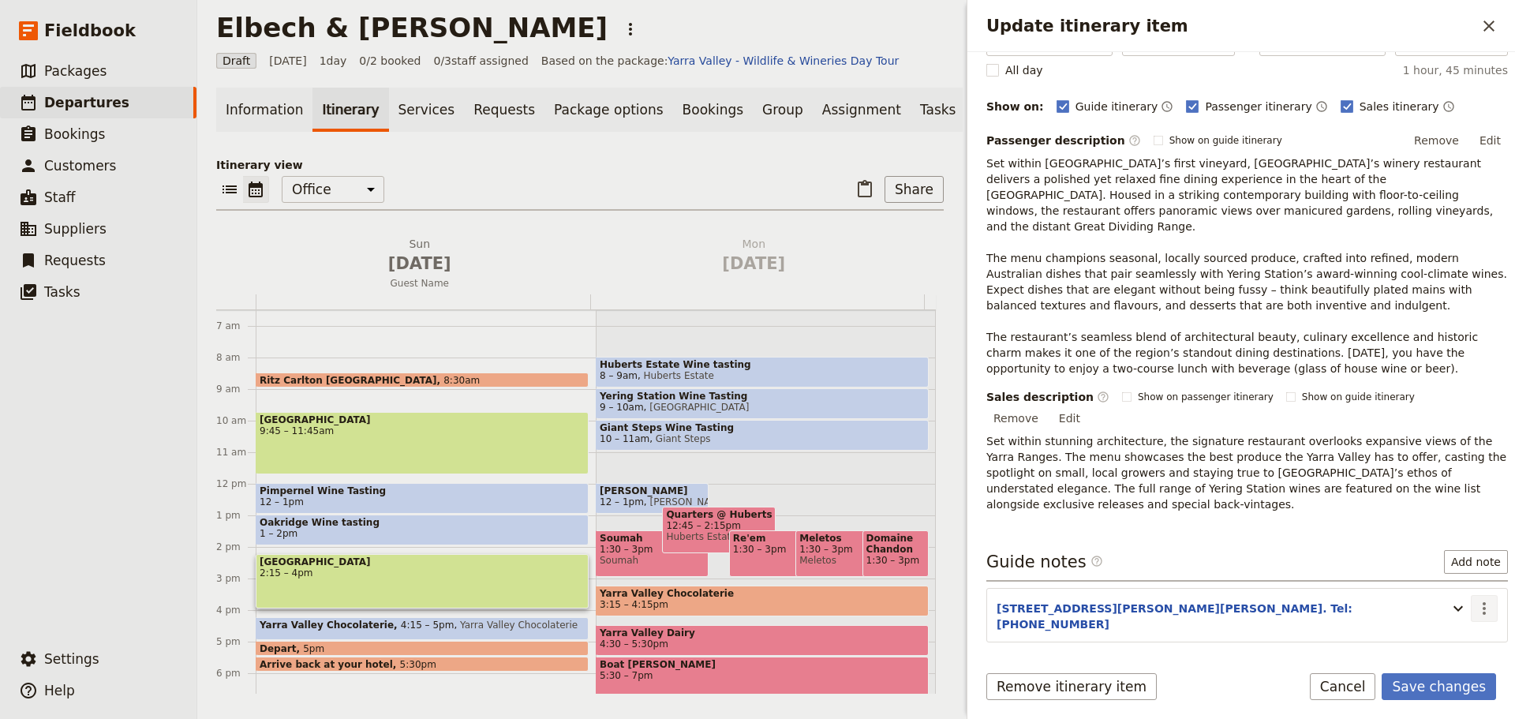
click at [1483, 602] on icon "Actions" at bounding box center [1484, 608] width 3 height 13
click at [1455, 589] on span "Edit note" at bounding box center [1438, 593] width 73 height 16
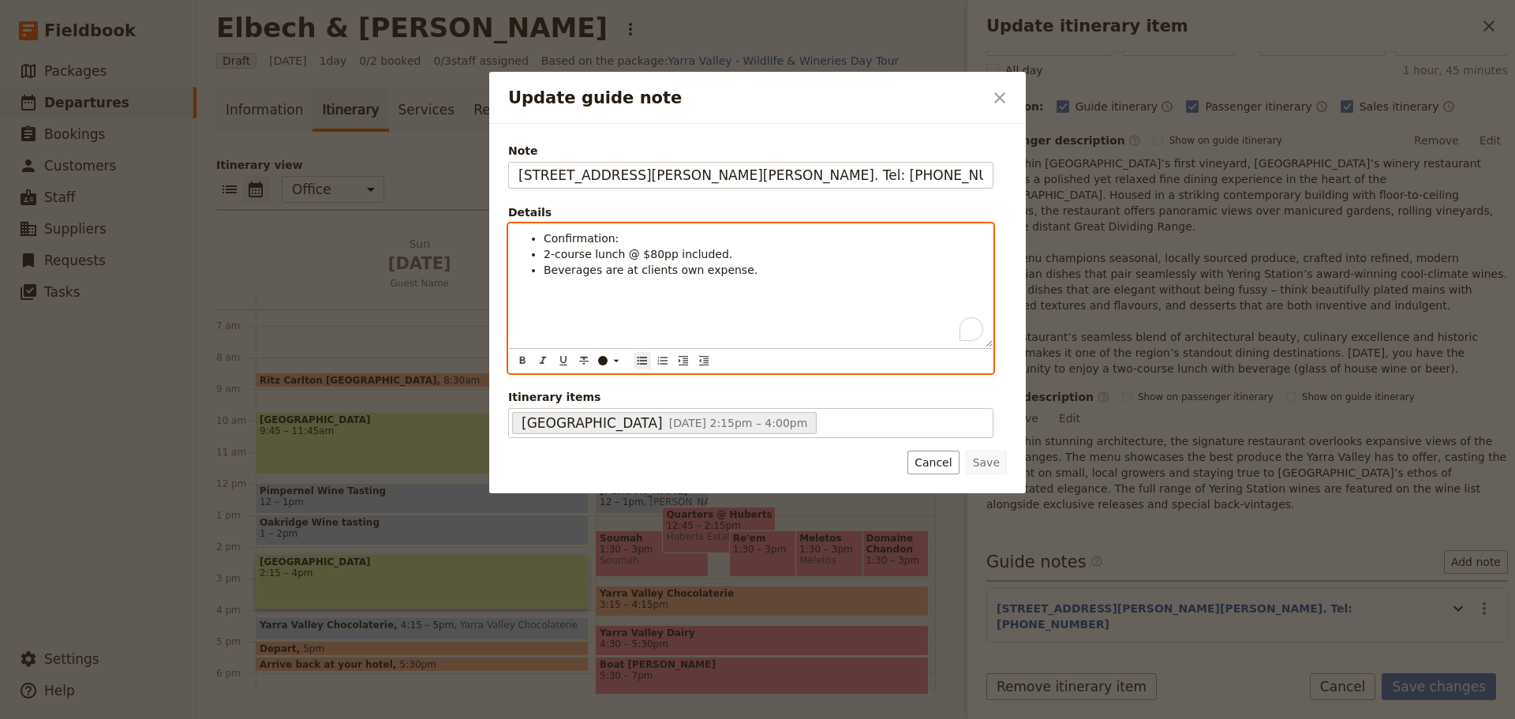
click at [630, 240] on li "Confirmation:" at bounding box center [763, 238] width 439 height 16
click at [613, 236] on li "Confirmation:" at bounding box center [763, 238] width 439 height 16
click at [619, 255] on span "2-course lunch @ $80pp included." at bounding box center [638, 254] width 189 height 13
click at [542, 267] on ul "Confirmation # BARW344K 2-course lunch + glass of house wine or beer included. …" at bounding box center [750, 253] width 465 height 47
click at [881, 255] on li "2-course lunch + glass of house wine or beer included." at bounding box center [763, 254] width 439 height 16
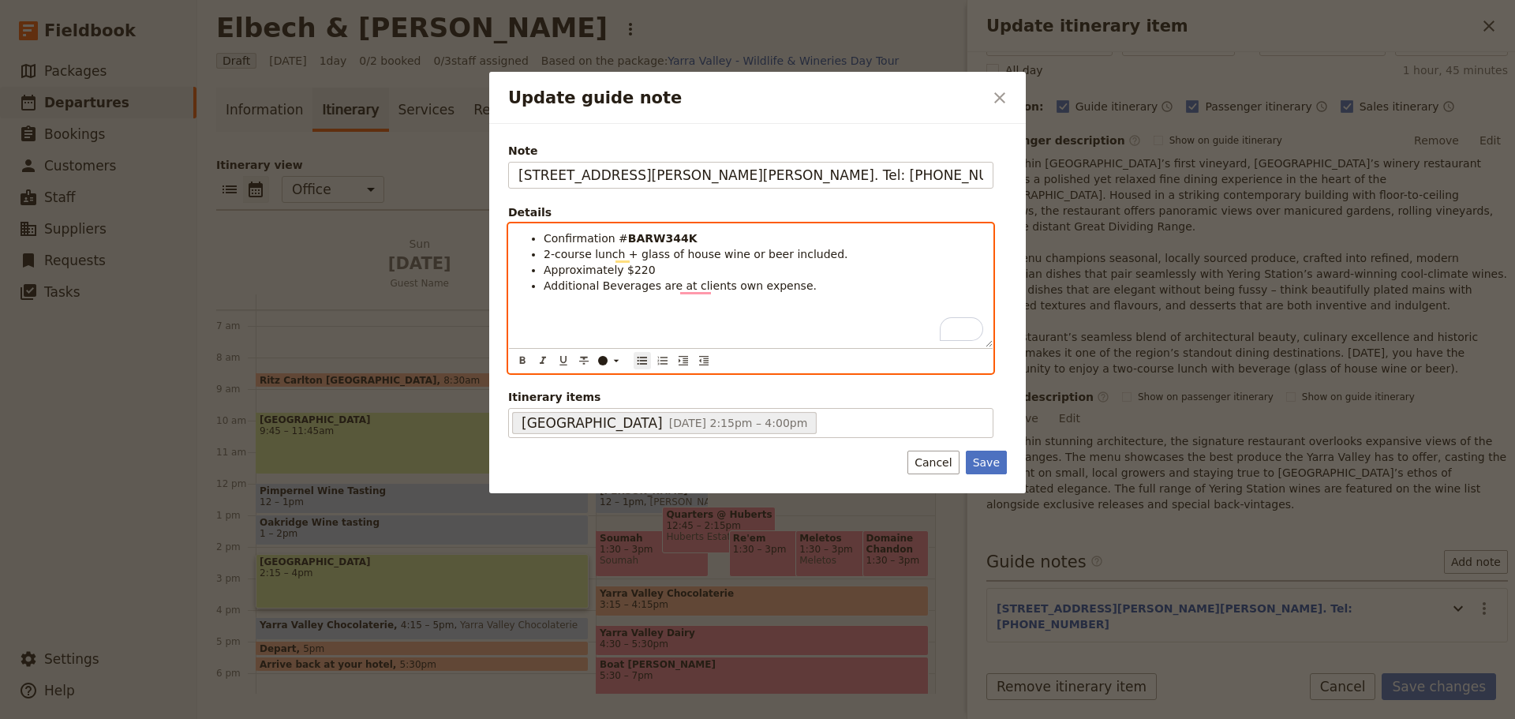
click at [803, 285] on li "Additional Beverages are at clients own expense." at bounding box center [763, 286] width 439 height 16
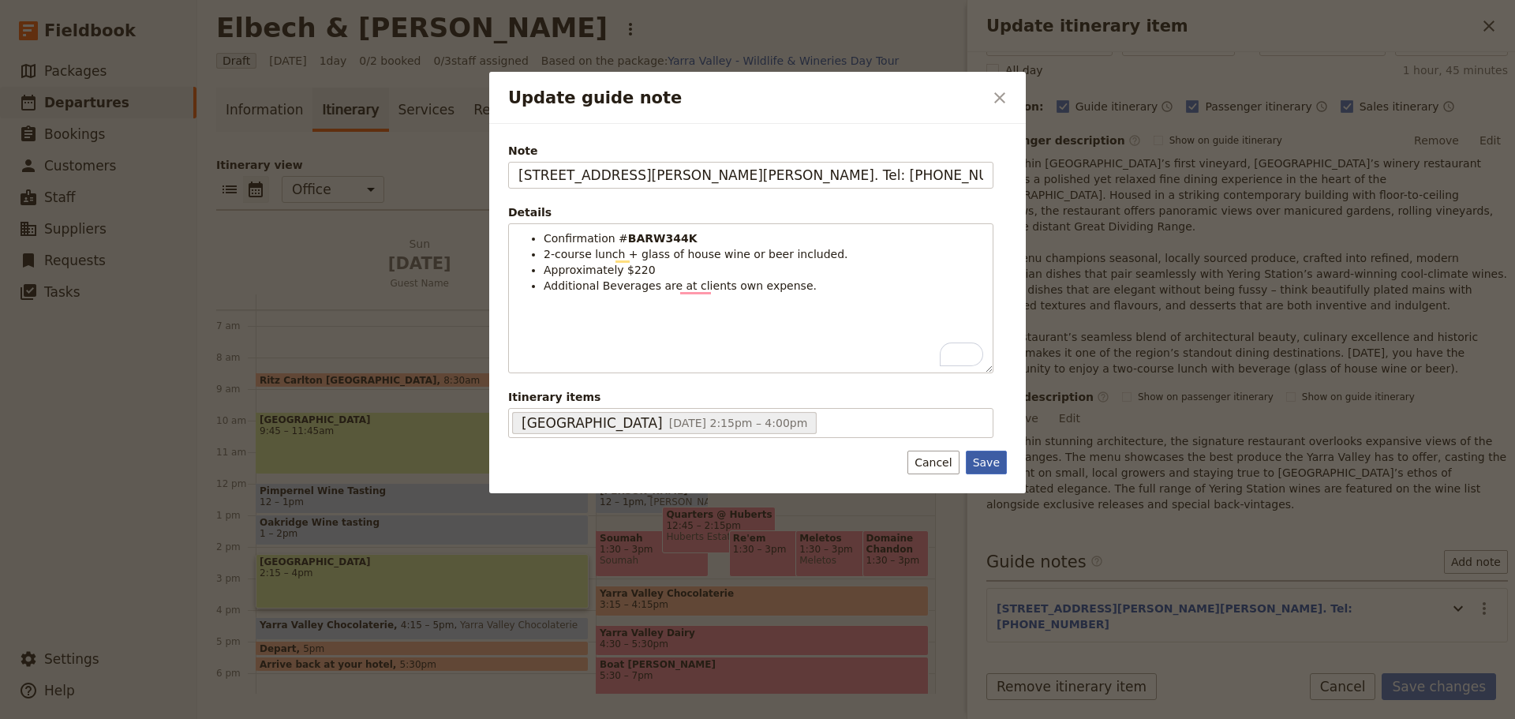
click at [978, 462] on button "Save" at bounding box center [986, 463] width 41 height 24
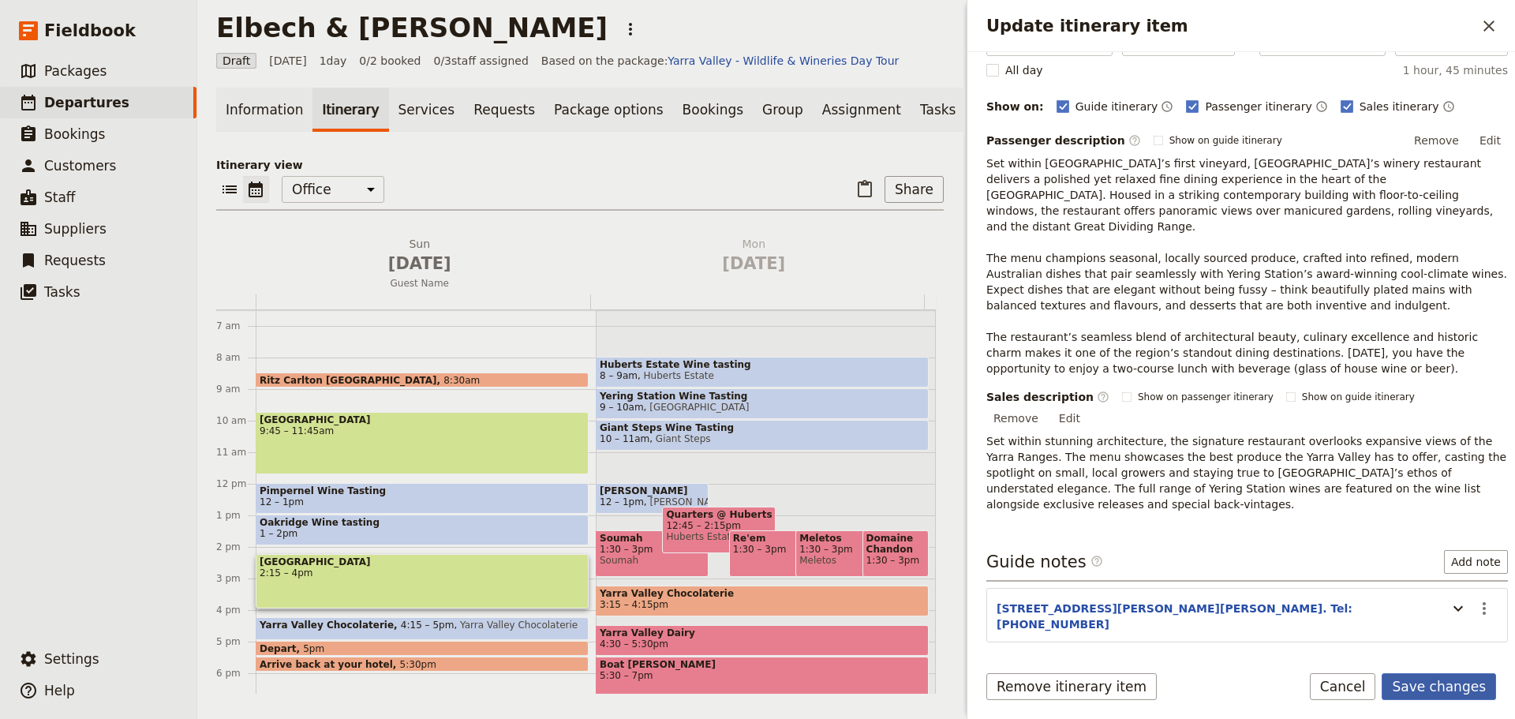
click at [1472, 684] on button "Save changes" at bounding box center [1439, 686] width 114 height 27
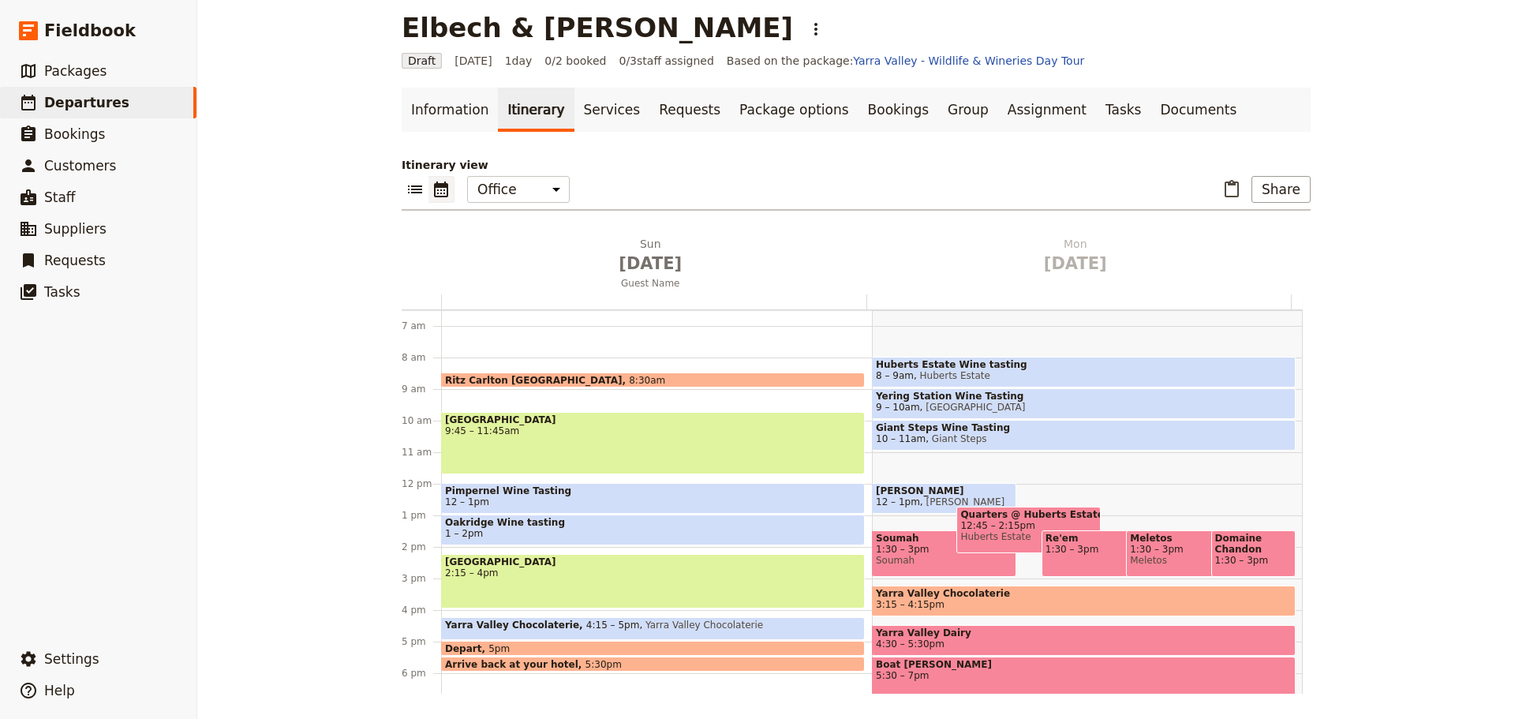
click at [652, 631] on span "Yarra Valley Chocolaterie" at bounding box center [701, 628] width 124 height 18
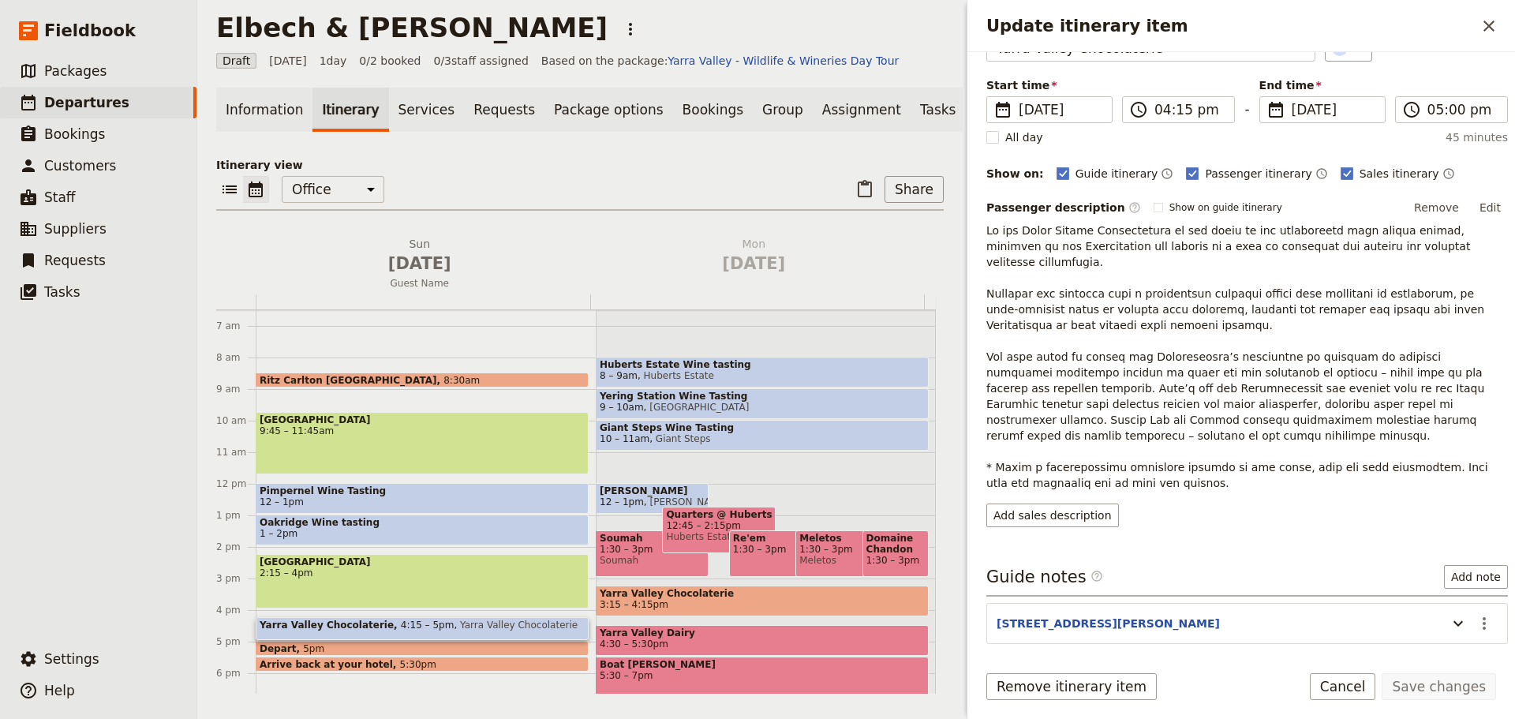
scroll to position [188, 0]
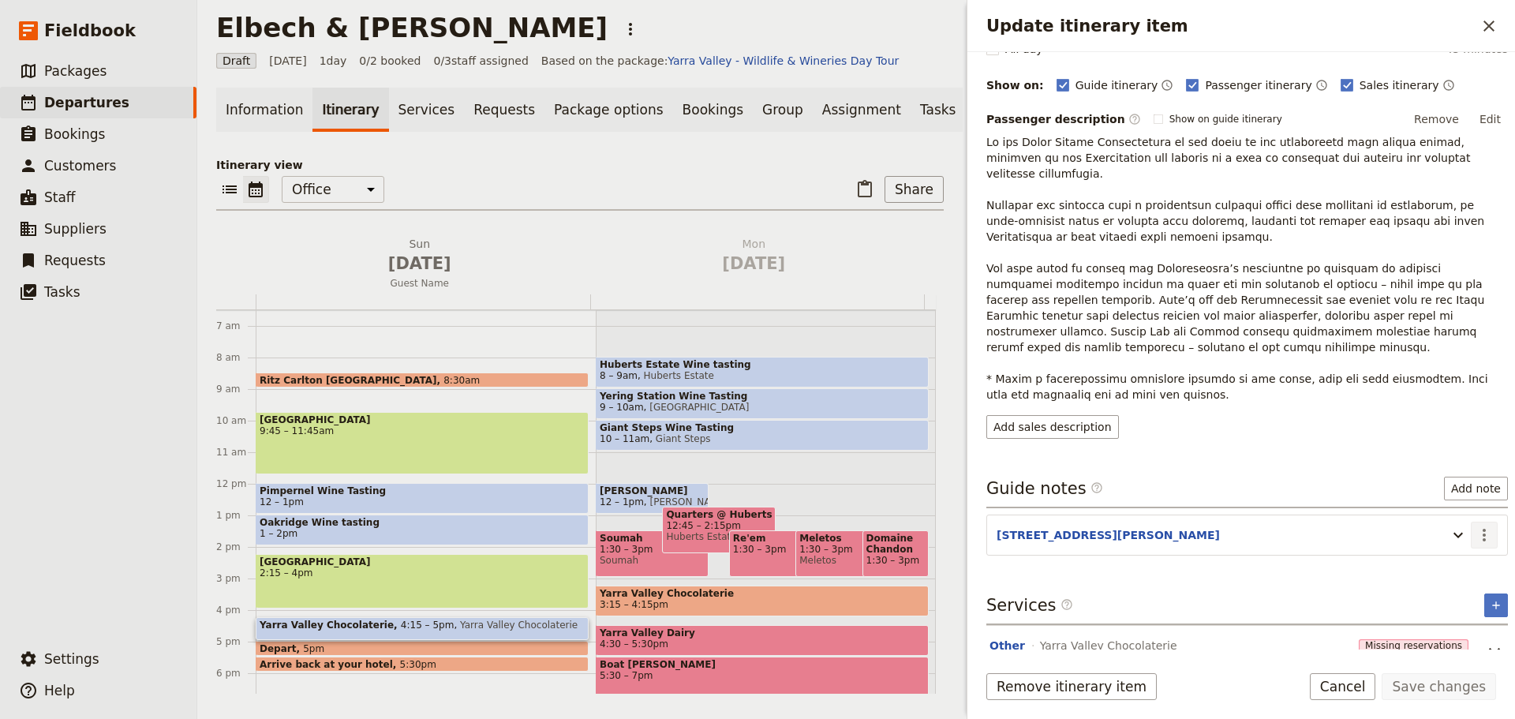
click at [1483, 529] on icon "Actions" at bounding box center [1484, 535] width 3 height 13
click at [1485, 644] on icon "Unlink service" at bounding box center [1494, 653] width 19 height 19
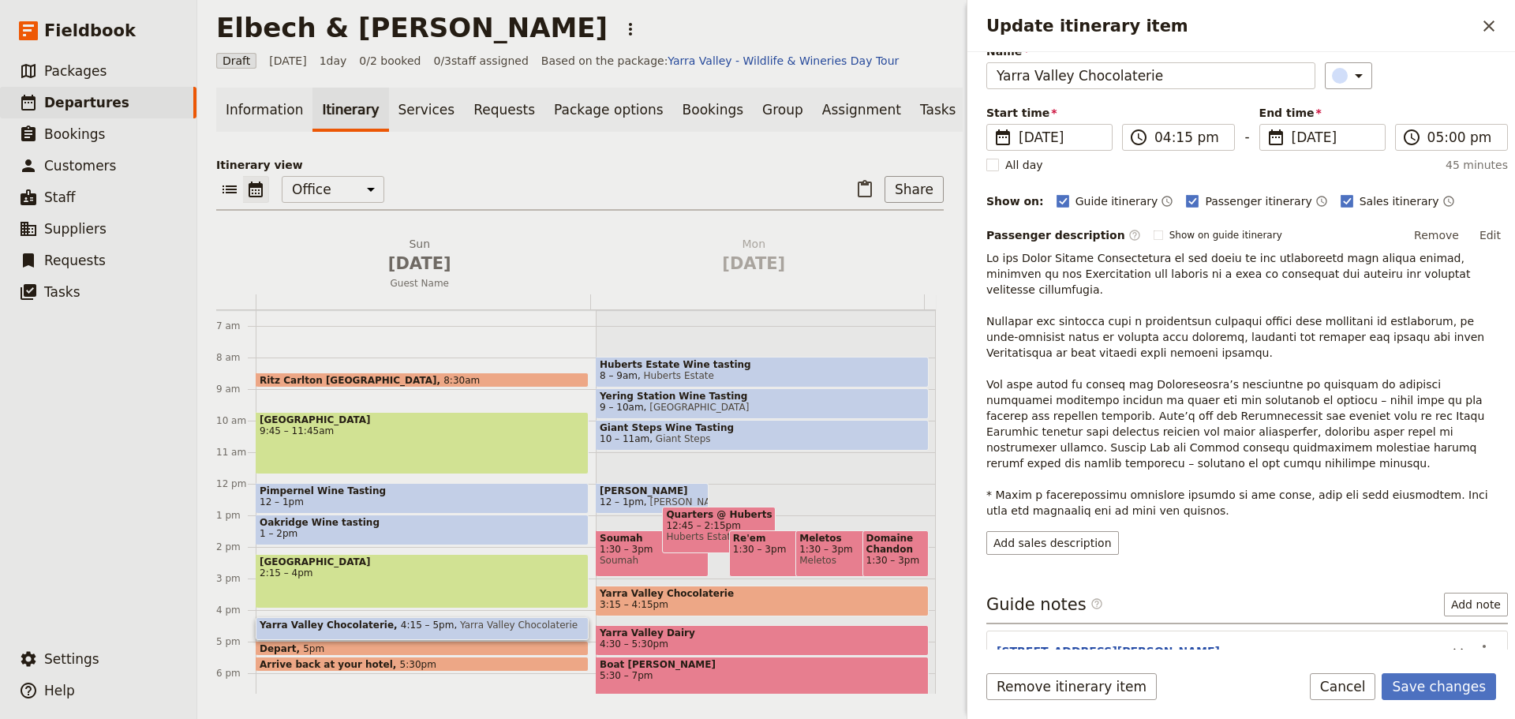
scroll to position [132, 0]
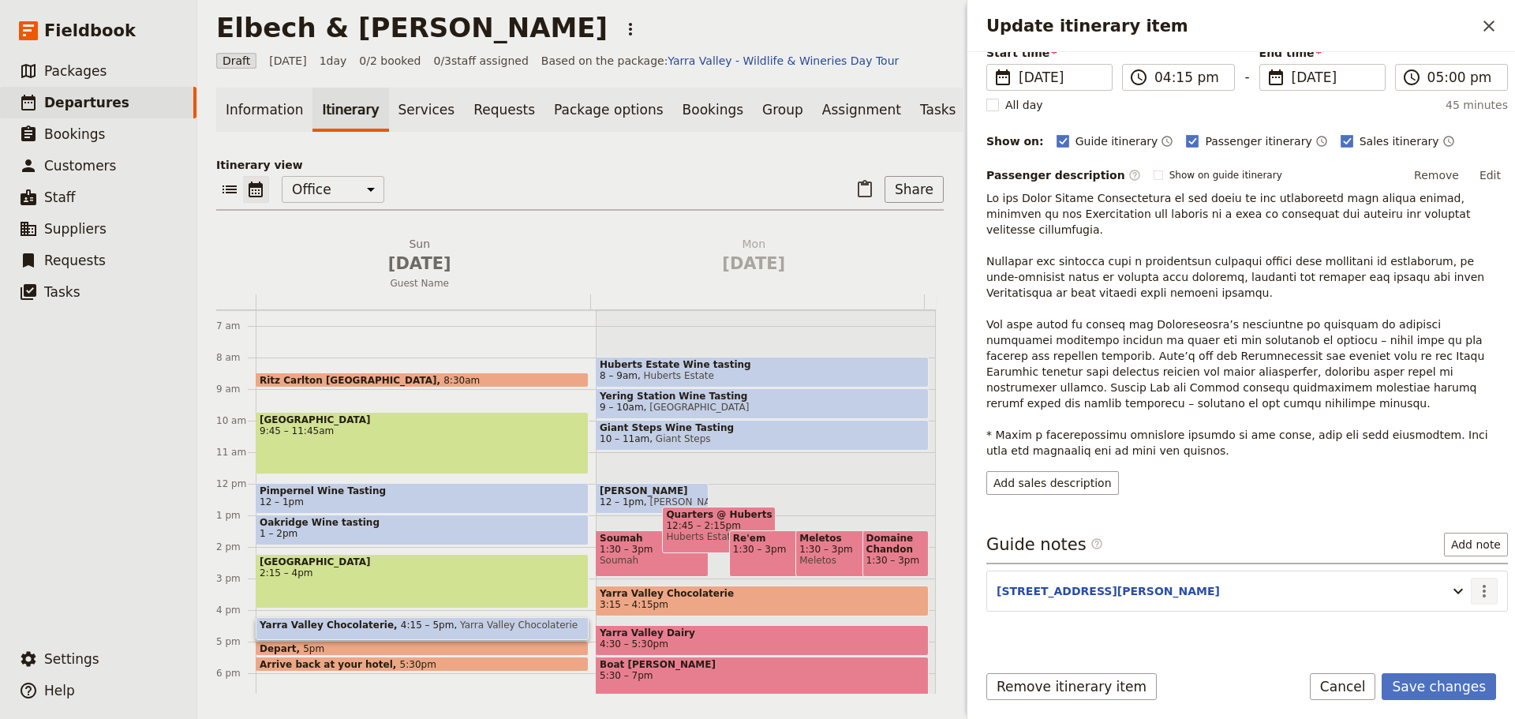
click at [1475, 582] on icon "Actions" at bounding box center [1484, 591] width 19 height 19
click at [1441, 594] on span "Edit note" at bounding box center [1427, 593] width 50 height 16
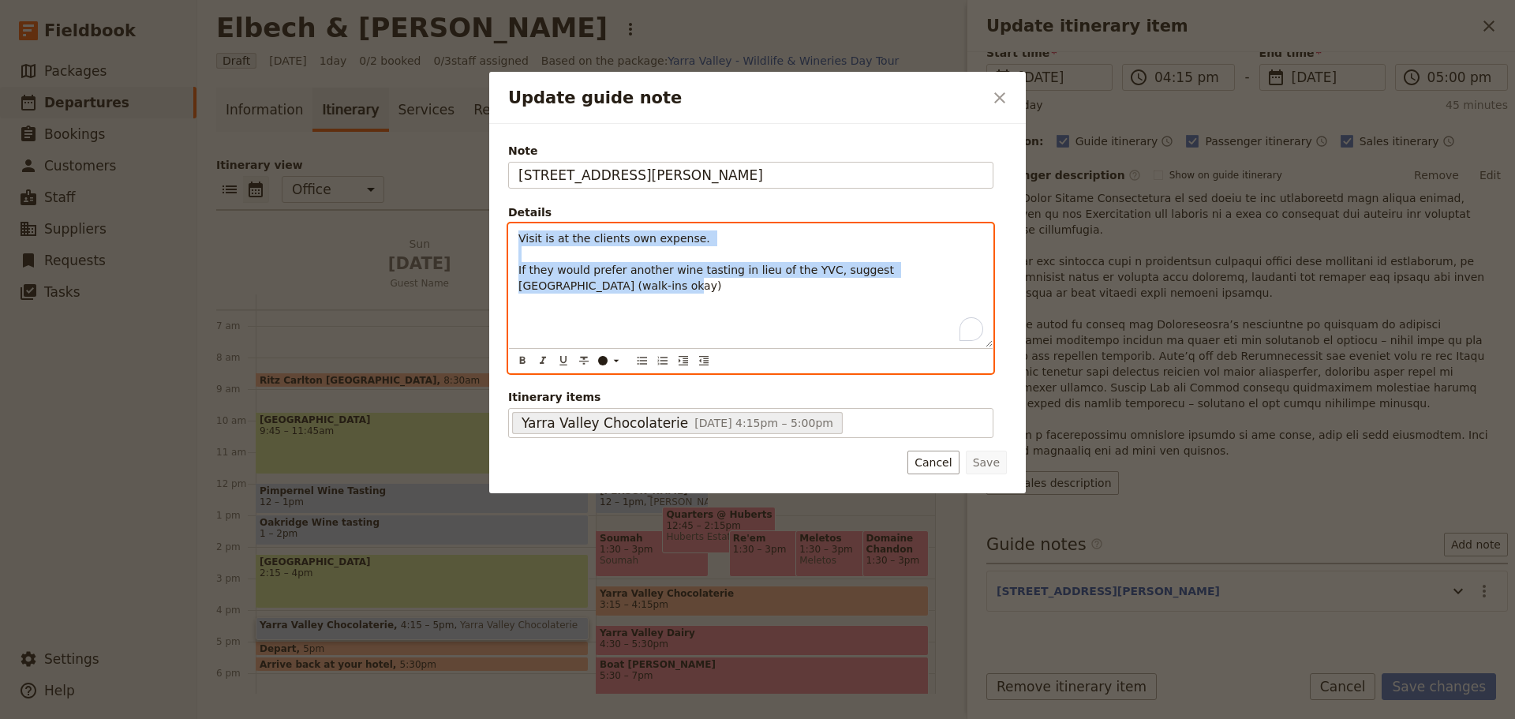
drag, startPoint x: 575, startPoint y: 284, endPoint x: 451, endPoint y: 215, distance: 142.0
click at [451, 718] on div "Update guide note ​ Note [STREET_ADDRESS], Yarra [PERSON_NAME] Details Visit is…" at bounding box center [757, 719] width 1515 height 0
click at [643, 366] on icon "Bulleted list" at bounding box center [642, 360] width 13 height 13
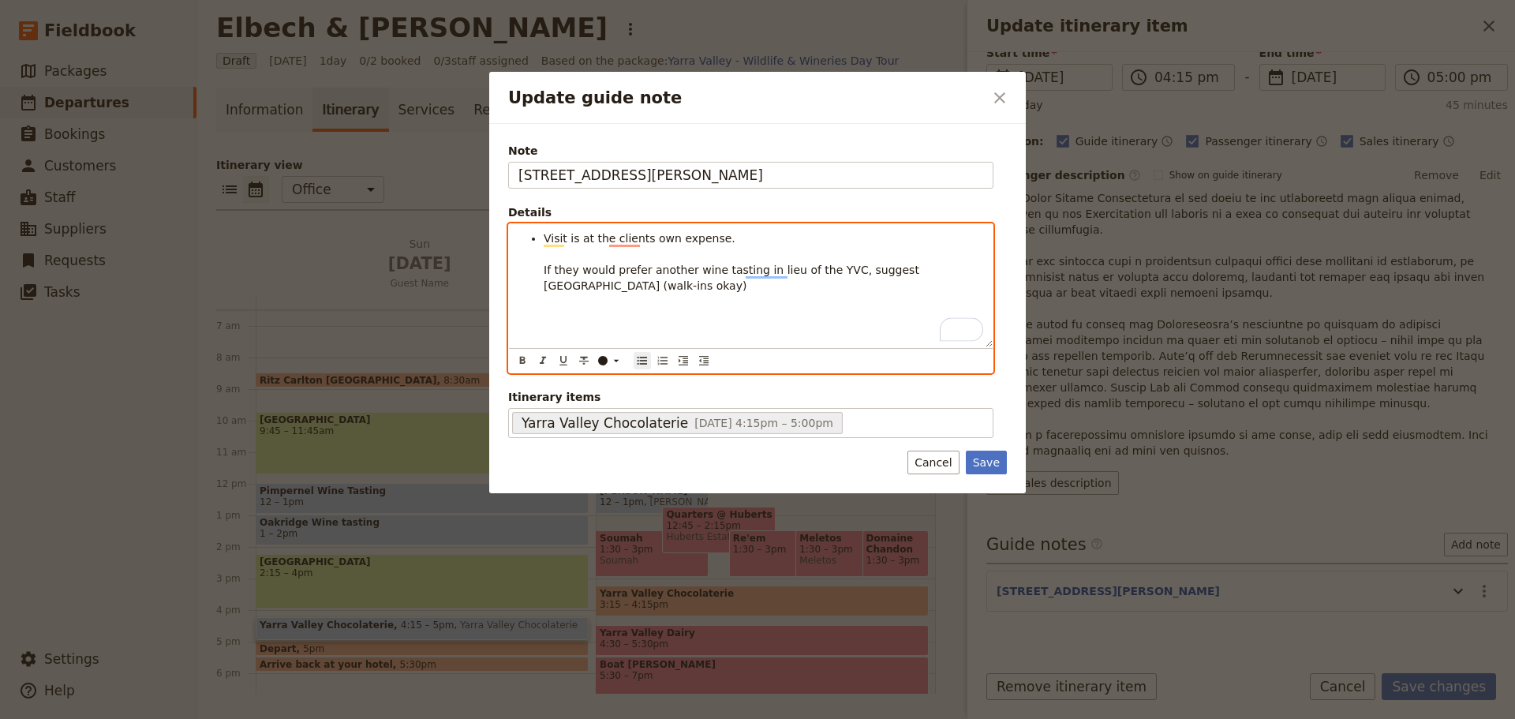
click at [583, 287] on span "Visit is at the clients own expense. If they would prefer another wine tasting …" at bounding box center [733, 262] width 379 height 60
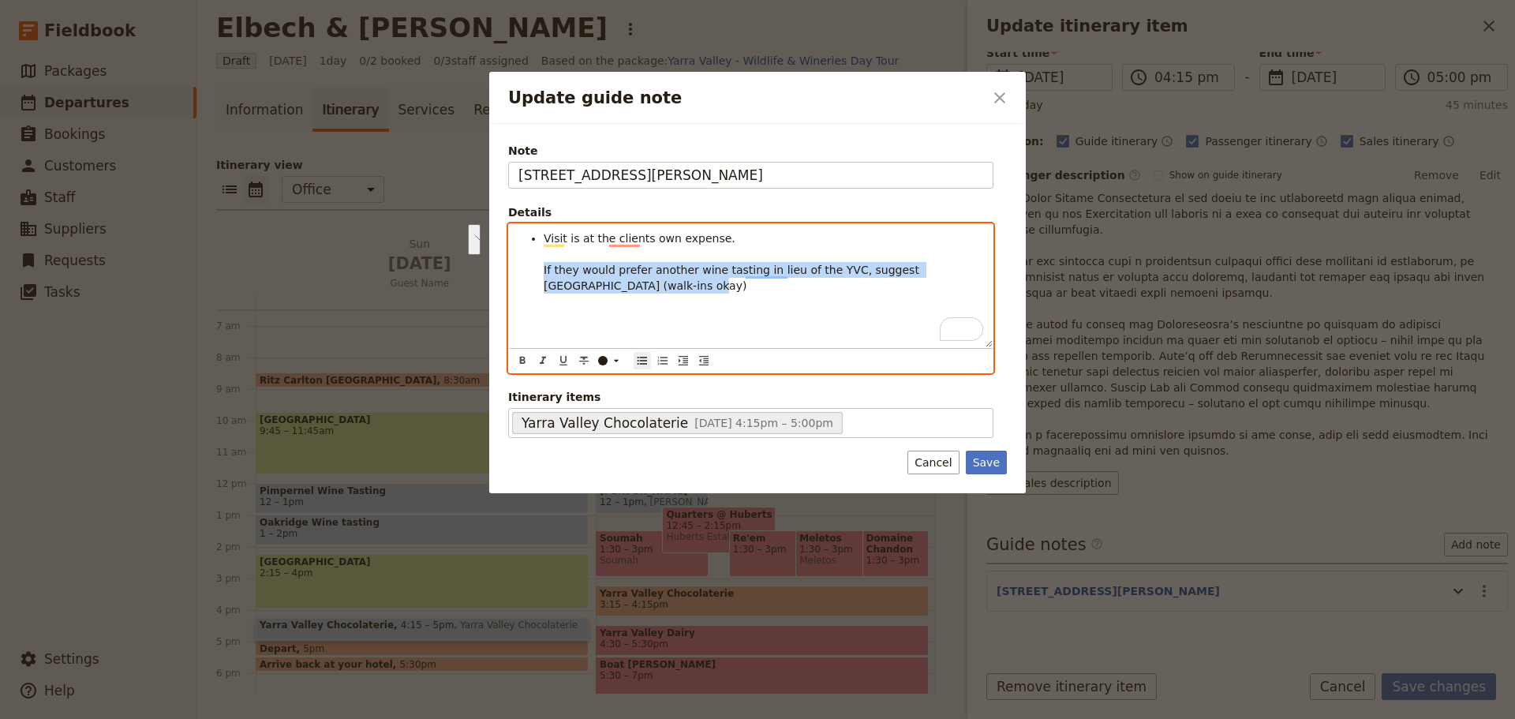
drag, startPoint x: 604, startPoint y: 292, endPoint x: 535, endPoint y: 268, distance: 73.4
click at [535, 268] on ul "Visit is at the clients own expense. If they would prefer another wine tasting …" at bounding box center [750, 261] width 465 height 63
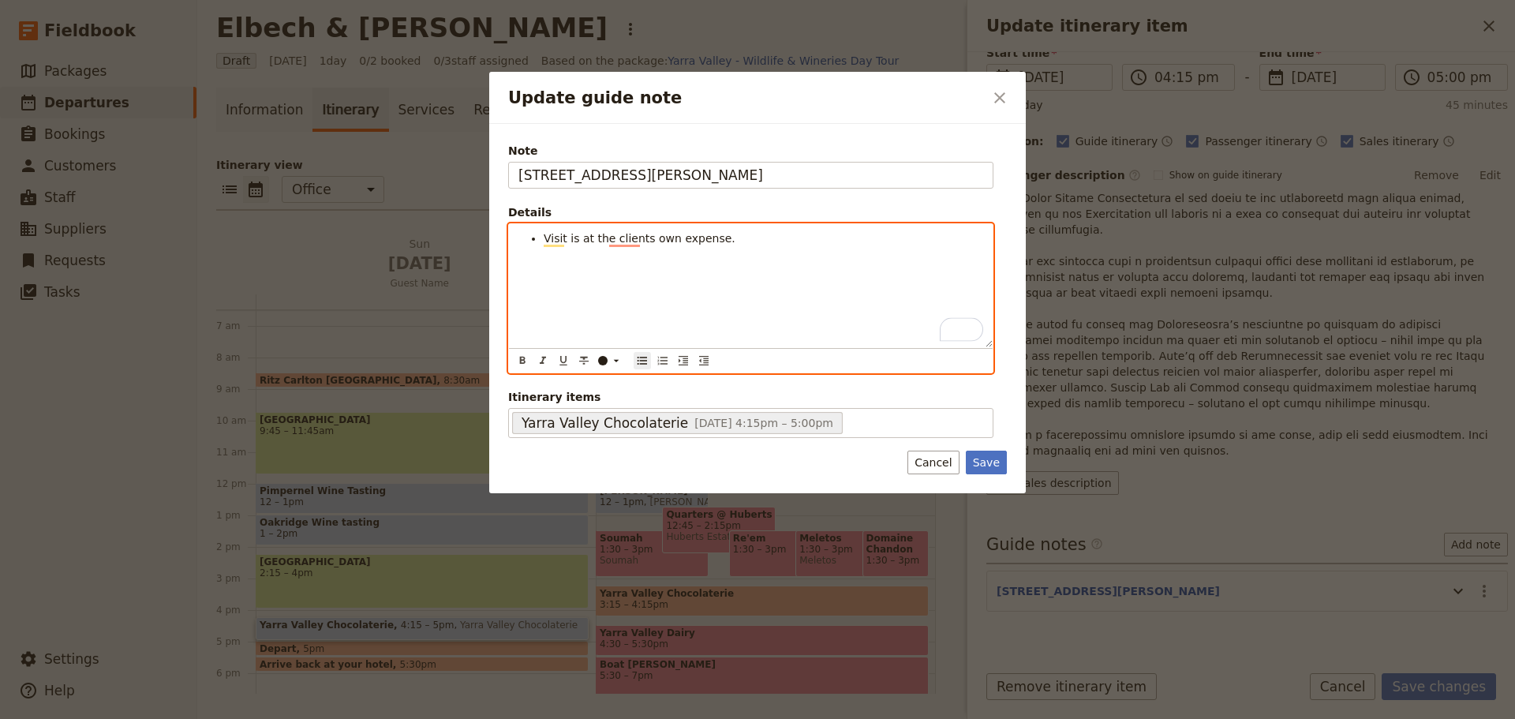
click at [542, 238] on ul "Visit is at the clients own expense." at bounding box center [750, 238] width 465 height 16
click at [550, 239] on li "To enrich screen reader interactions, please activate Accessibility in Grammarl…" at bounding box center [763, 238] width 439 height 16
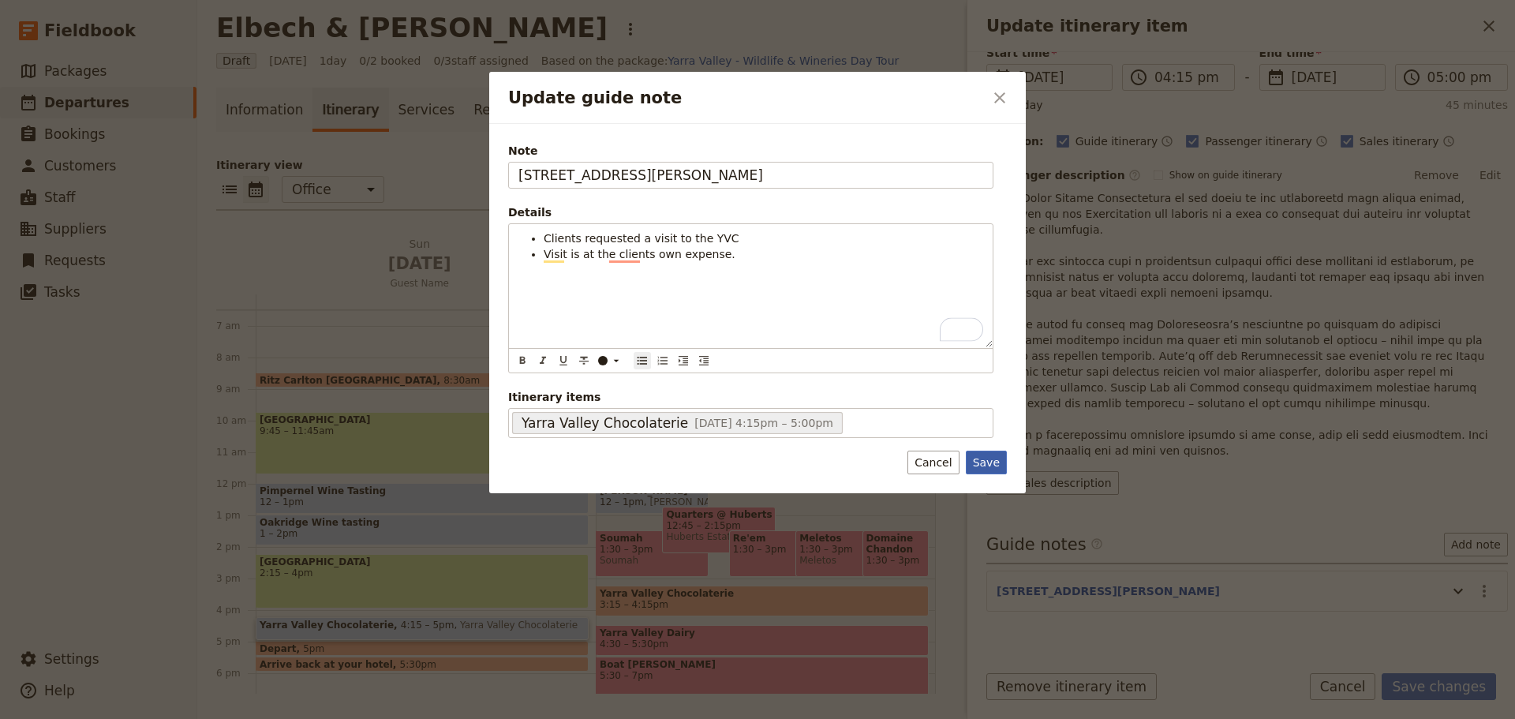
click at [985, 458] on button "Save" at bounding box center [986, 463] width 41 height 24
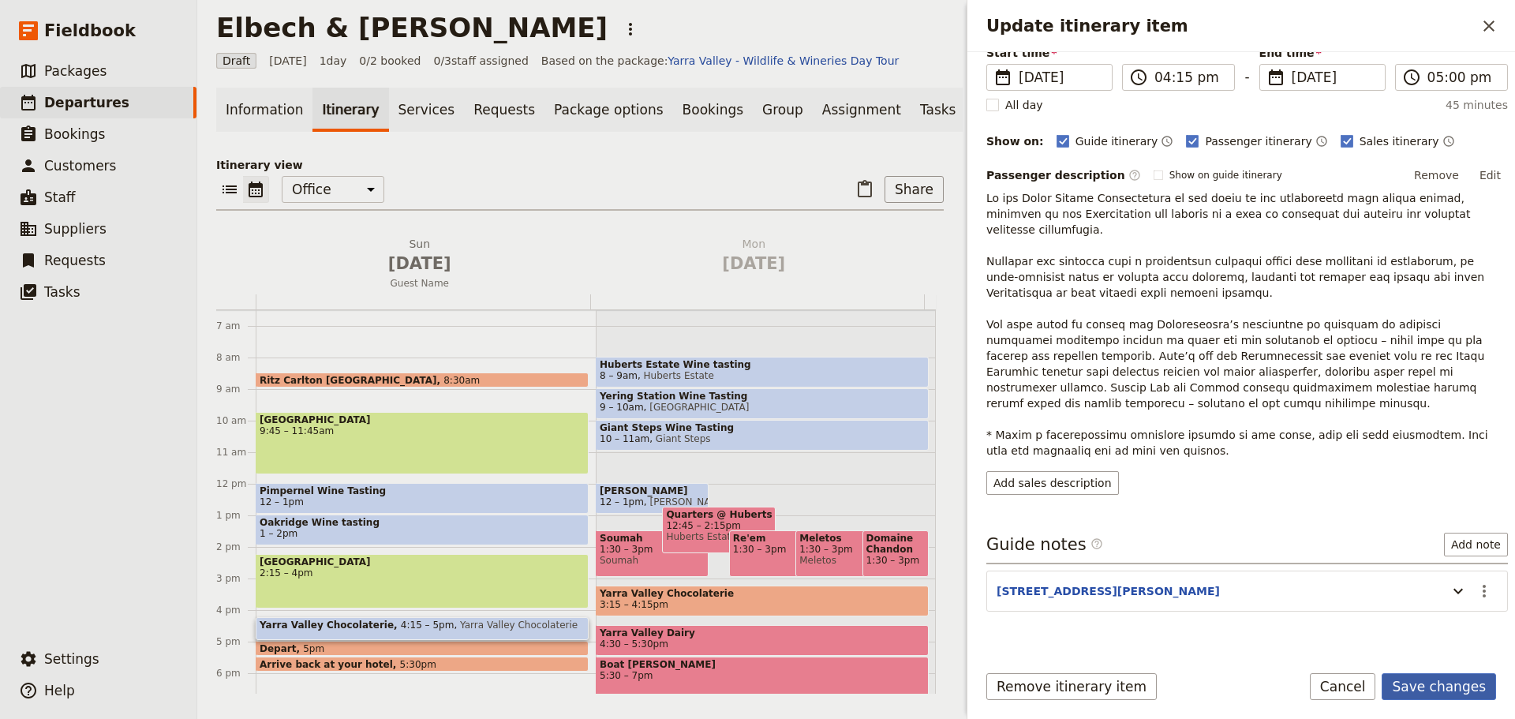
click at [1461, 681] on button "Save changes" at bounding box center [1439, 686] width 114 height 27
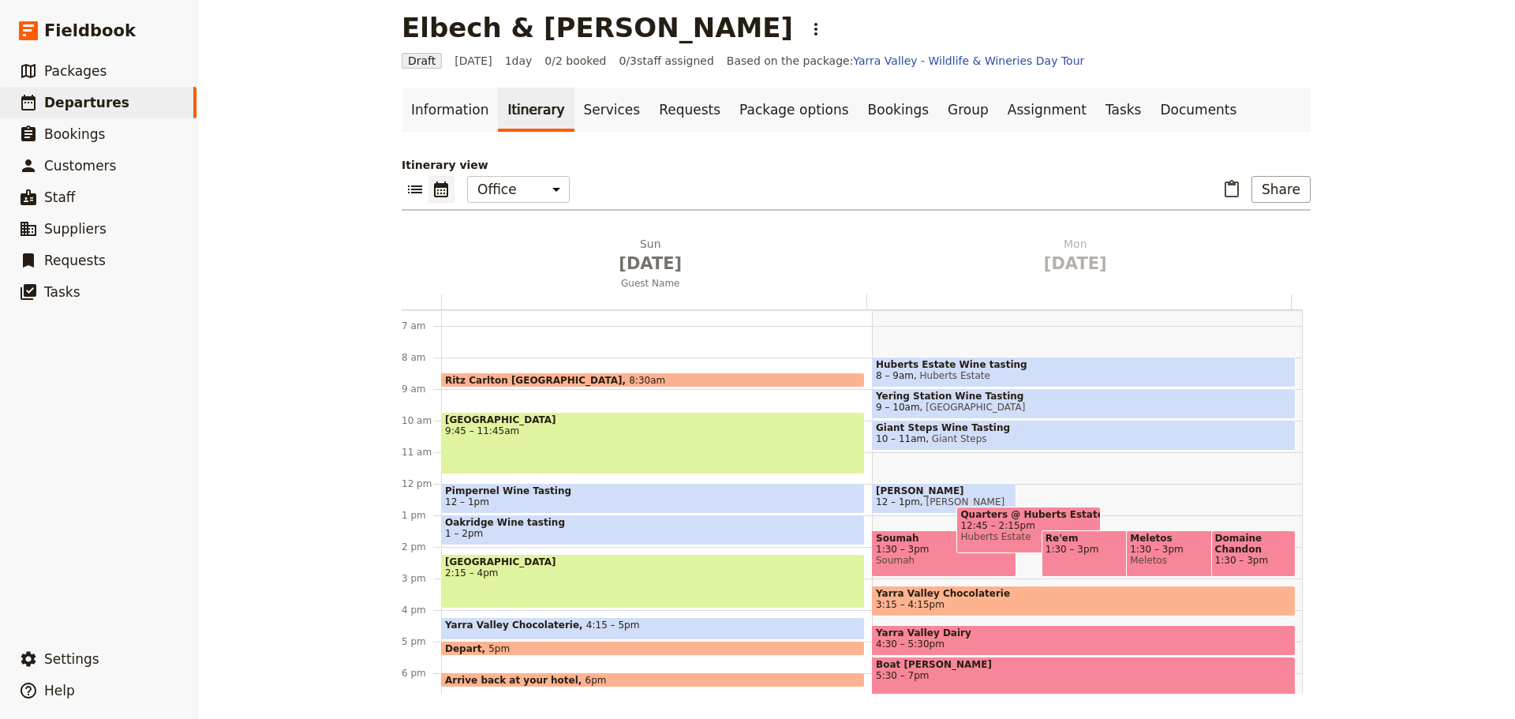
click at [507, 649] on span at bounding box center [653, 652] width 422 height 6
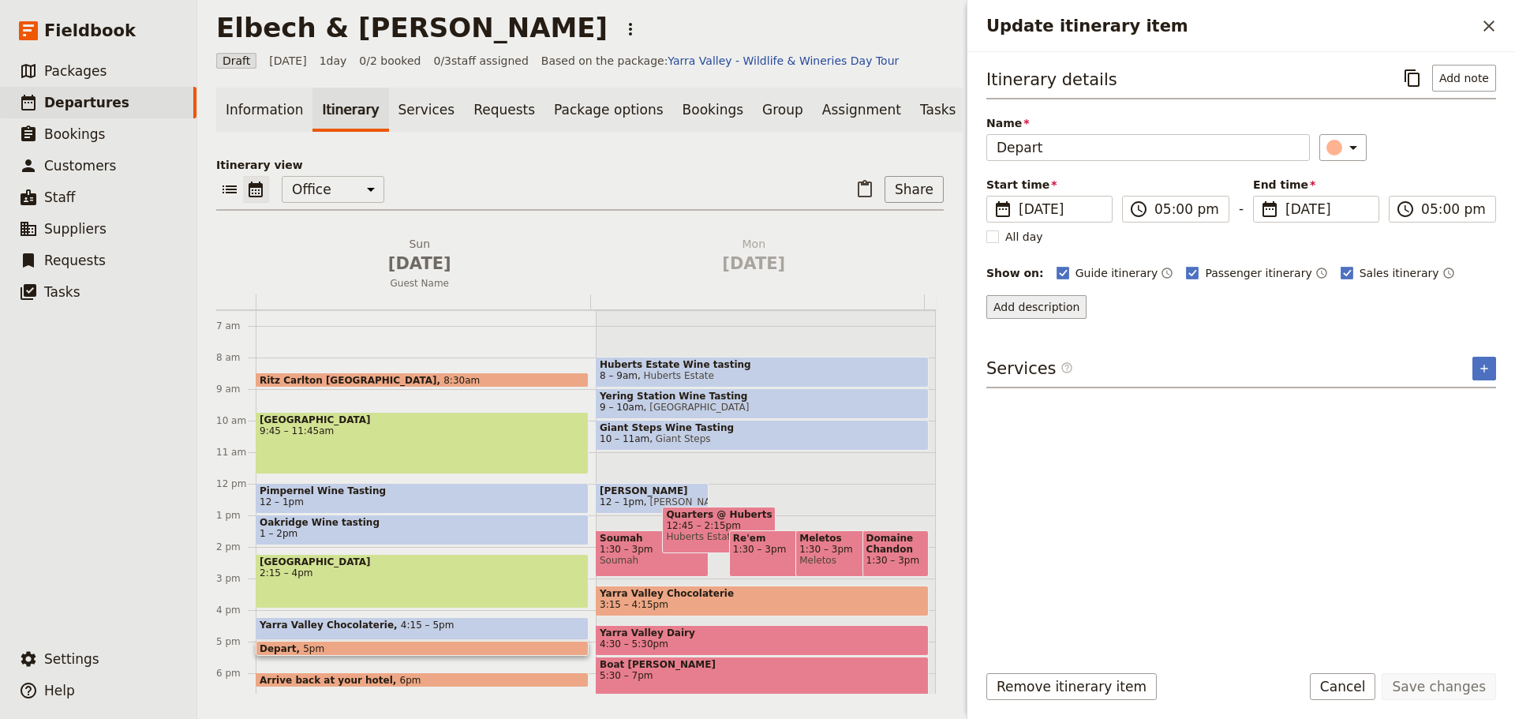
click at [1041, 307] on button "Add description" at bounding box center [1036, 307] width 100 height 24
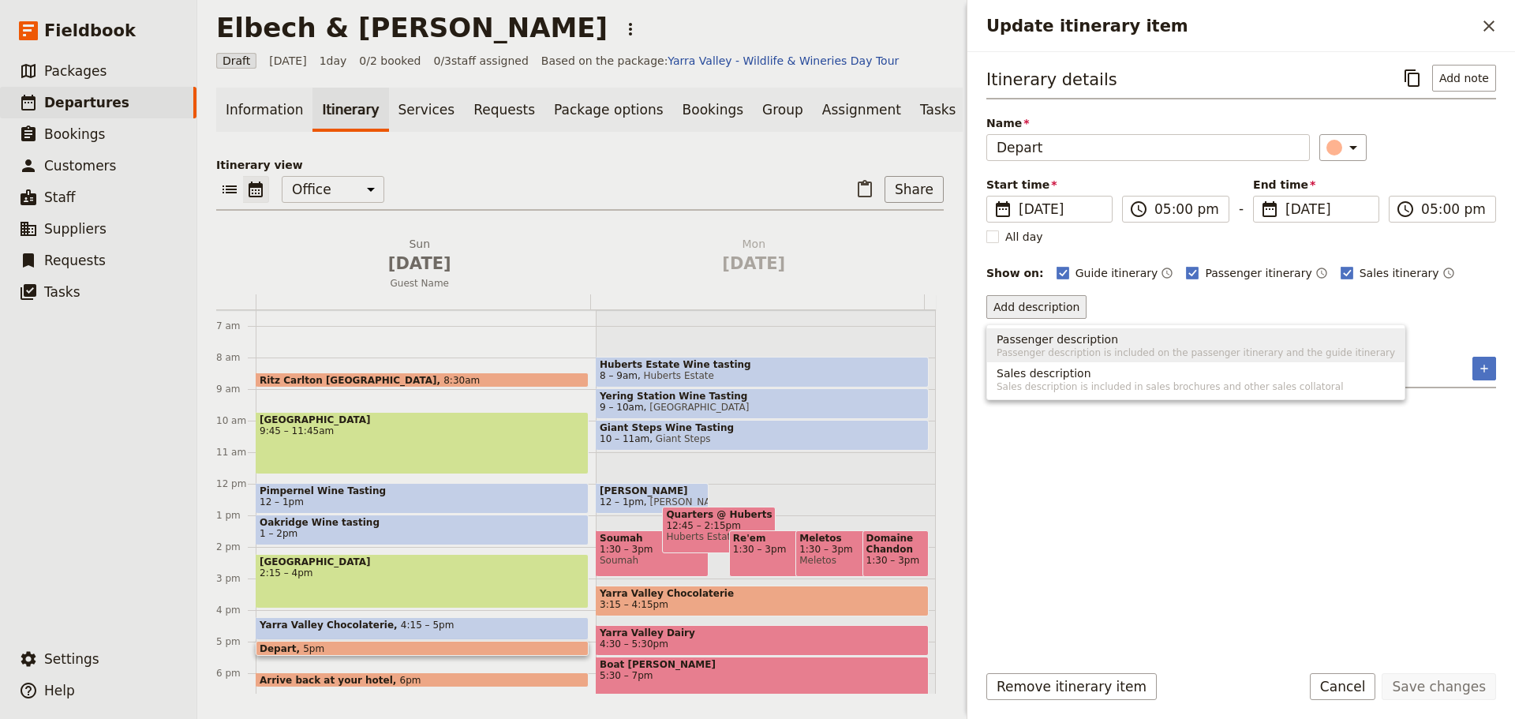
click at [1049, 330] on button "Passenger description Passenger description is included on the passenger itiner…" at bounding box center [1195, 345] width 417 height 34
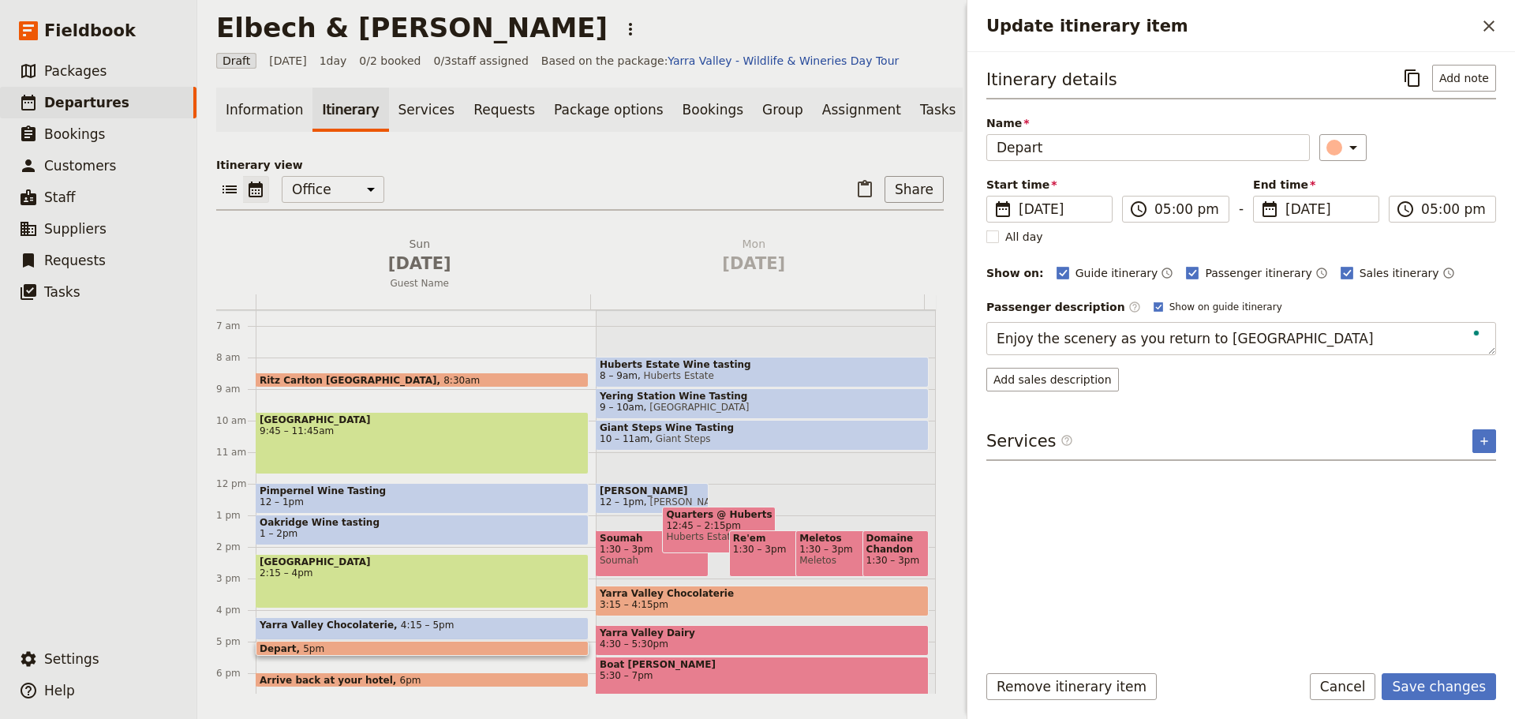
type textarea "Enjoy the scenery as you return to [GEOGRAPHIC_DATA]"
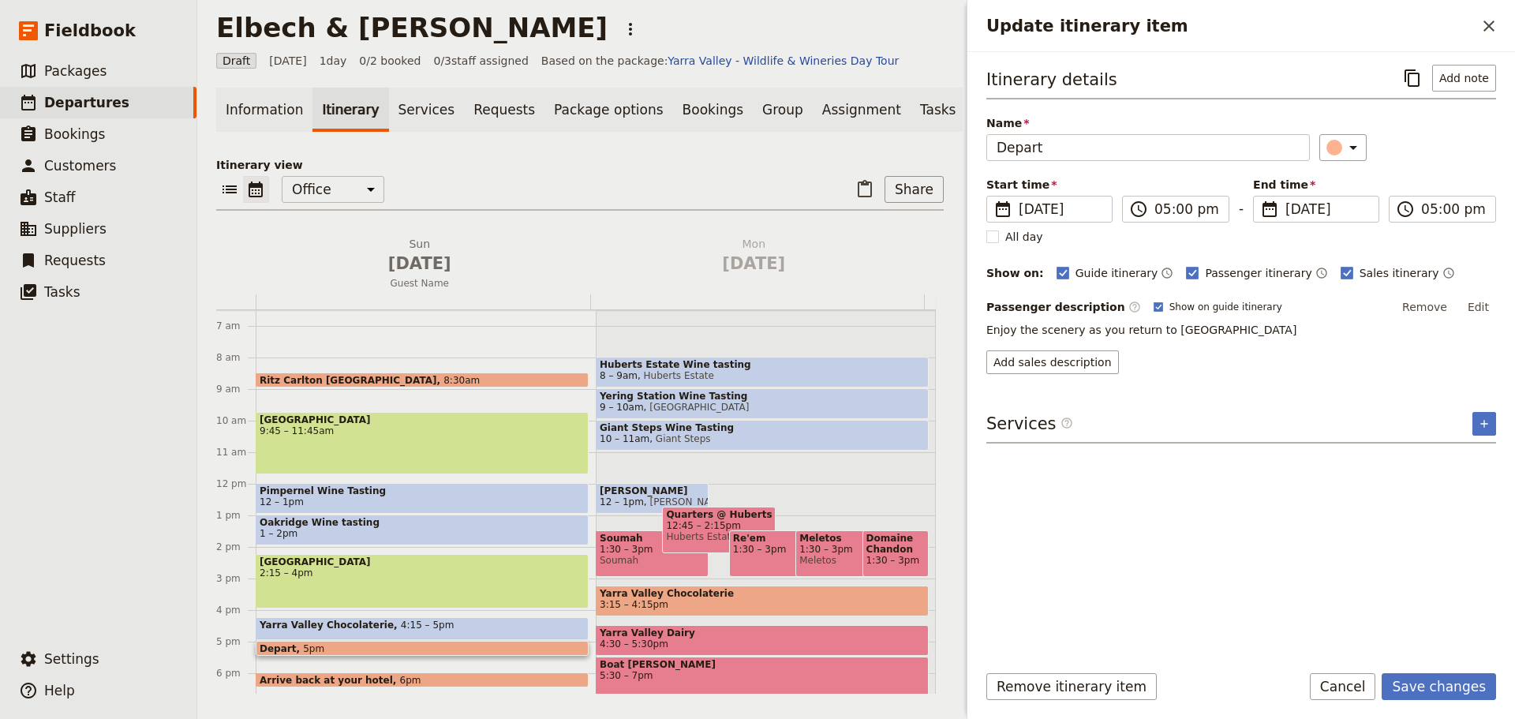
click at [1092, 314] on div "Passenger description ​ Show on guide itinerary Remove Edit" at bounding box center [1241, 307] width 510 height 24
click at [1103, 320] on div "Passenger description ​ Show on guide itinerary Remove Edit Enjoy the scenery a…" at bounding box center [1241, 316] width 510 height 43
click at [1155, 307] on polygon "Update itinerary item" at bounding box center [1158, 306] width 6 height 6
click at [1153, 301] on input "Show on guide itinerary" at bounding box center [1153, 300] width 1 height 1
checkbox input "false"
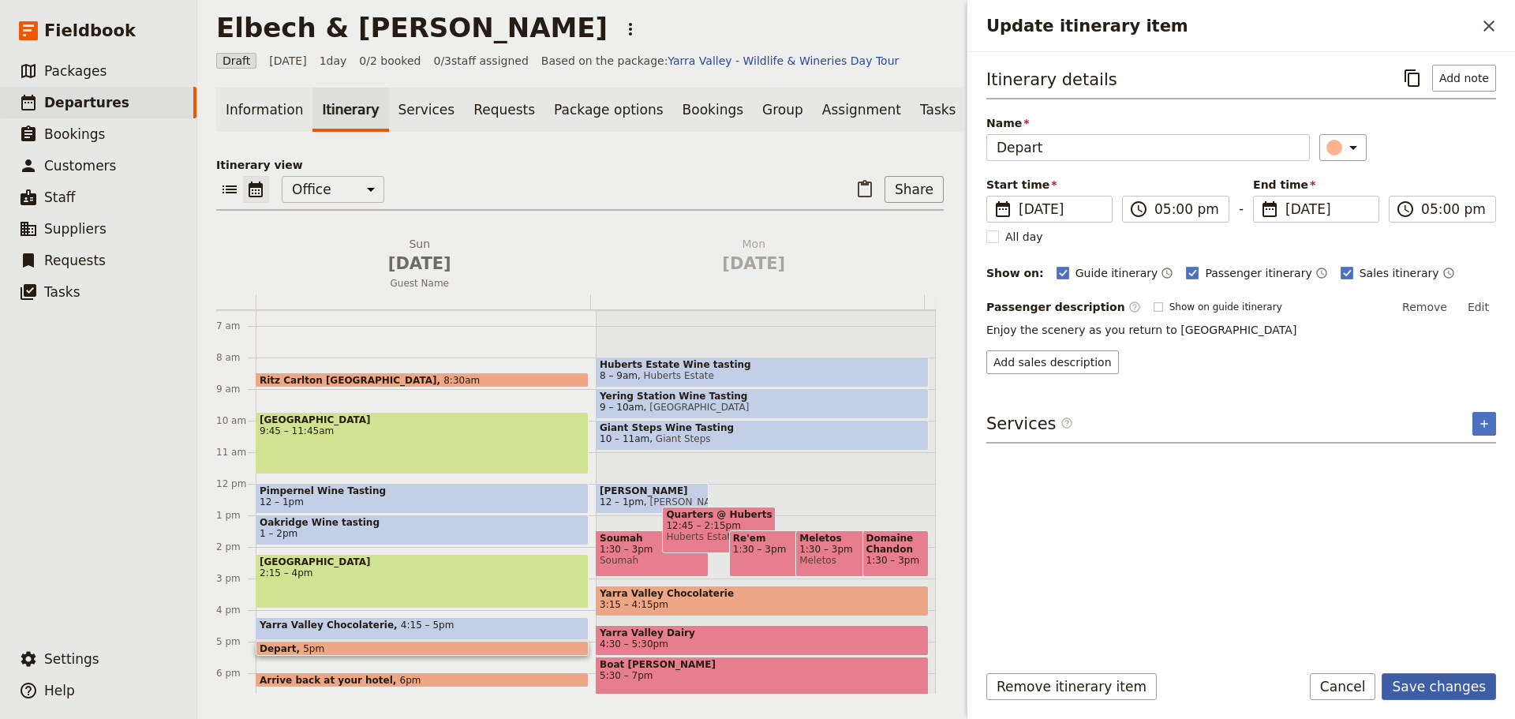
click at [1442, 679] on button "Save changes" at bounding box center [1439, 686] width 114 height 27
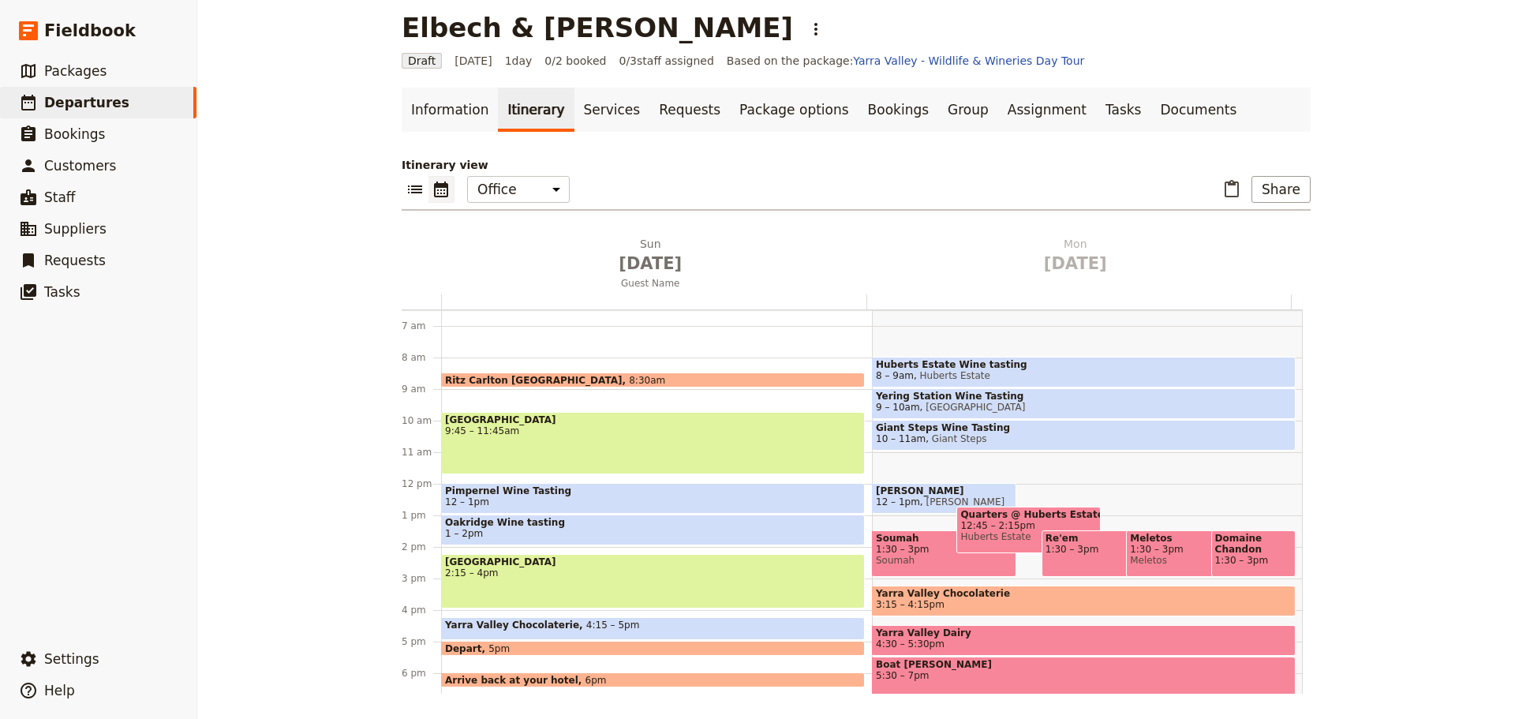
click at [585, 677] on span "6pm" at bounding box center [595, 680] width 21 height 10
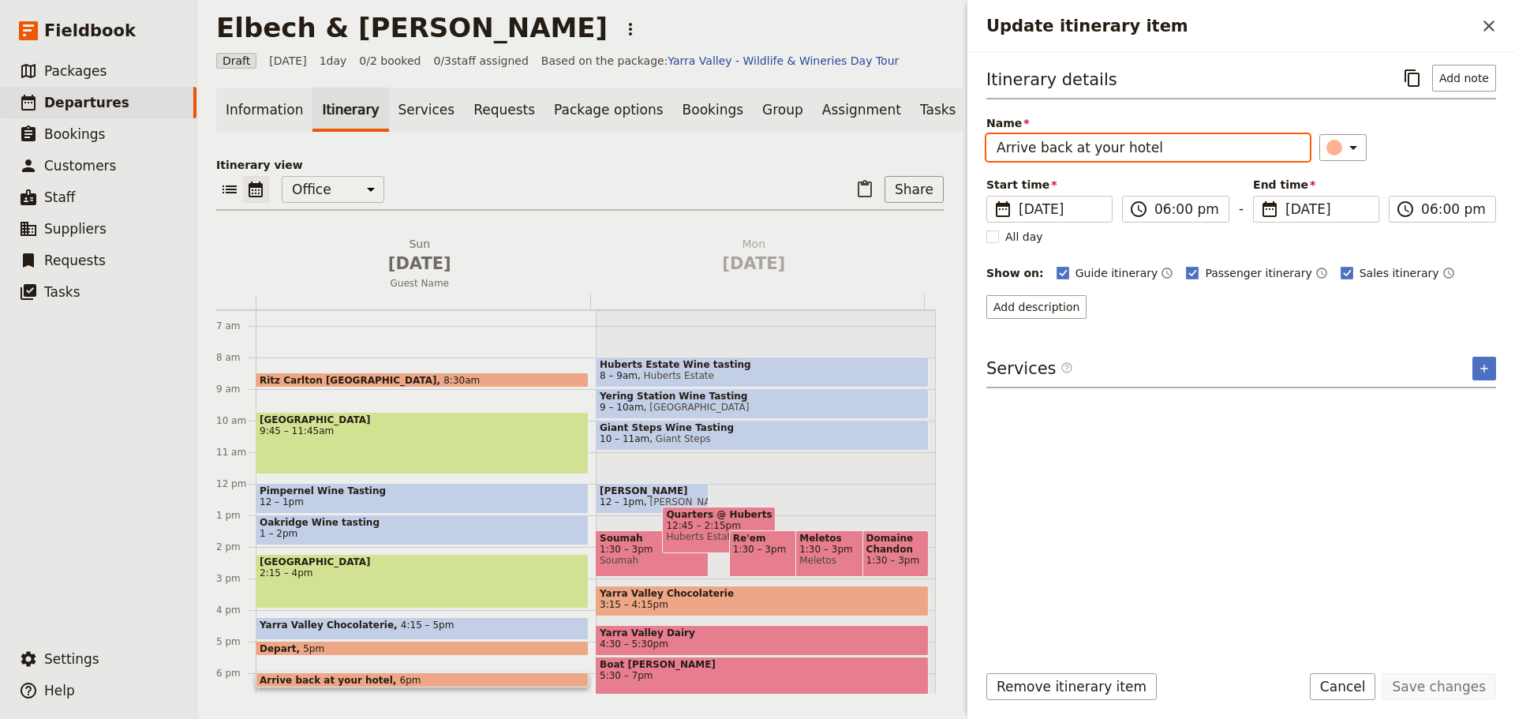
drag, startPoint x: 1161, startPoint y: 143, endPoint x: 817, endPoint y: 144, distance: 344.0
click at [817, 144] on div "Elbech & [PERSON_NAME] ​ Draft [DATE] 1 day 0/2 booked 0 / 3 staff assigned Bas…" at bounding box center [856, 359] width 1318 height 719
type input "Ritz Carlton [GEOGRAPHIC_DATA]"
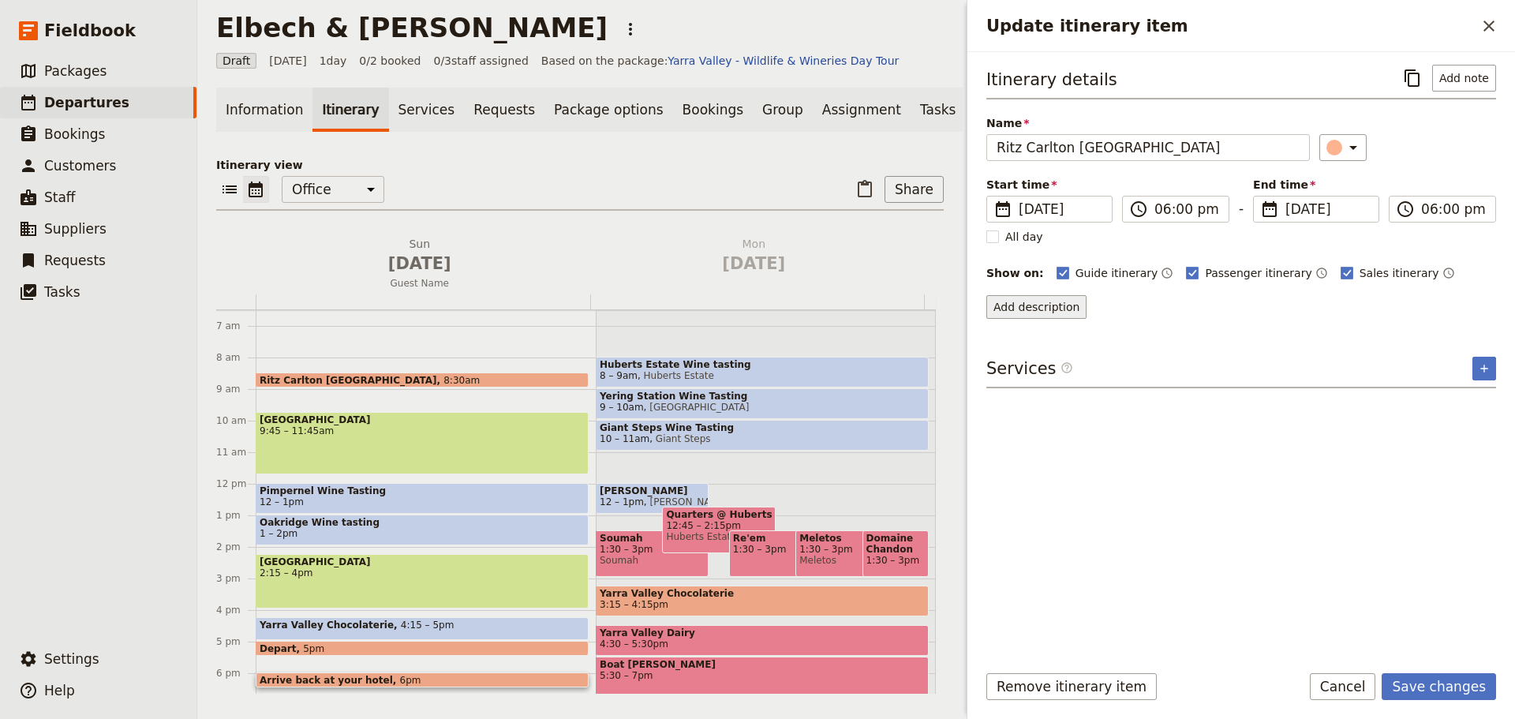
drag, startPoint x: 1027, startPoint y: 304, endPoint x: 1030, endPoint y: 312, distance: 9.2
click at [1027, 305] on button "Add description" at bounding box center [1036, 307] width 100 height 24
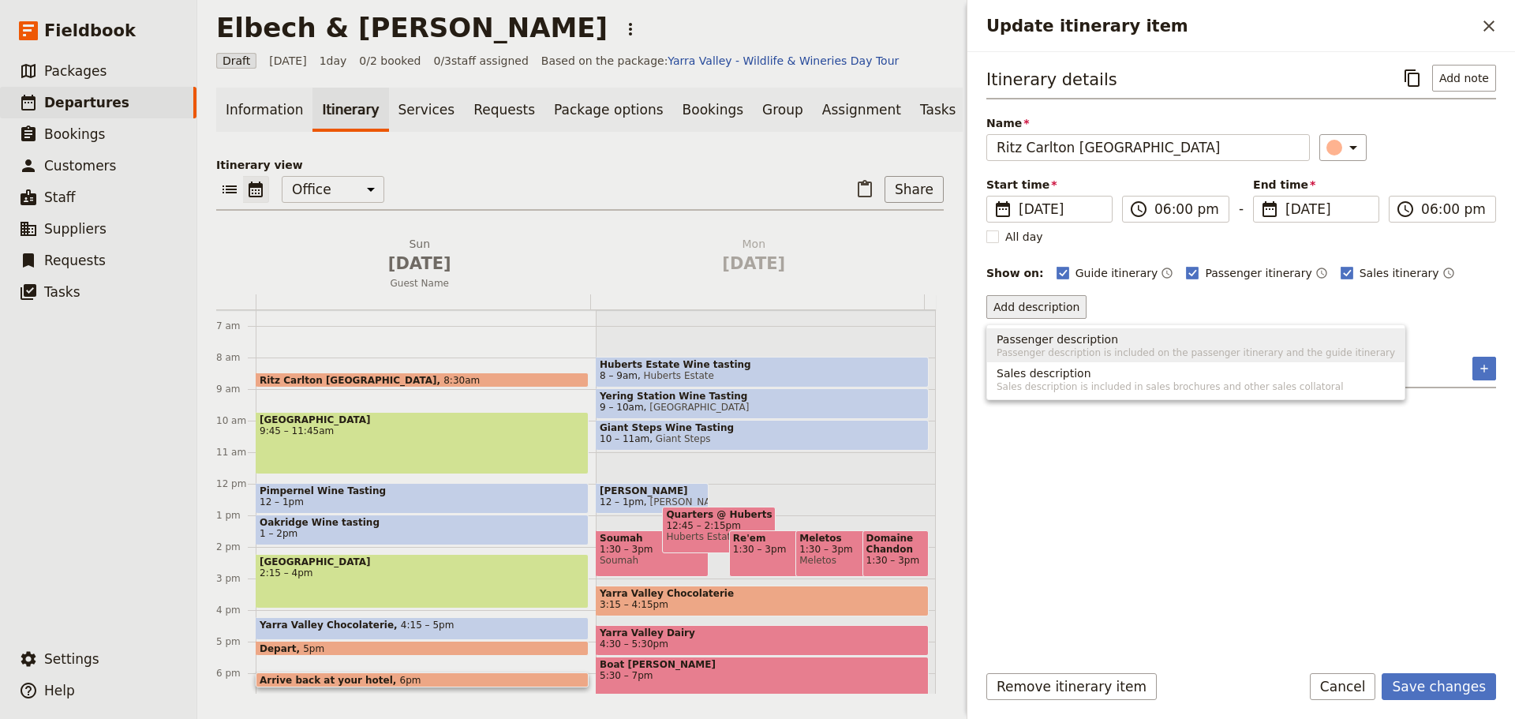
click at [1109, 355] on span "Passenger description is included on the passenger itinerary and the guide itin…" at bounding box center [1196, 352] width 398 height 13
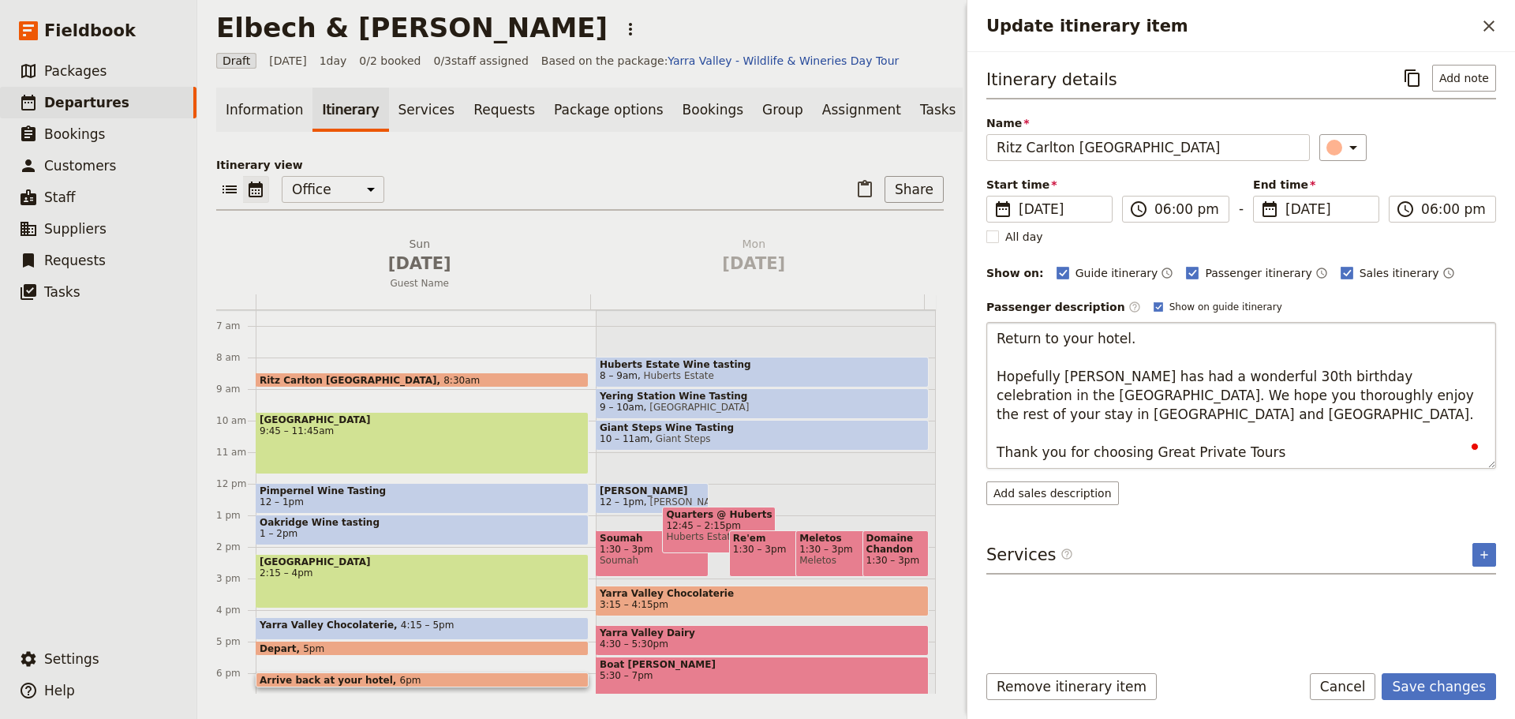
type textarea "Return to your hotel. Hopefully [PERSON_NAME] has had a wonderful 30th birthday…"
click at [1442, 679] on button "Save changes" at bounding box center [1439, 686] width 114 height 27
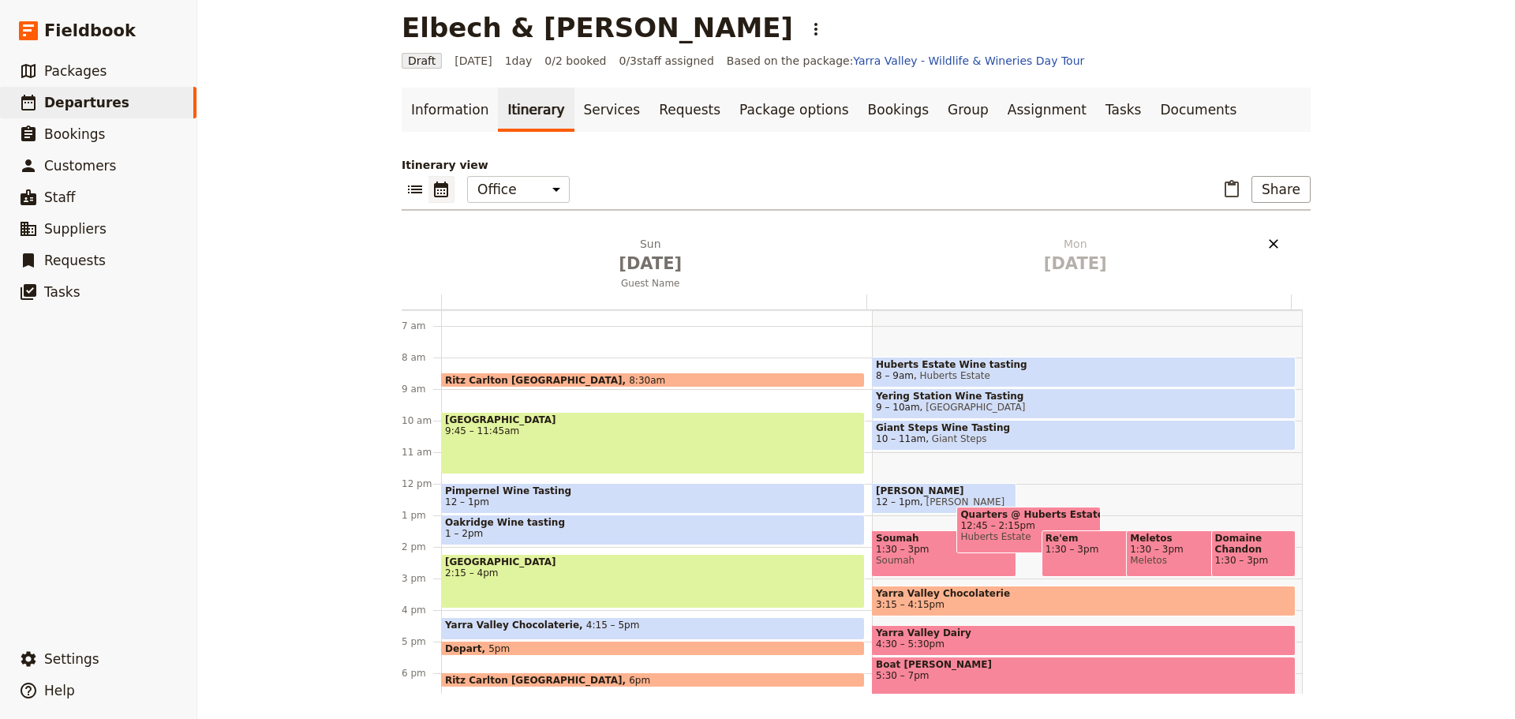
click at [1266, 241] on icon "Delete Mon Sep 8" at bounding box center [1274, 244] width 16 height 16
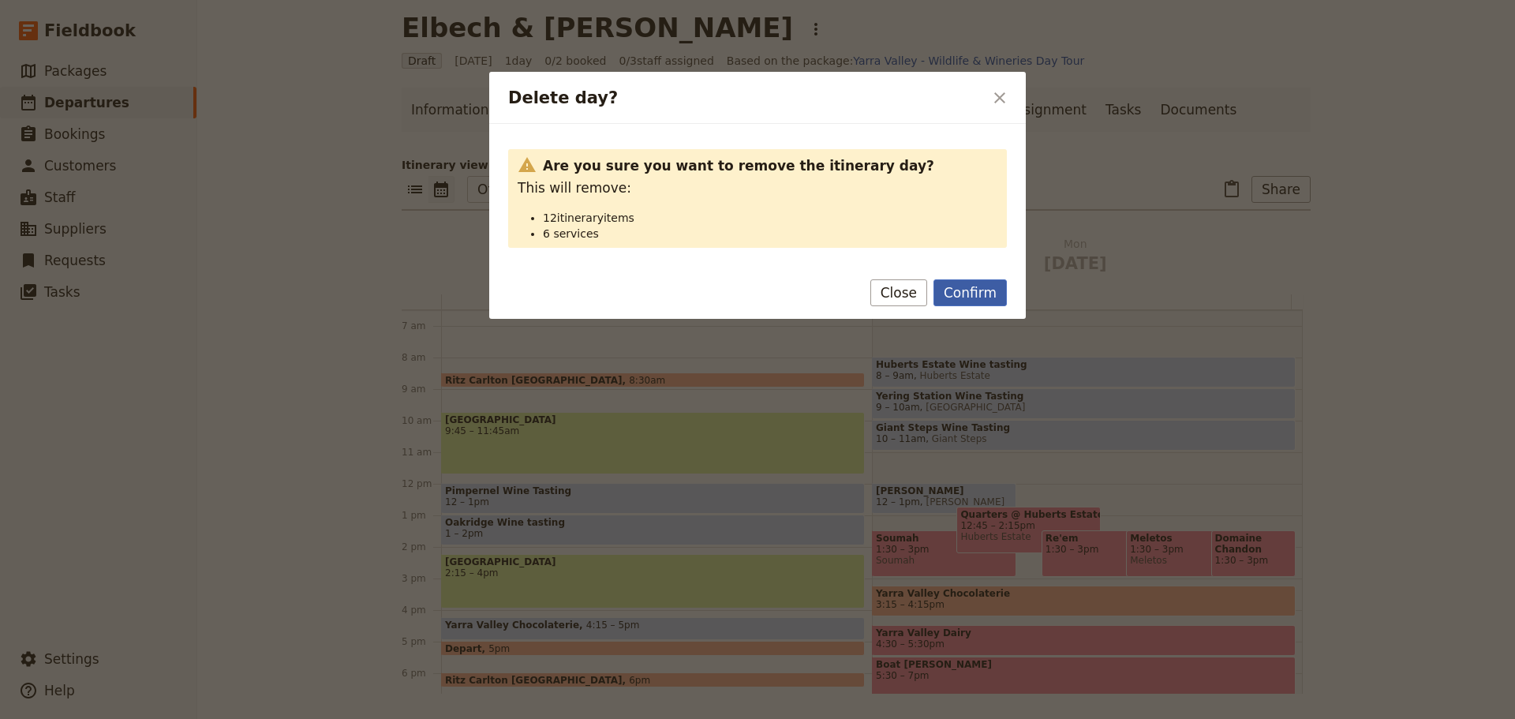
click at [975, 291] on button "Confirm" at bounding box center [969, 292] width 73 height 27
